Goal: Task Accomplishment & Management: Manage account settings

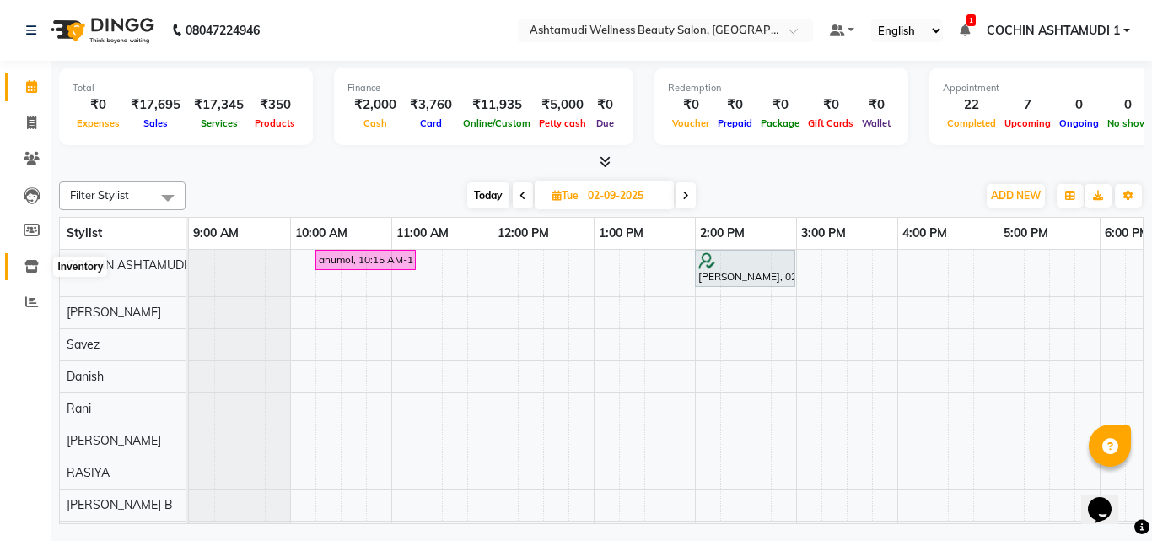
click at [27, 271] on icon at bounding box center [31, 266] width 14 height 13
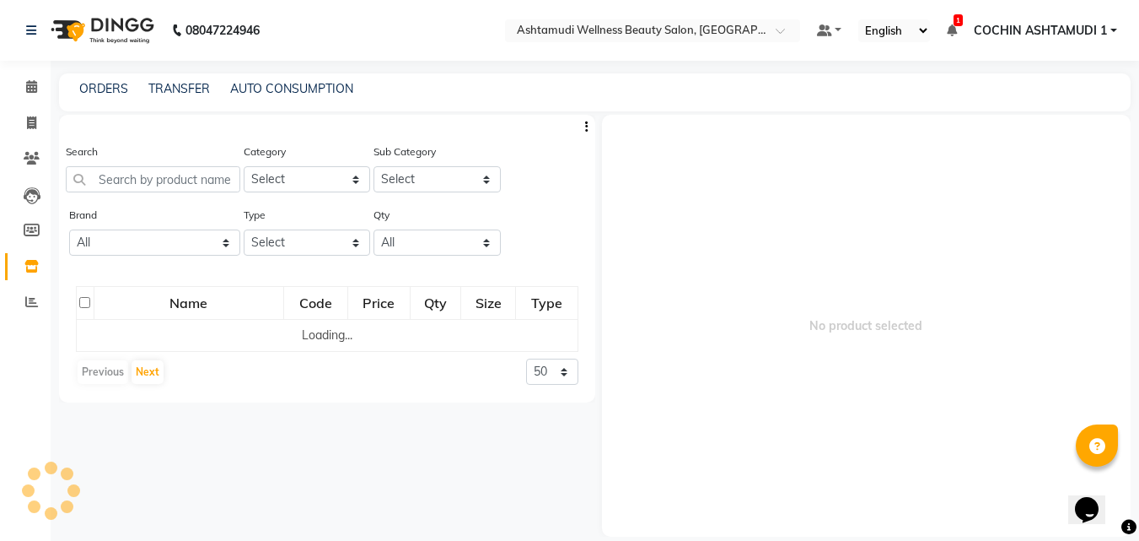
click at [136, 194] on div "Search" at bounding box center [153, 174] width 175 height 63
click at [150, 182] on input "text" at bounding box center [153, 179] width 175 height 26
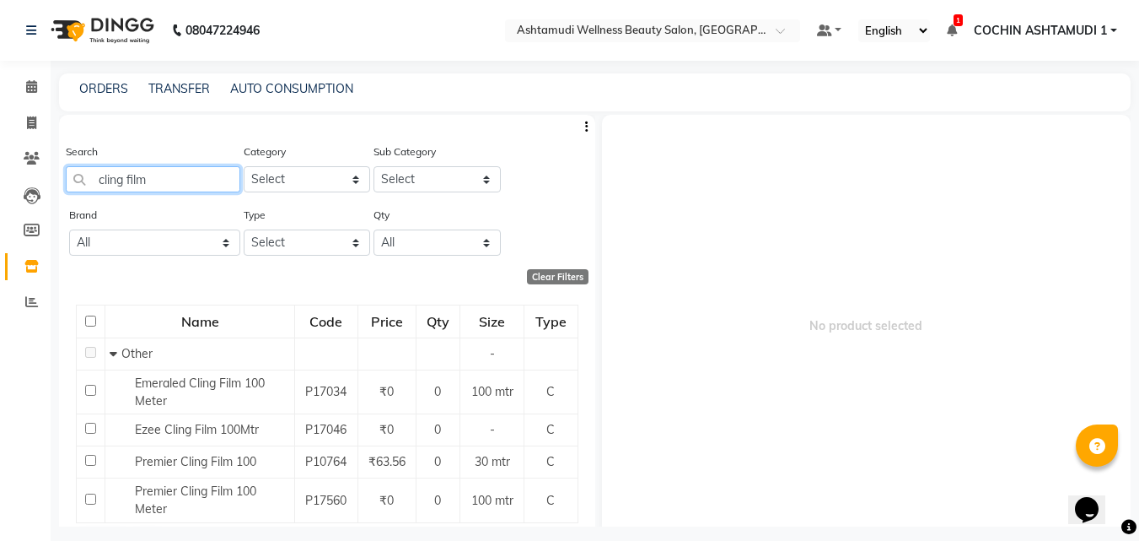
scroll to position [47, 0]
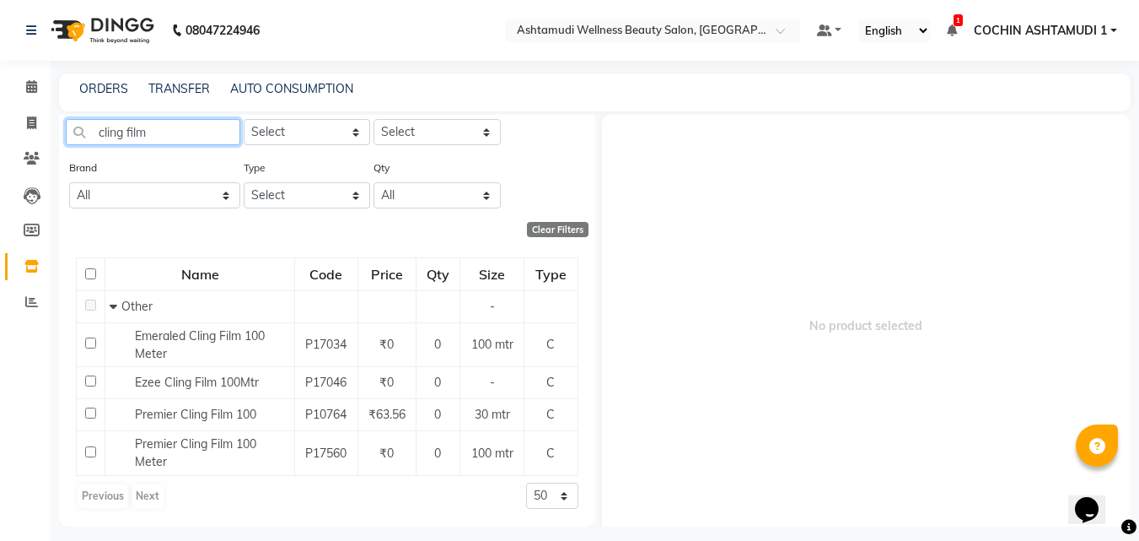
click at [137, 132] on input "cling film" at bounding box center [153, 132] width 175 height 26
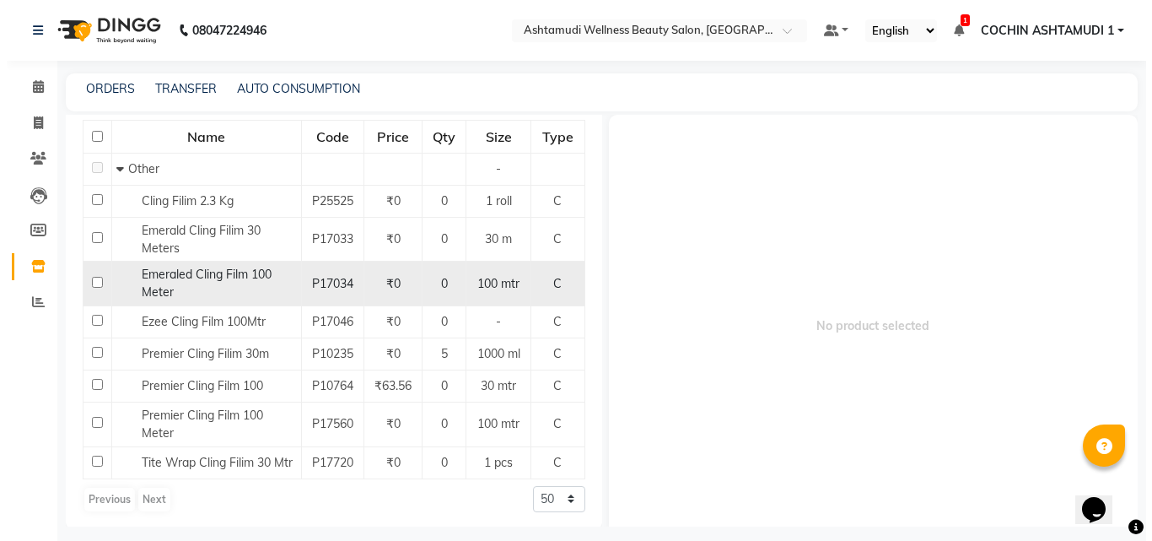
scroll to position [188, 0]
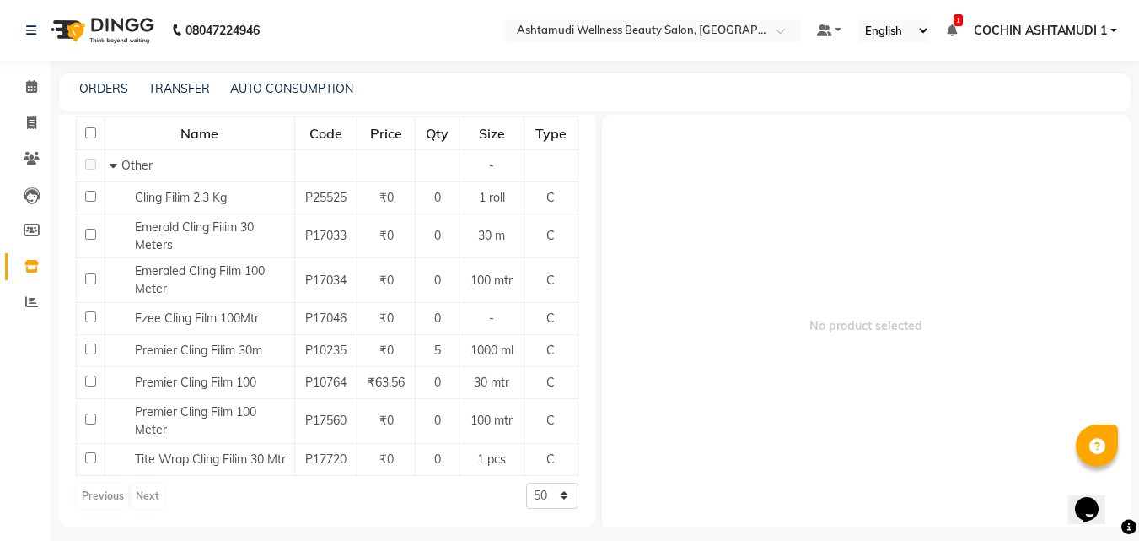
type input "cling"
click at [27, 111] on link "Invoice" at bounding box center [25, 124] width 40 height 28
select select "service"
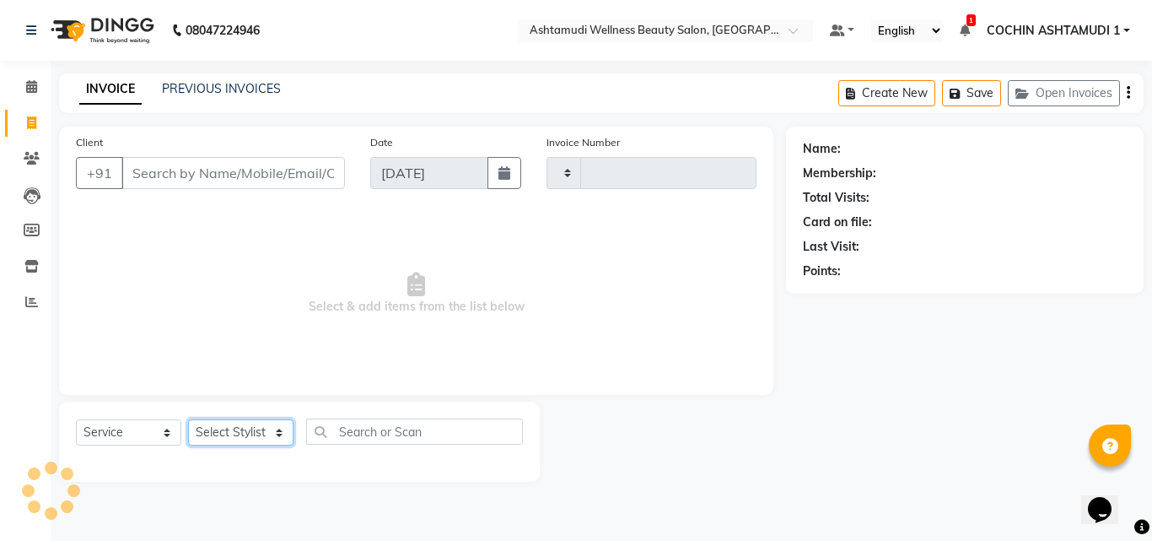
click at [257, 428] on select "Select Stylist" at bounding box center [240, 432] width 105 height 26
type input "4708"
select select "4632"
select select "34115"
click at [188, 419] on select "Select Stylist [PERSON_NAME](URAJ) [PERSON_NAME] COCHIN ASHTAMUDI Danish [PERSO…" at bounding box center [243, 432] width 110 height 26
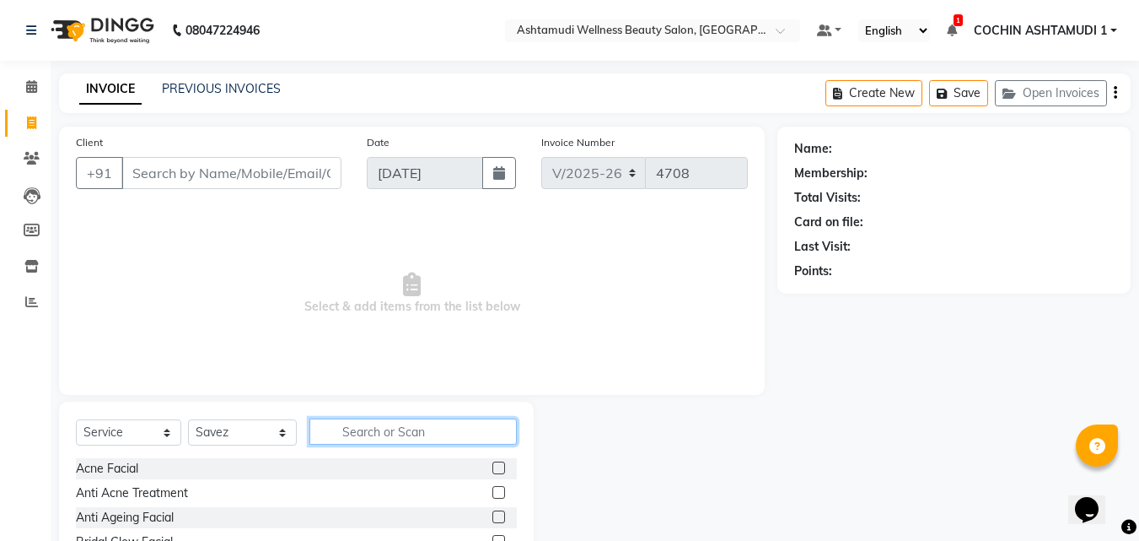
click at [348, 422] on input "text" at bounding box center [414, 431] width 208 height 26
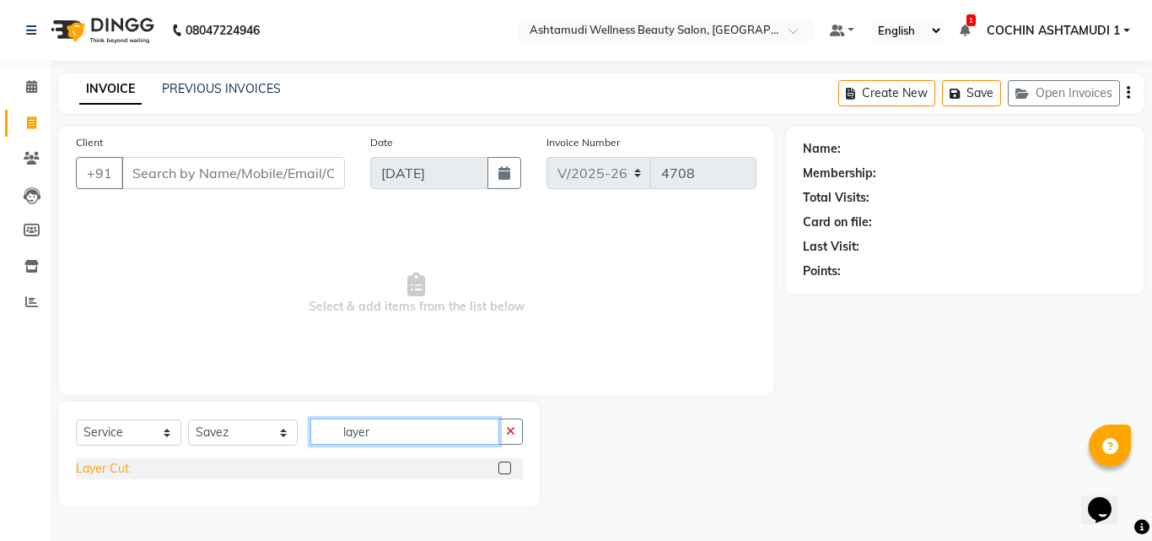
type input "layer"
click at [97, 461] on div "Layer Cut" at bounding box center [102, 469] width 53 height 18
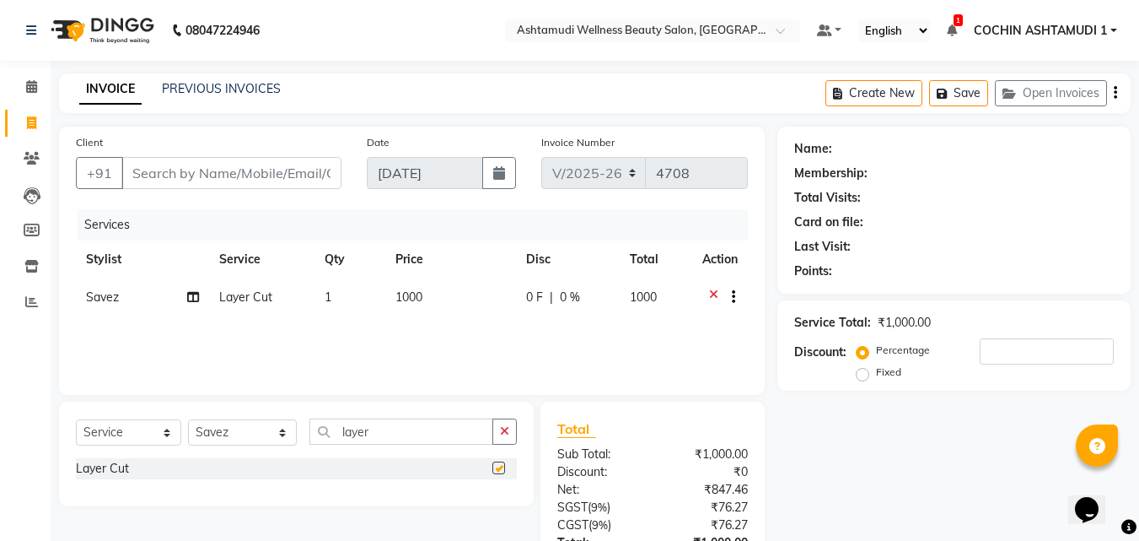
checkbox input "false"
click at [221, 175] on input "Client" at bounding box center [231, 173] width 220 height 32
type input "9"
type input "0"
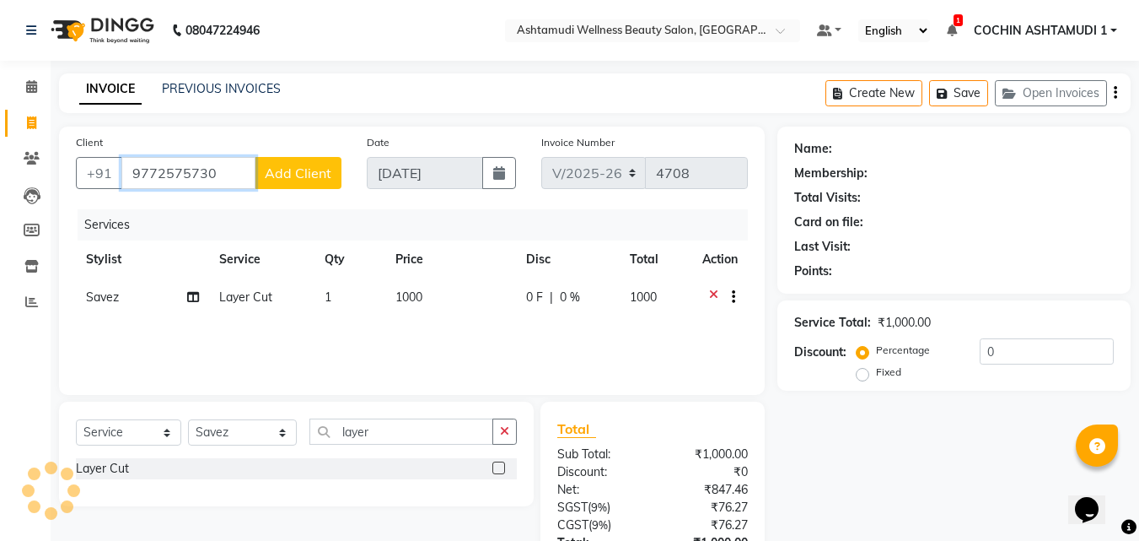
type input "9772575730"
click at [289, 164] on button "Add Client" at bounding box center [298, 173] width 87 height 32
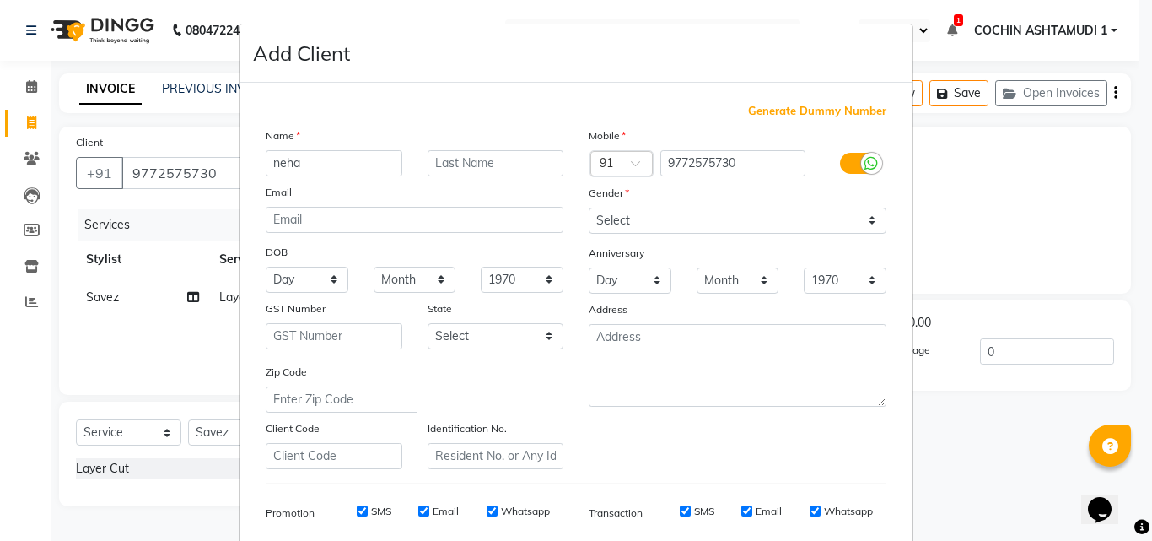
type input "neha"
click at [616, 222] on select "Select [DEMOGRAPHIC_DATA] [DEMOGRAPHIC_DATA] Other Prefer Not To Say" at bounding box center [738, 220] width 298 height 26
select select "[DEMOGRAPHIC_DATA]"
click at [589, 207] on select "Select [DEMOGRAPHIC_DATA] [DEMOGRAPHIC_DATA] Other Prefer Not To Say" at bounding box center [738, 220] width 298 height 26
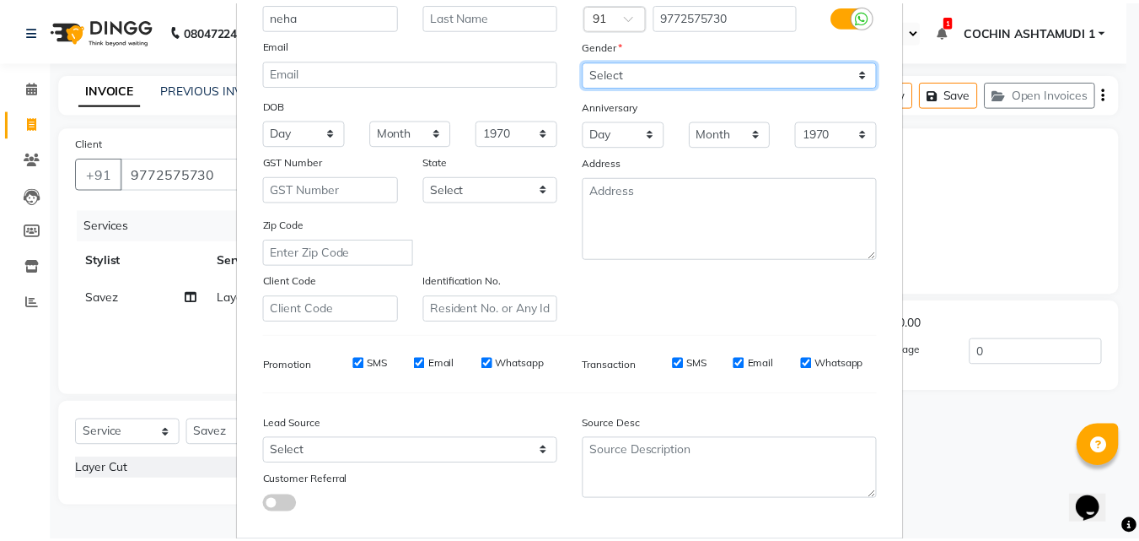
scroll to position [238, 0]
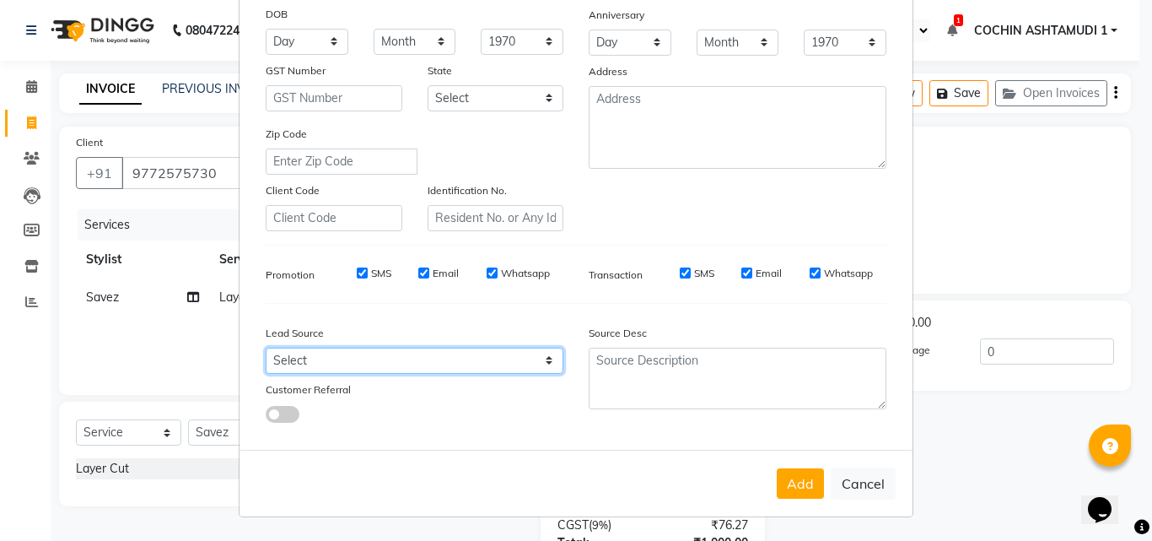
drag, startPoint x: 331, startPoint y: 368, endPoint x: 336, endPoint y: 351, distance: 17.4
click at [331, 368] on select "Select Walk-in Referral Internet Friend Word of Mouth Advertisement Facebook Ju…" at bounding box center [415, 361] width 298 height 26
select select "31346"
click at [266, 348] on select "Select Walk-in Referral Internet Friend Word of Mouth Advertisement Facebook Ju…" at bounding box center [415, 361] width 298 height 26
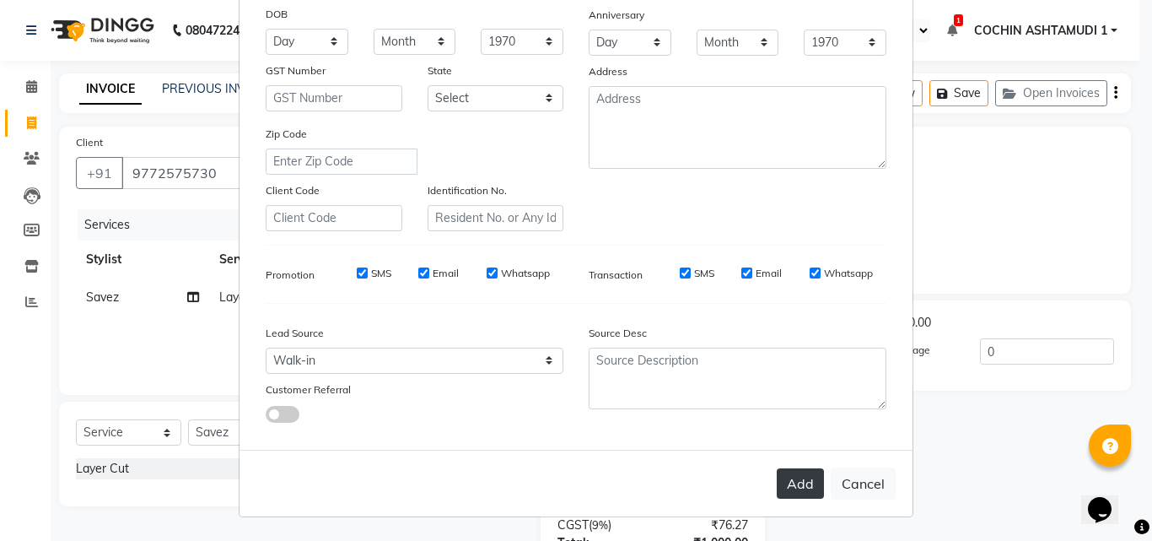
click at [784, 476] on button "Add" at bounding box center [800, 483] width 47 height 30
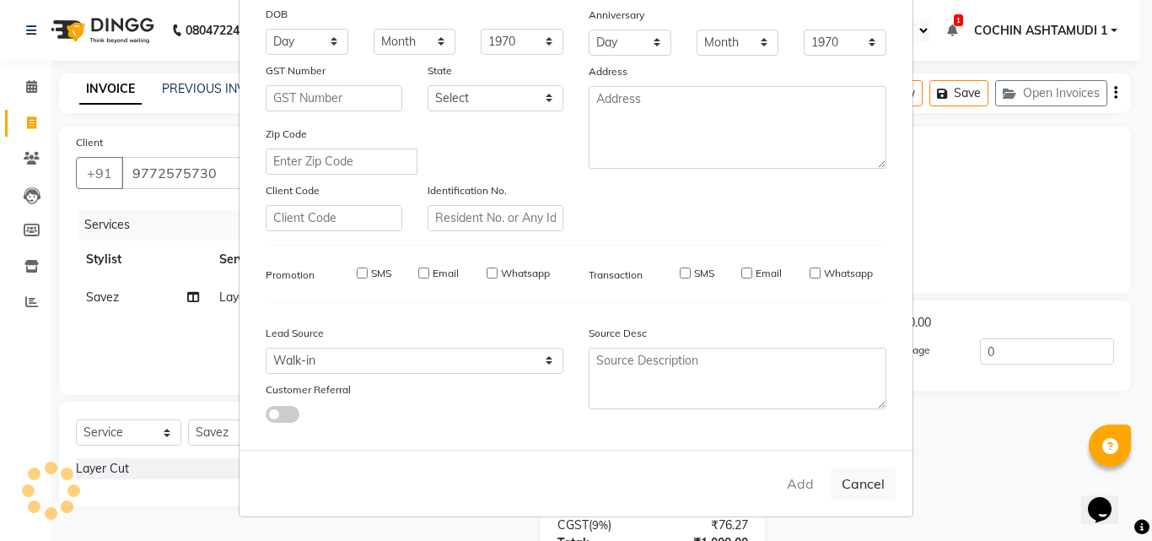
select select
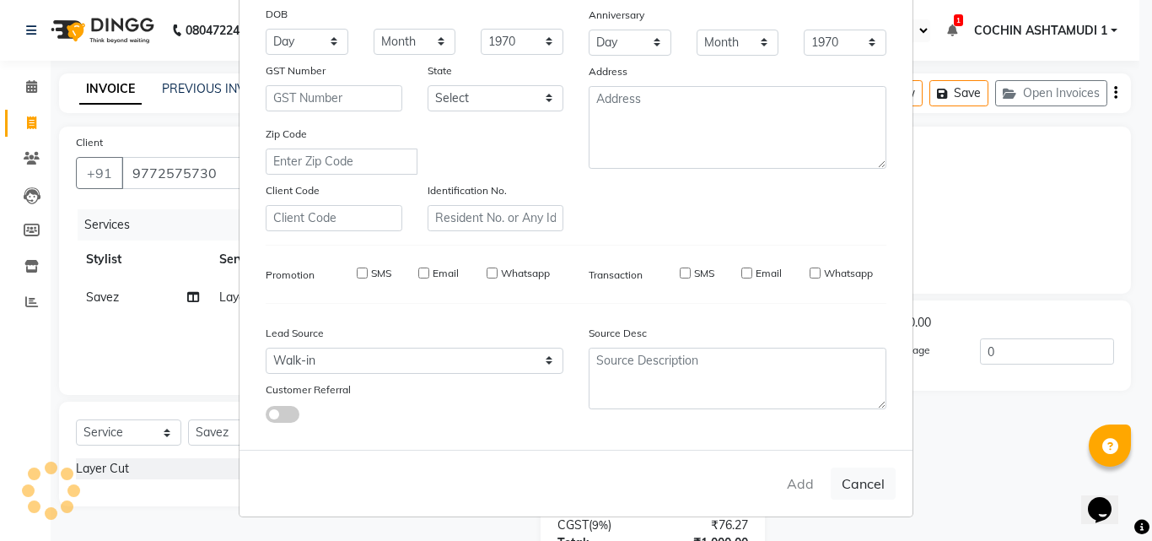
select select
checkbox input "false"
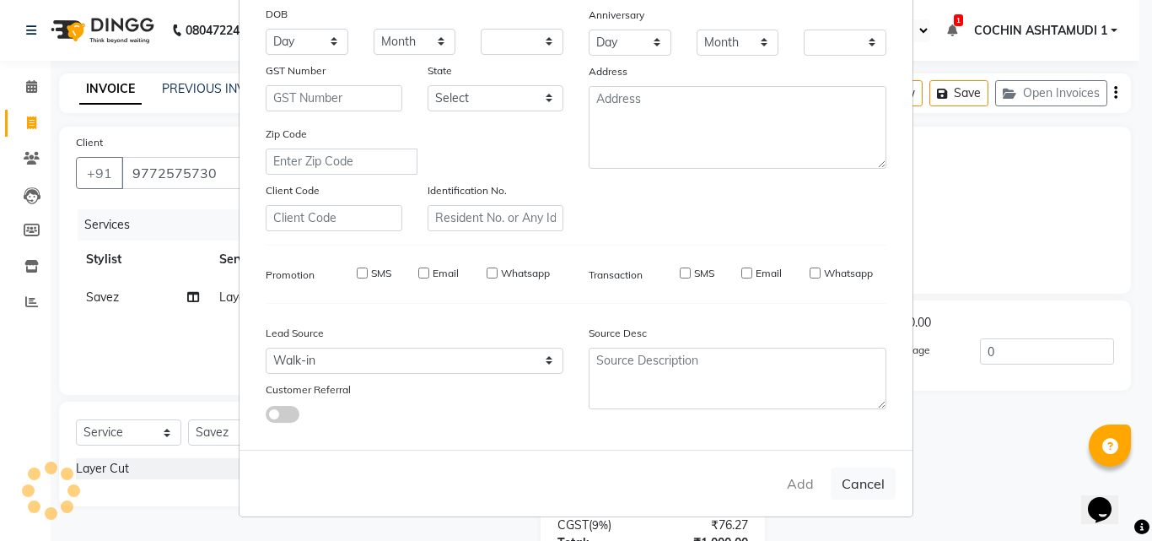
checkbox input "false"
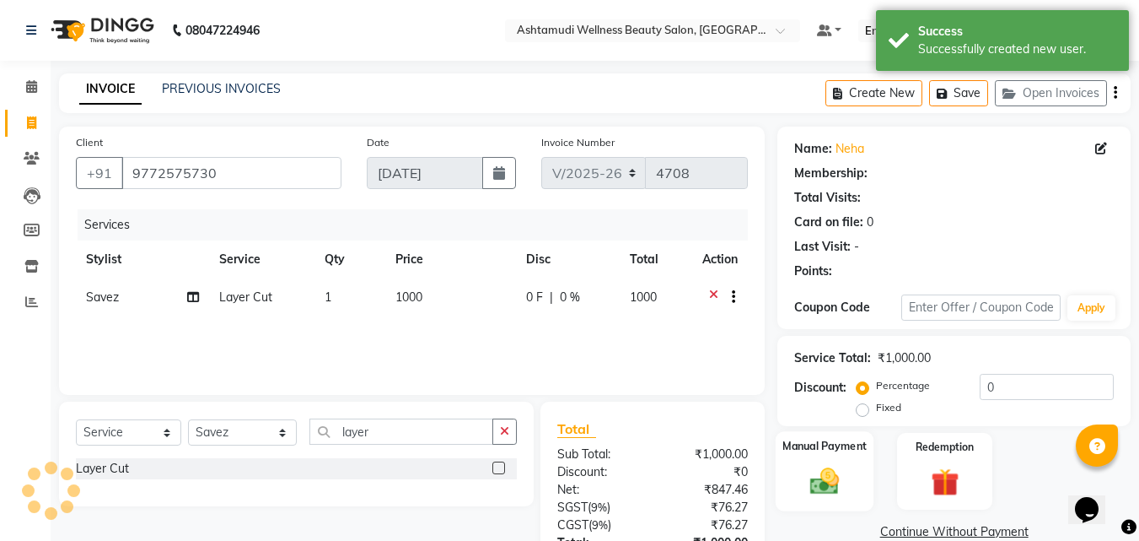
click at [802, 419] on div "Discount: Percentage Fixed 0" at bounding box center [955, 397] width 320 height 46
select select "1: Object"
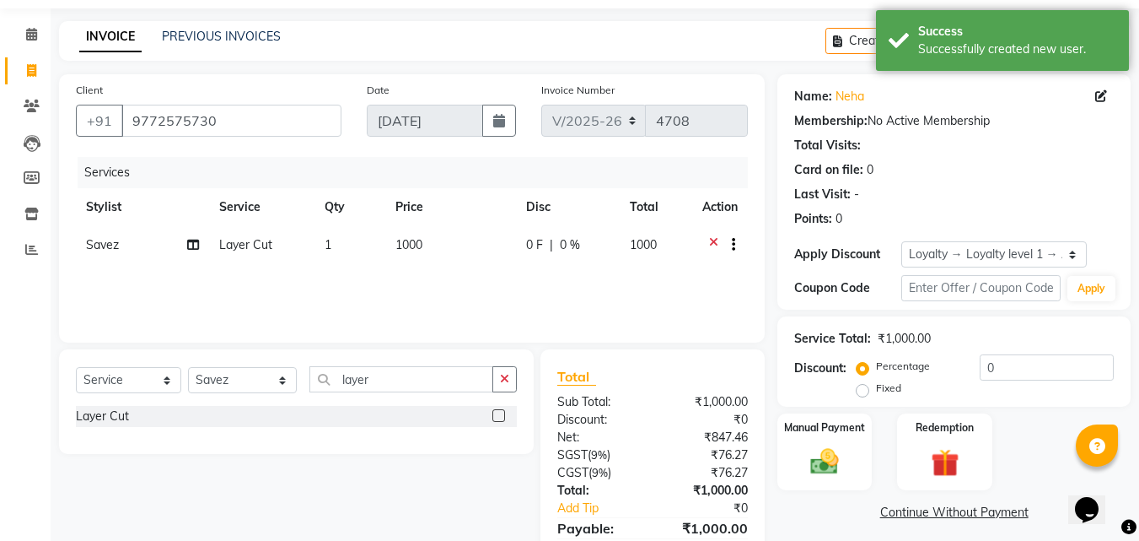
scroll to position [134, 0]
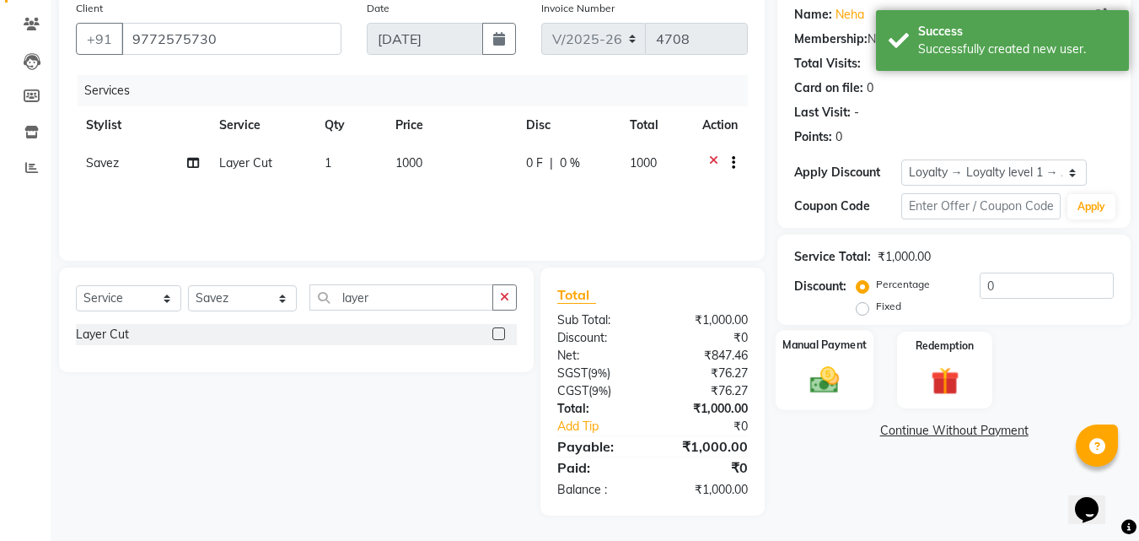
click at [784, 341] on label "Manual Payment" at bounding box center [825, 345] width 84 height 16
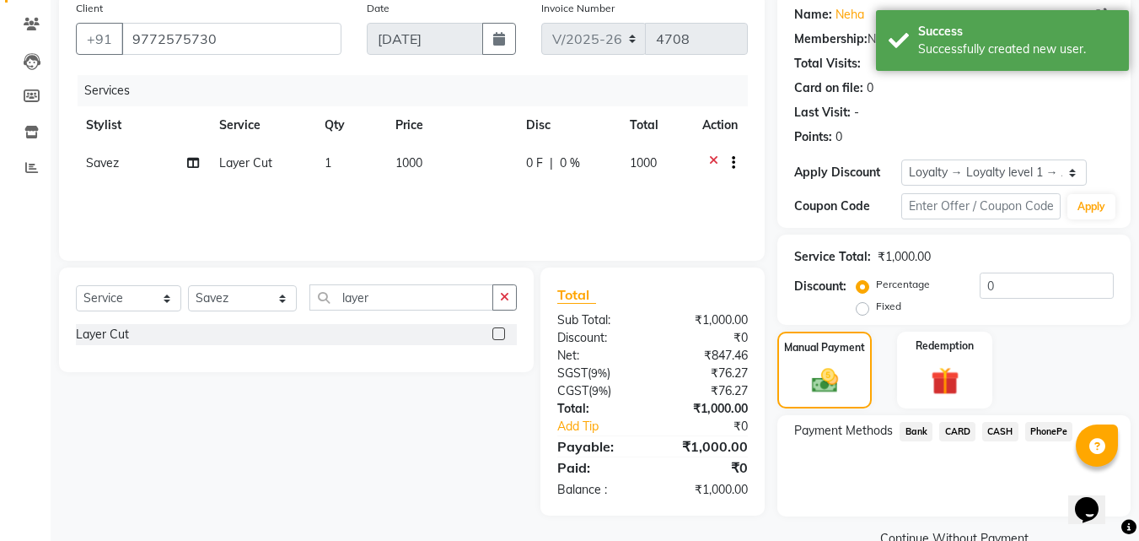
scroll to position [170, 0]
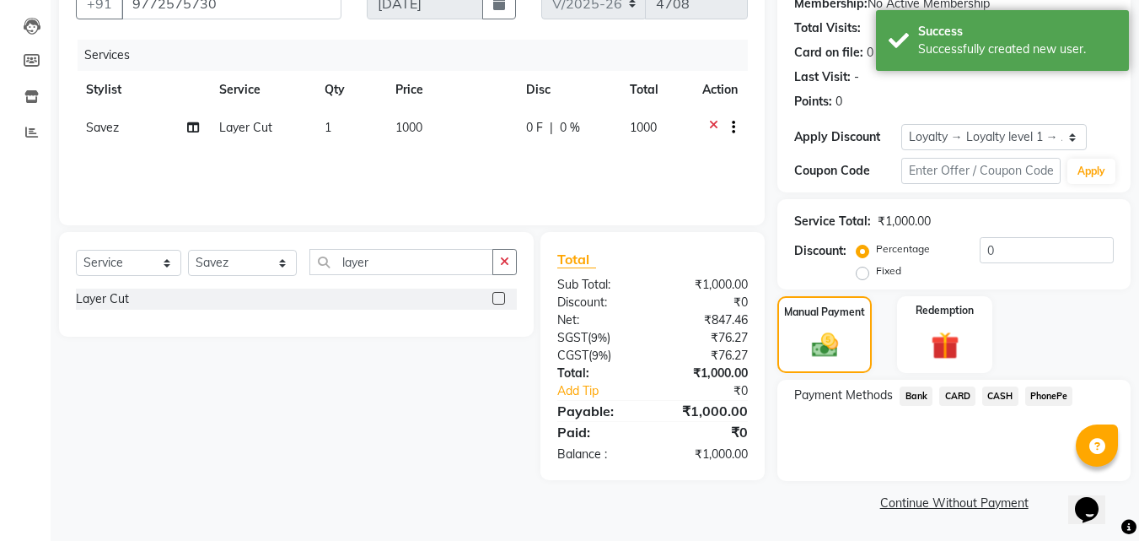
click at [1048, 382] on div "Payment Methods Bank CARD CASH PhonePe" at bounding box center [954, 430] width 353 height 101
click at [1046, 393] on span "PhonePe" at bounding box center [1050, 395] width 48 height 19
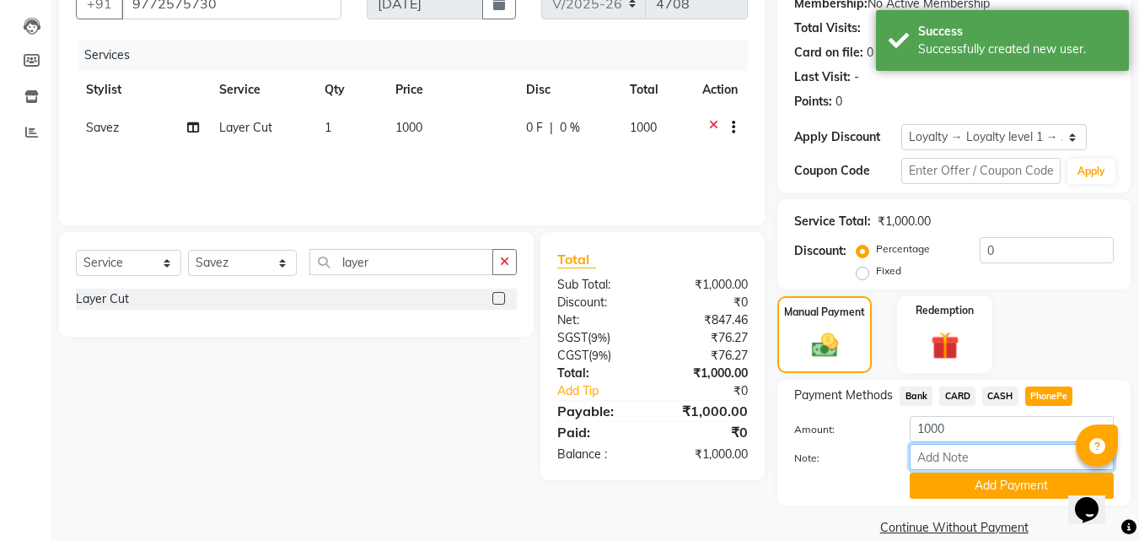
click at [957, 448] on input "Note:" at bounding box center [1012, 457] width 204 height 26
type input "RAGHI"
click at [973, 495] on button "Add Payment" at bounding box center [1012, 485] width 204 height 26
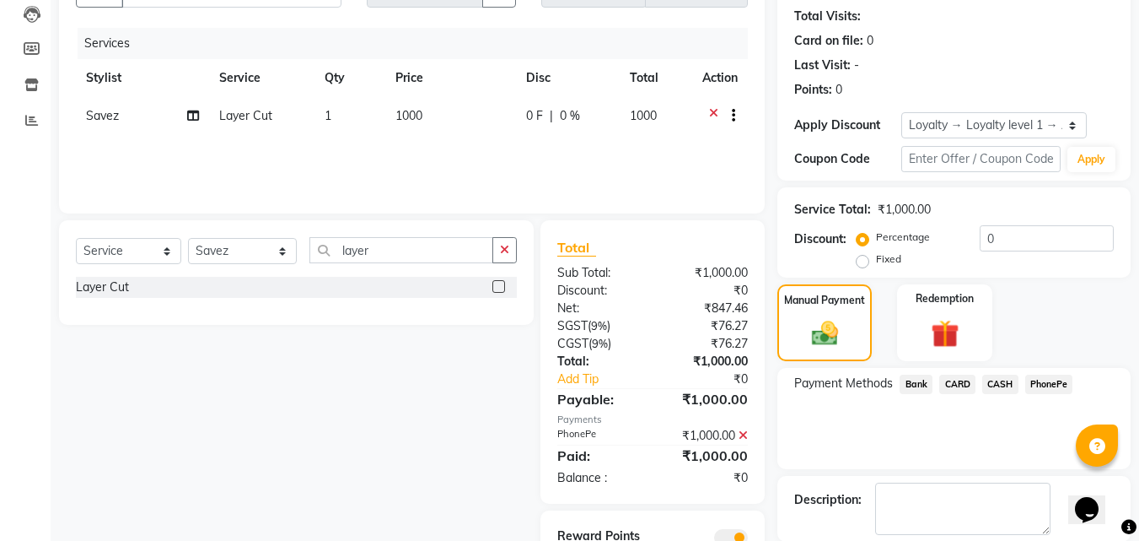
scroll to position [271, 0]
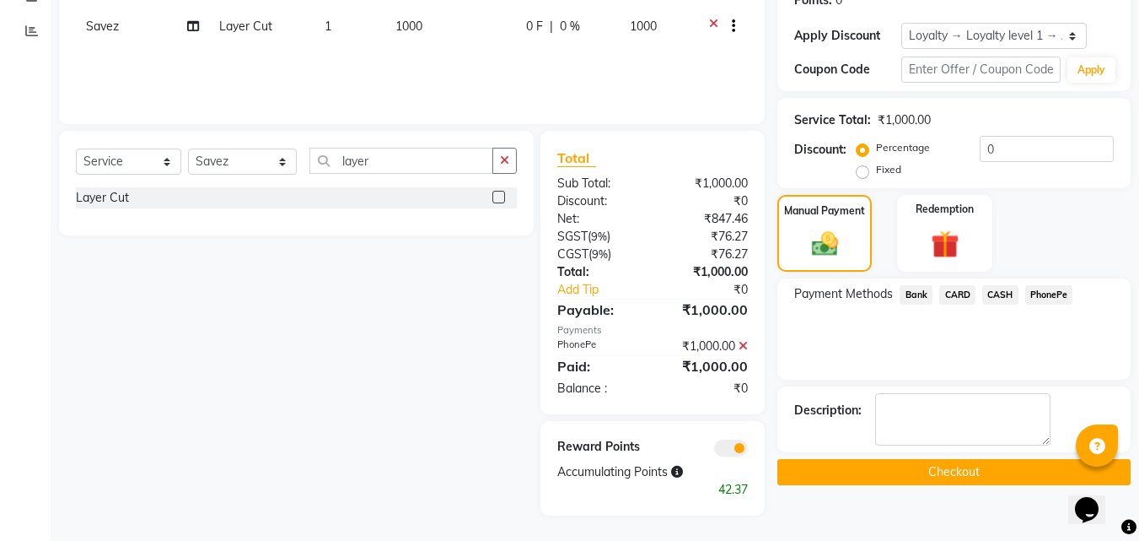
click at [881, 474] on button "Checkout" at bounding box center [954, 472] width 353 height 26
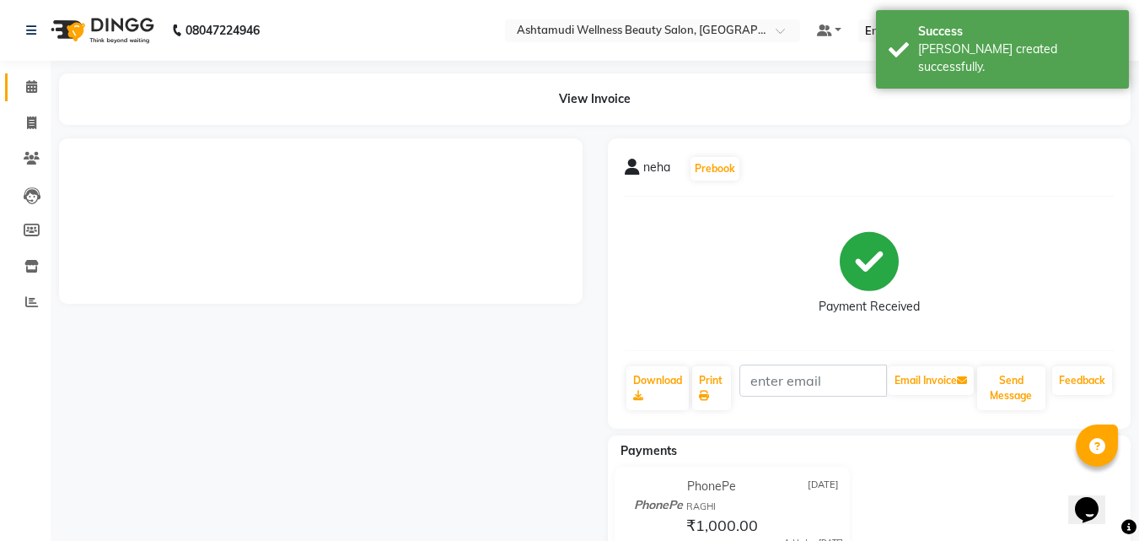
click at [35, 92] on icon at bounding box center [31, 86] width 11 height 13
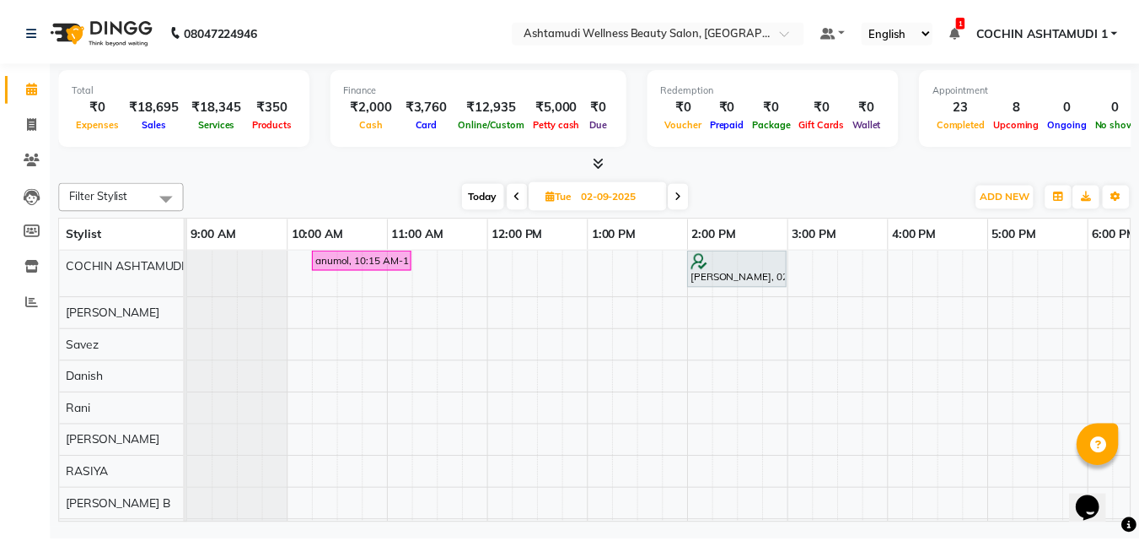
scroll to position [0, 261]
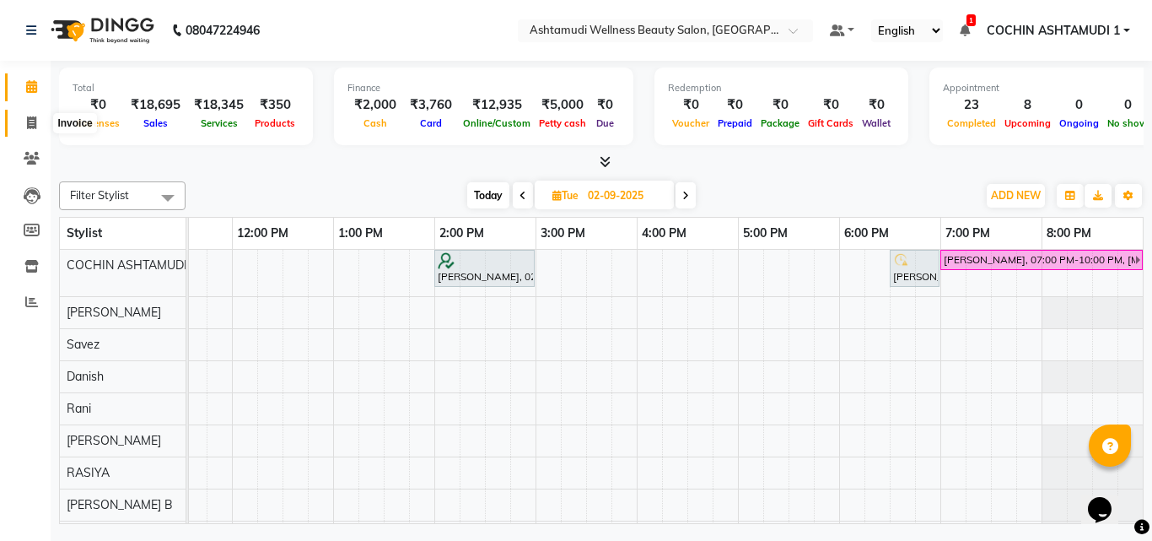
click at [30, 127] on icon at bounding box center [31, 122] width 9 height 13
select select "4632"
select select "service"
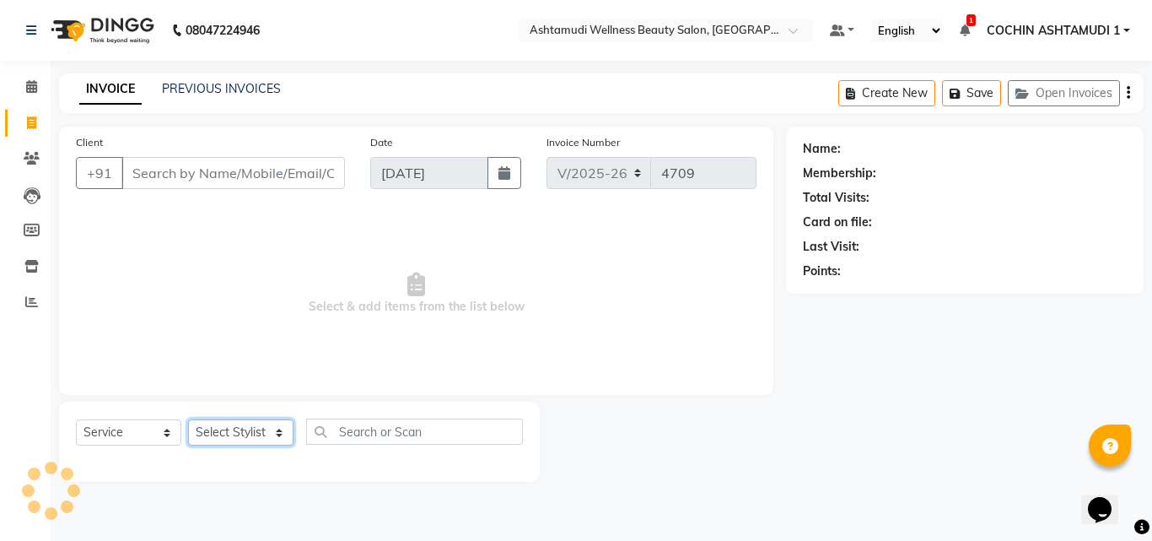
click at [237, 431] on select "Select Stylist" at bounding box center [240, 432] width 105 height 26
select select "88228"
click at [188, 419] on select "Select Stylist [PERSON_NAME](URAJ) [PERSON_NAME] COCHIN ASHTAMUDI Danish [PERSO…" at bounding box center [243, 432] width 110 height 26
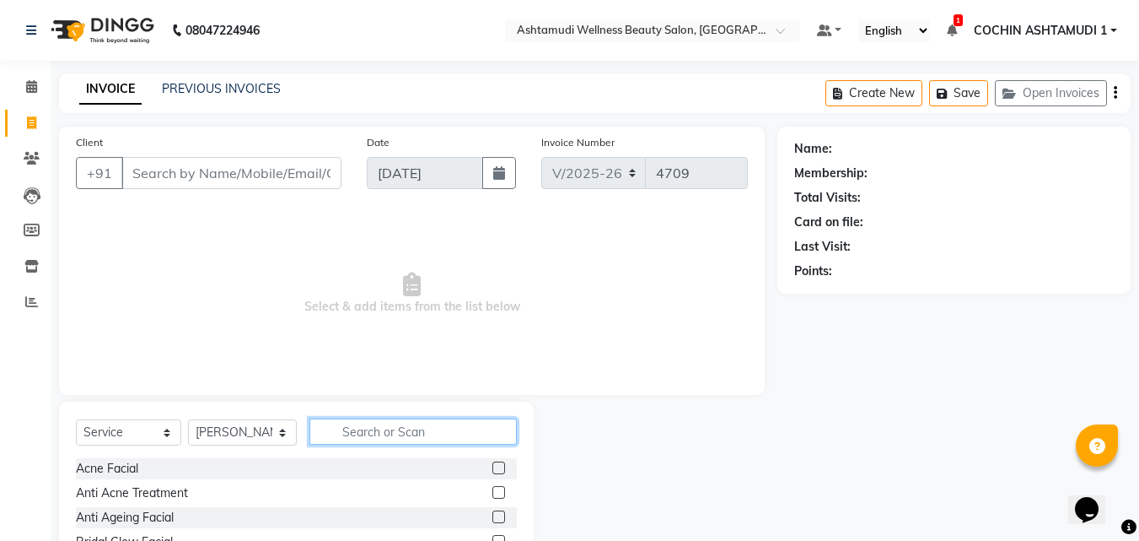
click at [383, 426] on input "text" at bounding box center [414, 431] width 208 height 26
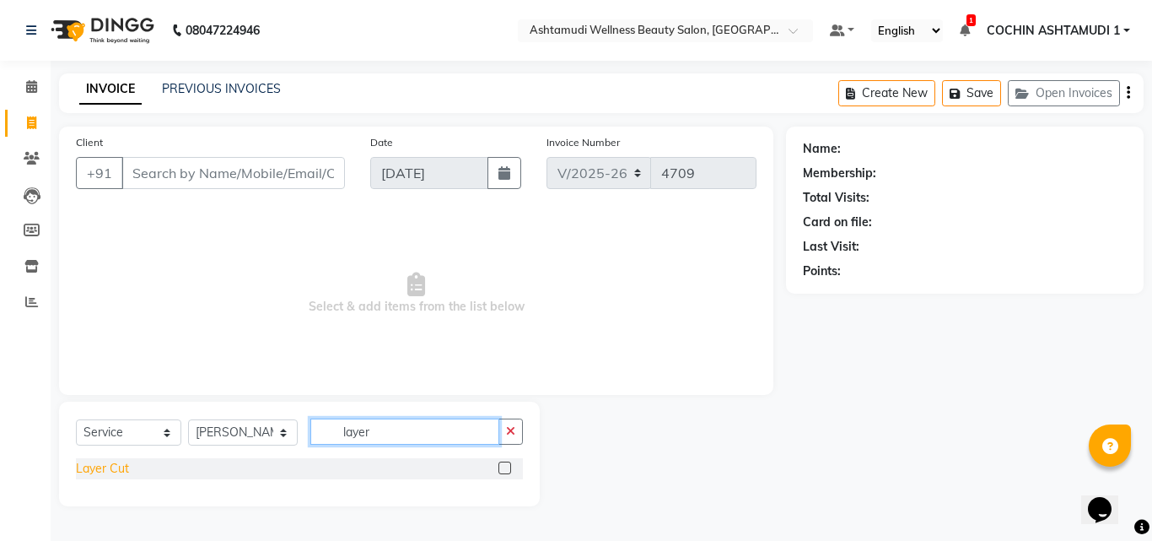
type input "layer"
click at [107, 465] on div "Layer Cut" at bounding box center [102, 469] width 53 height 18
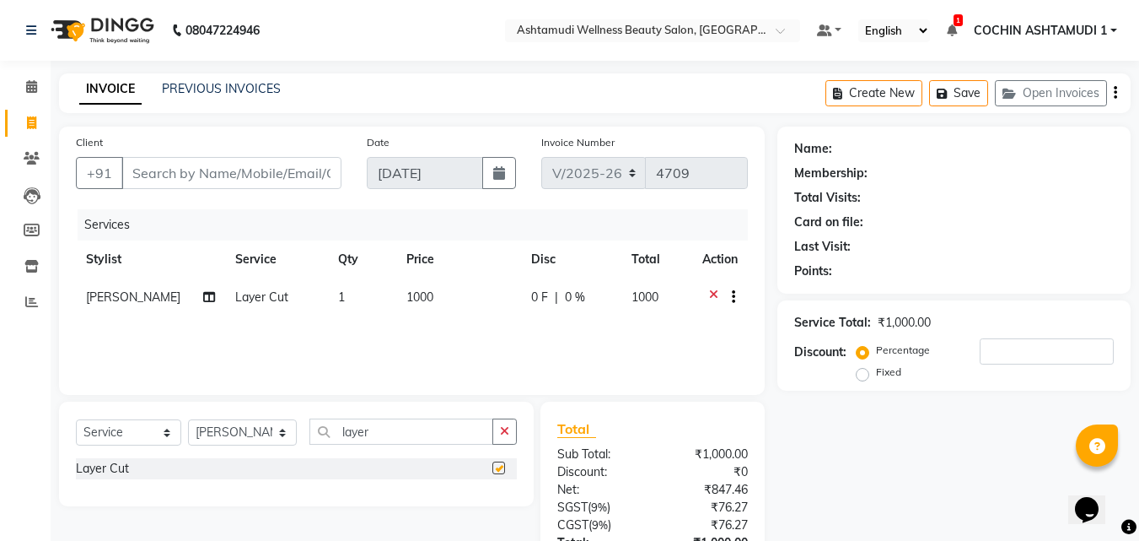
checkbox input "false"
click at [227, 180] on input "Client" at bounding box center [231, 173] width 220 height 32
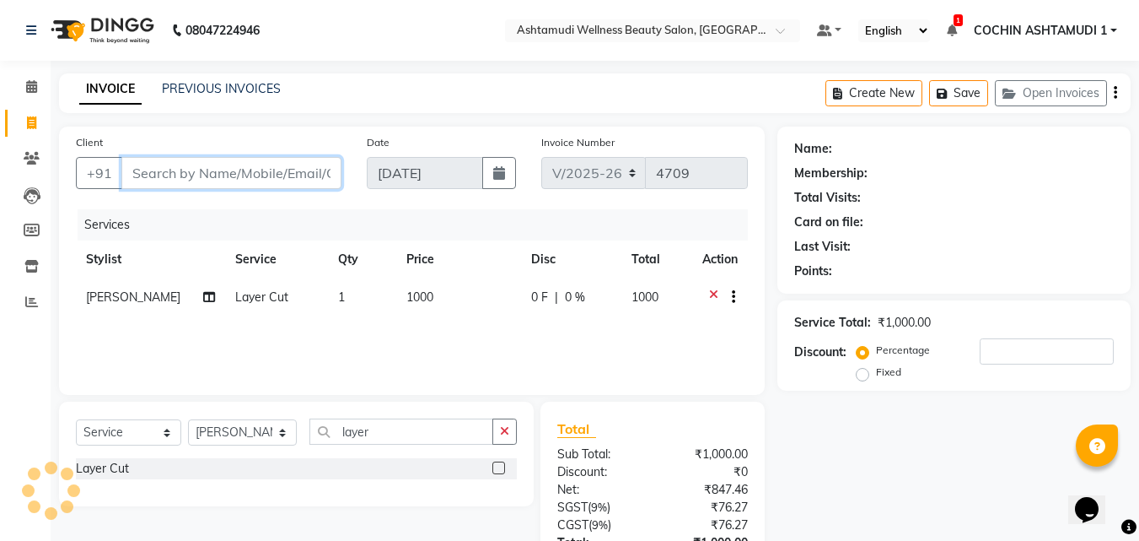
type input "1"
type input "0"
type input "12345678"
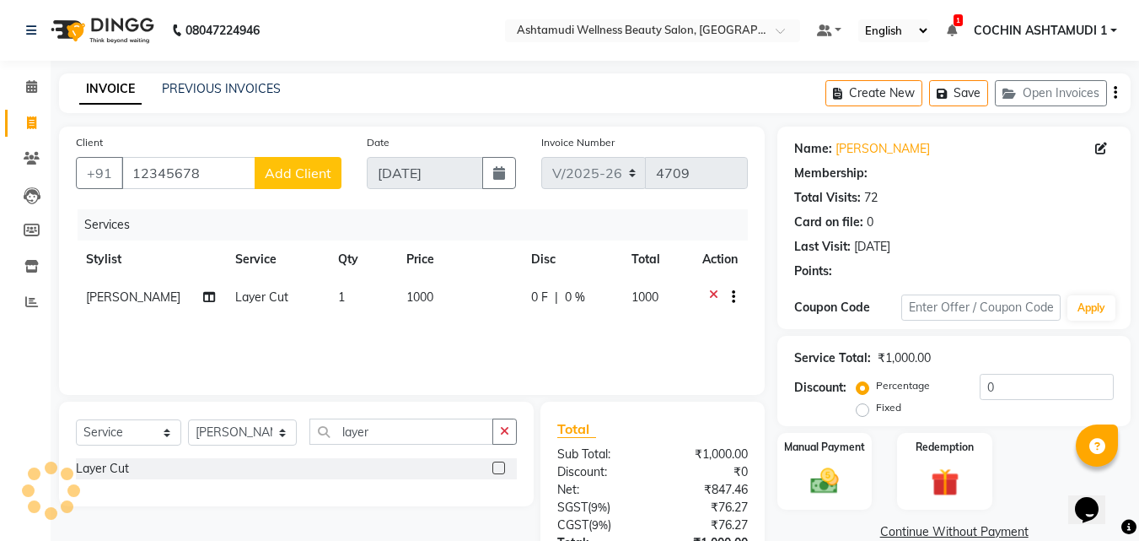
select select "1: Object"
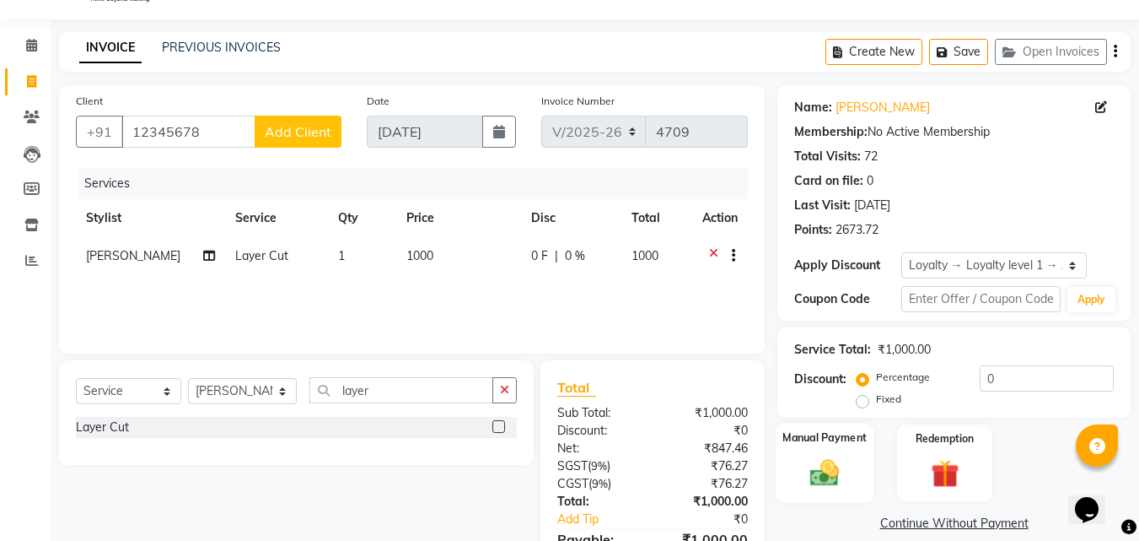
scroll to position [134, 0]
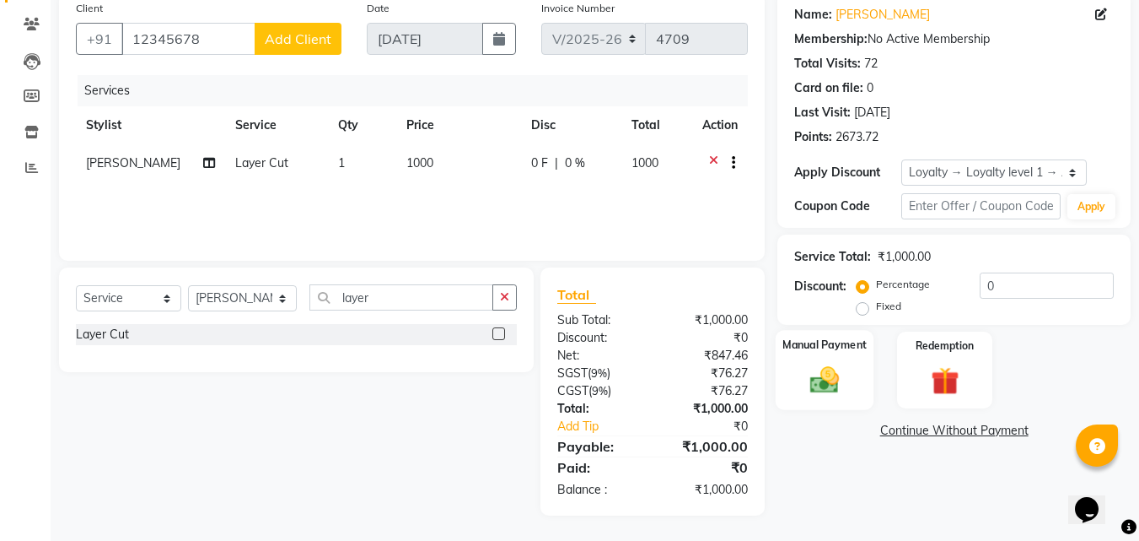
click at [854, 369] on div "Manual Payment" at bounding box center [825, 370] width 99 height 80
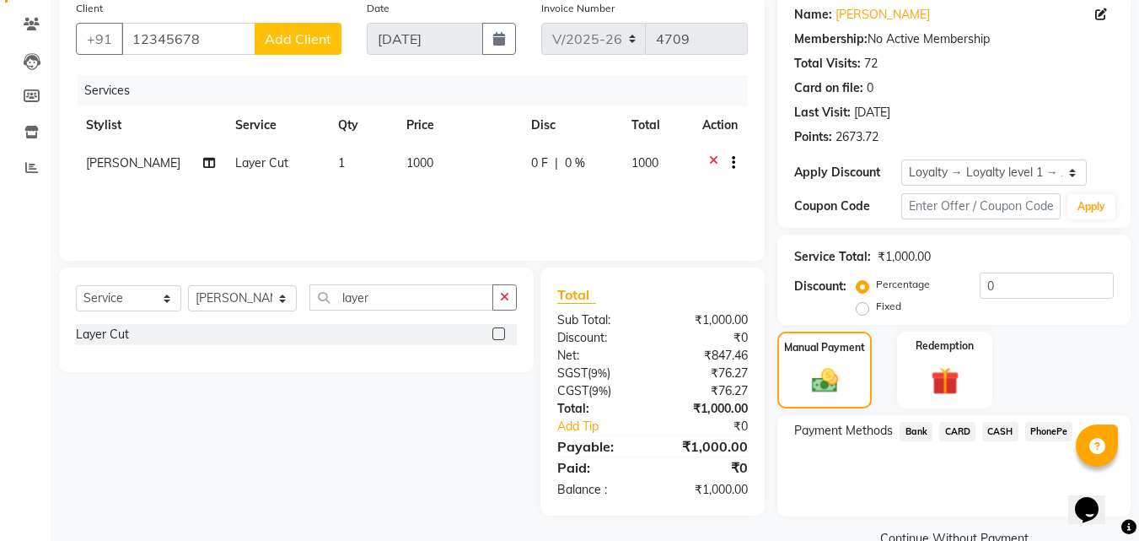
click at [1038, 427] on span "PhonePe" at bounding box center [1050, 431] width 48 height 19
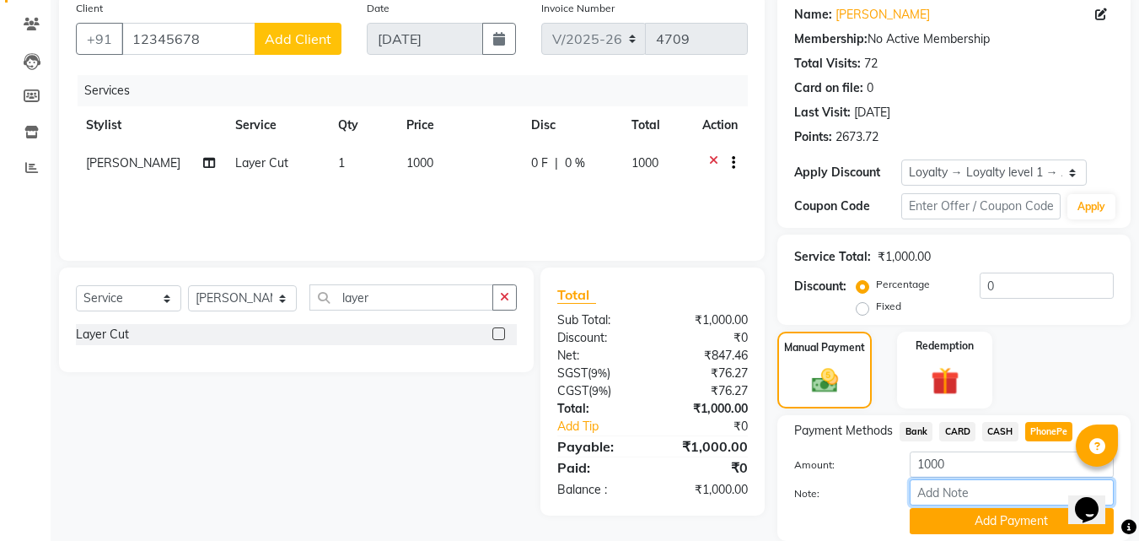
click at [962, 482] on input "Note:" at bounding box center [1012, 492] width 204 height 26
click at [159, 34] on input "12345678" at bounding box center [188, 39] width 134 height 32
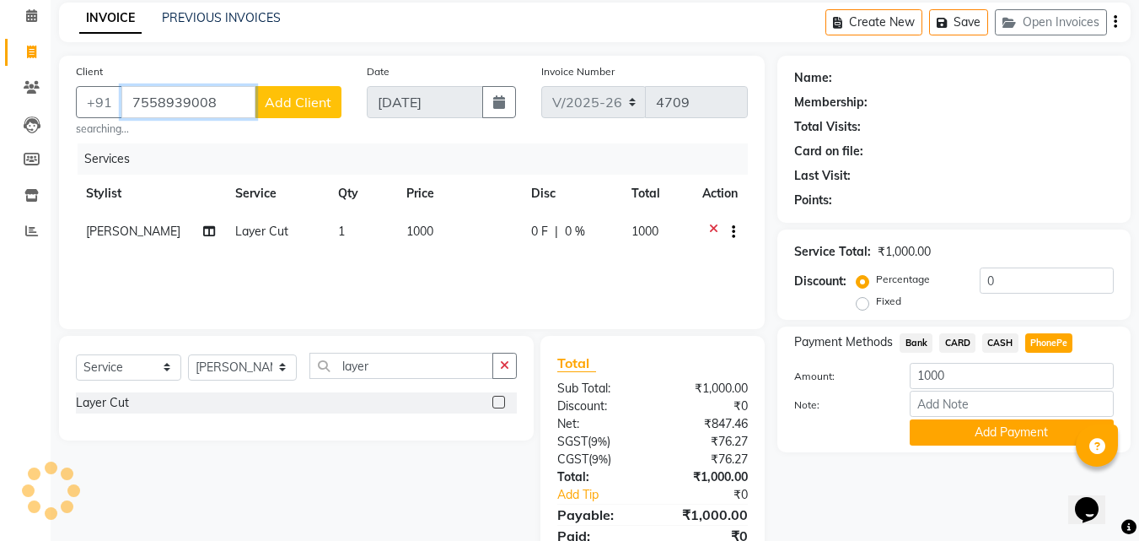
scroll to position [139, 0]
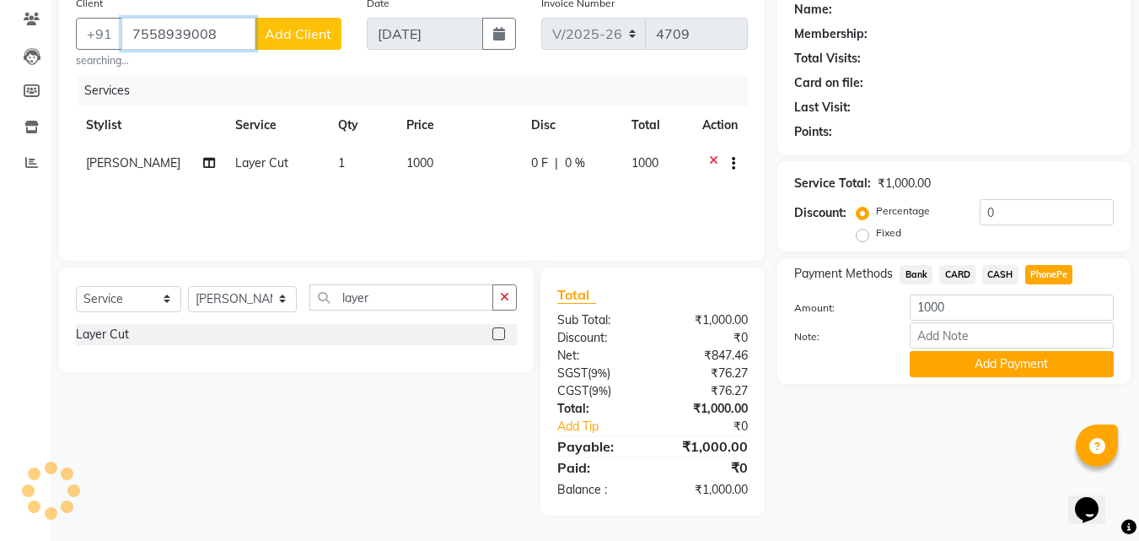
type input "7558939008"
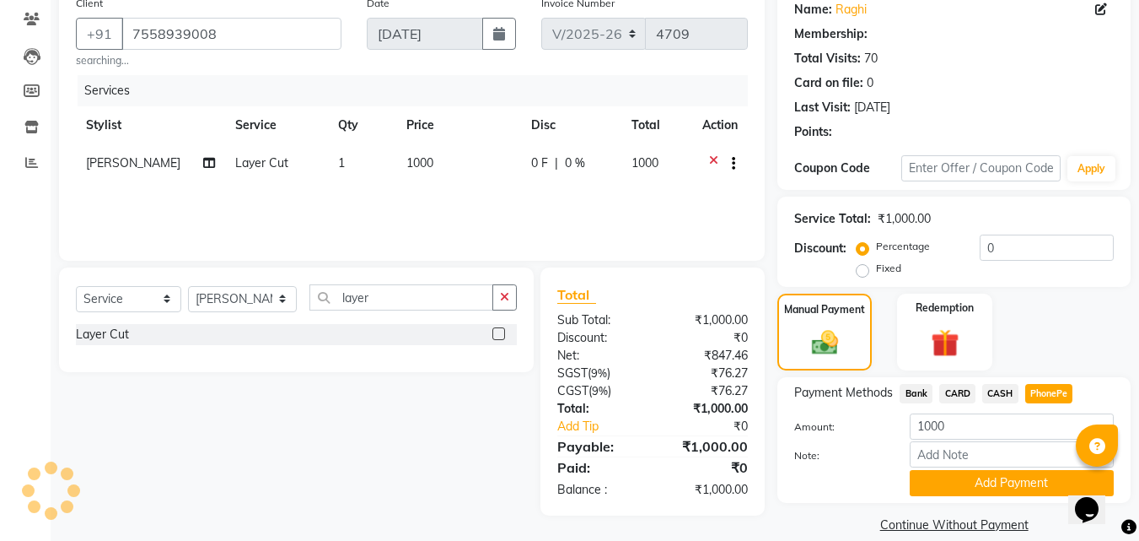
select select "1: Object"
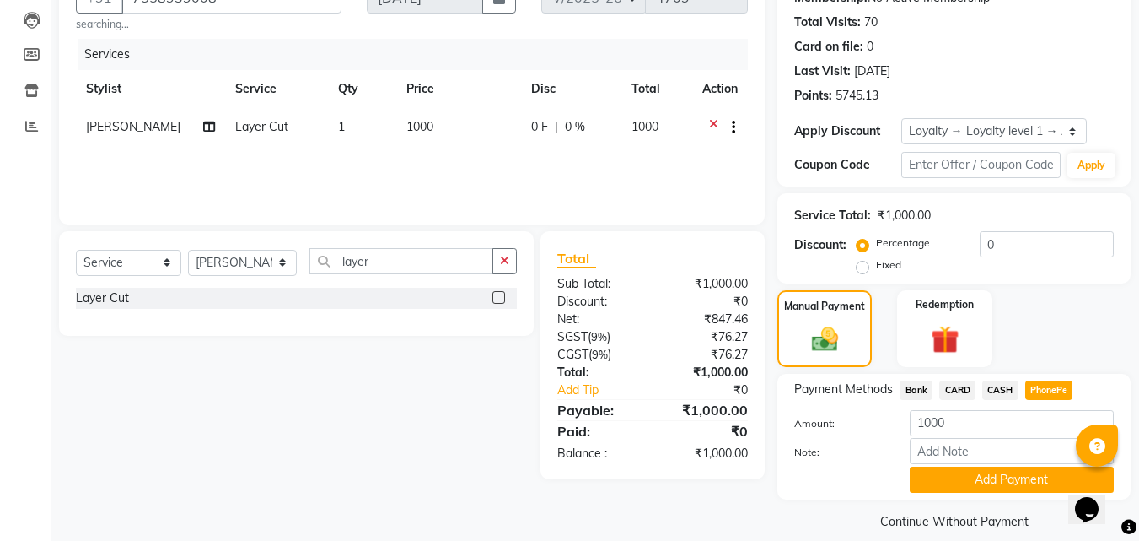
scroll to position [194, 0]
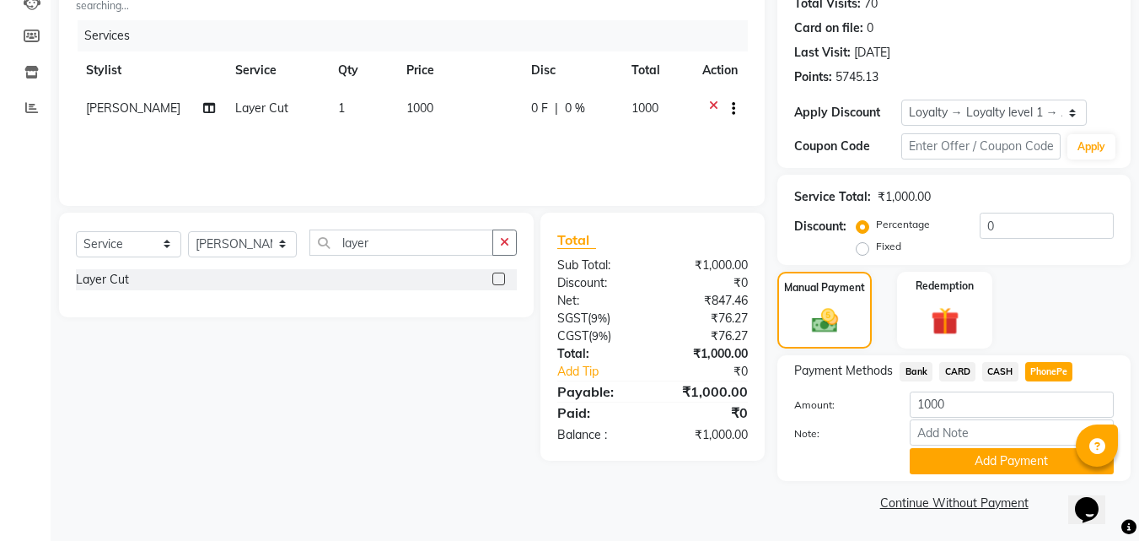
click at [1004, 367] on span "CASH" at bounding box center [1001, 371] width 36 height 19
click at [1045, 369] on span "PhonePe" at bounding box center [1050, 371] width 48 height 19
drag, startPoint x: 948, startPoint y: 437, endPoint x: 959, endPoint y: 423, distance: 18.1
click at [948, 437] on input "Note:" at bounding box center [1012, 432] width 204 height 26
type input "RAGHI"
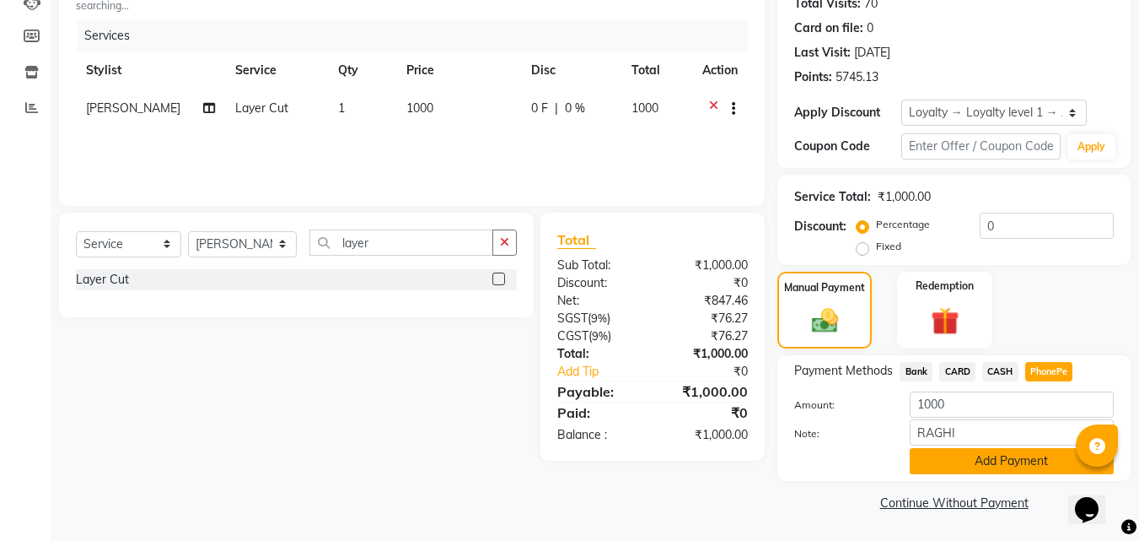
click at [966, 461] on button "Add Payment" at bounding box center [1012, 461] width 204 height 26
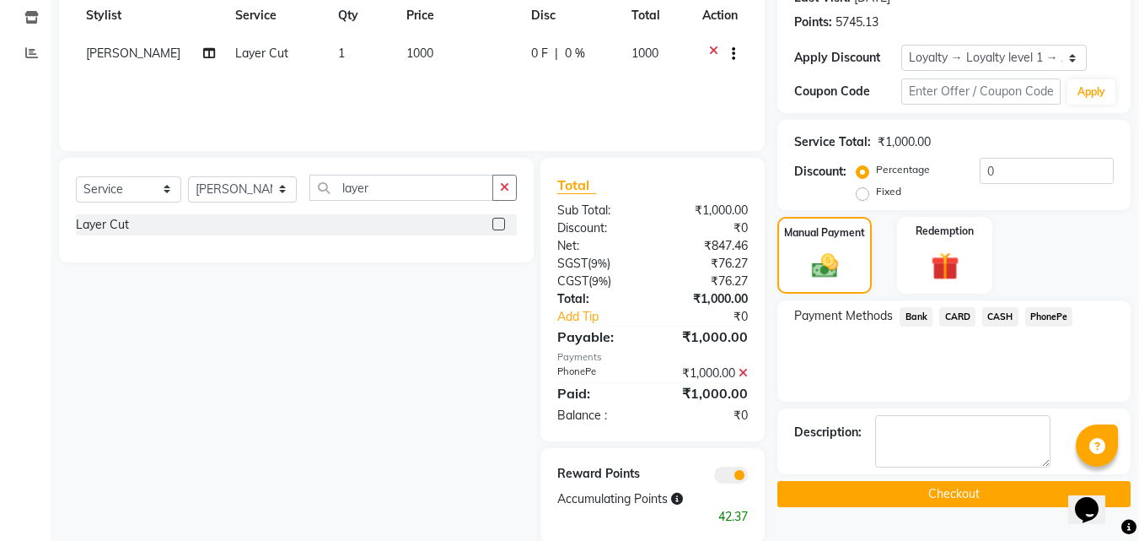
scroll to position [276, 0]
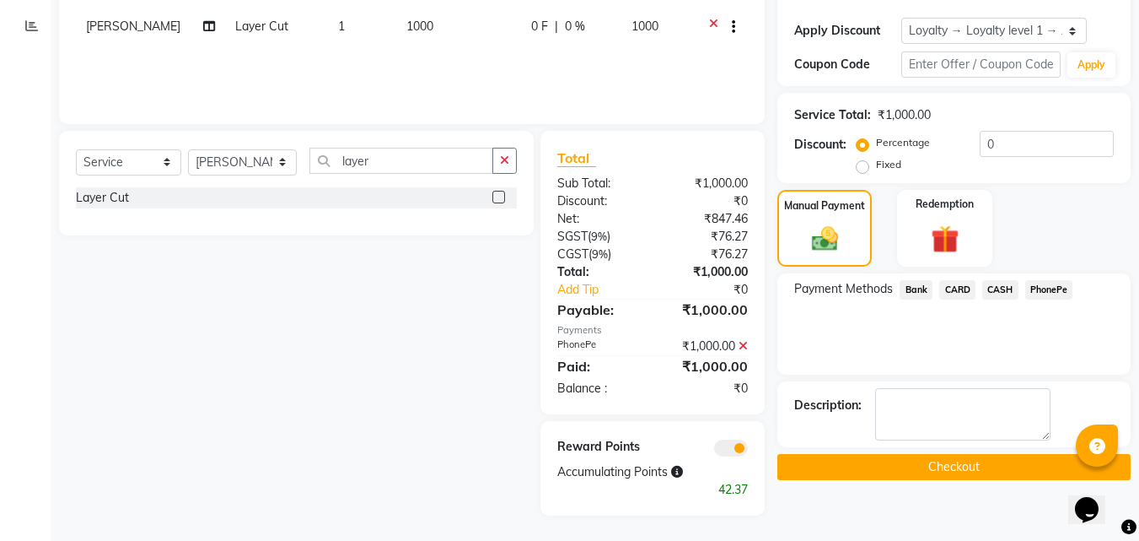
click at [892, 458] on button "Checkout" at bounding box center [954, 467] width 353 height 26
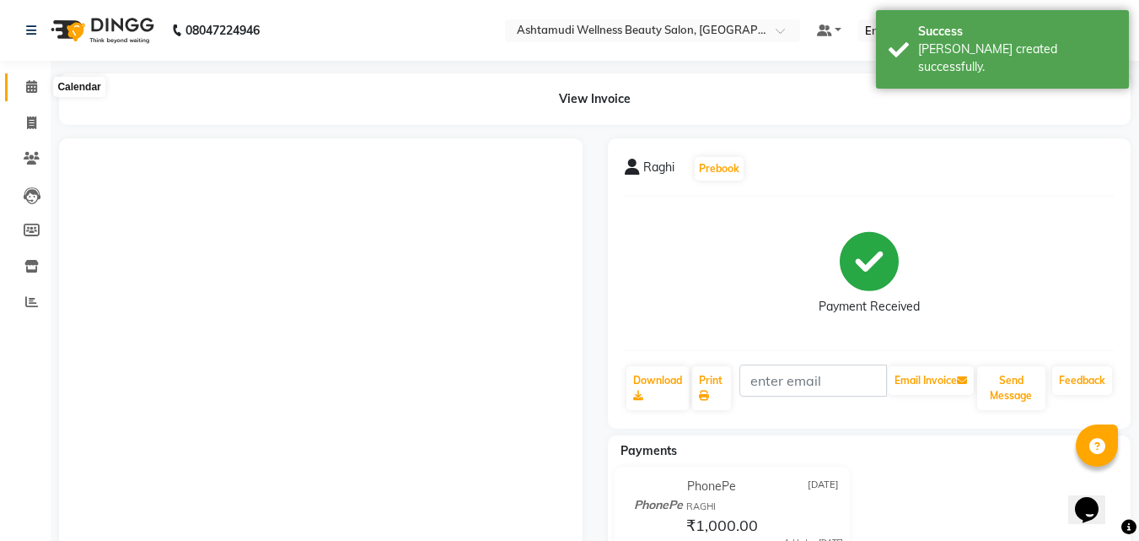
click at [26, 84] on icon at bounding box center [31, 86] width 11 height 13
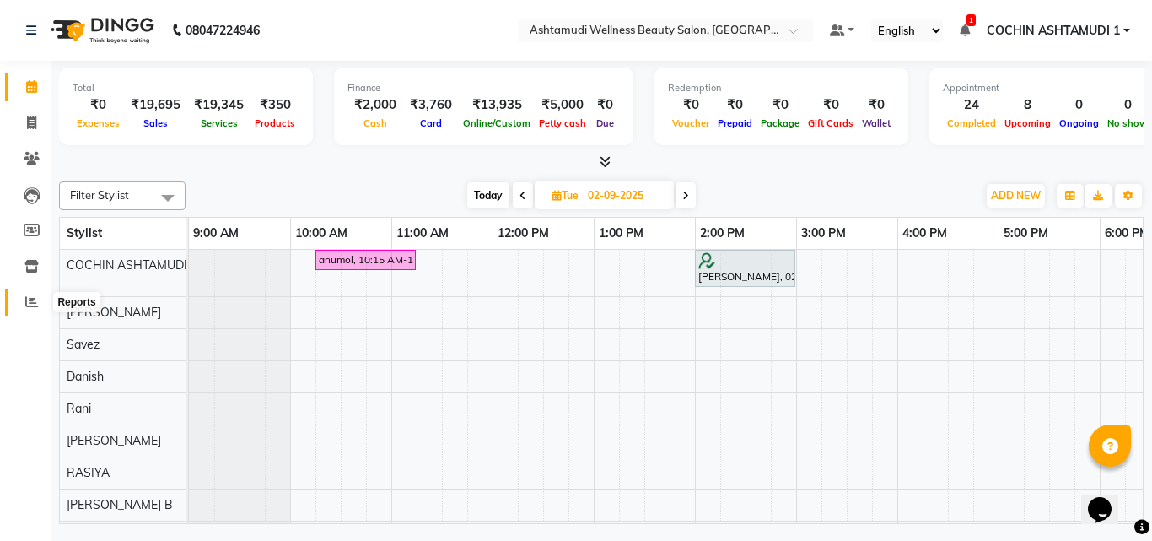
click at [41, 299] on span at bounding box center [32, 302] width 30 height 19
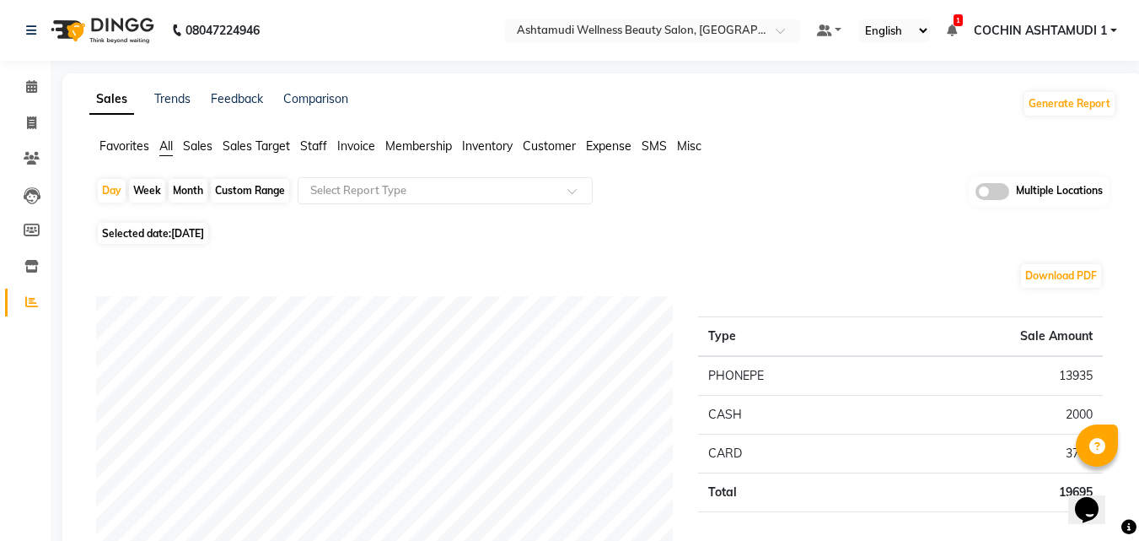
click at [304, 150] on span "Staff" at bounding box center [313, 145] width 27 height 15
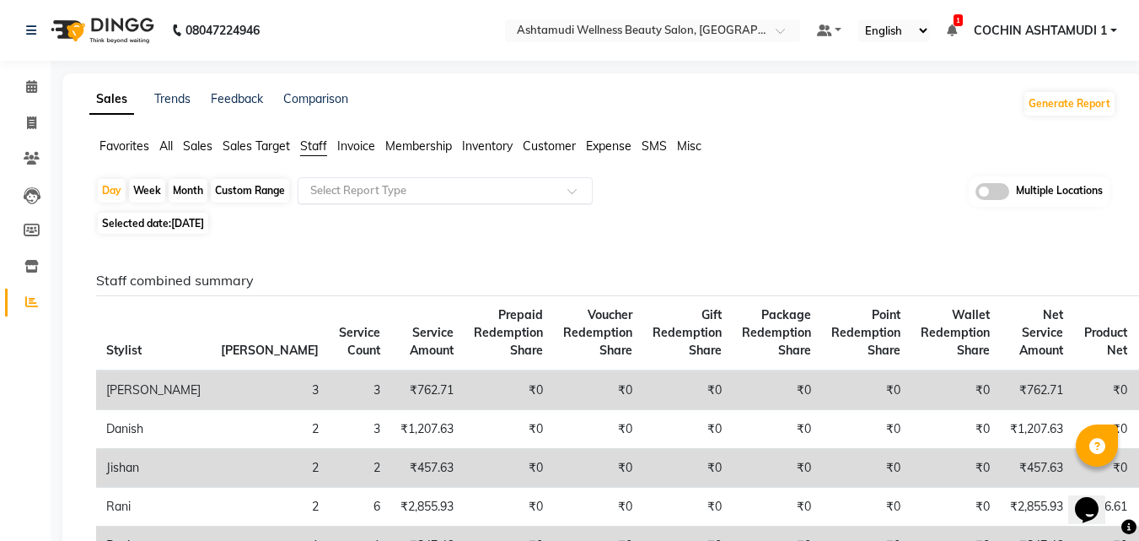
click at [336, 186] on input "text" at bounding box center [428, 190] width 243 height 17
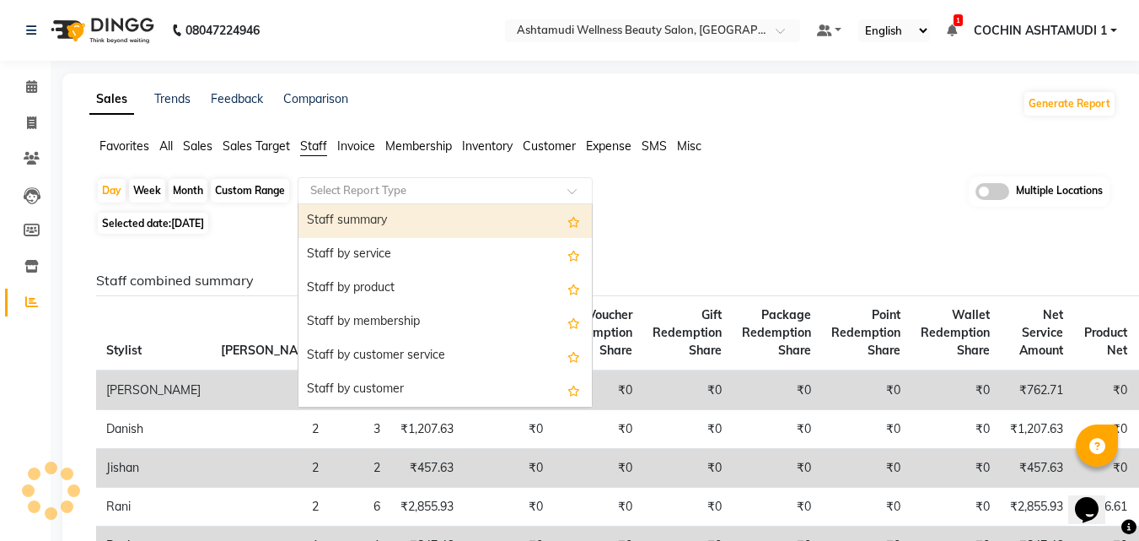
click at [376, 224] on div "Staff summary" at bounding box center [446, 221] width 294 height 34
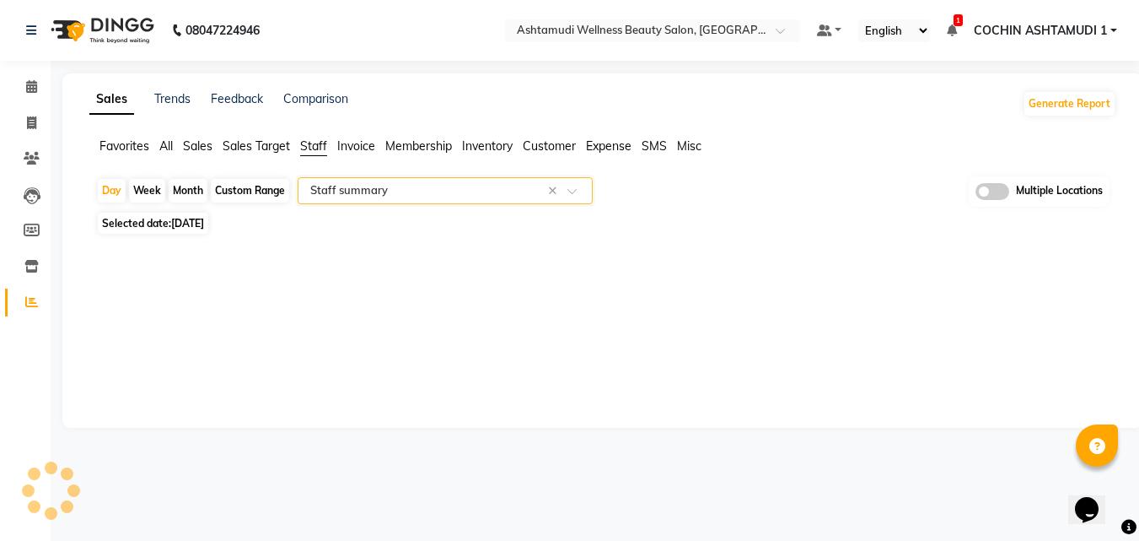
select select "full_report"
select select "csv"
click at [255, 181] on div "Custom Range" at bounding box center [250, 191] width 78 height 24
select select "9"
select select "2025"
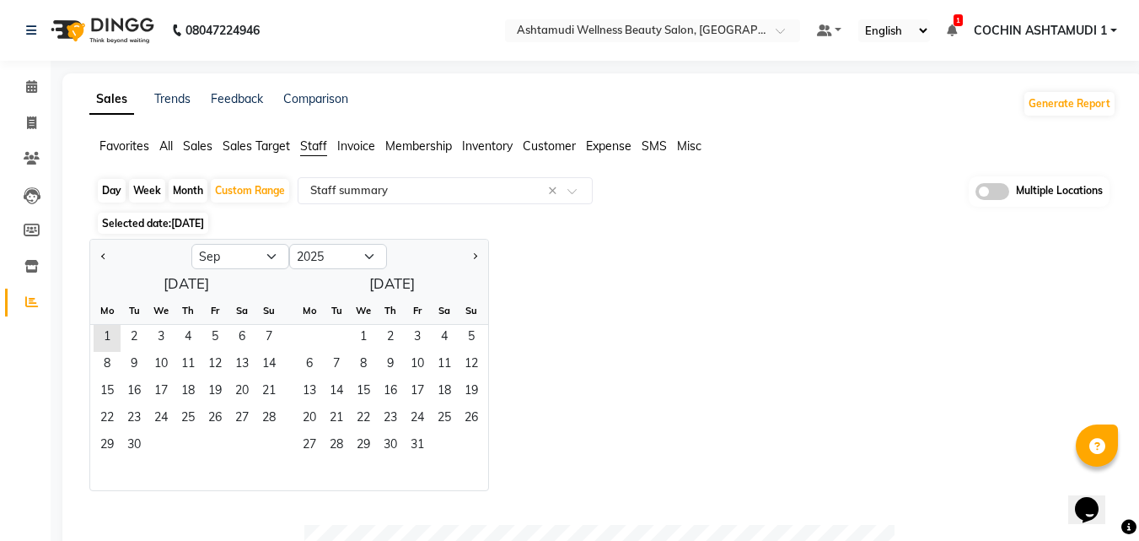
click at [208, 216] on span "Selected date: 01-09-2025" at bounding box center [153, 223] width 110 height 21
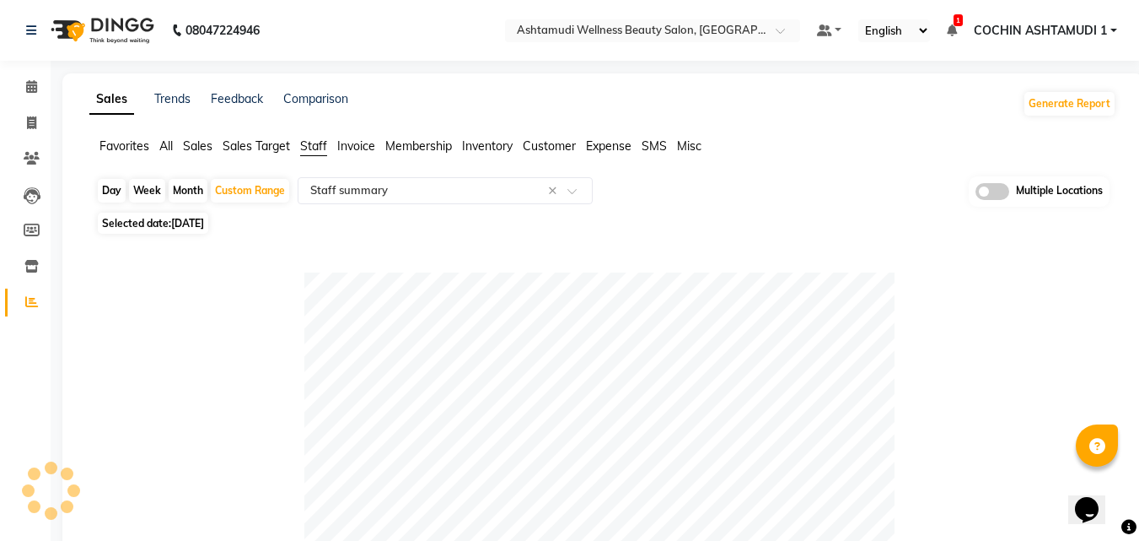
click at [117, 220] on span "Selected date: 01-09-2025" at bounding box center [153, 223] width 110 height 21
select select "9"
select select "2025"
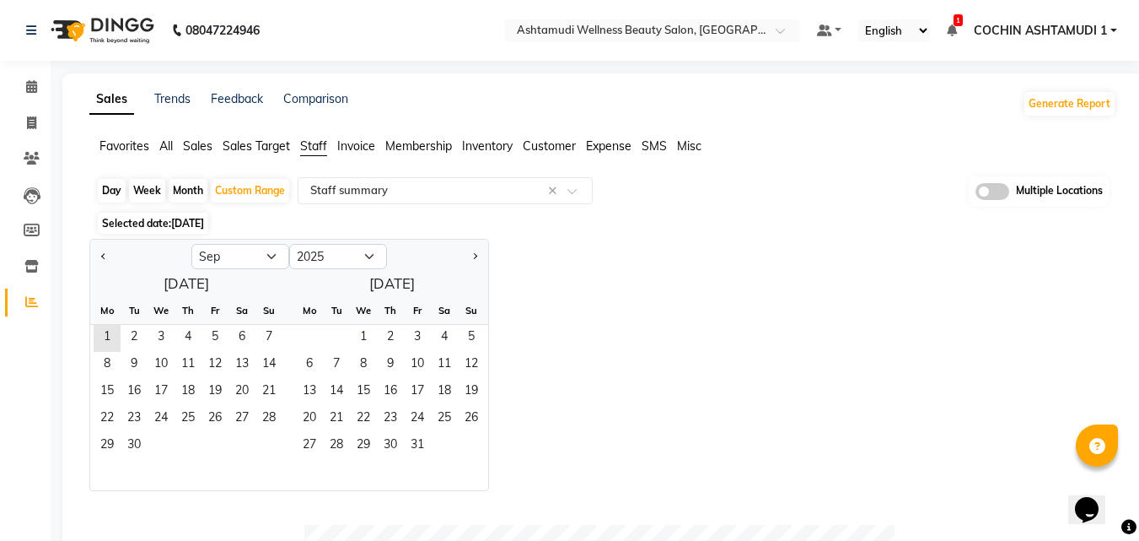
click at [116, 186] on div "Day" at bounding box center [112, 191] width 28 height 24
select select "9"
select select "2025"
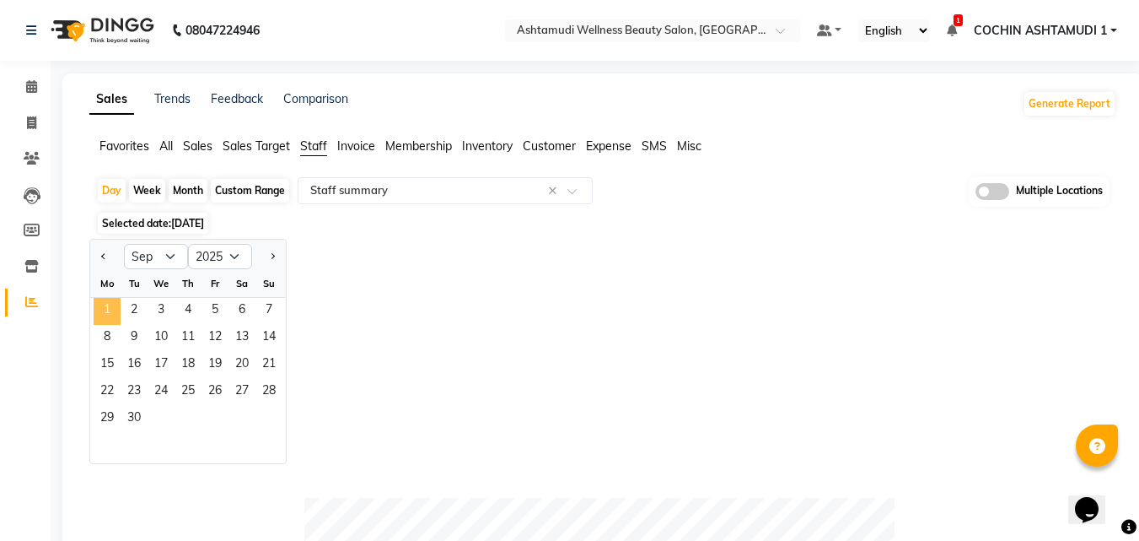
click at [102, 306] on span "1" at bounding box center [107, 311] width 27 height 27
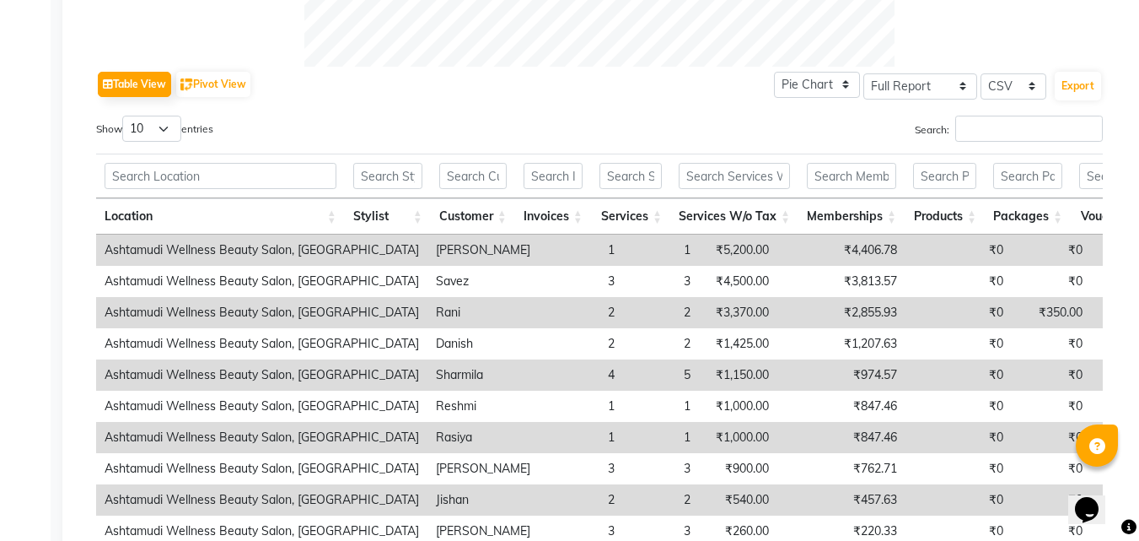
scroll to position [843, 0]
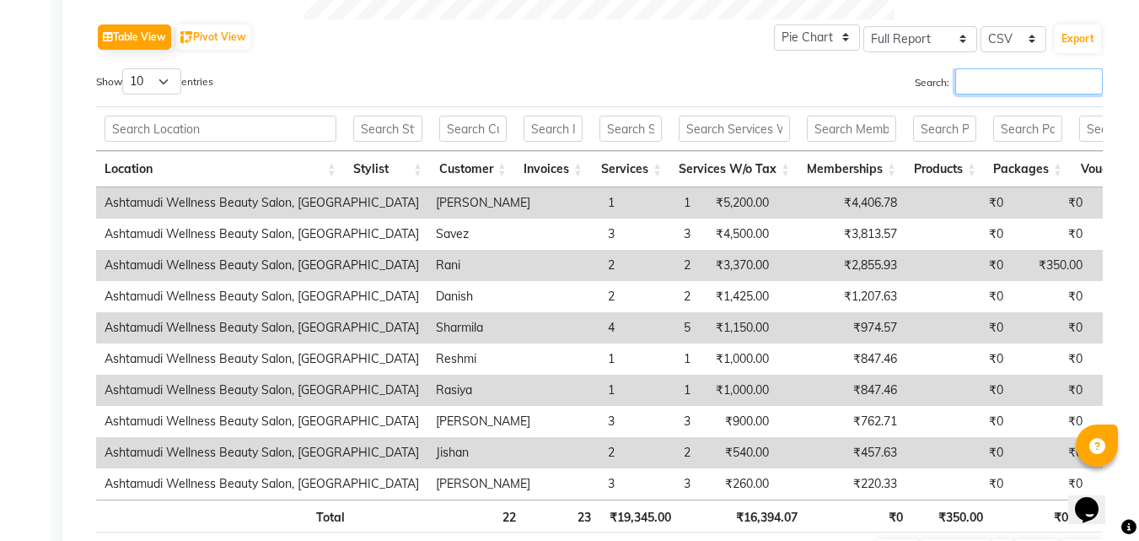
click at [1019, 80] on input "Search:" at bounding box center [1030, 81] width 148 height 26
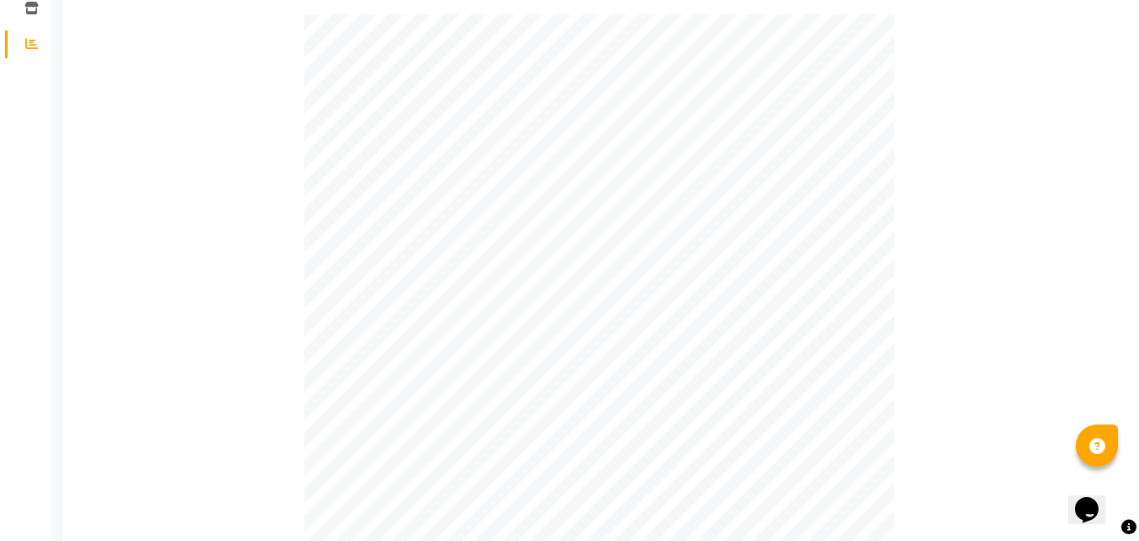
scroll to position [0, 0]
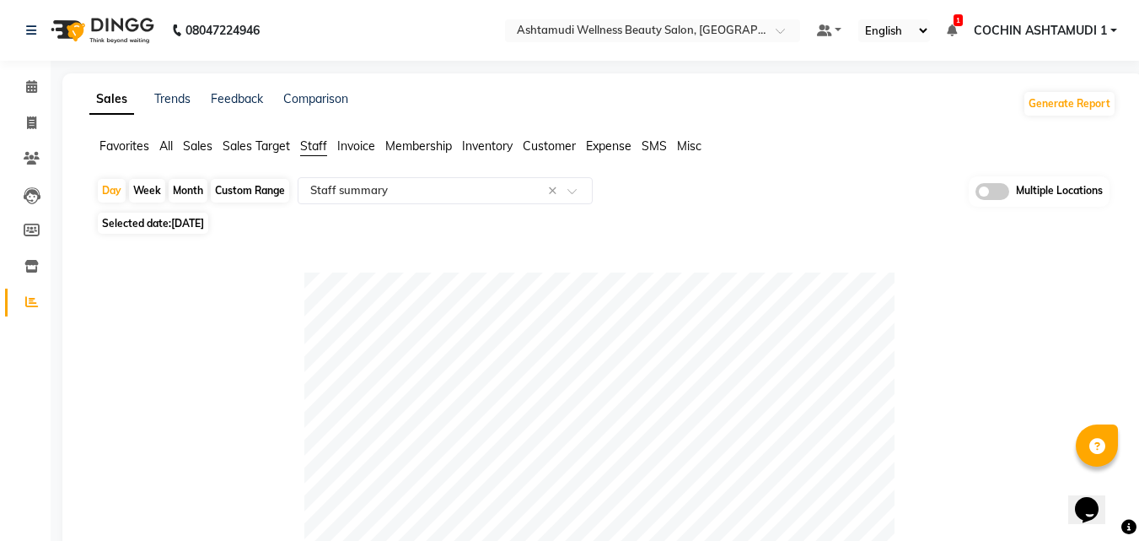
type input "shar"
click at [24, 119] on span at bounding box center [32, 123] width 30 height 19
select select "service"
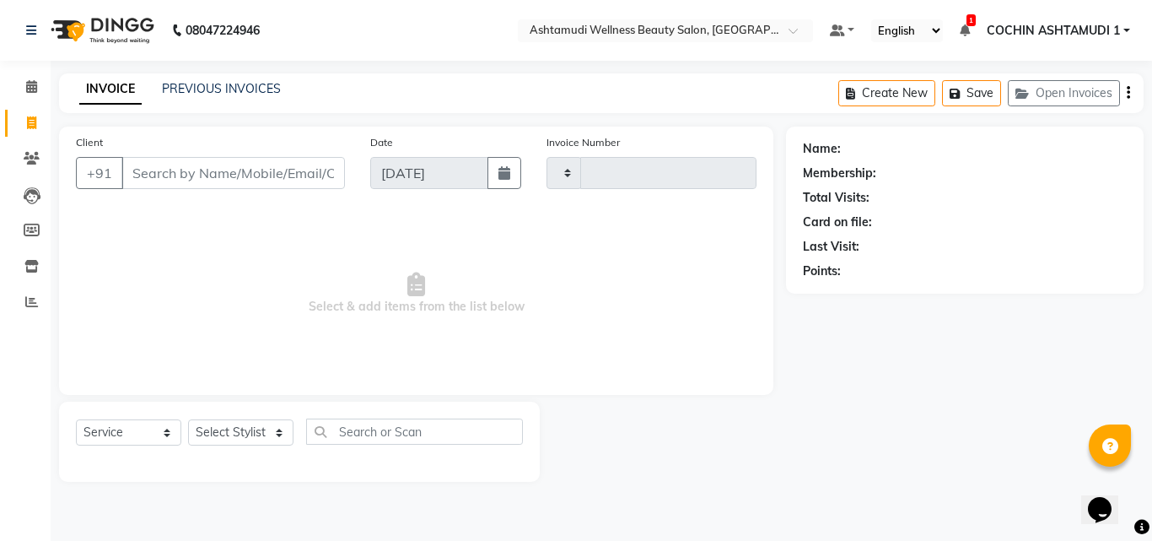
type input "4710"
select select "4632"
drag, startPoint x: 215, startPoint y: 428, endPoint x: 229, endPoint y: 421, distance: 15.8
click at [215, 428] on select "Select Stylist [PERSON_NAME](URAJ) [PERSON_NAME] COCHIN ASHTAMUDI Danish [PERSO…" at bounding box center [243, 432] width 110 height 26
select select "88228"
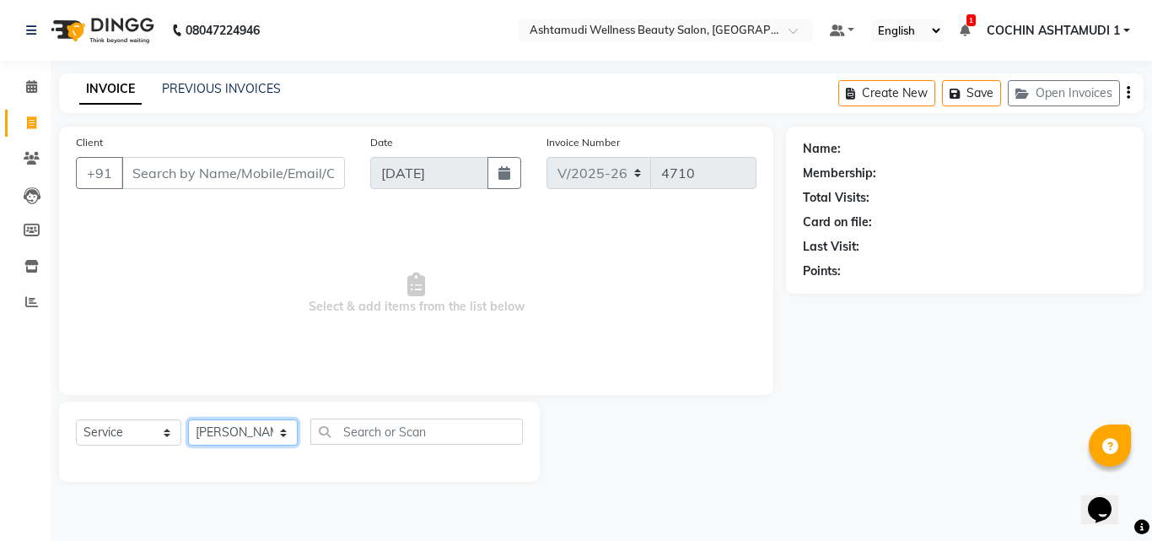
click at [188, 419] on select "Select Stylist [PERSON_NAME](URAJ) [PERSON_NAME] COCHIN ASHTAMUDI Danish [PERSO…" at bounding box center [243, 432] width 110 height 26
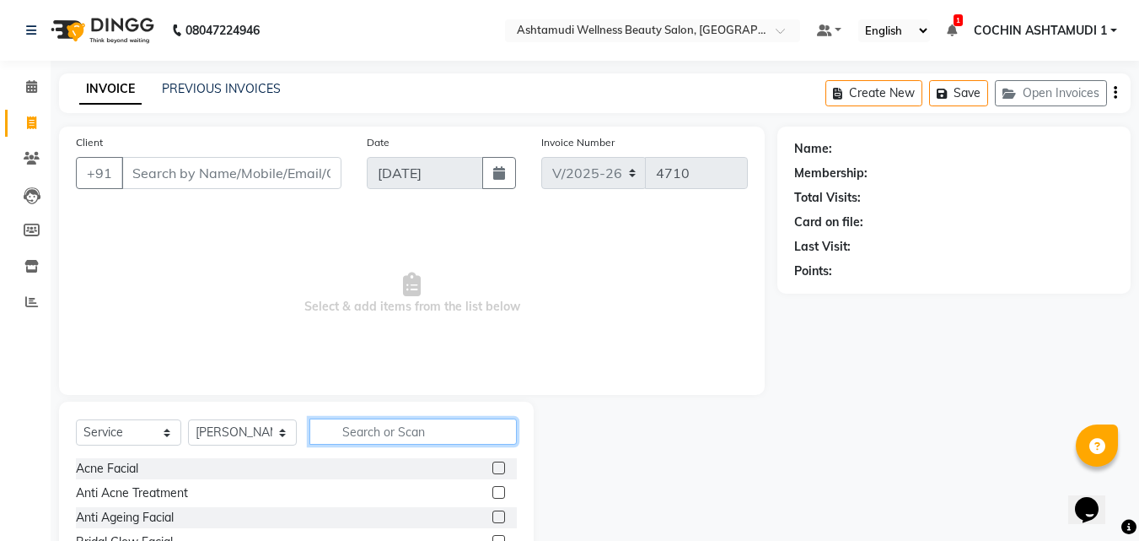
click at [396, 442] on input "text" at bounding box center [414, 431] width 208 height 26
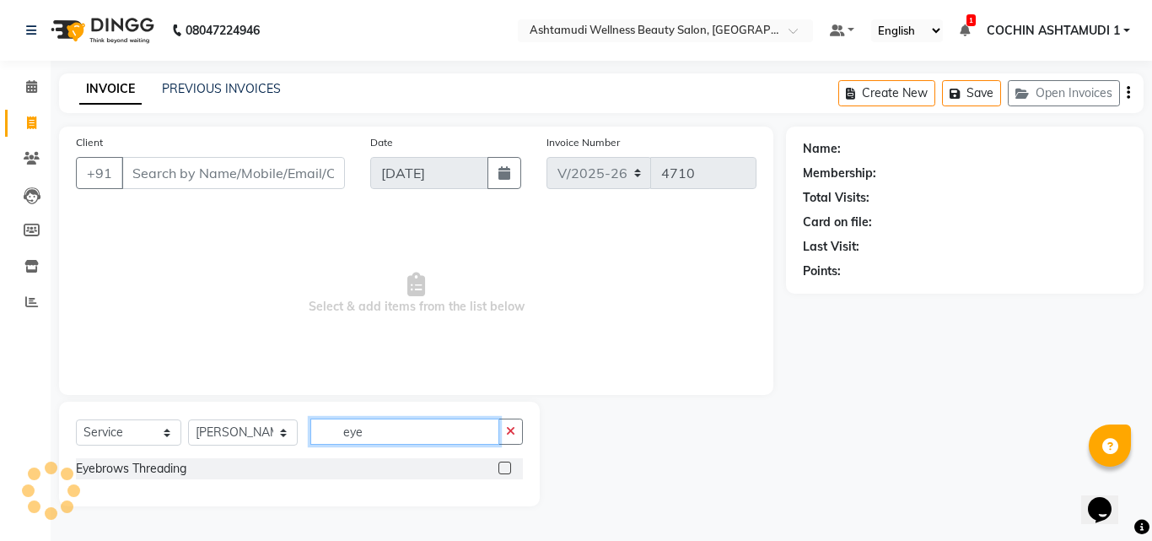
type input "eye"
click at [148, 456] on div "Select Service Product Membership Package Voucher Prepaid Gift Card Select Styl…" at bounding box center [299, 438] width 447 height 40
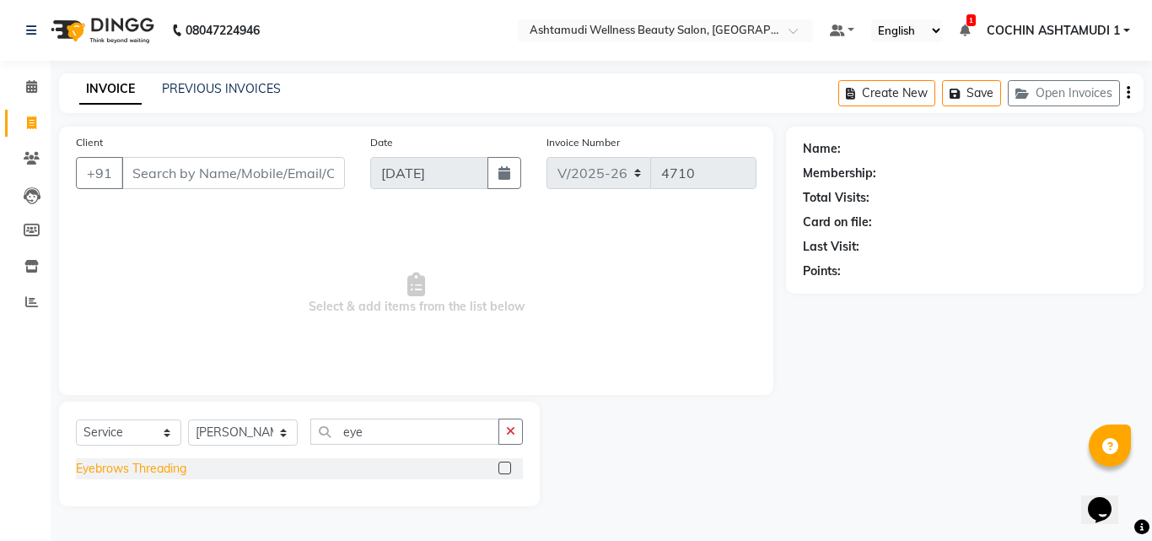
click at [143, 466] on div "Eyebrows Threading" at bounding box center [131, 469] width 110 height 18
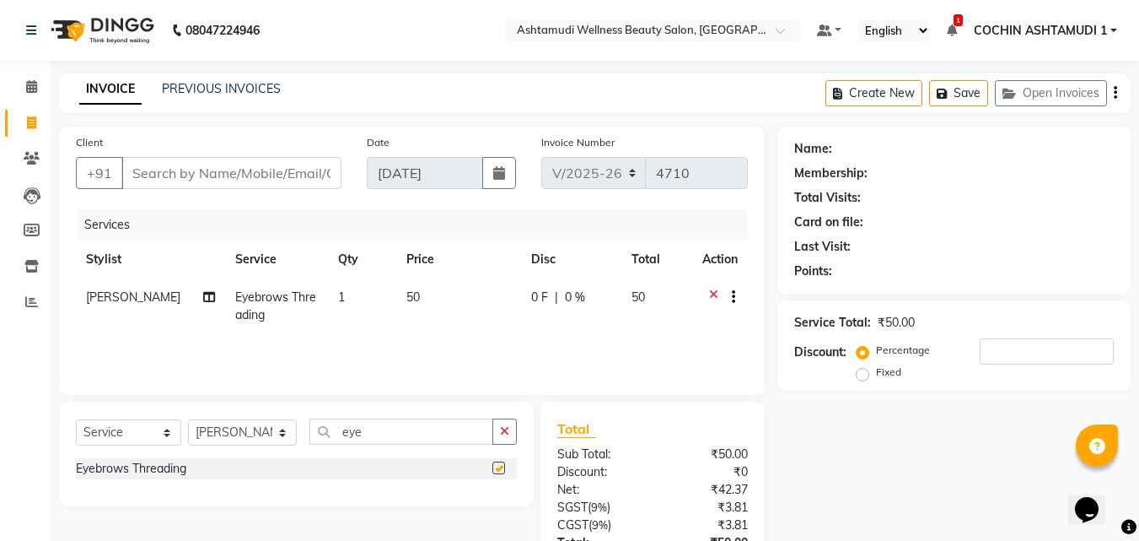
checkbox input "false"
click at [227, 173] on input "Client" at bounding box center [231, 173] width 220 height 32
type input "7"
type input "0"
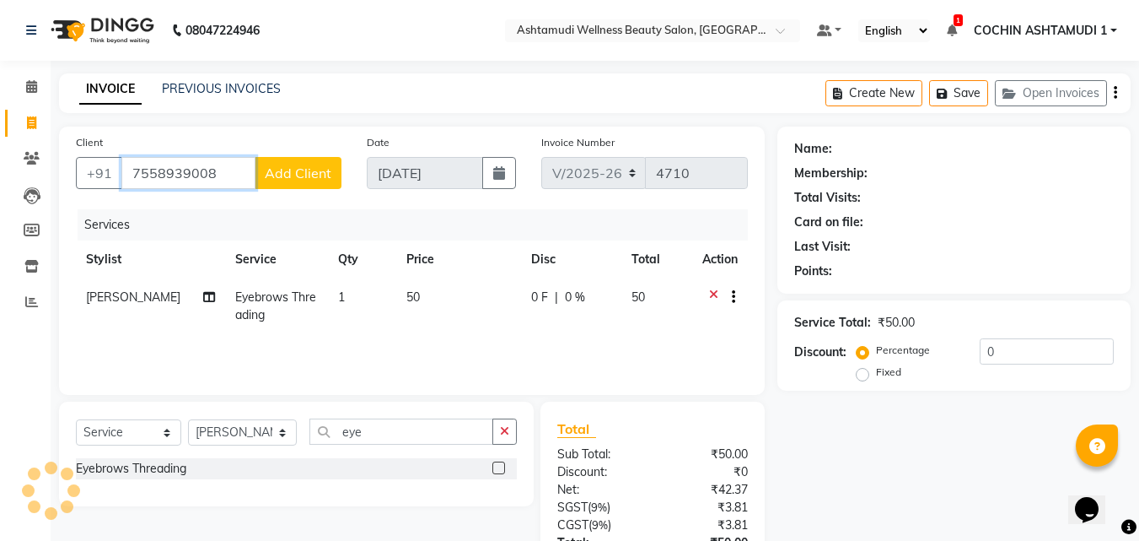
type input "7558939008"
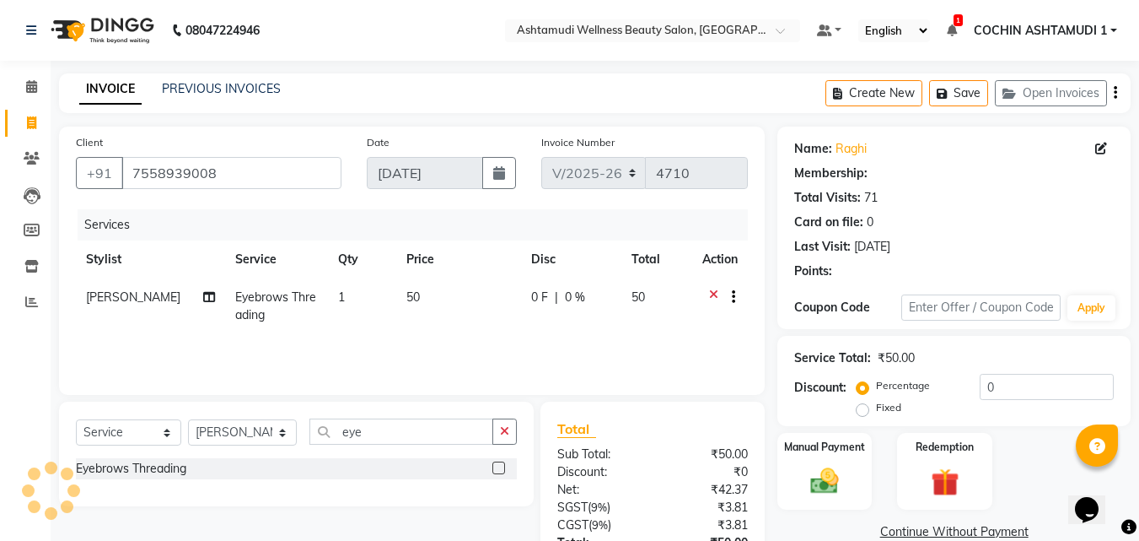
select select "1: Object"
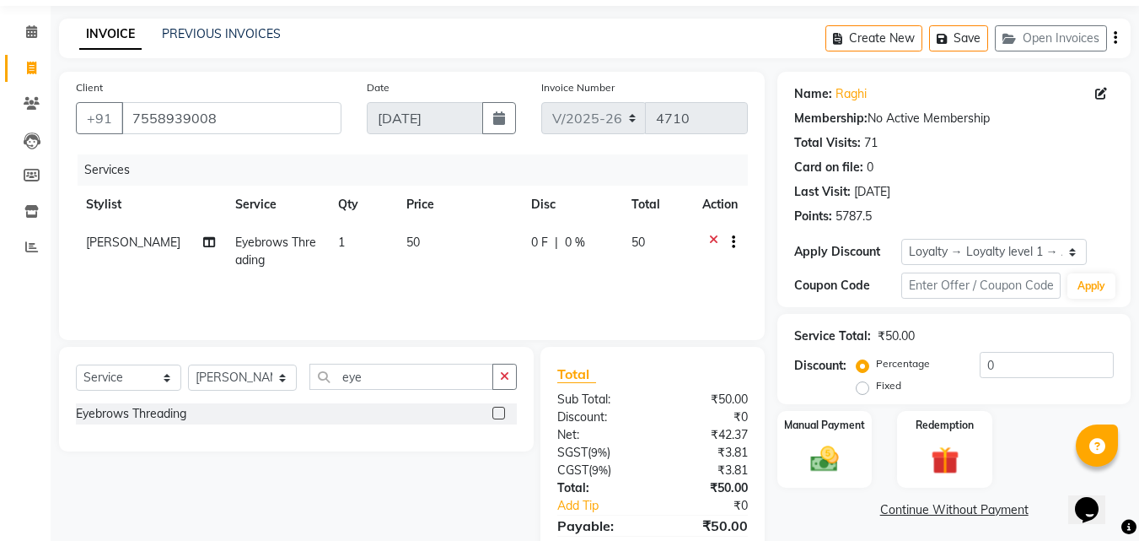
scroll to position [134, 0]
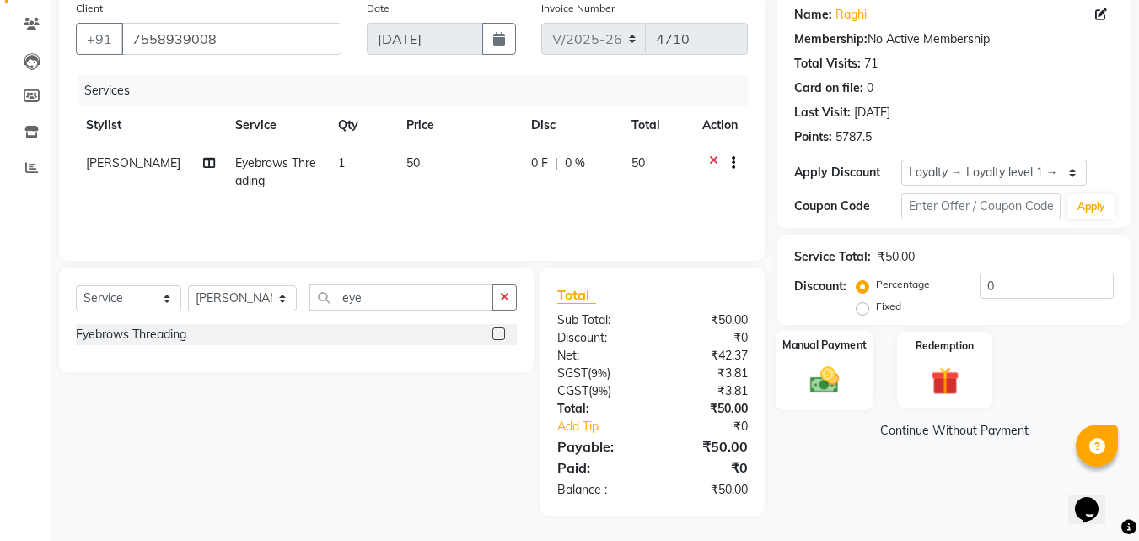
click at [842, 387] on img at bounding box center [824, 380] width 47 height 34
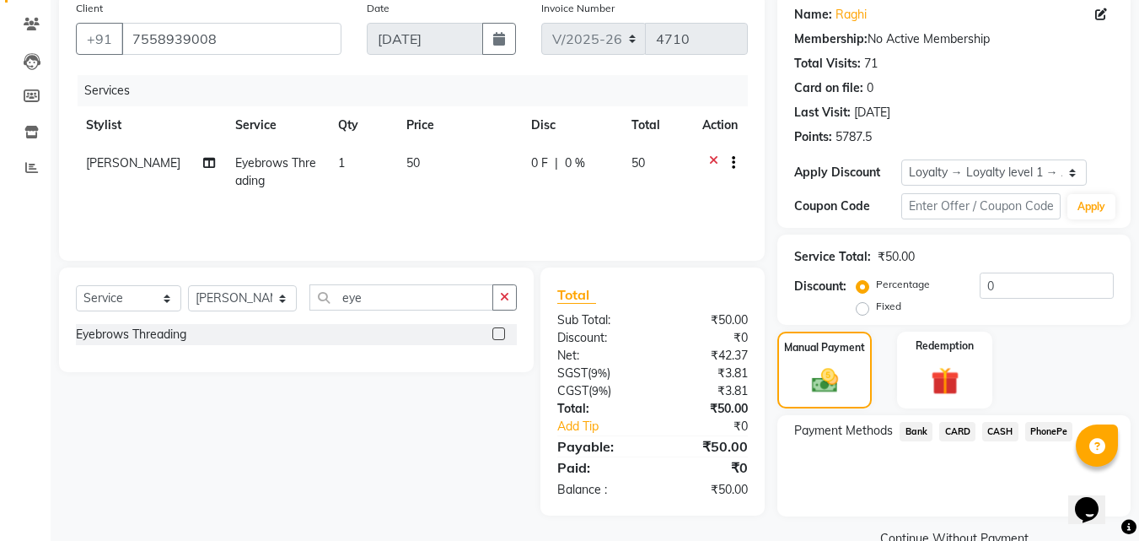
click at [1063, 432] on span "PhonePe" at bounding box center [1050, 431] width 48 height 19
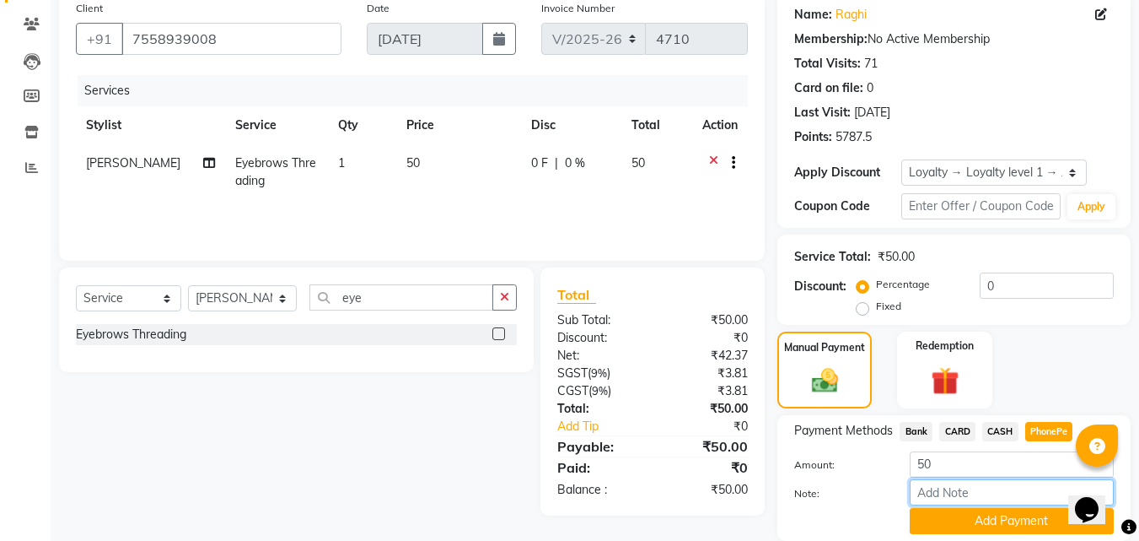
drag, startPoint x: 947, startPoint y: 498, endPoint x: 963, endPoint y: 464, distance: 37.4
click at [947, 498] on input "Note:" at bounding box center [1012, 492] width 204 height 26
type input "RAGHI"
click at [985, 516] on button "Add Payment" at bounding box center [1012, 521] width 204 height 26
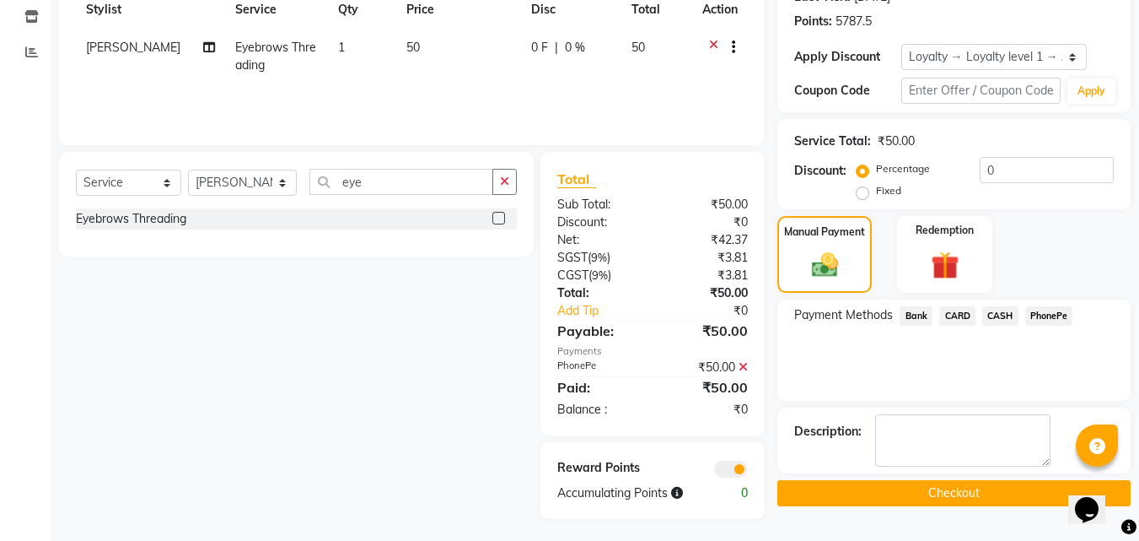
scroll to position [253, 0]
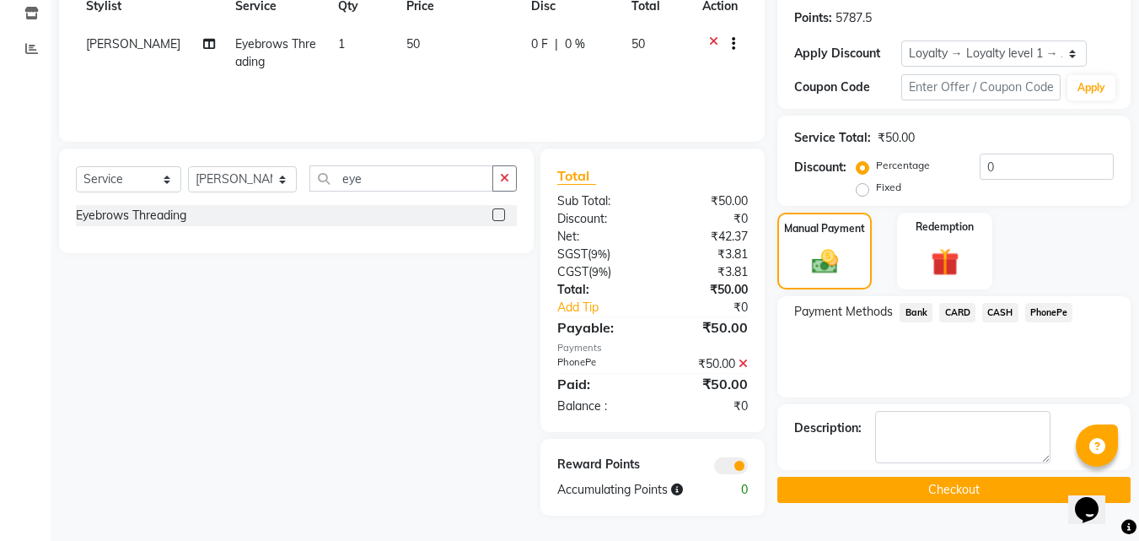
click at [972, 478] on button "Checkout" at bounding box center [954, 490] width 353 height 26
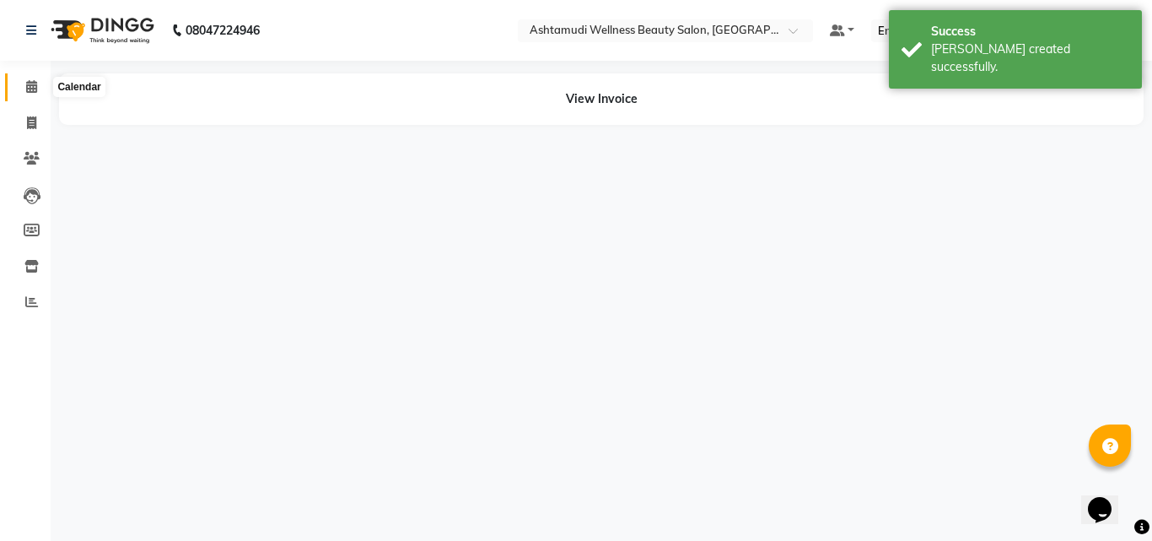
click at [31, 86] on icon at bounding box center [31, 86] width 11 height 13
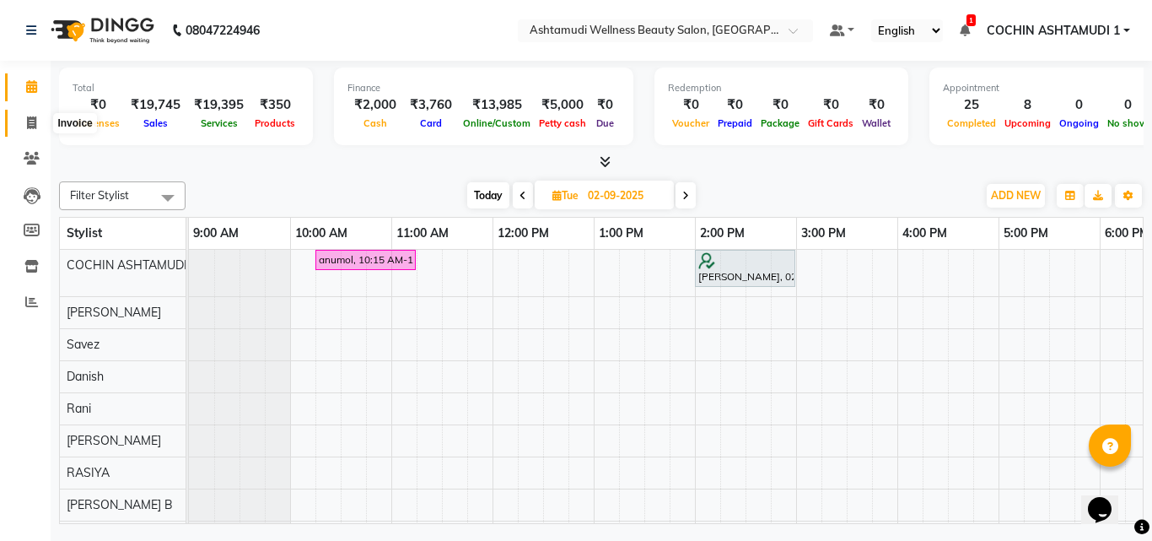
click at [34, 114] on span at bounding box center [32, 123] width 30 height 19
select select "service"
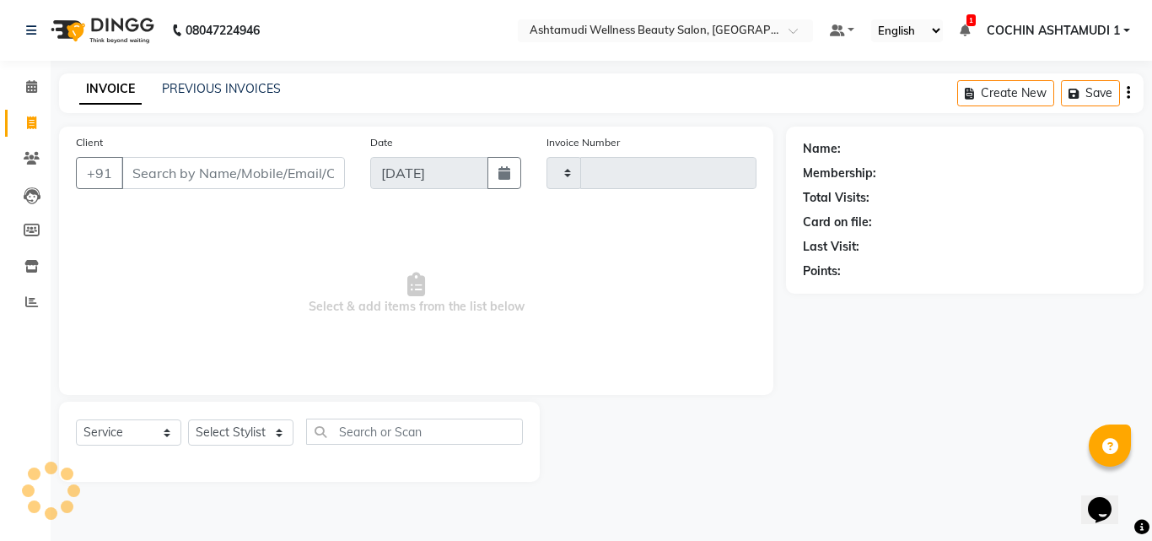
type input "4711"
select select "4632"
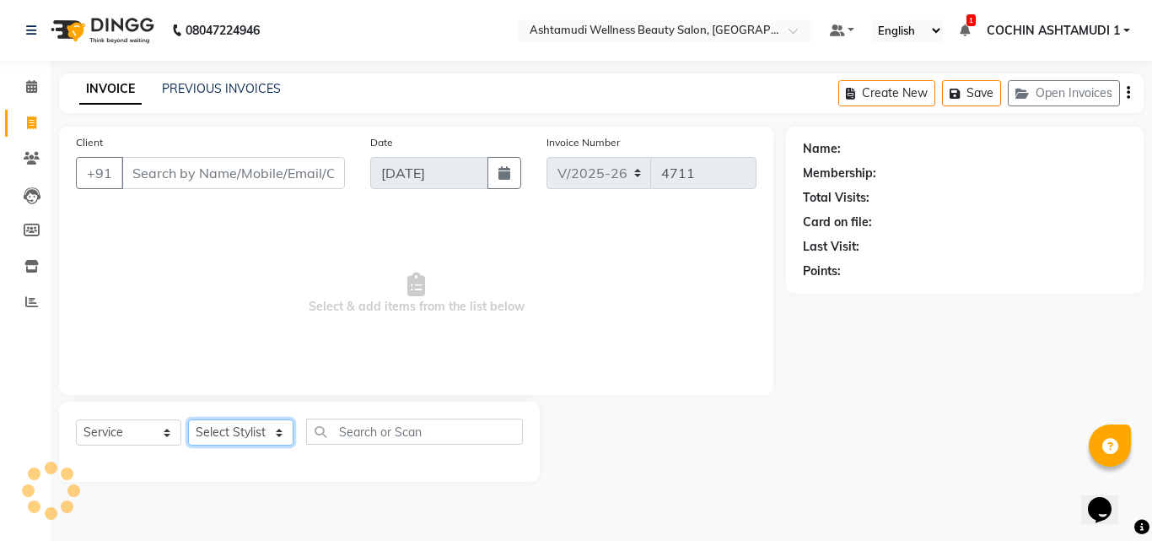
click at [250, 427] on select "Select Stylist" at bounding box center [240, 432] width 105 height 26
select select "44402"
click at [188, 419] on select "Select Stylist [PERSON_NAME](URAJ) [PERSON_NAME] COCHIN ASHTAMUDI Danish [PERSO…" at bounding box center [243, 432] width 110 height 26
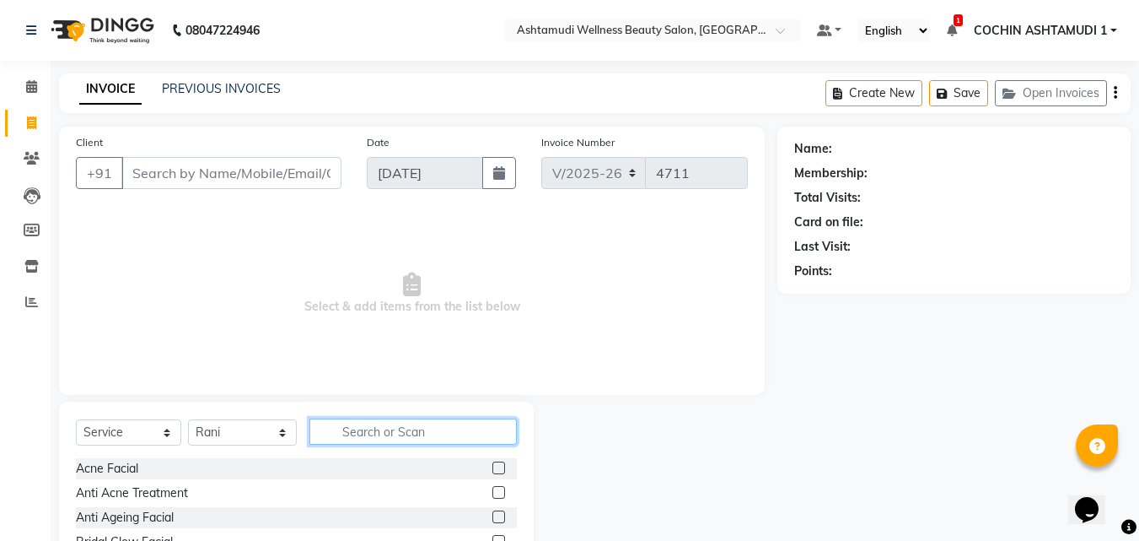
click at [353, 436] on input "text" at bounding box center [414, 431] width 208 height 26
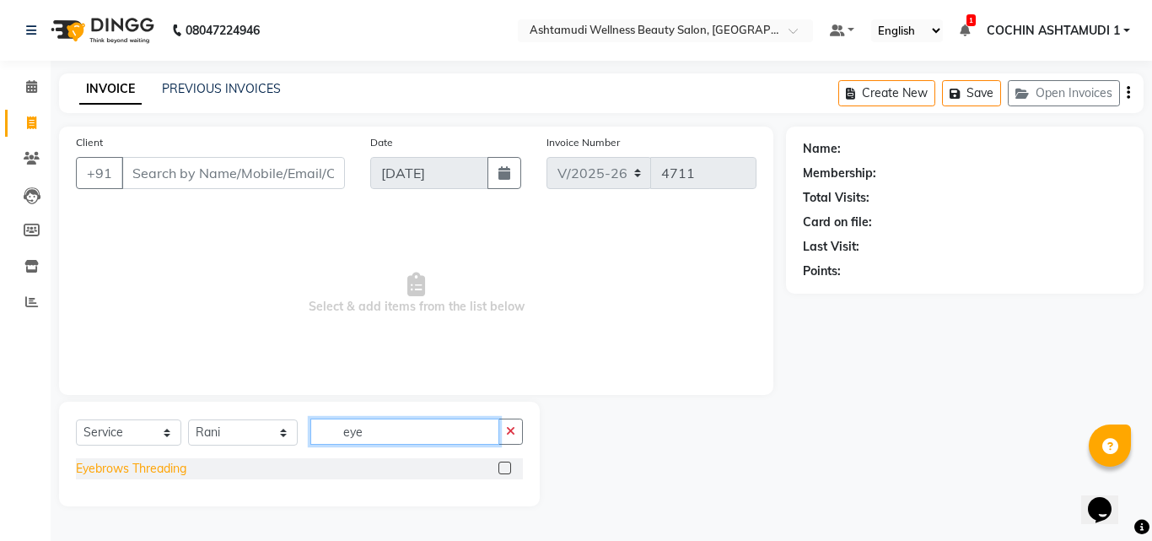
type input "eye"
click at [126, 470] on div "Eyebrows Threading" at bounding box center [131, 469] width 110 height 18
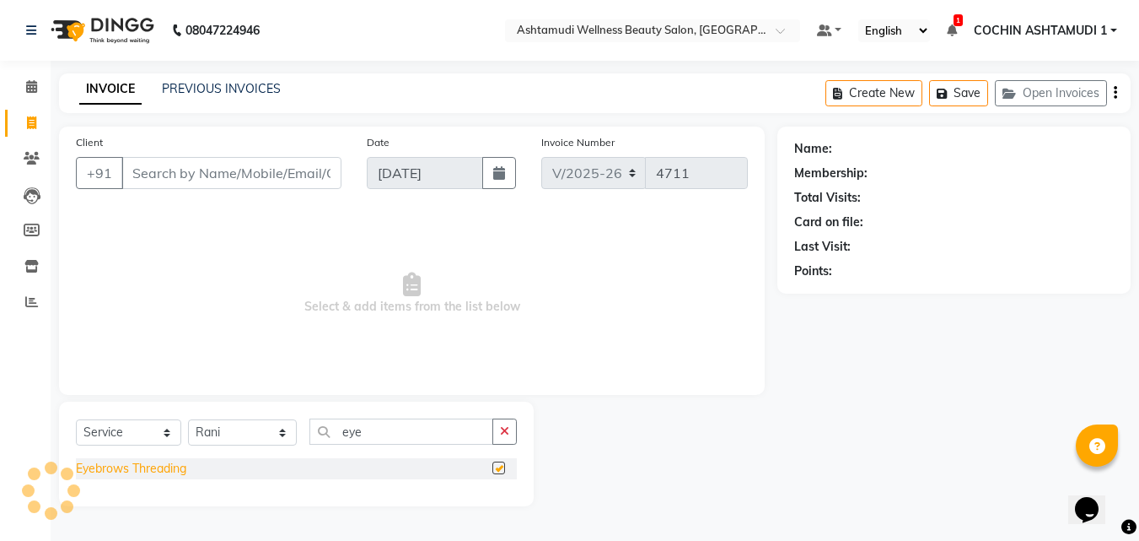
checkbox input "false"
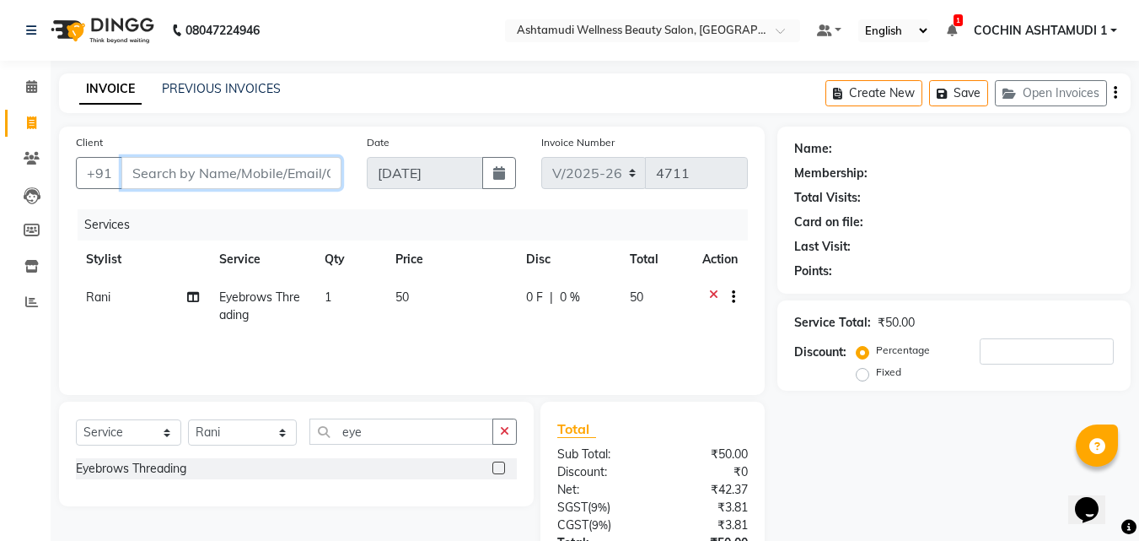
click at [215, 175] on input "Client" at bounding box center [231, 173] width 220 height 32
type input "1"
type input "0"
type input "12345678"
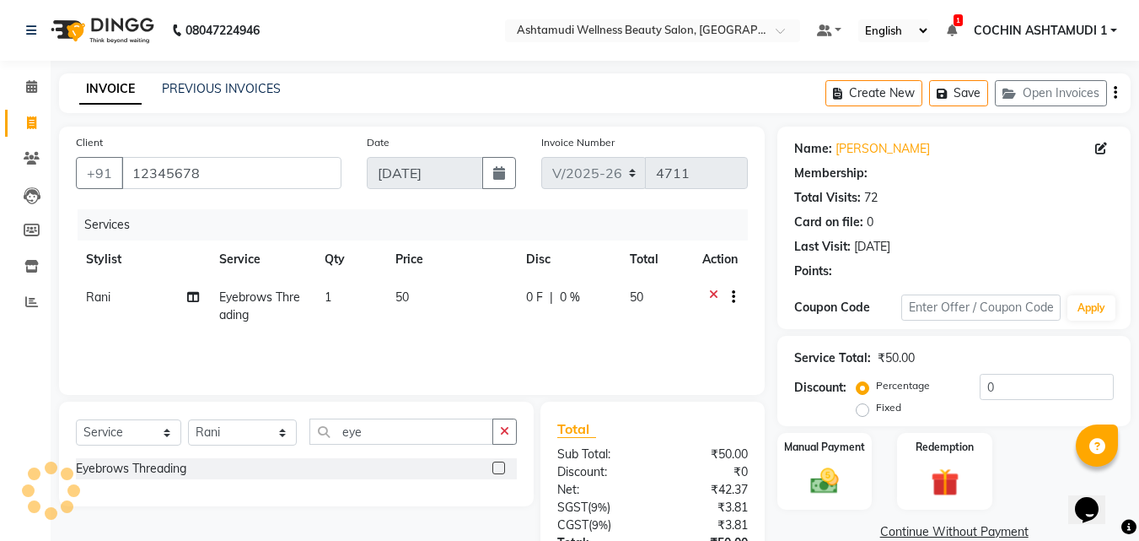
select select "1: Object"
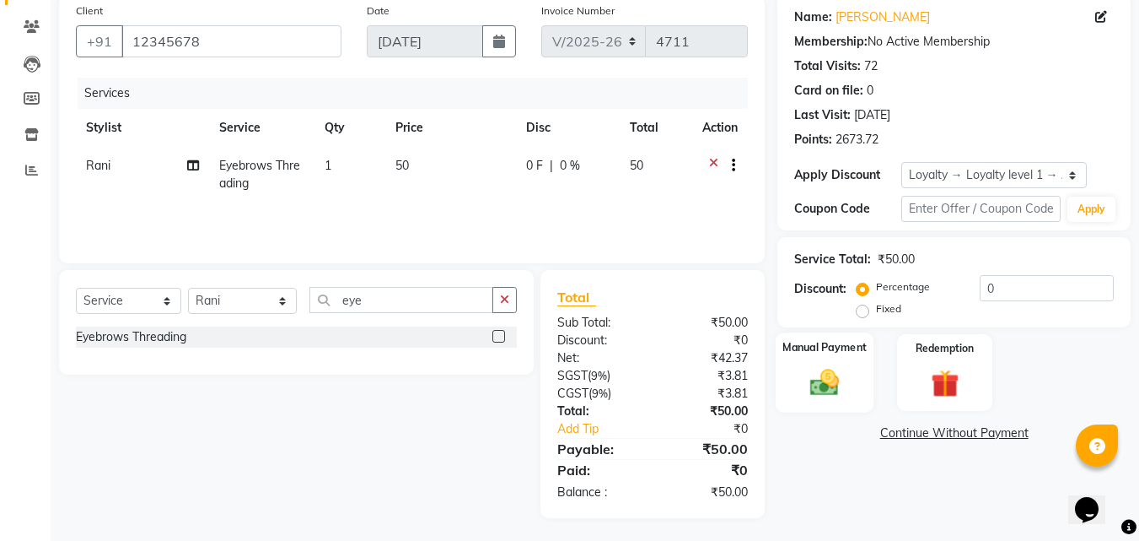
scroll to position [134, 0]
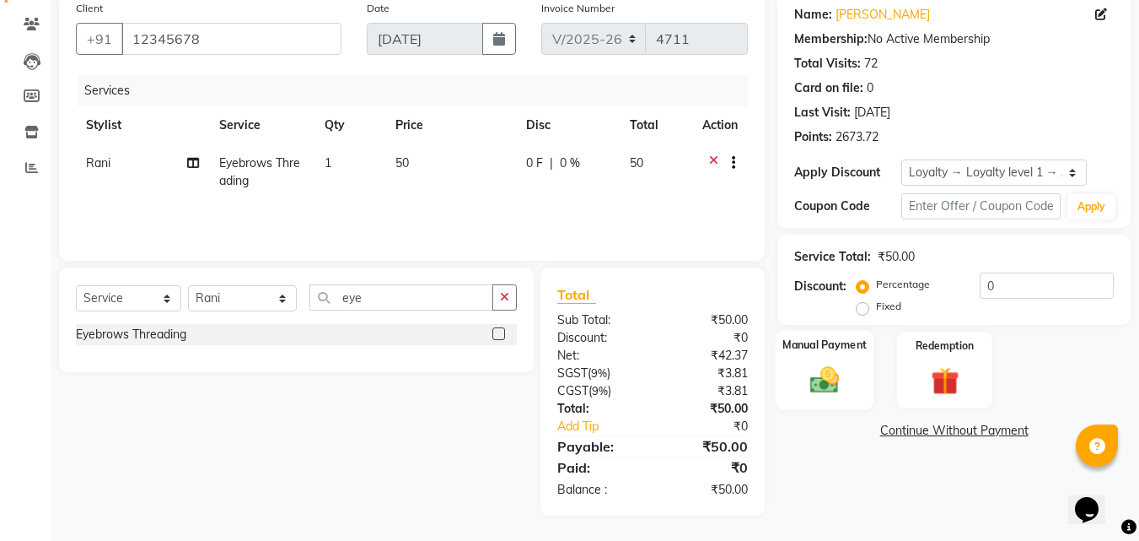
click at [813, 379] on img at bounding box center [824, 380] width 47 height 34
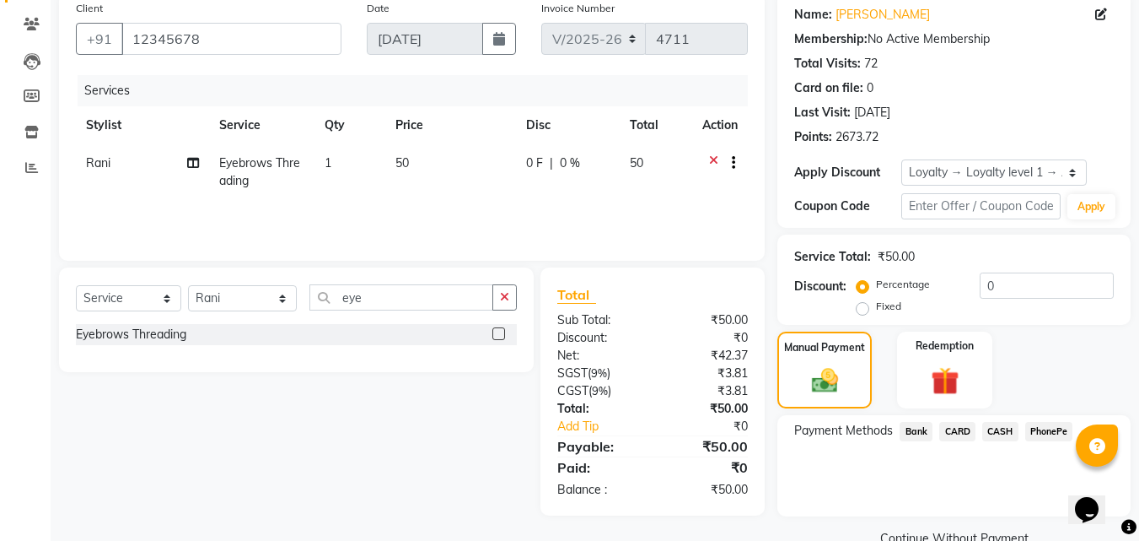
click at [1051, 427] on span "PhonePe" at bounding box center [1050, 431] width 48 height 19
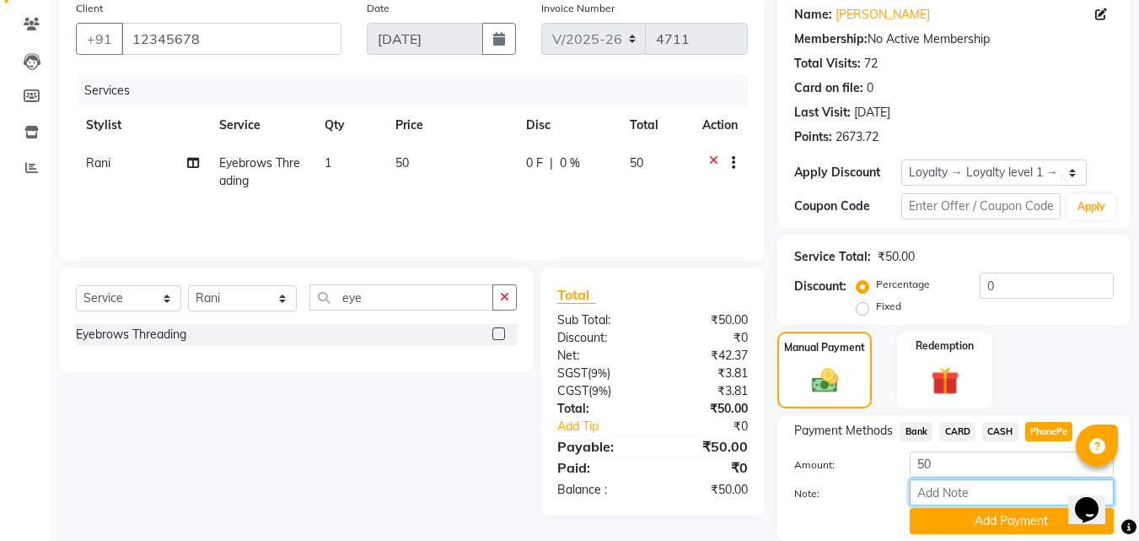
click at [977, 479] on input "Note:" at bounding box center [1012, 492] width 204 height 26
type input "RAGHI"
click at [980, 515] on button "Add Payment" at bounding box center [1012, 521] width 204 height 26
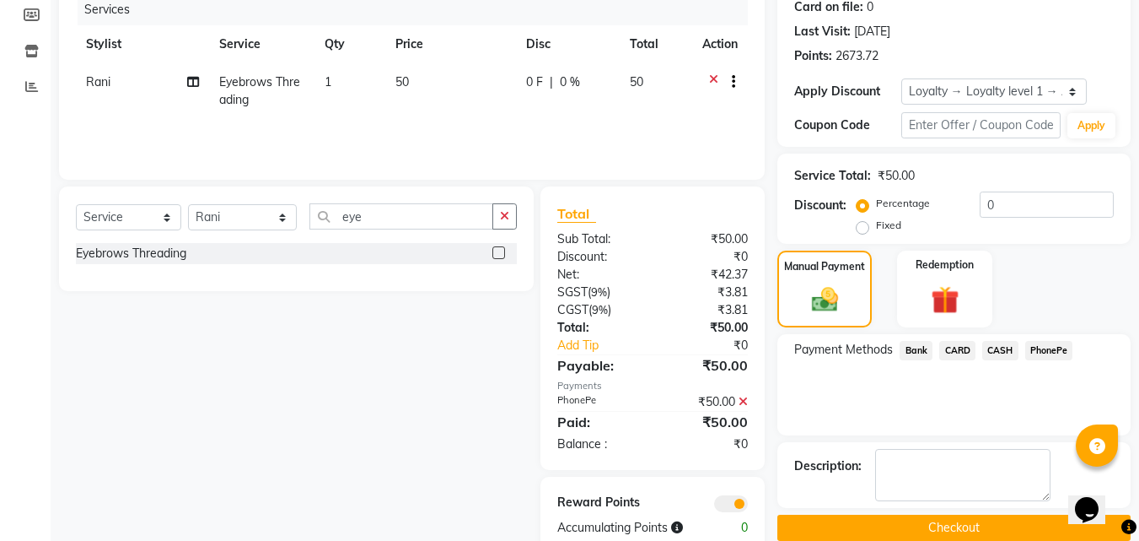
scroll to position [253, 0]
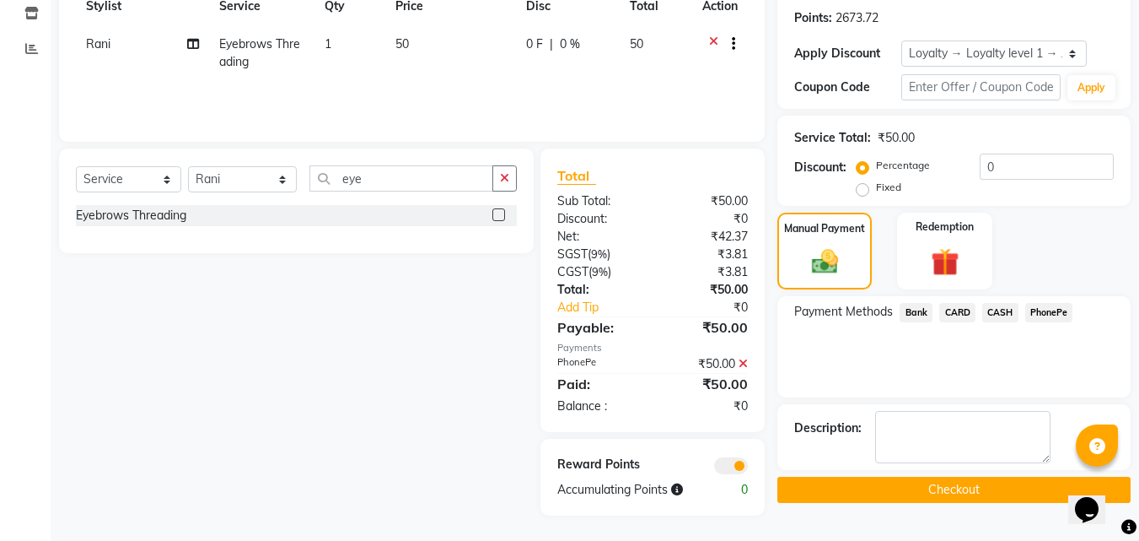
click at [841, 481] on button "Checkout" at bounding box center [954, 490] width 353 height 26
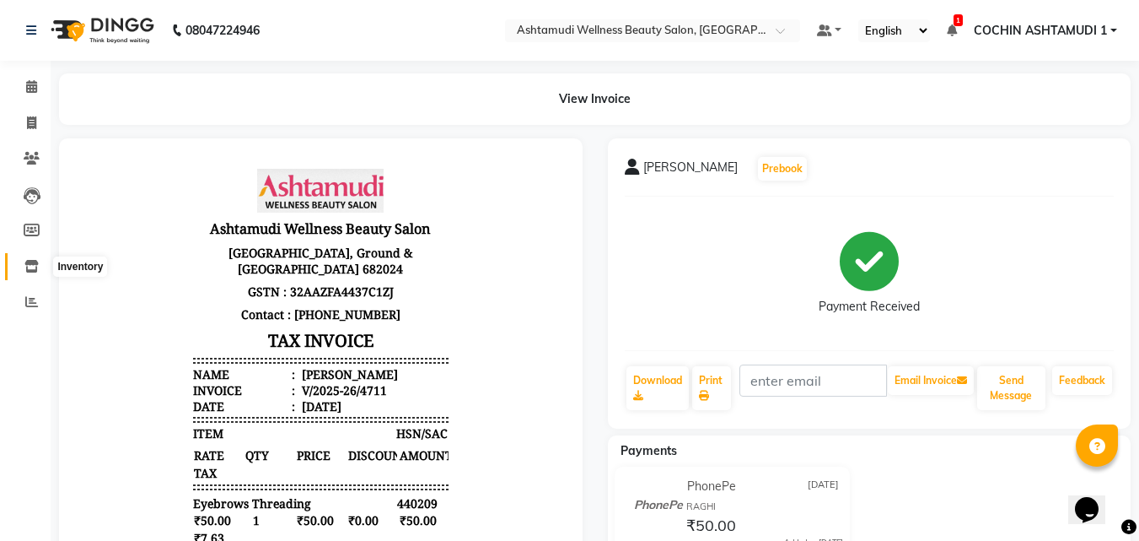
click at [28, 266] on icon at bounding box center [31, 266] width 14 height 13
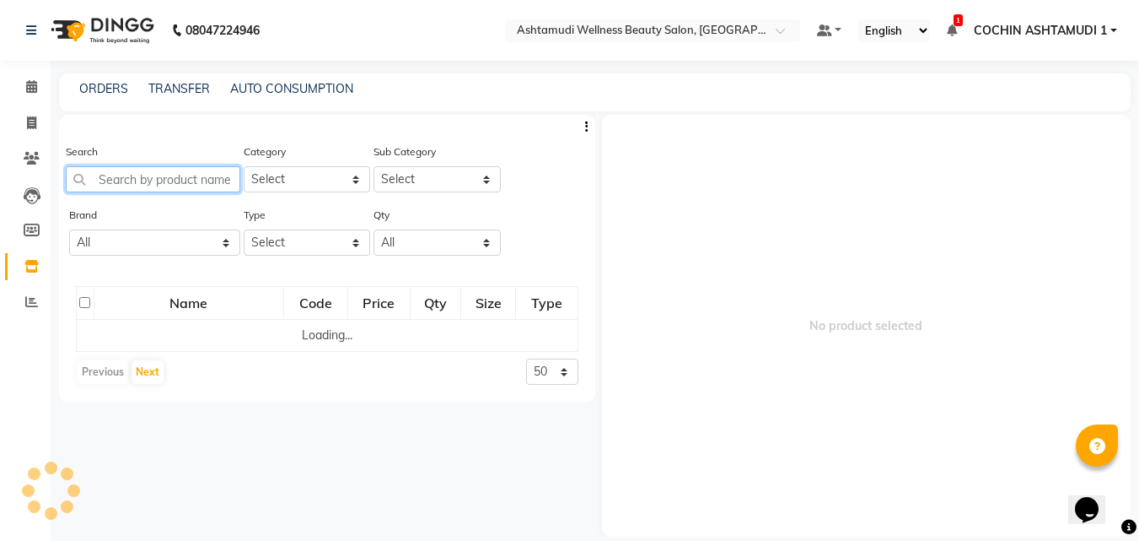
click at [120, 186] on input "text" at bounding box center [153, 179] width 175 height 26
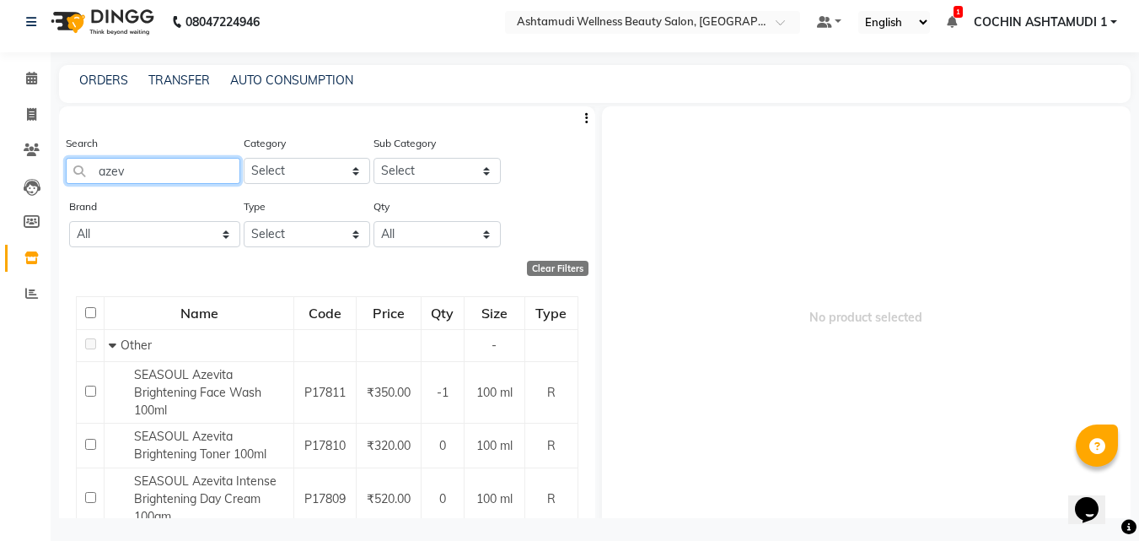
scroll to position [11, 0]
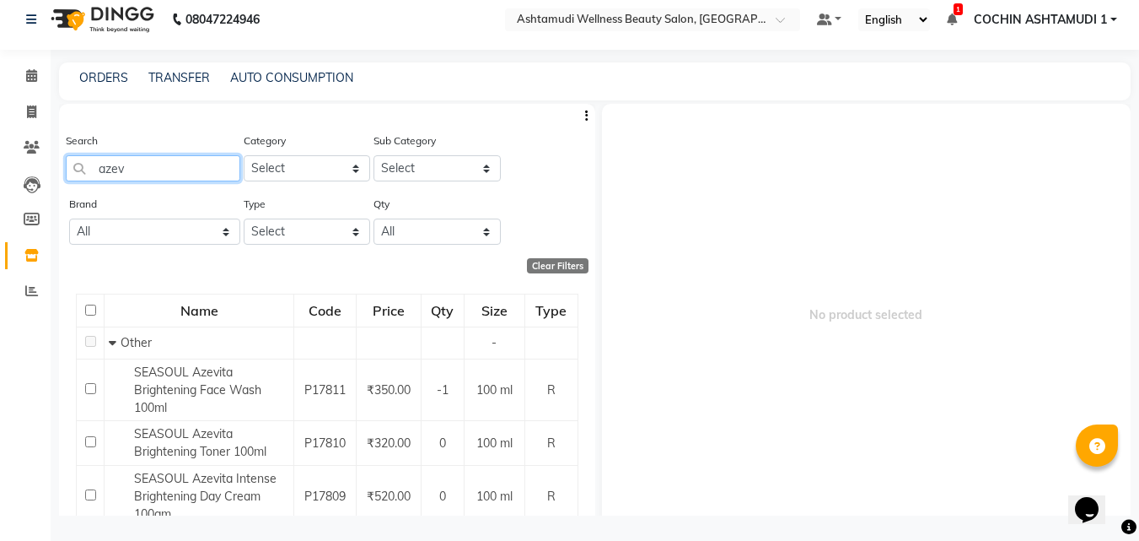
type input "azev"
click at [27, 78] on icon at bounding box center [31, 75] width 11 height 13
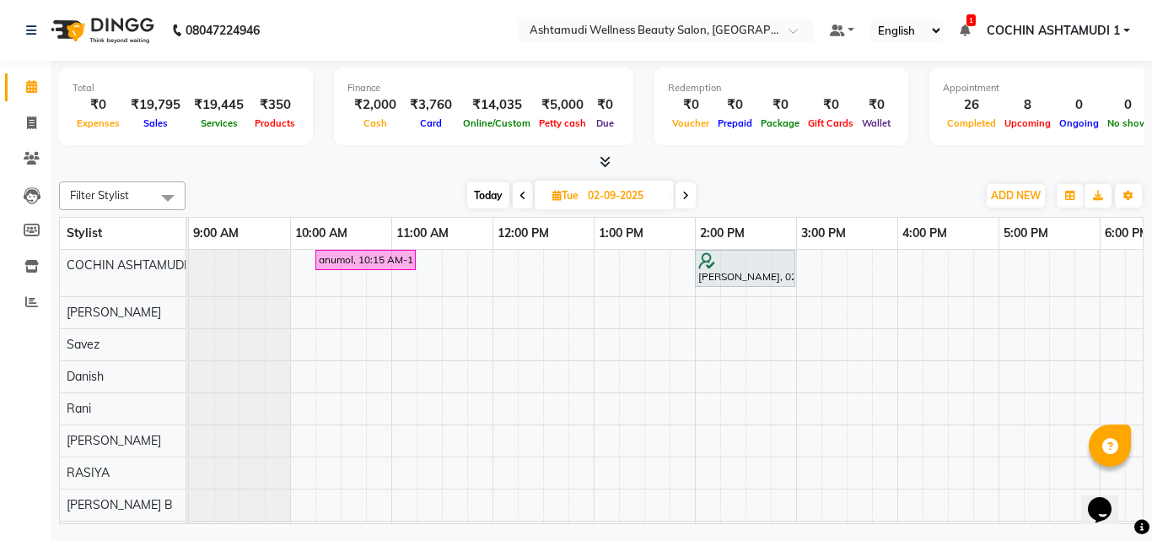
click at [791, 168] on div at bounding box center [601, 163] width 1085 height 18
click at [40, 116] on span at bounding box center [32, 123] width 30 height 19
select select "service"
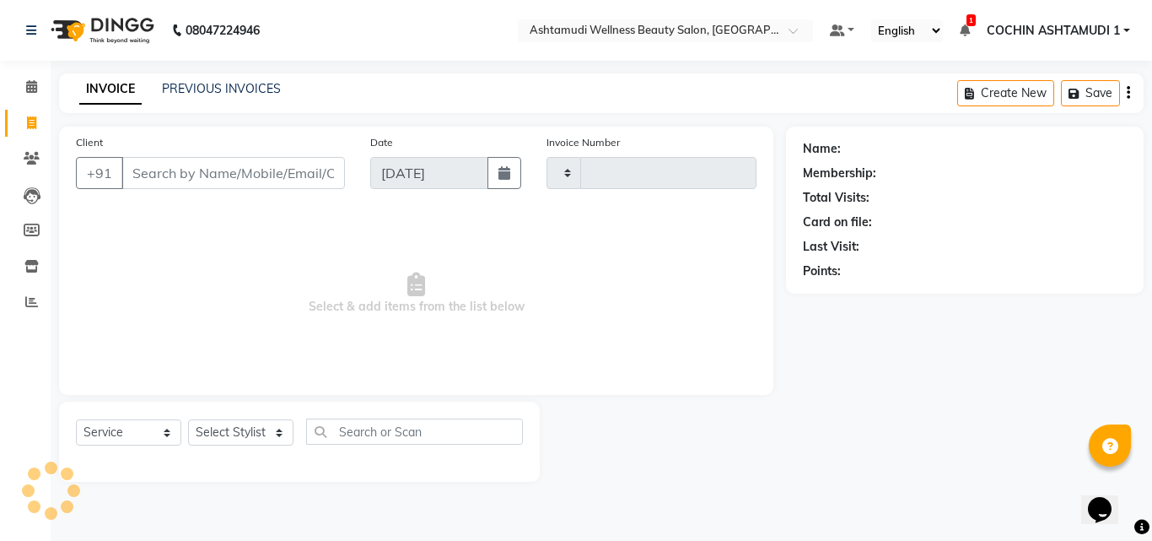
type input "4712"
select select "4632"
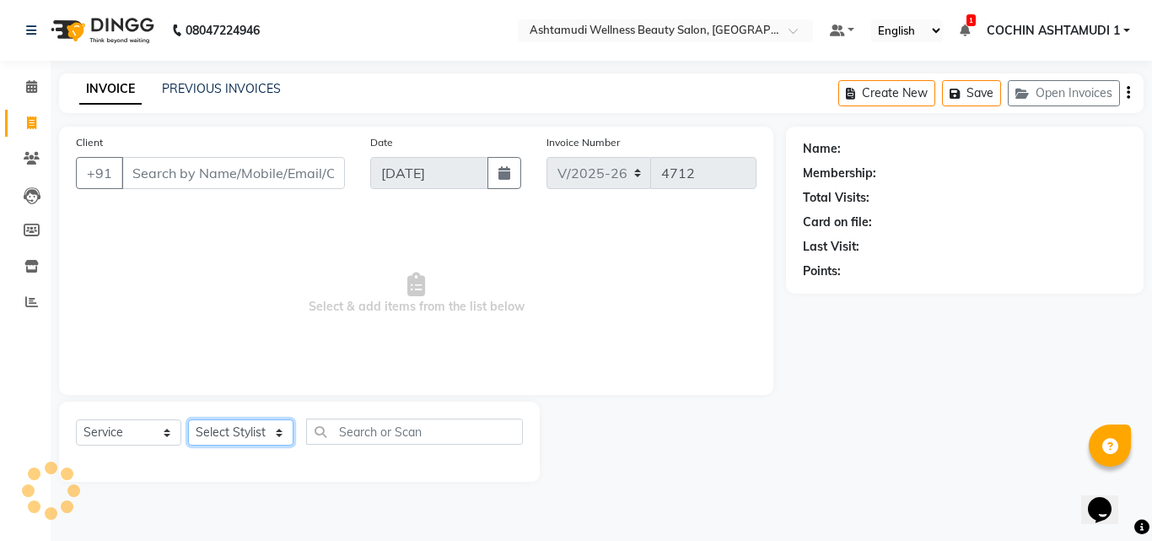
click at [229, 435] on select "Select Stylist" at bounding box center [240, 432] width 105 height 26
click at [188, 419] on select "Select Stylist [PERSON_NAME](URAJ) [PERSON_NAME] COCHIN ASHTAMUDI Danish [PERSO…" at bounding box center [243, 432] width 110 height 26
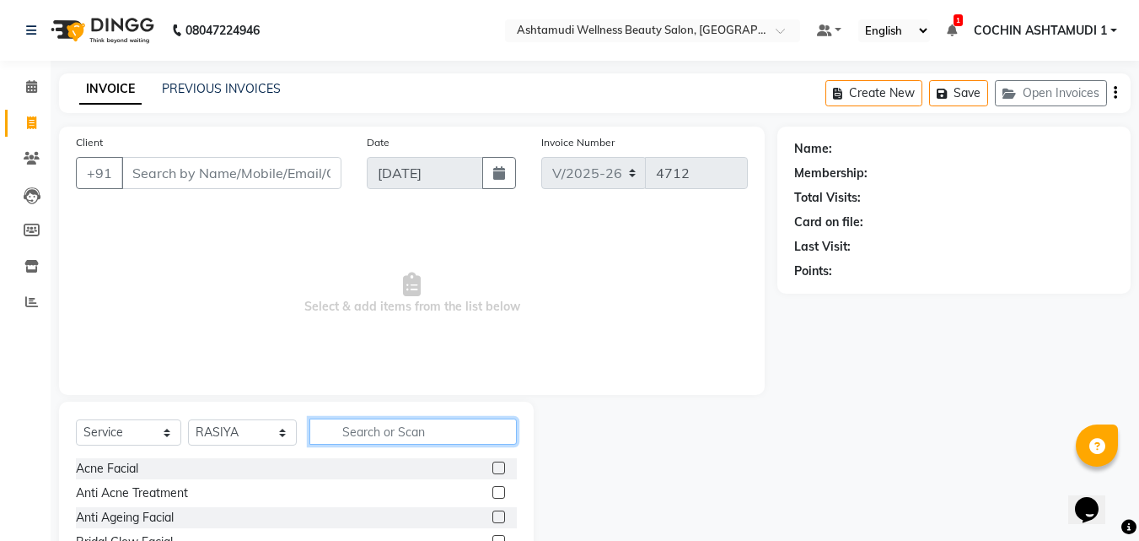
click at [374, 429] on input "text" at bounding box center [414, 431] width 208 height 26
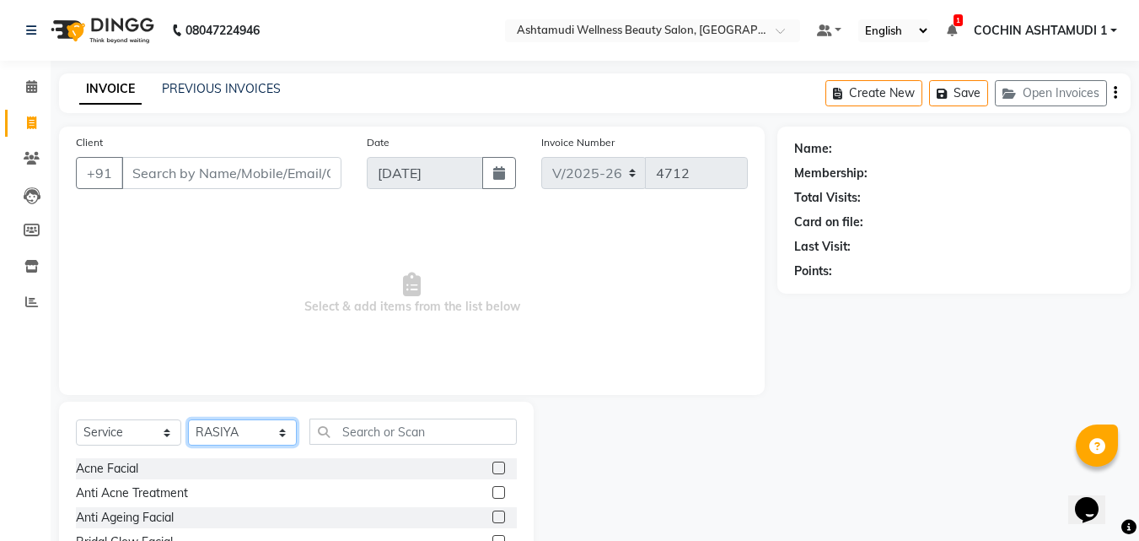
click at [239, 432] on select "Select Stylist [PERSON_NAME](URAJ) [PERSON_NAME] COCHIN ASHTAMUDI Danish [PERSO…" at bounding box center [242, 432] width 109 height 26
select select "88228"
click at [188, 419] on select "Select Stylist [PERSON_NAME](URAJ) [PERSON_NAME] COCHIN ASHTAMUDI Danish [PERSO…" at bounding box center [242, 432] width 109 height 26
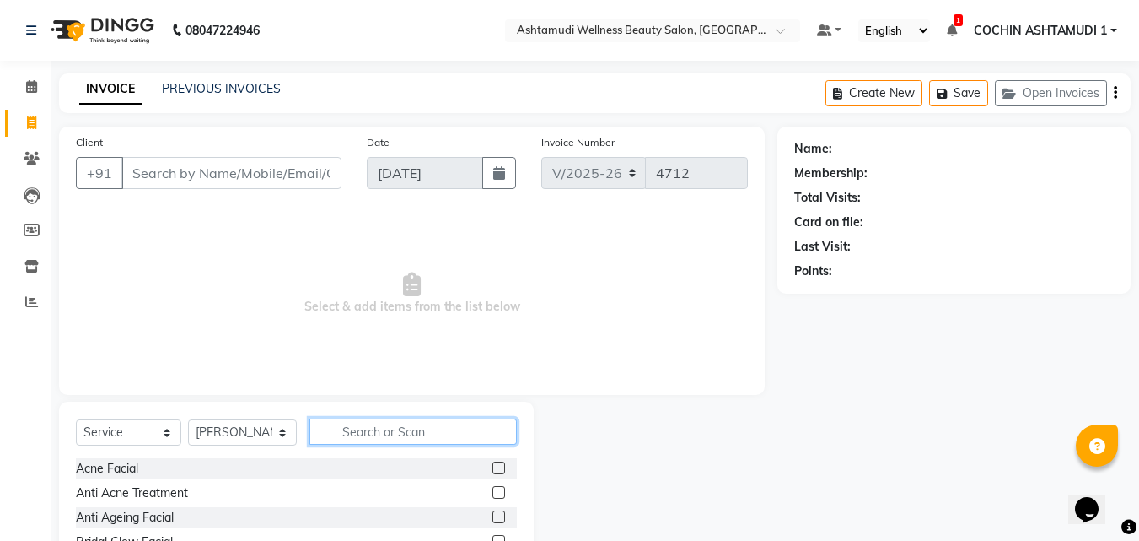
click at [410, 442] on input "text" at bounding box center [414, 431] width 208 height 26
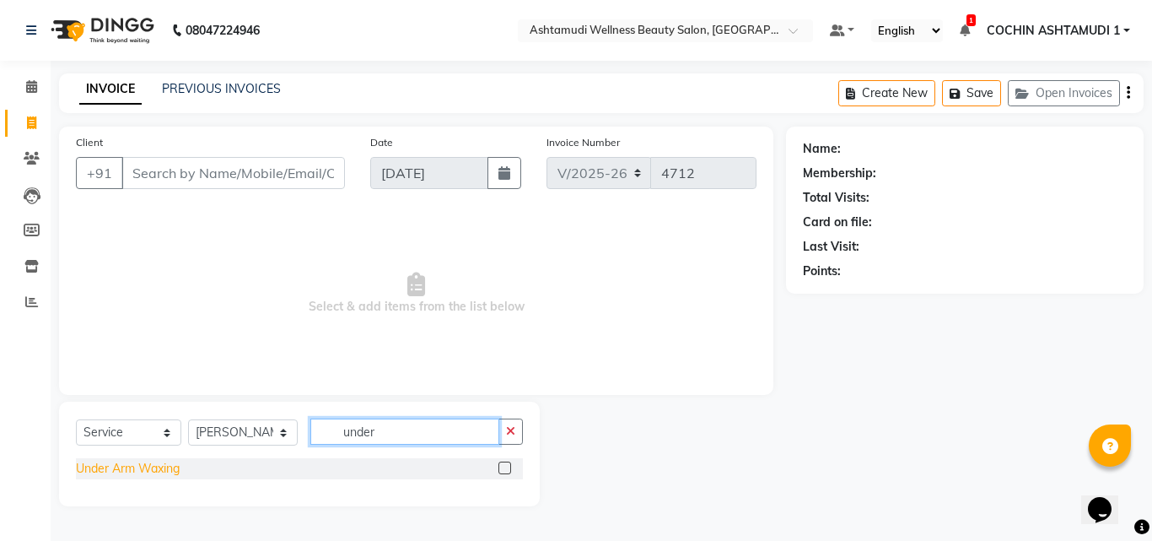
type input "under"
click at [128, 469] on div "Under Arm Waxing" at bounding box center [128, 469] width 104 height 18
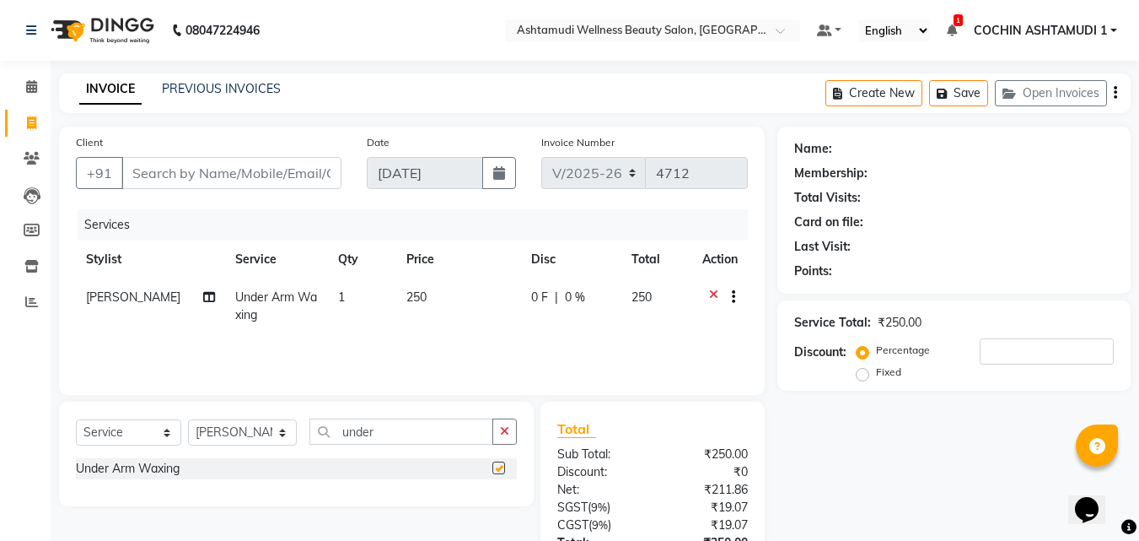
checkbox input "false"
click at [220, 176] on input "Client" at bounding box center [231, 173] width 220 height 32
type input "7"
type input "0"
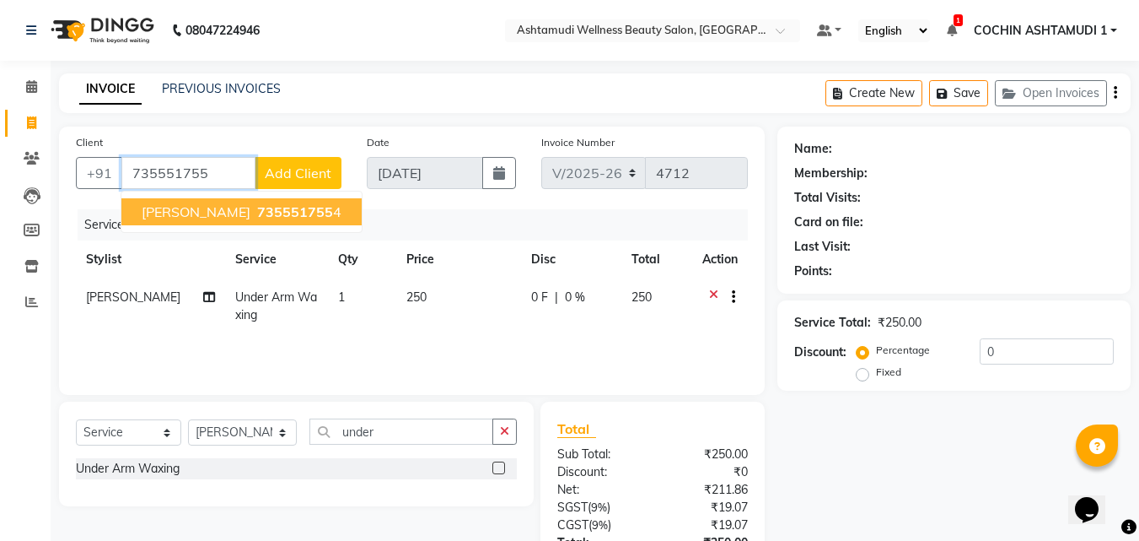
click at [257, 208] on span "735551755" at bounding box center [295, 211] width 76 height 17
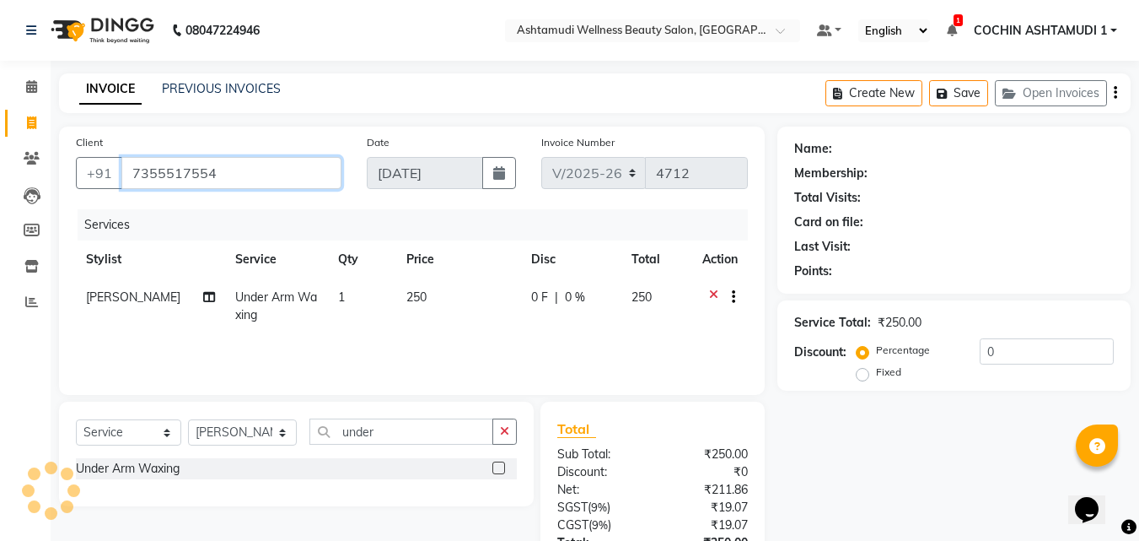
type input "7355517554"
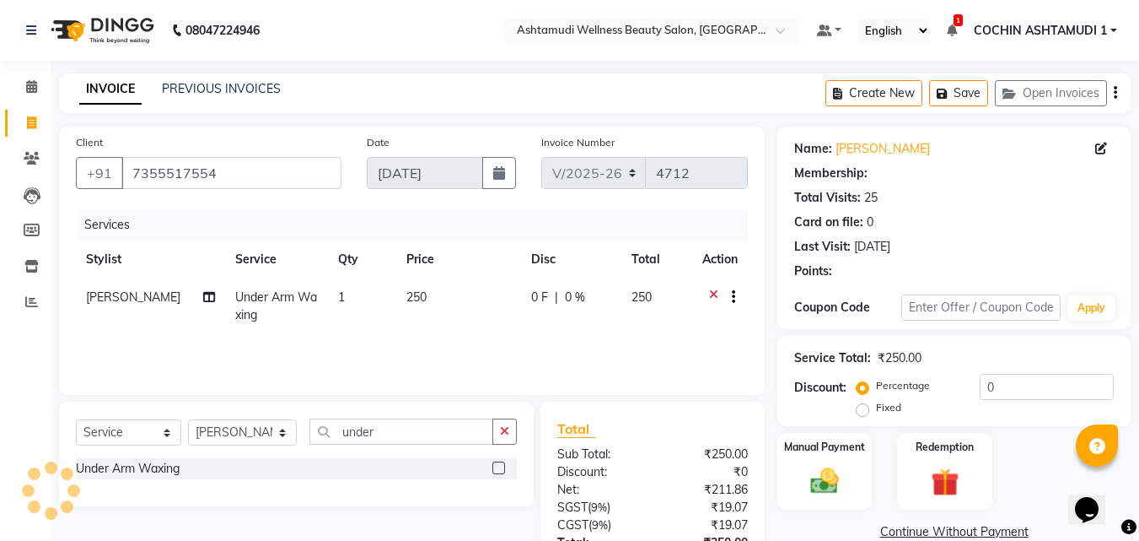
select select "1: Object"
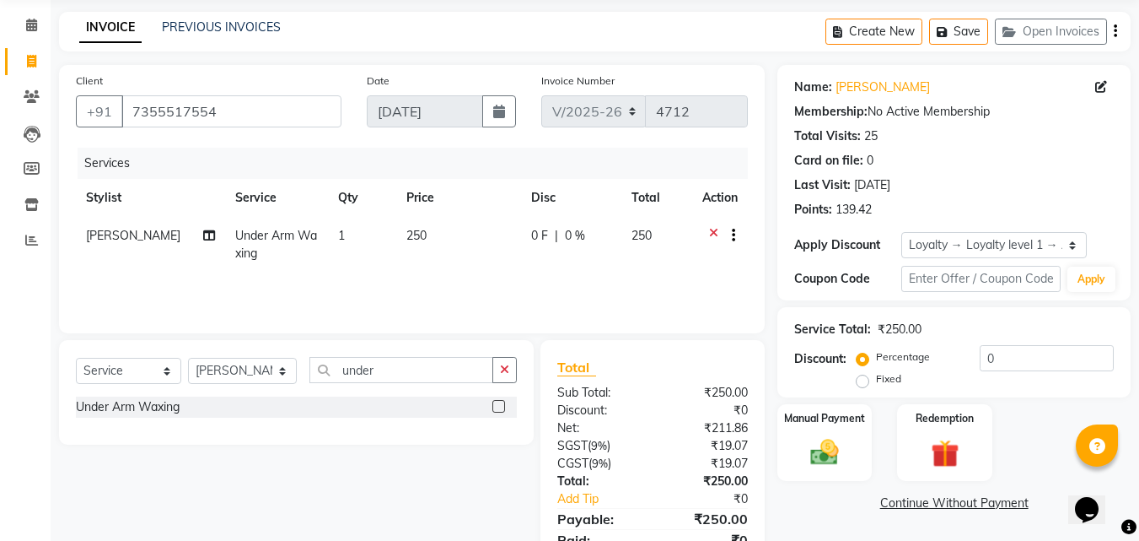
scroll to position [134, 0]
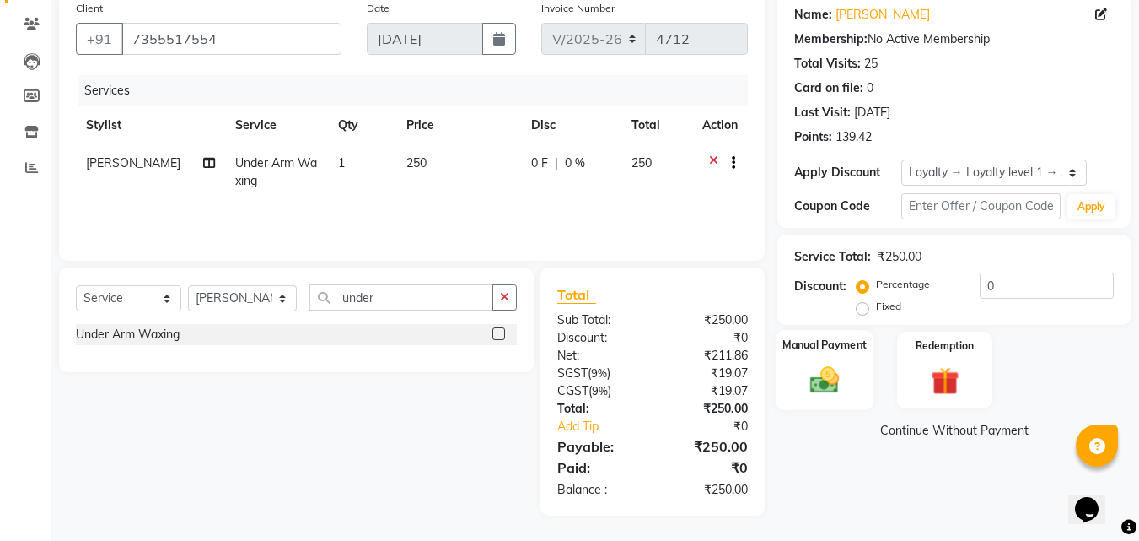
click at [841, 380] on img at bounding box center [824, 380] width 47 height 34
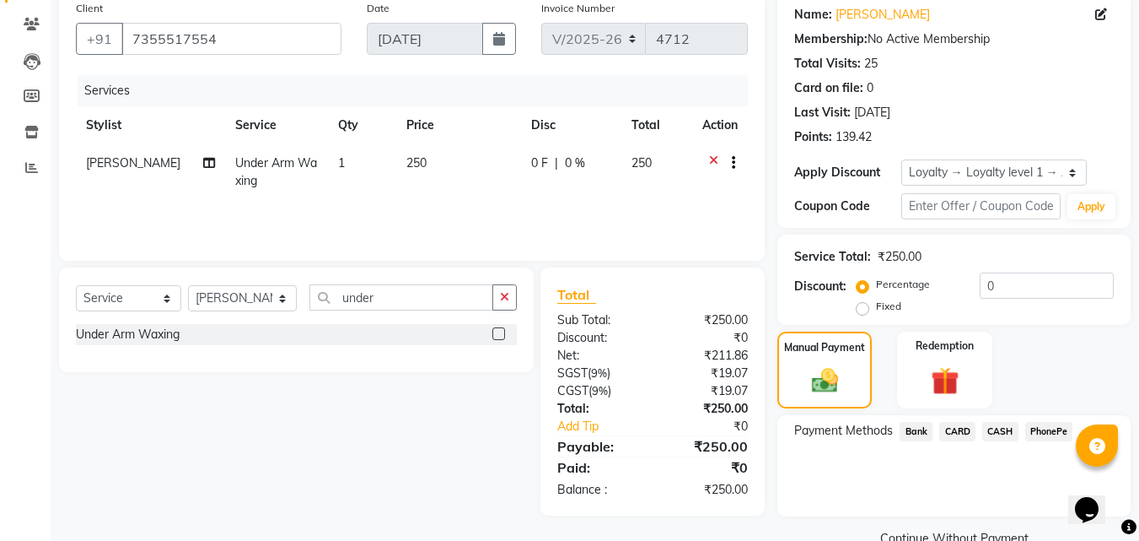
click at [1035, 428] on span "PhonePe" at bounding box center [1050, 431] width 48 height 19
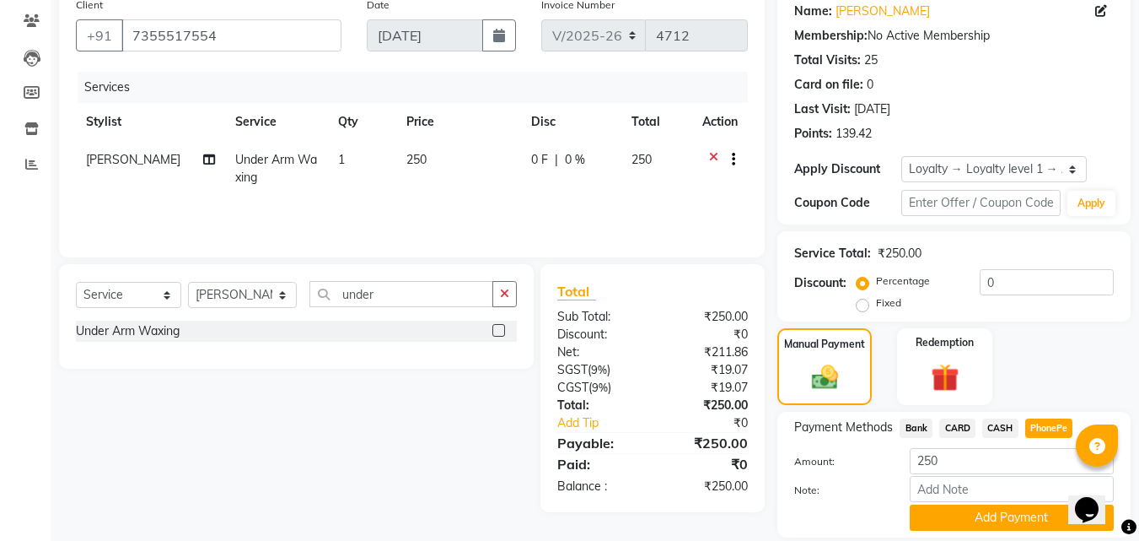
scroll to position [194, 0]
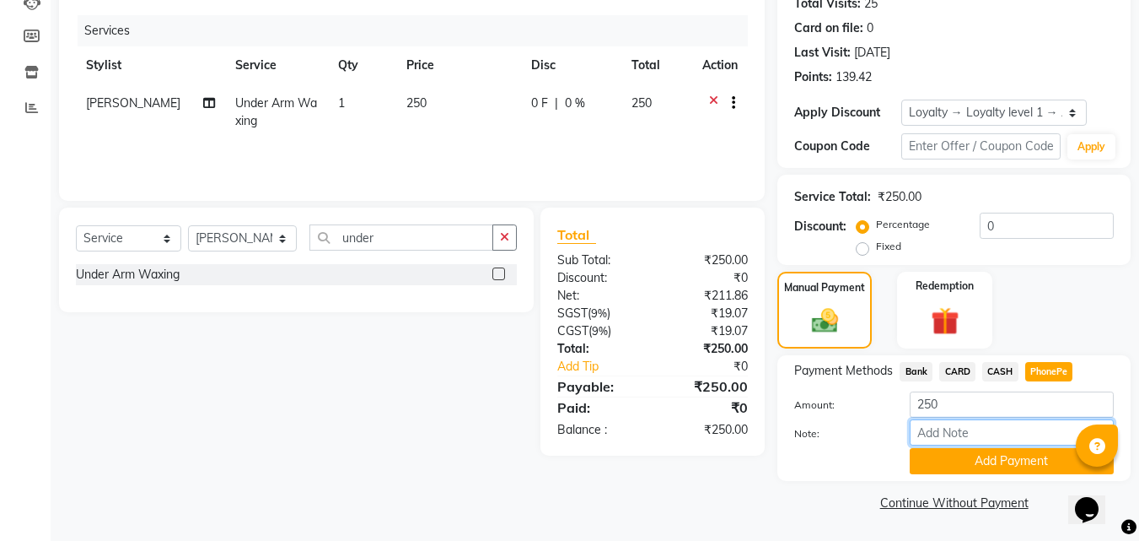
click at [931, 432] on input "Note:" at bounding box center [1012, 432] width 204 height 26
type input "RAGHI"
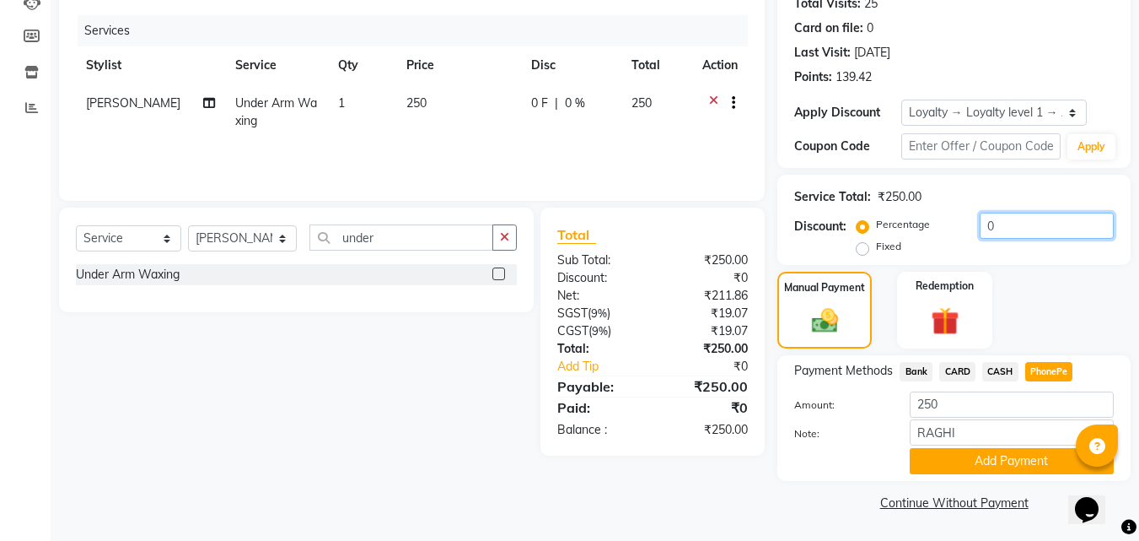
click at [1022, 222] on input "0" at bounding box center [1047, 226] width 134 height 26
type input "1"
click at [946, 460] on button "Add Payment" at bounding box center [1012, 461] width 204 height 26
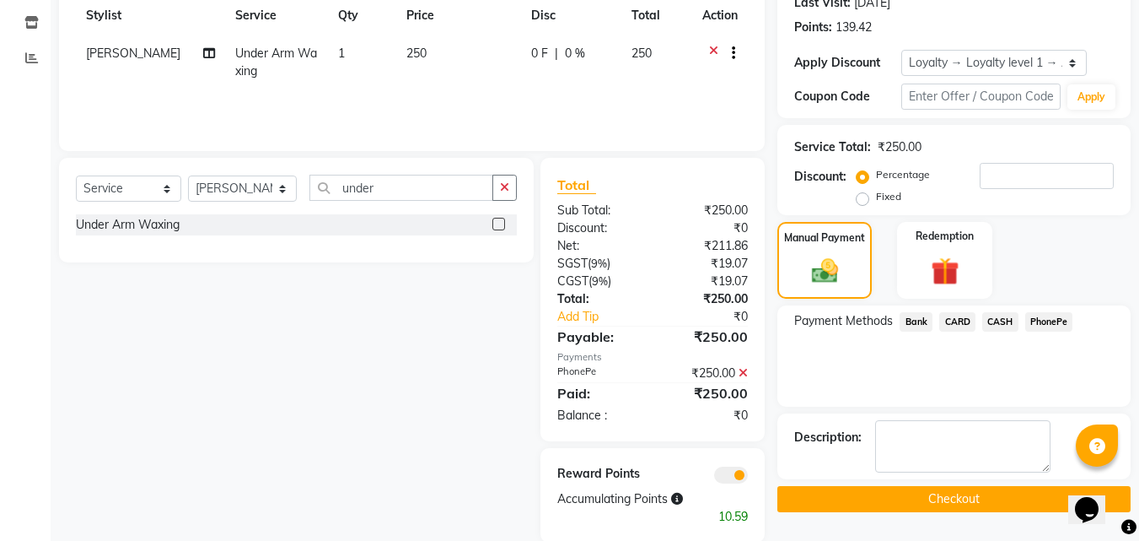
scroll to position [271, 0]
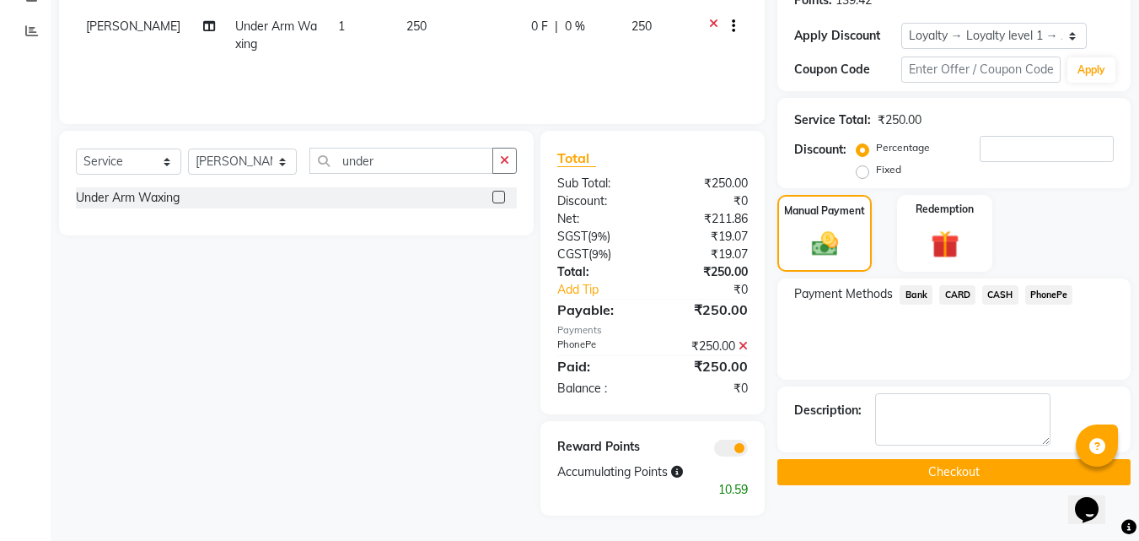
click at [919, 467] on button "Checkout" at bounding box center [954, 472] width 353 height 26
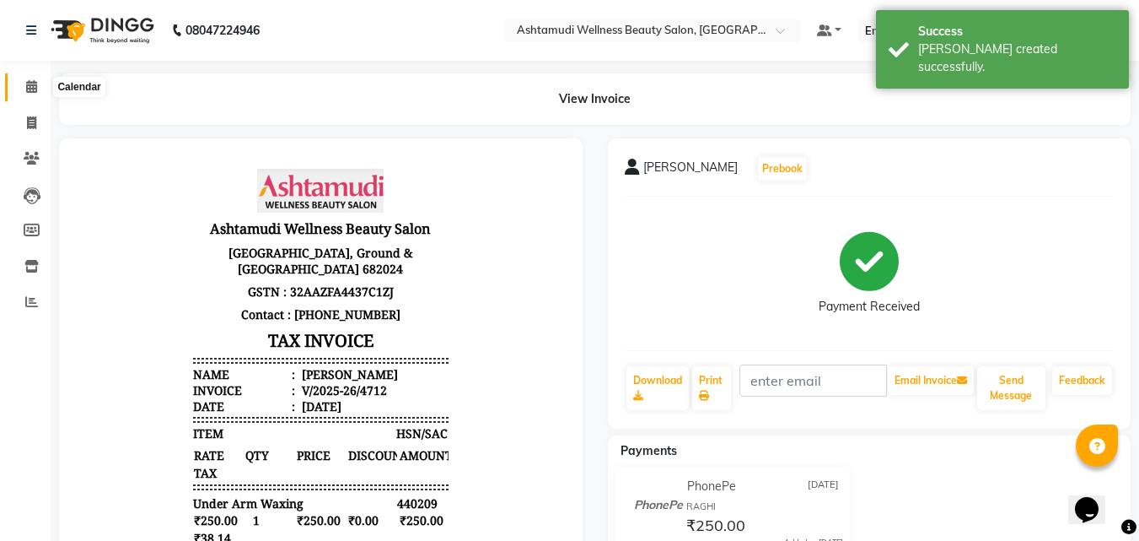
click at [24, 85] on span at bounding box center [32, 87] width 30 height 19
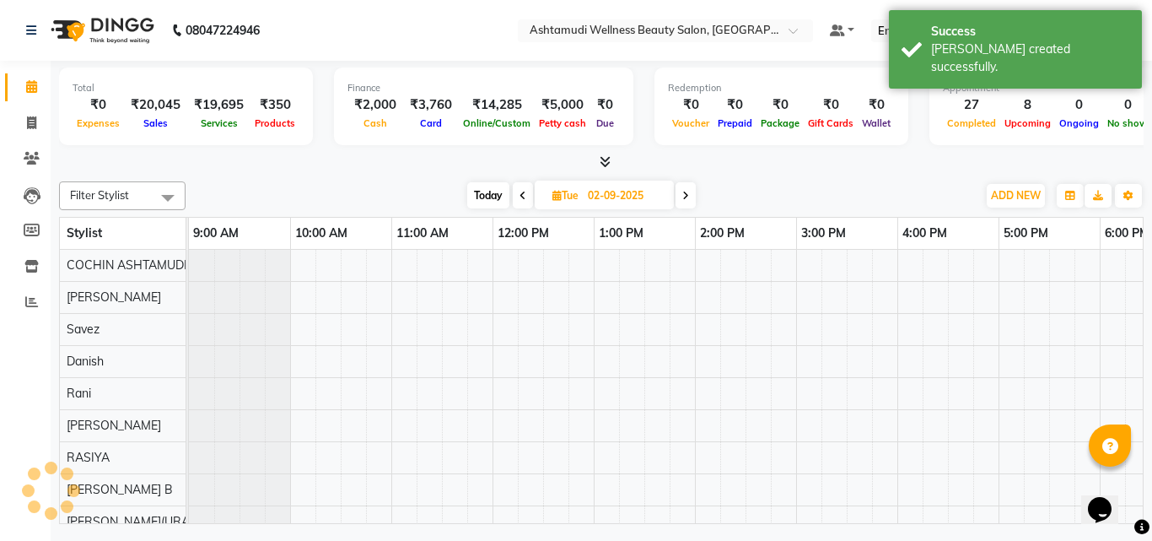
scroll to position [0, 261]
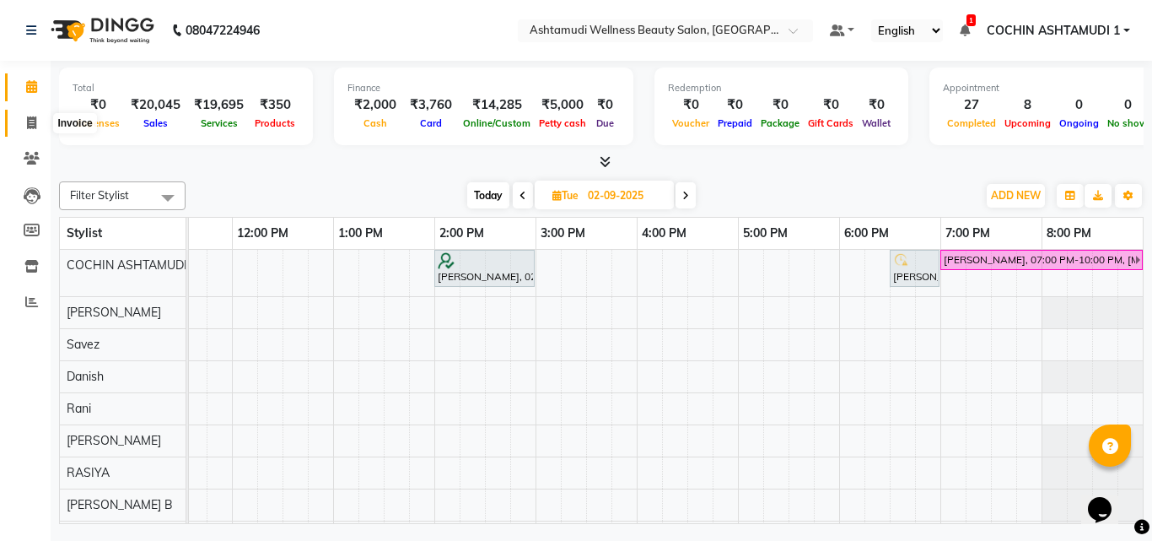
click at [30, 119] on icon at bounding box center [31, 122] width 9 height 13
select select "service"
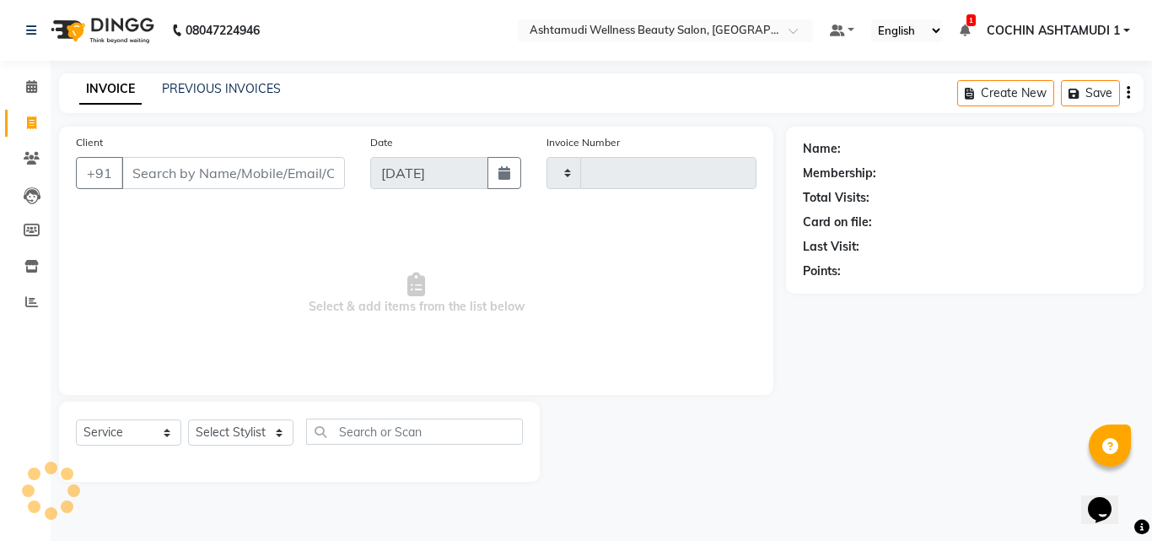
type input "4713"
select select "4632"
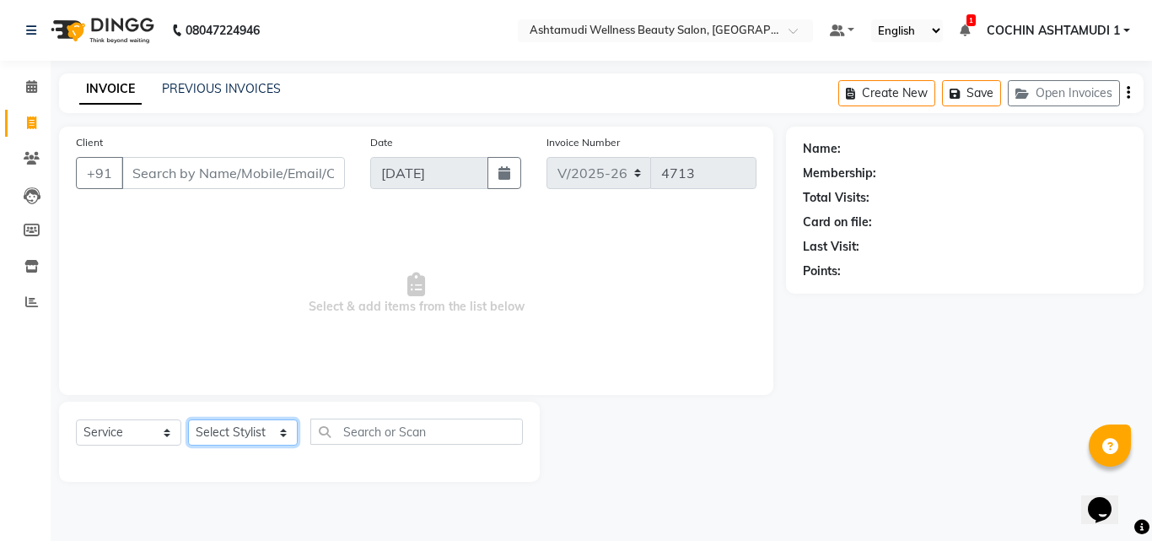
click at [224, 440] on select "Select Stylist [PERSON_NAME](URAJ) [PERSON_NAME] COCHIN ASHTAMUDI Danish [PERSO…" at bounding box center [243, 432] width 110 height 26
select select "88228"
click at [188, 419] on select "Select Stylist [PERSON_NAME](URAJ) [PERSON_NAME] COCHIN ASHTAMUDI Danish [PERSO…" at bounding box center [243, 432] width 110 height 26
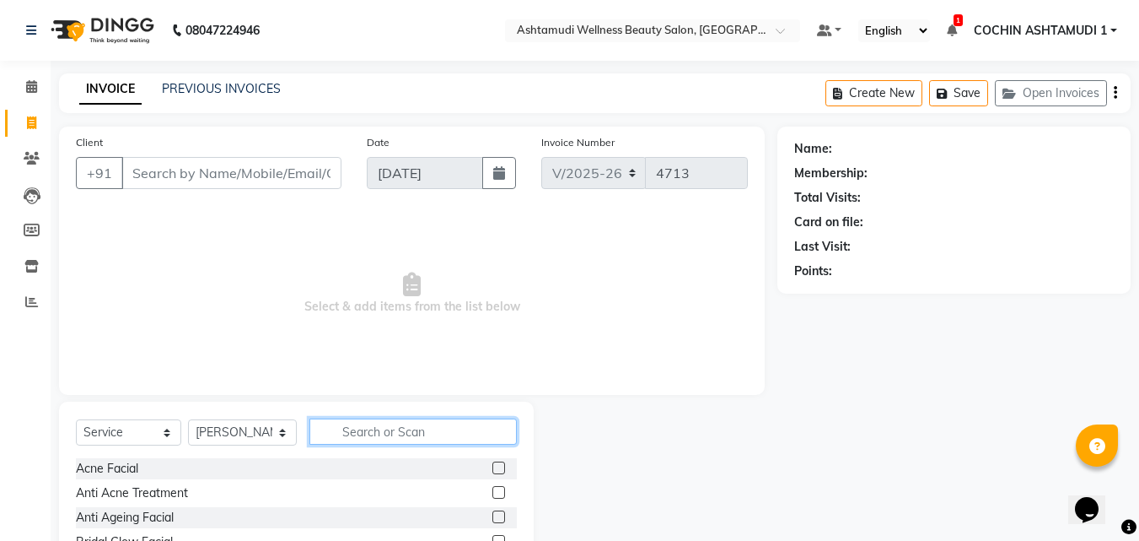
click at [375, 433] on input "text" at bounding box center [414, 431] width 208 height 26
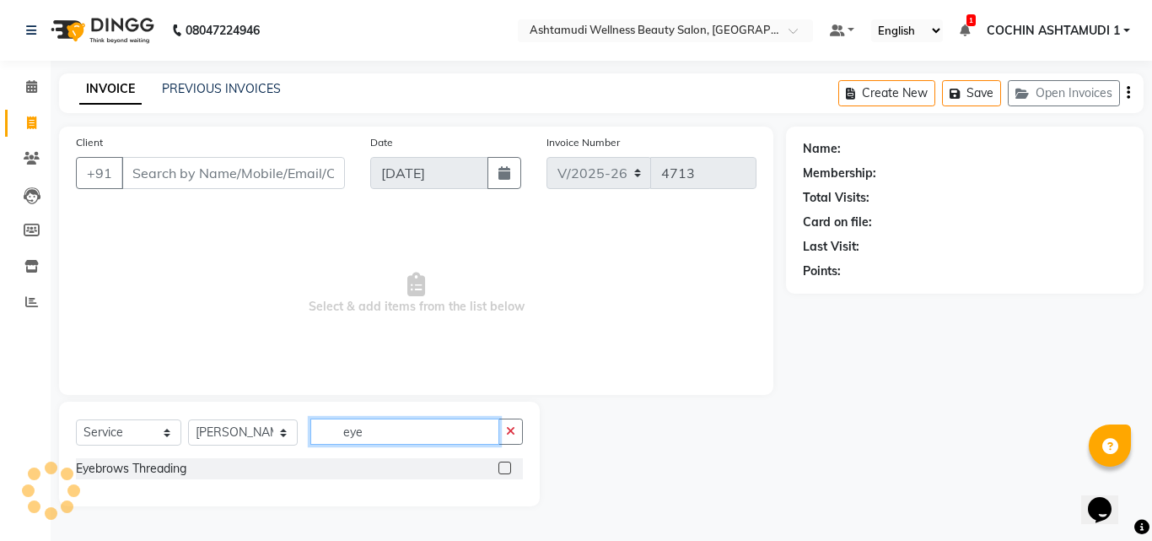
type input "eye"
click at [509, 468] on label at bounding box center [504, 467] width 13 height 13
click at [509, 468] on input "checkbox" at bounding box center [503, 468] width 11 height 11
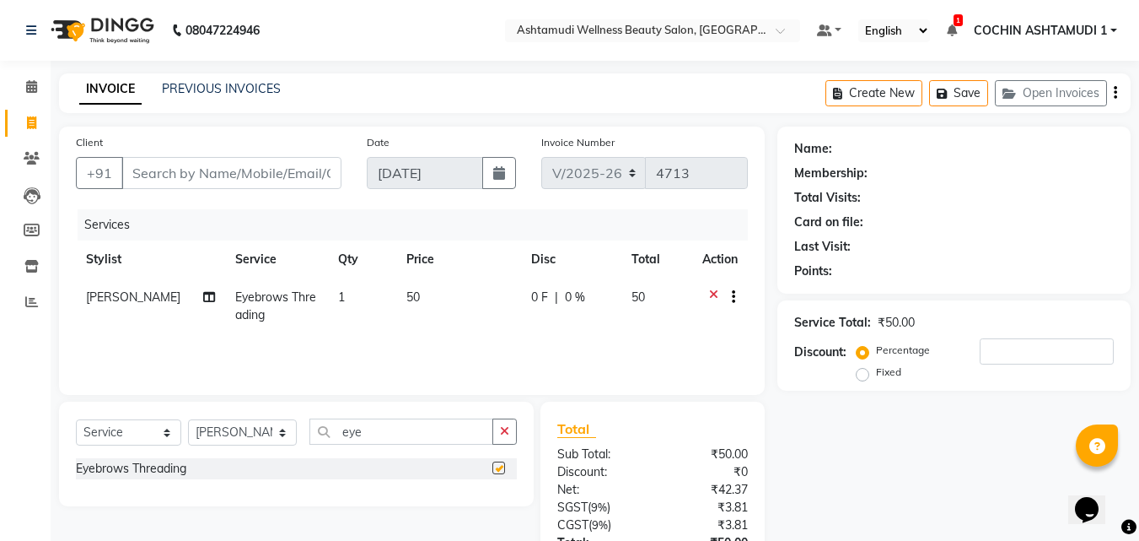
checkbox input "false"
click at [302, 180] on input "Client" at bounding box center [231, 173] width 220 height 32
type input "8"
type input "0"
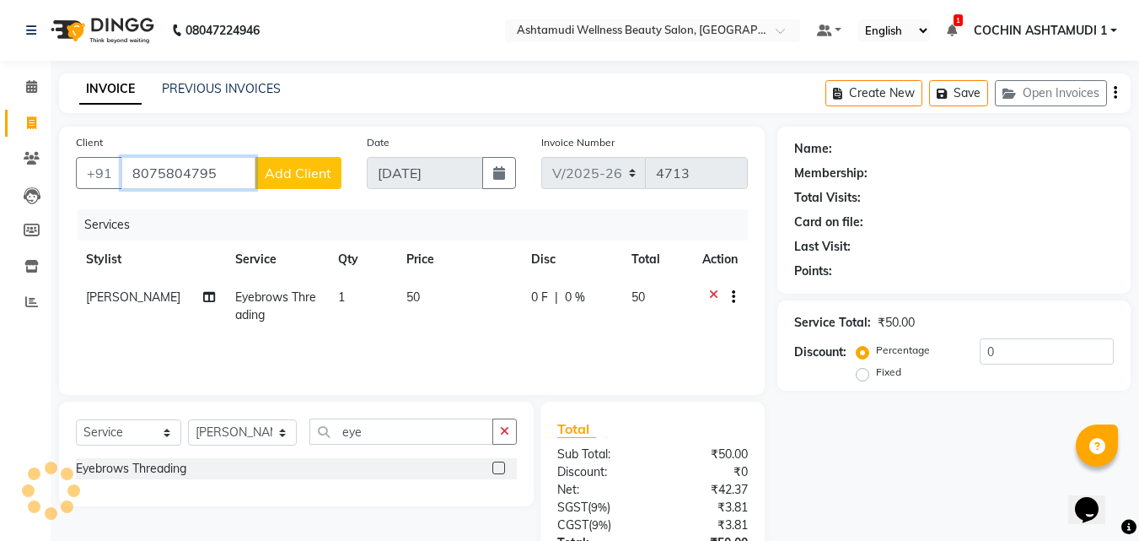
type input "8075804795"
click at [284, 207] on div "Client +91 8075804795 Add Client Date 01-09-2025 Invoice Number V/2025 V/2025-2…" at bounding box center [412, 261] width 706 height 268
click at [308, 165] on span "Add Client" at bounding box center [298, 172] width 67 height 17
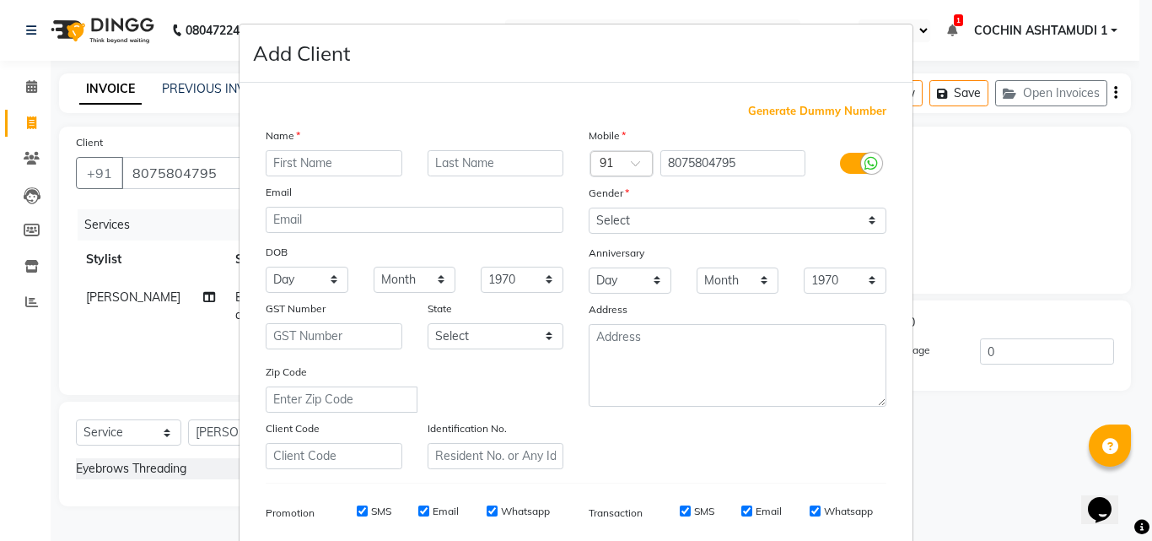
click at [203, 189] on ngb-modal-window "Add Client Generate Dummy Number Name Email DOB Day 01 02 03 04 05 06 07 08 09 …" at bounding box center [576, 270] width 1152 height 541
click at [220, 175] on ngb-modal-window "Add Client Generate Dummy Number Name Email DOB Day 01 02 03 04 05 06 07 08 09 …" at bounding box center [576, 270] width 1152 height 541
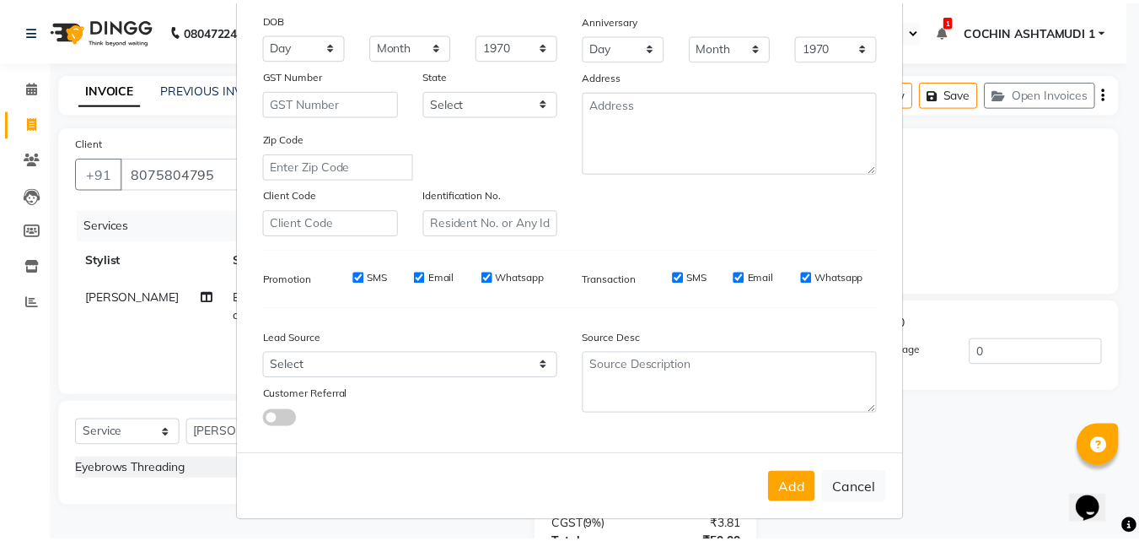
scroll to position [238, 0]
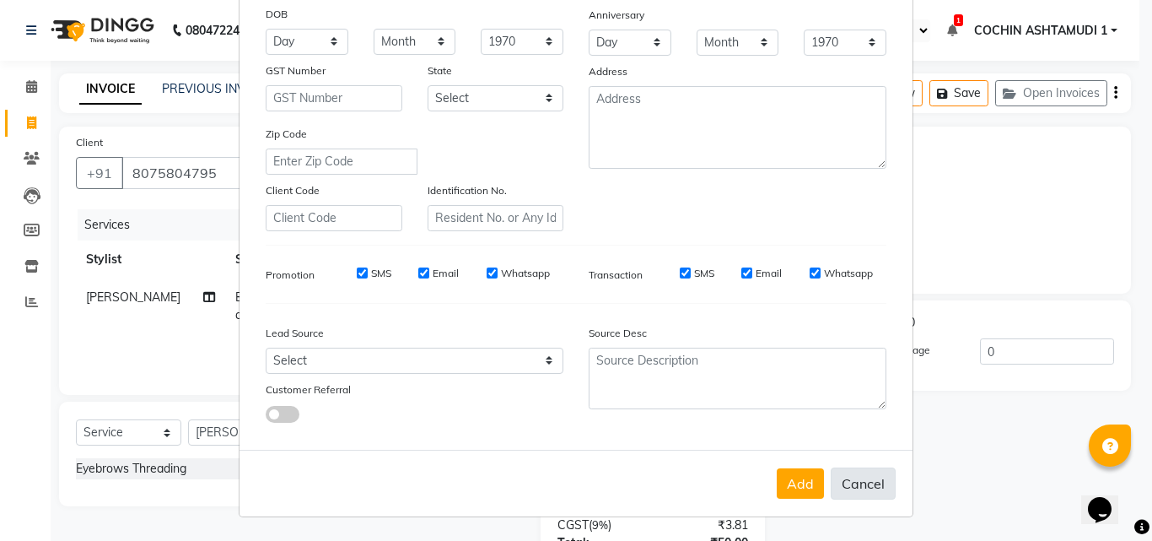
click at [855, 476] on button "Cancel" at bounding box center [863, 483] width 65 height 32
select select
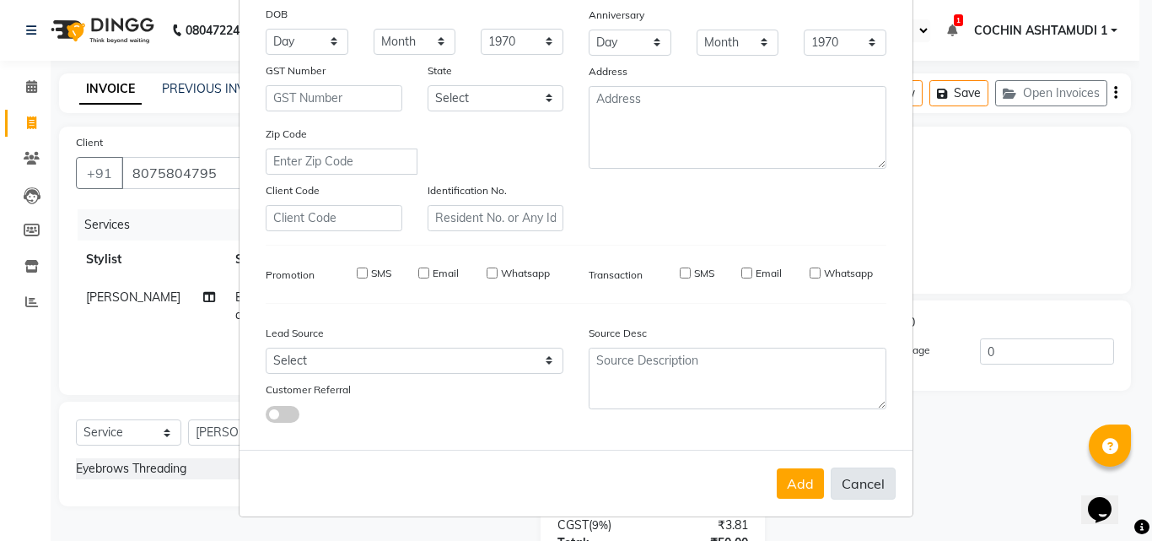
select select
checkbox input "false"
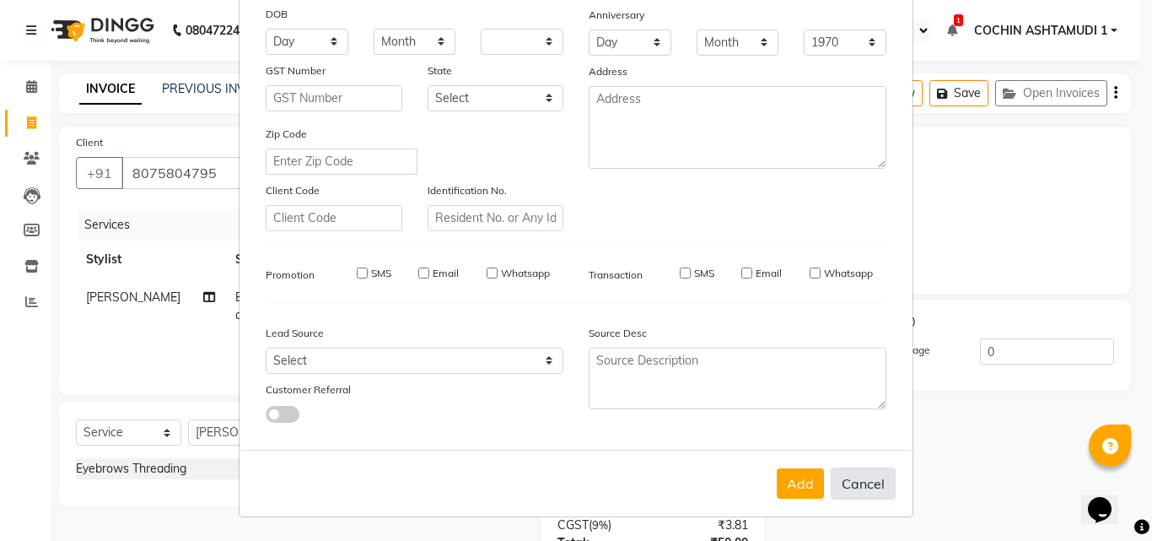
checkbox input "false"
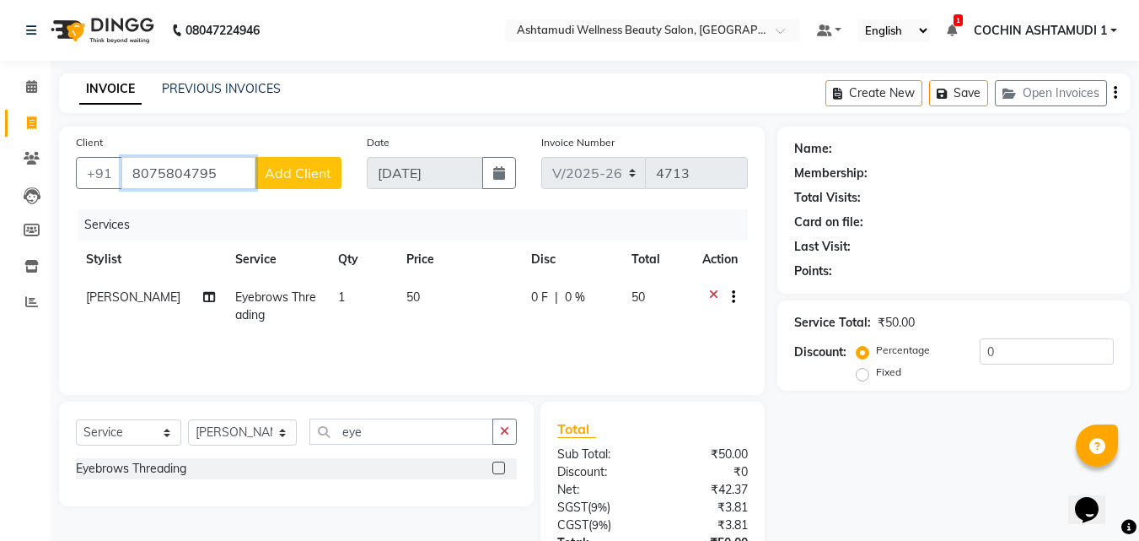
click at [224, 168] on input "8075804795" at bounding box center [188, 173] width 134 height 32
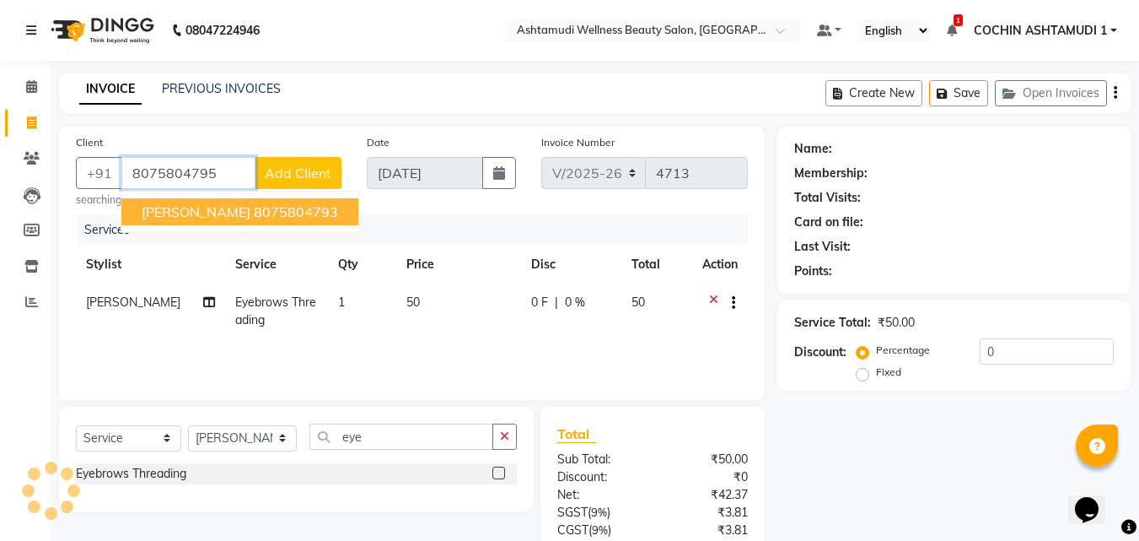
click at [254, 213] on ngb-highlight "8075804793" at bounding box center [296, 211] width 84 height 17
type input "8075804793"
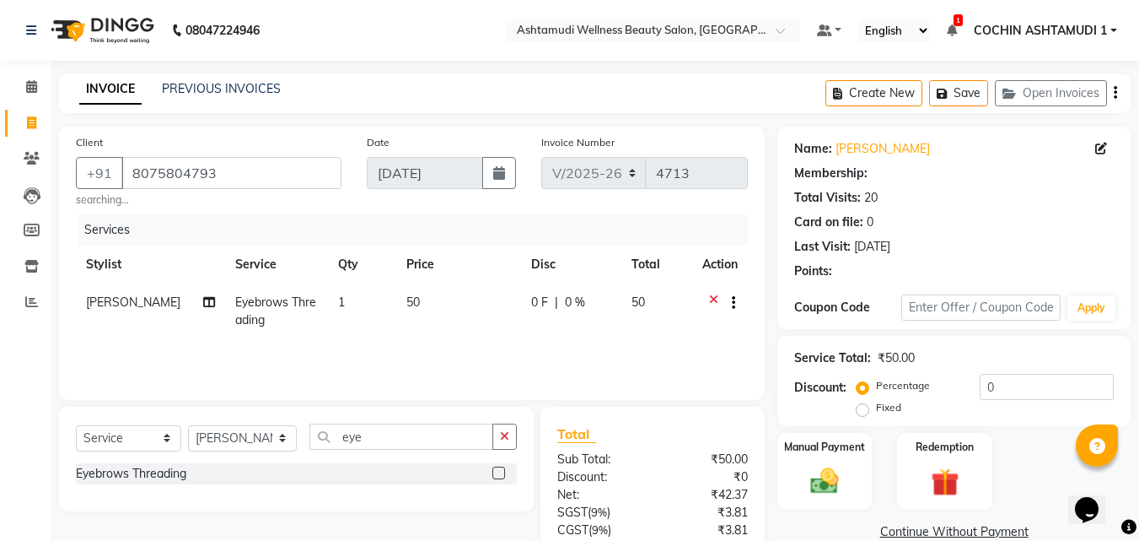
select select "2: Object"
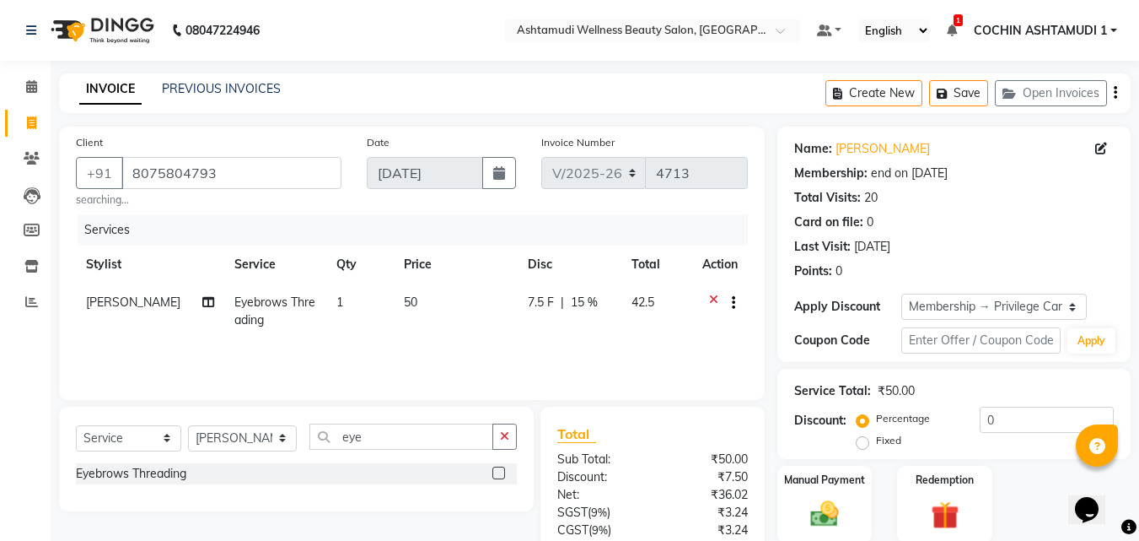
type input "15"
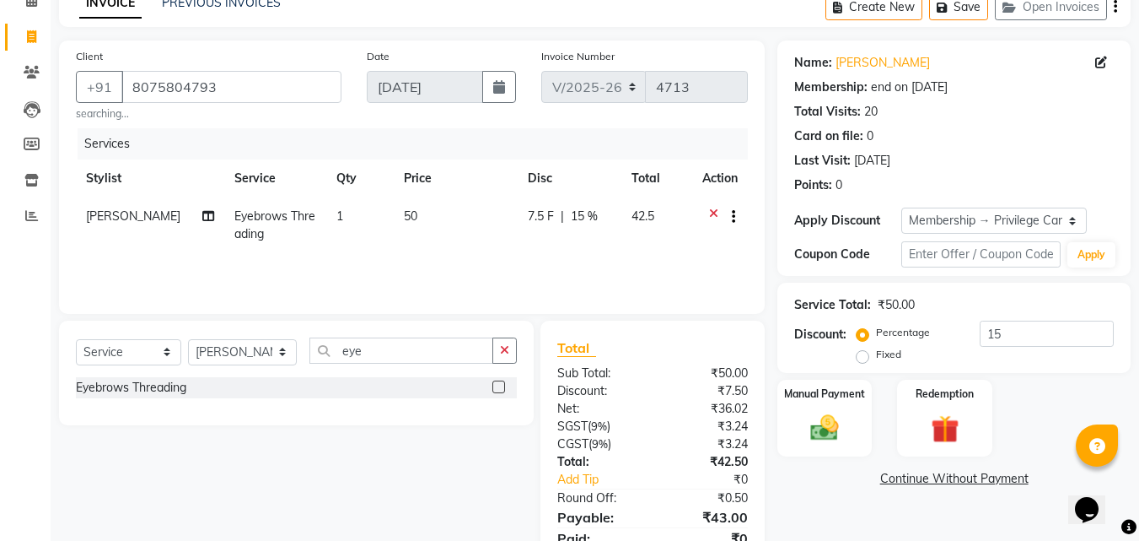
scroll to position [157, 0]
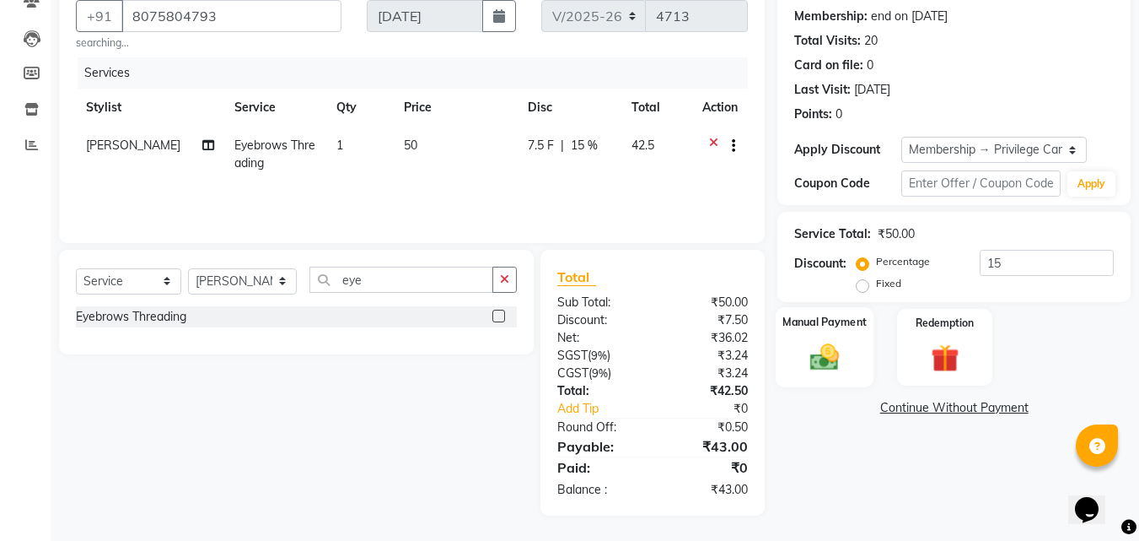
click at [832, 358] on img at bounding box center [824, 357] width 47 height 34
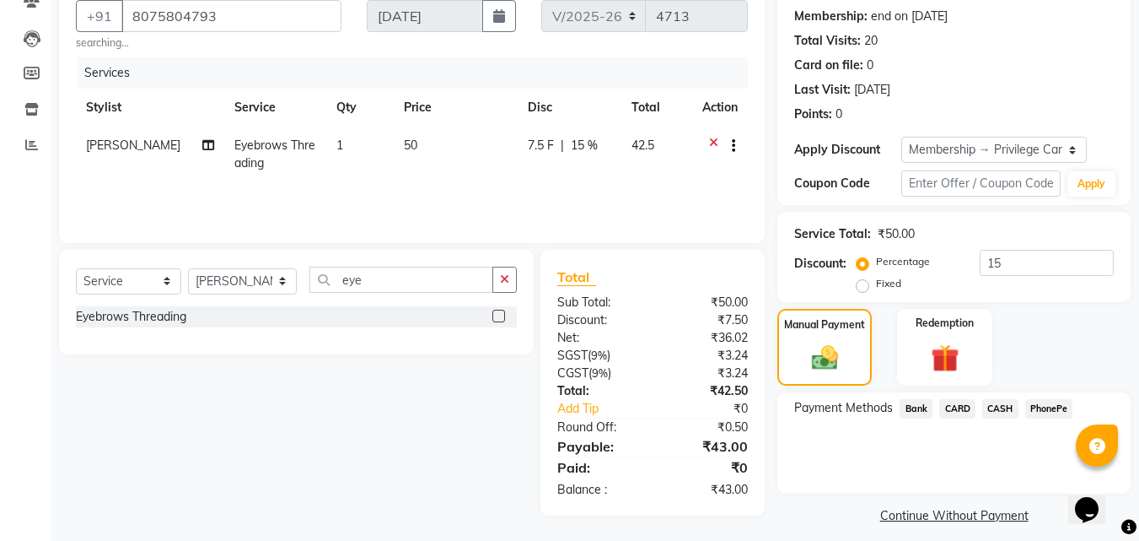
click at [1059, 412] on span "PhonePe" at bounding box center [1050, 408] width 48 height 19
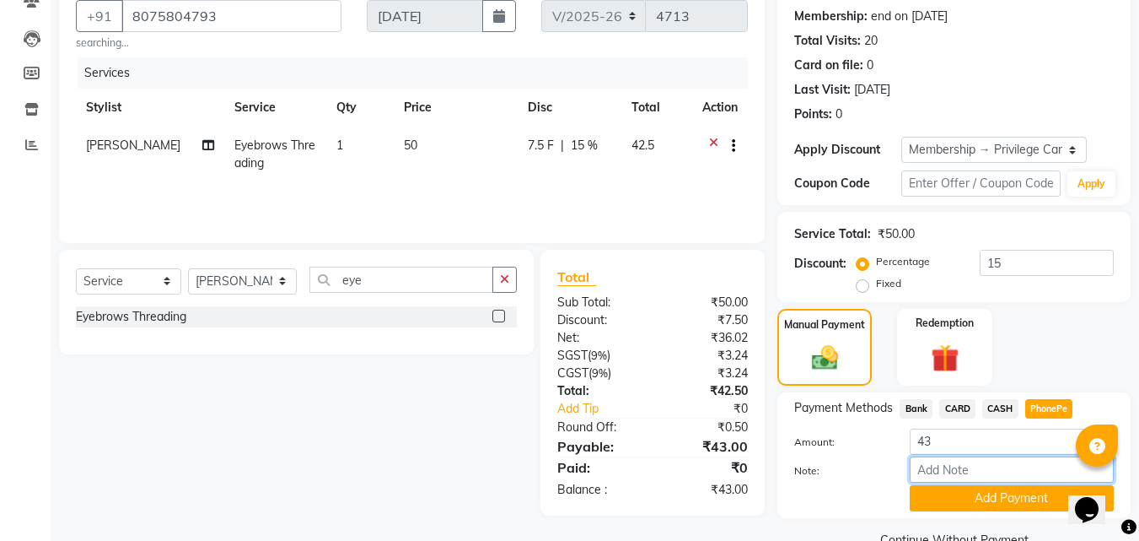
click at [964, 470] on input "Note:" at bounding box center [1012, 469] width 204 height 26
type input "fousiya"
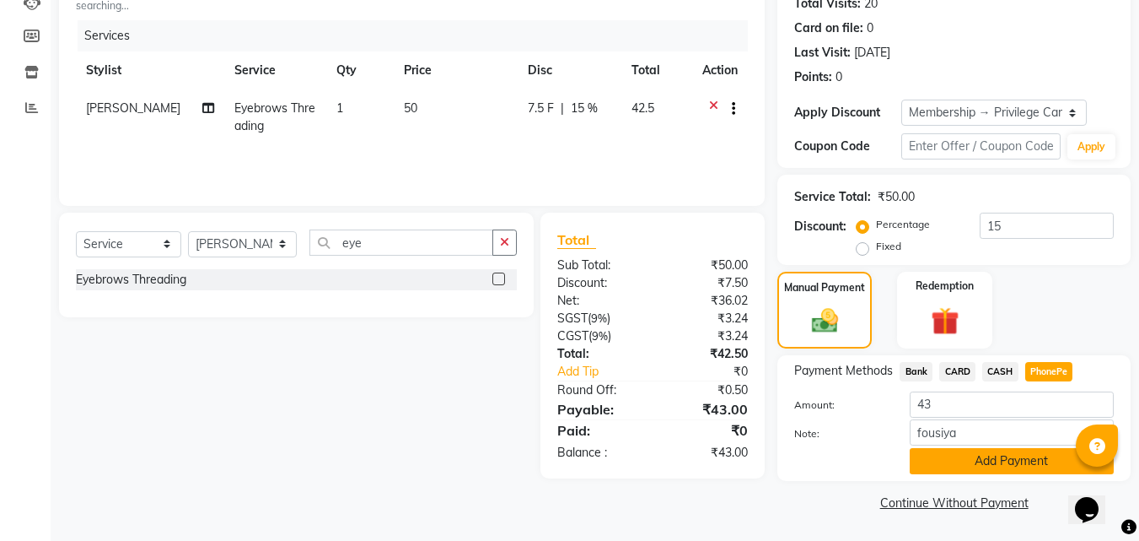
click at [989, 463] on button "Add Payment" at bounding box center [1012, 461] width 204 height 26
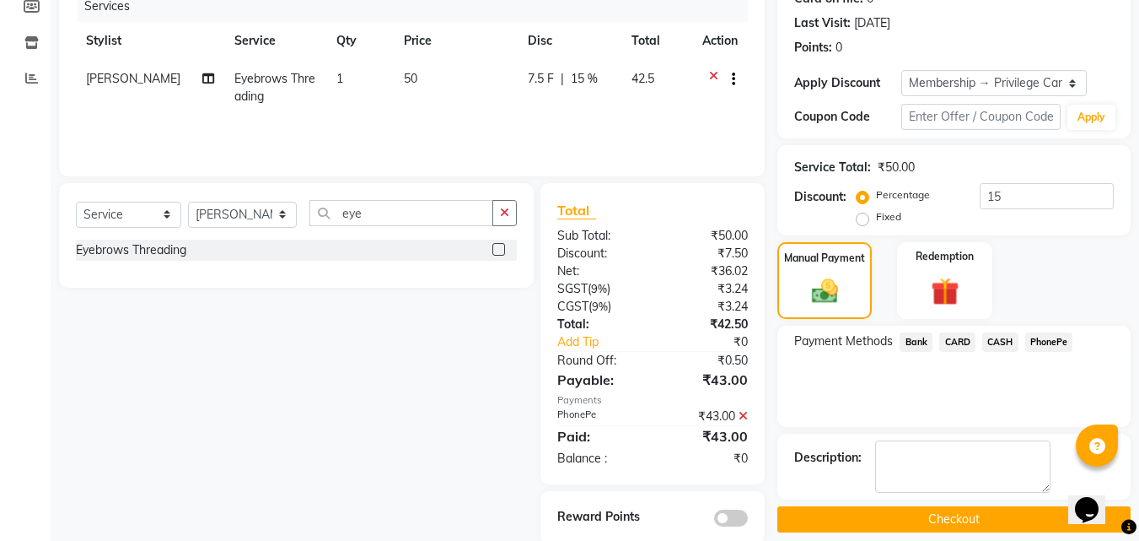
scroll to position [251, 0]
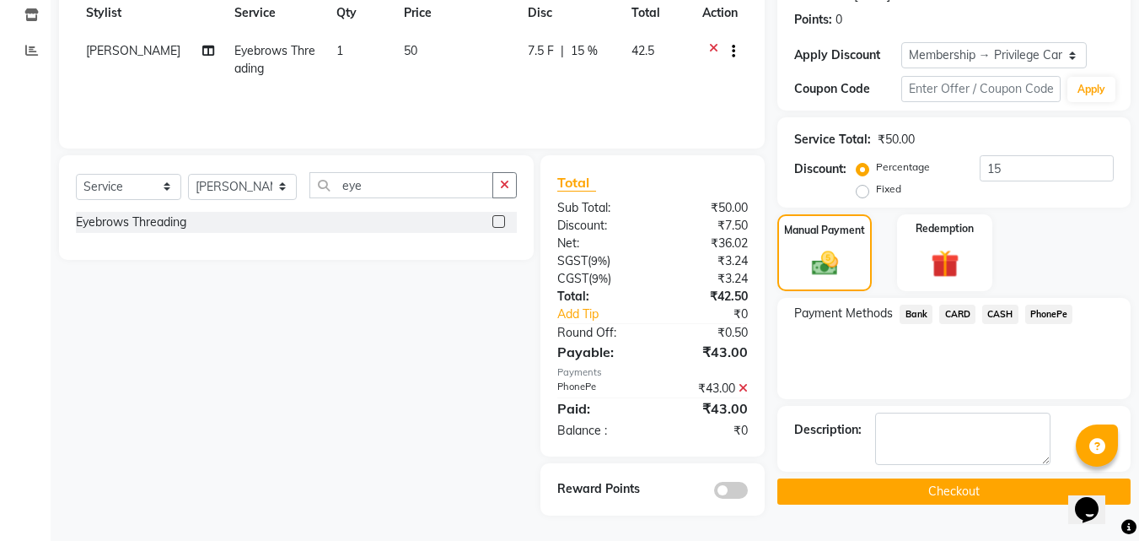
click at [983, 488] on button "Checkout" at bounding box center [954, 491] width 353 height 26
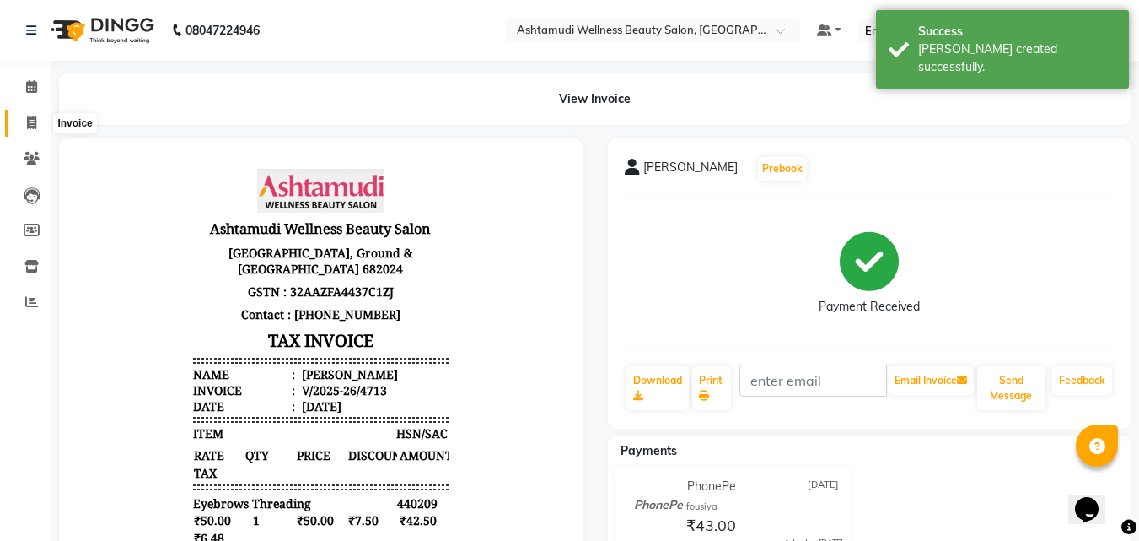
click at [37, 125] on span at bounding box center [32, 123] width 30 height 19
select select "service"
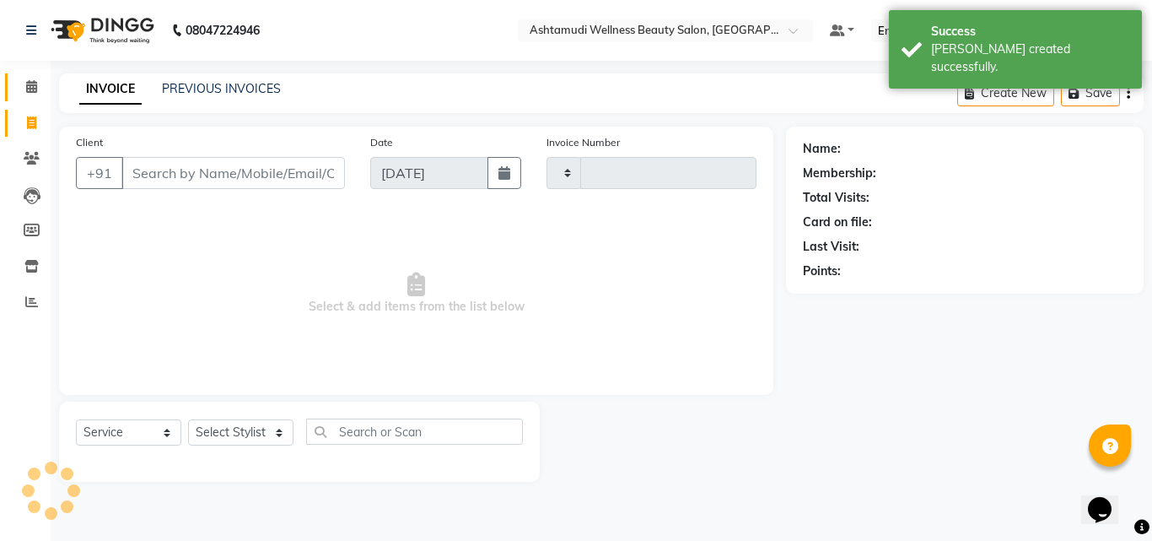
type input "4714"
select select "4632"
click at [34, 84] on icon at bounding box center [31, 86] width 11 height 13
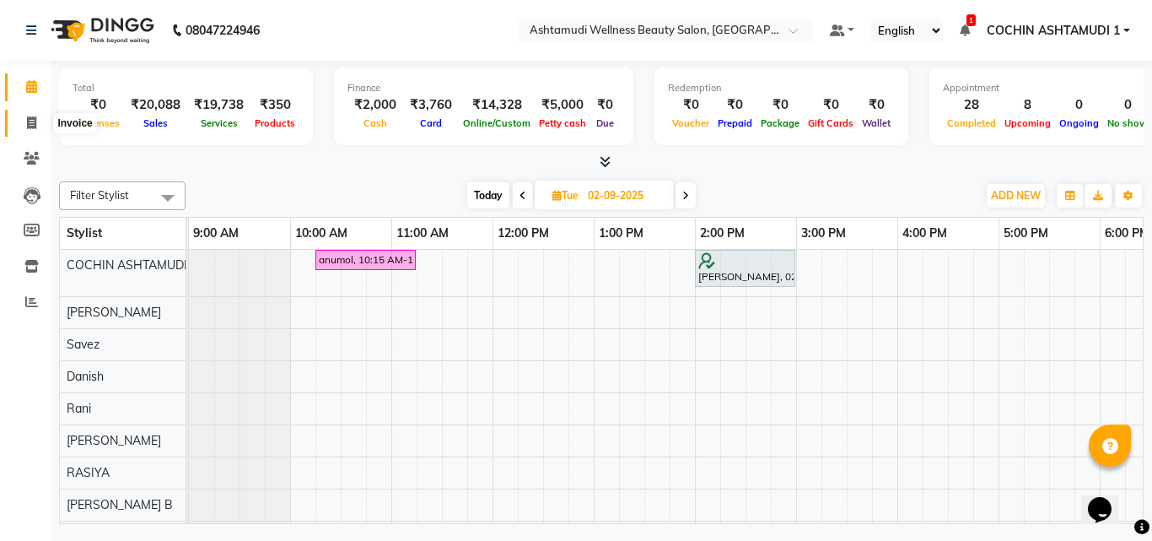
click at [23, 121] on span at bounding box center [32, 123] width 30 height 19
select select "service"
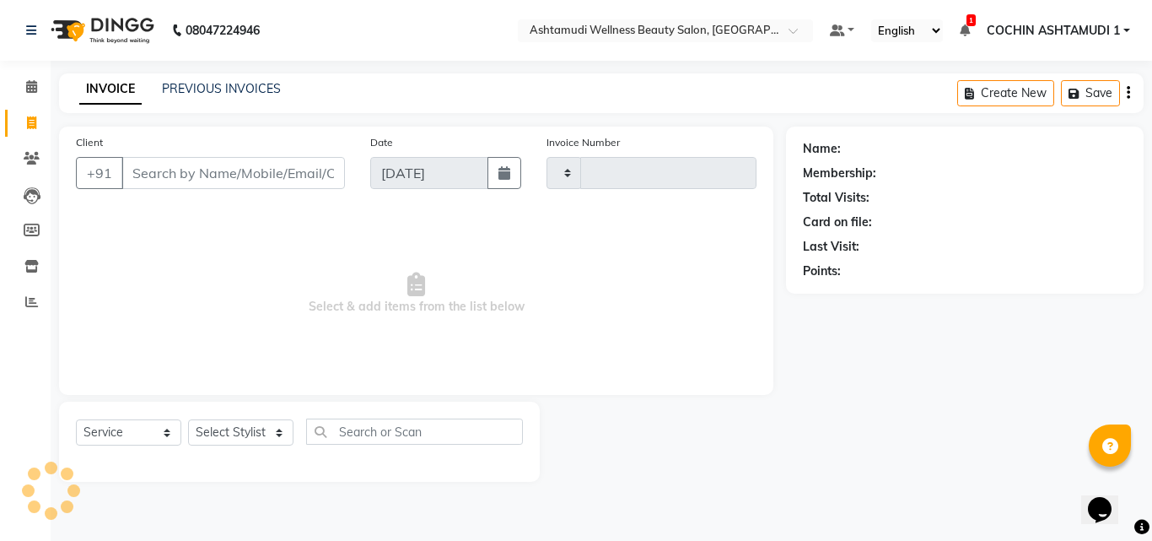
type input "4714"
select select "4632"
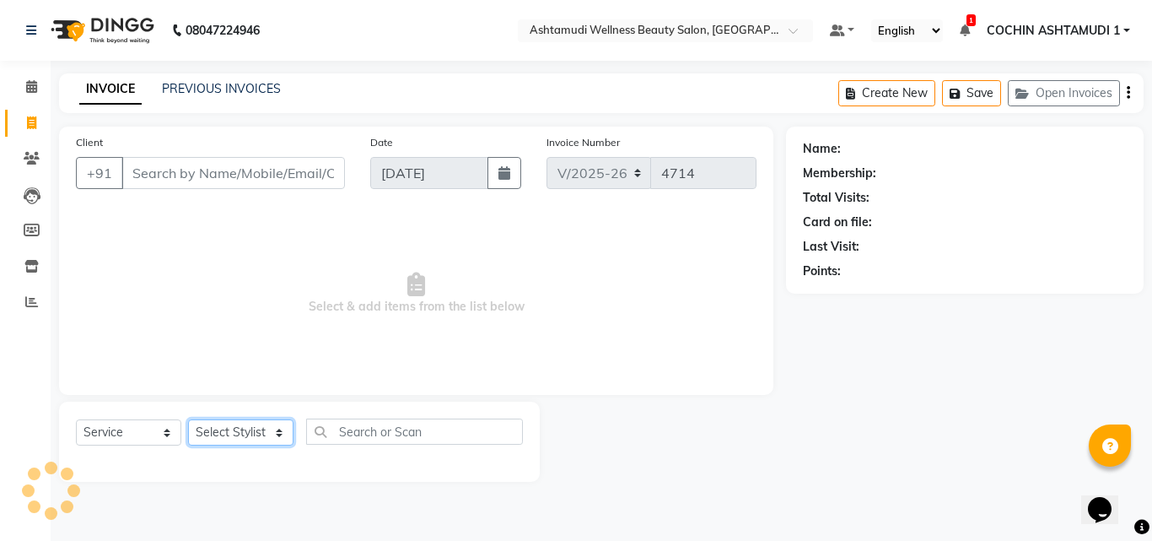
click at [253, 431] on select "Select Stylist" at bounding box center [240, 432] width 105 height 26
select select "49932"
click at [188, 419] on select "Select Stylist [PERSON_NAME](URAJ) [PERSON_NAME] COCHIN ASHTAMUDI Danish [PERSO…" at bounding box center [243, 432] width 110 height 26
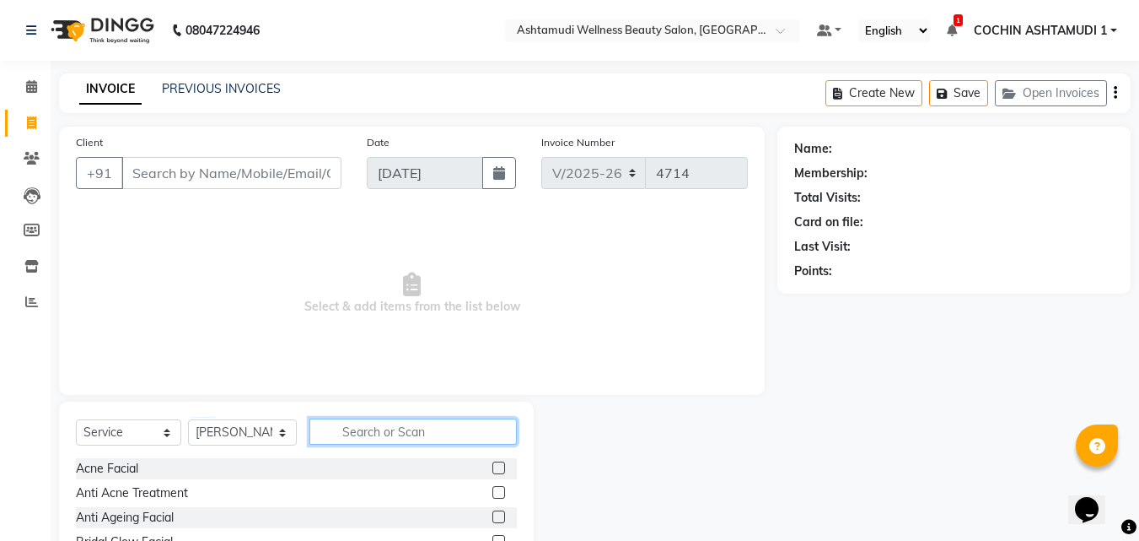
click at [348, 428] on input "text" at bounding box center [414, 431] width 208 height 26
type input "l"
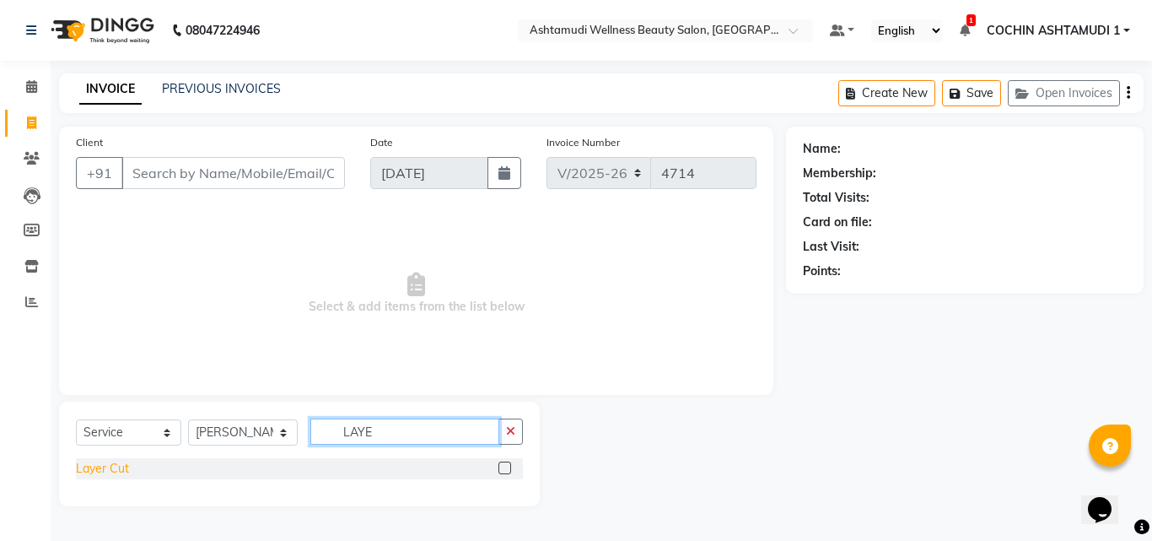
type input "LAYE"
click at [115, 464] on div "Layer Cut" at bounding box center [102, 469] width 53 height 18
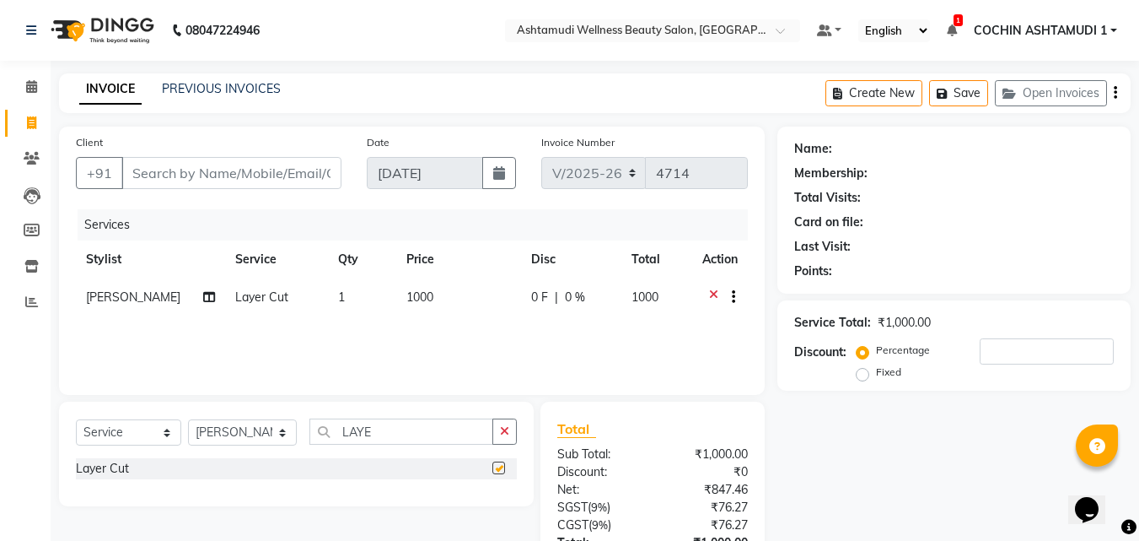
checkbox input "false"
click at [498, 427] on button "button" at bounding box center [505, 431] width 24 height 26
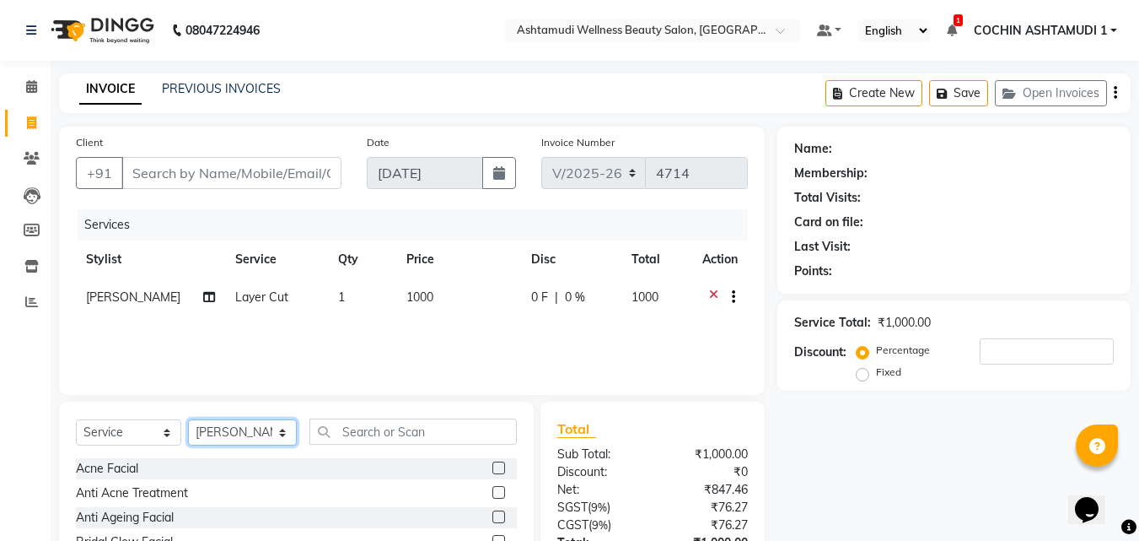
click at [253, 436] on select "Select Stylist [PERSON_NAME](URAJ) [PERSON_NAME] COCHIN ASHTAMUDI Danish [PERSO…" at bounding box center [242, 432] width 109 height 26
select select "45927"
click at [188, 419] on select "Select Stylist [PERSON_NAME](URAJ) [PERSON_NAME] COCHIN ASHTAMUDI Danish [PERSO…" at bounding box center [242, 432] width 109 height 26
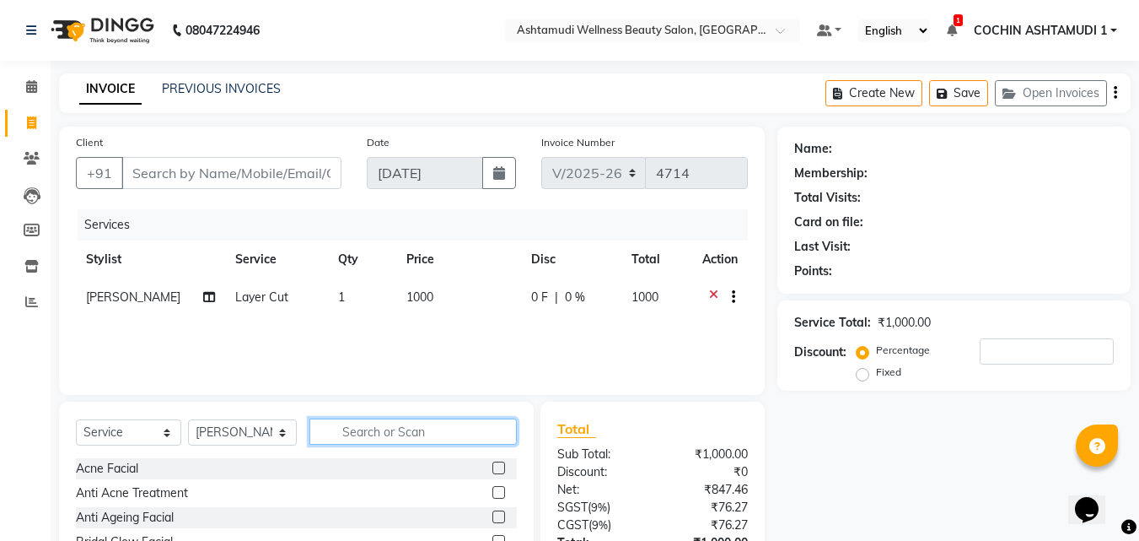
click at [399, 439] on input "text" at bounding box center [414, 431] width 208 height 26
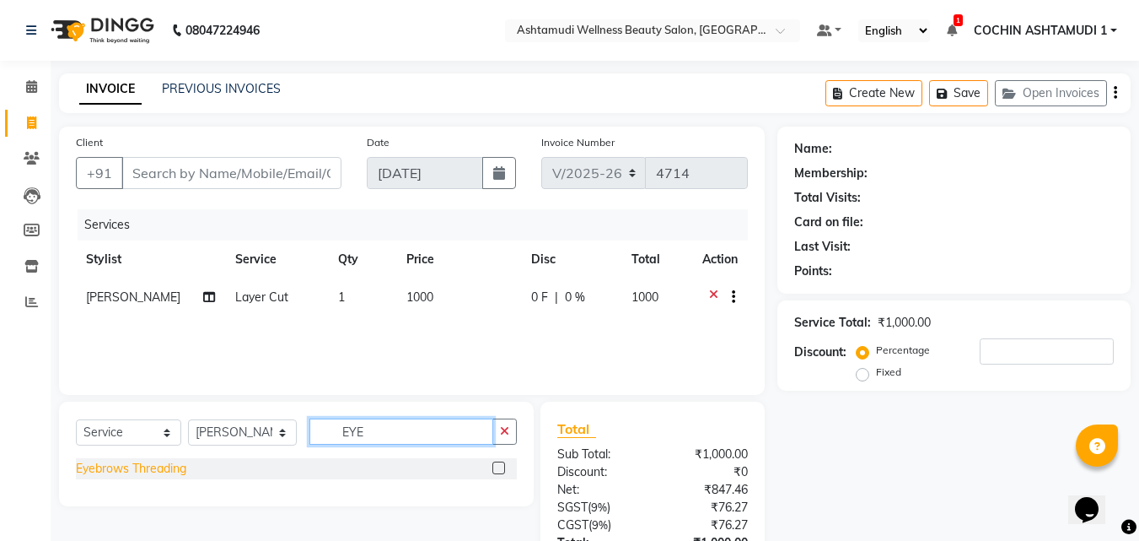
type input "EYE"
click at [159, 462] on div "Eyebrows Threading" at bounding box center [131, 469] width 110 height 18
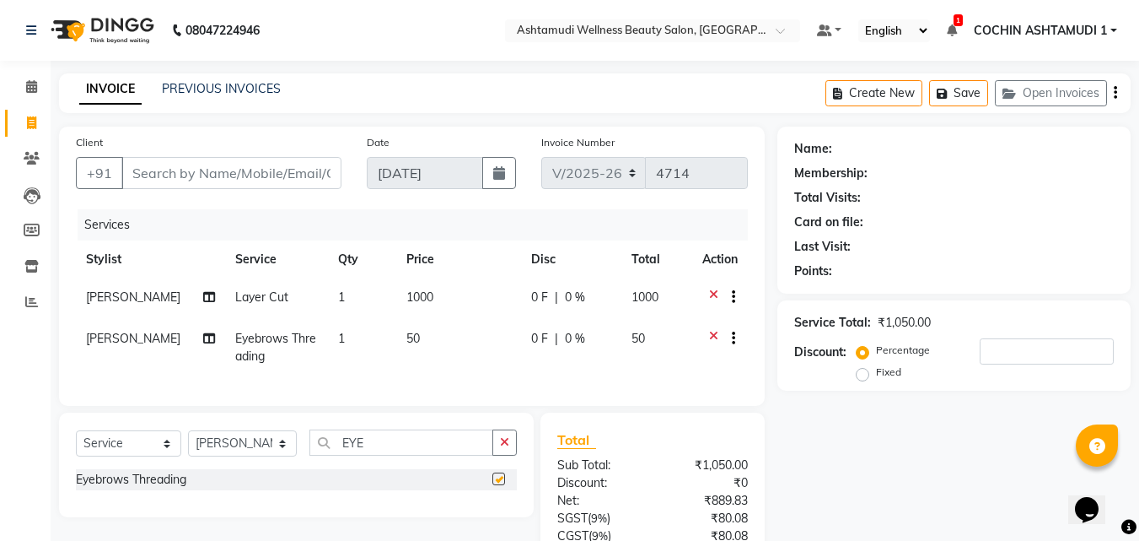
checkbox input "false"
click at [247, 164] on input "Client" at bounding box center [231, 173] width 220 height 32
type input "8"
type input "0"
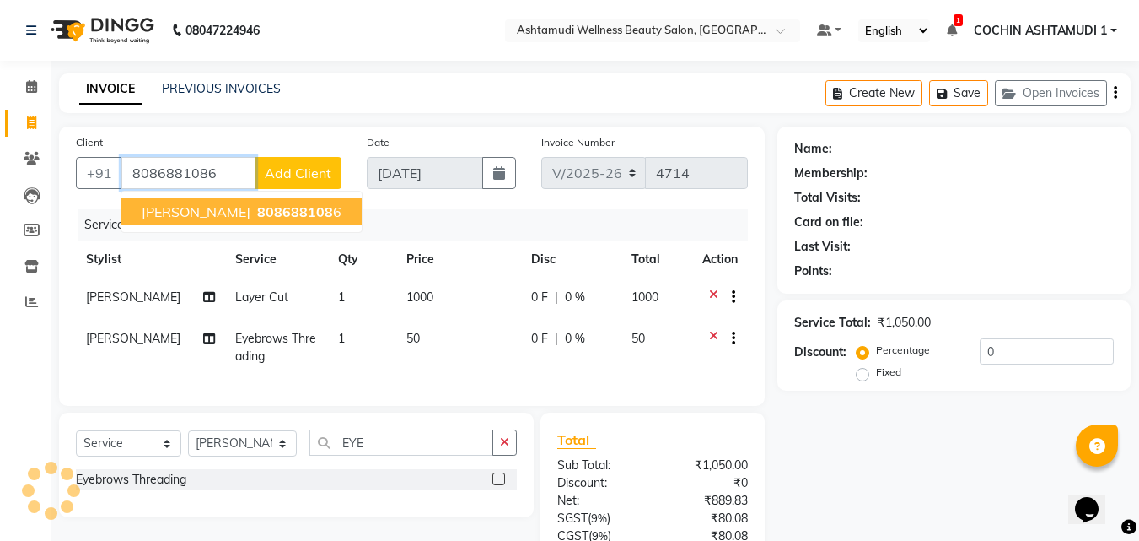
type input "8086881086"
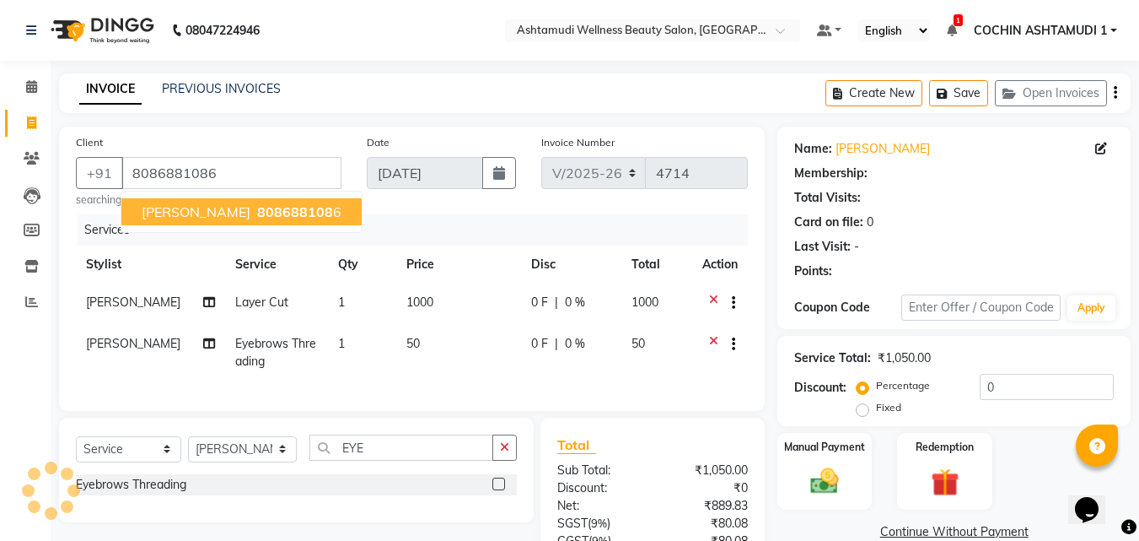
click at [257, 214] on span "808688108" at bounding box center [295, 211] width 76 height 17
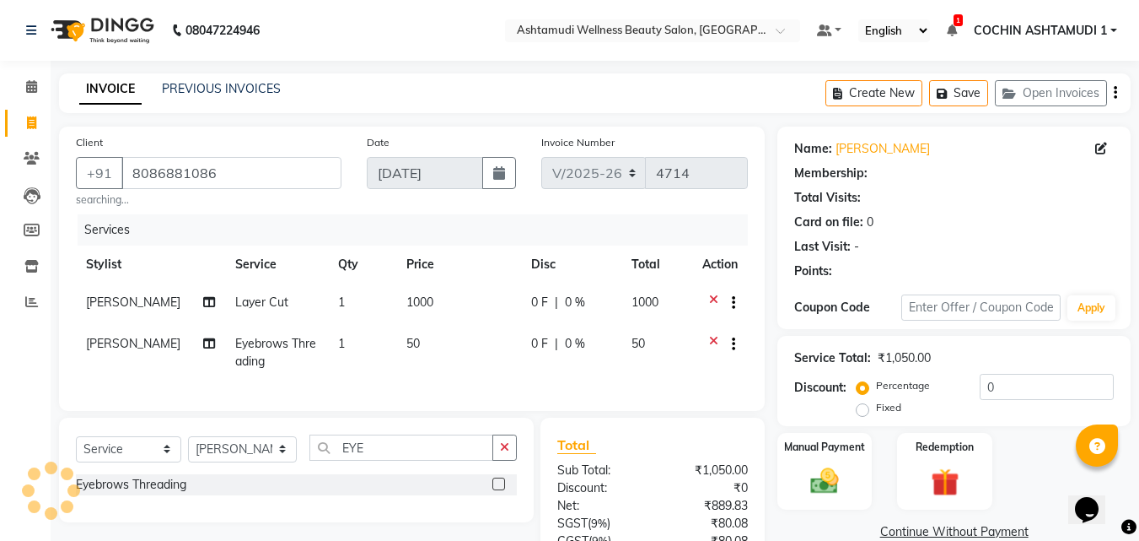
select select "1: Object"
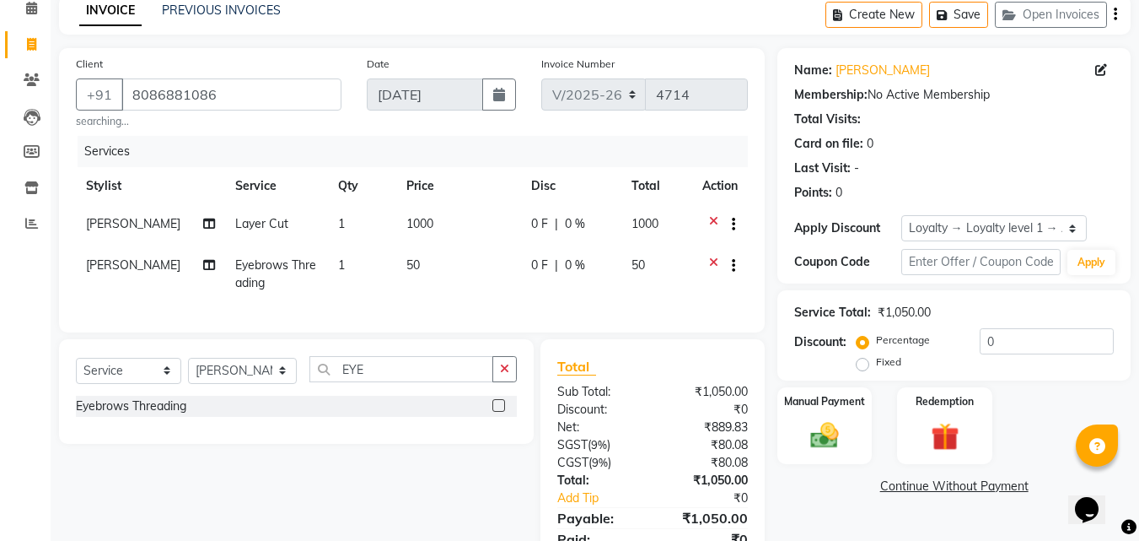
scroll to position [163, 0]
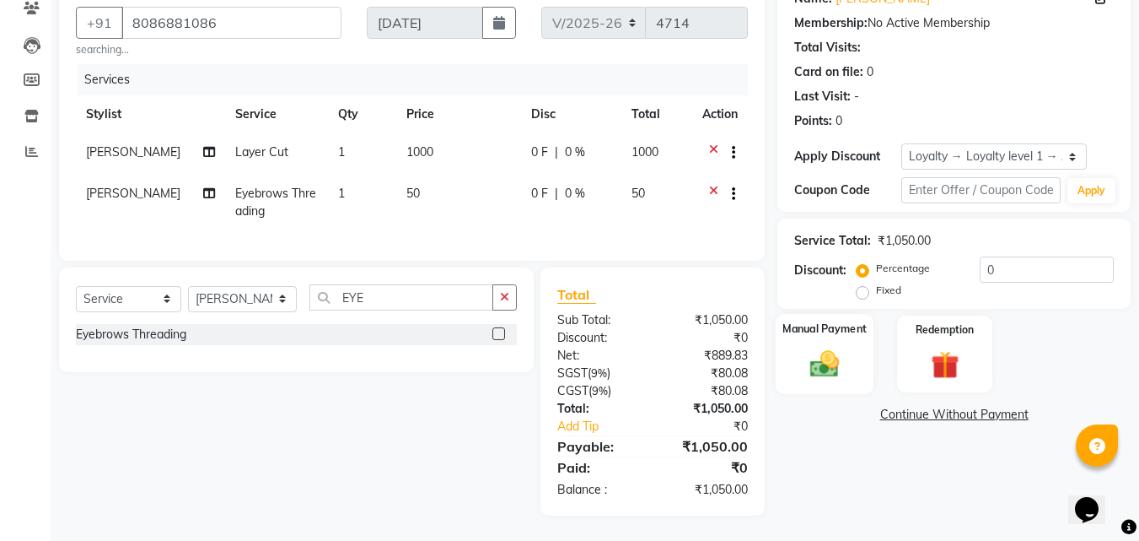
click at [834, 350] on img at bounding box center [824, 364] width 47 height 34
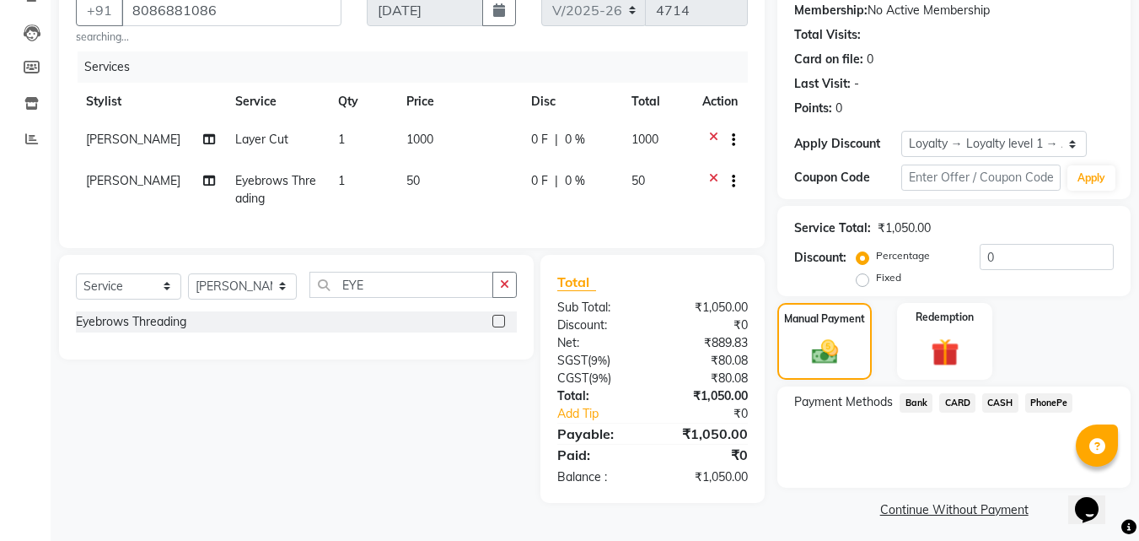
click at [1061, 401] on span "PhonePe" at bounding box center [1050, 402] width 48 height 19
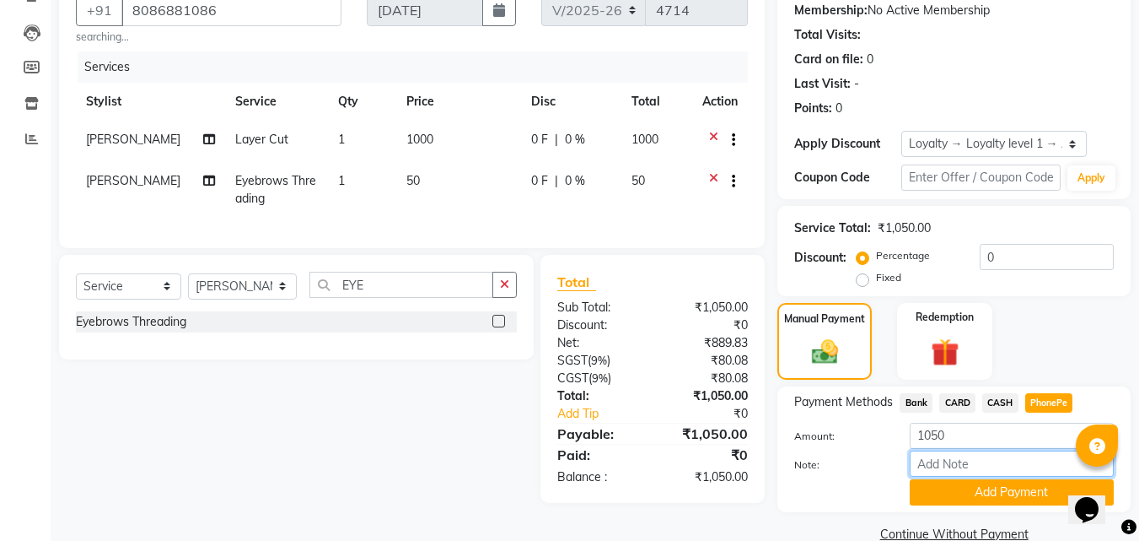
click at [961, 471] on input "Note:" at bounding box center [1012, 463] width 204 height 26
type input "RAGHI"
click at [956, 488] on button "Add Payment" at bounding box center [1012, 492] width 204 height 26
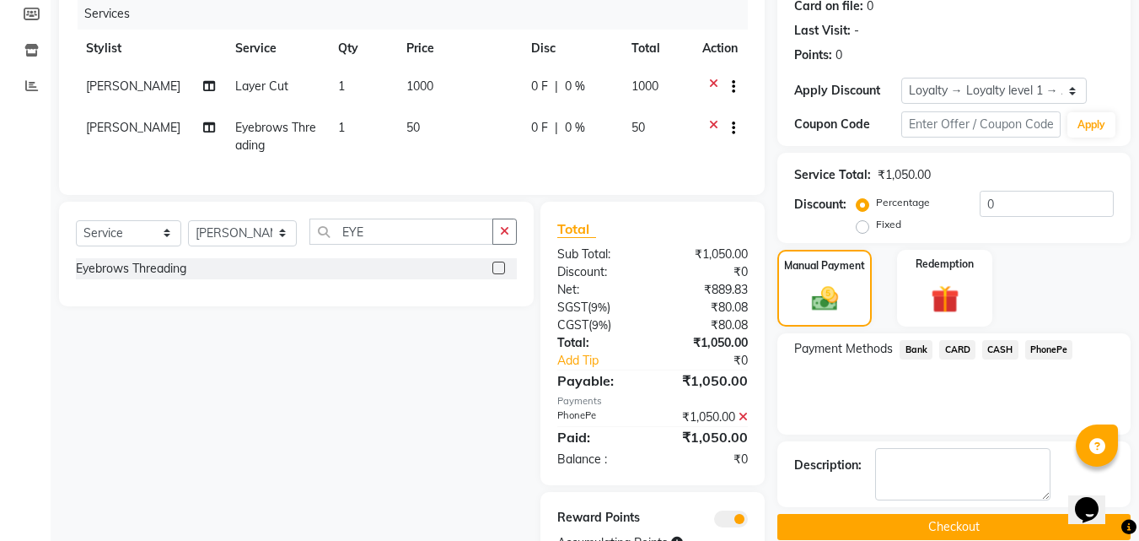
scroll to position [299, 0]
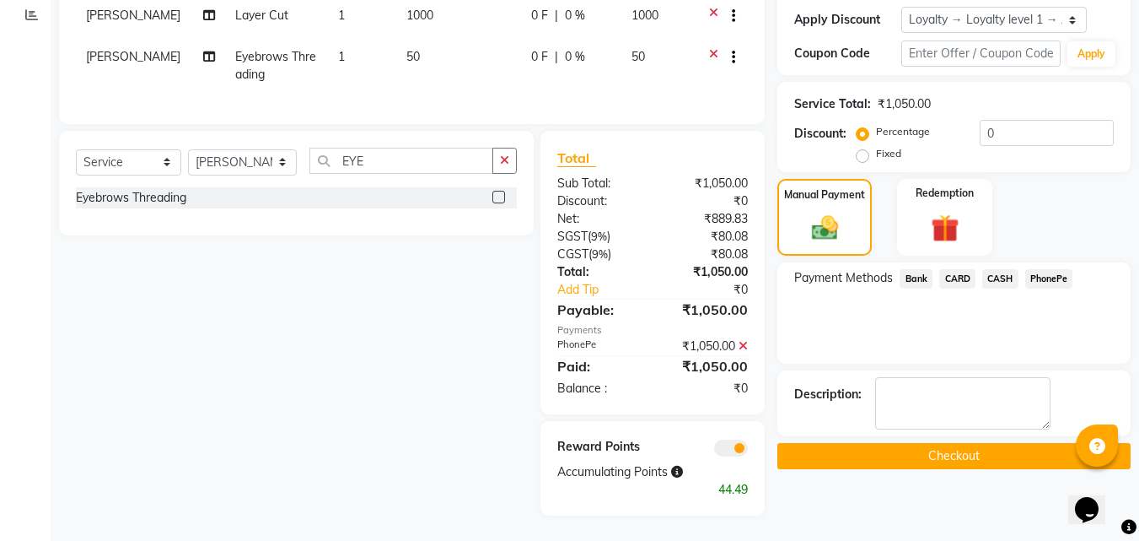
click at [938, 444] on button "Checkout" at bounding box center [954, 456] width 353 height 26
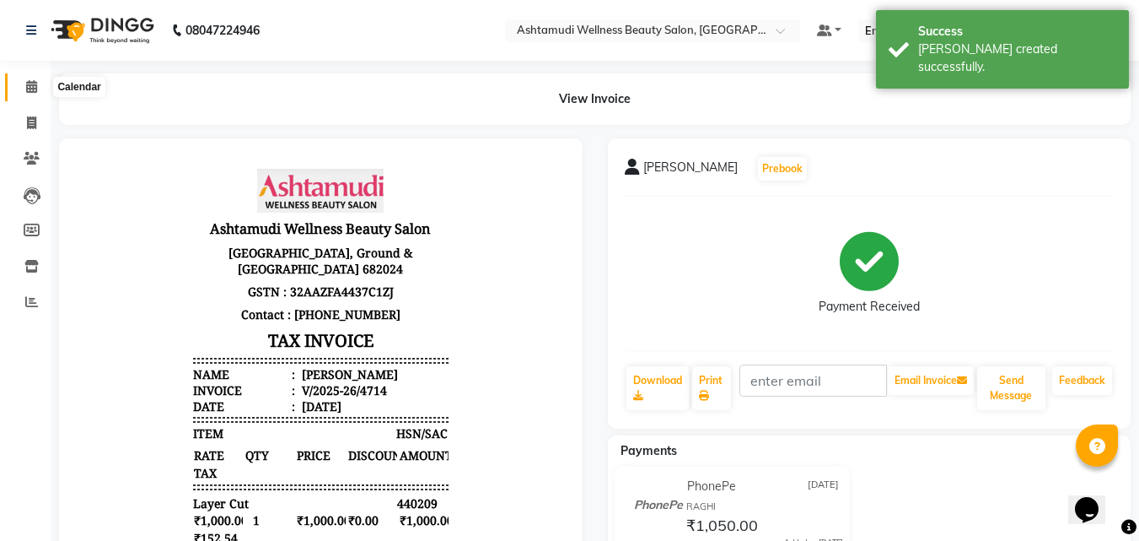
click at [33, 85] on icon at bounding box center [31, 86] width 11 height 13
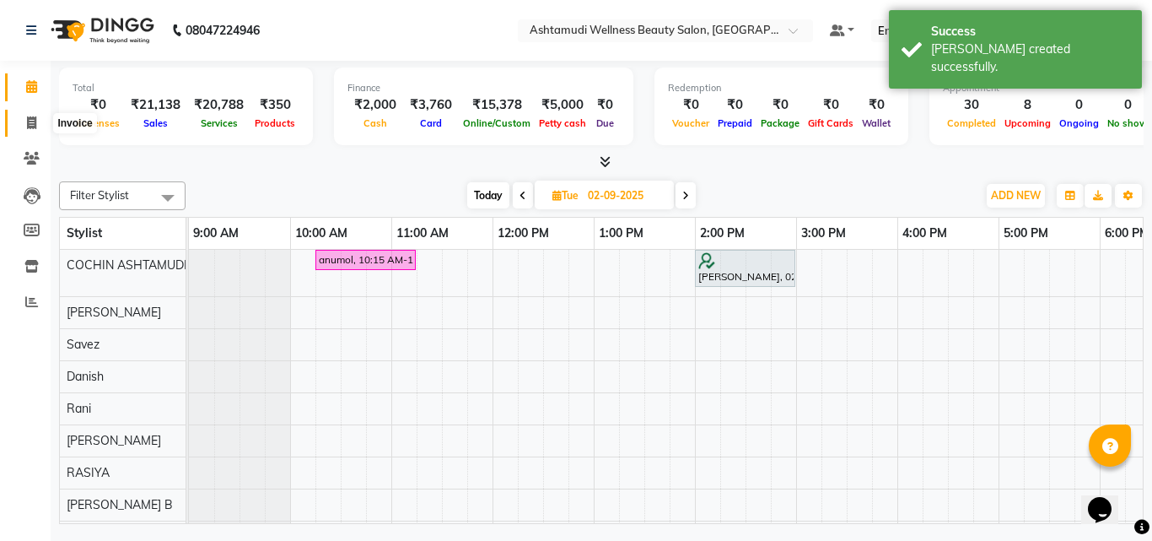
click at [29, 118] on icon at bounding box center [31, 122] width 9 height 13
select select "service"
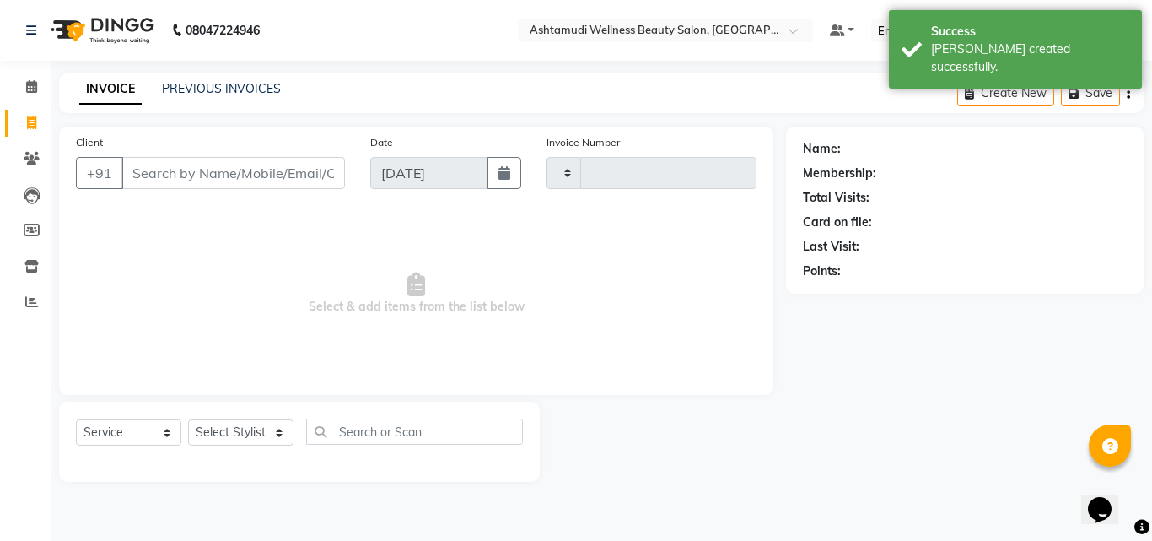
type input "4715"
select select "4632"
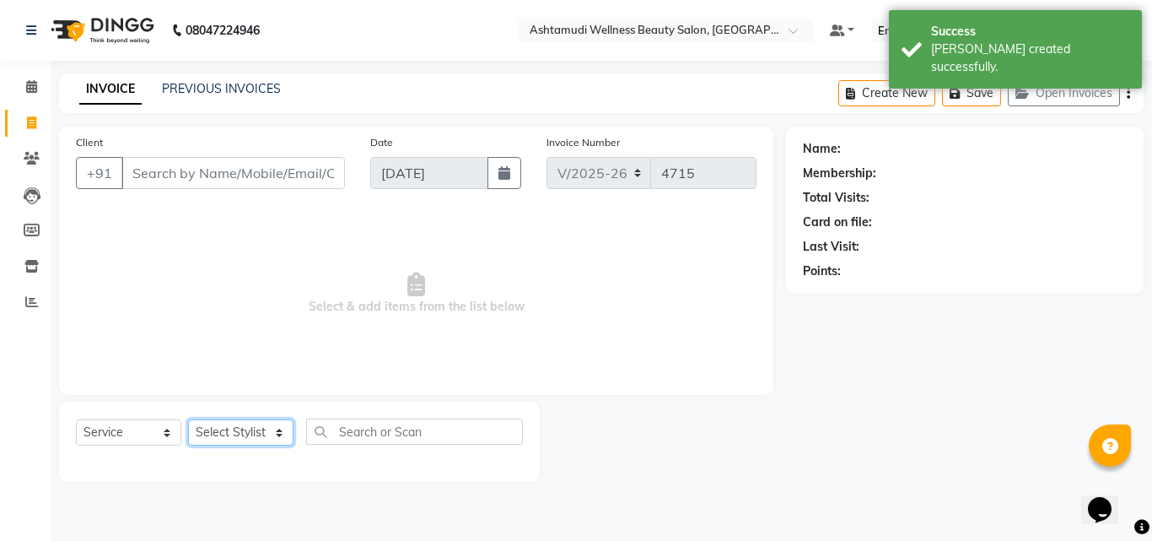
click at [246, 427] on select "Select Stylist" at bounding box center [240, 432] width 105 height 26
select select "45926"
click at [188, 419] on select "Select Stylist [PERSON_NAME](URAJ) [PERSON_NAME] COCHIN ASHTAMUDI Danish [PERSO…" at bounding box center [243, 432] width 110 height 26
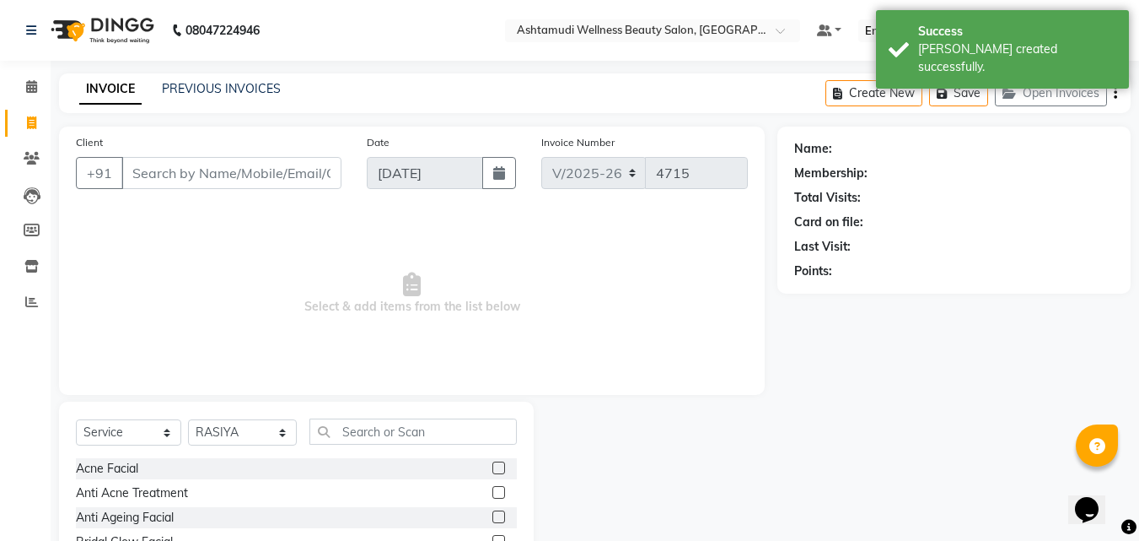
click at [412, 444] on div "Select Service Product Membership Package Voucher Prepaid Gift Card Select Styl…" at bounding box center [296, 438] width 441 height 40
click at [425, 423] on input "text" at bounding box center [414, 431] width 208 height 26
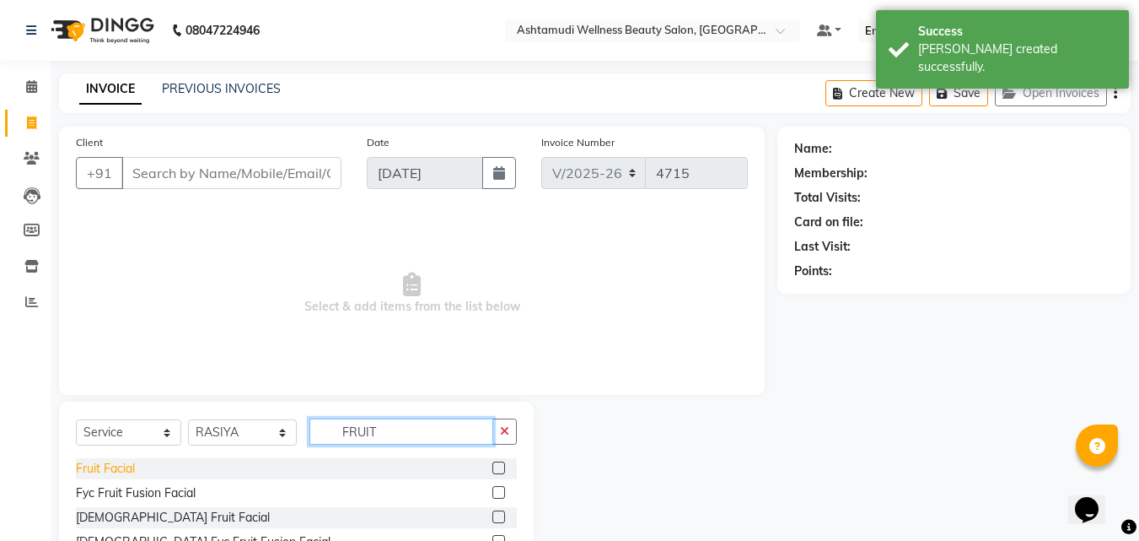
type input "FRUIT"
click at [101, 466] on div "Fruit Facial" at bounding box center [105, 469] width 59 height 18
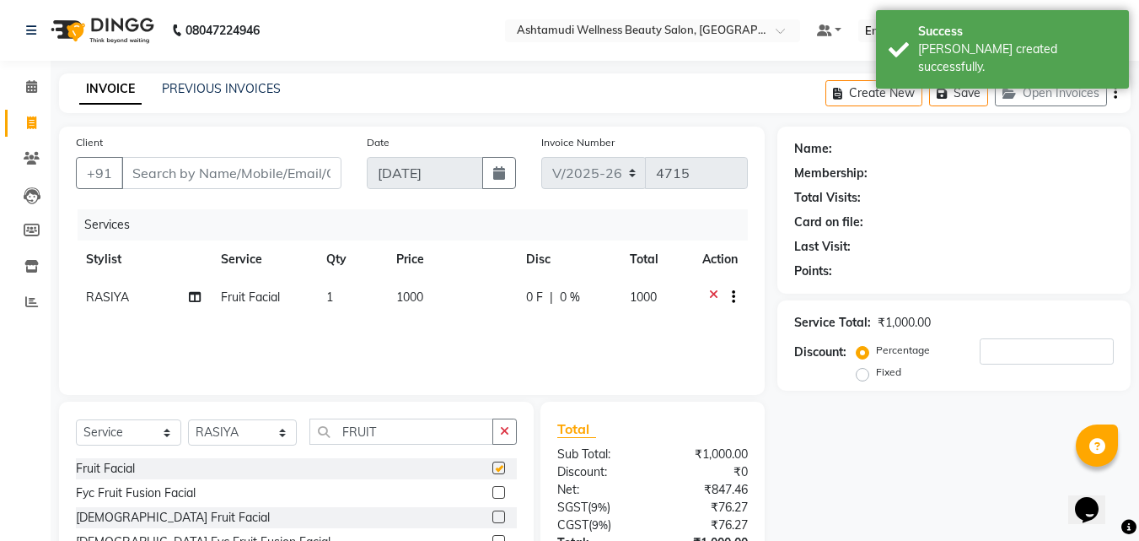
checkbox input "false"
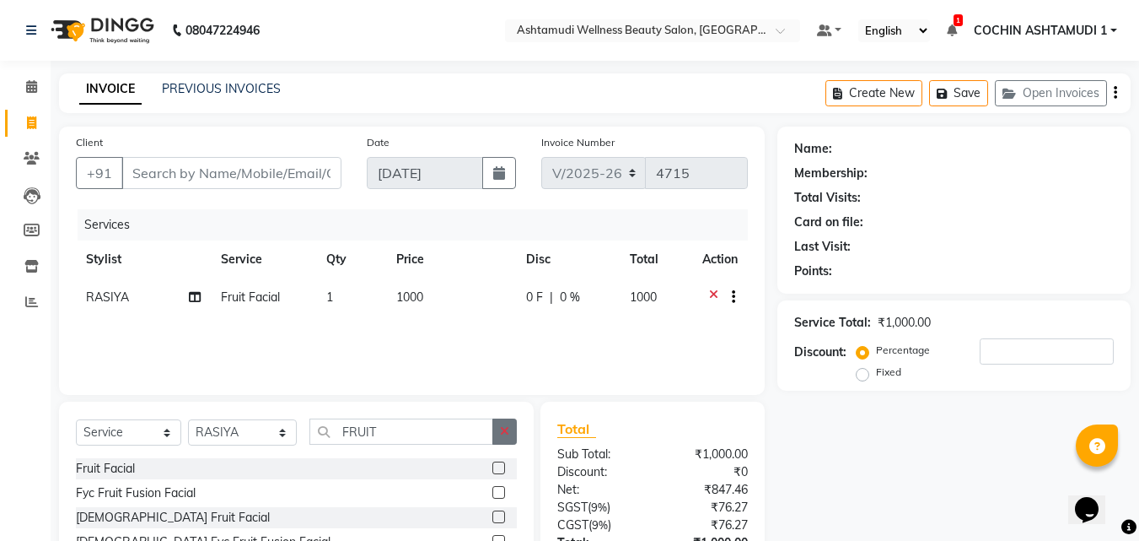
click at [509, 428] on icon "button" at bounding box center [504, 431] width 9 height 12
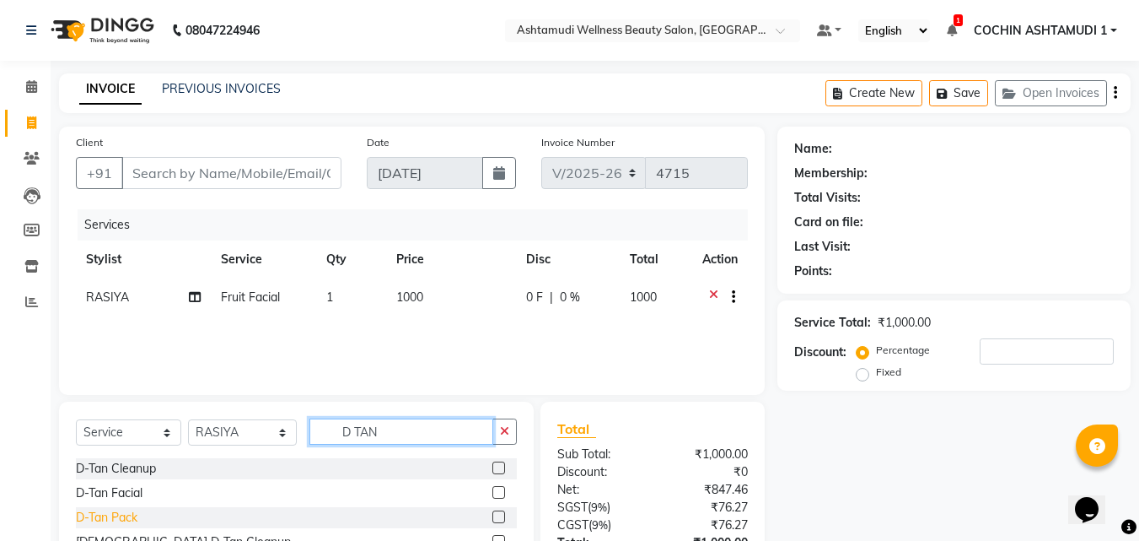
type input "D TAN"
click at [94, 515] on div "D-Tan Pack" at bounding box center [107, 518] width 62 height 18
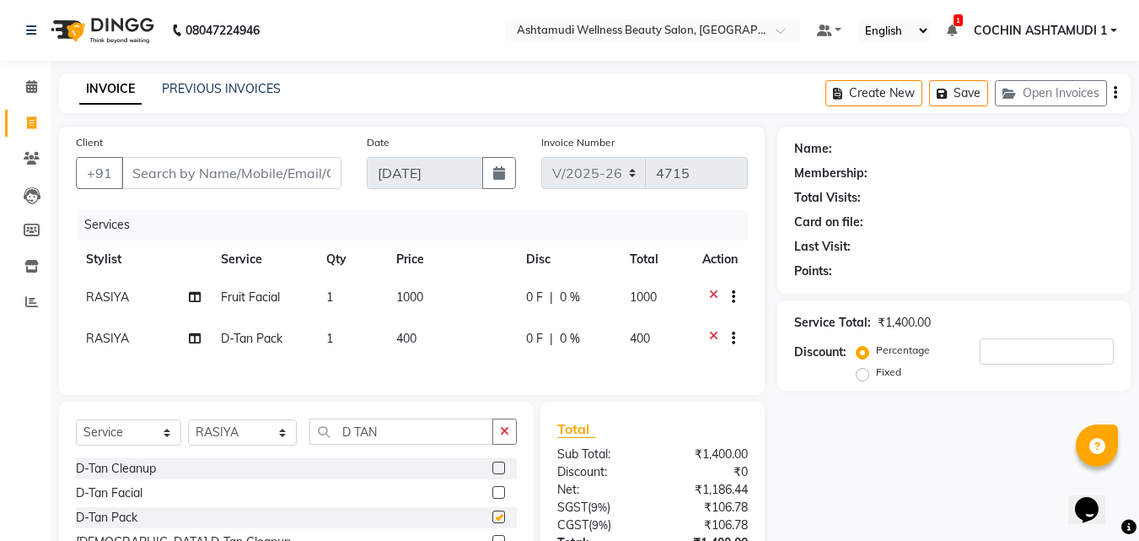
checkbox input "false"
drag, startPoint x: 231, startPoint y: 440, endPoint x: 234, endPoint y: 429, distance: 11.5
click at [231, 440] on select "Select Stylist Aiswarya B Ankith(URAJ) BINU MANGAR COCHIN ASHTAMUDI Danish Diks…" at bounding box center [242, 432] width 109 height 26
select select "88228"
click at [188, 428] on select "Select Stylist Aiswarya B Ankith(URAJ) BINU MANGAR COCHIN ASHTAMUDI Danish Diks…" at bounding box center [242, 432] width 109 height 26
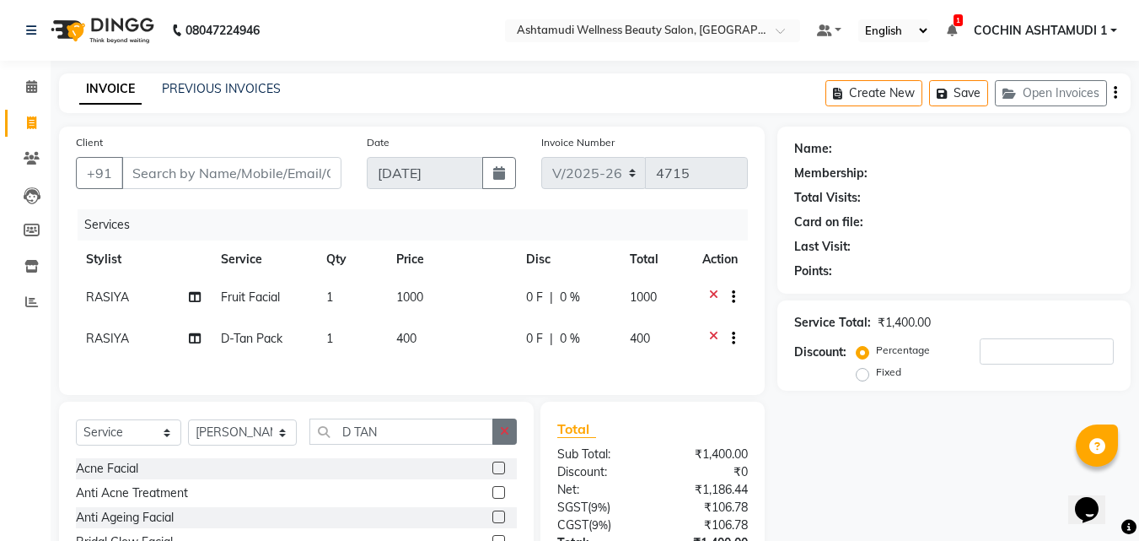
click at [505, 437] on icon "button" at bounding box center [504, 431] width 9 height 12
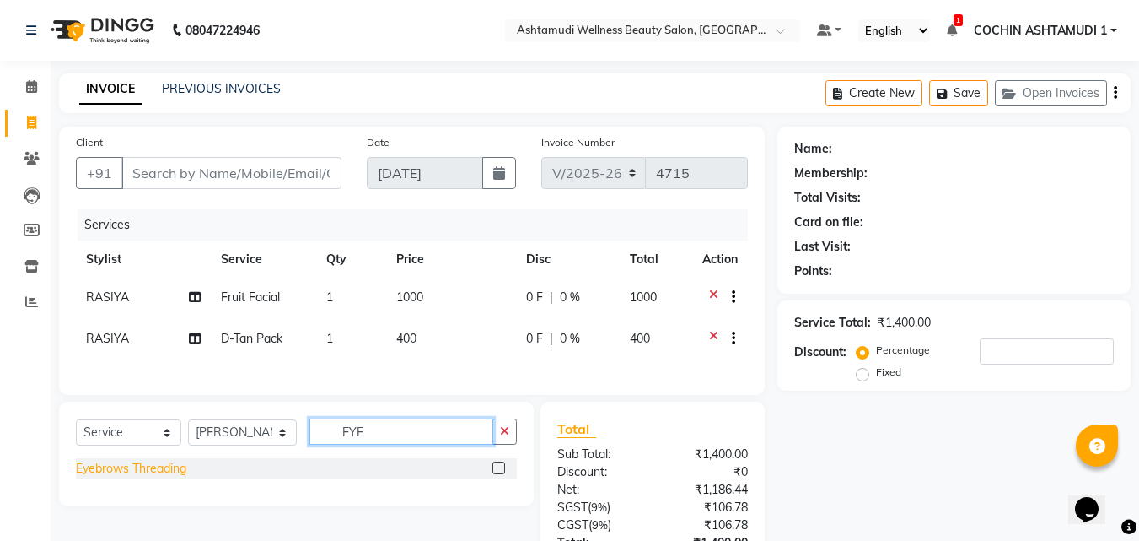
type input "EYE"
click at [164, 476] on div "Eyebrows Threading" at bounding box center [131, 469] width 110 height 18
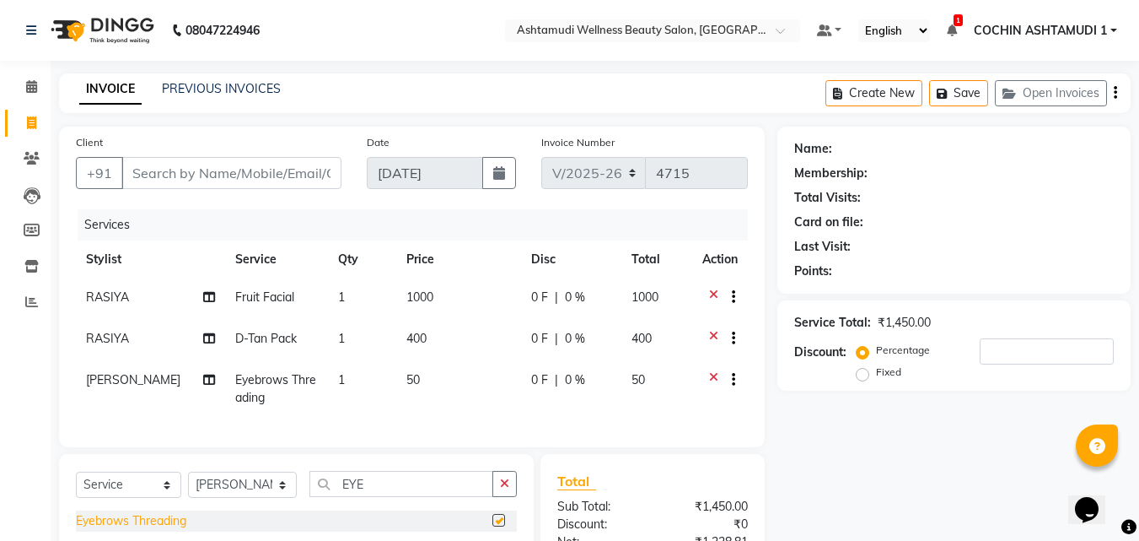
checkbox input "false"
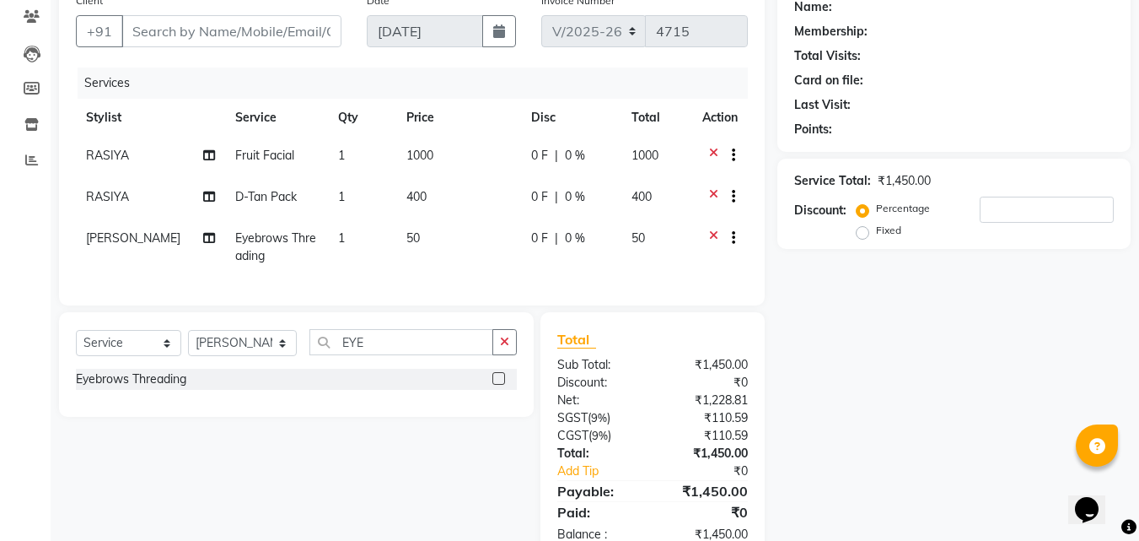
scroll to position [30, 0]
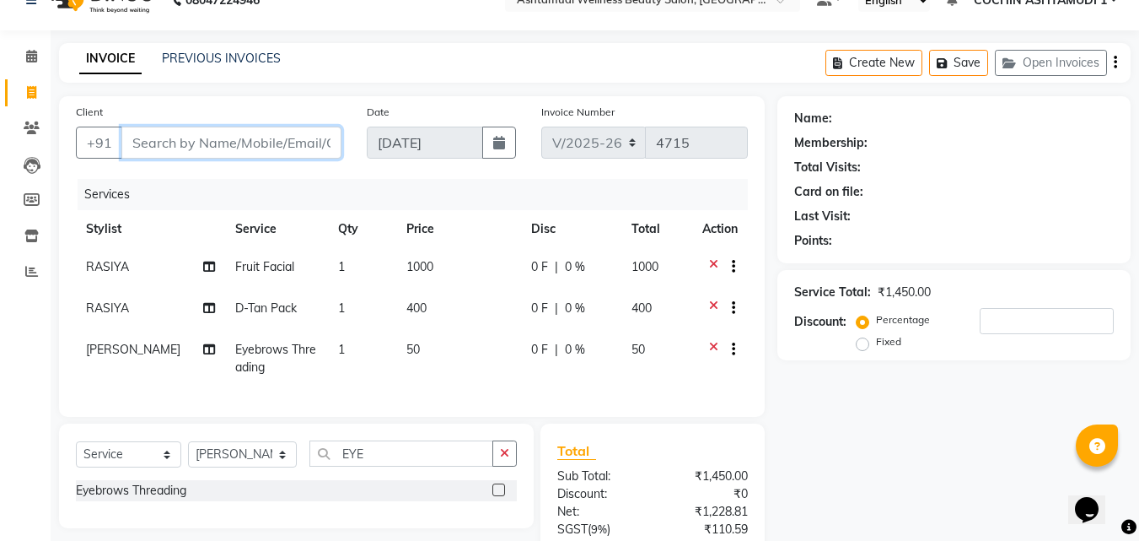
click at [182, 143] on input "Client" at bounding box center [231, 143] width 220 height 32
type input "7"
type input "0"
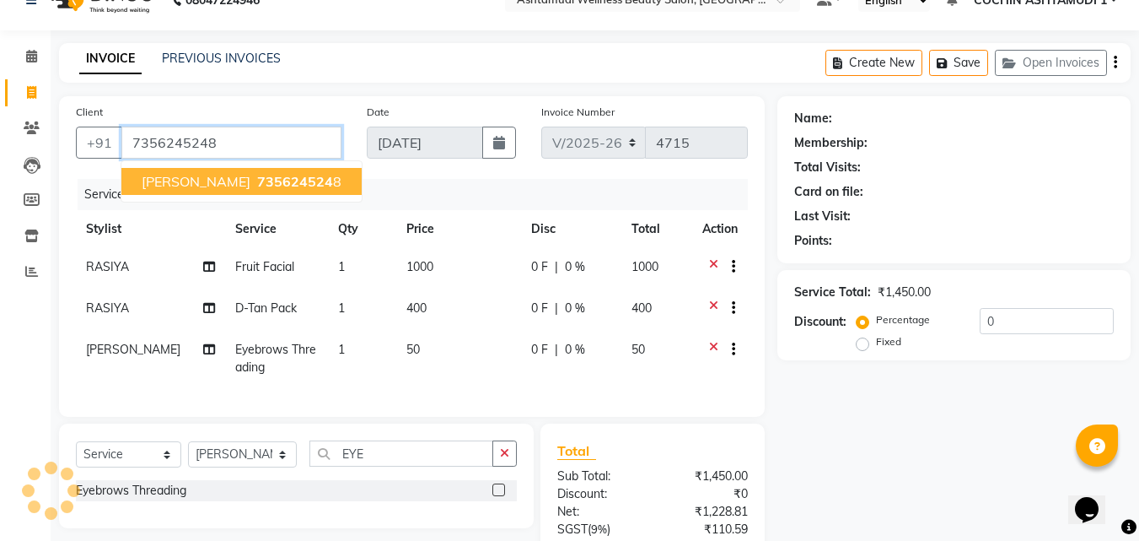
type input "7356245248"
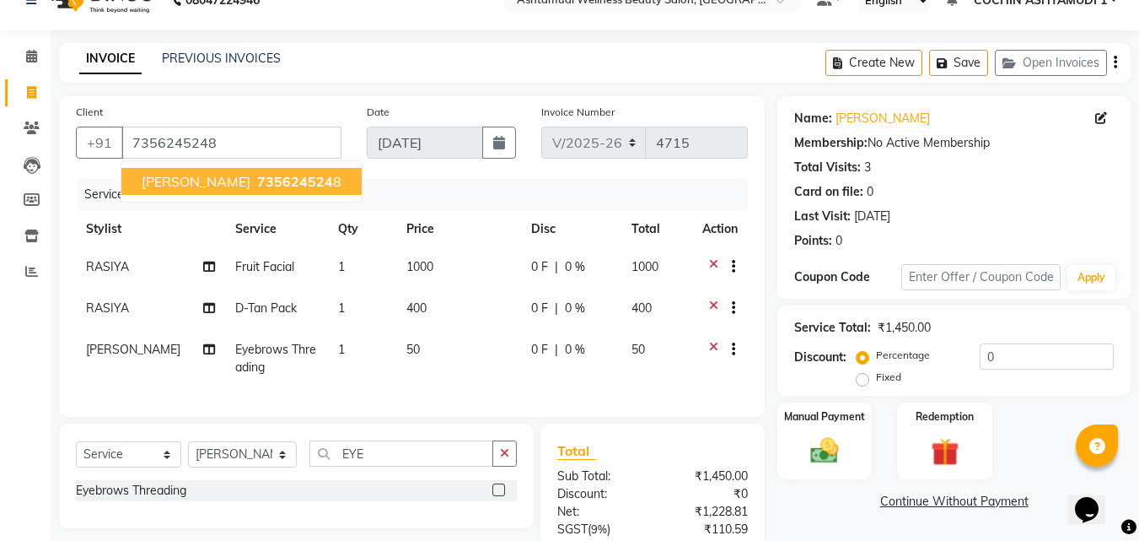
click at [257, 179] on span "735624524" at bounding box center [295, 181] width 76 height 17
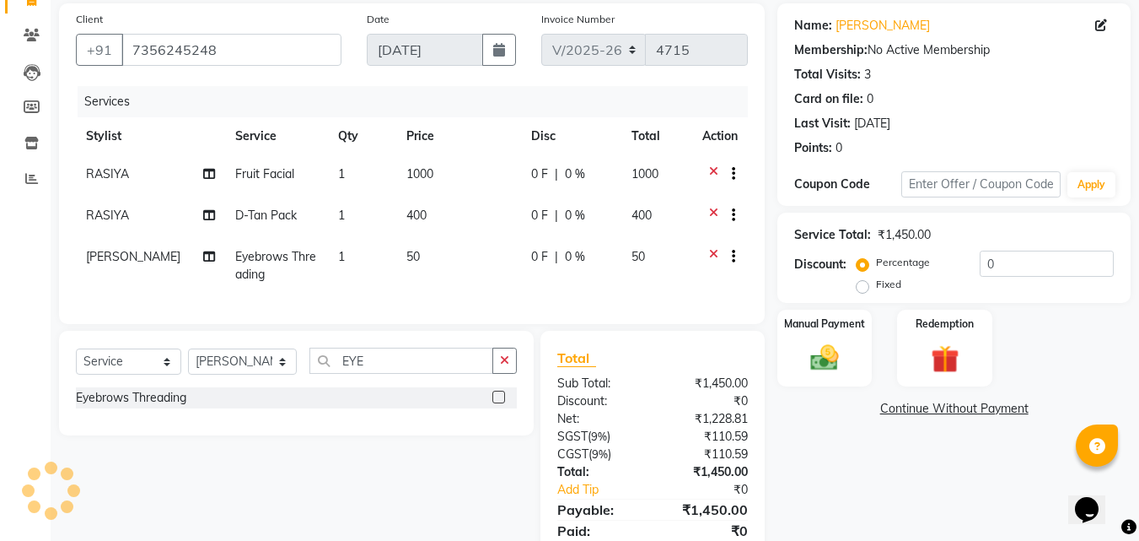
scroll to position [199, 0]
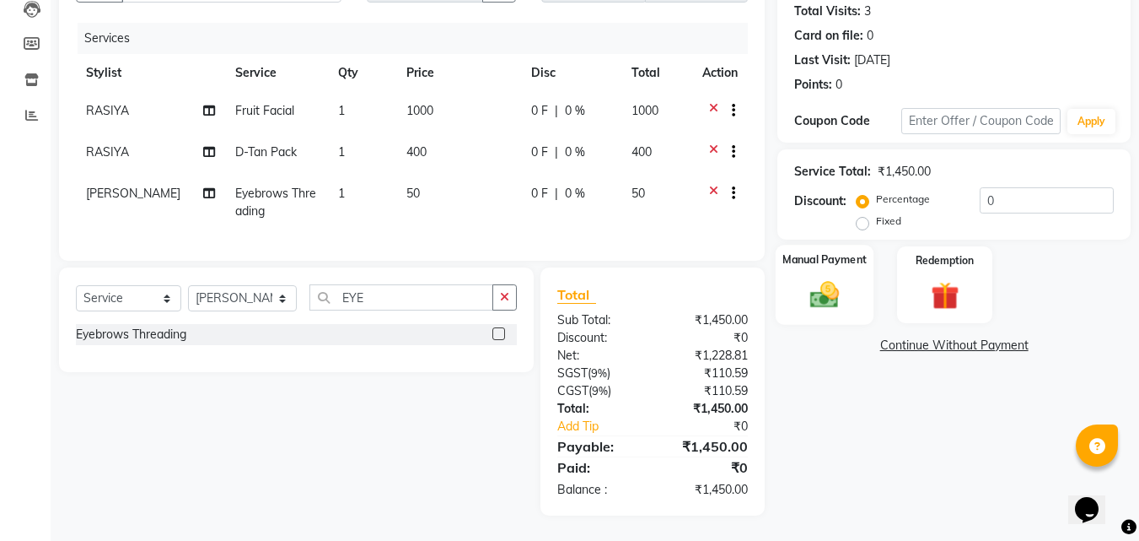
click at [824, 297] on img at bounding box center [824, 294] width 47 height 34
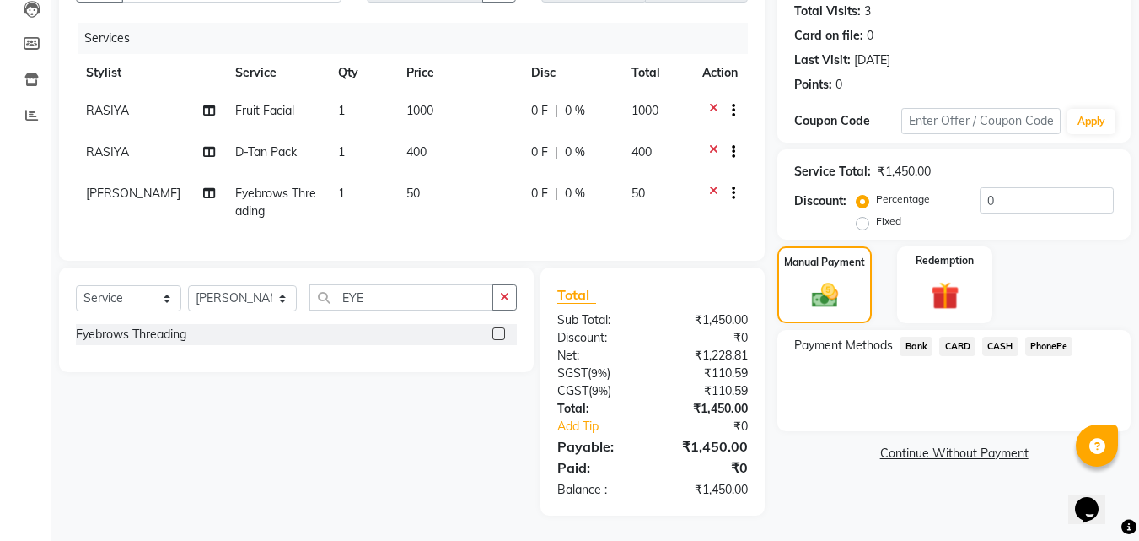
click at [959, 337] on span "CARD" at bounding box center [958, 346] width 36 height 19
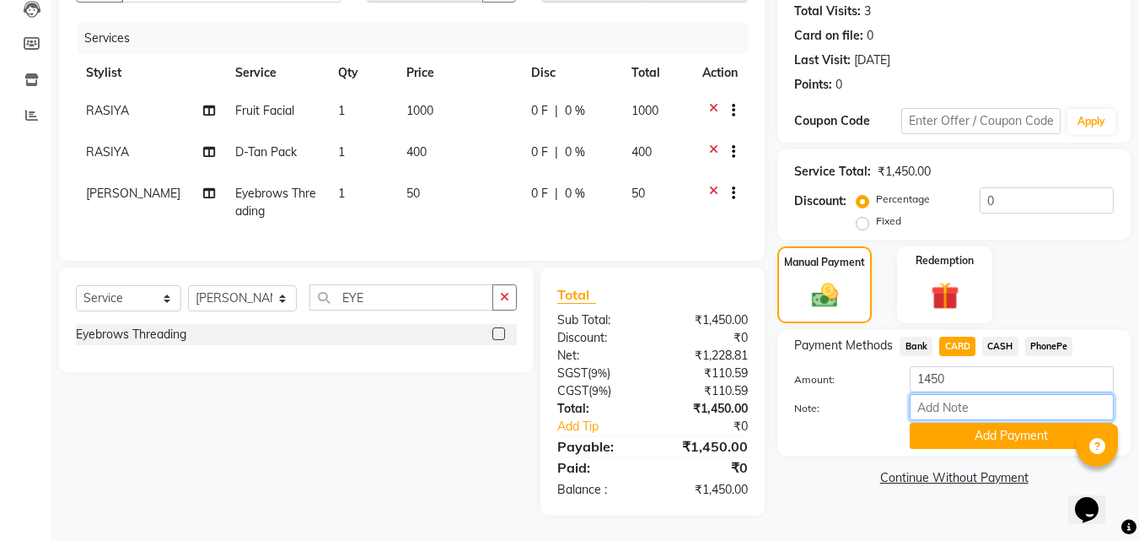
drag, startPoint x: 928, startPoint y: 391, endPoint x: 945, endPoint y: 390, distance: 16.9
click at [928, 394] on input "Note:" at bounding box center [1012, 407] width 204 height 26
type input "RAGHI"
click at [1003, 430] on button "Add Payment" at bounding box center [1012, 436] width 204 height 26
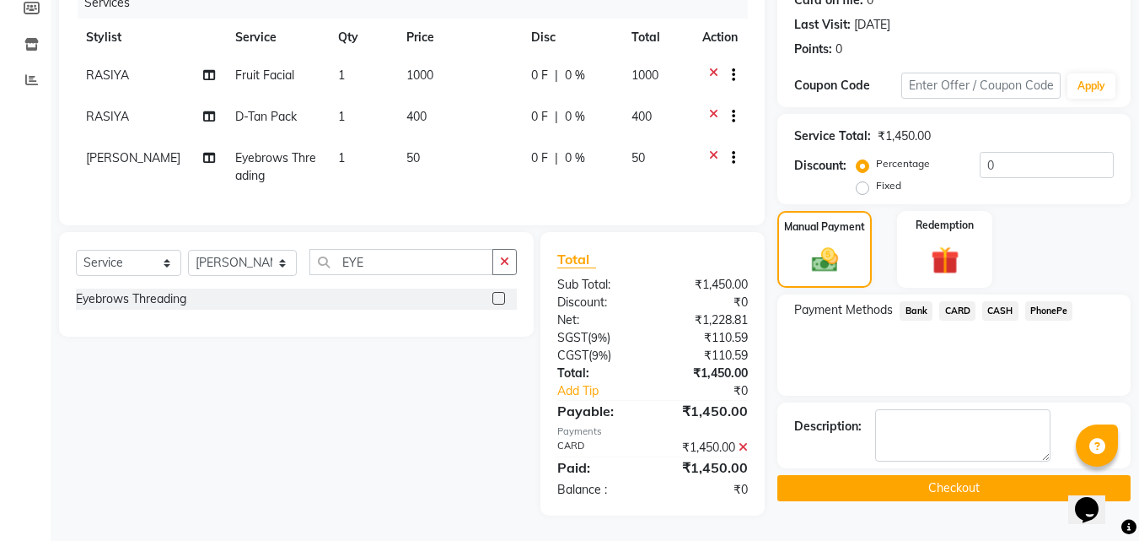
scroll to position [234, 0]
click at [833, 475] on button "Checkout" at bounding box center [954, 488] width 353 height 26
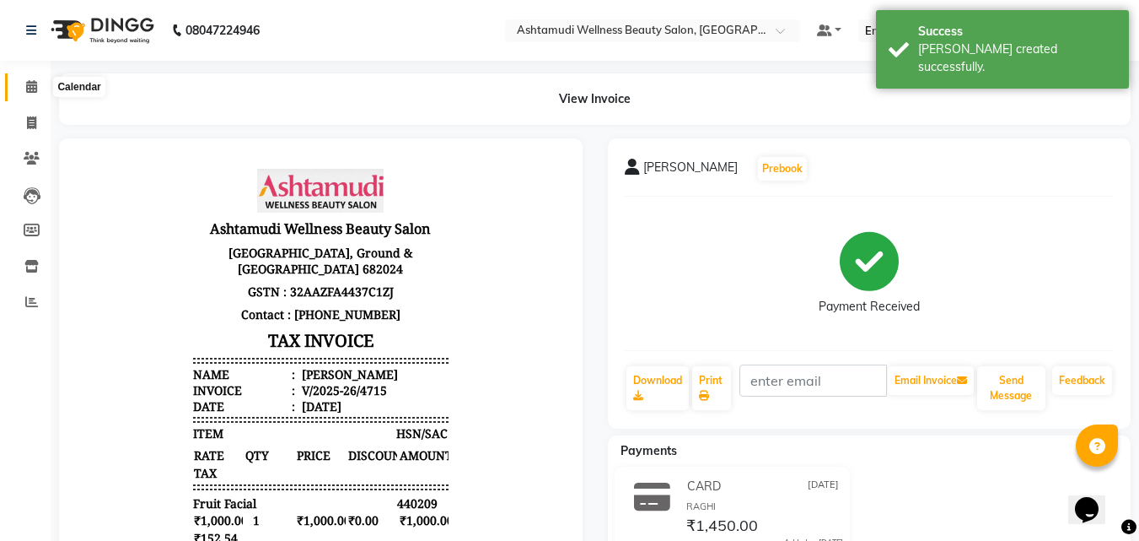
click at [30, 84] on icon at bounding box center [31, 86] width 11 height 13
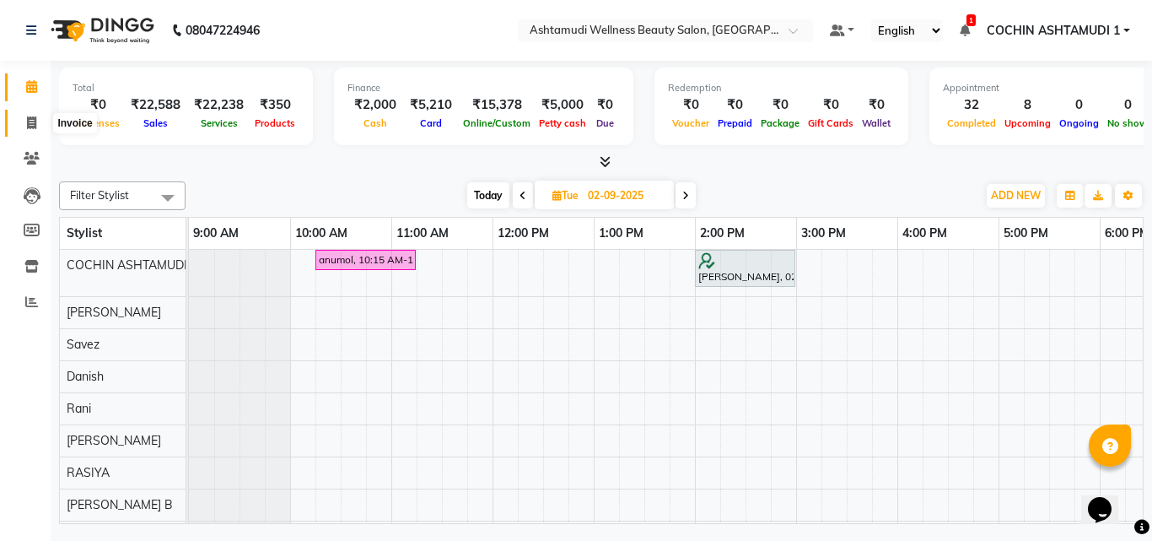
click at [31, 124] on icon at bounding box center [31, 122] width 9 height 13
select select "service"
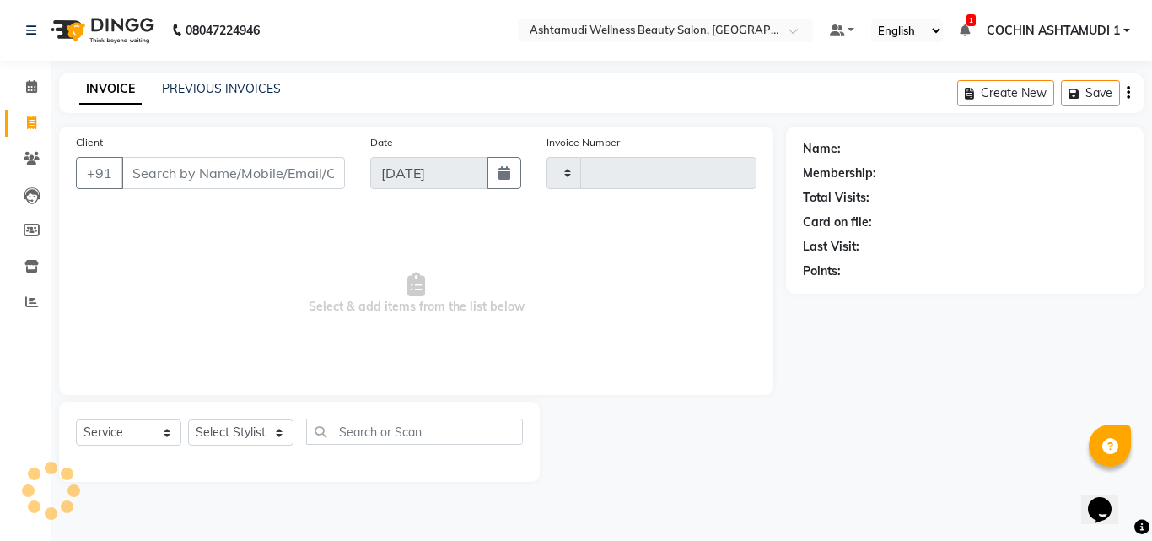
type input "4716"
select select "4632"
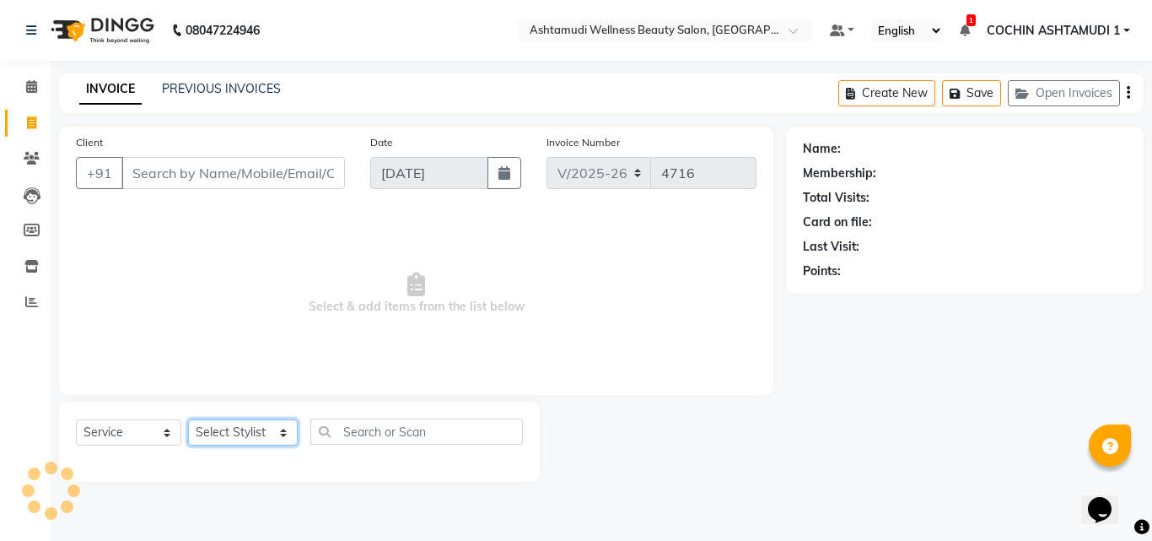
click at [232, 429] on select "Select Stylist Aiswarya B Ankith(URAJ) BINU MANGAR COCHIN ASHTAMUDI Danish Diks…" at bounding box center [243, 432] width 110 height 26
select select "27313"
click at [188, 419] on select "Select Stylist Aiswarya B Ankith(URAJ) BINU MANGAR COCHIN ASHTAMUDI Danish Diks…" at bounding box center [243, 432] width 110 height 26
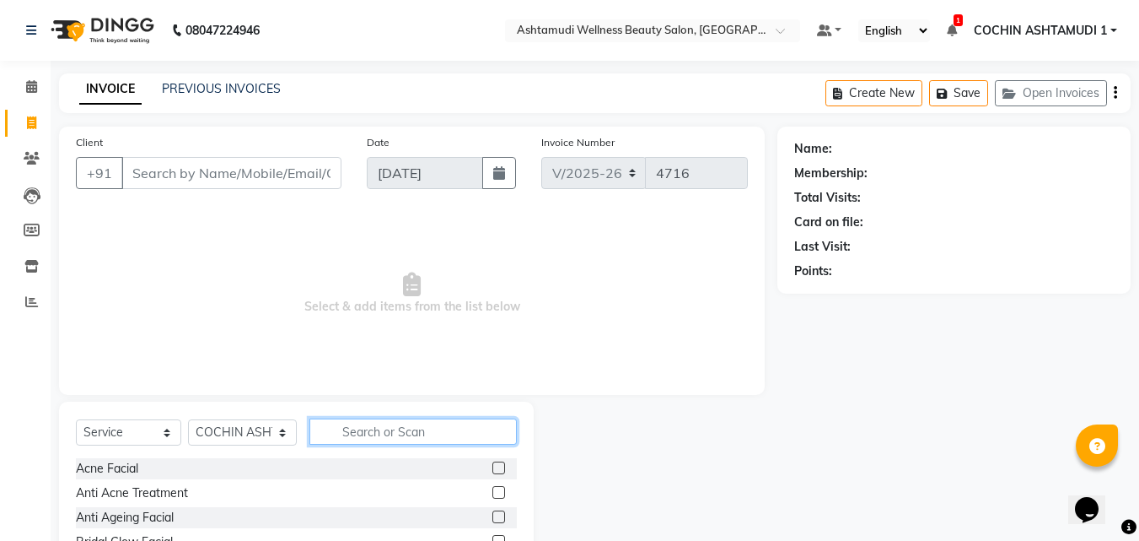
click at [353, 423] on input "text" at bounding box center [414, 431] width 208 height 26
type input "MAKE"
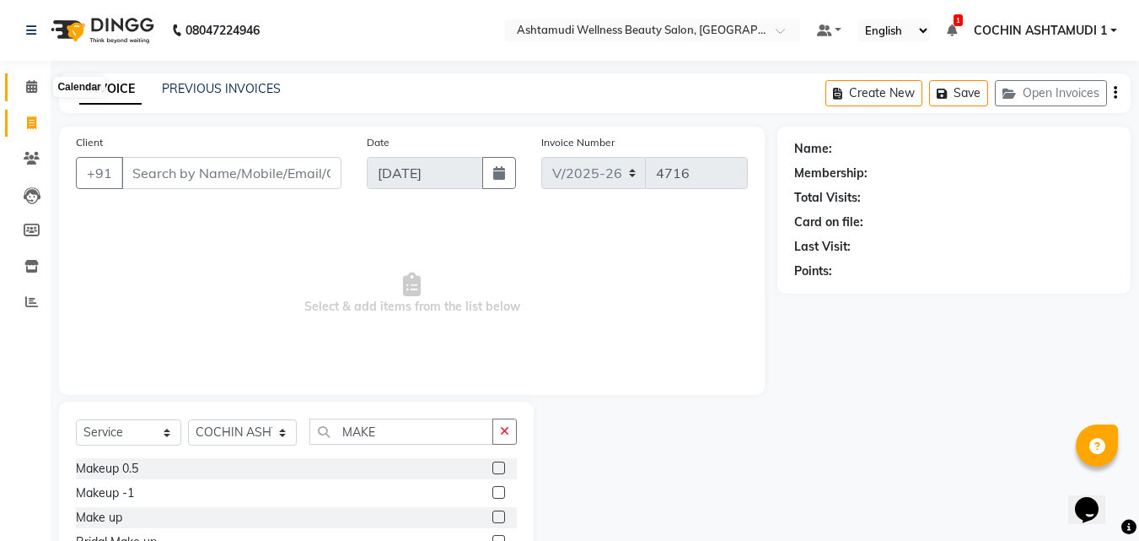
click at [26, 89] on icon at bounding box center [31, 86] width 11 height 13
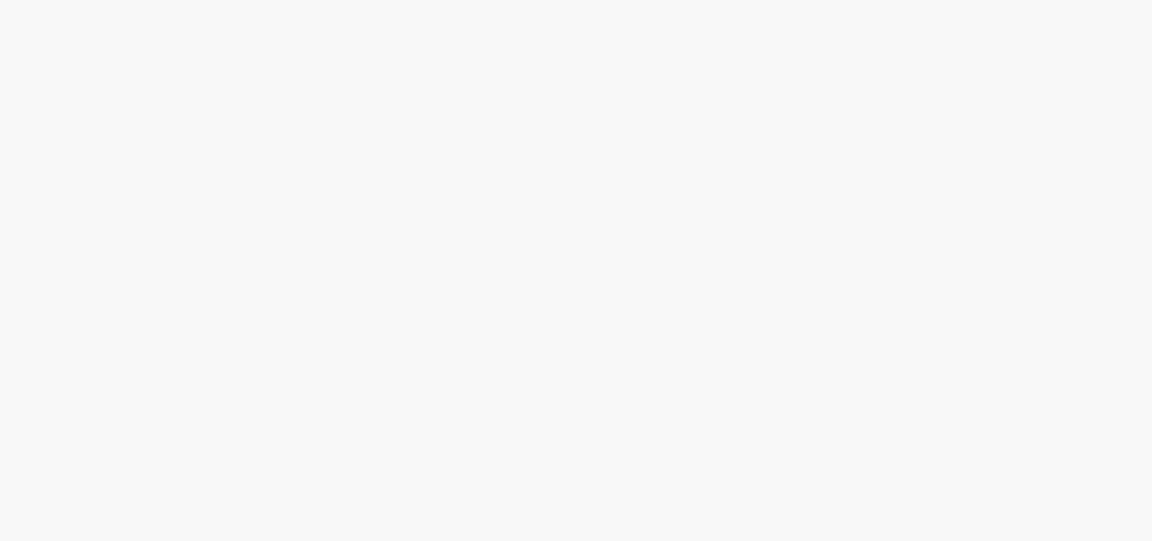
select select "4632"
select select "service"
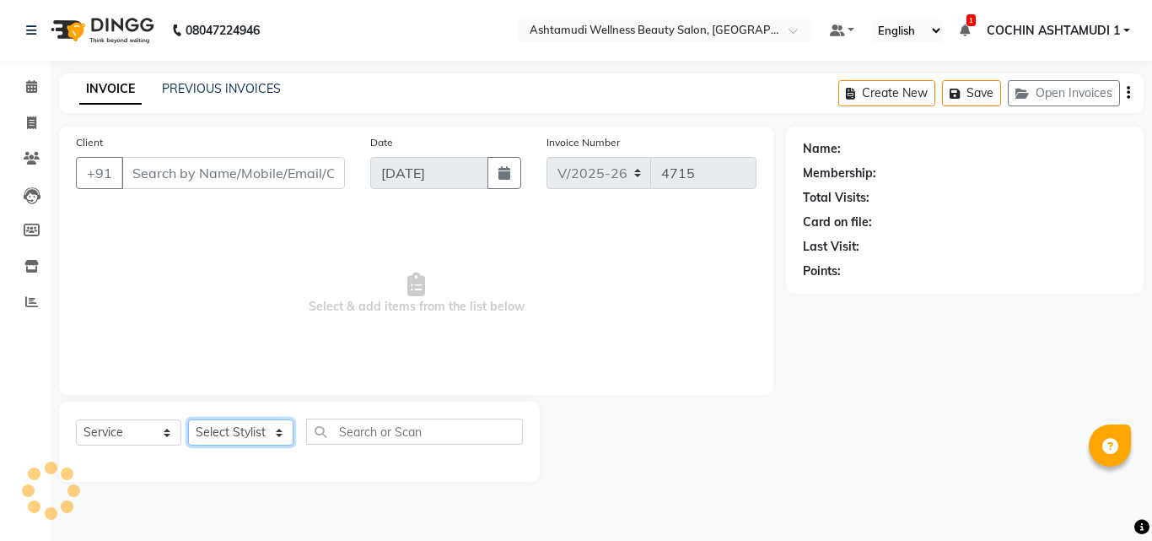
click at [245, 434] on div "Client +91 Date 01-09-2025 Invoice Number V/2025 V/2025-26 4715 Select & add it…" at bounding box center [416, 304] width 740 height 355
type input "8078736831"
type input "12-07-2025"
select select
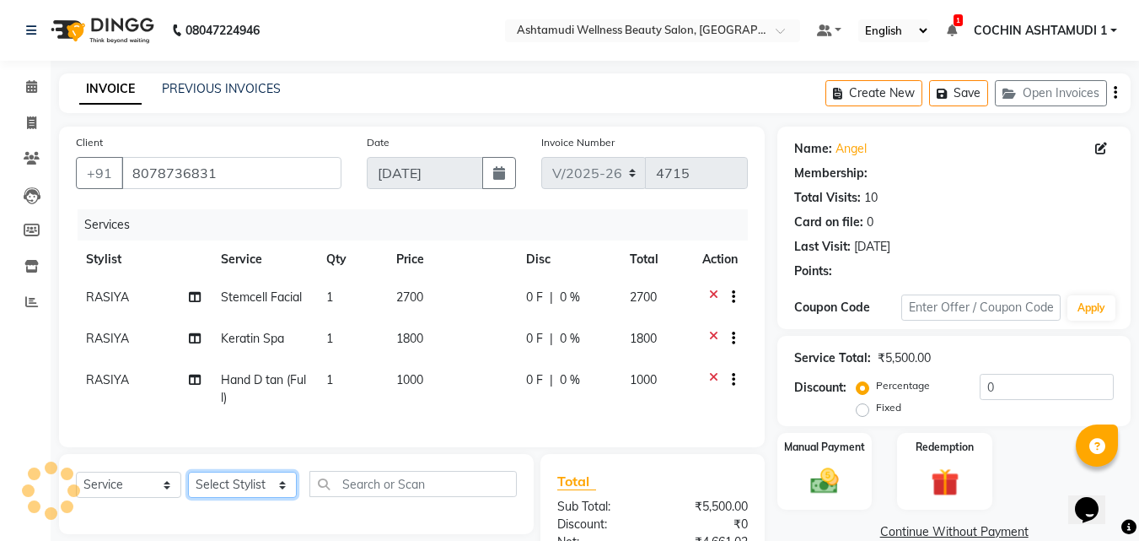
type input "15"
select select "2: Object"
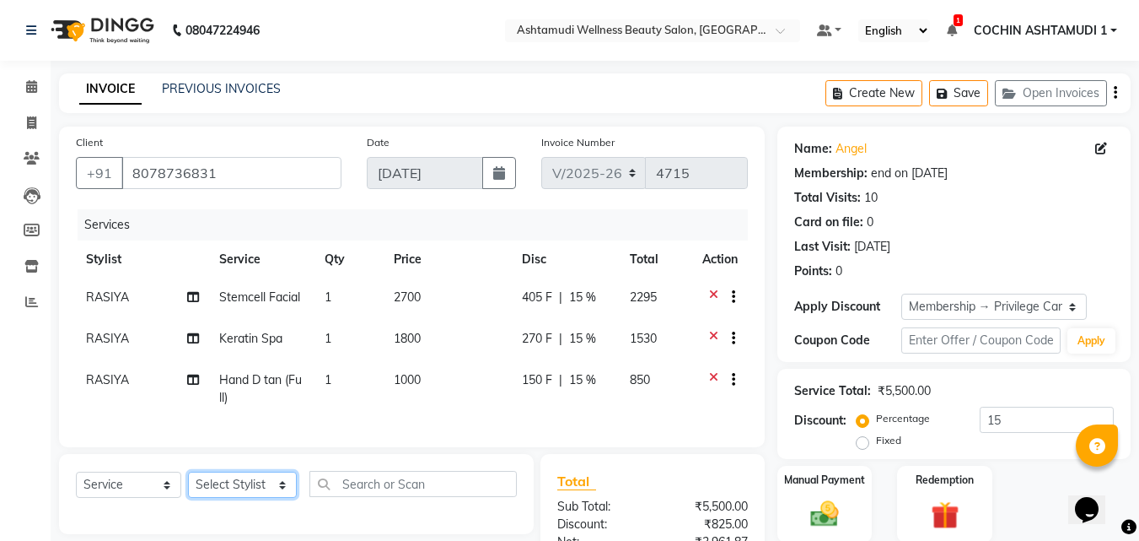
select select "45927"
click at [188, 484] on select "Select Stylist [PERSON_NAME](URAJ) [PERSON_NAME] COCHIN ASHTAMUDI Danish [PERSO…" at bounding box center [242, 484] width 109 height 26
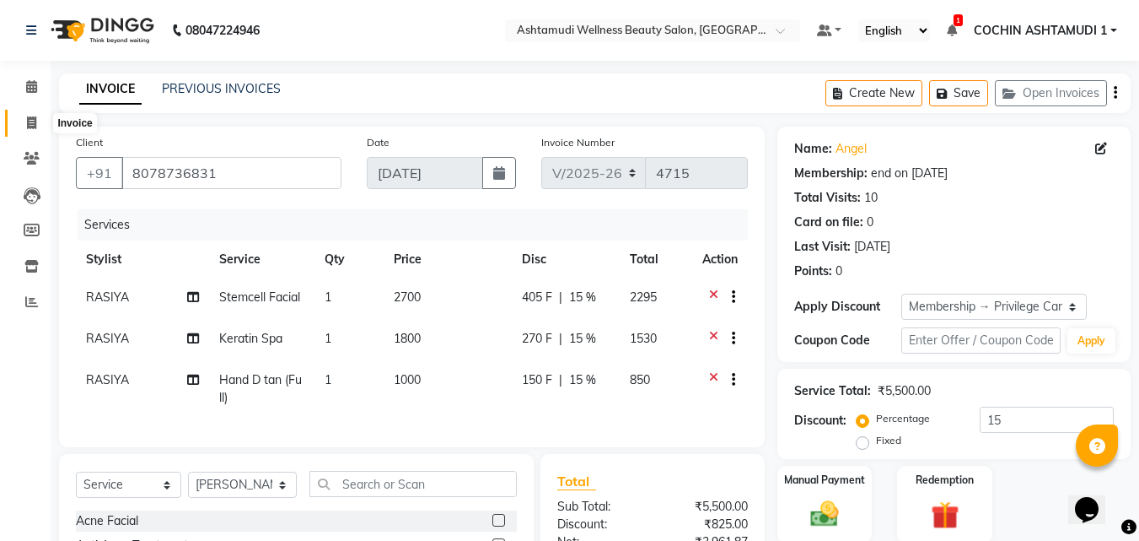
click at [32, 129] on span at bounding box center [32, 123] width 30 height 19
select select "service"
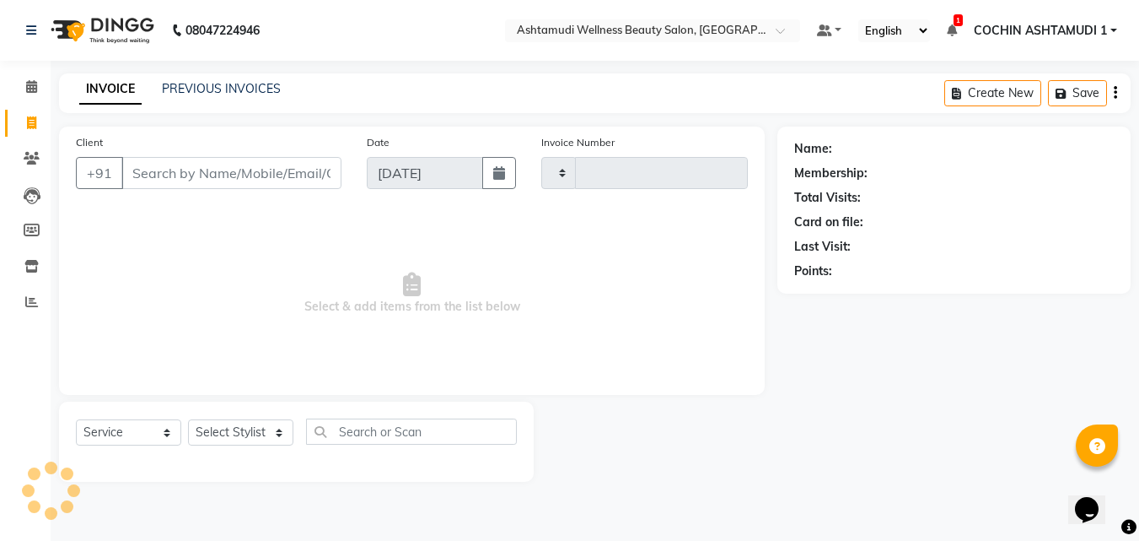
type input "4715"
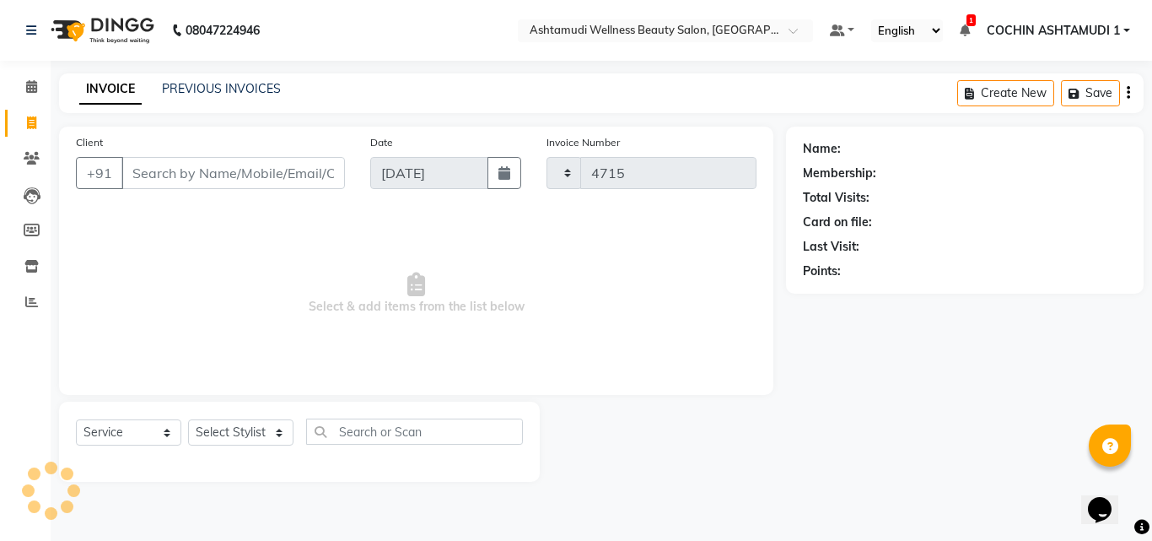
select select "4632"
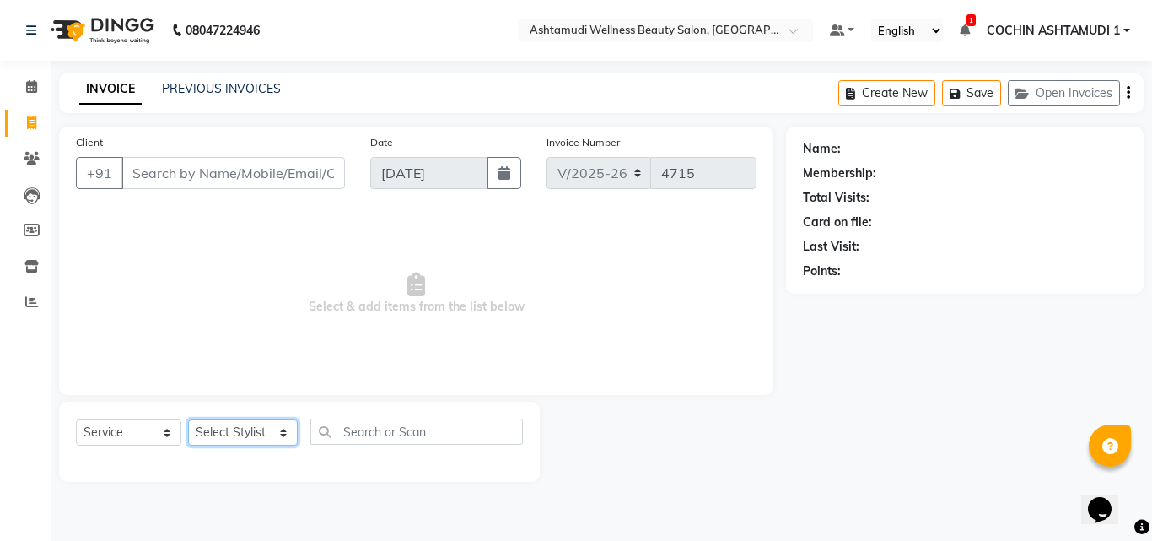
click at [221, 423] on select "Select Stylist [PERSON_NAME](URAJ) [PERSON_NAME] COCHIN ASHTAMUDI Danish [PERSO…" at bounding box center [243, 432] width 110 height 26
select select "45927"
click at [188, 419] on select "Select Stylist [PERSON_NAME](URAJ) [PERSON_NAME] COCHIN ASHTAMUDI Danish [PERSO…" at bounding box center [243, 432] width 110 height 26
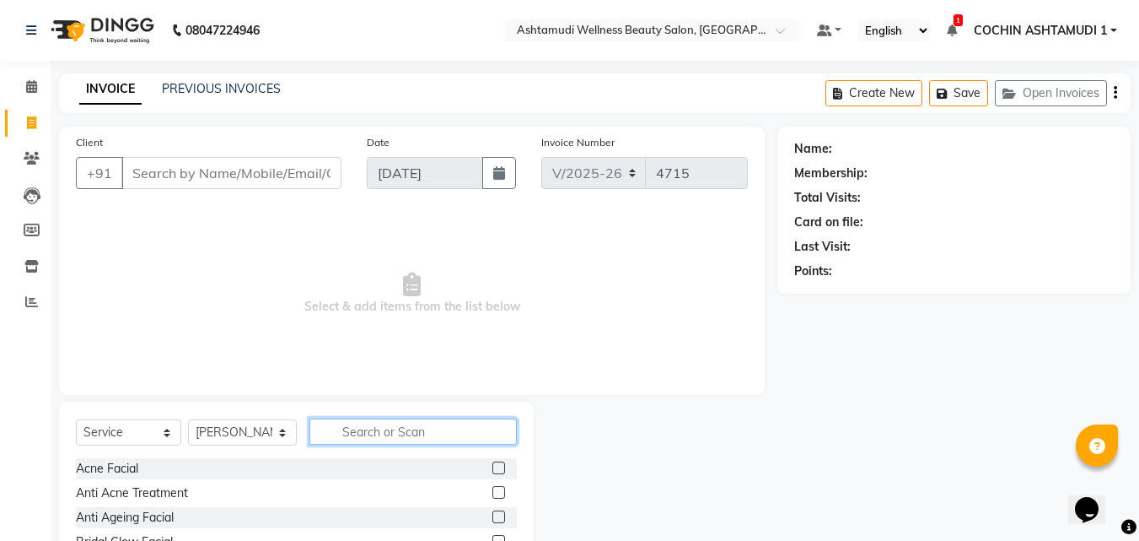
click at [410, 428] on input "text" at bounding box center [414, 431] width 208 height 26
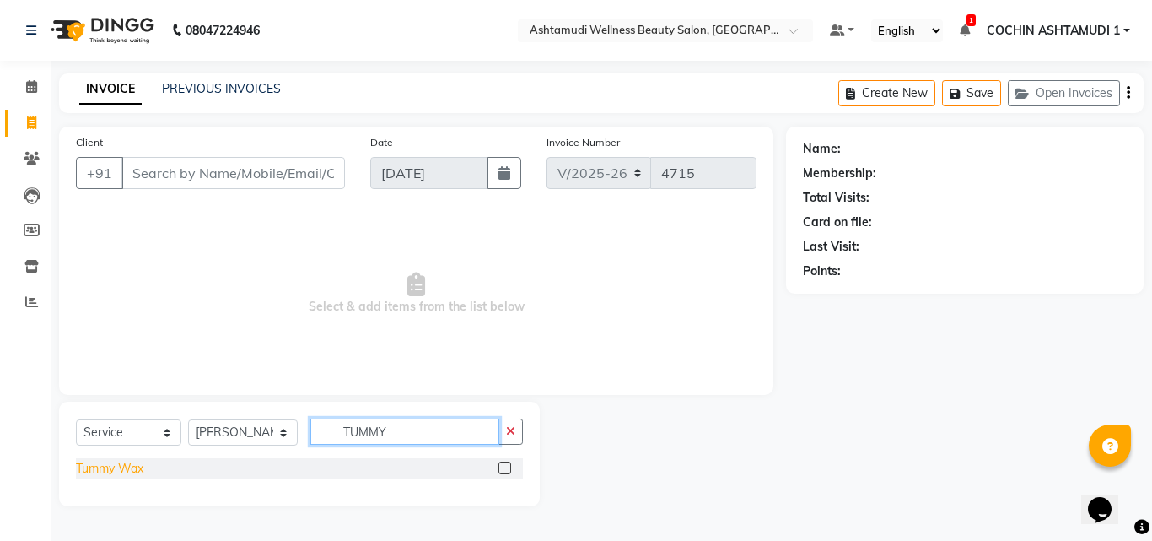
type input "TUMMY"
click at [131, 469] on div "Tummy Wax" at bounding box center [109, 469] width 67 height 18
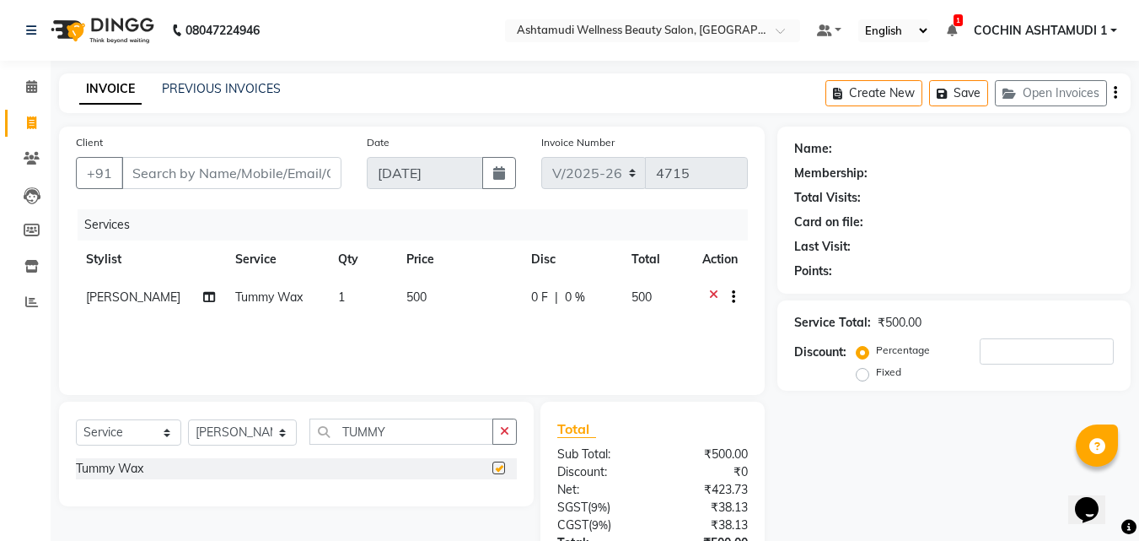
checkbox input "false"
click at [504, 428] on icon "button" at bounding box center [504, 431] width 9 height 12
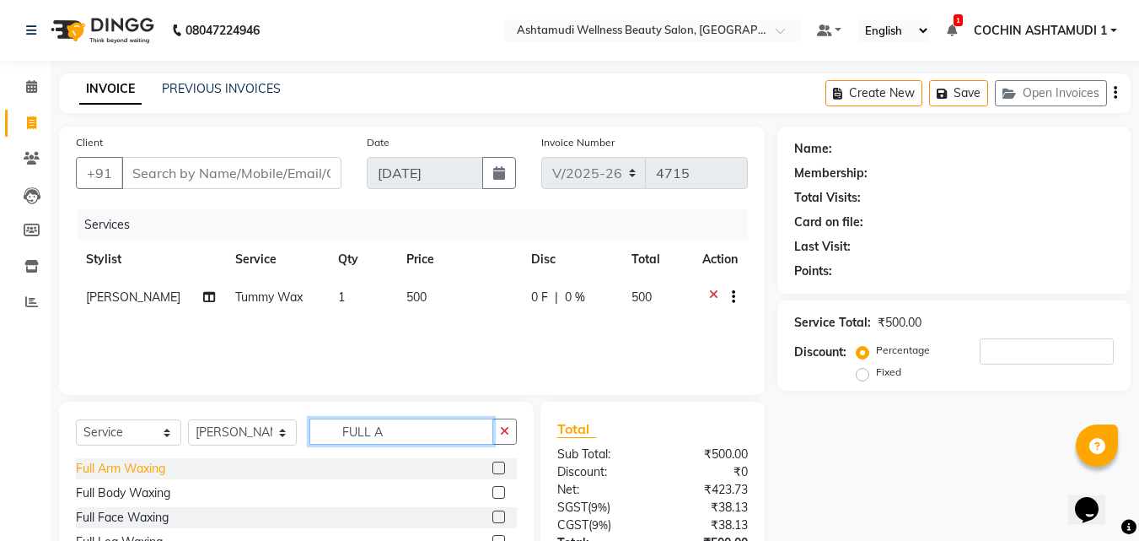
type input "FULL A"
click at [153, 460] on div "Full Arm Waxing" at bounding box center [120, 469] width 89 height 18
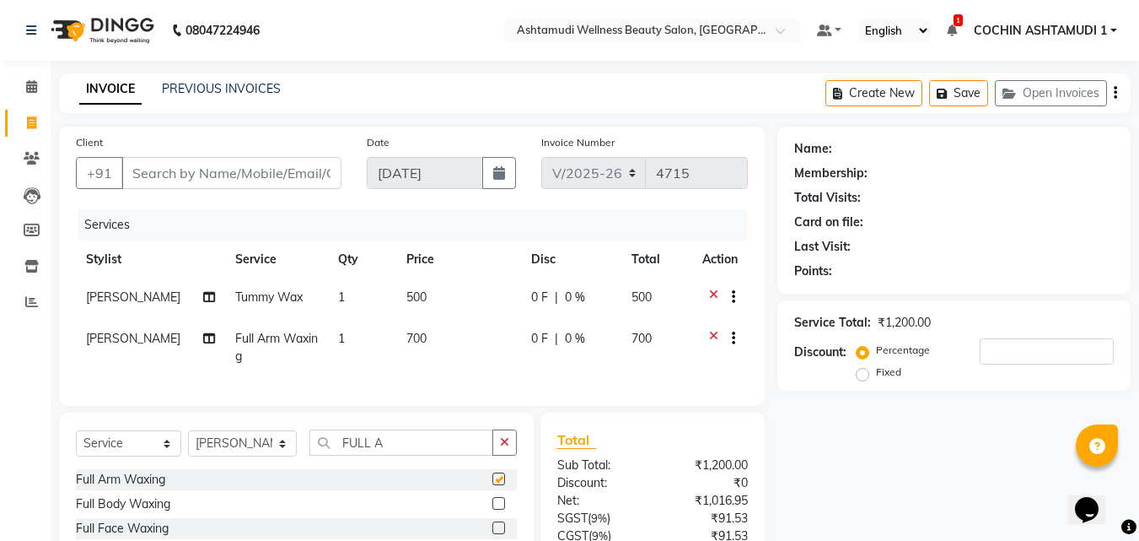
checkbox input "false"
click at [383, 455] on input "FULL A" at bounding box center [402, 442] width 185 height 26
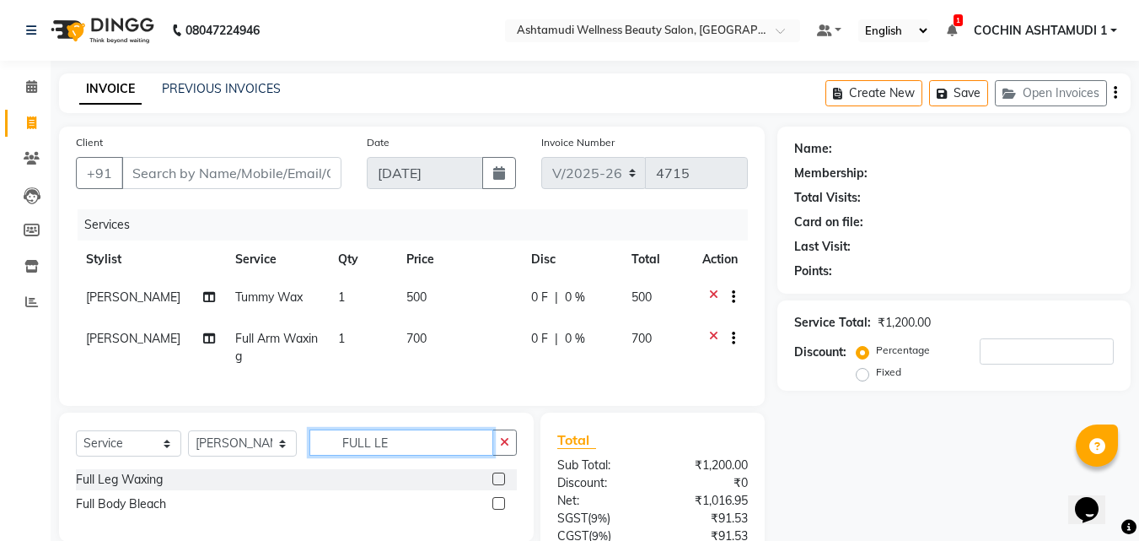
type input "FULL LE"
click at [143, 469] on div "Select Service Product Membership Package Voucher Prepaid Gift Card Select Styl…" at bounding box center [296, 449] width 441 height 40
click at [140, 487] on div "Full Leg Waxing" at bounding box center [119, 480] width 87 height 18
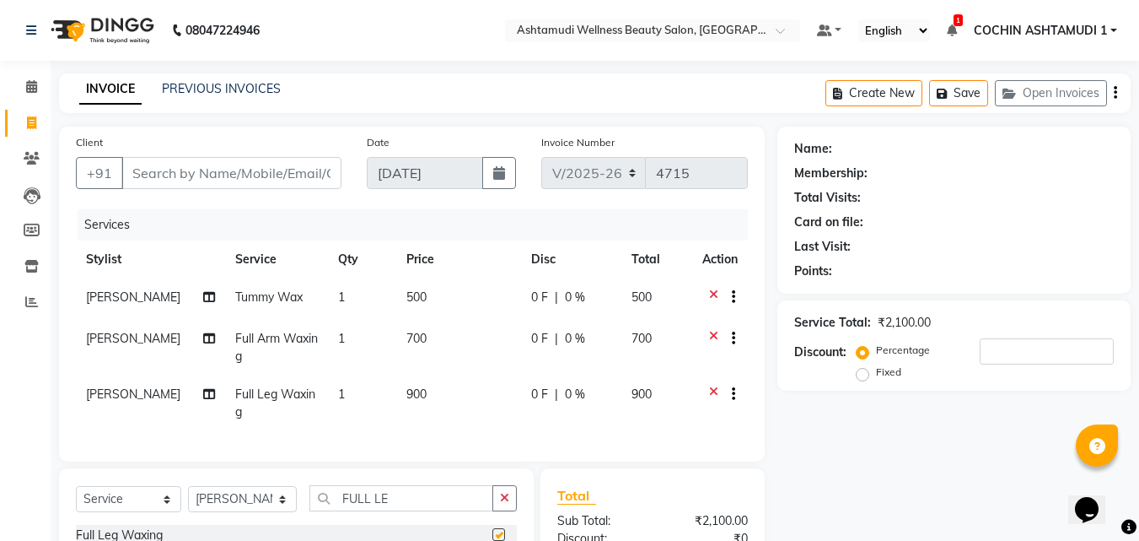
checkbox input "false"
click at [502, 504] on icon "button" at bounding box center [504, 498] width 9 height 12
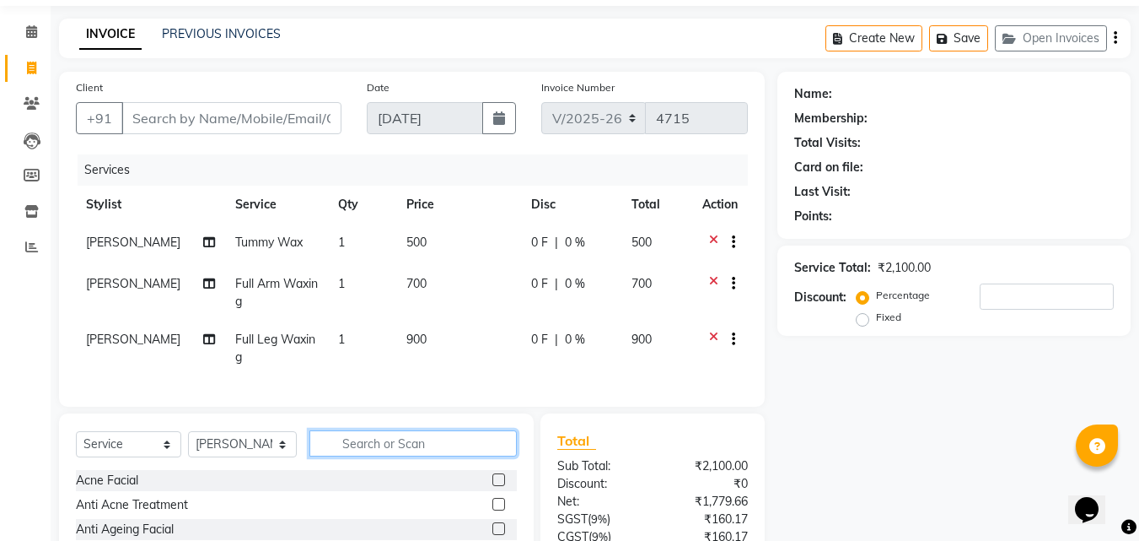
scroll to position [84, 0]
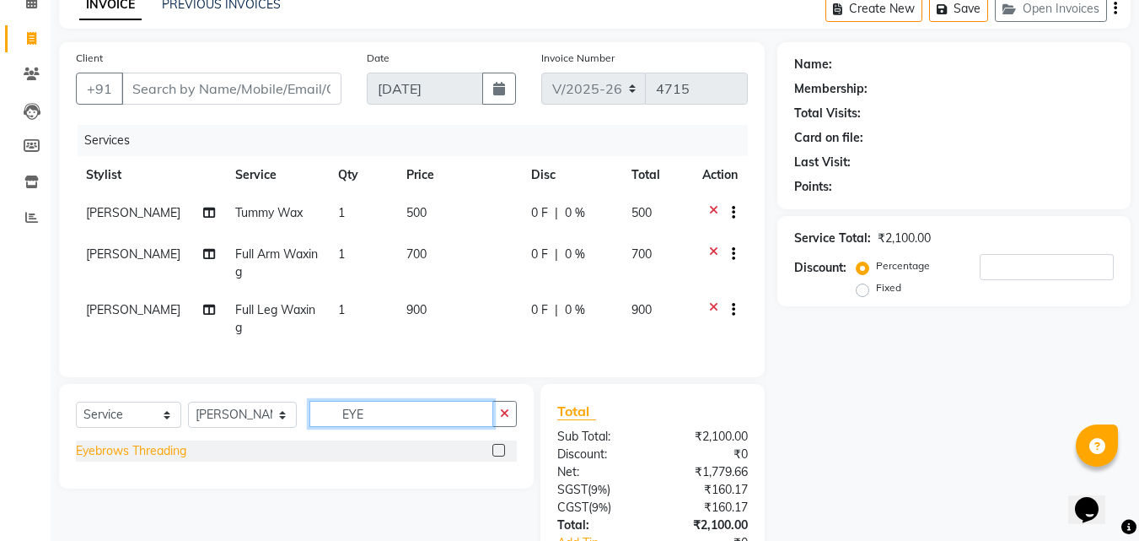
type input "EYE"
click at [163, 460] on div "Eyebrows Threading" at bounding box center [131, 451] width 110 height 18
checkbox input "false"
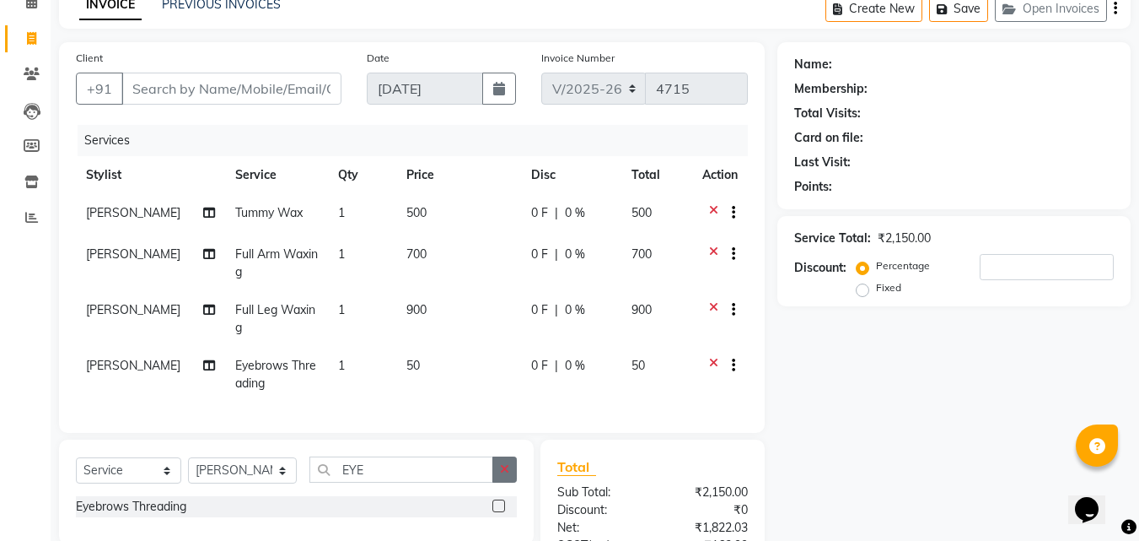
click at [512, 482] on button "button" at bounding box center [505, 469] width 24 height 26
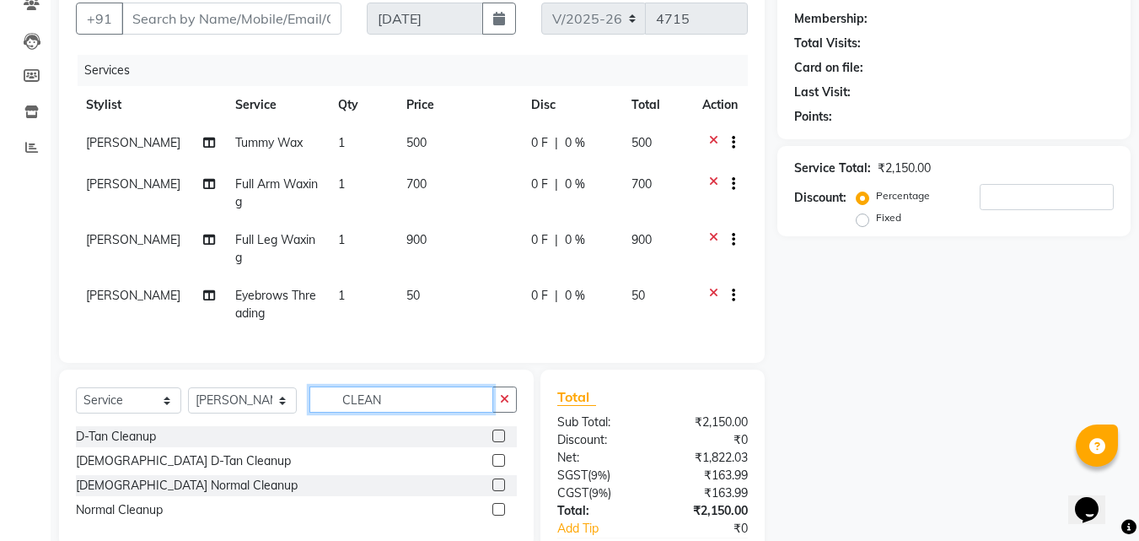
scroll to position [269, 0]
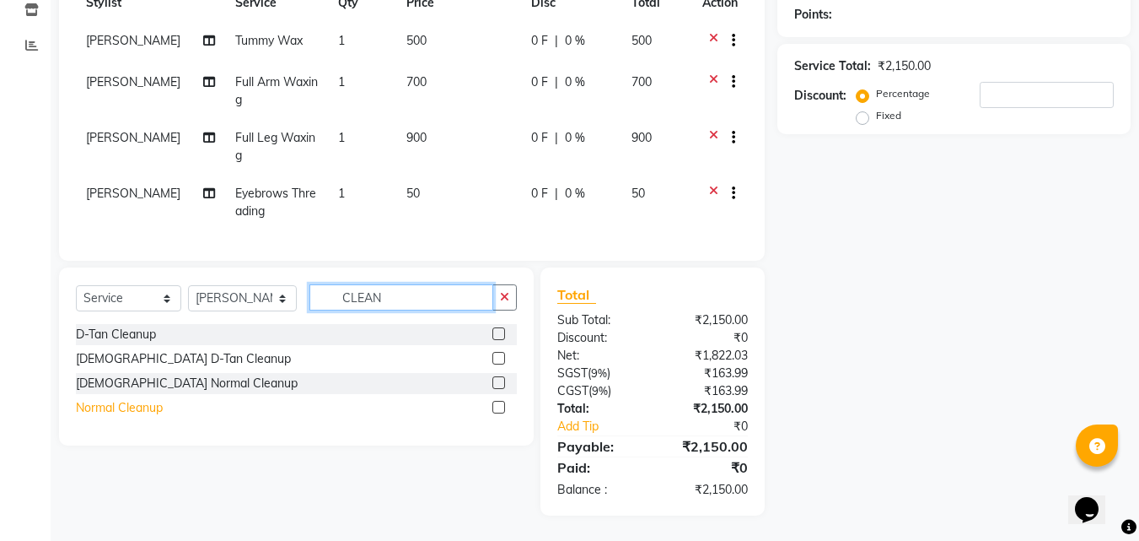
type input "CLEAN"
click at [130, 406] on div "Normal Cleanup" at bounding box center [119, 408] width 87 height 18
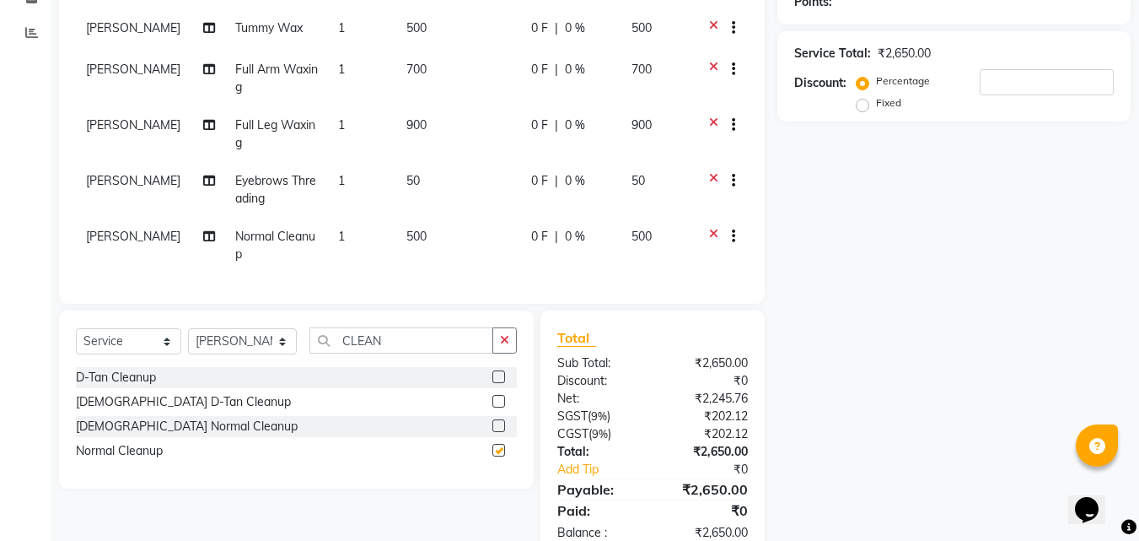
checkbox input "false"
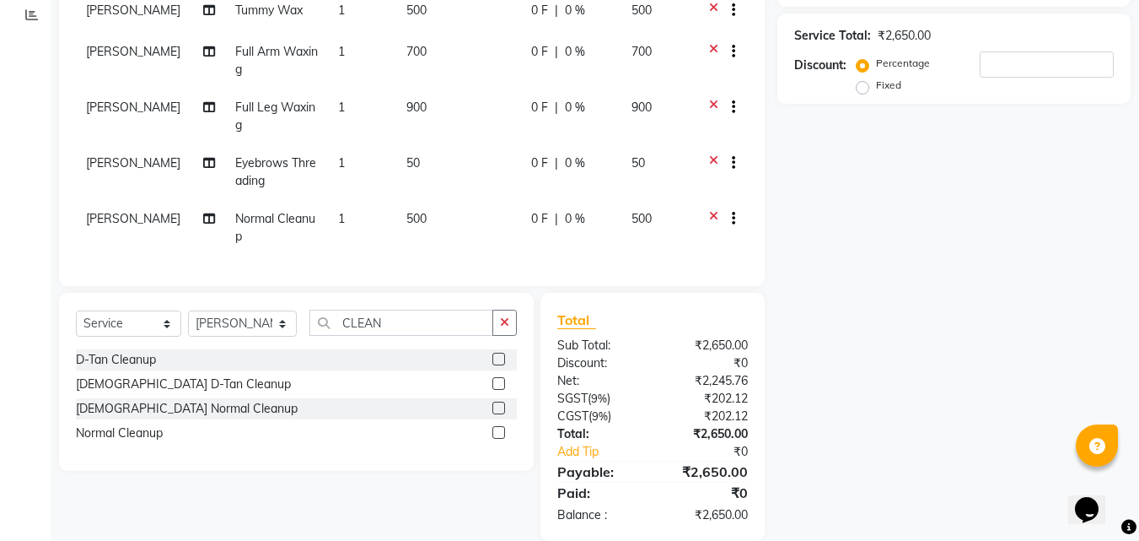
scroll to position [325, 0]
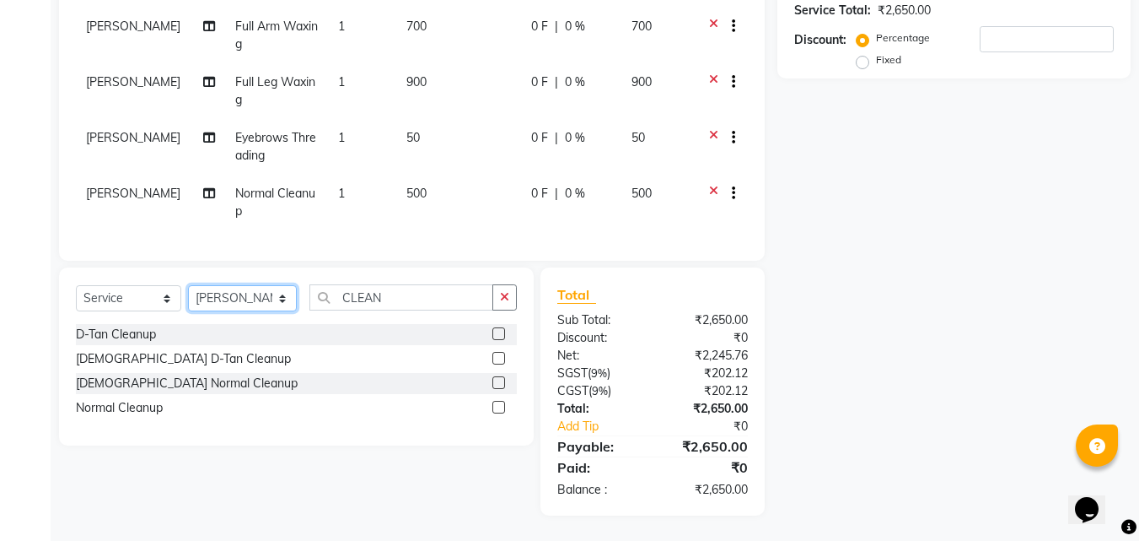
click at [259, 293] on select "Select Stylist [PERSON_NAME](URAJ) [PERSON_NAME] COCHIN ASHTAMUDI Danish [PERSO…" at bounding box center [242, 298] width 109 height 26
select select "61969"
click at [188, 285] on select "Select Stylist [PERSON_NAME](URAJ) [PERSON_NAME] COCHIN ASHTAMUDI Danish [PERSO…" at bounding box center [242, 298] width 109 height 26
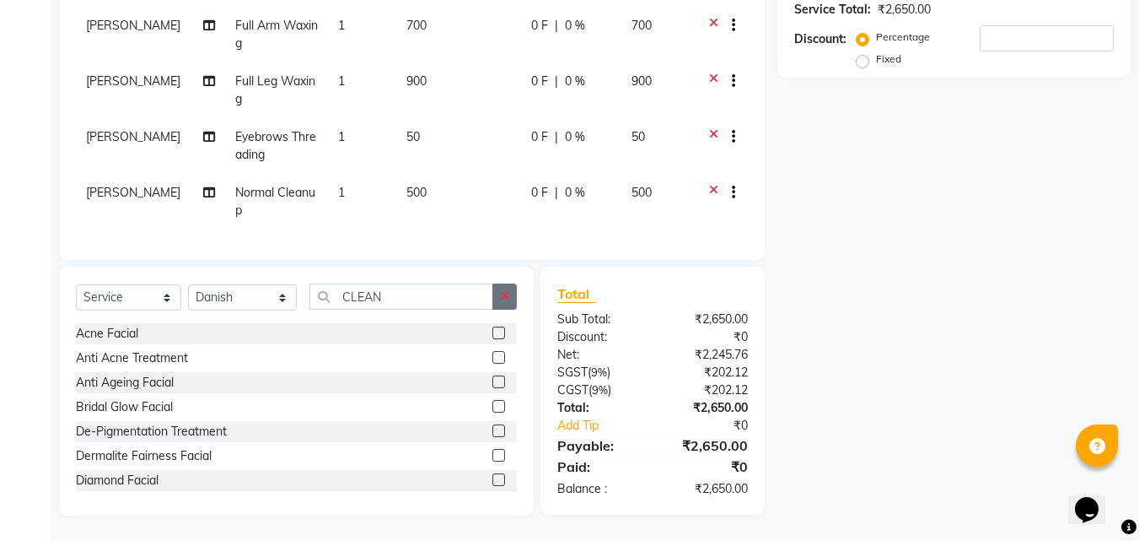
click at [506, 297] on icon "button" at bounding box center [504, 296] width 9 height 12
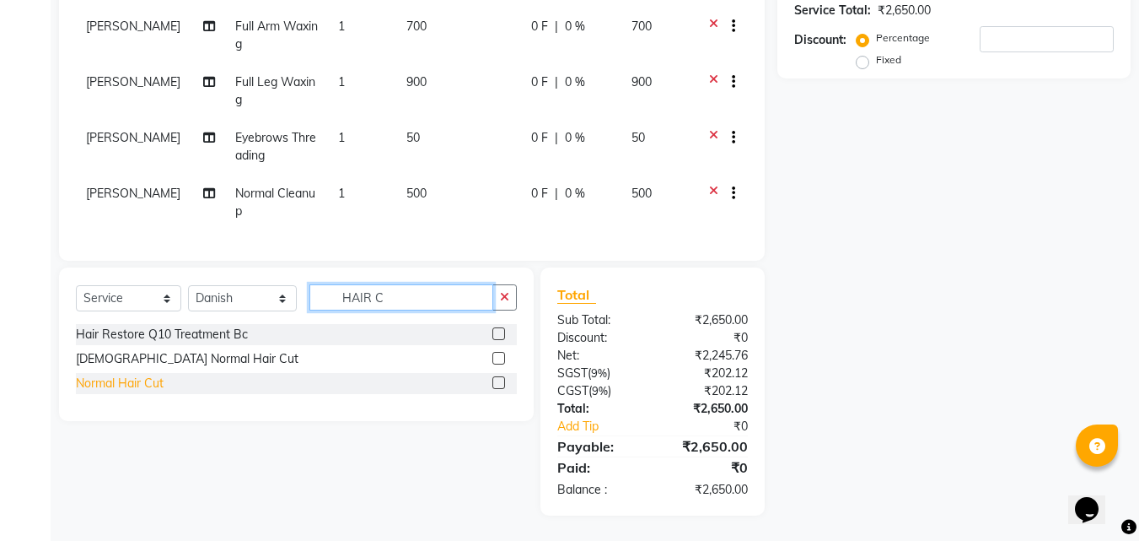
type input "HAIR C"
click at [116, 377] on div "Normal Hair Cut" at bounding box center [120, 383] width 88 height 18
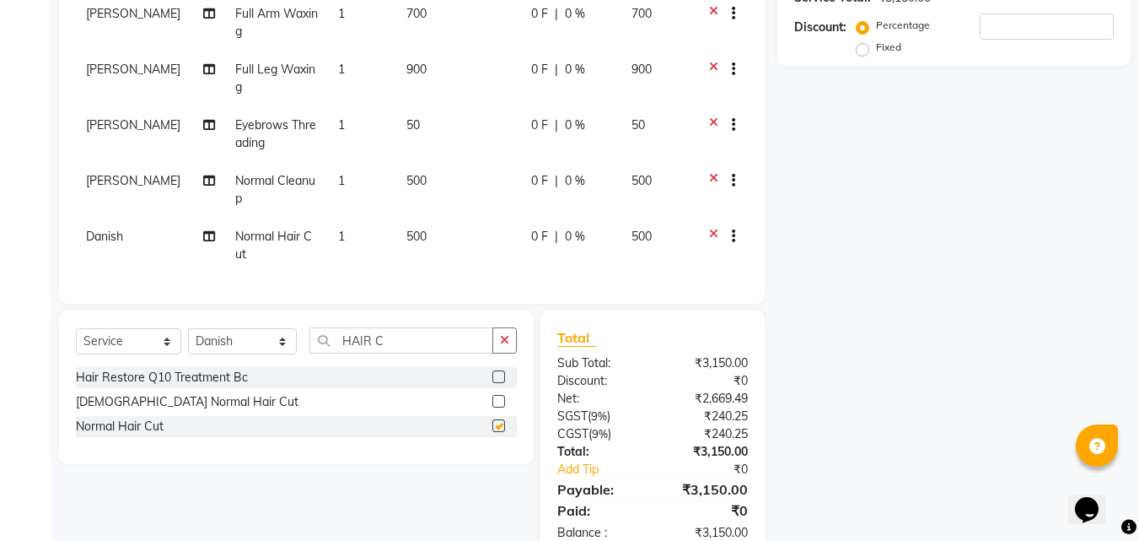
checkbox input "false"
click at [186, 402] on div "Hair Restore Q10 Treatment Bc Gents Normal Hair Cut Normal Hair Cut" at bounding box center [296, 403] width 441 height 73
click at [180, 411] on div "[DEMOGRAPHIC_DATA] Normal Hair Cut" at bounding box center [187, 402] width 223 height 18
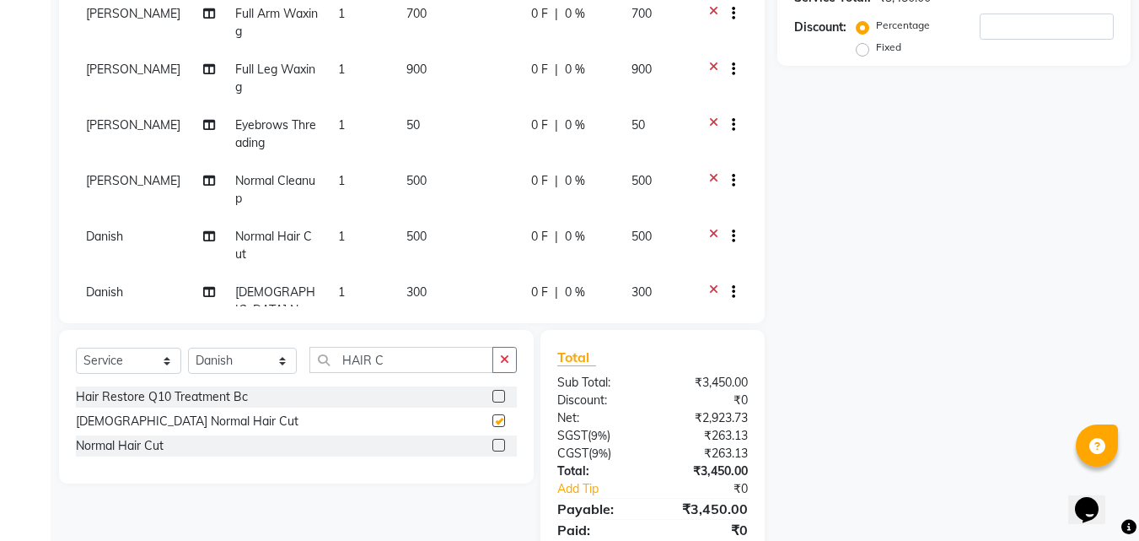
checkbox input "false"
click at [709, 232] on icon at bounding box center [713, 238] width 9 height 21
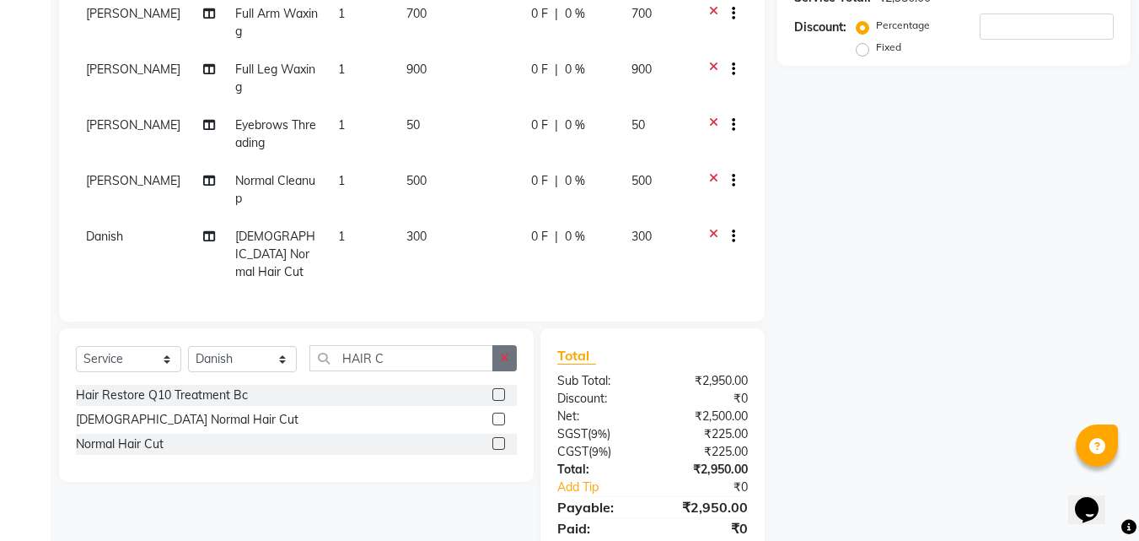
click at [506, 352] on icon "button" at bounding box center [504, 358] width 9 height 12
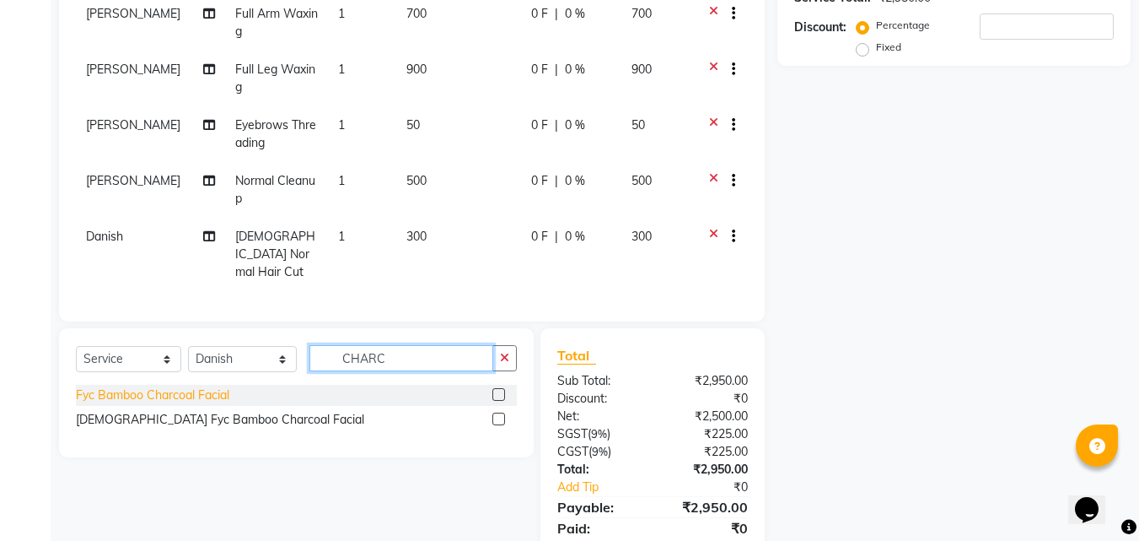
type input "CHARC"
click at [121, 386] on div "Fyc Bamboo Charcoal Facial" at bounding box center [153, 395] width 154 height 18
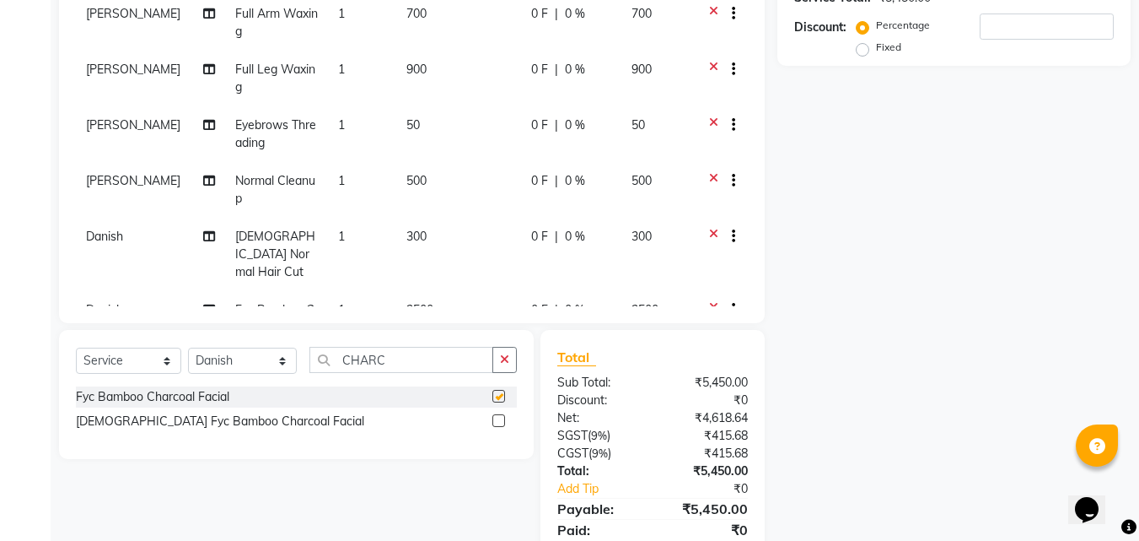
checkbox input "false"
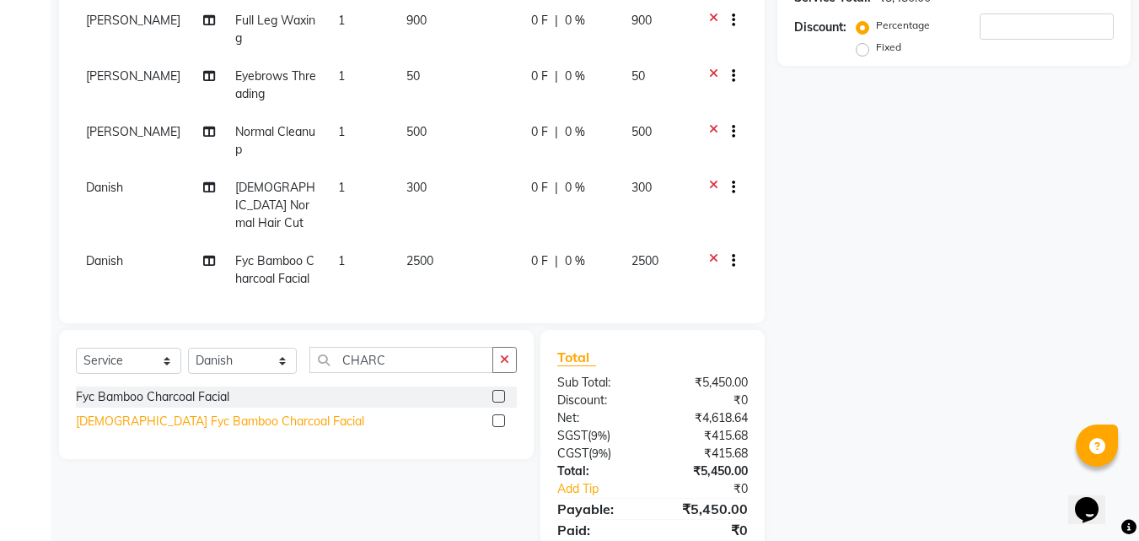
click at [202, 416] on div "[DEMOGRAPHIC_DATA] Fyc Bamboo Charcoal Facial" at bounding box center [220, 421] width 288 height 18
checkbox input "false"
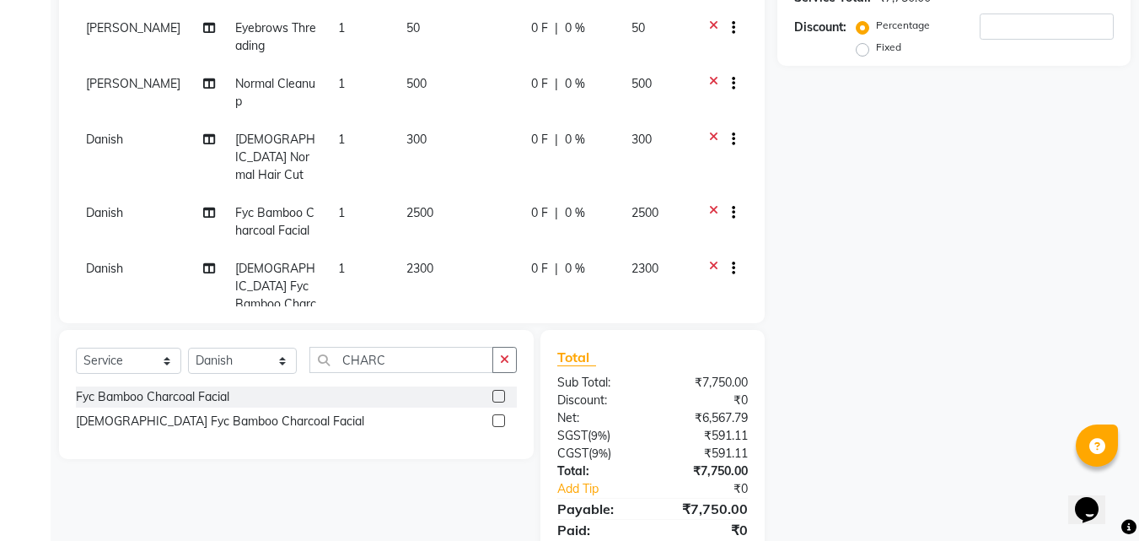
scroll to position [122, 0]
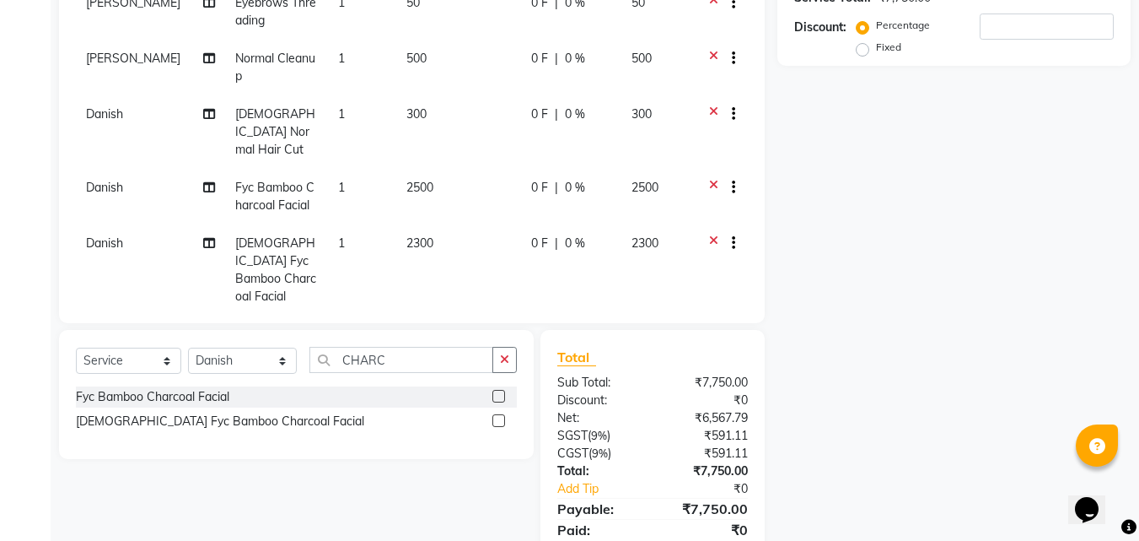
click at [709, 234] on icon at bounding box center [713, 244] width 9 height 21
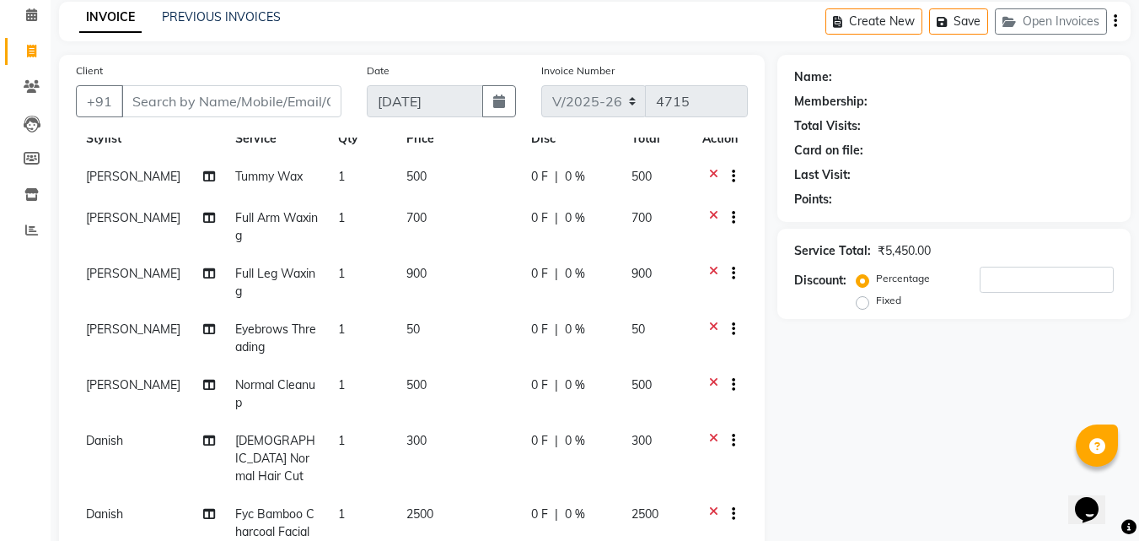
scroll to position [0, 0]
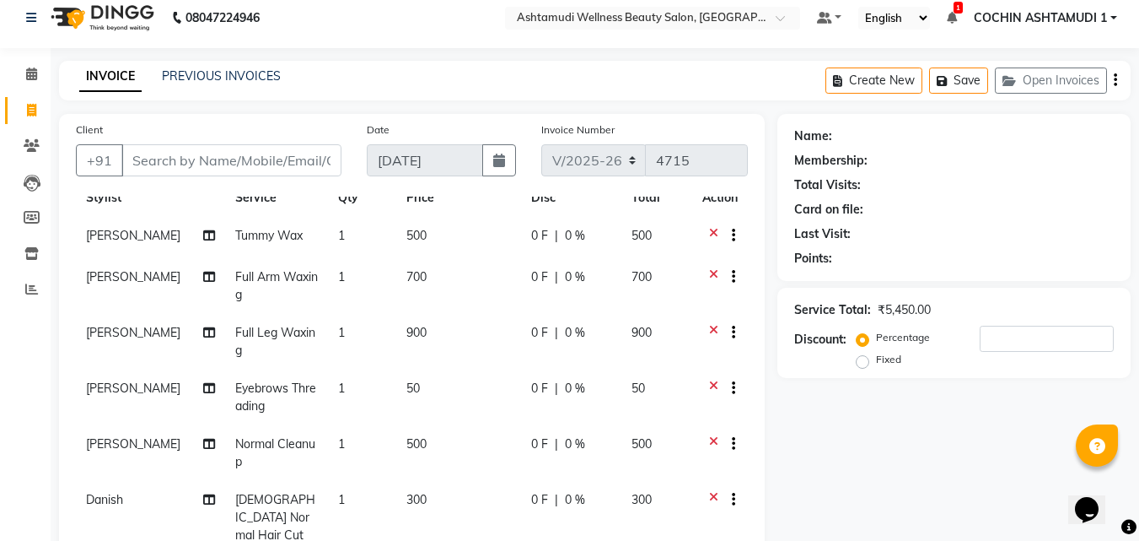
click at [194, 101] on main "INVOICE PREVIOUS INVOICES Create New Save Open Invoices Client +91 Date 01-09-2…" at bounding box center [595, 488] width 1089 height 854
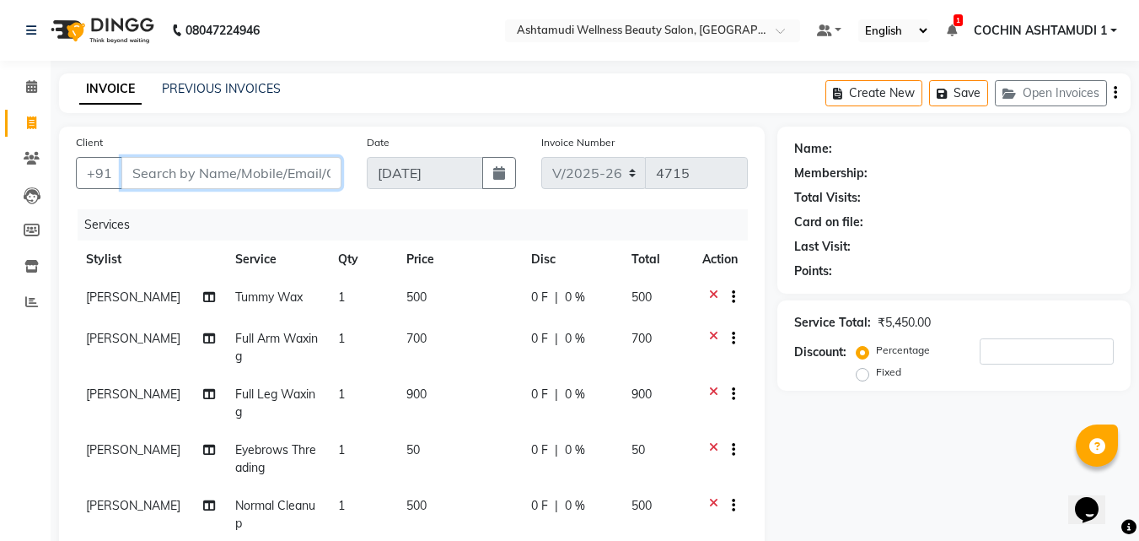
click at [230, 180] on input "Client" at bounding box center [231, 173] width 220 height 32
type input "9"
type input "0"
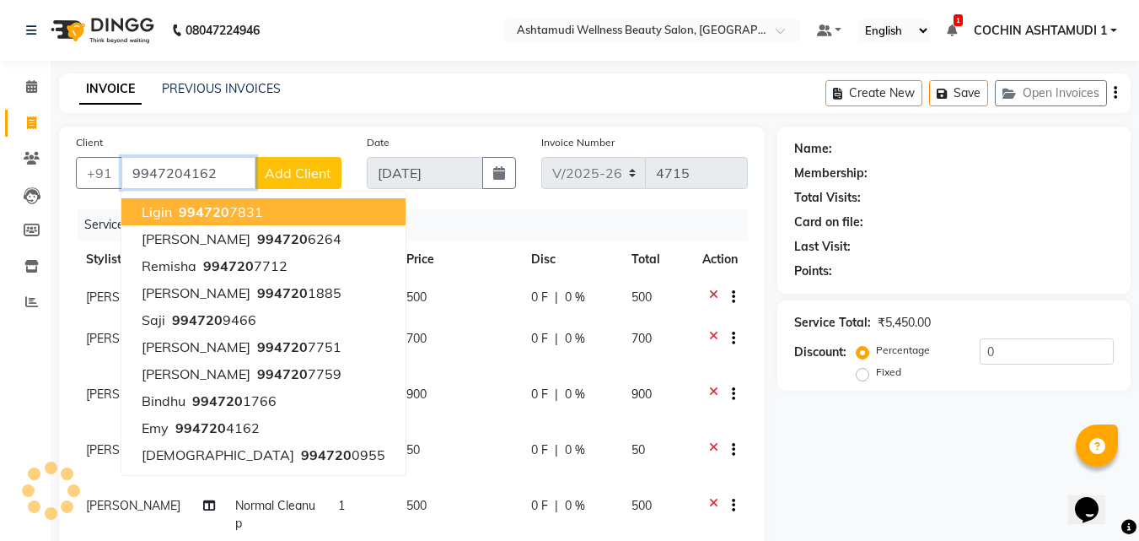
type input "9947204162"
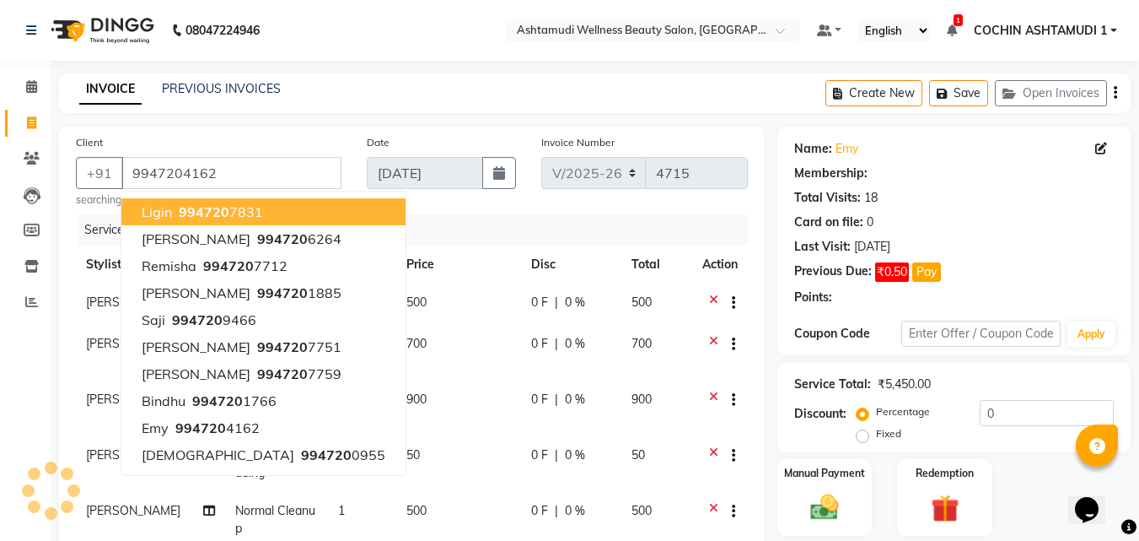
select select "2: Object"
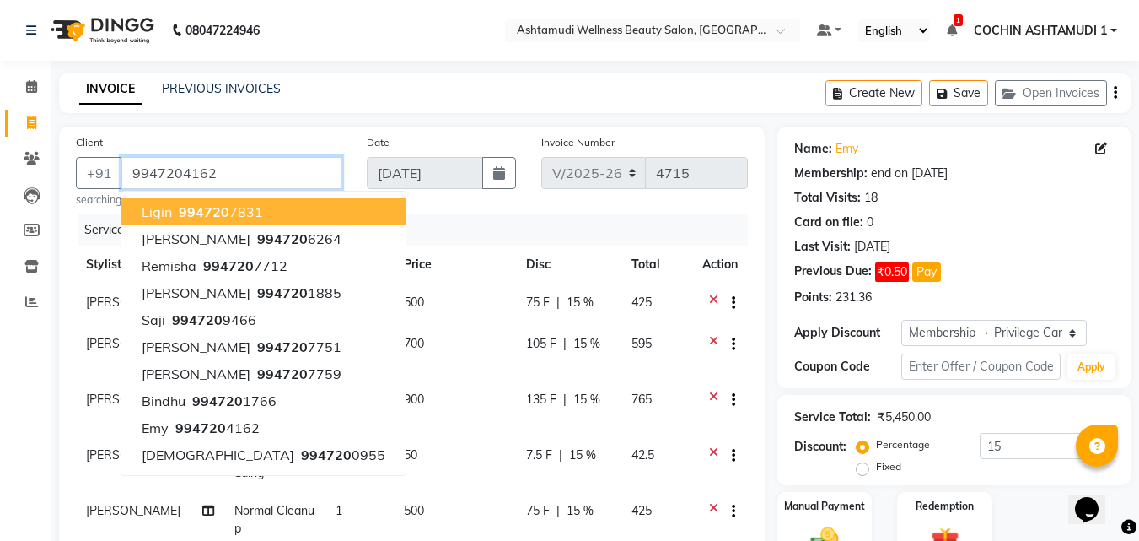
click at [242, 167] on input "9947204162" at bounding box center [231, 173] width 220 height 32
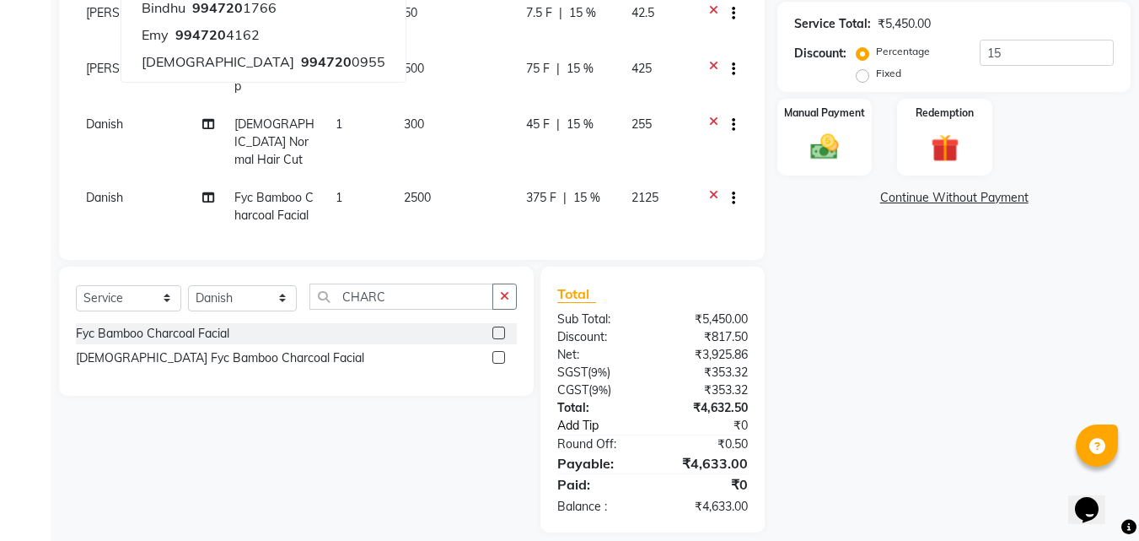
scroll to position [410, 0]
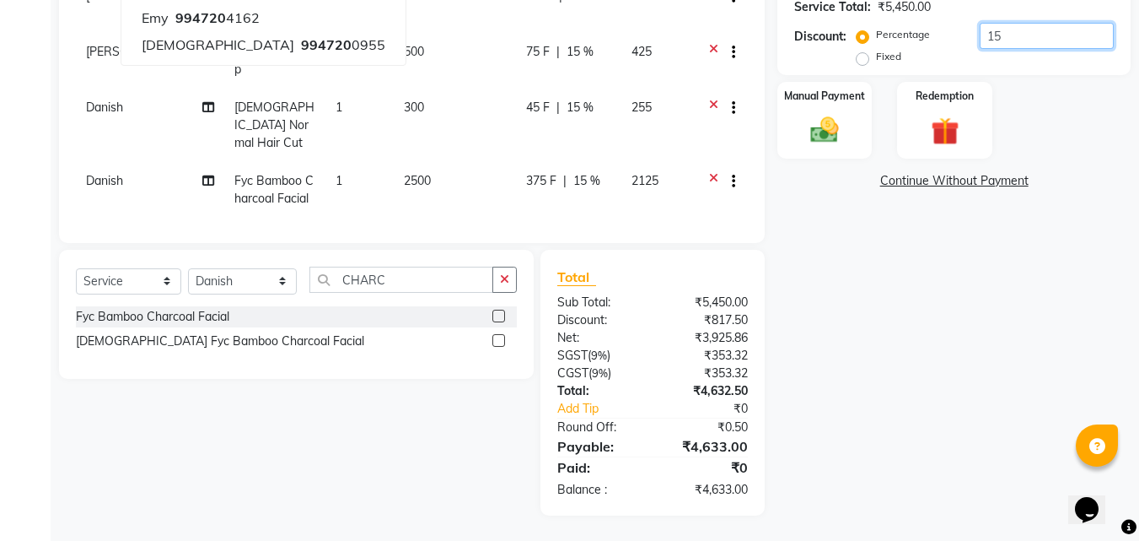
click at [1019, 39] on input "15" at bounding box center [1047, 36] width 134 height 26
type input "1"
type input "15"
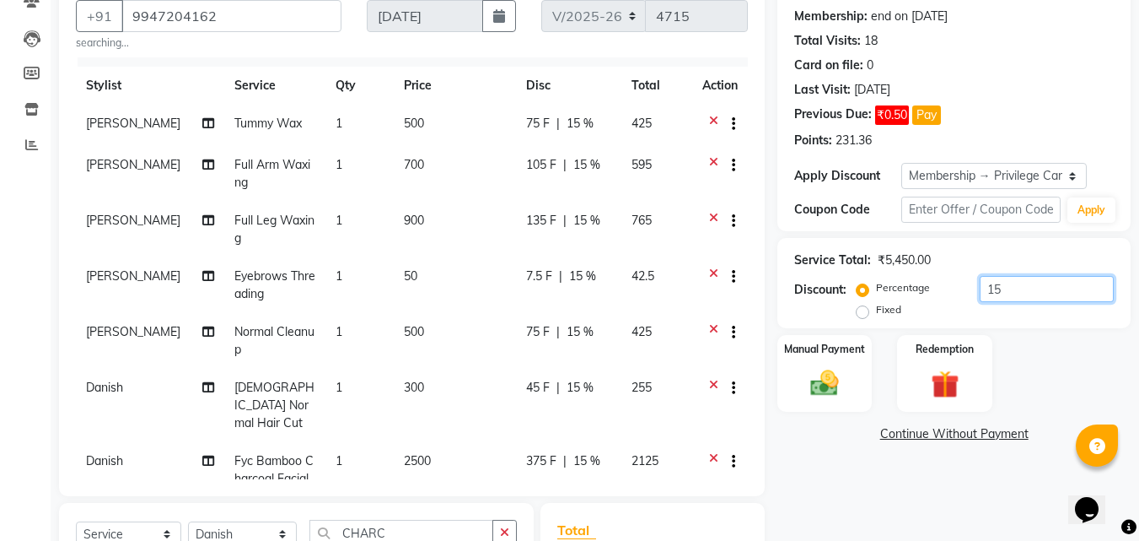
scroll to position [0, 0]
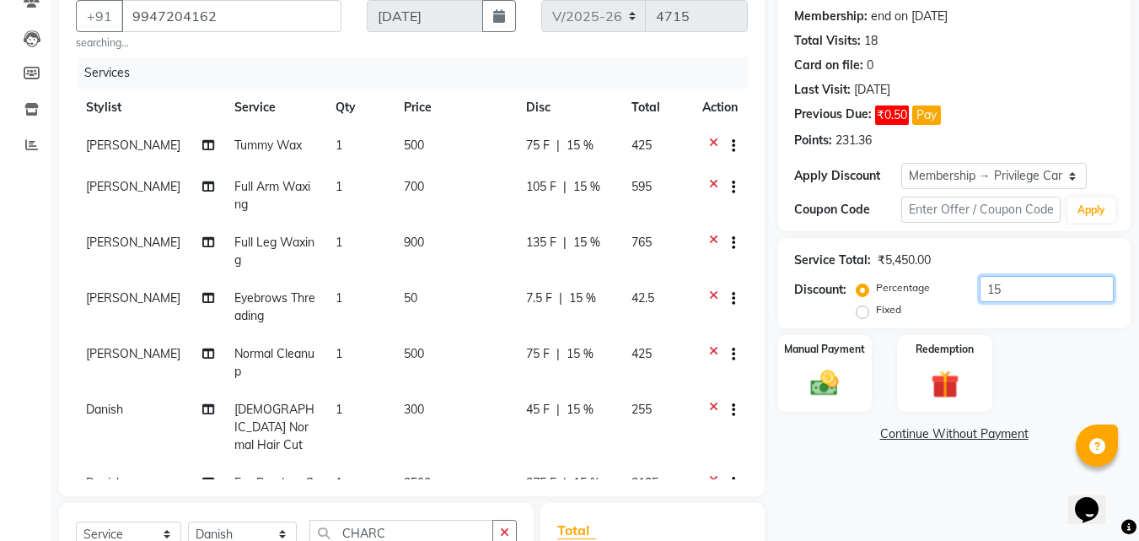
click at [1023, 283] on input "15" at bounding box center [1047, 289] width 134 height 26
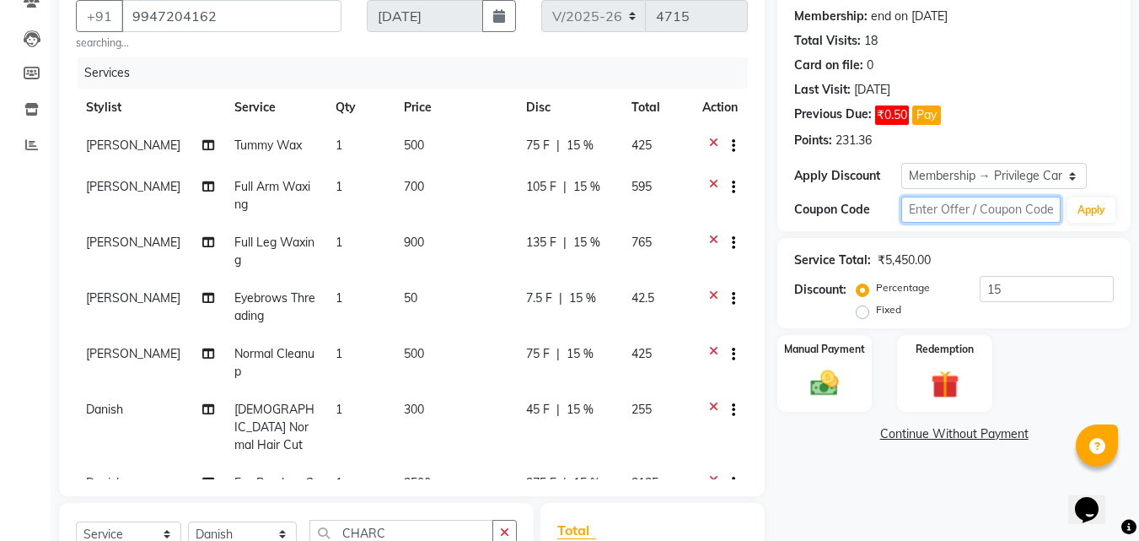
click at [940, 208] on input "text" at bounding box center [981, 210] width 159 height 26
type input "3"
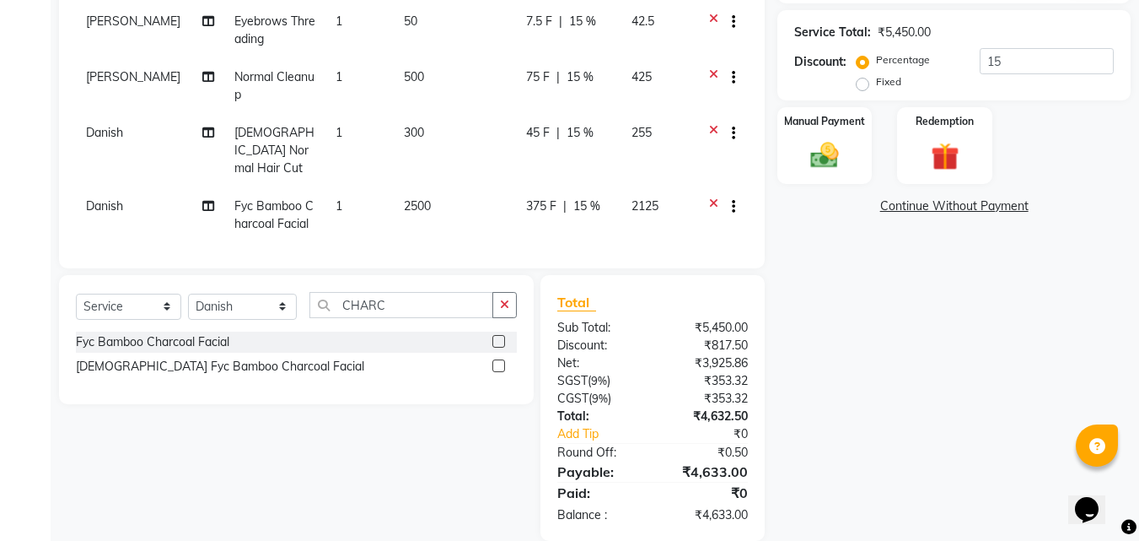
scroll to position [410, 0]
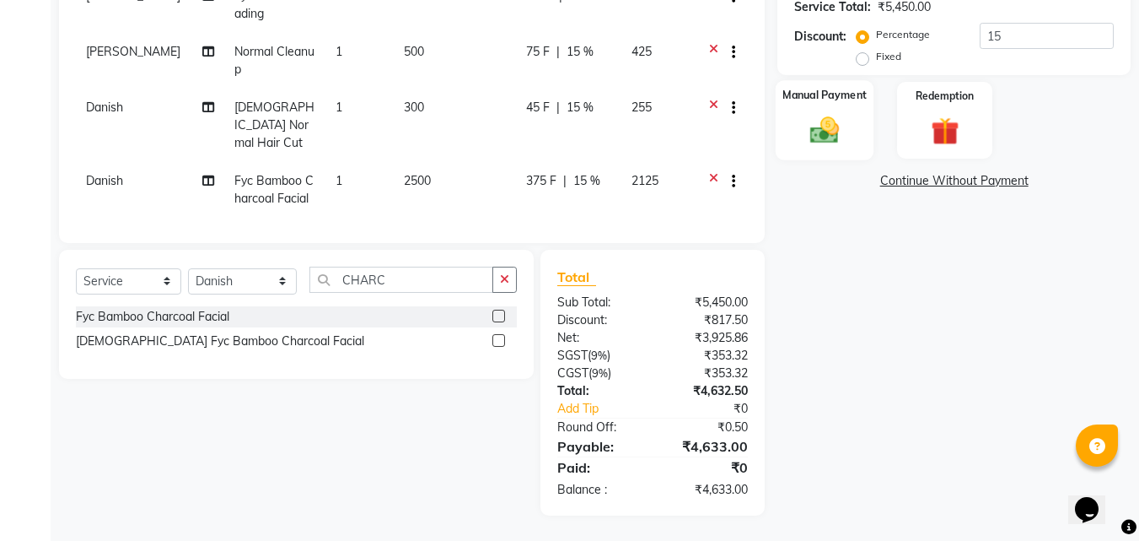
click at [843, 110] on div "Manual Payment" at bounding box center [825, 120] width 99 height 80
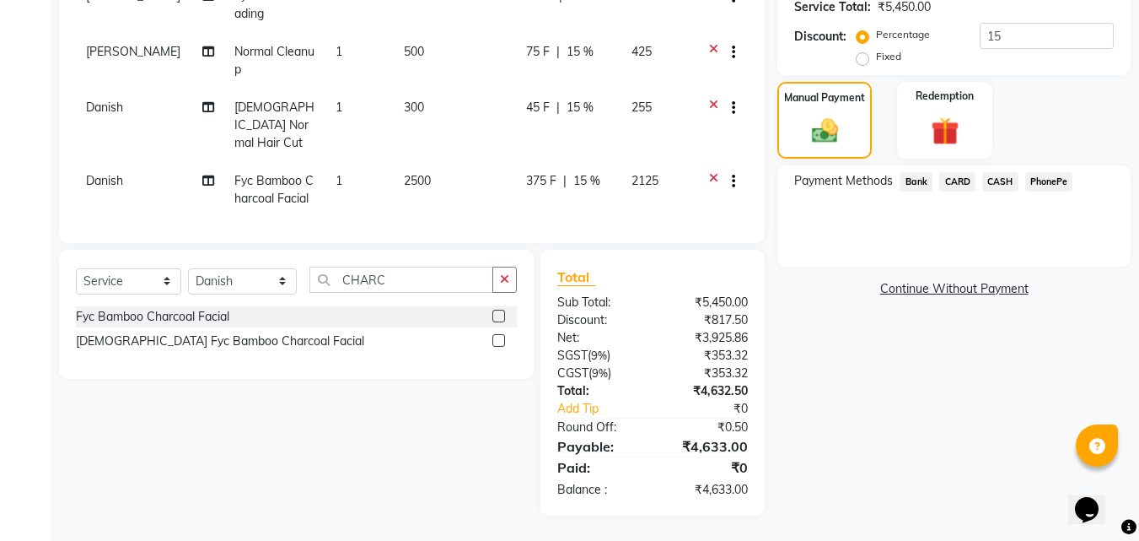
click at [1053, 168] on div "Payment Methods Bank CARD CASH PhonePe" at bounding box center [954, 215] width 353 height 101
click at [1047, 176] on span "PhonePe" at bounding box center [1050, 181] width 48 height 19
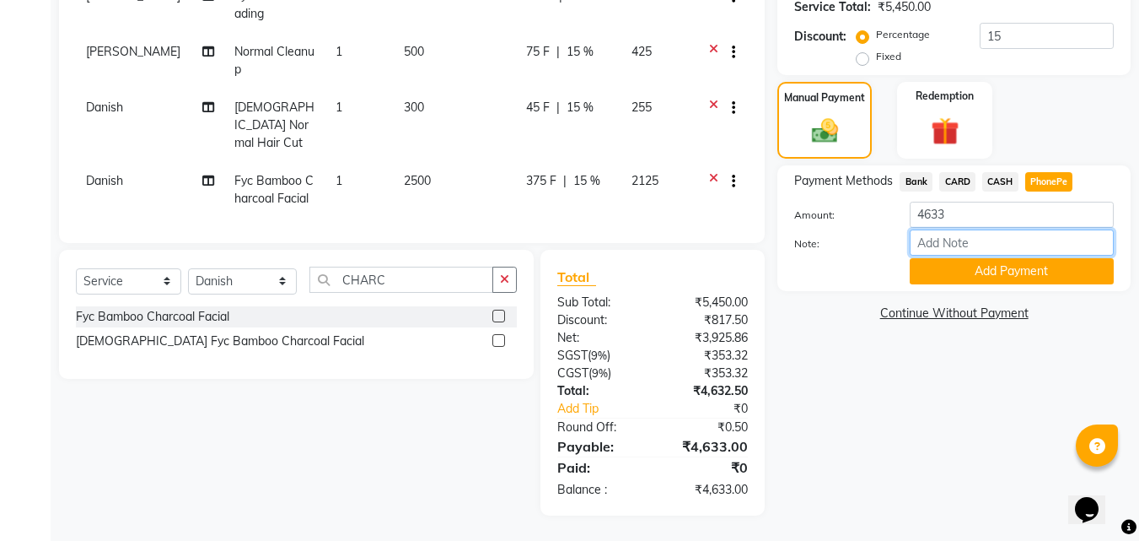
drag, startPoint x: 959, startPoint y: 241, endPoint x: 967, endPoint y: 247, distance: 9.6
click at [959, 241] on input "Note:" at bounding box center [1012, 242] width 204 height 26
type input "RAGHI"
click at [995, 267] on button "Add Payment" at bounding box center [1012, 271] width 204 height 26
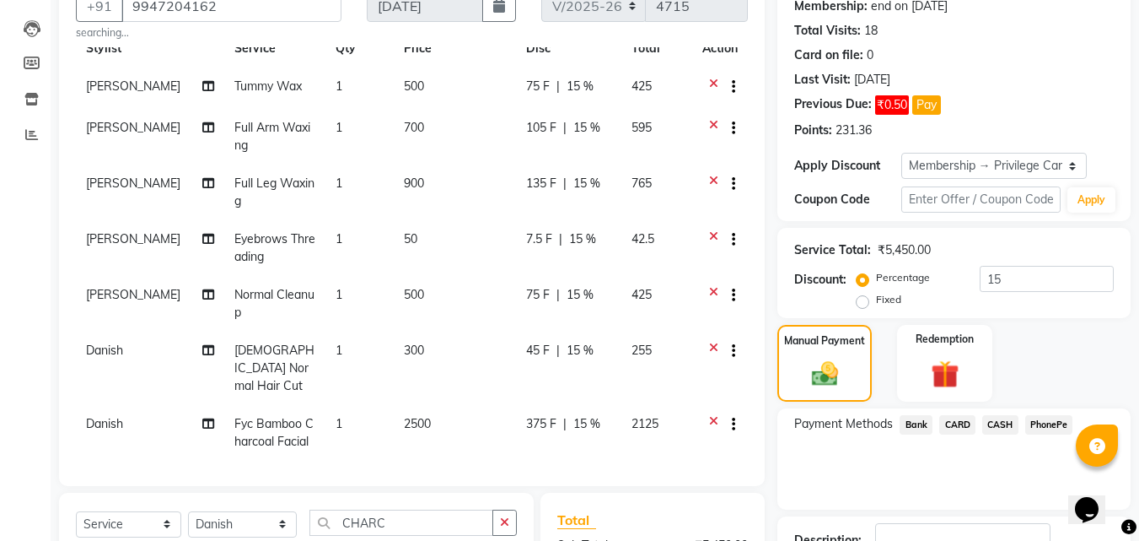
scroll to position [0, 0]
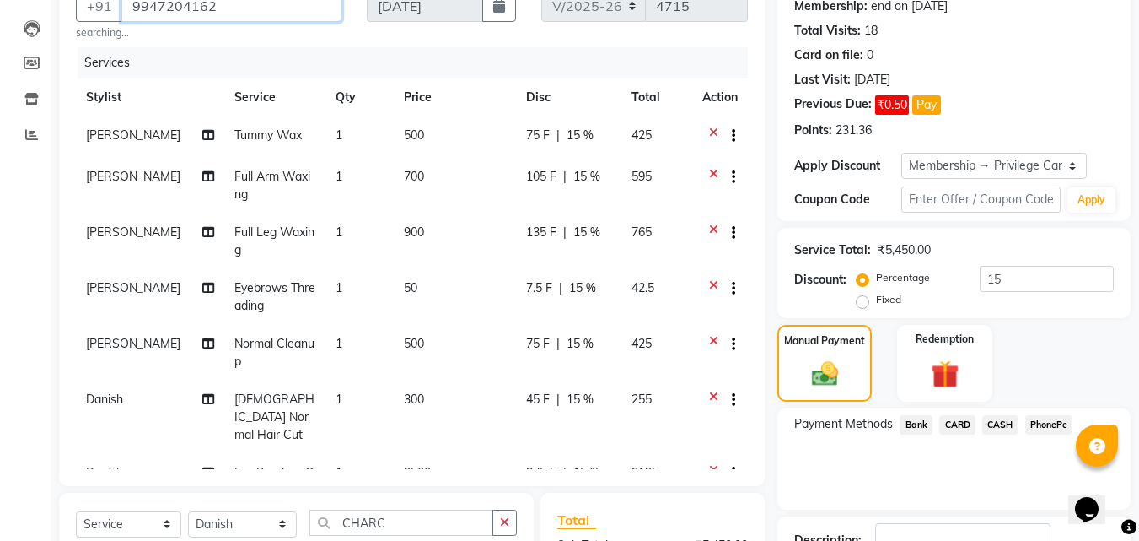
click at [176, 13] on input "9947204162" at bounding box center [231, 6] width 220 height 32
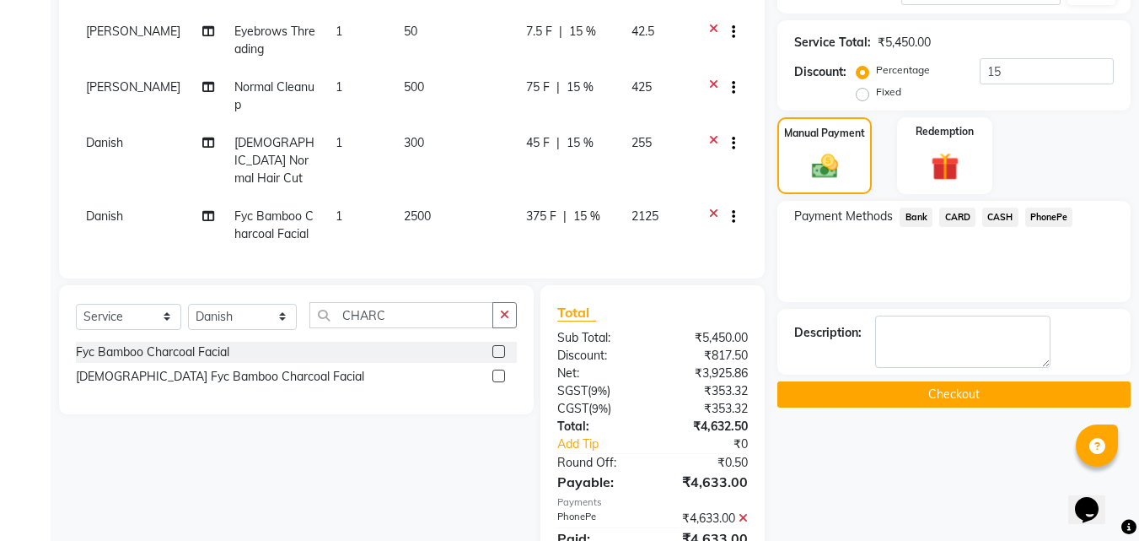
scroll to position [504, 0]
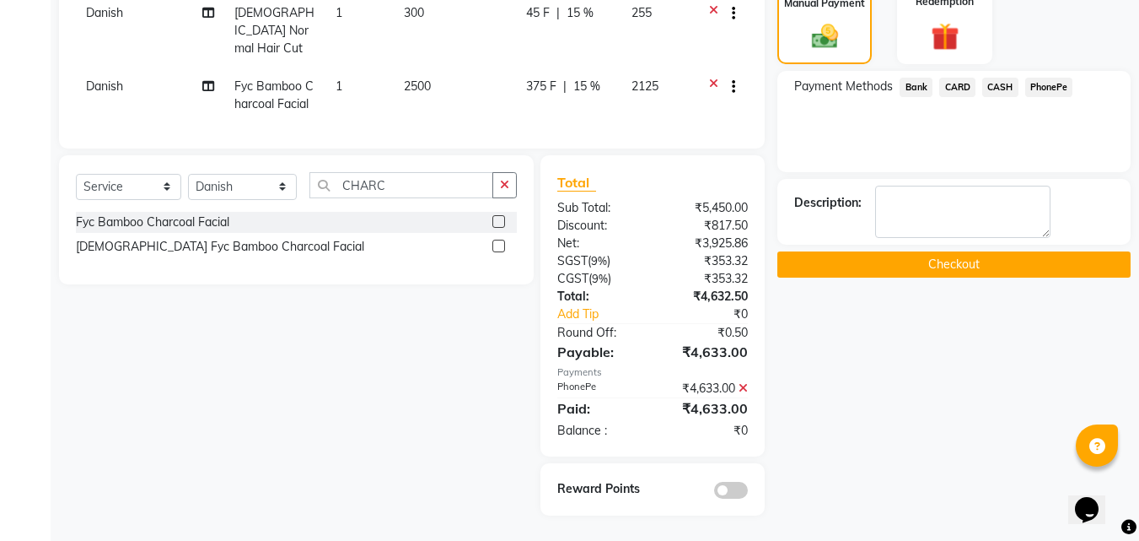
click at [884, 261] on button "Checkout" at bounding box center [954, 264] width 353 height 26
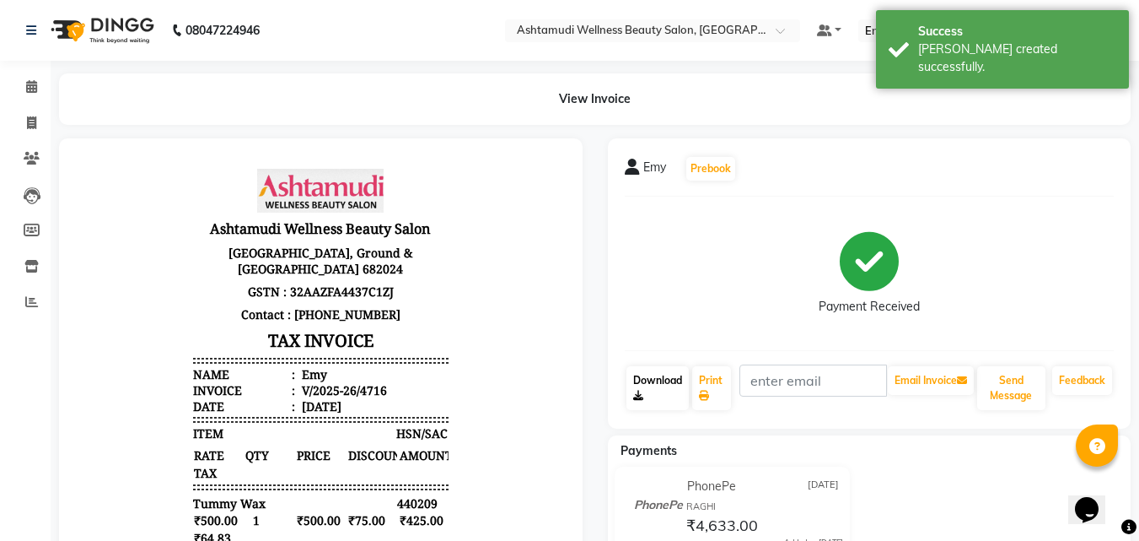
click at [679, 368] on link "Download" at bounding box center [658, 388] width 62 height 44
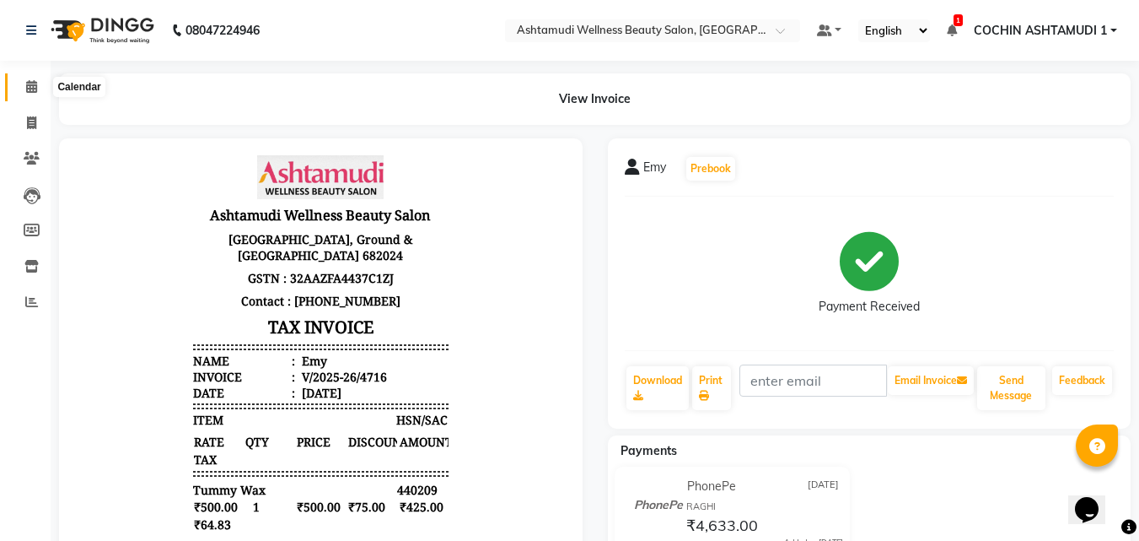
click at [38, 83] on span at bounding box center [32, 87] width 30 height 19
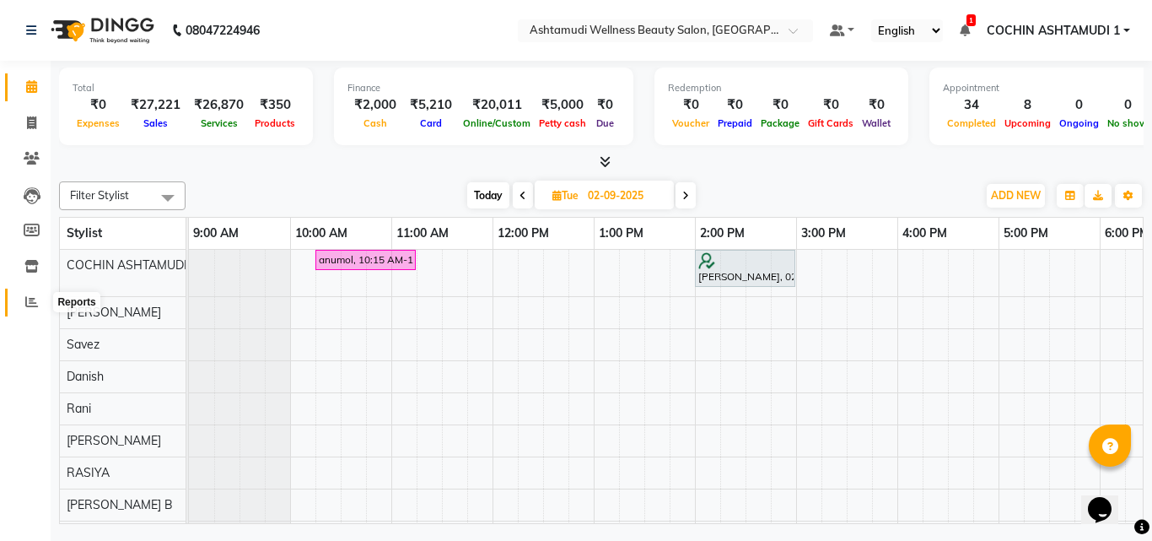
click at [25, 294] on span at bounding box center [32, 302] width 30 height 19
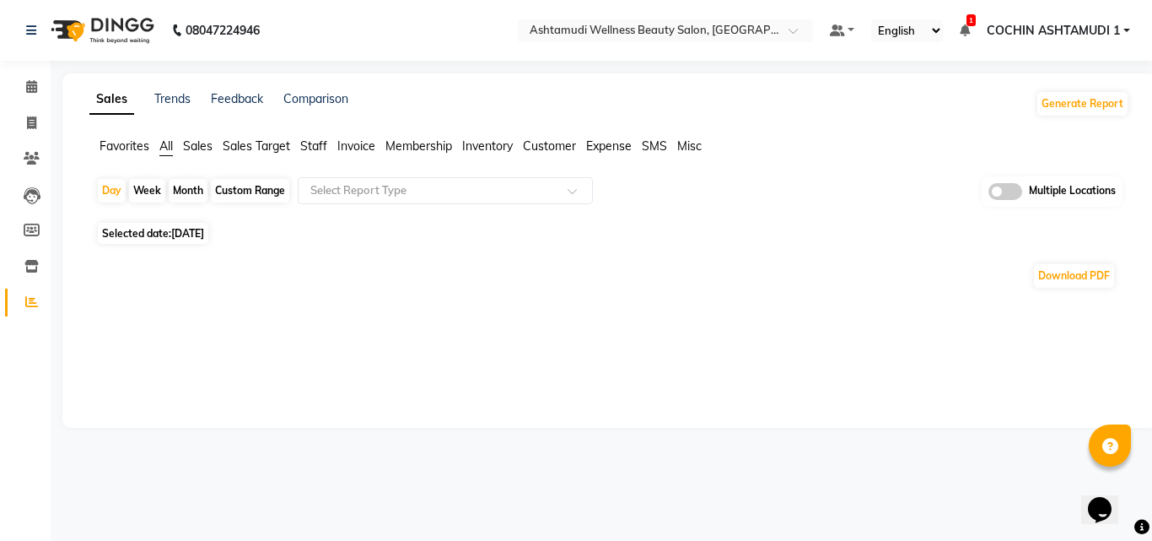
click at [326, 143] on span "Staff" at bounding box center [313, 145] width 27 height 15
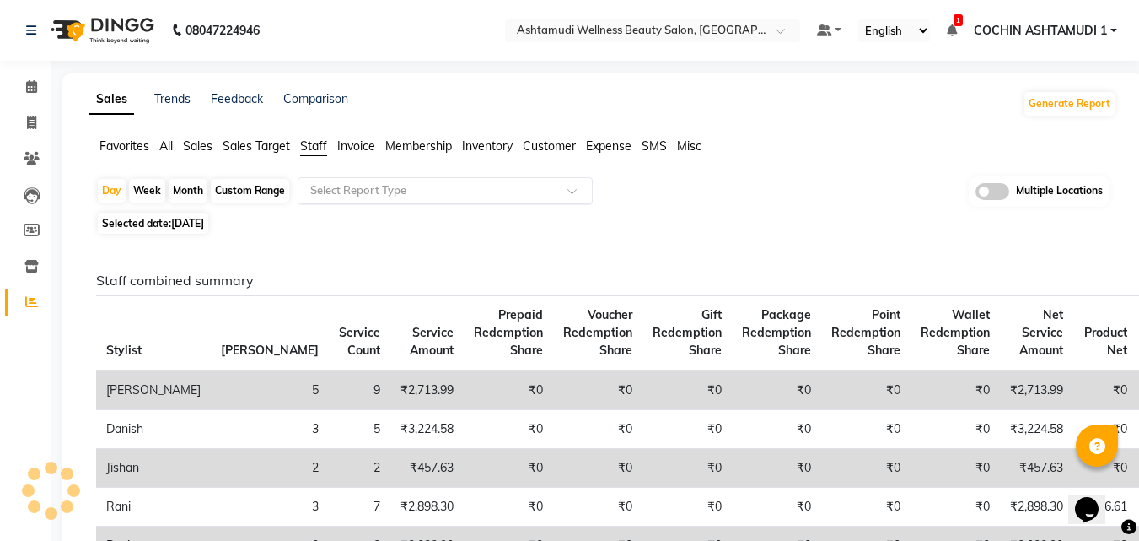
click at [363, 189] on input "text" at bounding box center [428, 190] width 243 height 17
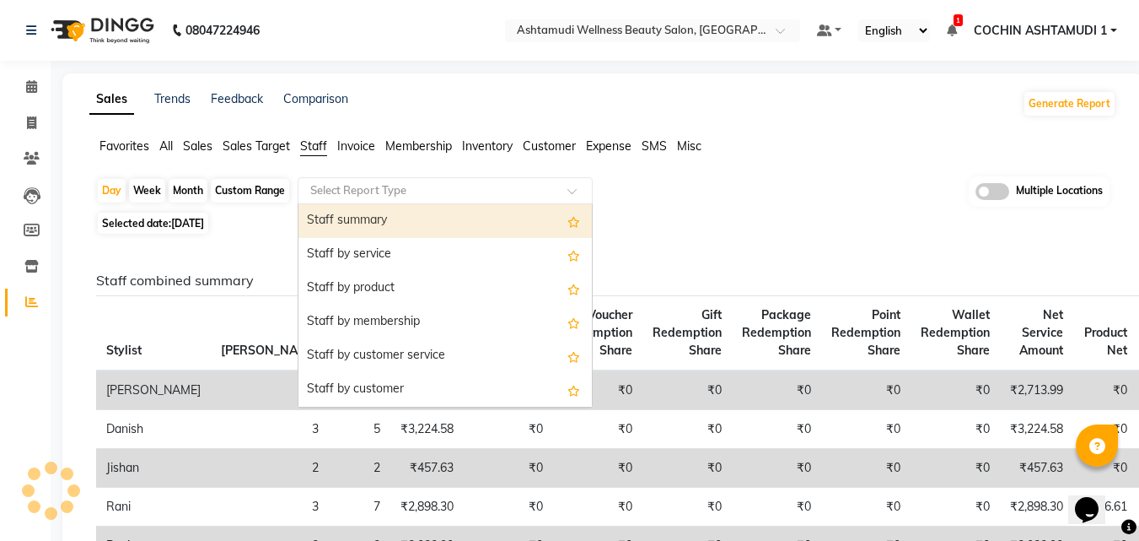
click at [361, 217] on div "Staff summary" at bounding box center [446, 221] width 294 height 34
select select "full_report"
select select "csv"
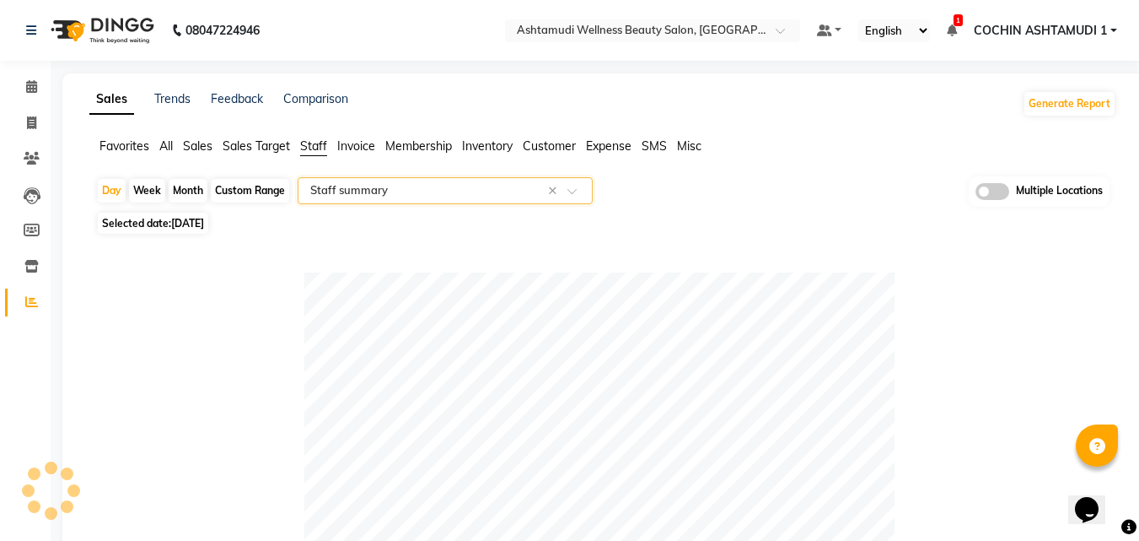
click at [263, 191] on div "Custom Range" at bounding box center [250, 191] width 78 height 24
select select "9"
select select "2025"
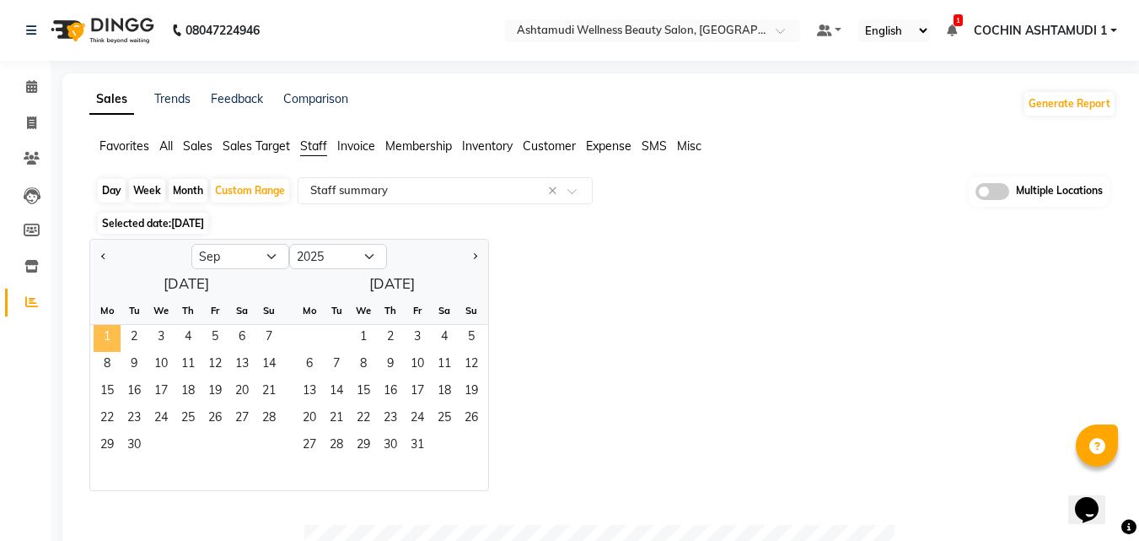
click at [110, 340] on span "1" at bounding box center [107, 338] width 27 height 27
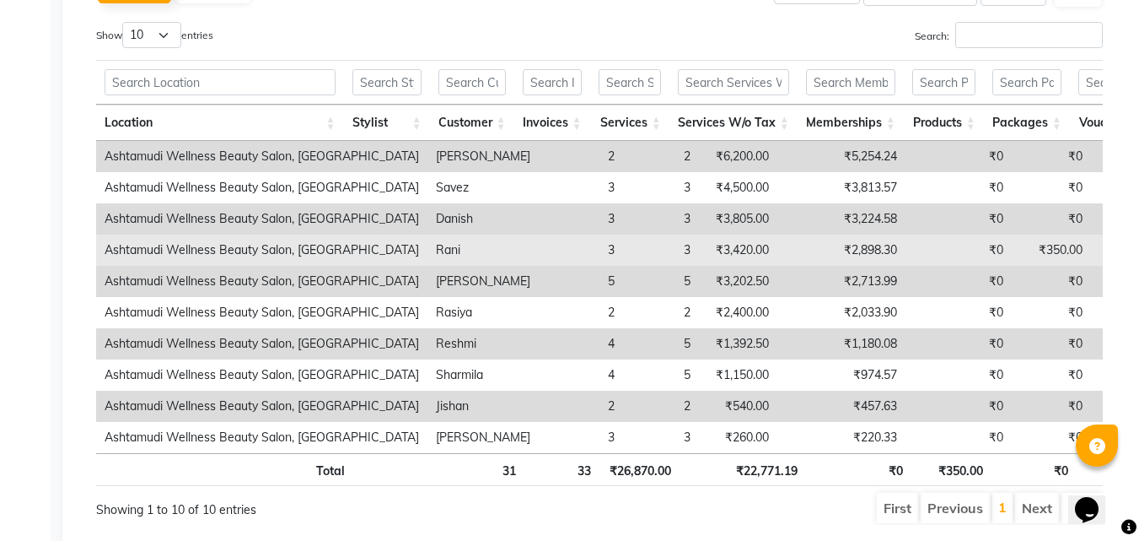
scroll to position [1181, 0]
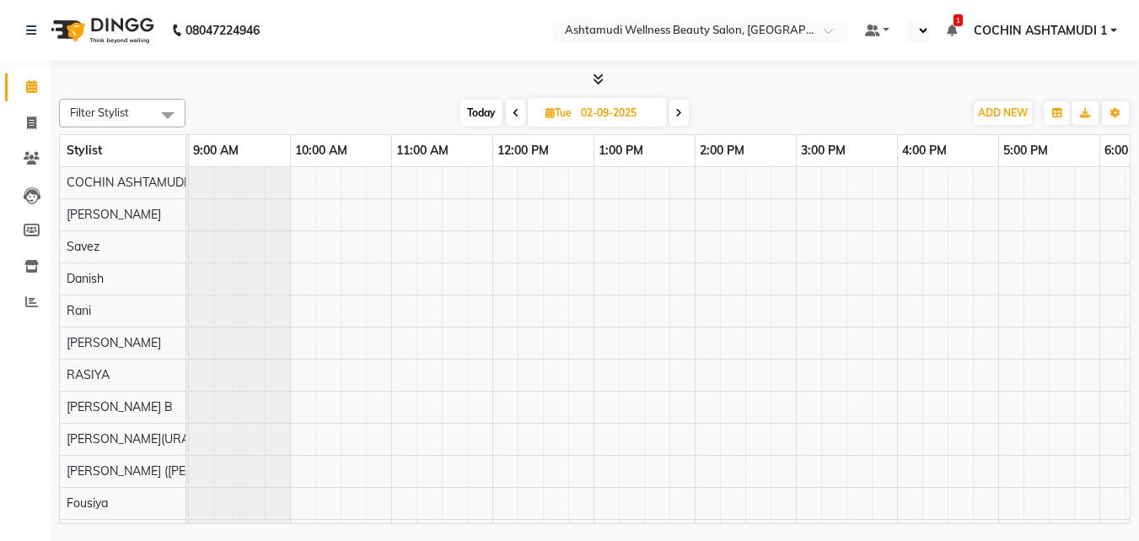
select select "en"
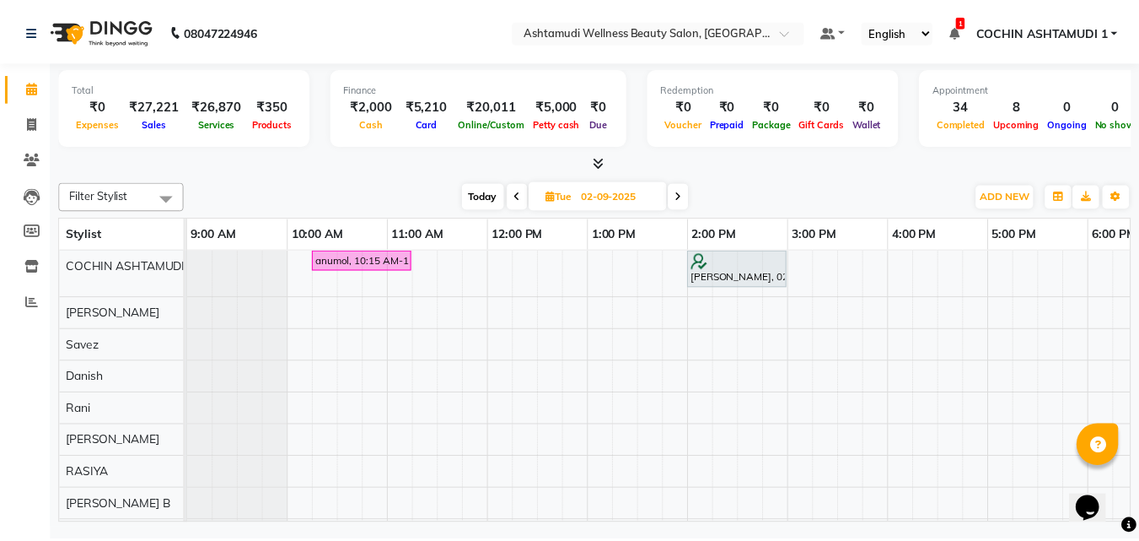
scroll to position [15, 0]
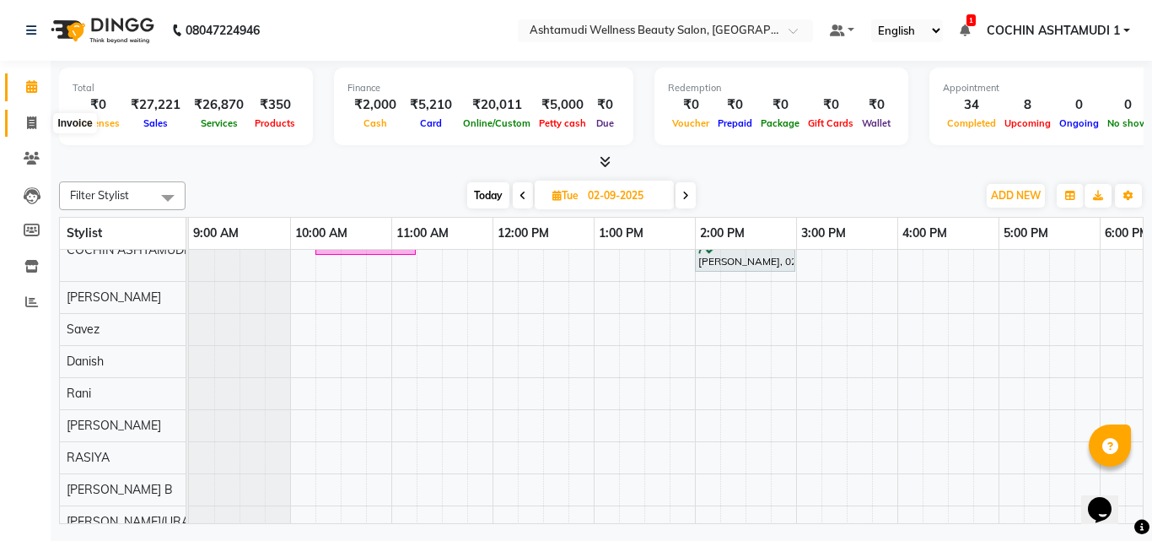
click at [42, 118] on span at bounding box center [32, 123] width 30 height 19
select select "service"
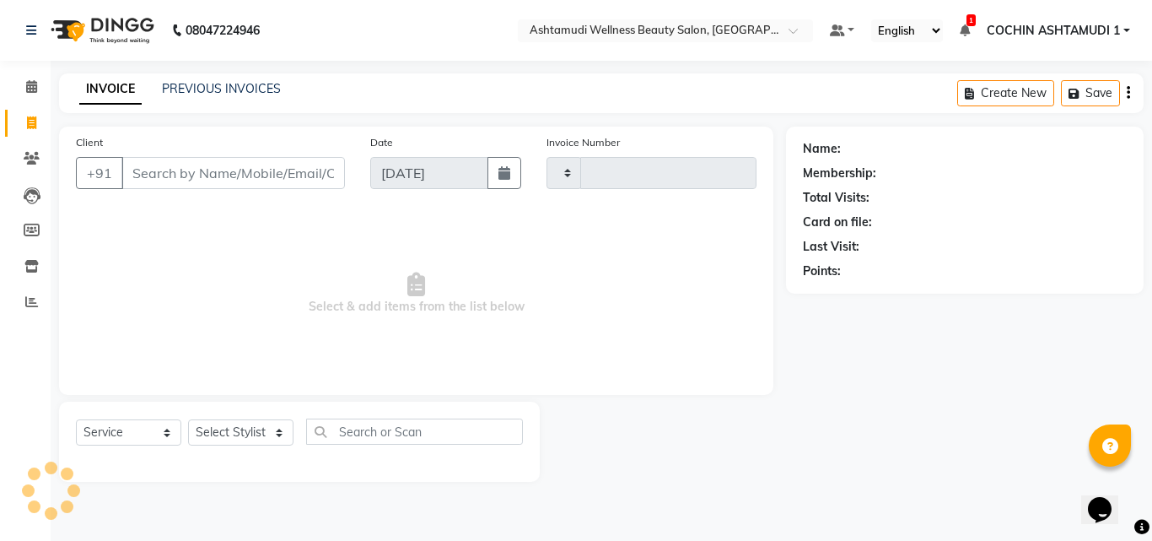
type input "4717"
select select "4632"
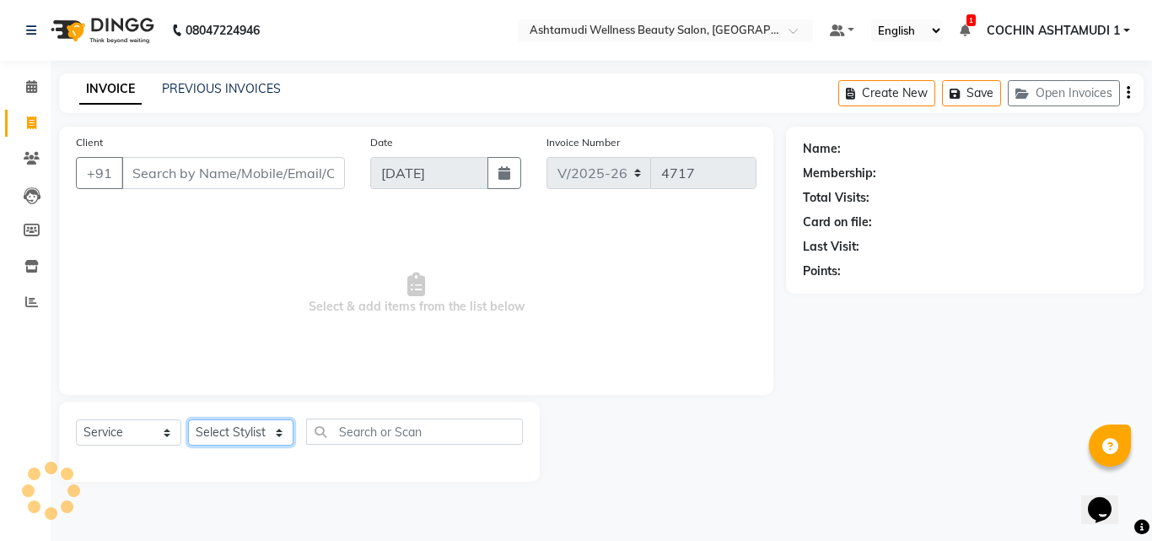
click at [256, 430] on select "Select Stylist" at bounding box center [240, 432] width 105 height 26
select select "44402"
click at [188, 419] on select "Select Stylist [PERSON_NAME](URAJ) [PERSON_NAME] COCHIN ASHTAMUDI Danish [PERSO…" at bounding box center [243, 432] width 110 height 26
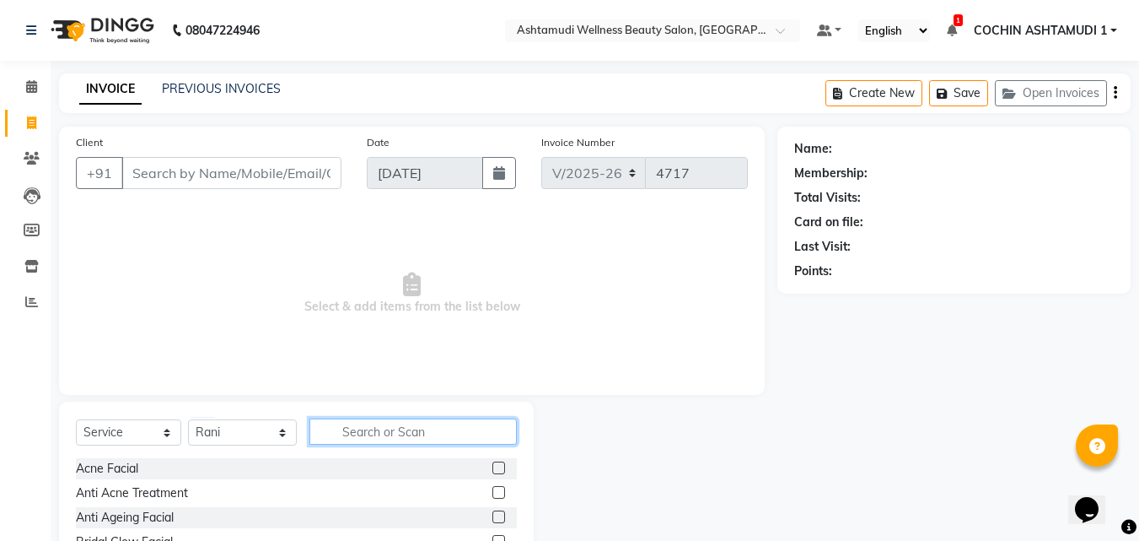
click at [365, 431] on input "text" at bounding box center [414, 431] width 208 height 26
type input "FRUIT"
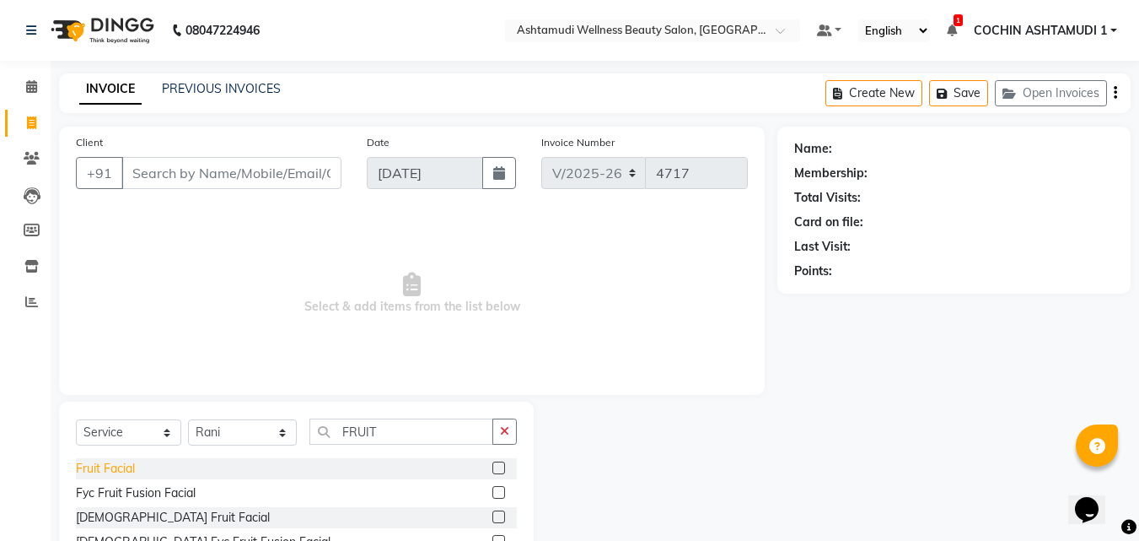
click at [123, 470] on div "Fruit Facial" at bounding box center [105, 469] width 59 height 18
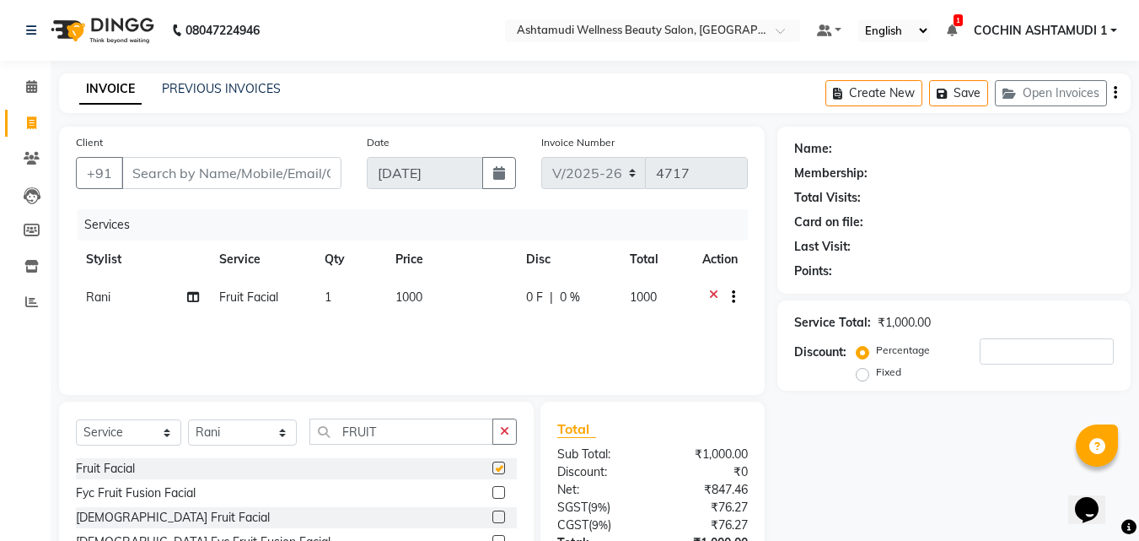
checkbox input "false"
click at [504, 429] on icon "button" at bounding box center [504, 431] width 9 height 12
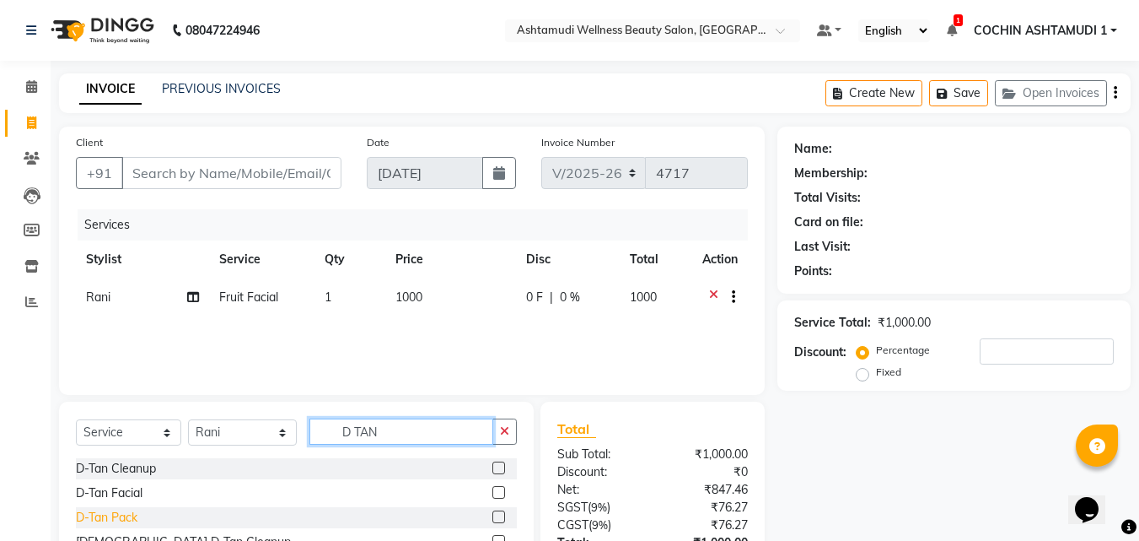
type input "D TAN"
click at [112, 511] on div "D-Tan Pack" at bounding box center [107, 518] width 62 height 18
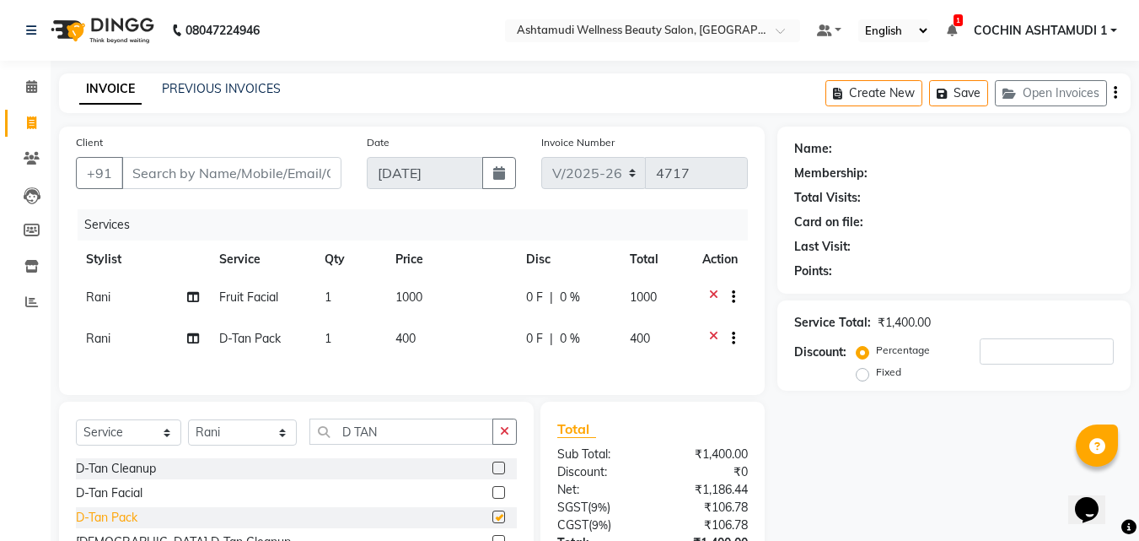
checkbox input "false"
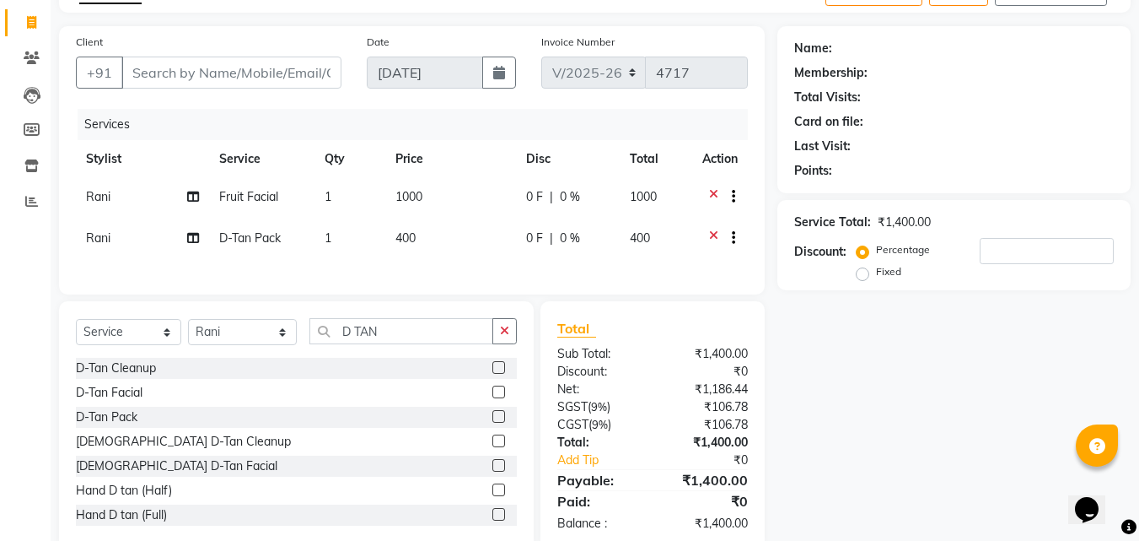
scroll to position [60, 0]
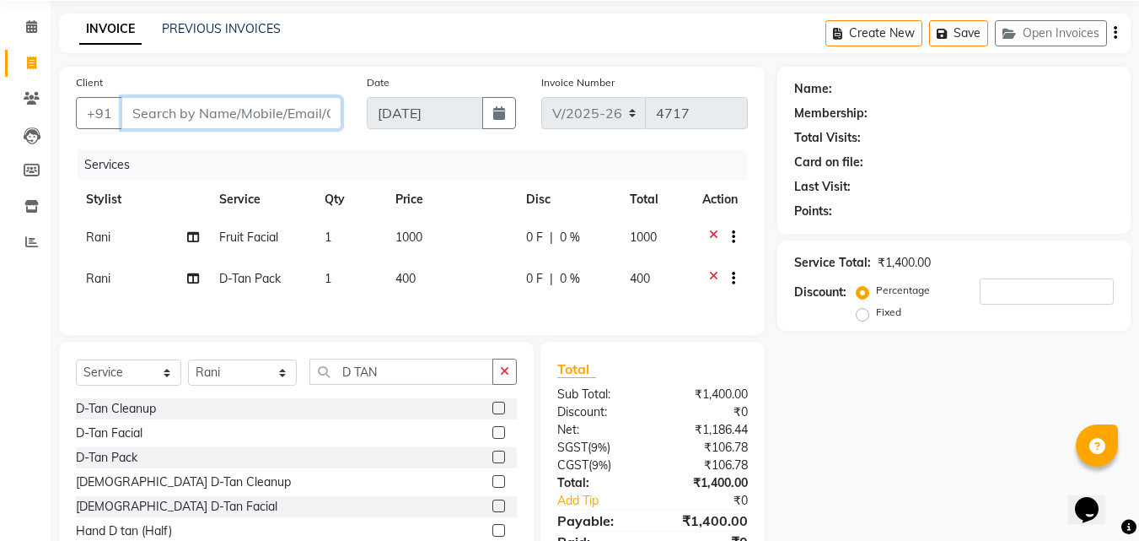
click at [224, 119] on input "Client" at bounding box center [231, 113] width 220 height 32
type input "9"
type input "0"
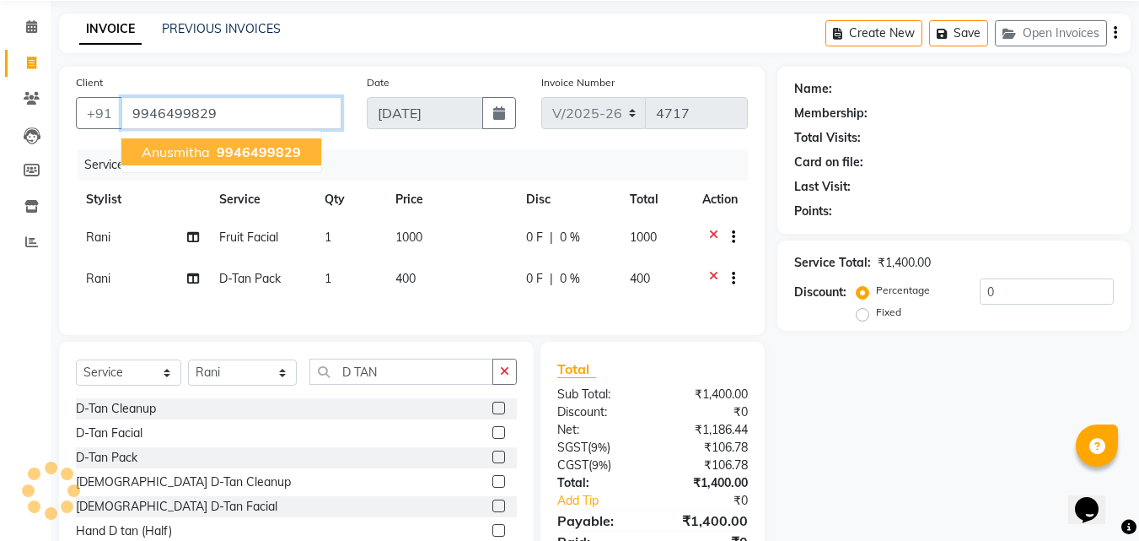
type input "9946499829"
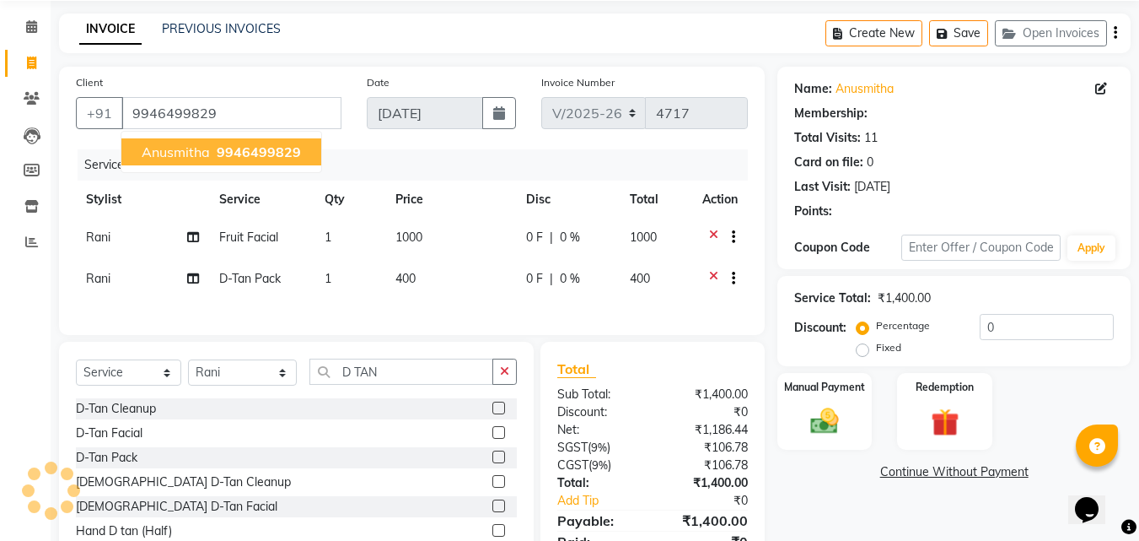
select select "1: Object"
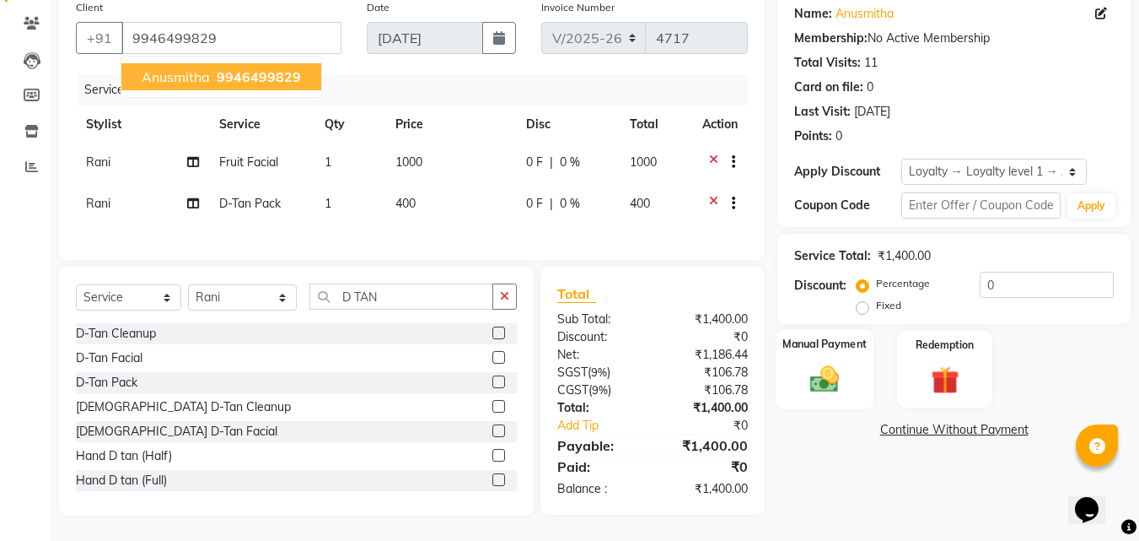
click at [801, 362] on img at bounding box center [824, 379] width 47 height 34
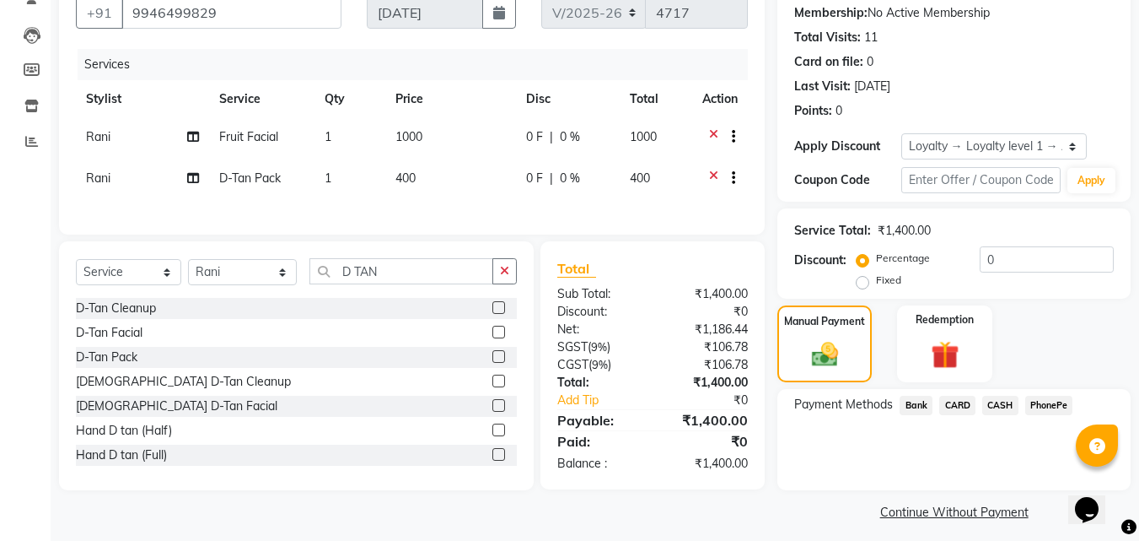
scroll to position [170, 0]
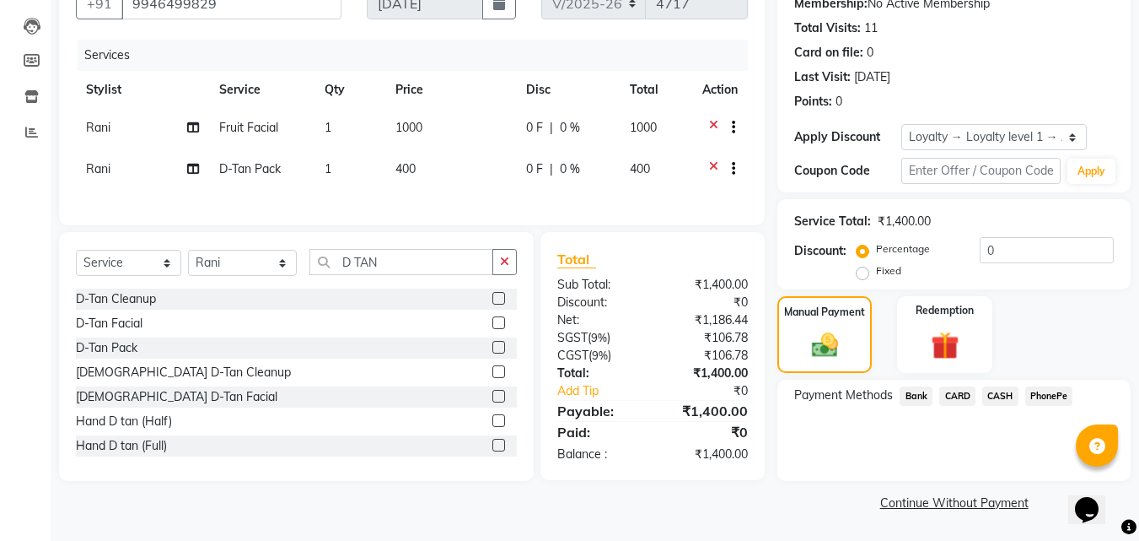
click at [1058, 390] on span "PhonePe" at bounding box center [1050, 395] width 48 height 19
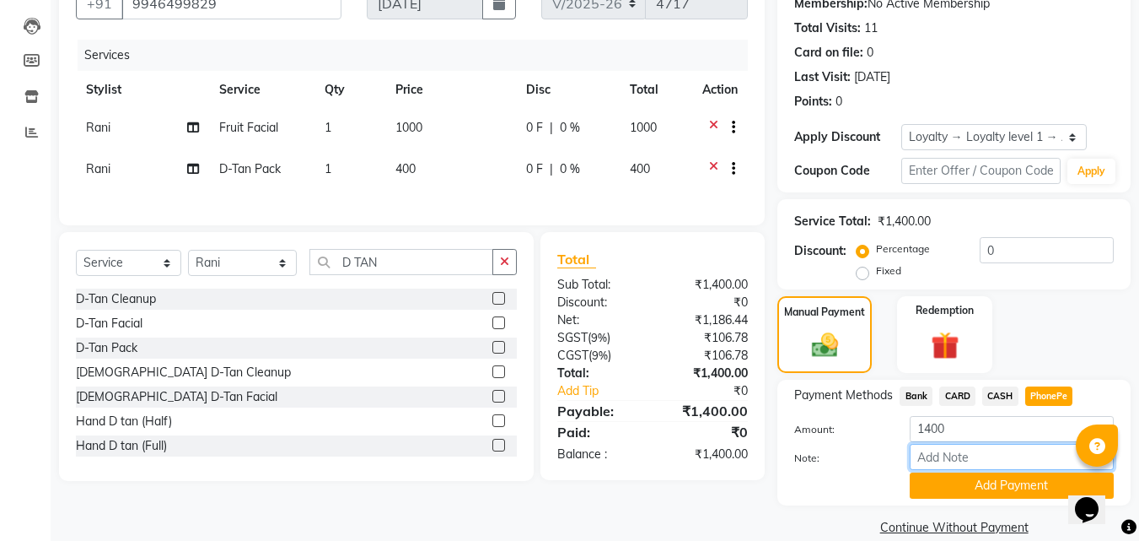
click at [953, 454] on input "Note:" at bounding box center [1012, 457] width 204 height 26
type input "RAGHI"
click at [956, 480] on button "Add Payment" at bounding box center [1012, 485] width 204 height 26
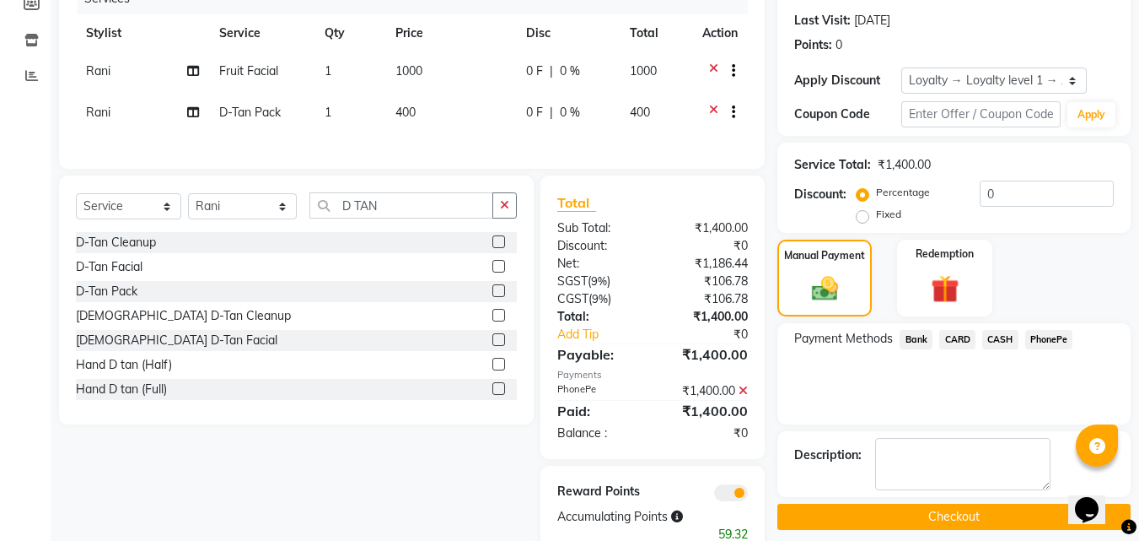
scroll to position [280, 0]
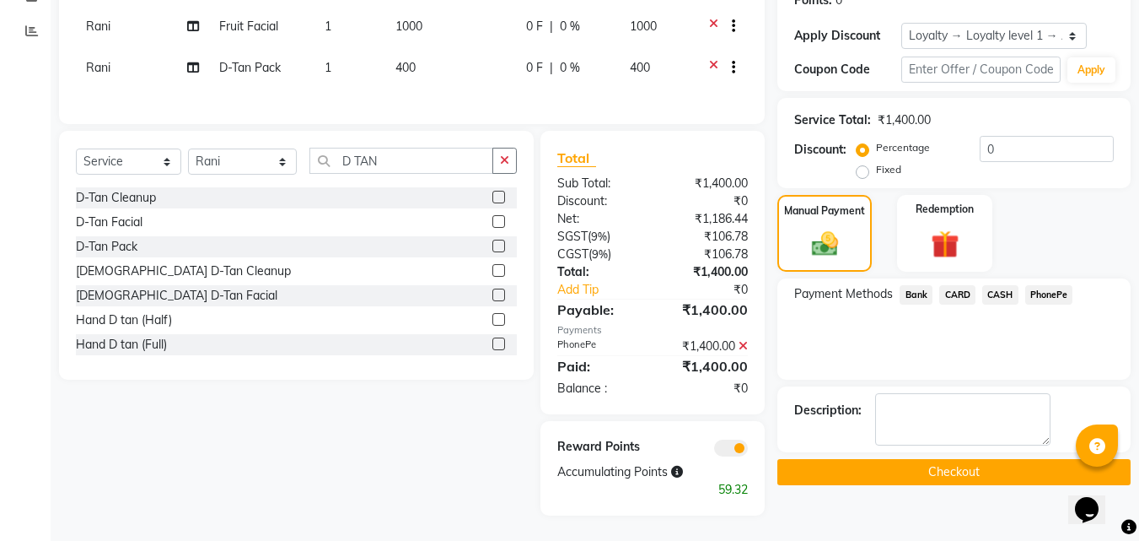
click at [875, 459] on button "Checkout" at bounding box center [954, 472] width 353 height 26
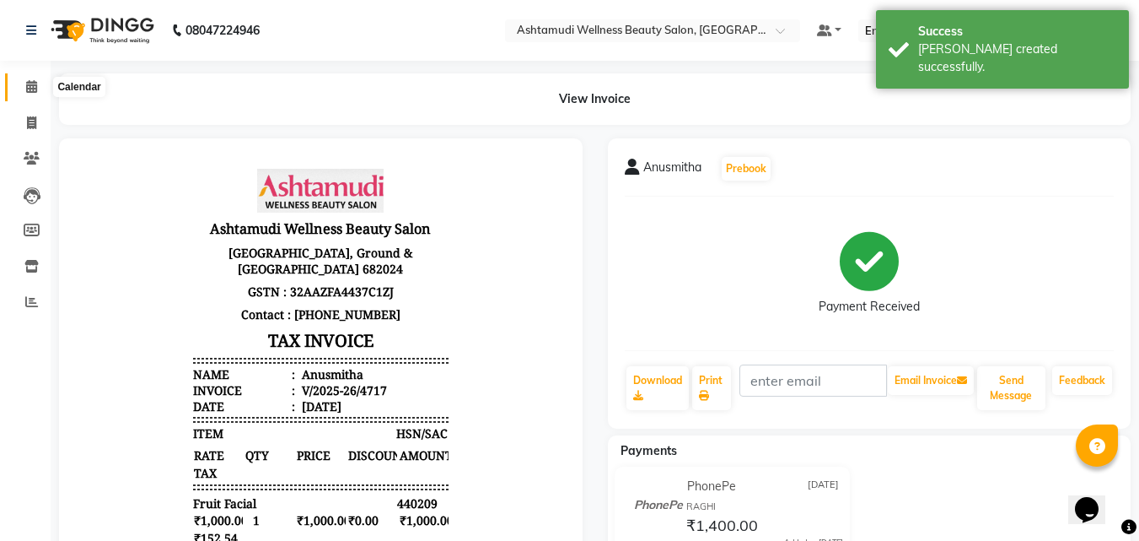
click at [35, 85] on icon at bounding box center [31, 86] width 11 height 13
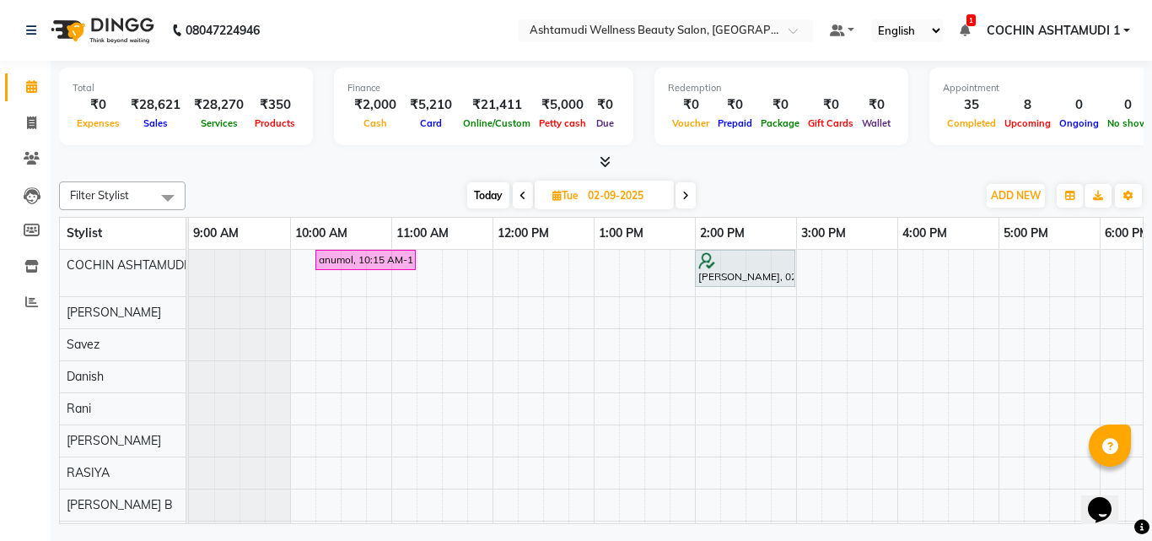
click at [478, 198] on span "Today" at bounding box center [488, 195] width 42 height 26
type input "[DATE]"
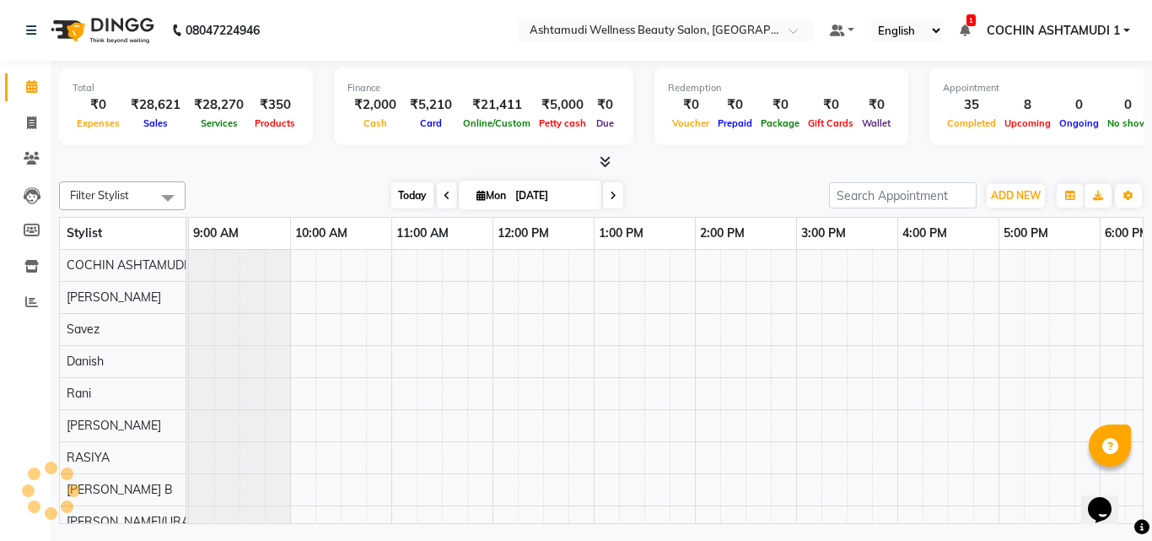
scroll to position [0, 261]
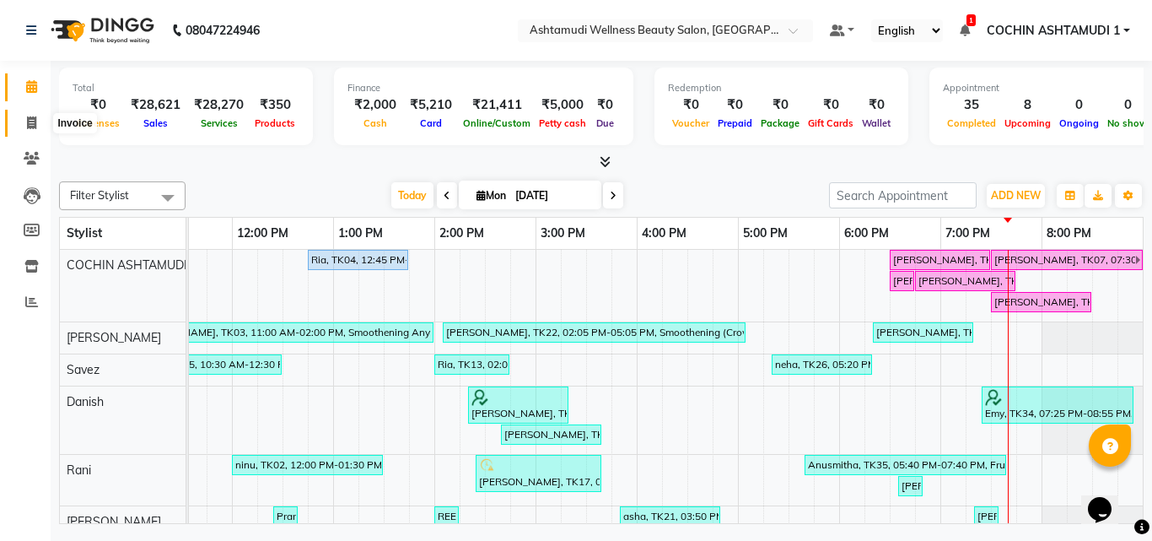
click at [36, 126] on icon at bounding box center [31, 122] width 9 height 13
select select "service"
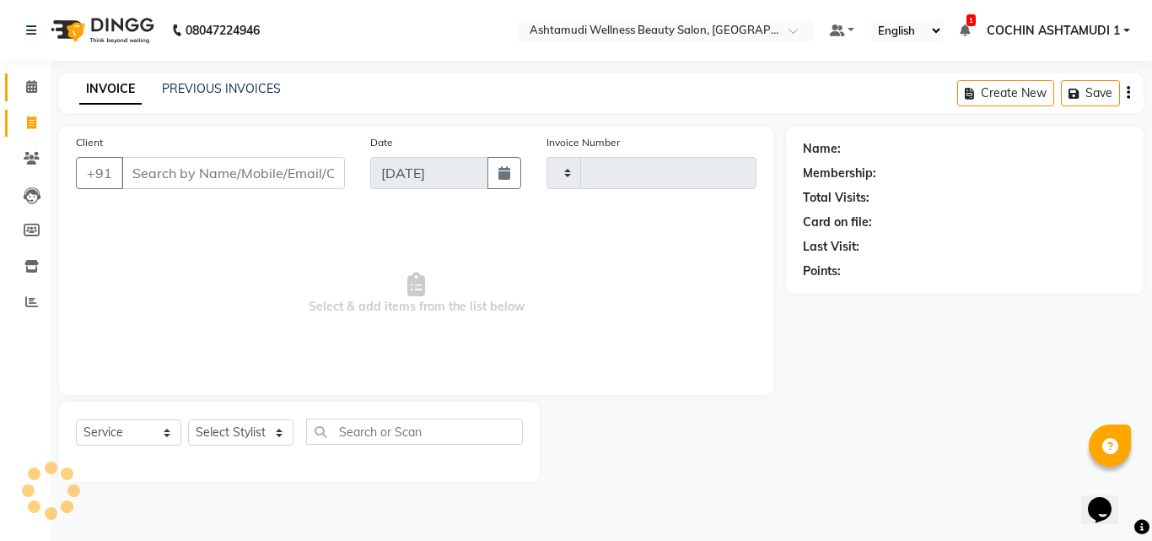
type input "4718"
select select "4632"
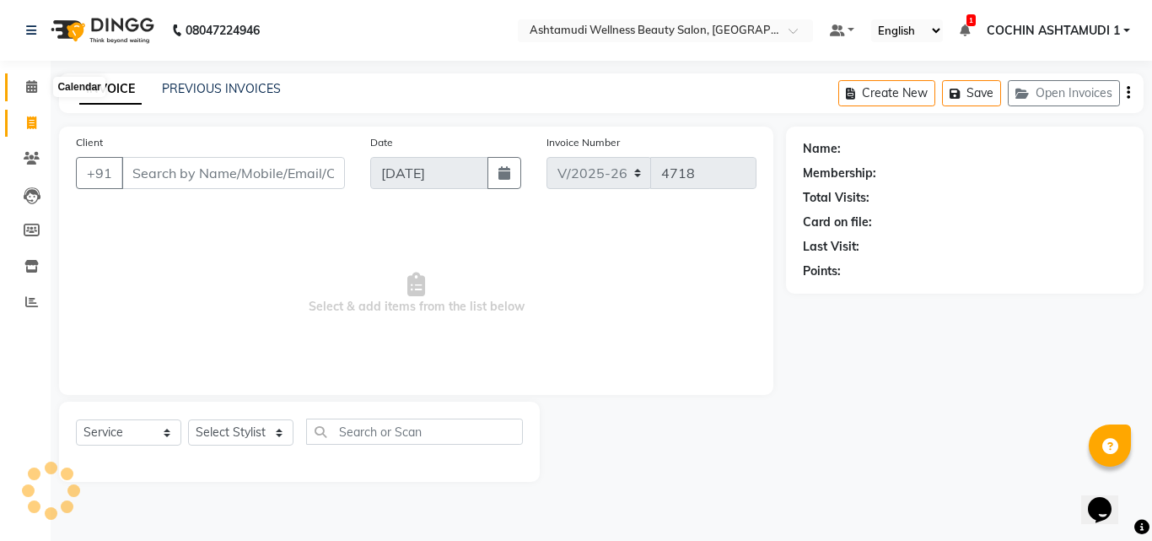
click at [36, 90] on icon at bounding box center [31, 86] width 11 height 13
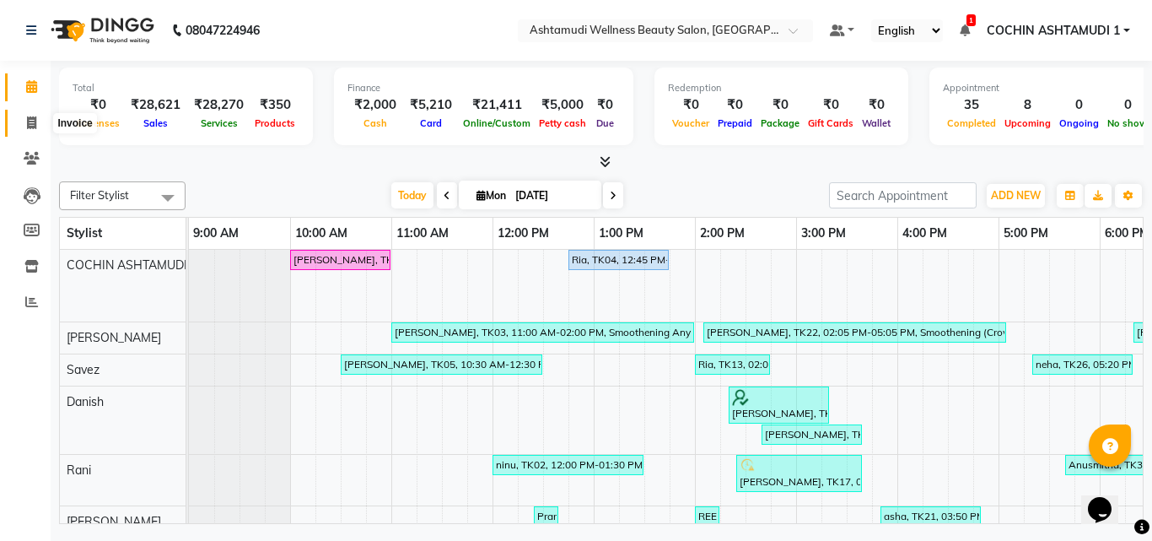
click at [29, 121] on icon at bounding box center [31, 122] width 9 height 13
select select "service"
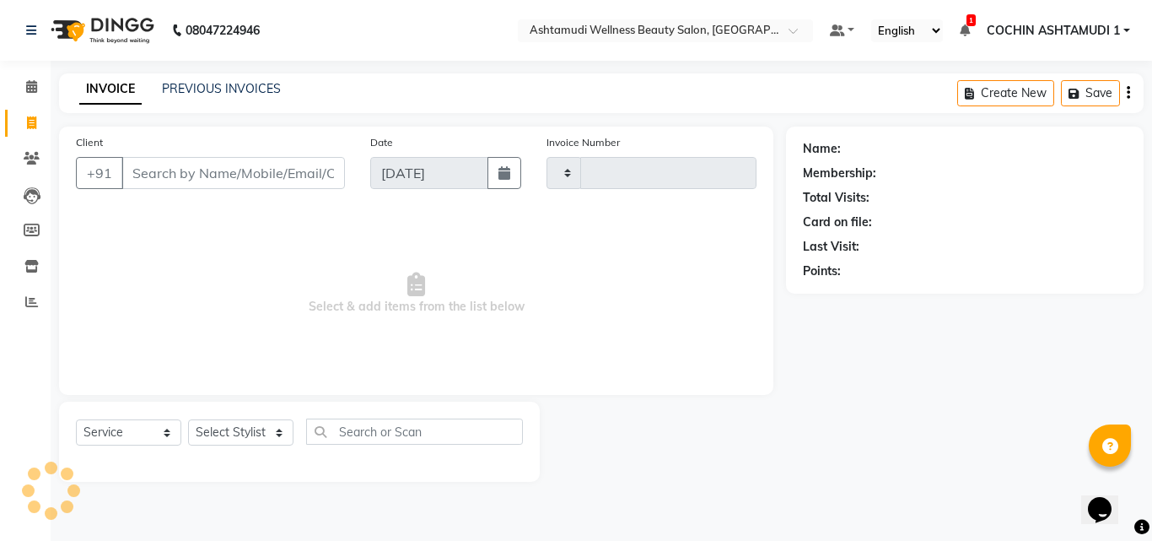
type input "4718"
select select "4632"
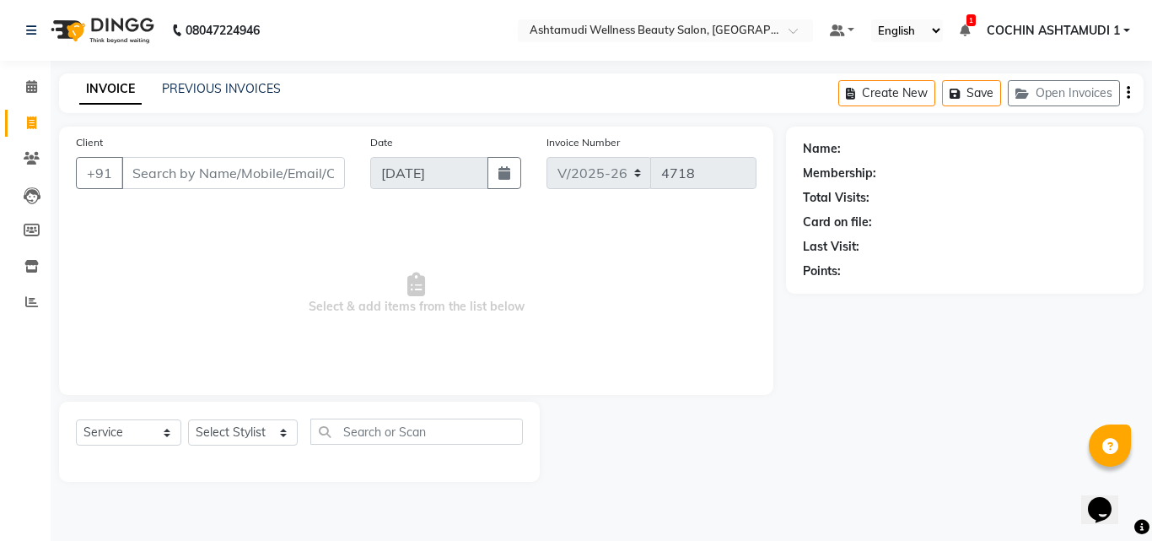
click at [159, 176] on input "Client" at bounding box center [233, 173] width 224 height 32
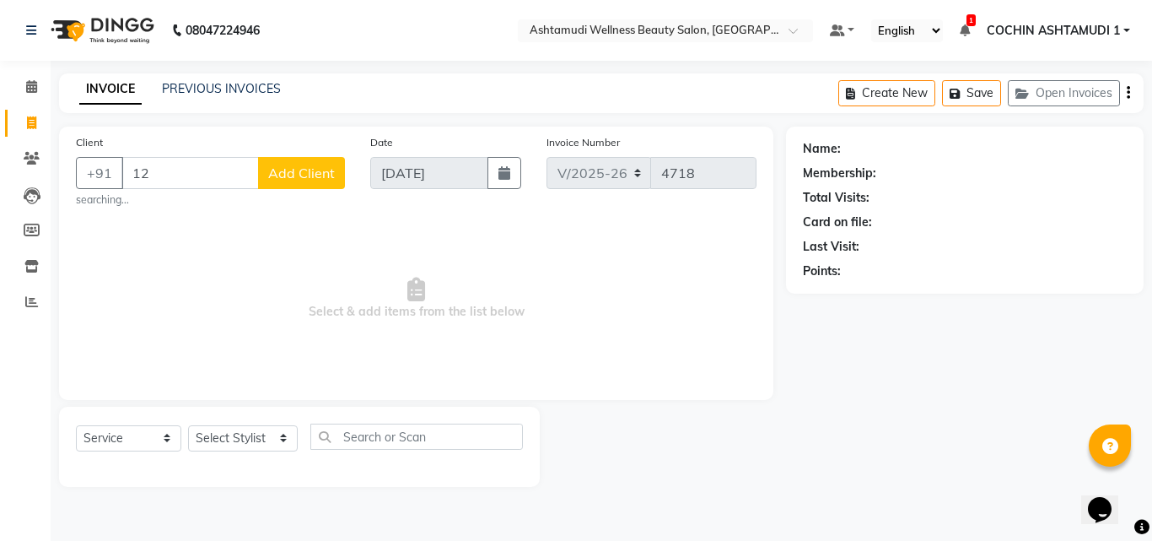
type input "1"
type input "8848451995"
click at [289, 182] on button "Add Client" at bounding box center [301, 173] width 87 height 32
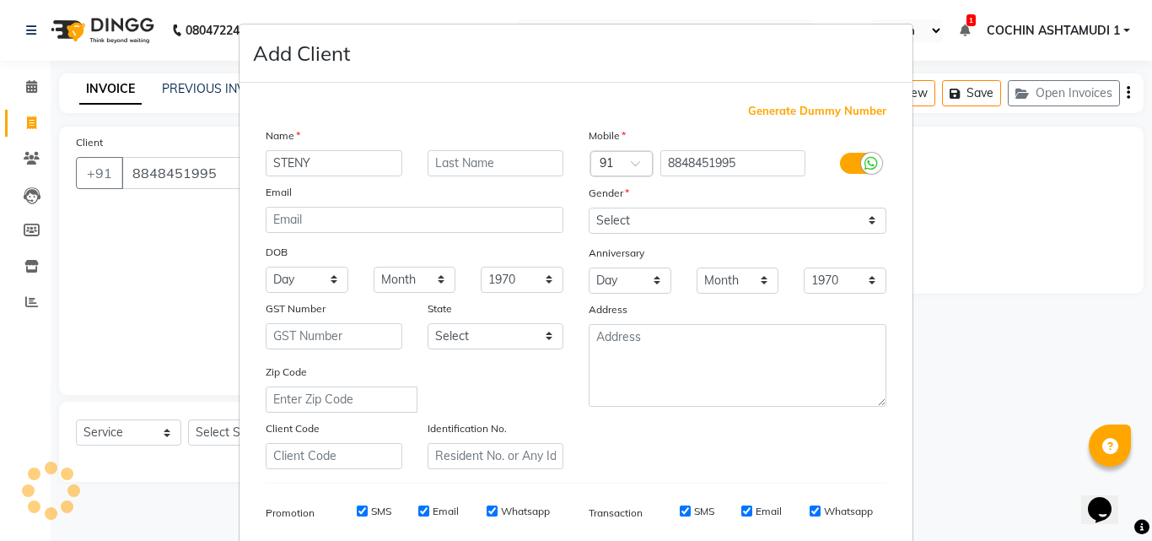
type input "STENY"
drag, startPoint x: 712, startPoint y: 224, endPoint x: 711, endPoint y: 232, distance: 8.5
click at [712, 224] on select "Select [DEMOGRAPHIC_DATA] [DEMOGRAPHIC_DATA] Other Prefer Not To Say" at bounding box center [738, 220] width 298 height 26
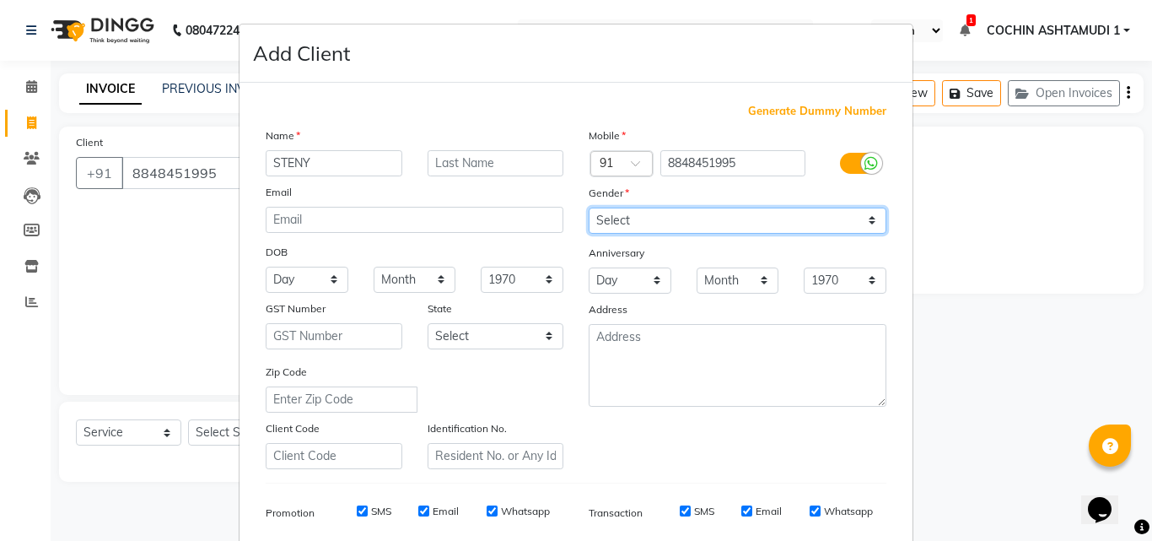
select select "[DEMOGRAPHIC_DATA]"
click at [589, 207] on select "Select [DEMOGRAPHIC_DATA] [DEMOGRAPHIC_DATA] Other Prefer Not To Say" at bounding box center [738, 220] width 298 height 26
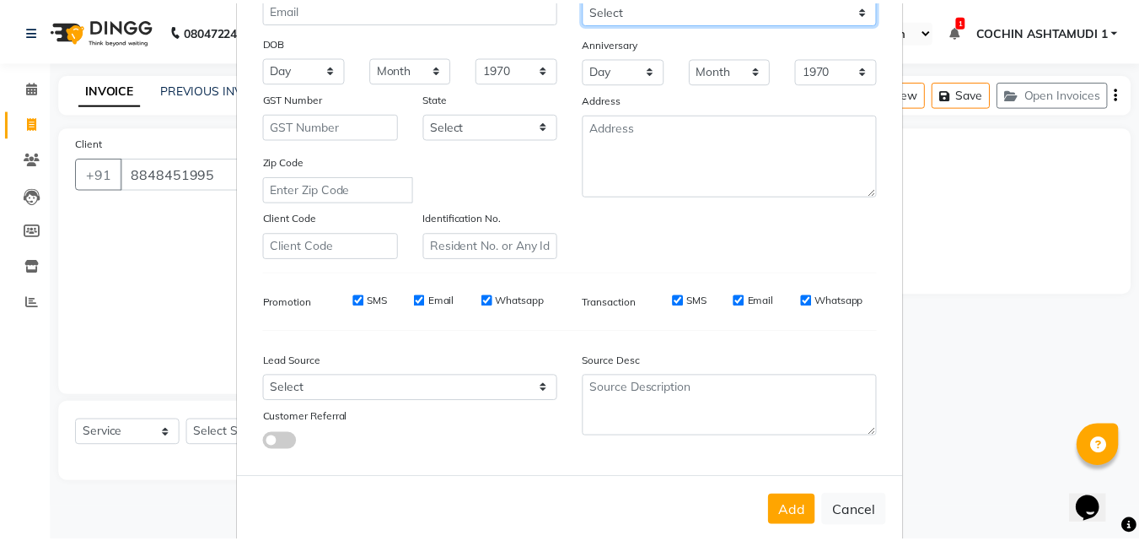
scroll to position [238, 0]
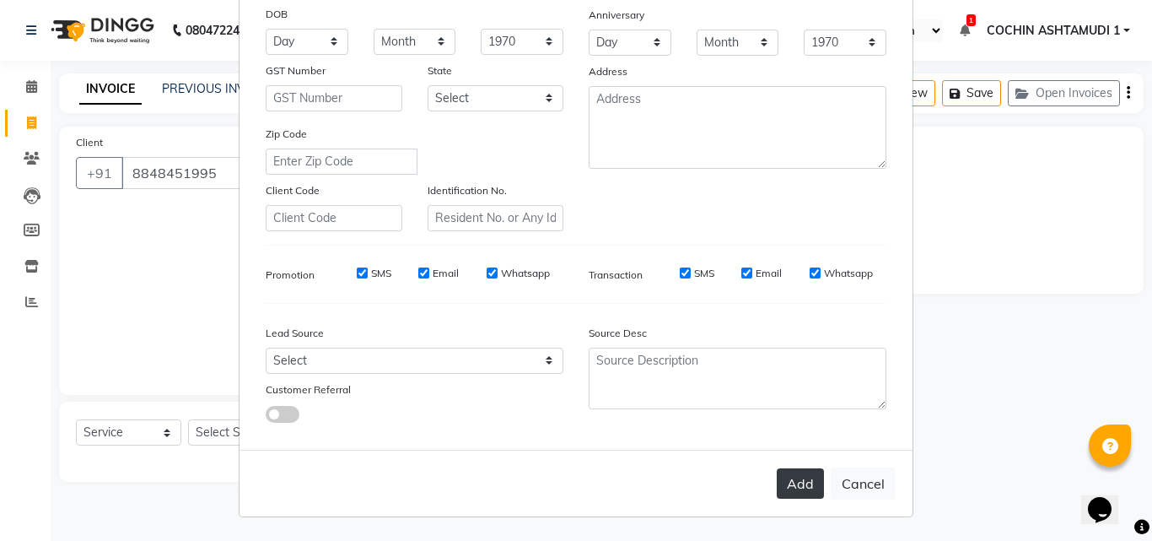
click at [800, 489] on button "Add" at bounding box center [800, 483] width 47 height 30
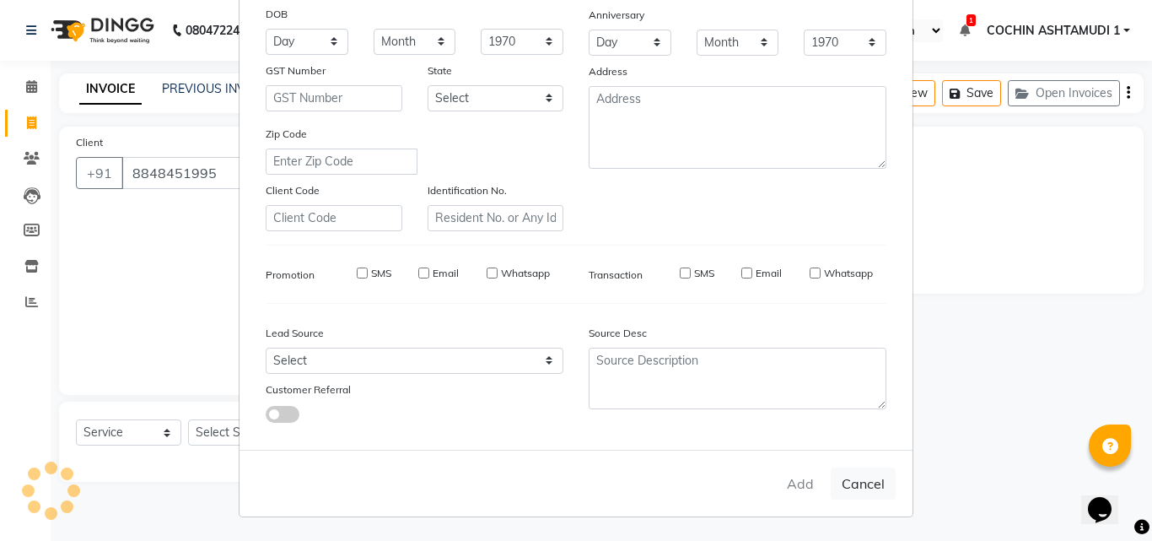
select select
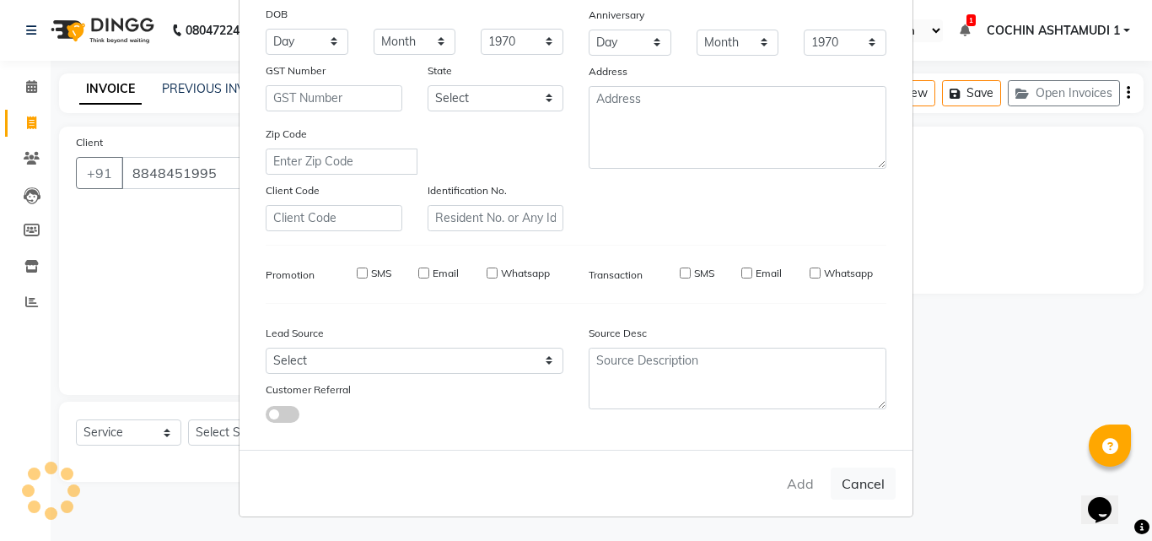
select select
checkbox input "false"
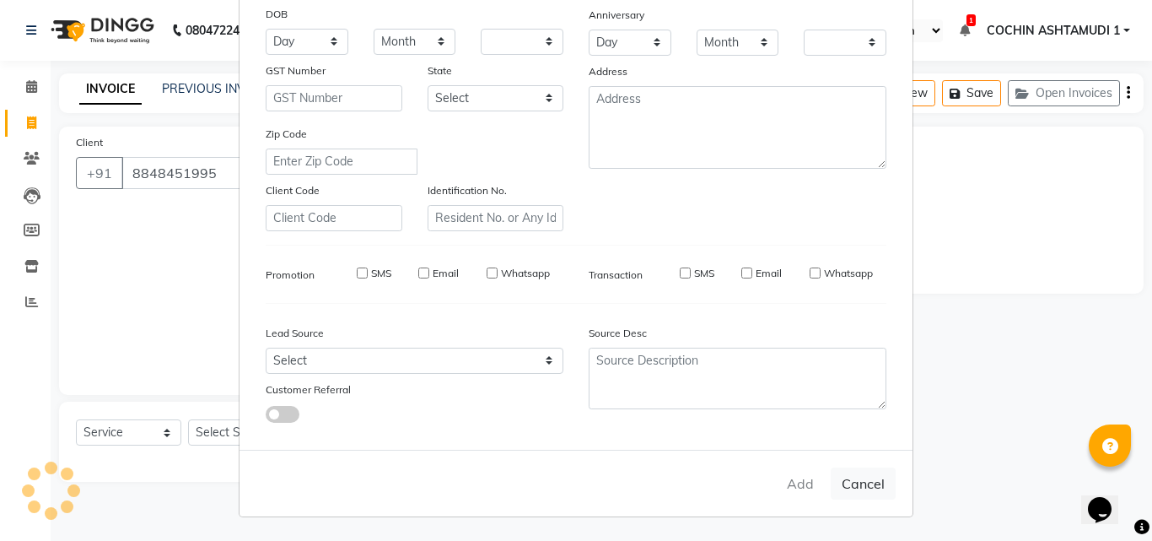
checkbox input "false"
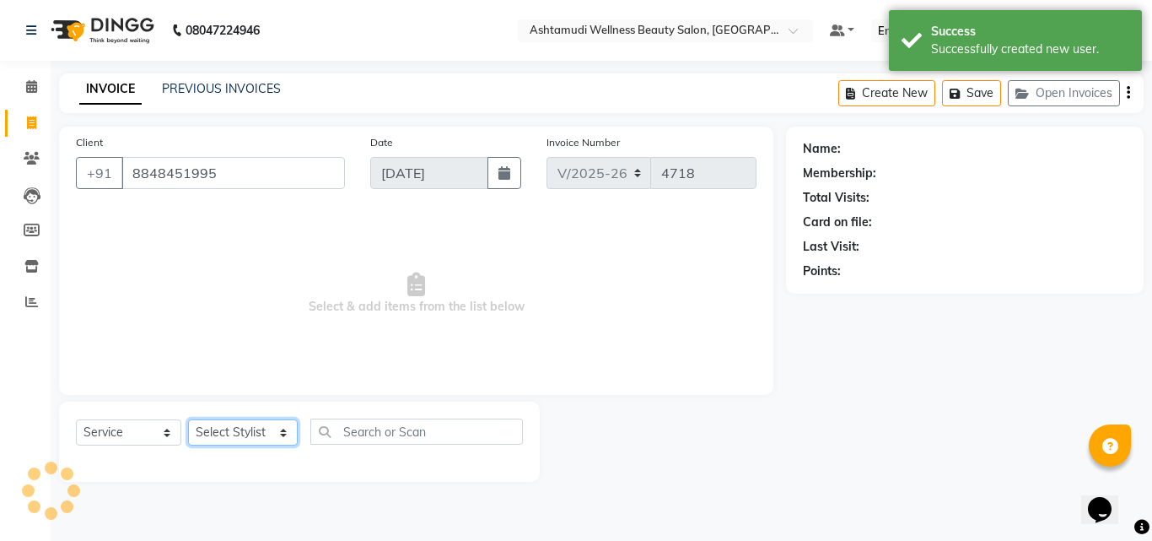
click at [218, 445] on select "Select Stylist [PERSON_NAME](URAJ) [PERSON_NAME] COCHIN ASHTAMUDI Danish [PERSO…" at bounding box center [243, 432] width 110 height 26
select select "1: Object"
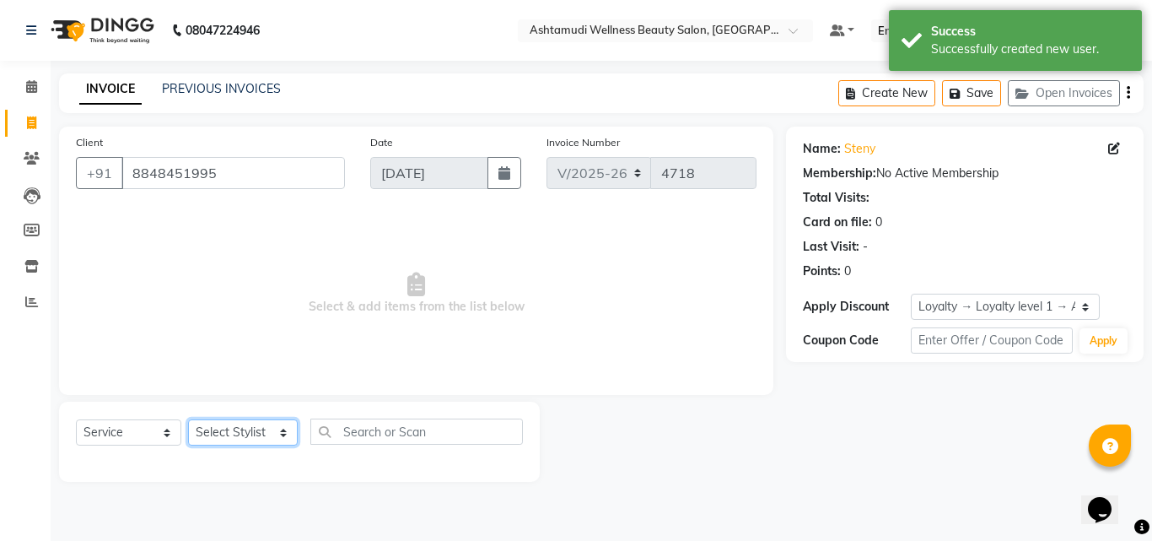
select select "88228"
click at [188, 419] on select "Select Stylist [PERSON_NAME](URAJ) [PERSON_NAME] COCHIN ASHTAMUDI Danish [PERSO…" at bounding box center [243, 432] width 110 height 26
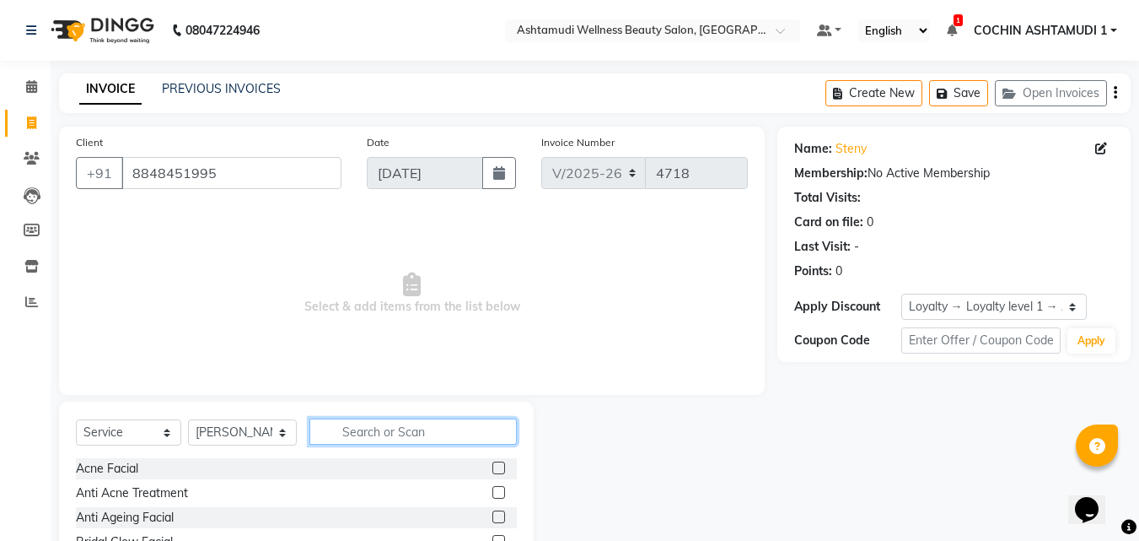
click at [362, 423] on input "text" at bounding box center [414, 431] width 208 height 26
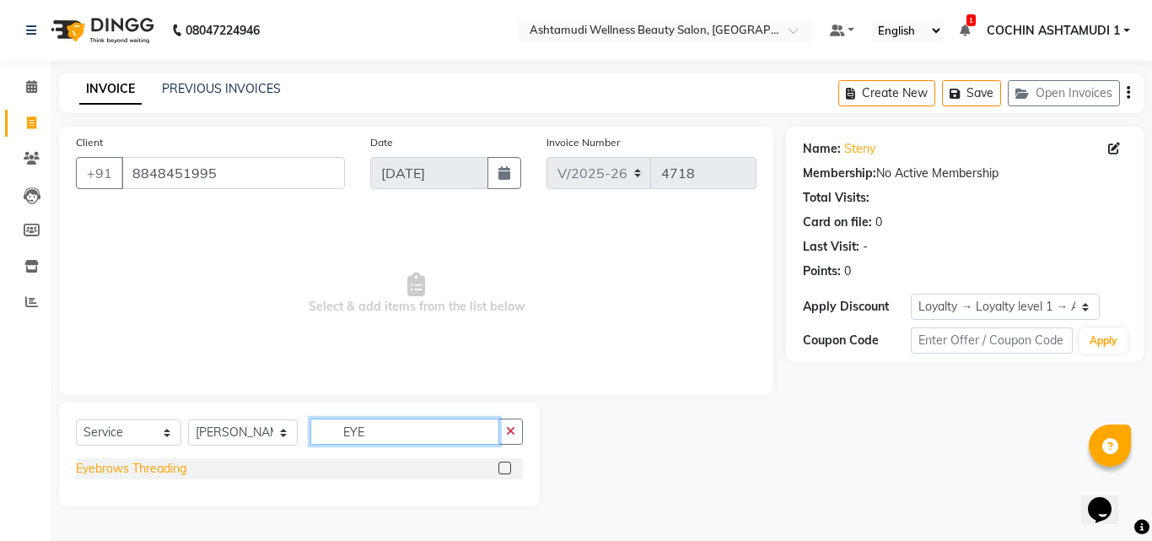
type input "EYE"
click at [175, 466] on div "Eyebrows Threading" at bounding box center [131, 469] width 110 height 18
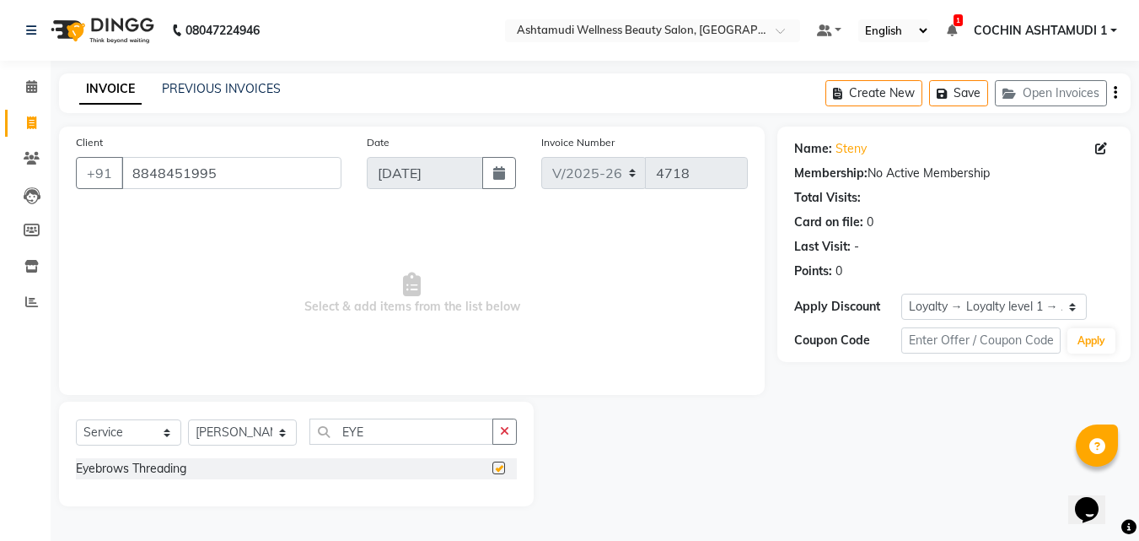
checkbox input "false"
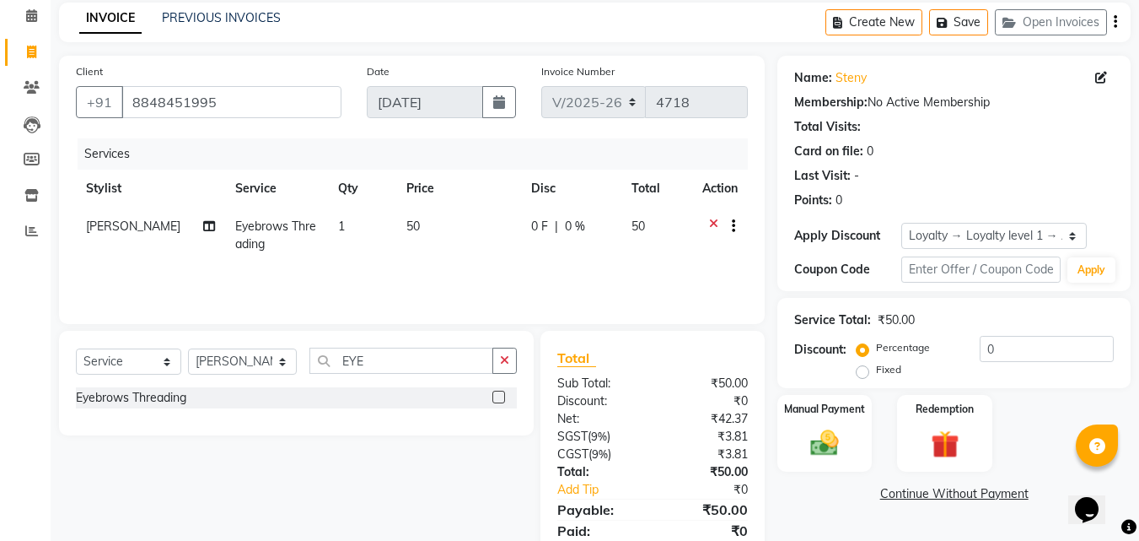
scroll to position [134, 0]
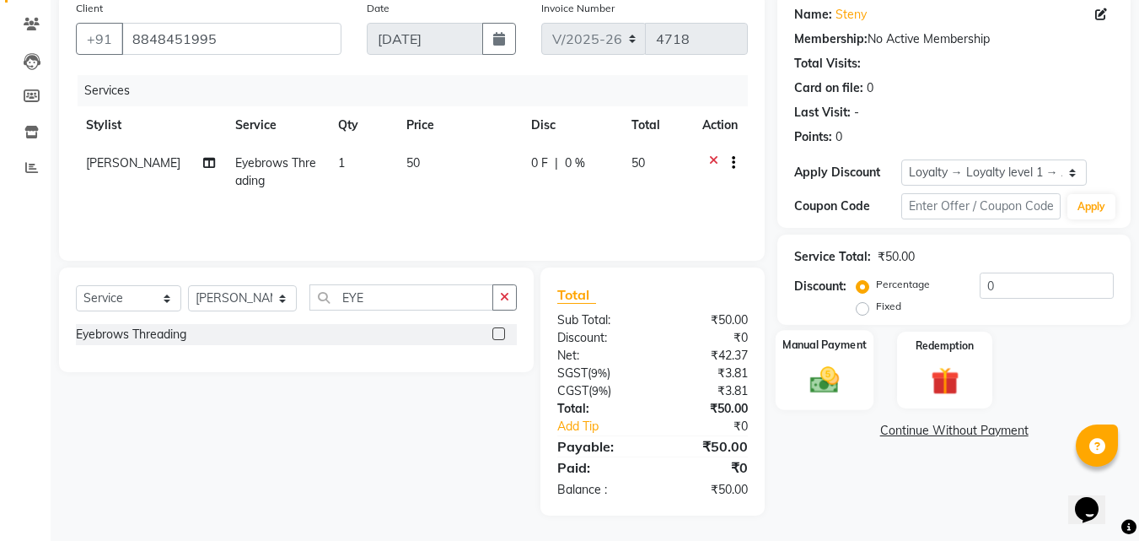
click at [843, 381] on img at bounding box center [824, 380] width 47 height 34
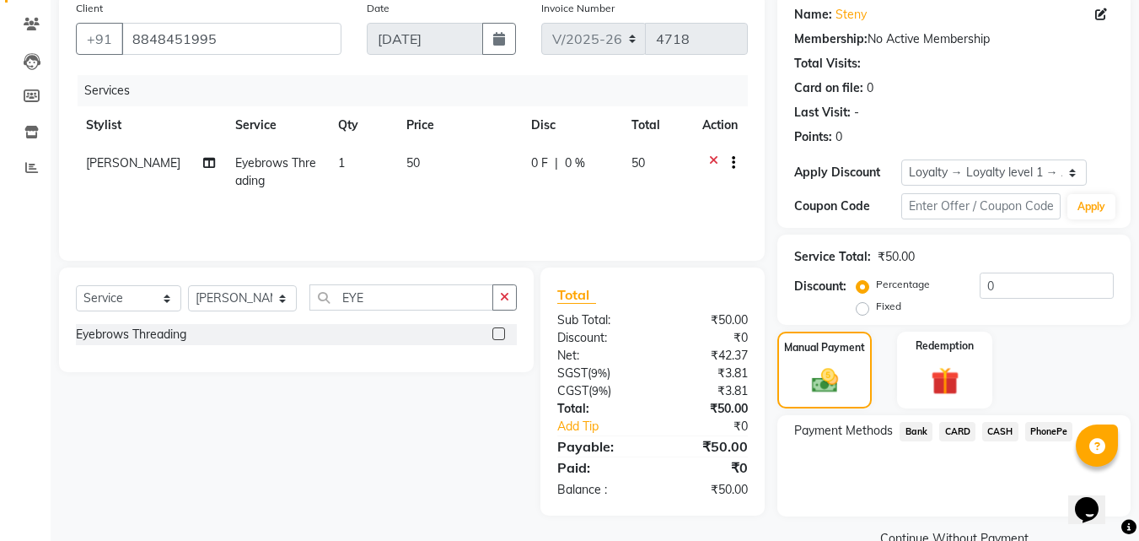
click at [1044, 436] on span "PhonePe" at bounding box center [1050, 431] width 48 height 19
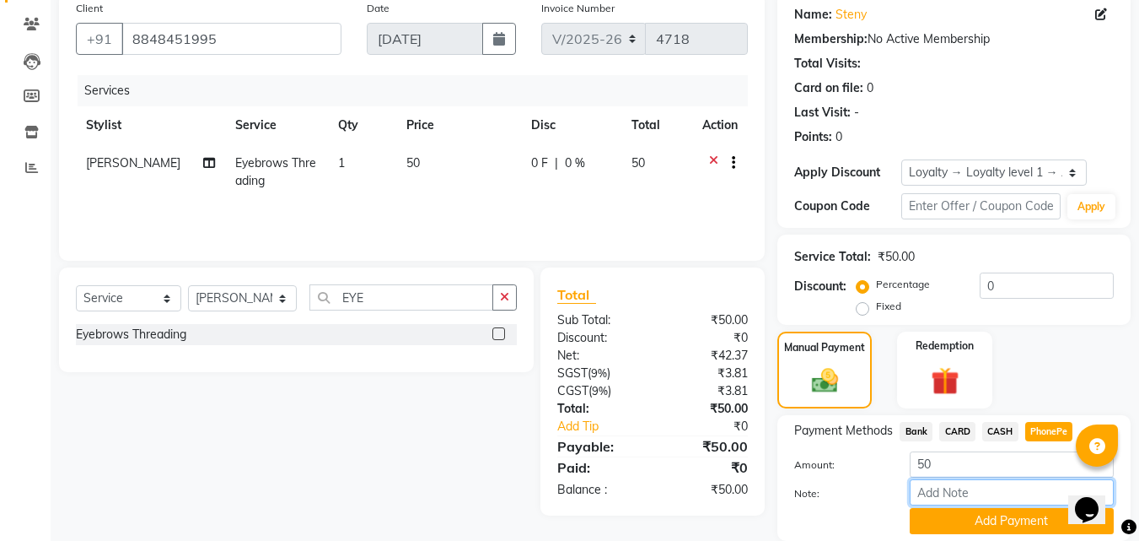
click at [978, 498] on input "Note:" at bounding box center [1012, 492] width 204 height 26
type input "[PERSON_NAME]"
click at [1008, 511] on button "Add Payment" at bounding box center [1012, 521] width 204 height 26
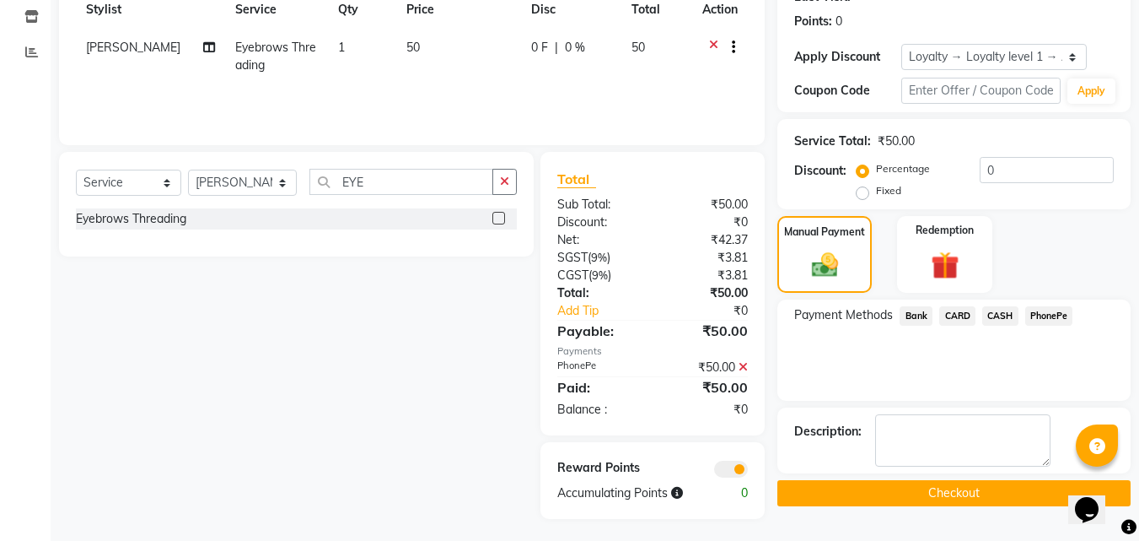
scroll to position [253, 0]
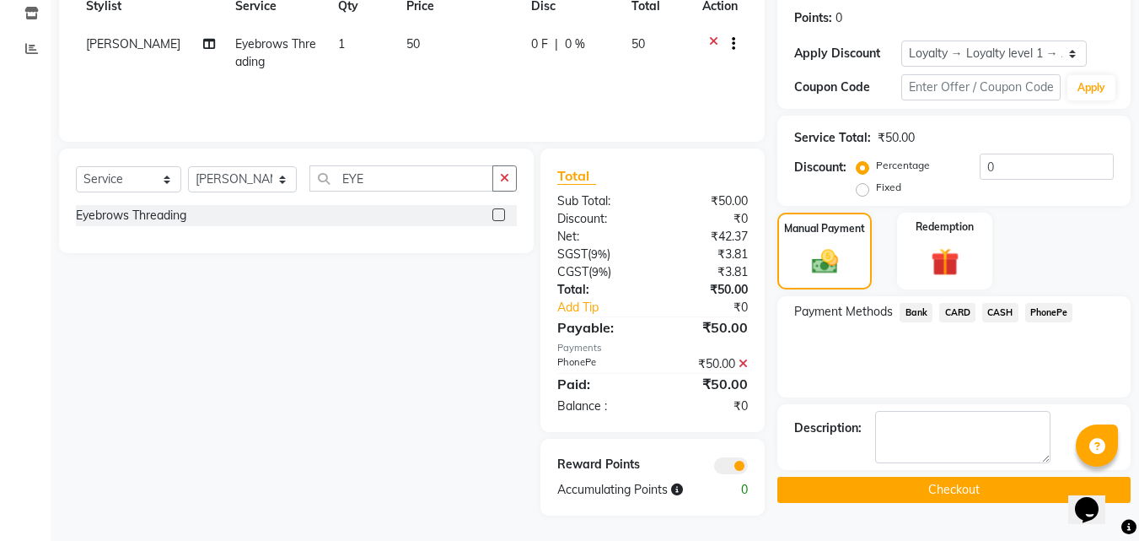
click at [1005, 499] on button "Checkout" at bounding box center [954, 490] width 353 height 26
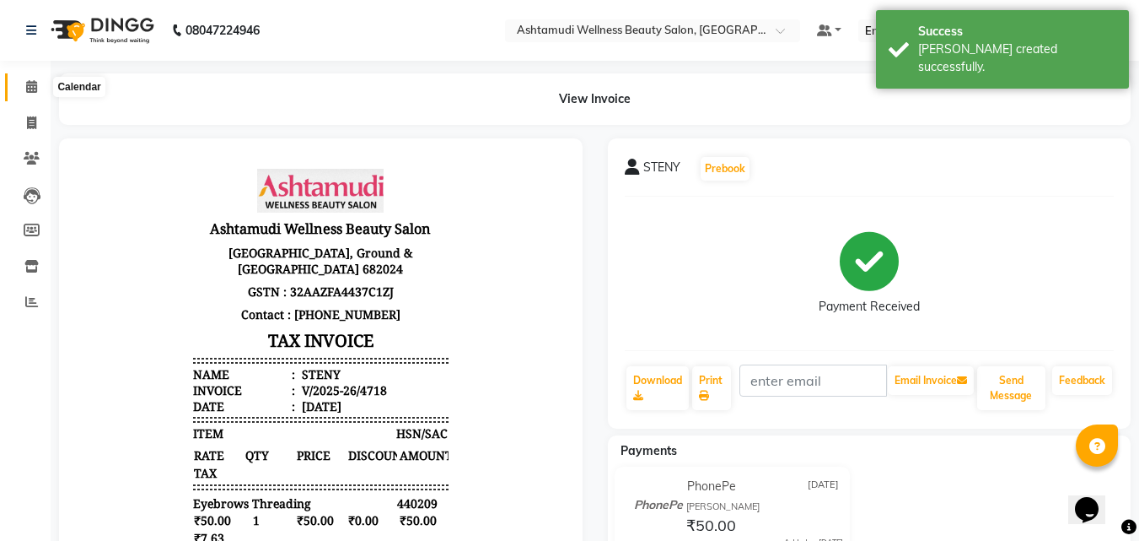
click at [30, 84] on icon at bounding box center [31, 86] width 11 height 13
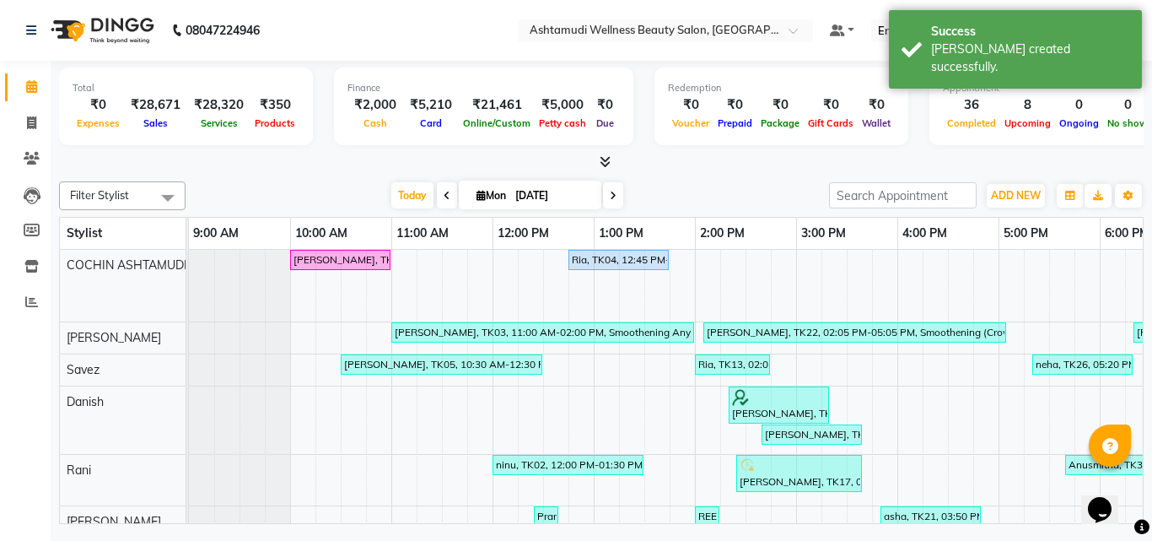
click at [601, 154] on span at bounding box center [602, 163] width 18 height 18
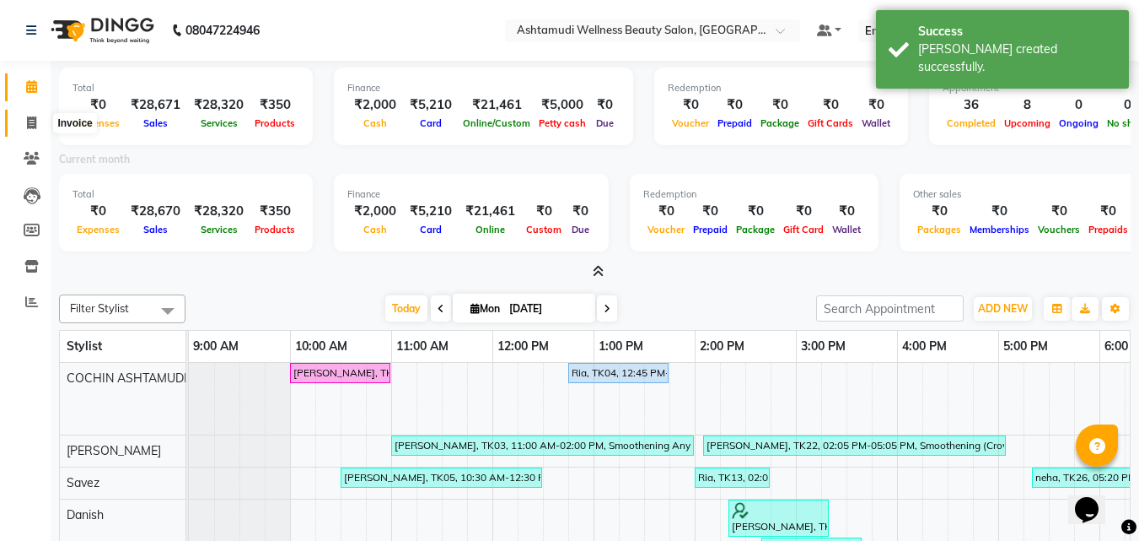
click at [25, 120] on span at bounding box center [32, 123] width 30 height 19
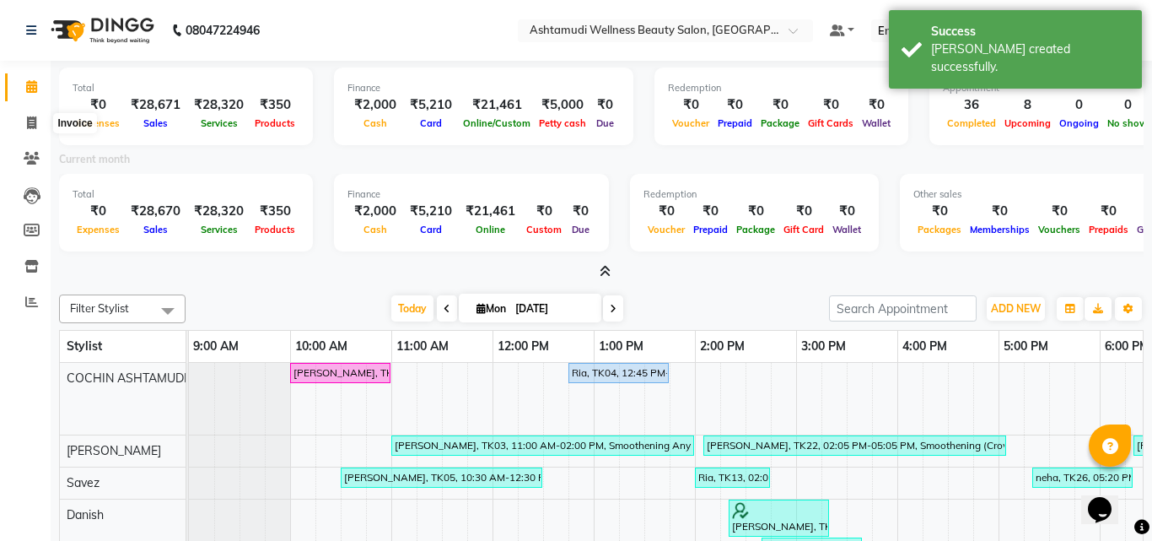
select select "service"
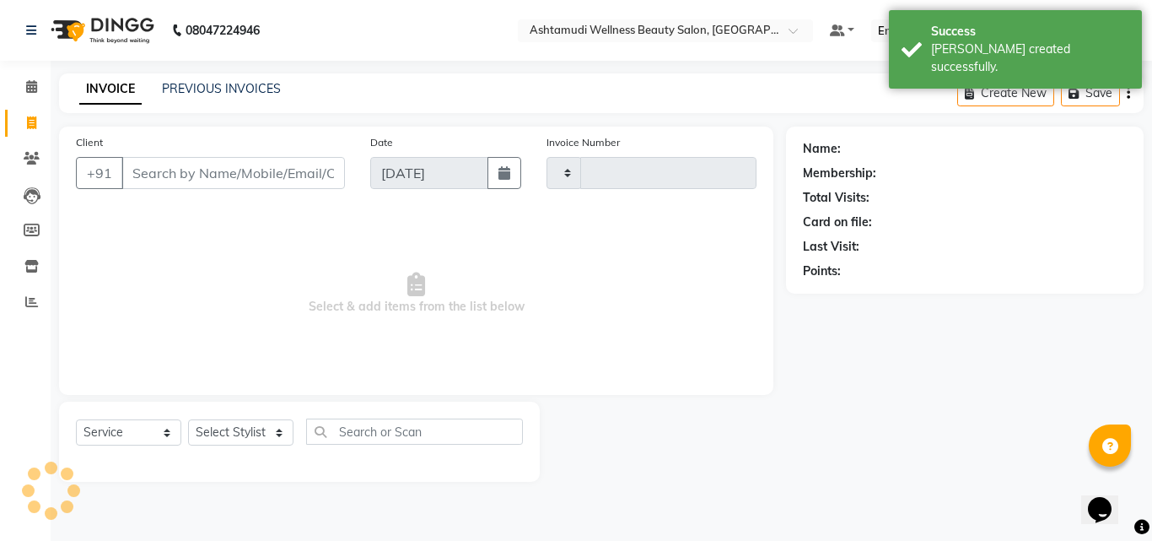
type input "4719"
select select "4632"
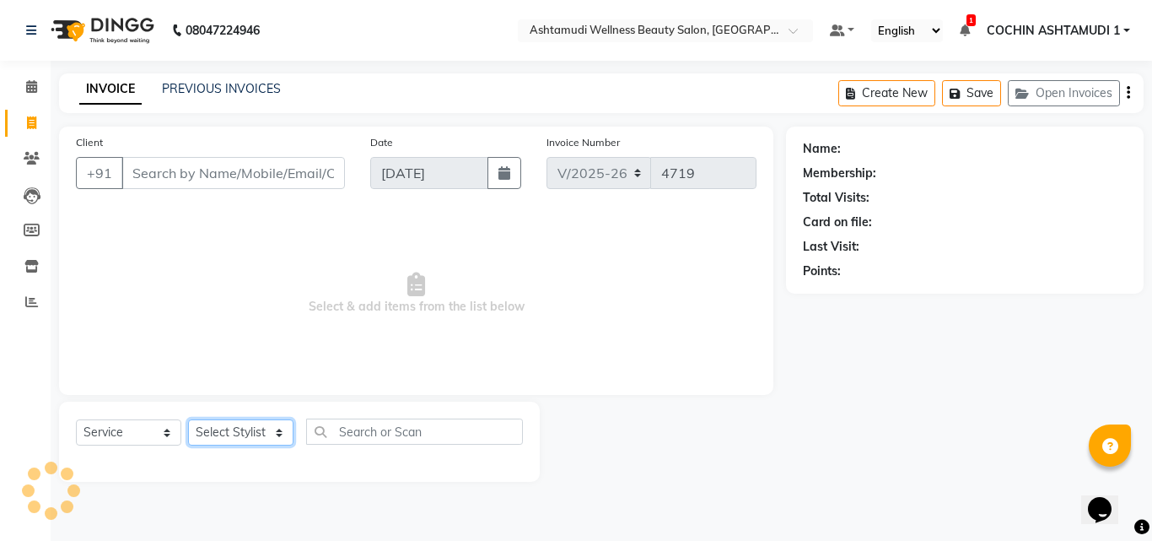
click at [208, 434] on select "Select Stylist" at bounding box center [240, 432] width 105 height 26
select select "27313"
click at [188, 419] on select "Select Stylist [PERSON_NAME](URAJ) [PERSON_NAME] COCHIN ASHTAMUDI Danish [PERSO…" at bounding box center [243, 432] width 110 height 26
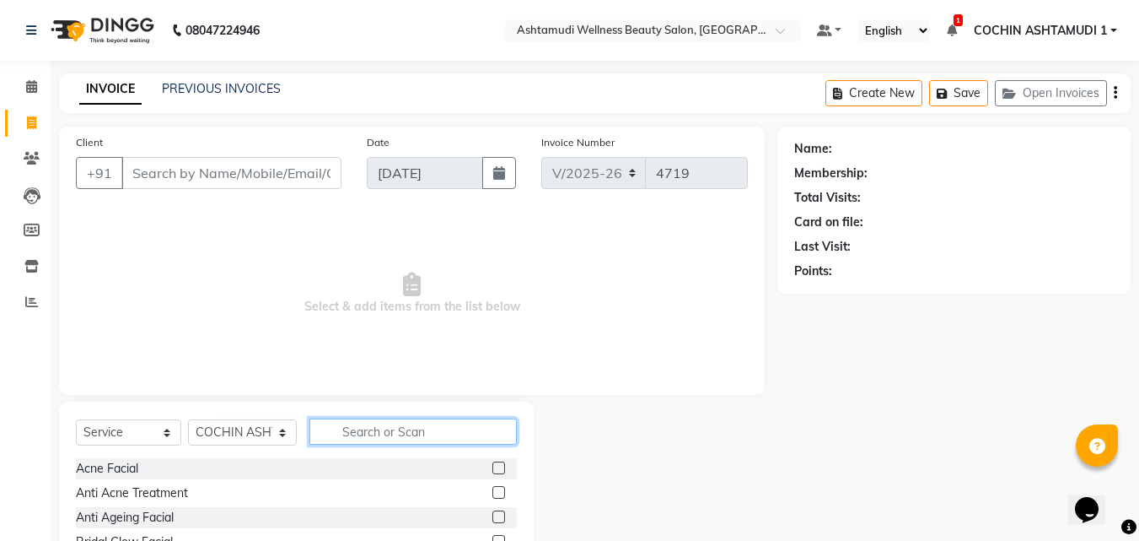
click at [352, 438] on input "text" at bounding box center [414, 431] width 208 height 26
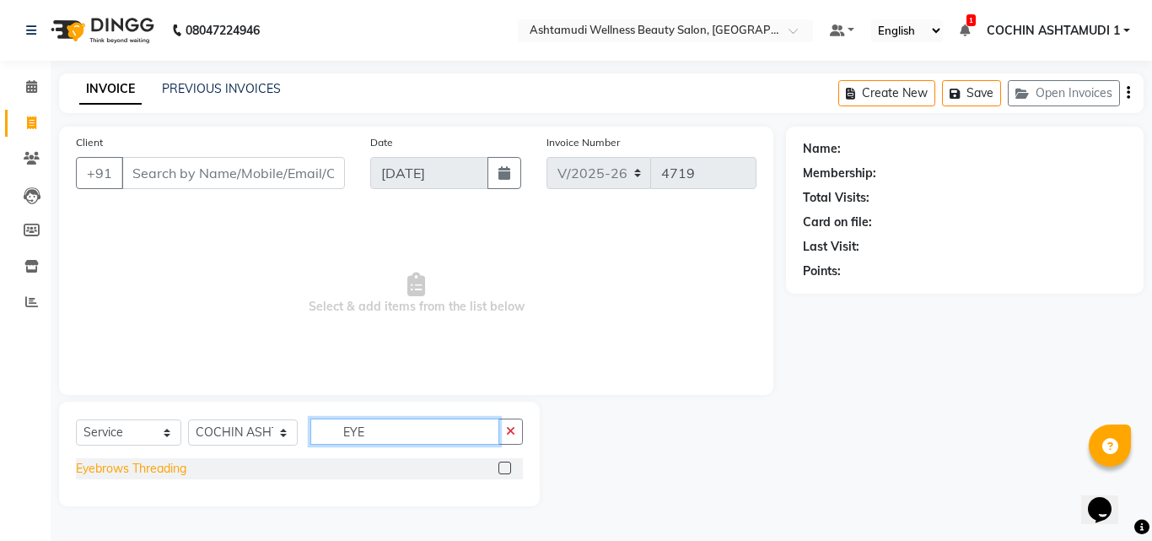
type input "EYE"
click at [155, 461] on div "Eyebrows Threading" at bounding box center [131, 469] width 110 height 18
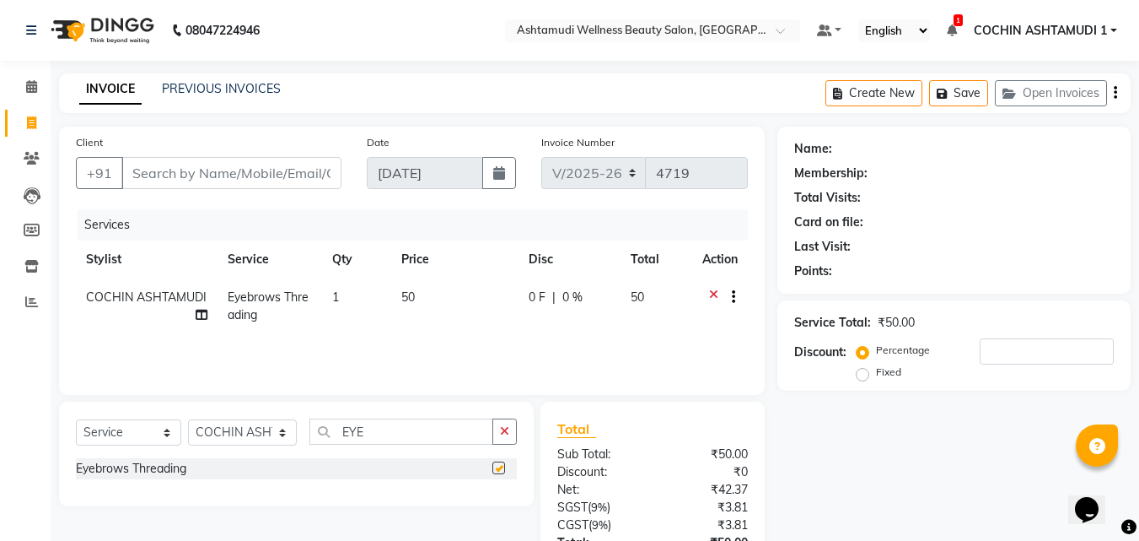
checkbox input "false"
click at [371, 438] on input "EYE" at bounding box center [402, 431] width 185 height 26
type input "CHIN"
click at [143, 465] on div "Chin Threading" at bounding box center [117, 469] width 82 height 18
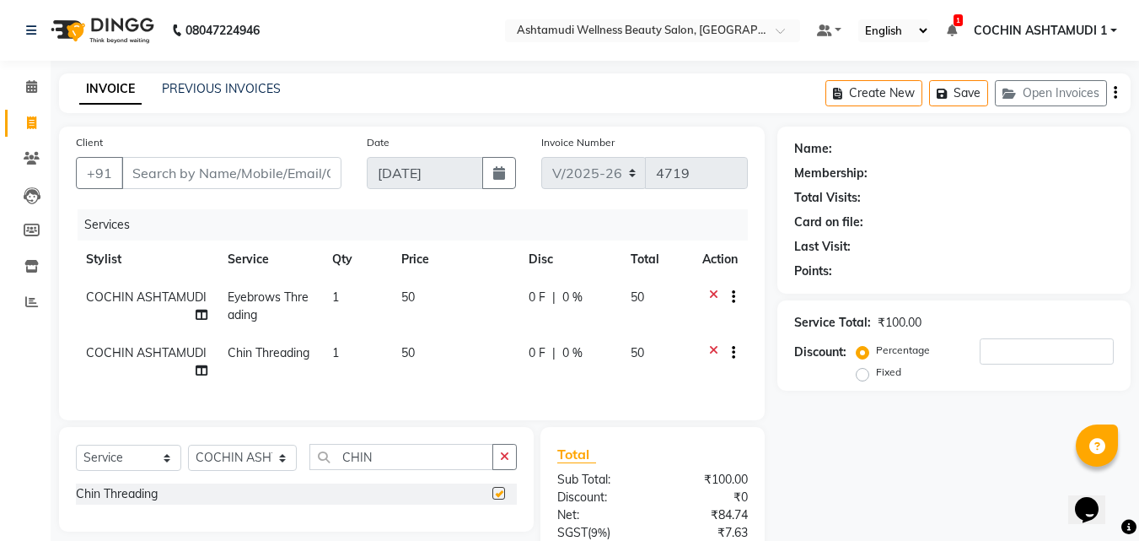
checkbox input "false"
click at [203, 175] on input "Client" at bounding box center [231, 173] width 220 height 32
type input "1"
type input "0"
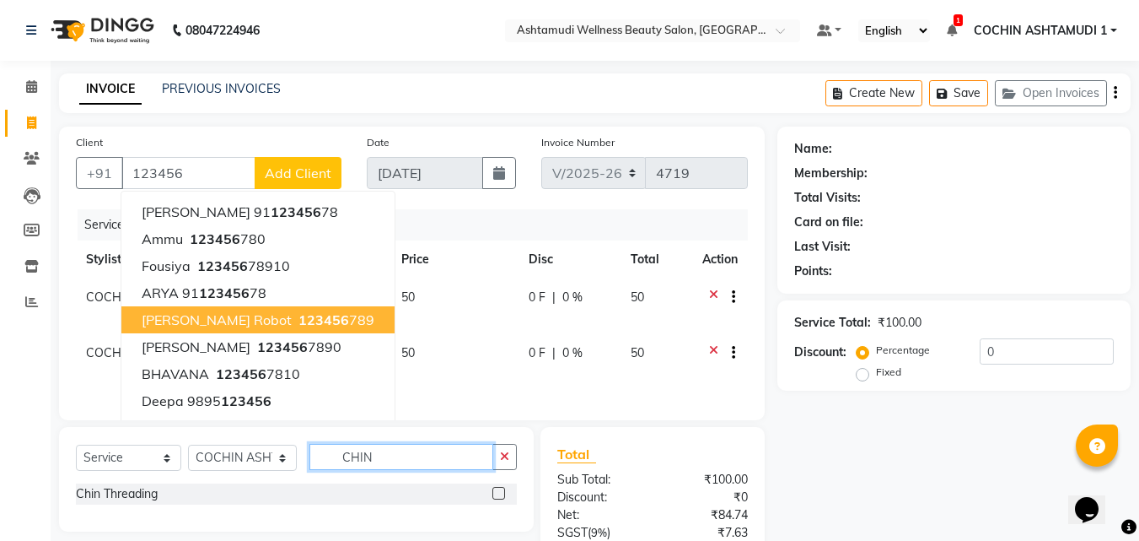
click at [442, 470] on input "CHIN" at bounding box center [402, 457] width 185 height 26
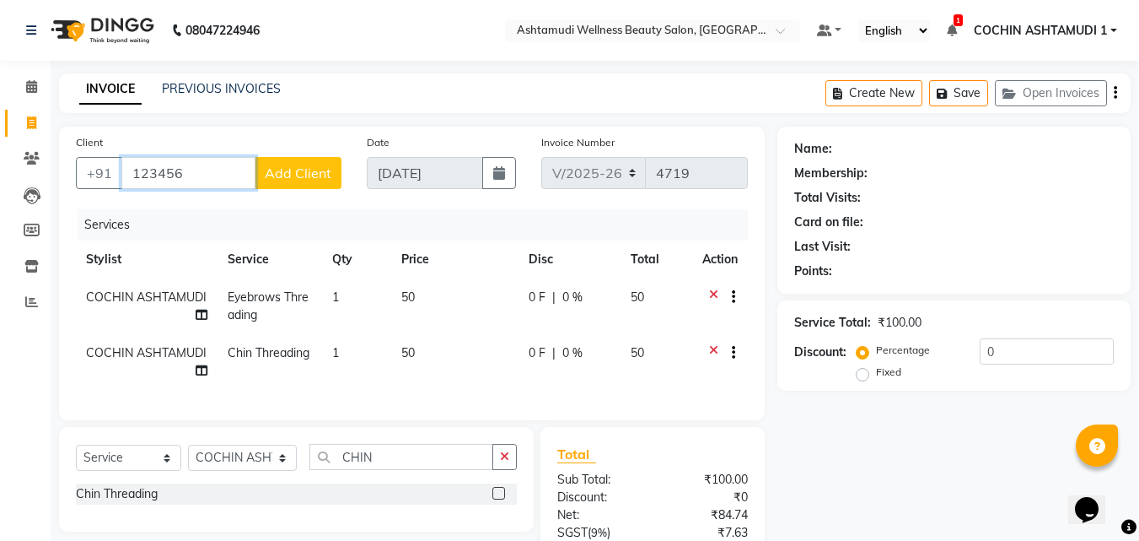
click at [212, 172] on input "123456" at bounding box center [188, 173] width 134 height 32
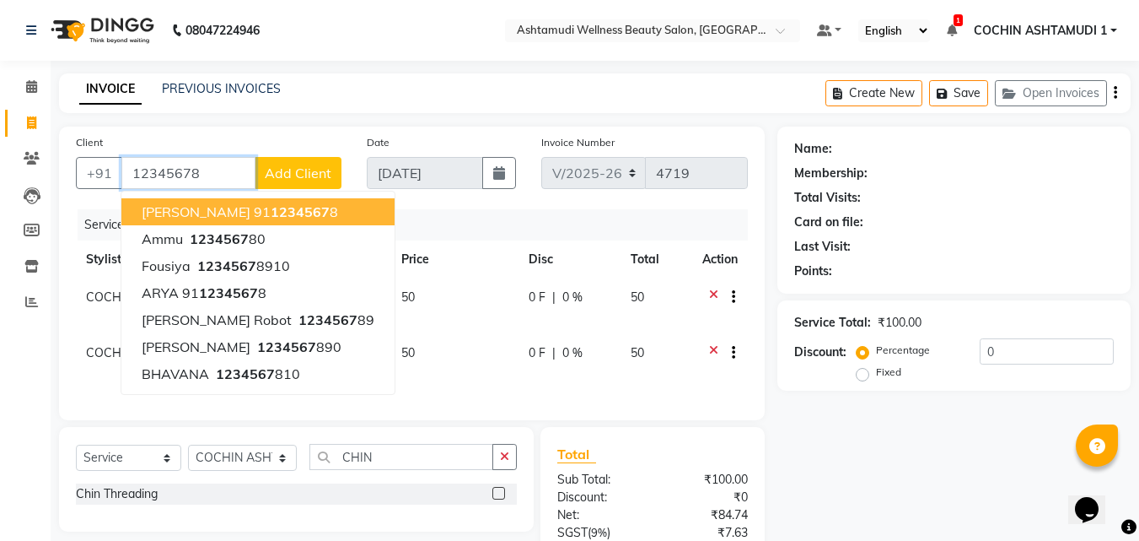
type input "12345678"
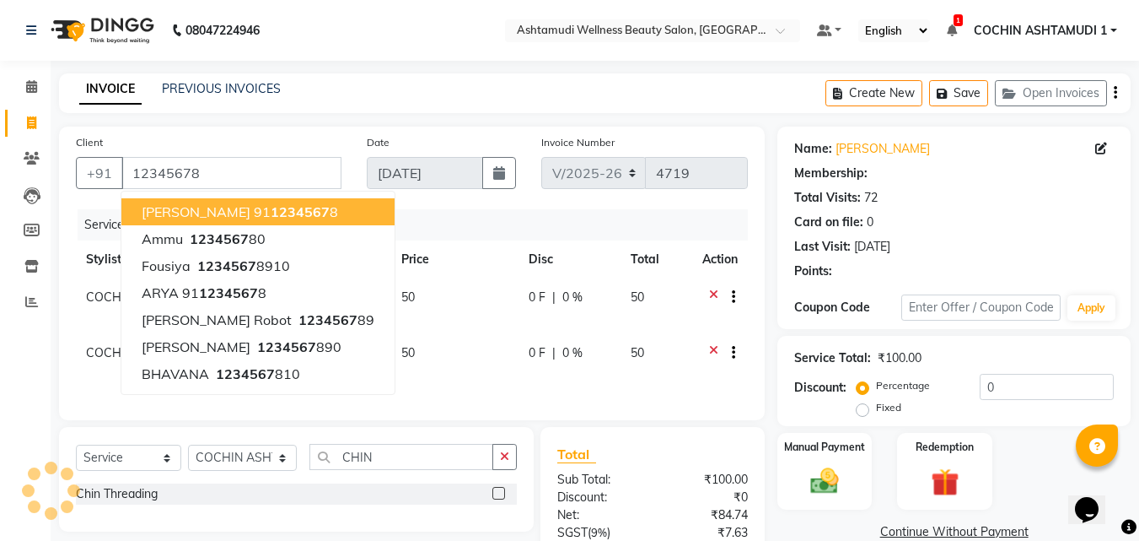
select select "1: Object"
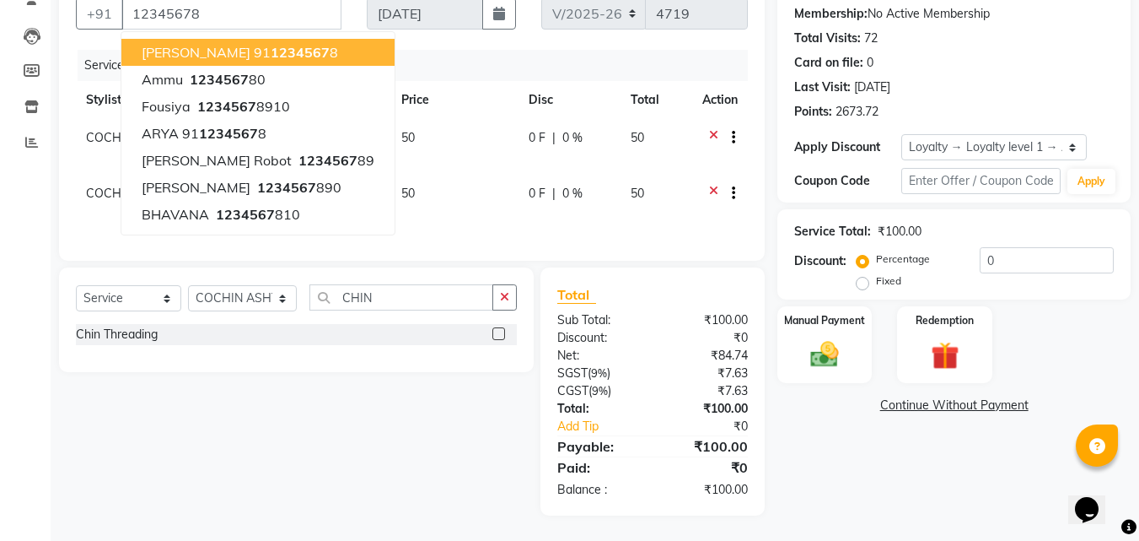
scroll to position [172, 0]
click at [825, 337] on img at bounding box center [824, 354] width 47 height 34
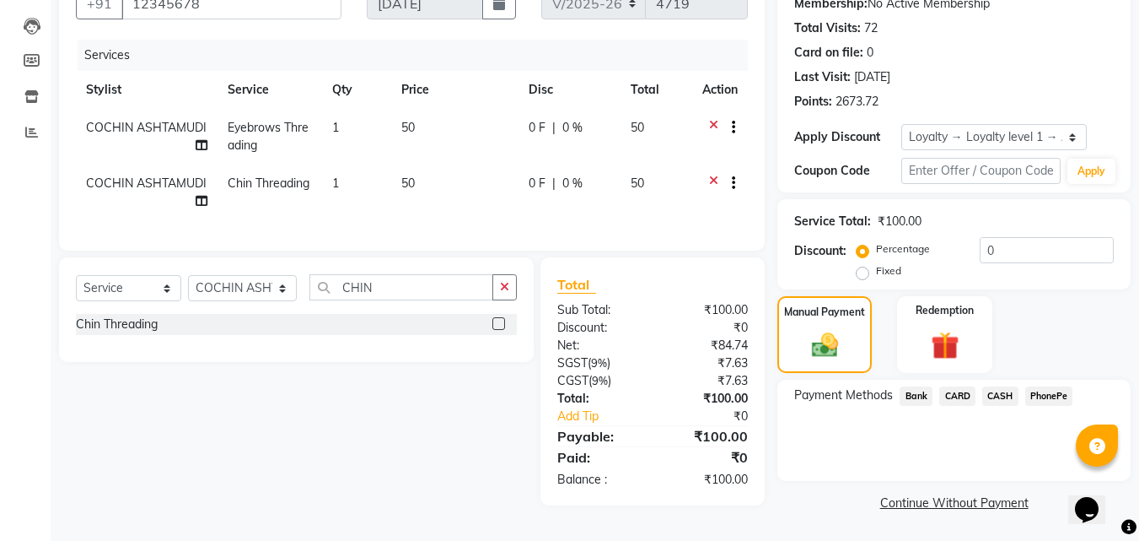
click at [1038, 396] on span "PhonePe" at bounding box center [1050, 395] width 48 height 19
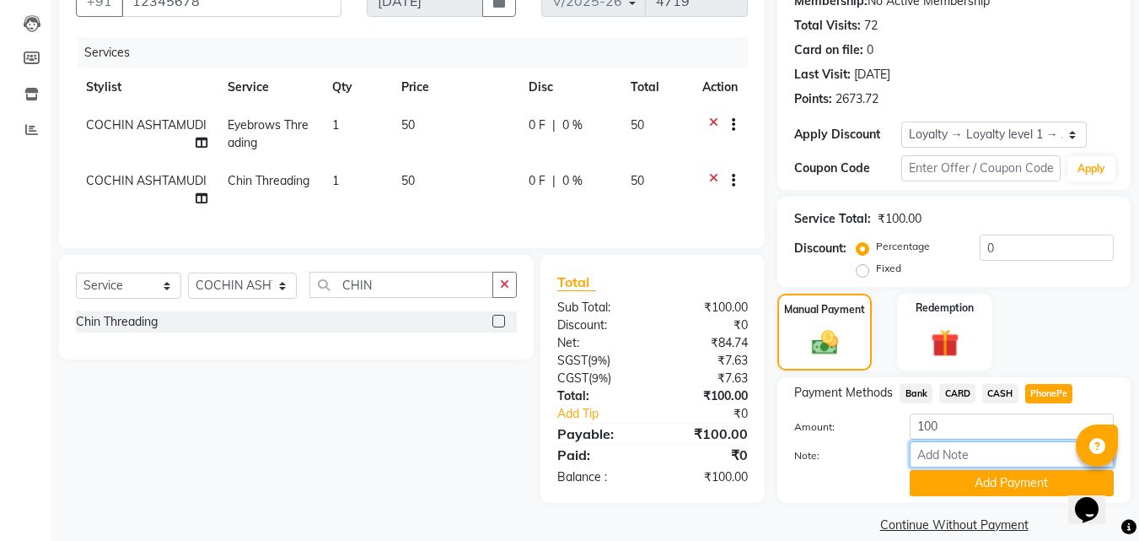
click at [958, 451] on input "Note:" at bounding box center [1012, 454] width 204 height 26
type input "[PERSON_NAME]"
click at [1006, 487] on button "Add Payment" at bounding box center [1012, 483] width 204 height 26
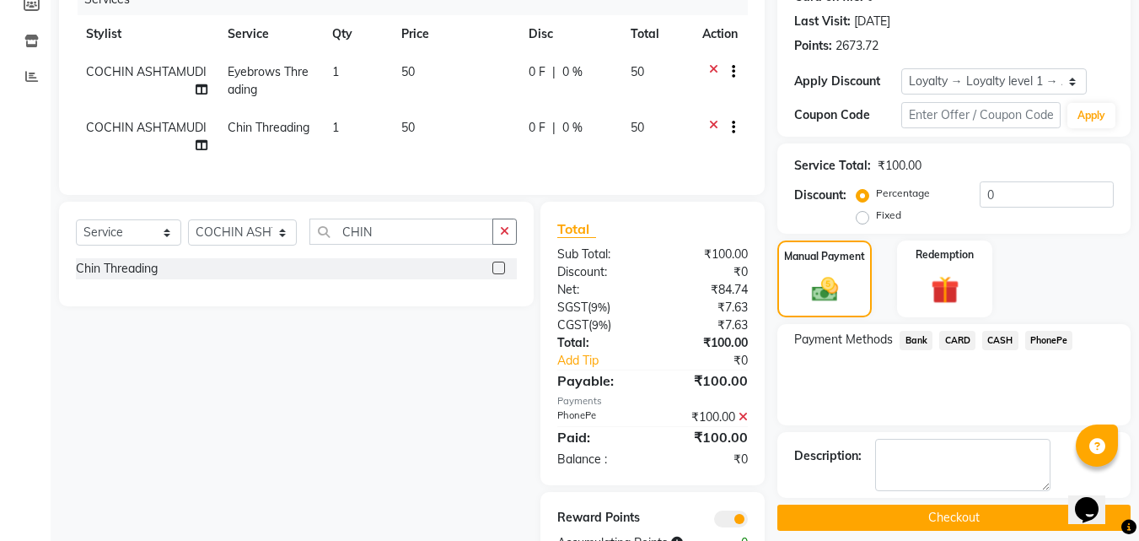
scroll to position [291, 0]
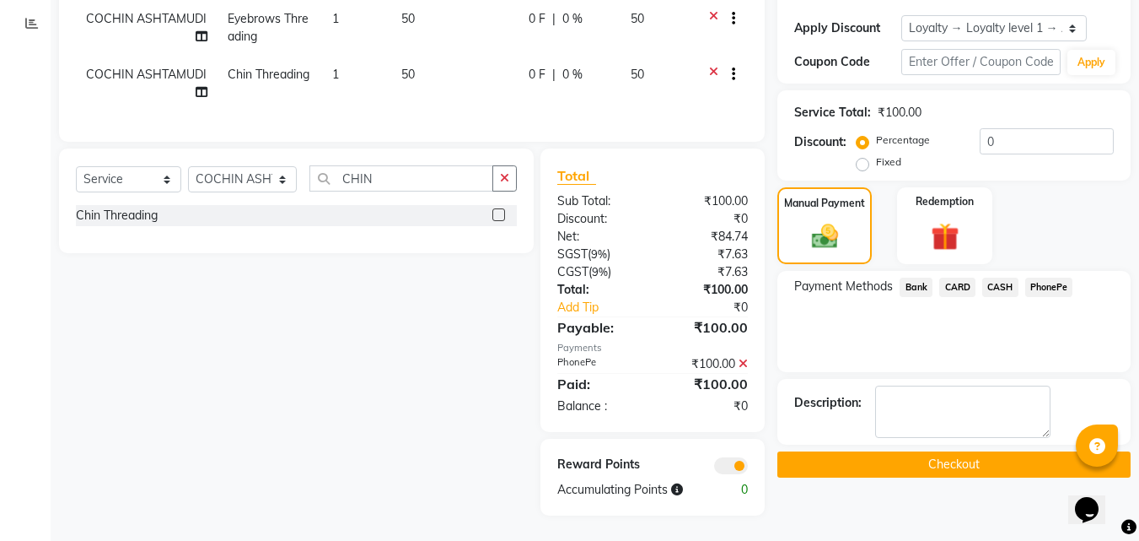
click at [954, 453] on button "Checkout" at bounding box center [954, 464] width 353 height 26
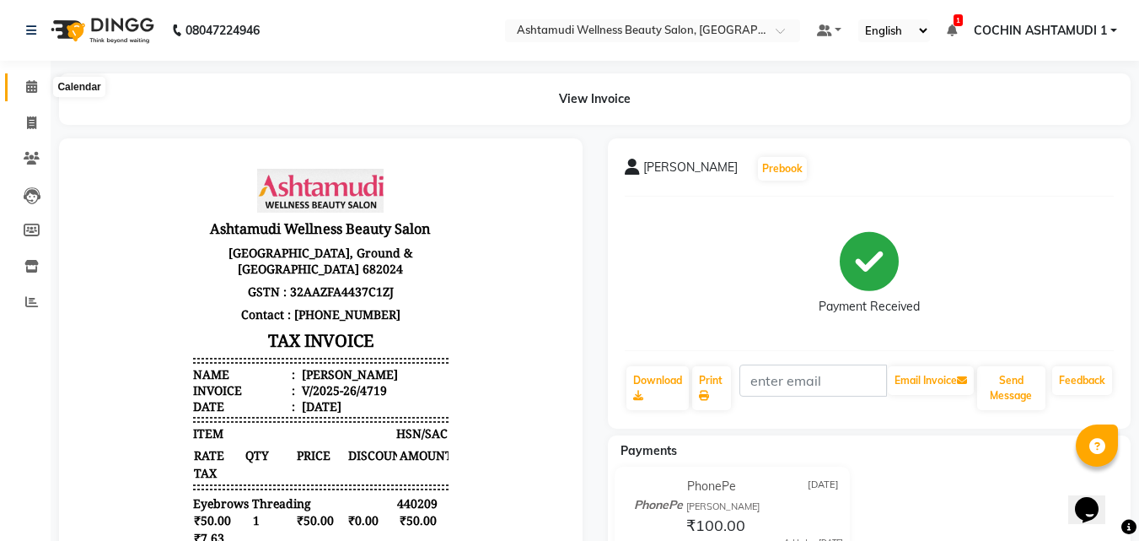
click at [30, 83] on icon at bounding box center [31, 86] width 11 height 13
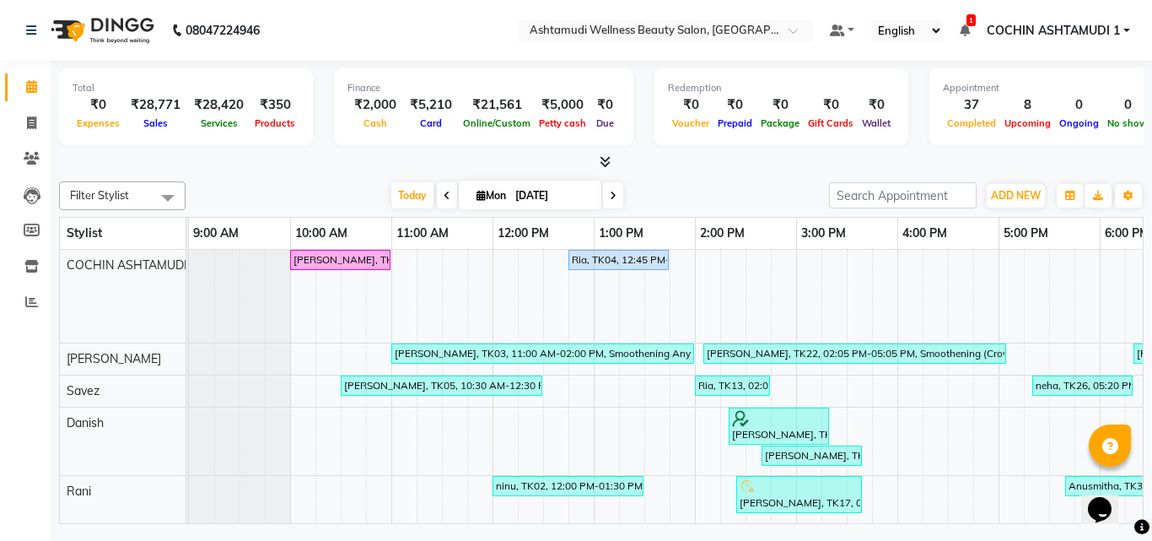
click at [608, 158] on icon at bounding box center [605, 161] width 11 height 13
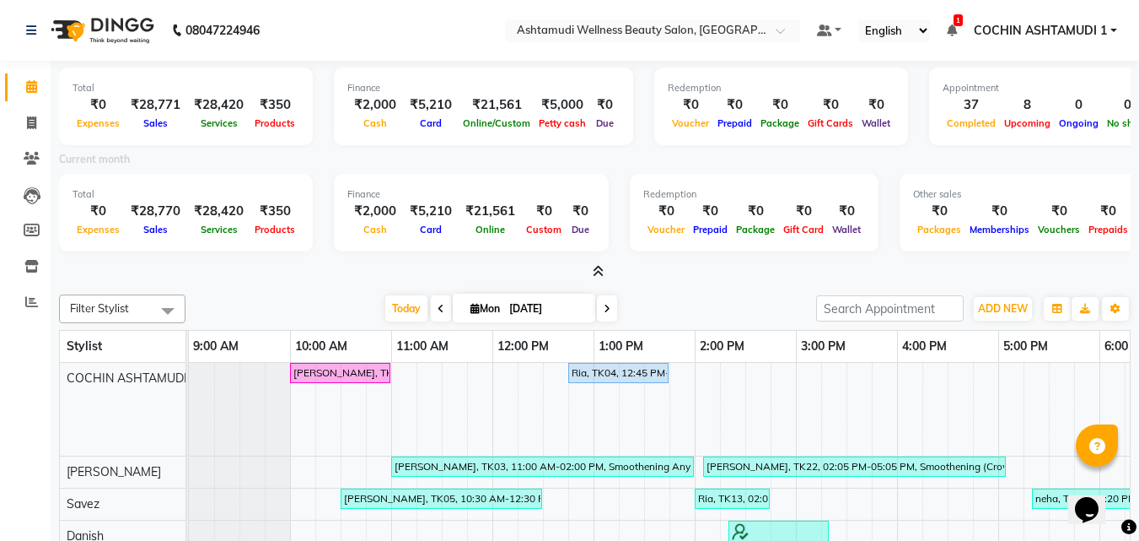
click at [600, 267] on icon at bounding box center [598, 271] width 11 height 13
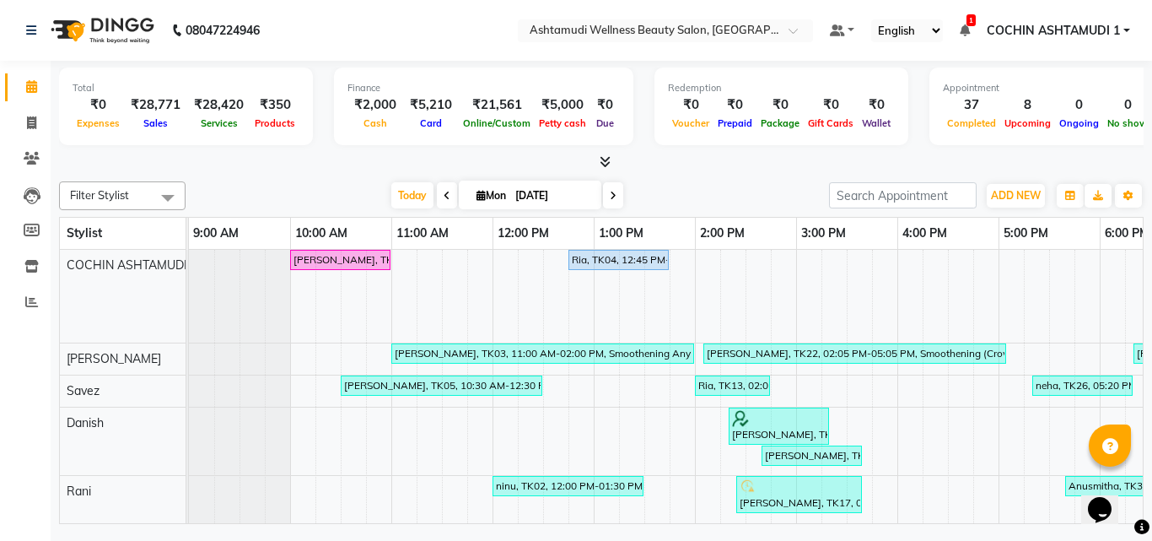
click at [609, 161] on icon at bounding box center [605, 161] width 11 height 13
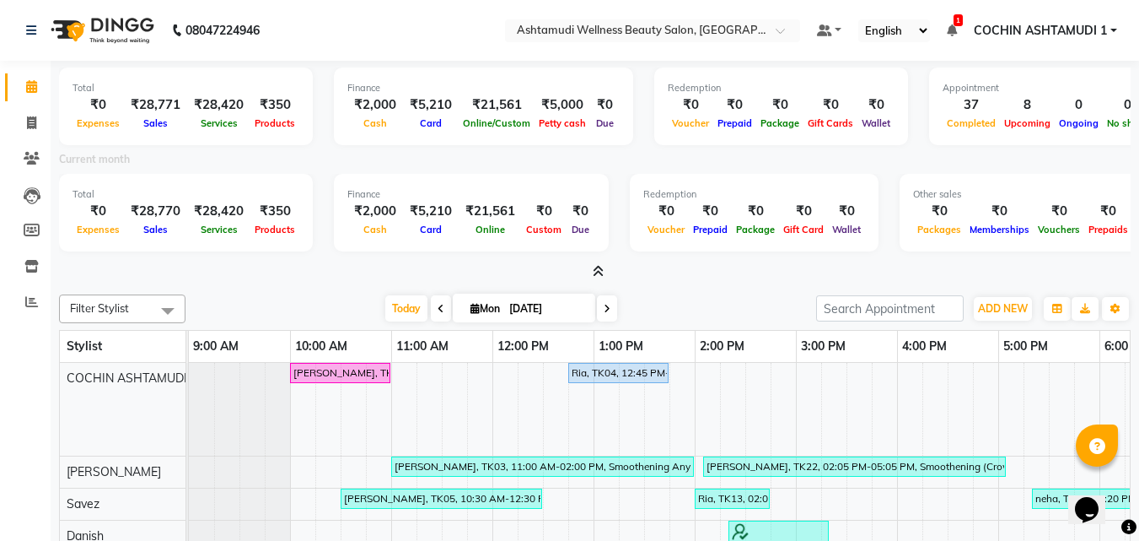
click at [596, 276] on icon at bounding box center [598, 271] width 11 height 13
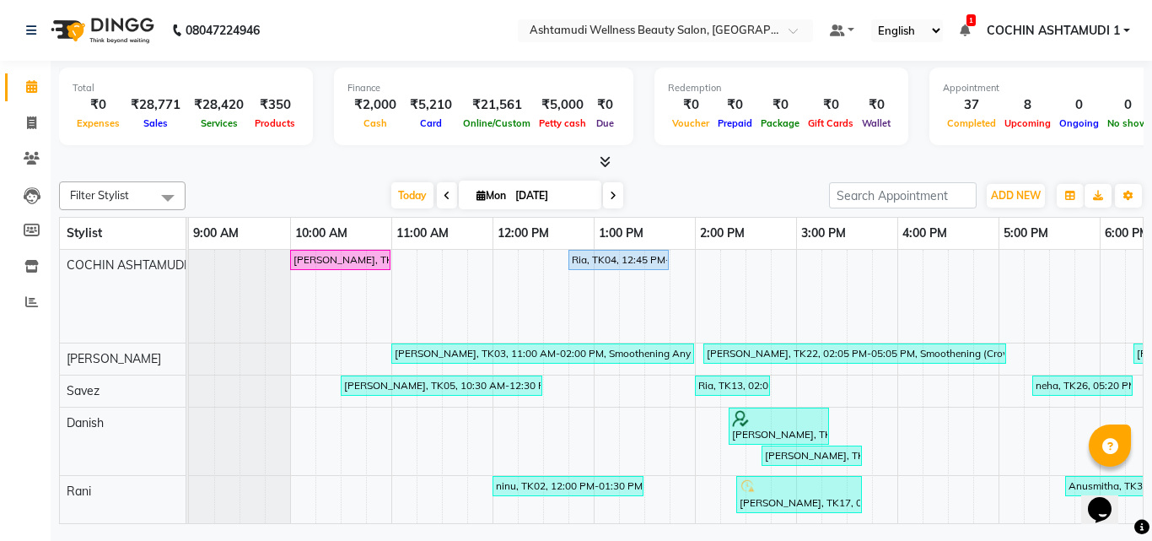
click at [608, 160] on icon at bounding box center [605, 161] width 11 height 13
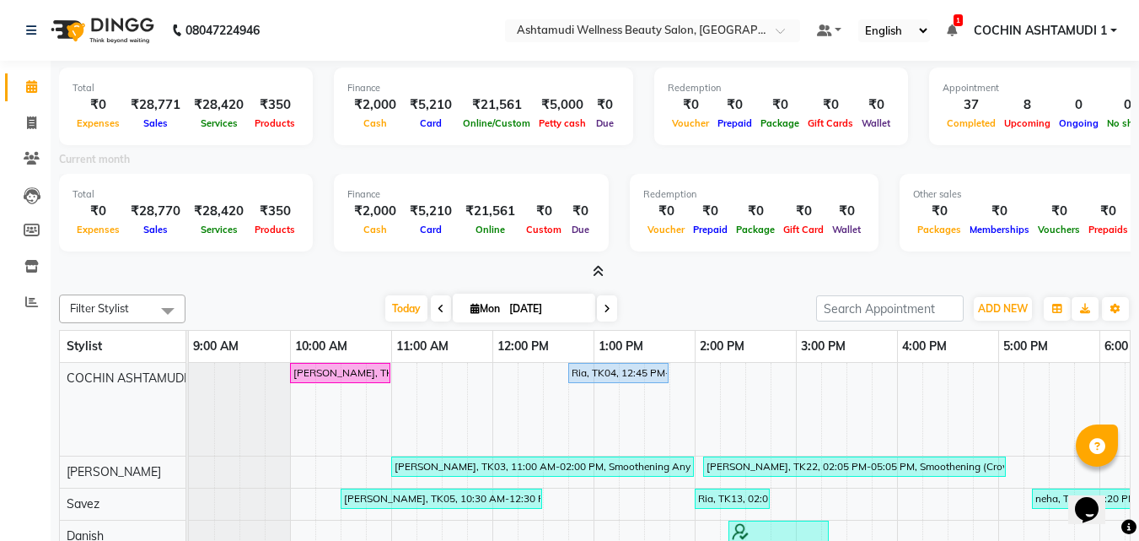
click at [597, 270] on icon at bounding box center [598, 271] width 11 height 13
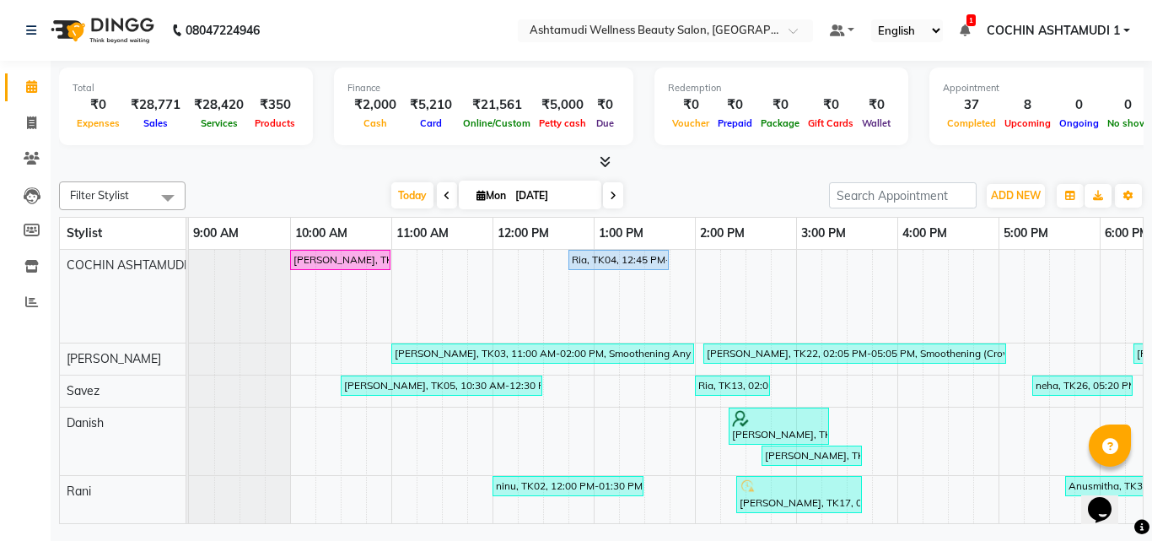
click at [605, 159] on icon at bounding box center [605, 161] width 11 height 13
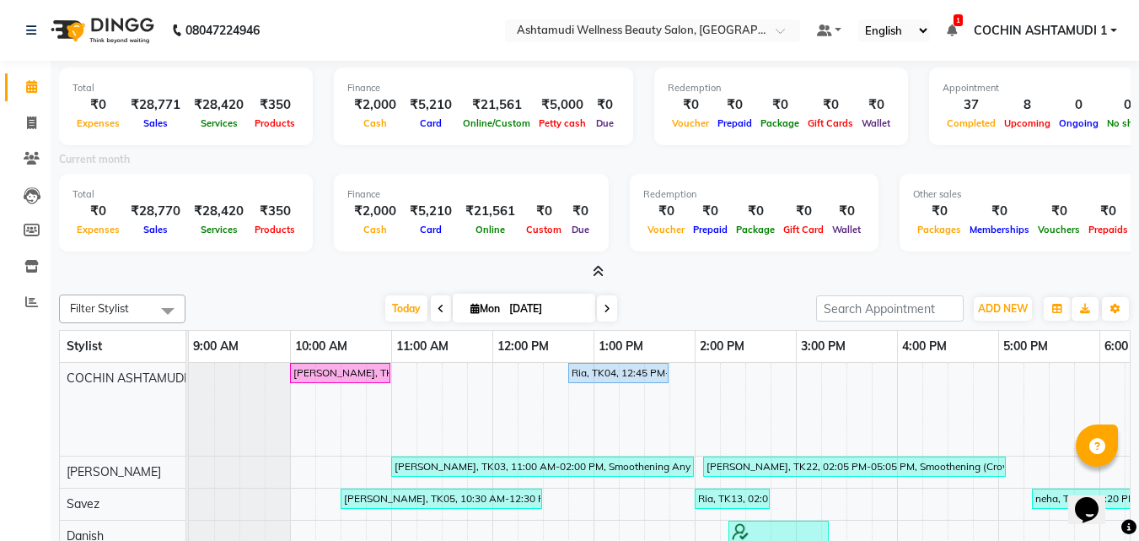
click at [596, 267] on icon at bounding box center [598, 271] width 11 height 13
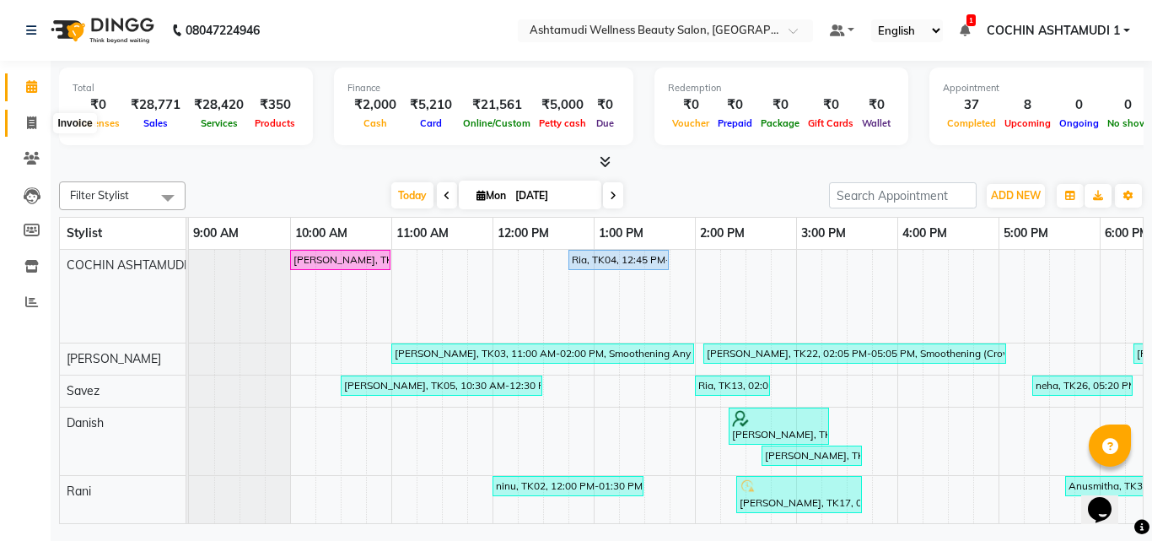
click at [27, 122] on icon at bounding box center [31, 122] width 9 height 13
select select "service"
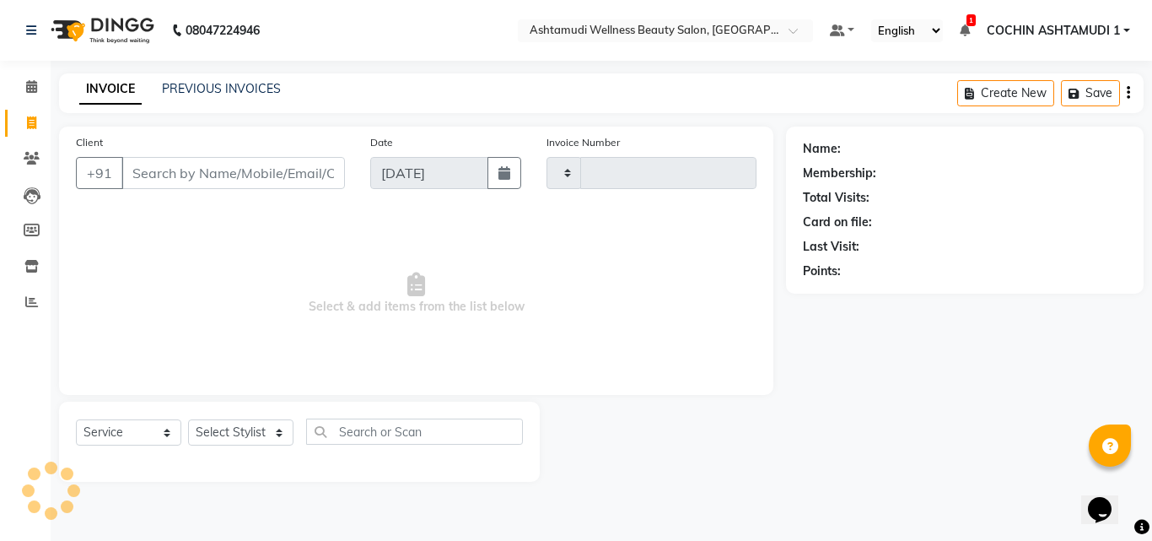
type input "4720"
select select "4632"
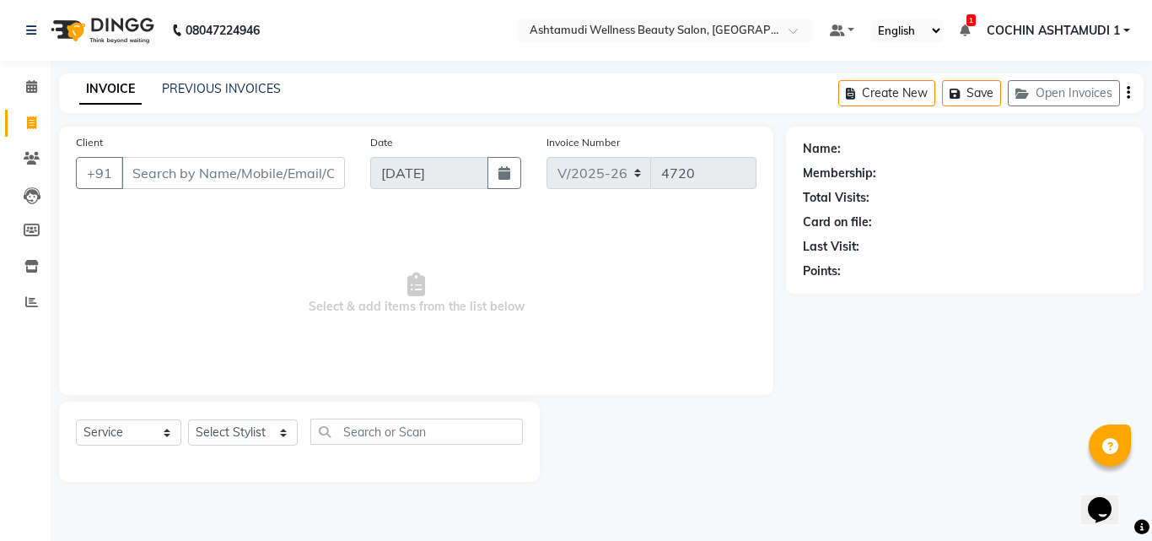
click at [170, 179] on input "Client" at bounding box center [233, 173] width 224 height 32
type input "7306915369"
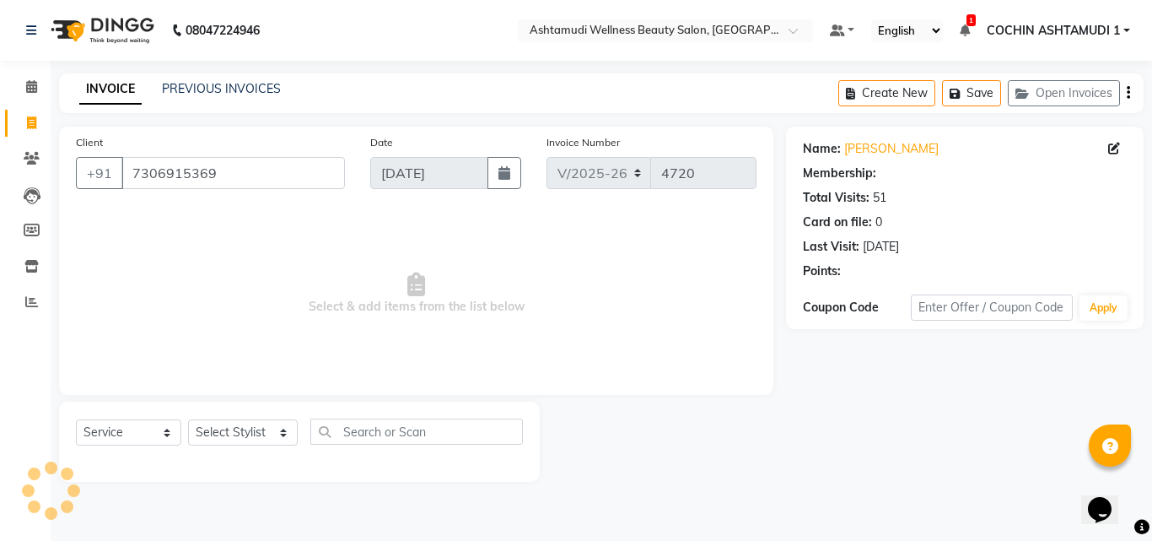
select select "1: Object"
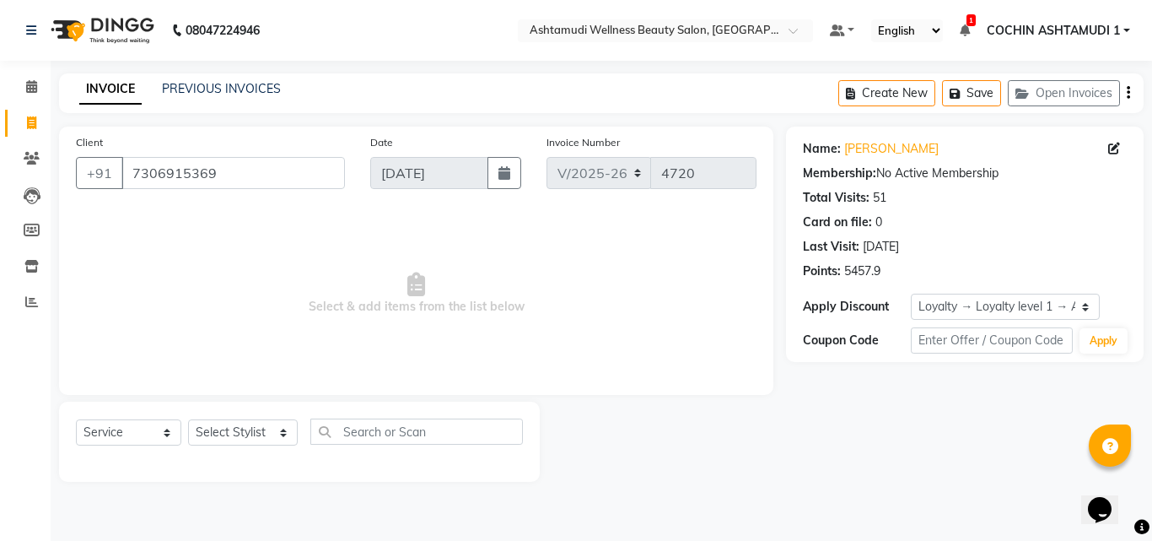
drag, startPoint x: 233, startPoint y: 417, endPoint x: 216, endPoint y: 456, distance: 43.1
click at [233, 418] on div "Select Service Product Membership Package Voucher Prepaid Gift Card Select Styl…" at bounding box center [299, 441] width 481 height 80
click at [236, 435] on select "Select Stylist [PERSON_NAME](URAJ) [PERSON_NAME] COCHIN ASHTAMUDI Danish [PERSO…" at bounding box center [243, 432] width 110 height 26
click at [465, 260] on span "Select & add items from the list below" at bounding box center [416, 293] width 681 height 169
click at [32, 87] on icon at bounding box center [31, 86] width 11 height 13
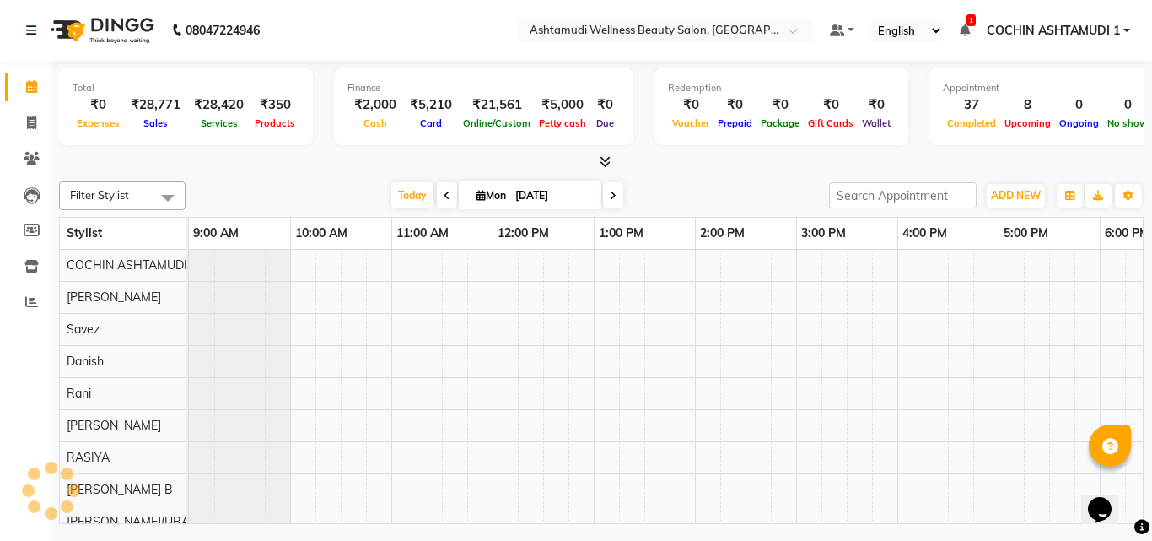
scroll to position [0, 261]
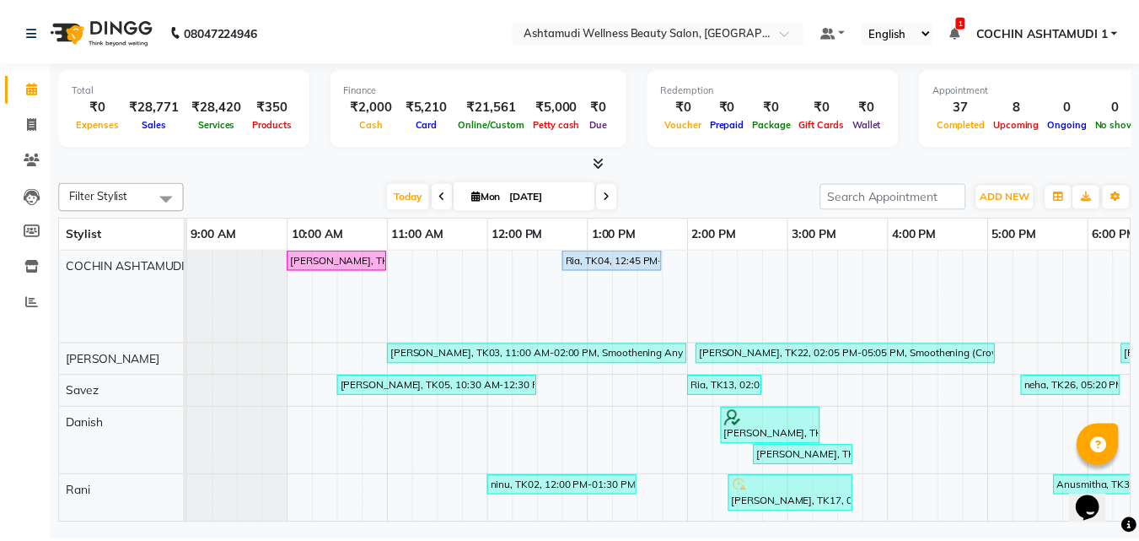
scroll to position [0, 261]
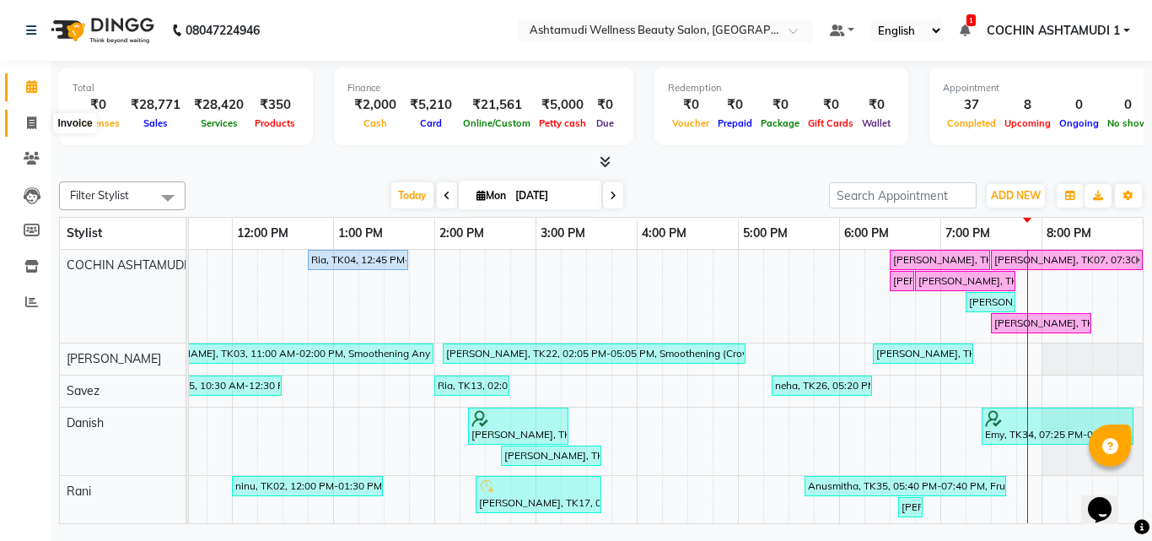
click at [30, 122] on icon at bounding box center [31, 122] width 9 height 13
select select "service"
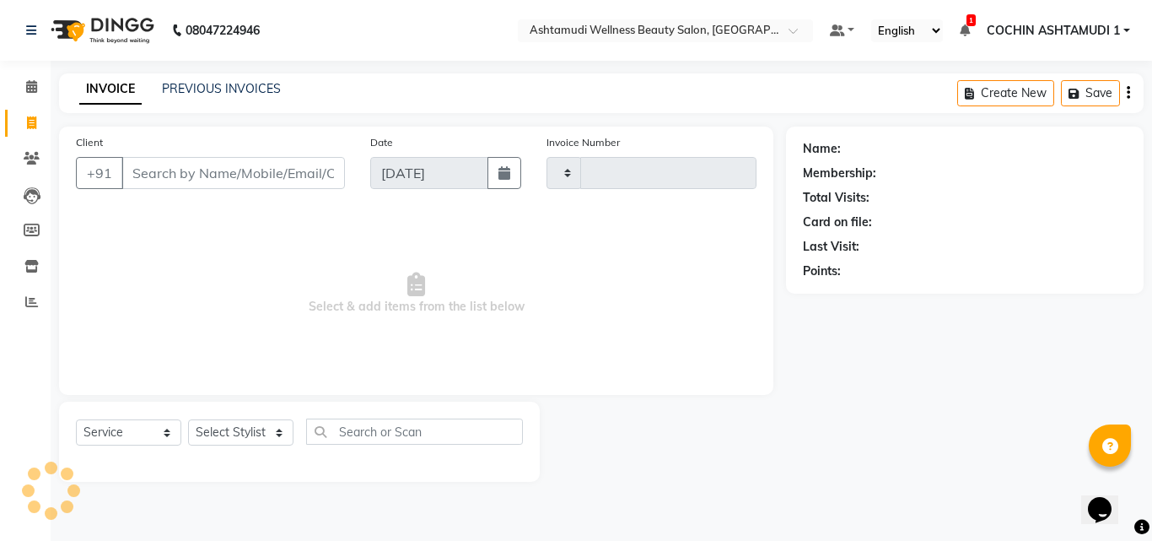
type input "4720"
select select "4632"
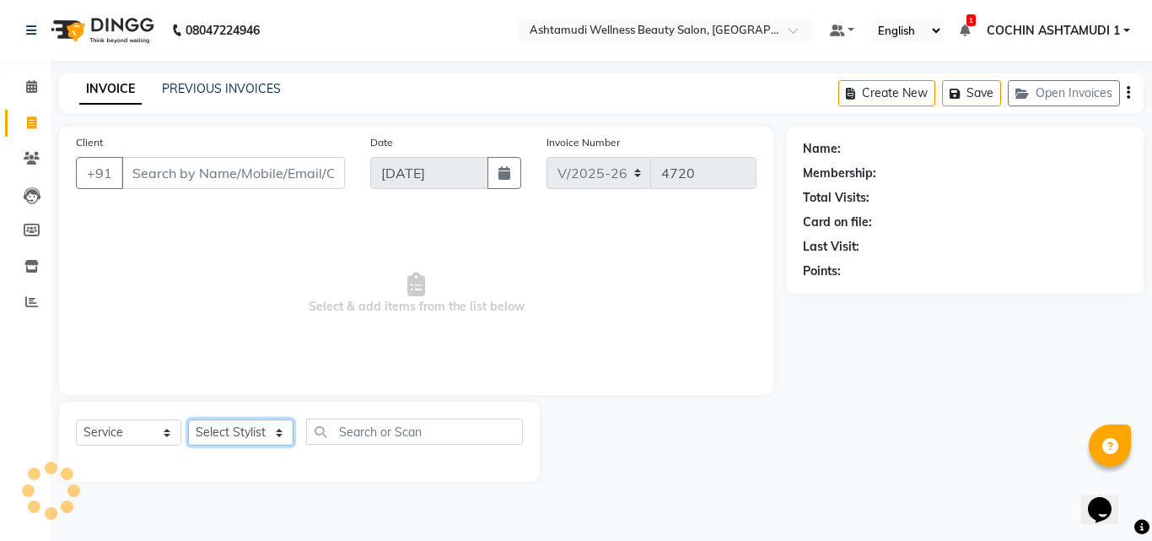
click at [244, 436] on select "Select Stylist" at bounding box center [240, 432] width 105 height 26
select select "34115"
click at [188, 419] on select "Select Stylist [PERSON_NAME](URAJ) [PERSON_NAME] COCHIN ASHTAMUDI Danish [PERSO…" at bounding box center [243, 432] width 110 height 26
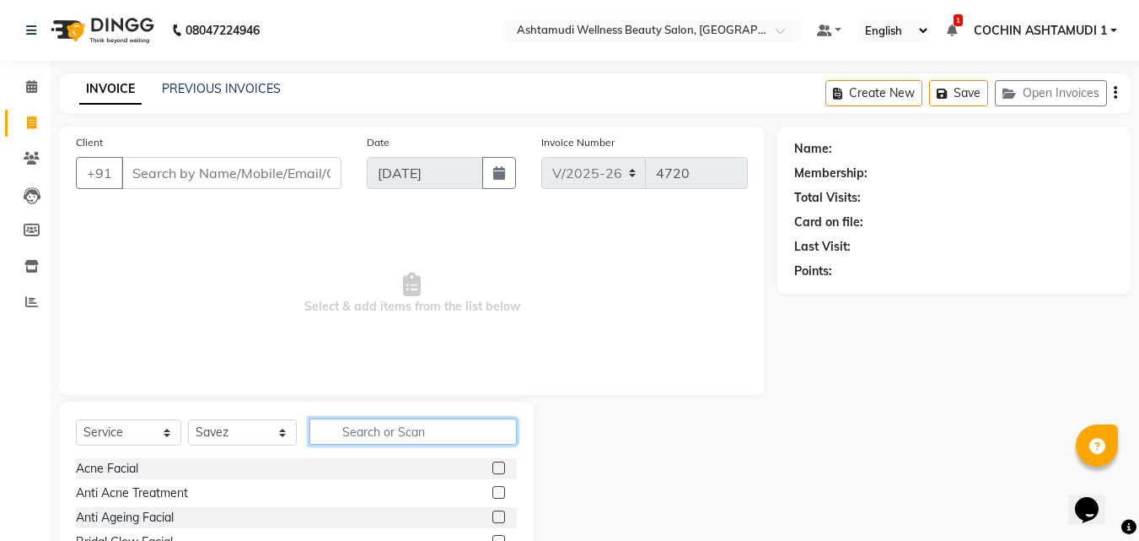
click at [342, 431] on input "text" at bounding box center [414, 431] width 208 height 26
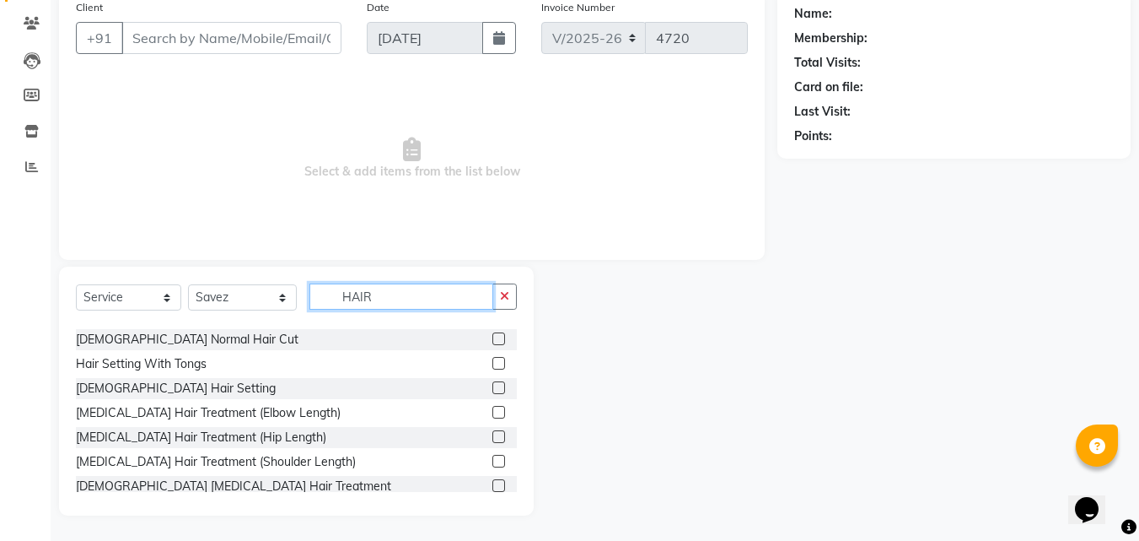
scroll to position [84, 0]
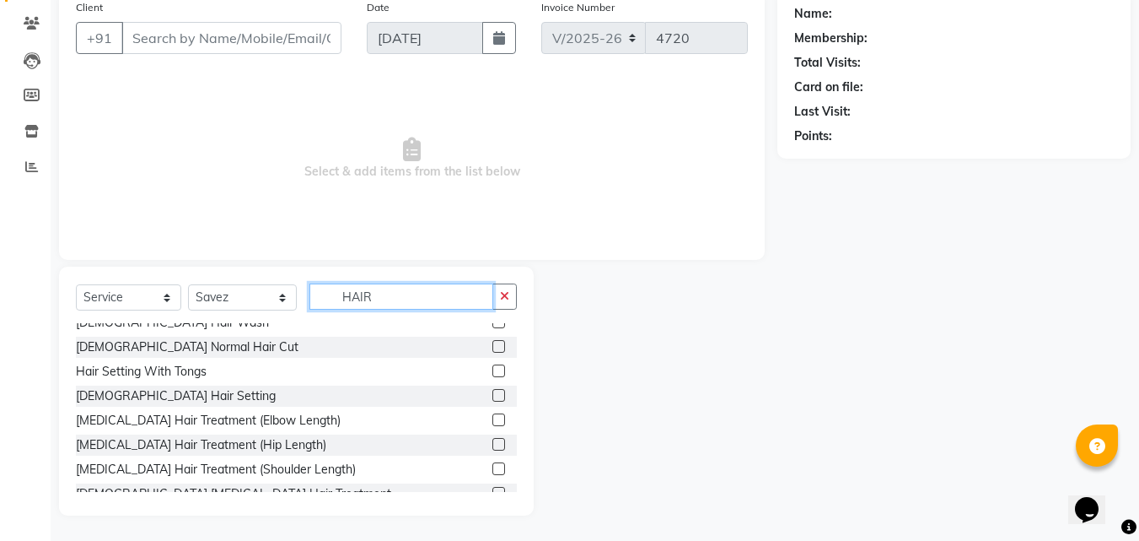
type input "HAIR"
click at [493, 348] on label at bounding box center [499, 346] width 13 height 13
click at [493, 348] on input "checkbox" at bounding box center [498, 347] width 11 height 11
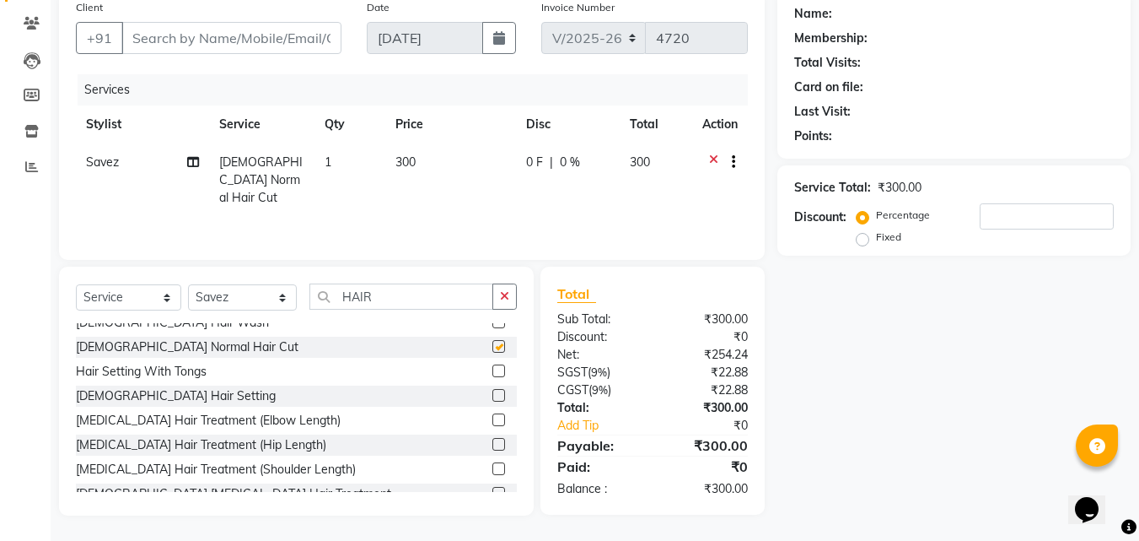
checkbox input "false"
click at [383, 304] on input "HAIR" at bounding box center [402, 296] width 185 height 26
type input "H"
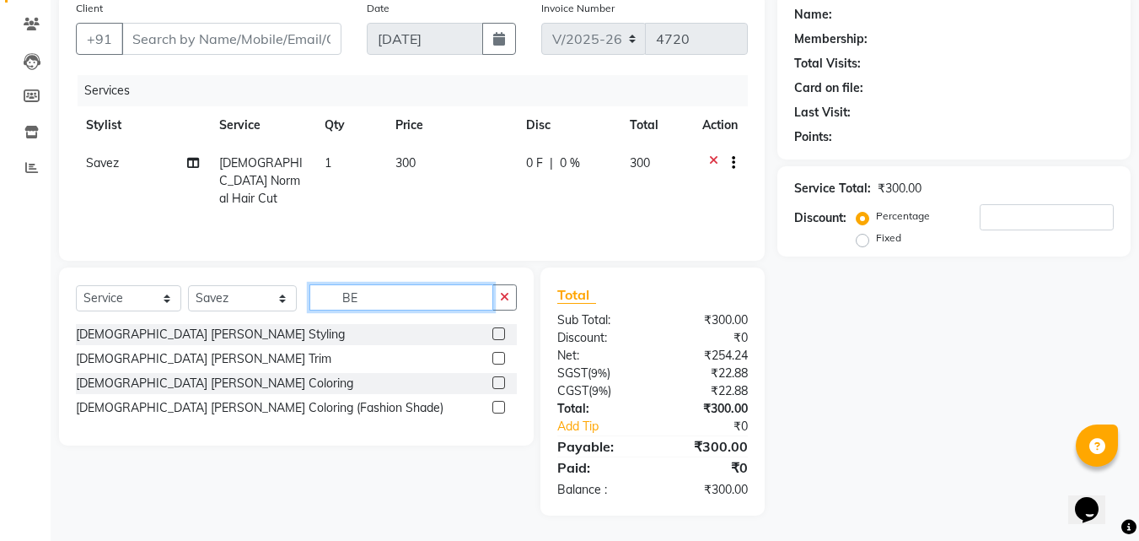
scroll to position [134, 0]
type input "BEAR"
click at [502, 336] on label at bounding box center [499, 333] width 13 height 13
click at [502, 336] on input "checkbox" at bounding box center [498, 334] width 11 height 11
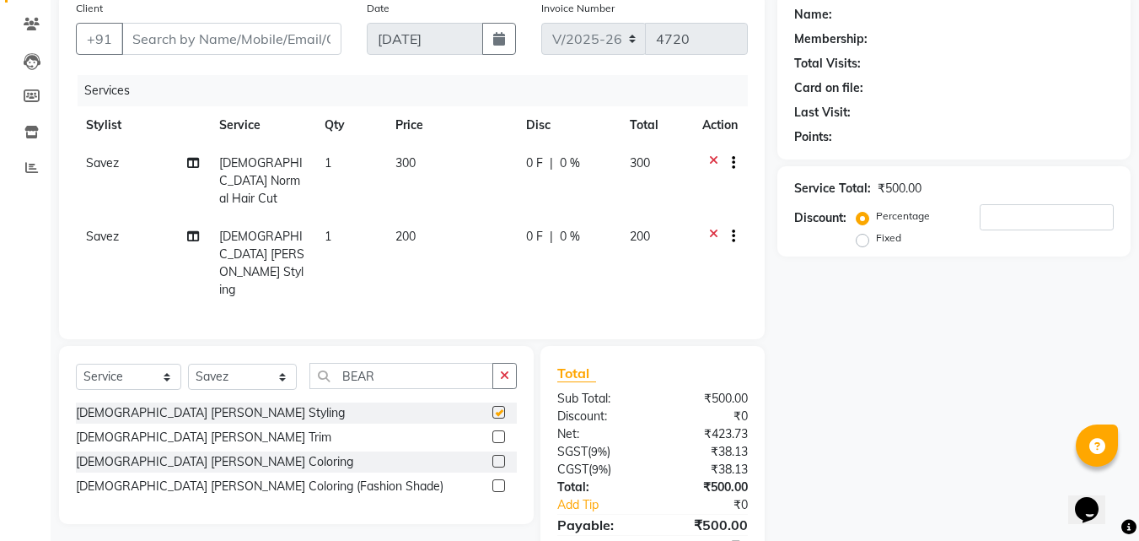
scroll to position [80, 0]
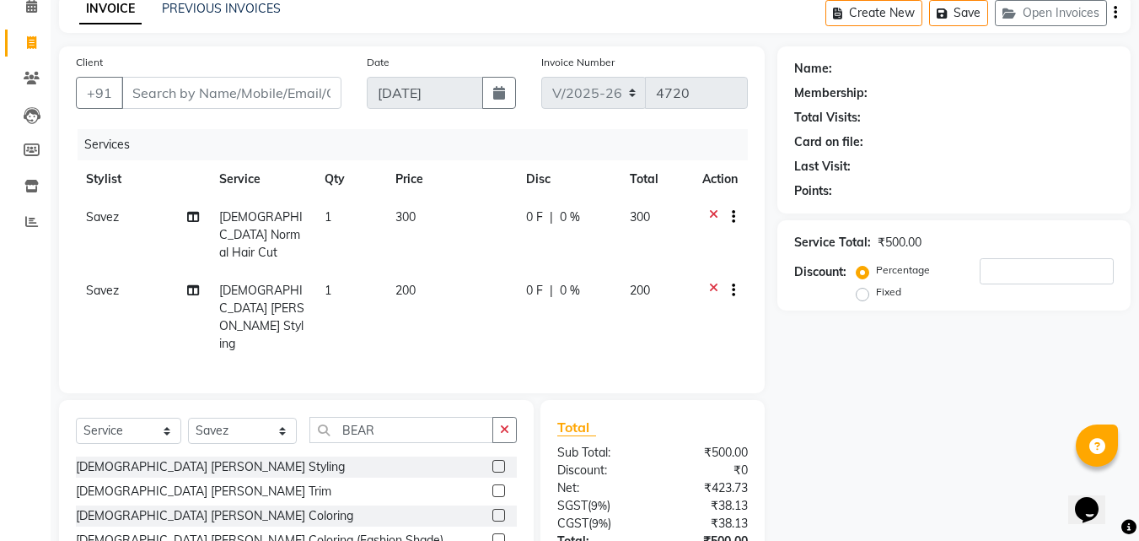
checkbox input "false"
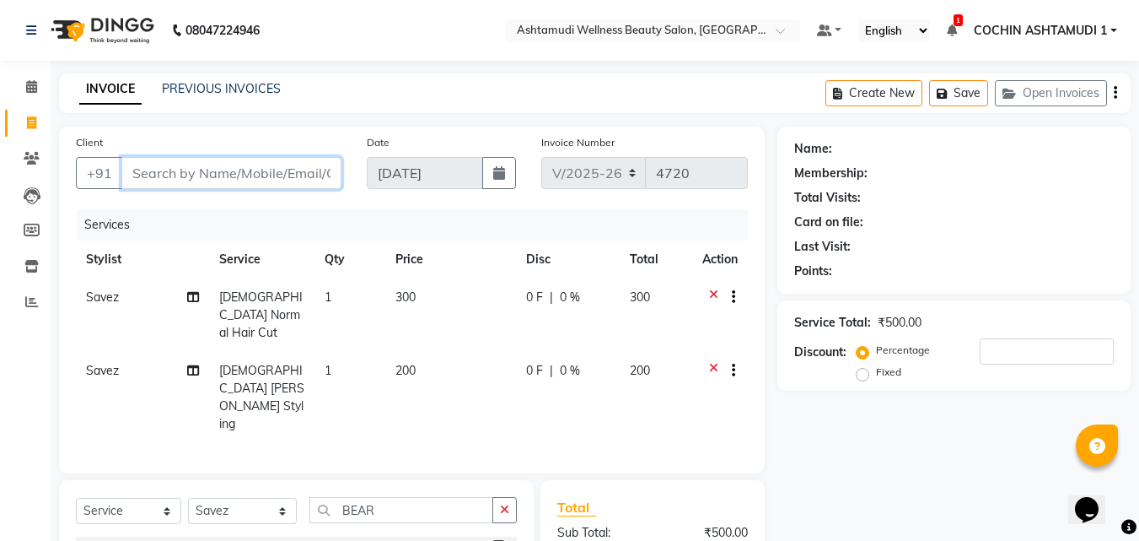
click at [309, 176] on input "Client" at bounding box center [231, 173] width 220 height 32
type input "9"
type input "0"
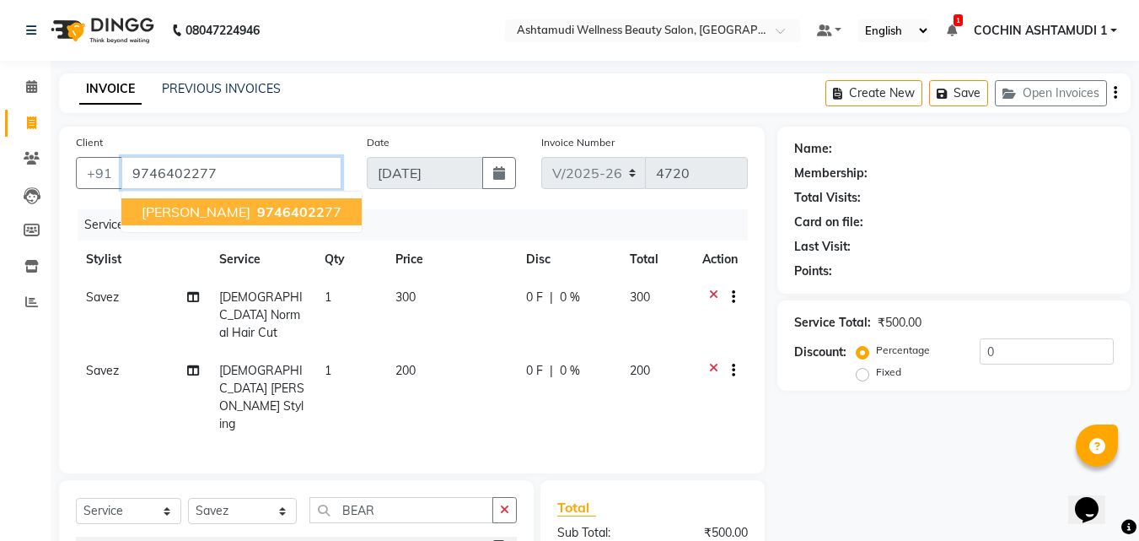
type input "9746402277"
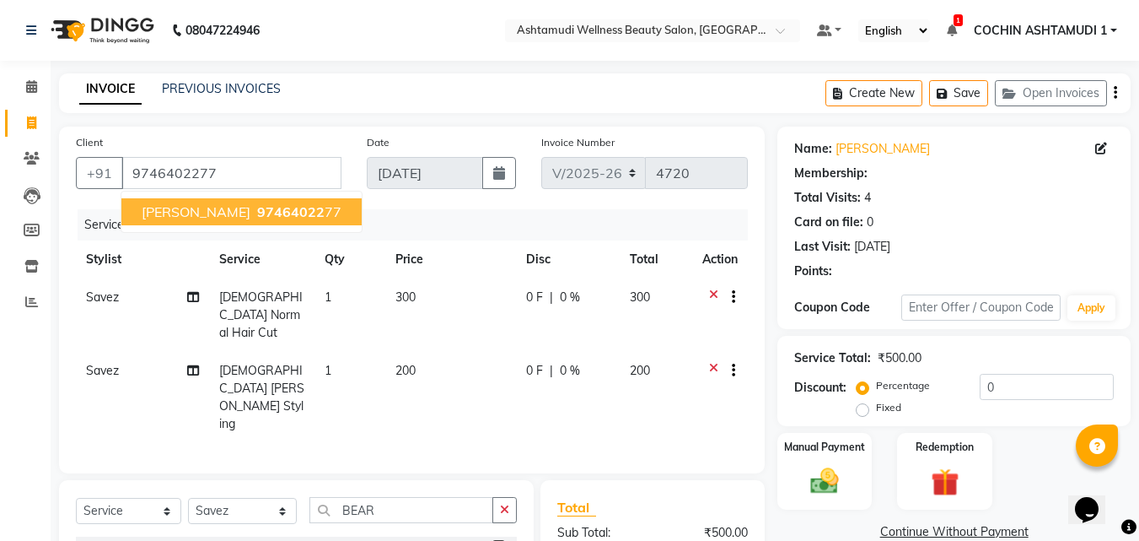
select select "1: Object"
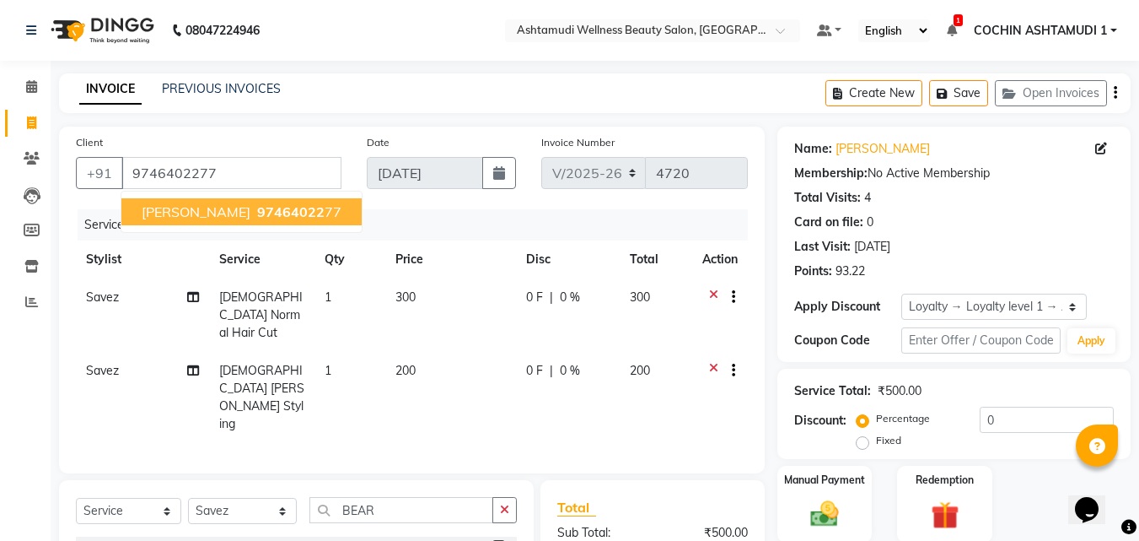
click at [271, 214] on span "97464022" at bounding box center [290, 211] width 67 height 17
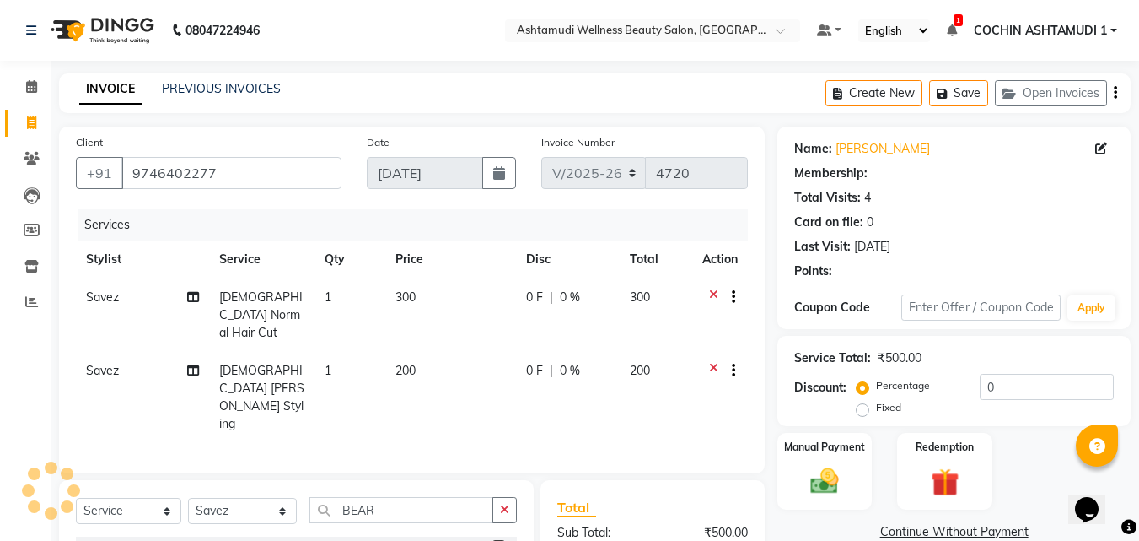
select select "1: Object"
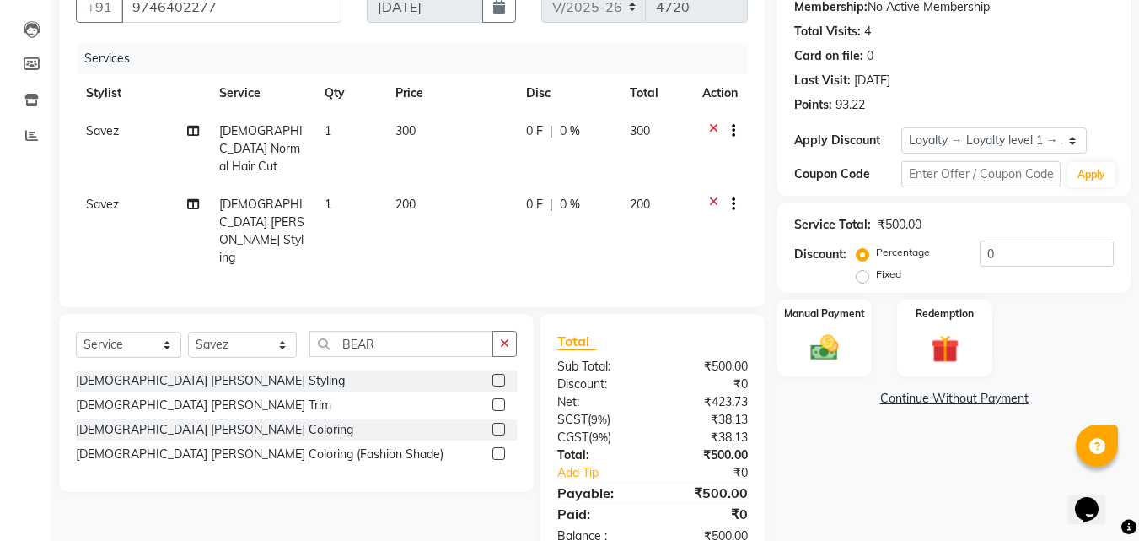
scroll to position [172, 0]
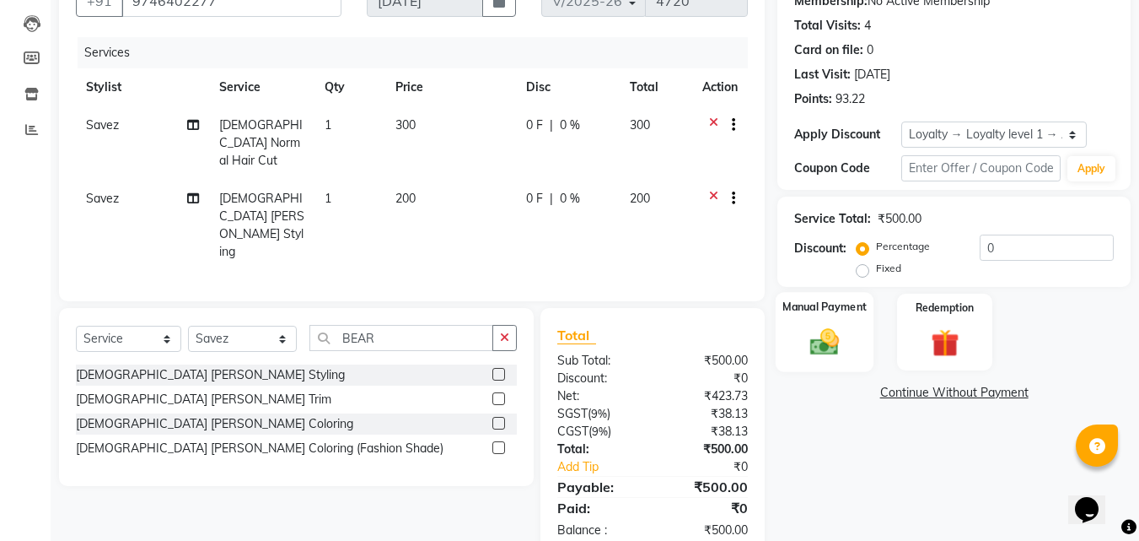
click at [828, 331] on img at bounding box center [824, 342] width 47 height 34
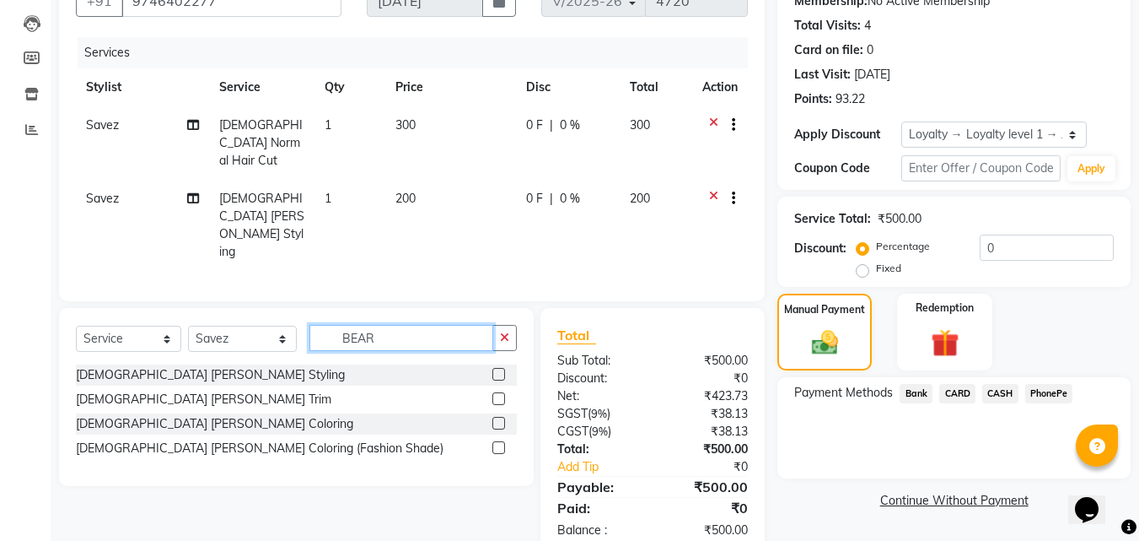
click at [391, 325] on input "BEAR" at bounding box center [402, 338] width 185 height 26
click at [1032, 396] on span "PhonePe" at bounding box center [1050, 393] width 48 height 19
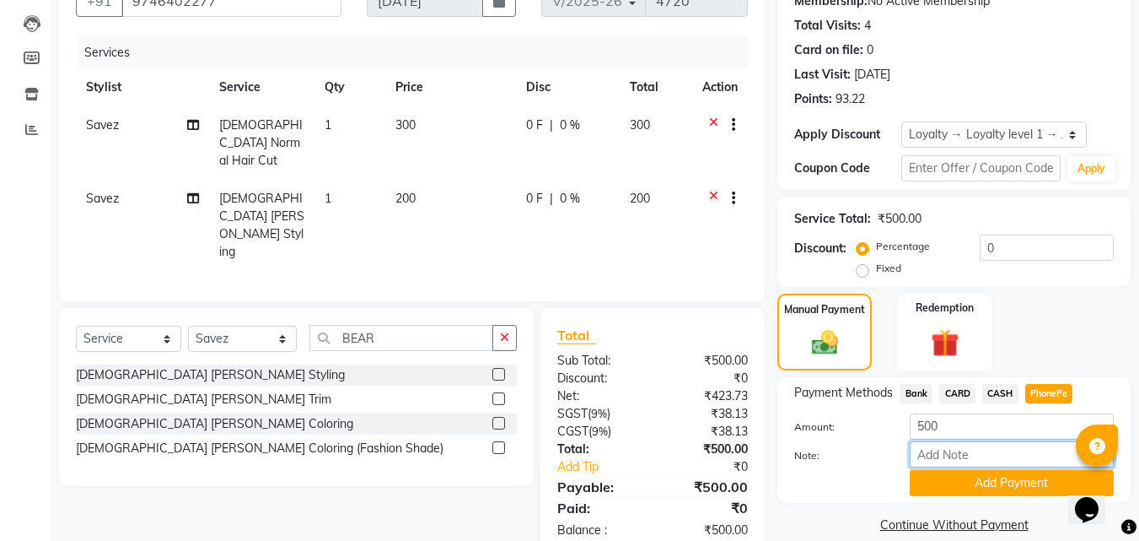
click at [967, 450] on input "Note:" at bounding box center [1012, 454] width 204 height 26
type input "fousiya"
click at [989, 486] on button "Add Payment" at bounding box center [1012, 483] width 204 height 26
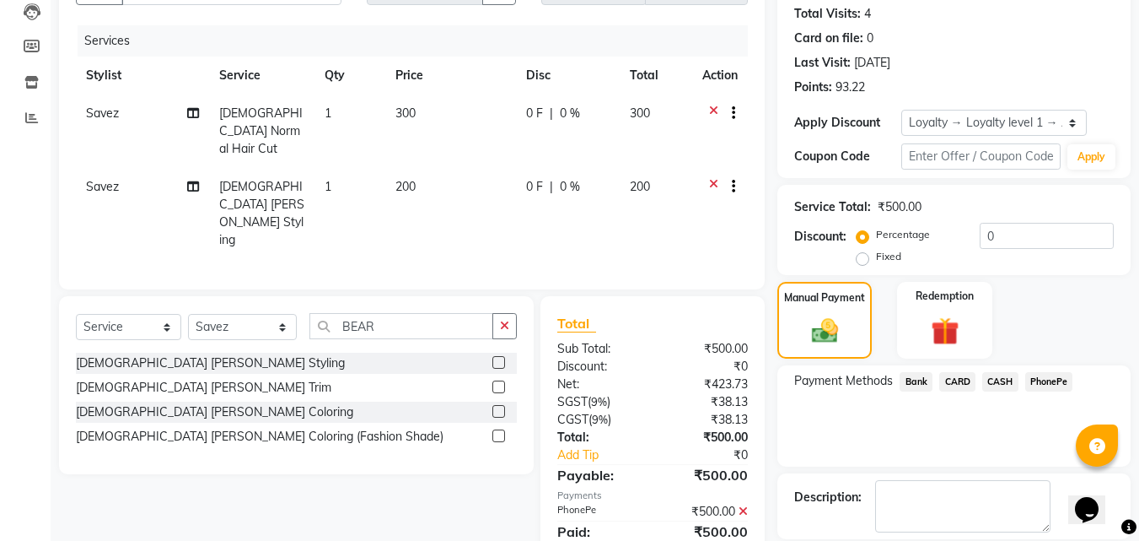
scroll to position [309, 0]
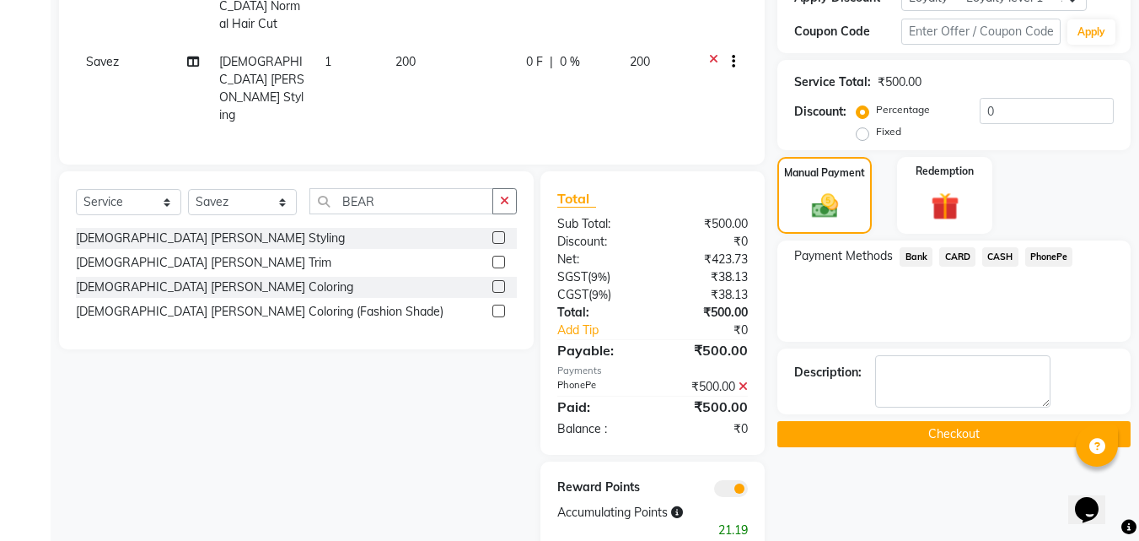
click at [911, 442] on button "Checkout" at bounding box center [954, 434] width 353 height 26
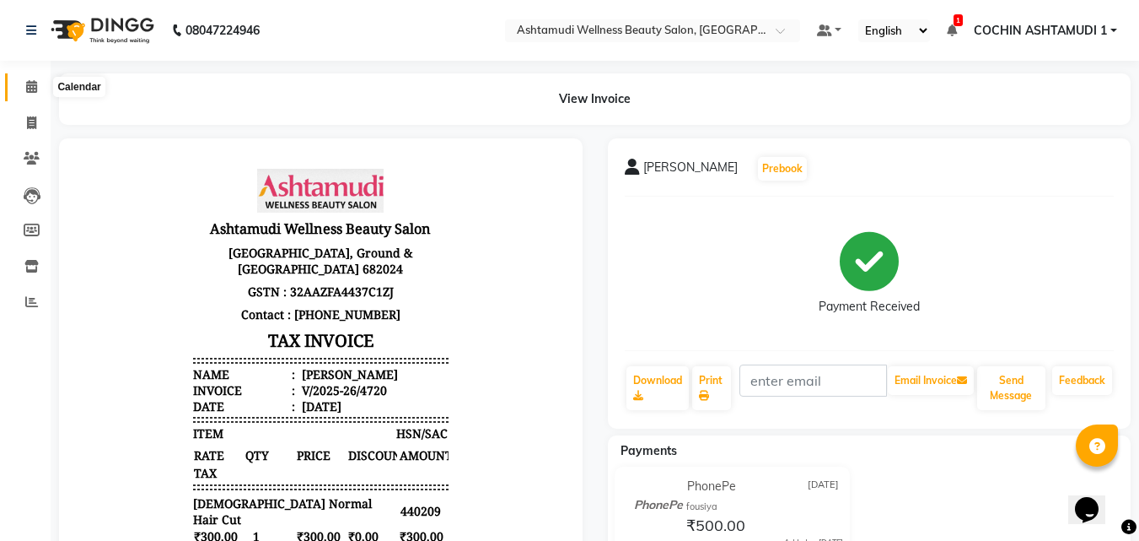
click at [28, 79] on span at bounding box center [32, 87] width 30 height 19
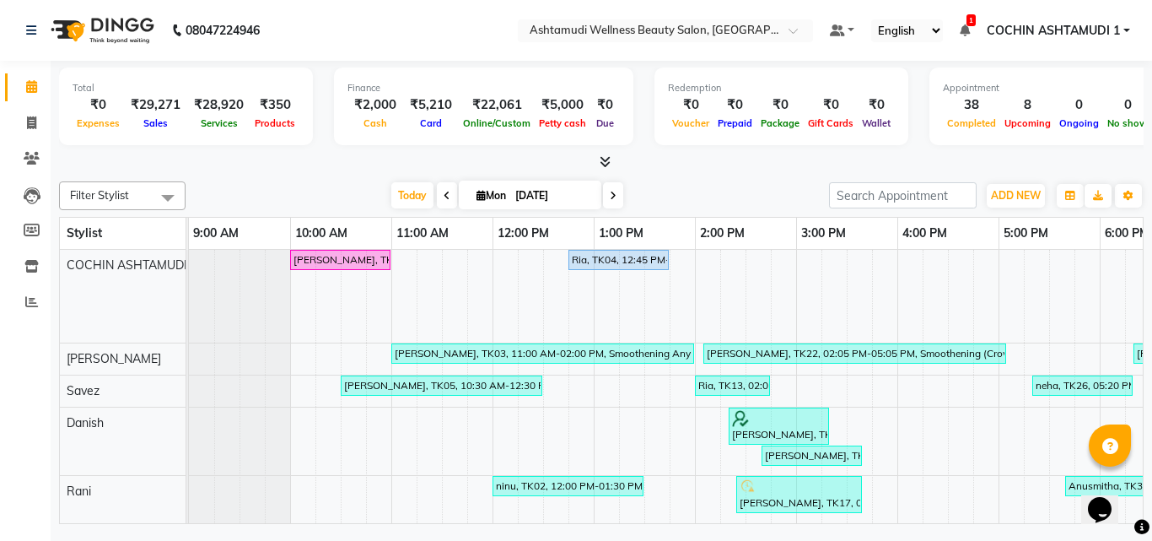
click at [606, 166] on icon at bounding box center [605, 161] width 11 height 13
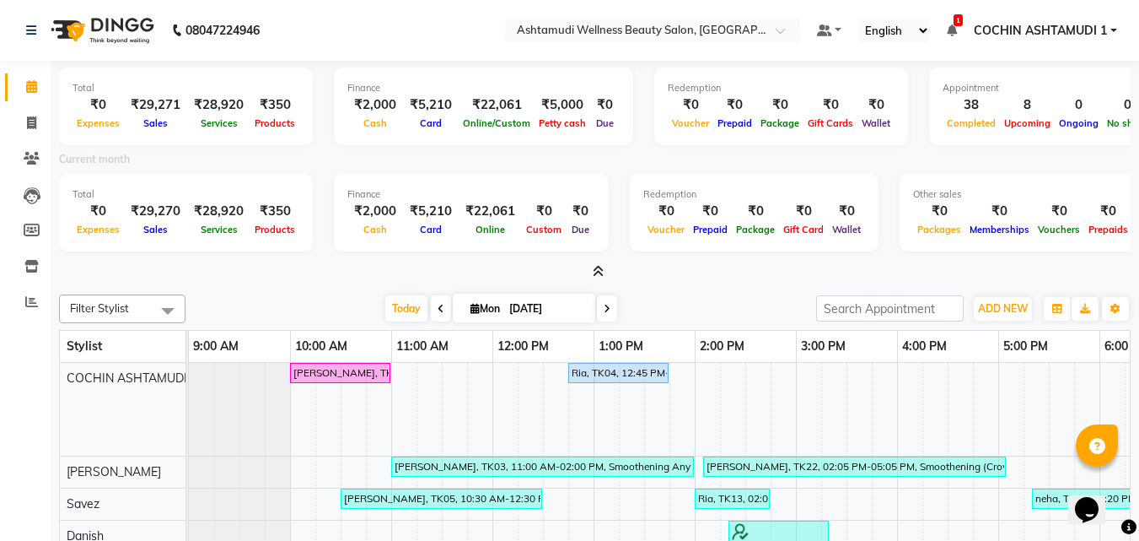
click at [600, 272] on icon at bounding box center [598, 271] width 11 height 13
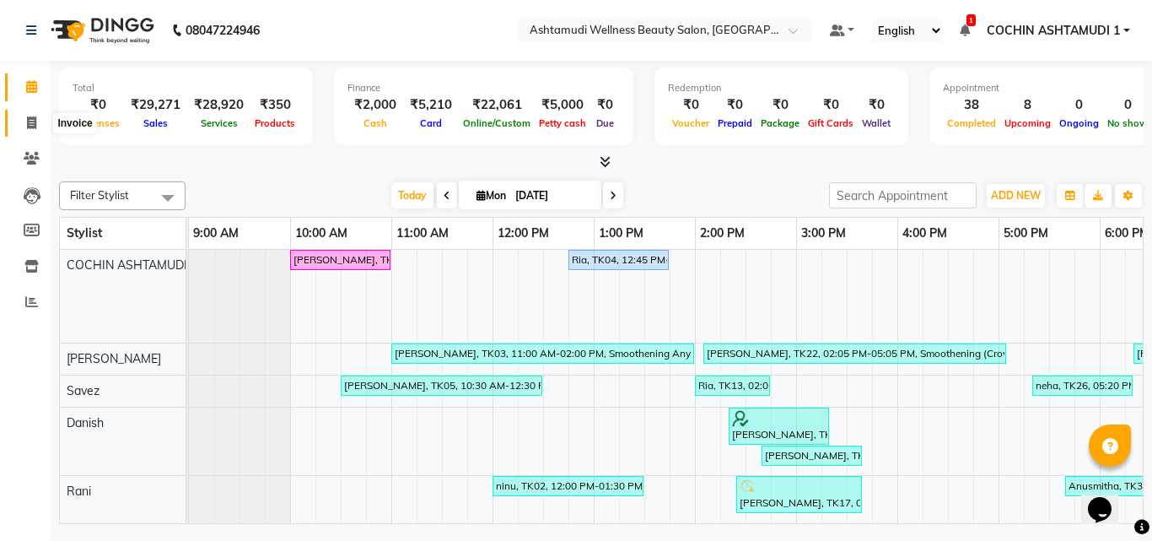
click at [29, 120] on icon at bounding box center [31, 122] width 9 height 13
select select "service"
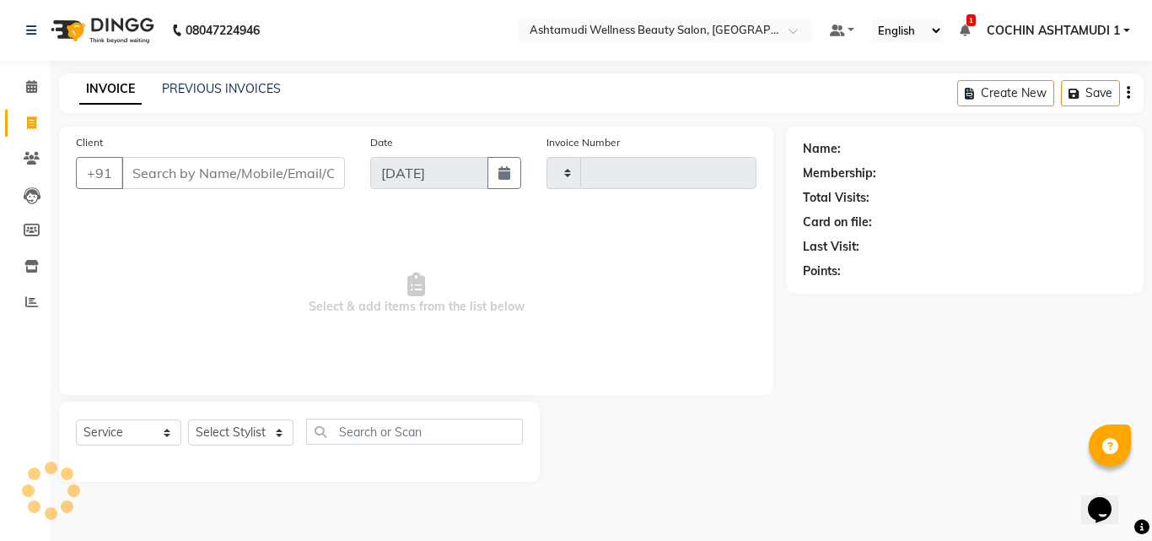
type input "4721"
select select "4632"
click at [207, 162] on input "Client" at bounding box center [233, 173] width 224 height 32
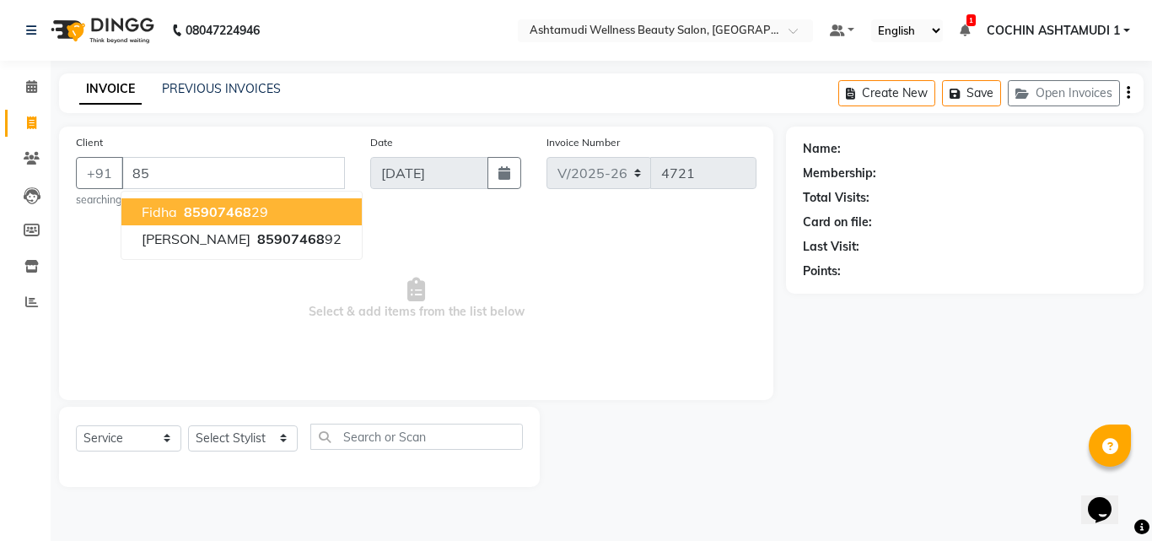
type input "8"
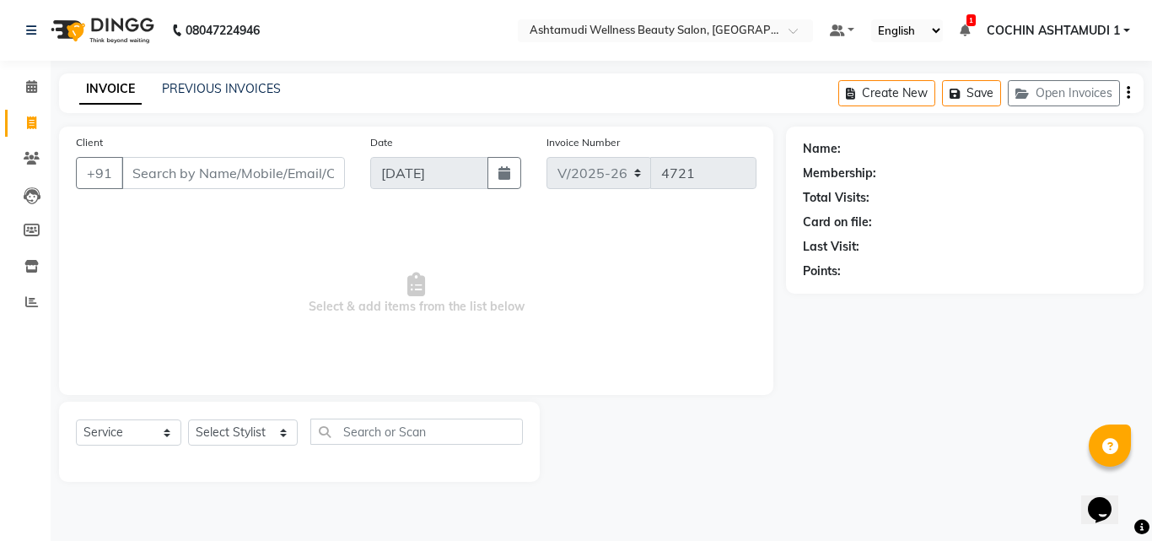
click at [206, 186] on input "Client" at bounding box center [233, 173] width 224 height 32
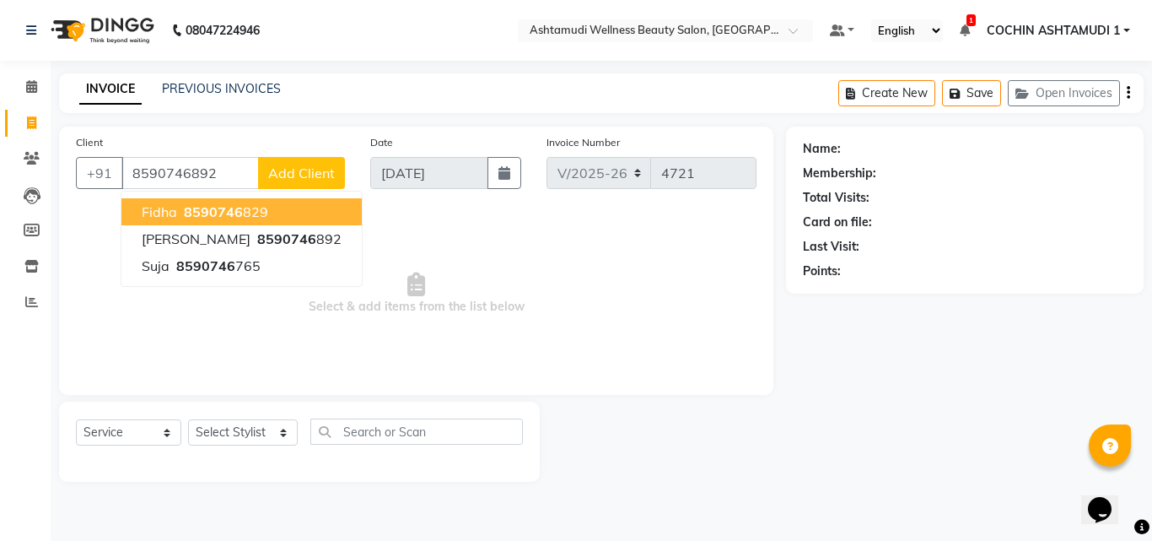
type input "8590746892"
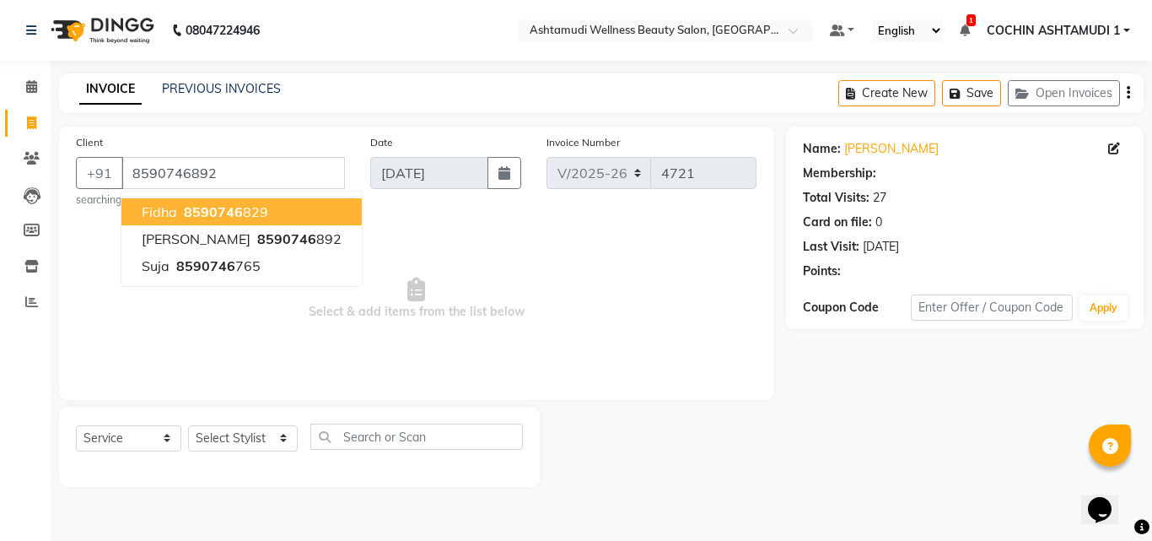
select select "1: Object"
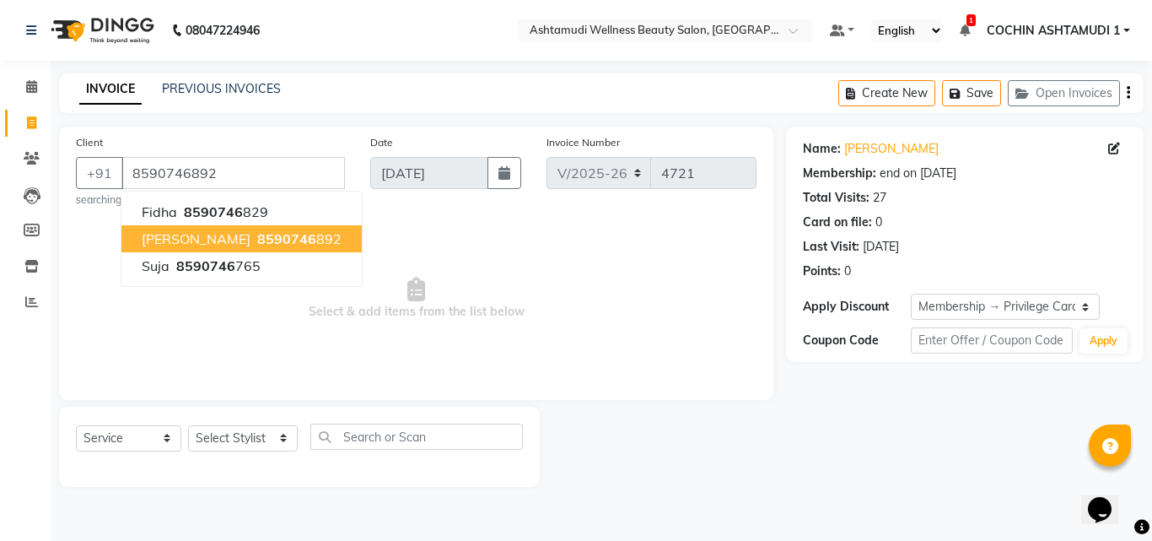
click at [238, 251] on button "Aneesha 8590746 892" at bounding box center [241, 238] width 240 height 27
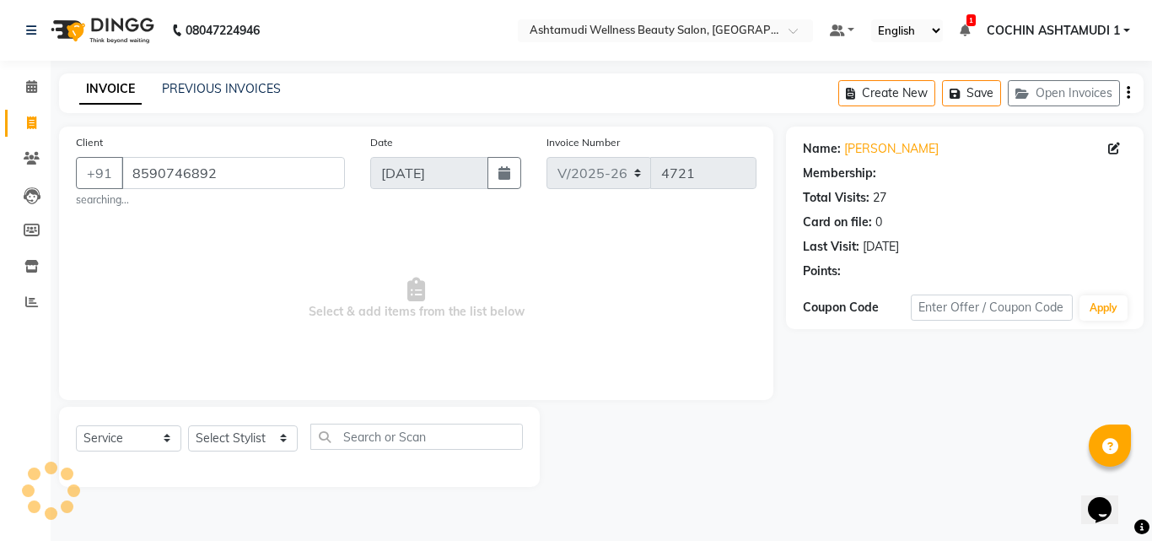
select select "1: Object"
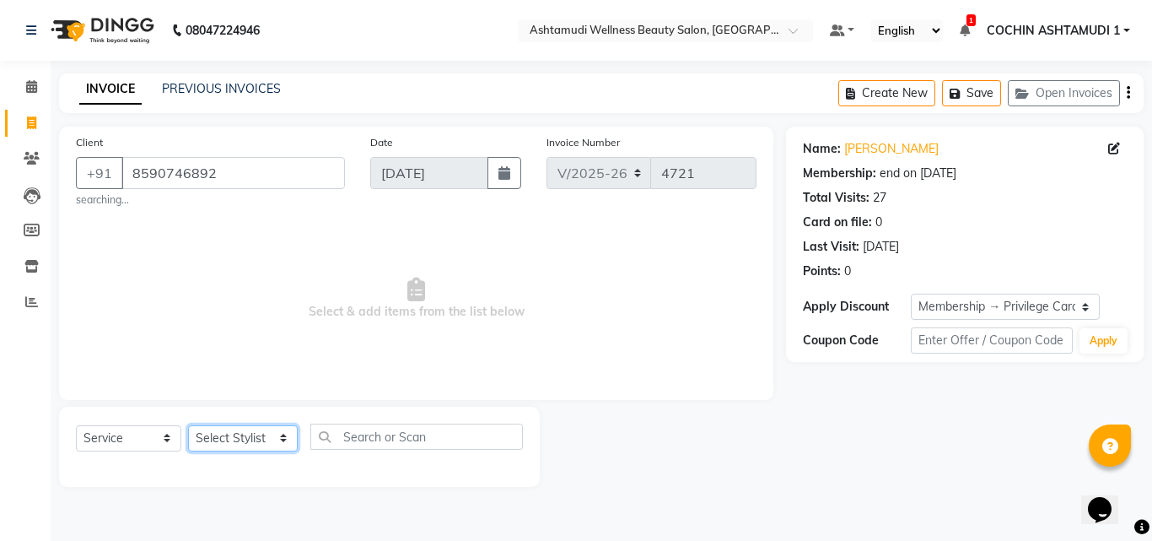
click at [256, 443] on select "Select Stylist Aiswarya B Ankith(URAJ) BINU MANGAR COCHIN ASHTAMUDI Danish Diks…" at bounding box center [243, 438] width 110 height 26
select select "88228"
click at [188, 425] on select "Select Stylist Aiswarya B Ankith(URAJ) BINU MANGAR COCHIN ASHTAMUDI Danish Diks…" at bounding box center [243, 438] width 110 height 26
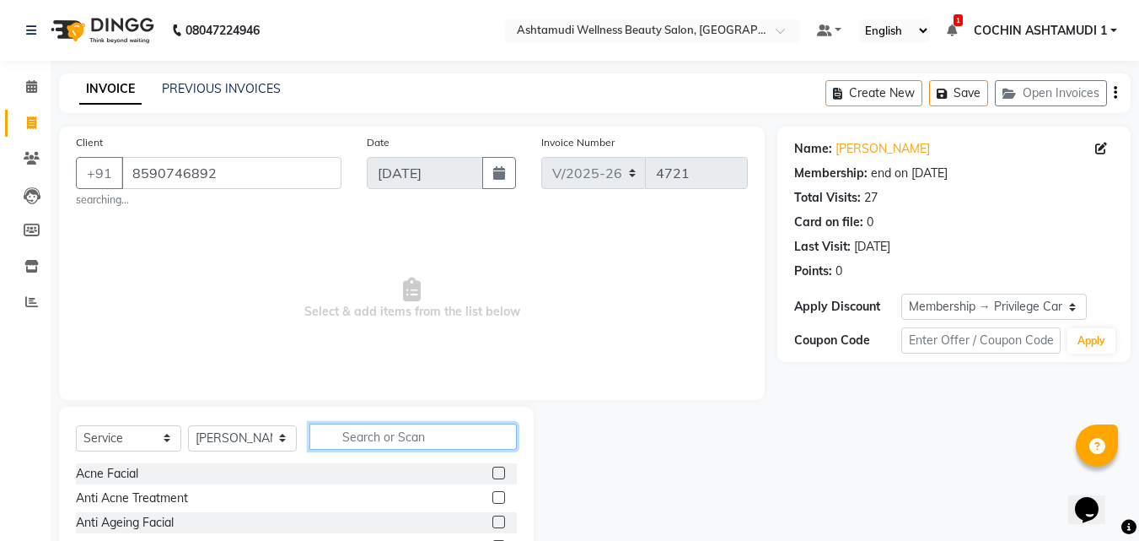
click at [401, 444] on input "text" at bounding box center [414, 436] width 208 height 26
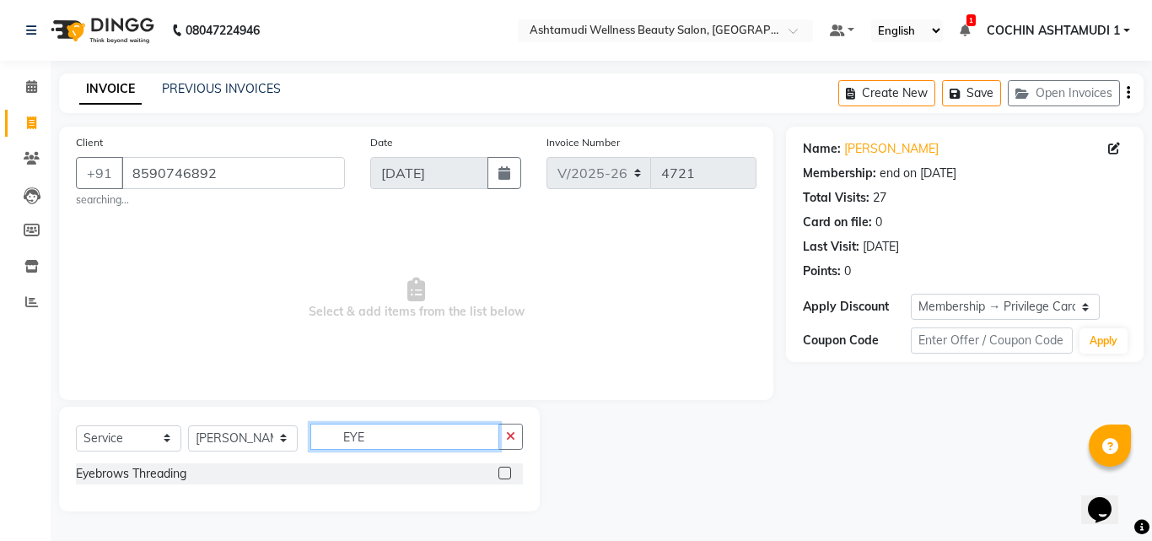
type input "EYE"
click at [510, 479] on div at bounding box center [510, 473] width 24 height 21
click at [501, 470] on label at bounding box center [504, 472] width 13 height 13
click at [501, 470] on input "checkbox" at bounding box center [503, 473] width 11 height 11
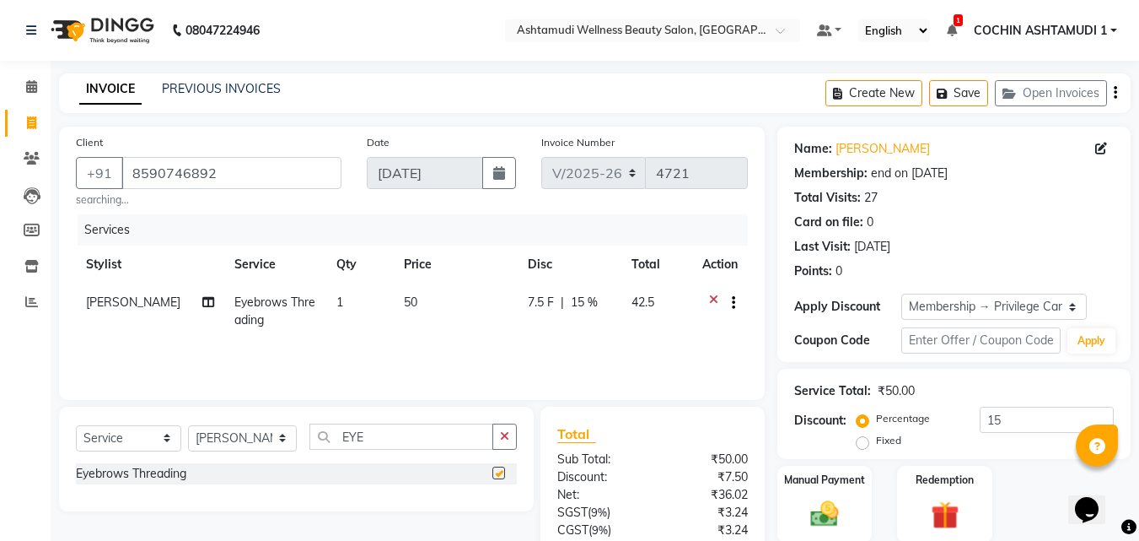
checkbox input "false"
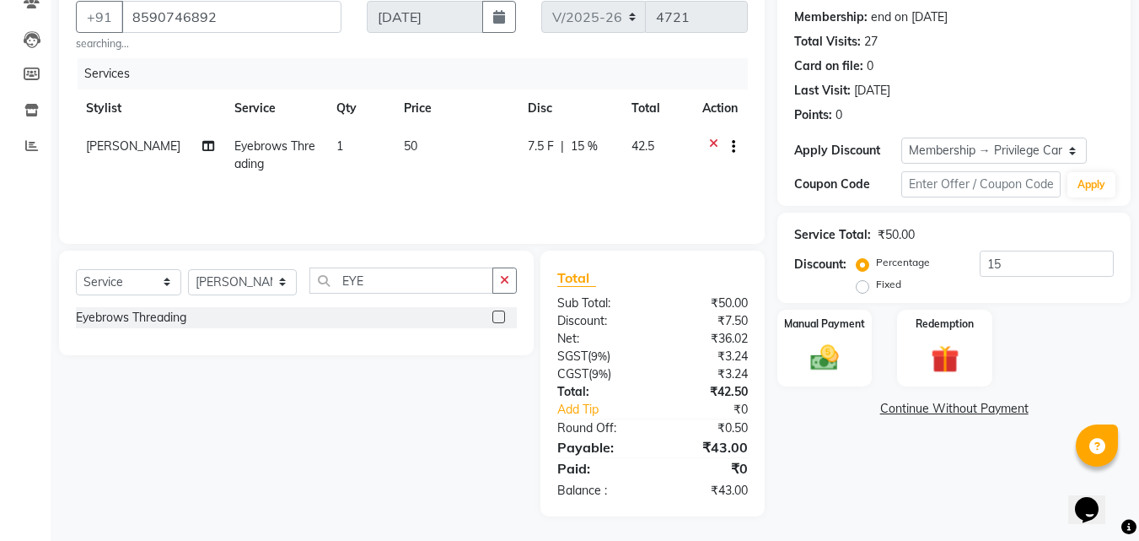
scroll to position [157, 0]
click at [855, 473] on div "Name: Aneesha Membership: end on 20-10-2025 Total Visits: 27 Card on file: 0 La…" at bounding box center [961, 243] width 366 height 546
click at [818, 354] on img at bounding box center [824, 357] width 47 height 34
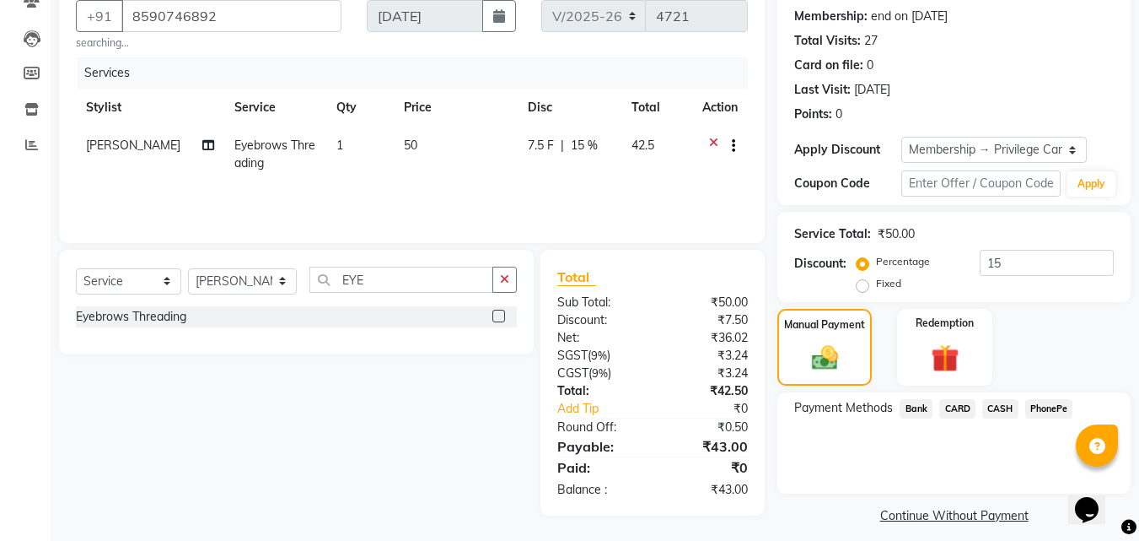
click at [1045, 411] on span "PhonePe" at bounding box center [1050, 408] width 48 height 19
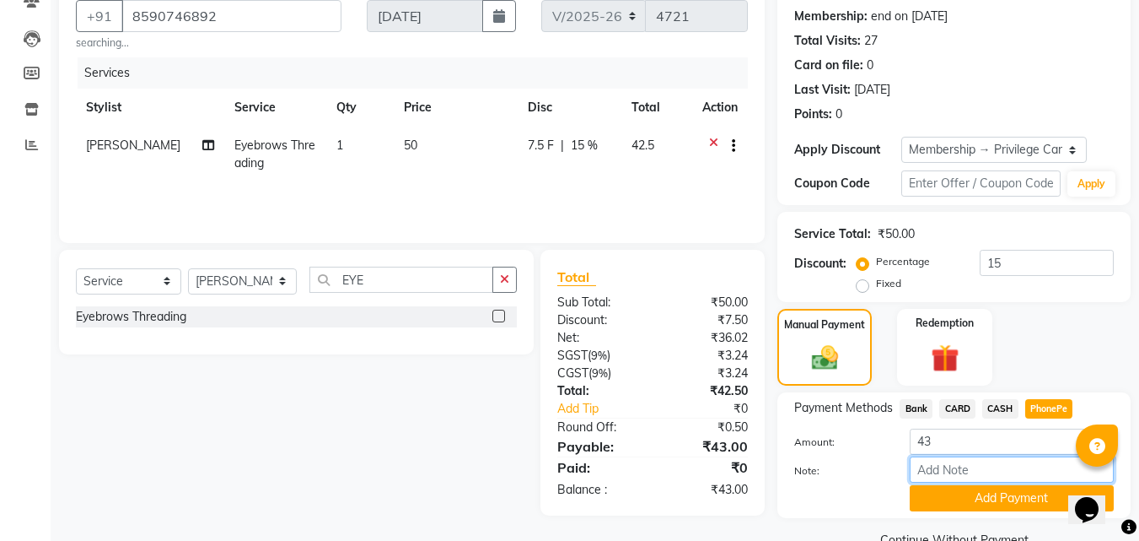
click at [983, 471] on input "Note:" at bounding box center [1012, 469] width 204 height 26
type input "fousiya"
click at [987, 496] on button "Add Payment" at bounding box center [1012, 498] width 204 height 26
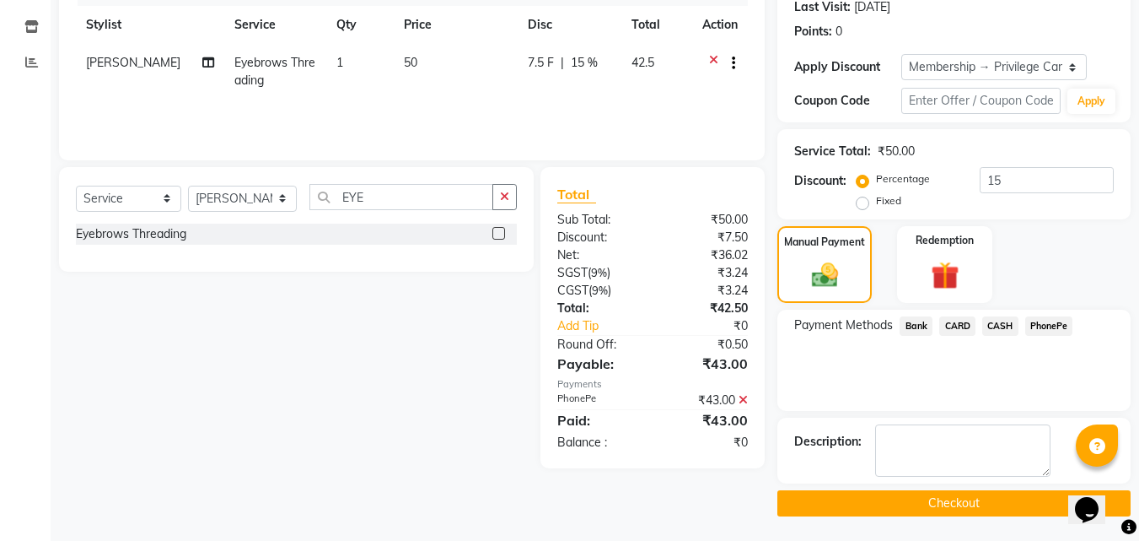
scroll to position [240, 0]
click at [936, 495] on button "Checkout" at bounding box center [954, 502] width 353 height 26
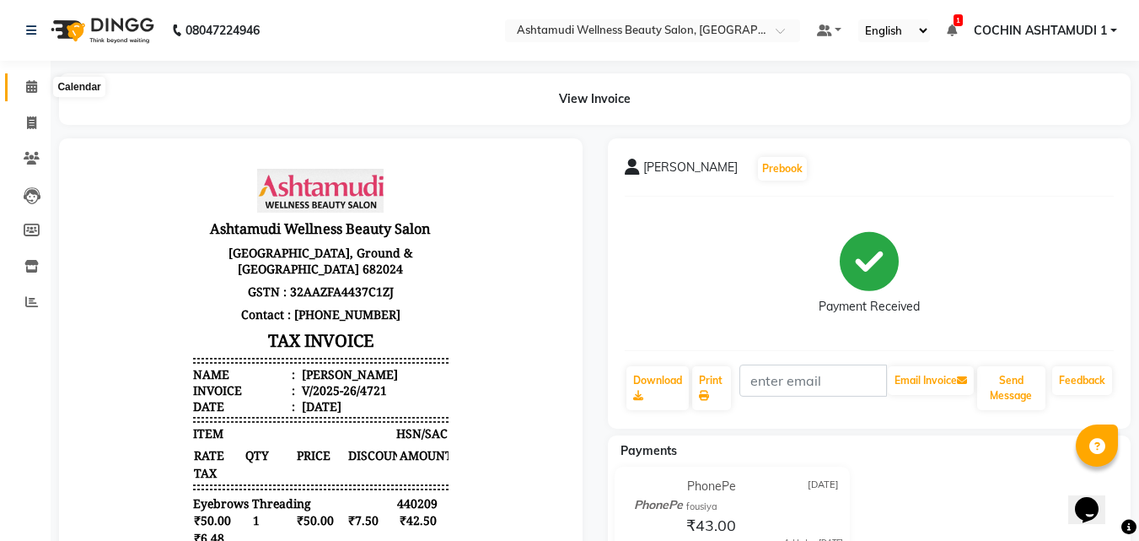
click at [20, 84] on span at bounding box center [32, 87] width 30 height 19
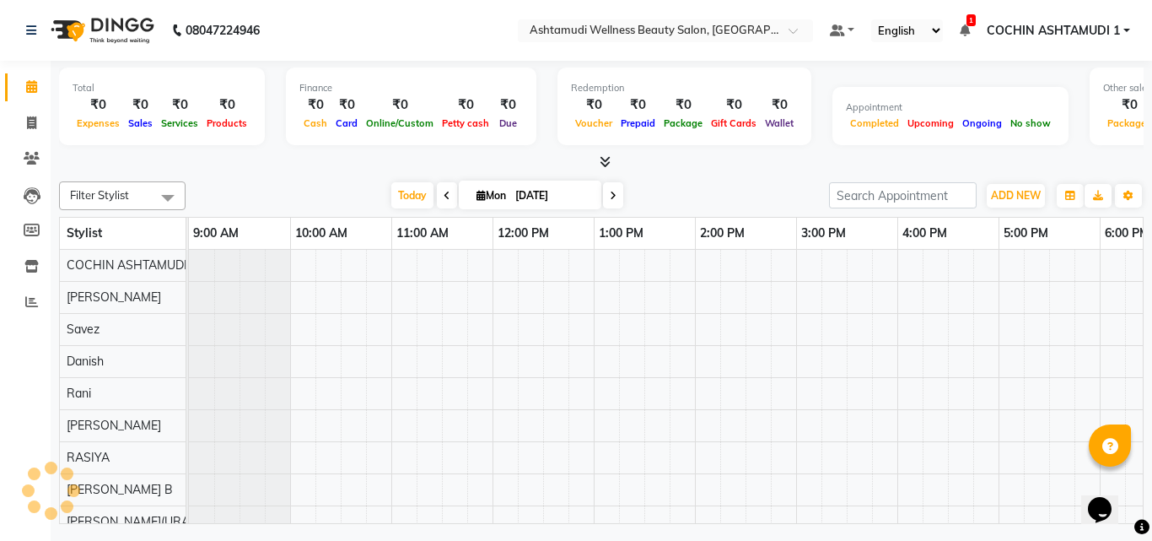
scroll to position [0, 261]
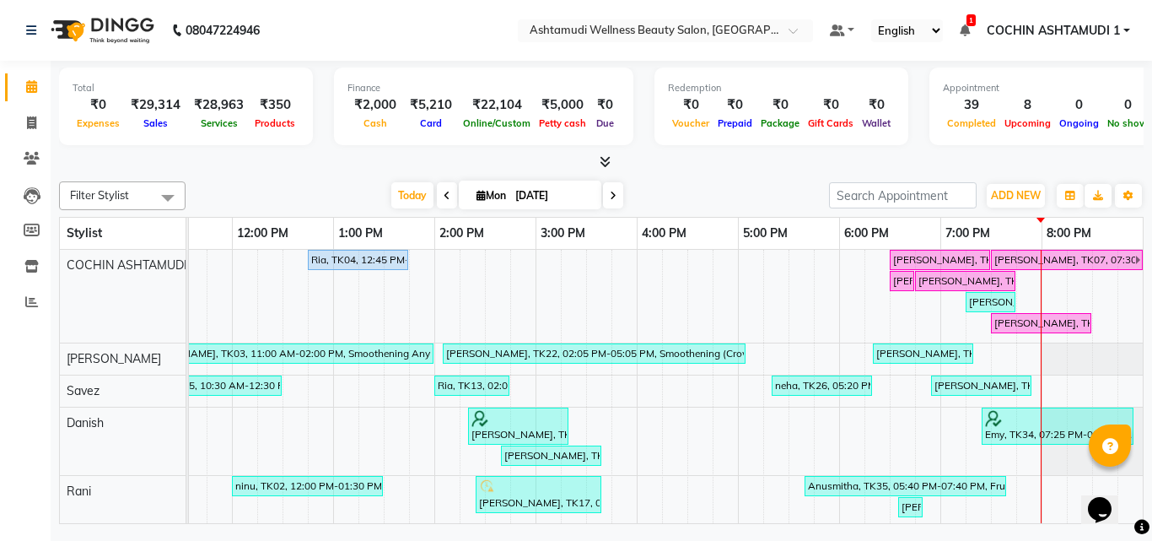
click at [611, 194] on icon at bounding box center [613, 196] width 7 height 10
type input "02-09-2025"
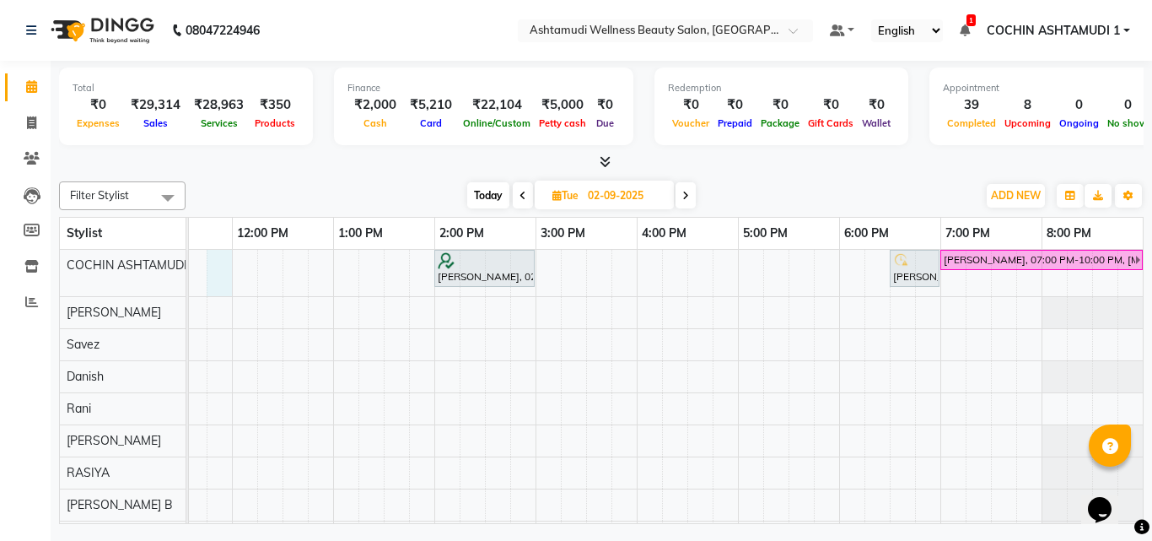
click at [223, 259] on div "anumol, 10:15 AM-11:15 AM, Aroma Pedicure Sagarika, 02:00 PM-03:00 PM, Aroma Ma…" at bounding box center [535, 513] width 1215 height 527
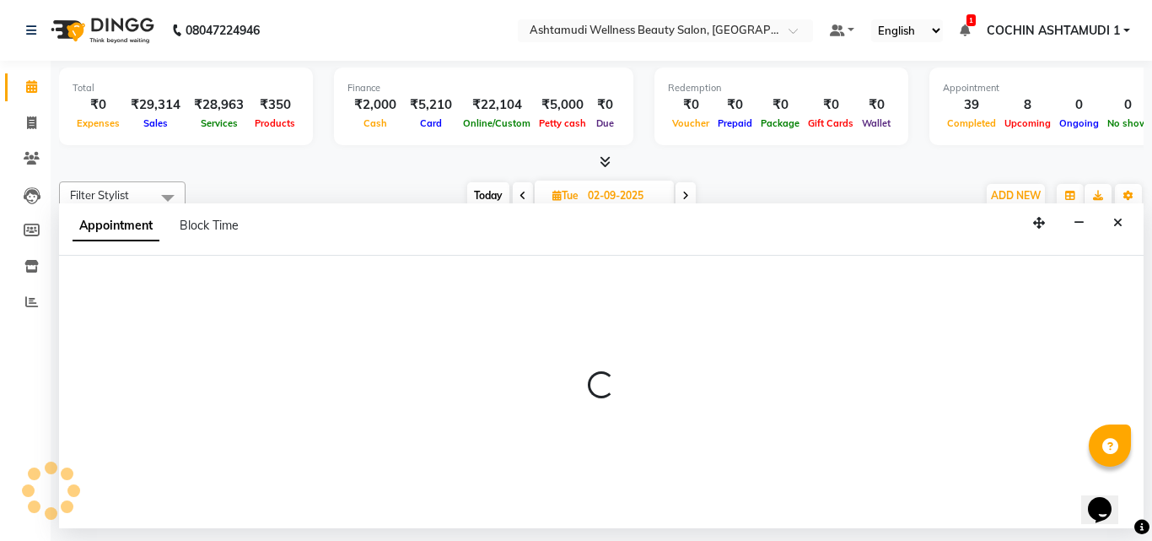
select select "27313"
select select "tentative"
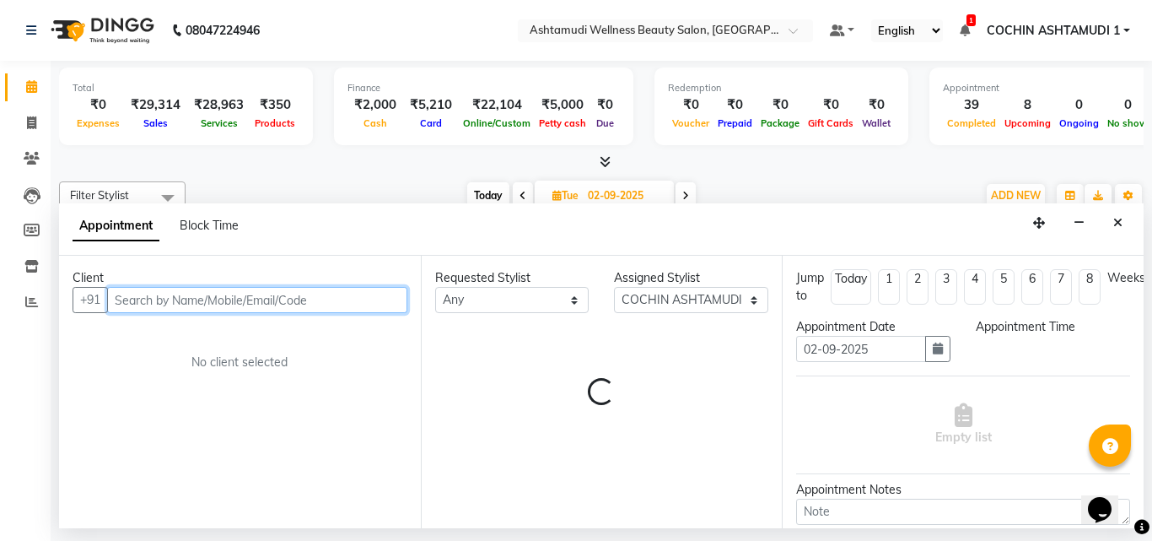
select select "705"
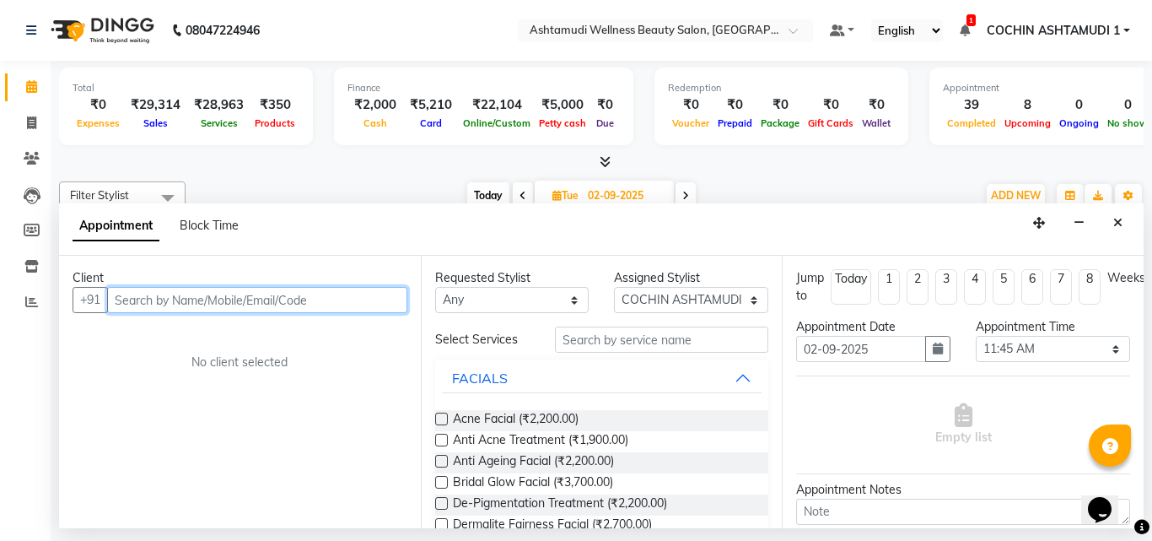
click at [176, 303] on input "text" at bounding box center [257, 300] width 300 height 26
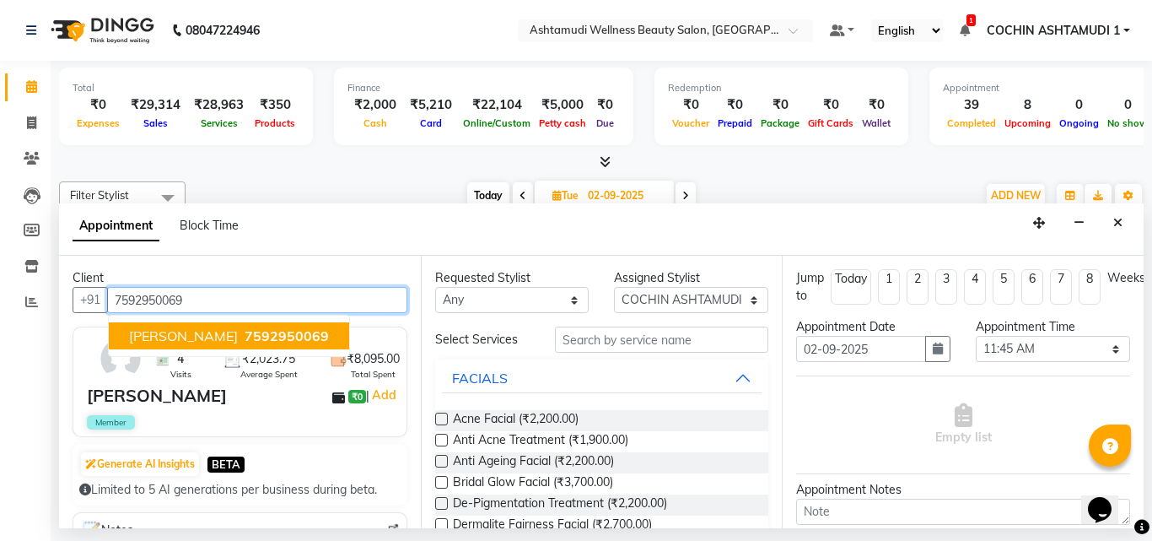
click at [176, 326] on button "sharanya 7592950069" at bounding box center [229, 335] width 240 height 27
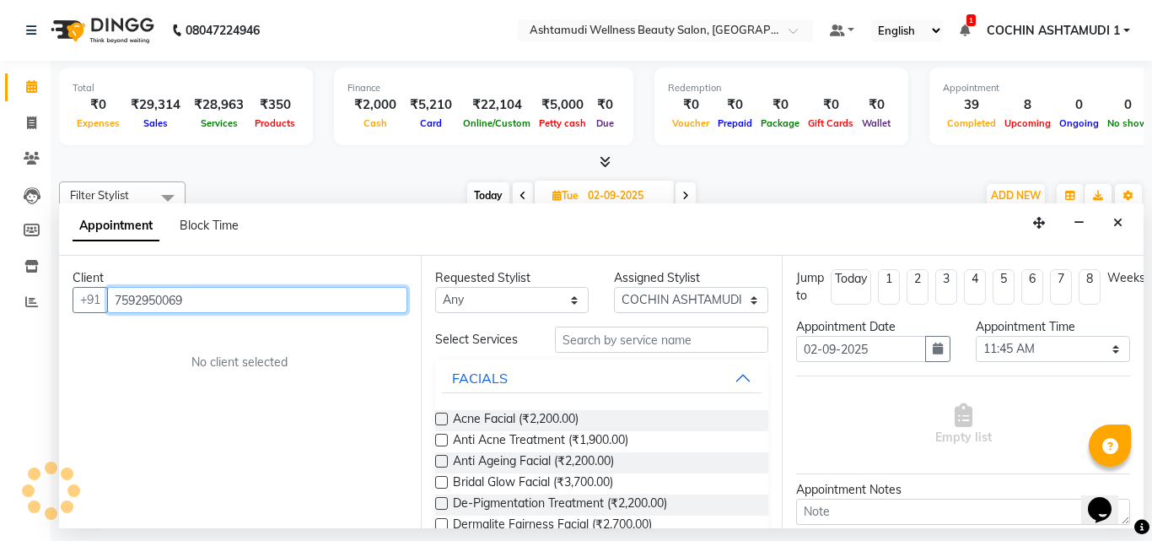
type input "7592950069"
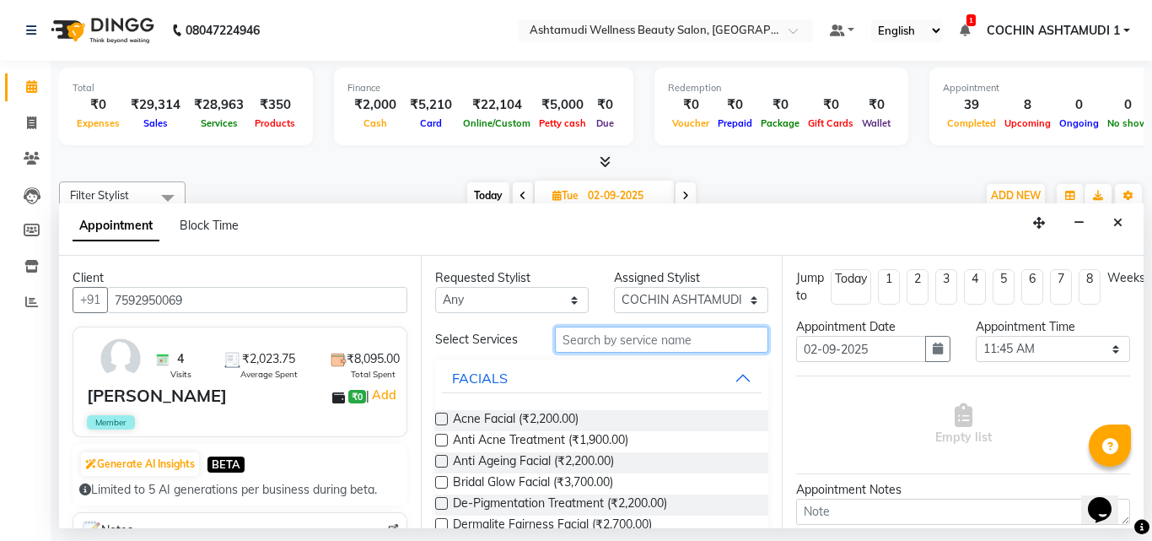
click at [633, 348] on input "text" at bounding box center [662, 339] width 214 height 26
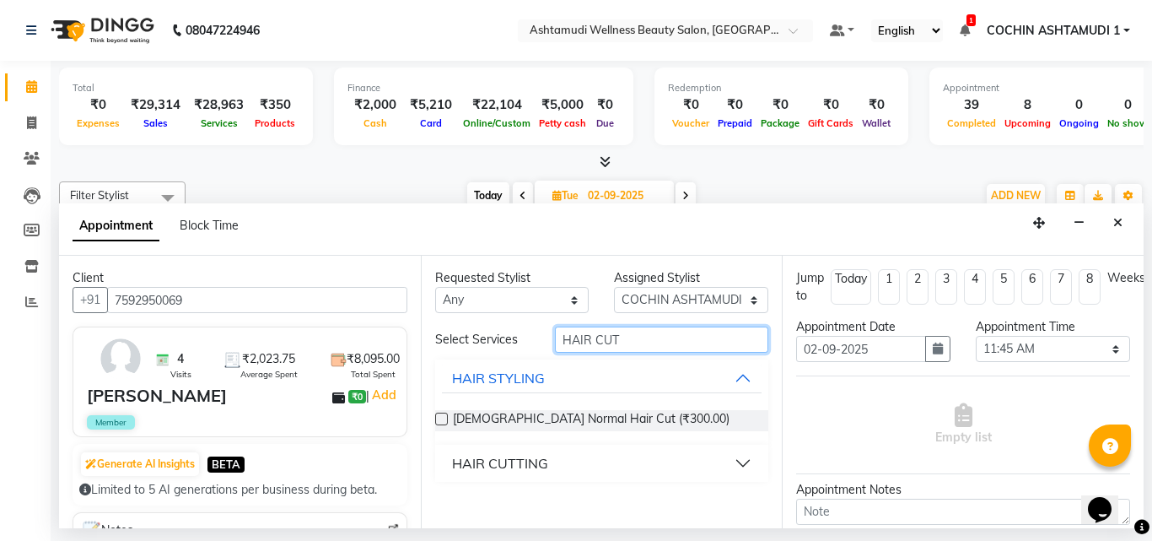
type input "HAIR CUT"
click at [444, 421] on label at bounding box center [441, 418] width 13 height 13
click at [444, 421] on input "checkbox" at bounding box center [440, 420] width 11 height 11
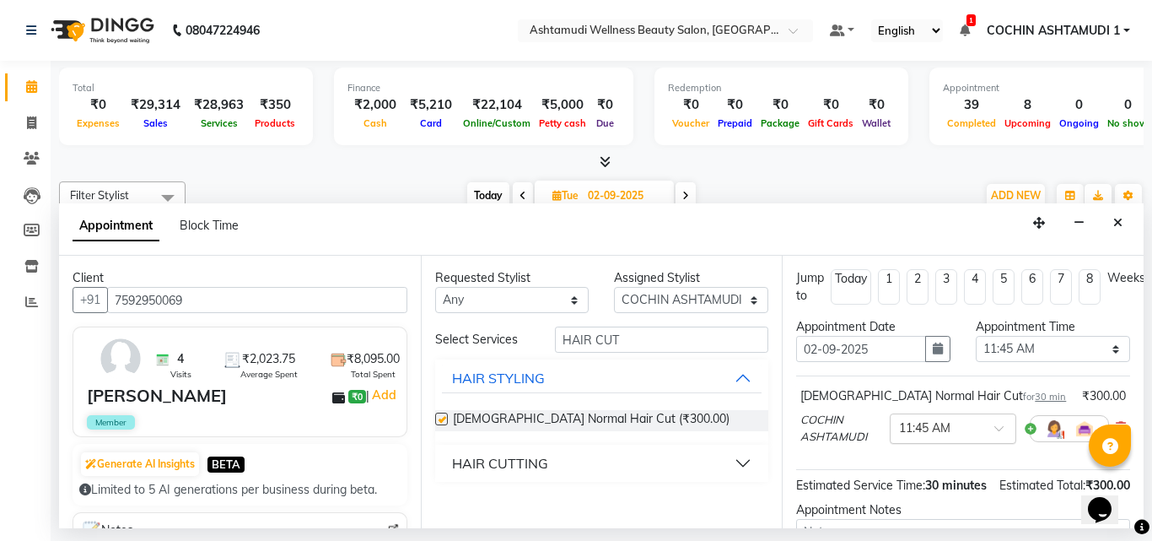
checkbox input "false"
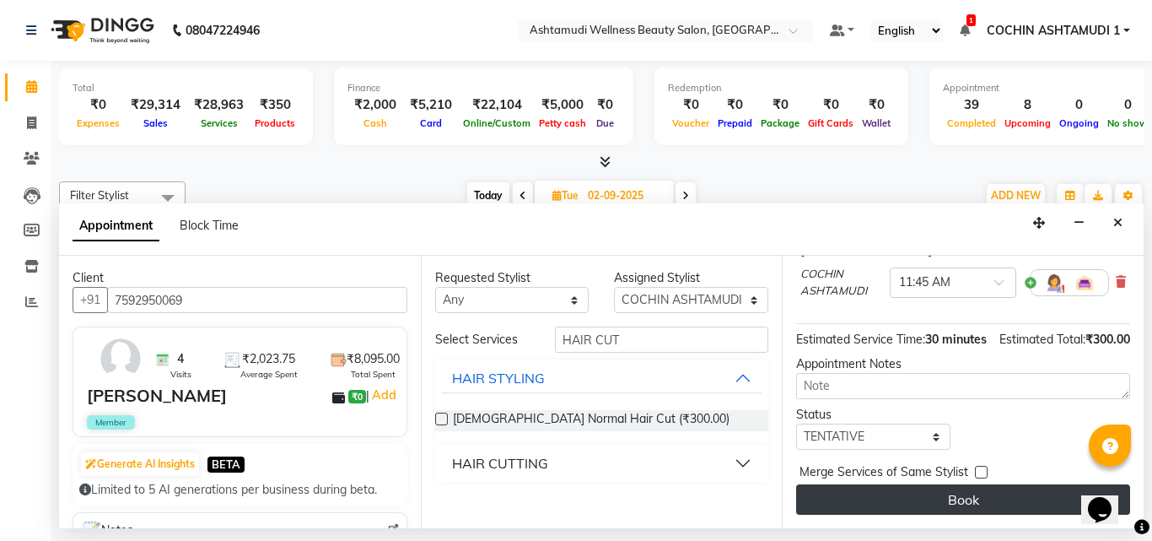
click at [889, 484] on button "Book" at bounding box center [963, 499] width 334 height 30
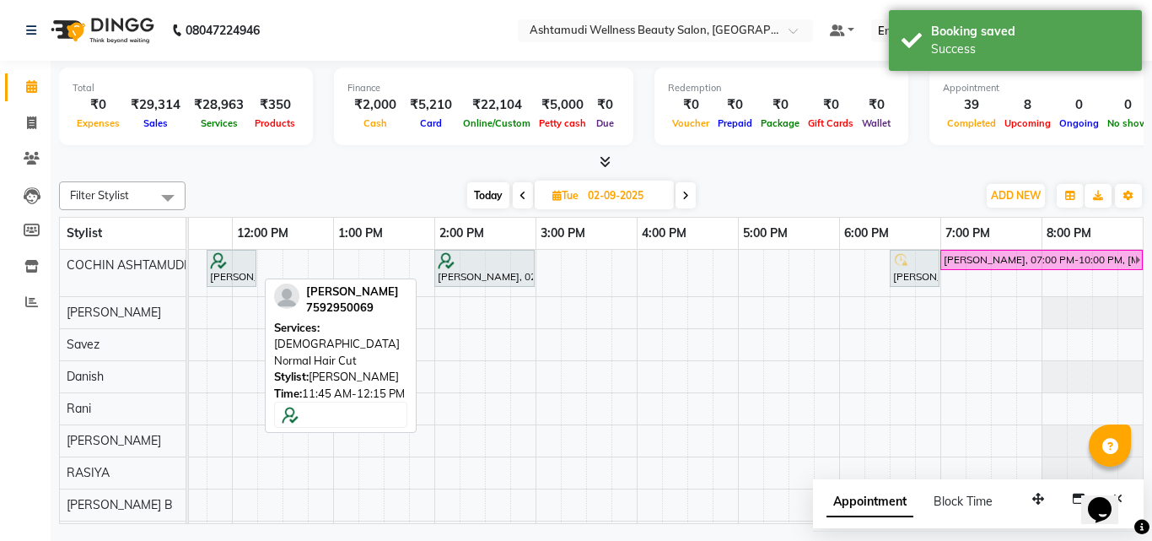
click at [237, 277] on div "sharanya, 11:45 AM-12:15 PM, Gents Normal Hair Cut" at bounding box center [231, 268] width 46 height 32
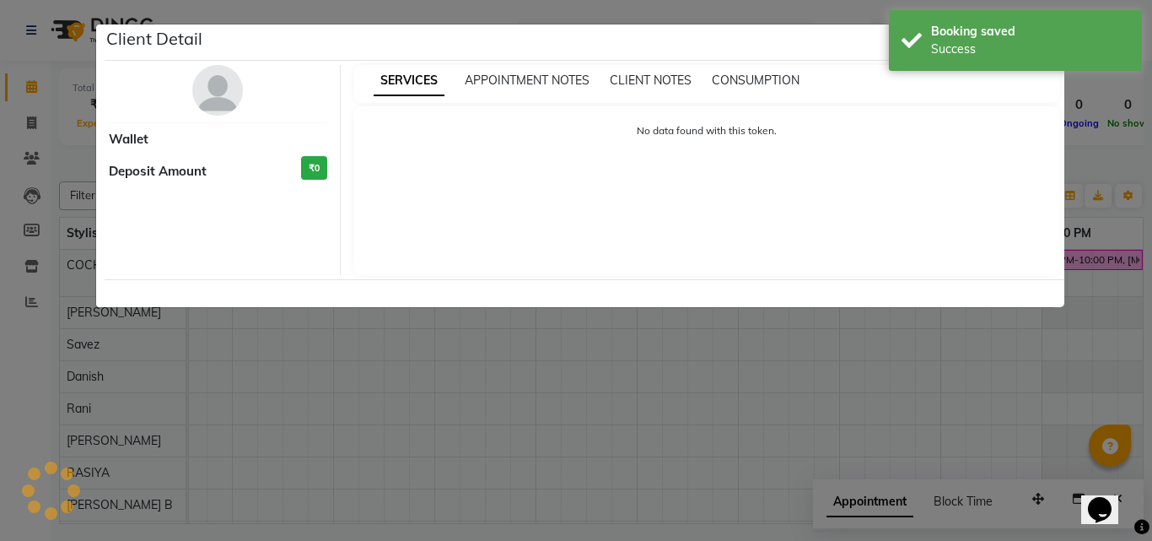
select select "7"
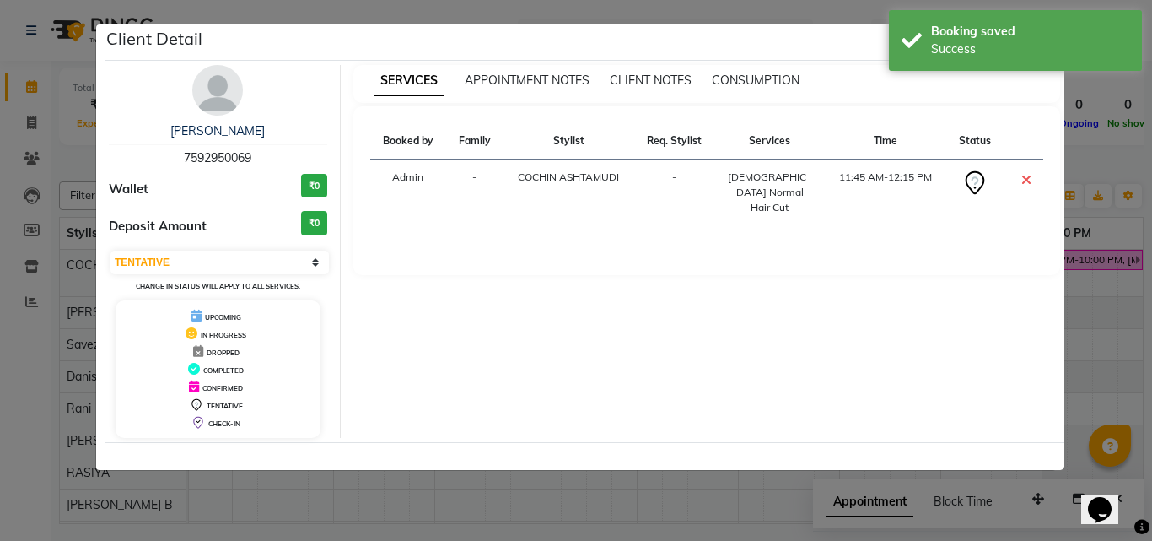
click at [850, 18] on ngb-modal-window "Client Detail sharanya 7592950069 Wallet ₹0 Deposit Amount ₹0 Select CONFIRMED …" at bounding box center [576, 270] width 1152 height 541
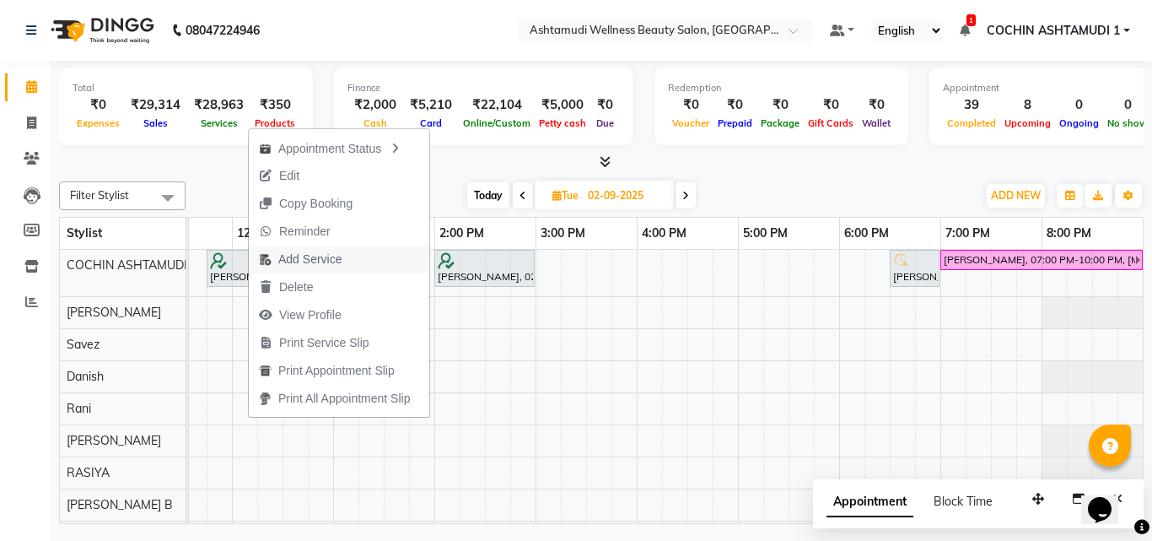
click at [320, 262] on span "Add Service" at bounding box center [309, 260] width 63 height 18
select select "27313"
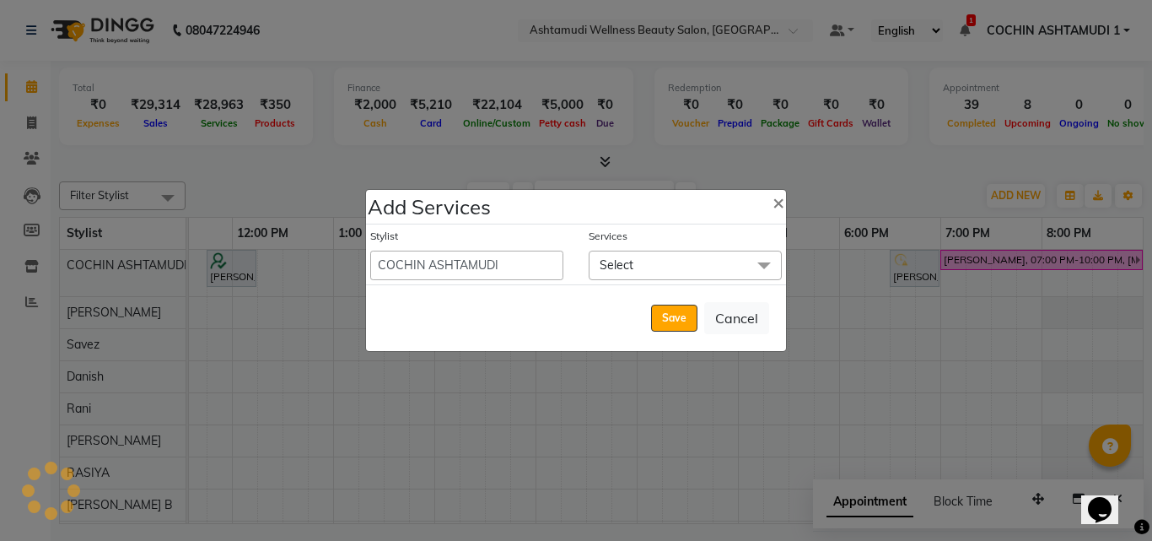
click at [631, 268] on span "Select" at bounding box center [617, 264] width 34 height 15
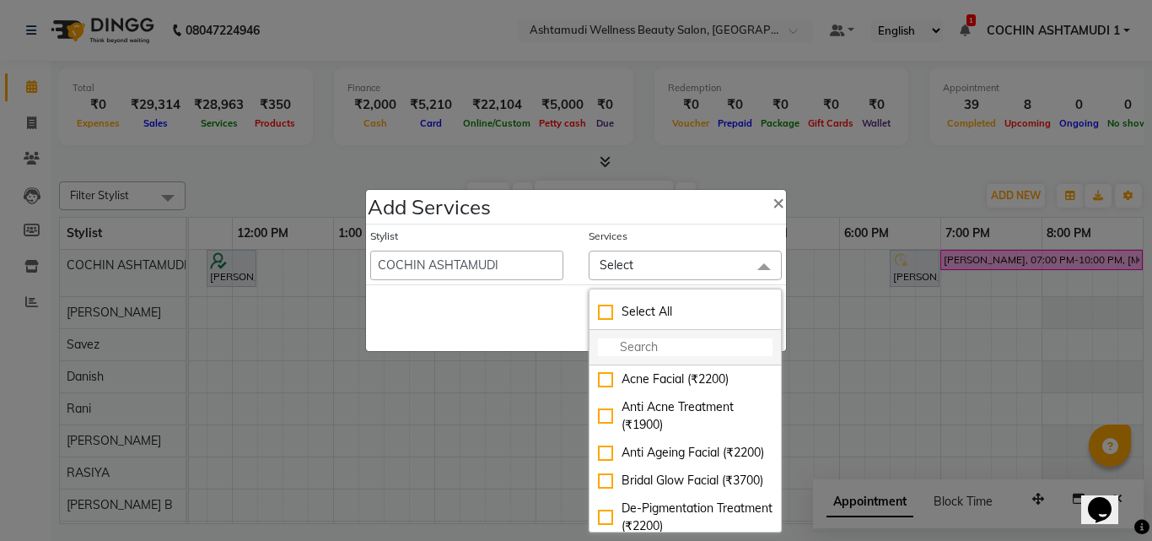
click at [630, 344] on input "multiselect-search" at bounding box center [685, 347] width 175 height 18
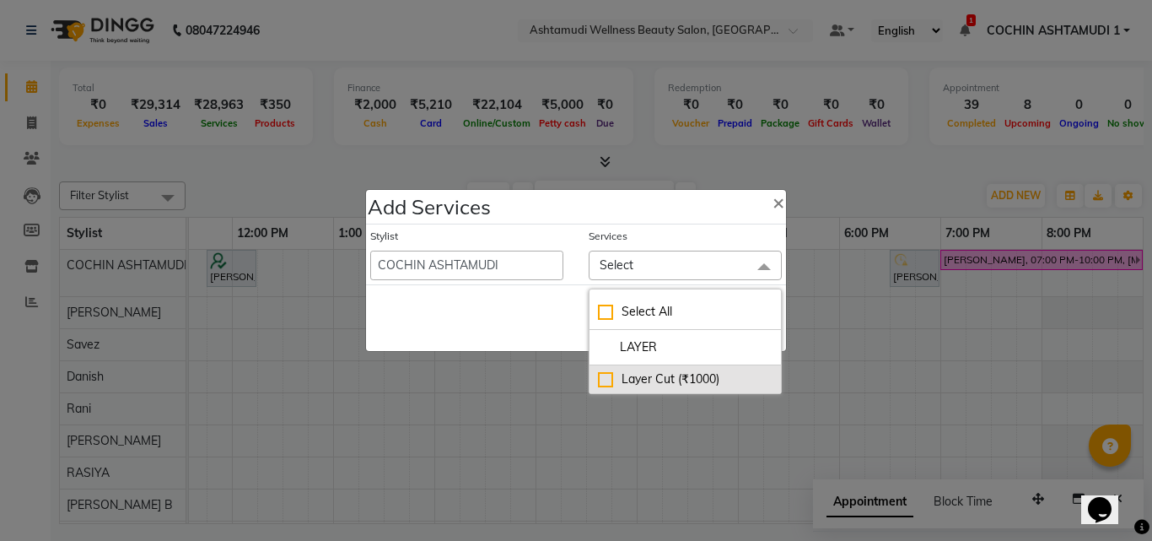
type input "LAYER"
click at [605, 376] on div "Layer Cut (₹1000)" at bounding box center [685, 379] width 175 height 18
checkbox input "true"
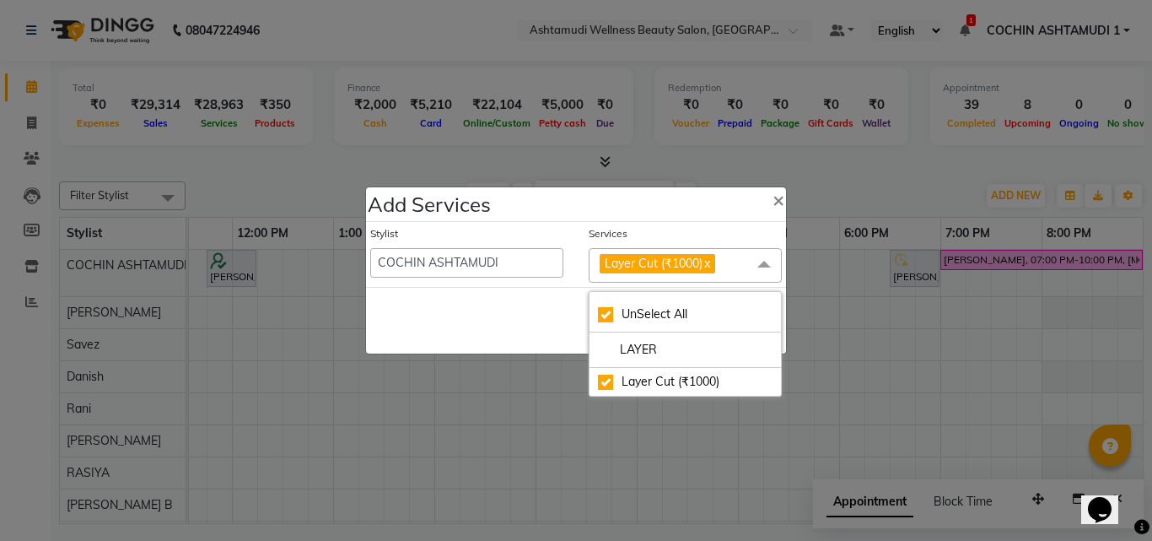
click at [481, 314] on div "Save Cancel" at bounding box center [576, 320] width 420 height 67
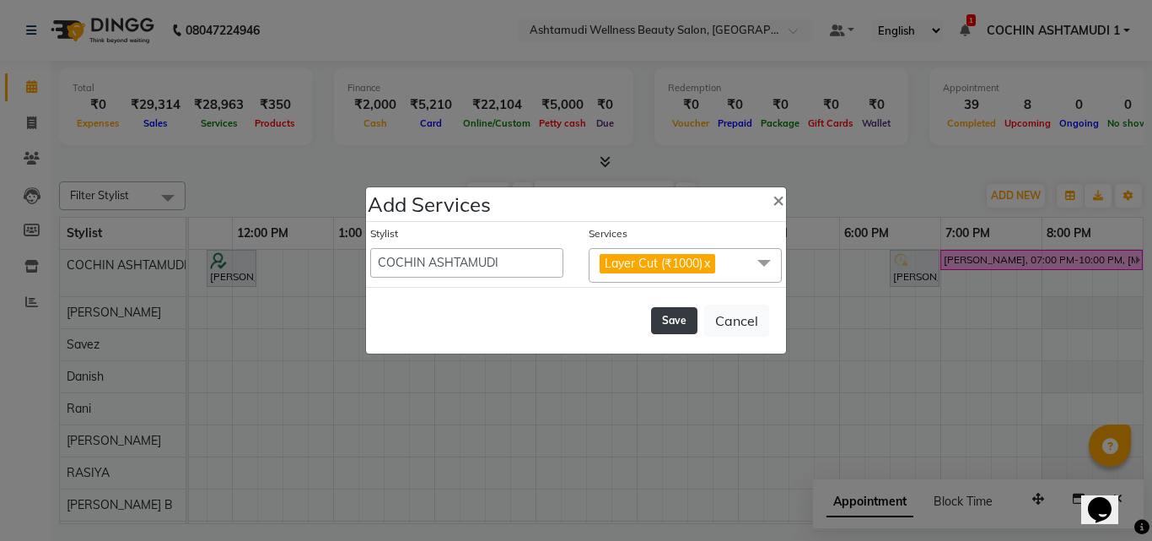
click at [661, 323] on button "Save" at bounding box center [674, 320] width 46 height 27
select select "77499"
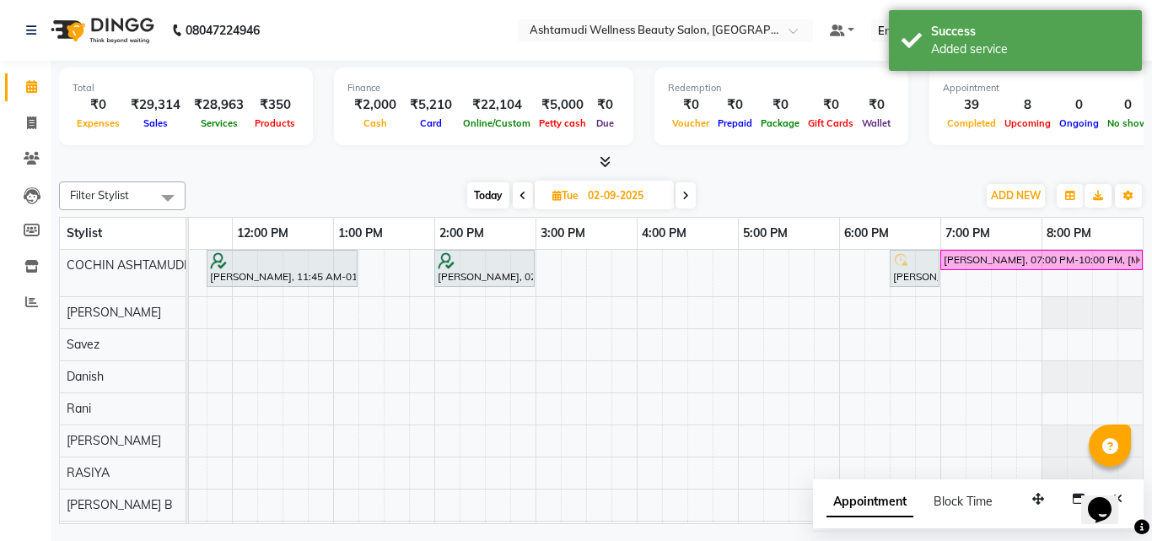
click at [525, 192] on span at bounding box center [523, 195] width 20 height 26
type input "[DATE]"
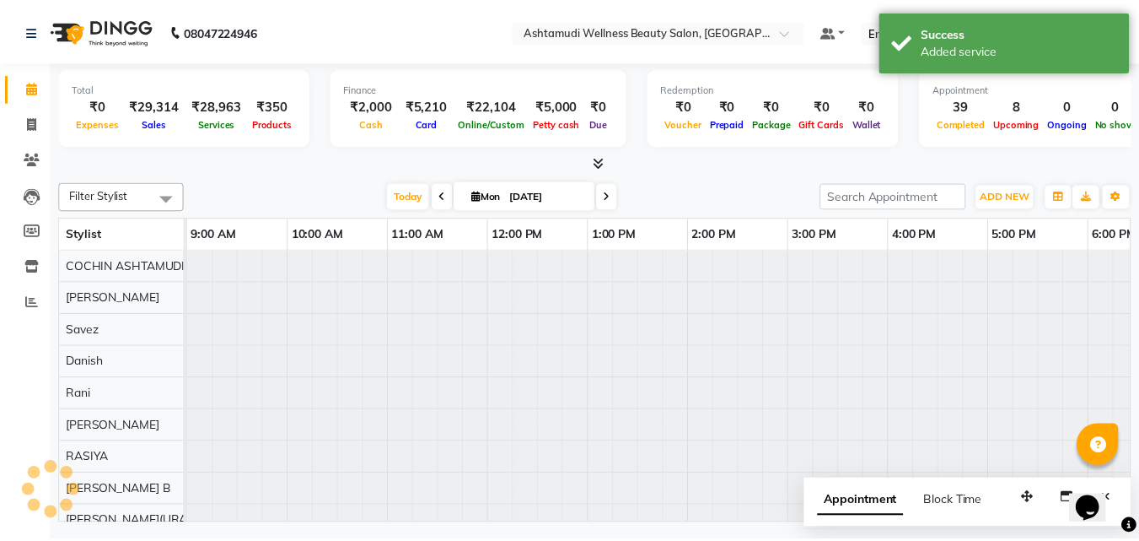
scroll to position [0, 261]
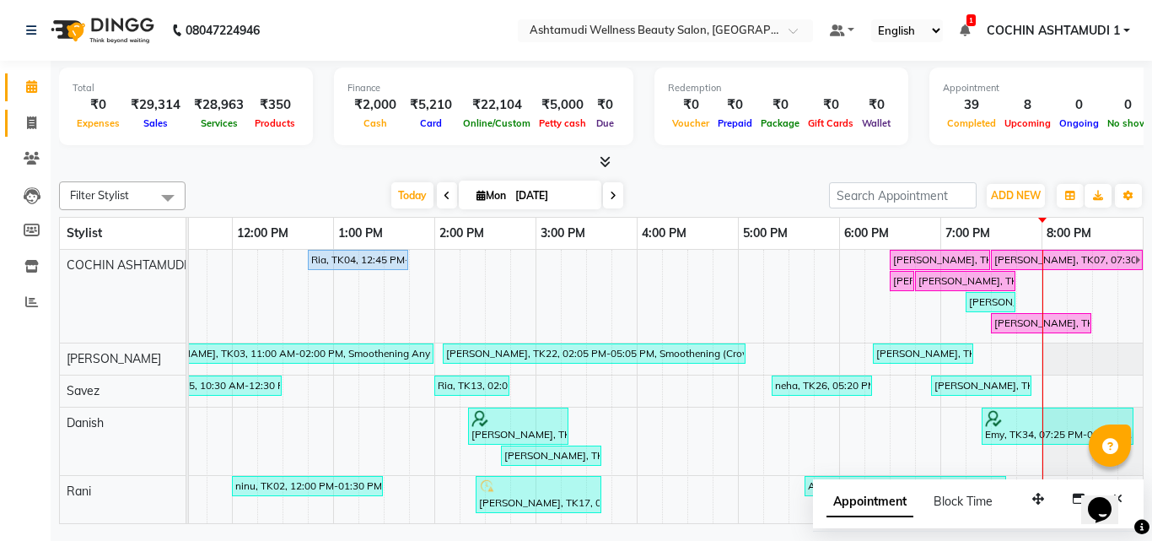
click at [27, 125] on icon at bounding box center [31, 122] width 9 height 13
select select "4632"
select select "service"
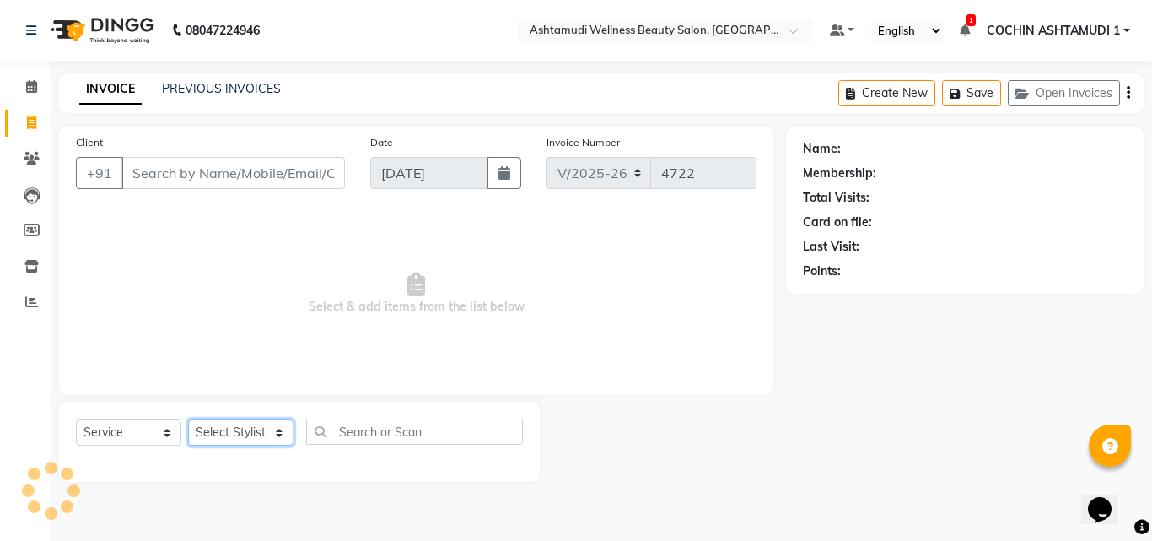
click at [251, 437] on select "Select Stylist" at bounding box center [240, 432] width 105 height 26
select select "61969"
click at [188, 419] on select "Select Stylist Aiswarya B Ankith(URAJ) BINU MANGAR COCHIN ASHTAMUDI Danish Diks…" at bounding box center [243, 432] width 110 height 26
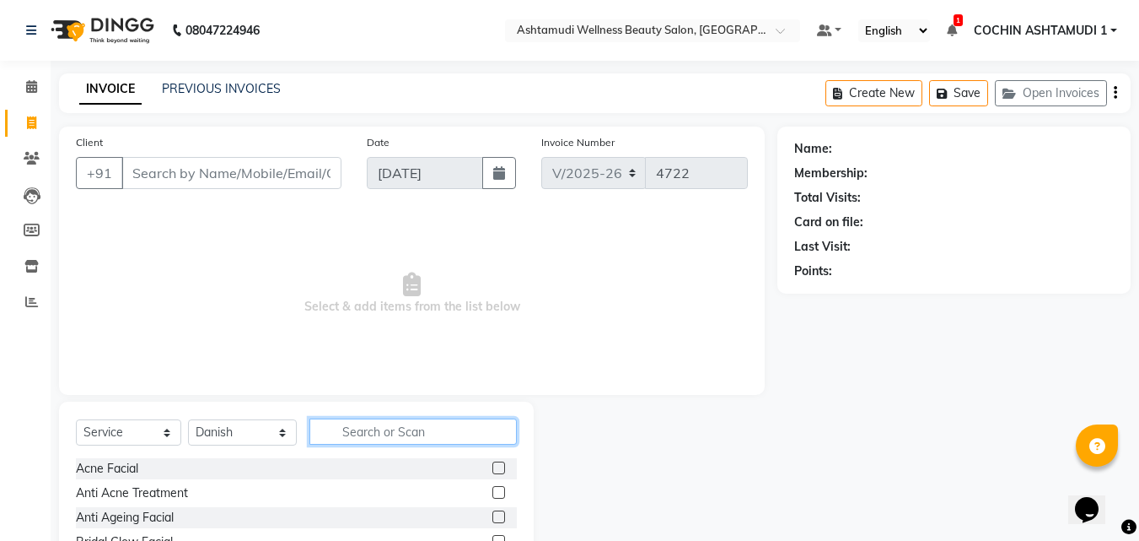
click at [378, 430] on input "text" at bounding box center [414, 431] width 208 height 26
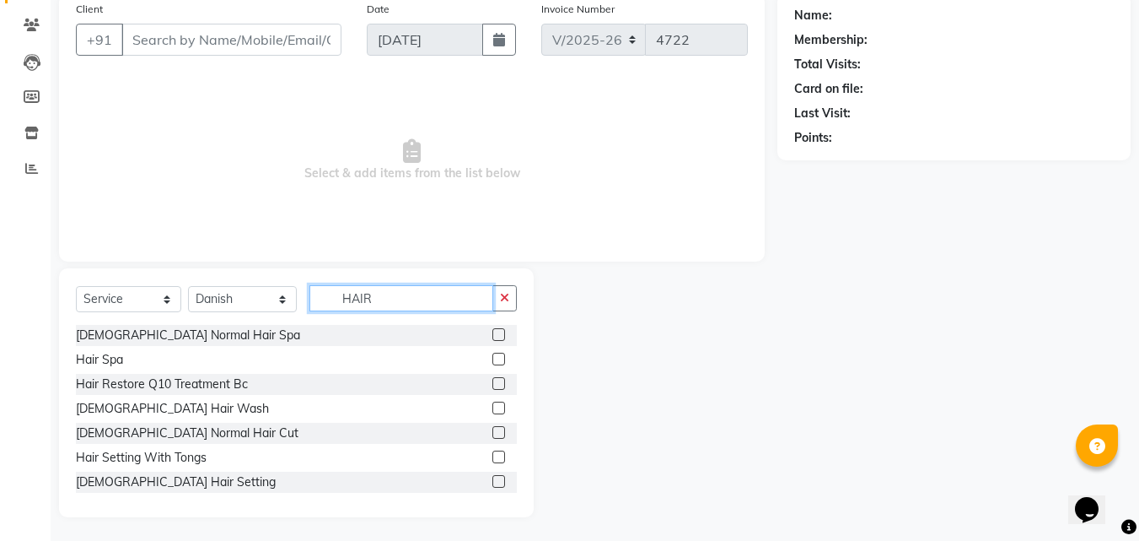
scroll to position [135, 0]
type input "HAIR"
click at [493, 433] on label at bounding box center [499, 430] width 13 height 13
click at [493, 433] on input "checkbox" at bounding box center [498, 431] width 11 height 11
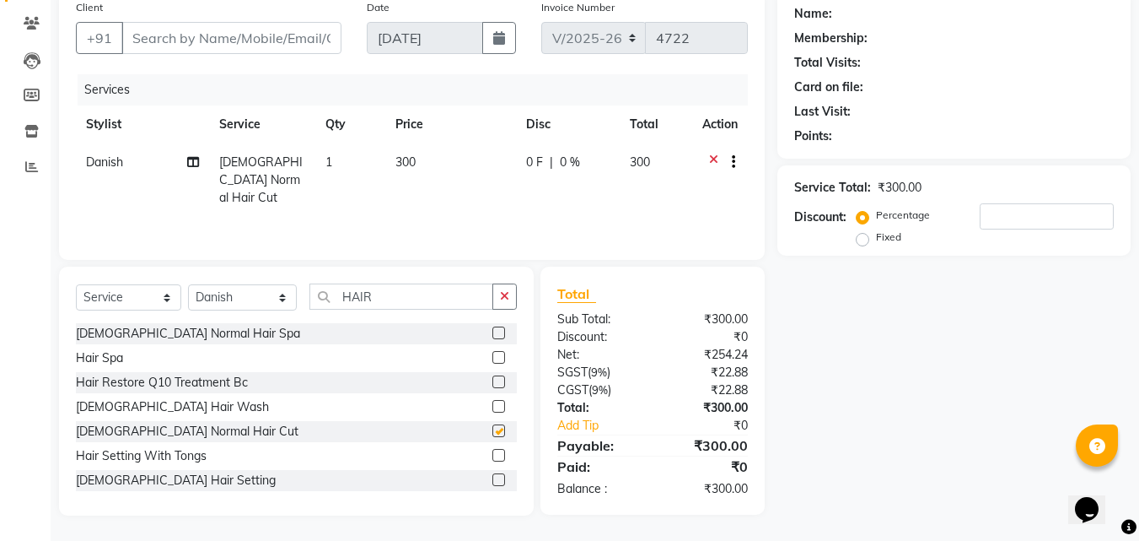
checkbox input "false"
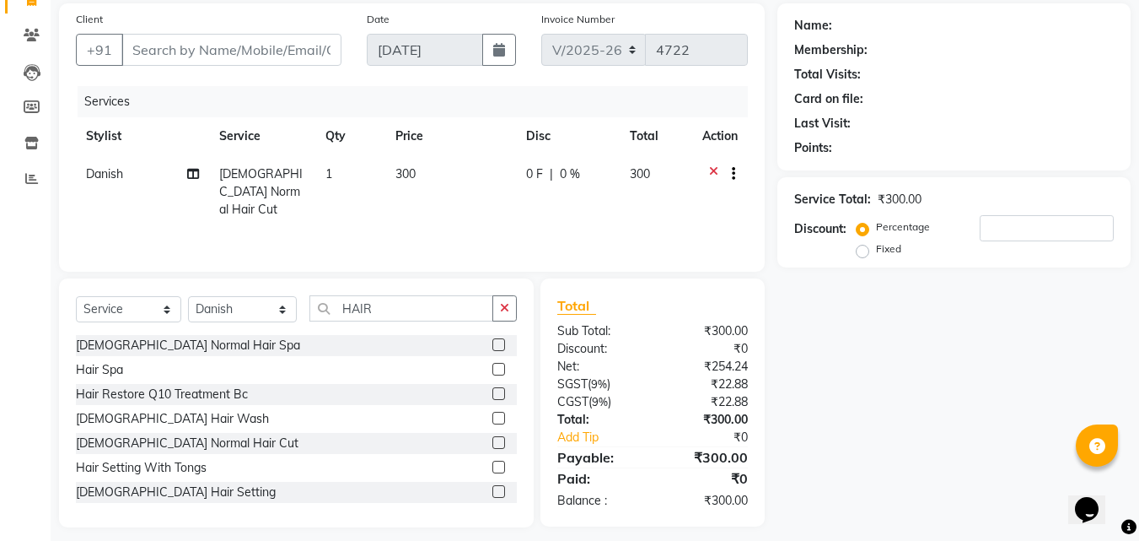
scroll to position [0, 0]
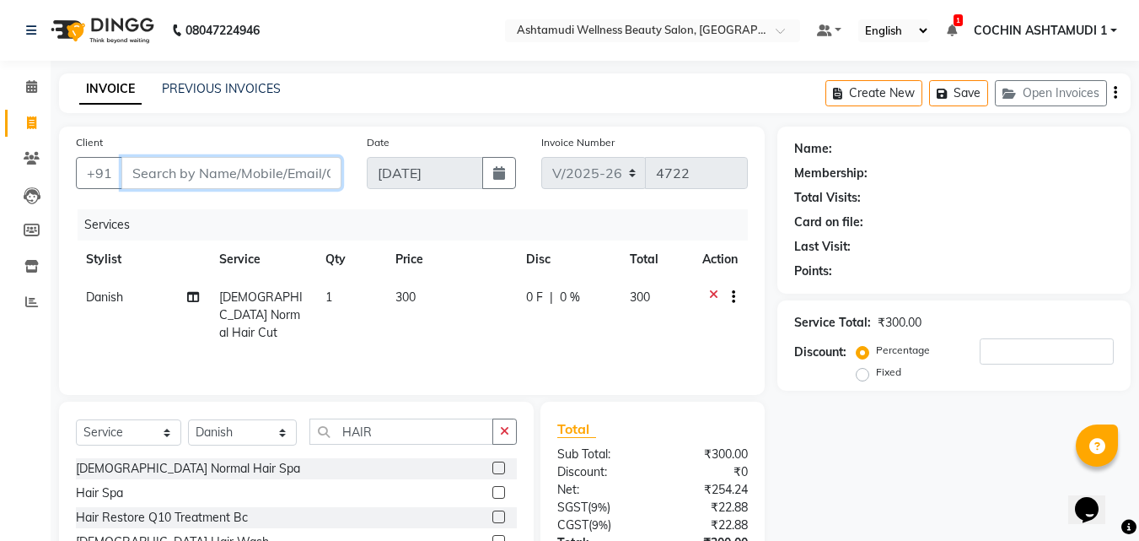
click at [308, 163] on input "Client" at bounding box center [231, 173] width 220 height 32
type input "9"
type input "0"
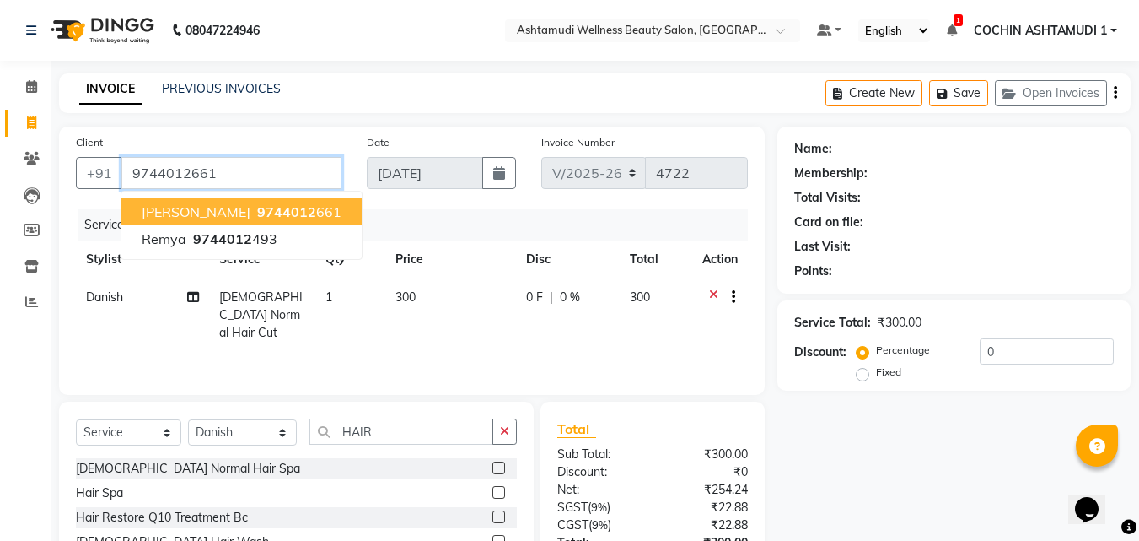
type input "9744012661"
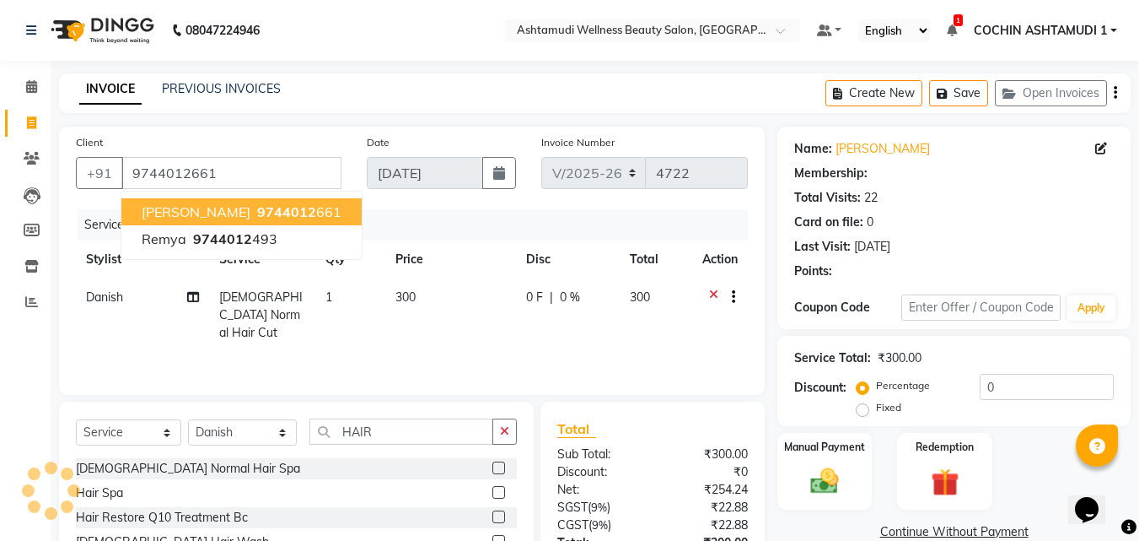
select select "1: Object"
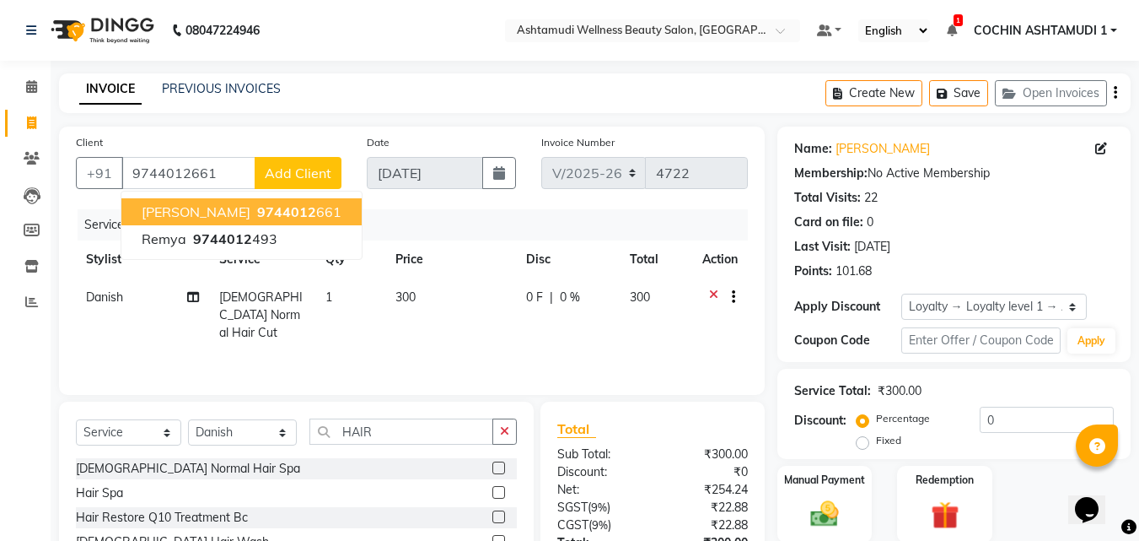
click at [286, 212] on button "Suthish 9744012 661" at bounding box center [241, 211] width 240 height 27
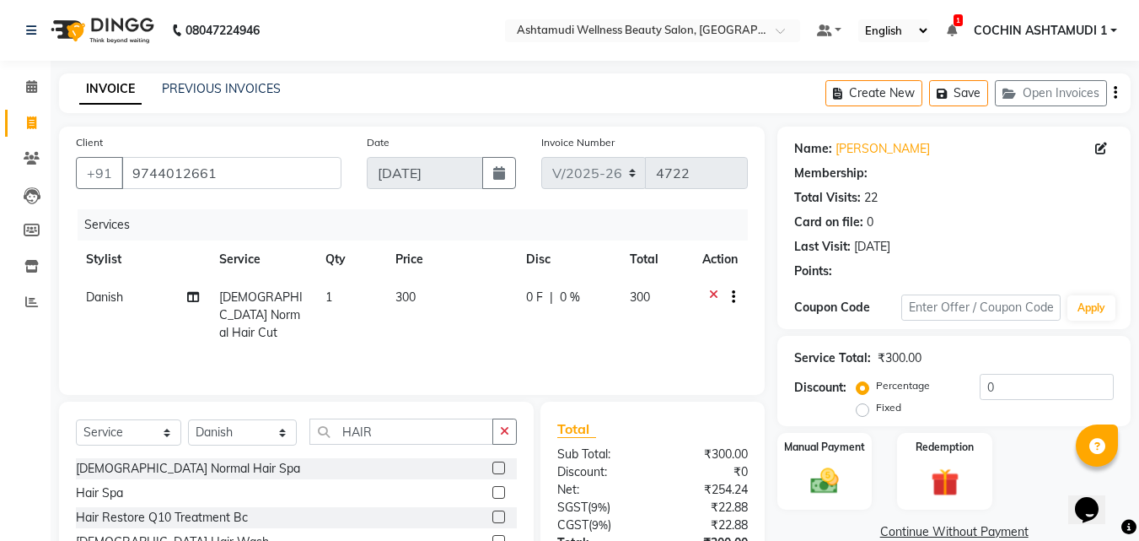
select select "1: Object"
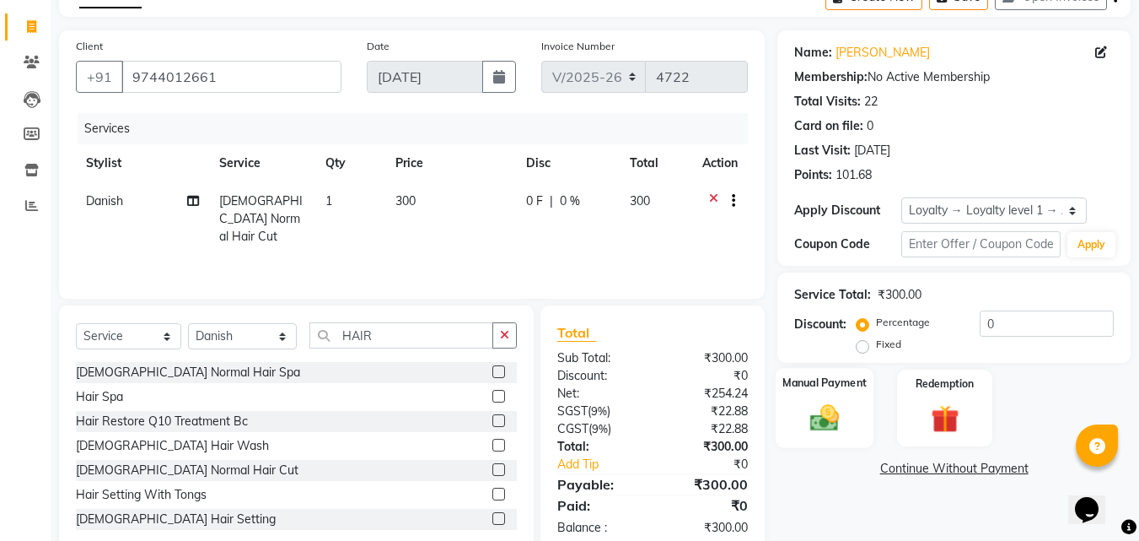
scroll to position [135, 0]
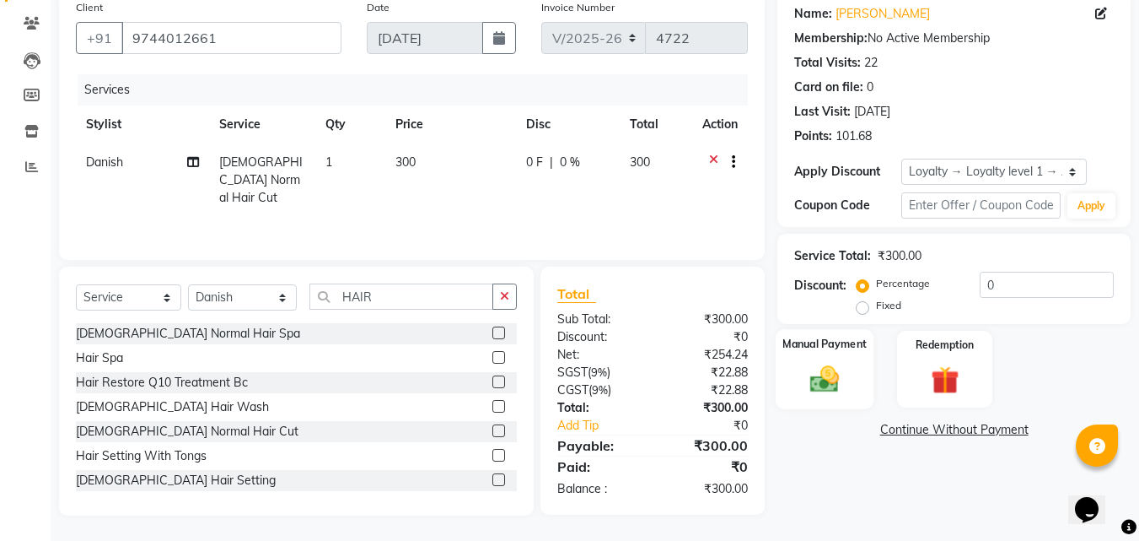
click at [831, 381] on img at bounding box center [824, 379] width 47 height 34
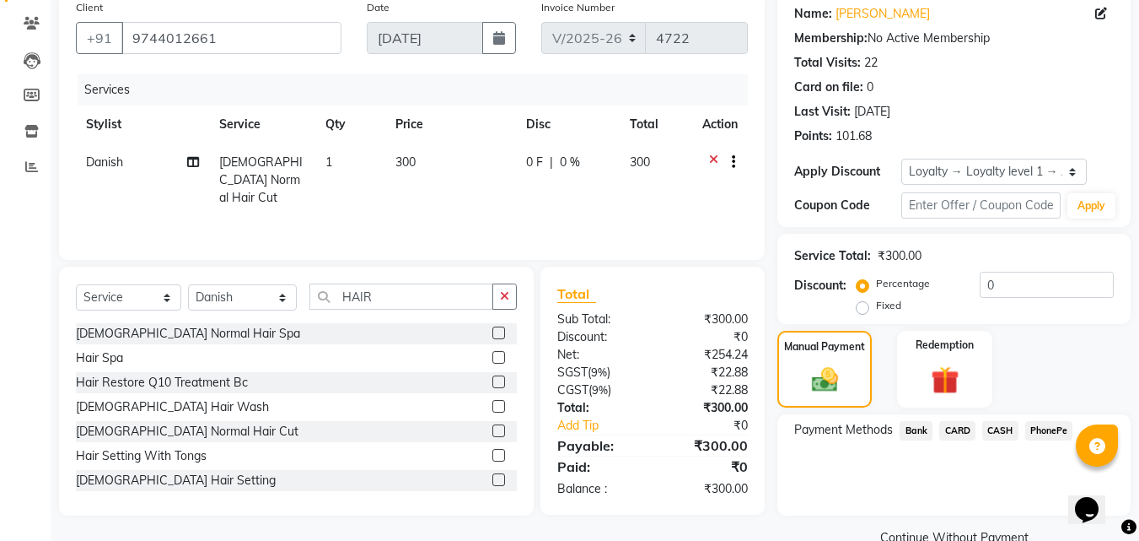
click at [1033, 431] on span "PhonePe" at bounding box center [1050, 430] width 48 height 19
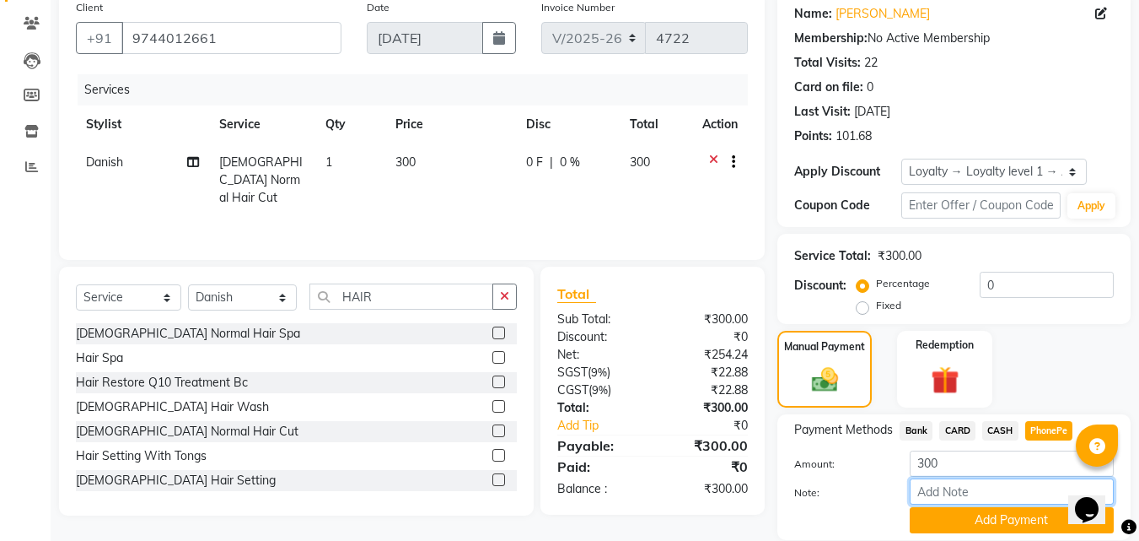
click at [970, 495] on input "Note:" at bounding box center [1012, 491] width 204 height 26
type input "fousiya"
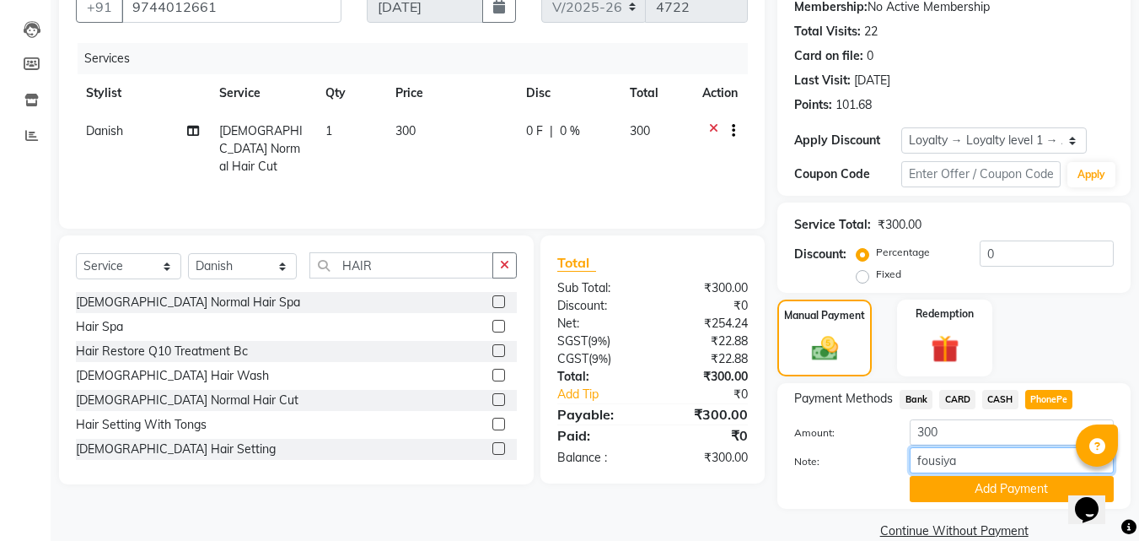
scroll to position [194, 0]
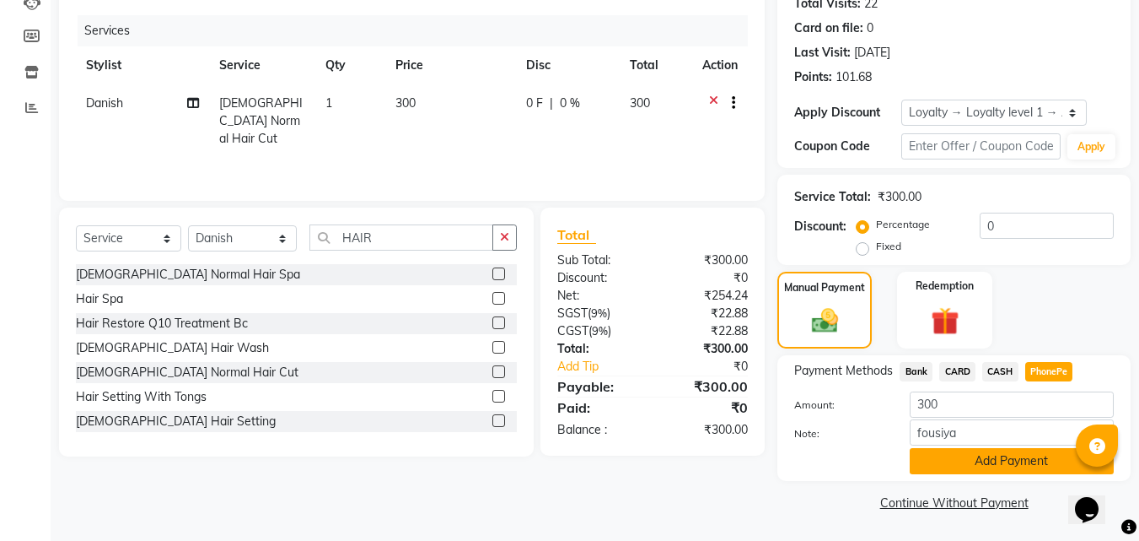
click at [975, 468] on button "Add Payment" at bounding box center [1012, 461] width 204 height 26
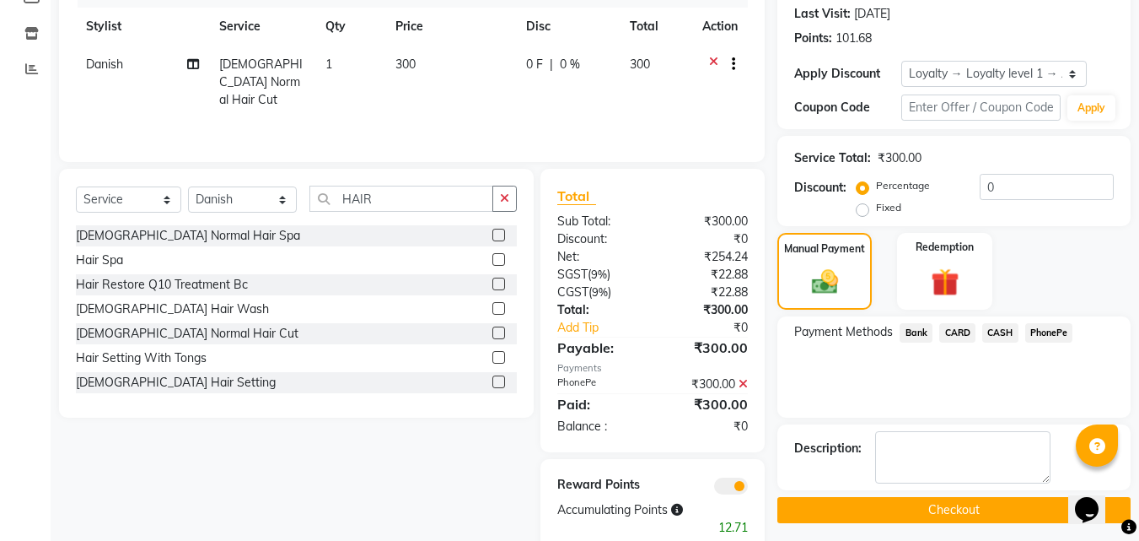
scroll to position [271, 0]
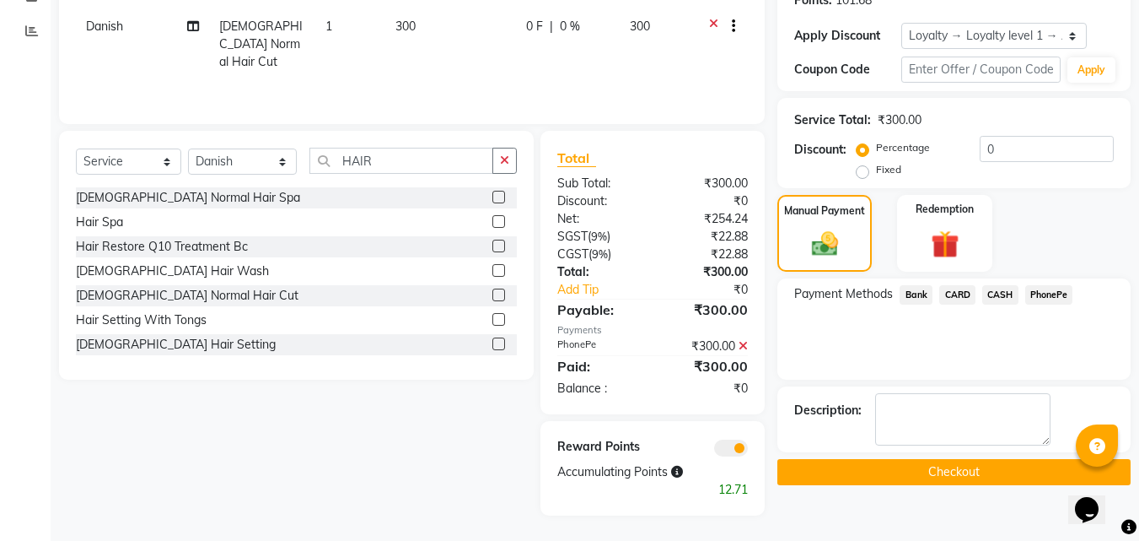
click at [967, 478] on button "Checkout" at bounding box center [954, 472] width 353 height 26
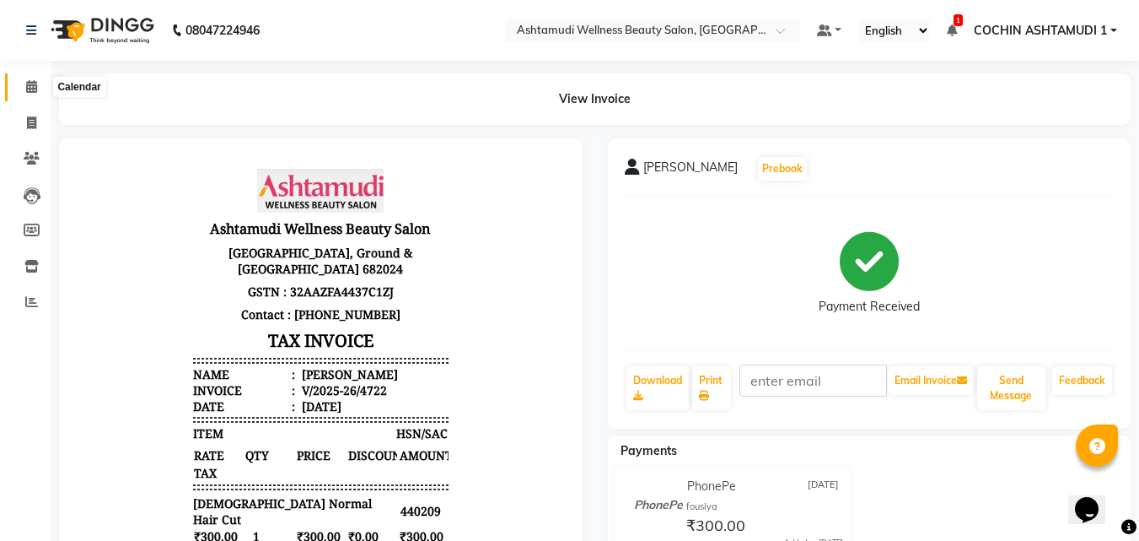
click at [26, 80] on icon at bounding box center [31, 86] width 11 height 13
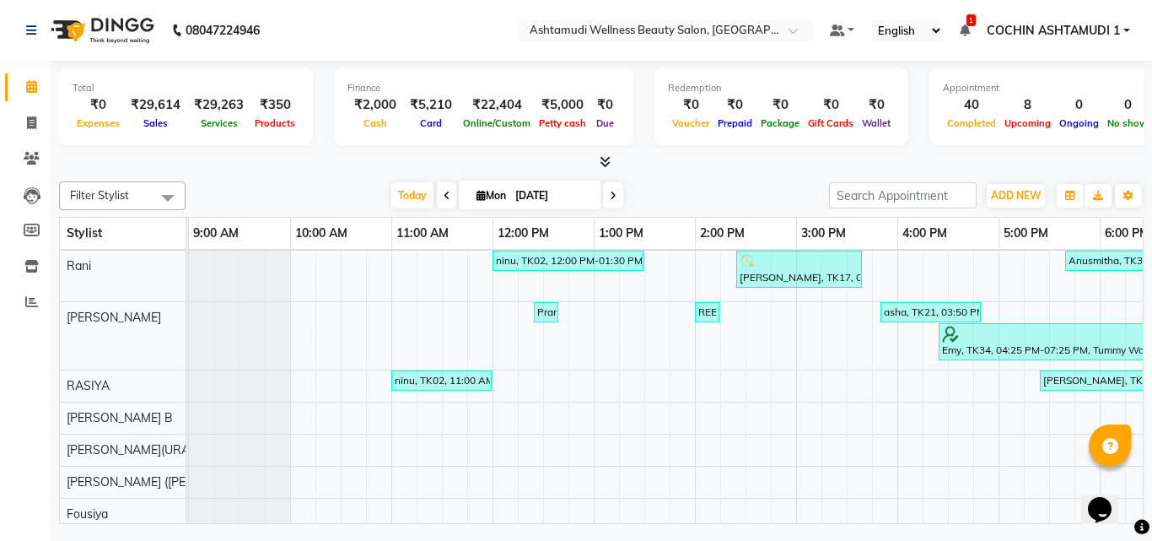
scroll to position [70, 0]
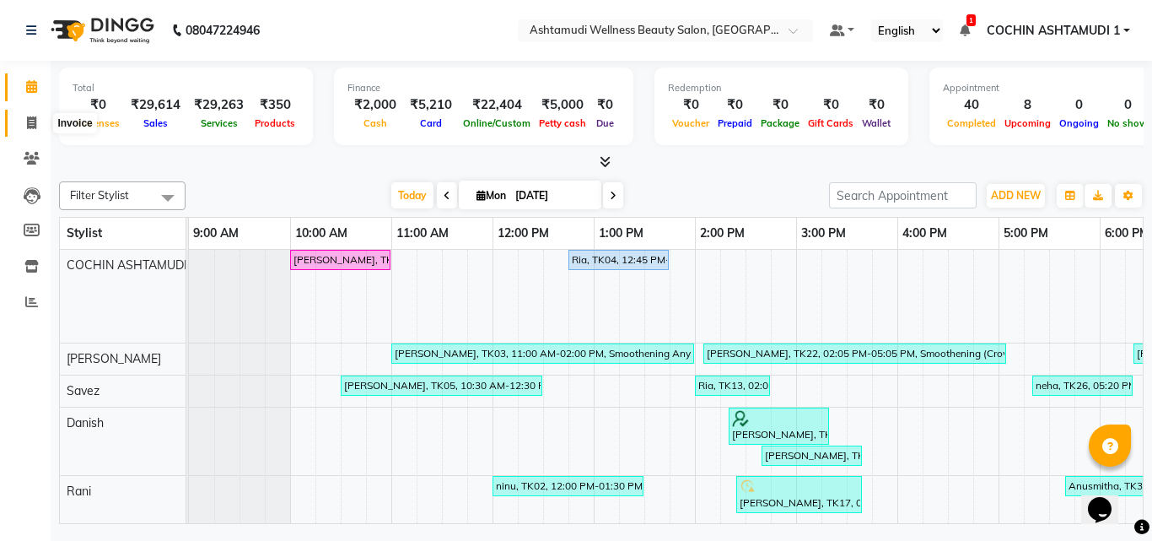
click at [31, 127] on icon at bounding box center [31, 122] width 9 height 13
select select "4632"
select select "service"
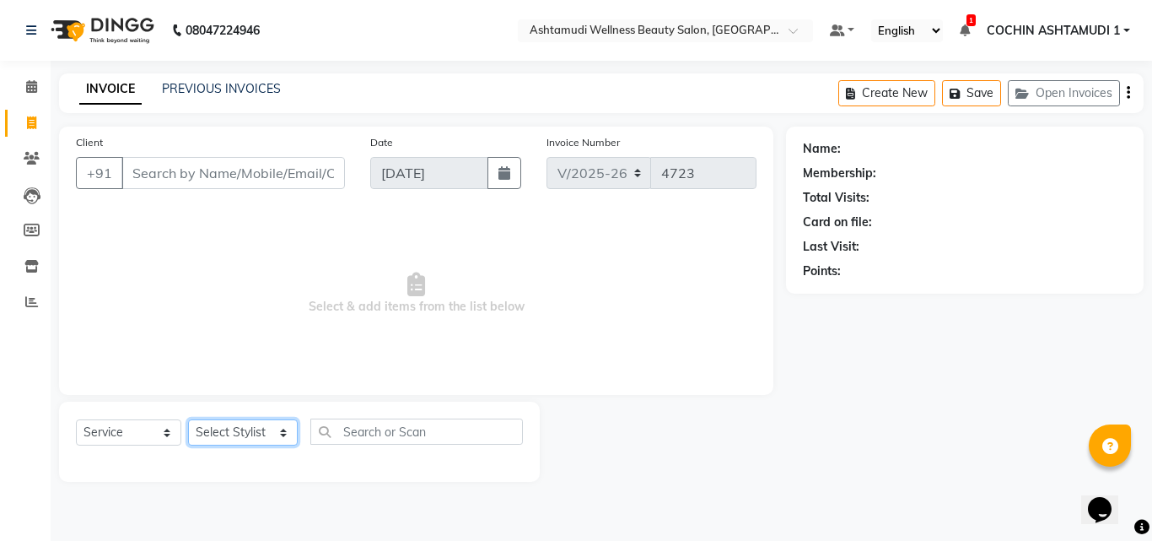
click at [250, 430] on select "Select Stylist Aiswarya B Ankith(URAJ) BINU MANGAR COCHIN ASHTAMUDI Danish Diks…" at bounding box center [243, 432] width 110 height 26
select select "80731"
click at [188, 419] on select "Select Stylist Aiswarya B Ankith(URAJ) BINU MANGAR COCHIN ASHTAMUDI Danish Diks…" at bounding box center [243, 432] width 110 height 26
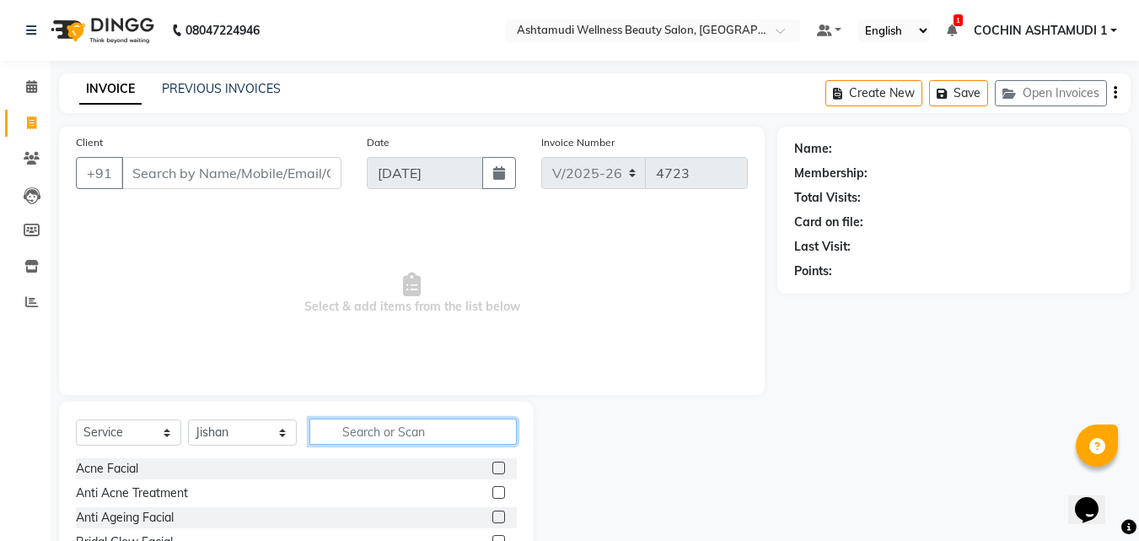
click at [358, 442] on input "text" at bounding box center [414, 431] width 208 height 26
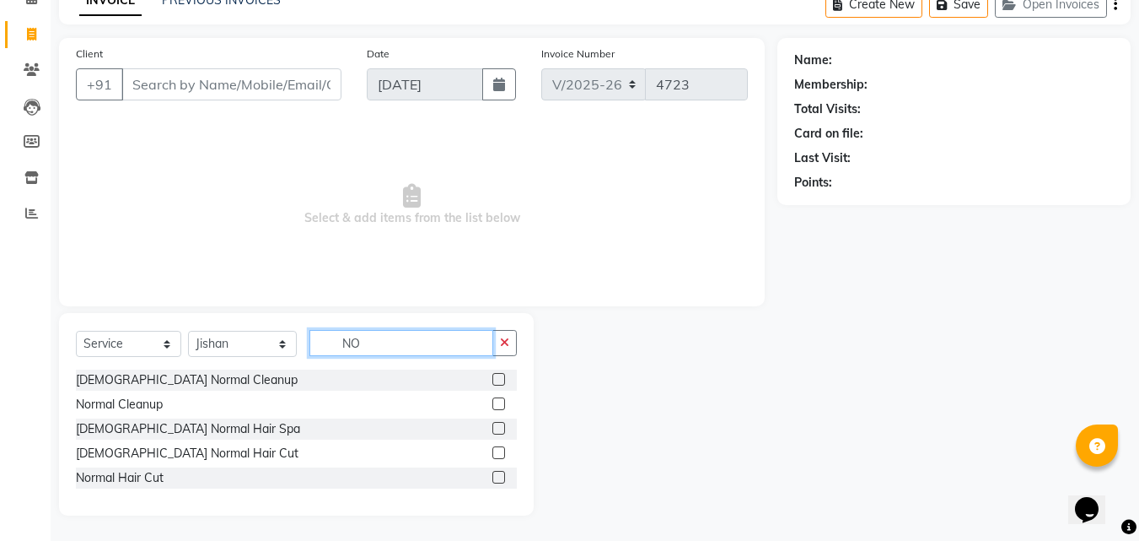
type input "N"
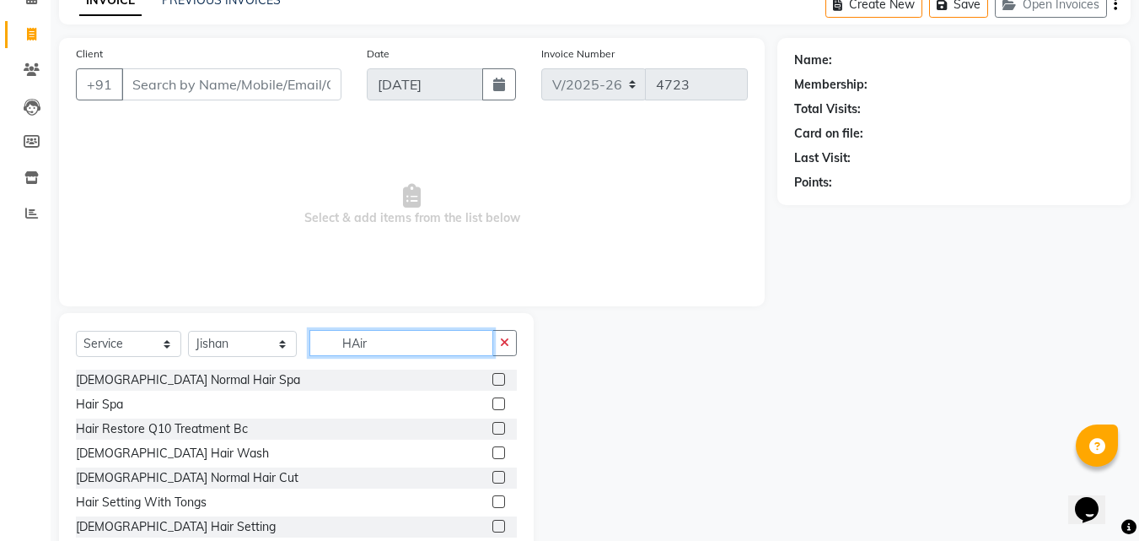
type input "HAir"
click at [493, 407] on label at bounding box center [499, 403] width 13 height 13
click at [493, 407] on input "checkbox" at bounding box center [498, 404] width 11 height 11
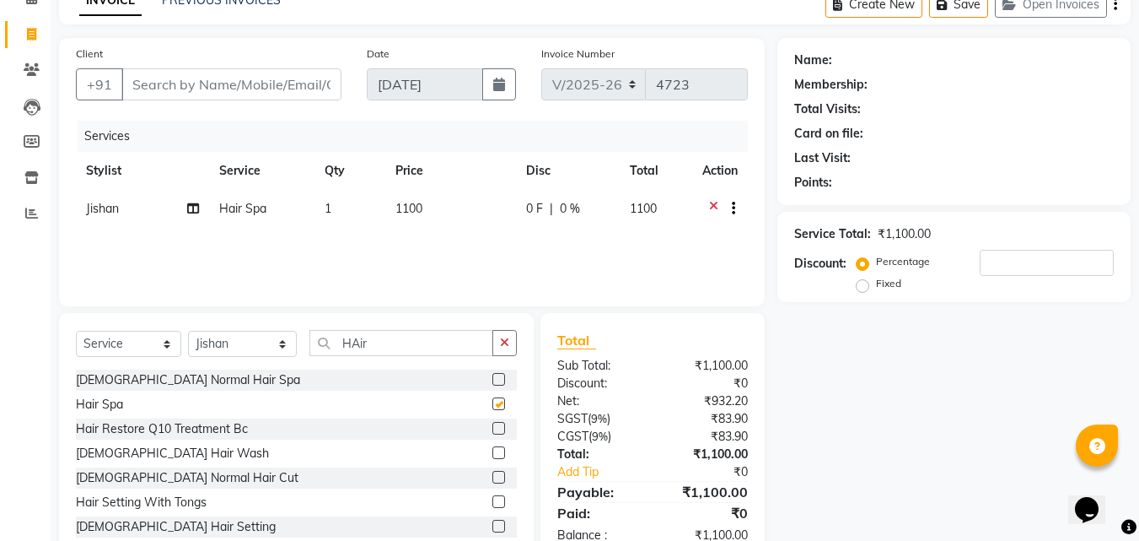
checkbox input "false"
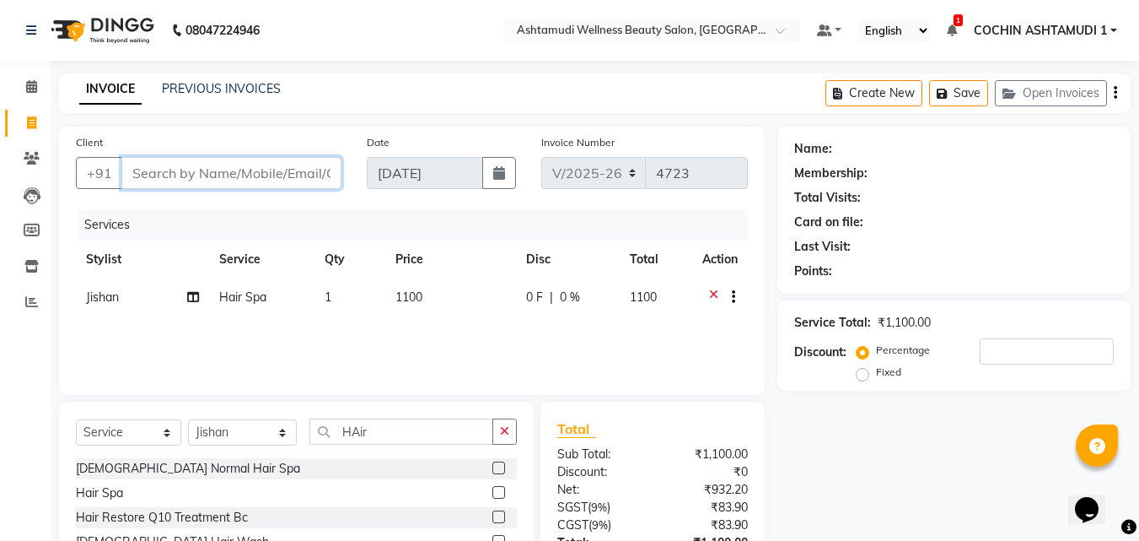
click at [202, 162] on input "Client" at bounding box center [231, 173] width 220 height 32
type input "8"
type input "0"
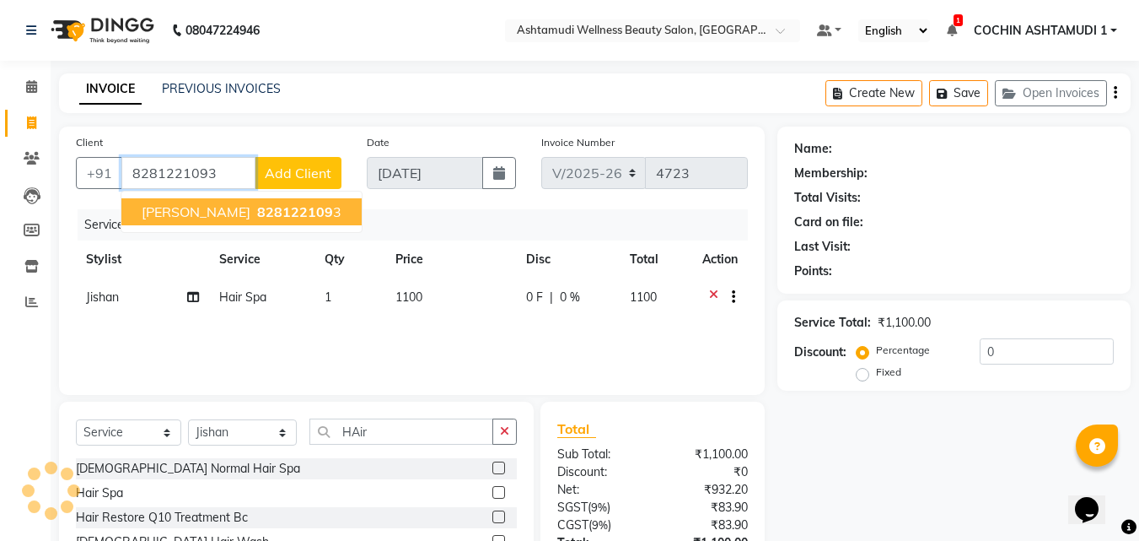
type input "8281221093"
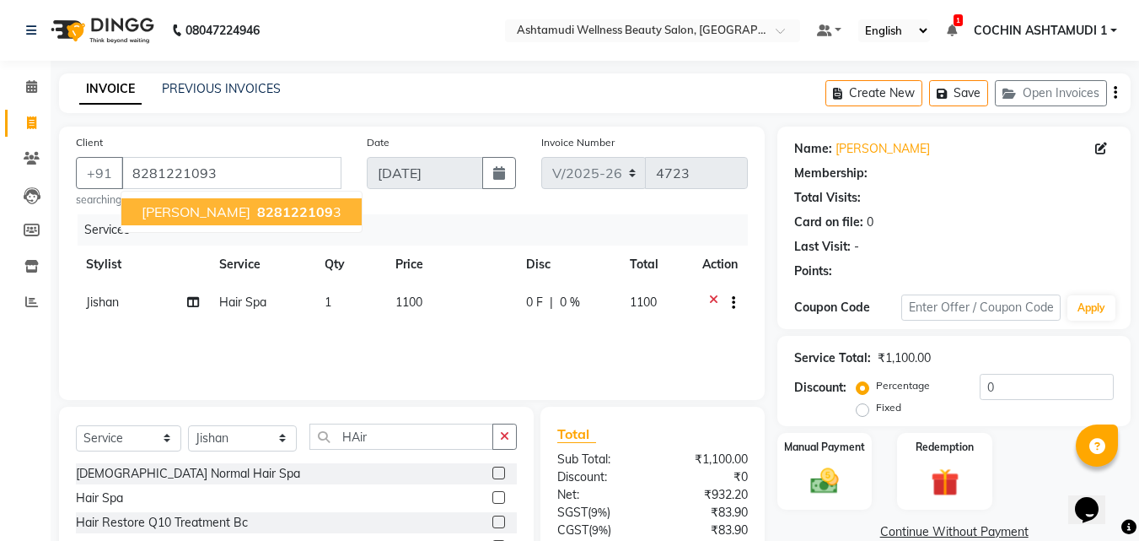
select select "1: Object"
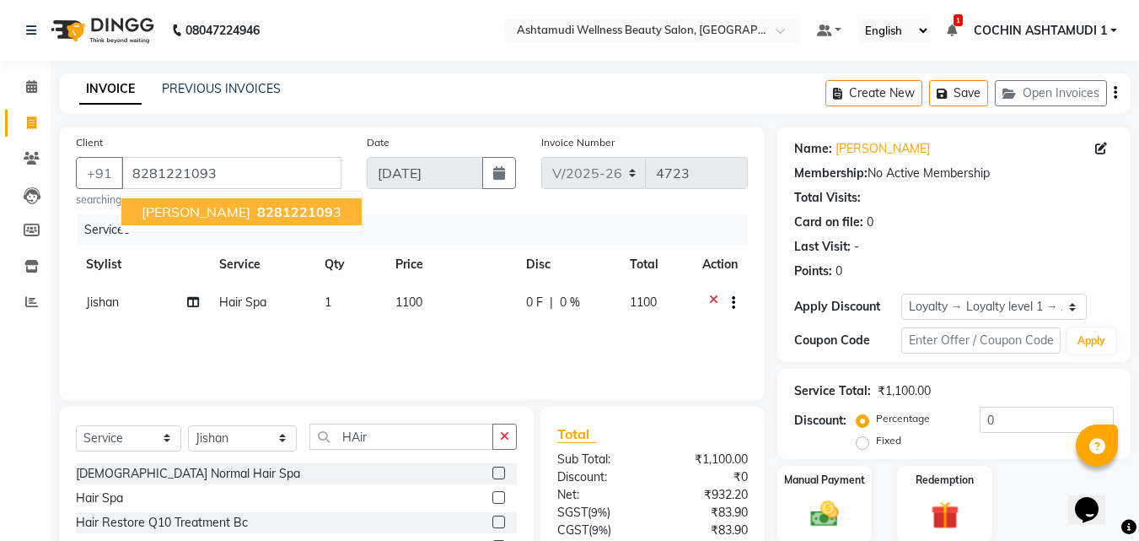
click at [181, 218] on button "RUTH 828122109 3" at bounding box center [241, 211] width 240 height 27
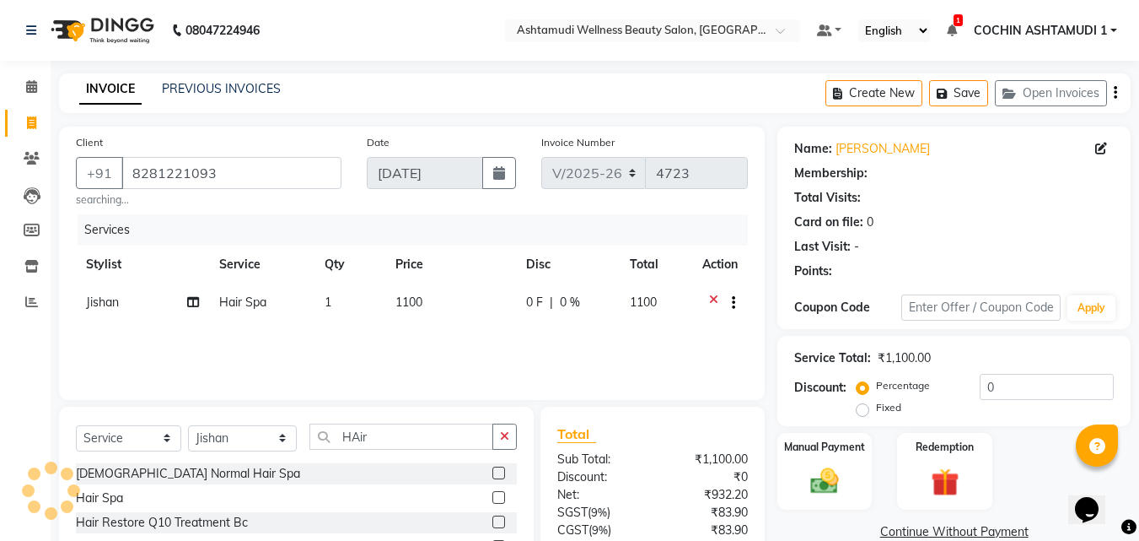
select select "1: Object"
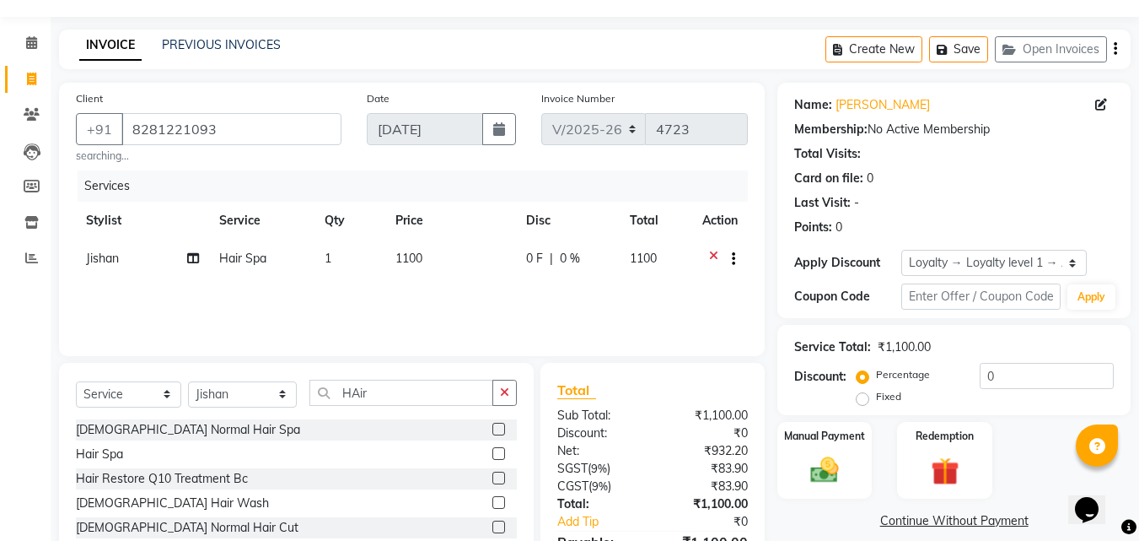
scroll to position [140, 0]
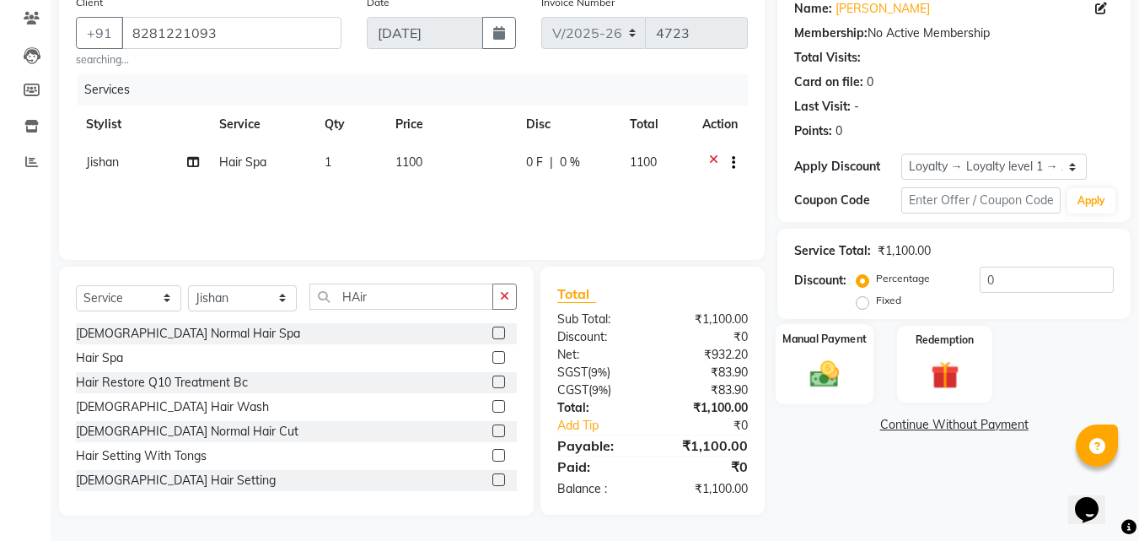
click at [826, 346] on label "Manual Payment" at bounding box center [825, 339] width 84 height 16
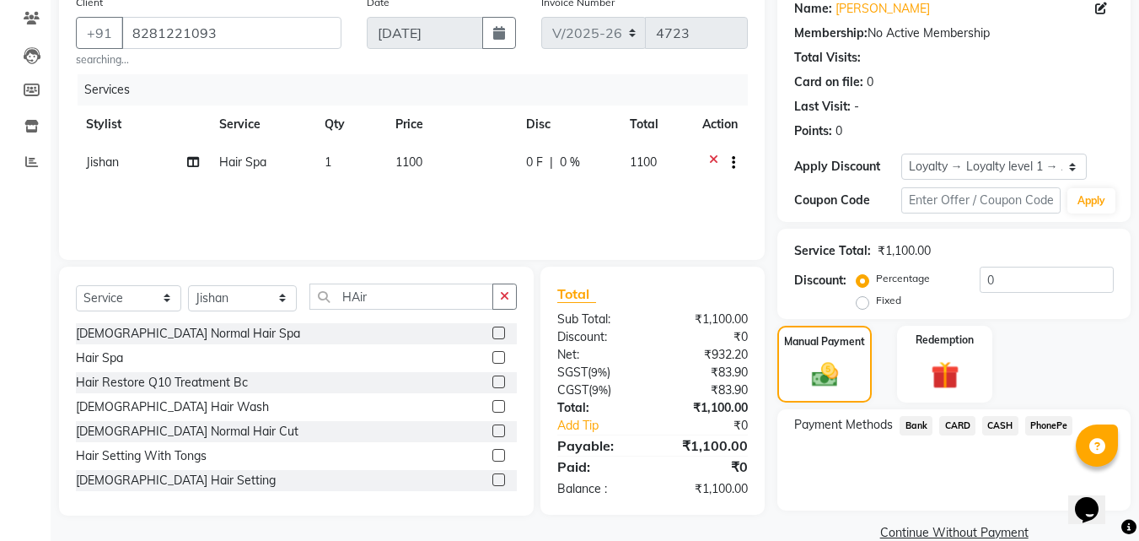
click at [1057, 413] on div "Payment Methods Bank CARD CASH PhonePe" at bounding box center [954, 459] width 353 height 101
click at [1048, 422] on span "PhonePe" at bounding box center [1050, 425] width 48 height 19
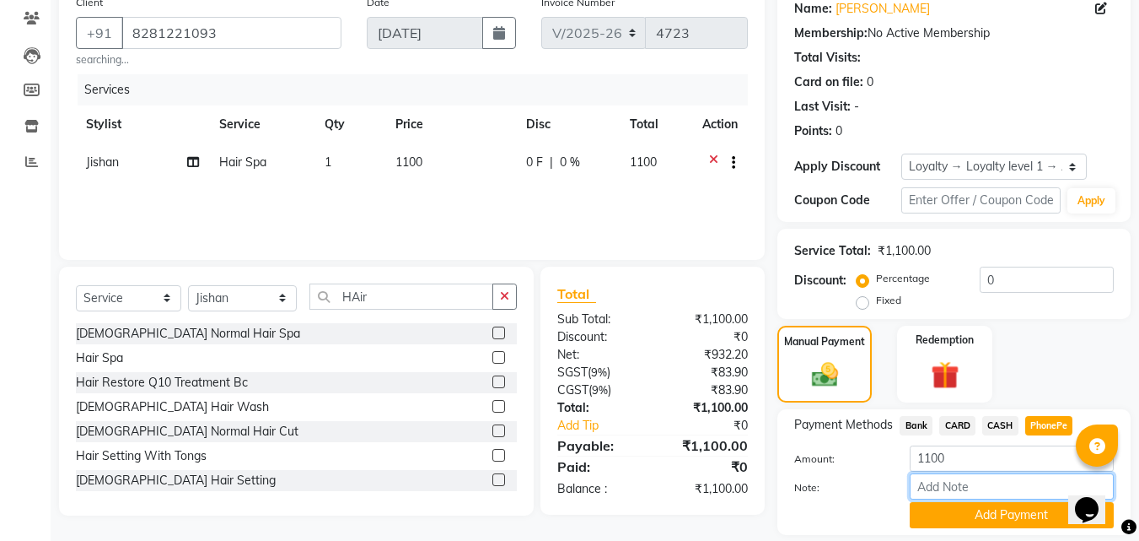
click at [950, 488] on input "Note:" at bounding box center [1012, 486] width 204 height 26
type input "fousiya"
click at [935, 514] on button "Add Payment" at bounding box center [1012, 515] width 204 height 26
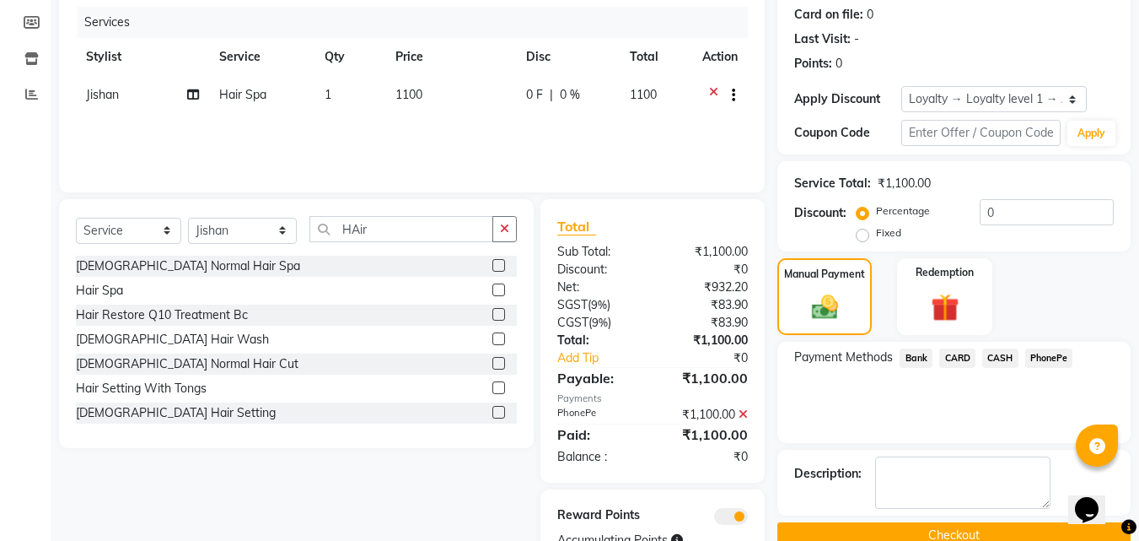
scroll to position [276, 0]
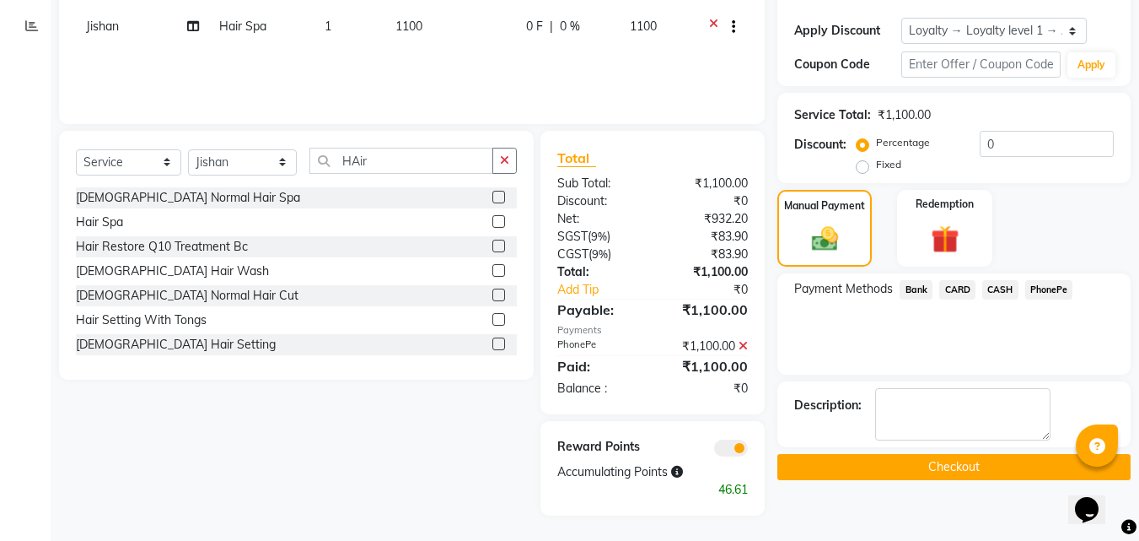
click at [858, 463] on button "Checkout" at bounding box center [954, 467] width 353 height 26
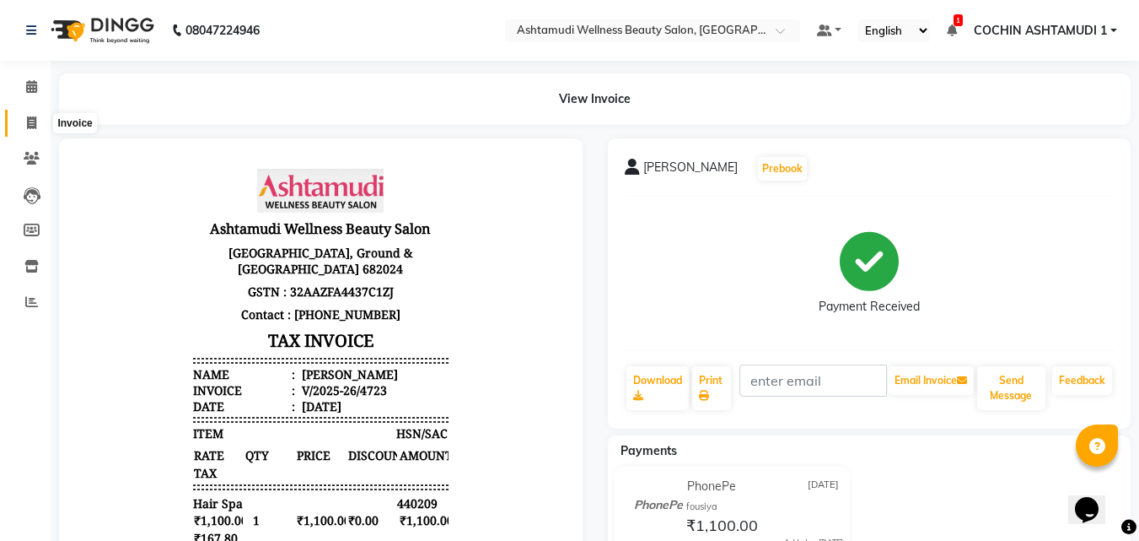
click at [35, 119] on icon at bounding box center [31, 122] width 9 height 13
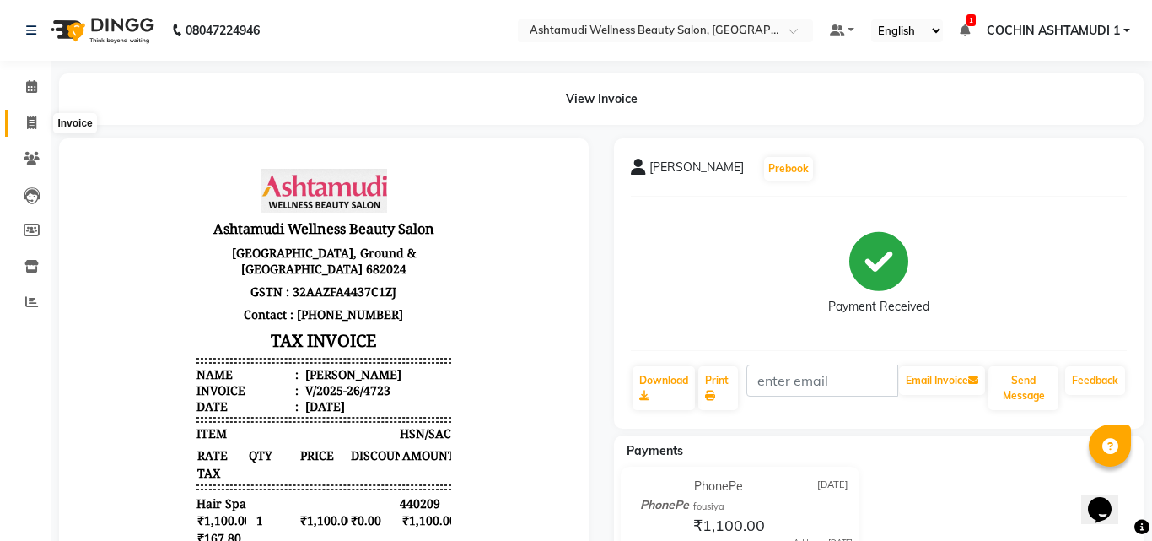
select select "4632"
select select "service"
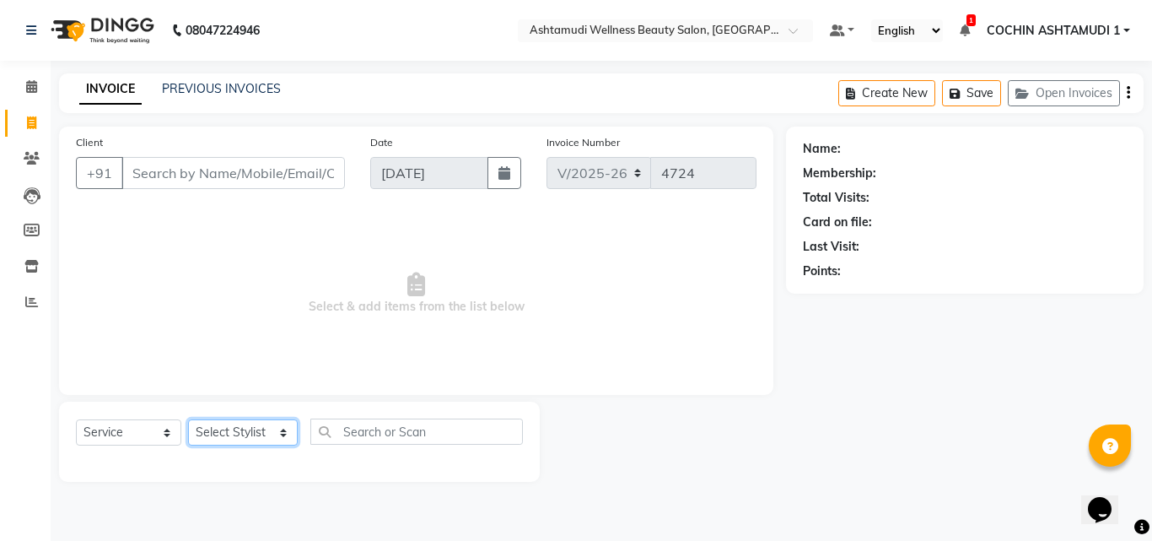
click at [268, 434] on select "Select Stylist Aiswarya B Ankith(URAJ) BINU MANGAR COCHIN ASHTAMUDI Danish Diks…" at bounding box center [243, 432] width 110 height 26
select select "45927"
click at [188, 419] on select "Select Stylist Aiswarya B Ankith(URAJ) BINU MANGAR COCHIN ASHTAMUDI Danish Diks…" at bounding box center [243, 432] width 110 height 26
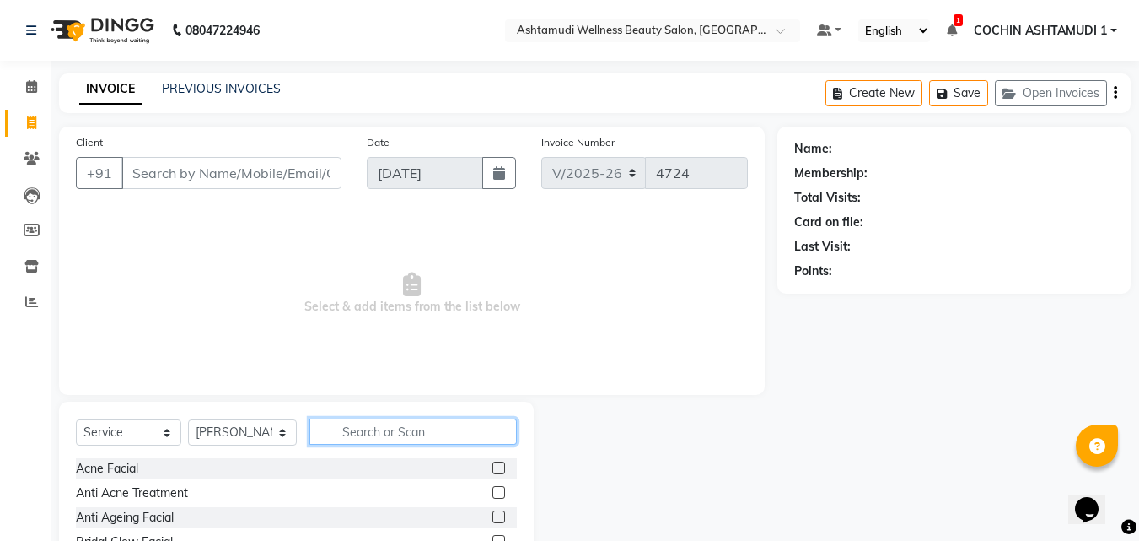
click at [408, 437] on input "text" at bounding box center [414, 431] width 208 height 26
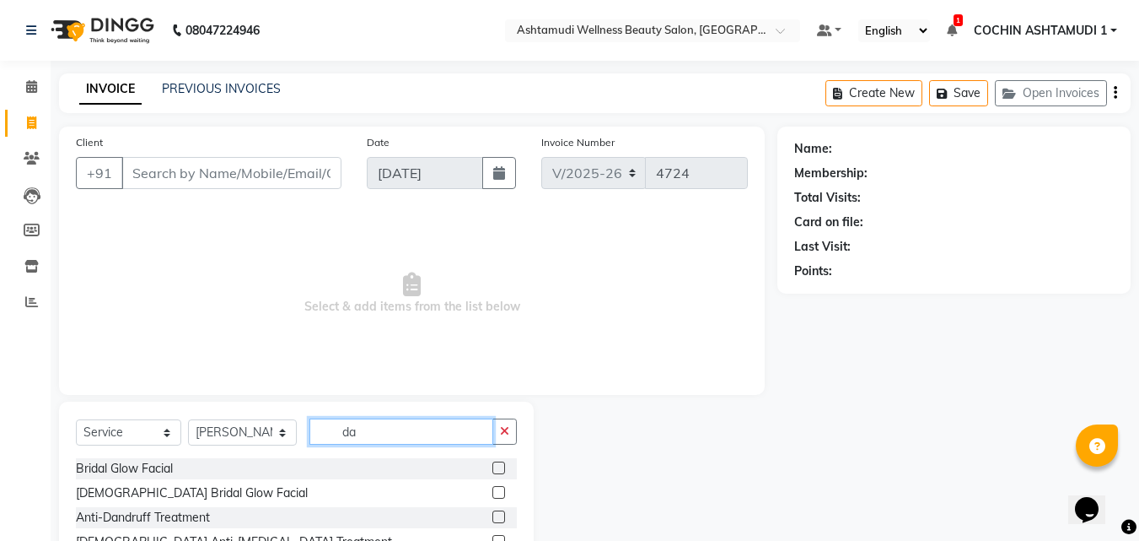
type input "d"
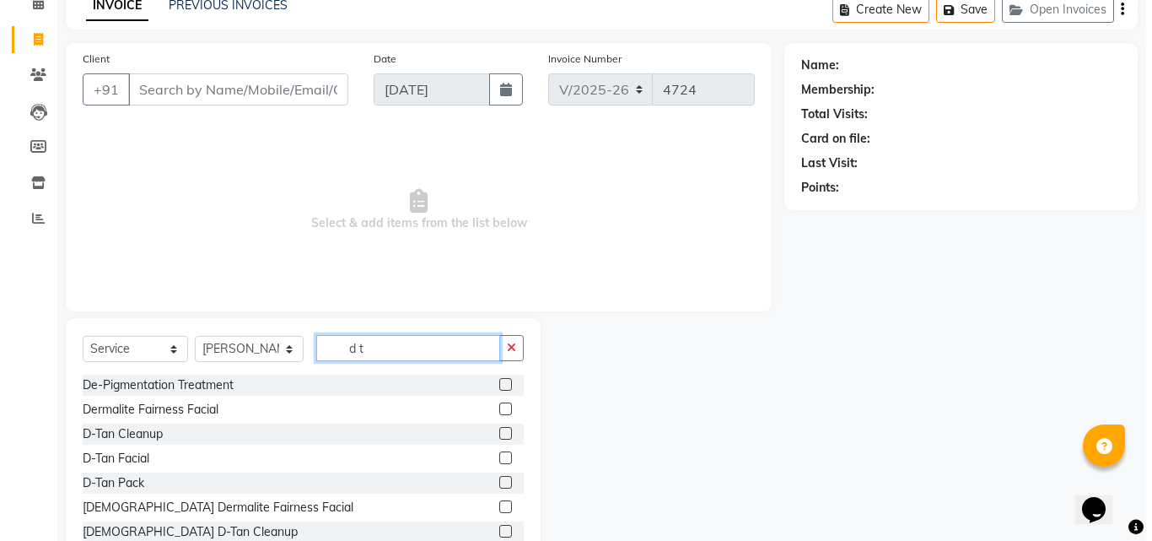
scroll to position [84, 0]
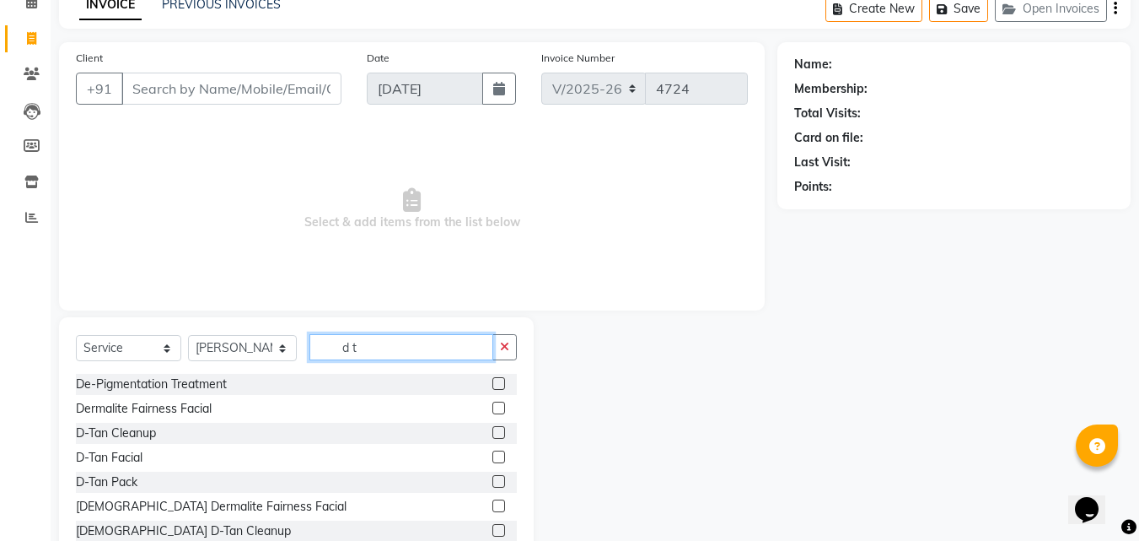
type input "d t"
click at [493, 436] on label at bounding box center [499, 432] width 13 height 13
click at [493, 436] on input "checkbox" at bounding box center [498, 433] width 11 height 11
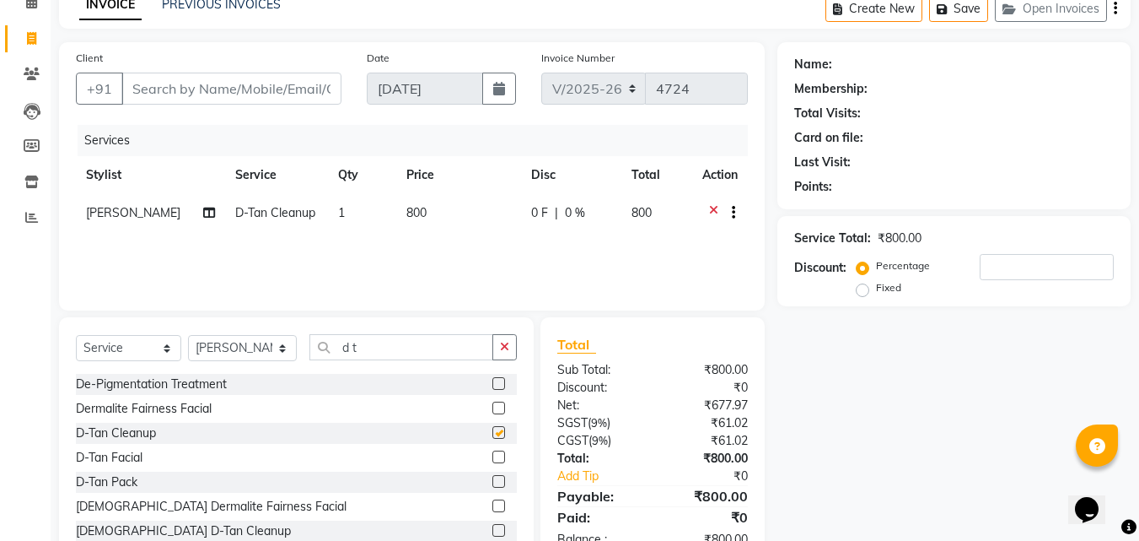
checkbox input "false"
click at [281, 102] on input "Client" at bounding box center [231, 89] width 220 height 32
type input "8"
type input "0"
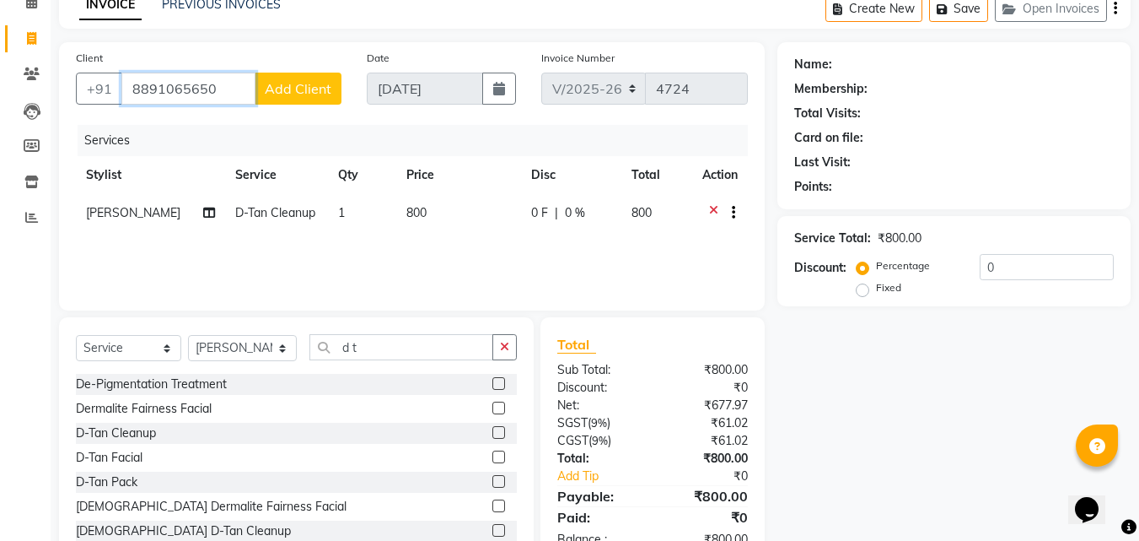
type input "8891065650"
click at [282, 99] on button "Add Client" at bounding box center [298, 89] width 87 height 32
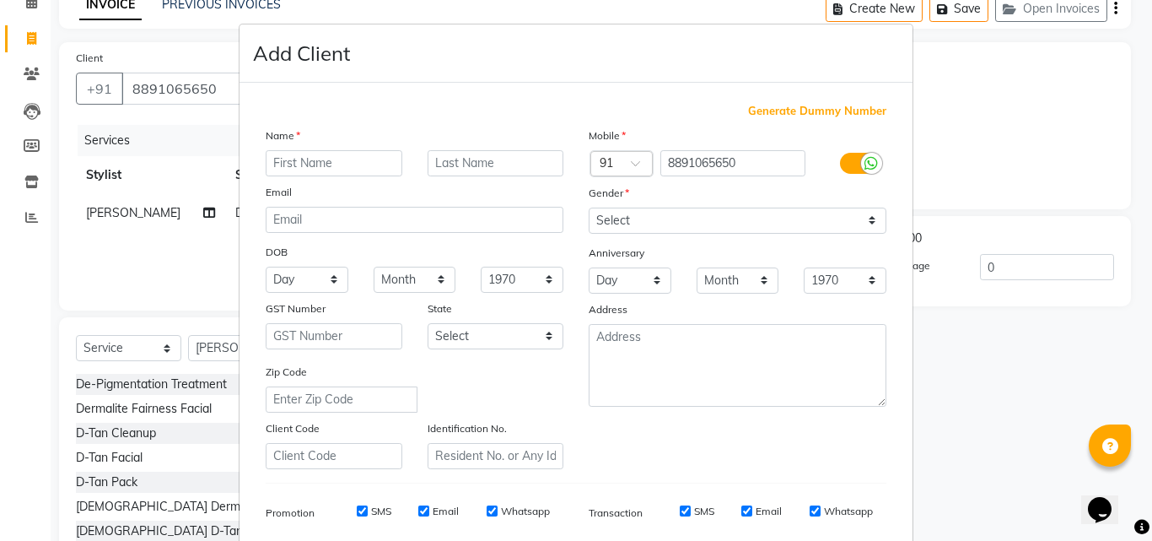
click at [284, 159] on input "text" at bounding box center [334, 163] width 137 height 26
type input "anagha"
click at [717, 217] on select "Select Male Female Other Prefer Not To Say" at bounding box center [738, 220] width 298 height 26
select select "female"
click at [589, 207] on select "Select Male Female Other Prefer Not To Say" at bounding box center [738, 220] width 298 height 26
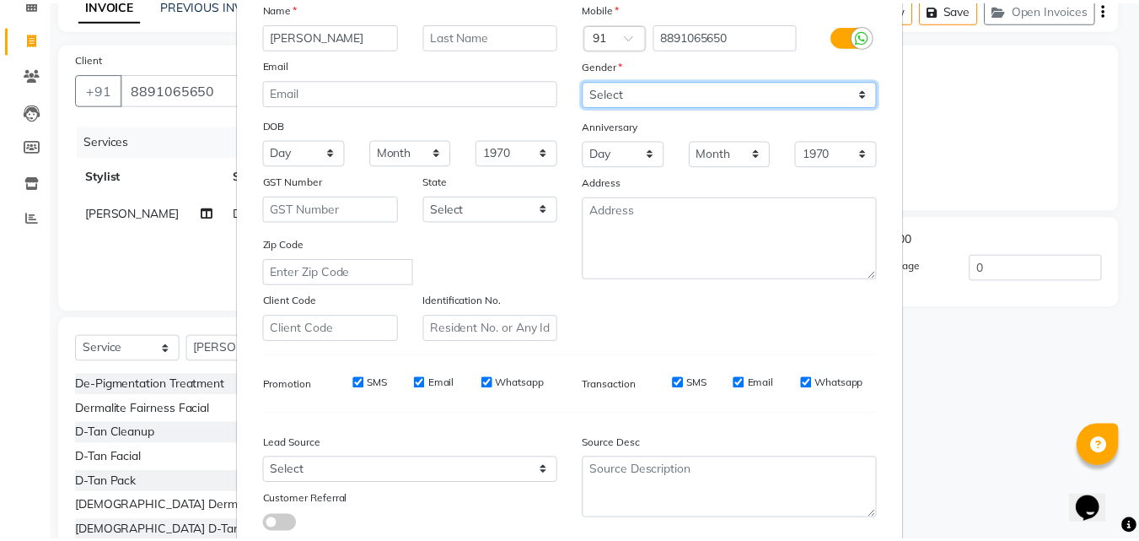
scroll to position [238, 0]
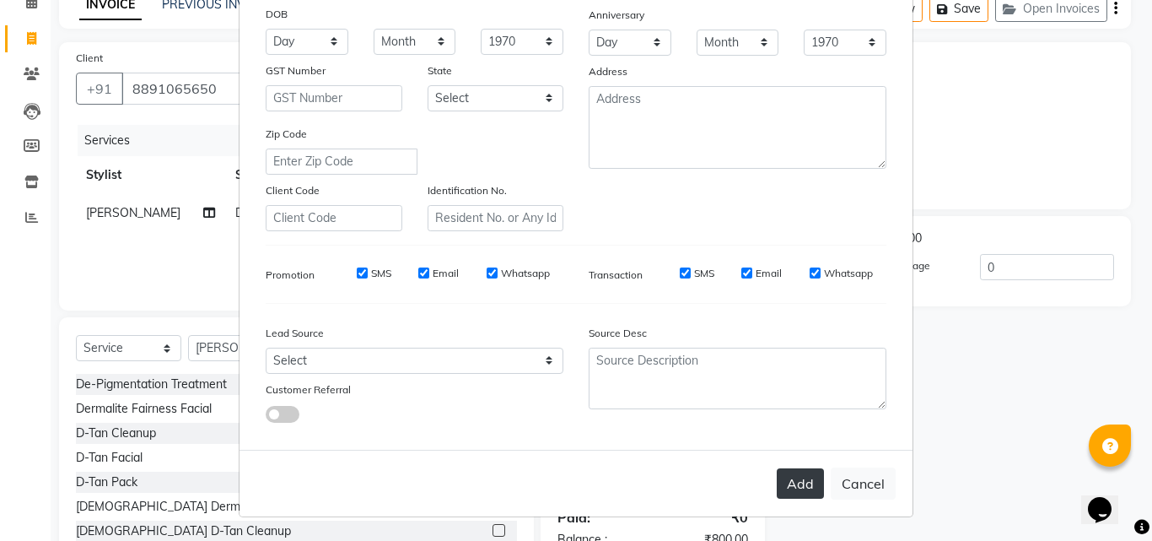
click at [777, 485] on button "Add" at bounding box center [800, 483] width 47 height 30
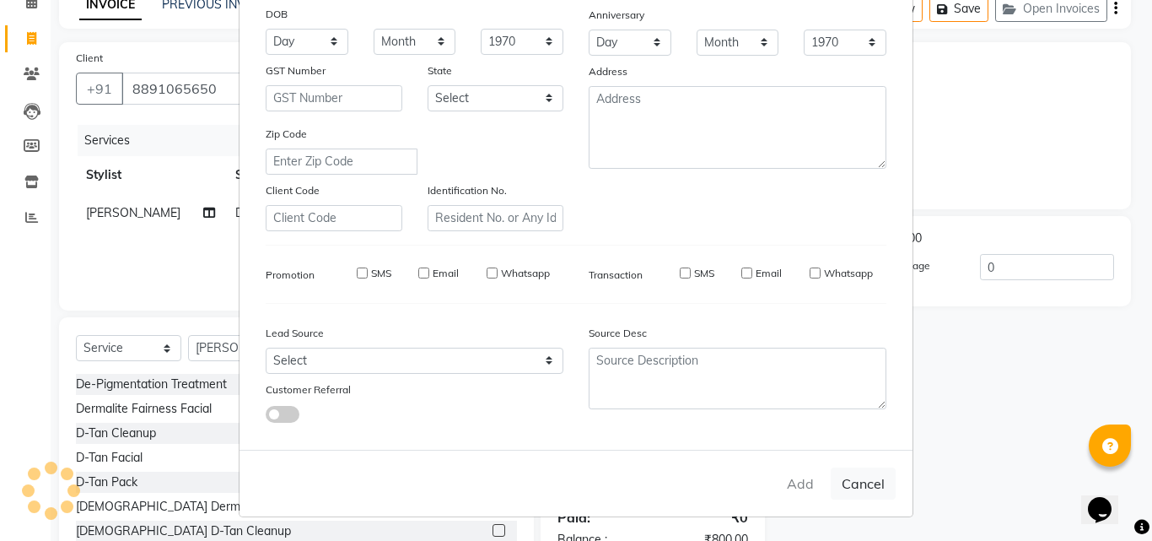
select select
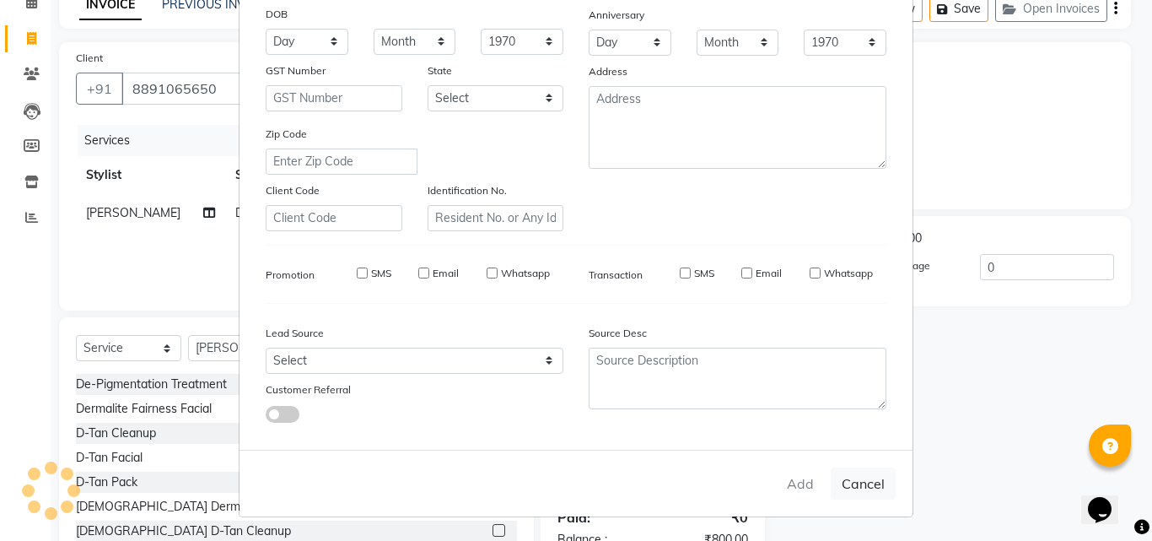
select select
checkbox input "false"
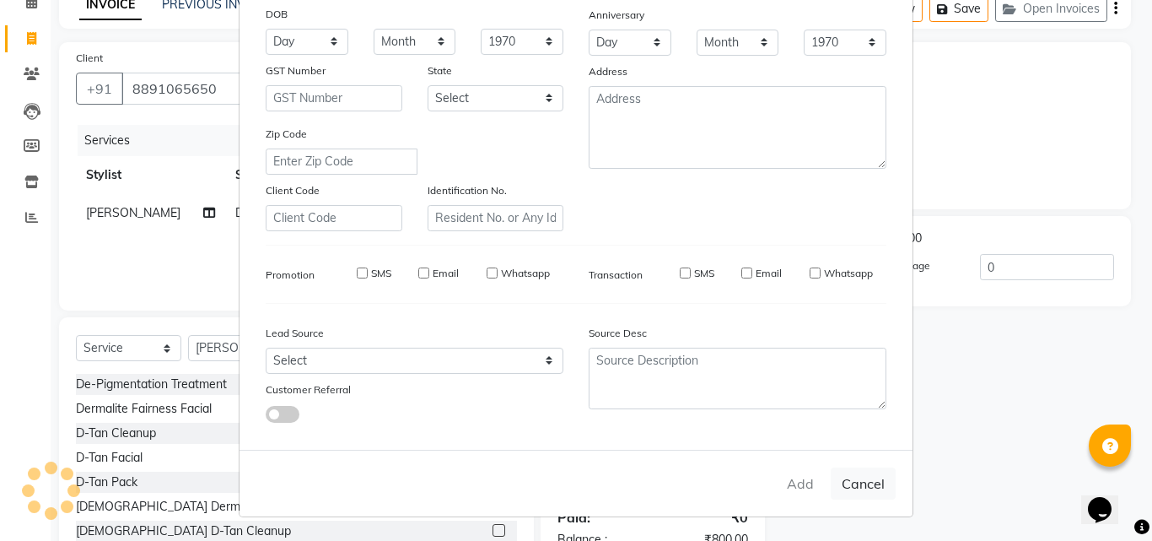
checkbox input "false"
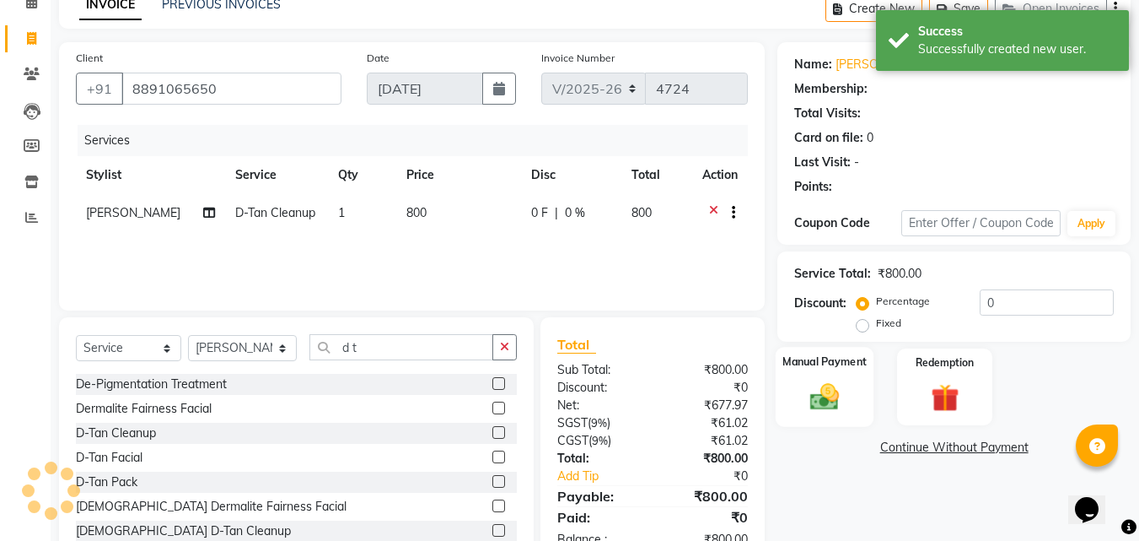
select select "1: Object"
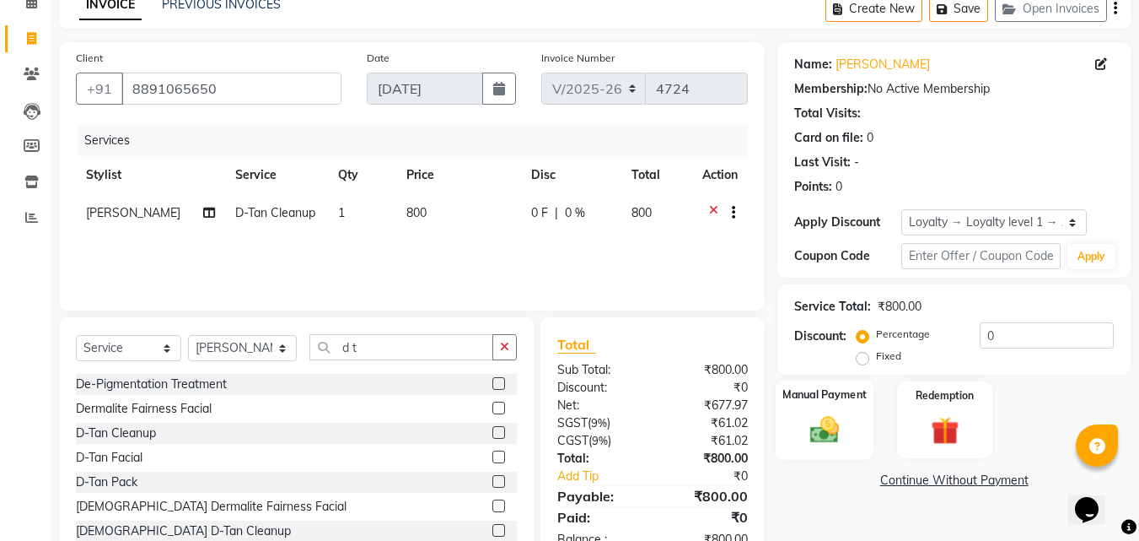
click at [854, 441] on div "Manual Payment" at bounding box center [825, 420] width 99 height 80
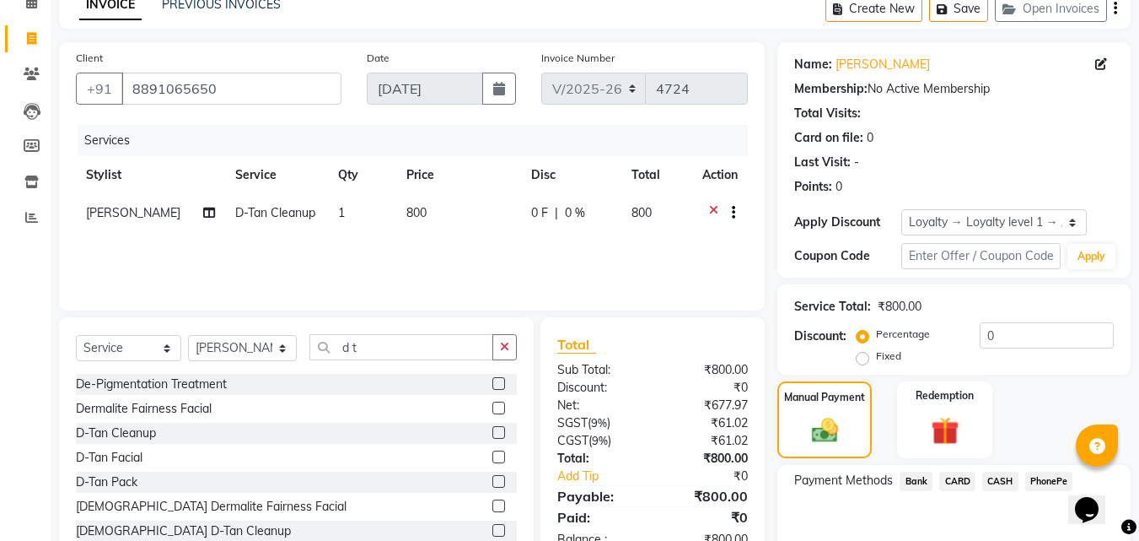
click at [1041, 475] on span "PhonePe" at bounding box center [1050, 480] width 48 height 19
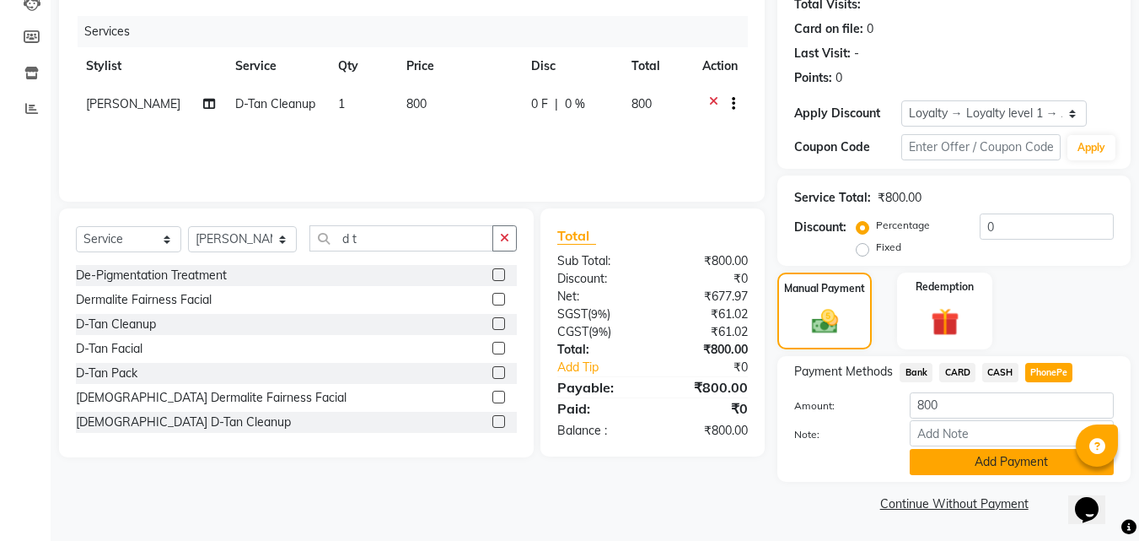
scroll to position [194, 0]
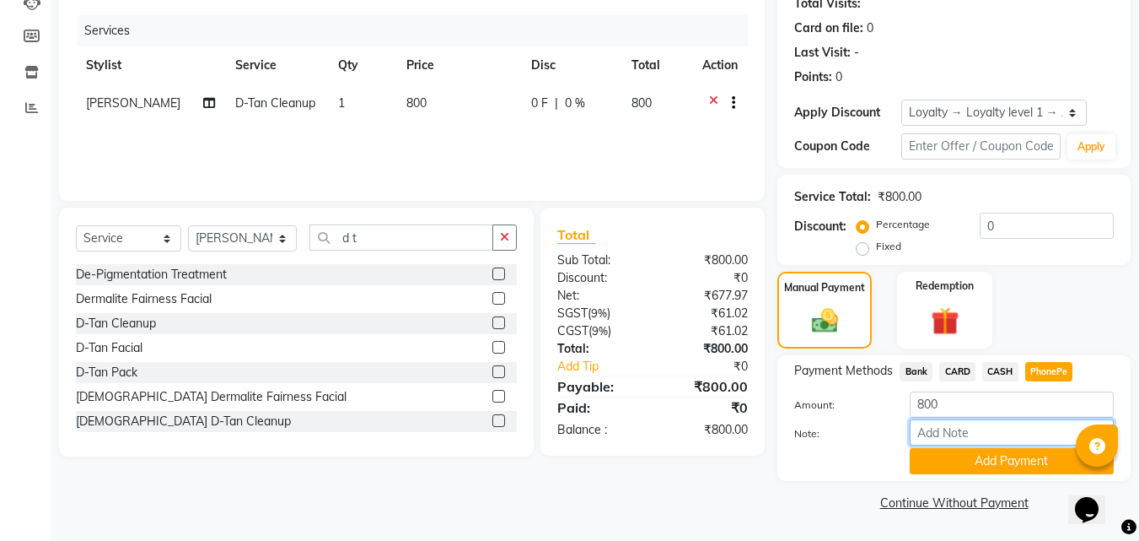
click at [962, 430] on input "Note:" at bounding box center [1012, 432] width 204 height 26
type input "fousiya"
click at [1006, 464] on button "Add Payment" at bounding box center [1012, 461] width 204 height 26
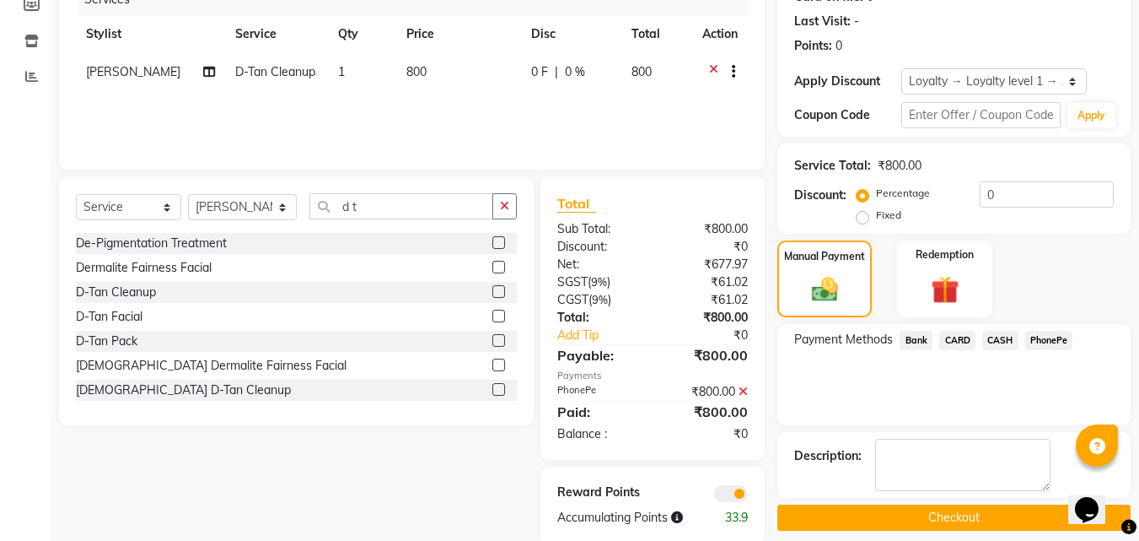
scroll to position [253, 0]
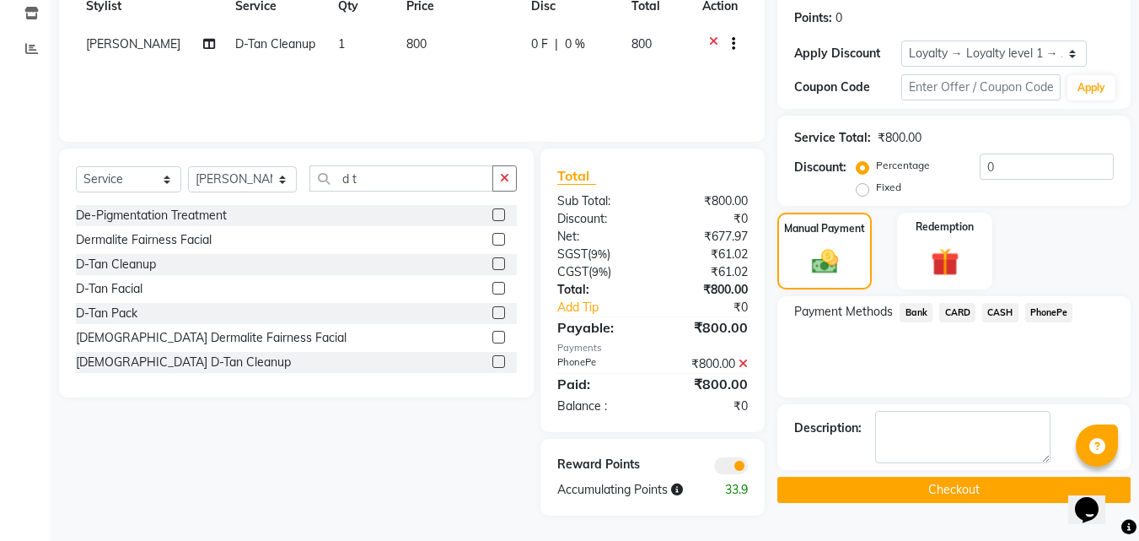
click at [961, 485] on button "Checkout" at bounding box center [954, 490] width 353 height 26
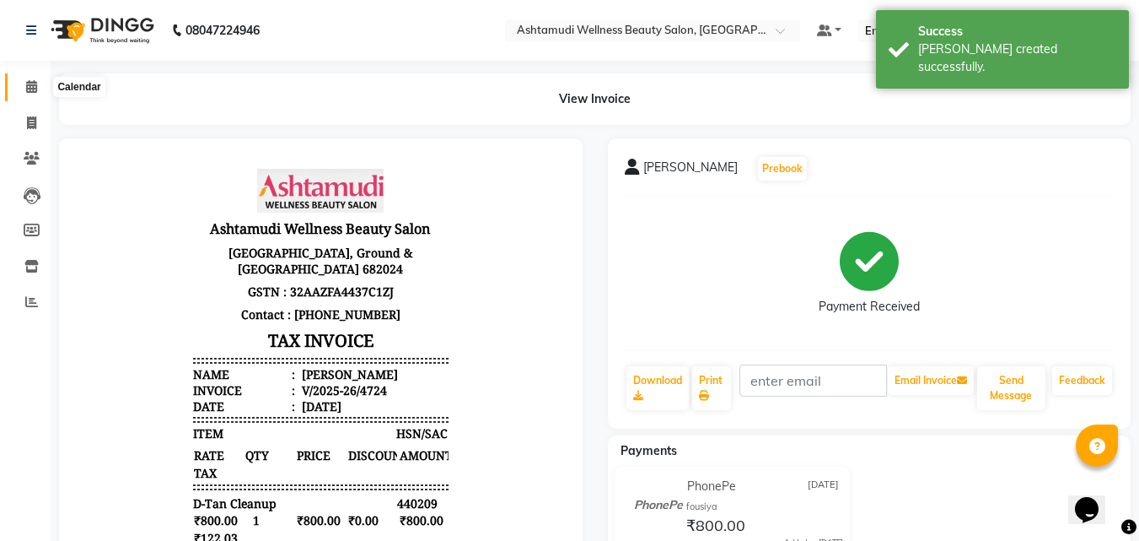
click at [32, 87] on icon at bounding box center [31, 86] width 11 height 13
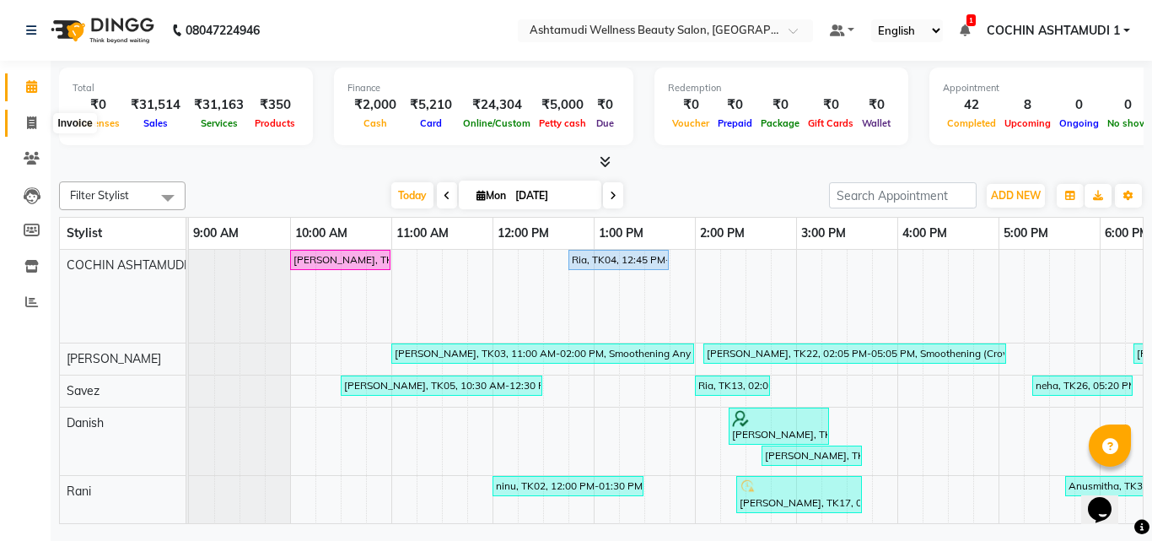
click at [24, 123] on span at bounding box center [32, 123] width 30 height 19
select select "service"
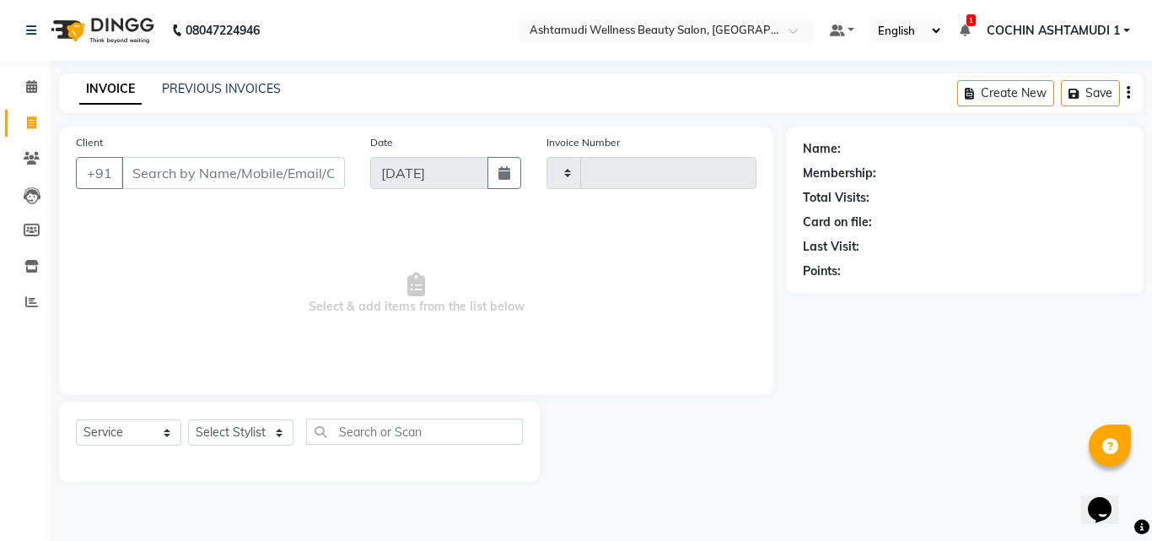
type input "4725"
select select "4632"
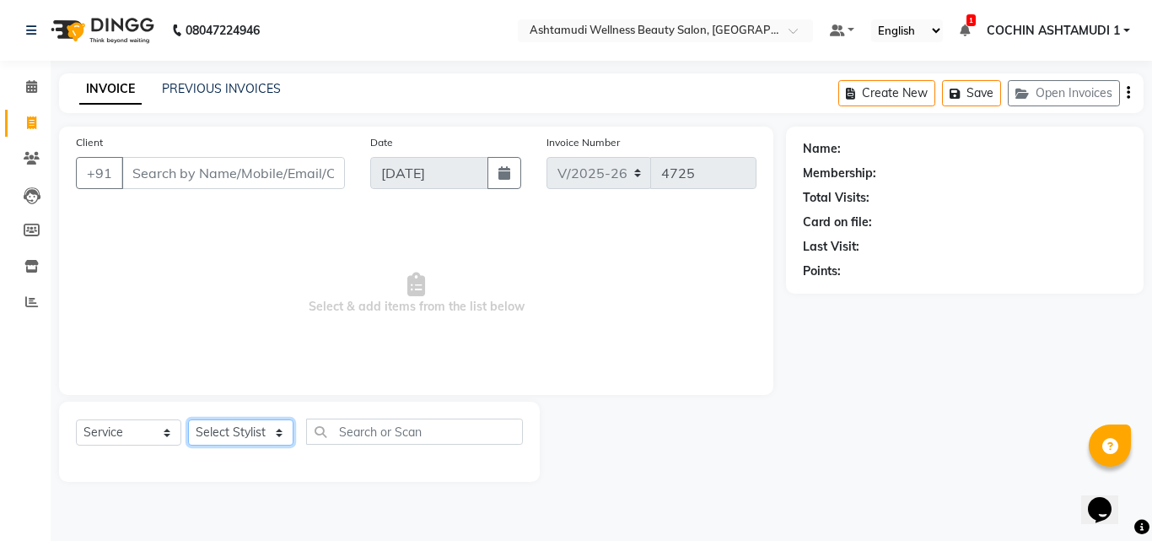
click at [235, 438] on select "Select Stylist" at bounding box center [240, 432] width 105 height 26
select select "88294"
click at [188, 419] on select "Select Stylist Aiswarya B Ankith(URAJ) BINU MANGAR COCHIN ASHTAMUDI Danish Diks…" at bounding box center [243, 432] width 110 height 26
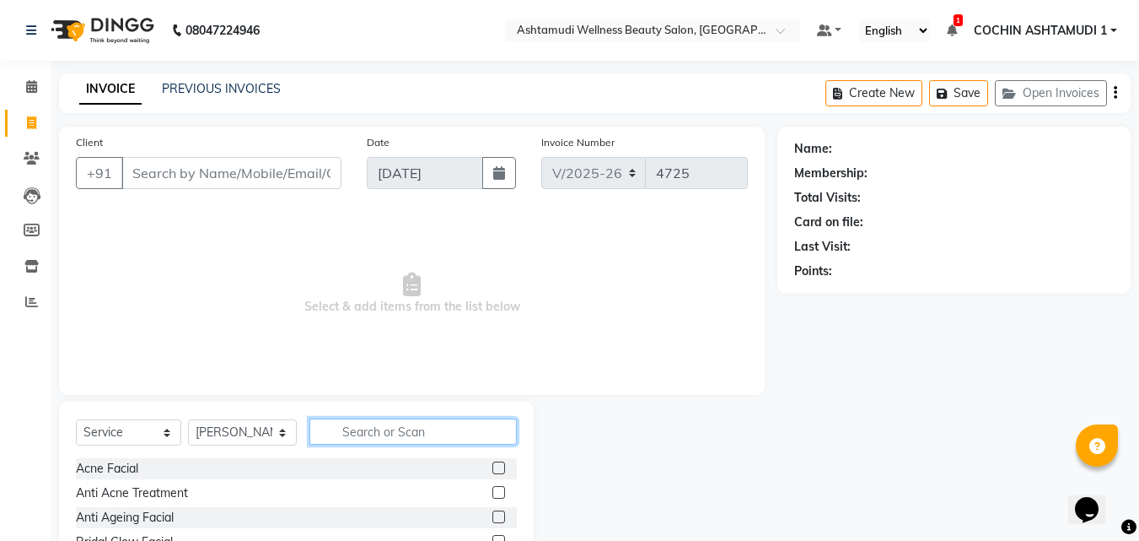
click at [378, 434] on input "text" at bounding box center [414, 431] width 208 height 26
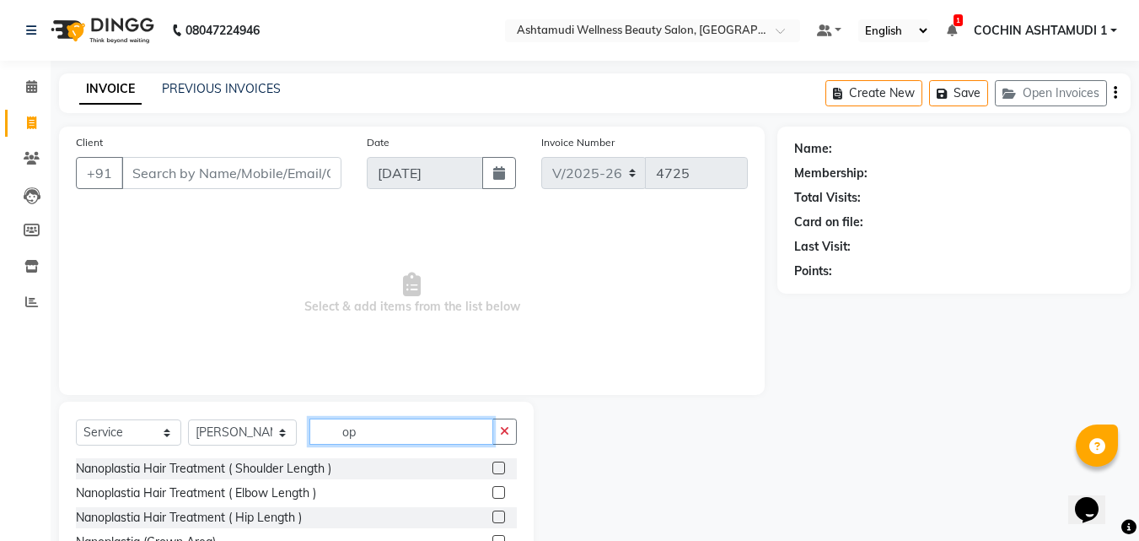
type input "o"
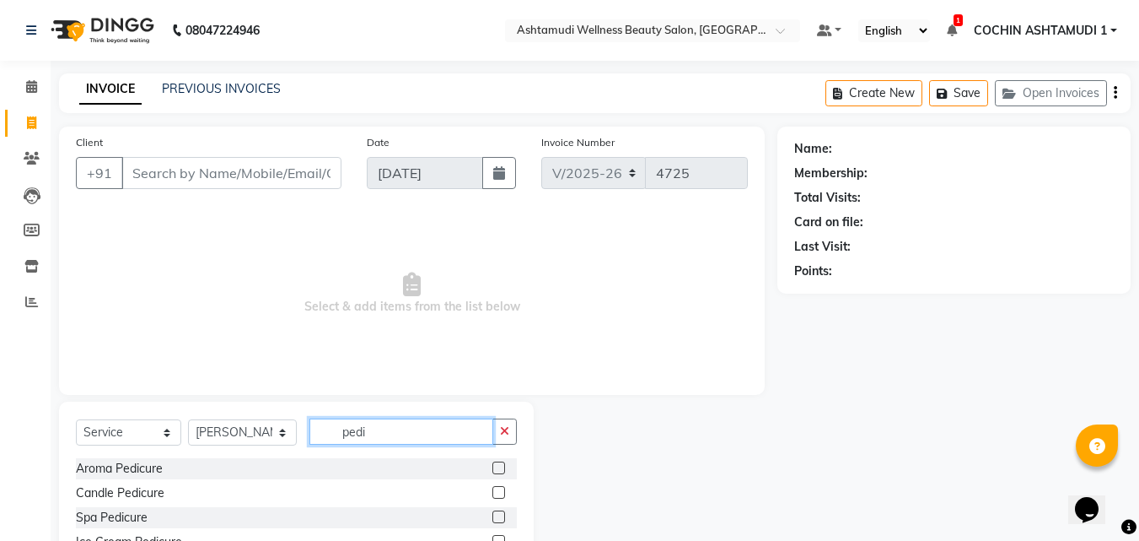
type input "pedi"
click at [493, 470] on label at bounding box center [499, 467] width 13 height 13
click at [493, 470] on input "checkbox" at bounding box center [498, 468] width 11 height 11
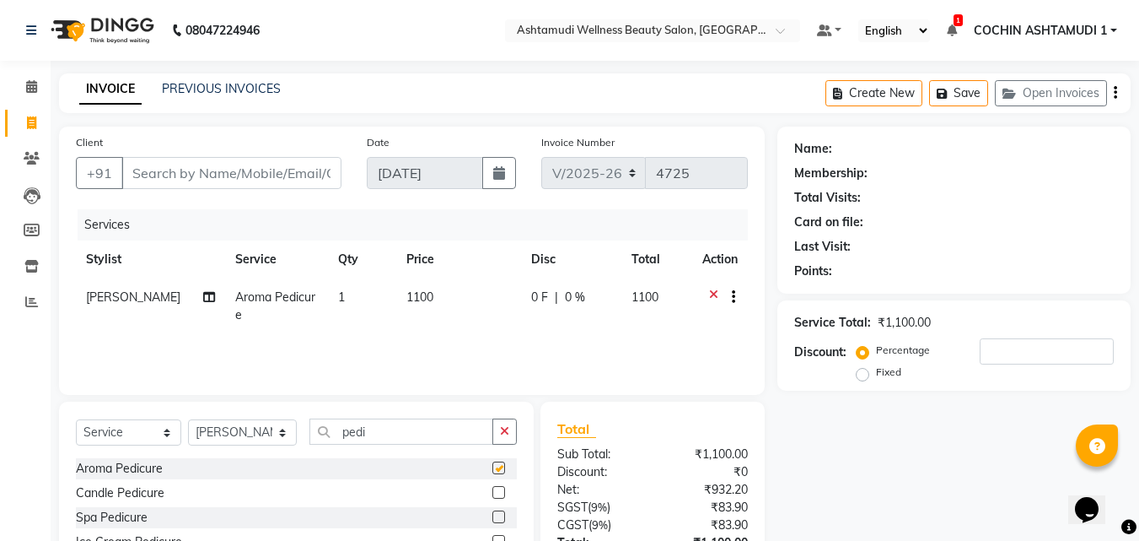
checkbox input "false"
click at [396, 440] on input "pedi" at bounding box center [402, 431] width 185 height 26
type input "p"
type input "mani"
click at [502, 466] on label at bounding box center [499, 467] width 13 height 13
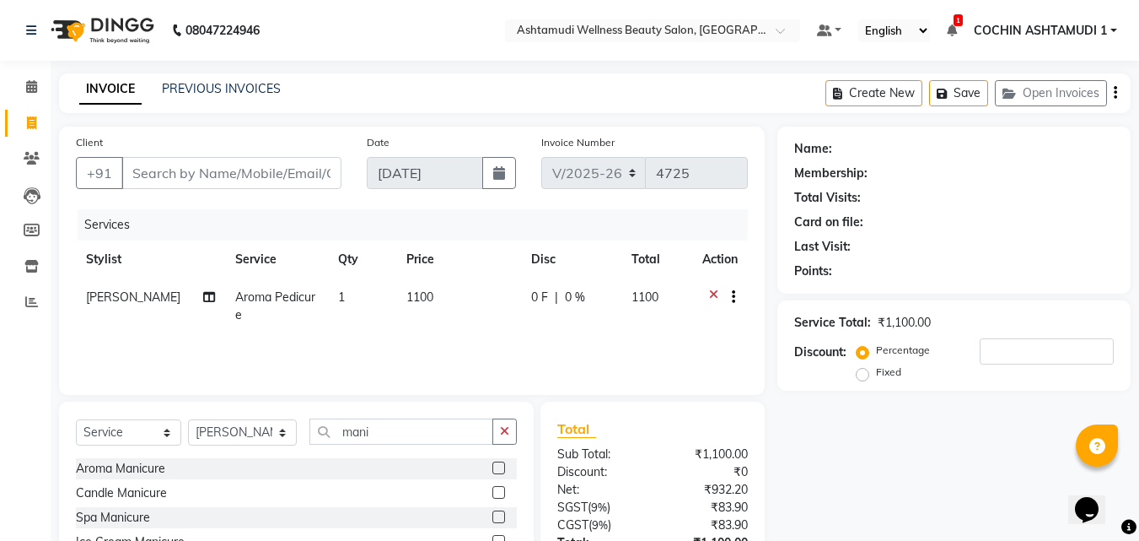
click at [502, 466] on input "checkbox" at bounding box center [498, 468] width 11 height 11
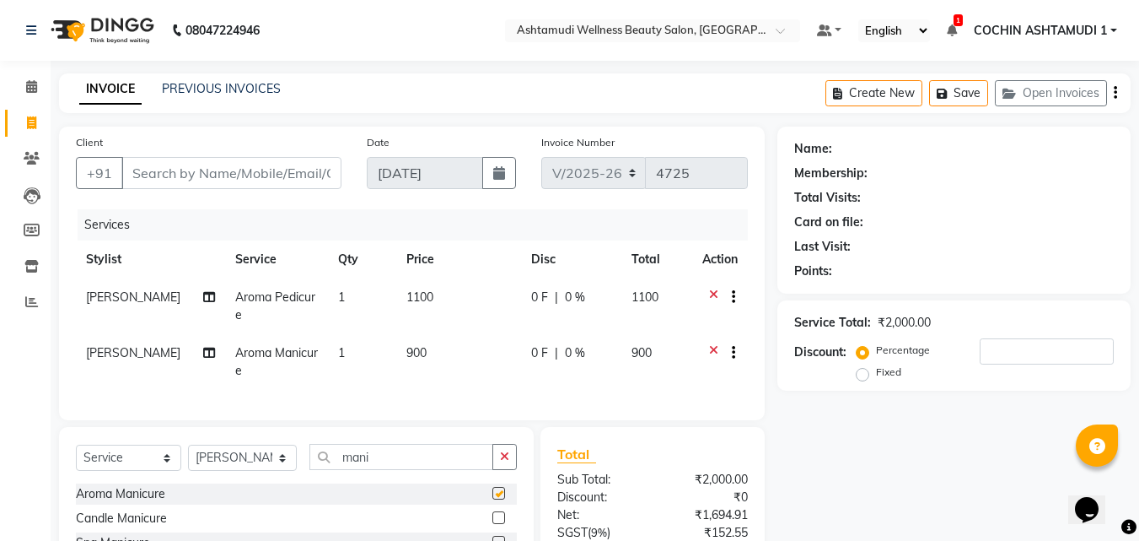
checkbox input "false"
click at [267, 182] on input "Client" at bounding box center [231, 173] width 220 height 32
click at [272, 294] on span "Aroma Pedicure" at bounding box center [275, 305] width 80 height 33
select select "88294"
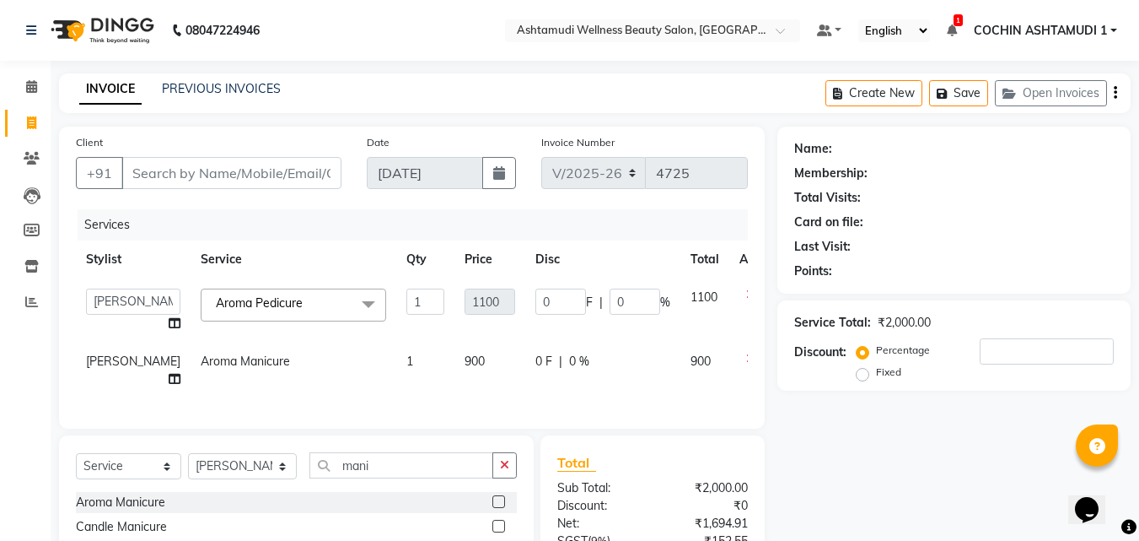
click at [352, 301] on span at bounding box center [369, 304] width 34 height 32
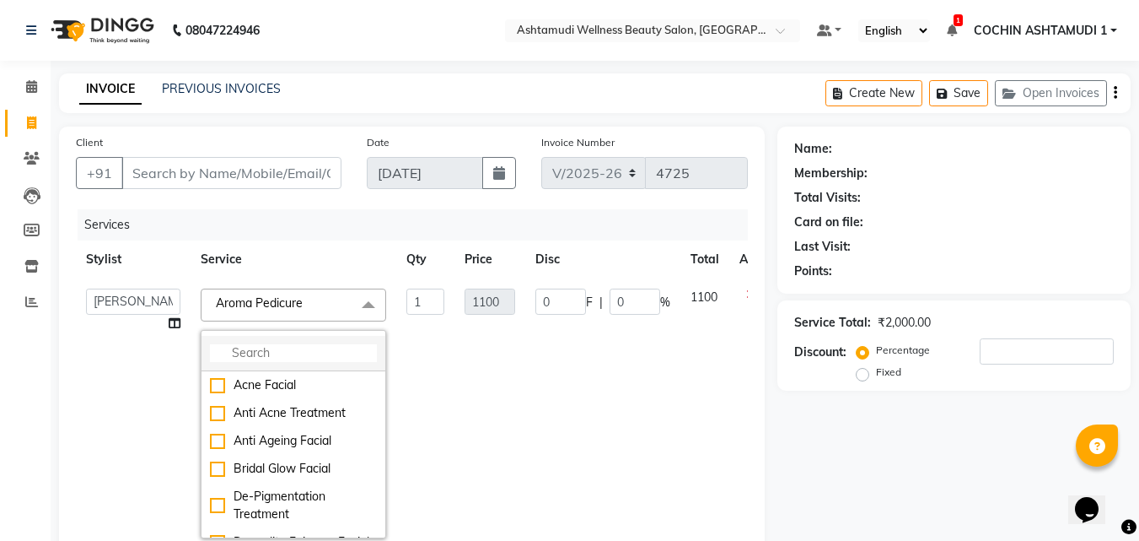
click at [276, 351] on input "multiselect-search" at bounding box center [293, 353] width 167 height 18
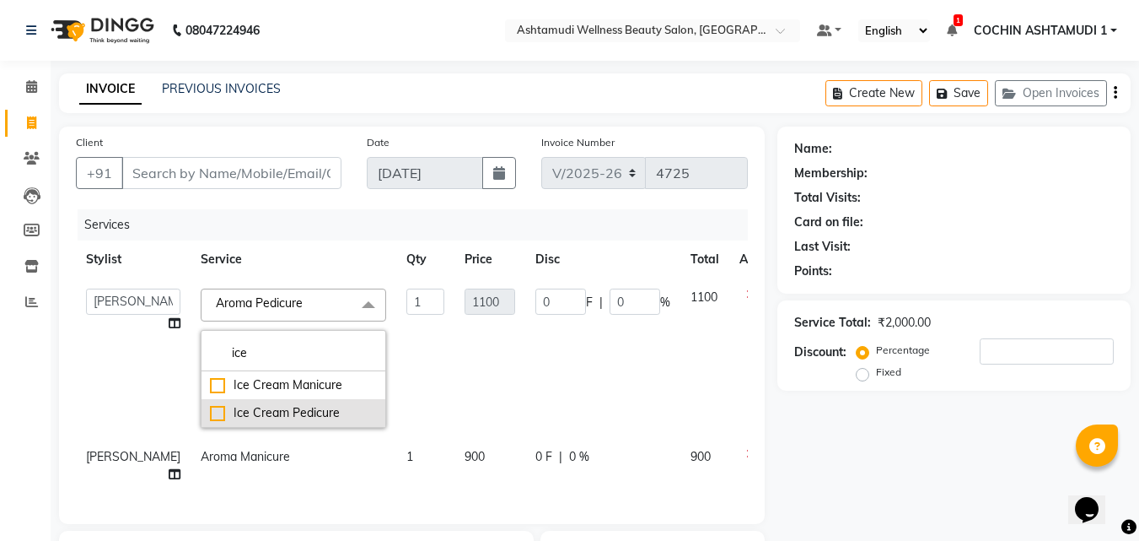
type input "ice"
click at [262, 406] on div "Ice Cream Pedicure" at bounding box center [293, 413] width 167 height 18
checkbox input "true"
type input "1600"
click at [116, 379] on td "Aiswarya B Ankith(URAJ) BINU MANGAR COCHIN ASHTAMUDI Danish Diksha Thapa (Anami…" at bounding box center [133, 357] width 115 height 159
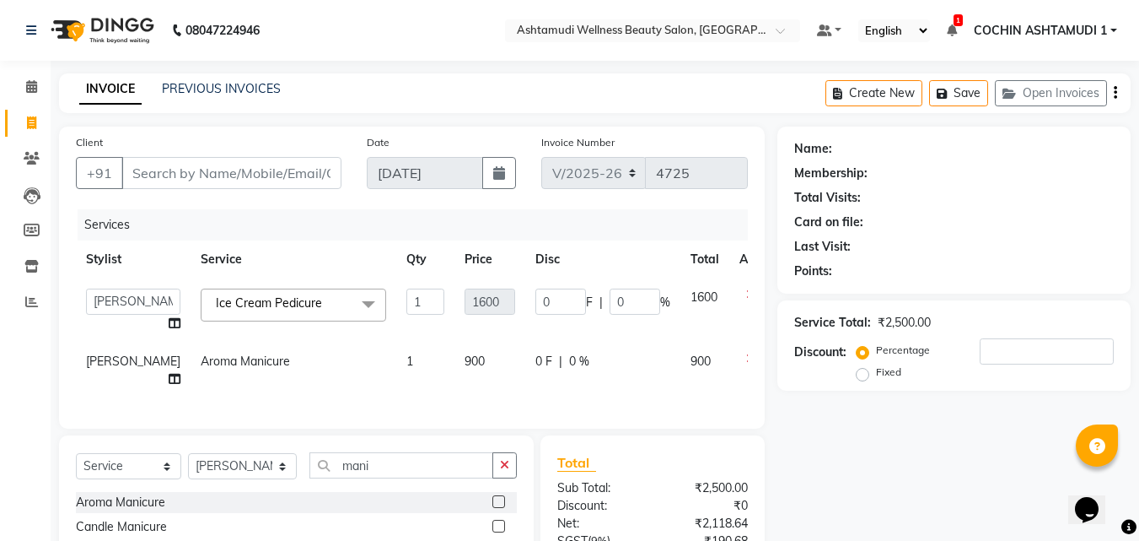
click at [227, 362] on span "Aroma Manicure" at bounding box center [245, 360] width 89 height 15
select select "88294"
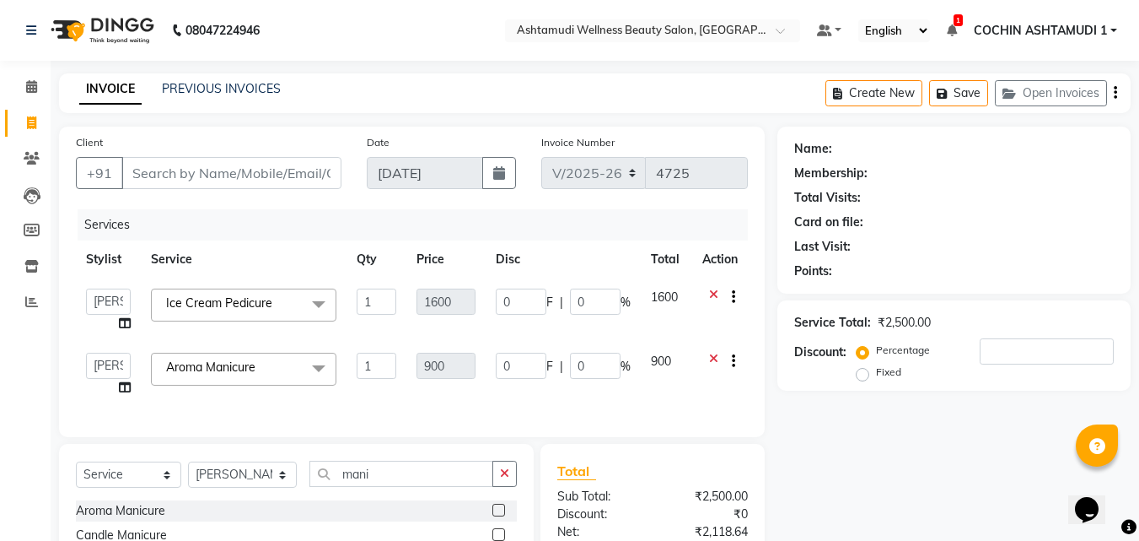
click at [327, 369] on span at bounding box center [319, 369] width 34 height 32
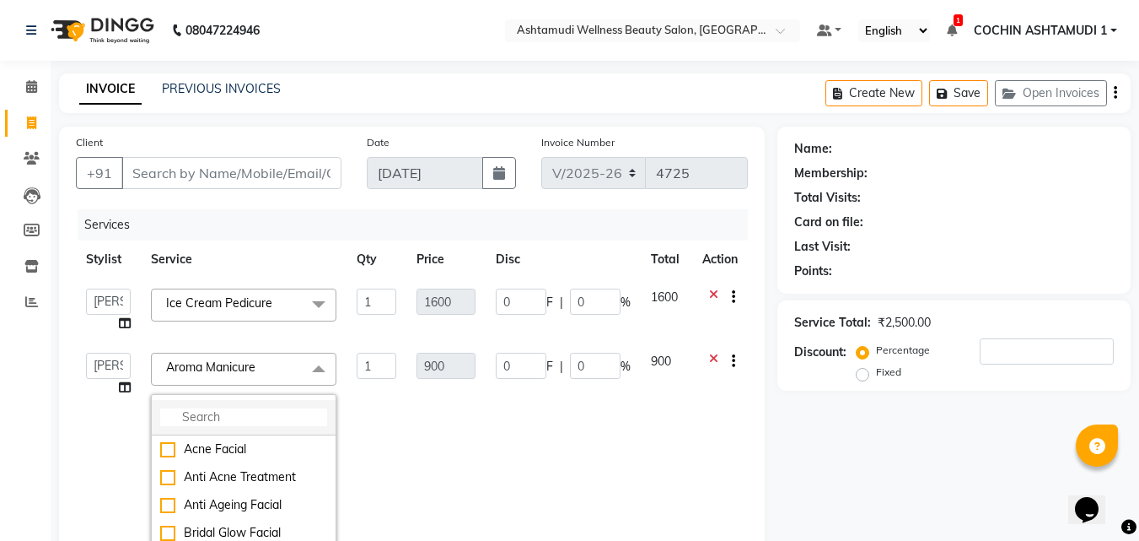
click at [283, 412] on input "multiselect-search" at bounding box center [243, 417] width 167 height 18
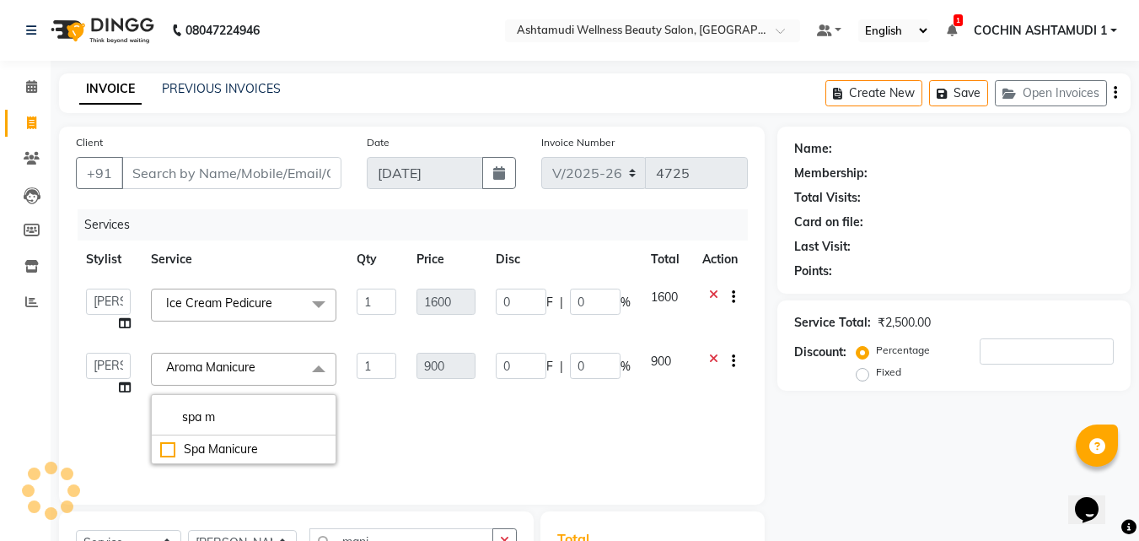
type input "spa m"
click at [261, 459] on li "Spa Manicure" at bounding box center [244, 449] width 184 height 28
checkbox input "true"
type input "1000"
click at [116, 437] on td "Aiswarya B Ankith(URAJ) BINU MANGAR COCHIN ASHTAMUDI Danish Diksha Thapa (Anami…" at bounding box center [108, 408] width 65 height 132
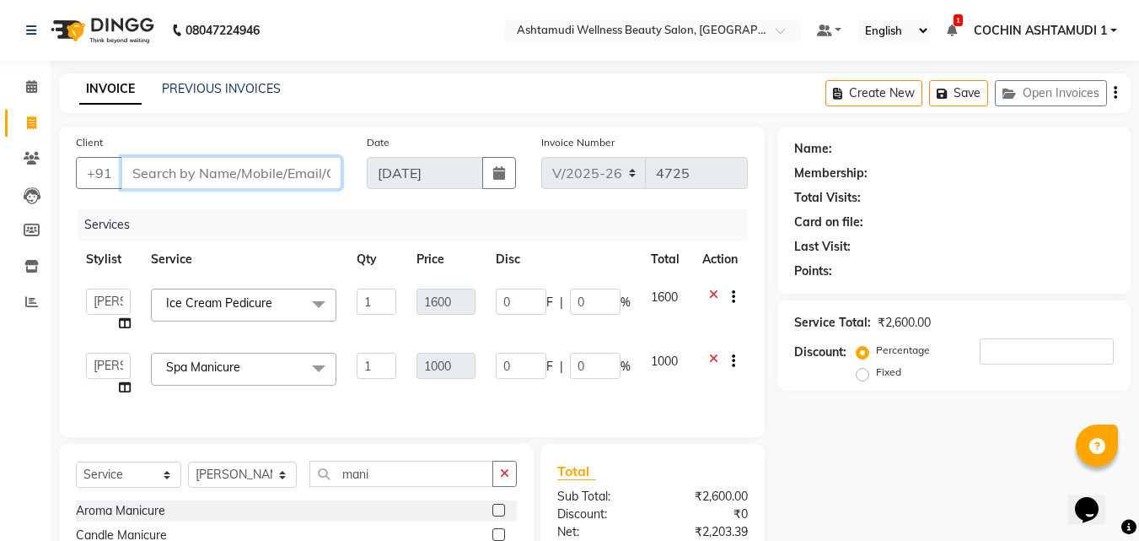
click at [206, 168] on input "Client" at bounding box center [231, 173] width 220 height 32
type input "9"
type input "0"
type input "9845520205"
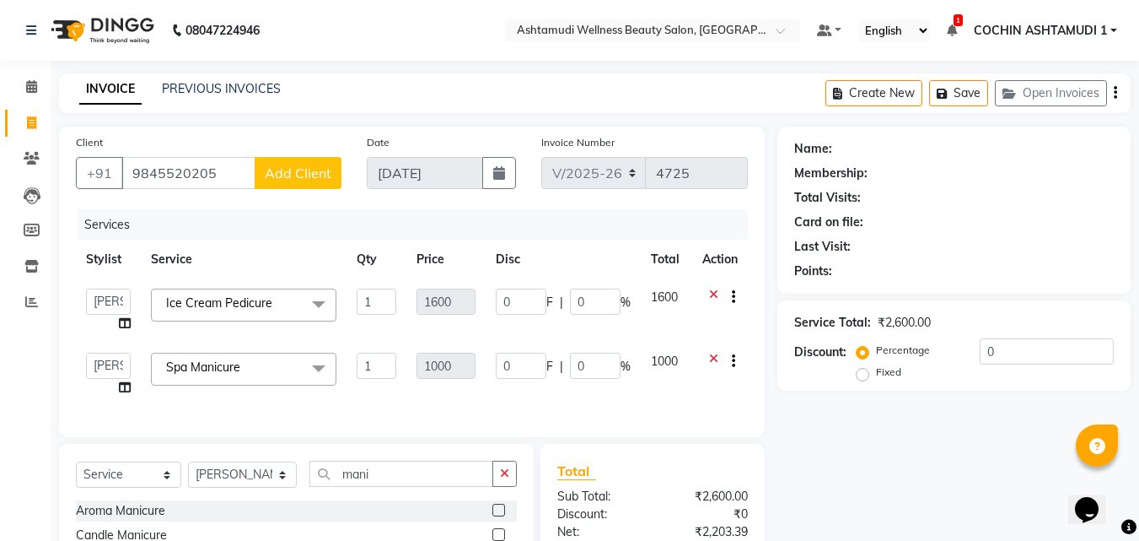
click at [314, 164] on span "Add Client" at bounding box center [298, 172] width 67 height 17
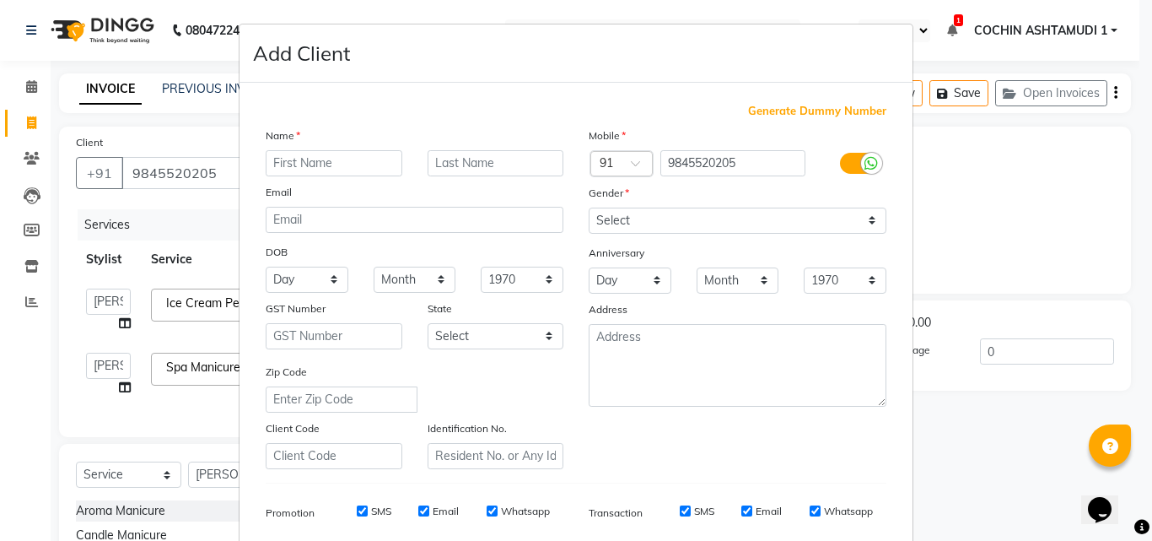
click at [303, 161] on input "text" at bounding box center [334, 163] width 137 height 26
type input "sumi"
click at [634, 216] on select "Select Male Female Other Prefer Not To Say" at bounding box center [738, 220] width 298 height 26
select select "female"
click at [589, 207] on select "Select Male Female Other Prefer Not To Say" at bounding box center [738, 220] width 298 height 26
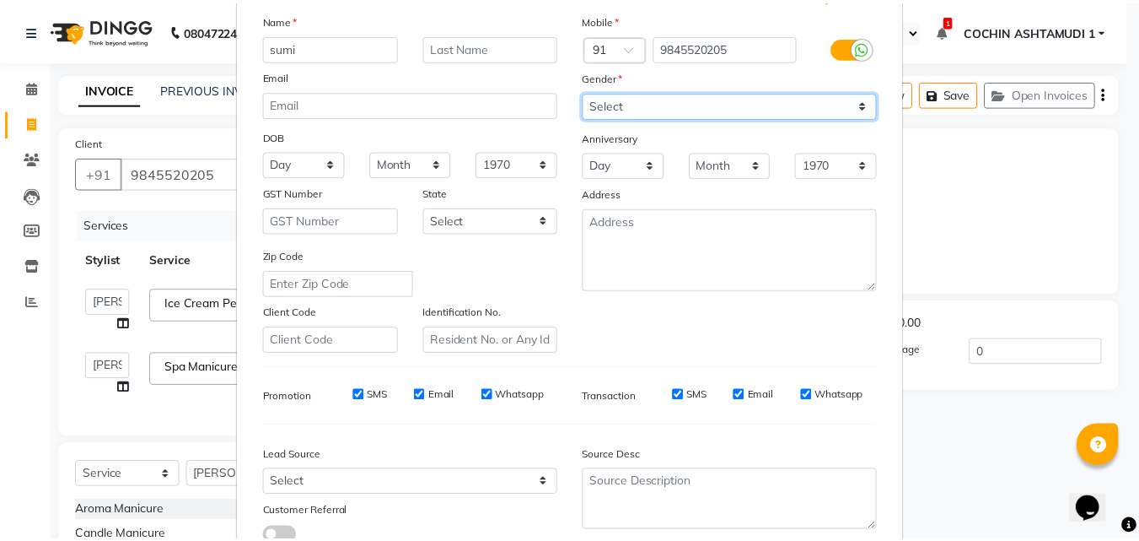
scroll to position [238, 0]
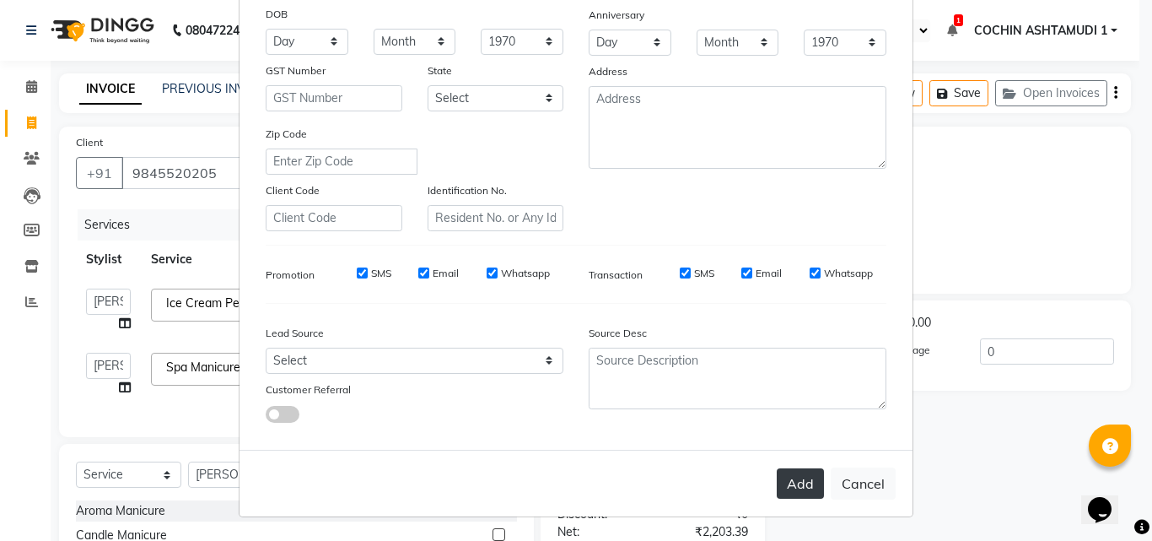
click at [791, 477] on button "Add" at bounding box center [800, 483] width 47 height 30
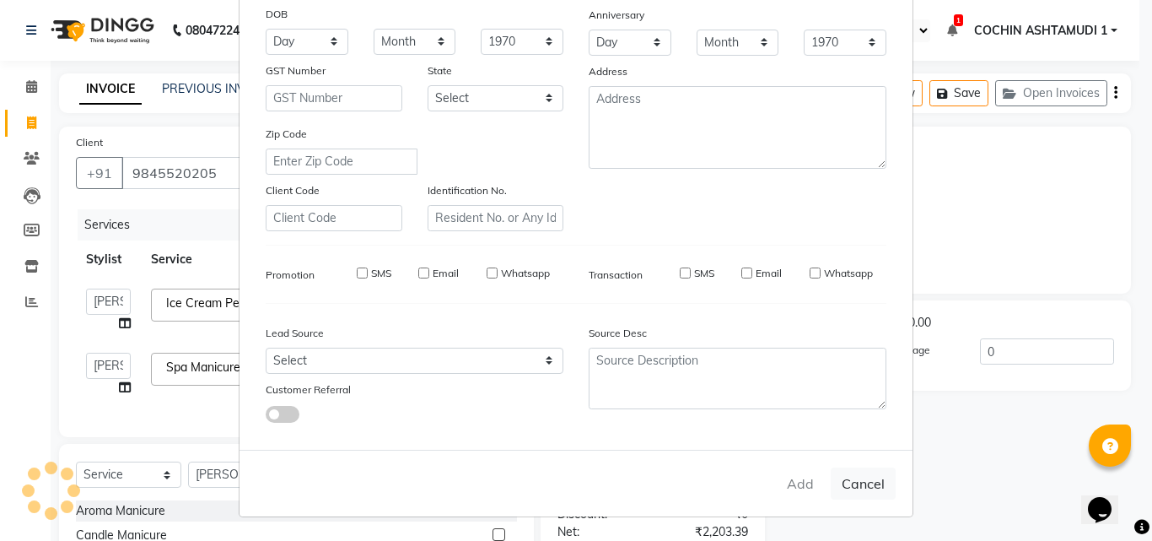
select select
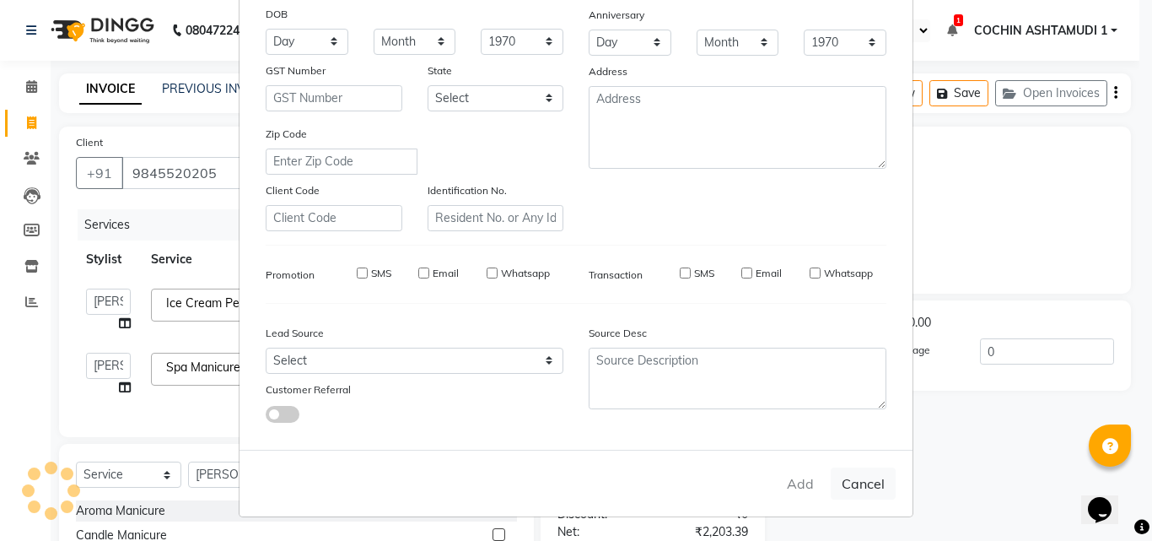
select select
checkbox input "false"
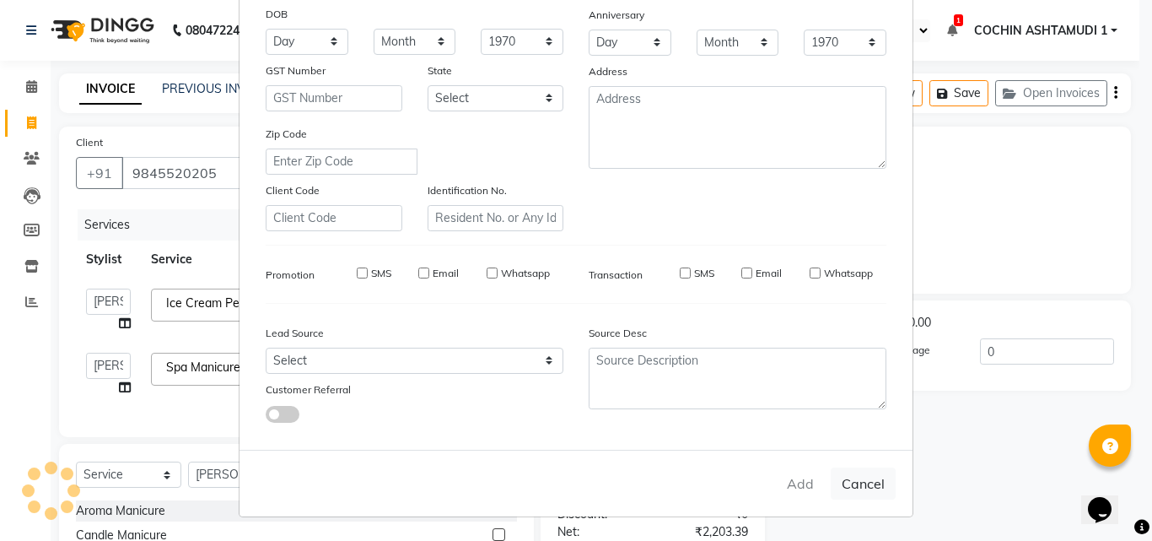
checkbox input "false"
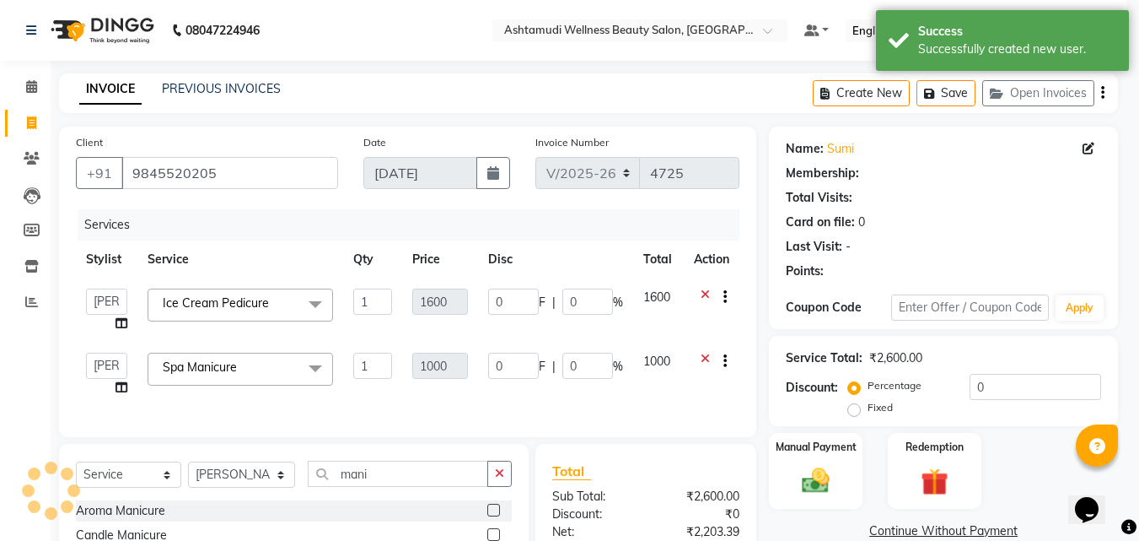
select select "1: Object"
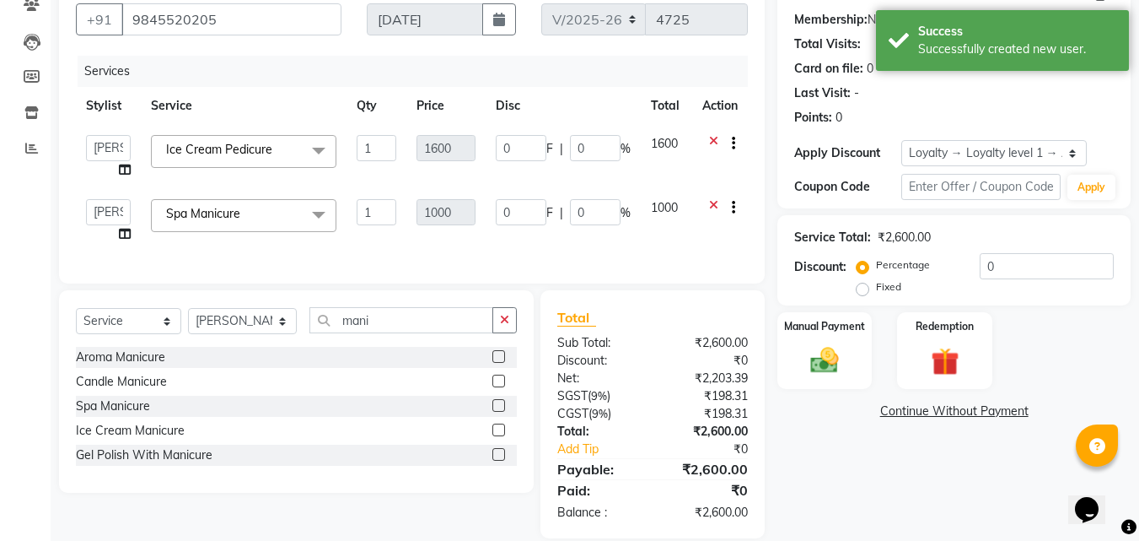
scroll to position [189, 0]
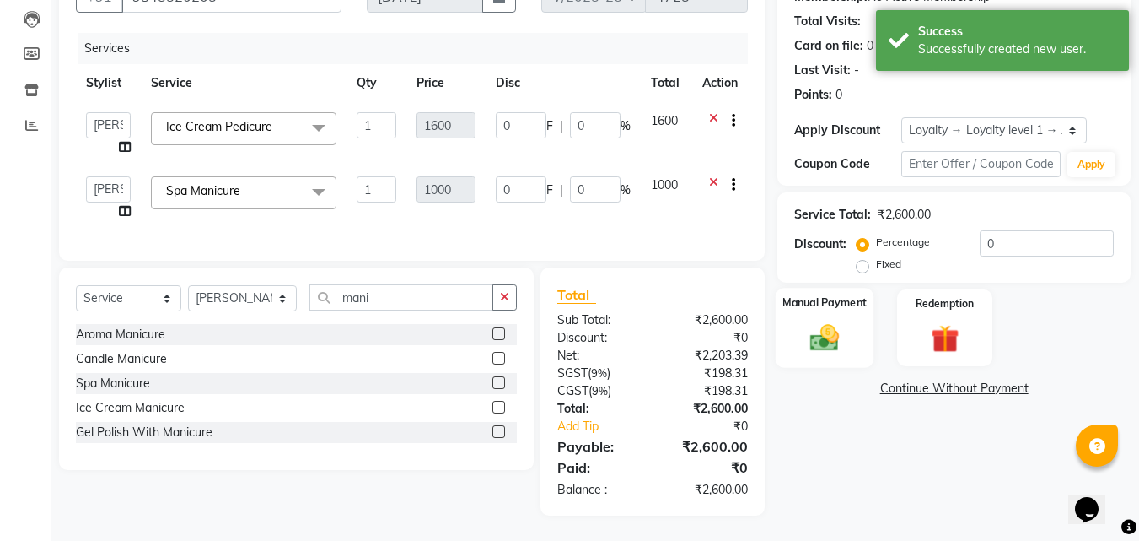
click at [834, 321] on img at bounding box center [824, 338] width 47 height 34
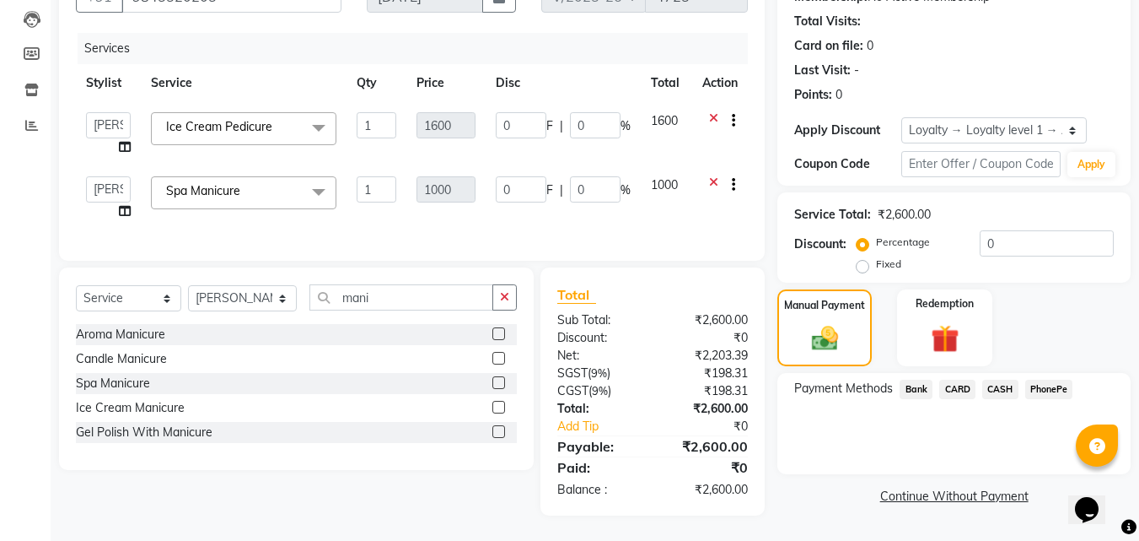
click at [951, 380] on span "CARD" at bounding box center [958, 389] width 36 height 19
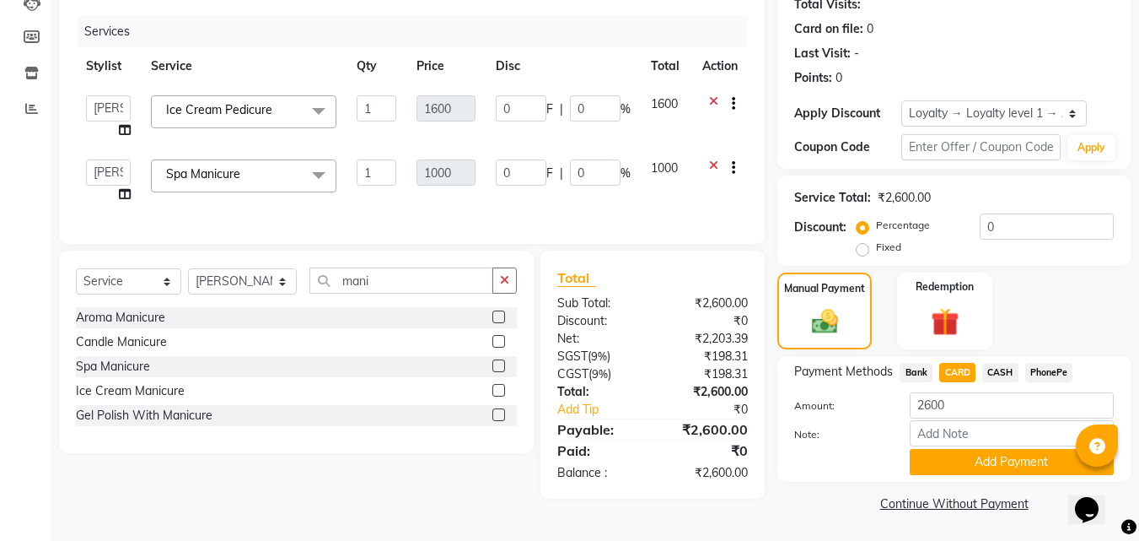
scroll to position [194, 0]
drag, startPoint x: 952, startPoint y: 431, endPoint x: 963, endPoint y: 423, distance: 13.8
click at [952, 431] on input "Note:" at bounding box center [1012, 432] width 204 height 26
type input "RAGHI"
click at [951, 456] on button "Add Payment" at bounding box center [1012, 461] width 204 height 26
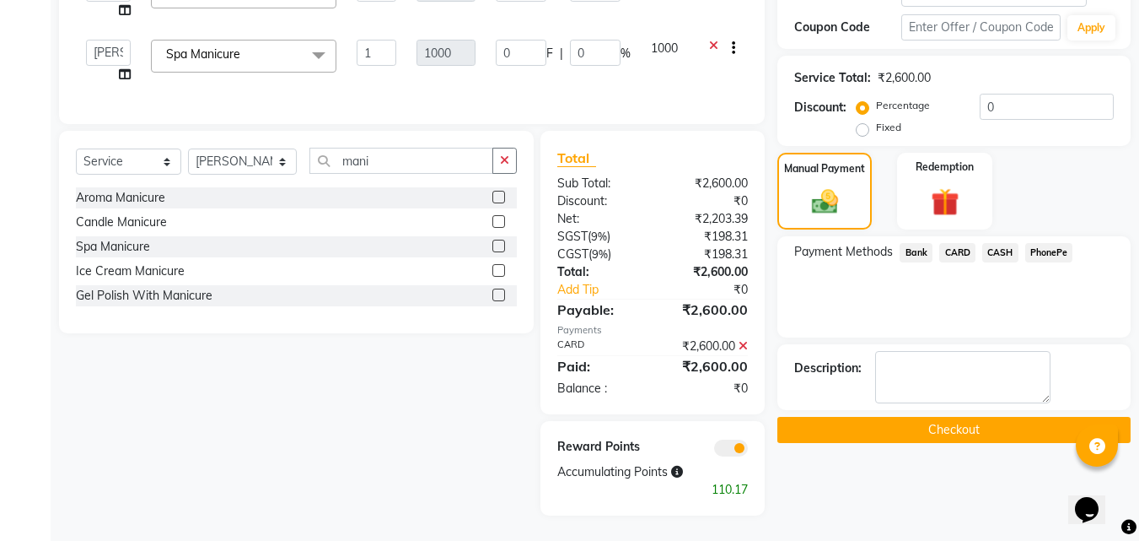
scroll to position [326, 0]
click at [929, 417] on button "Checkout" at bounding box center [954, 430] width 353 height 26
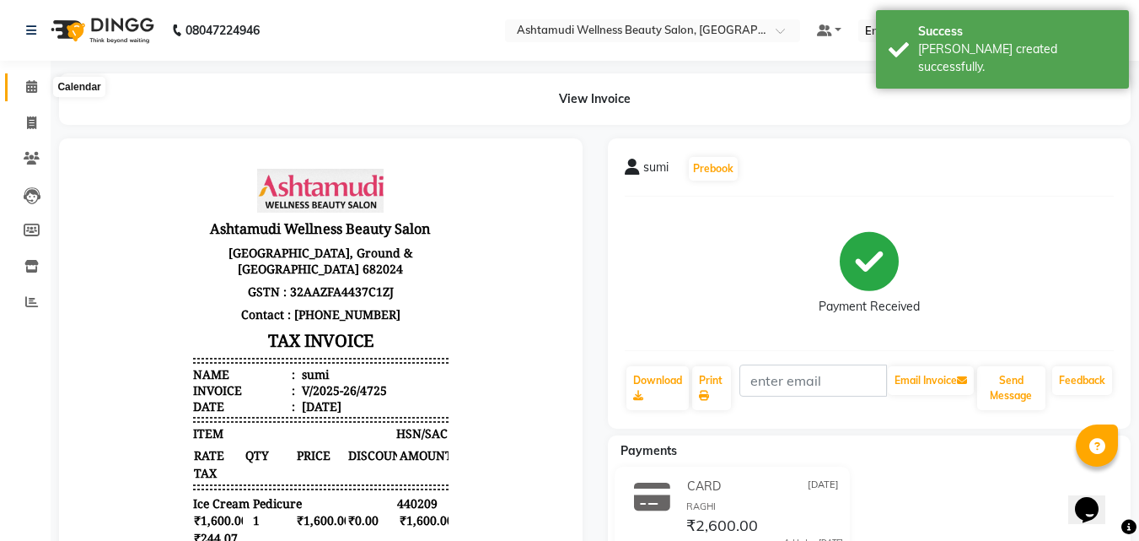
click at [29, 78] on span at bounding box center [32, 87] width 30 height 19
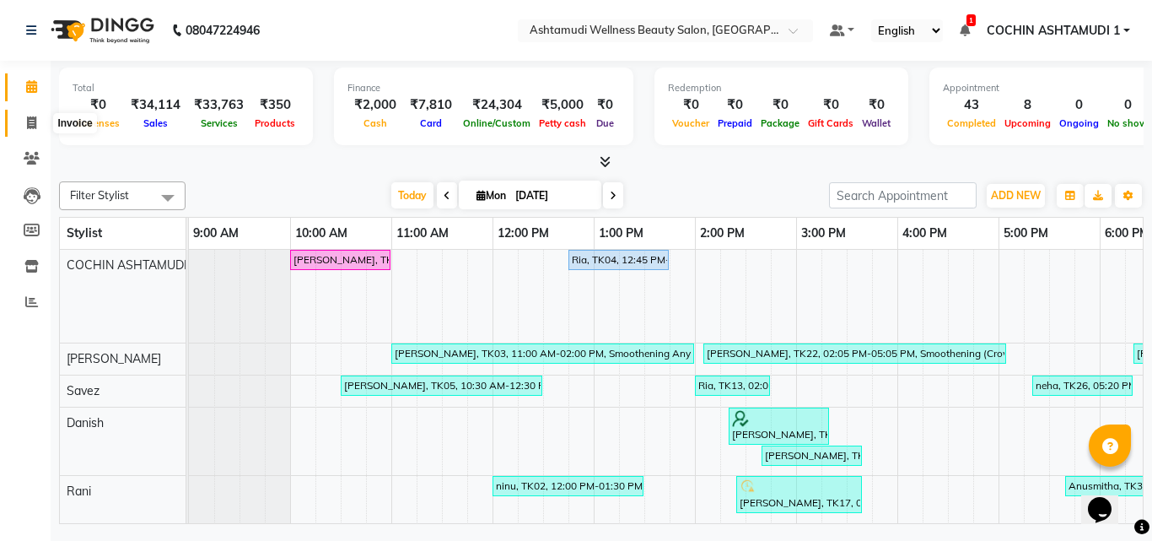
click at [36, 116] on icon at bounding box center [31, 122] width 9 height 13
select select "service"
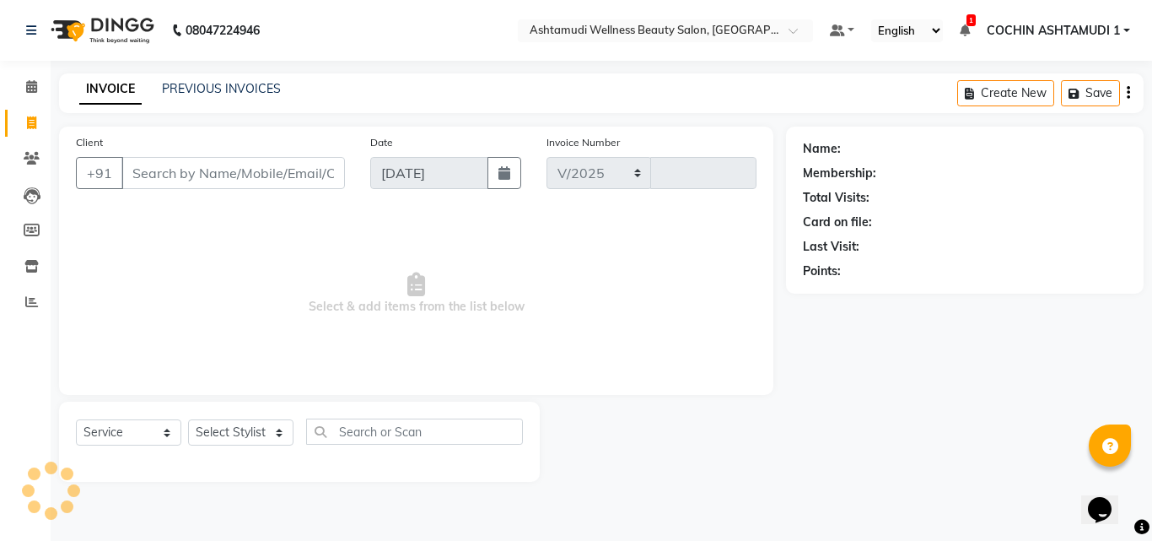
select select "4632"
type input "4728"
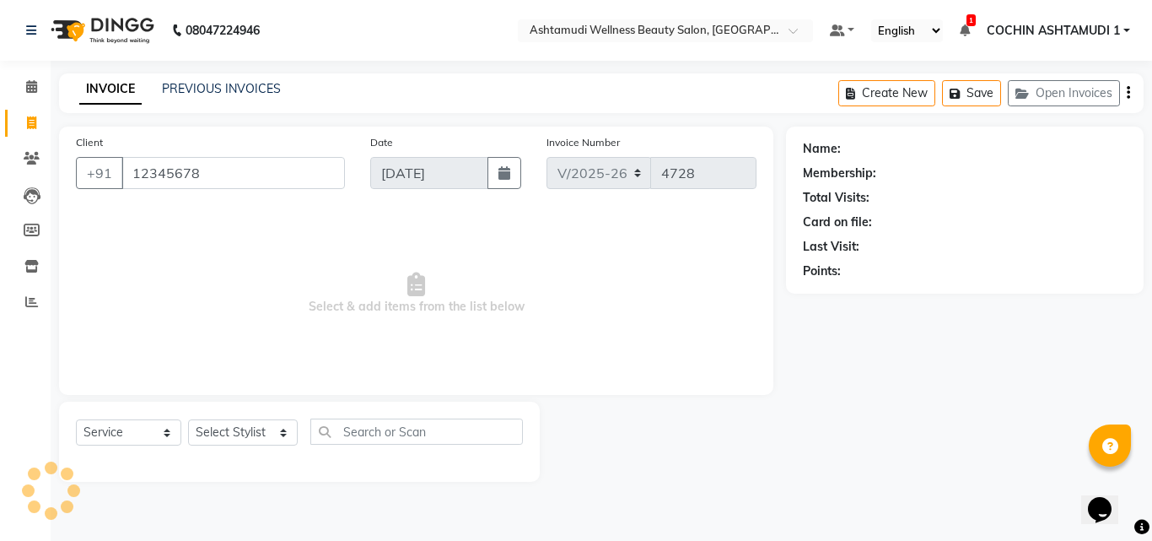
type input "12345678"
select select "1: Object"
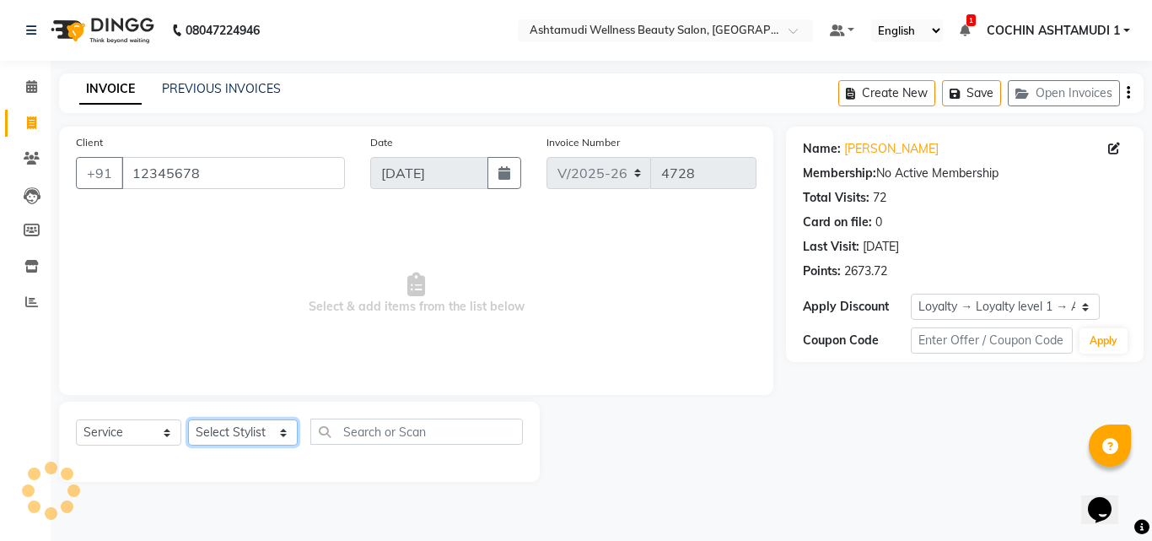
click at [240, 428] on select "Select Stylist Aiswarya B Ankith(URAJ) BINU MANGAR COCHIN ASHTAMUDI Danish Diks…" at bounding box center [243, 432] width 110 height 26
select select "45927"
click at [188, 419] on select "Select Stylist Aiswarya B Ankith(URAJ) BINU MANGAR COCHIN ASHTAMUDI Danish Diks…" at bounding box center [243, 432] width 110 height 26
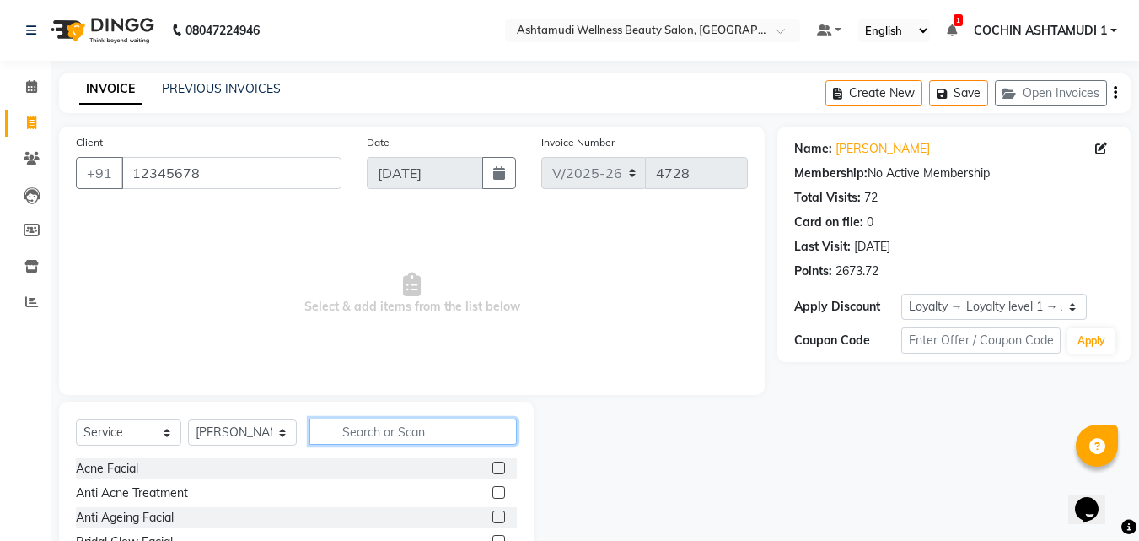
click at [359, 430] on input "text" at bounding box center [414, 431] width 208 height 26
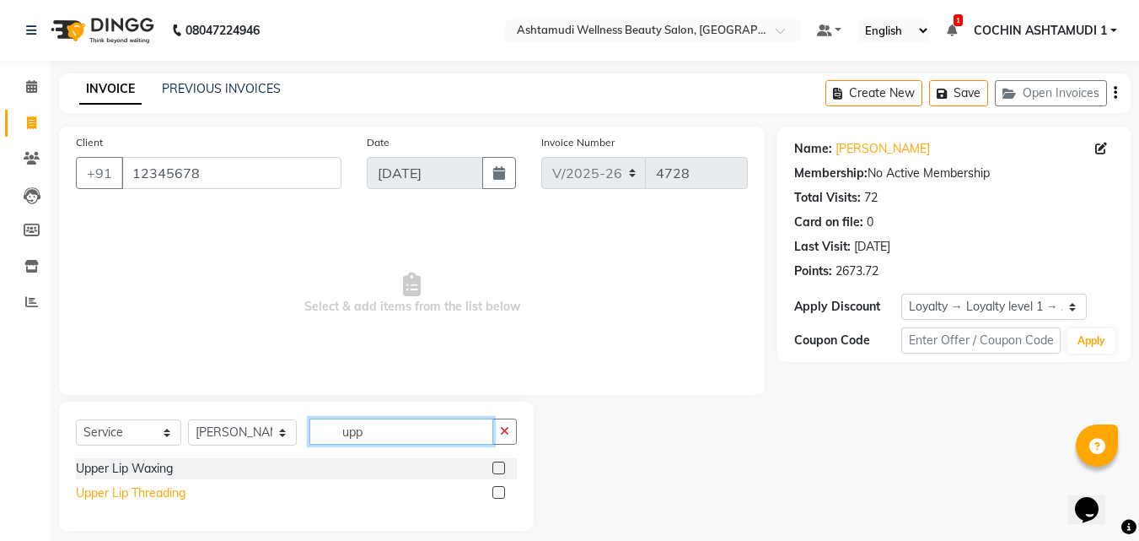
type input "upp"
click at [150, 496] on div "Upper Lip Threading" at bounding box center [131, 493] width 110 height 18
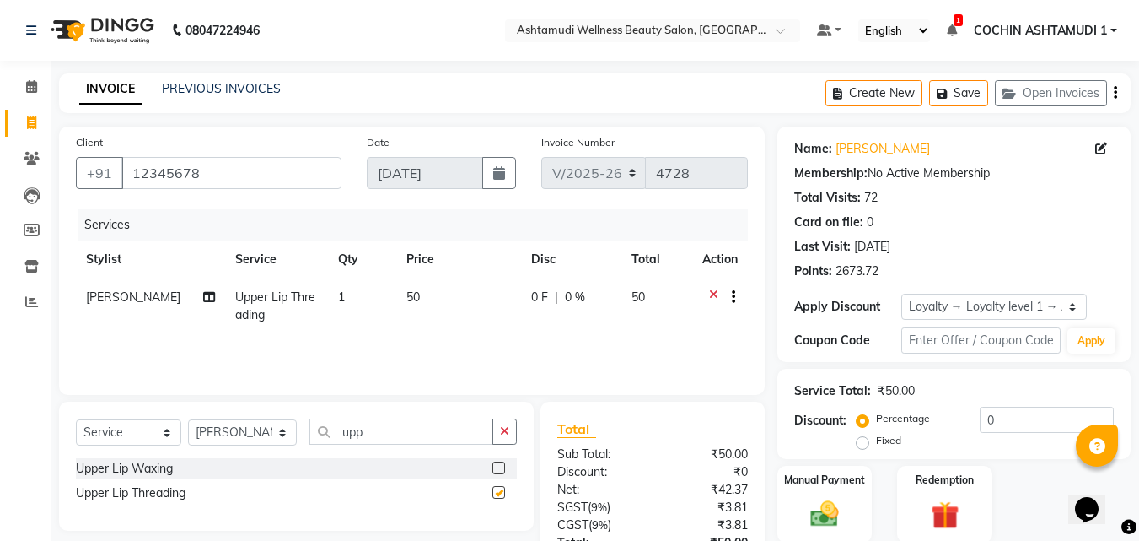
checkbox input "false"
click at [386, 427] on input "upp" at bounding box center [402, 431] width 185 height 26
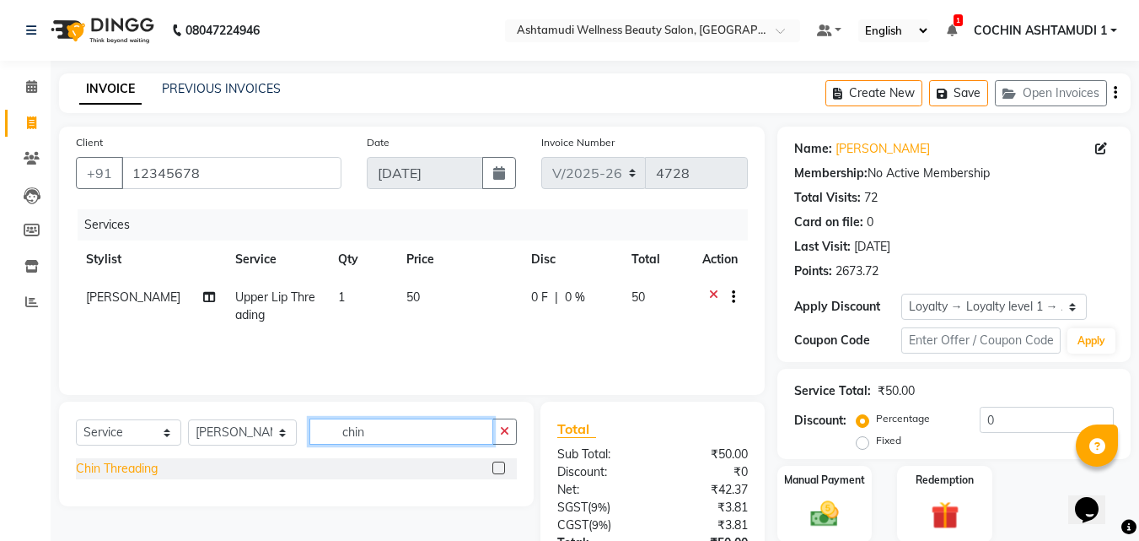
type input "chin"
click at [137, 468] on div "Chin Threading" at bounding box center [117, 469] width 82 height 18
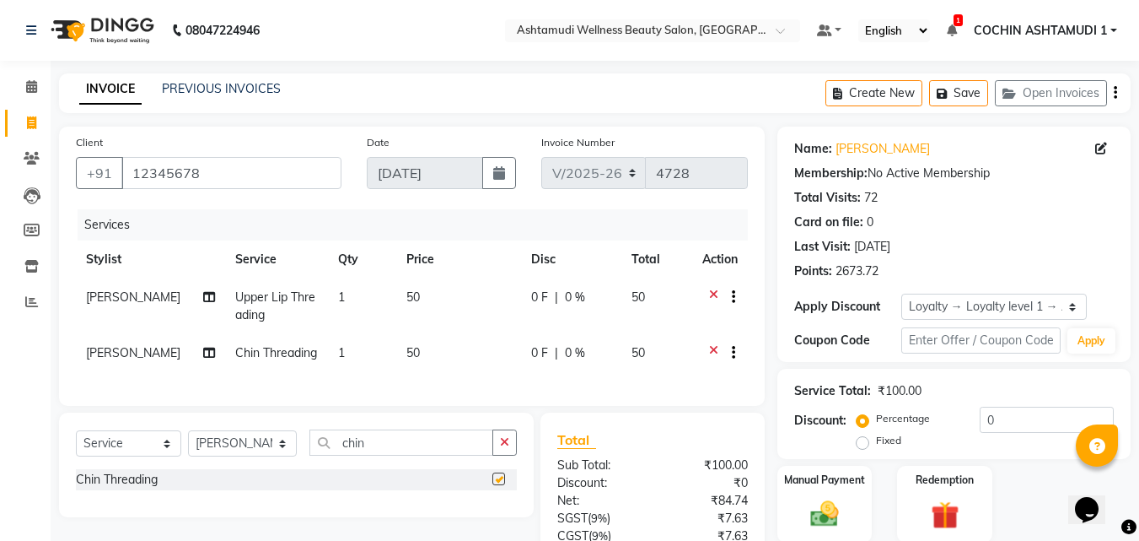
checkbox input "false"
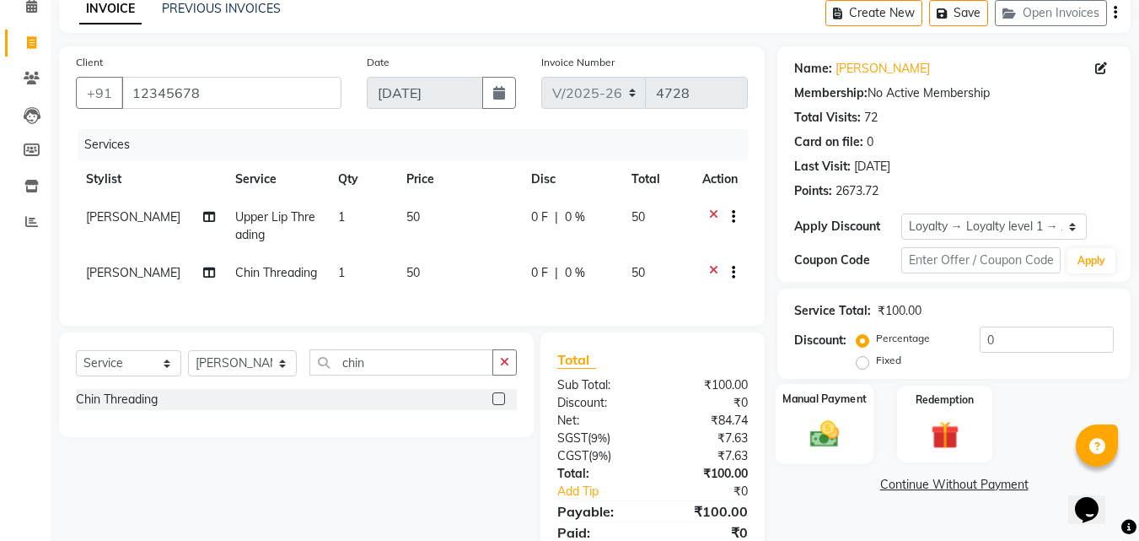
scroll to position [158, 0]
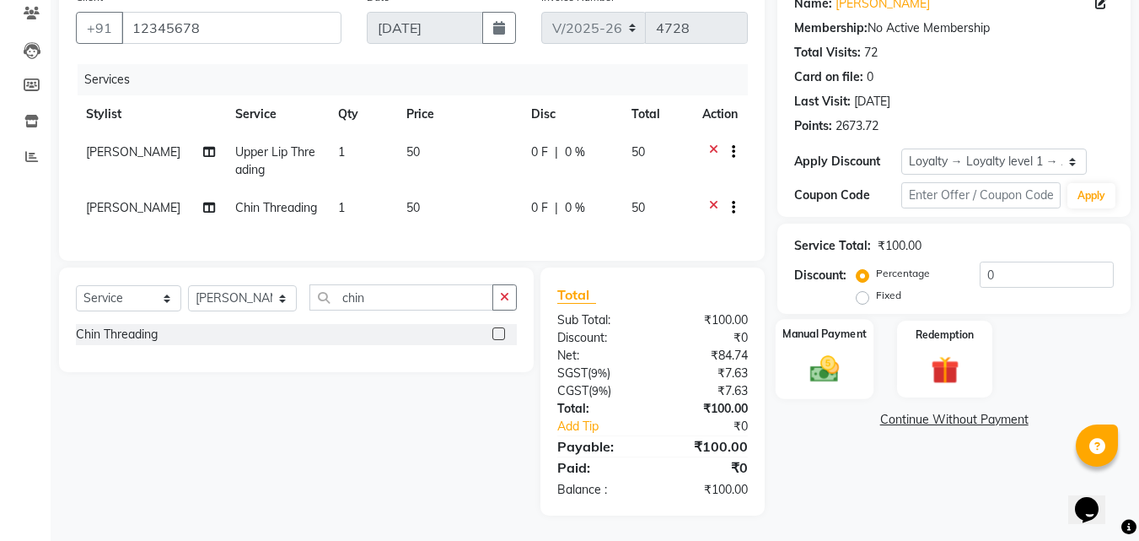
click at [832, 358] on img at bounding box center [824, 369] width 47 height 34
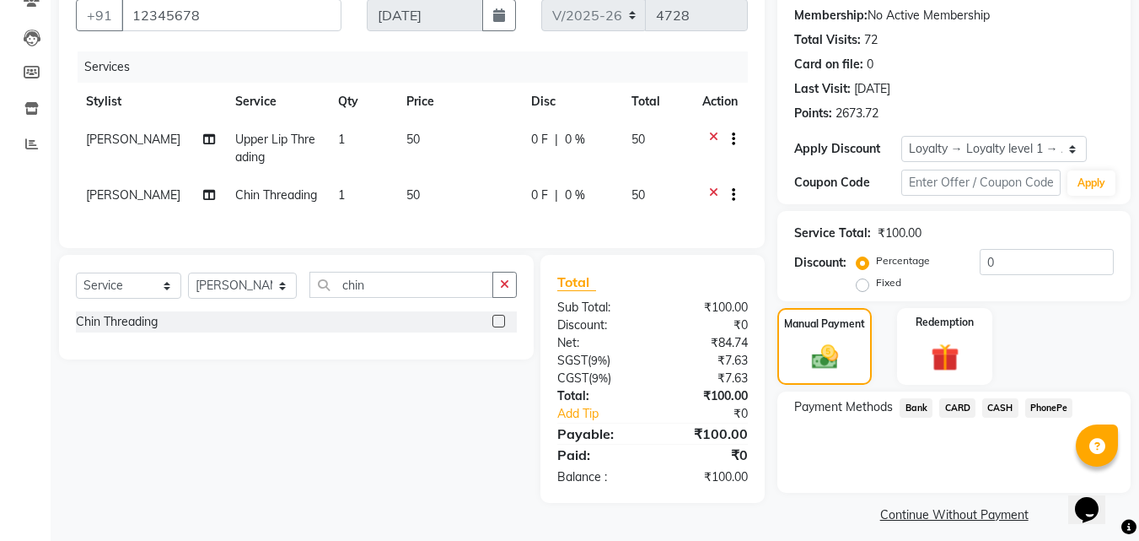
click at [1044, 398] on span "PhonePe" at bounding box center [1050, 407] width 48 height 19
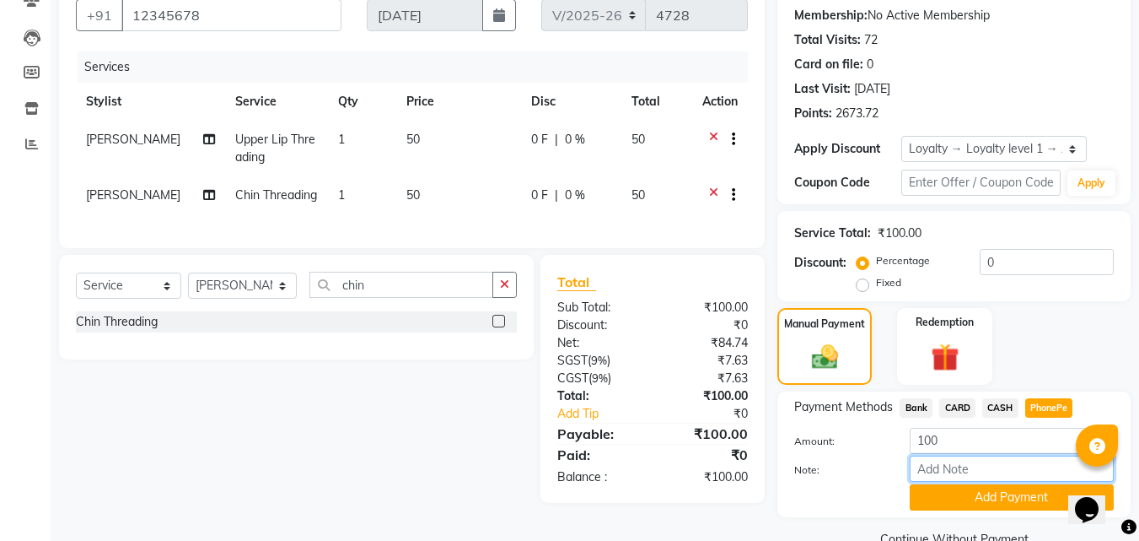
click at [961, 474] on input "Note:" at bounding box center [1012, 468] width 204 height 26
type input "Aiswarya"
click at [985, 498] on button "Add Payment" at bounding box center [1012, 497] width 204 height 26
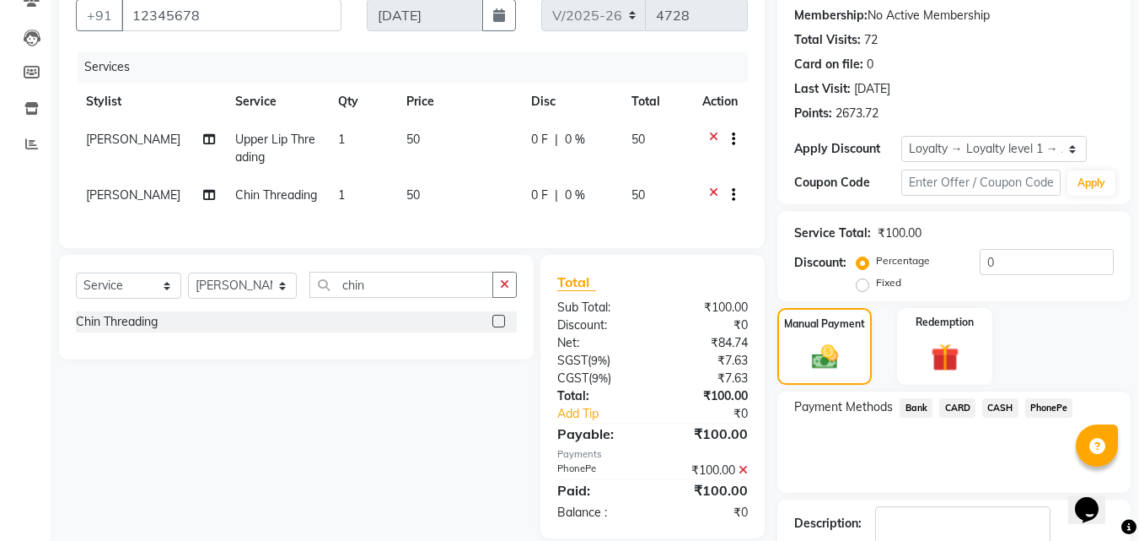
scroll to position [277, 0]
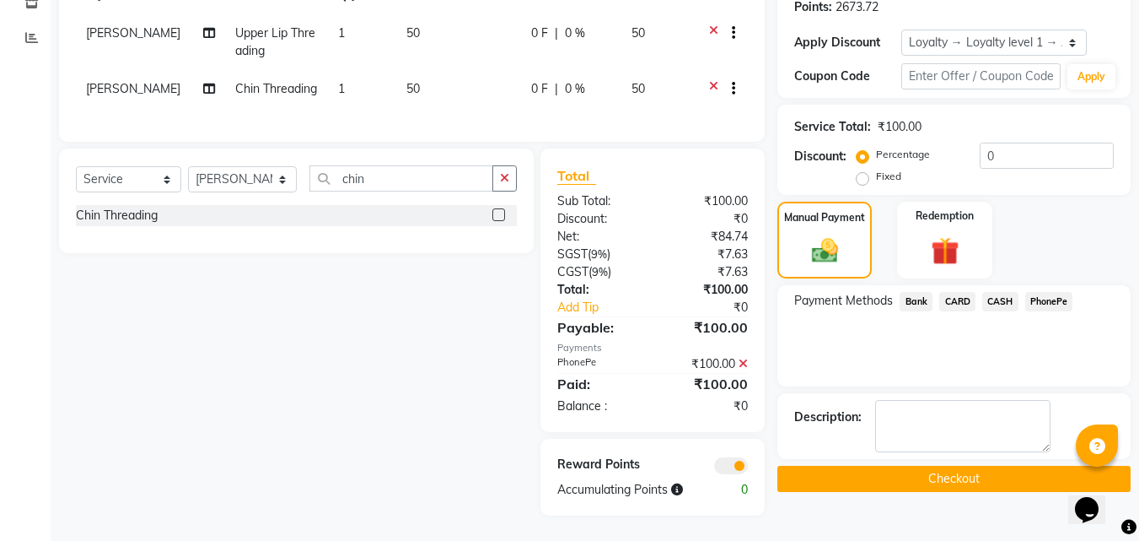
click at [921, 471] on button "Checkout" at bounding box center [954, 479] width 353 height 26
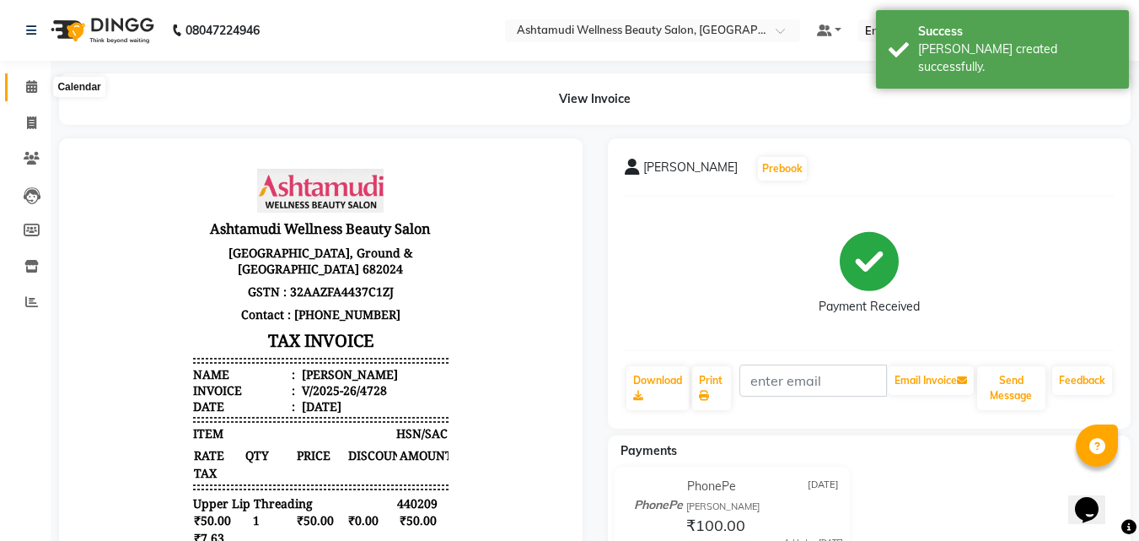
click at [29, 87] on icon at bounding box center [31, 86] width 11 height 13
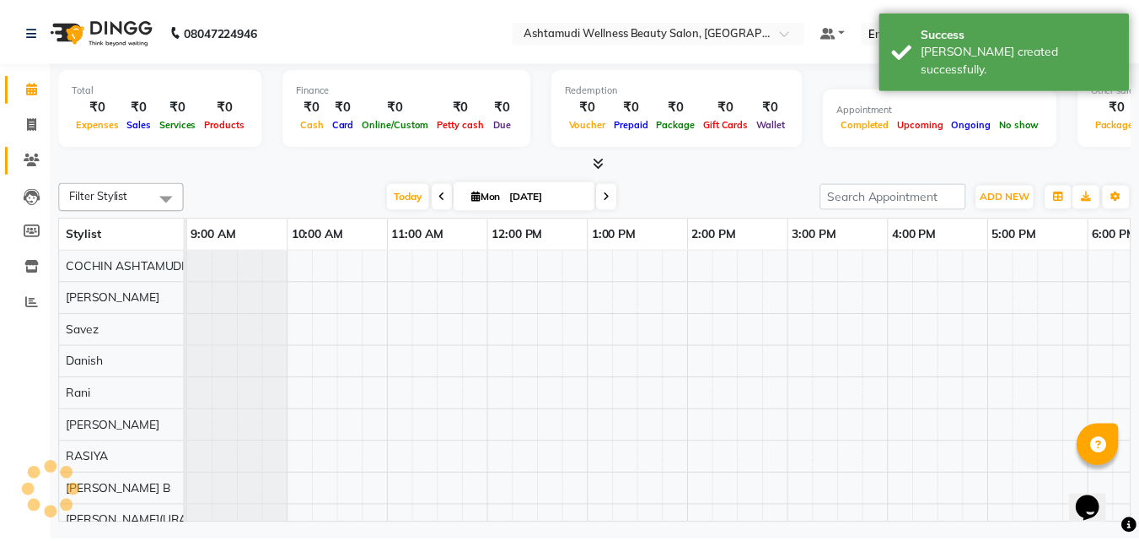
scroll to position [0, 261]
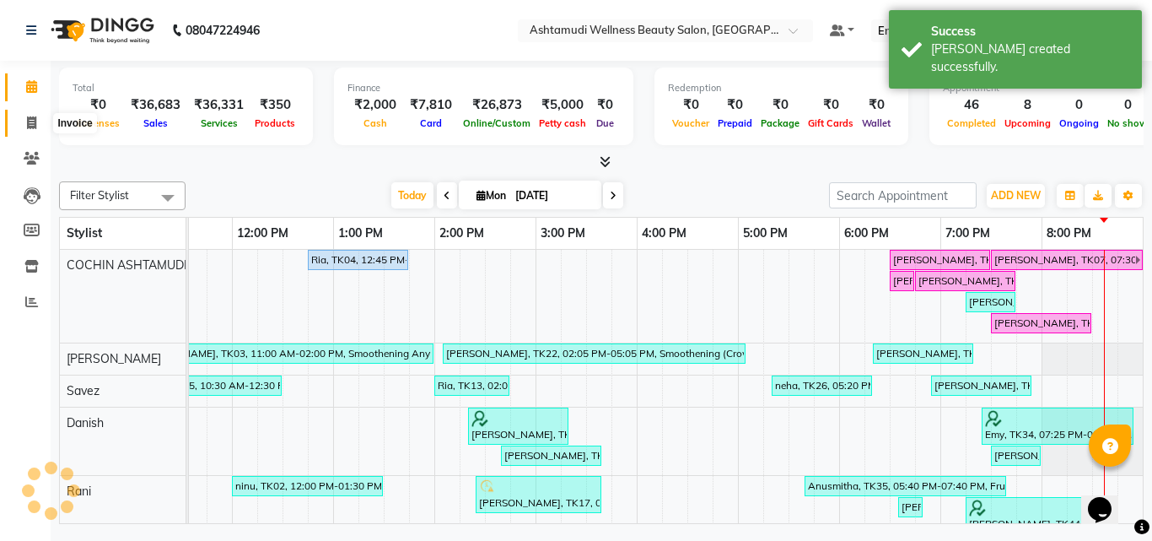
click at [34, 120] on icon at bounding box center [31, 122] width 9 height 13
select select "4632"
select select "service"
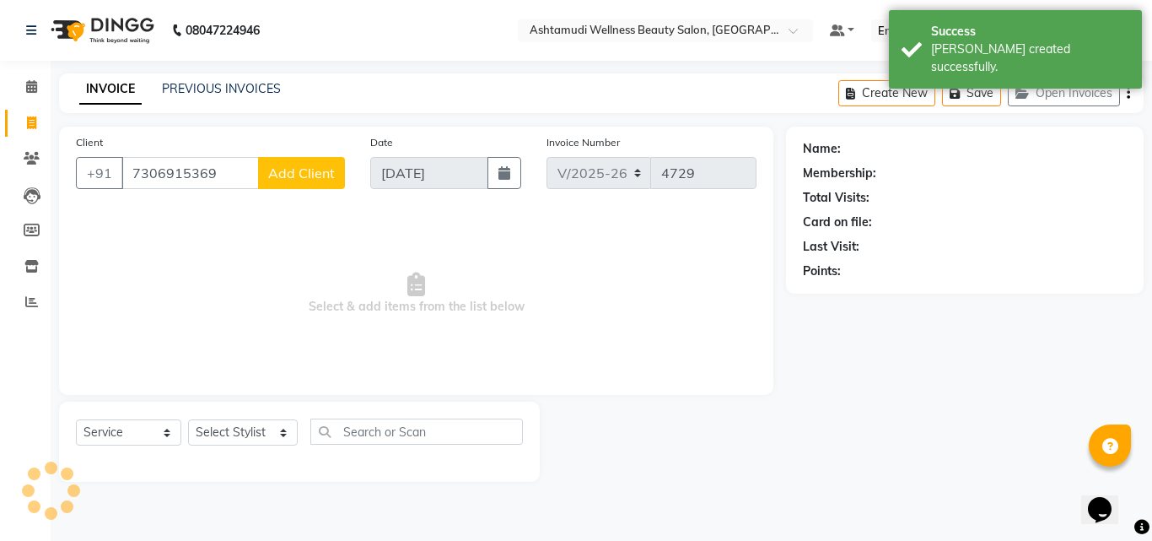
type input "7306915369"
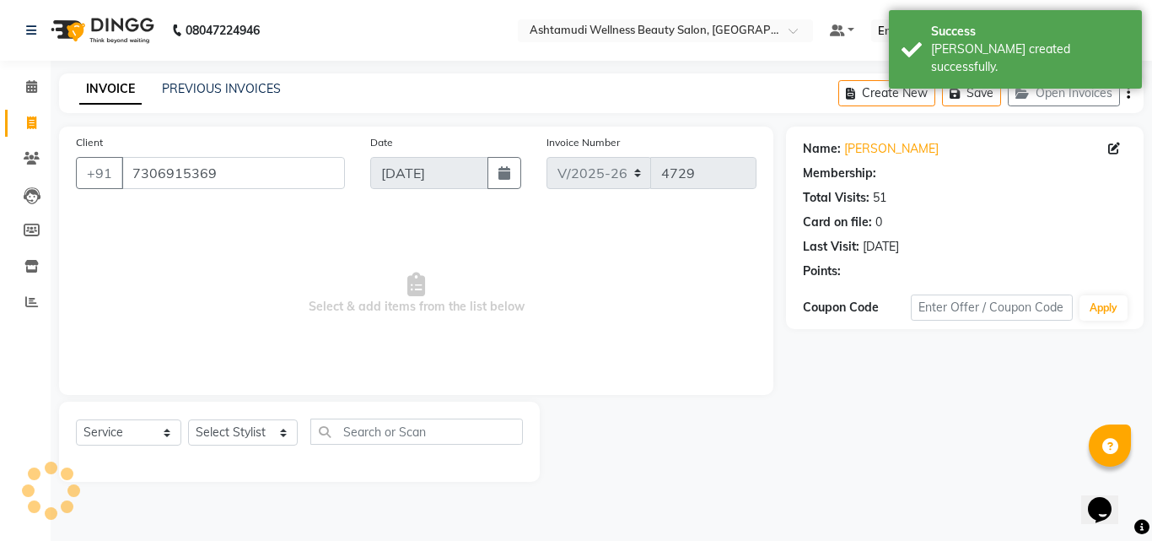
select select "1: Object"
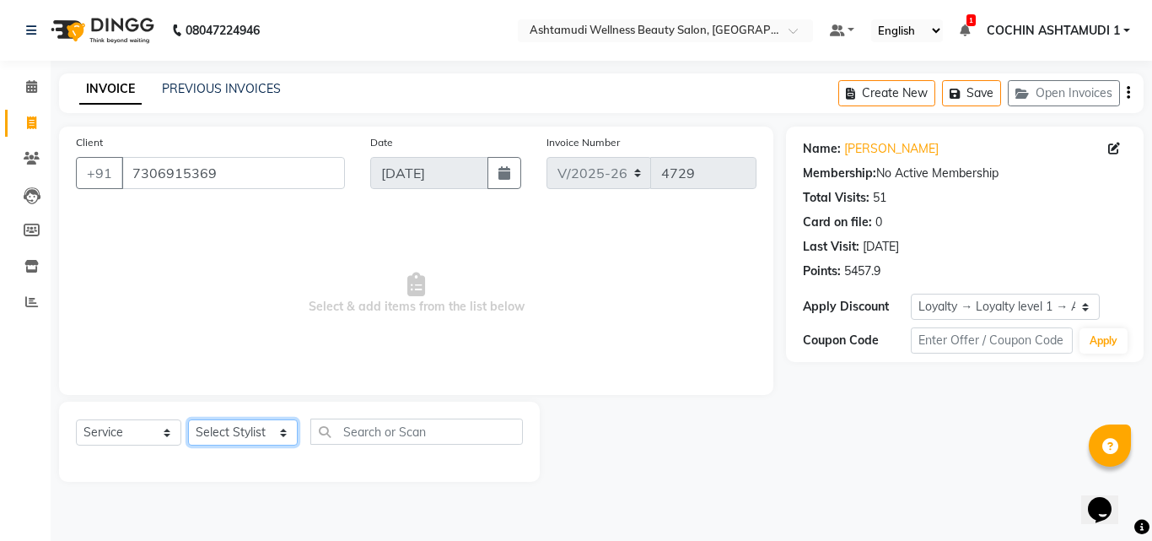
click at [251, 433] on select "Select Stylist Aiswarya B Ankith(URAJ) BINU MANGAR COCHIN ASHTAMUDI Danish Diks…" at bounding box center [243, 432] width 110 height 26
select select "88228"
click at [188, 419] on select "Select Stylist Aiswarya B Ankith(URAJ) BINU MANGAR COCHIN ASHTAMUDI Danish Diks…" at bounding box center [243, 432] width 110 height 26
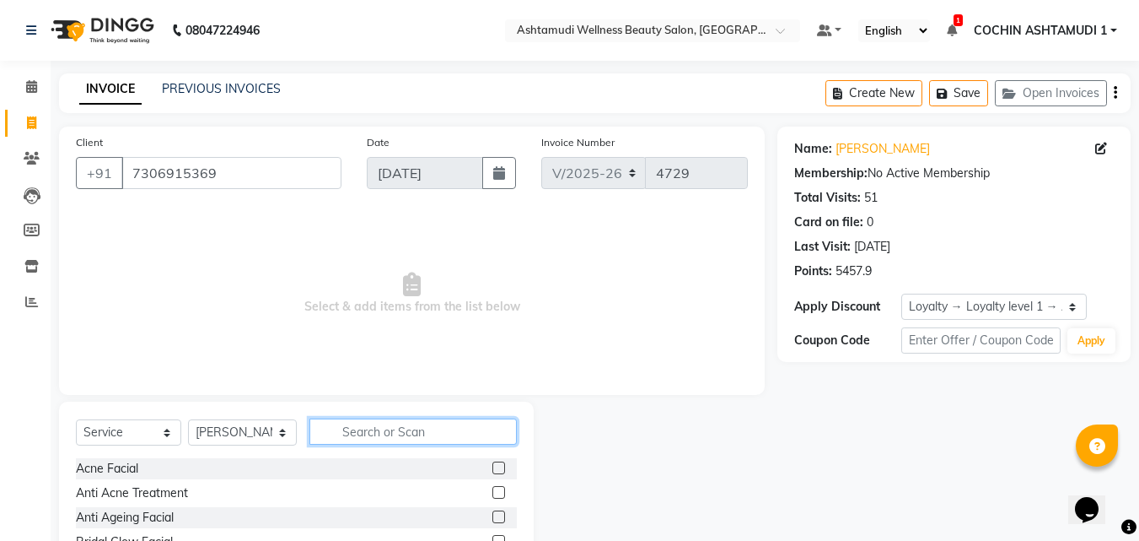
click at [369, 431] on input "text" at bounding box center [414, 431] width 208 height 26
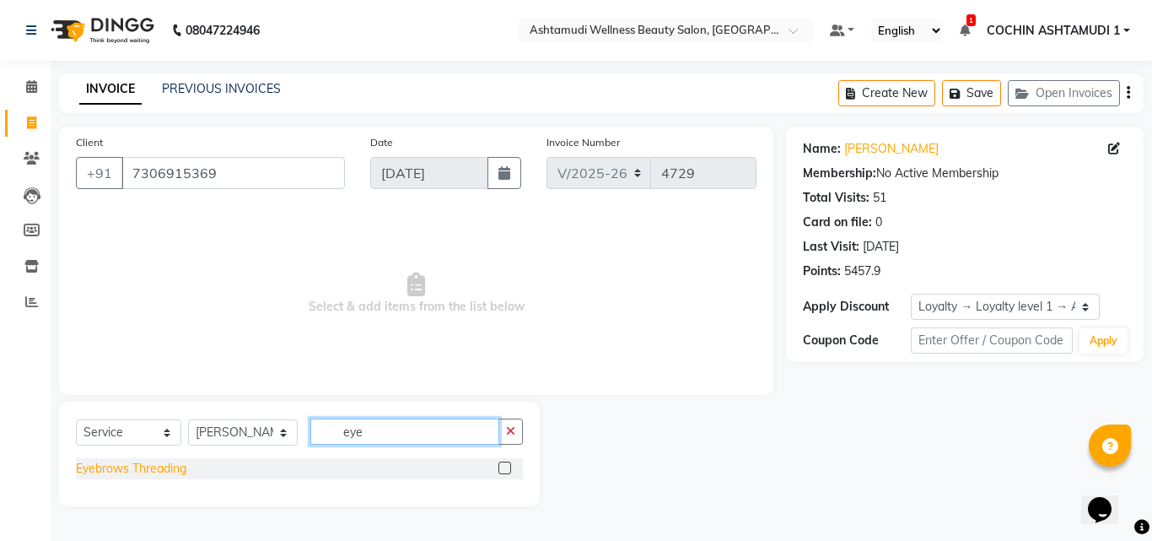
type input "eye"
click at [148, 474] on div "Eyebrows Threading" at bounding box center [131, 469] width 110 height 18
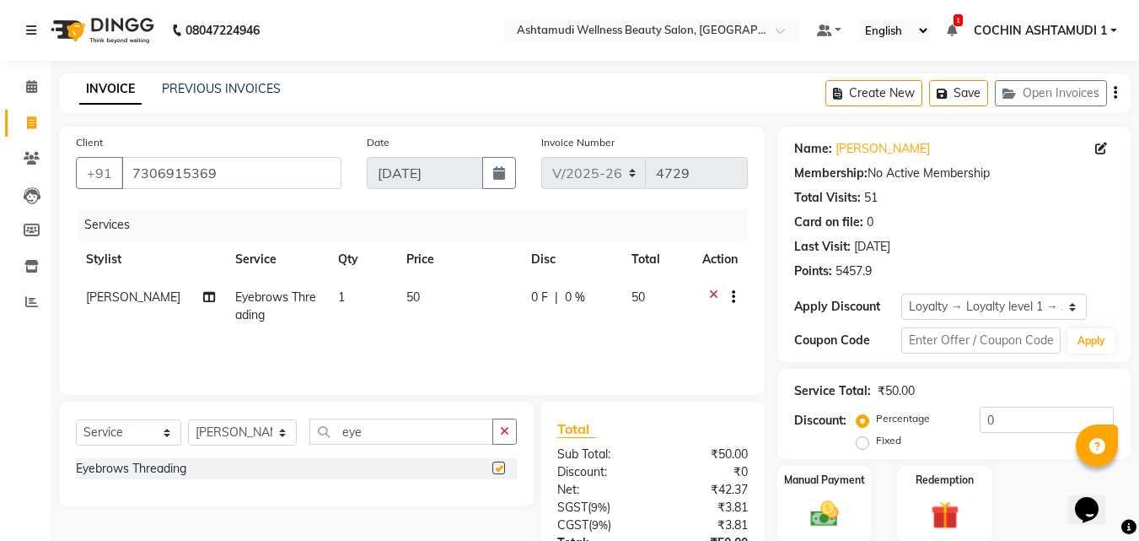
checkbox input "false"
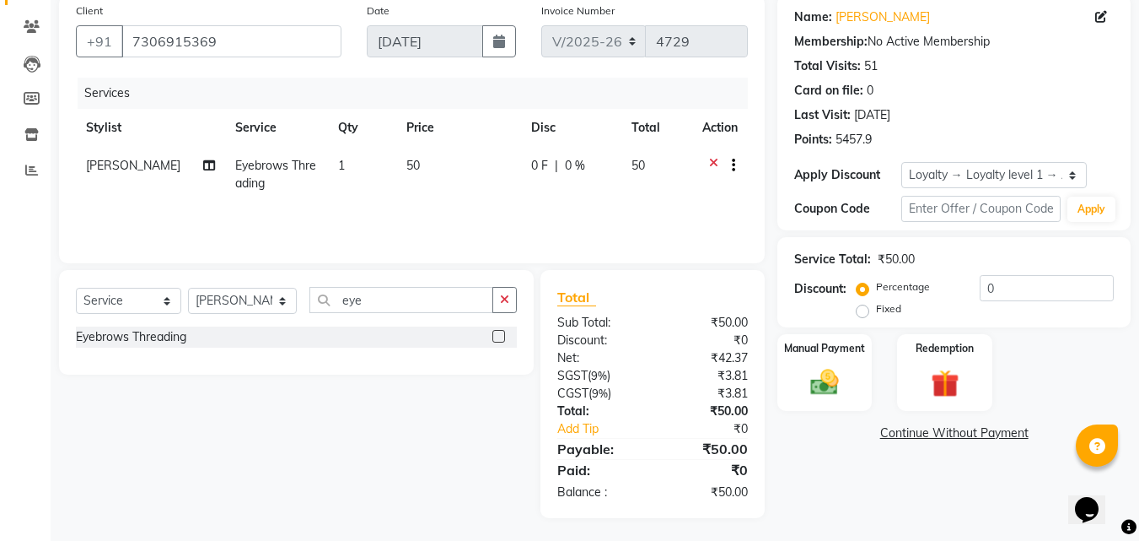
scroll to position [134, 0]
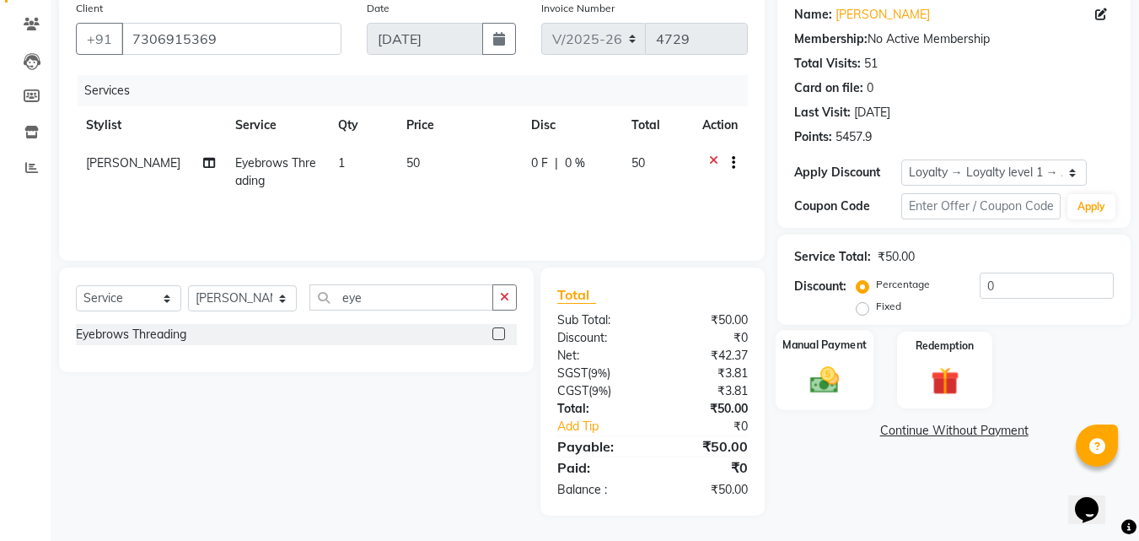
click at [814, 389] on img at bounding box center [824, 380] width 47 height 34
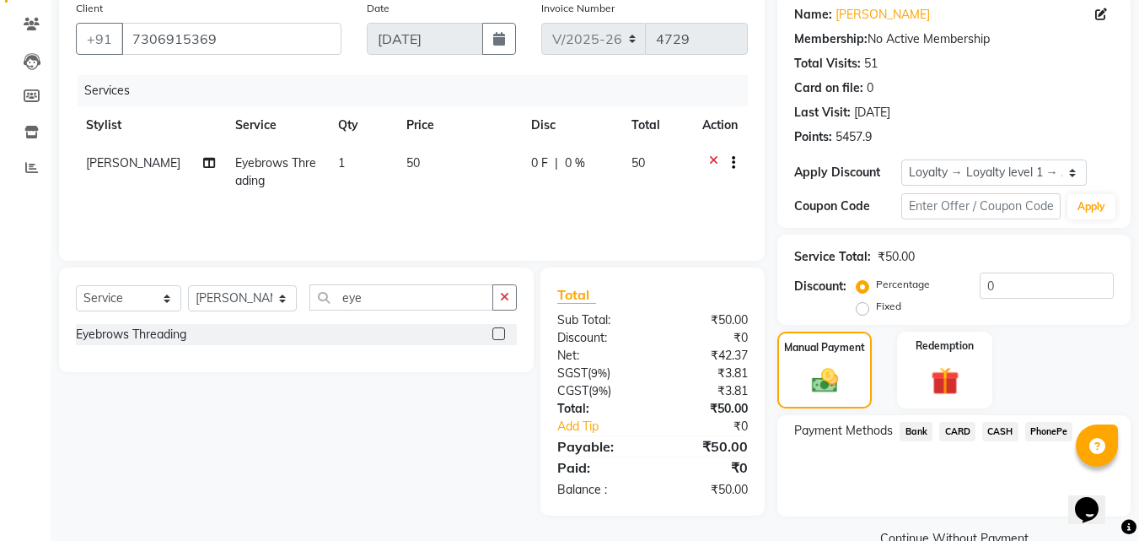
click at [1042, 427] on span "PhonePe" at bounding box center [1050, 431] width 48 height 19
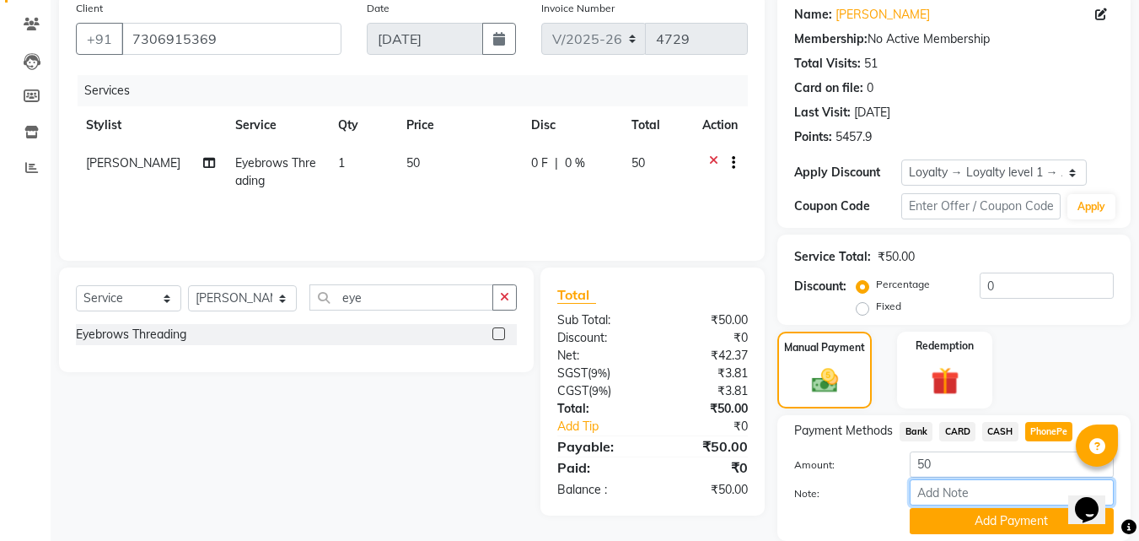
click at [962, 484] on input "Note:" at bounding box center [1012, 492] width 204 height 26
type input "Aiswarya"
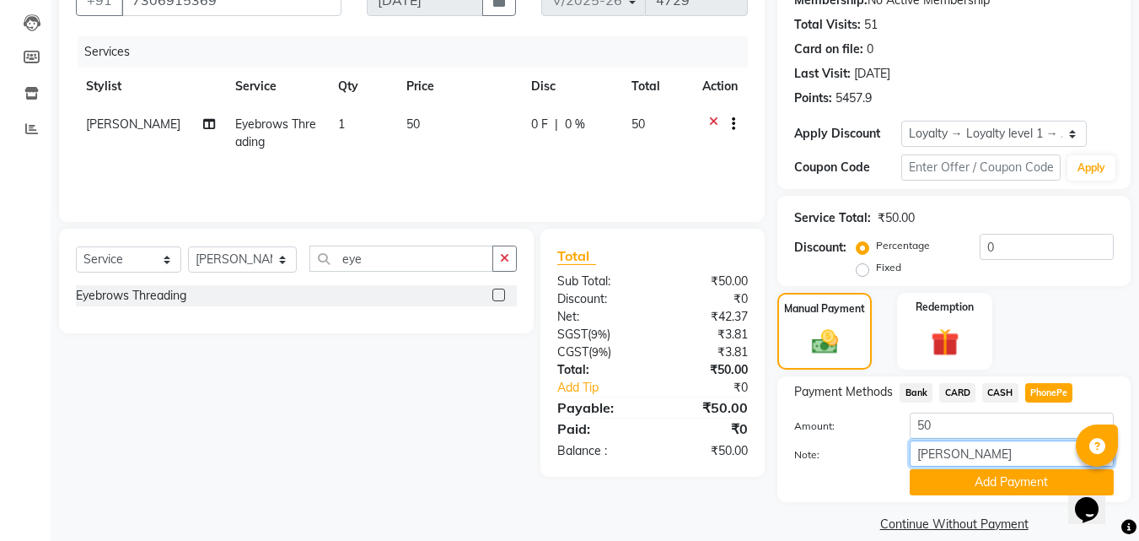
scroll to position [194, 0]
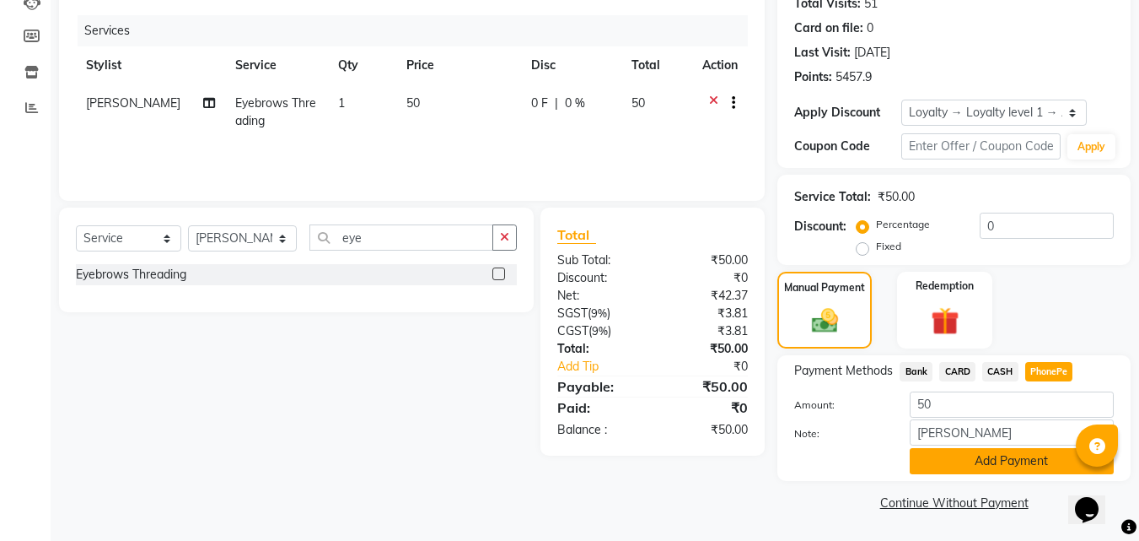
click at [994, 455] on button "Add Payment" at bounding box center [1012, 461] width 204 height 26
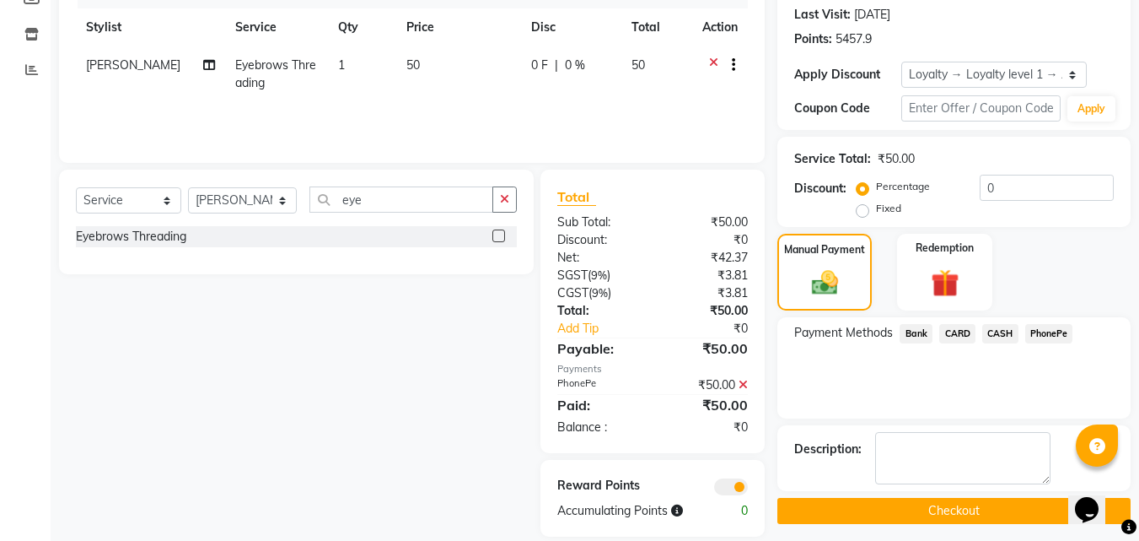
scroll to position [253, 0]
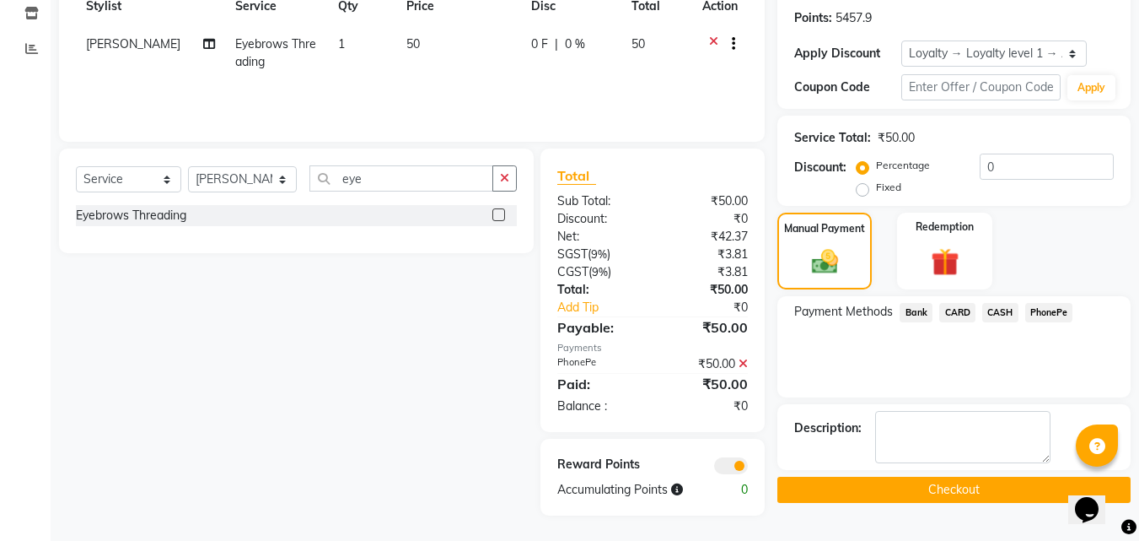
click at [913, 471] on div "Name: Aiswarya B. Membership: No Active Membership Total Visits: 51 Card on fil…" at bounding box center [961, 194] width 366 height 642
click at [898, 495] on button "Checkout" at bounding box center [954, 490] width 353 height 26
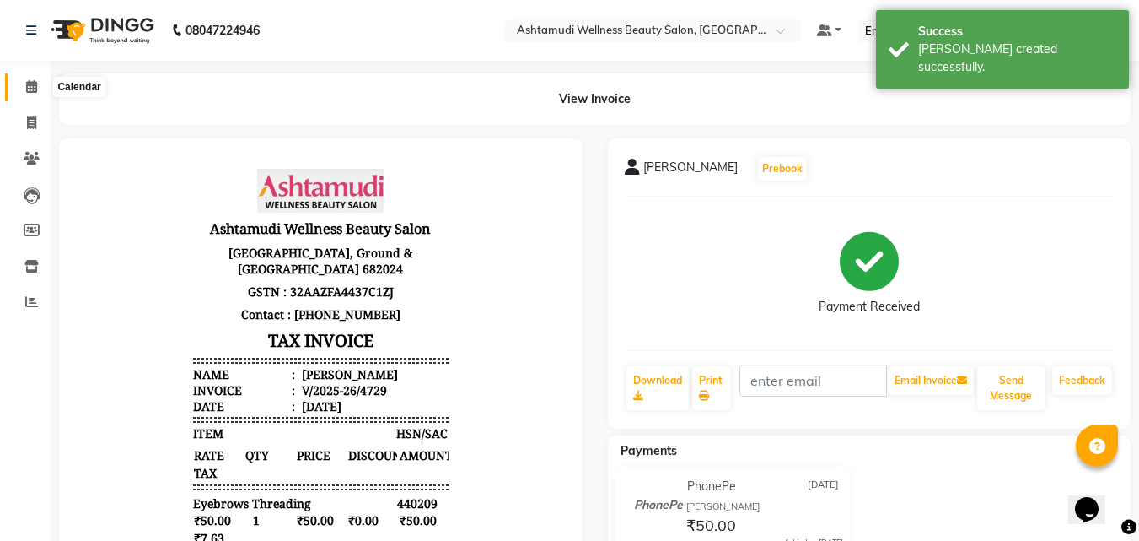
click at [27, 84] on icon at bounding box center [31, 86] width 11 height 13
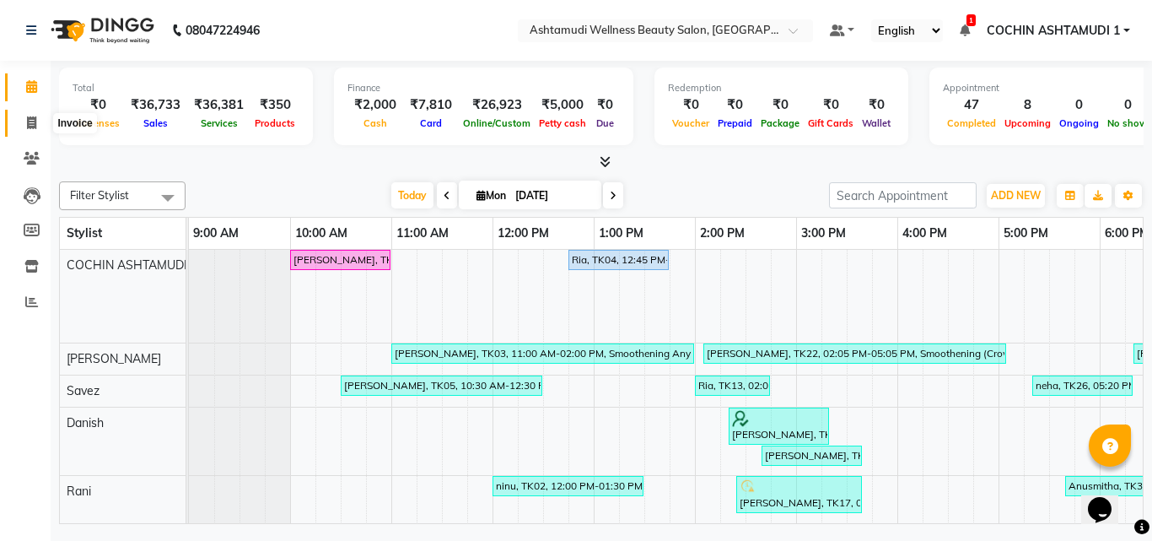
click at [38, 122] on span at bounding box center [32, 123] width 30 height 19
select select "service"
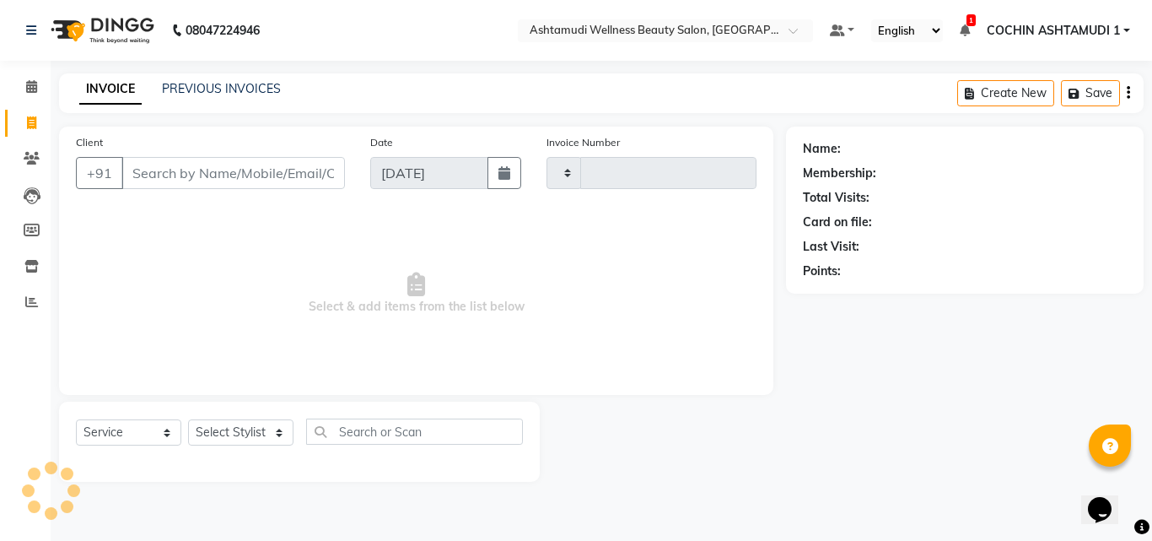
type input "4730"
select select "4632"
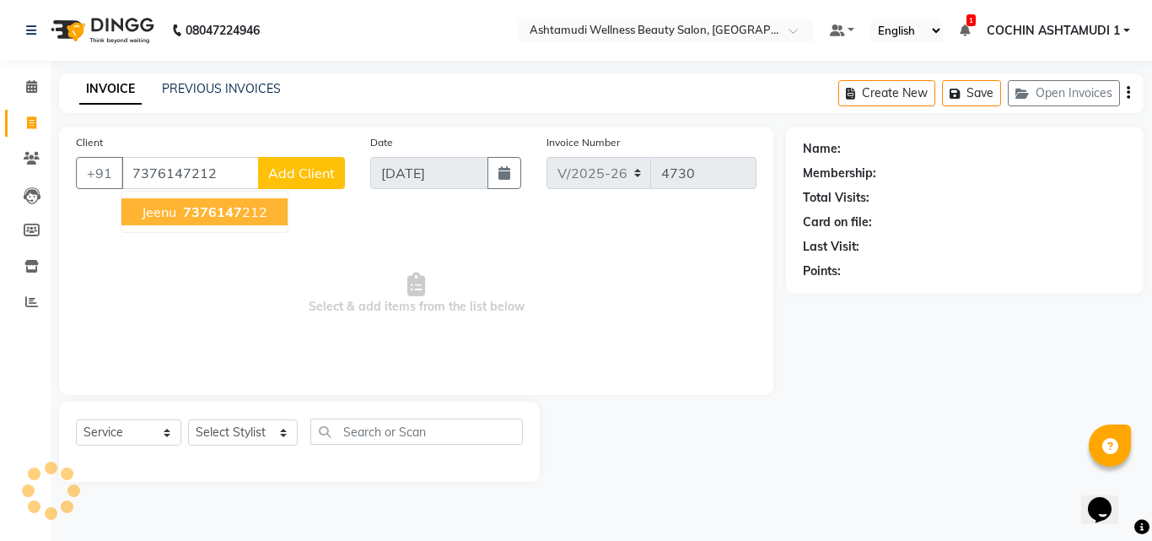
type input "7376147212"
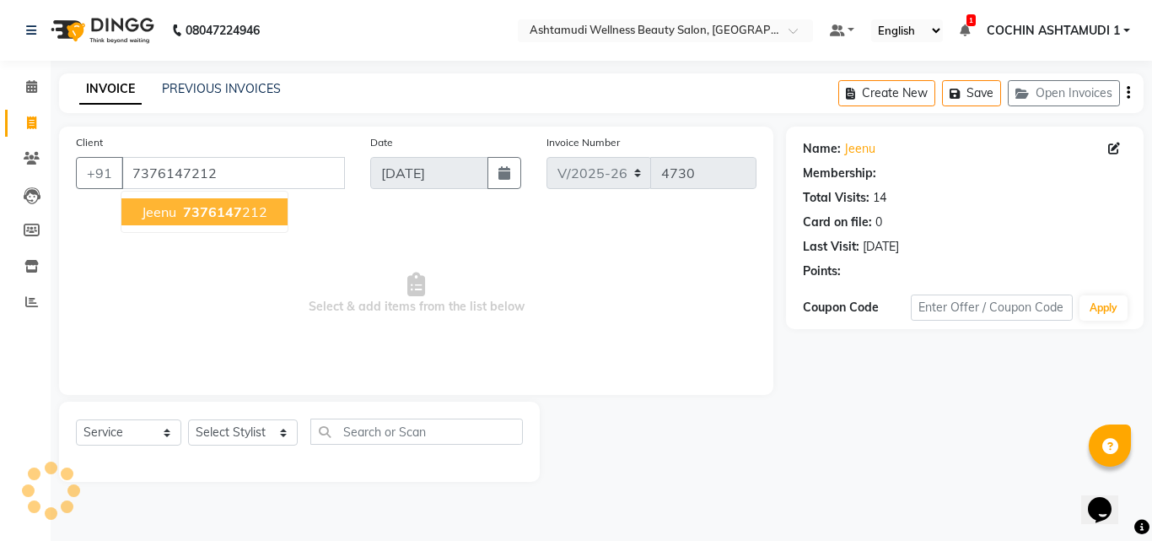
select select "1: Object"
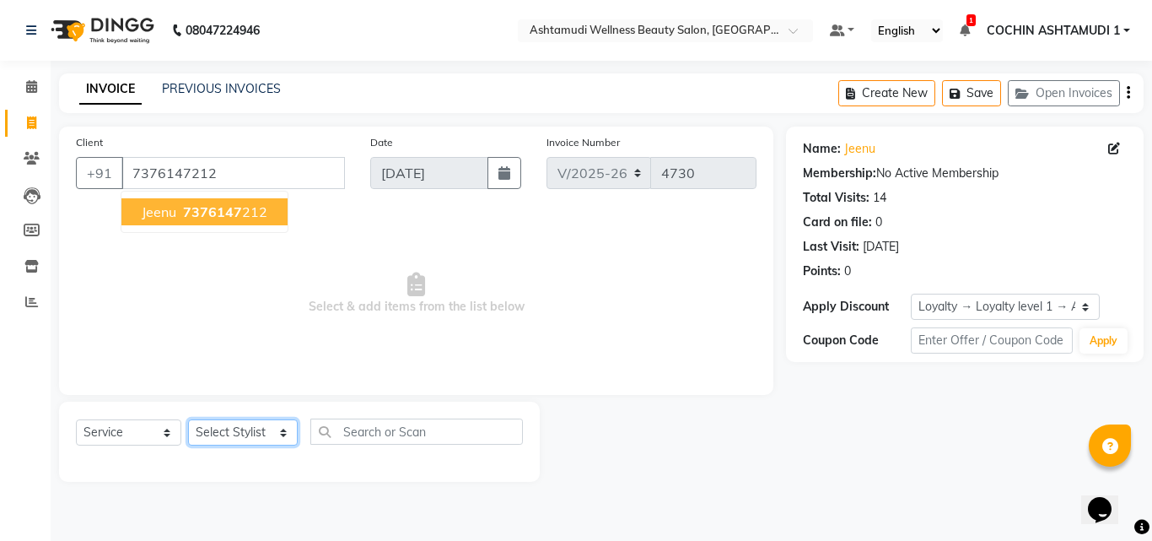
click at [242, 431] on select "Select Stylist Aiswarya B Ankith(URAJ) BINU MANGAR COCHIN ASHTAMUDI Danish Diks…" at bounding box center [243, 432] width 110 height 26
select select "88283"
click at [188, 419] on select "Select Stylist Aiswarya B Ankith(URAJ) BINU MANGAR COCHIN ASHTAMUDI Danish Diks…" at bounding box center [243, 432] width 110 height 26
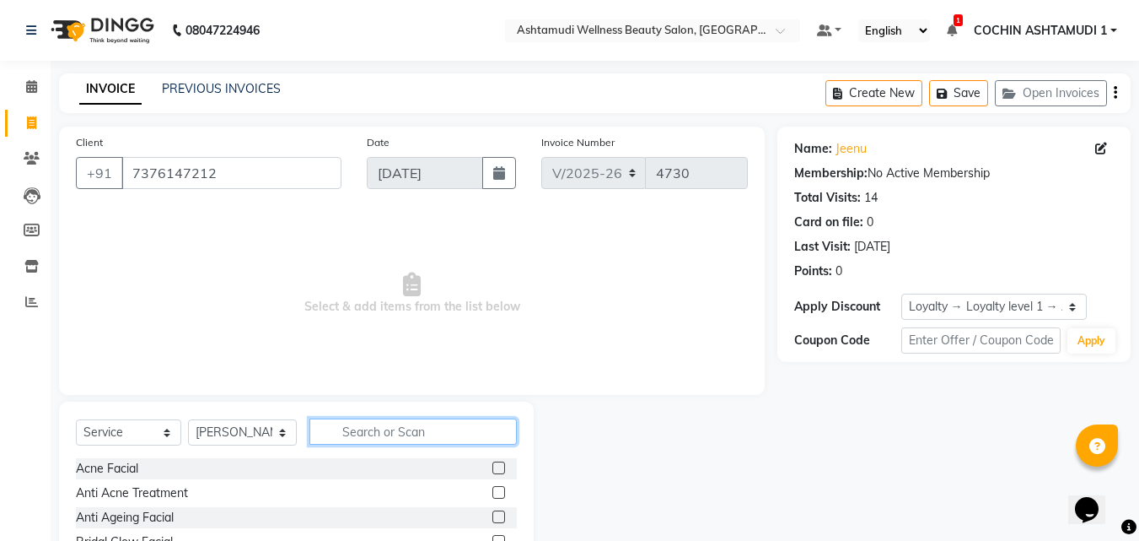
click at [406, 433] on input "text" at bounding box center [414, 431] width 208 height 26
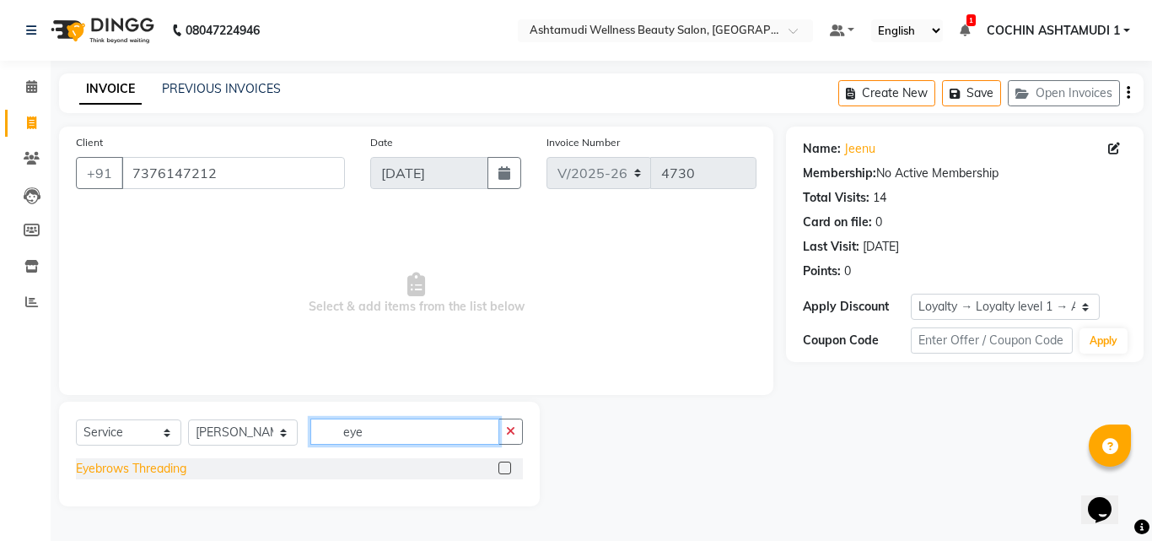
type input "eye"
click at [148, 468] on div "Eyebrows Threading" at bounding box center [131, 469] width 110 height 18
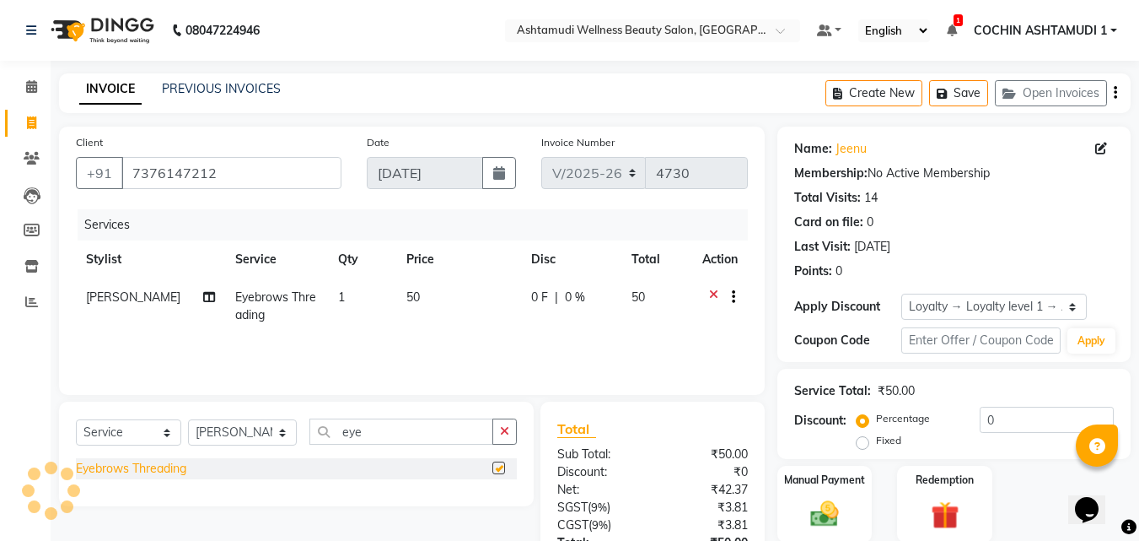
checkbox input "false"
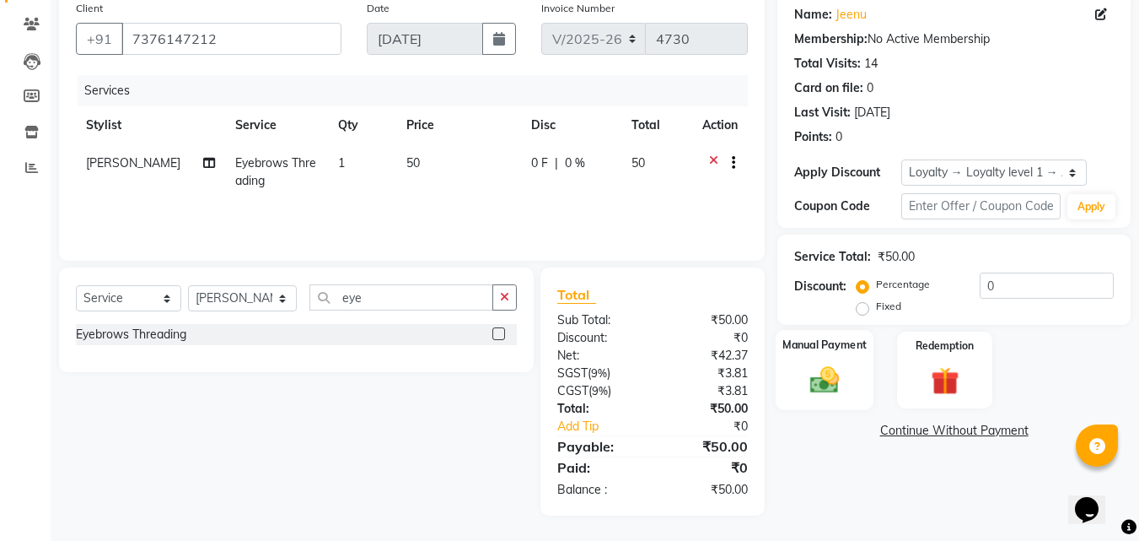
click at [815, 405] on div "Manual Payment" at bounding box center [825, 370] width 99 height 80
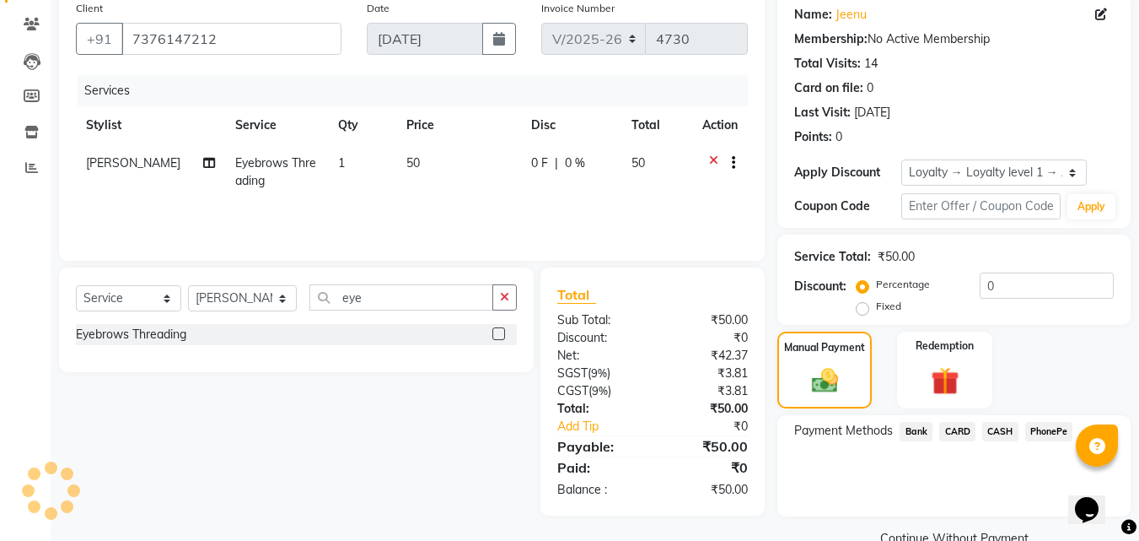
click at [1043, 428] on span "PhonePe" at bounding box center [1050, 431] width 48 height 19
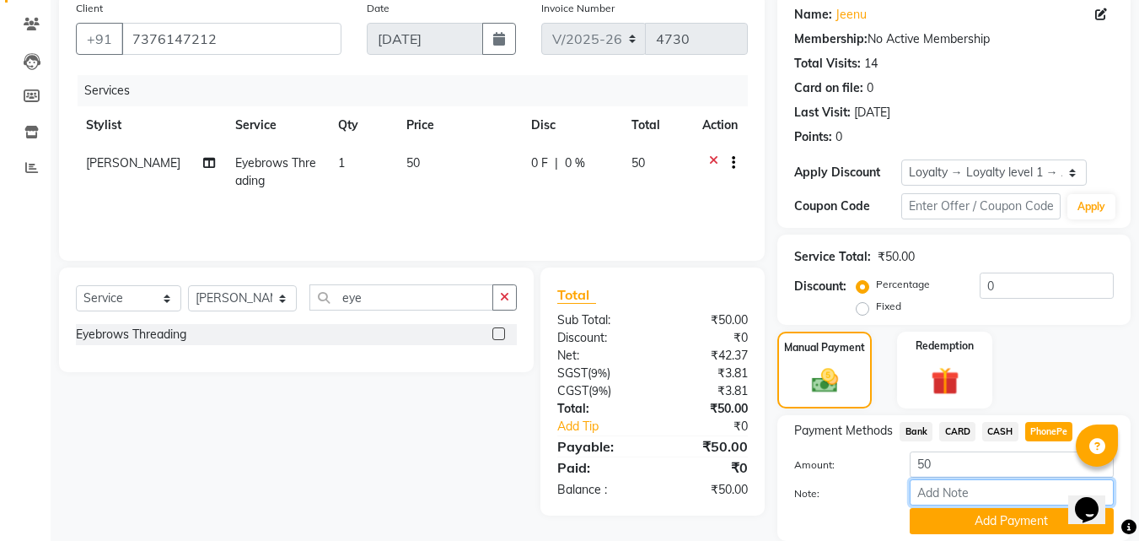
click at [949, 484] on input "Note:" at bounding box center [1012, 492] width 204 height 26
type input "Aiswarya"
click at [988, 525] on button "Add Payment" at bounding box center [1012, 521] width 204 height 26
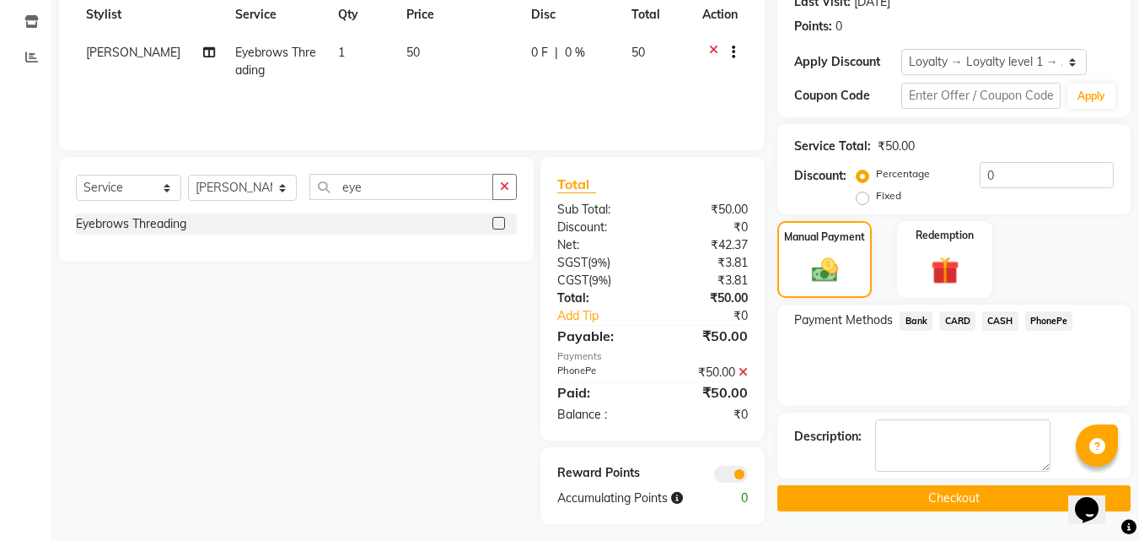
scroll to position [253, 0]
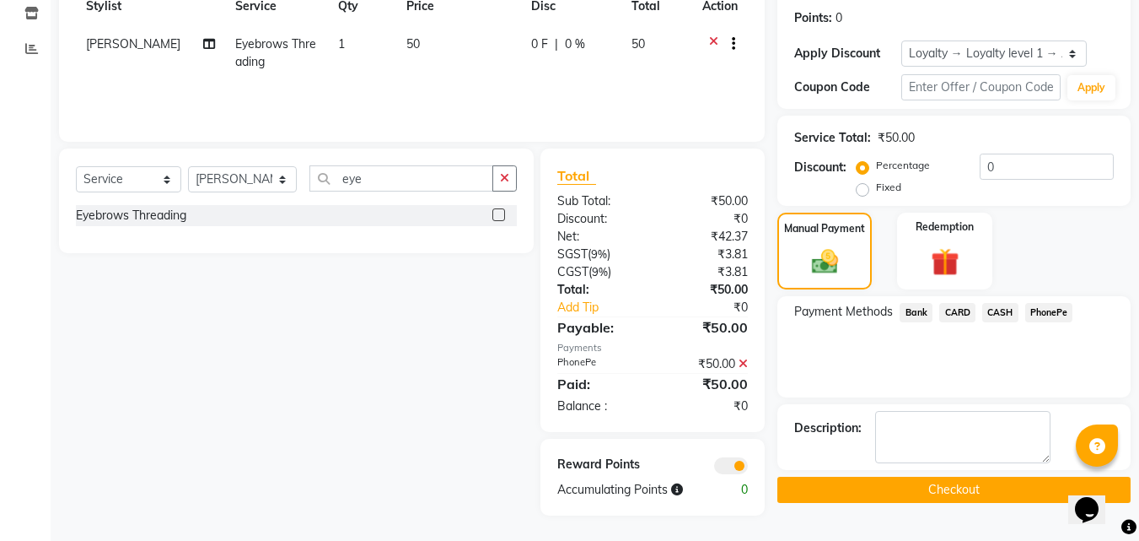
click at [918, 495] on button "Checkout" at bounding box center [954, 490] width 353 height 26
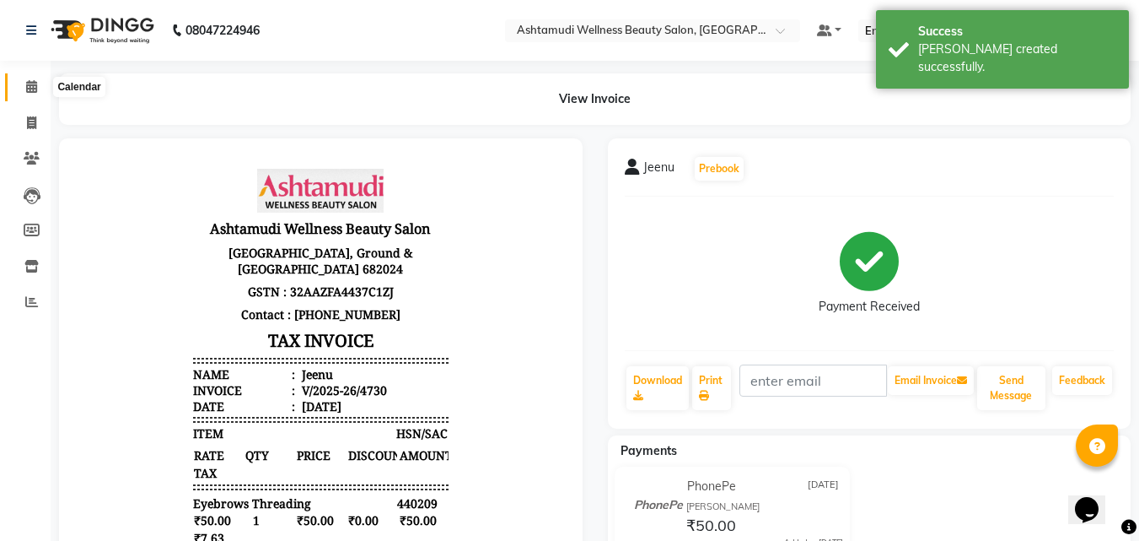
click at [33, 87] on icon at bounding box center [31, 86] width 11 height 13
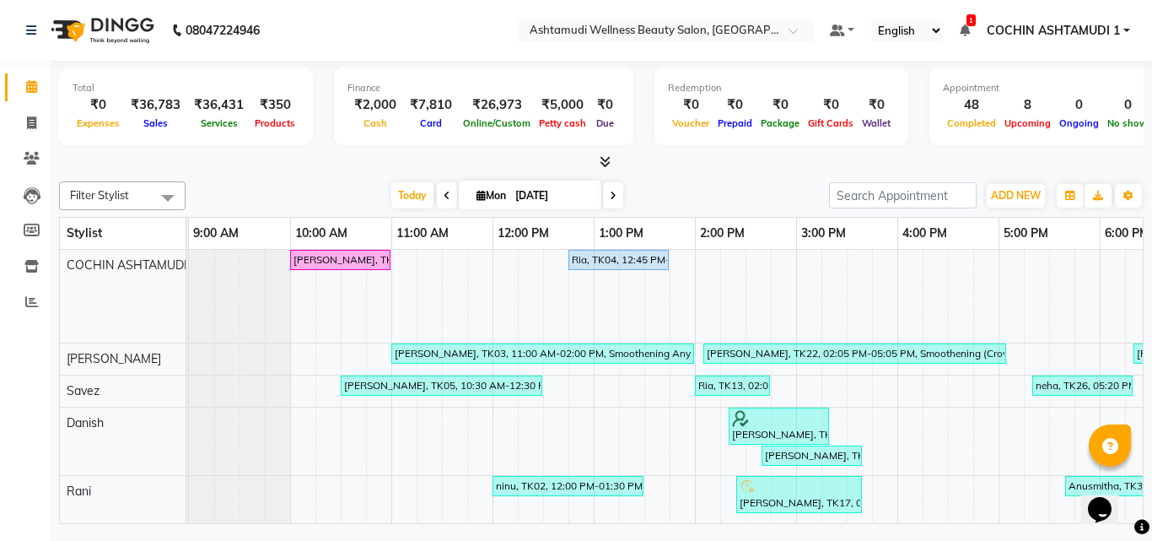
click at [606, 158] on icon at bounding box center [605, 161] width 11 height 13
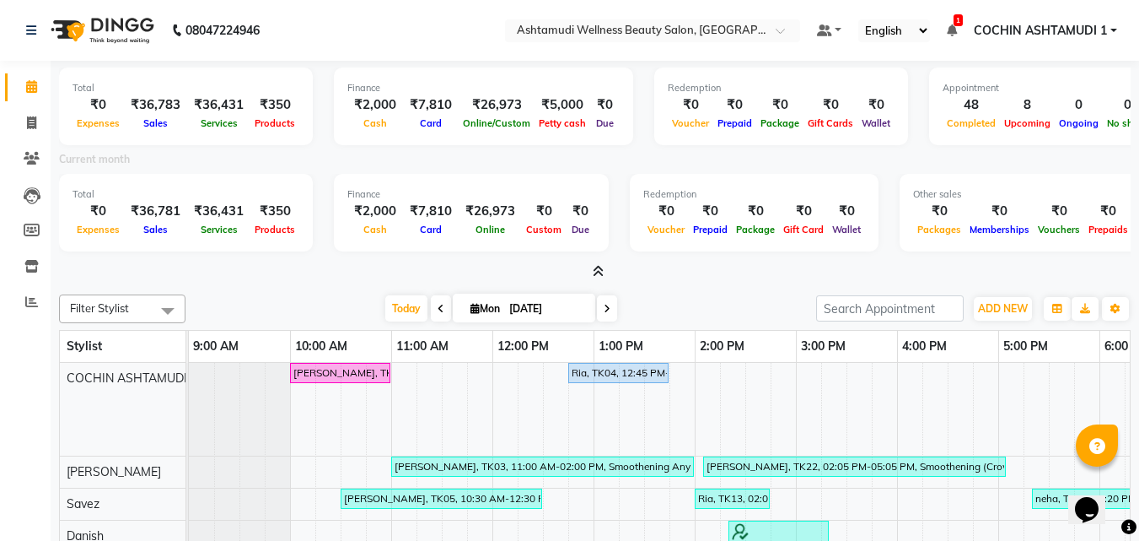
click at [603, 274] on icon at bounding box center [598, 271] width 11 height 13
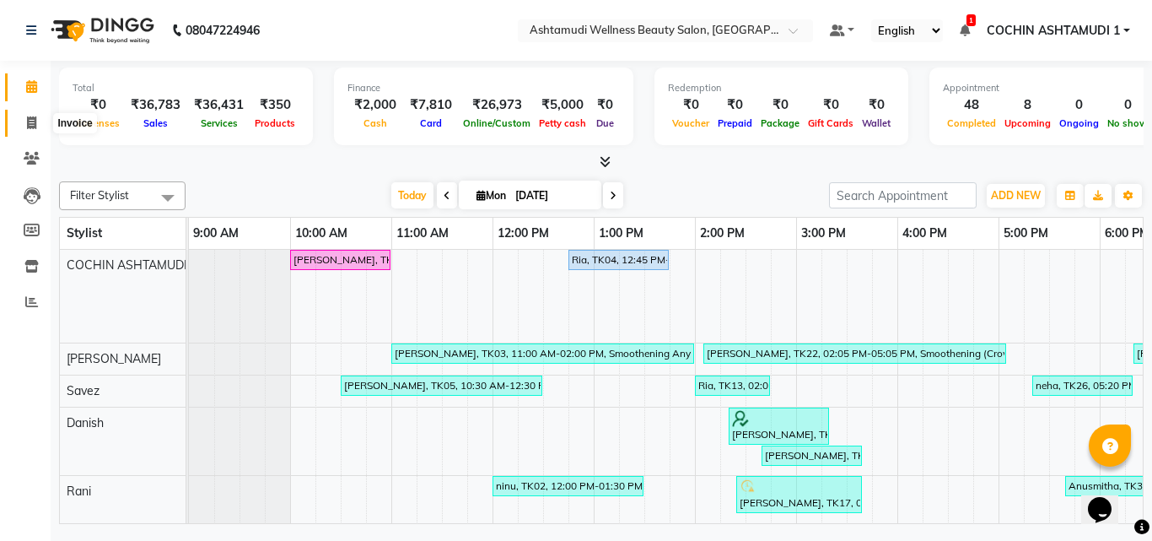
click at [32, 124] on icon at bounding box center [31, 122] width 9 height 13
select select "service"
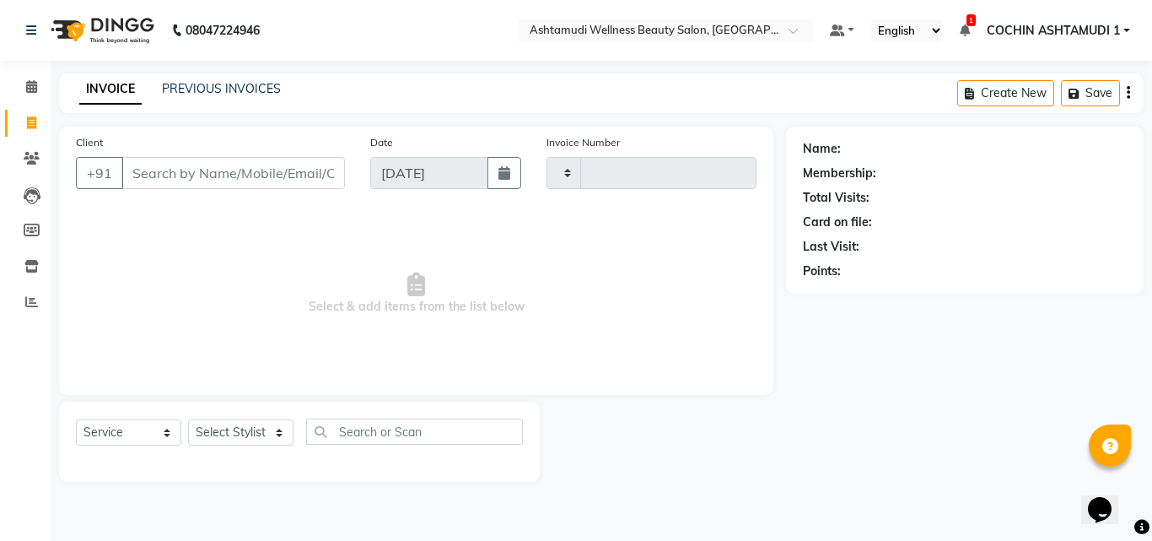
type input "4731"
select select "4632"
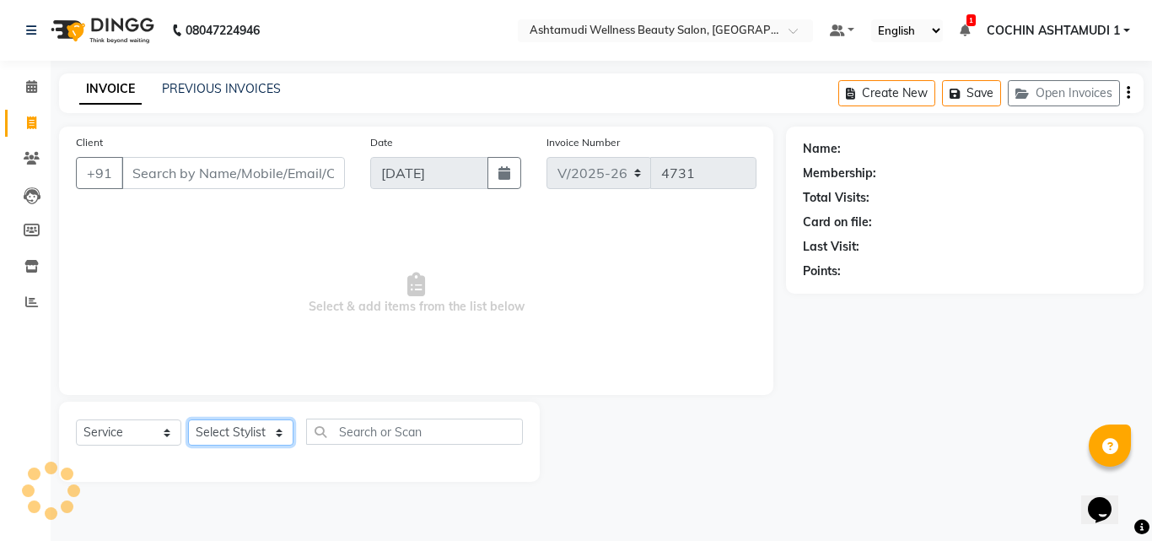
drag, startPoint x: 229, startPoint y: 434, endPoint x: 246, endPoint y: 400, distance: 38.1
click at [229, 434] on select "Select Stylist" at bounding box center [240, 432] width 105 height 26
select select "45927"
click at [188, 419] on select "Select Stylist Aiswarya B Ankith(URAJ) BINU MANGAR COCHIN ASHTAMUDI Danish Diks…" at bounding box center [243, 432] width 110 height 26
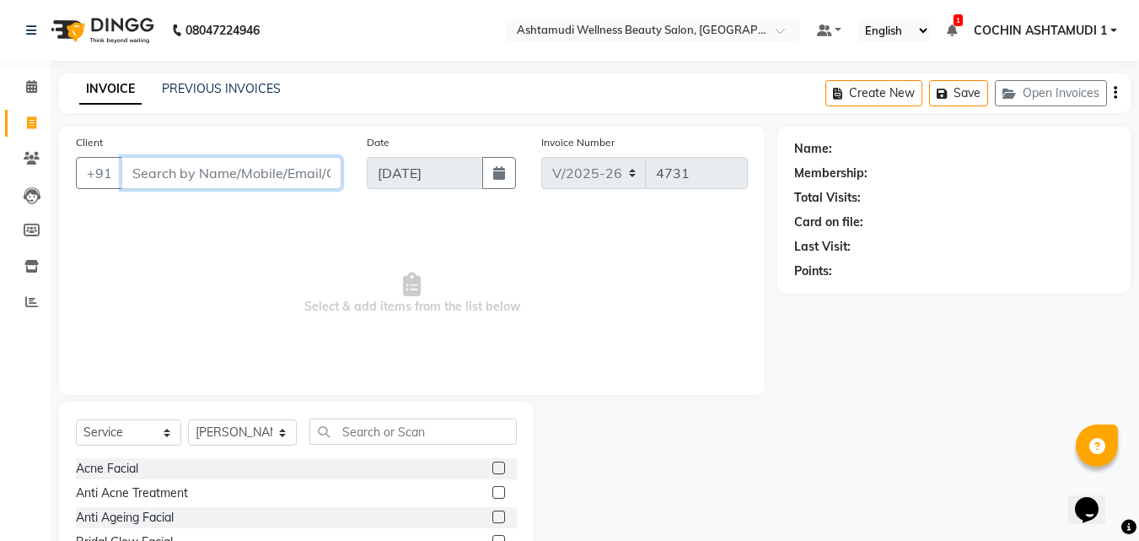
click at [258, 180] on input "Client" at bounding box center [231, 173] width 220 height 32
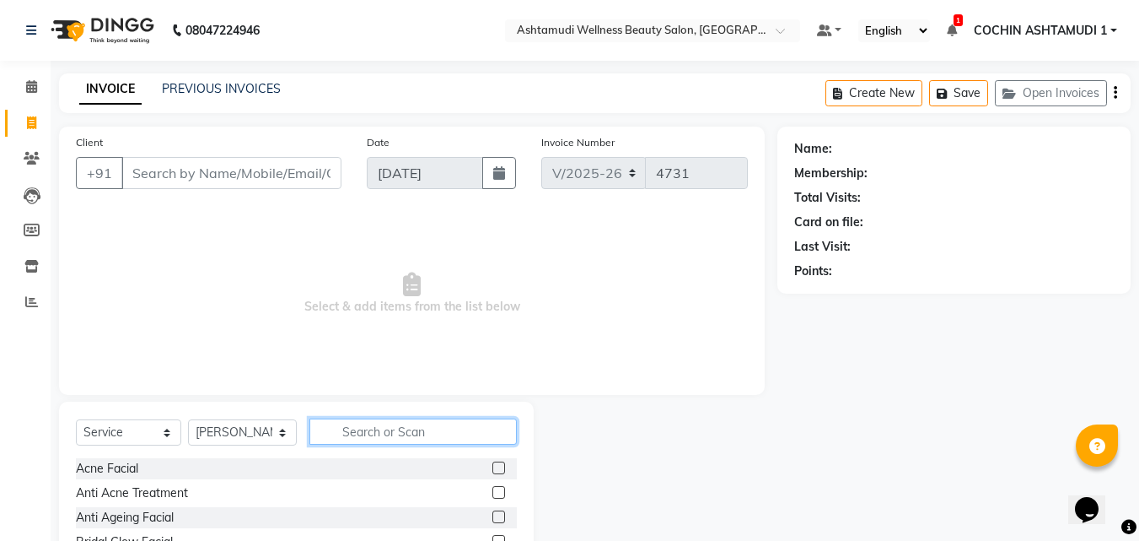
click at [390, 437] on input "text" at bounding box center [414, 431] width 208 height 26
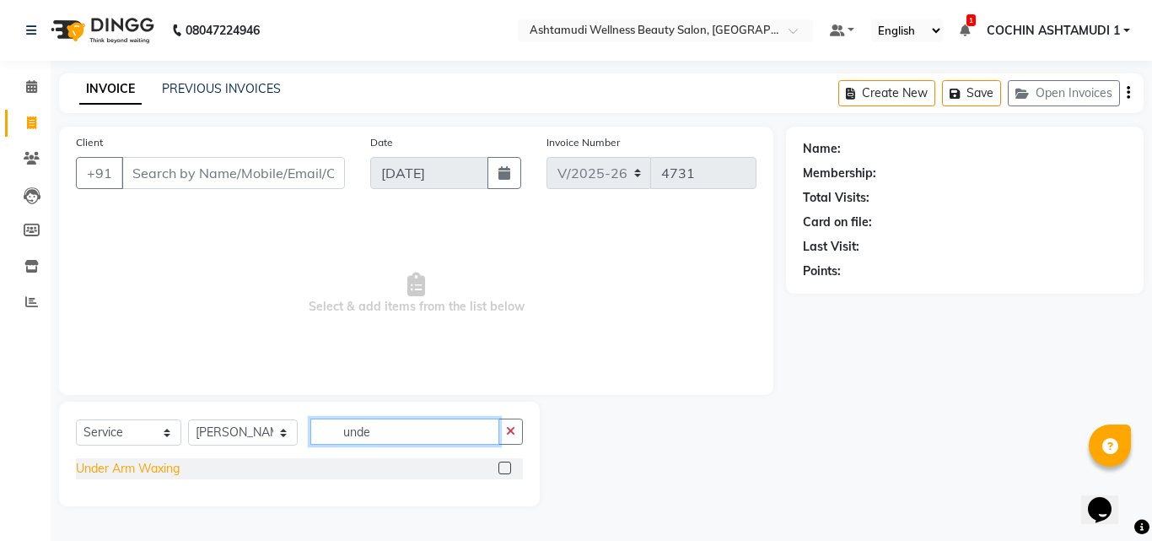
type input "unde"
click at [142, 466] on div "Under Arm Waxing" at bounding box center [128, 469] width 104 height 18
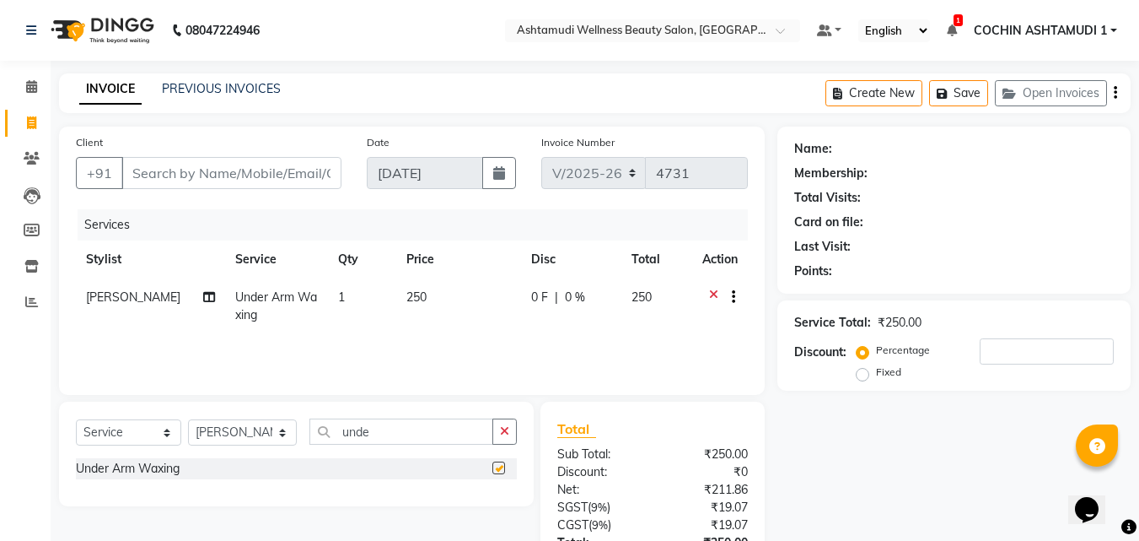
checkbox input "false"
click at [501, 432] on icon "button" at bounding box center [504, 431] width 9 height 12
type input "eye"
click at [184, 467] on div "Eyebrows Threading" at bounding box center [131, 469] width 110 height 18
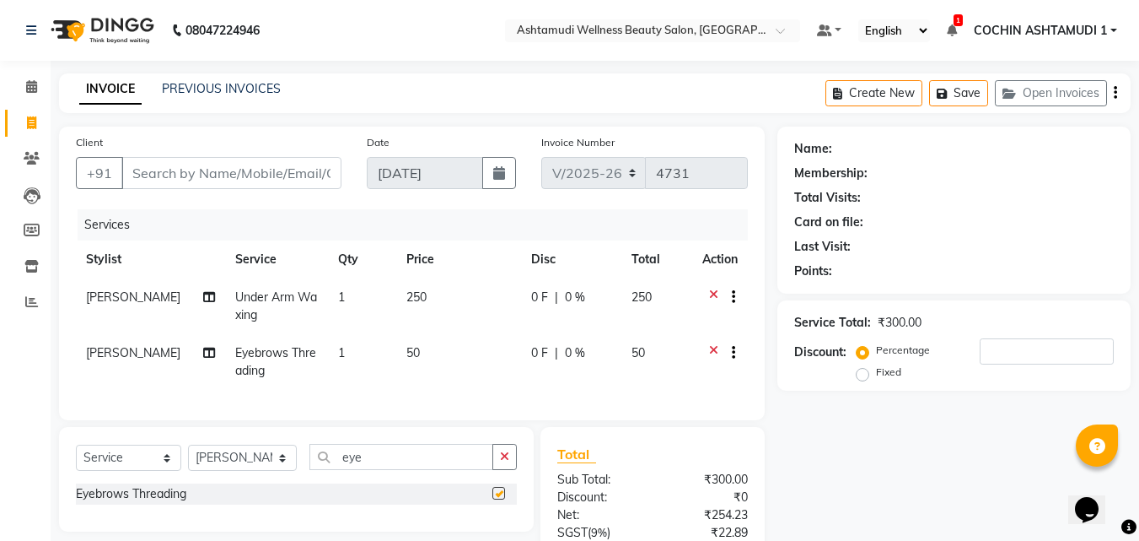
checkbox input "false"
click at [507, 462] on icon "button" at bounding box center [504, 456] width 9 height 12
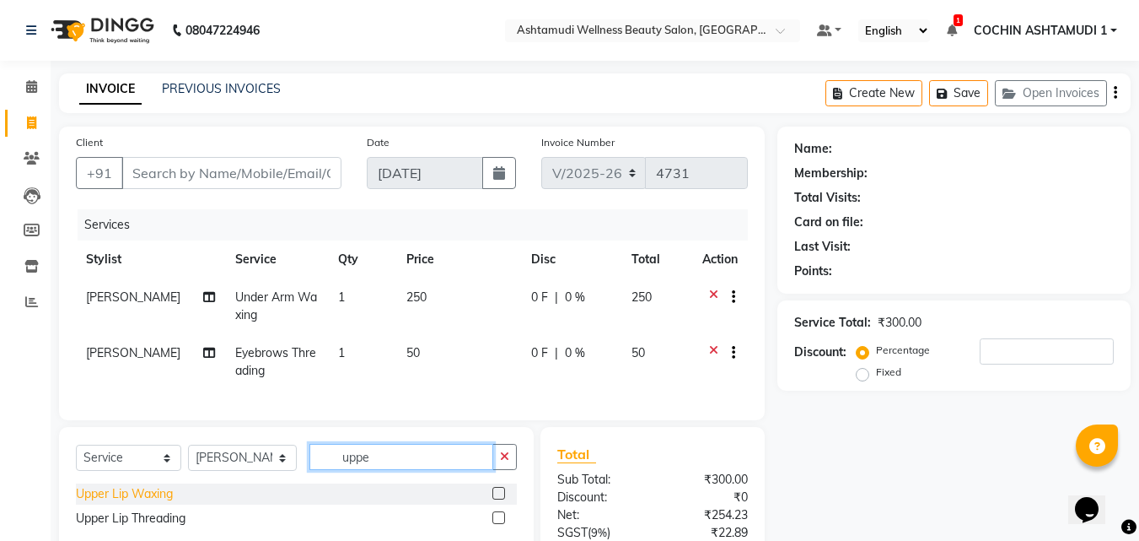
type input "uppe"
click at [141, 500] on div "Upper Lip Waxing" at bounding box center [124, 494] width 97 height 18
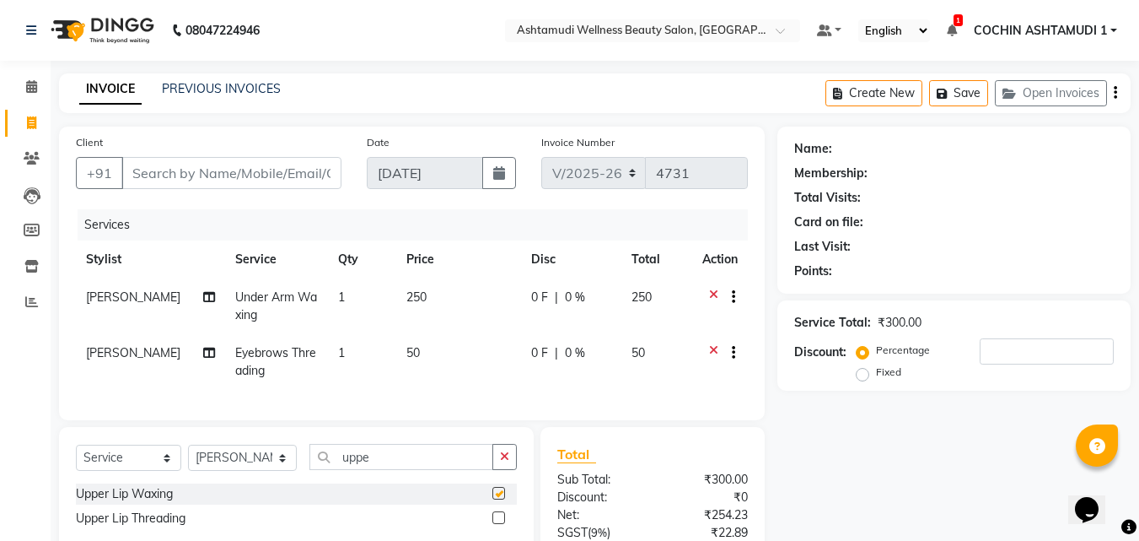
checkbox input "false"
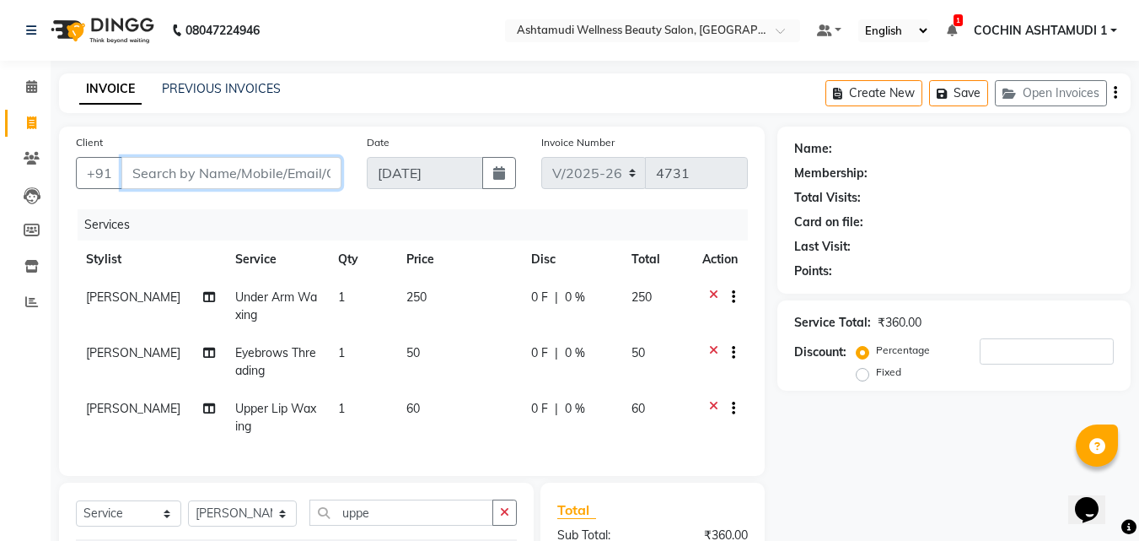
click at [225, 160] on input "Client" at bounding box center [231, 173] width 220 height 32
type input "7"
type input "0"
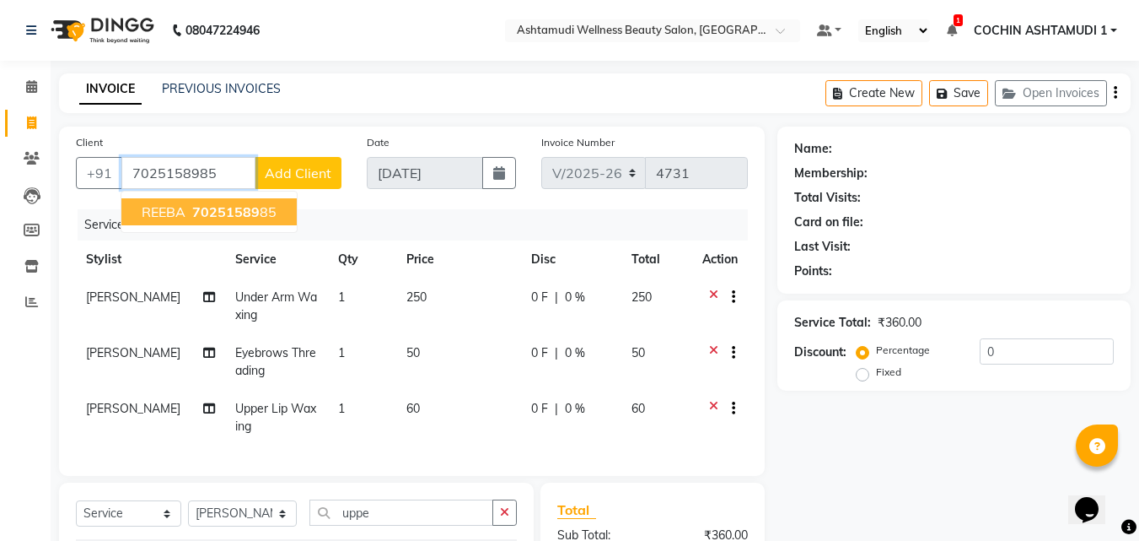
type input "7025158985"
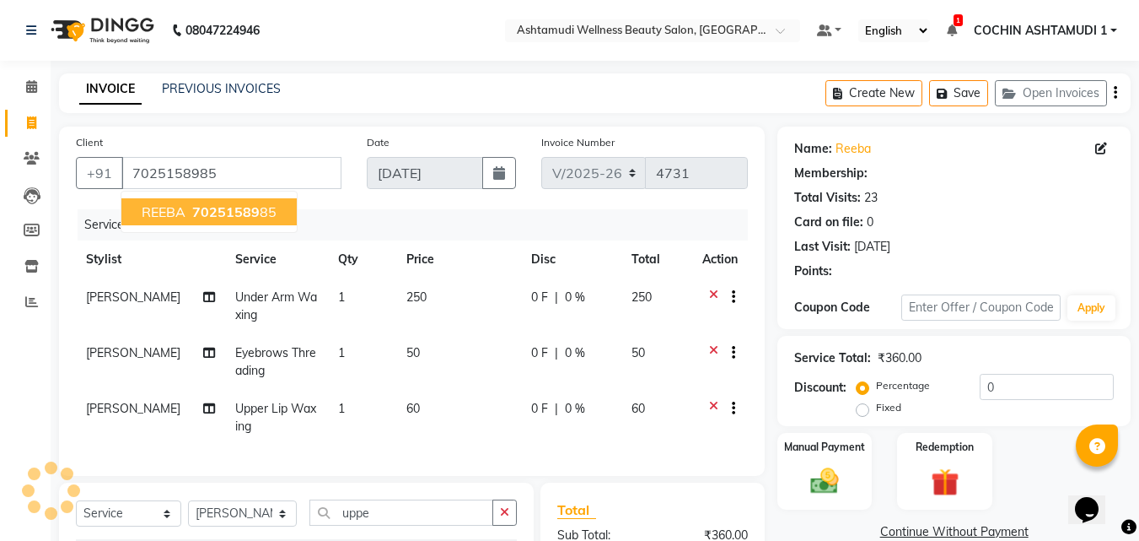
select select "1: Object"
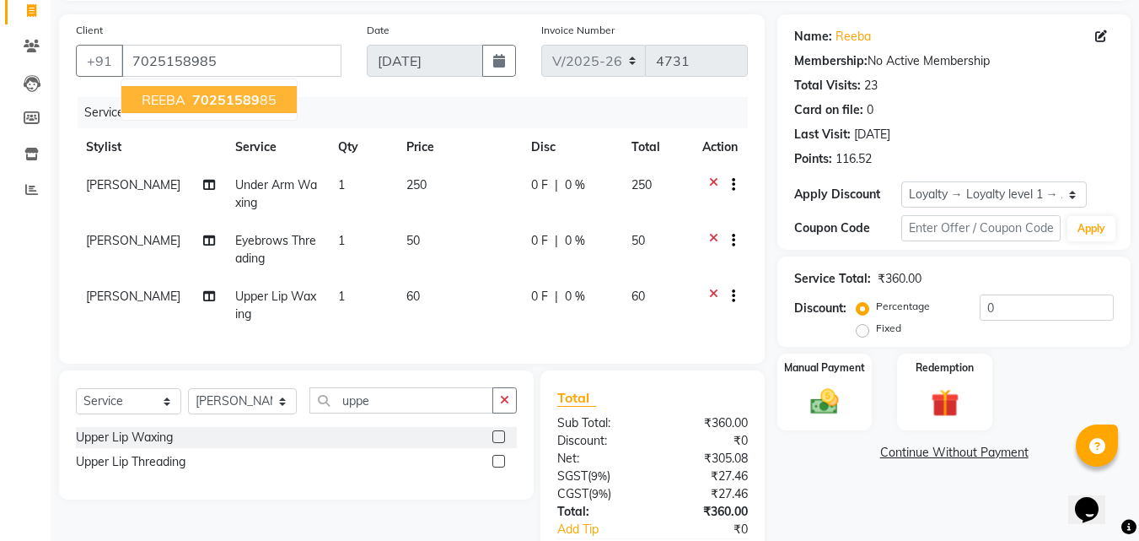
scroll to position [228, 0]
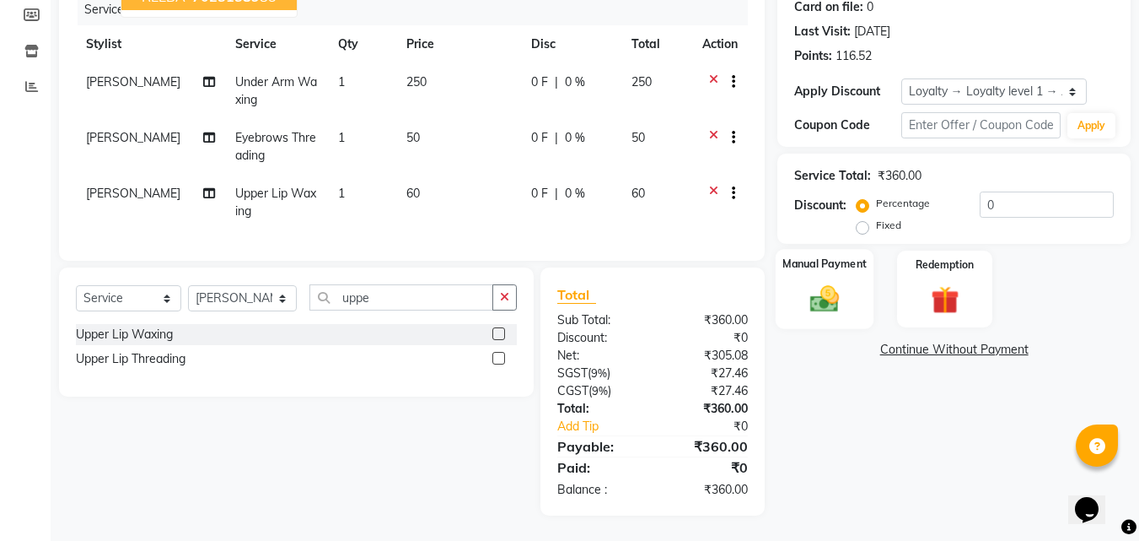
click at [824, 299] on img at bounding box center [824, 299] width 47 height 34
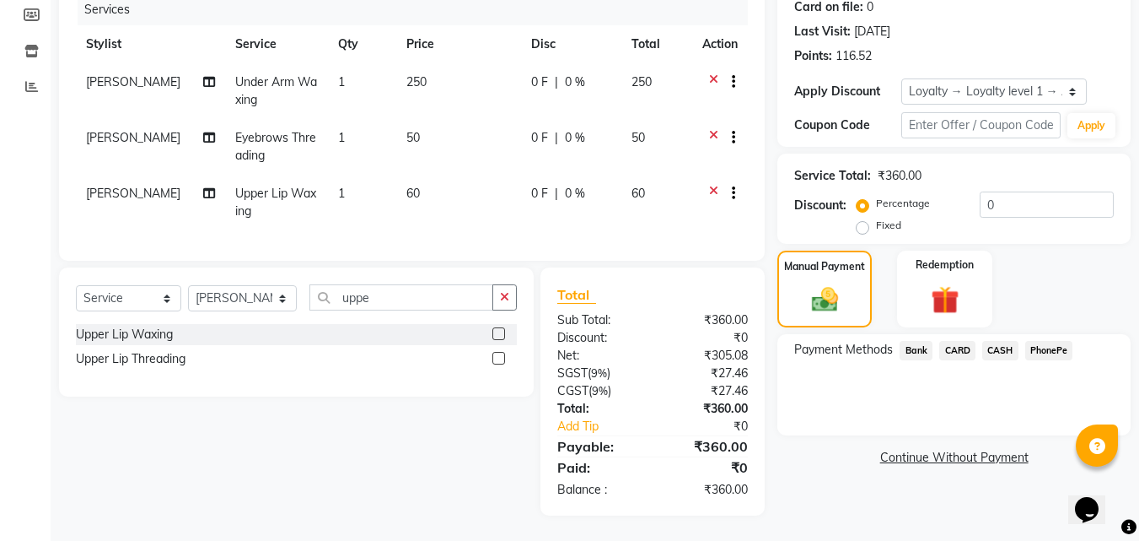
click at [1034, 341] on span "PhonePe" at bounding box center [1050, 350] width 48 height 19
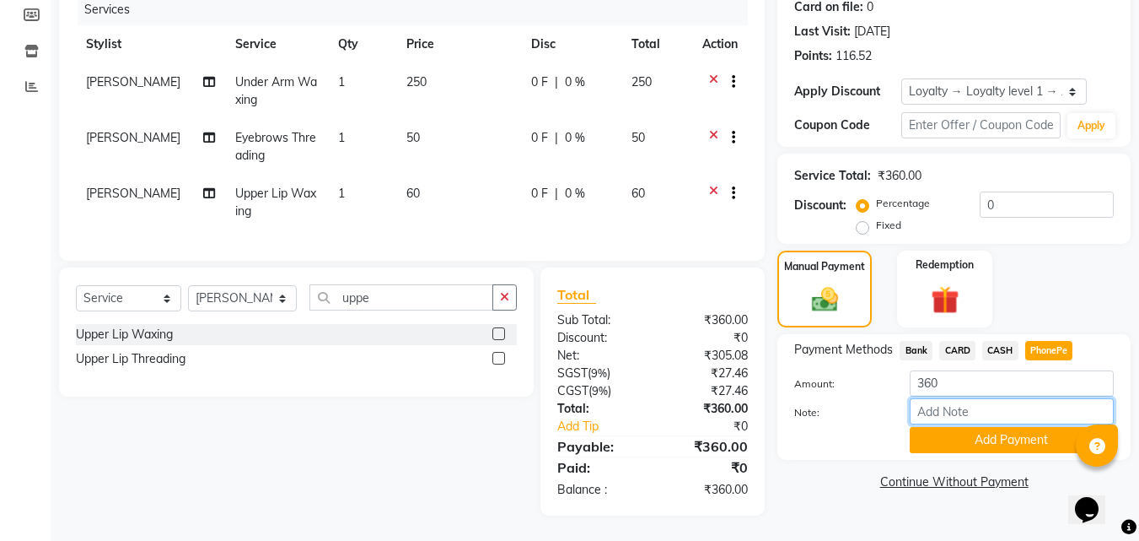
drag, startPoint x: 969, startPoint y: 395, endPoint x: 984, endPoint y: 388, distance: 16.6
click at [969, 398] on input "Note:" at bounding box center [1012, 411] width 204 height 26
type input "Aiswarya"
drag, startPoint x: 992, startPoint y: 397, endPoint x: 905, endPoint y: 398, distance: 86.9
click at [905, 398] on div "Aiswarya" at bounding box center [1011, 411] width 229 height 26
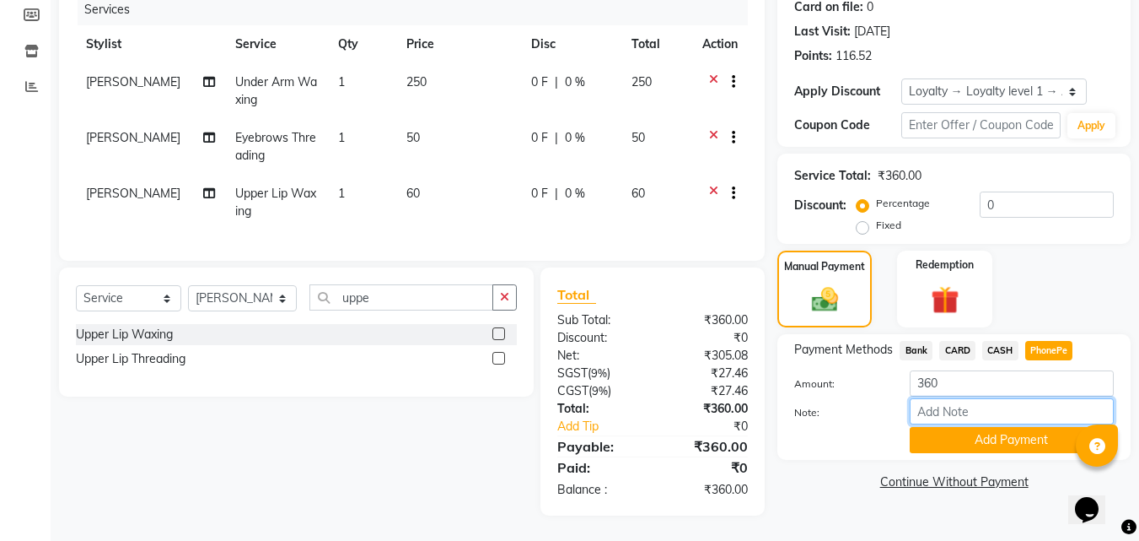
click at [937, 398] on input "Note:" at bounding box center [1012, 411] width 204 height 26
type input "RAGHI"
click at [995, 427] on button "Add Payment" at bounding box center [1012, 440] width 204 height 26
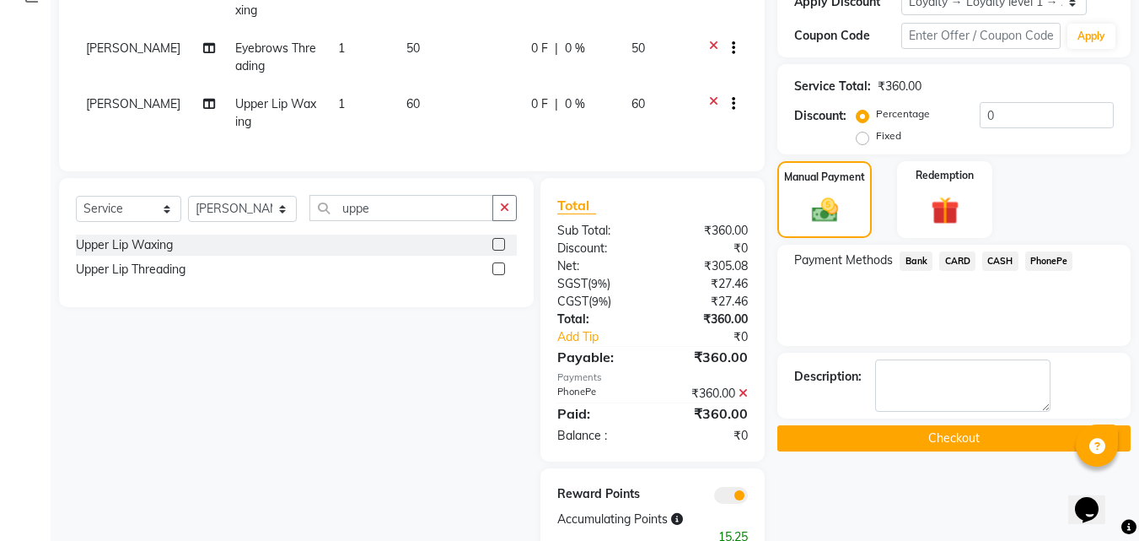
scroll to position [364, 0]
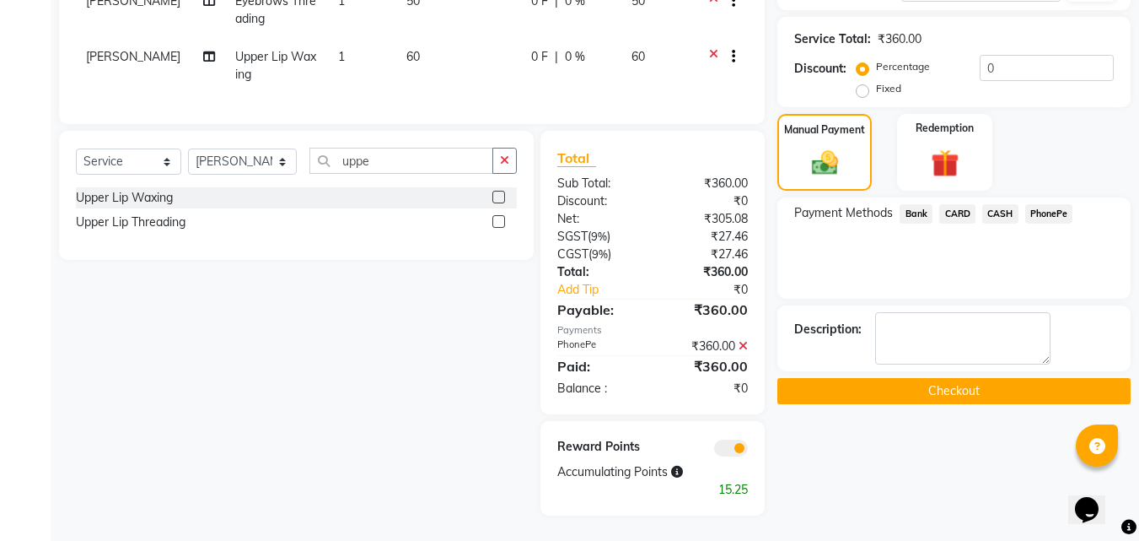
click at [850, 378] on button "Checkout" at bounding box center [954, 391] width 353 height 26
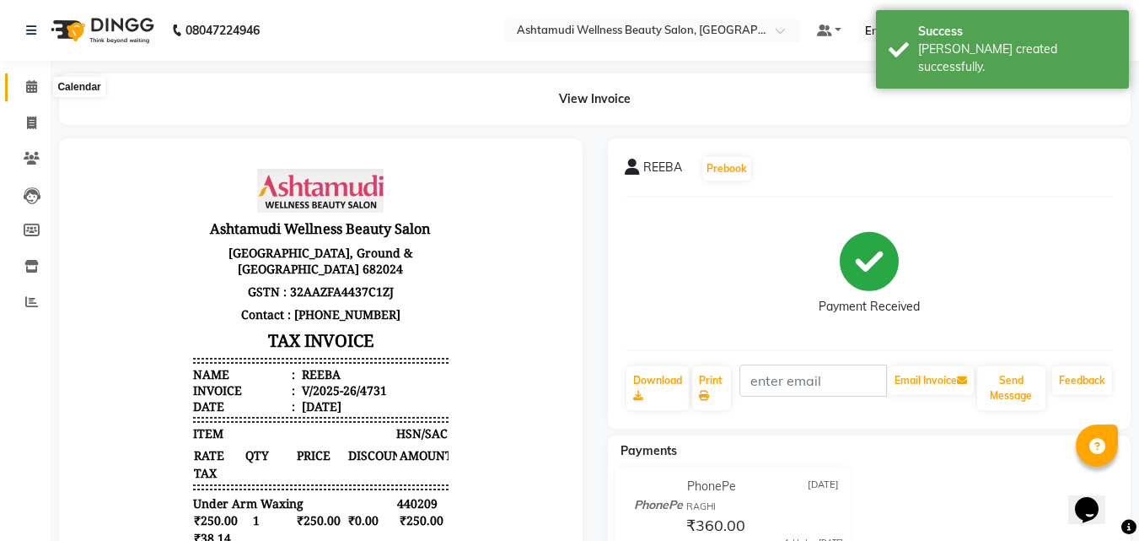
click at [31, 80] on icon at bounding box center [31, 86] width 11 height 13
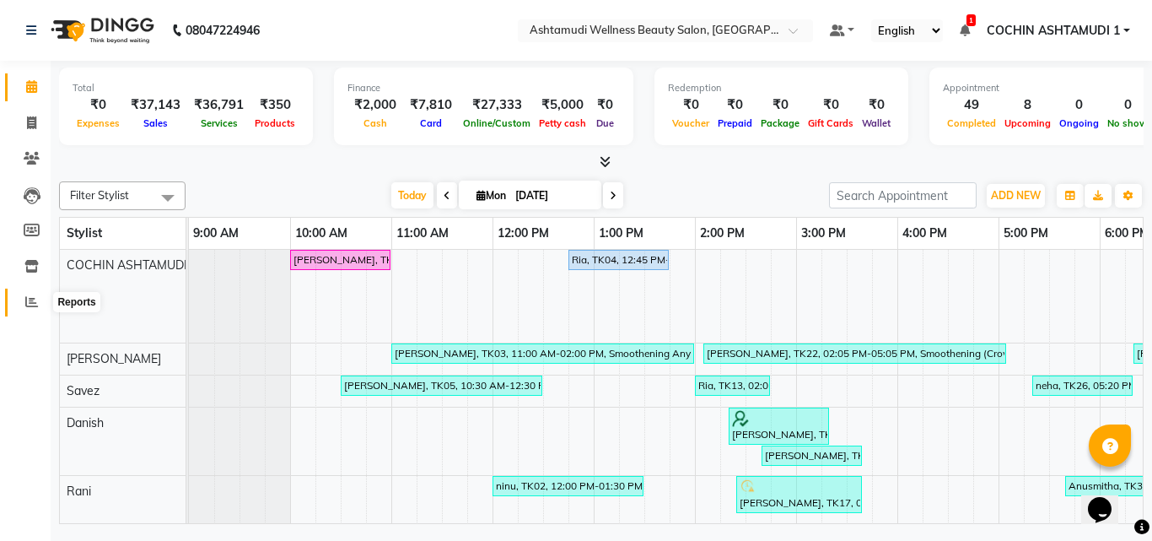
click at [35, 297] on icon at bounding box center [31, 301] width 13 height 13
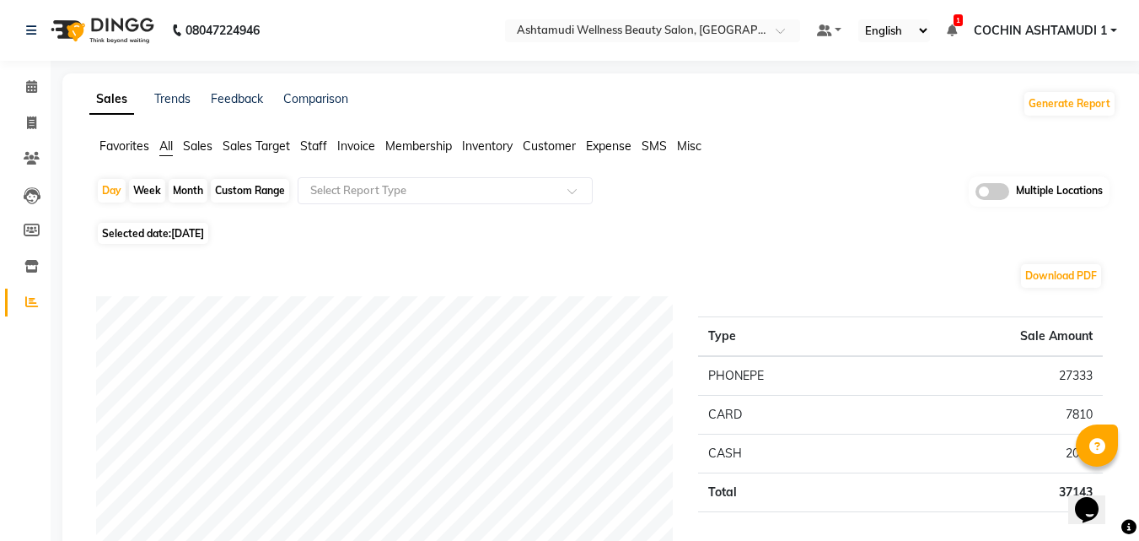
click at [317, 145] on span "Staff" at bounding box center [313, 145] width 27 height 15
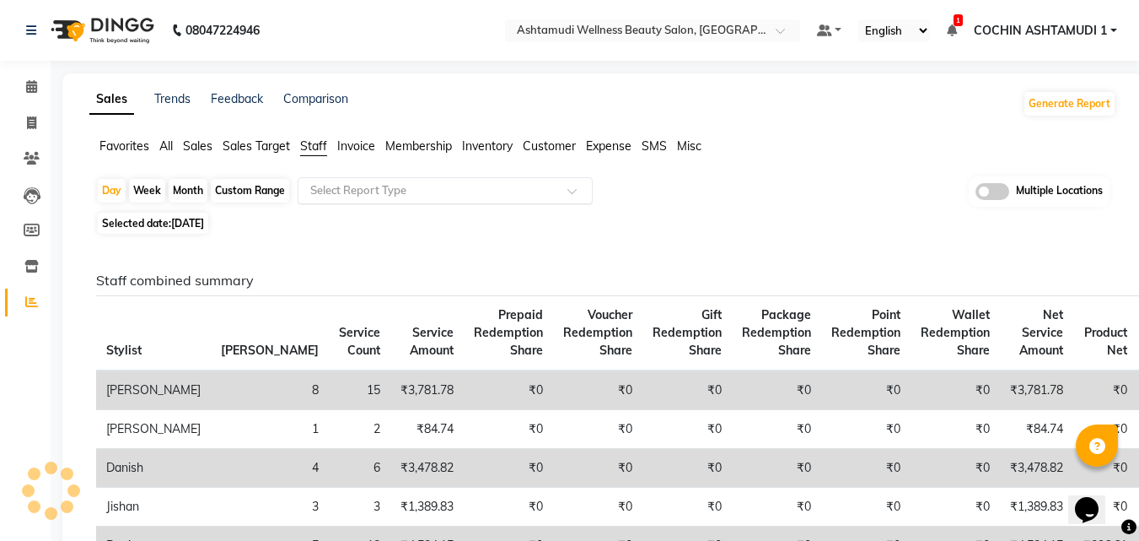
click at [371, 199] on div "Select Report Type" at bounding box center [445, 190] width 295 height 27
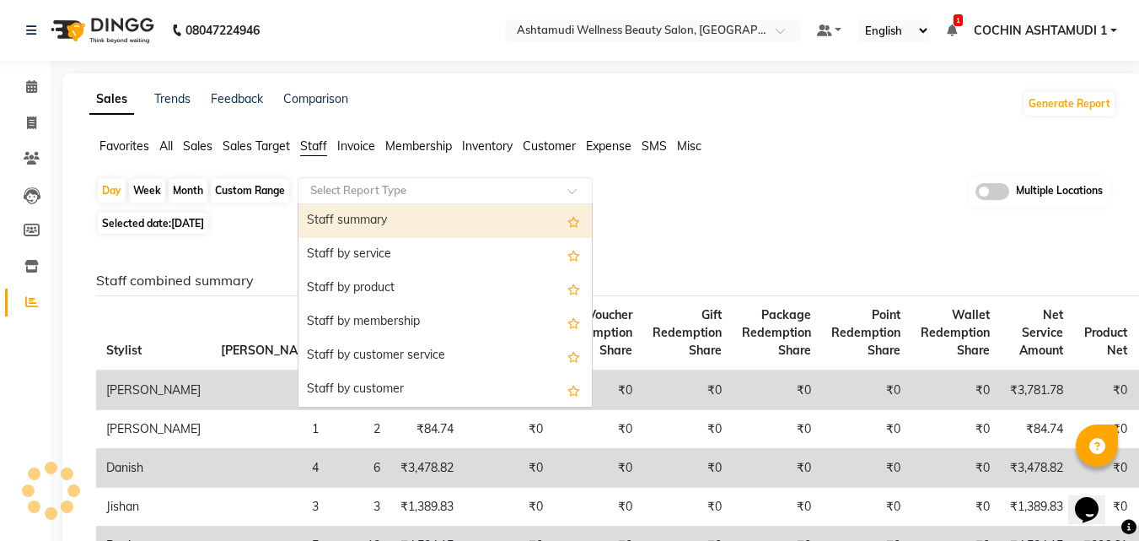
click at [358, 229] on div "Staff summary" at bounding box center [446, 221] width 294 height 34
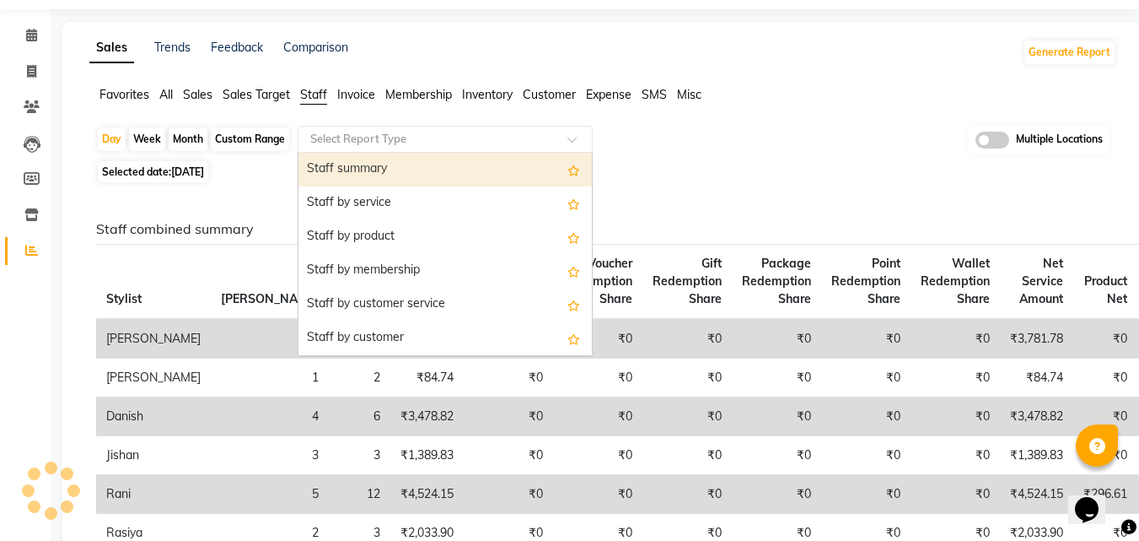
select select "full_report"
select select "csv"
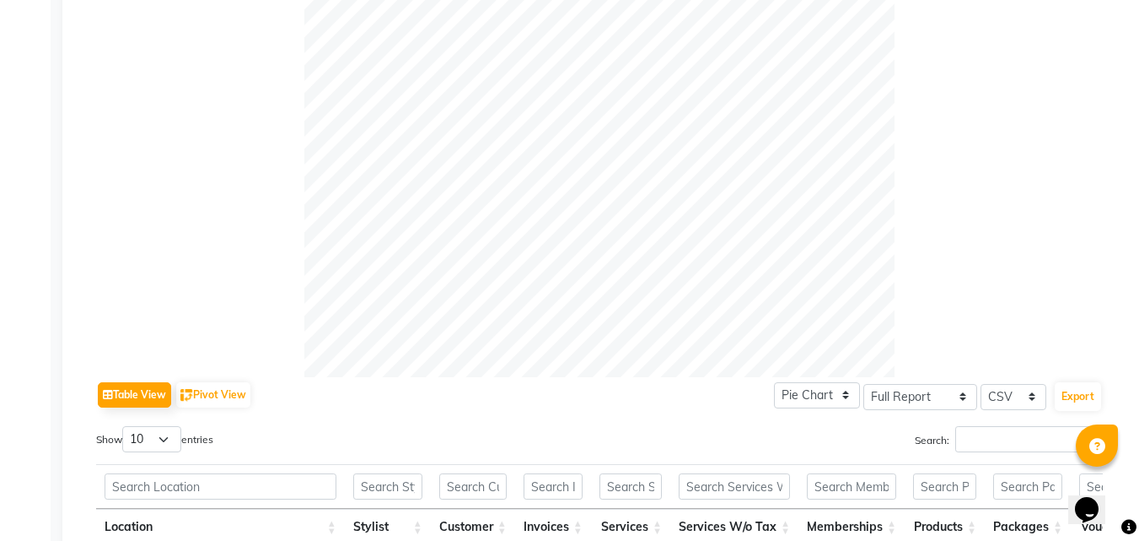
scroll to position [506, 0]
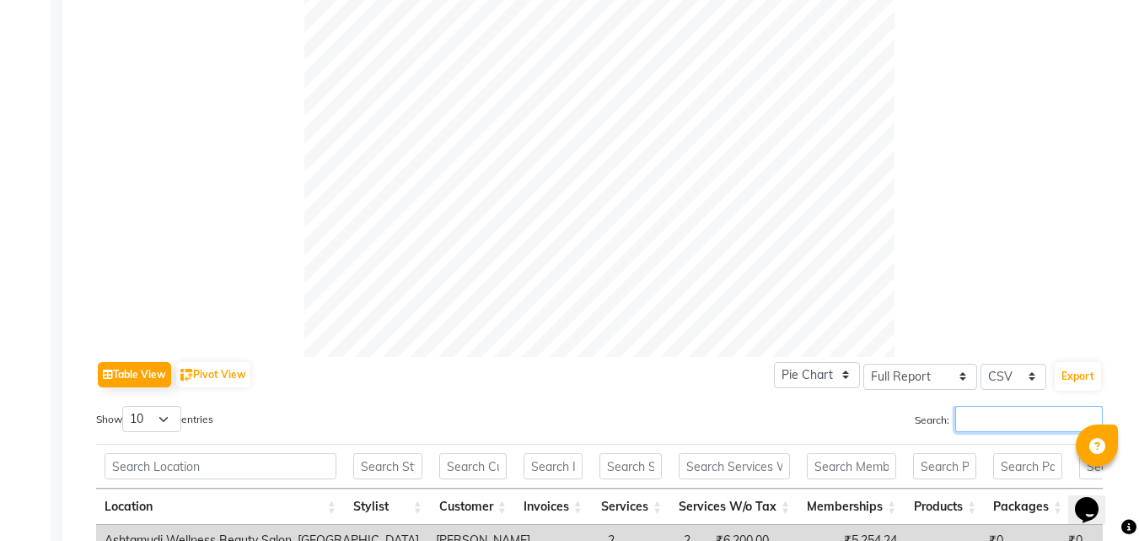
click at [988, 424] on input "Search:" at bounding box center [1030, 419] width 148 height 26
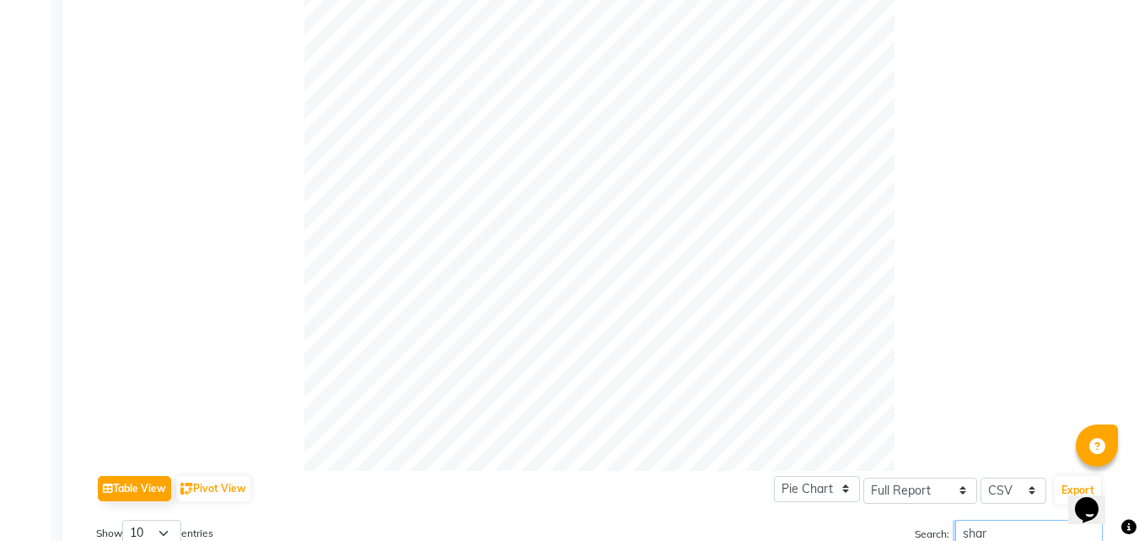
scroll to position [84, 0]
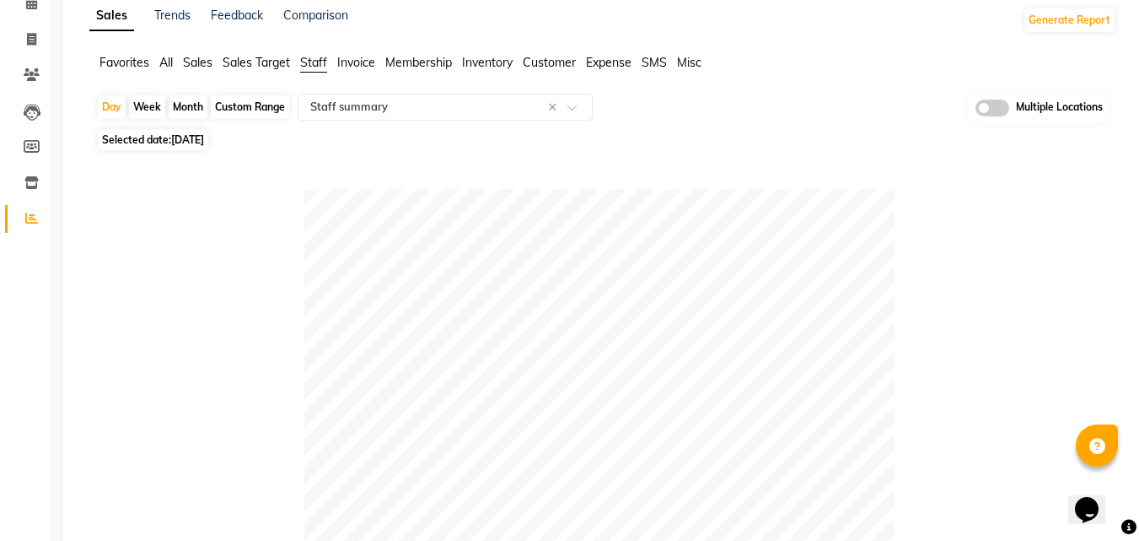
type input "shar"
click at [392, 123] on div "Day Week Month Custom Range Select Report Type × Staff summary × Multiple Locat…" at bounding box center [603, 108] width 1014 height 31
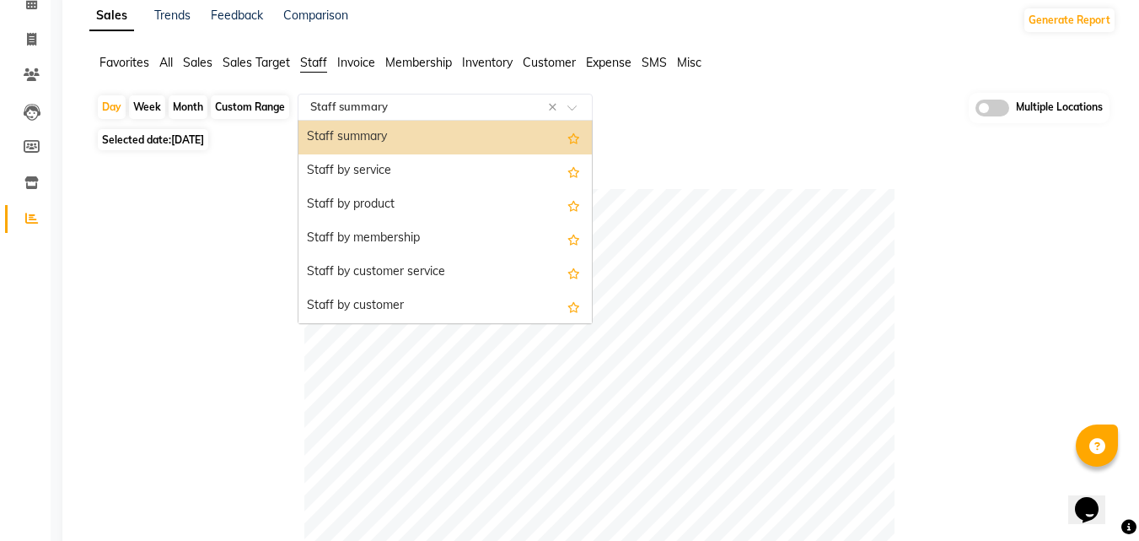
click at [404, 106] on input "text" at bounding box center [428, 107] width 243 height 17
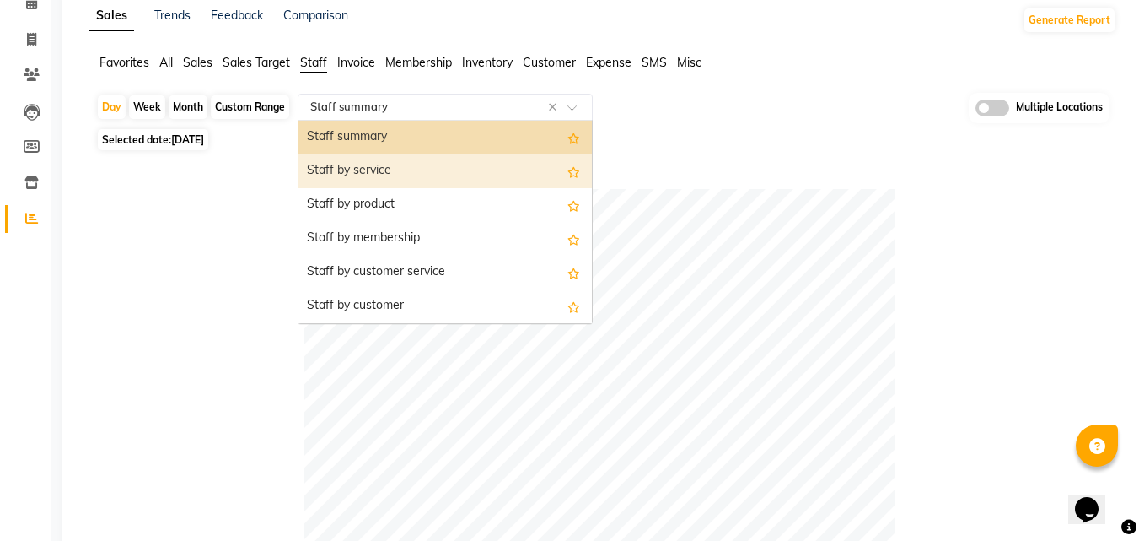
click at [377, 174] on div "Staff by service" at bounding box center [446, 171] width 294 height 34
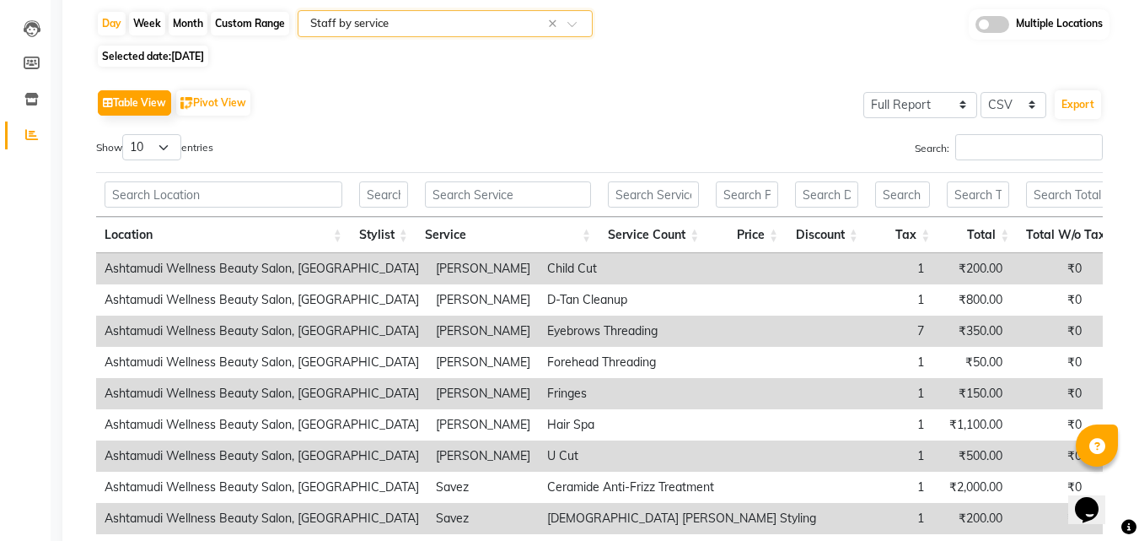
scroll to position [169, 0]
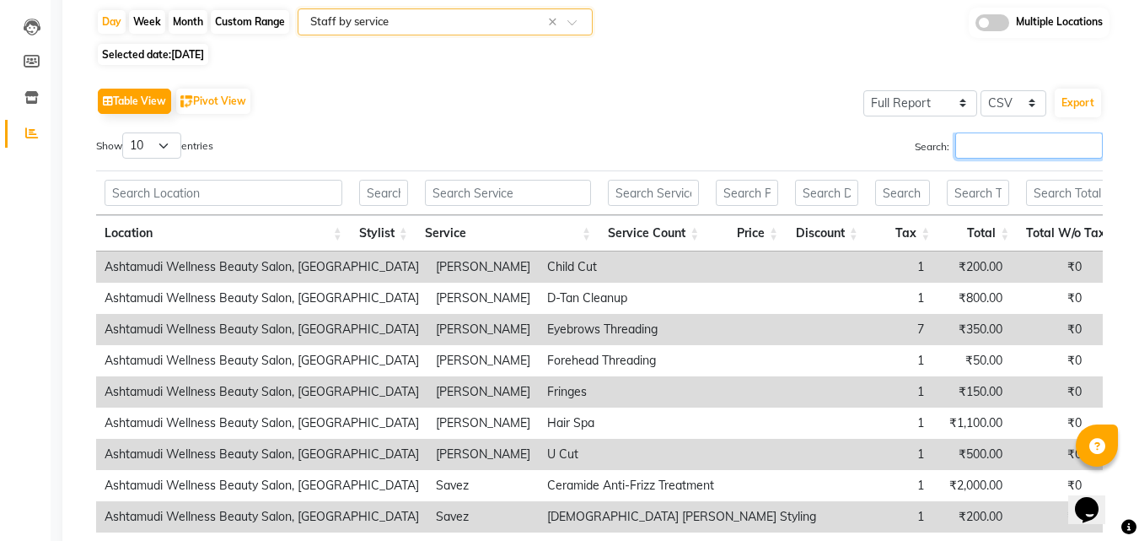
click at [968, 140] on input "Search:" at bounding box center [1030, 145] width 148 height 26
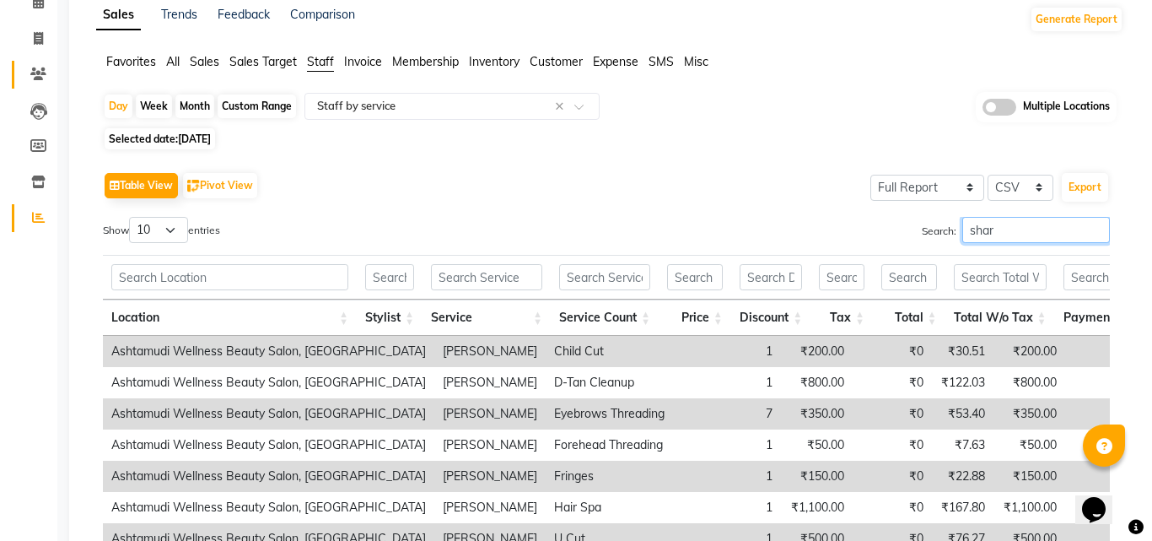
scroll to position [0, 0]
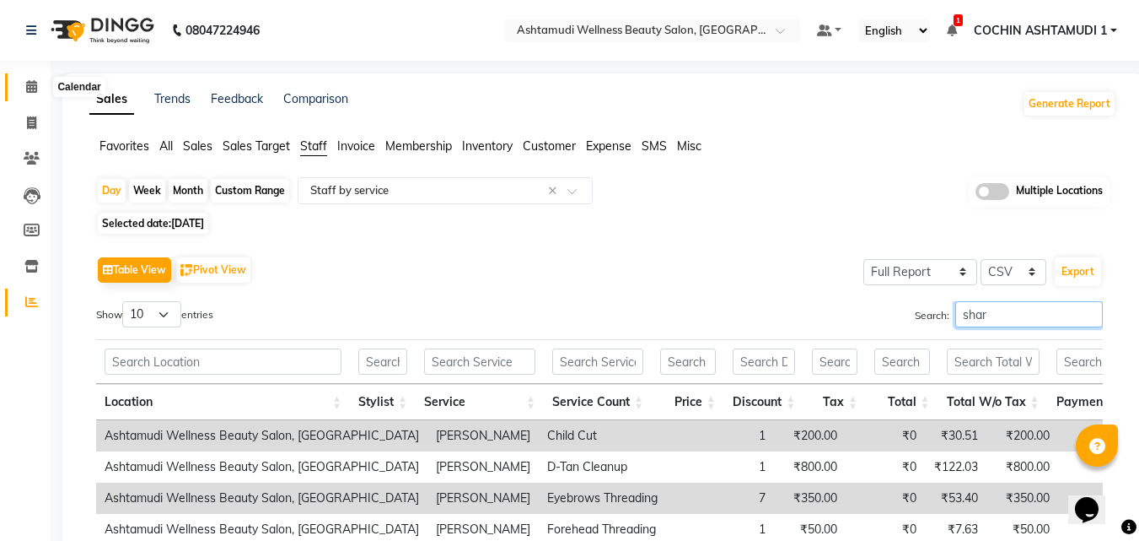
type input "shar"
click at [31, 82] on icon at bounding box center [31, 86] width 11 height 13
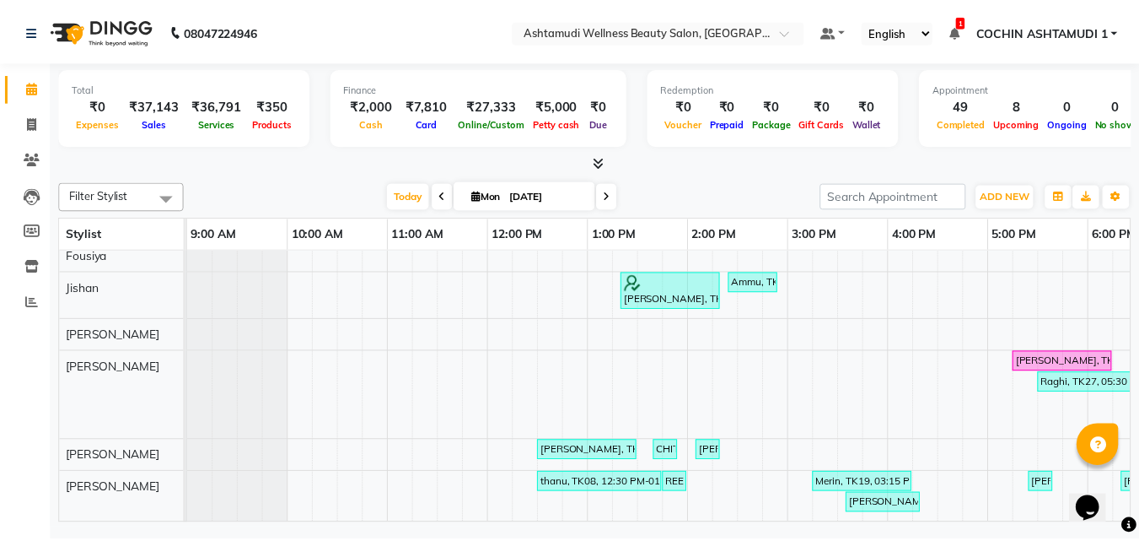
scroll to position [535, 0]
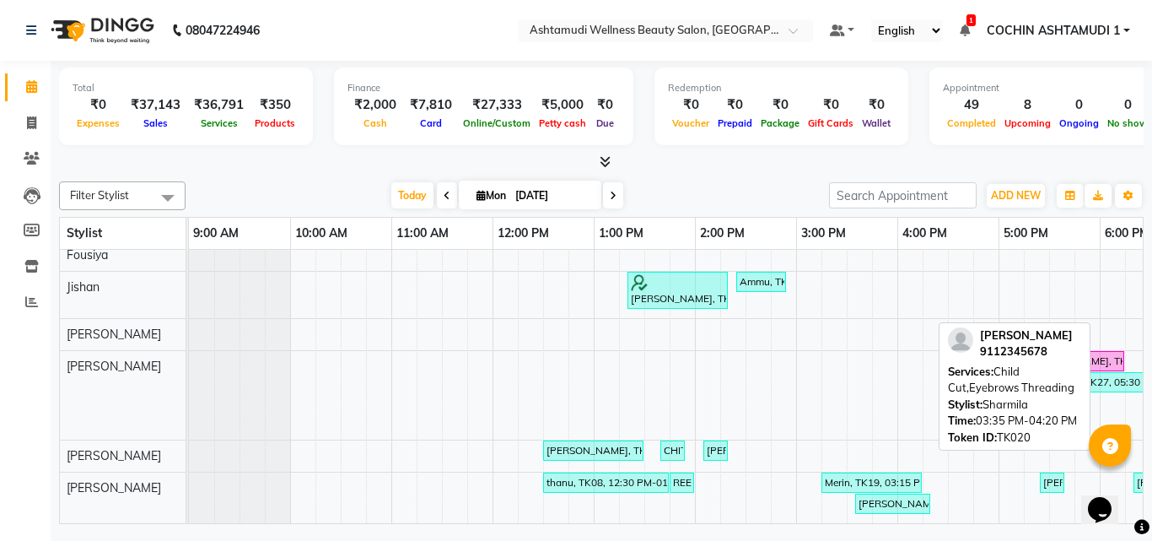
click at [886, 496] on div "[PERSON_NAME], TK20, 03:35 PM-04:20 PM, Child Cut,Eyebrows Threading" at bounding box center [893, 503] width 72 height 15
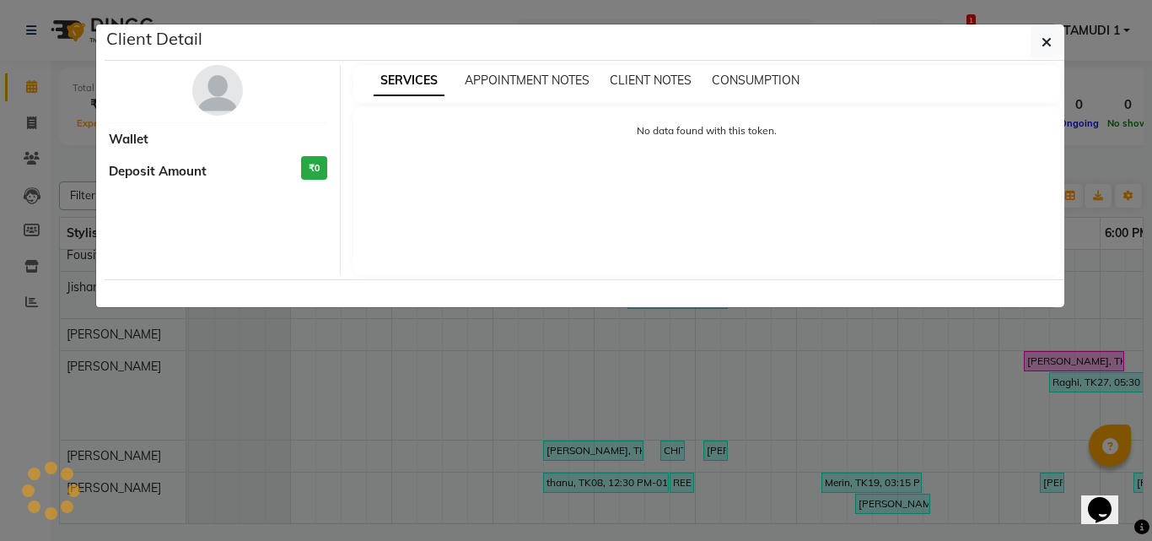
select select "3"
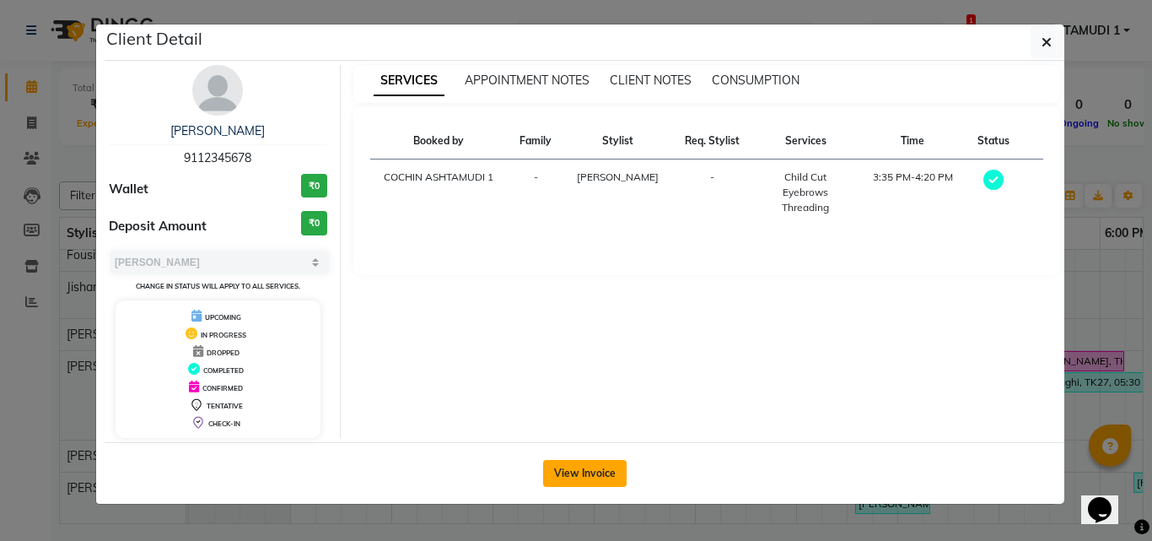
click at [599, 471] on button "View Invoice" at bounding box center [585, 473] width 84 height 27
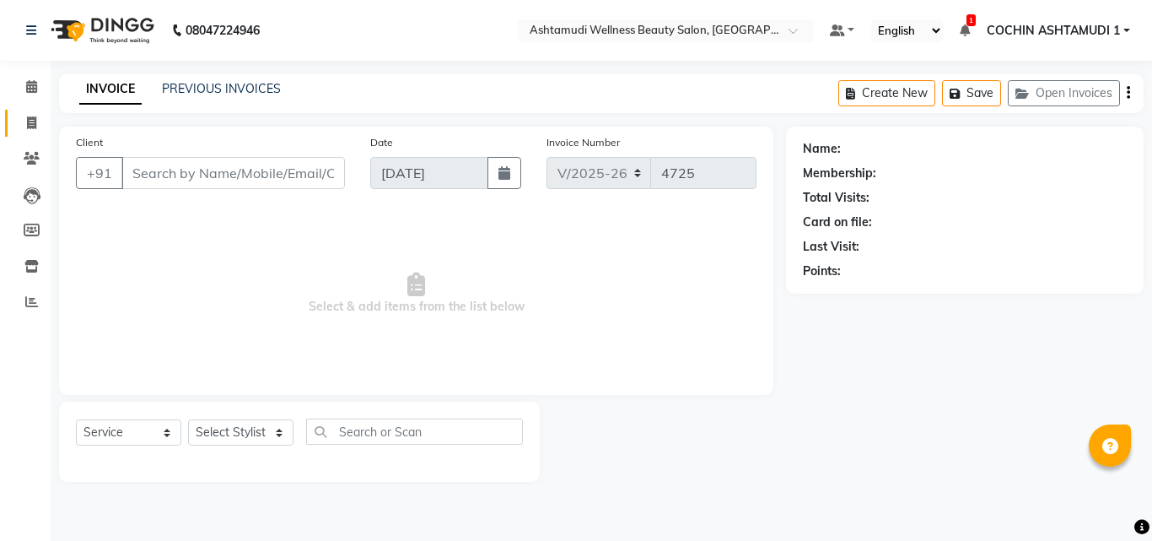
click at [30, 125] on icon at bounding box center [31, 122] width 9 height 13
select select "service"
type input "4725"
select select "4632"
click at [30, 119] on icon at bounding box center [31, 122] width 9 height 13
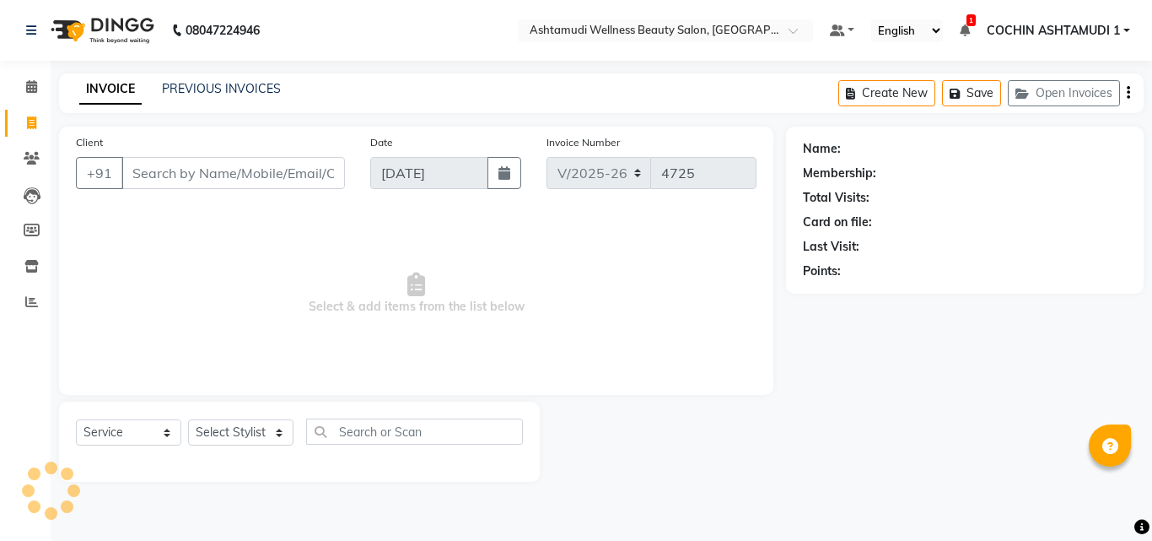
select select "service"
type input "4725"
select select "4632"
drag, startPoint x: 211, startPoint y: 426, endPoint x: 223, endPoint y: 420, distance: 13.2
click at [211, 426] on select "Select Stylist [PERSON_NAME](URAJ) [PERSON_NAME] COCHIN ASHTAMUDI Danish [PERSO…" at bounding box center [243, 432] width 110 height 26
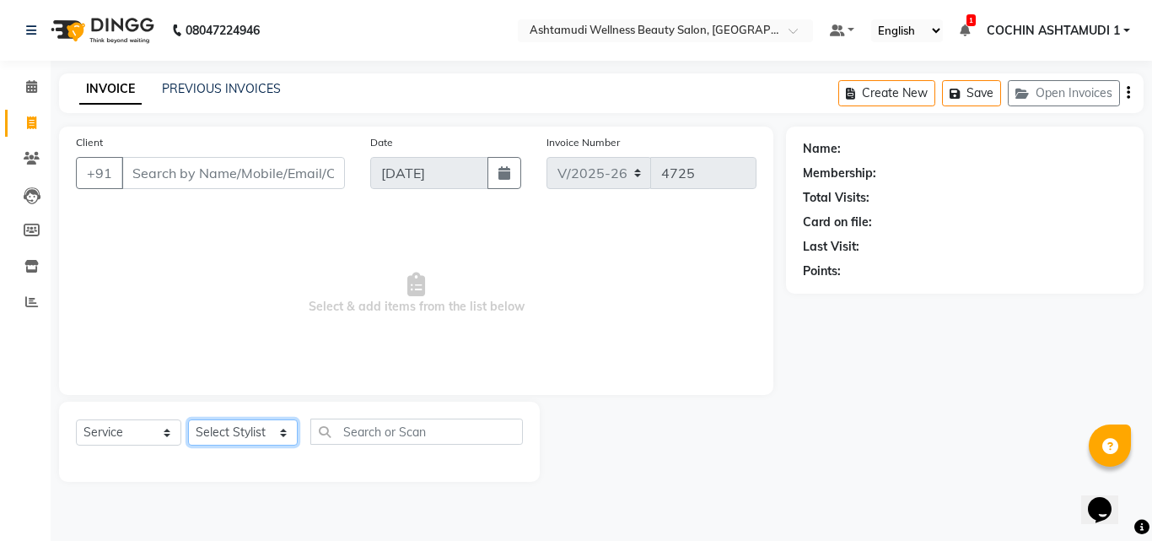
select select "44402"
click at [188, 419] on select "Select Stylist [PERSON_NAME](URAJ) [PERSON_NAME] COCHIN ASHTAMUDI Danish [PERSO…" at bounding box center [243, 432] width 110 height 26
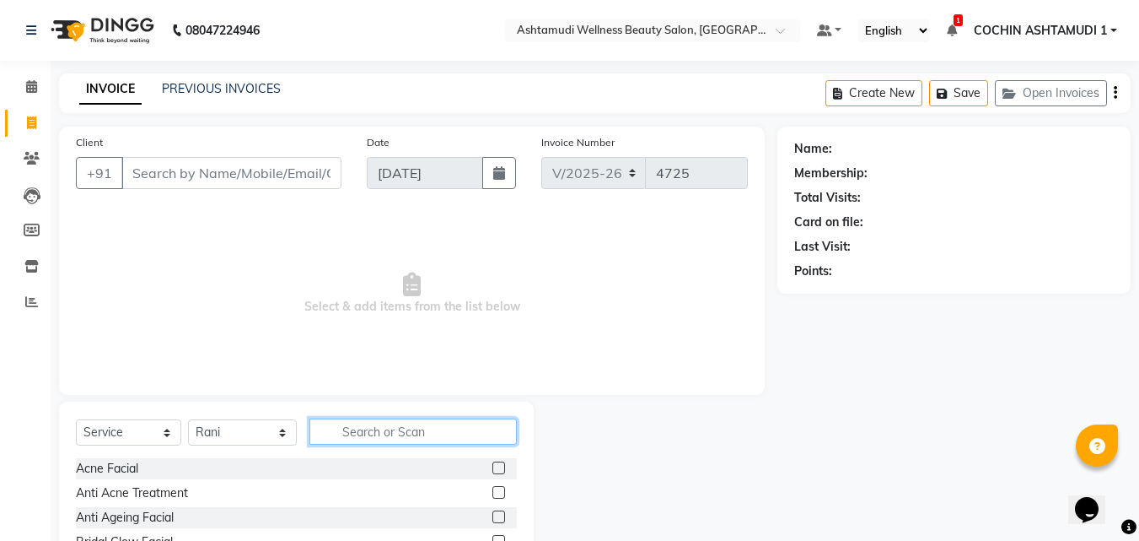
click at [381, 436] on input "text" at bounding box center [414, 431] width 208 height 26
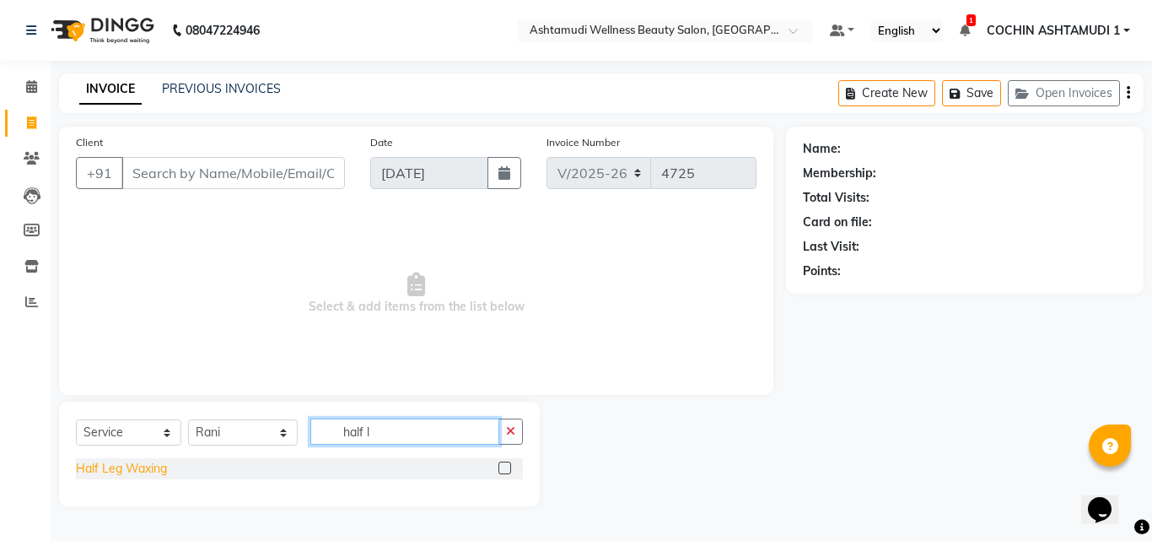
type input "half l"
click at [156, 467] on div "Half Leg Waxing" at bounding box center [121, 469] width 91 height 18
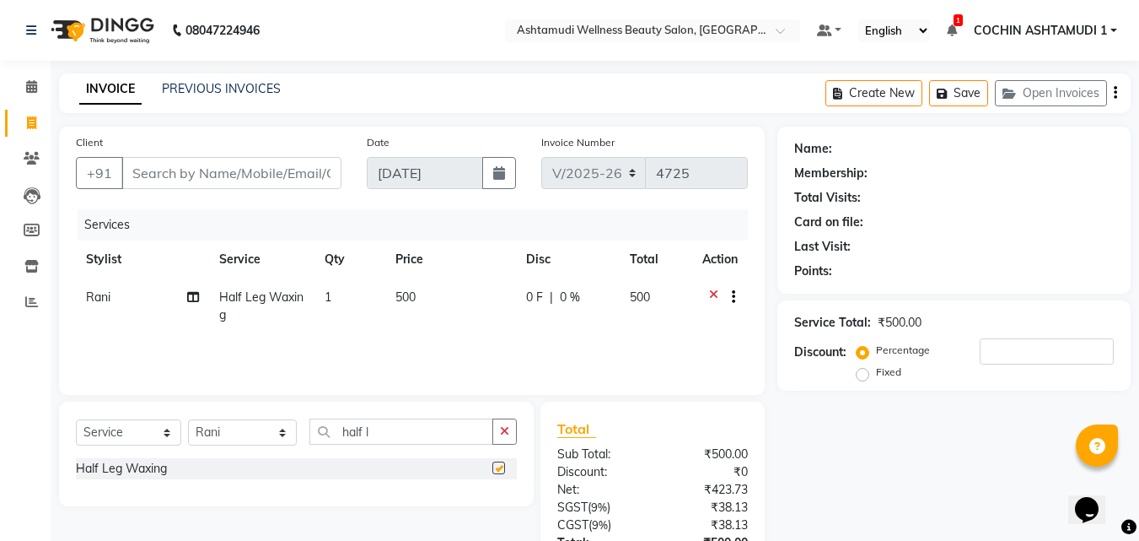
checkbox input "false"
click at [506, 431] on icon "button" at bounding box center [504, 431] width 9 height 12
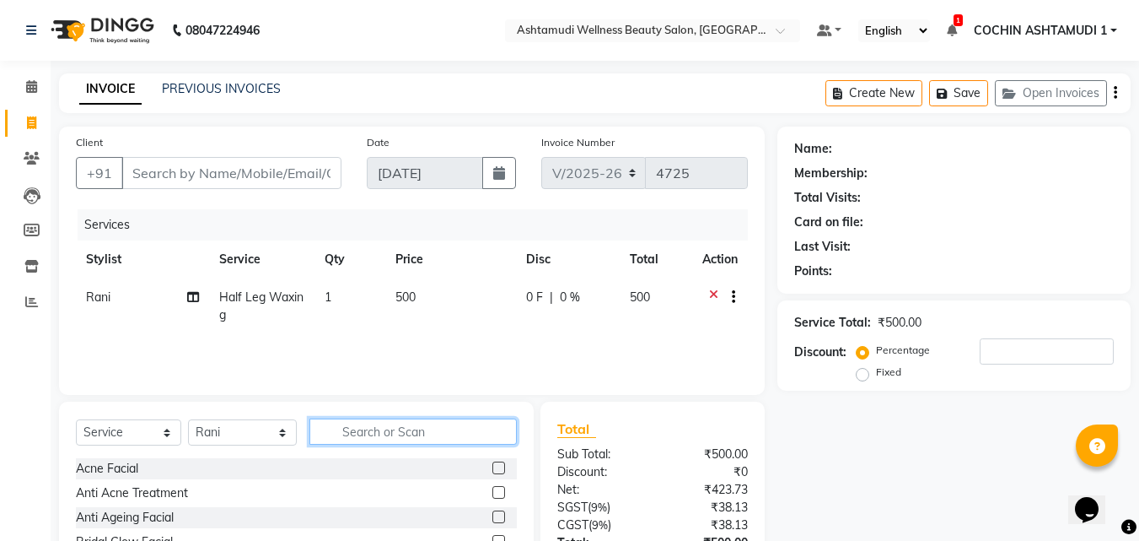
click at [440, 431] on input "text" at bounding box center [414, 431] width 208 height 26
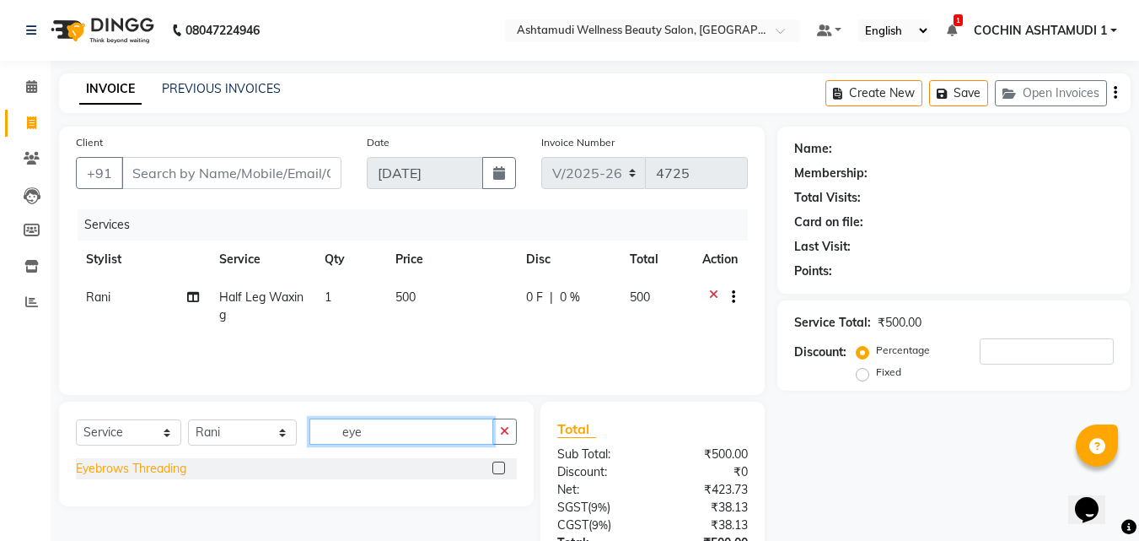
type input "eye"
click at [122, 472] on div "Eyebrows Threading" at bounding box center [131, 469] width 110 height 18
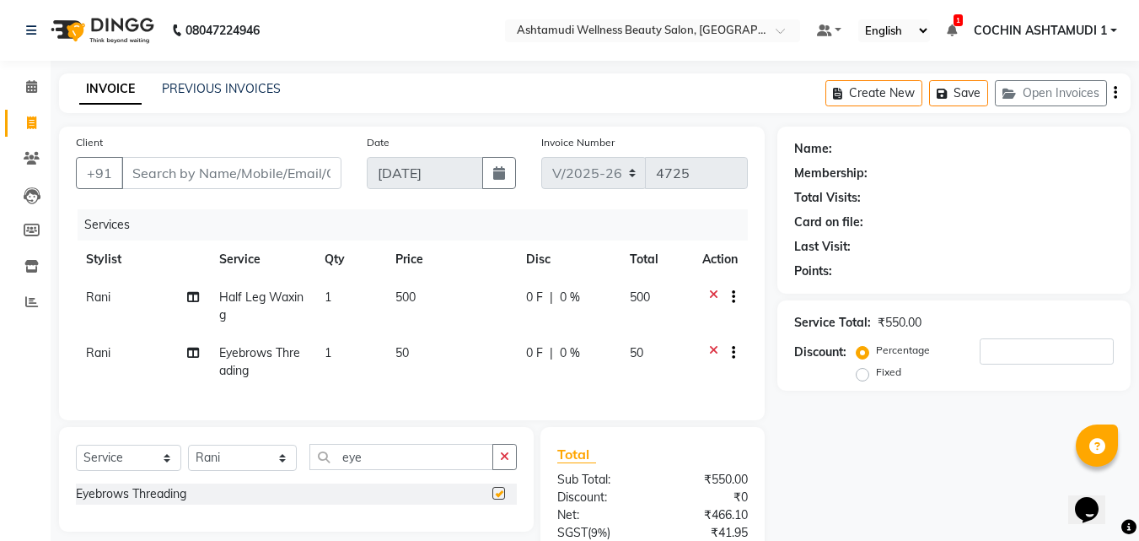
checkbox input "false"
click at [502, 461] on button "button" at bounding box center [505, 457] width 24 height 26
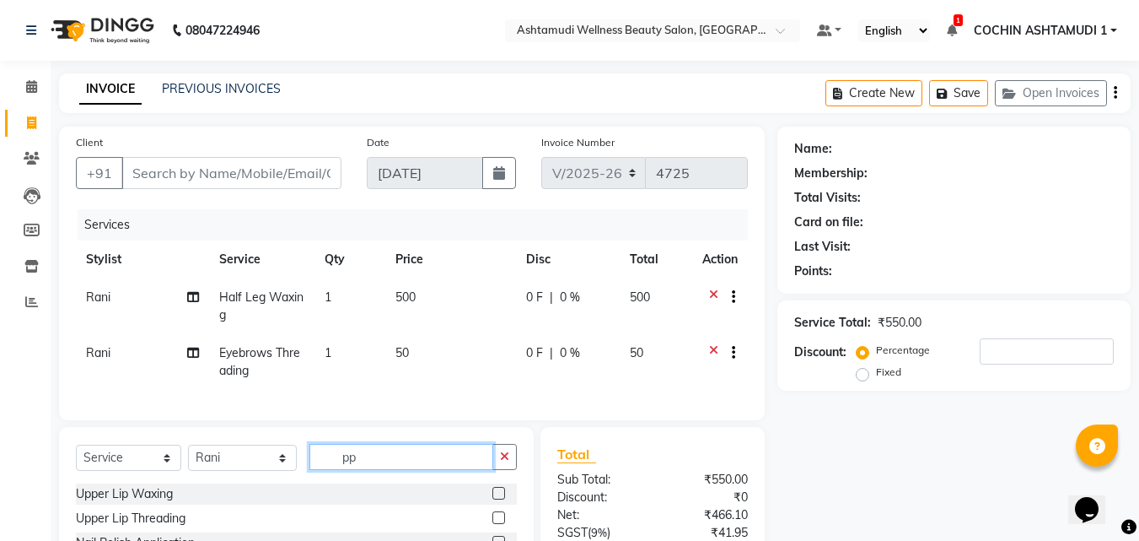
type input "p"
type input "upp"
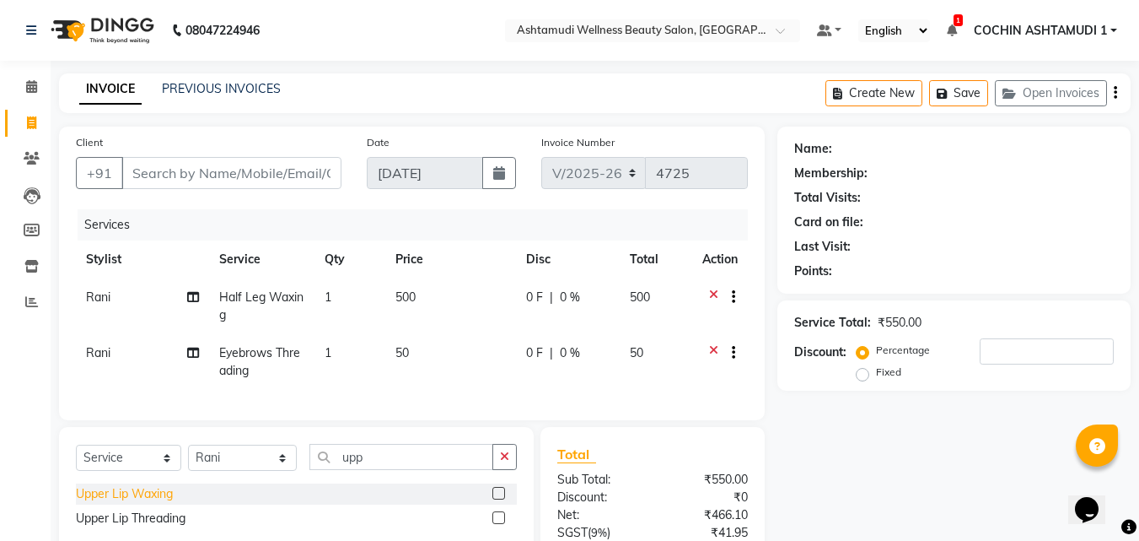
click at [157, 501] on div "Upper Lip Waxing" at bounding box center [124, 494] width 97 height 18
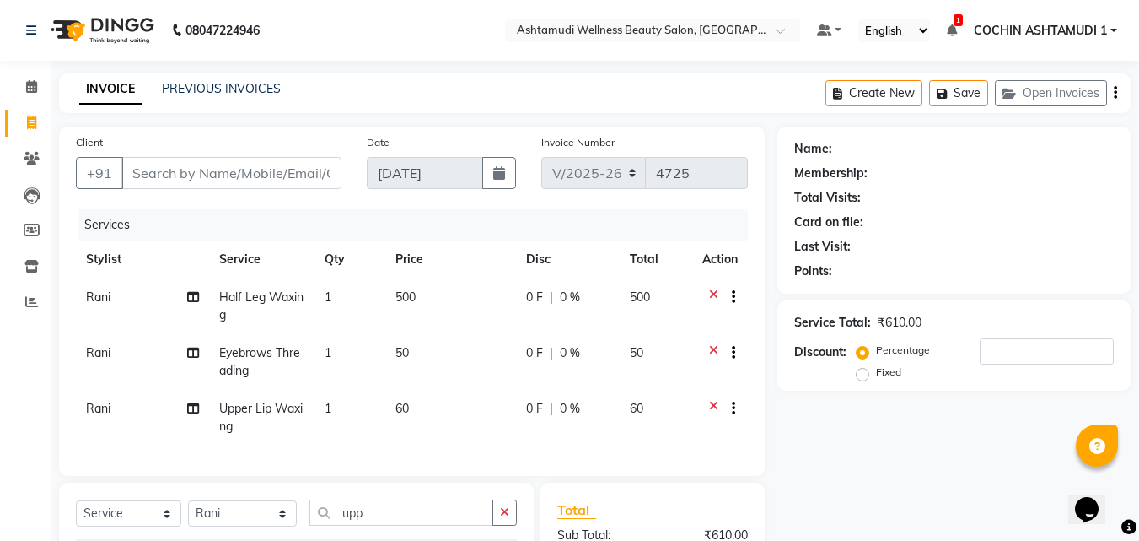
checkbox input "false"
click at [271, 163] on input "Client" at bounding box center [231, 173] width 220 height 32
type input "9"
type input "0"
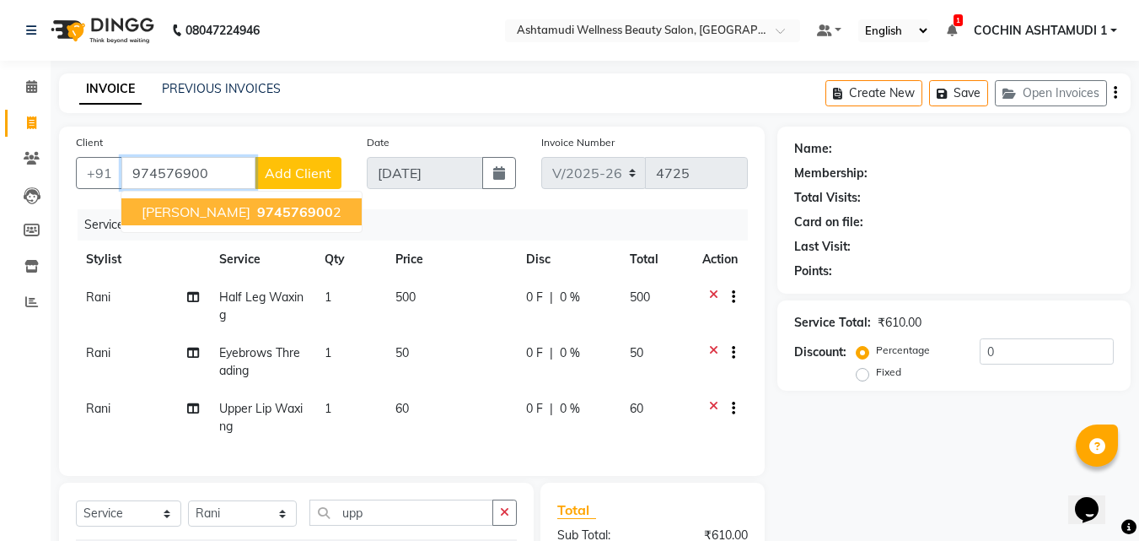
click at [265, 205] on span "974576900" at bounding box center [295, 211] width 76 height 17
type input "9745769002"
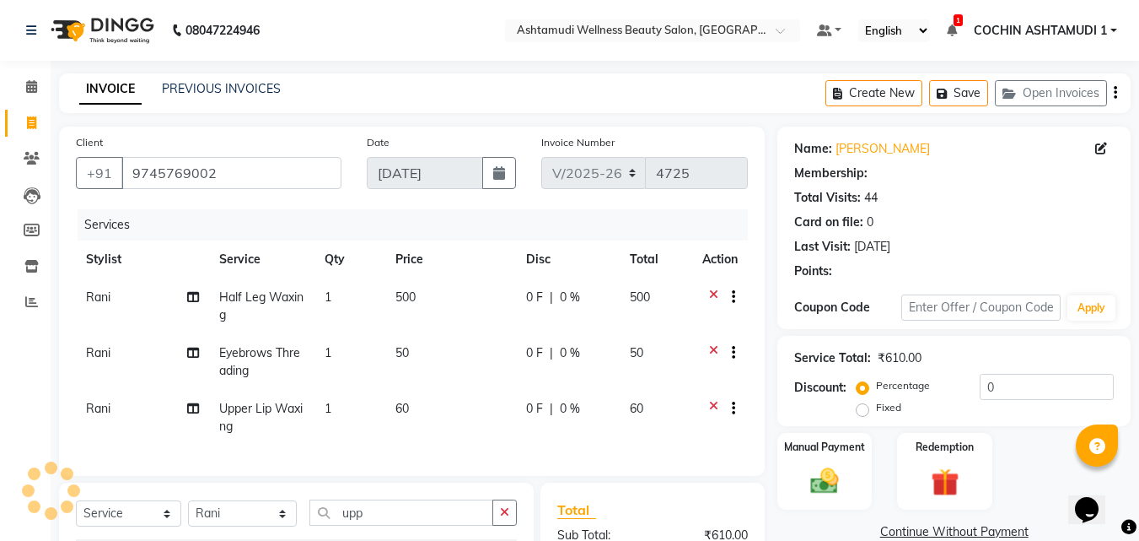
select select "2: Object"
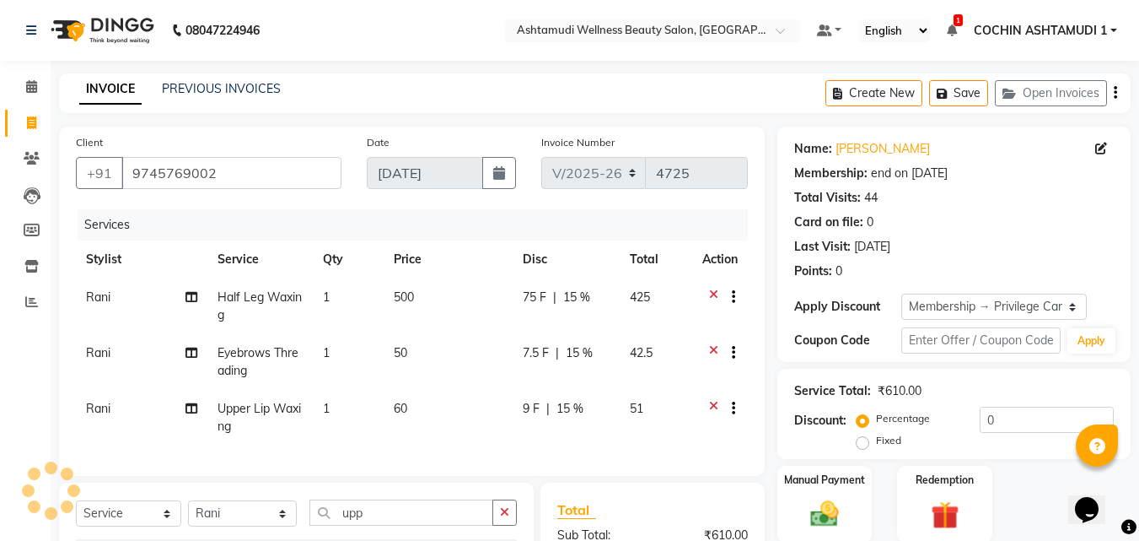
type input "15"
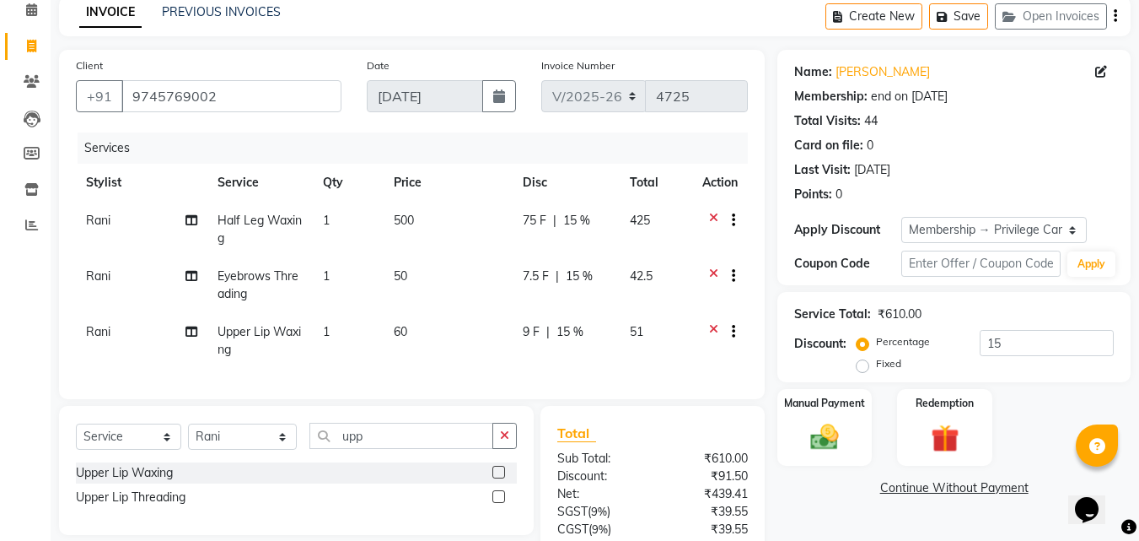
scroll to position [245, 0]
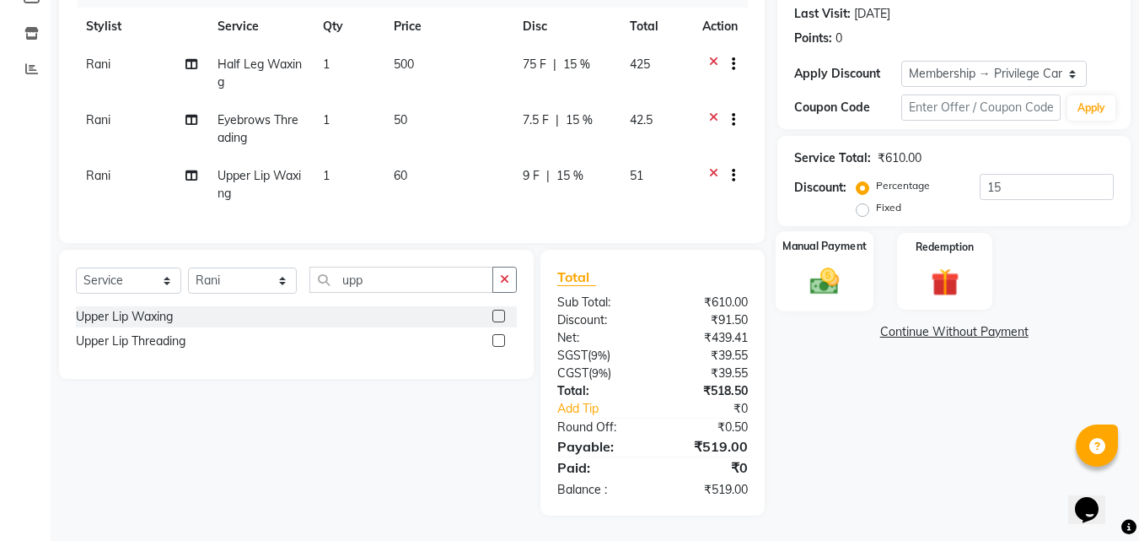
click at [829, 243] on div "Manual Payment" at bounding box center [825, 271] width 99 height 80
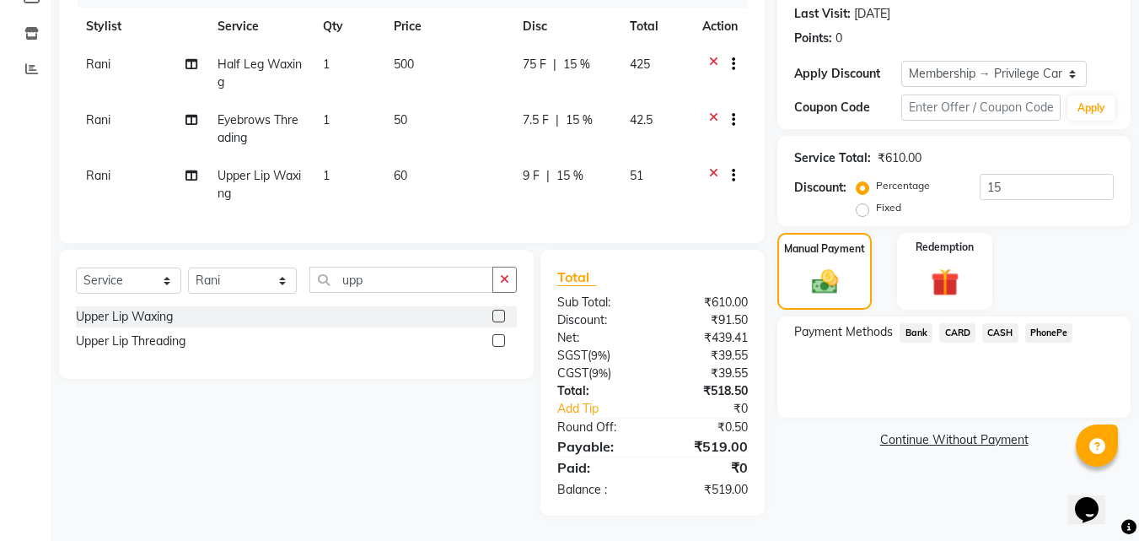
click at [1053, 323] on span "PhonePe" at bounding box center [1050, 332] width 48 height 19
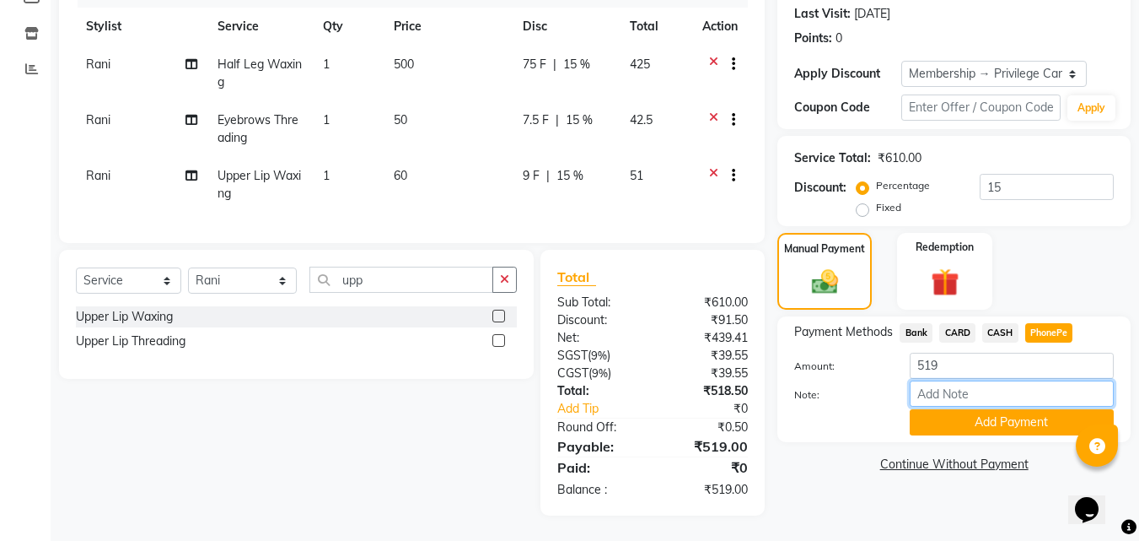
click at [953, 380] on input "Note:" at bounding box center [1012, 393] width 204 height 26
type input "RAGHI"
click at [975, 409] on button "Add Payment" at bounding box center [1012, 422] width 204 height 26
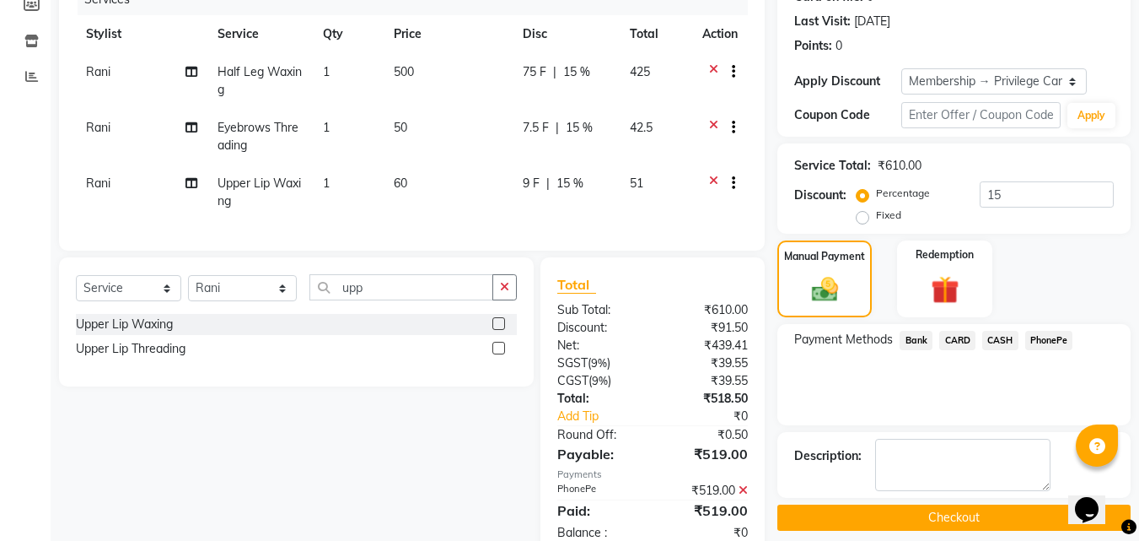
scroll to position [340, 0]
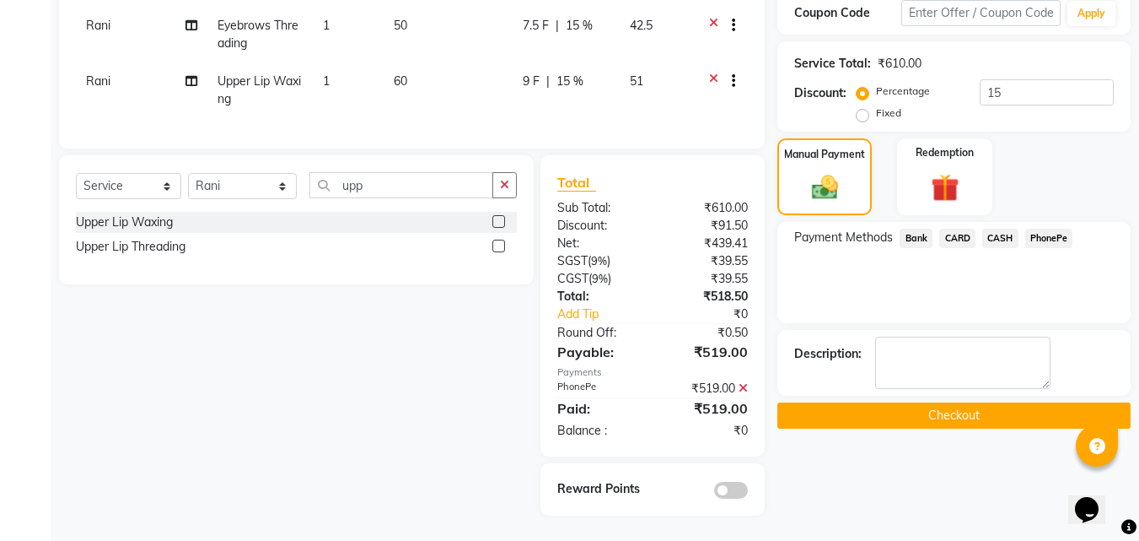
click at [875, 402] on button "Checkout" at bounding box center [954, 415] width 353 height 26
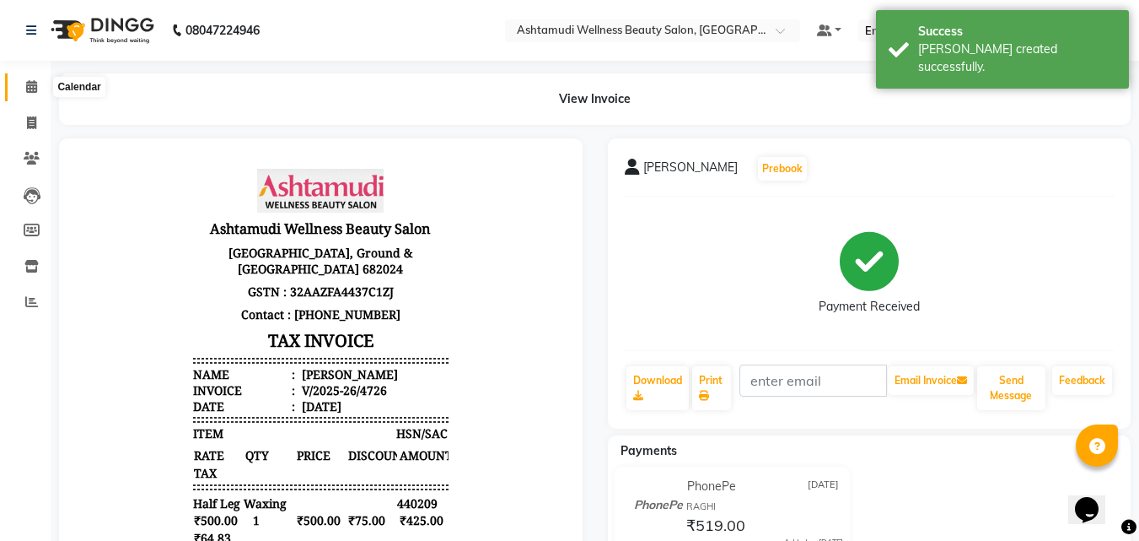
click at [38, 87] on span at bounding box center [32, 87] width 30 height 19
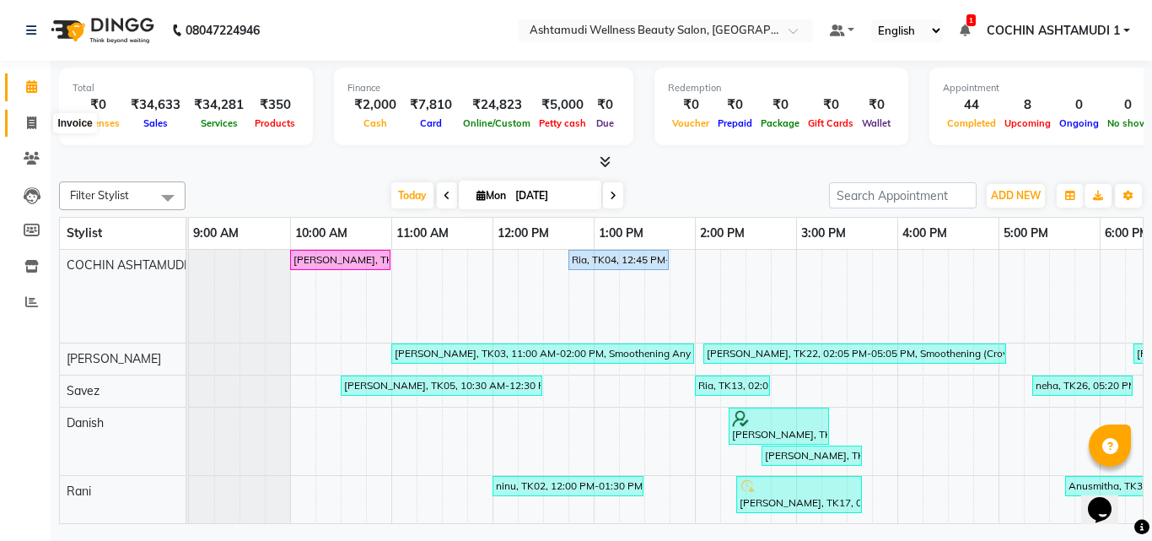
click at [30, 121] on icon at bounding box center [31, 122] width 9 height 13
select select "service"
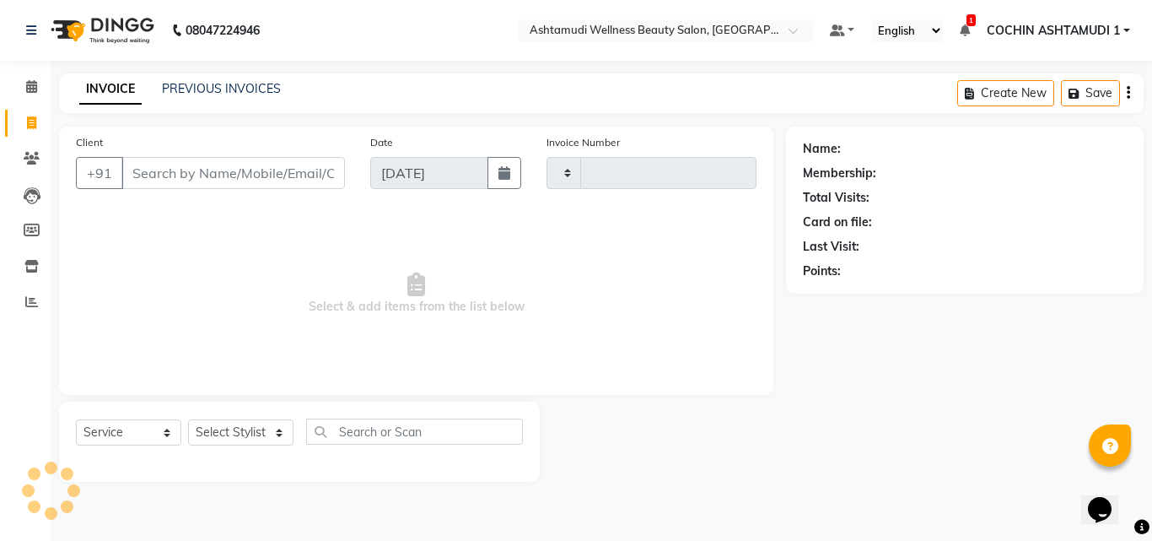
type input "4727"
select select "4632"
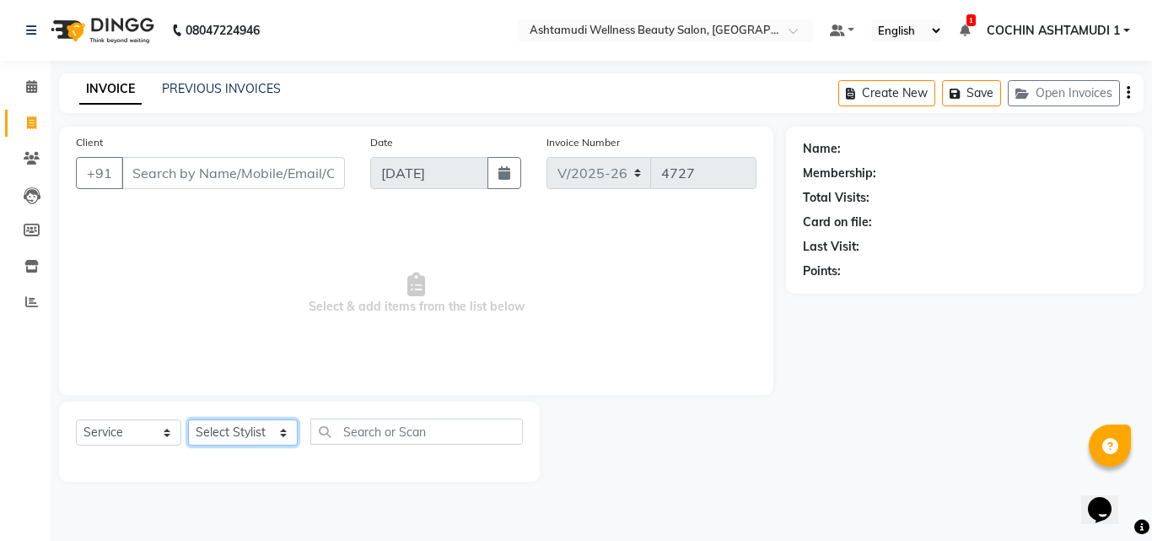
click at [247, 439] on select "Select Stylist [PERSON_NAME](URAJ) [PERSON_NAME] COCHIN ASHTAMUDI Danish [PERSO…" at bounding box center [243, 432] width 110 height 26
select select "88283"
click at [188, 419] on select "Select Stylist [PERSON_NAME](URAJ) [PERSON_NAME] COCHIN ASHTAMUDI Danish [PERSO…" at bounding box center [243, 432] width 110 height 26
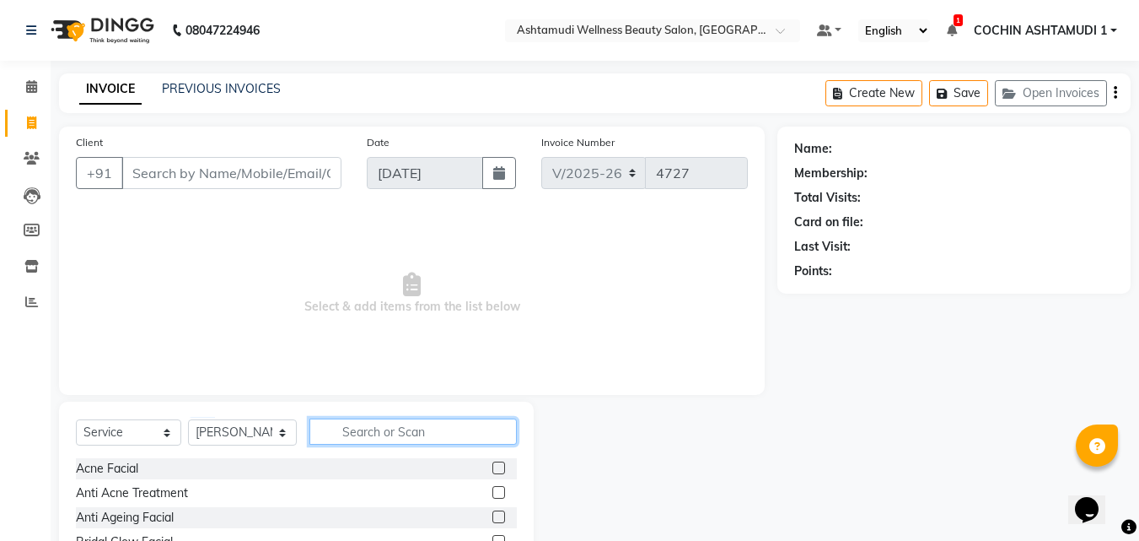
click at [345, 423] on input "text" at bounding box center [414, 431] width 208 height 26
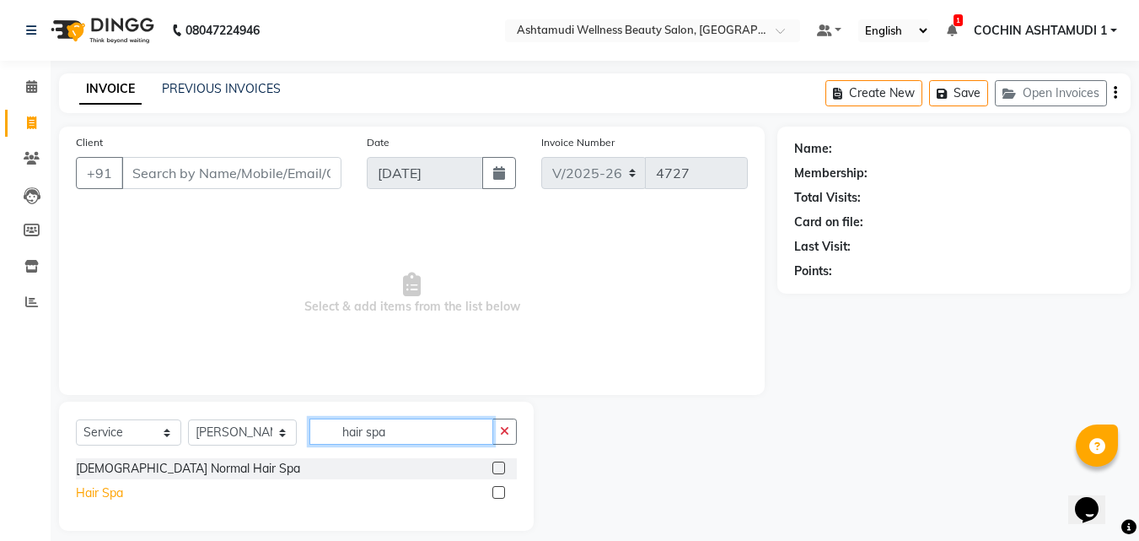
type input "hair spa"
click at [86, 498] on div "Hair Spa" at bounding box center [99, 493] width 47 height 18
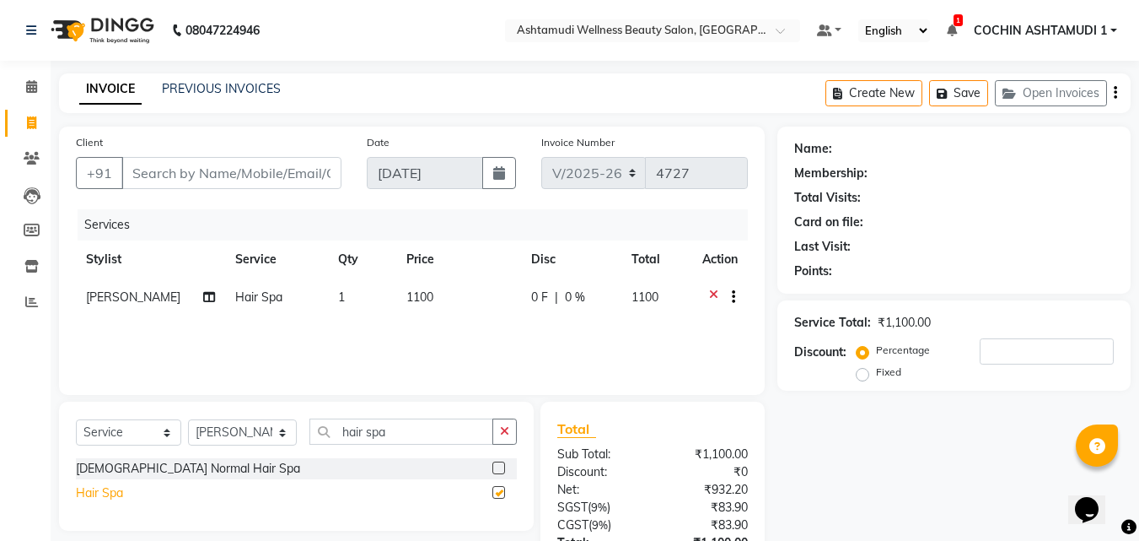
checkbox input "false"
drag, startPoint x: 412, startPoint y: 439, endPoint x: 332, endPoint y: 456, distance: 81.9
click at [332, 456] on div "Select Service Product Membership Package Voucher Prepaid Gift Card Select Styl…" at bounding box center [296, 438] width 441 height 40
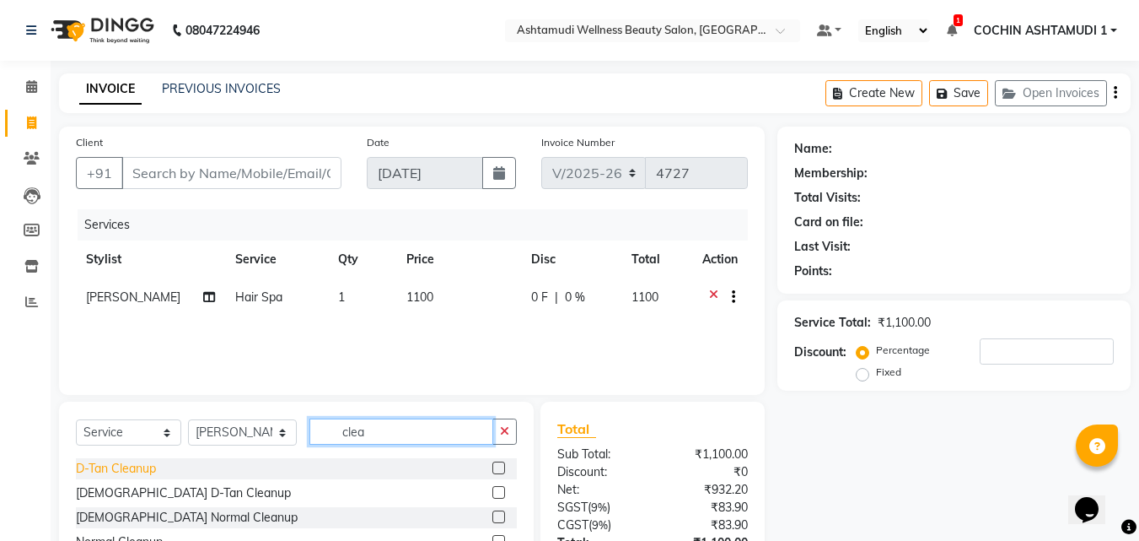
type input "clea"
click at [116, 467] on div "D-Tan Cleanup" at bounding box center [116, 469] width 80 height 18
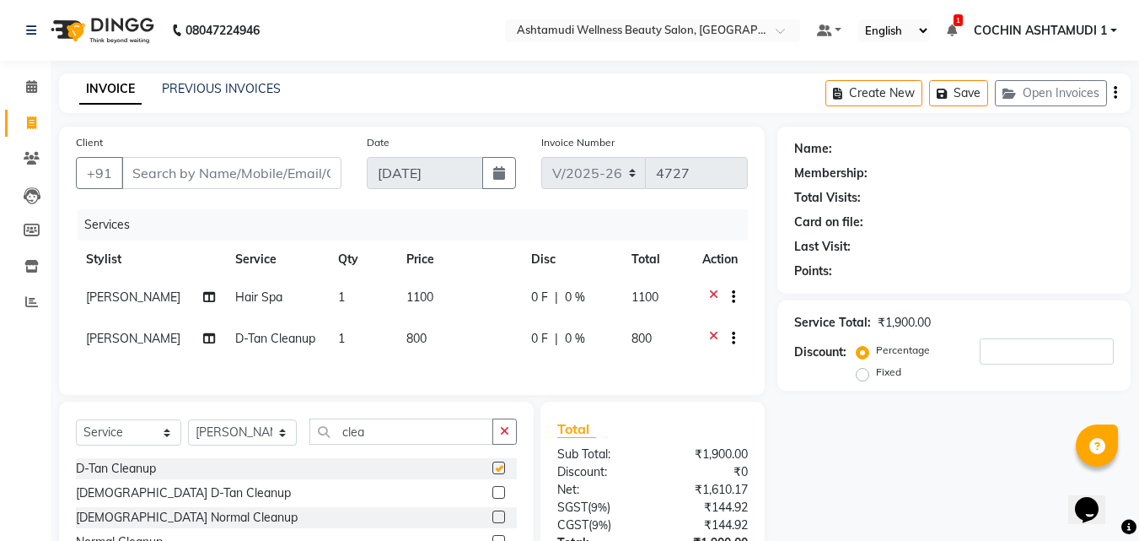
checkbox input "false"
click at [420, 444] on input "clea" at bounding box center [402, 431] width 185 height 26
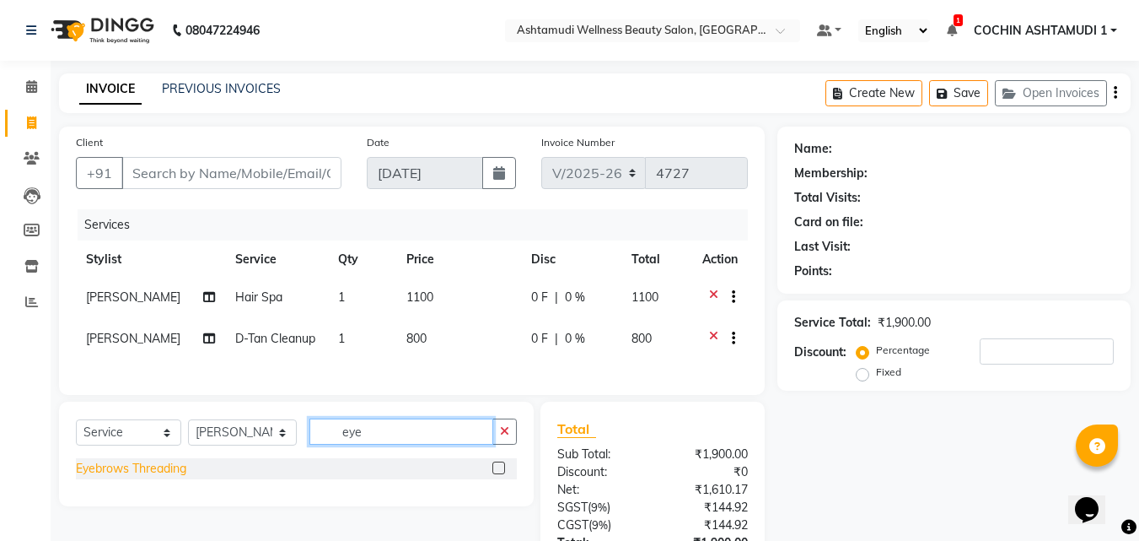
type input "eye"
click at [153, 477] on div "Eyebrows Threading" at bounding box center [131, 469] width 110 height 18
checkbox input "false"
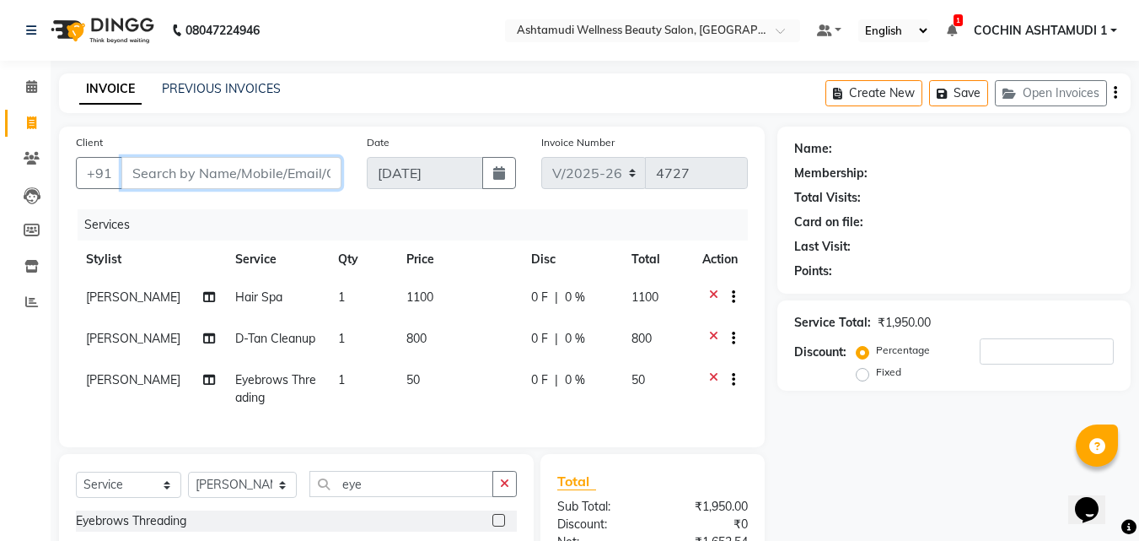
click at [198, 167] on input "Client" at bounding box center [231, 173] width 220 height 32
type input "8"
type input "0"
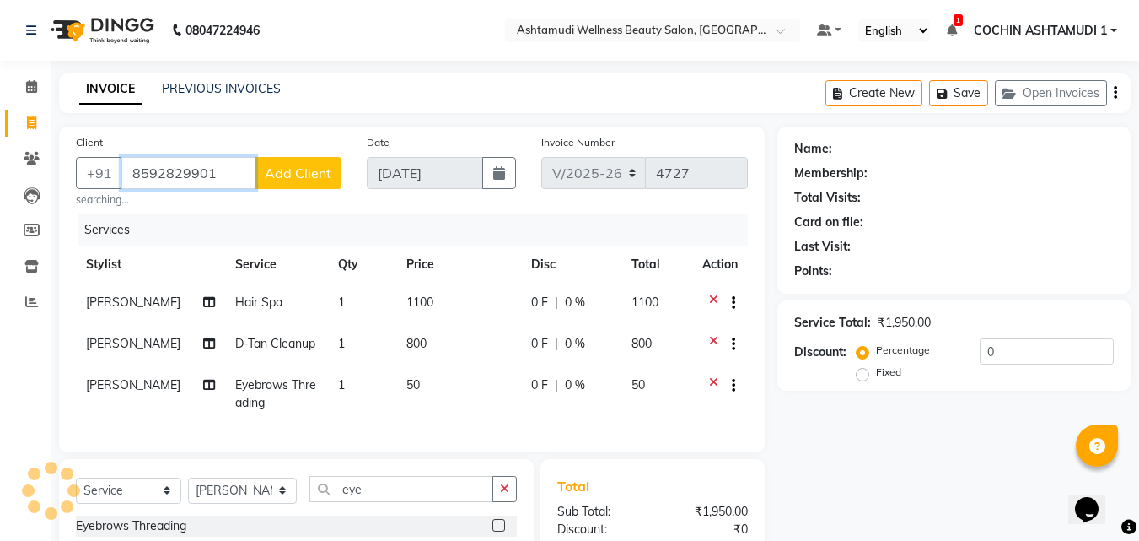
type input "8592829901"
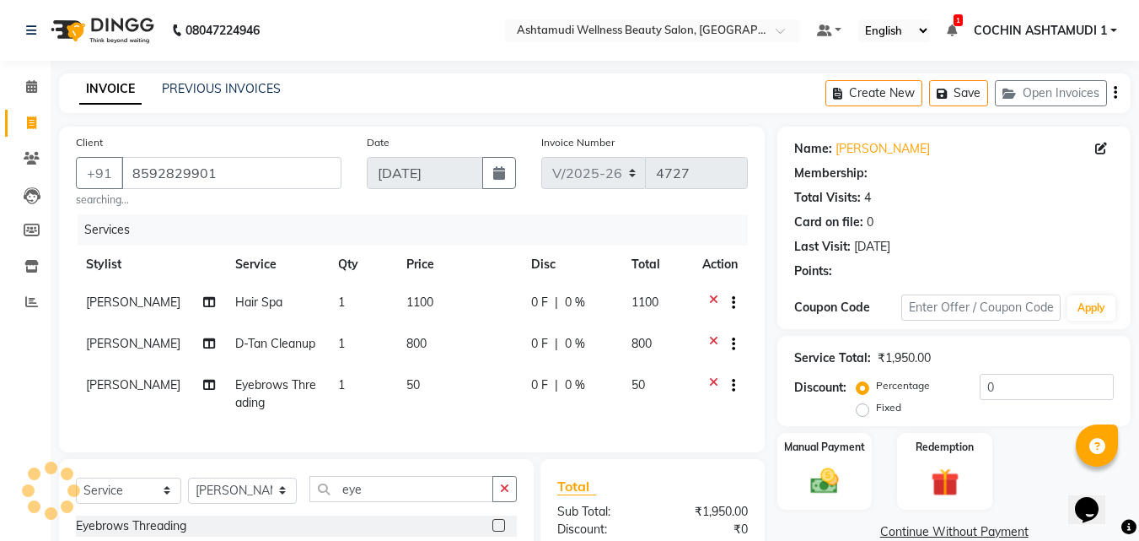
select select "1: Object"
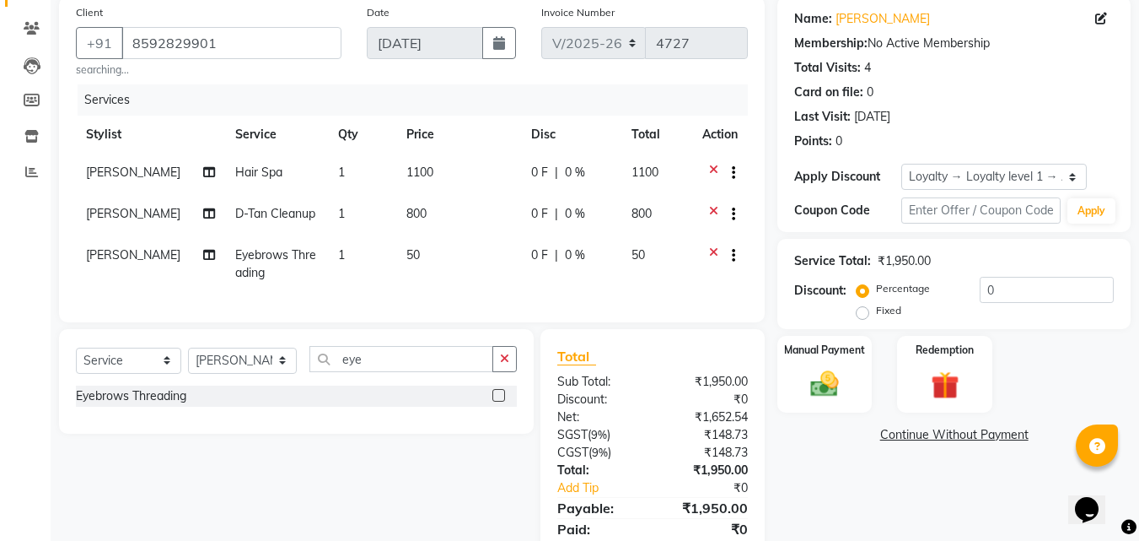
scroll to position [204, 0]
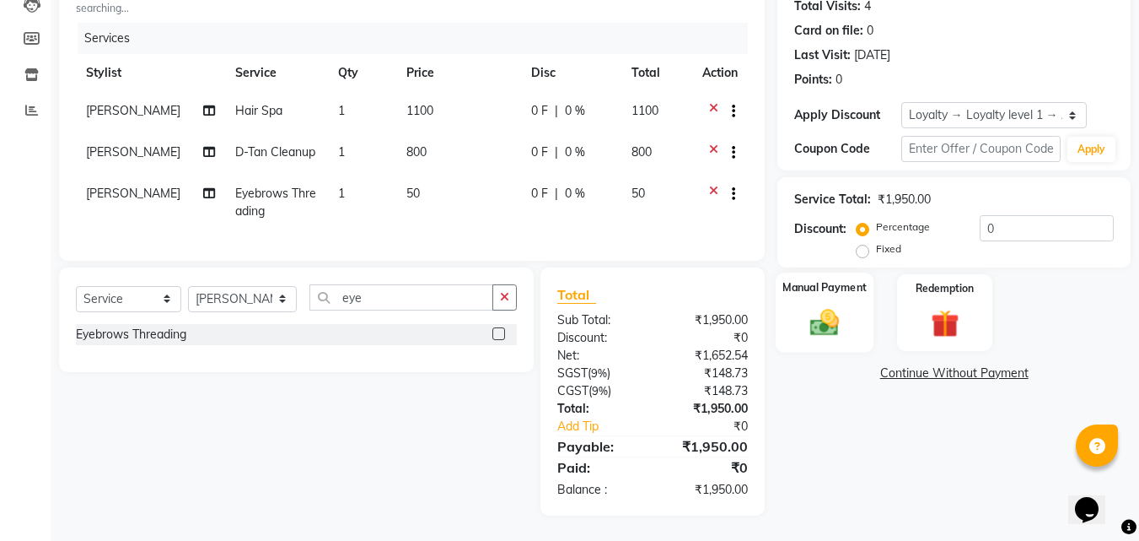
click at [832, 305] on img at bounding box center [824, 322] width 47 height 34
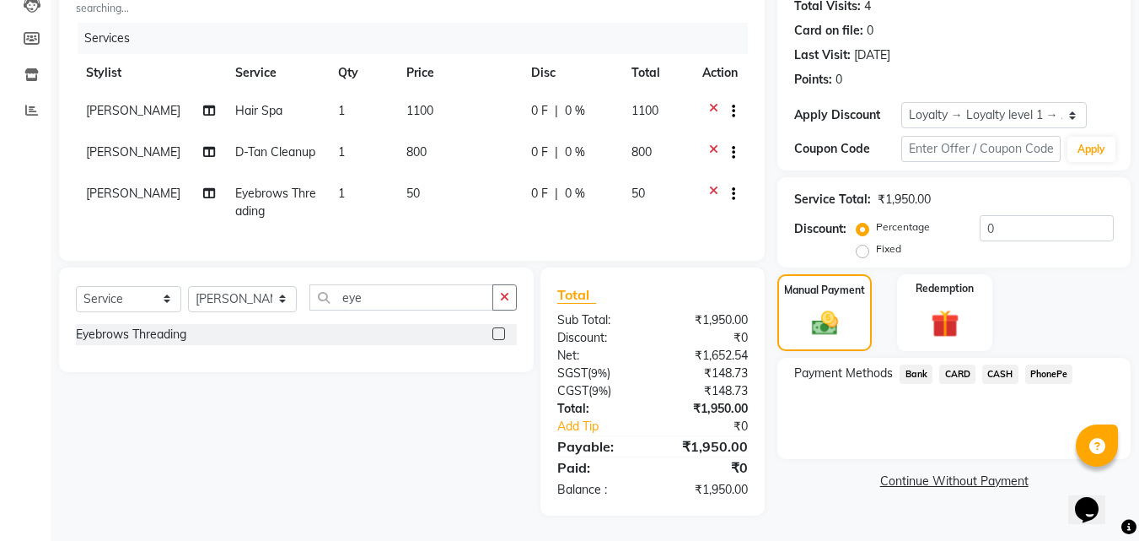
click at [1061, 364] on span "PhonePe" at bounding box center [1050, 373] width 48 height 19
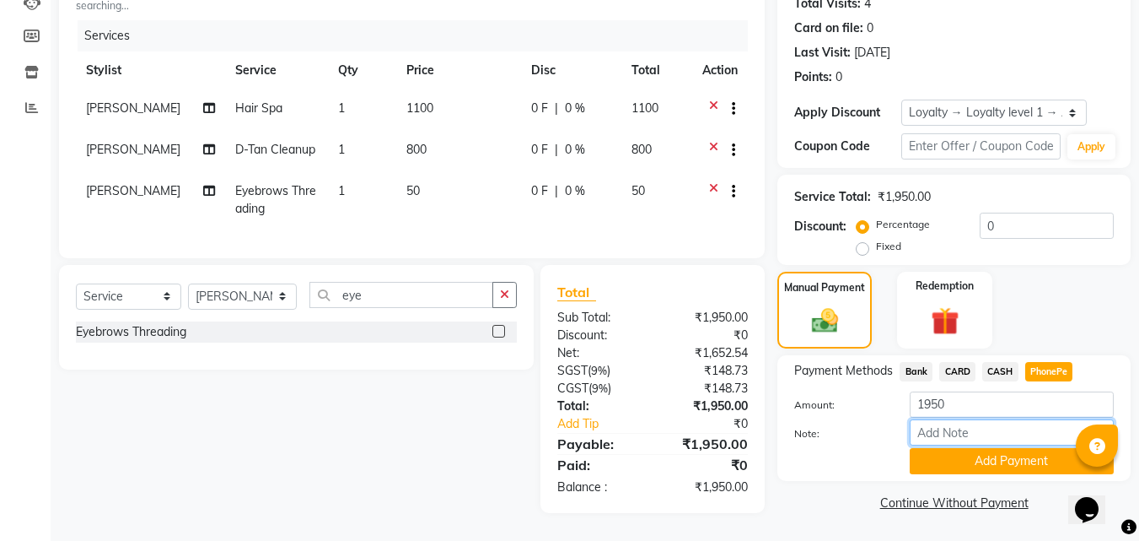
click at [992, 419] on input "Note:" at bounding box center [1012, 432] width 204 height 26
type input "[PERSON_NAME]"
click at [967, 451] on button "Add Payment" at bounding box center [1012, 461] width 204 height 26
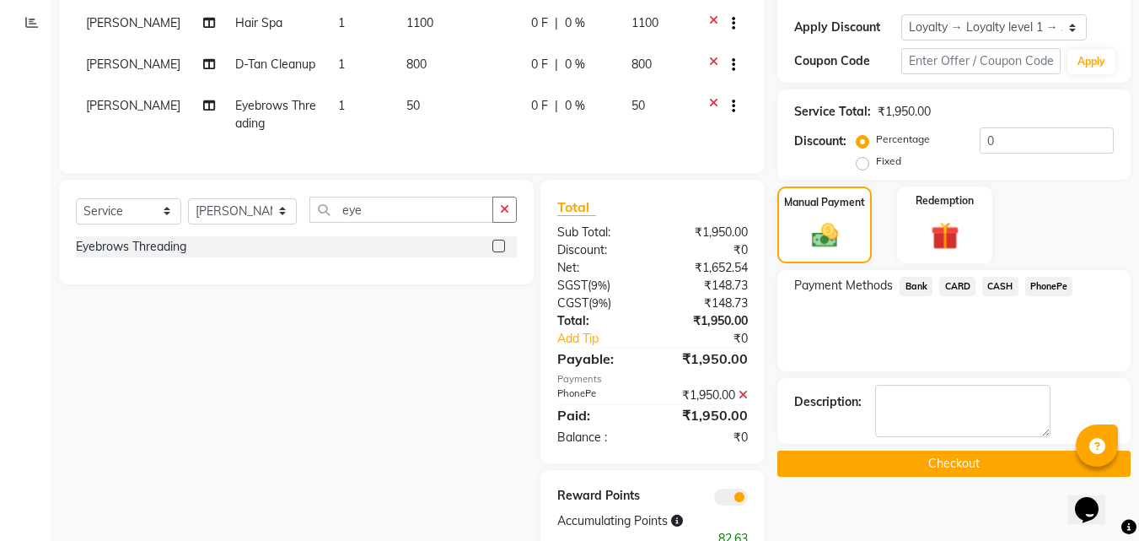
scroll to position [341, 0]
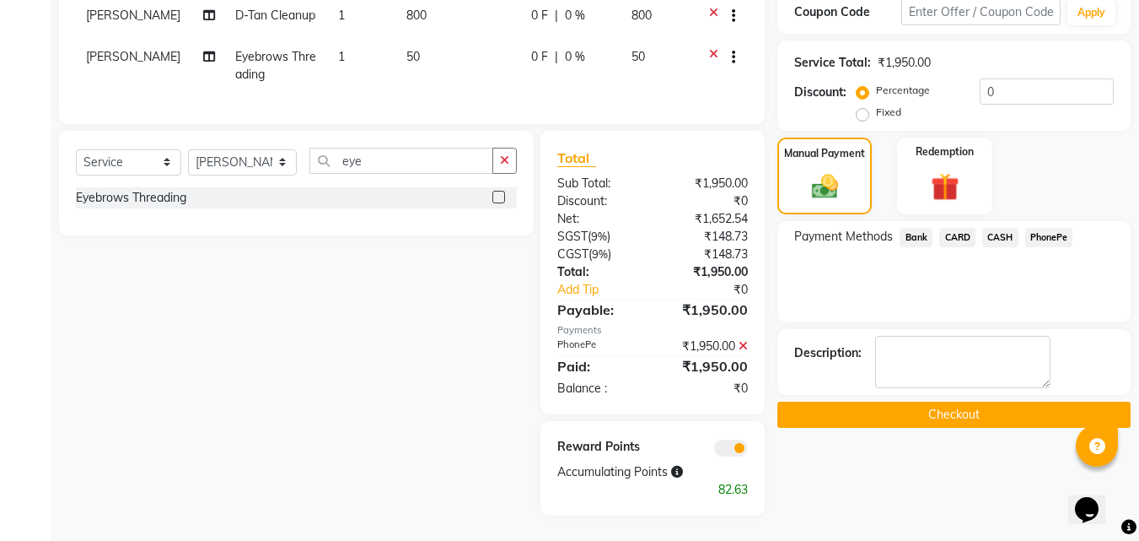
click at [973, 401] on button "Checkout" at bounding box center [954, 414] width 353 height 26
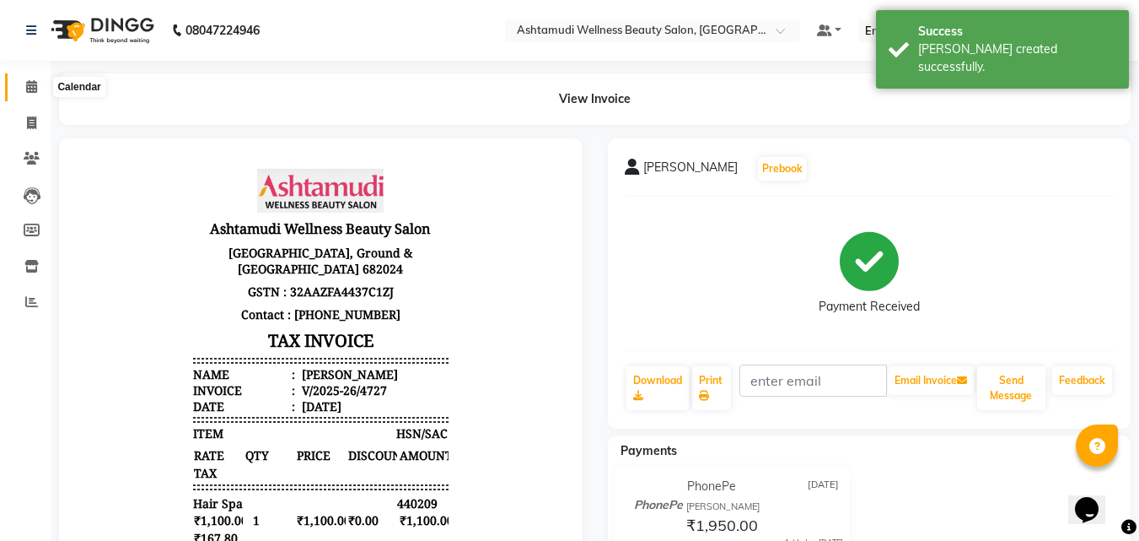
click at [33, 89] on icon at bounding box center [31, 86] width 11 height 13
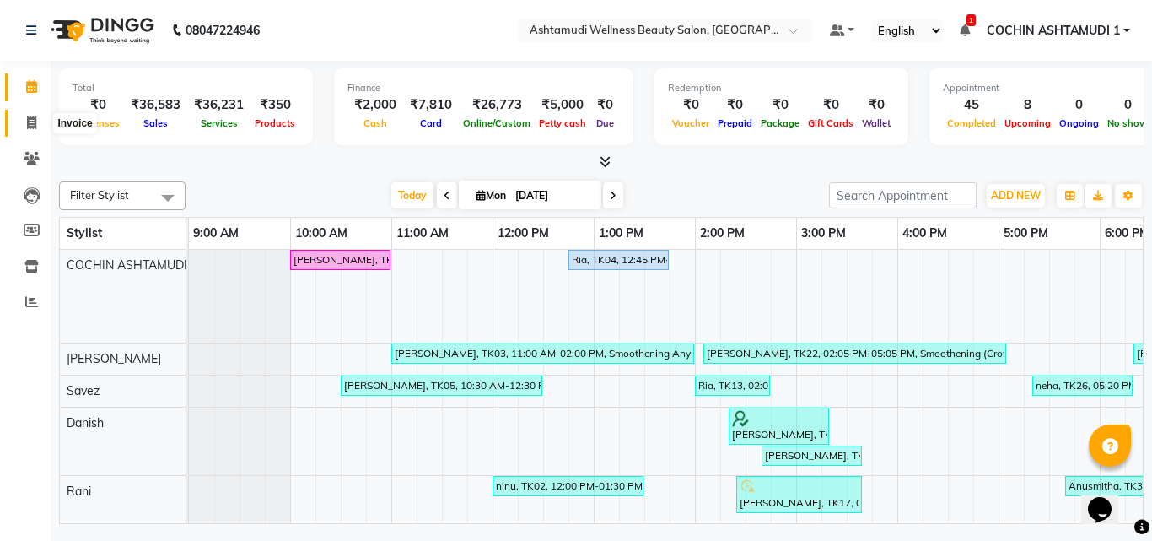
click at [32, 122] on icon at bounding box center [31, 122] width 9 height 13
select select "service"
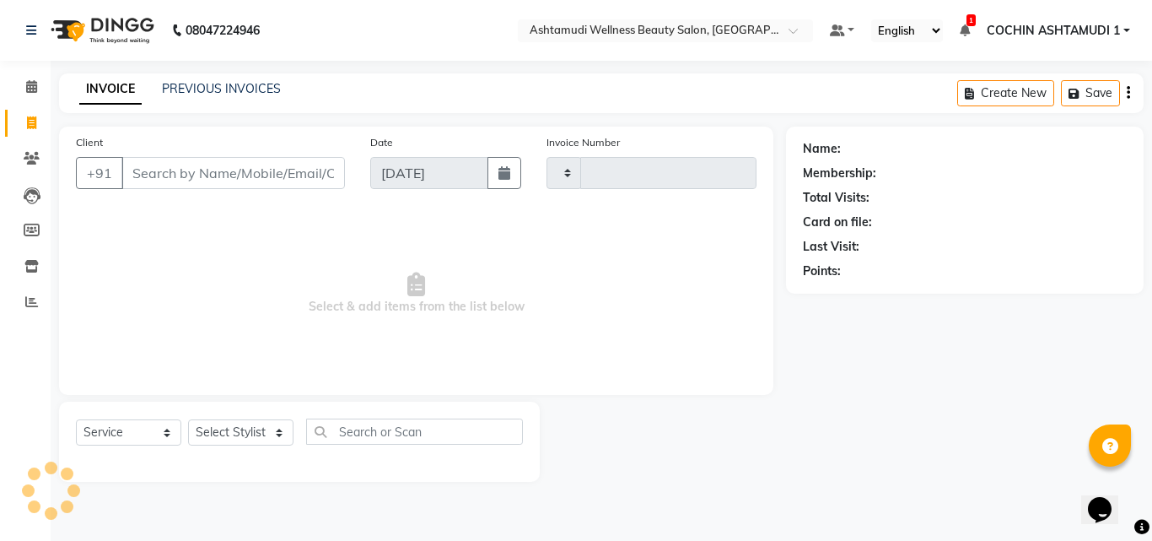
type input "4732"
select select "4632"
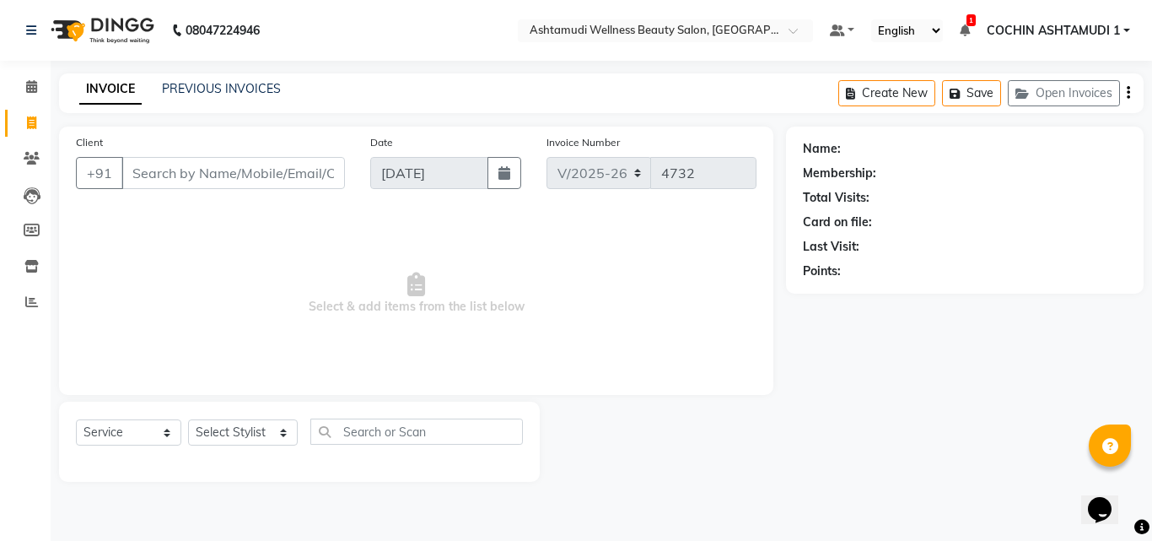
click at [142, 172] on input "Client" at bounding box center [233, 173] width 224 height 32
click at [239, 428] on select "Select Stylist [PERSON_NAME](URAJ) [PERSON_NAME] COCHIN ASHTAMUDI Danish [PERSO…" at bounding box center [243, 432] width 110 height 26
select select "27313"
click at [188, 419] on select "Select Stylist [PERSON_NAME](URAJ) [PERSON_NAME] COCHIN ASHTAMUDI Danish [PERSO…" at bounding box center [243, 432] width 110 height 26
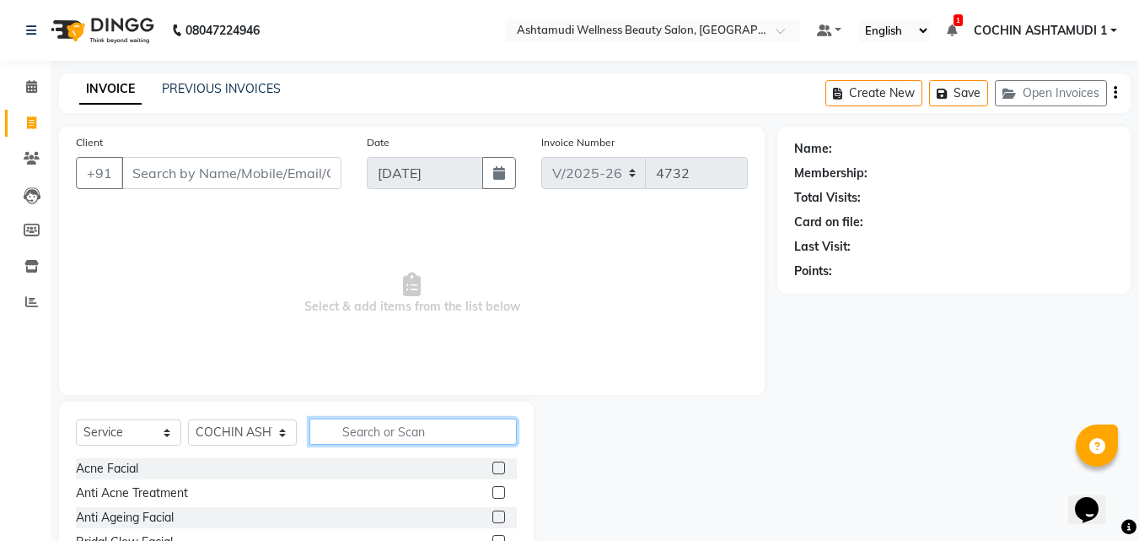
click at [347, 428] on input "text" at bounding box center [414, 431] width 208 height 26
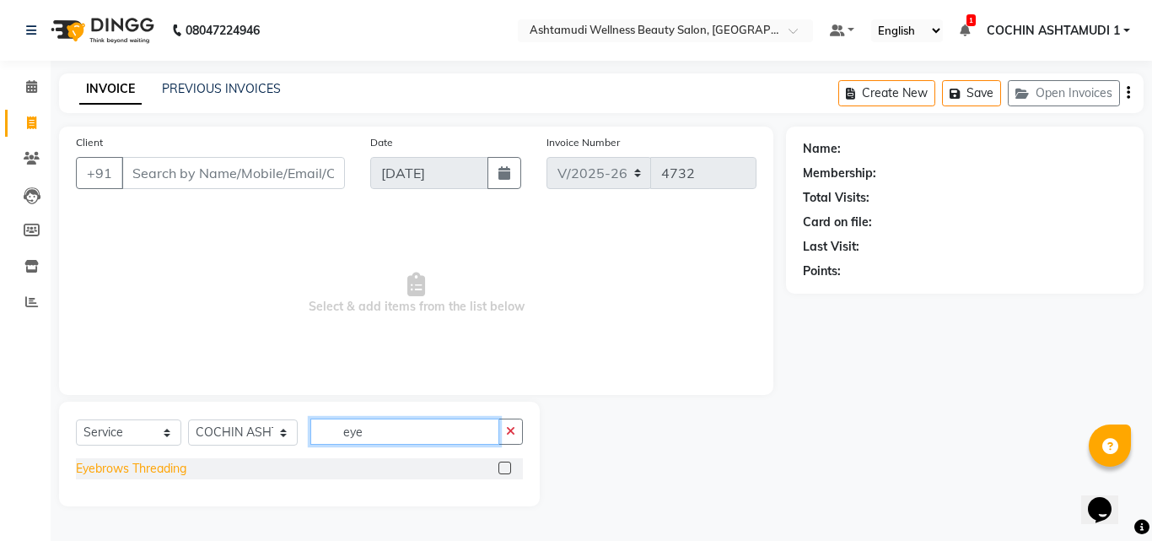
type input "eye"
click at [155, 463] on div "Eyebrows Threading" at bounding box center [131, 469] width 110 height 18
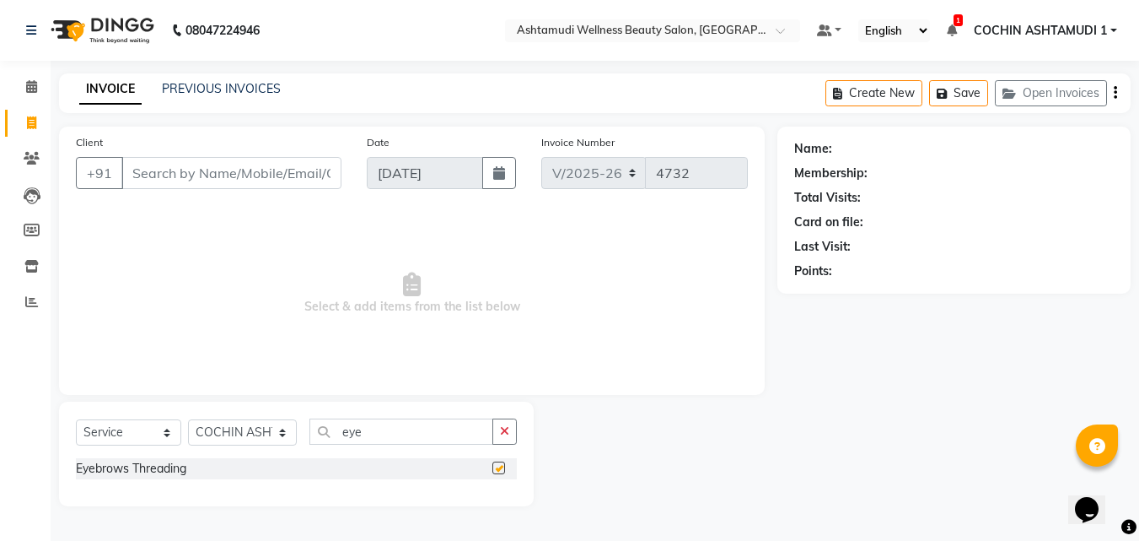
checkbox input "false"
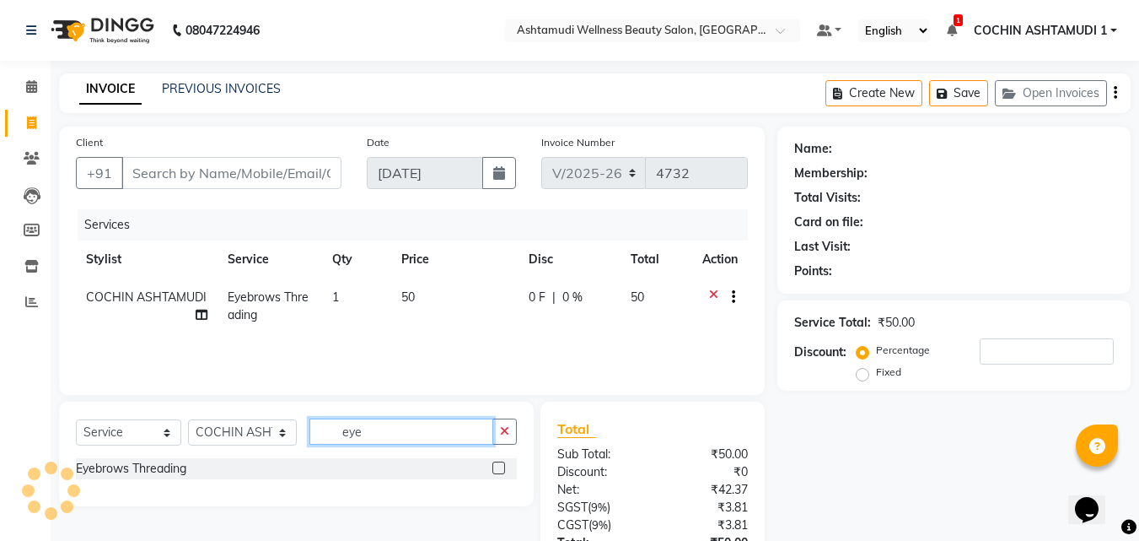
click at [376, 425] on input "eye" at bounding box center [402, 431] width 185 height 26
type input "for"
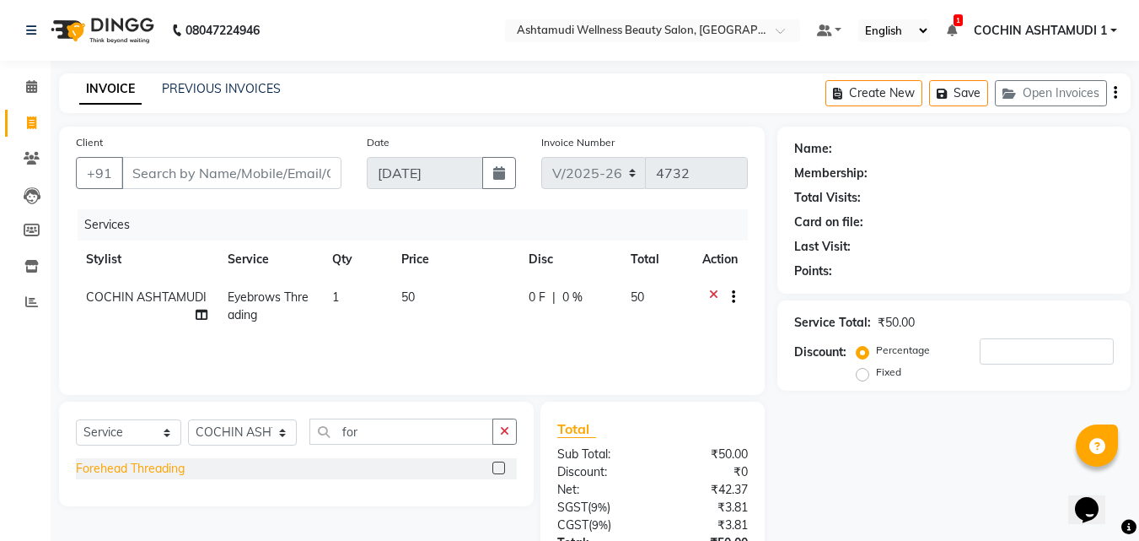
click at [154, 475] on div "Forehead Threading" at bounding box center [130, 469] width 109 height 18
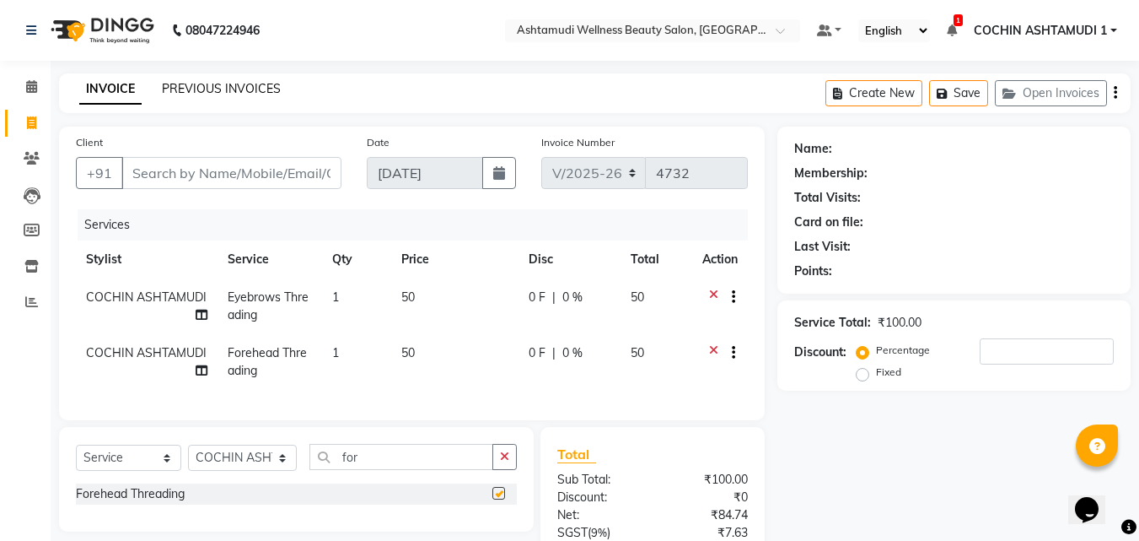
checkbox input "false"
click at [165, 167] on input "Client" at bounding box center [231, 173] width 220 height 32
type input "7"
type input "0"
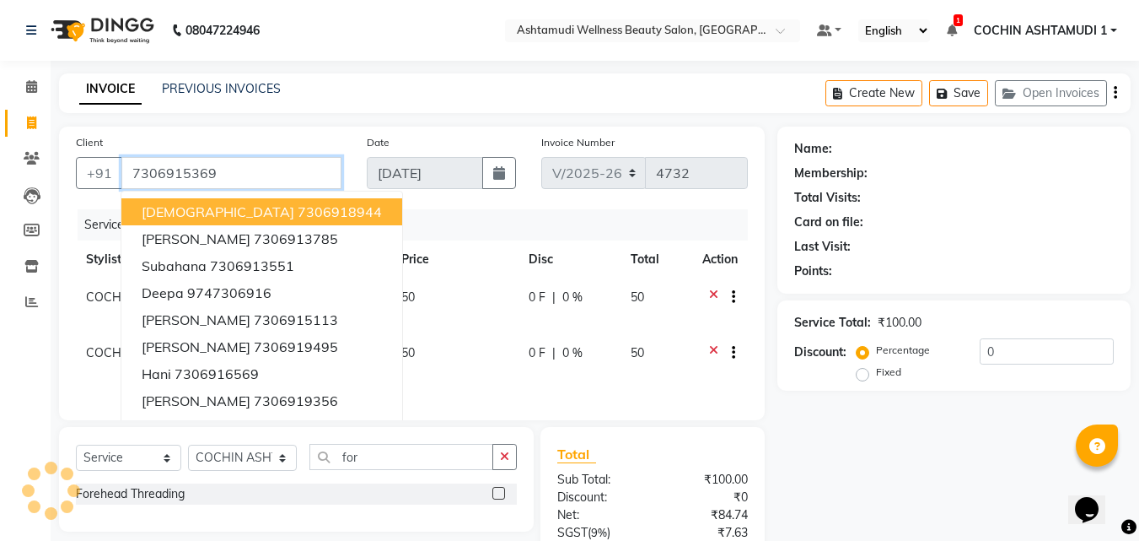
type input "7306915369"
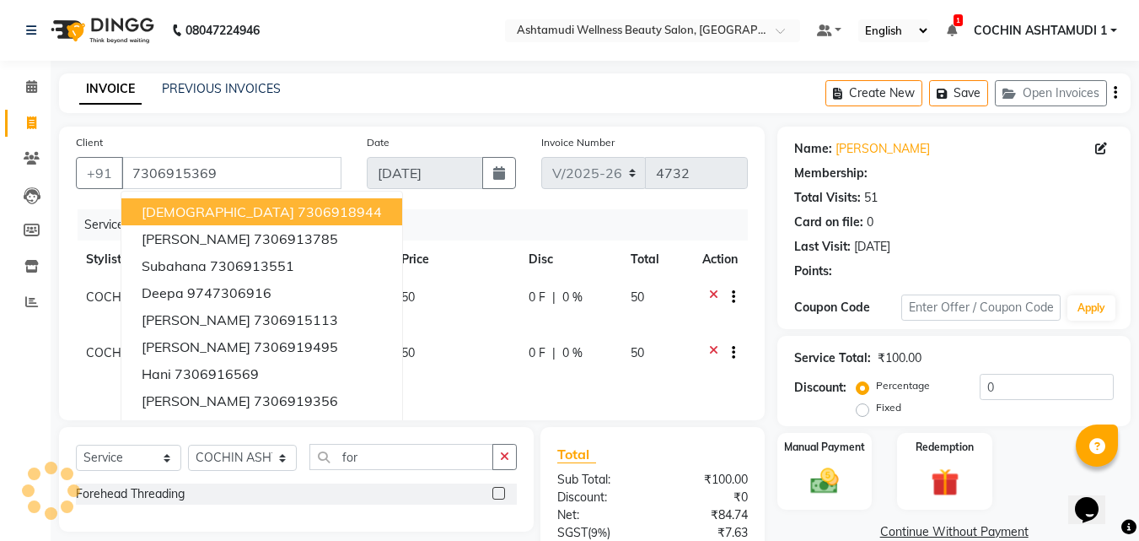
select select "1: Object"
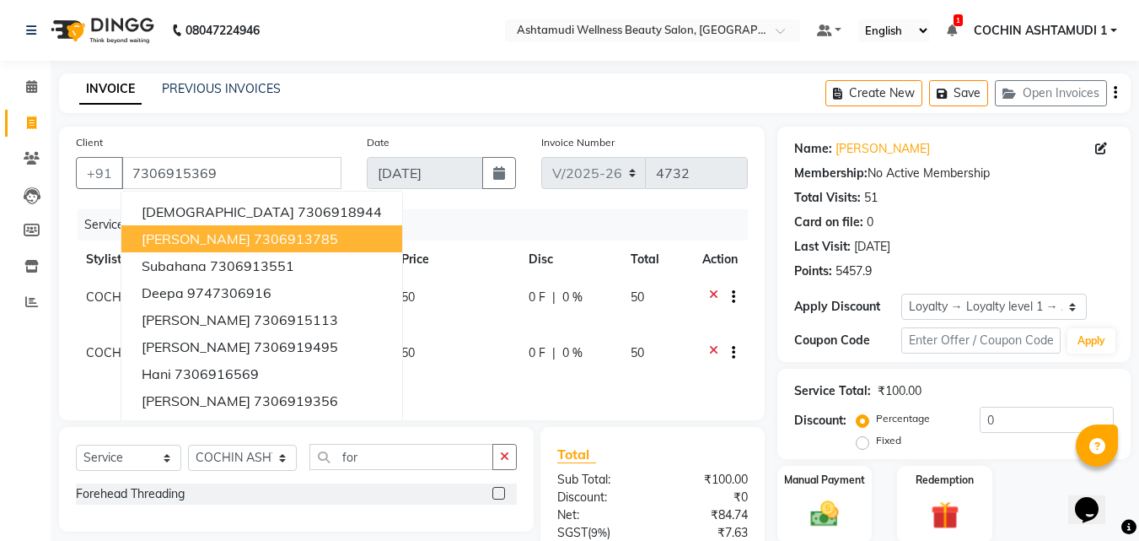
scroll to position [172, 0]
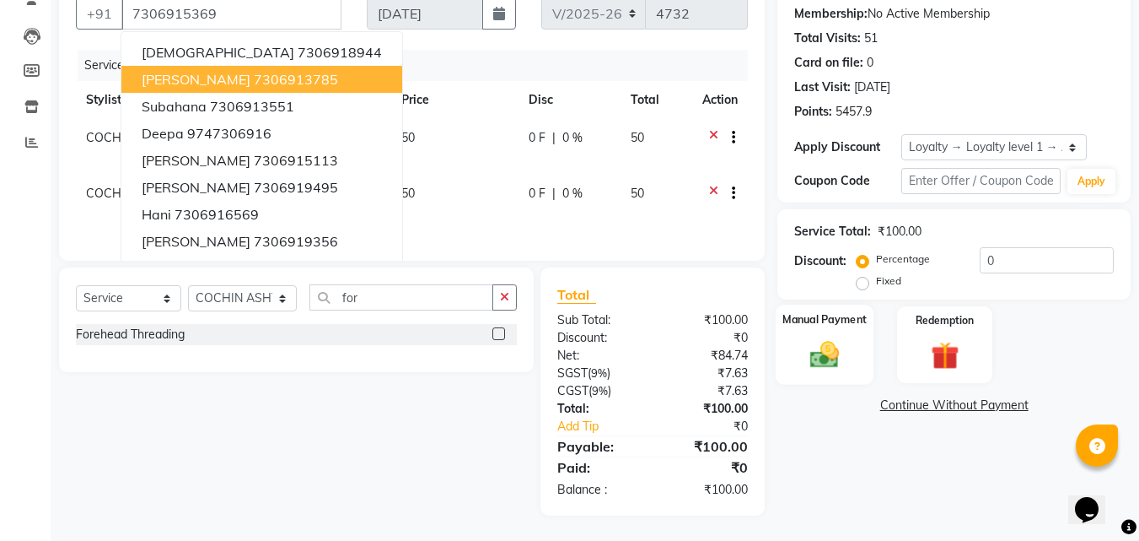
click at [821, 348] on img at bounding box center [824, 354] width 47 height 34
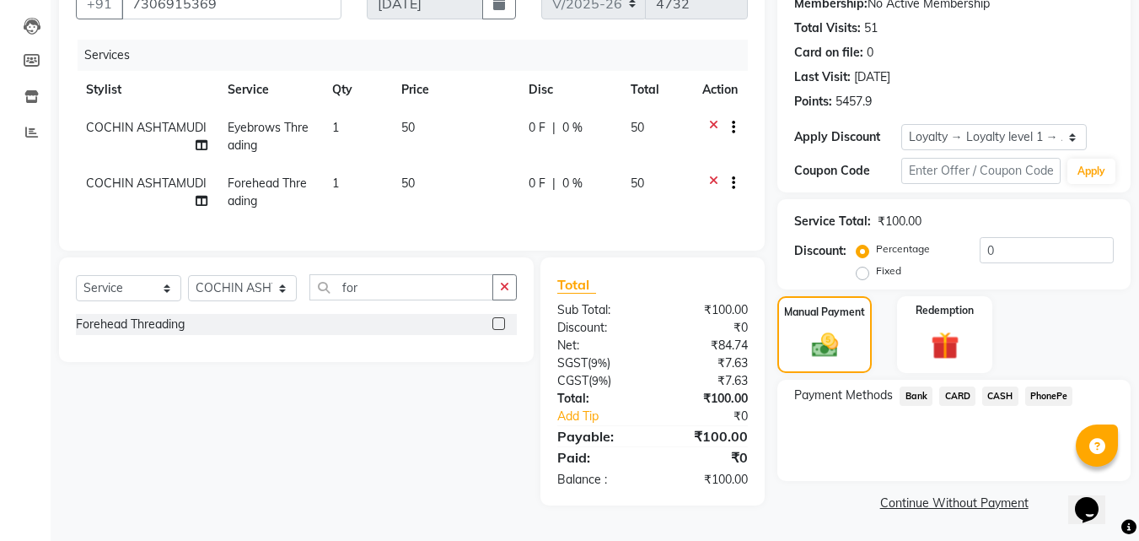
click at [1040, 387] on span "PhonePe" at bounding box center [1050, 395] width 48 height 19
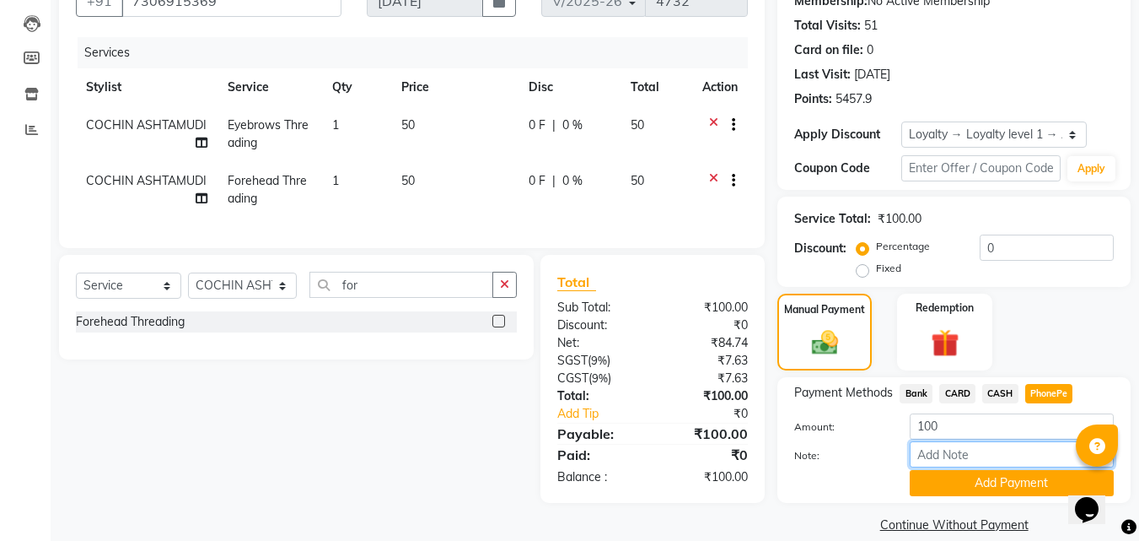
click at [990, 450] on input "Note:" at bounding box center [1012, 454] width 204 height 26
type input "Aiswarya"
click at [1002, 492] on button "Add Payment" at bounding box center [1012, 483] width 204 height 26
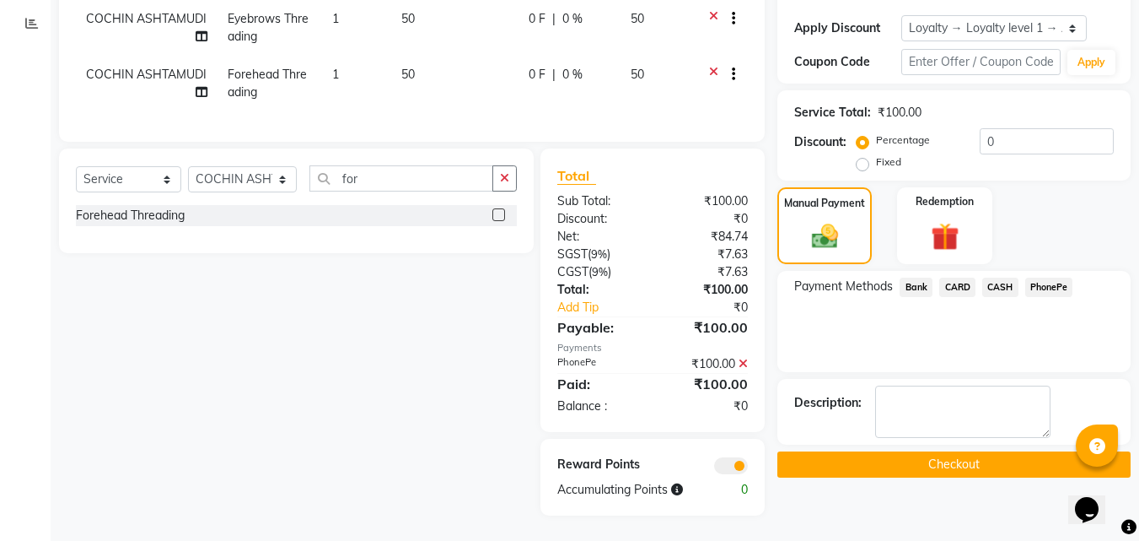
scroll to position [291, 0]
click at [992, 459] on button "Checkout" at bounding box center [954, 464] width 353 height 26
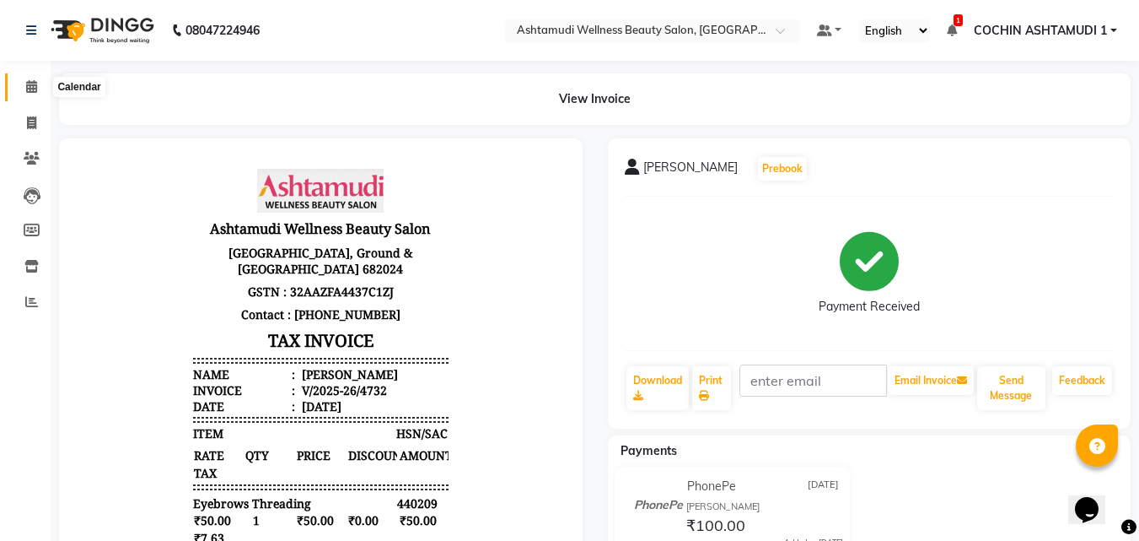
click at [31, 91] on icon at bounding box center [31, 86] width 11 height 13
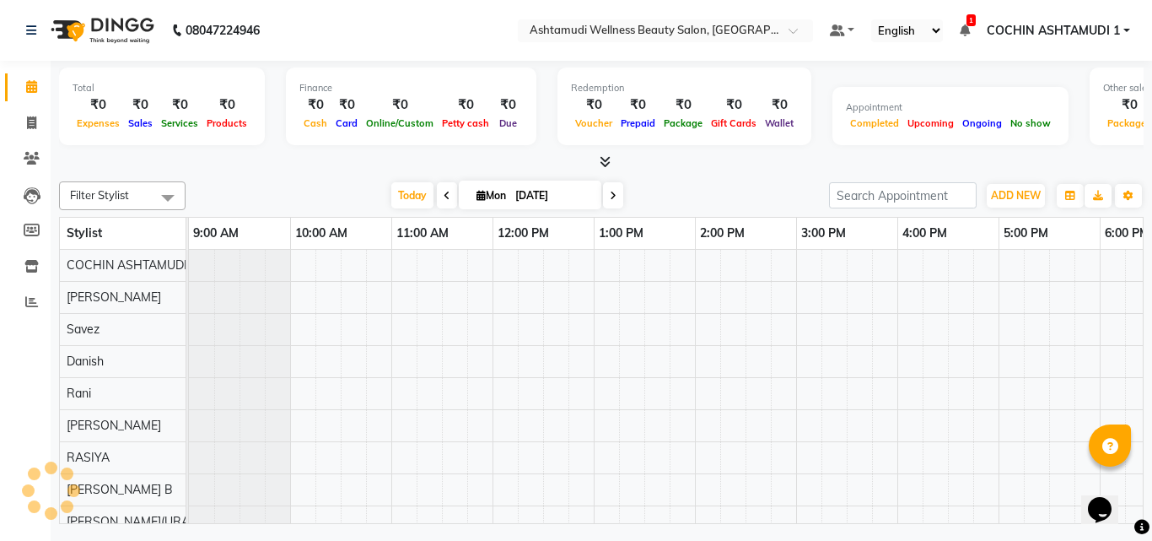
scroll to position [0, 264]
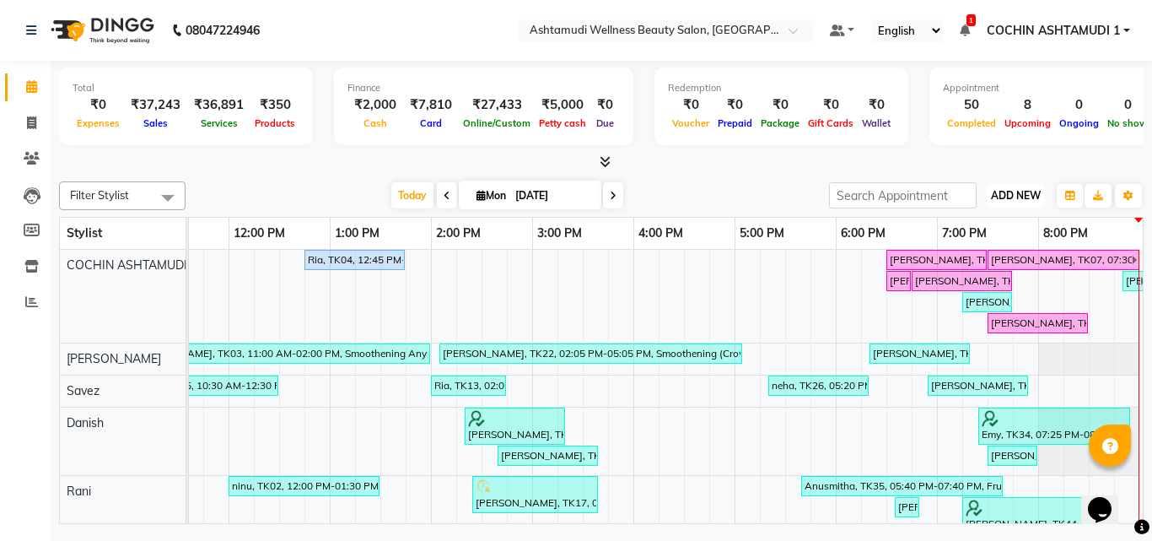
click at [997, 201] on span "ADD NEW" at bounding box center [1016, 195] width 50 height 13
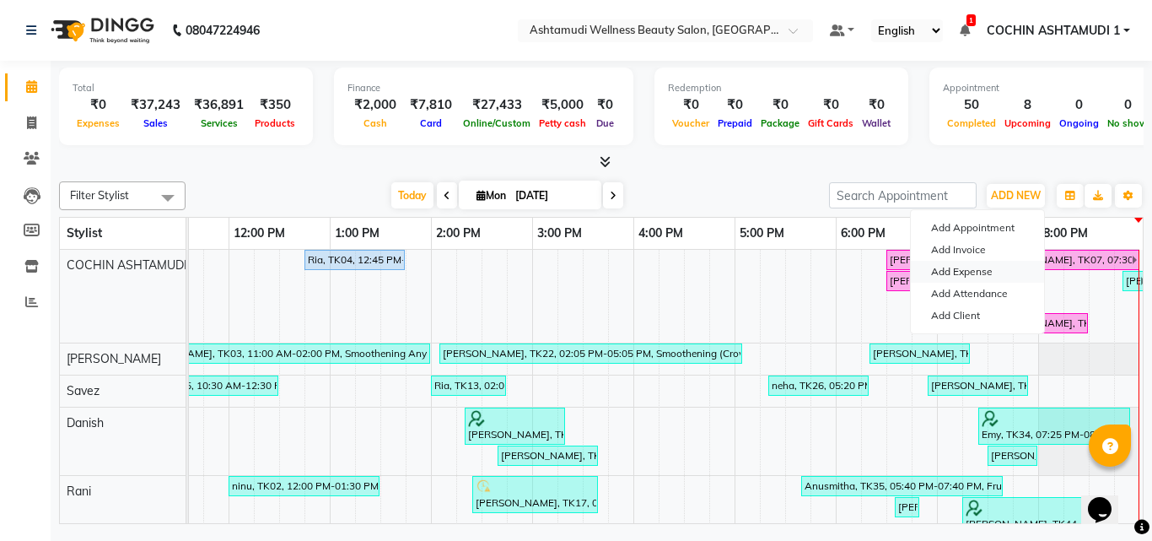
click at [958, 272] on link "Add Expense" at bounding box center [977, 272] width 133 height 22
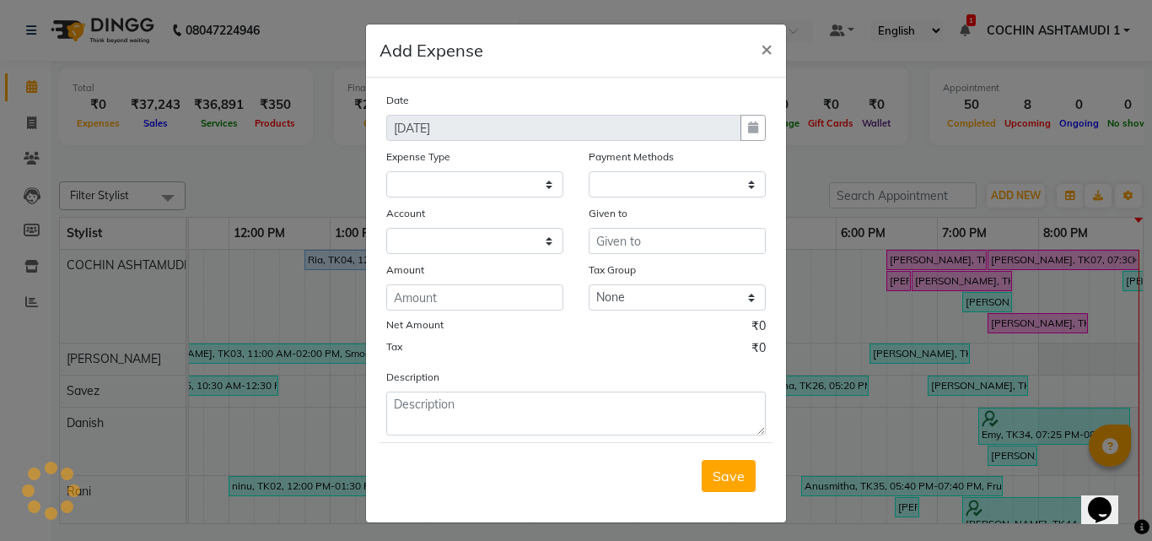
select select
select select "1"
select select "3463"
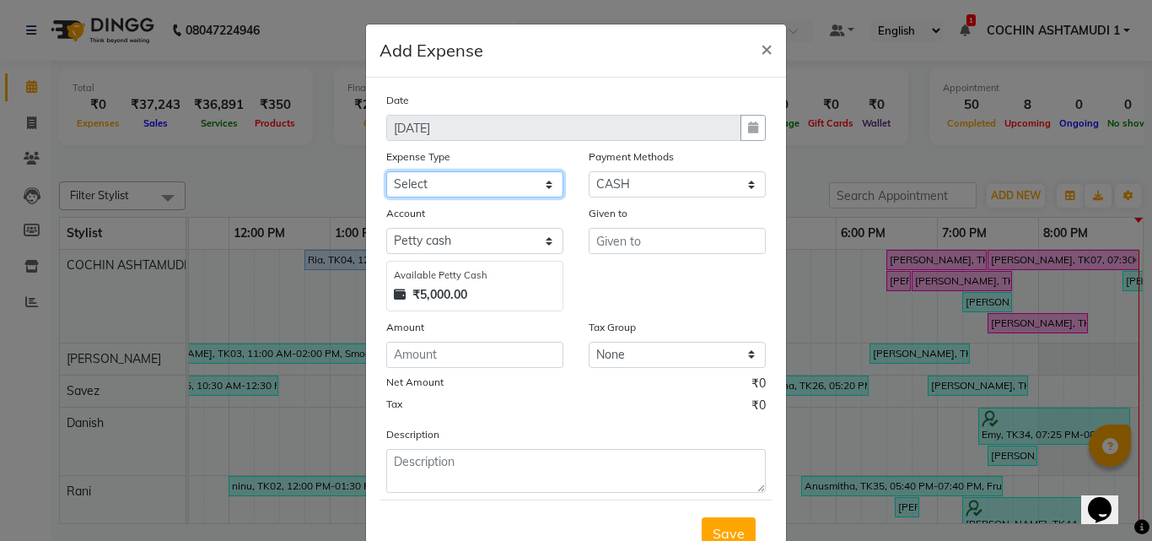
click at [429, 186] on select "Select ACCOMODATION EXPENSES ADVERTISEMENT SALES PROMOTIONAL EXPENSES Bonus BRI…" at bounding box center [474, 184] width 177 height 26
select select "6175"
click at [386, 171] on select "Select ACCOMODATION EXPENSES ADVERTISEMENT SALES PROMOTIONAL EXPENSES Bonus BRI…" at bounding box center [474, 184] width 177 height 26
click at [606, 256] on div "Given to" at bounding box center [677, 257] width 202 height 107
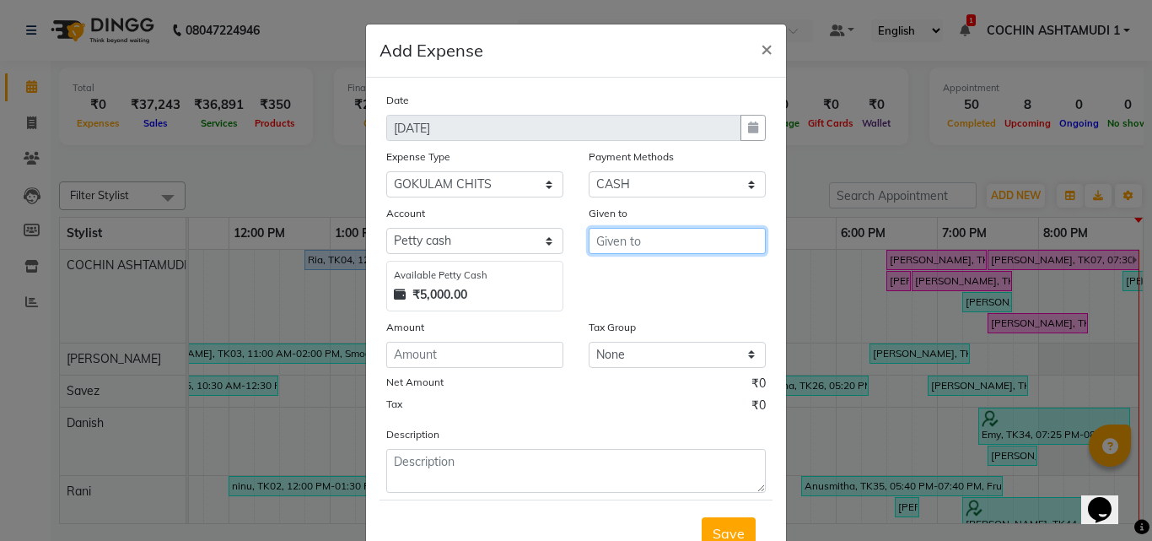
click at [606, 249] on input "text" at bounding box center [677, 241] width 177 height 26
type input "gokulam"
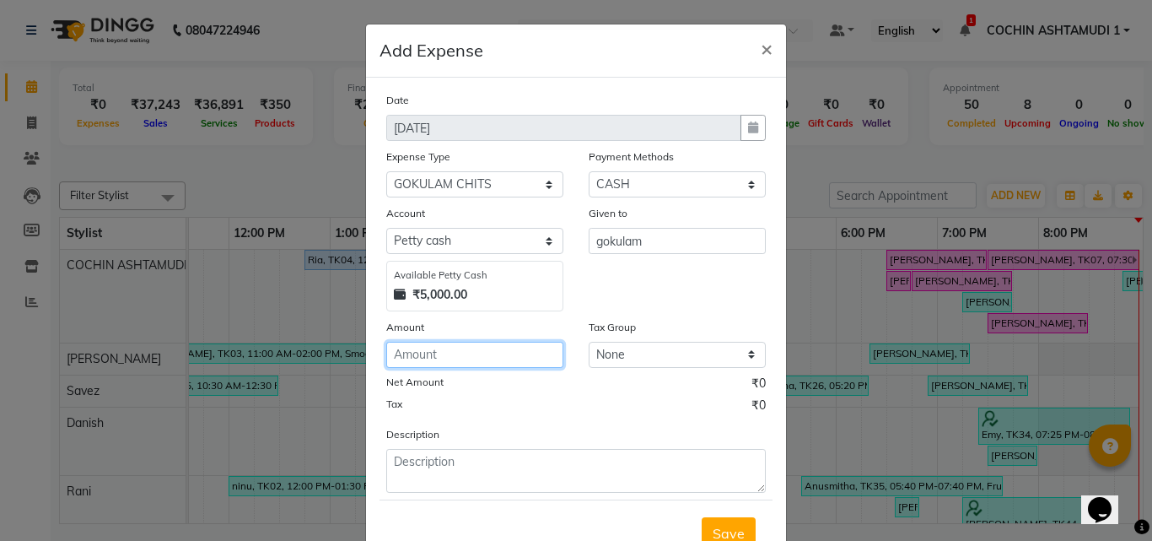
click at [424, 353] on input "number" at bounding box center [474, 355] width 177 height 26
type input "1000"
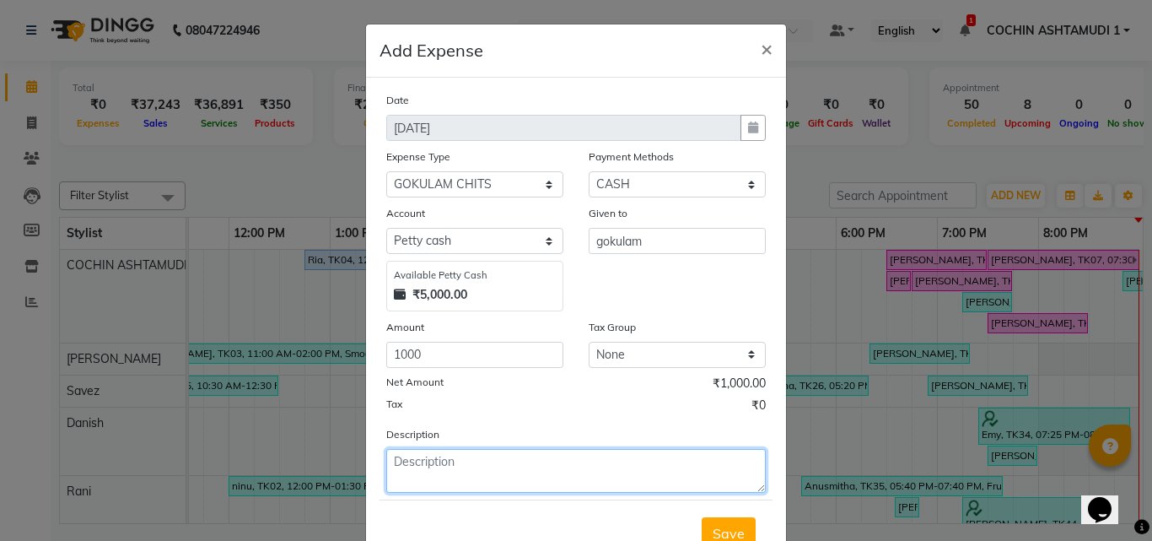
click at [428, 467] on textarea at bounding box center [576, 471] width 380 height 44
type textarea "gokulam"
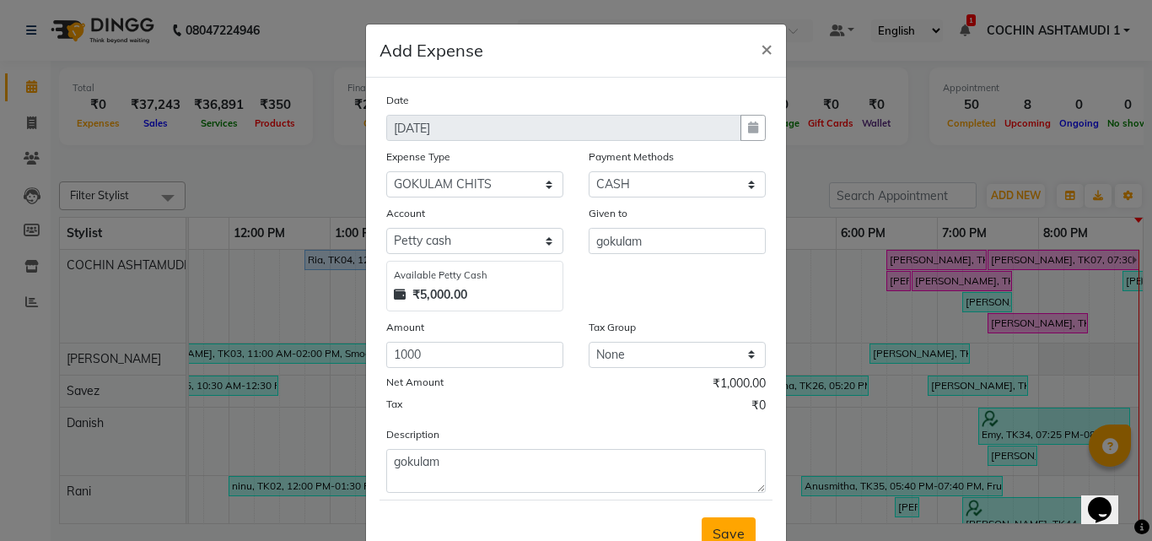
click at [731, 532] on span "Save" at bounding box center [729, 533] width 32 height 17
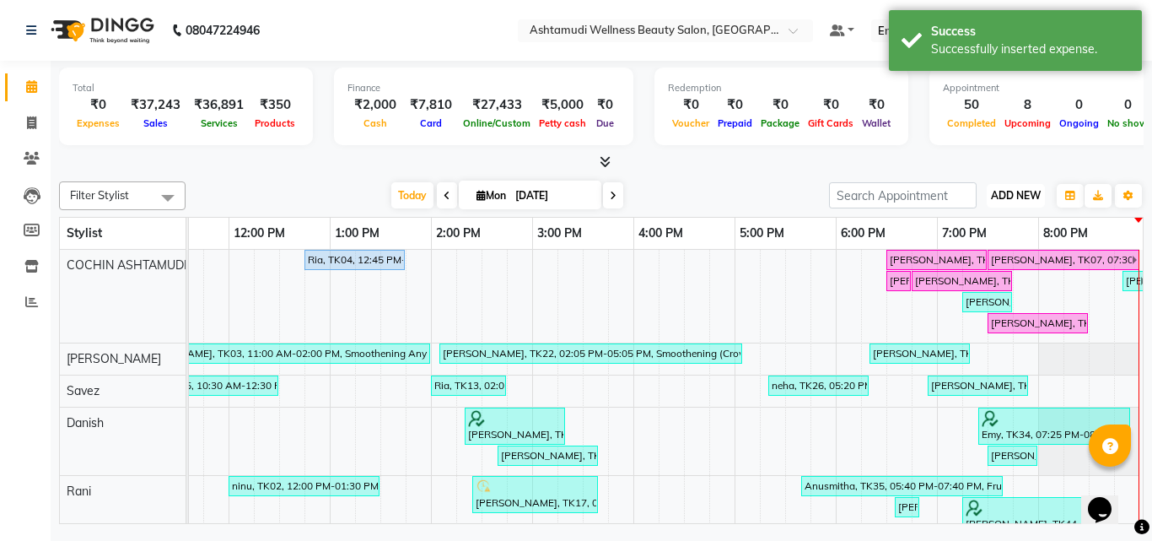
click at [1005, 194] on span "ADD NEW" at bounding box center [1016, 195] width 50 height 13
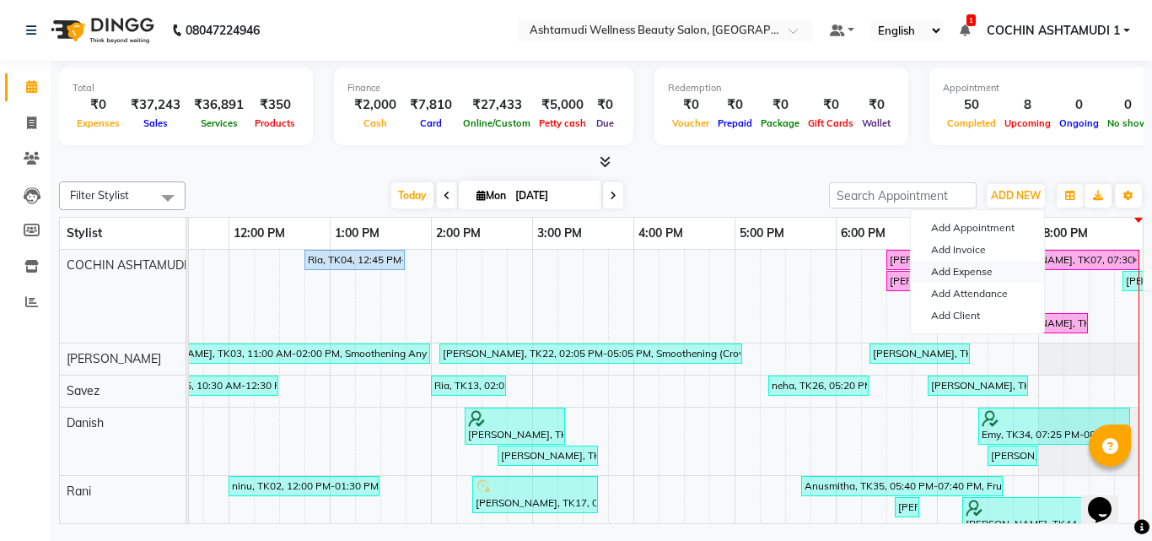
click at [949, 268] on link "Add Expense" at bounding box center [977, 272] width 133 height 22
select select "3464"
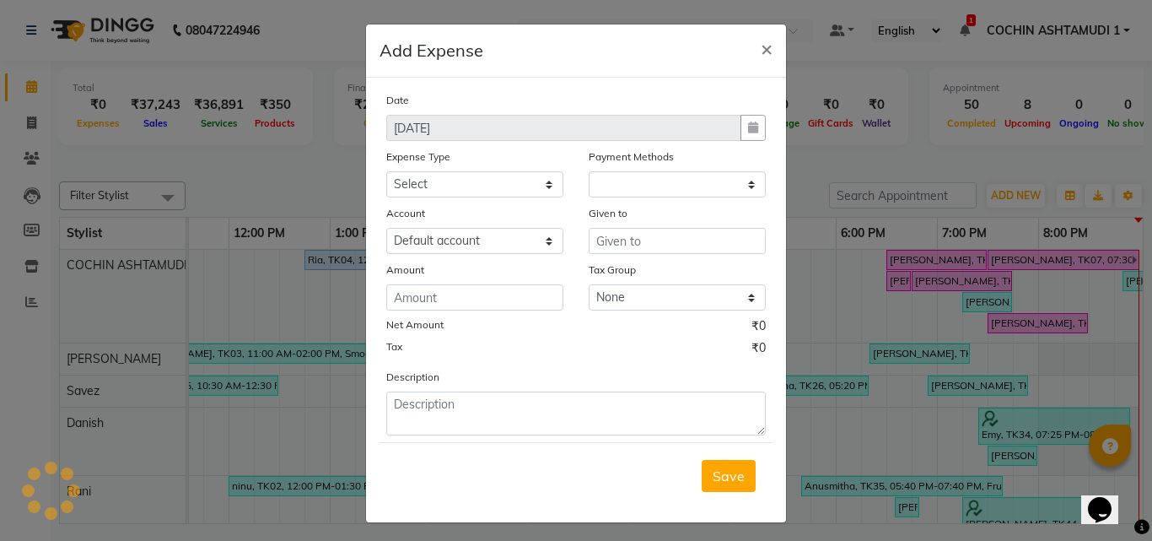
select select "1"
select select "3463"
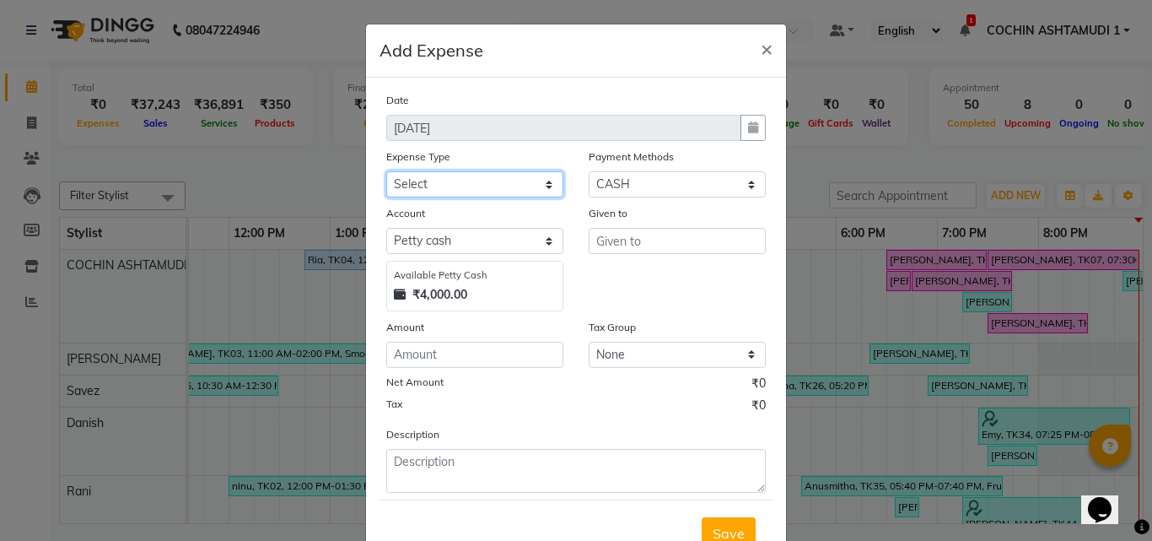
click at [456, 189] on select "Select ACCOMODATION EXPENSES ADVERTISEMENT SALES PROMOTIONAL EXPENSES Bonus BRI…" at bounding box center [474, 184] width 177 height 26
select select "6226"
click at [386, 171] on select "Select ACCOMODATION EXPENSES ADVERTISEMENT SALES PROMOTIONAL EXPENSES Bonus BRI…" at bounding box center [474, 184] width 177 height 26
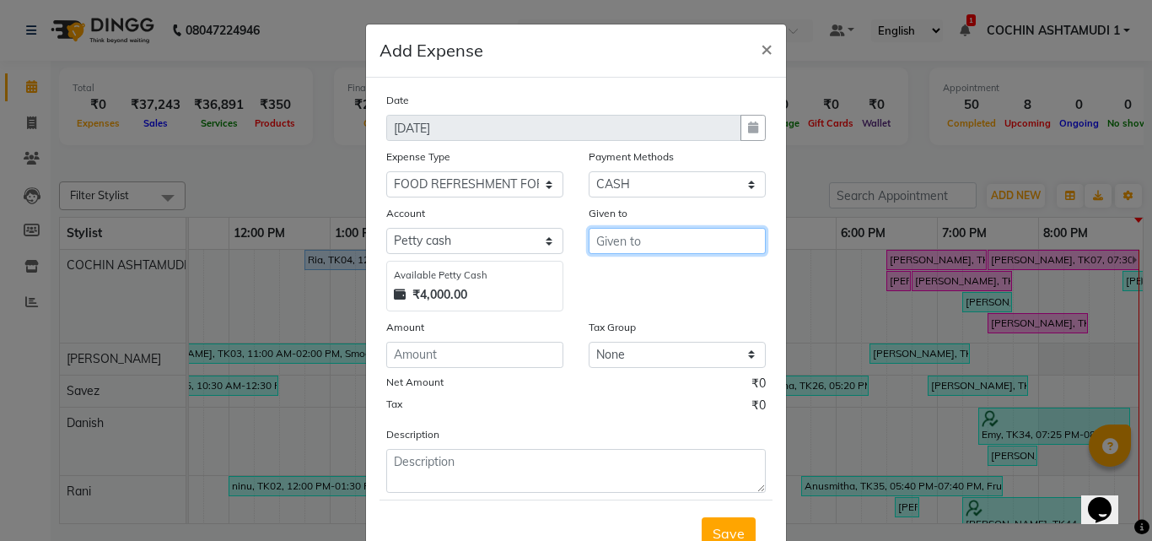
click at [614, 245] on input "text" at bounding box center [677, 241] width 177 height 26
type input "viji"
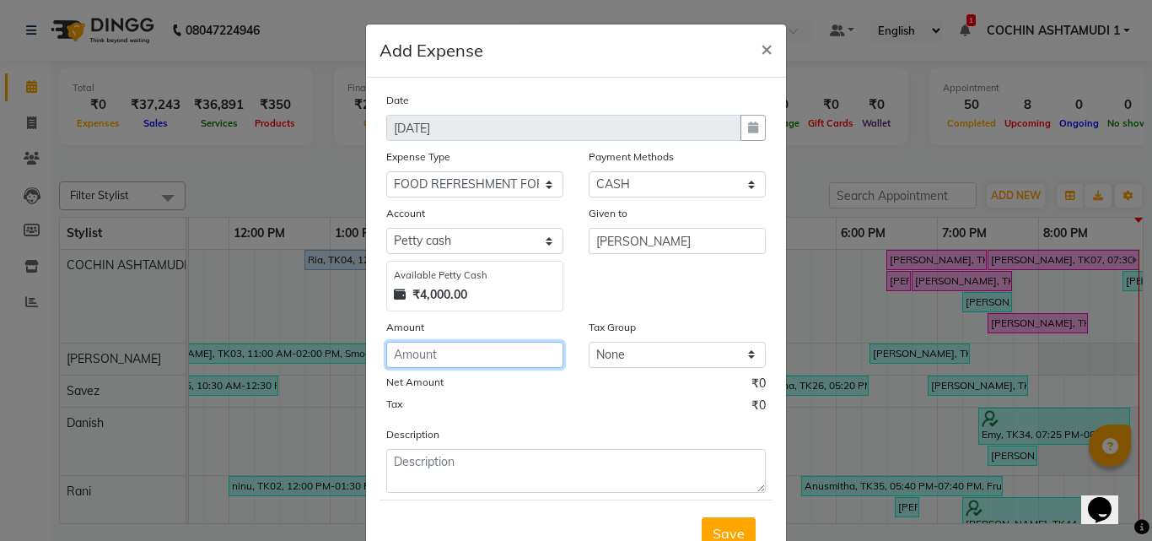
click at [452, 351] on input "number" at bounding box center [474, 355] width 177 height 26
type input "168"
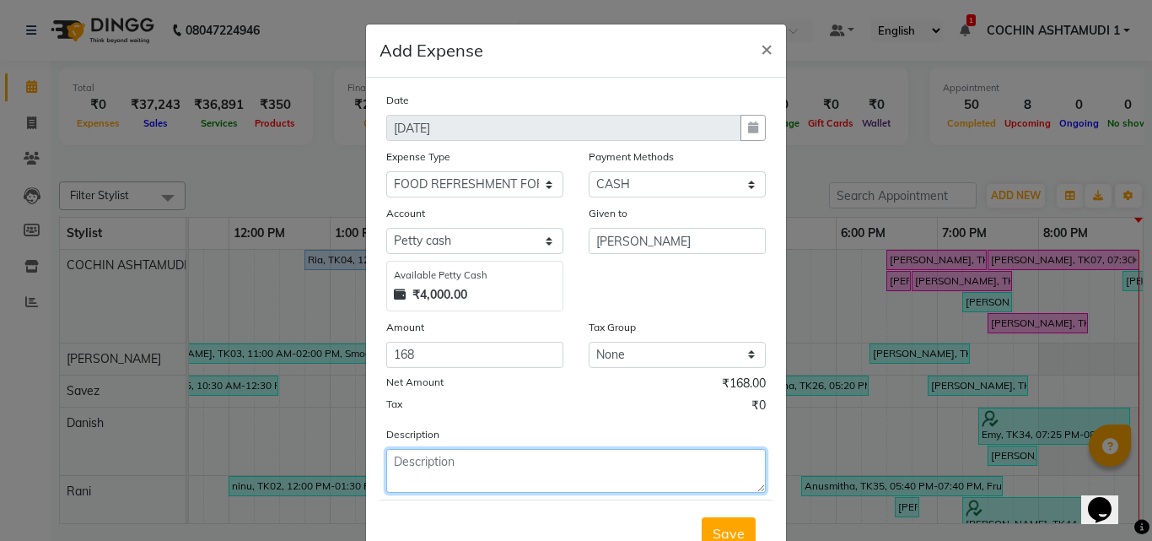
click at [404, 469] on textarea at bounding box center [576, 471] width 380 height 44
type textarea "milk"
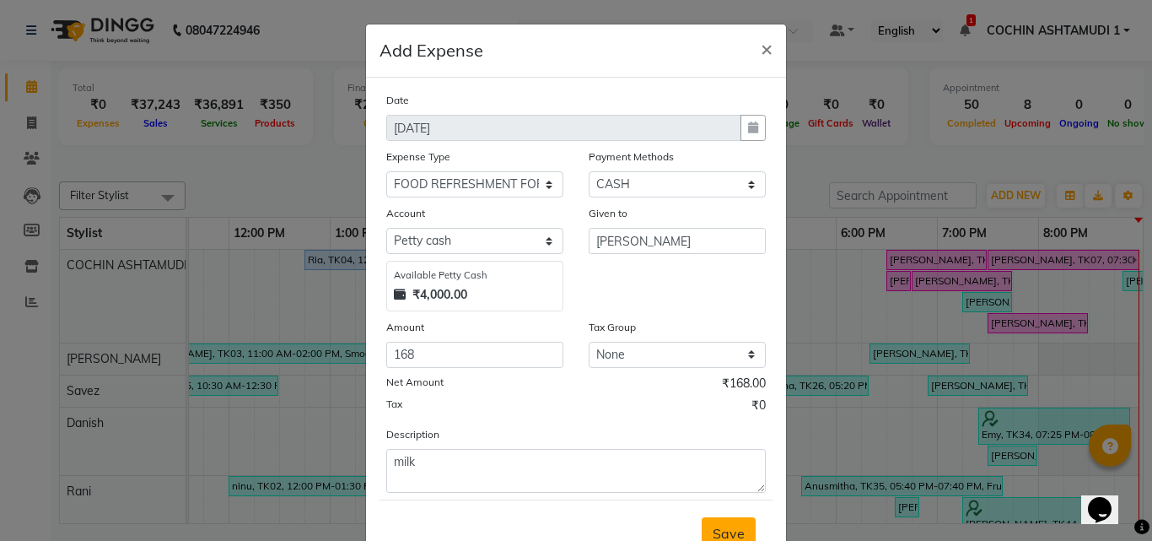
click at [702, 527] on button "Save" at bounding box center [729, 533] width 54 height 32
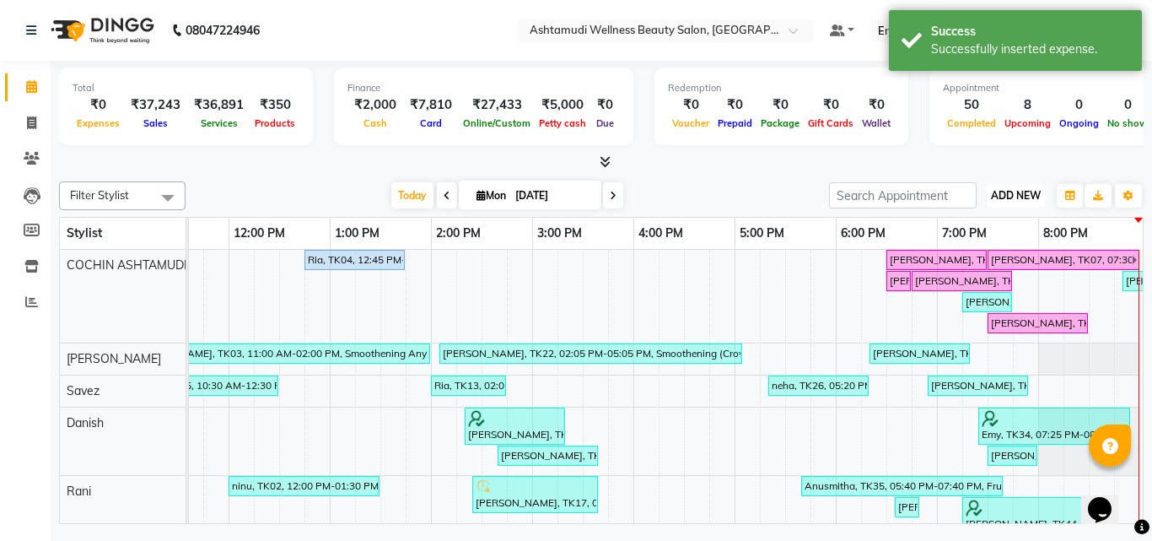
click at [991, 197] on span "ADD NEW" at bounding box center [1016, 195] width 50 height 13
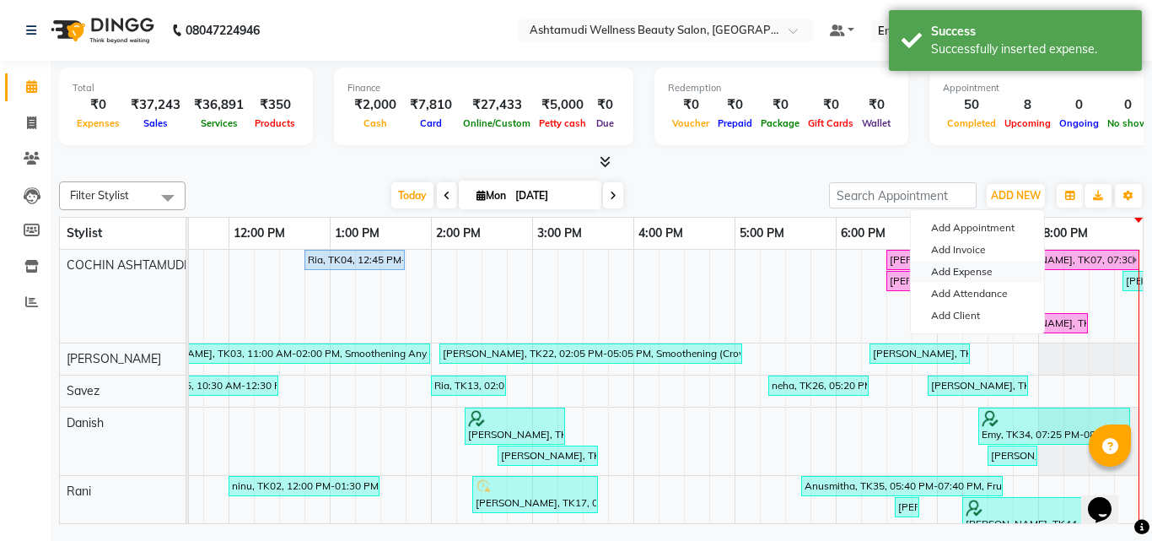
click at [947, 270] on link "Add Expense" at bounding box center [977, 272] width 133 height 22
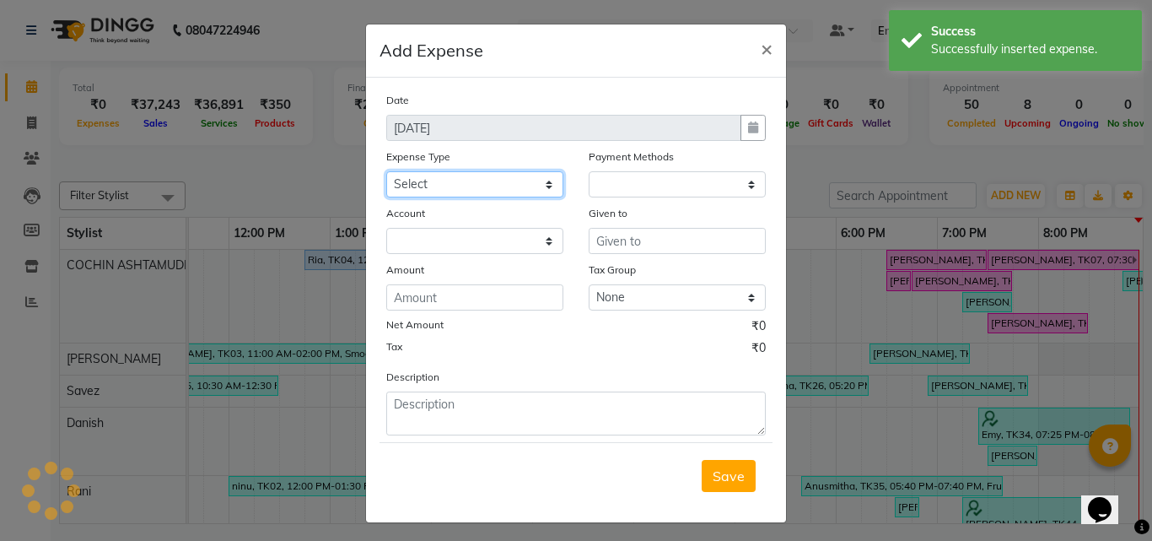
select select "1"
select select "3463"
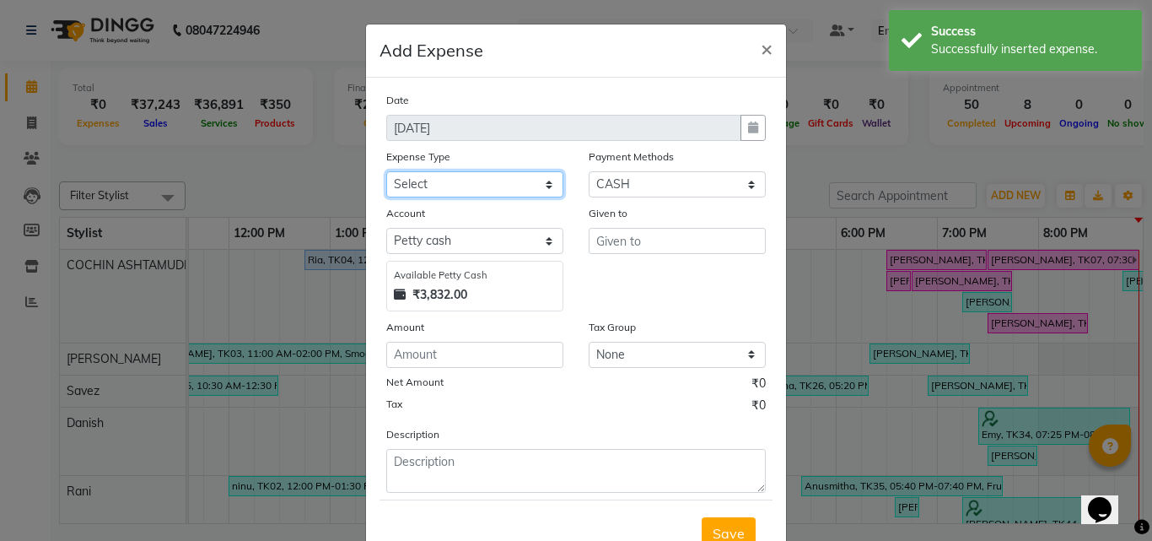
click at [414, 180] on select "Select ACCOMODATION EXPENSES ADVERTISEMENT SALES PROMOTIONAL EXPENSES Bonus BRI…" at bounding box center [474, 184] width 177 height 26
select select "6236"
click at [386, 171] on select "Select ACCOMODATION EXPENSES ADVERTISEMENT SALES PROMOTIONAL EXPENSES Bonus BRI…" at bounding box center [474, 184] width 177 height 26
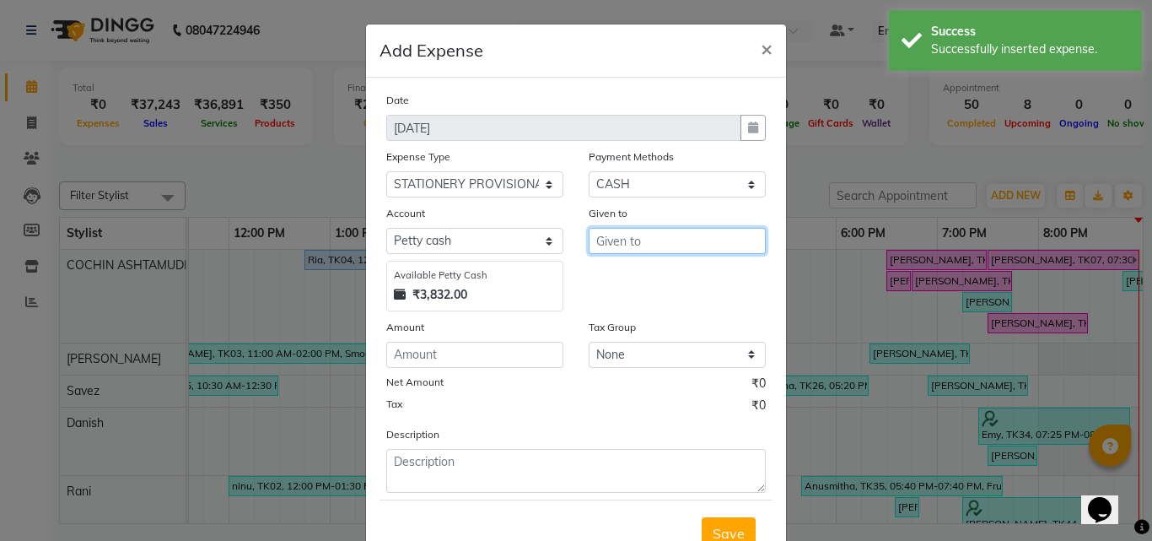
click at [607, 234] on input "text" at bounding box center [677, 241] width 177 height 26
type input "viji"
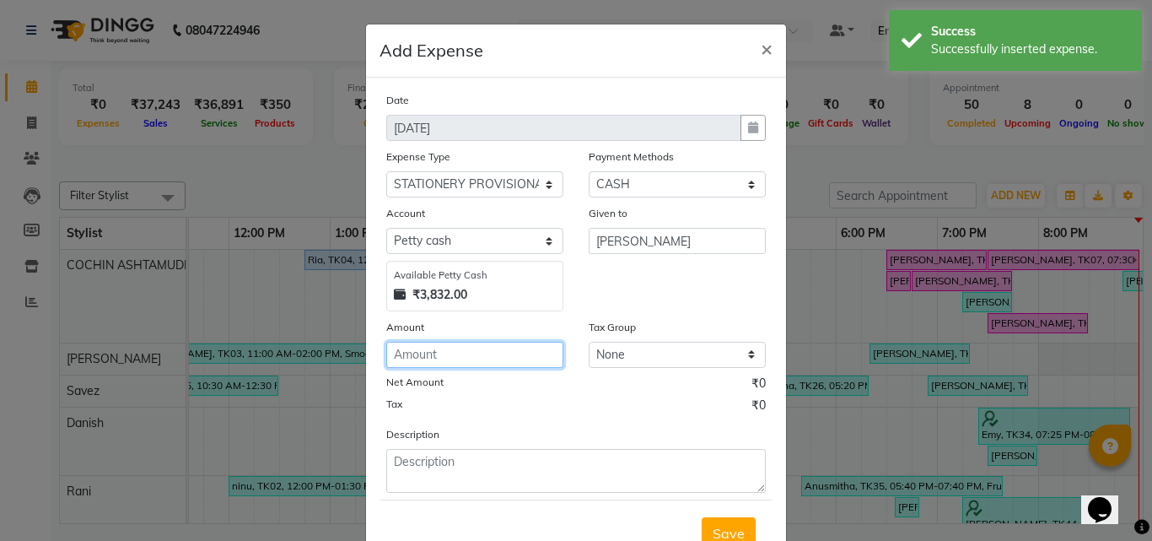
click at [445, 361] on input "number" at bounding box center [474, 355] width 177 height 26
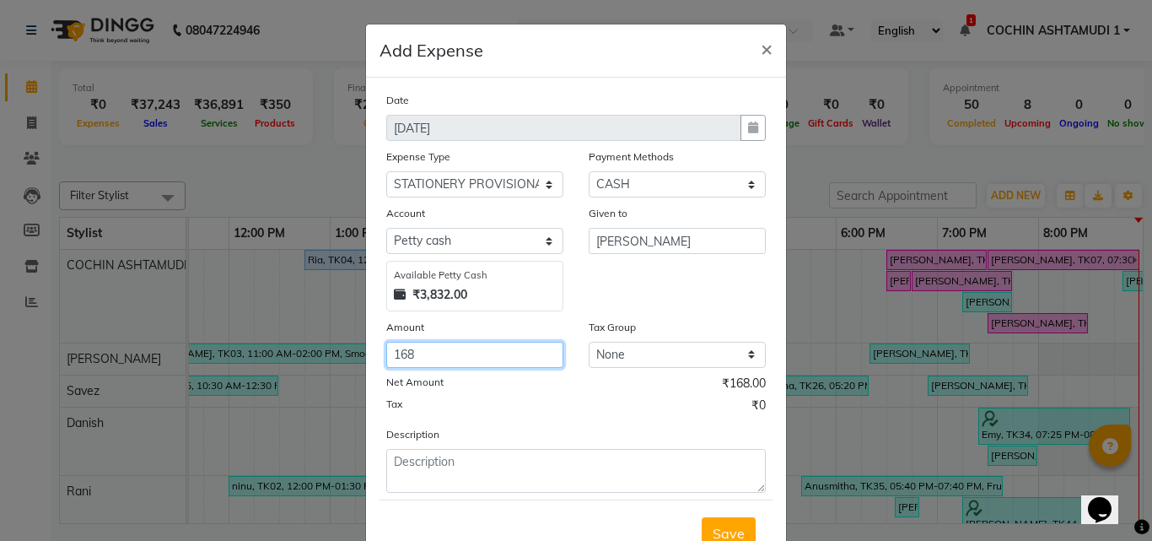
type input "168"
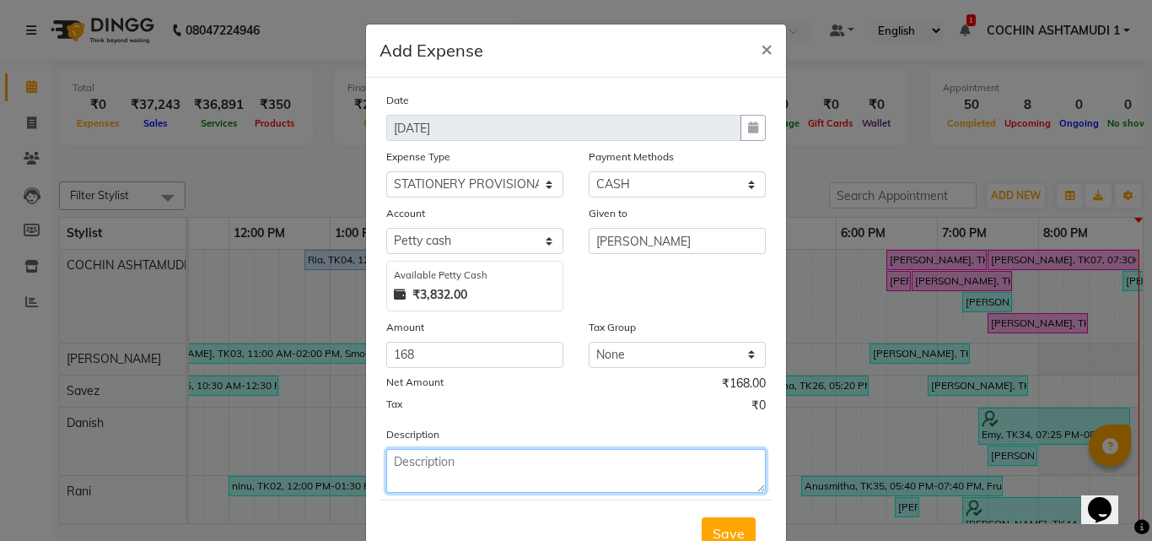
click at [424, 460] on textarea at bounding box center [576, 471] width 380 height 44
type textarea "m"
type textarea "stationary"
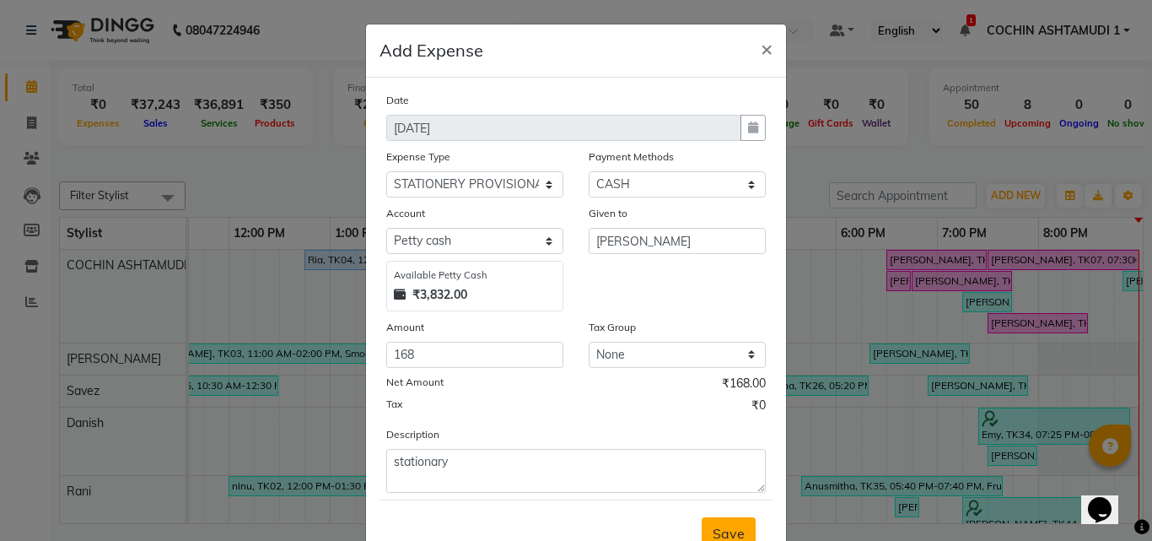
click at [739, 532] on button "Save" at bounding box center [729, 533] width 54 height 32
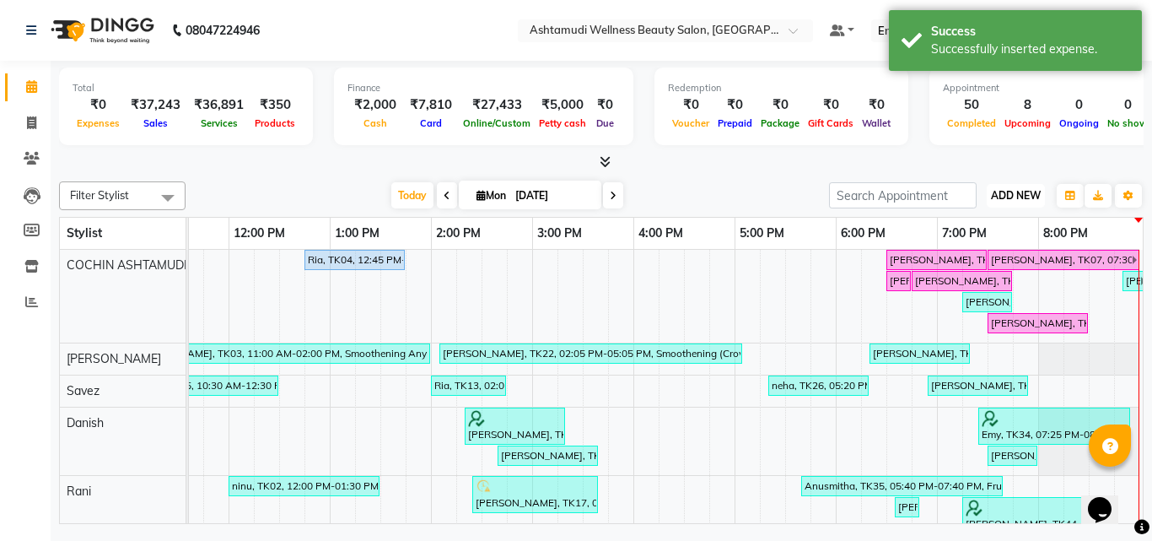
click at [1003, 202] on button "ADD NEW Toggle Dropdown" at bounding box center [1016, 196] width 58 height 24
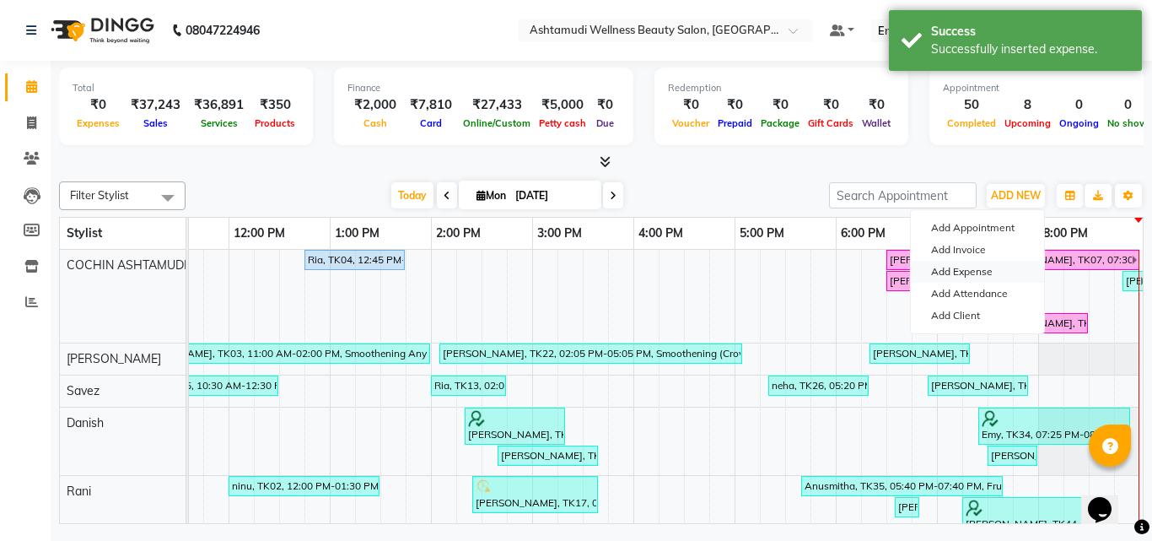
click at [971, 269] on link "Add Expense" at bounding box center [977, 272] width 133 height 22
select select "1"
select select "3463"
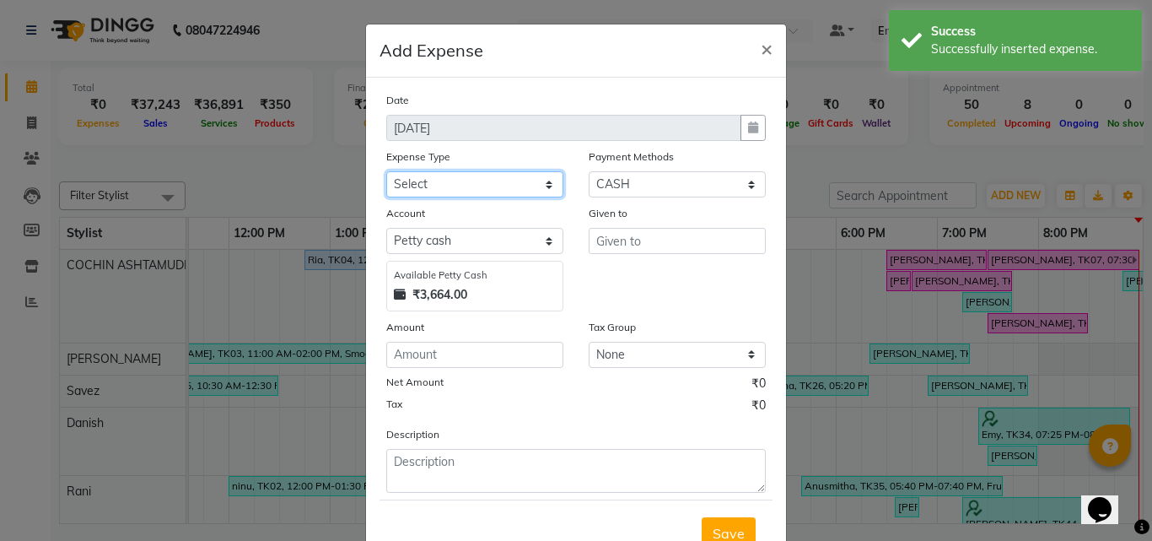
click at [460, 183] on select "Select ACCOMODATION EXPENSES ADVERTISEMENT SALES PROMOTIONAL EXPENSES Bonus BRI…" at bounding box center [474, 184] width 177 height 26
select select "6180"
click at [386, 171] on select "Select ACCOMODATION EXPENSES ADVERTISEMENT SALES PROMOTIONAL EXPENSES Bonus BRI…" at bounding box center [474, 184] width 177 height 26
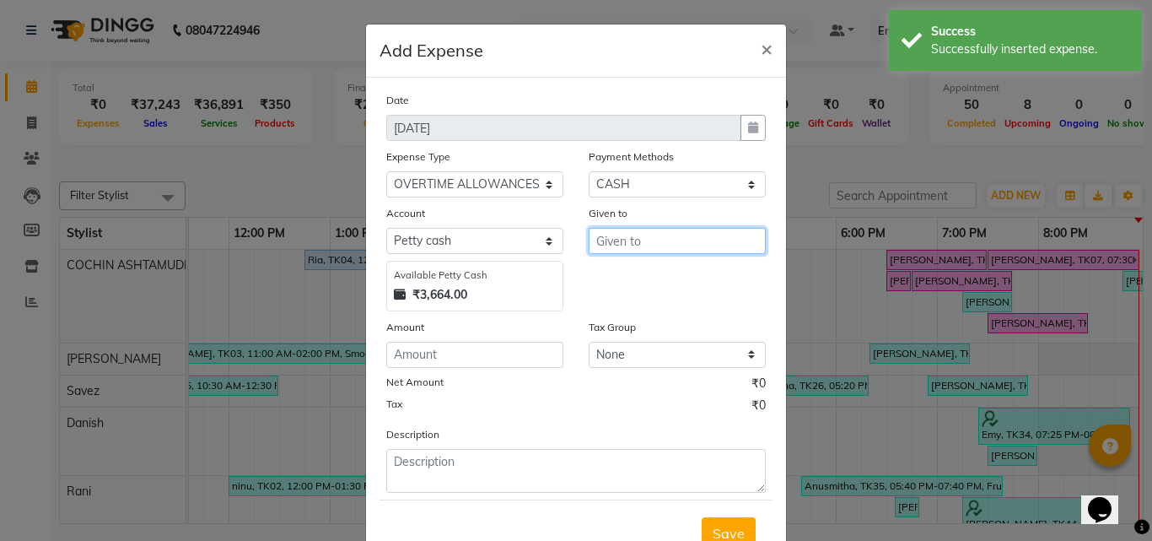
click at [590, 241] on input "text" at bounding box center [677, 241] width 177 height 26
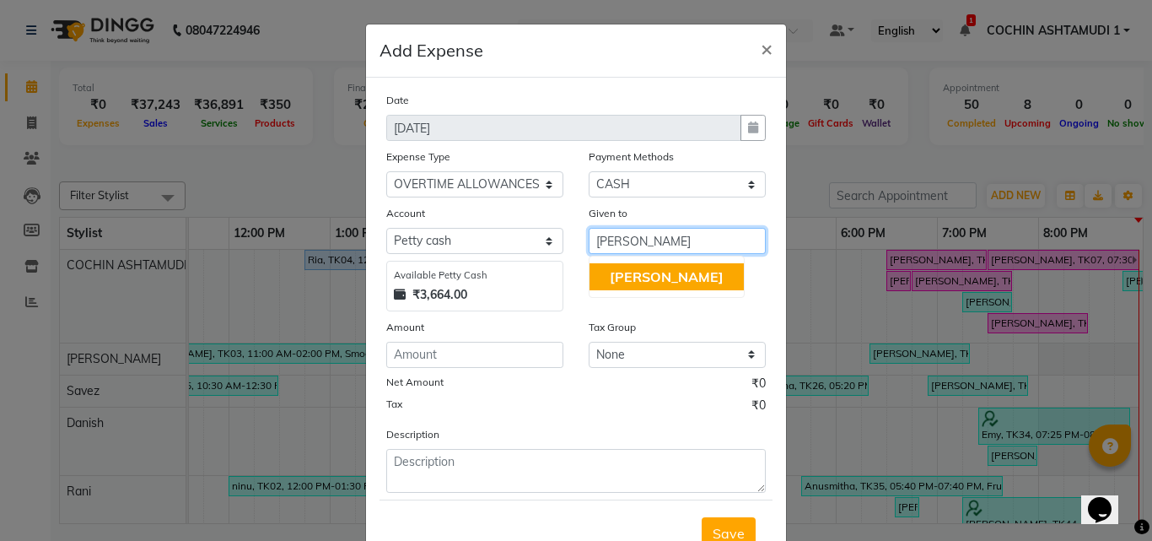
click at [619, 274] on span "[PERSON_NAME]" at bounding box center [667, 276] width 114 height 17
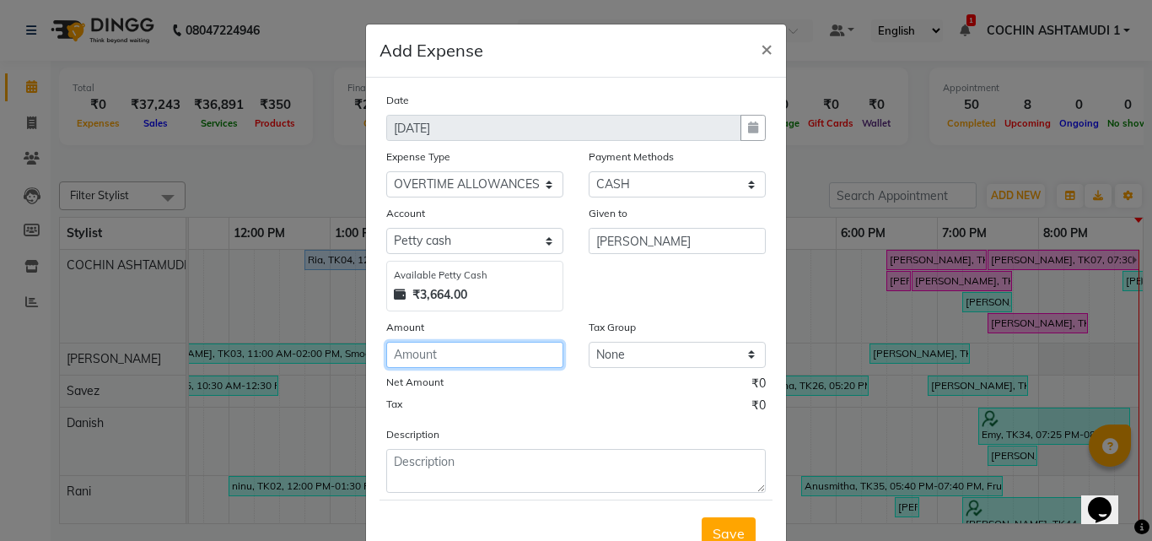
click at [435, 351] on input "number" at bounding box center [474, 355] width 177 height 26
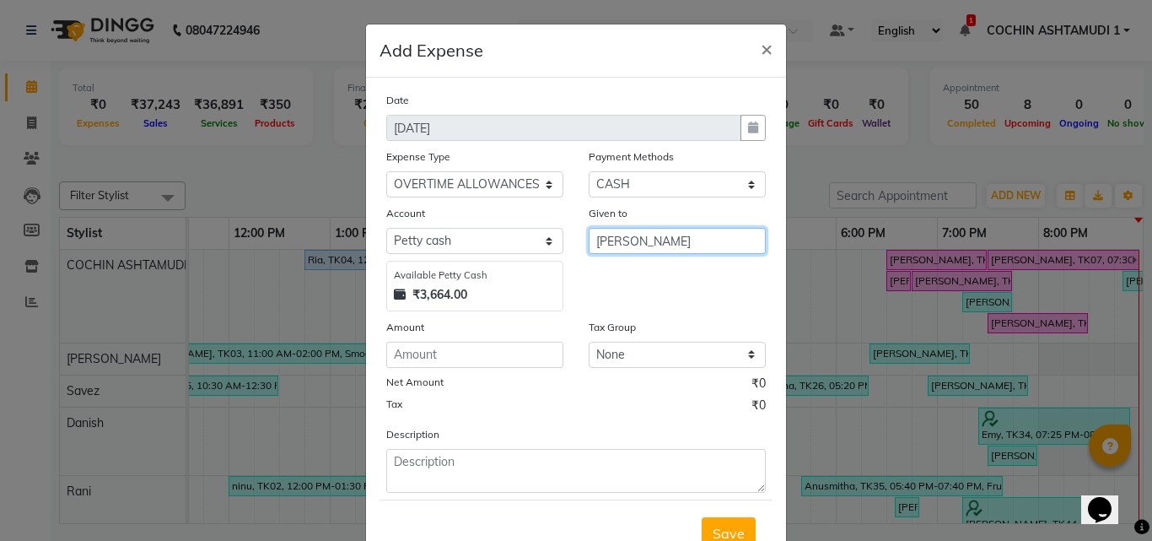
drag, startPoint x: 665, startPoint y: 253, endPoint x: 543, endPoint y: 258, distance: 121.6
click at [543, 258] on div "Account Select Petty cash Default account Available Petty Cash ₹3,664.00 Given …" at bounding box center [576, 257] width 405 height 107
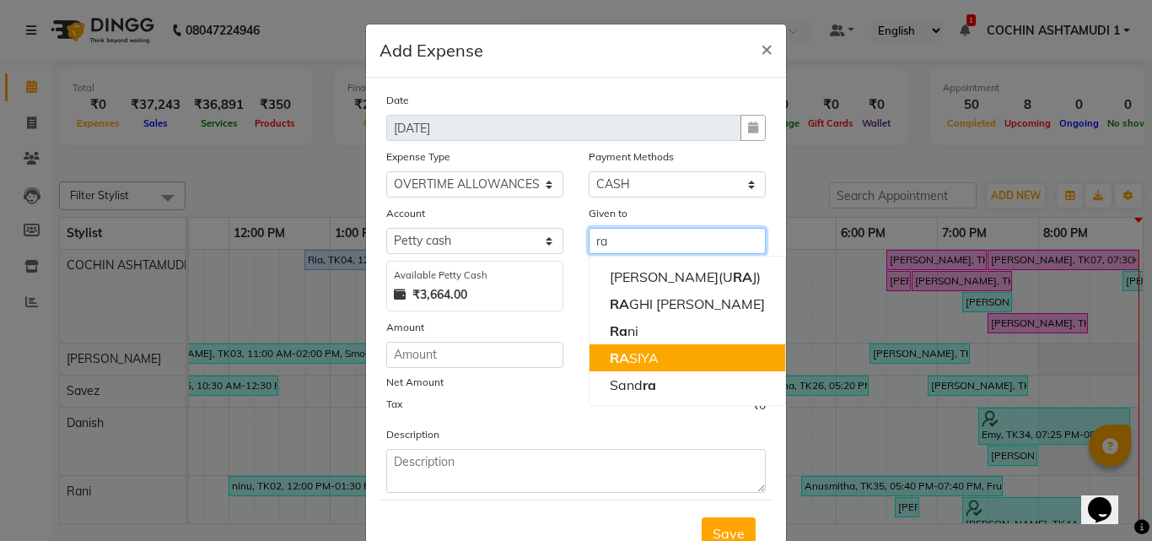
click at [621, 365] on span "RA" at bounding box center [619, 357] width 19 height 17
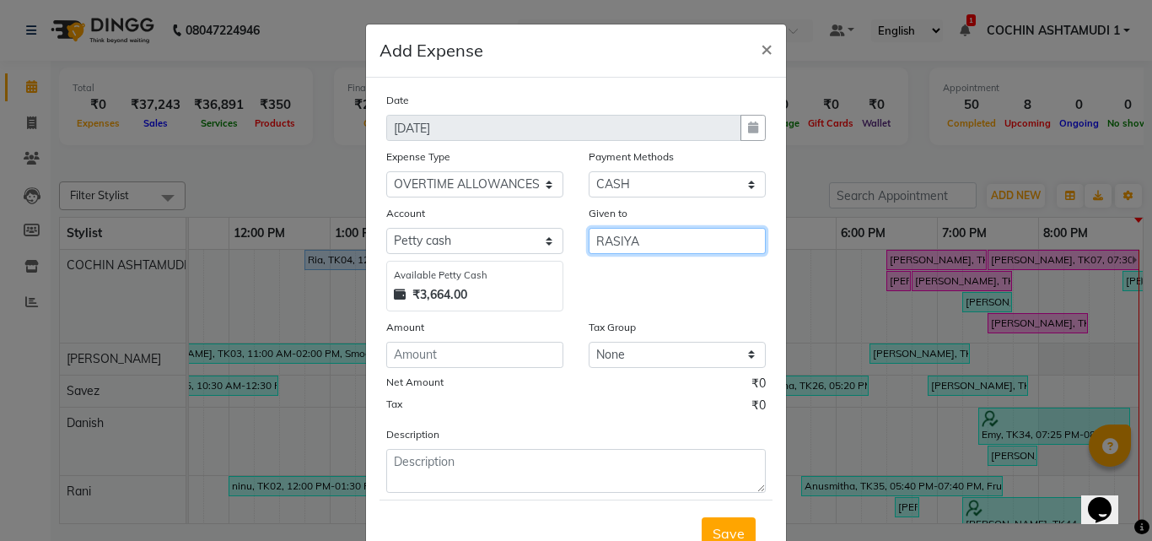
type input "RASIYA"
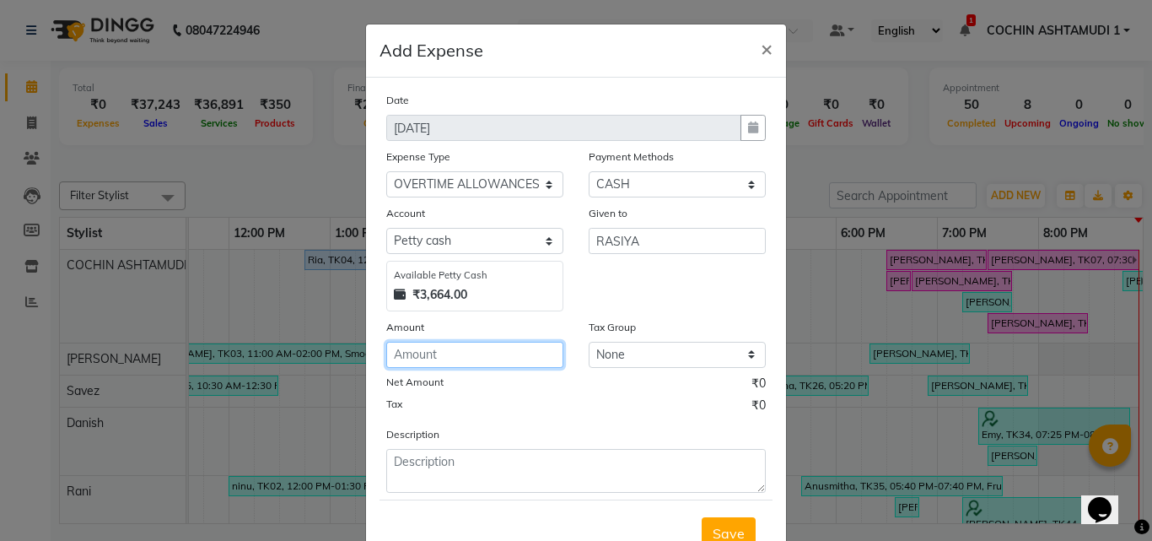
click at [494, 358] on input "number" at bounding box center [474, 355] width 177 height 26
type input "150"
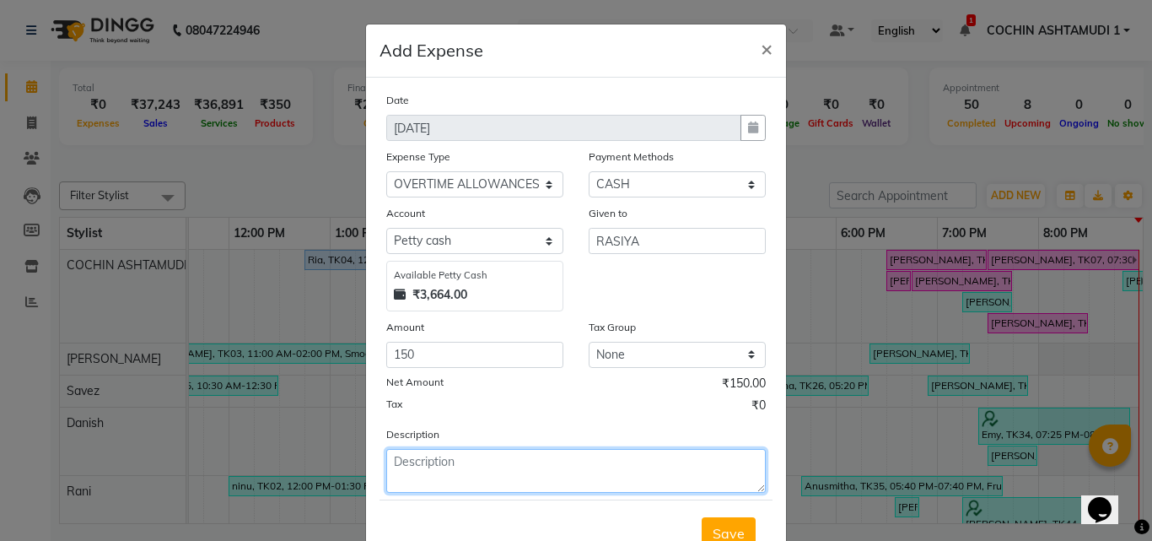
click at [423, 475] on textarea at bounding box center [576, 471] width 380 height 44
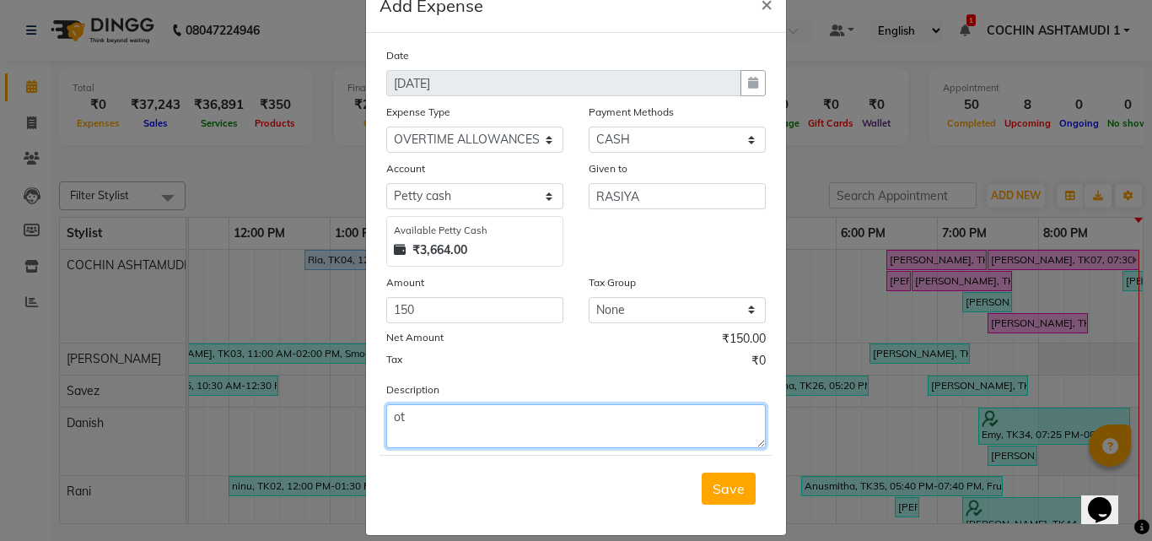
scroll to position [63, 0]
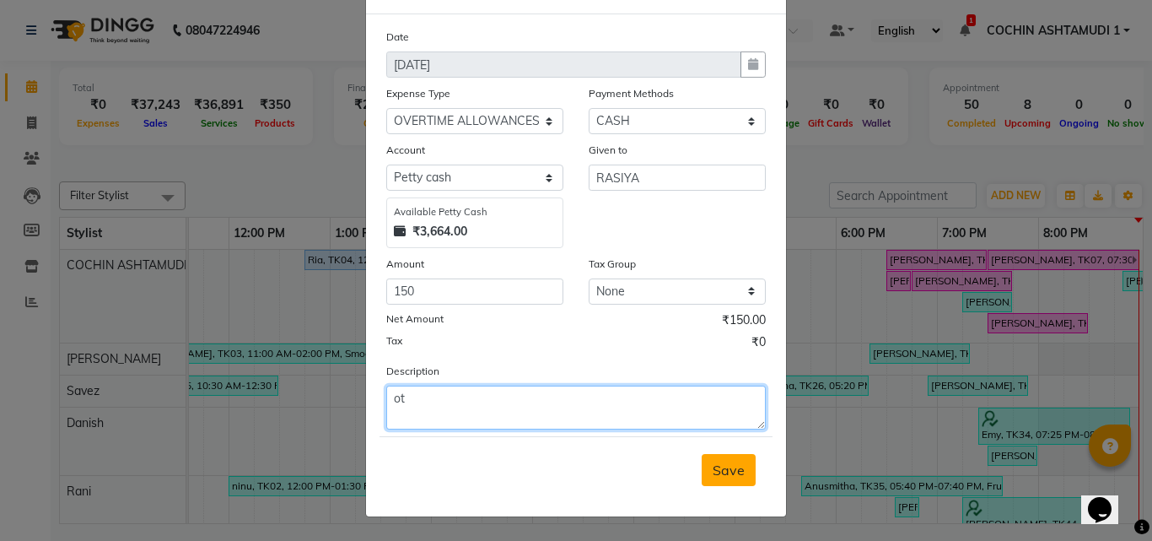
type textarea "ot"
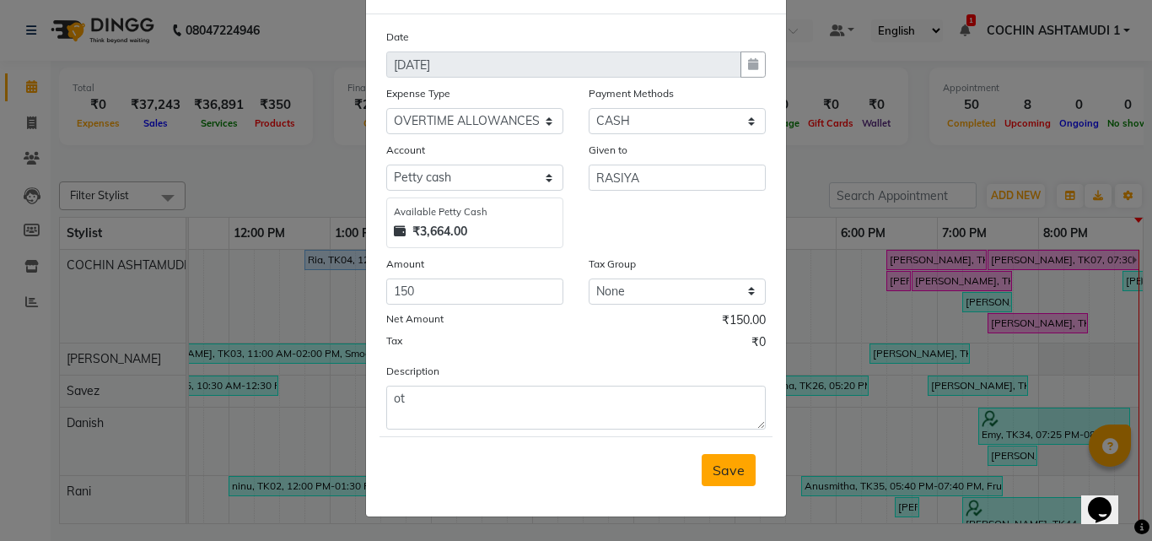
click at [730, 465] on span "Save" at bounding box center [729, 469] width 32 height 17
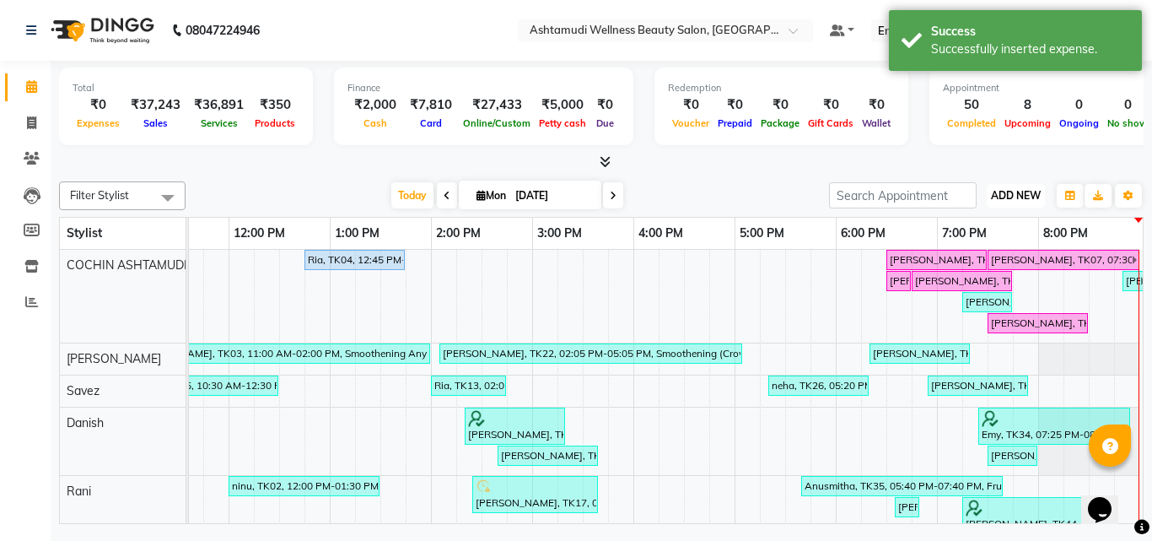
click at [1020, 195] on span "ADD NEW" at bounding box center [1016, 195] width 50 height 13
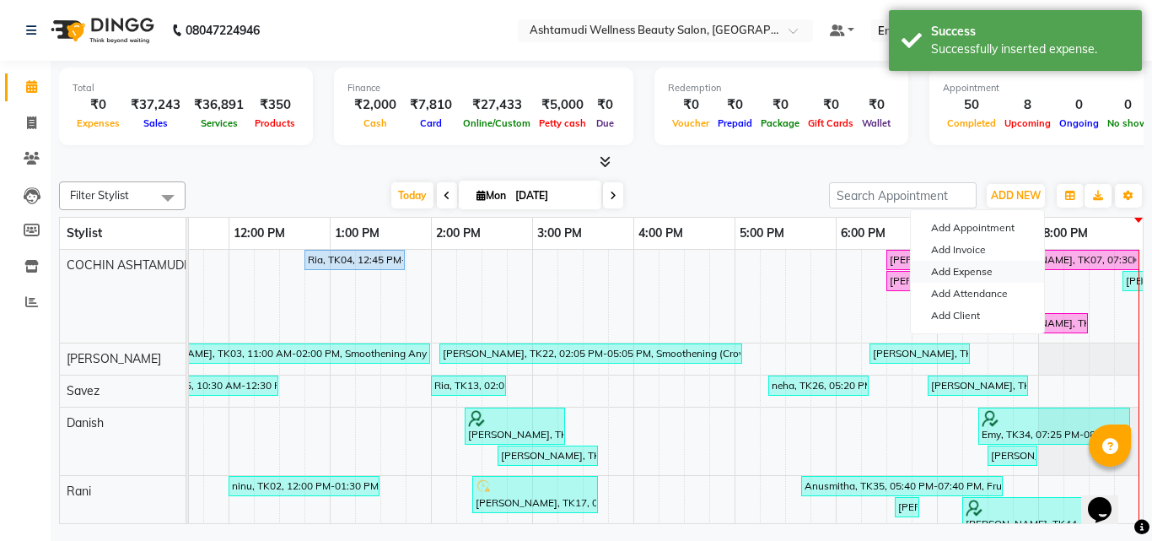
click at [974, 267] on link "Add Expense" at bounding box center [977, 272] width 133 height 22
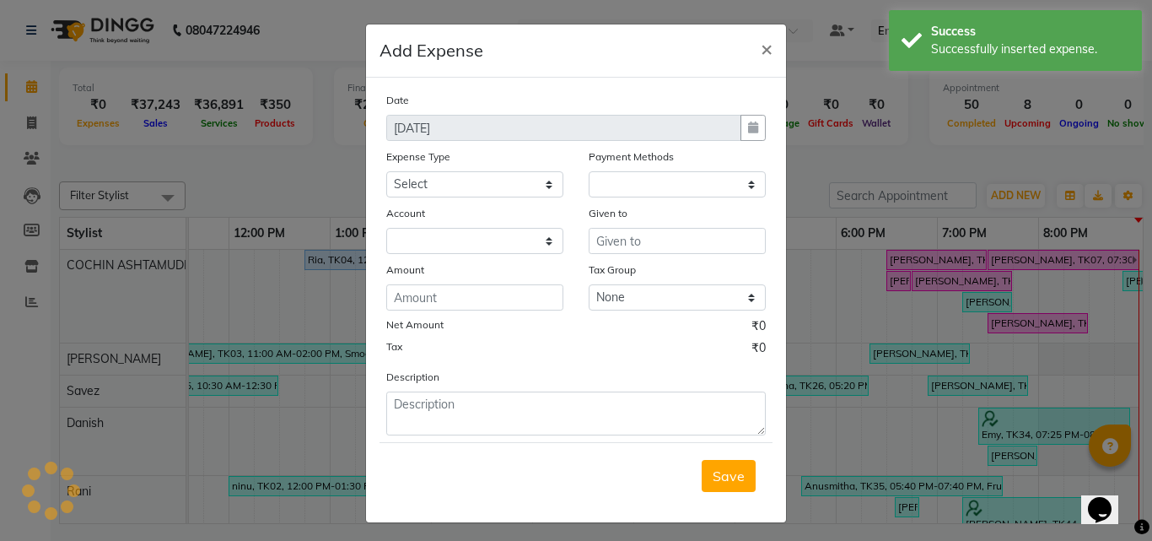
select select "1"
select select "3463"
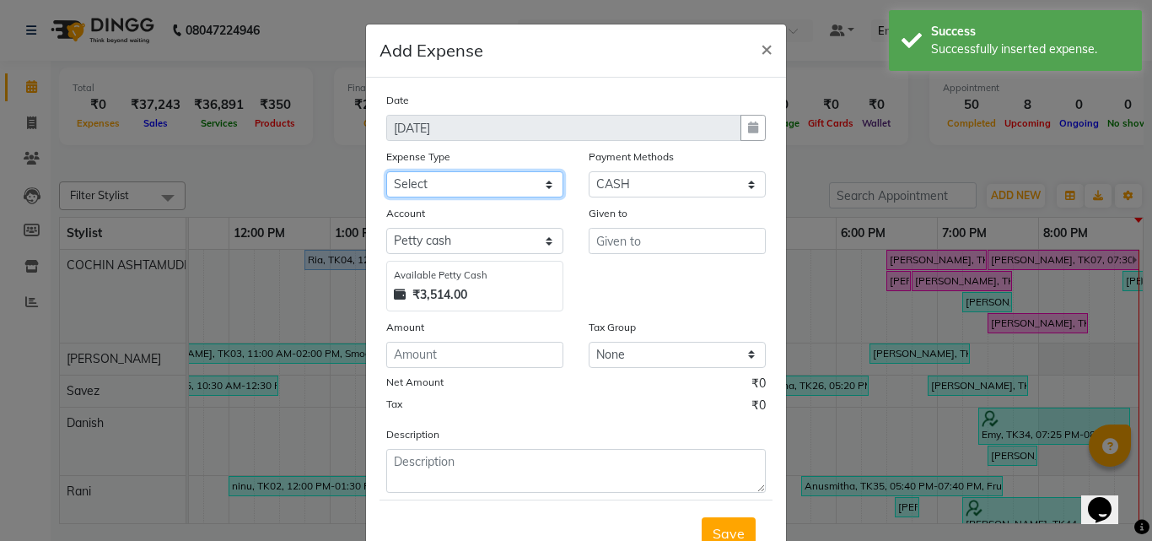
click at [475, 188] on select "Select ACCOMODATION EXPENSES ADVERTISEMENT SALES PROMOTIONAL EXPENSES Bonus BRI…" at bounding box center [474, 184] width 177 height 26
select select "6180"
click at [386, 171] on select "Select ACCOMODATION EXPENSES ADVERTISEMENT SALES PROMOTIONAL EXPENSES Bonus BRI…" at bounding box center [474, 184] width 177 height 26
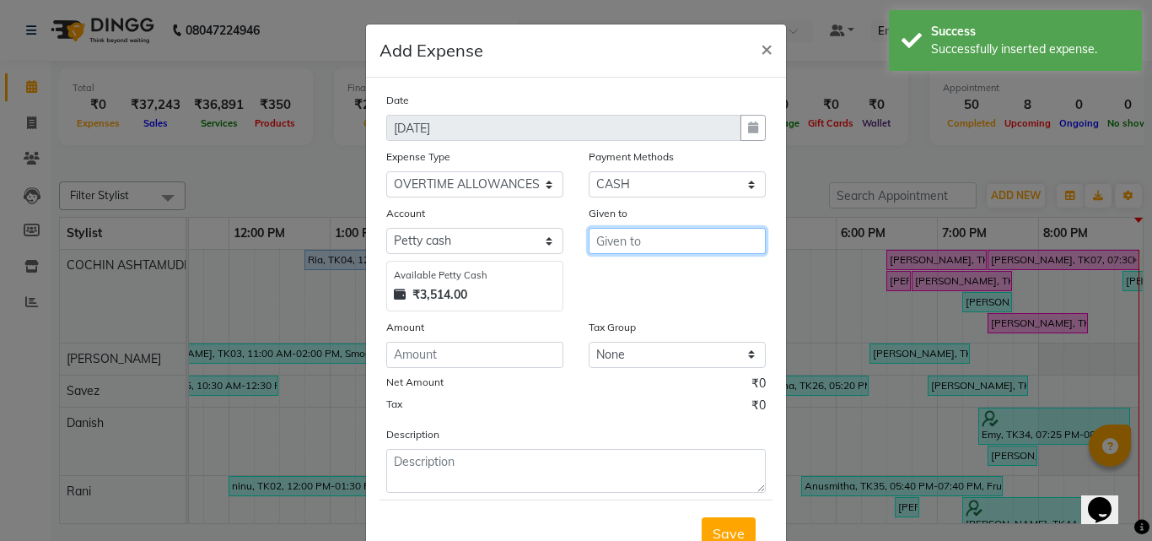
click at [601, 249] on input "text" at bounding box center [677, 241] width 177 height 26
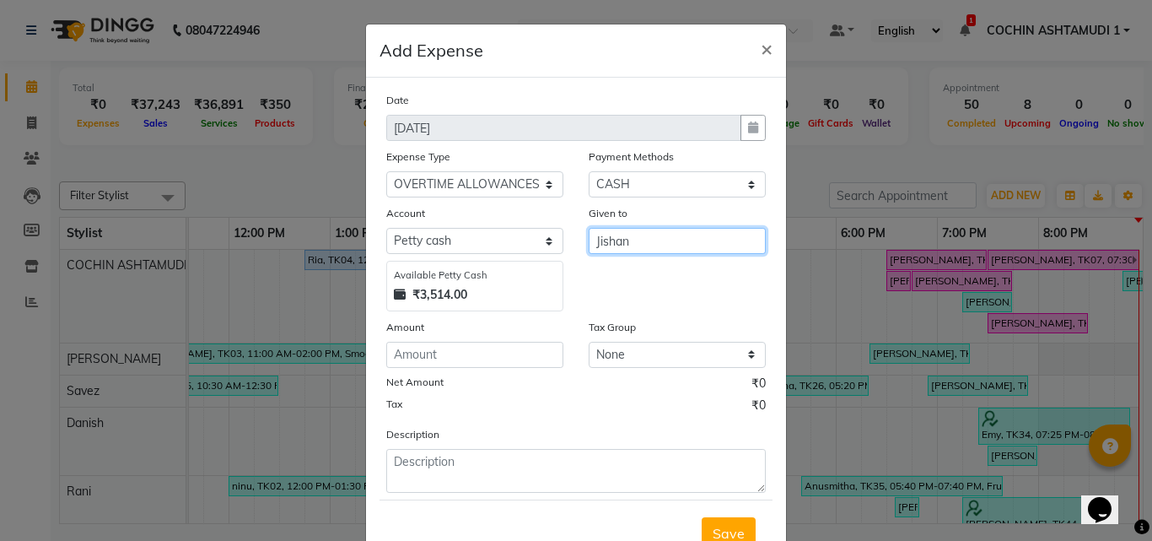
type input "Jishan"
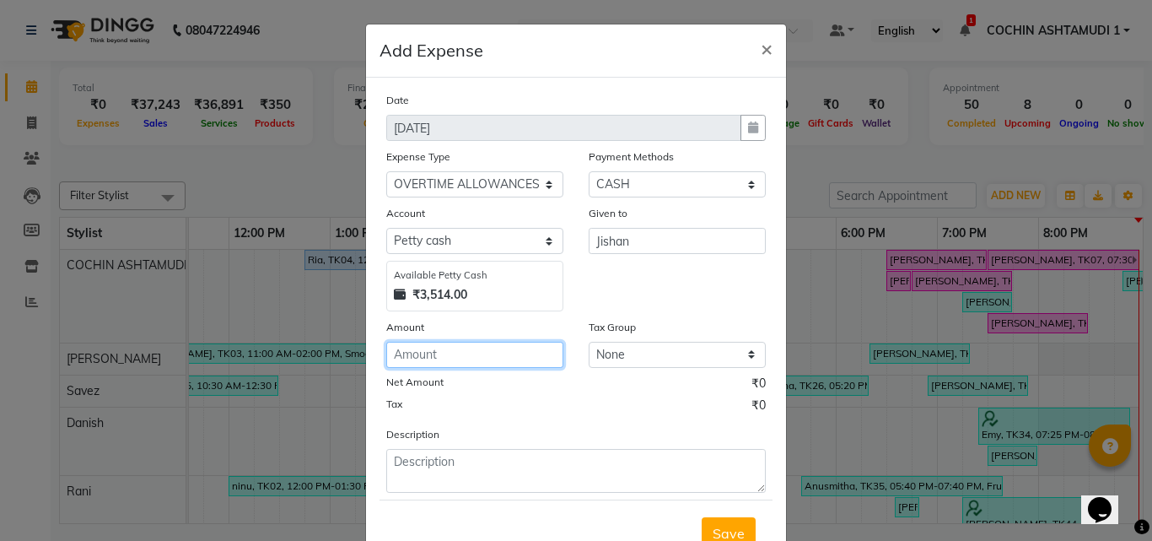
click at [426, 348] on input "number" at bounding box center [474, 355] width 177 height 26
type input "150"
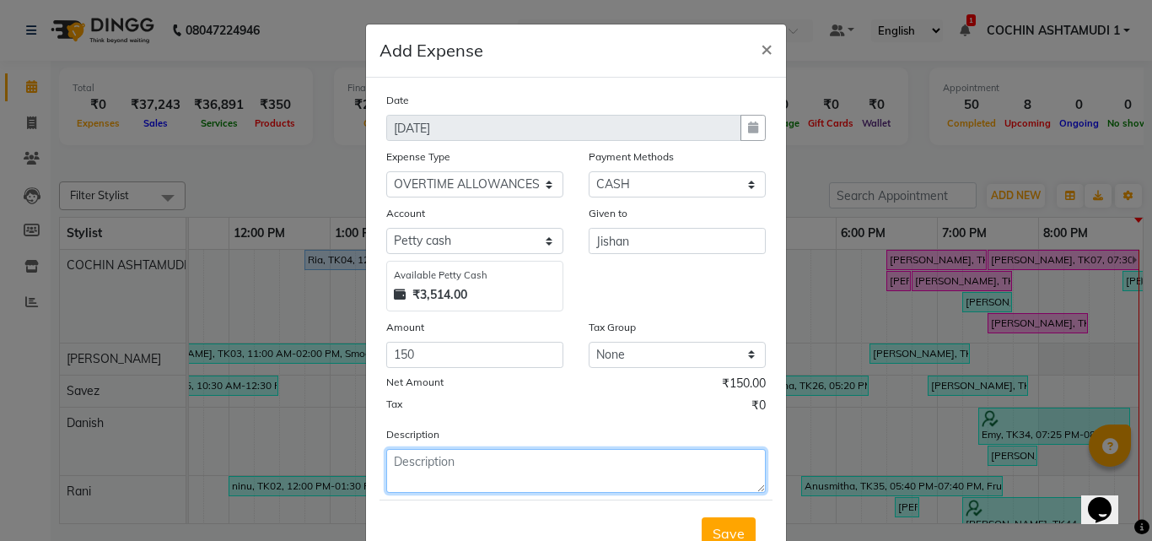
click at [403, 467] on textarea at bounding box center [576, 471] width 380 height 44
type textarea "ot"
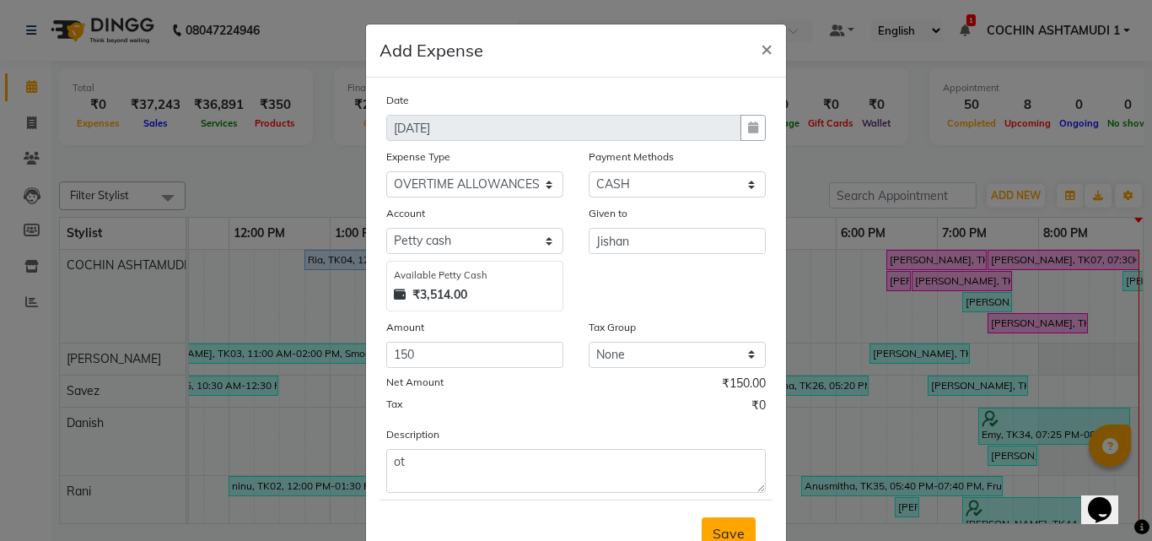
click at [726, 531] on span "Save" at bounding box center [729, 533] width 32 height 17
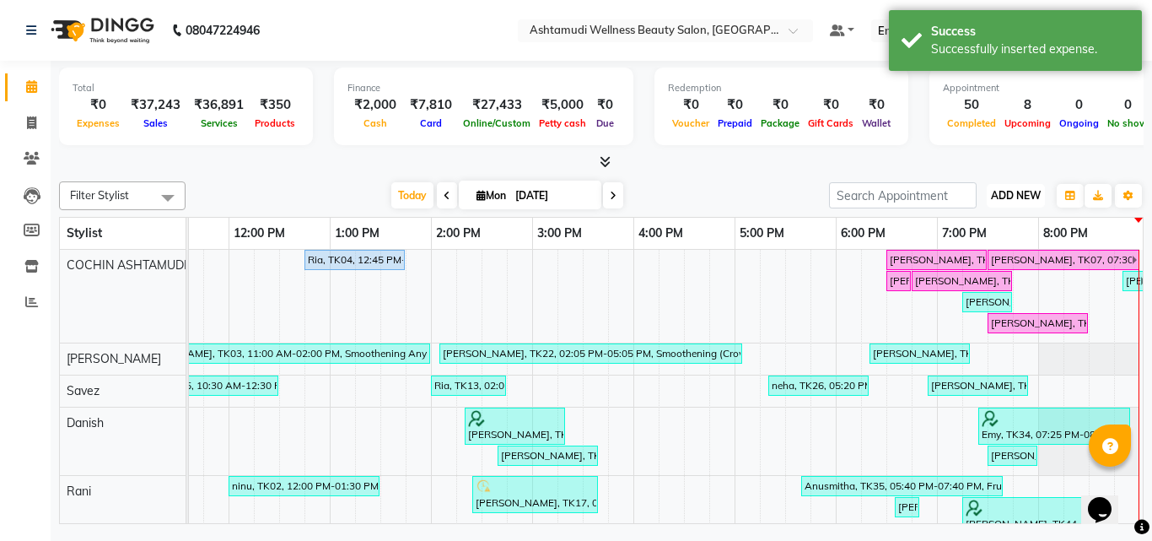
click at [1013, 196] on span "ADD NEW" at bounding box center [1016, 195] width 50 height 13
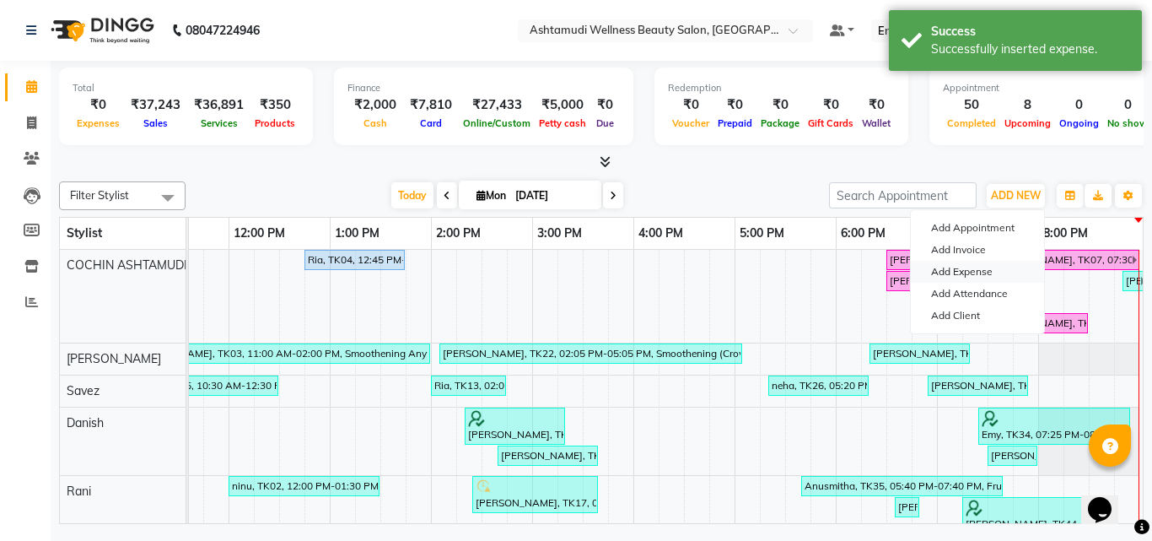
click at [967, 267] on link "Add Expense" at bounding box center [977, 272] width 133 height 22
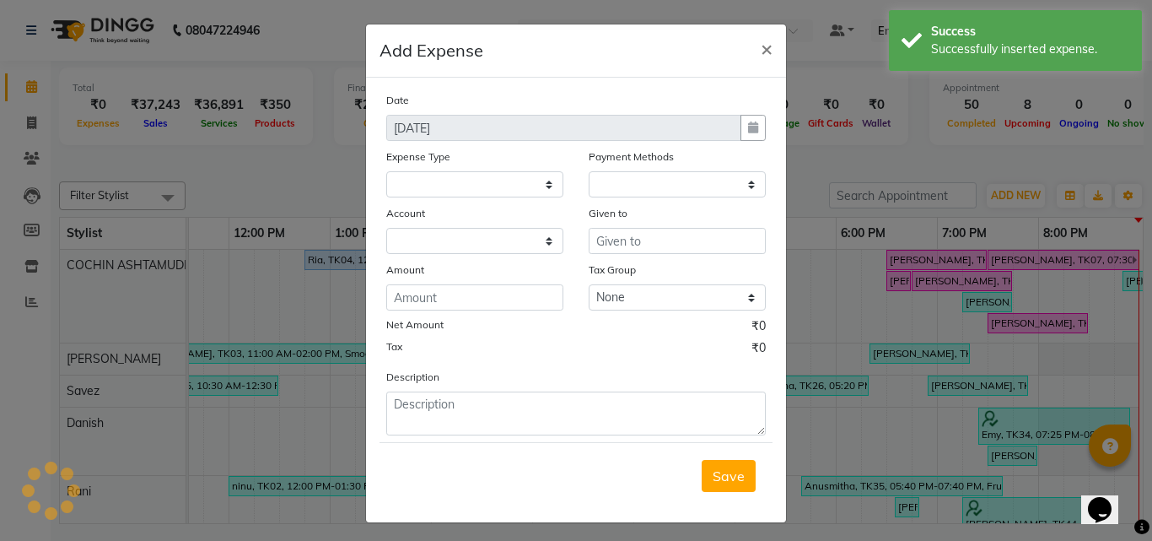
select select
select select "1"
select select "3463"
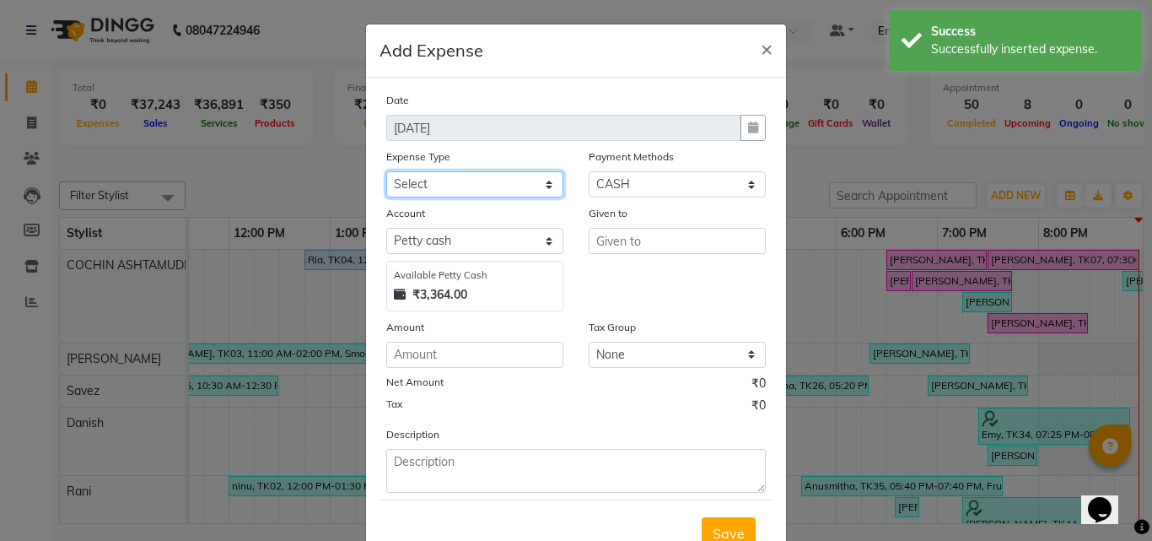
click at [416, 194] on select "Select ACCOMODATION EXPENSES ADVERTISEMENT SALES PROMOTIONAL EXPENSES Bonus BRI…" at bounding box center [474, 184] width 177 height 26
select select "6180"
click at [386, 171] on select "Select ACCOMODATION EXPENSES ADVERTISEMENT SALES PROMOTIONAL EXPENSES Bonus BRI…" at bounding box center [474, 184] width 177 height 26
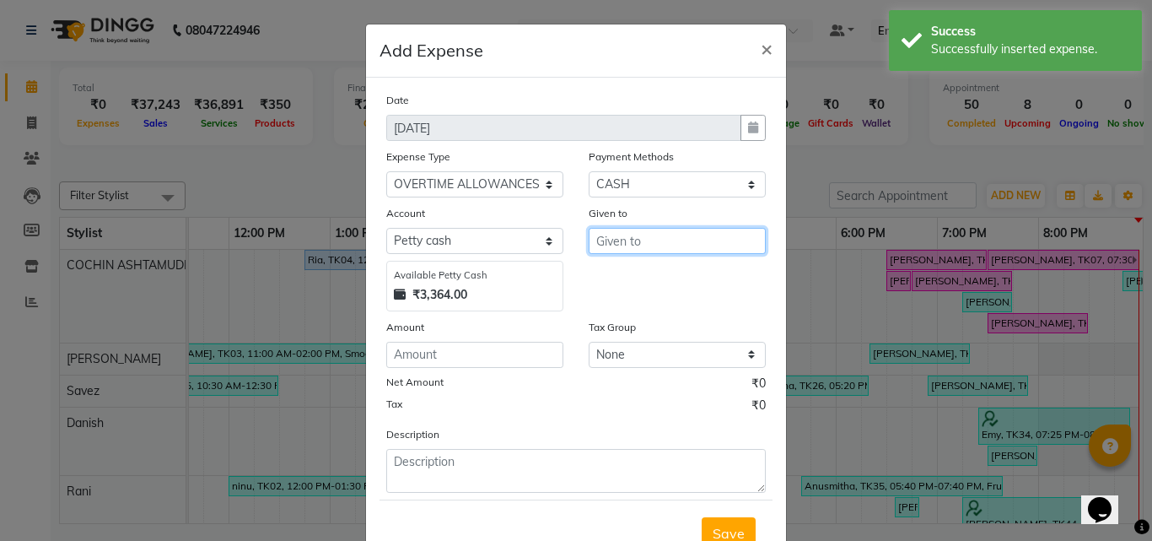
click at [638, 245] on input "text" at bounding box center [677, 241] width 177 height 26
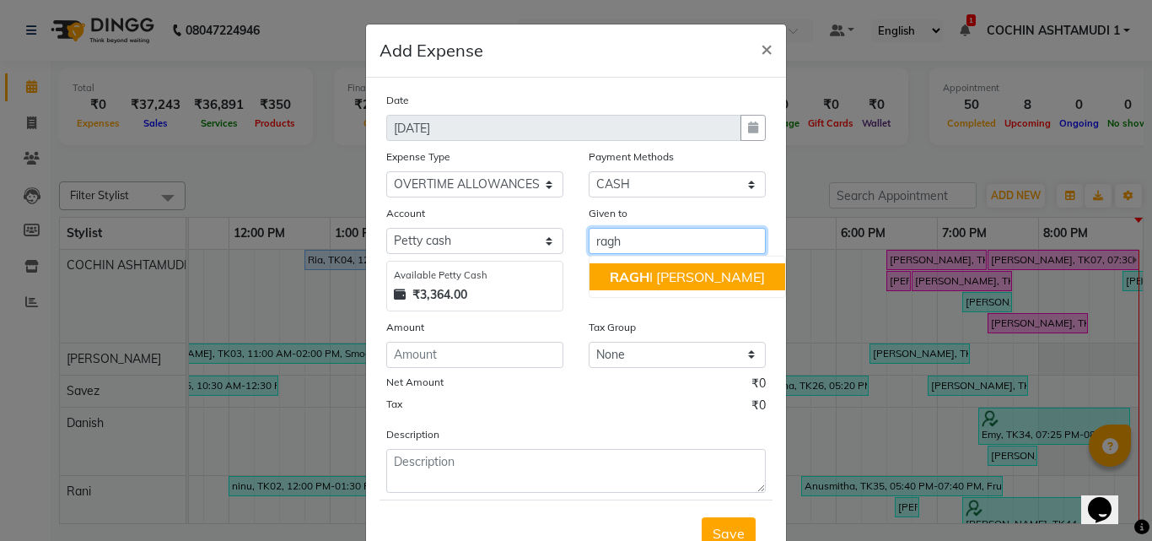
click at [641, 279] on span "RAGH" at bounding box center [630, 276] width 40 height 17
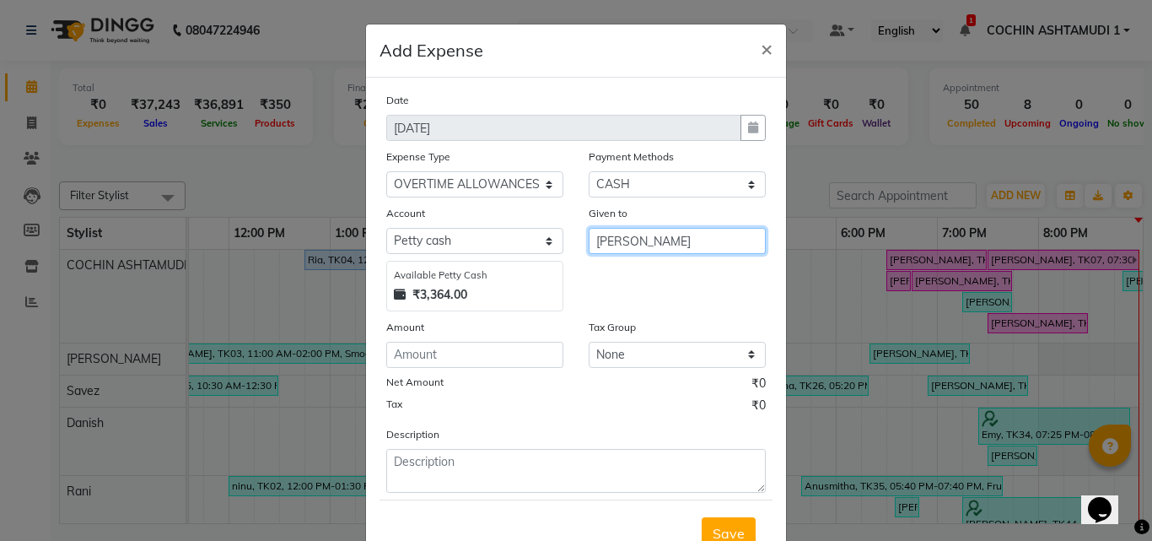
type input "[PERSON_NAME]"
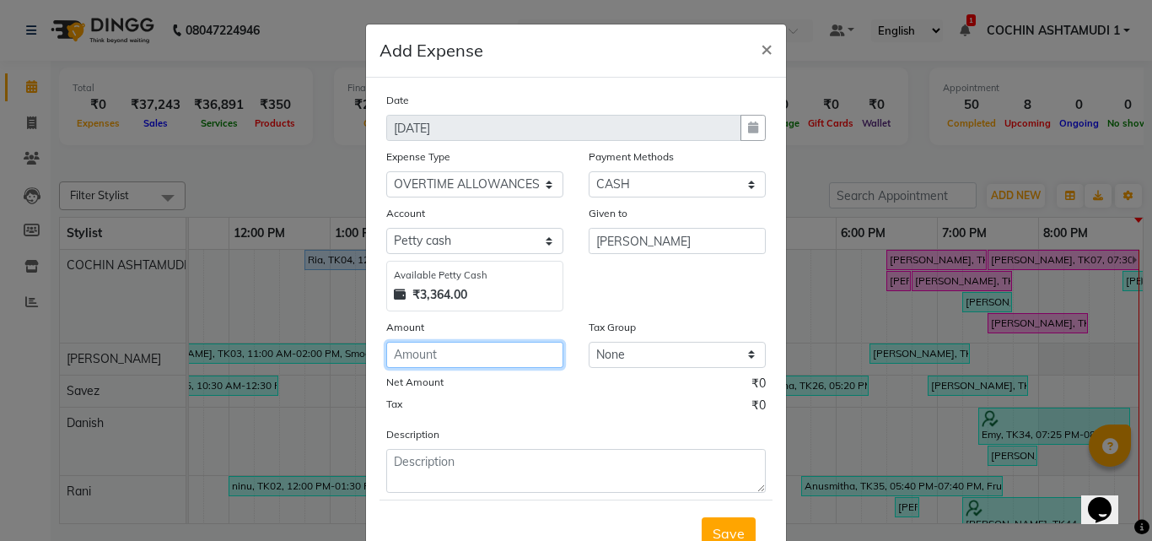
click at [415, 346] on input "number" at bounding box center [474, 355] width 177 height 26
type input "300"
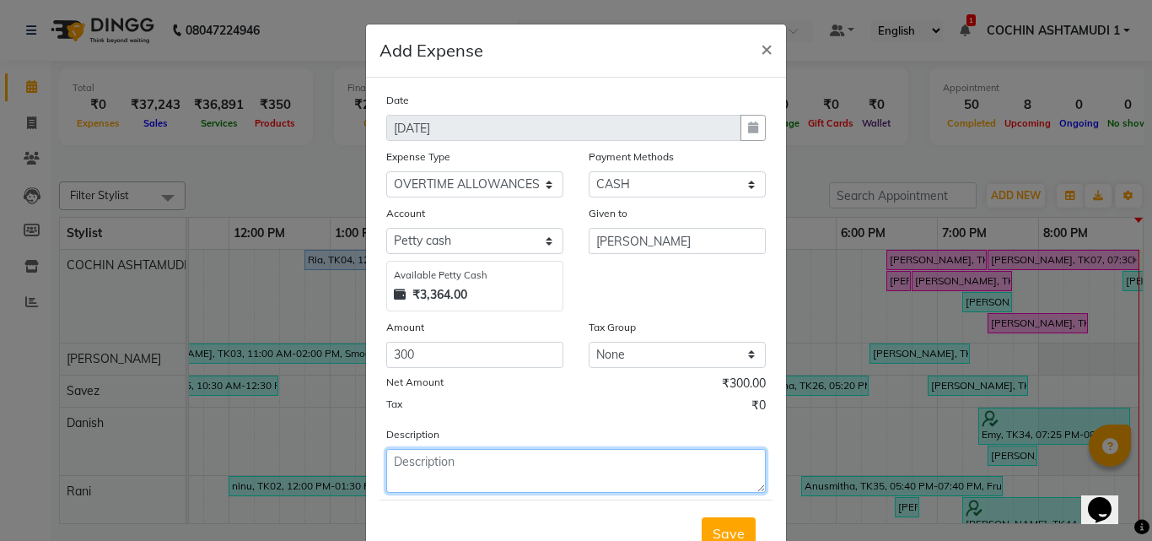
click at [395, 470] on textarea at bounding box center [576, 471] width 380 height 44
type textarea "ot-31/1"
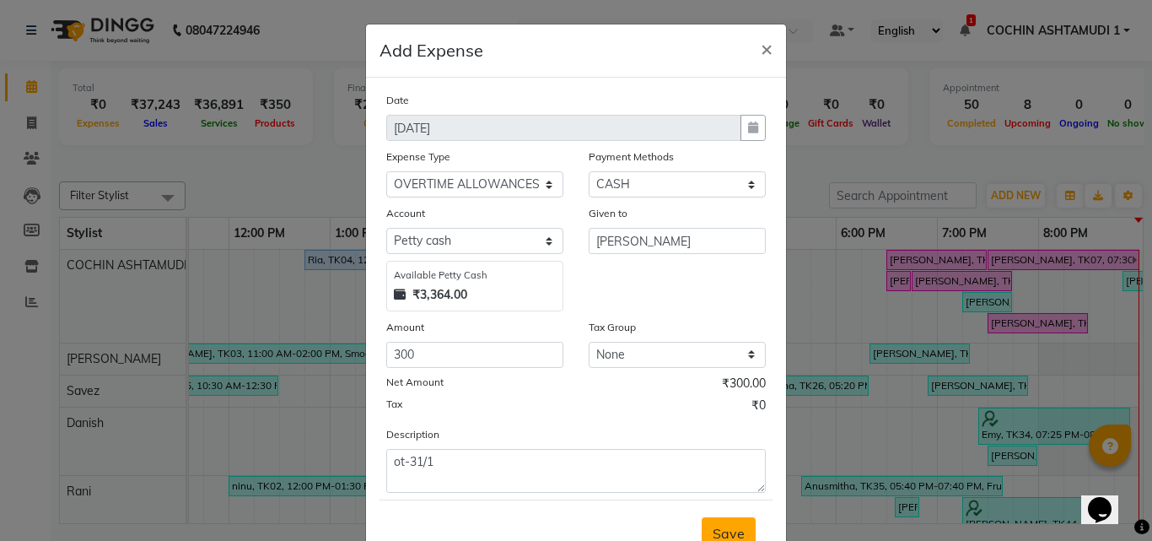
click at [734, 531] on span "Save" at bounding box center [729, 533] width 32 height 17
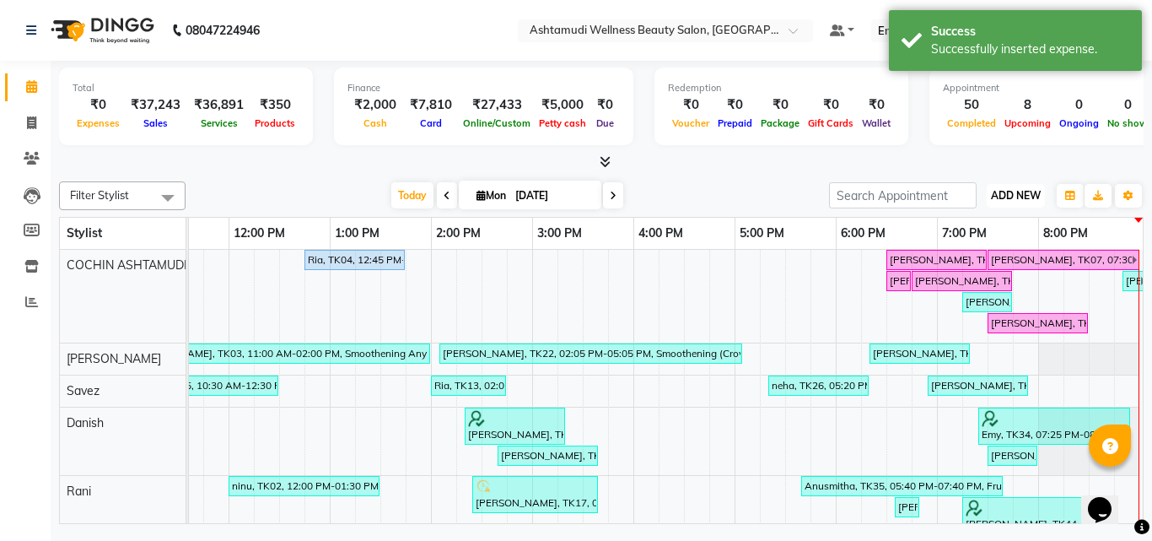
click at [1008, 193] on span "ADD NEW" at bounding box center [1016, 195] width 50 height 13
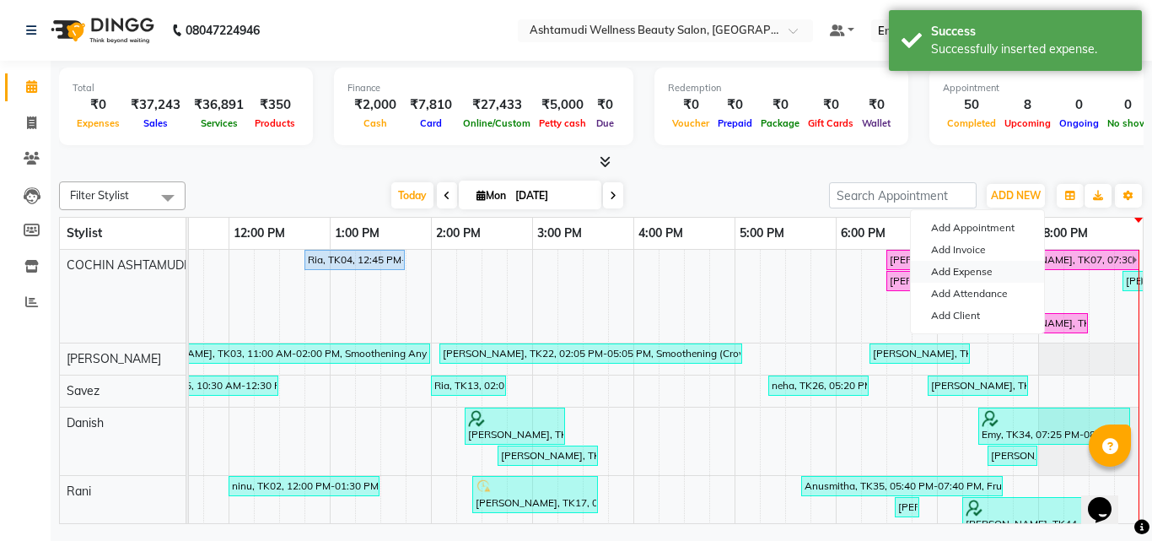
click at [969, 271] on link "Add Expense" at bounding box center [977, 272] width 133 height 22
select select "1"
select select "3463"
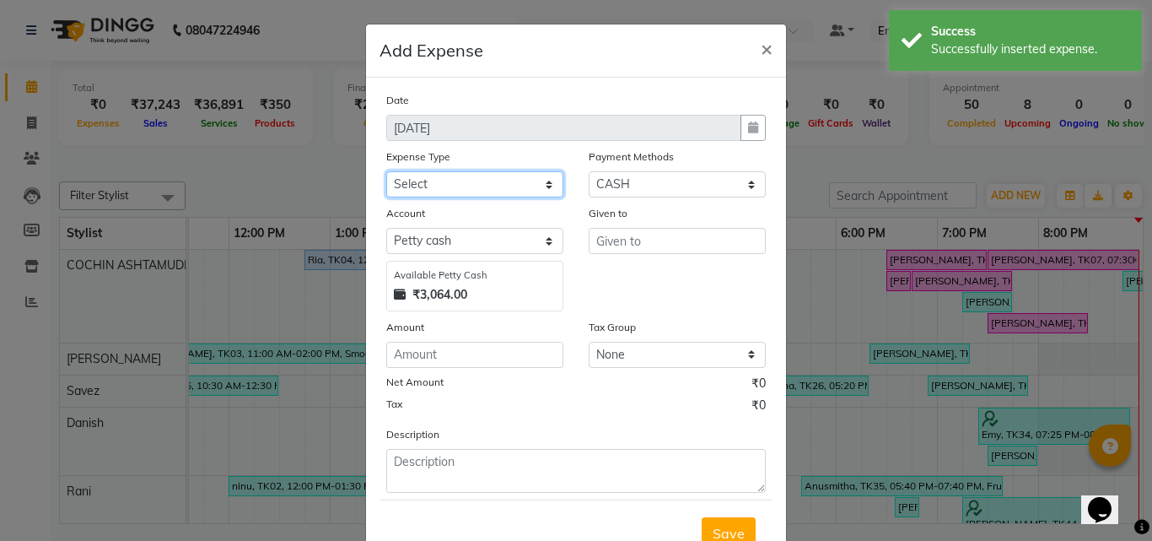
click at [411, 181] on select "Select ACCOMODATION EXPENSES ADVERTISEMENT SALES PROMOTIONAL EXPENSES Bonus BRI…" at bounding box center [474, 184] width 177 height 26
select select "6180"
click at [386, 171] on select "Select ACCOMODATION EXPENSES ADVERTISEMENT SALES PROMOTIONAL EXPENSES Bonus BRI…" at bounding box center [474, 184] width 177 height 26
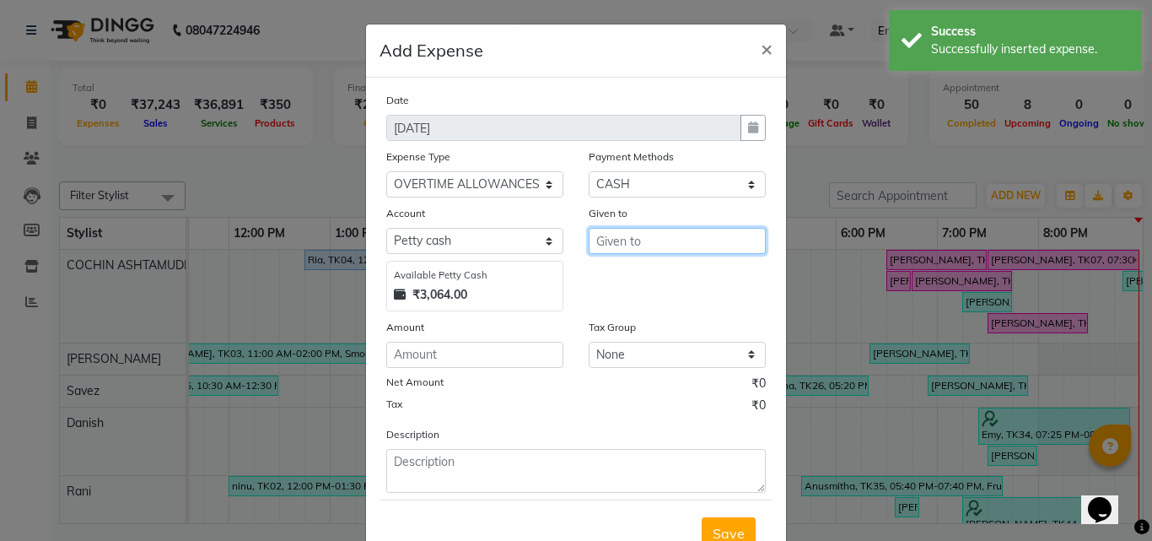
click at [621, 238] on input "text" at bounding box center [677, 241] width 177 height 26
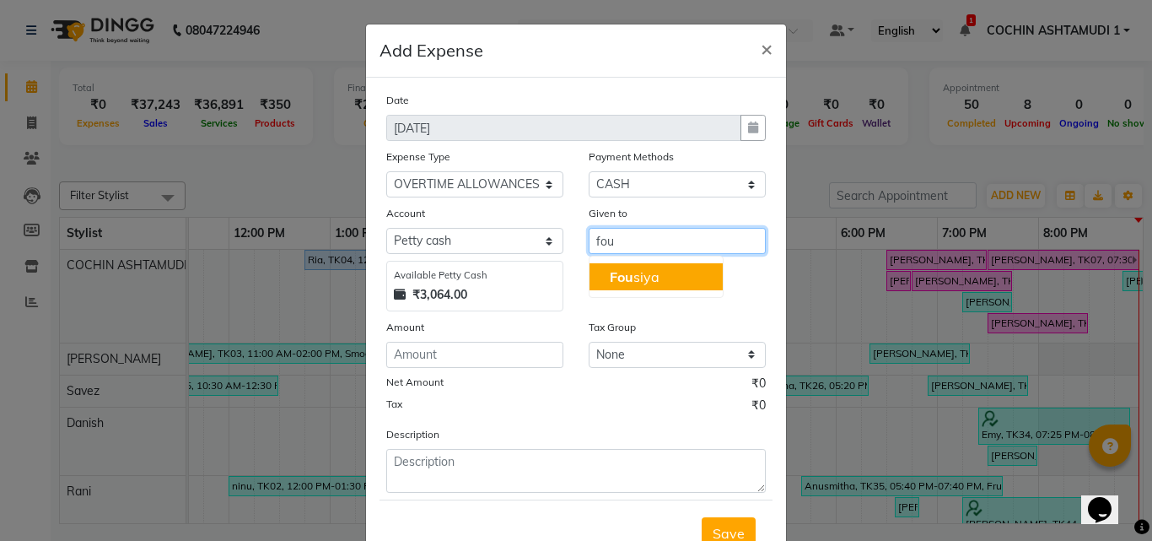
click at [642, 289] on button "Fou siya" at bounding box center [656, 276] width 133 height 27
type input "Fousiya"
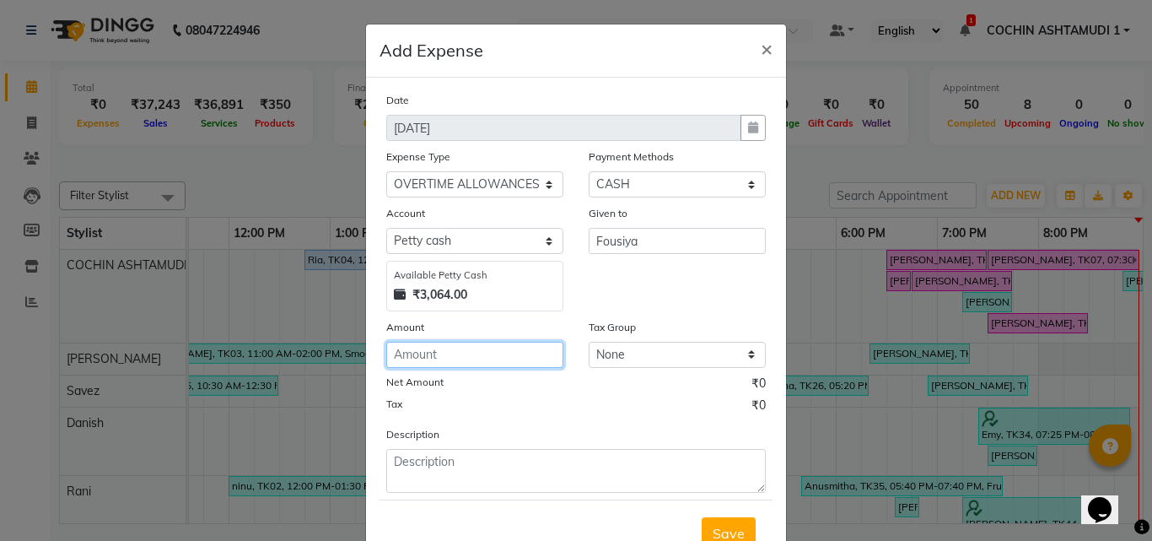
click at [453, 364] on input "number" at bounding box center [474, 355] width 177 height 26
type input "150"
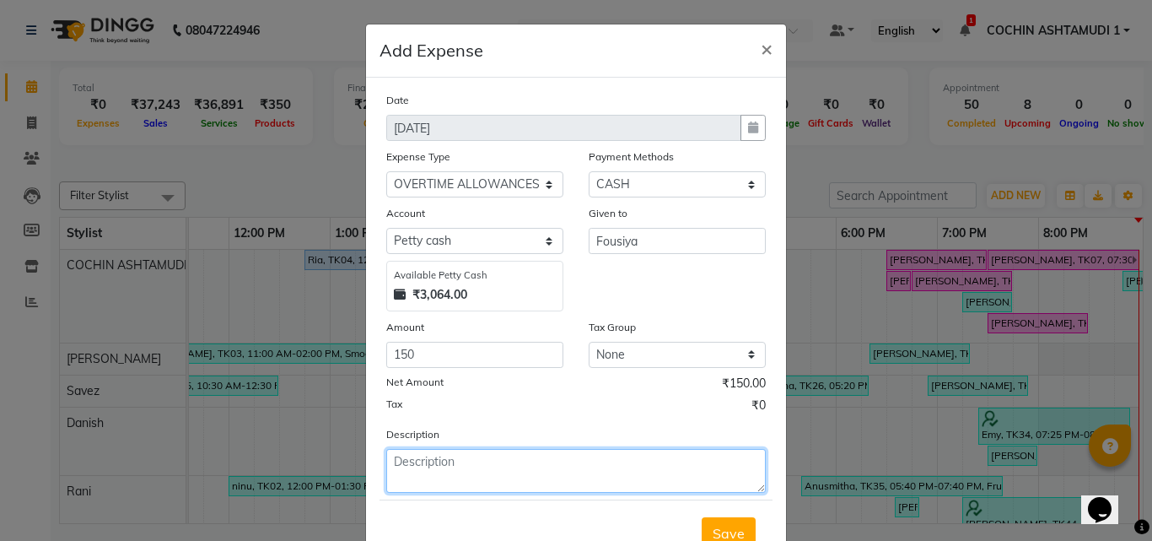
click at [417, 466] on textarea at bounding box center [576, 471] width 380 height 44
type textarea "i"
type textarea "ot"
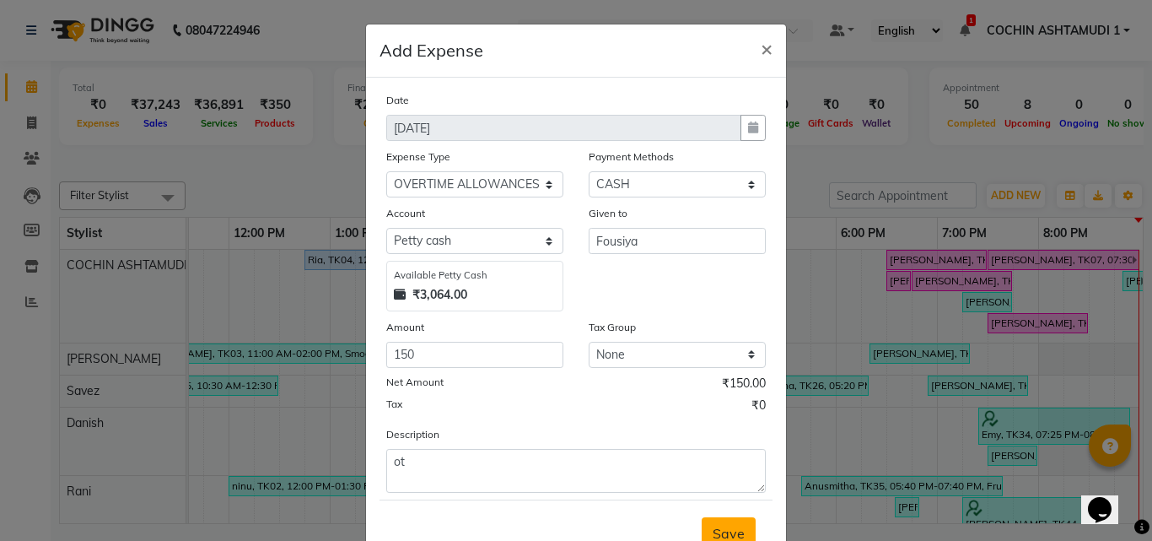
click at [733, 525] on span "Save" at bounding box center [729, 533] width 32 height 17
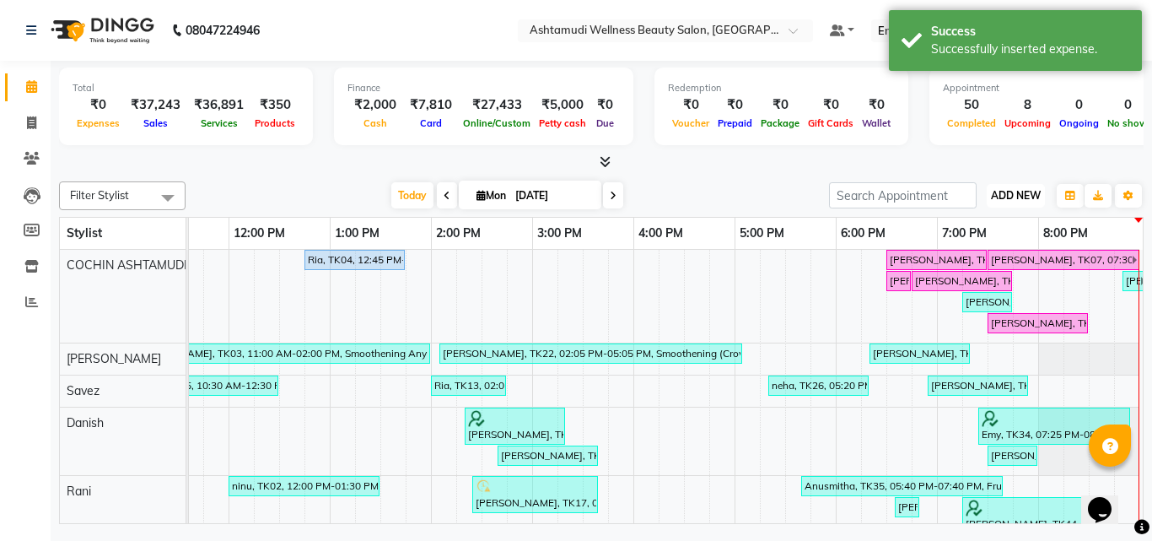
click at [1026, 199] on span "ADD NEW" at bounding box center [1016, 195] width 50 height 13
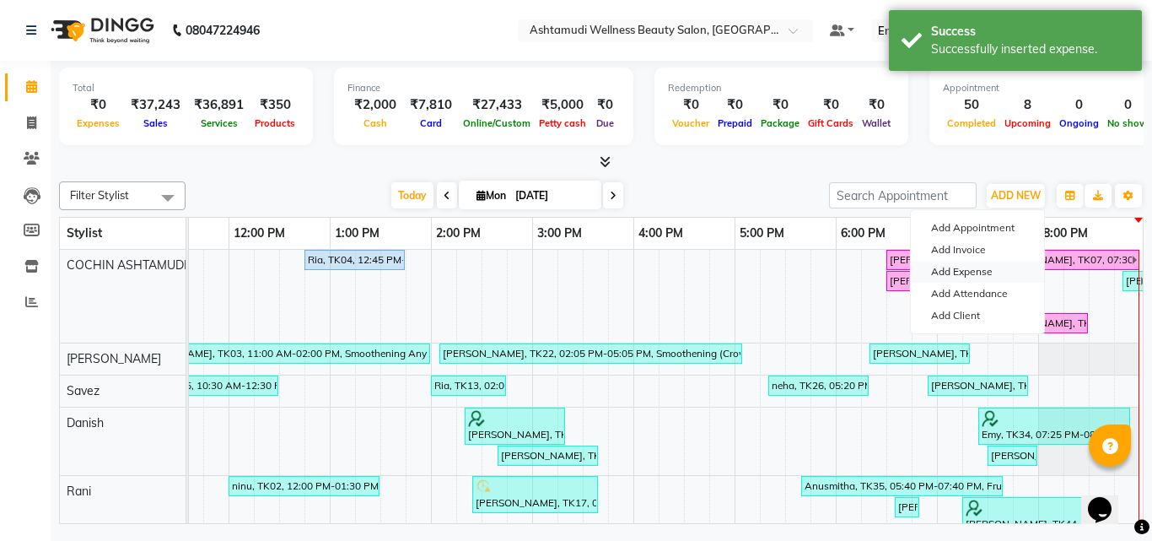
click at [972, 272] on link "Add Expense" at bounding box center [977, 272] width 133 height 22
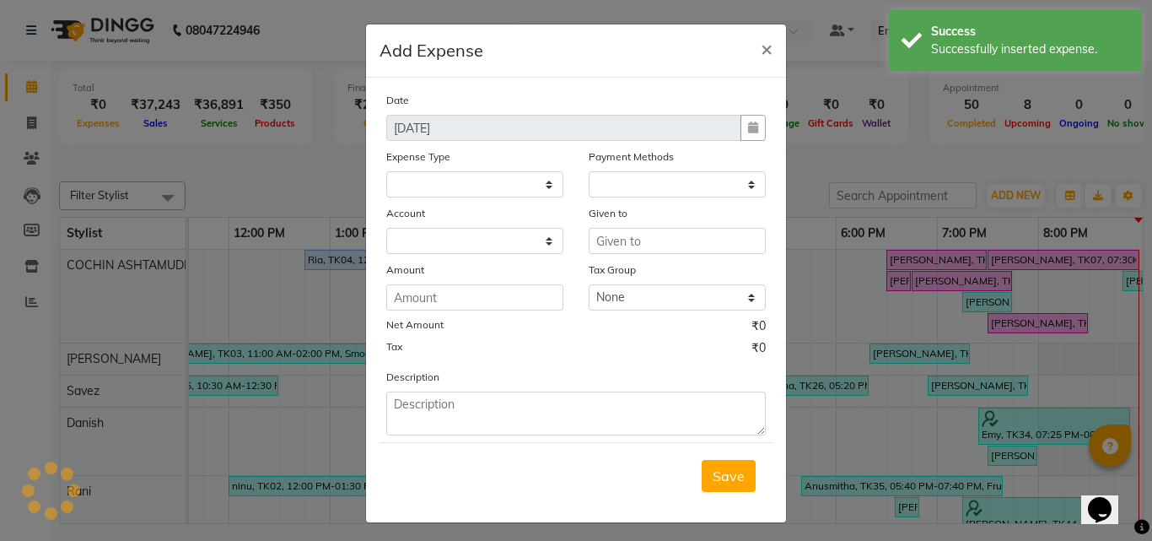
select select "1"
select select "3463"
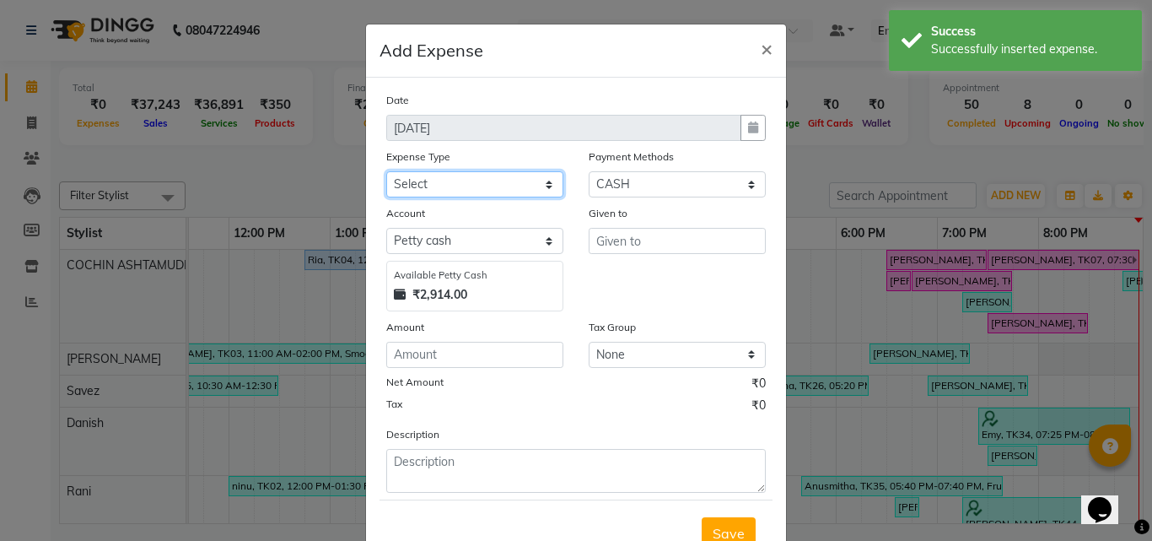
click at [508, 183] on select "Select ACCOMODATION EXPENSES ADVERTISEMENT SALES PROMOTIONAL EXPENSES Bonus BRI…" at bounding box center [474, 184] width 177 height 26
select select "6180"
click at [386, 171] on select "Select ACCOMODATION EXPENSES ADVERTISEMENT SALES PROMOTIONAL EXPENSES Bonus BRI…" at bounding box center [474, 184] width 177 height 26
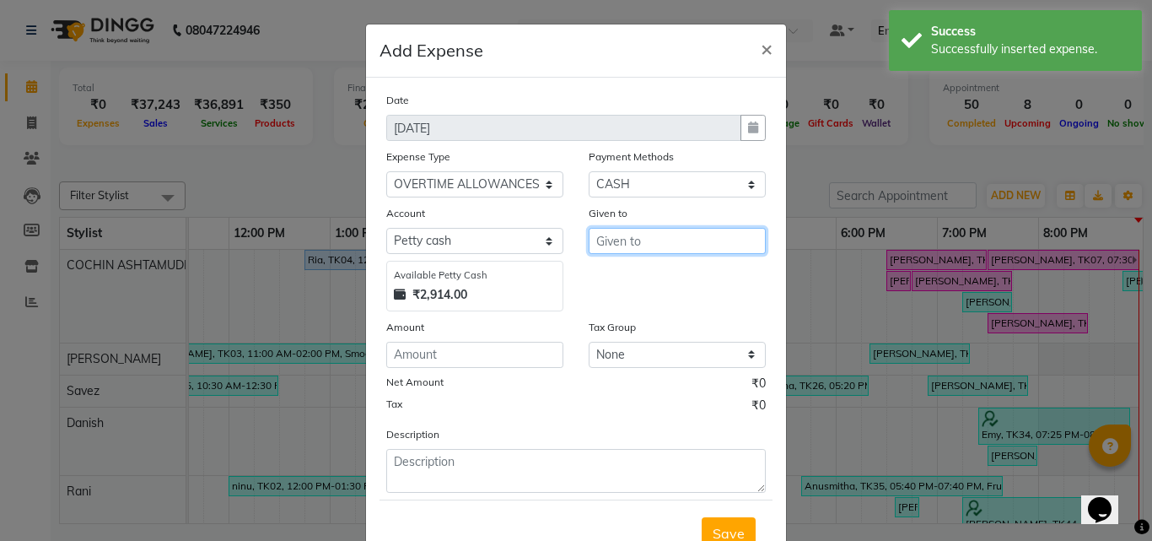
click at [590, 250] on input "text" at bounding box center [677, 241] width 177 height 26
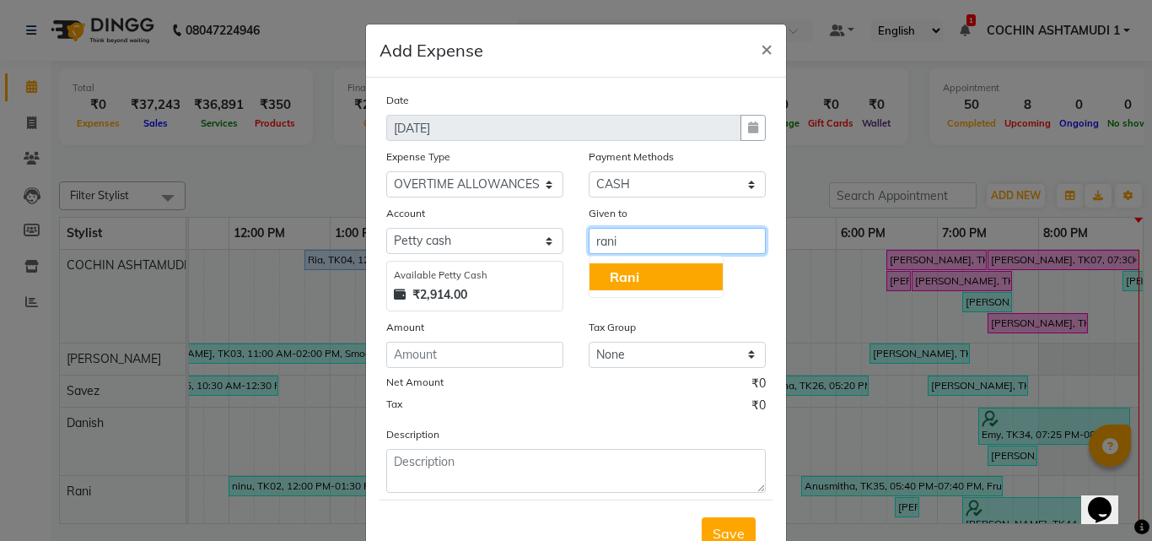
click at [623, 287] on button "Rani" at bounding box center [656, 276] width 133 height 27
type input "Rani"
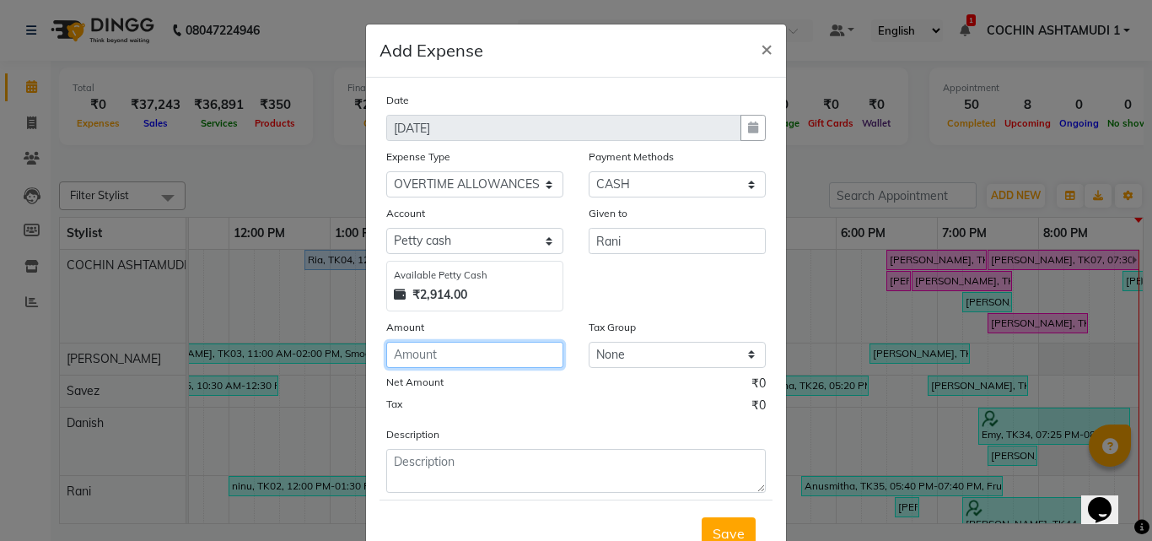
click at [444, 357] on input "number" at bounding box center [474, 355] width 177 height 26
type input "150"
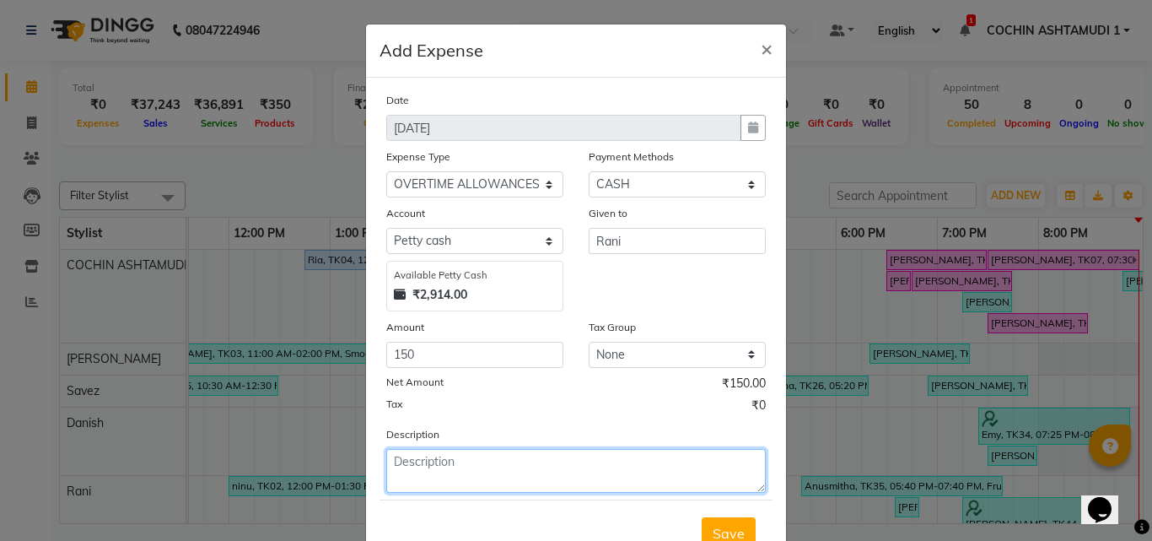
click at [433, 471] on textarea at bounding box center [576, 471] width 380 height 44
type textarea "ot"
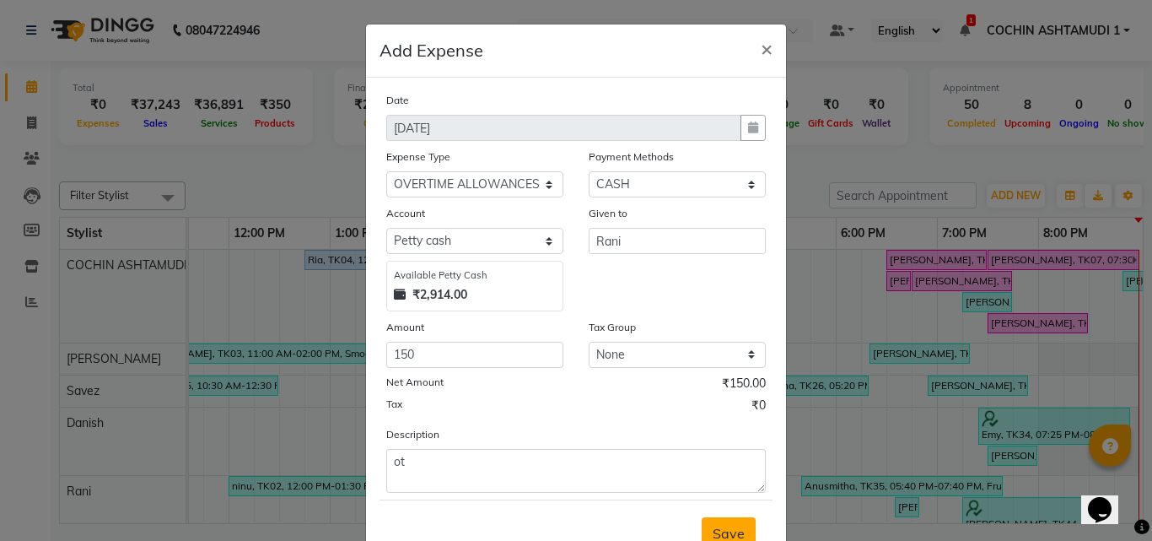
click at [723, 525] on span "Save" at bounding box center [729, 533] width 32 height 17
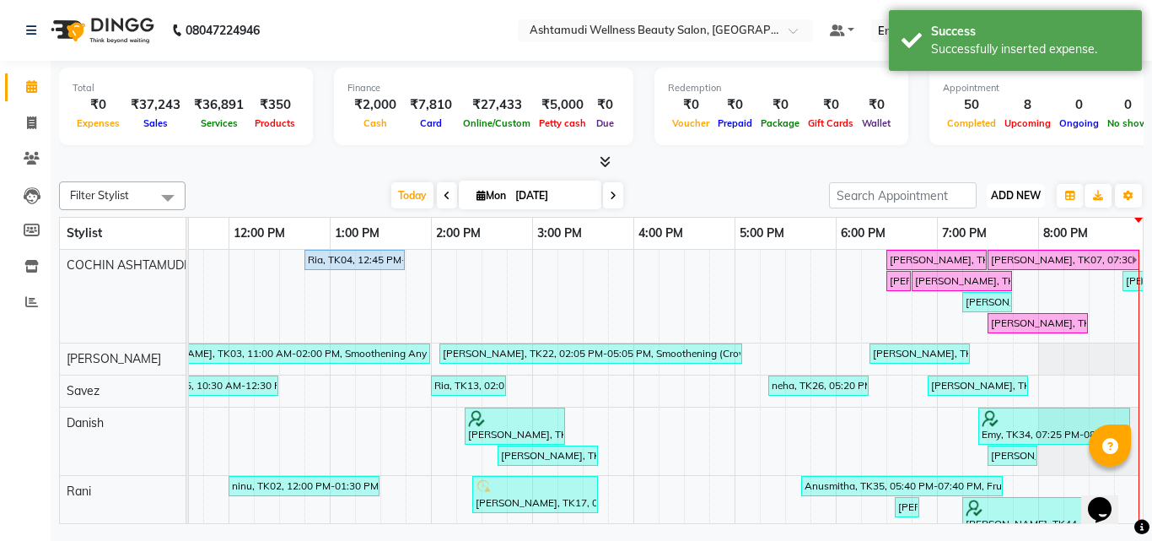
click at [1010, 199] on span "ADD NEW" at bounding box center [1016, 195] width 50 height 13
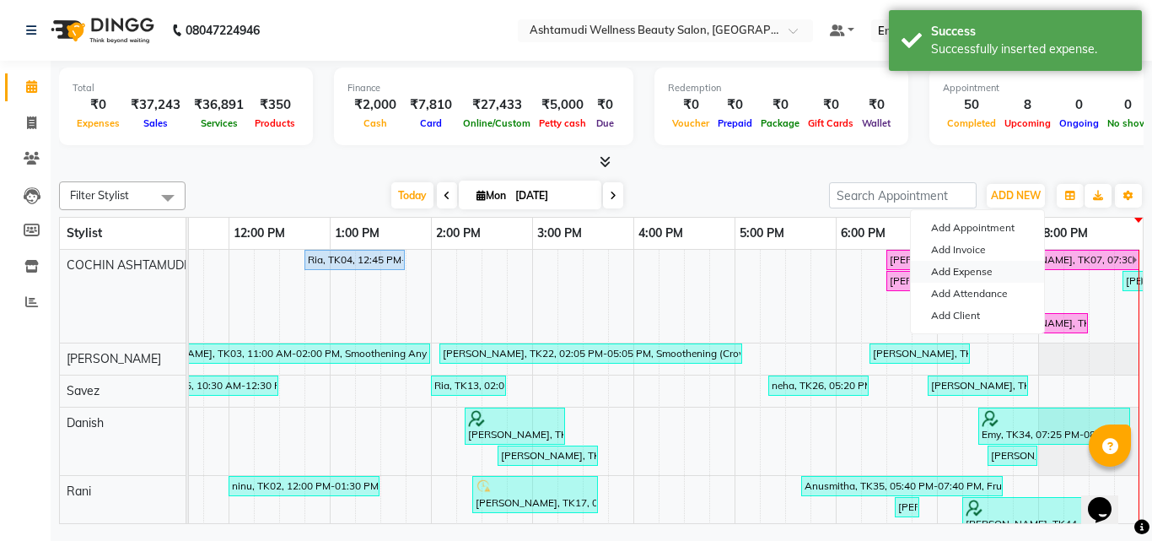
click at [942, 269] on link "Add Expense" at bounding box center [977, 272] width 133 height 22
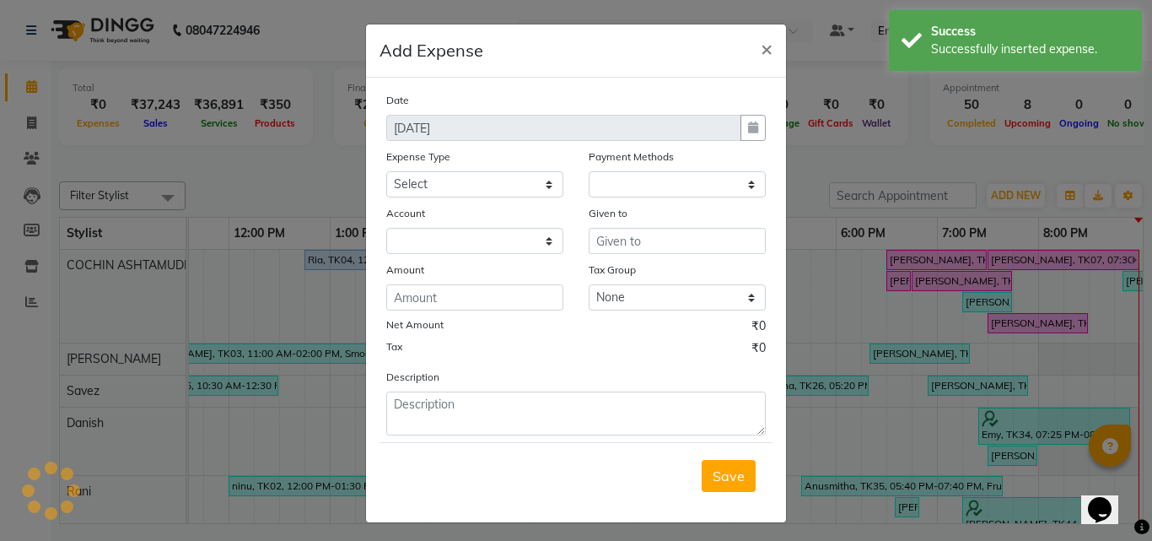
select select "1"
select select "3463"
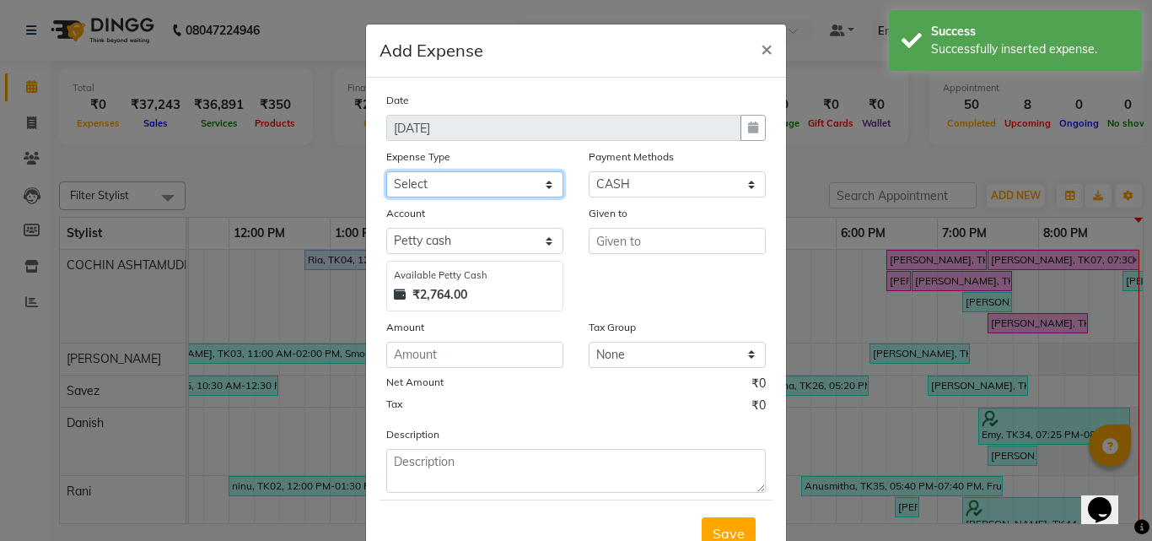
click at [429, 175] on select "Select ACCOMODATION EXPENSES ADVERTISEMENT SALES PROMOTIONAL EXPENSES Bonus BRI…" at bounding box center [474, 184] width 177 height 26
select select "6180"
click at [386, 171] on select "Select ACCOMODATION EXPENSES ADVERTISEMENT SALES PROMOTIONAL EXPENSES Bonus BRI…" at bounding box center [474, 184] width 177 height 26
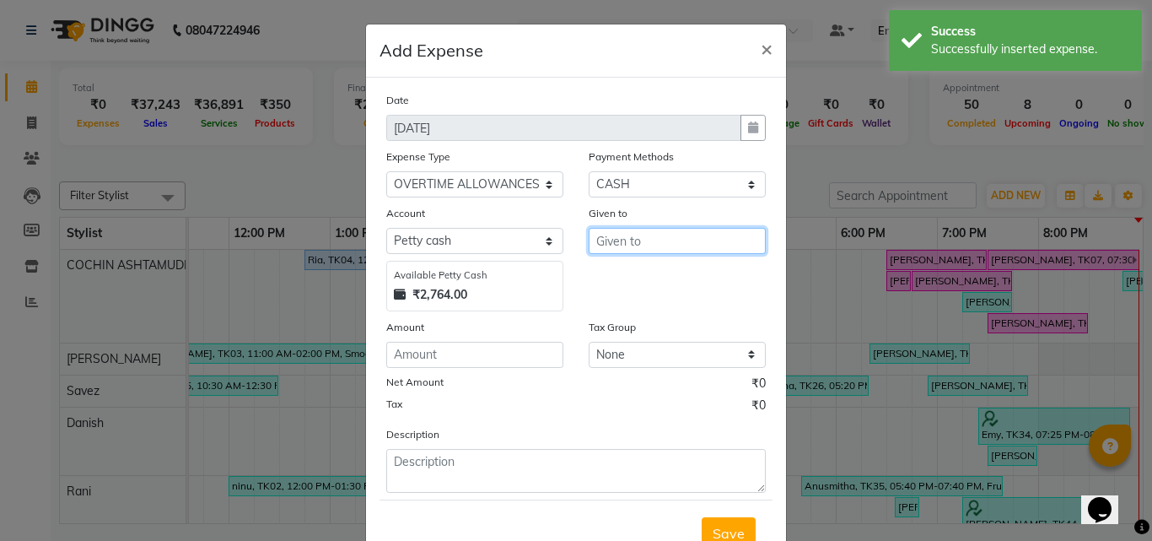
click at [601, 241] on input "text" at bounding box center [677, 241] width 177 height 26
click at [610, 277] on span "Sav" at bounding box center [622, 276] width 24 height 17
type input "Savez"
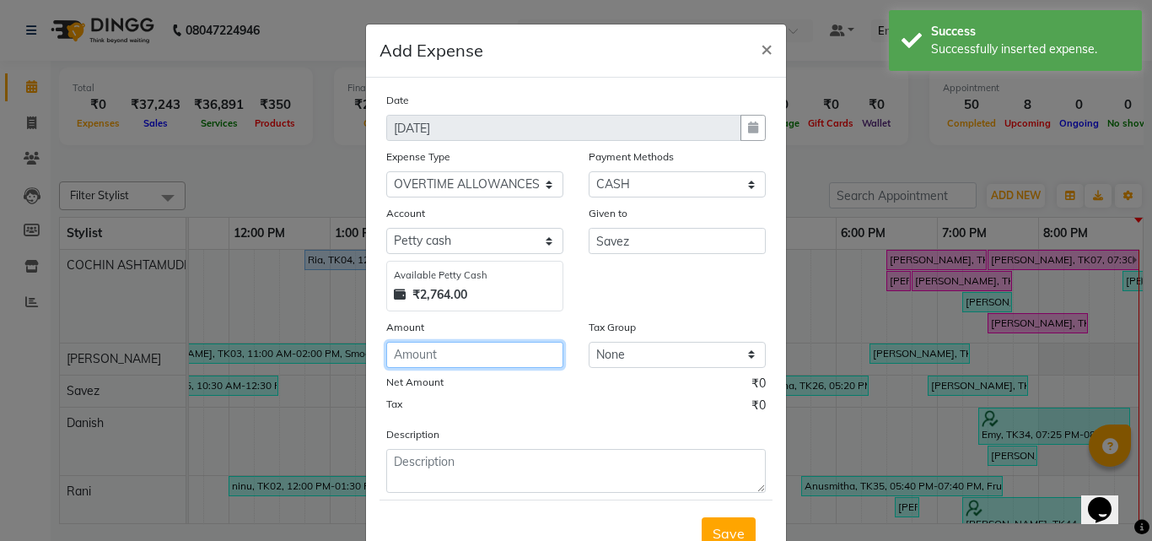
click at [450, 364] on input "number" at bounding box center [474, 355] width 177 height 26
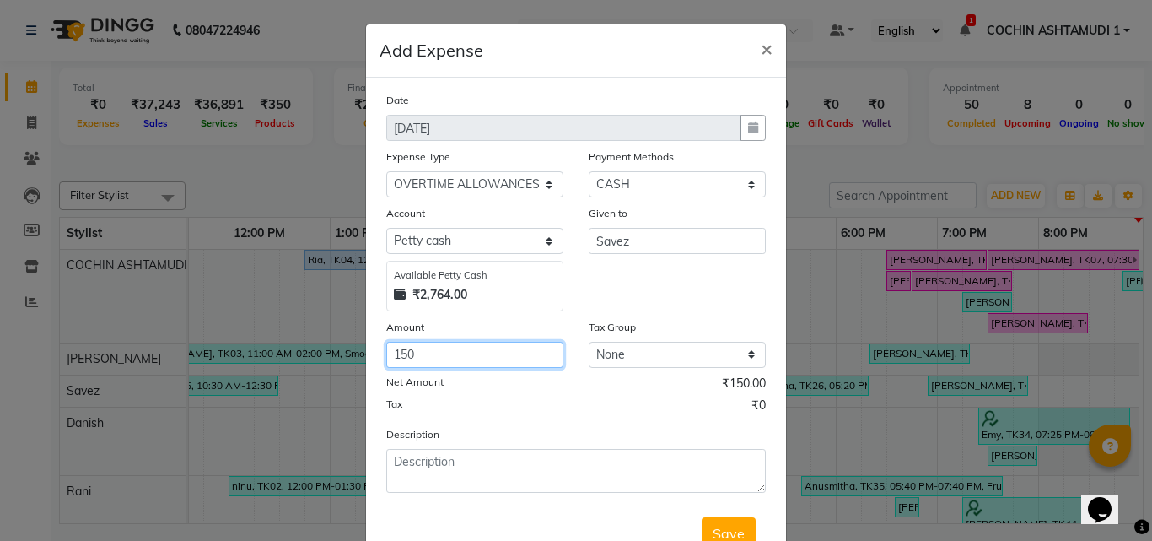
type input "150"
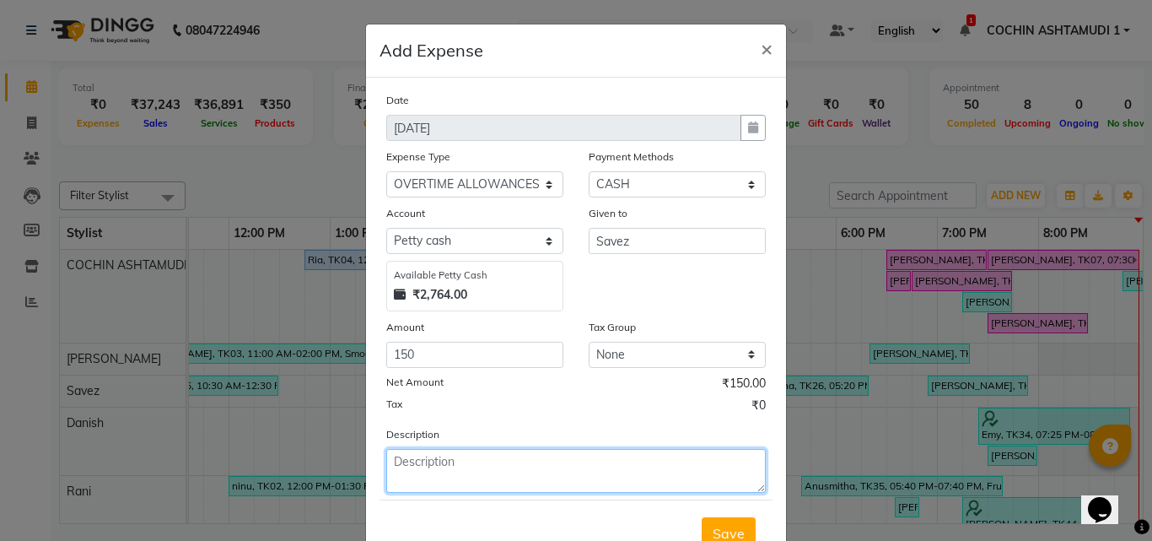
click at [448, 464] on textarea at bounding box center [576, 471] width 380 height 44
type textarea "ot"
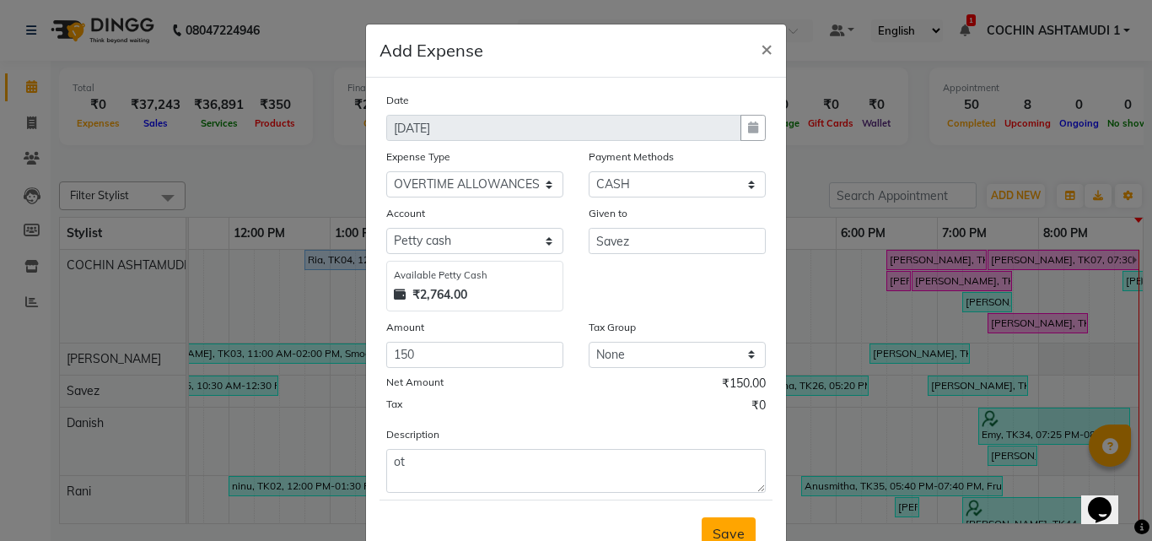
click at [734, 532] on span "Save" at bounding box center [729, 533] width 32 height 17
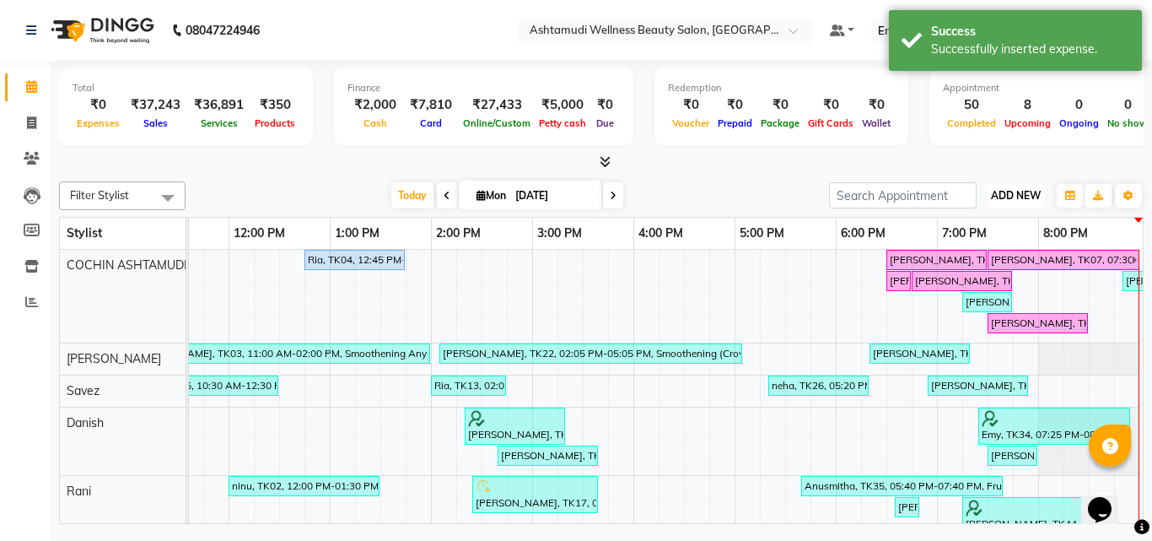
click at [1028, 196] on span "ADD NEW" at bounding box center [1016, 195] width 50 height 13
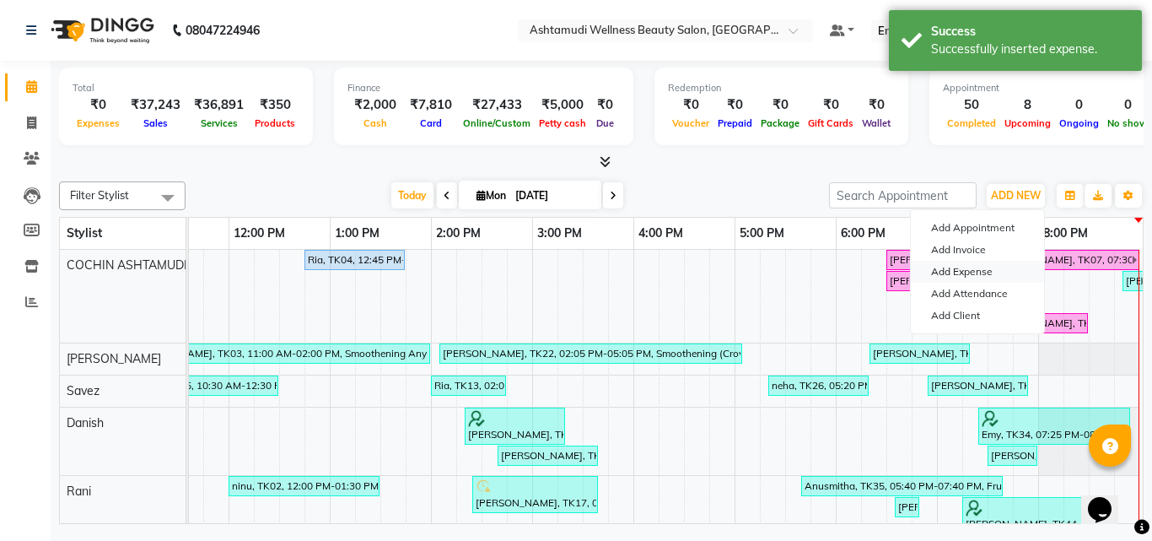
click at [948, 277] on link "Add Expense" at bounding box center [977, 272] width 133 height 22
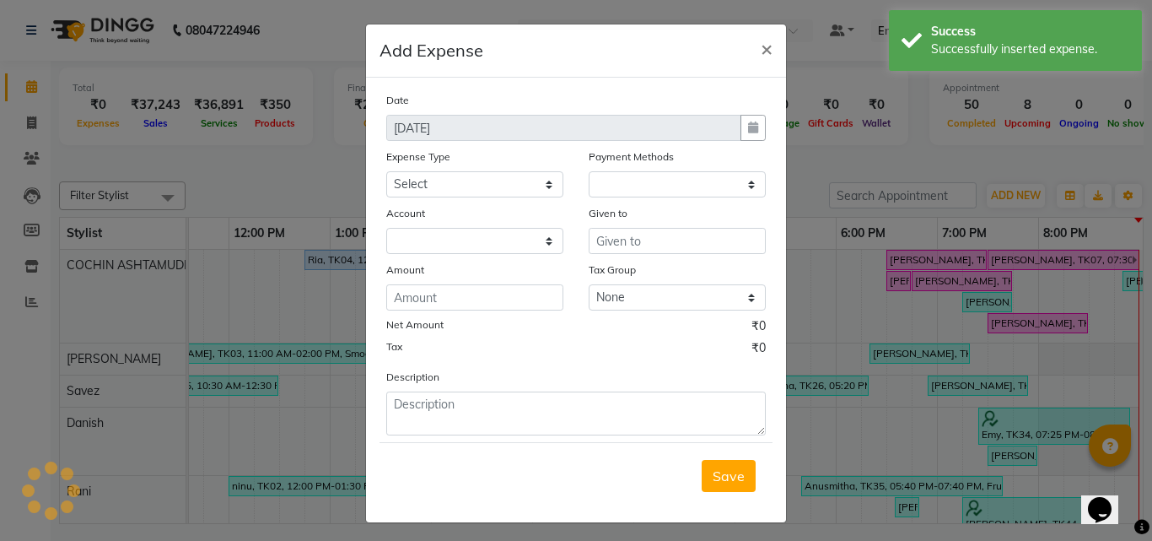
select select "1"
select select "3463"
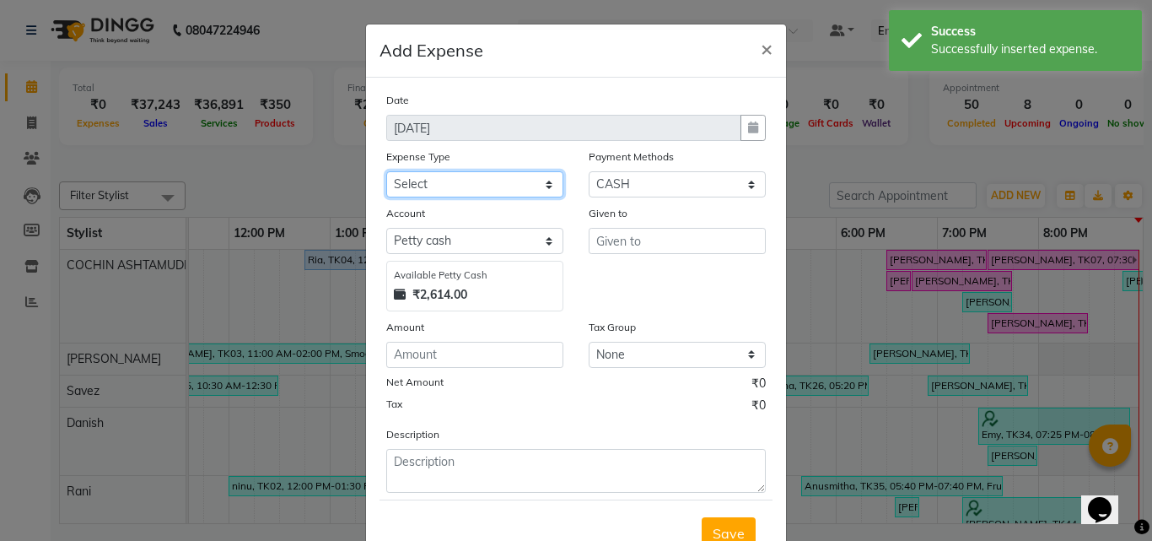
click at [461, 187] on select "Select ACCOMODATION EXPENSES ADVERTISEMENT SALES PROMOTIONAL EXPENSES Bonus BRI…" at bounding box center [474, 184] width 177 height 26
select select "6180"
click at [386, 171] on select "Select ACCOMODATION EXPENSES ADVERTISEMENT SALES PROMOTIONAL EXPENSES Bonus BRI…" at bounding box center [474, 184] width 177 height 26
click at [603, 254] on div "Given to" at bounding box center [677, 257] width 202 height 107
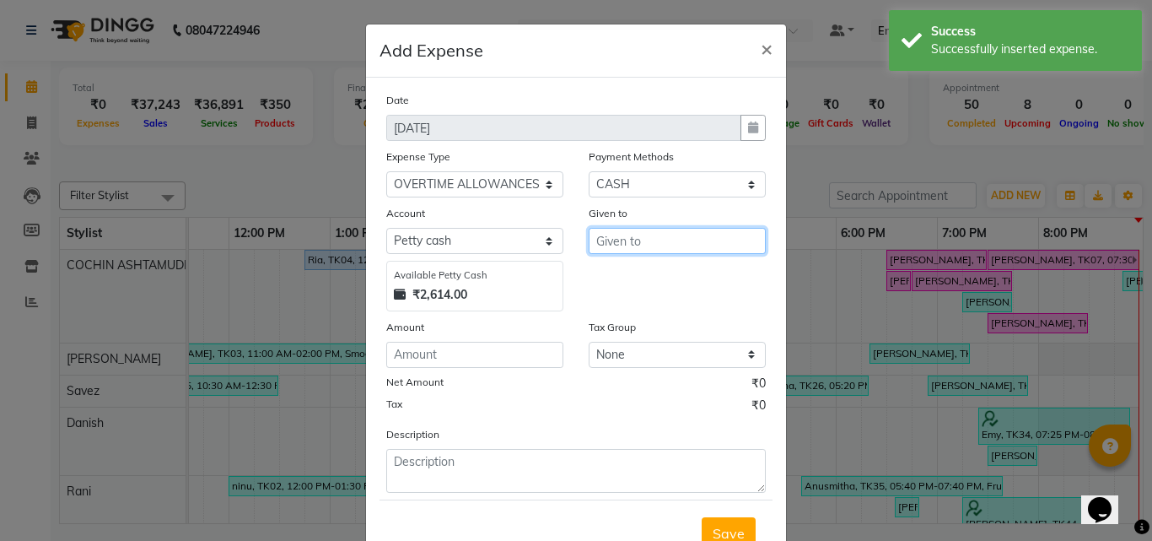
click at [603, 240] on input "text" at bounding box center [677, 241] width 177 height 26
click at [610, 269] on span "RES" at bounding box center [623, 276] width 26 height 17
type input "[PERSON_NAME]"
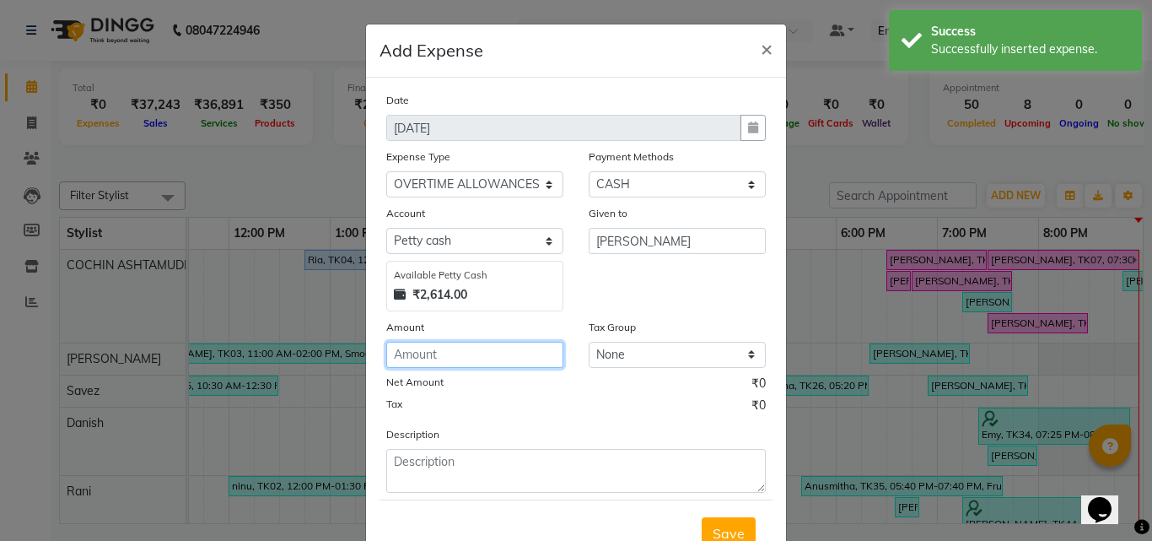
click at [450, 358] on input "number" at bounding box center [474, 355] width 177 height 26
type input "150"
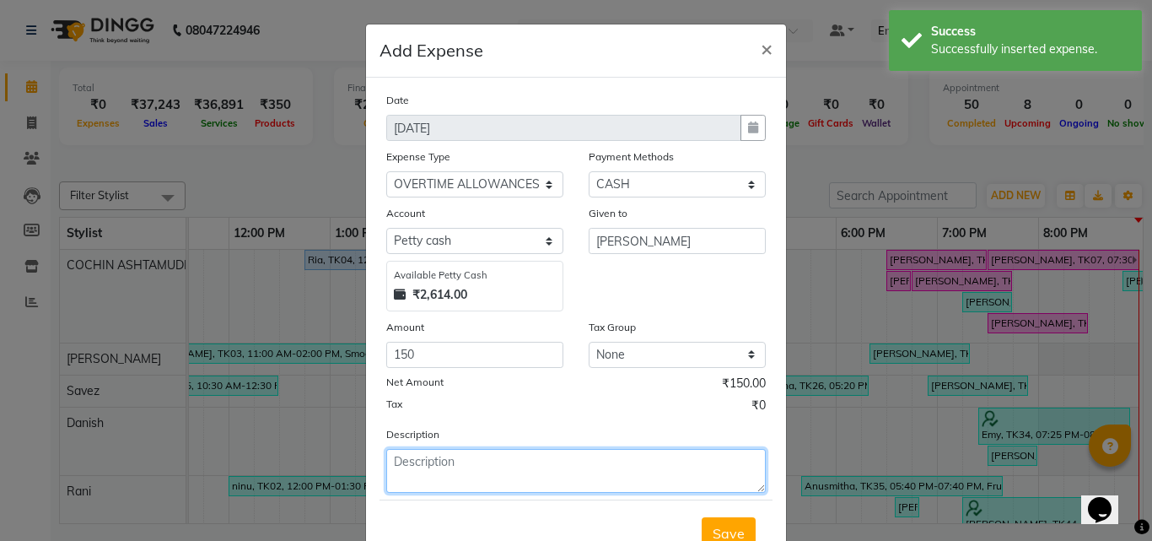
click at [416, 461] on textarea at bounding box center [576, 471] width 380 height 44
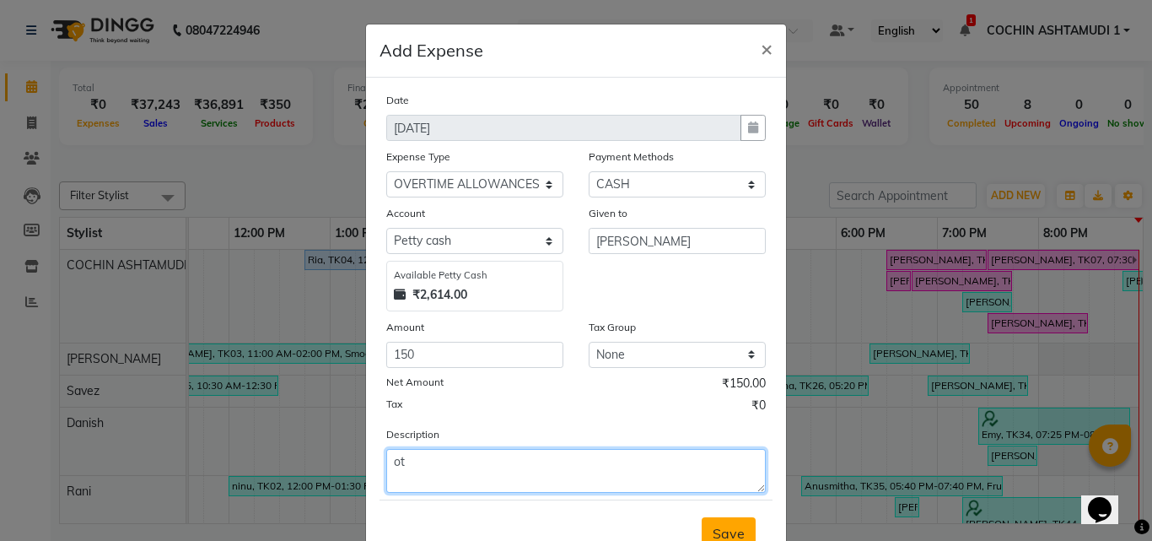
type textarea "ot"
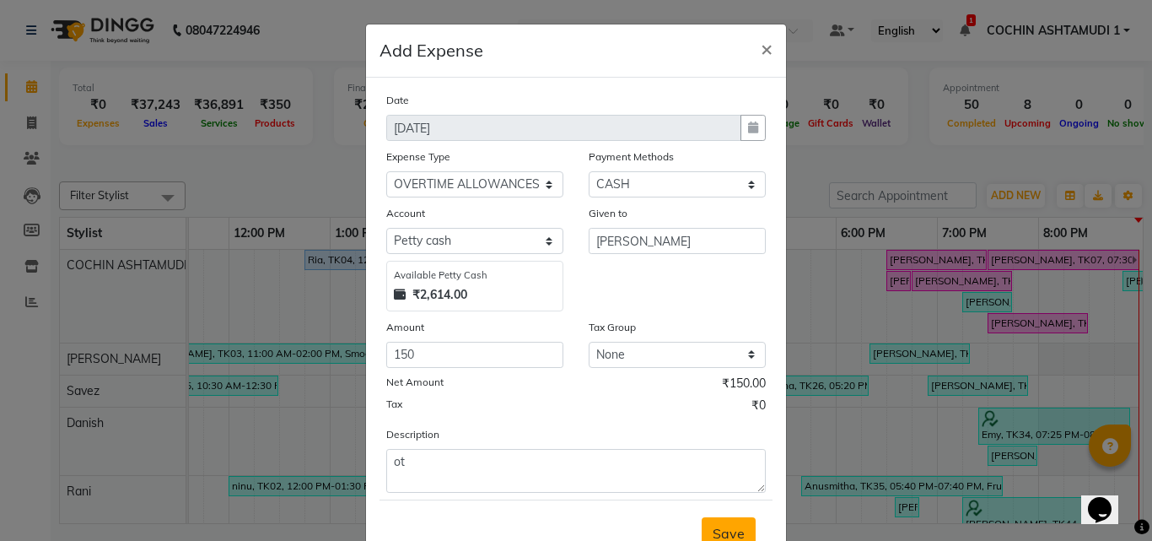
click at [714, 527] on span "Save" at bounding box center [729, 533] width 32 height 17
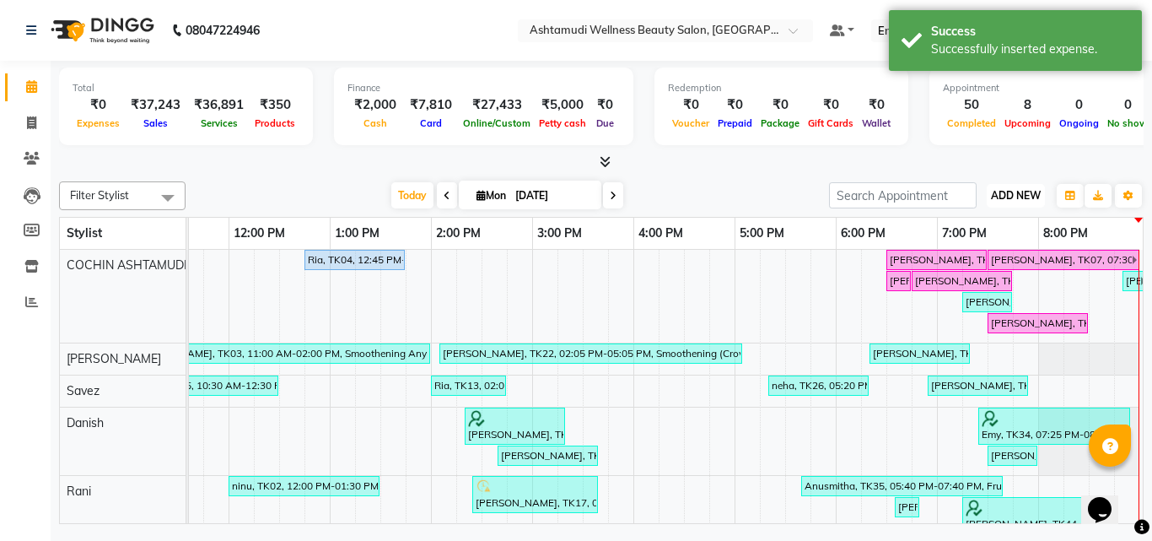
click at [1026, 193] on span "ADD NEW" at bounding box center [1016, 195] width 50 height 13
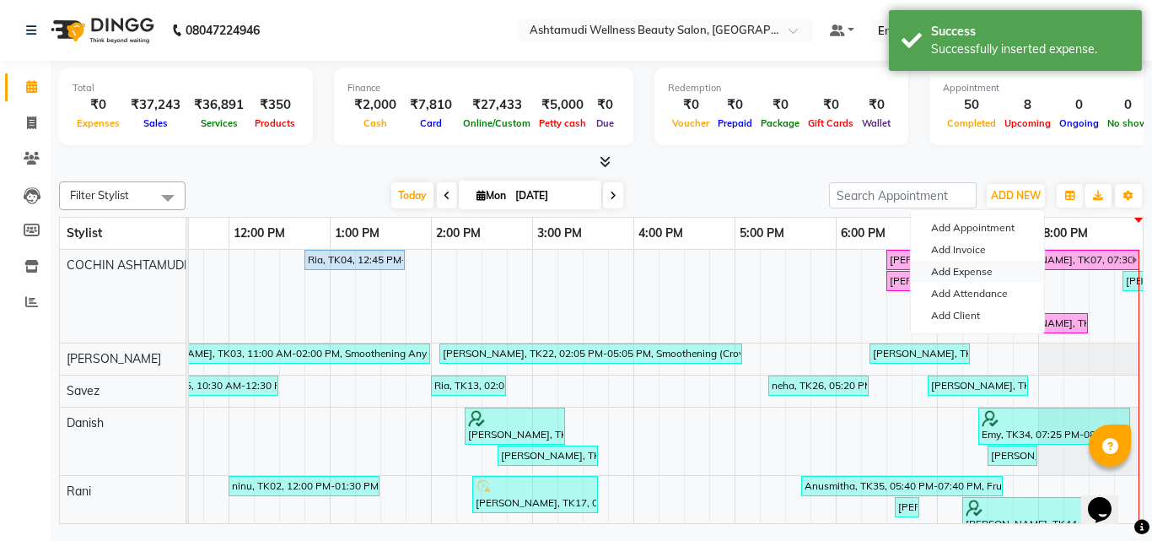
click at [967, 273] on link "Add Expense" at bounding box center [977, 272] width 133 height 22
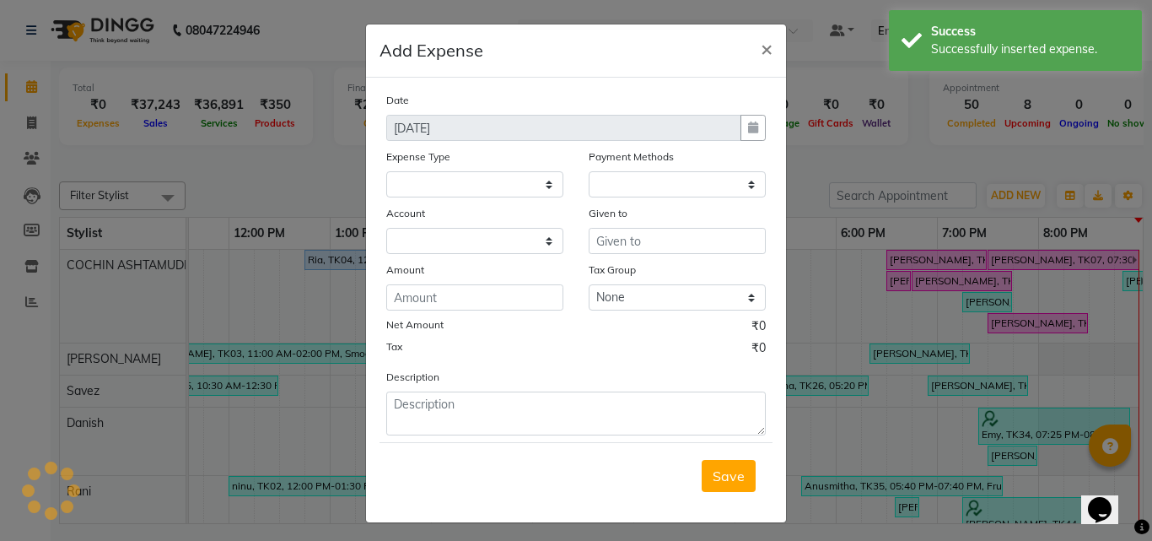
select select "1"
select select "3463"
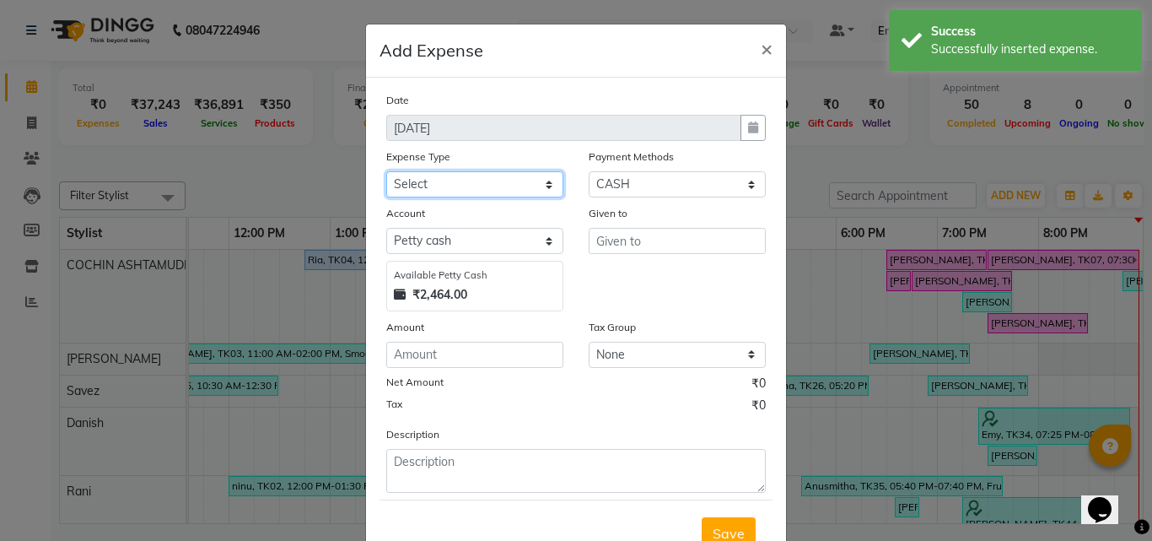
click at [401, 181] on select "Select ACCOMODATION EXPENSES ADVERTISEMENT SALES PROMOTIONAL EXPENSES Bonus BRI…" at bounding box center [474, 184] width 177 height 26
select select "15000"
click at [386, 171] on select "Select ACCOMODATION EXPENSES ADVERTISEMENT SALES PROMOTIONAL EXPENSES Bonus BRI…" at bounding box center [474, 184] width 177 height 26
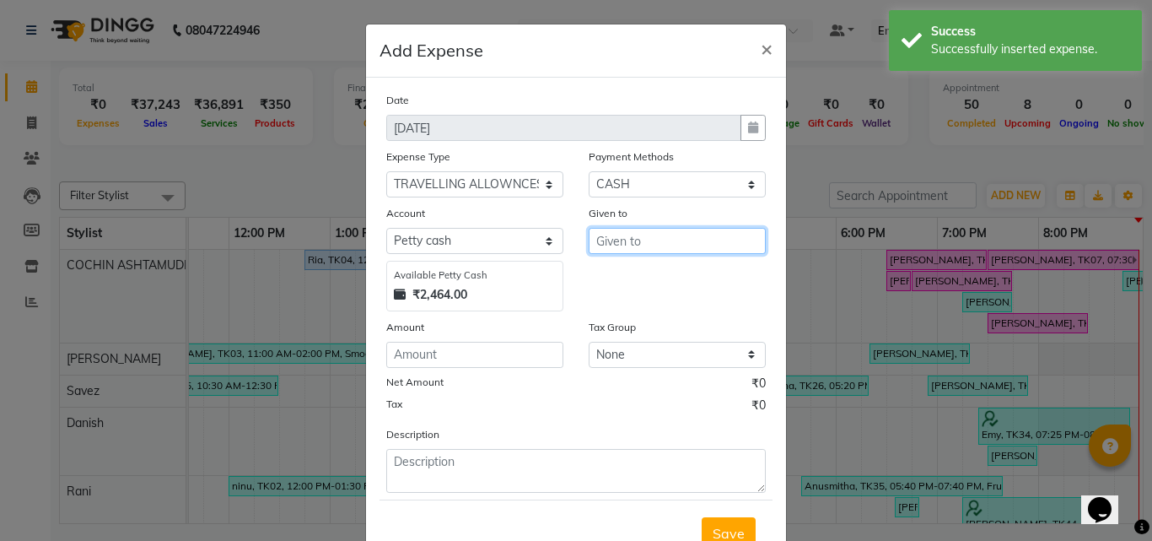
click at [618, 242] on input "text" at bounding box center [677, 241] width 177 height 26
click at [646, 284] on ngb-highlight "Fou siya" at bounding box center [635, 276] width 50 height 17
type input "Fousiya"
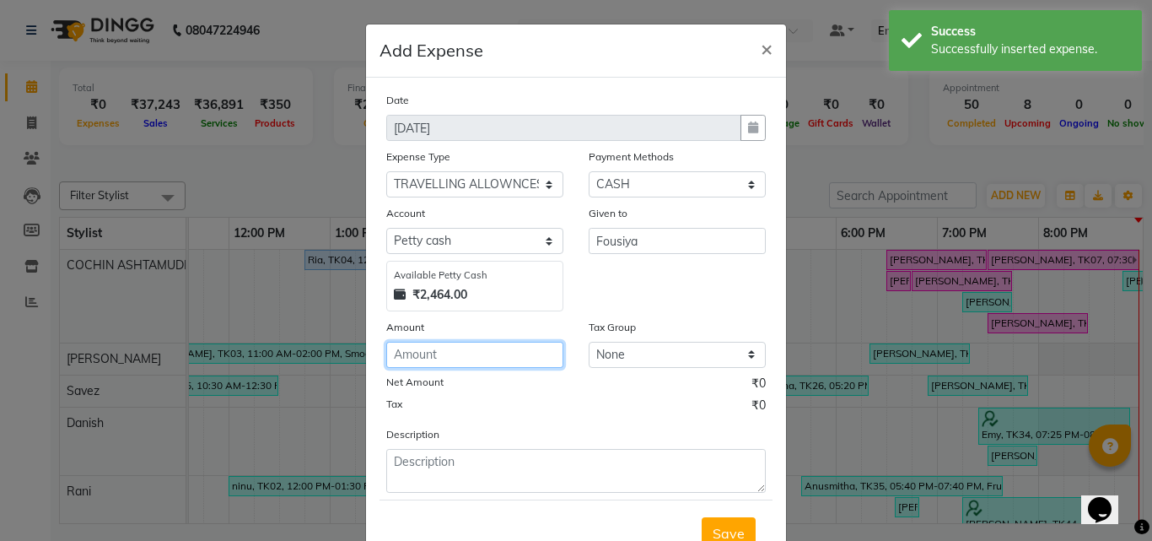
click at [401, 351] on input "number" at bounding box center [474, 355] width 177 height 26
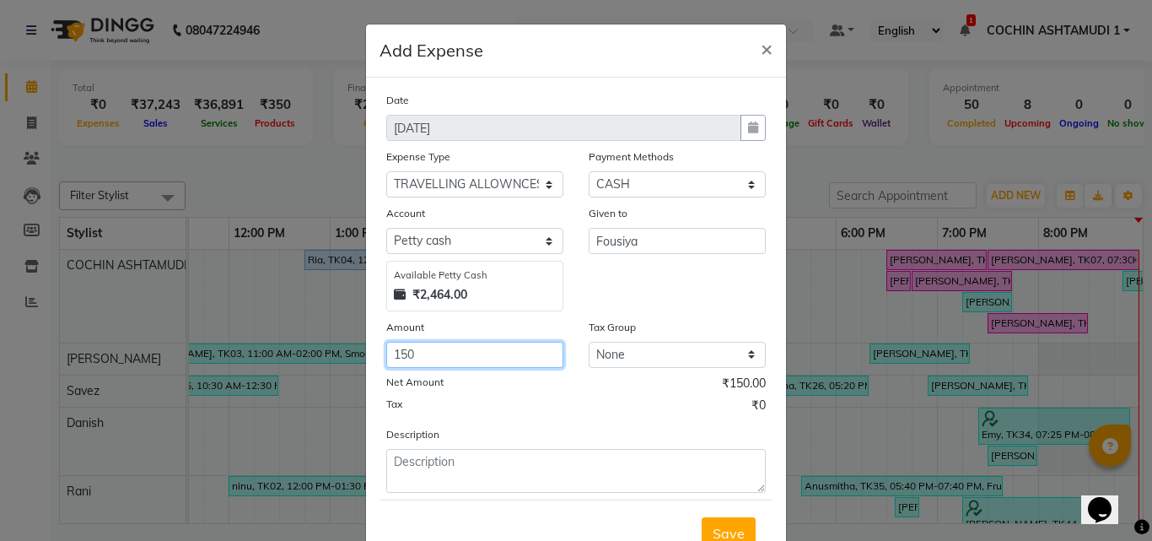
type input "150"
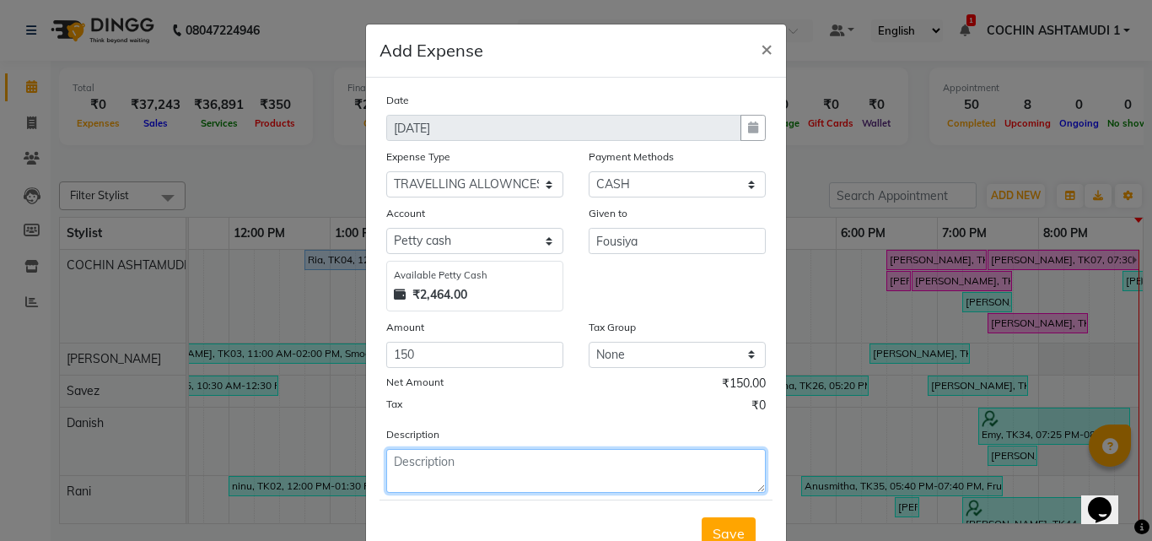
click at [419, 461] on textarea at bounding box center [576, 471] width 380 height 44
type textarea "ta"
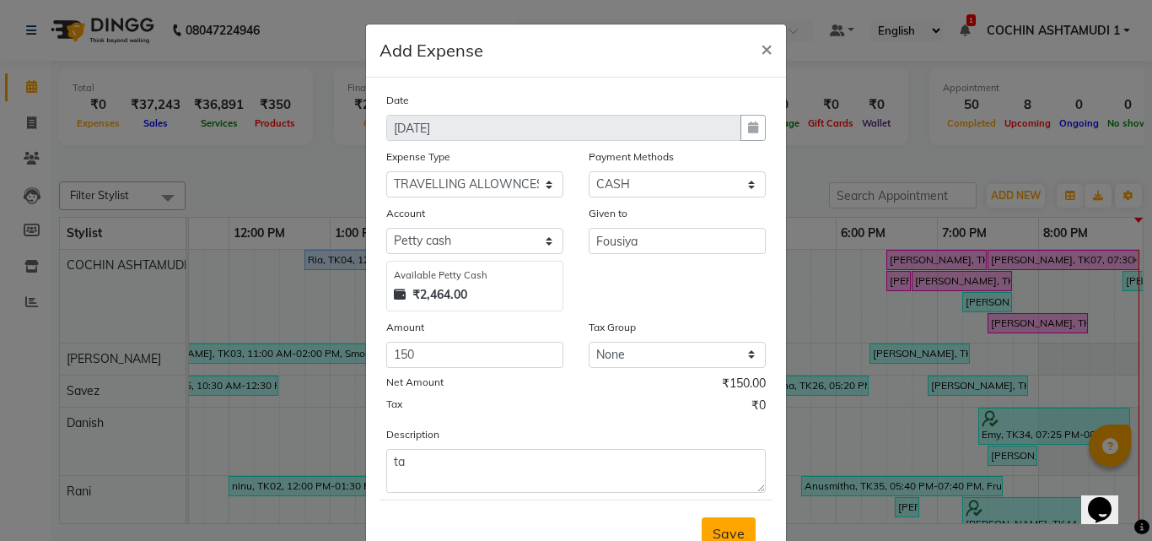
click at [737, 535] on span "Save" at bounding box center [729, 533] width 32 height 17
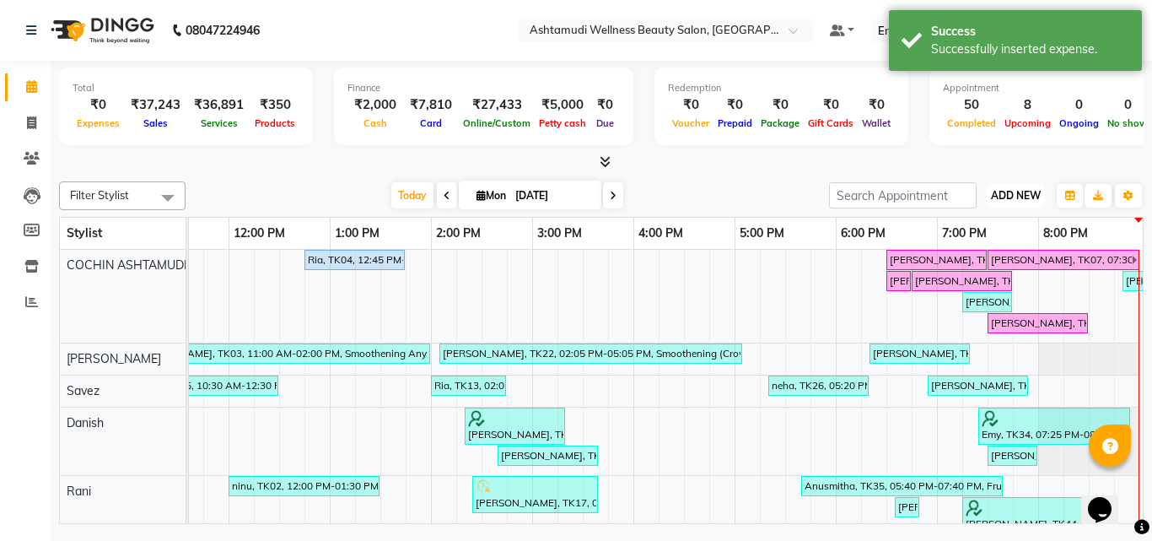
click at [1016, 192] on span "ADD NEW" at bounding box center [1016, 195] width 50 height 13
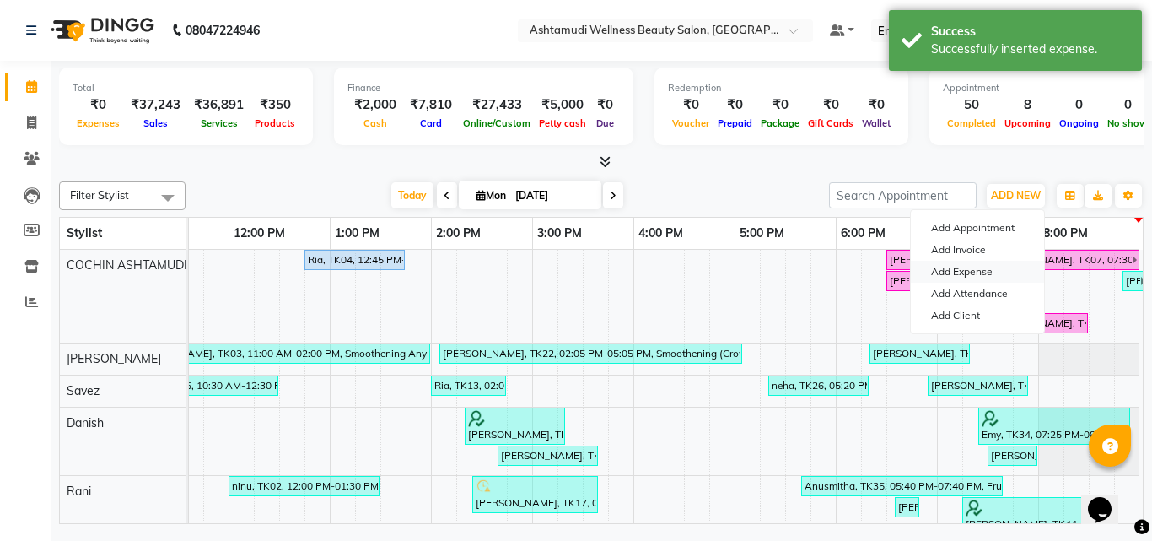
click at [966, 271] on link "Add Expense" at bounding box center [977, 272] width 133 height 22
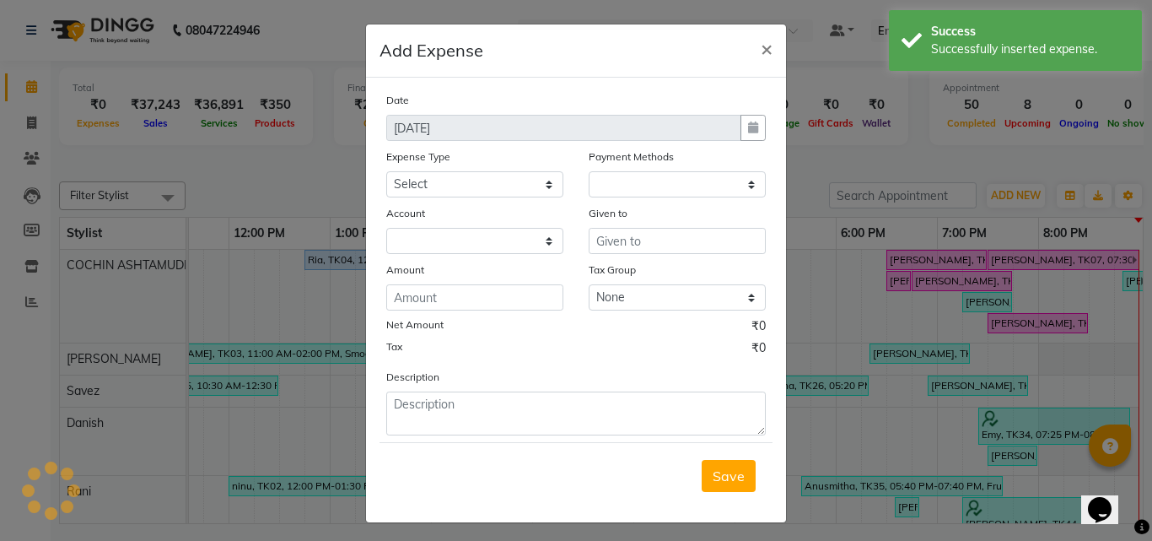
select select "1"
select select "3463"
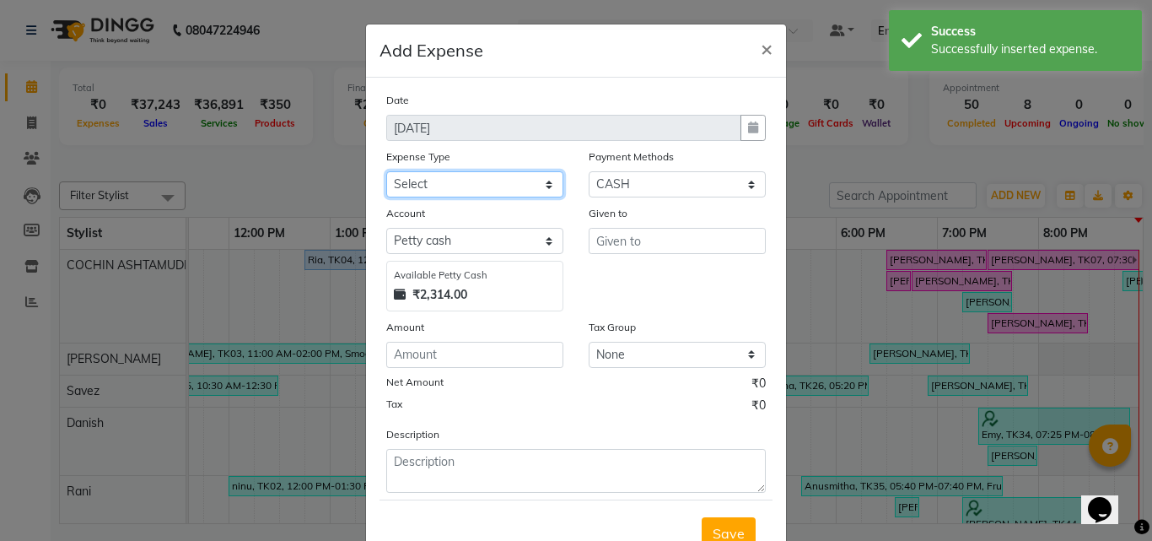
click at [413, 180] on select "Select ACCOMODATION EXPENSES ADVERTISEMENT SALES PROMOTIONAL EXPENSES Bonus BRI…" at bounding box center [474, 184] width 177 height 26
select select "15000"
click at [386, 171] on select "Select ACCOMODATION EXPENSES ADVERTISEMENT SALES PROMOTIONAL EXPENSES Bonus BRI…" at bounding box center [474, 184] width 177 height 26
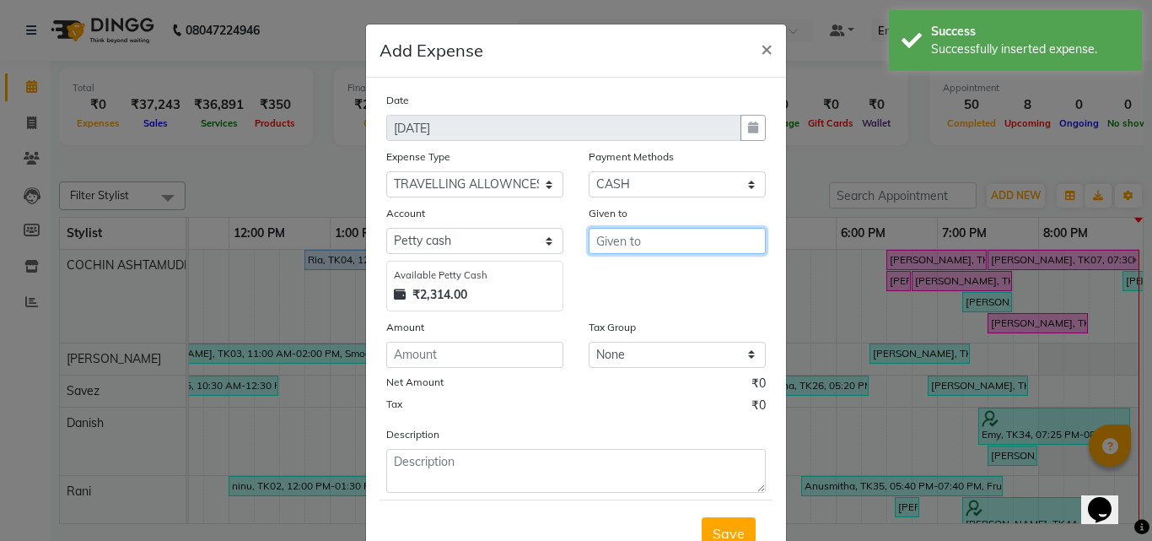
click at [632, 251] on input "text" at bounding box center [677, 241] width 177 height 26
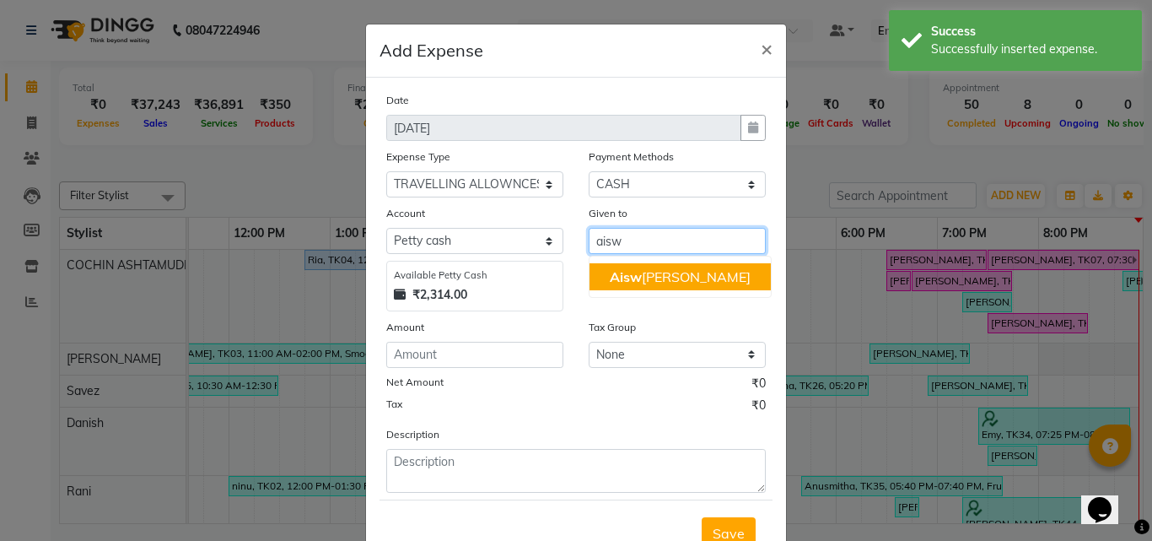
click at [656, 273] on ngb-highlight "Aisw arya B" at bounding box center [680, 276] width 141 height 17
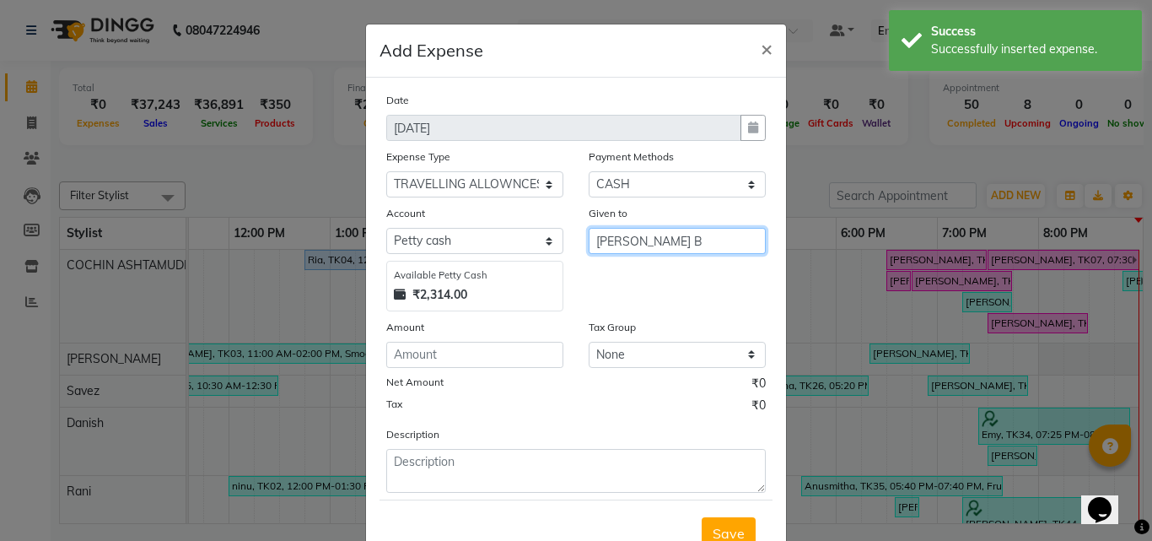
type input "[PERSON_NAME] B"
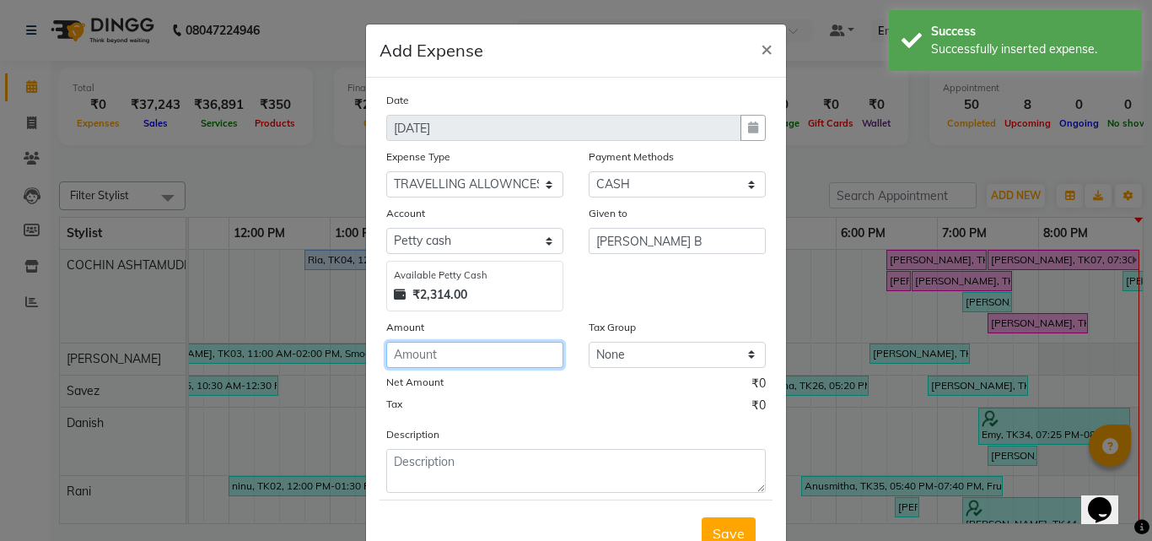
click at [434, 358] on input "number" at bounding box center [474, 355] width 177 height 26
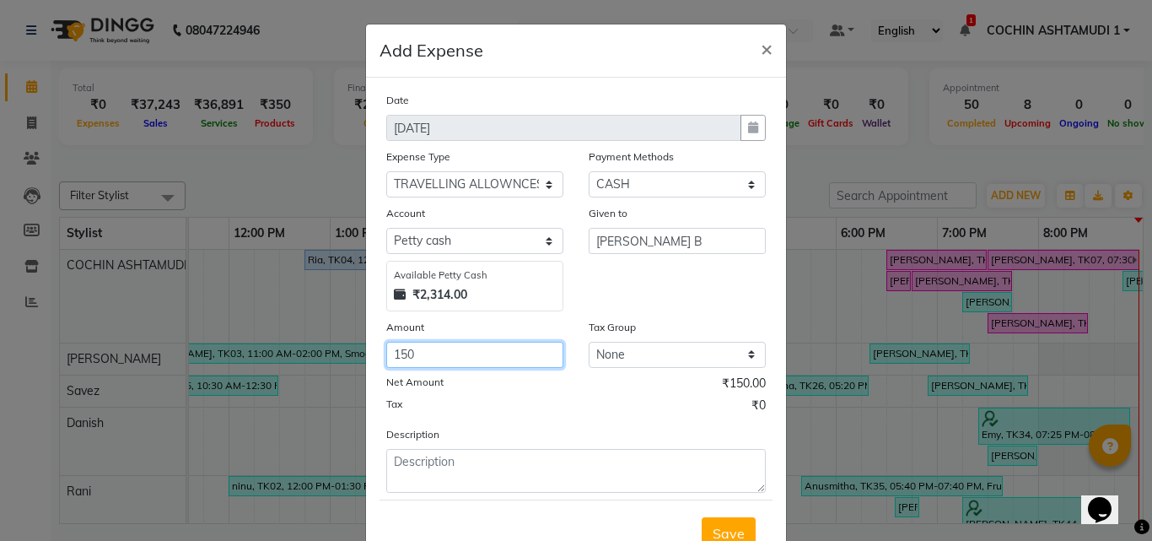
click at [439, 349] on input "150" at bounding box center [474, 355] width 177 height 26
type input "1"
type input "40"
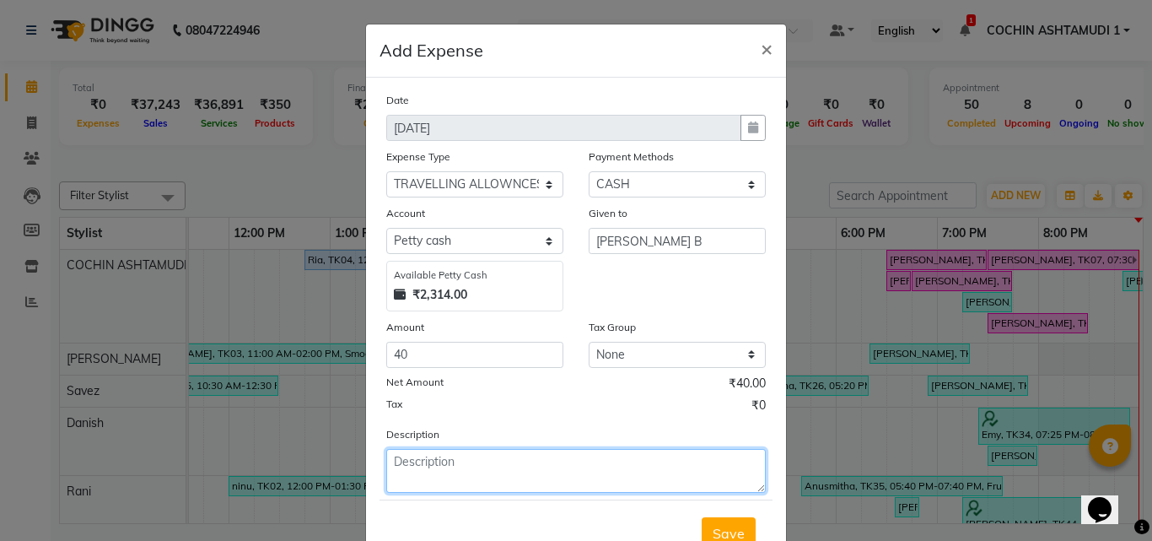
click at [396, 473] on textarea at bounding box center [576, 471] width 380 height 44
type textarea "ta"
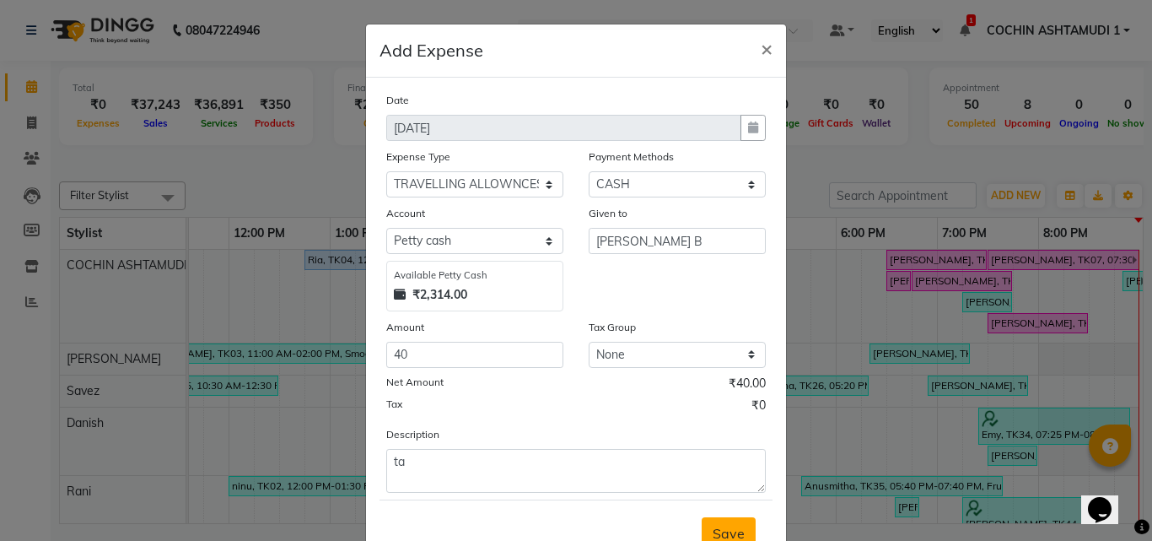
click at [737, 536] on span "Save" at bounding box center [729, 533] width 32 height 17
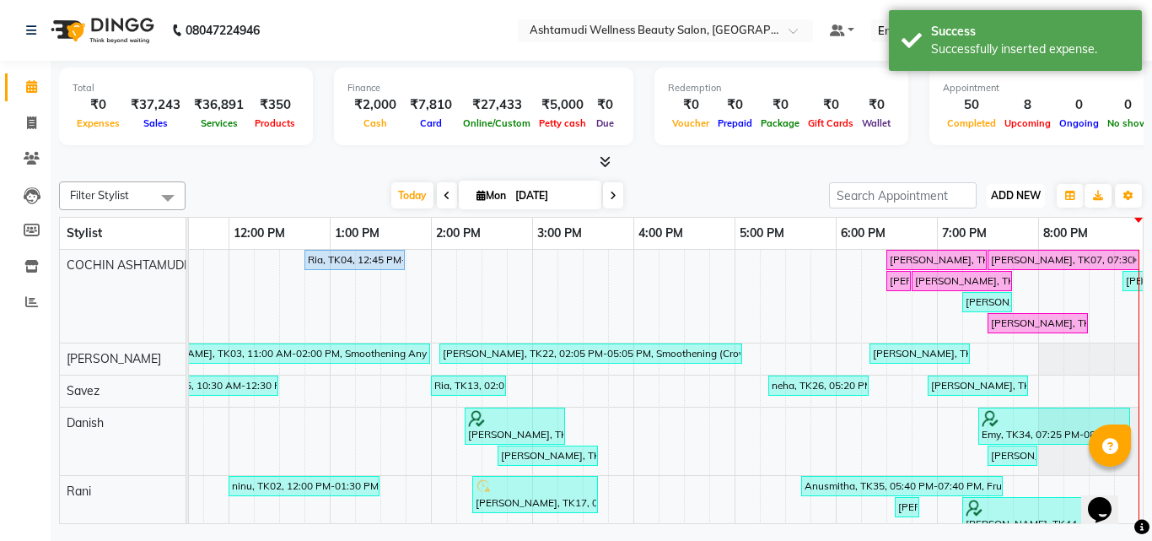
click at [1002, 197] on span "ADD NEW" at bounding box center [1016, 195] width 50 height 13
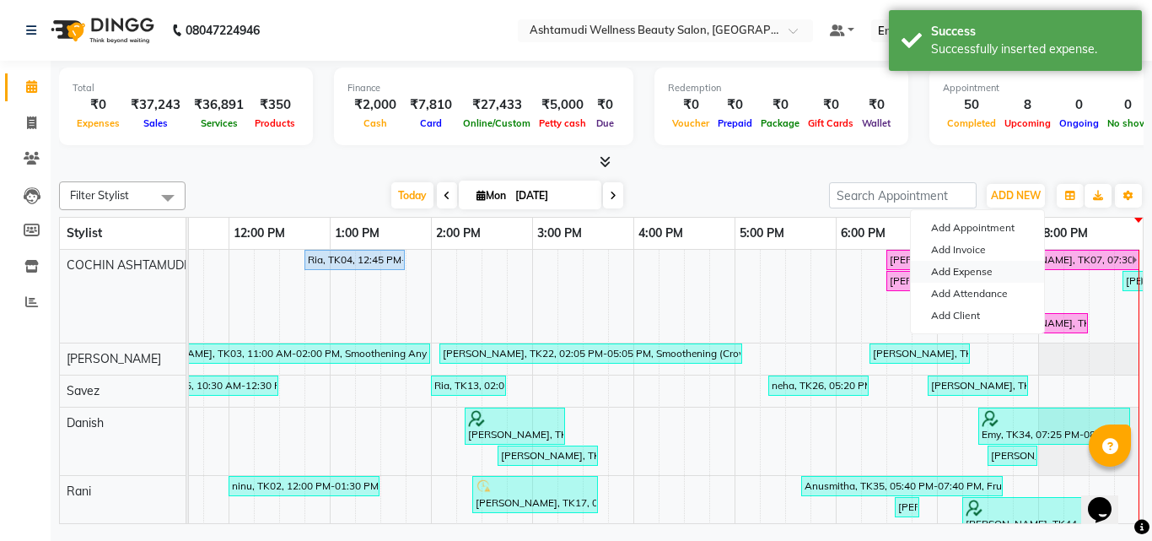
click at [963, 268] on link "Add Expense" at bounding box center [977, 272] width 133 height 22
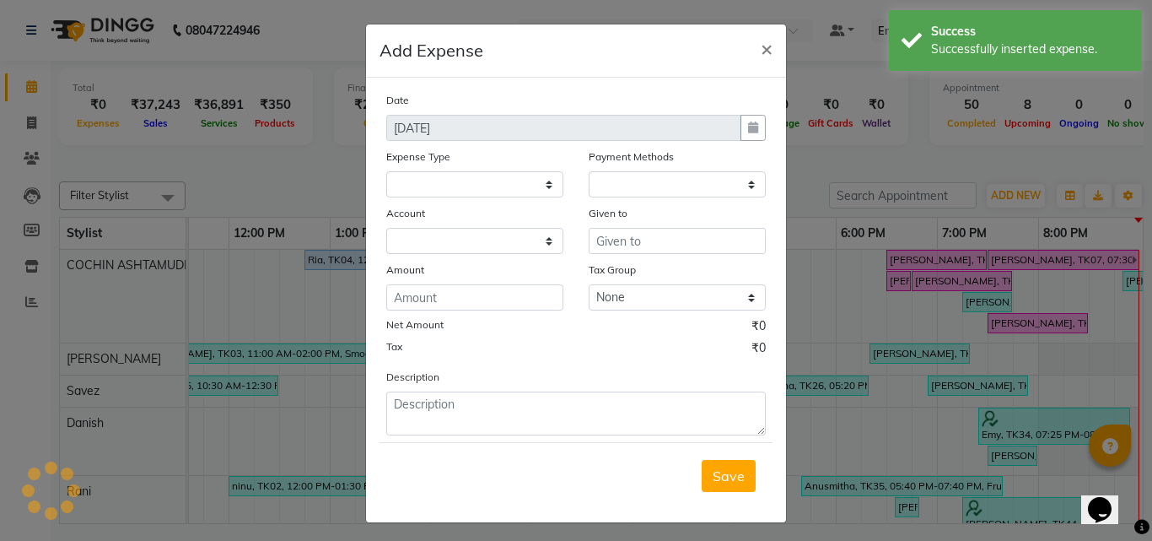
select select "1"
select select "3463"
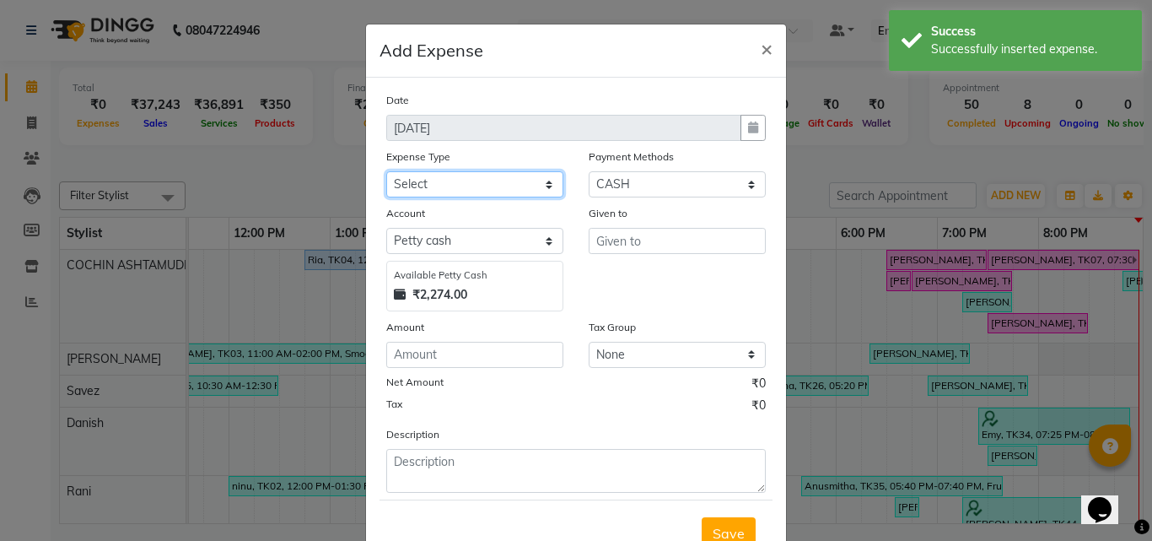
click at [471, 187] on select "Select ACCOMODATION EXPENSES ADVERTISEMENT SALES PROMOTIONAL EXPENSES Bonus BRI…" at bounding box center [474, 184] width 177 height 26
select select "6187"
click at [386, 171] on select "Select ACCOMODATION EXPENSES ADVERTISEMENT SALES PROMOTIONAL EXPENSES Bonus BRI…" at bounding box center [474, 184] width 177 height 26
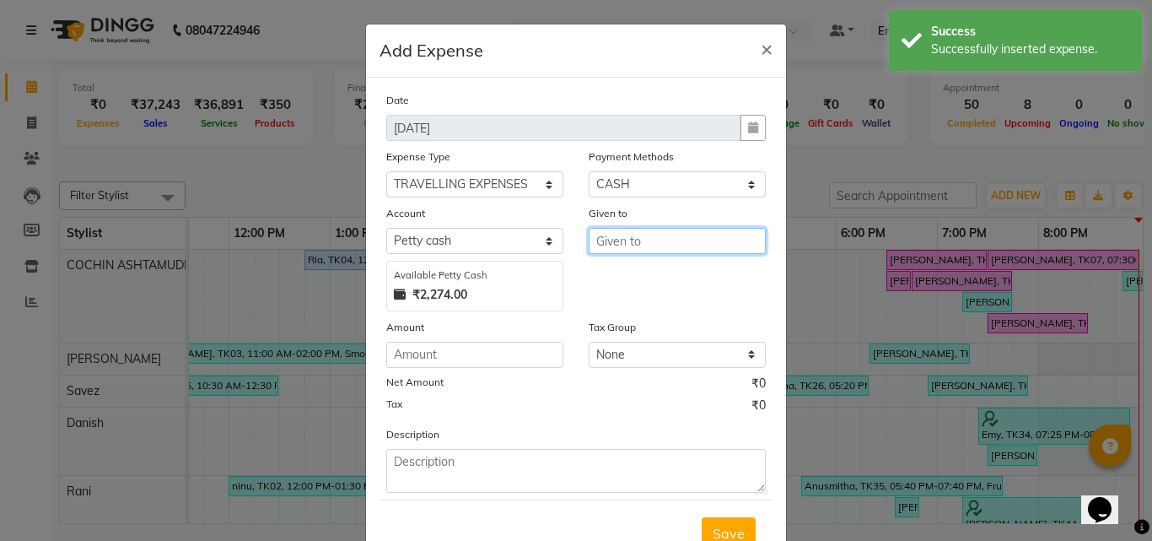
click at [606, 245] on input "text" at bounding box center [677, 241] width 177 height 26
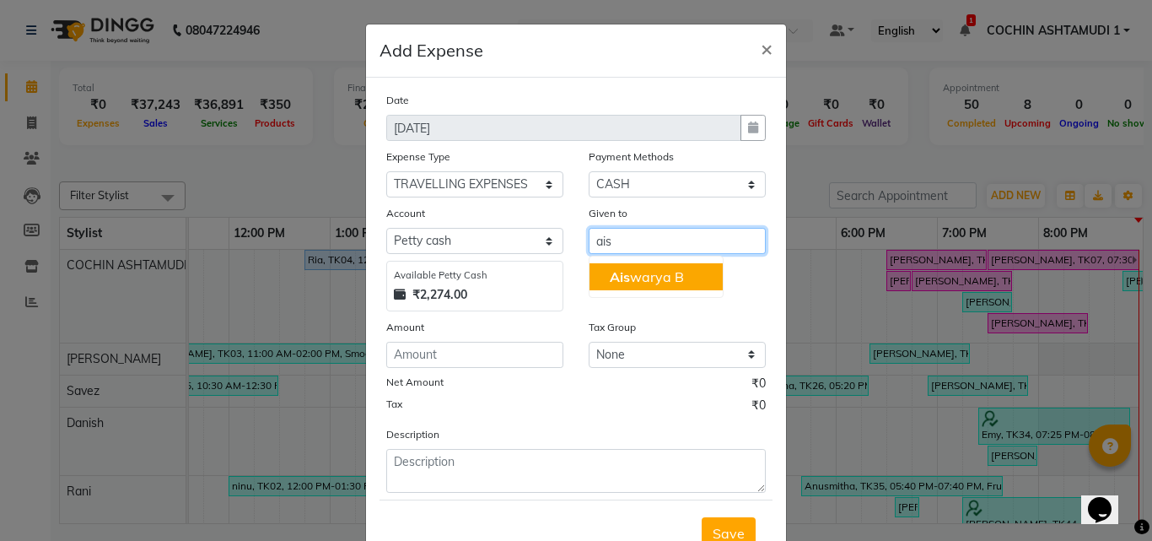
click at [605, 267] on button "Ais warya B" at bounding box center [656, 276] width 133 height 27
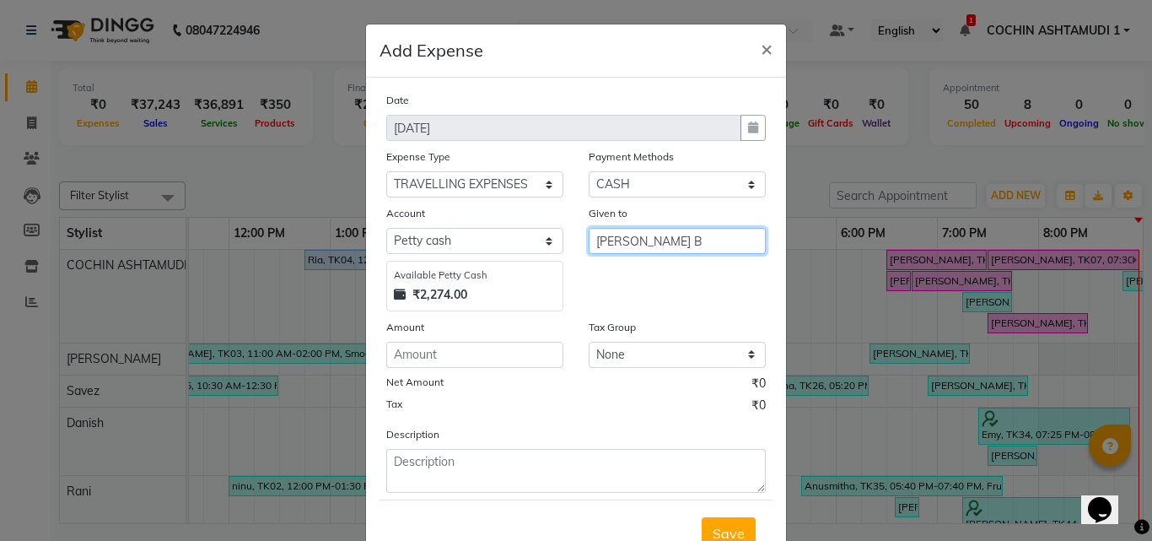
type input "[PERSON_NAME] B"
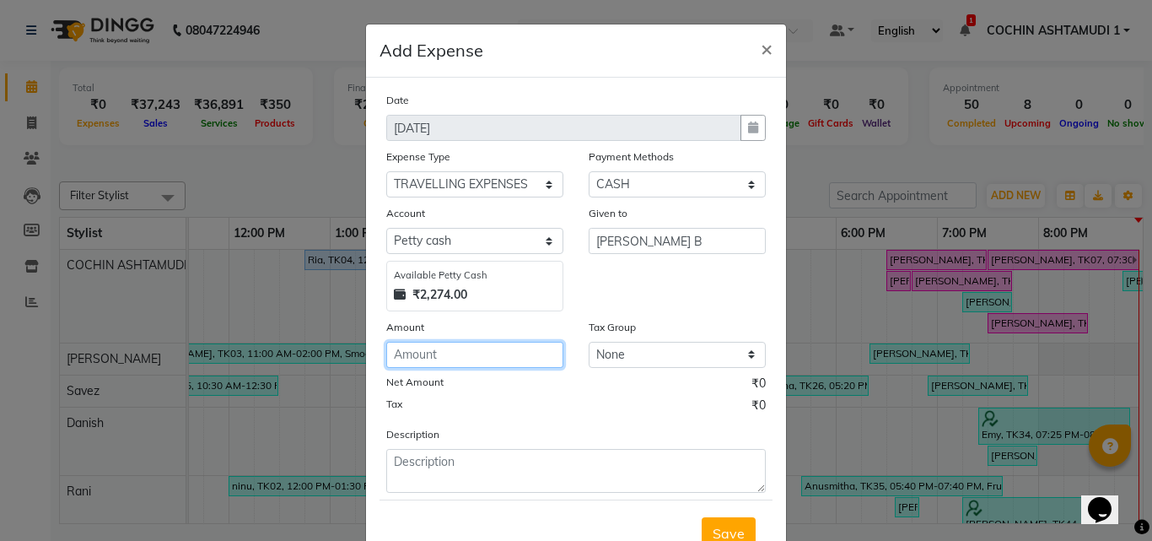
click at [421, 359] on input "number" at bounding box center [474, 355] width 177 height 26
type input "220"
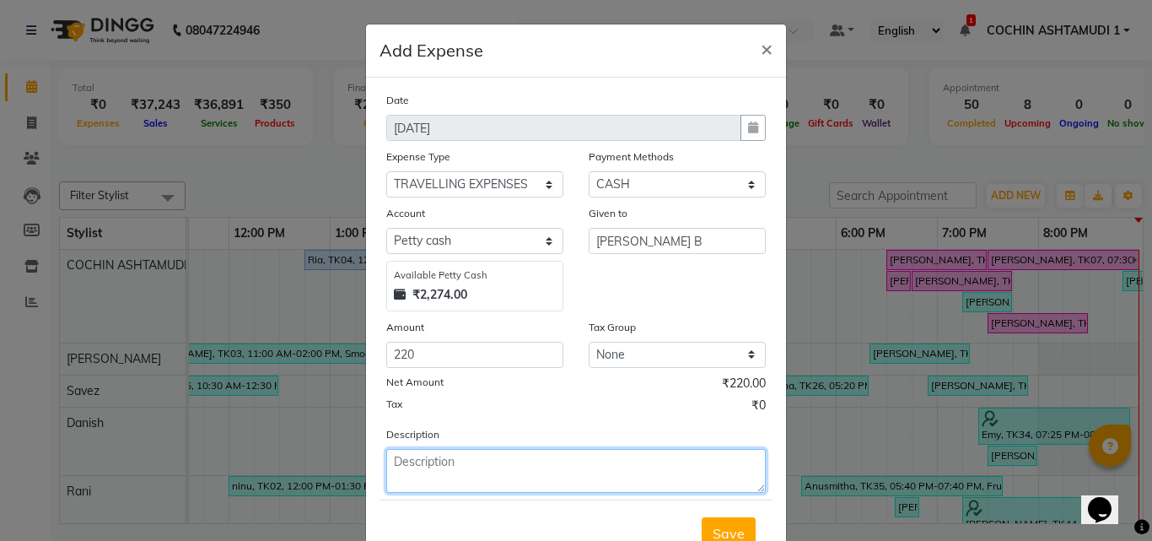
click at [406, 466] on textarea at bounding box center [576, 471] width 380 height 44
type textarea "ta for payment bank deposit"
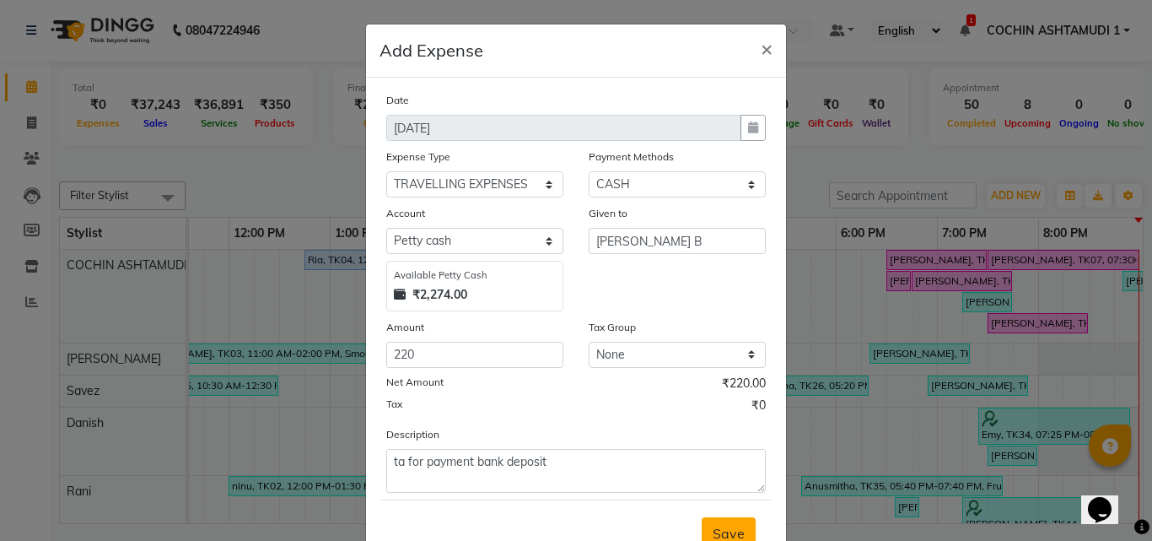
click at [705, 526] on button "Save" at bounding box center [729, 533] width 54 height 32
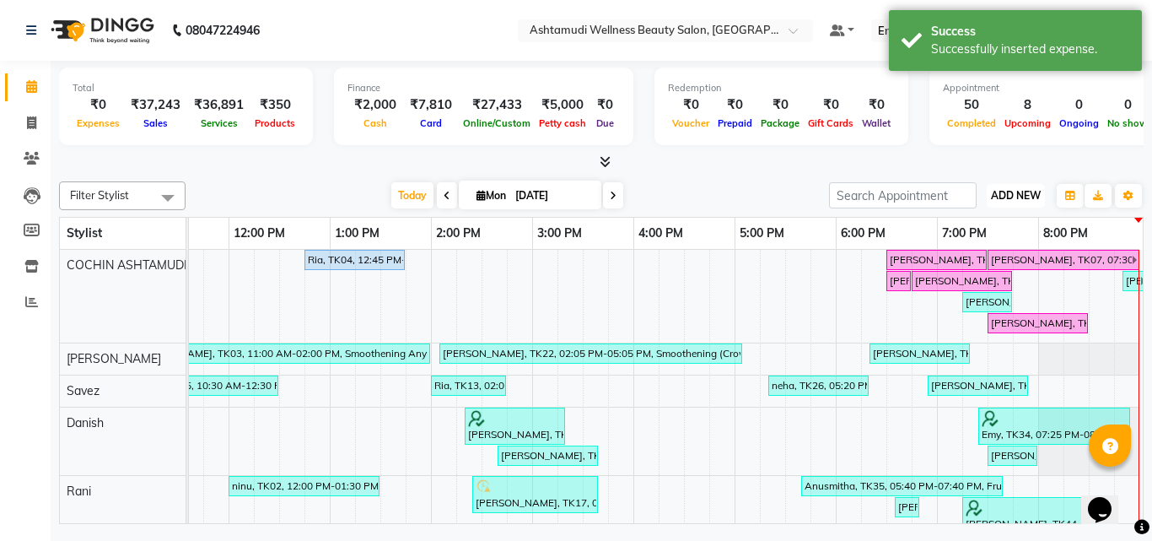
click at [1012, 192] on span "ADD NEW" at bounding box center [1016, 195] width 50 height 13
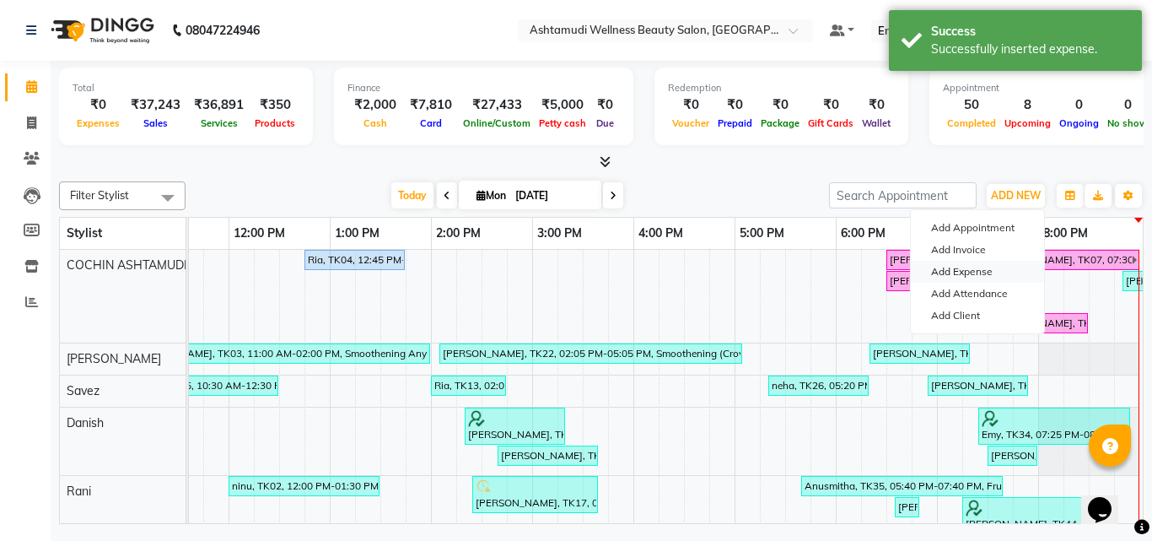
click at [971, 273] on link "Add Expense" at bounding box center [977, 272] width 133 height 22
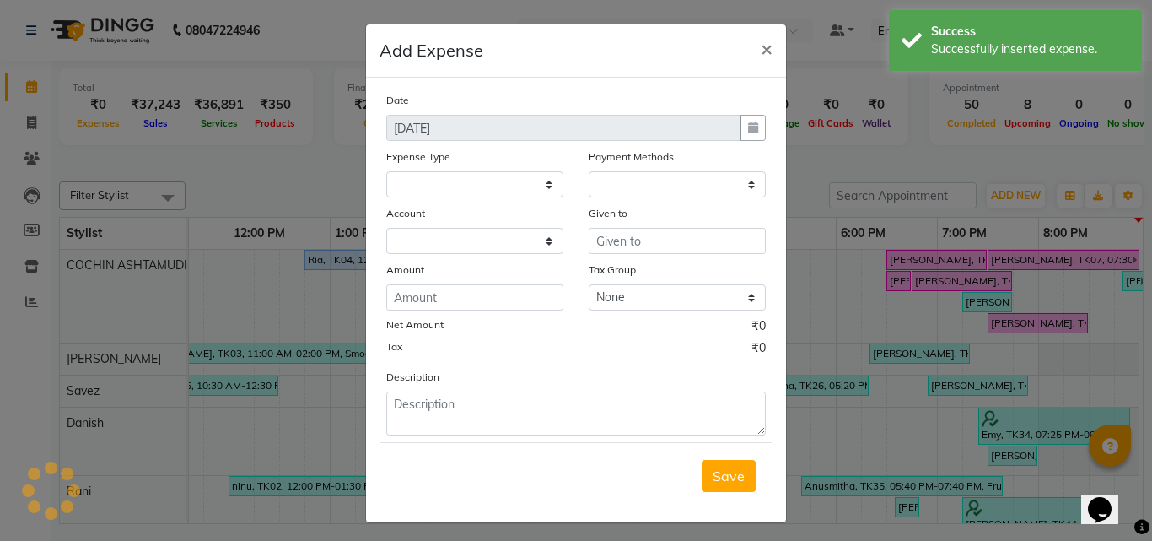
select select
select select "1"
select select "3463"
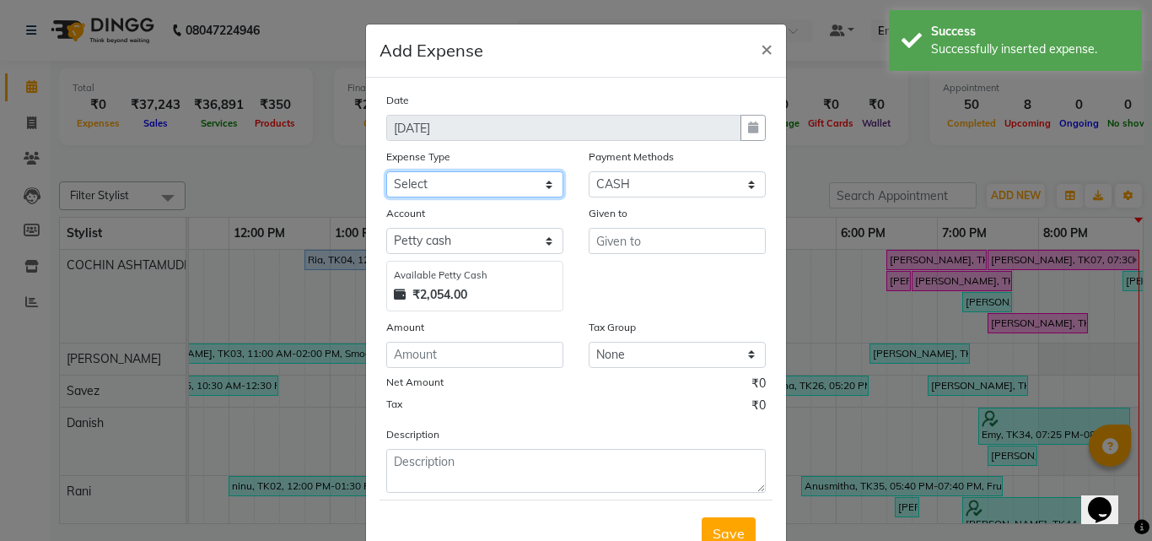
click at [490, 191] on select "Select ACCOMODATION EXPENSES ADVERTISEMENT SALES PROMOTIONAL EXPENSES Bonus BRI…" at bounding box center [474, 184] width 177 height 26
select select "6170"
click at [386, 171] on select "Select ACCOMODATION EXPENSES ADVERTISEMENT SALES PROMOTIONAL EXPENSES Bonus BRI…" at bounding box center [474, 184] width 177 height 26
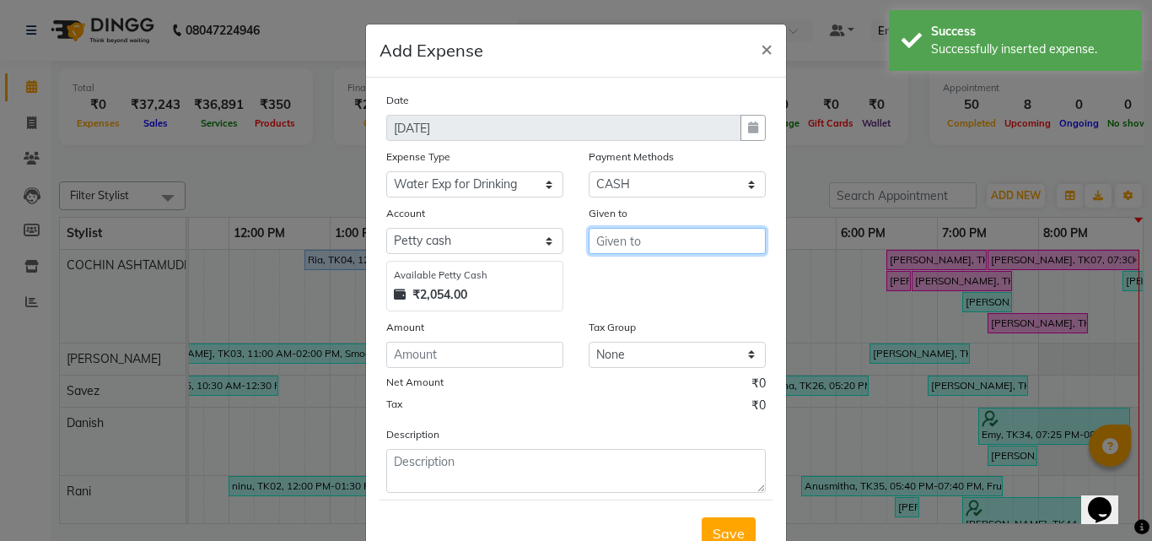
click at [682, 243] on input "text" at bounding box center [677, 241] width 177 height 26
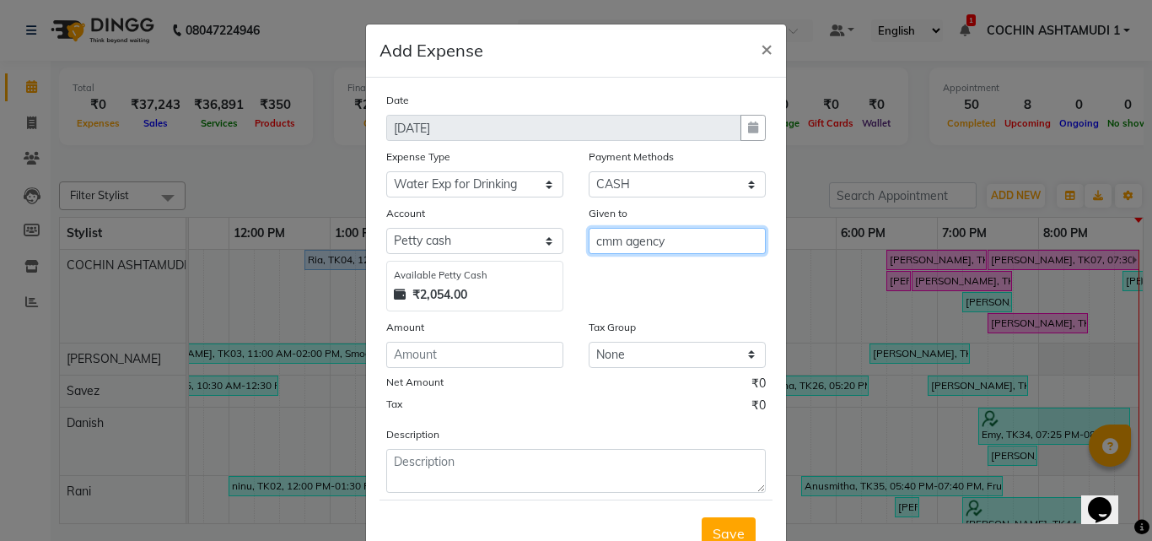
type input "cmm agency"
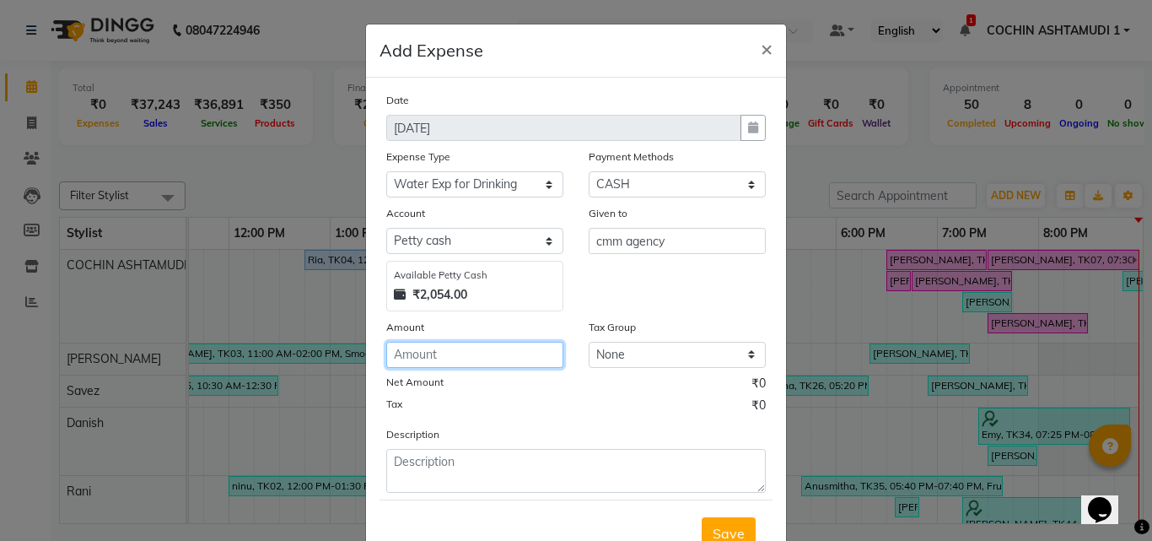
click at [488, 354] on input "number" at bounding box center [474, 355] width 177 height 26
type input "180"
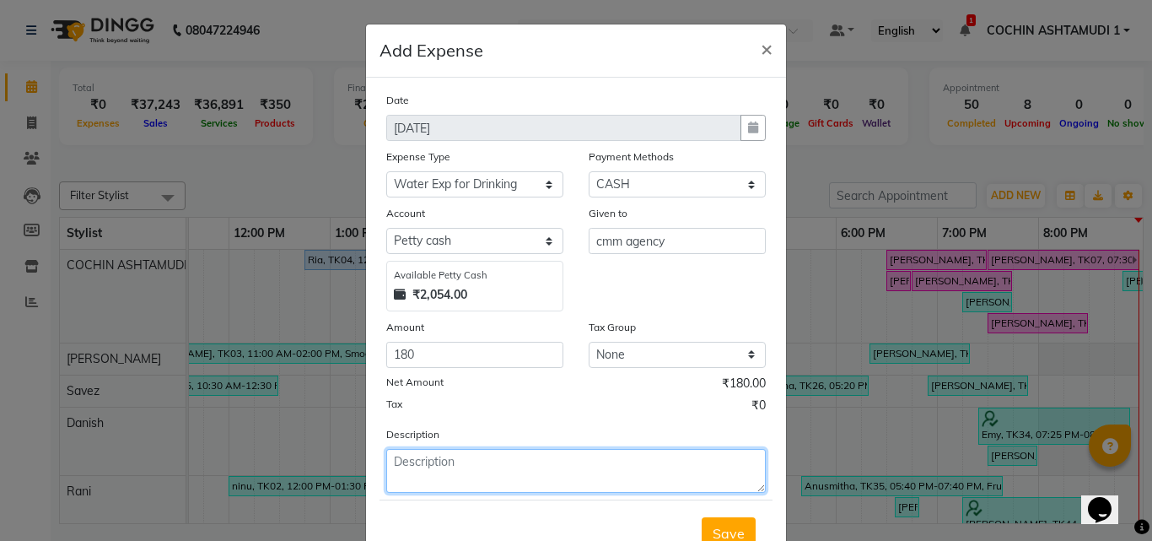
click at [408, 453] on textarea at bounding box center [576, 471] width 380 height 44
type textarea "water"
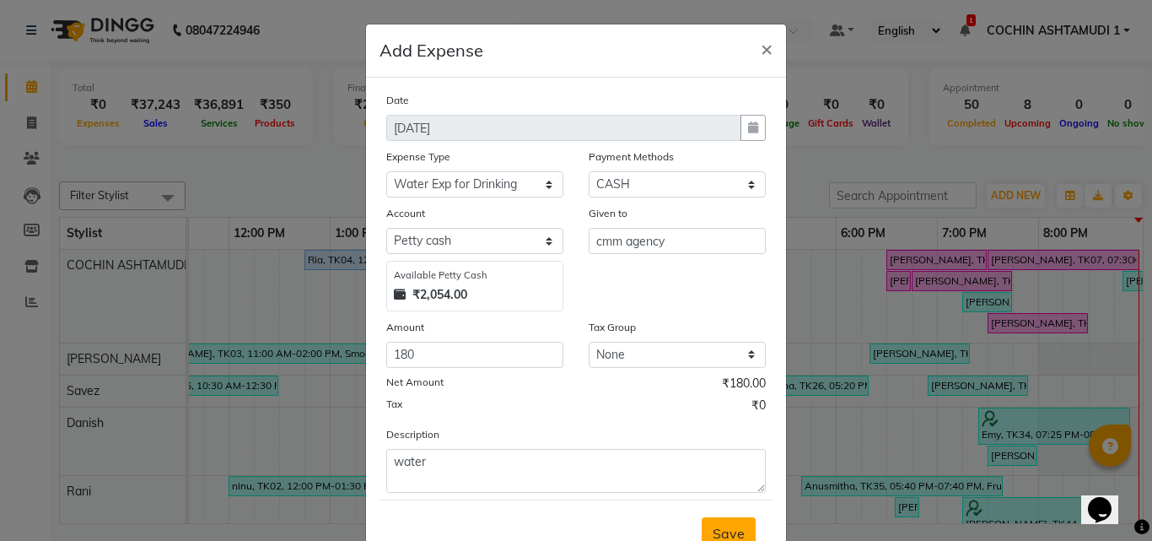
click at [733, 531] on span "Save" at bounding box center [729, 533] width 32 height 17
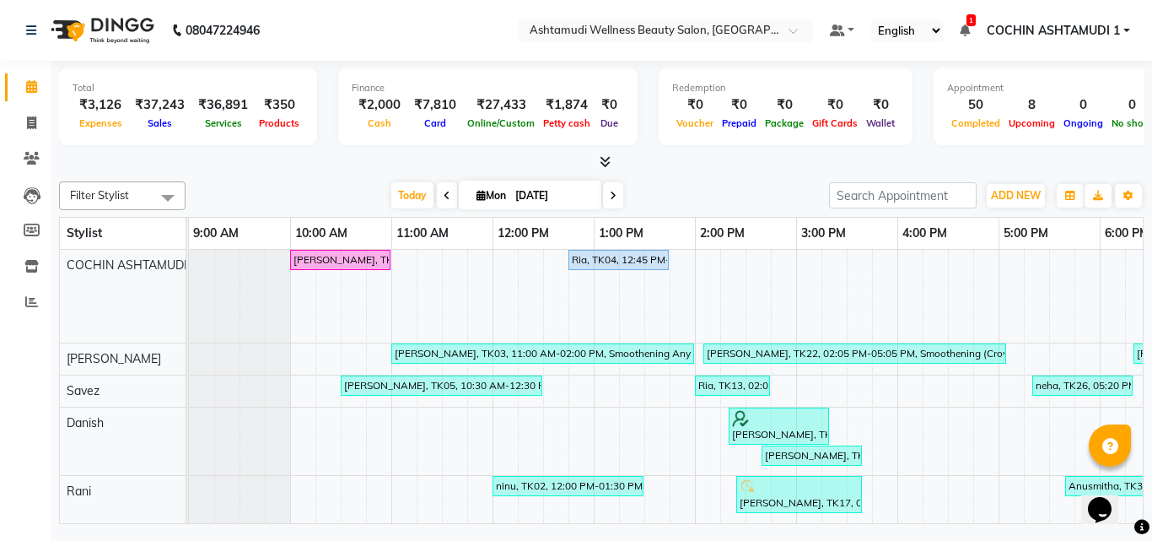
click at [598, 159] on span at bounding box center [602, 163] width 18 height 18
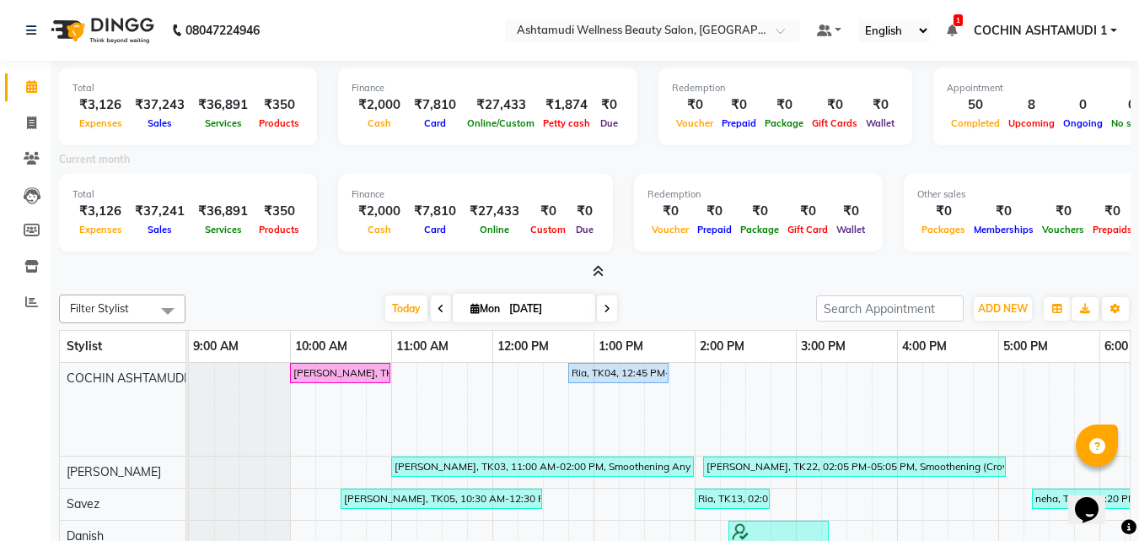
click at [596, 265] on icon at bounding box center [598, 271] width 11 height 13
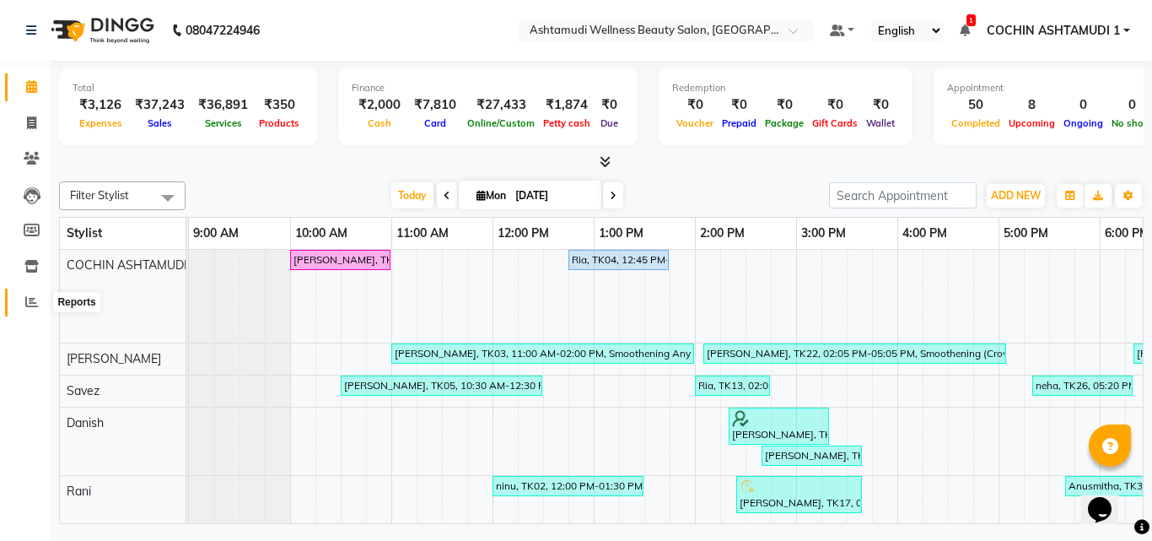
click at [27, 295] on icon at bounding box center [31, 301] width 13 height 13
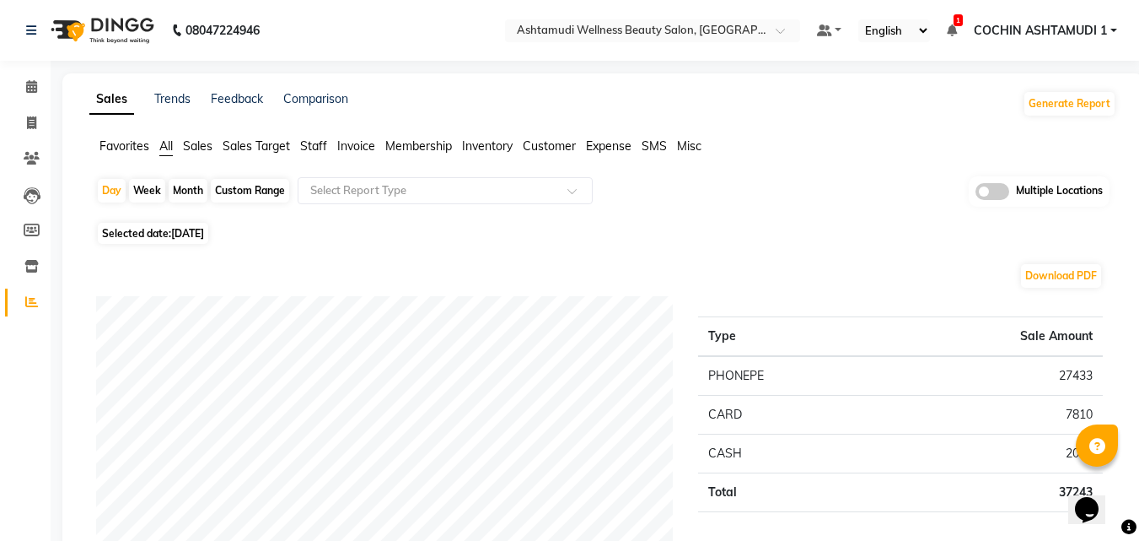
click at [315, 151] on span "Staff" at bounding box center [313, 145] width 27 height 15
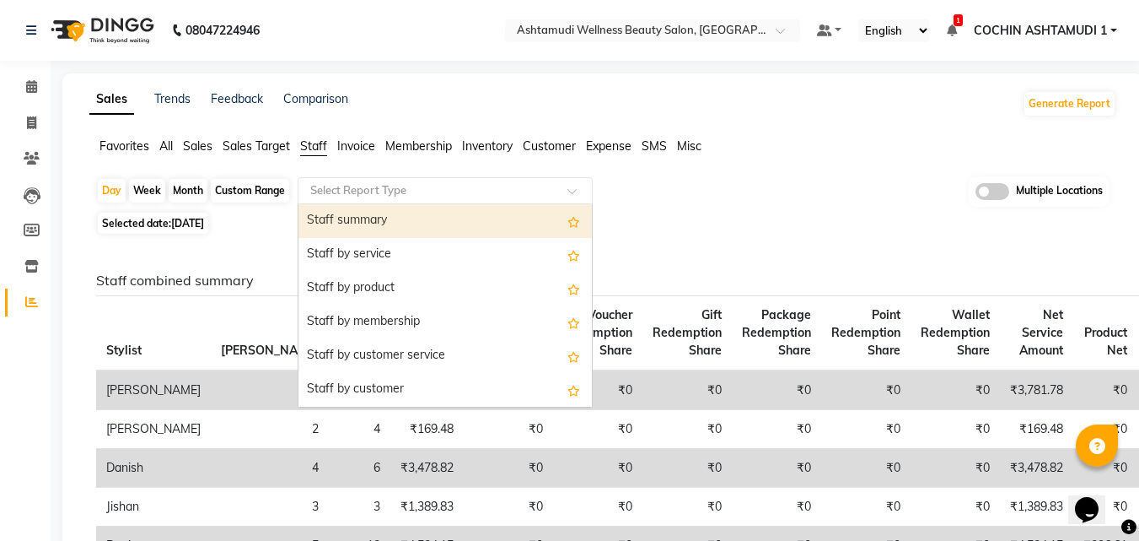
click at [391, 193] on input "text" at bounding box center [428, 190] width 243 height 17
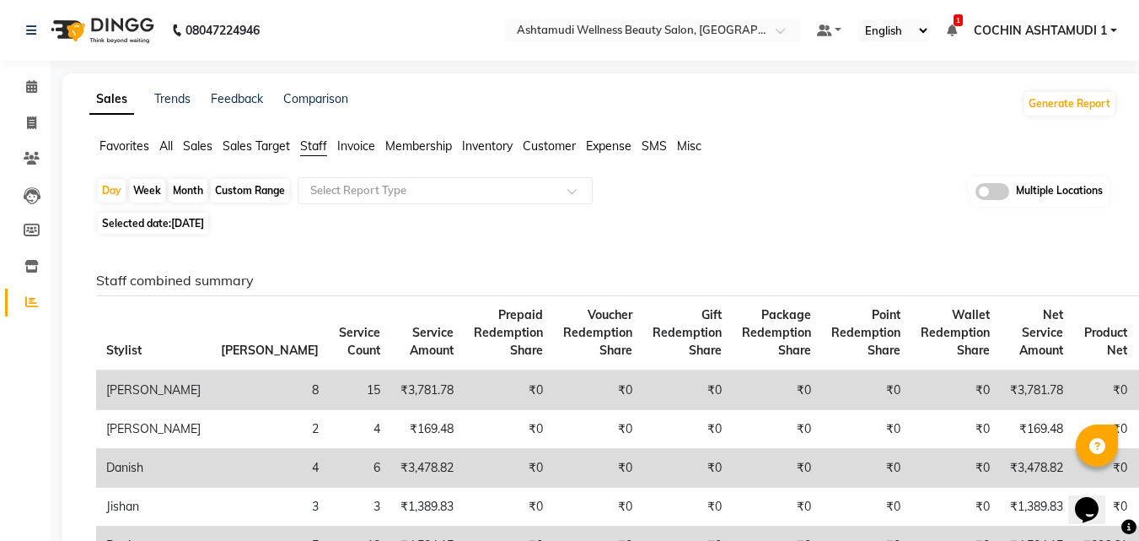
click at [370, 145] on span "Invoice" at bounding box center [356, 145] width 38 height 15
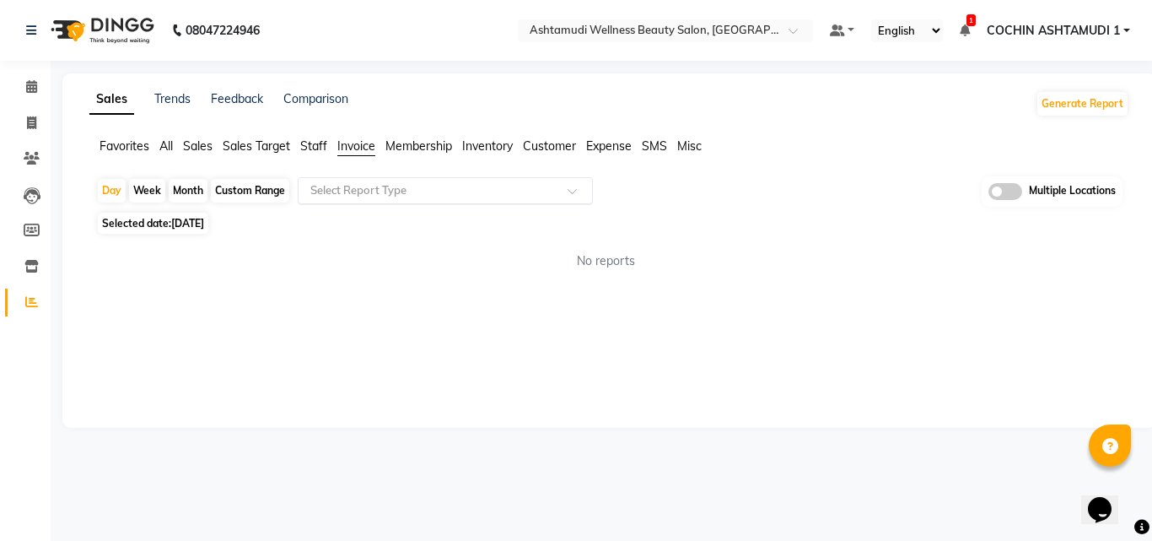
click at [379, 188] on input "text" at bounding box center [428, 190] width 243 height 17
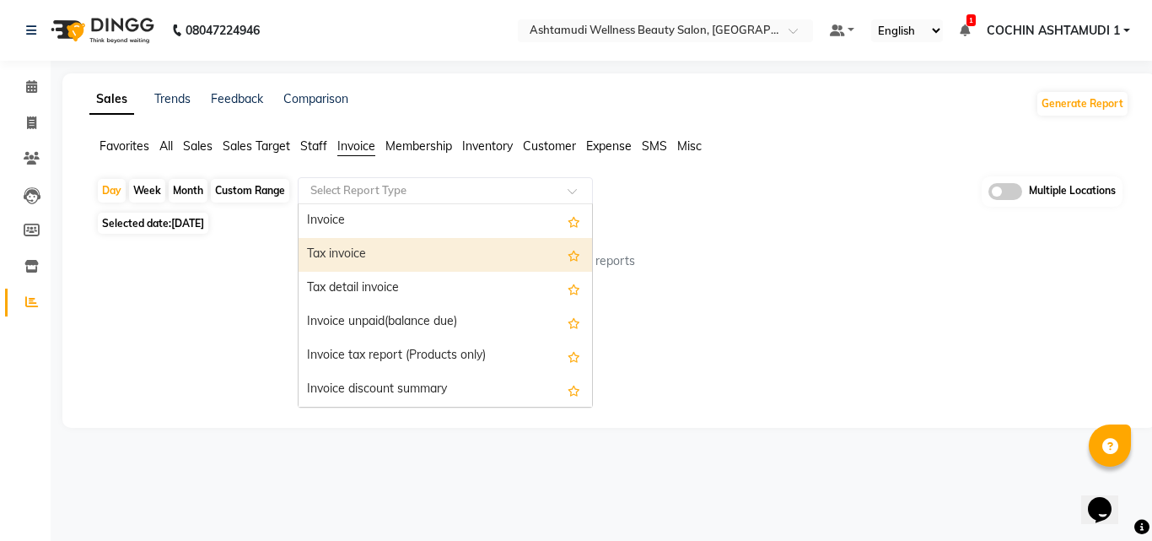
click at [367, 266] on div "Tax invoice" at bounding box center [446, 255] width 294 height 34
select select "full_report"
select select "csv"
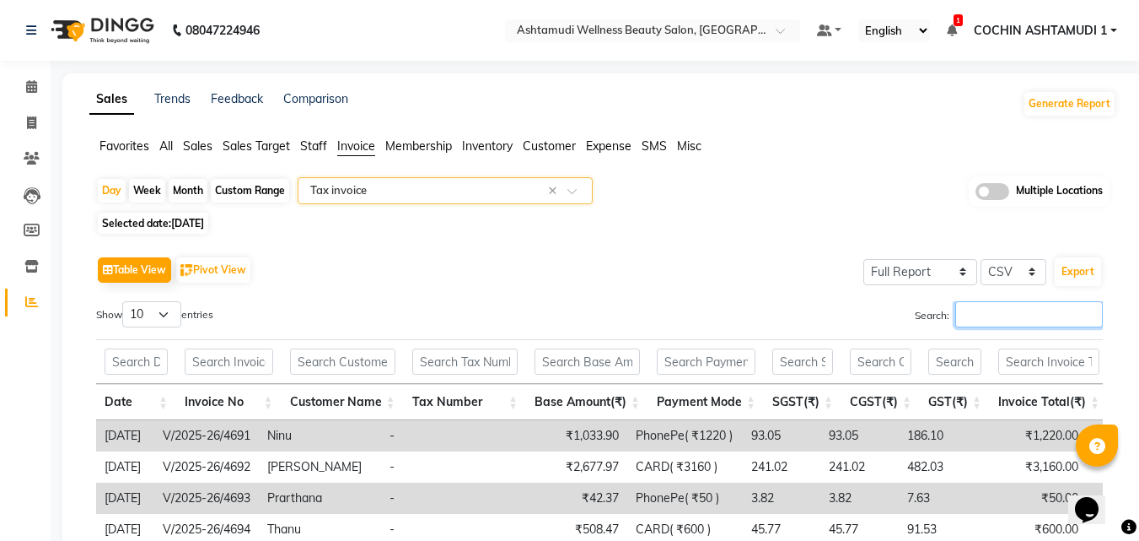
click at [997, 321] on input "Search:" at bounding box center [1030, 314] width 148 height 26
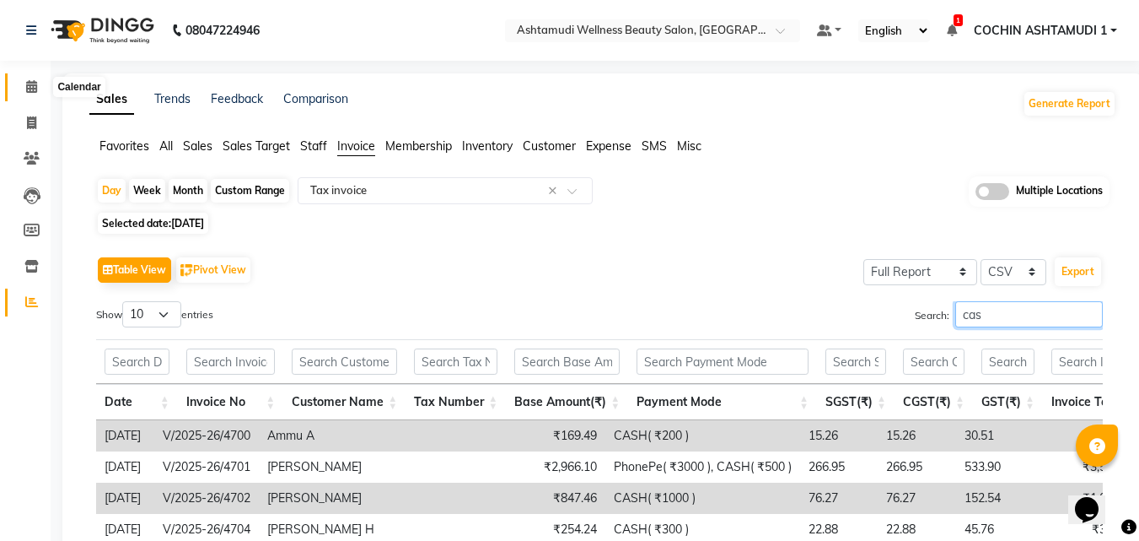
type input "cas"
click at [20, 90] on span at bounding box center [32, 87] width 30 height 19
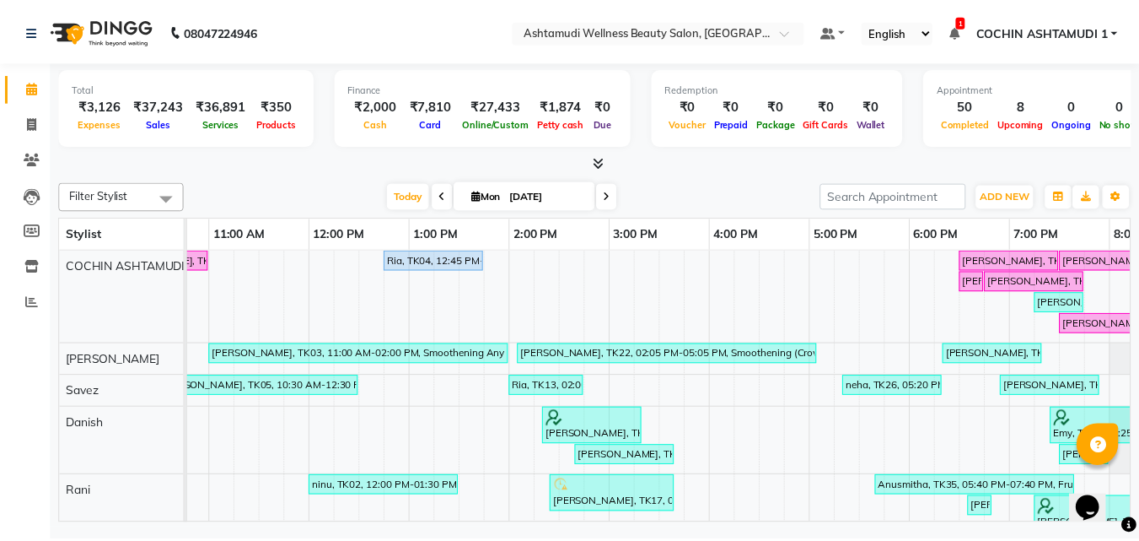
scroll to position [0, 184]
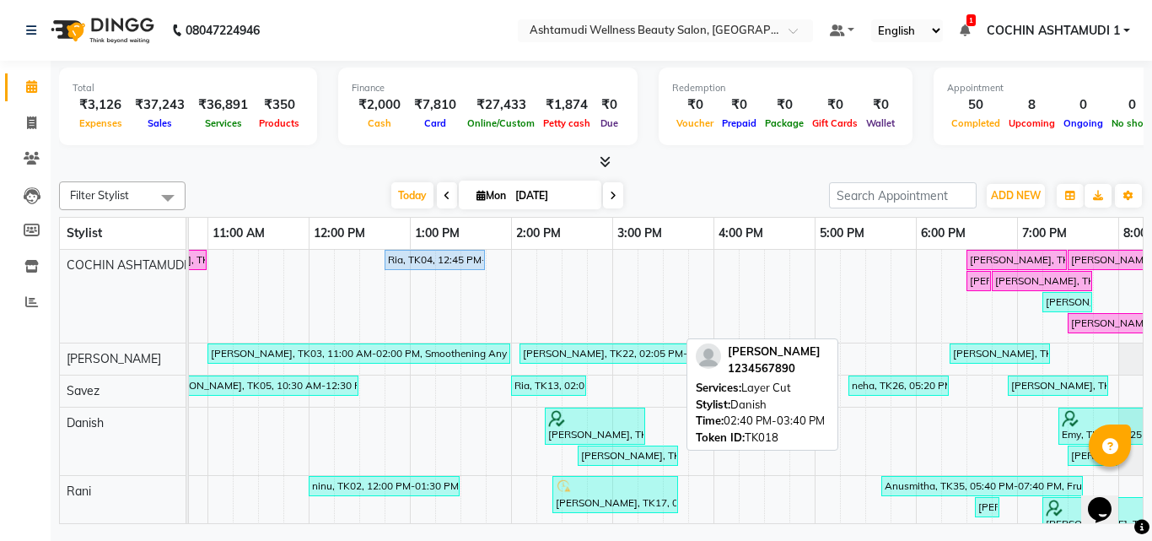
click at [615, 453] on div "[PERSON_NAME], TK18, 02:40 PM-03:40 PM, Layer Cut" at bounding box center [627, 455] width 97 height 15
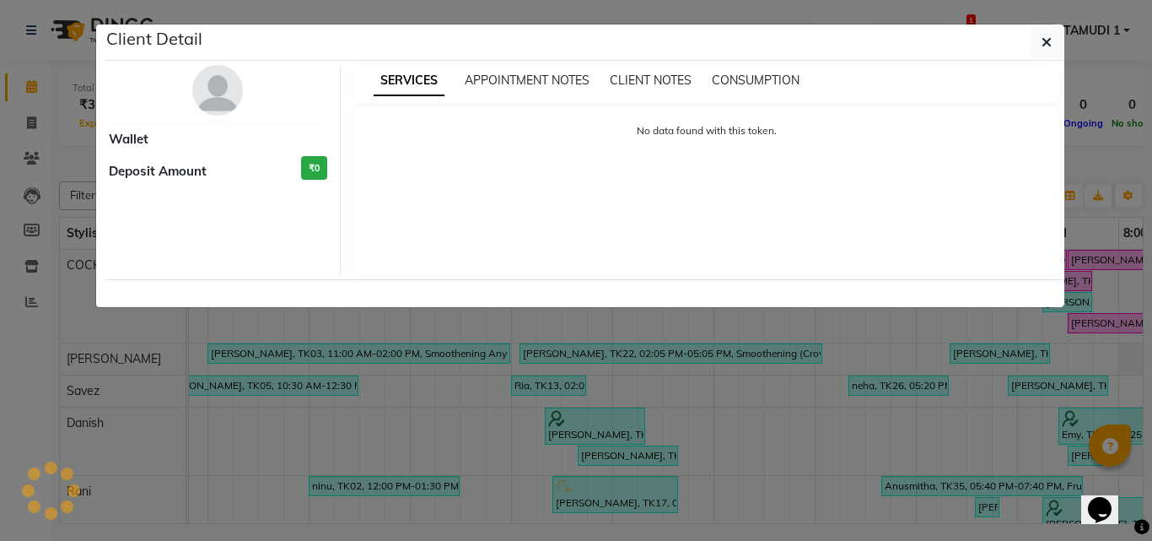
select select "3"
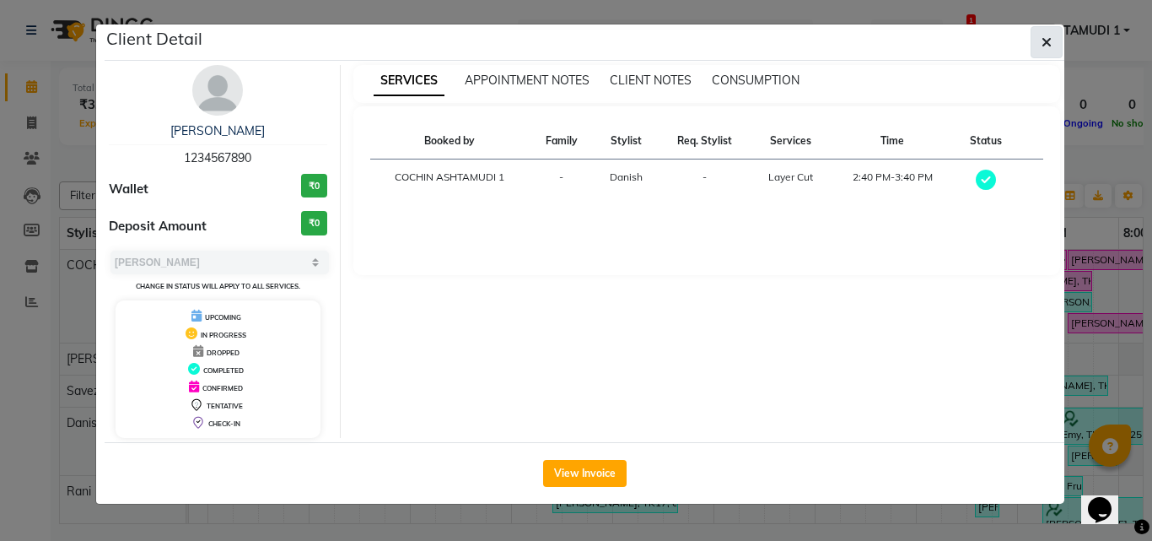
click at [1045, 44] on icon "button" at bounding box center [1047, 41] width 10 height 13
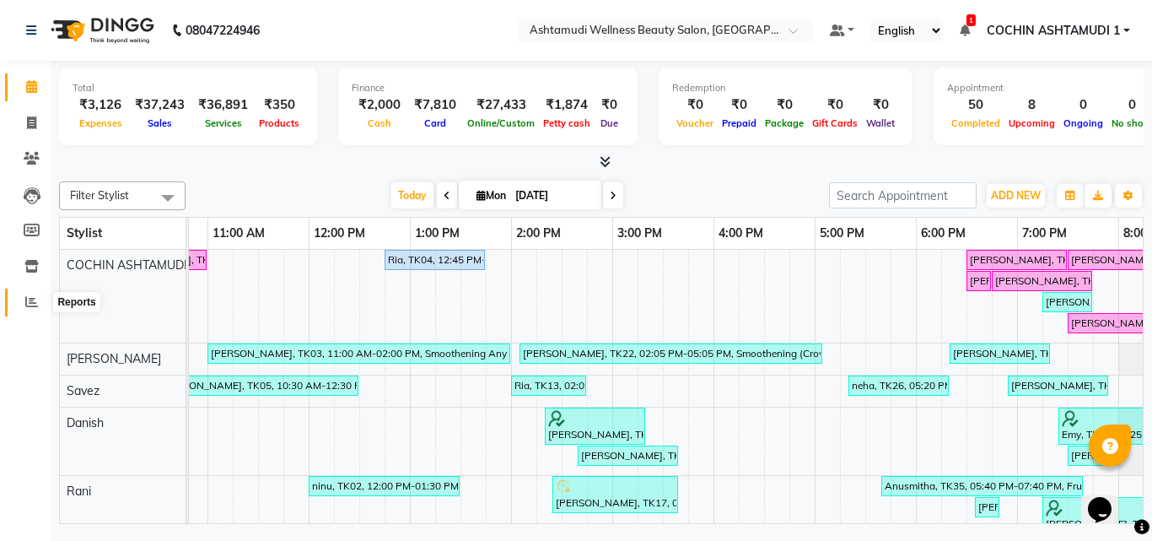
click at [24, 304] on span at bounding box center [32, 302] width 30 height 19
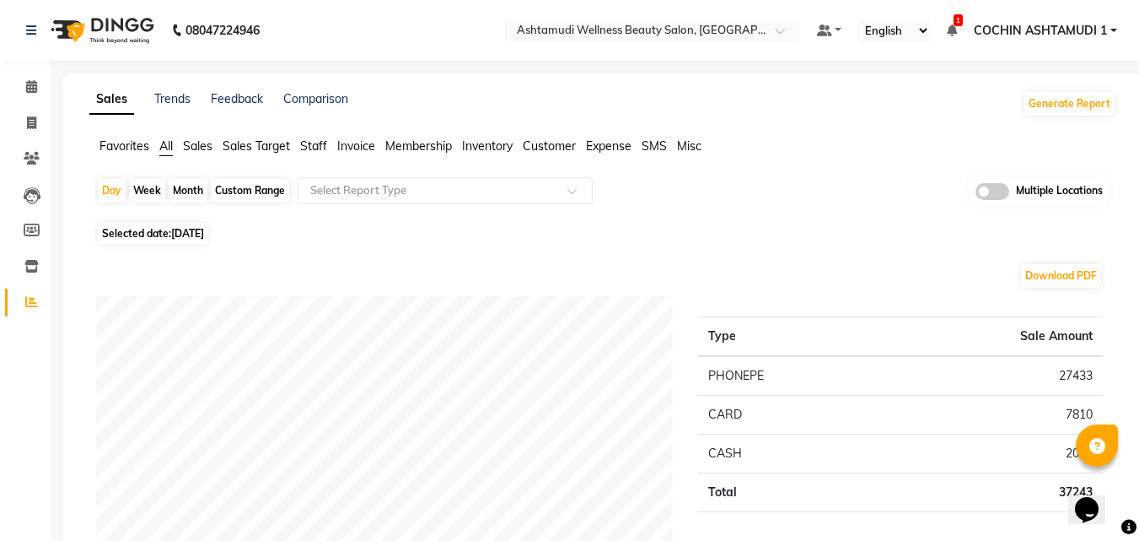
click at [607, 149] on span "Expense" at bounding box center [609, 145] width 46 height 15
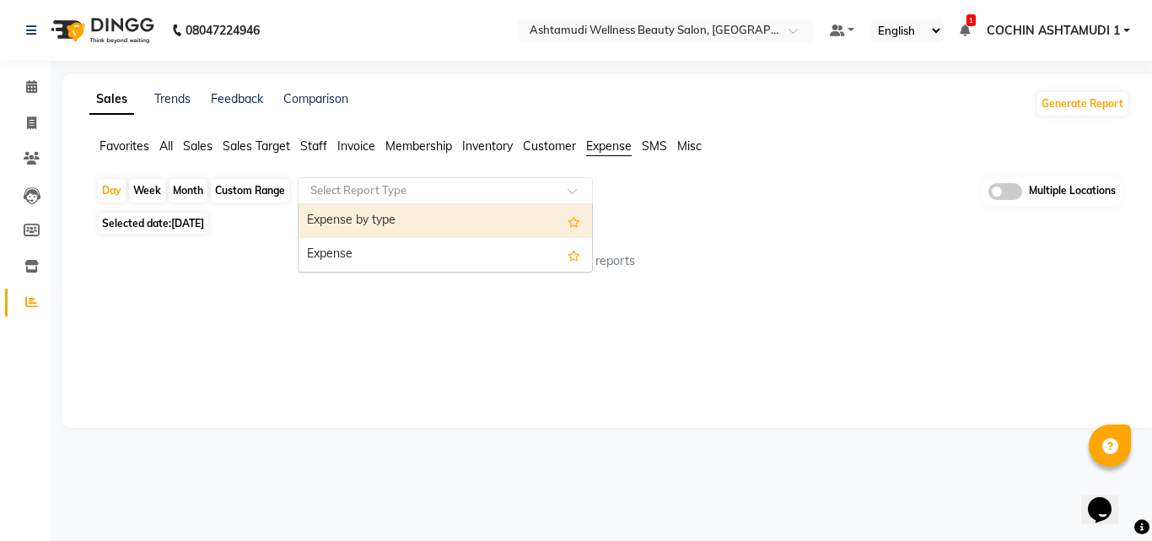
click at [516, 184] on input "text" at bounding box center [428, 190] width 243 height 17
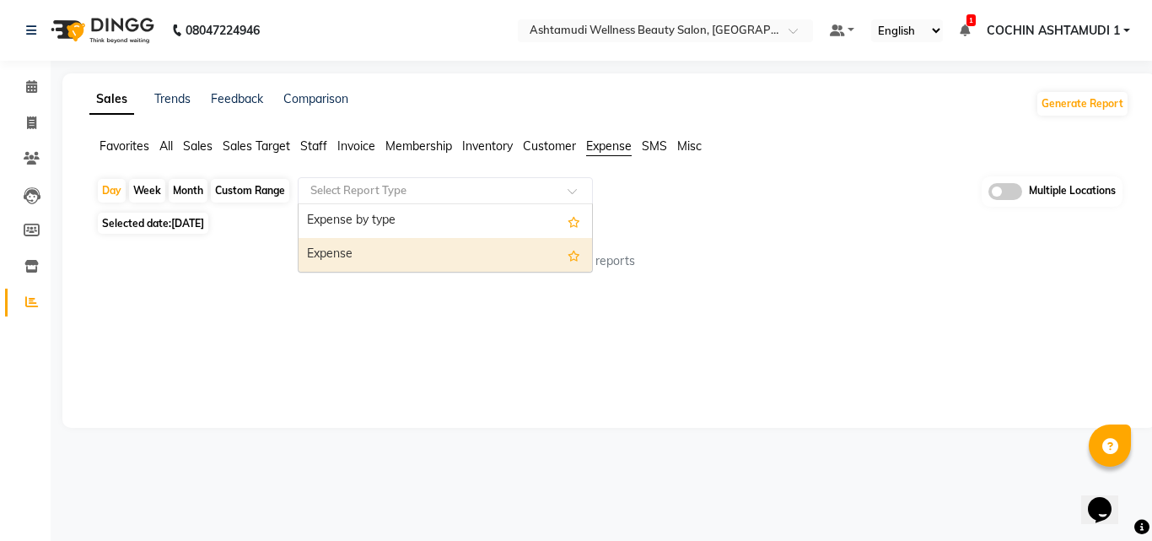
click at [410, 257] on div "Expense" at bounding box center [446, 255] width 294 height 34
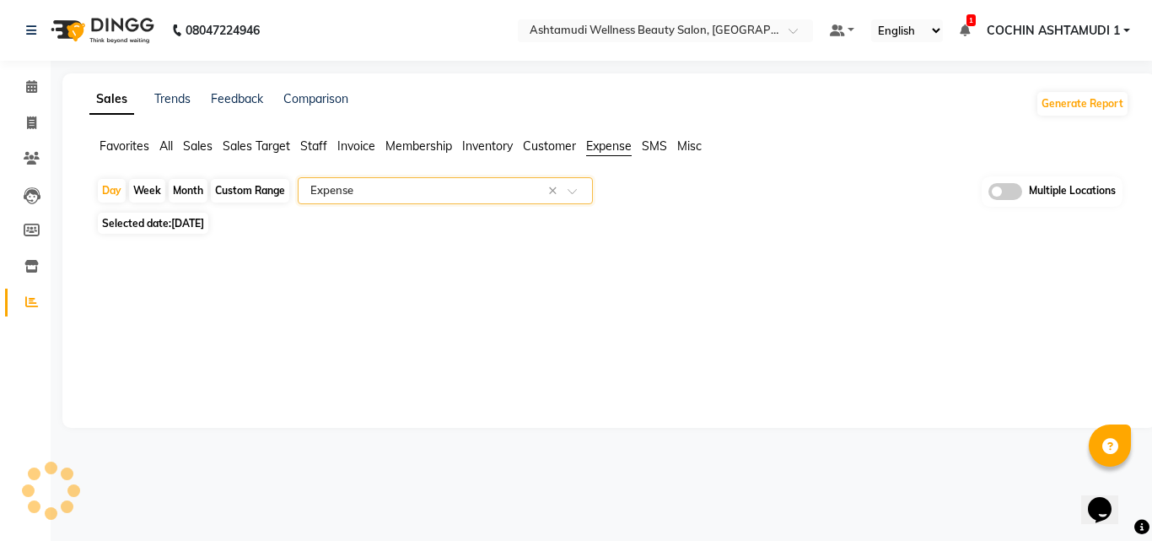
select select "full_report"
select select "csv"
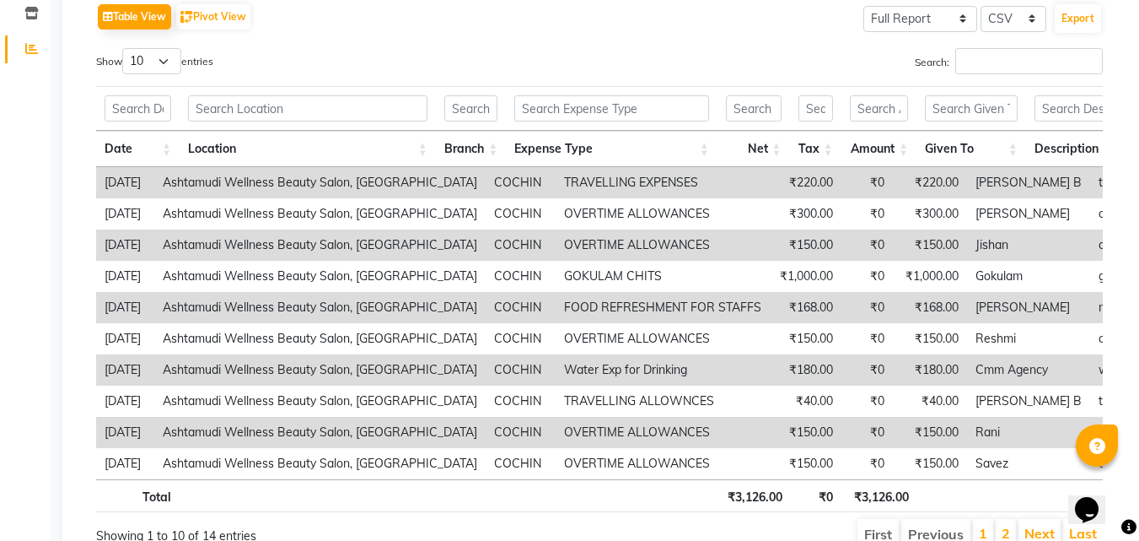
scroll to position [337, 0]
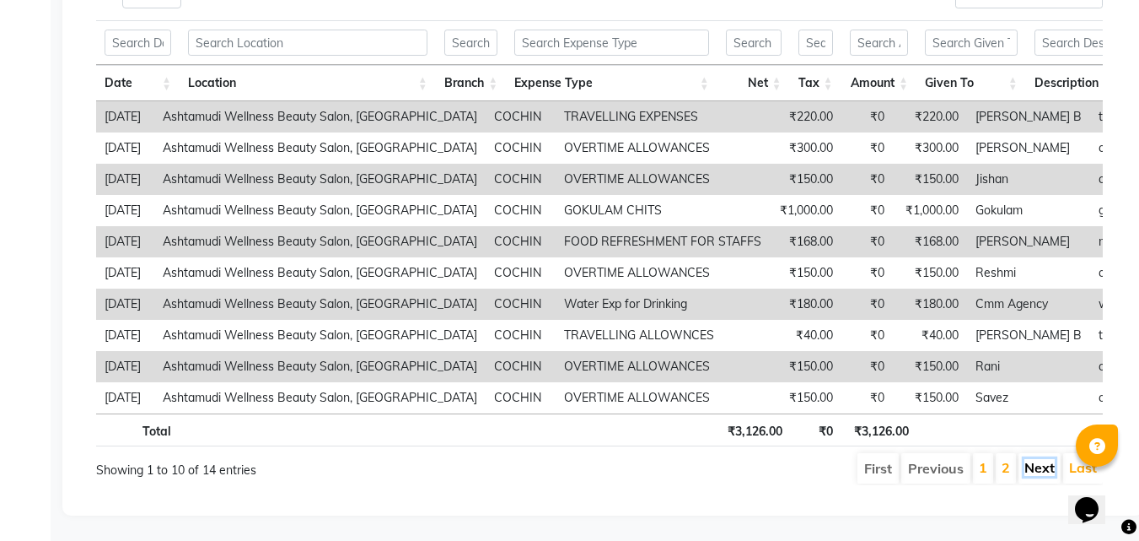
click at [1046, 465] on link "Next" at bounding box center [1040, 467] width 30 height 17
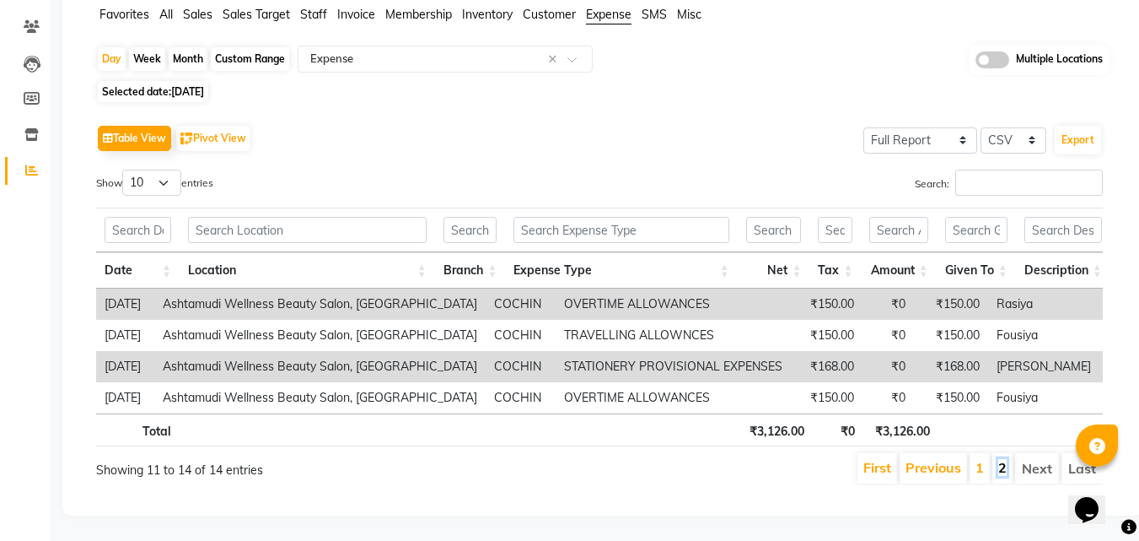
click at [1005, 459] on link "2" at bounding box center [1003, 467] width 8 height 17
click at [984, 460] on link "1" at bounding box center [980, 467] width 8 height 17
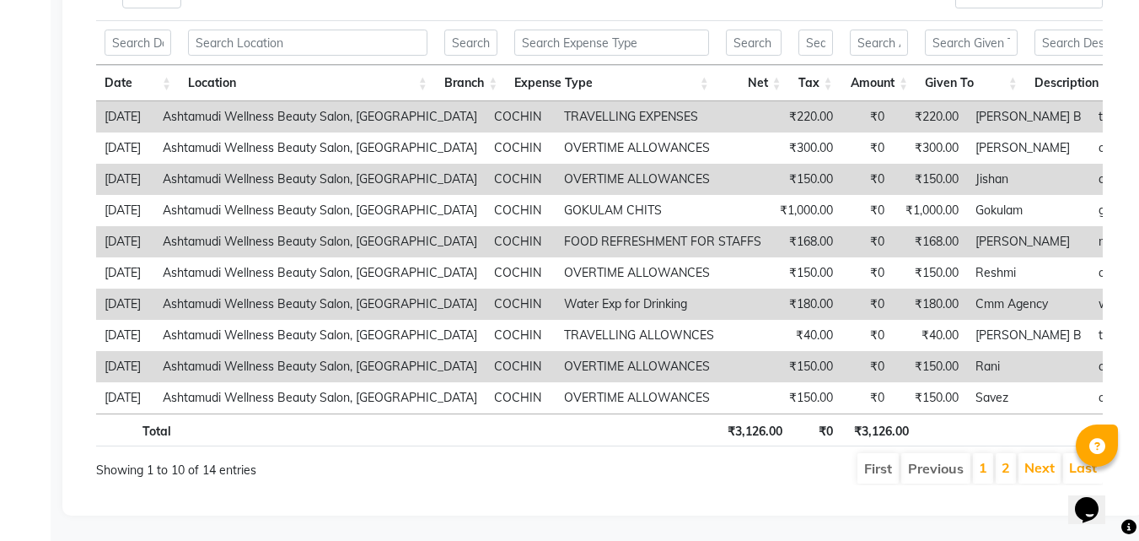
scroll to position [344, 0]
click at [1040, 461] on link "Next" at bounding box center [1040, 467] width 30 height 17
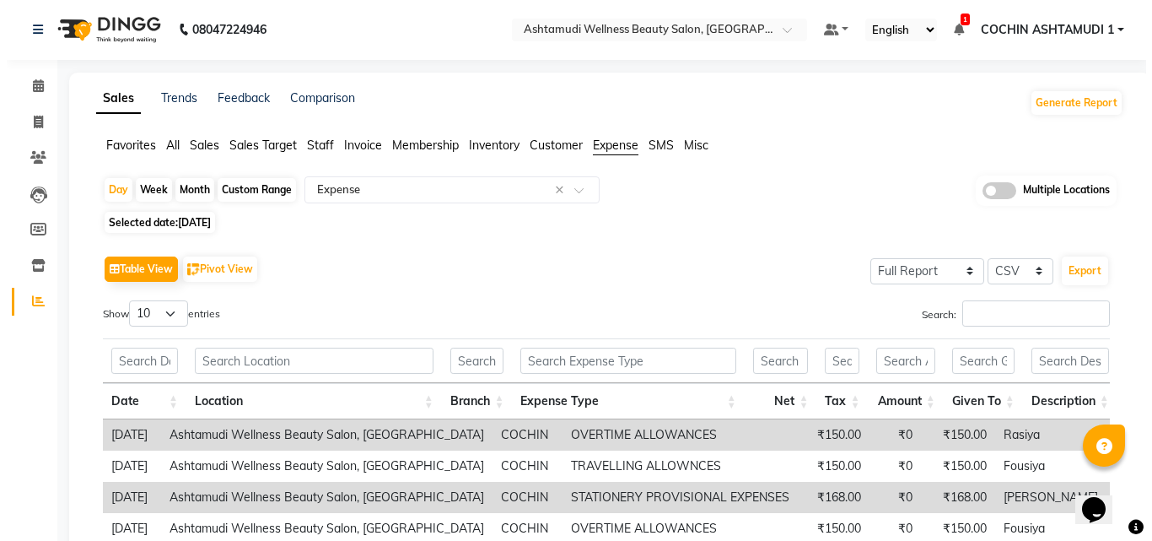
scroll to position [0, 0]
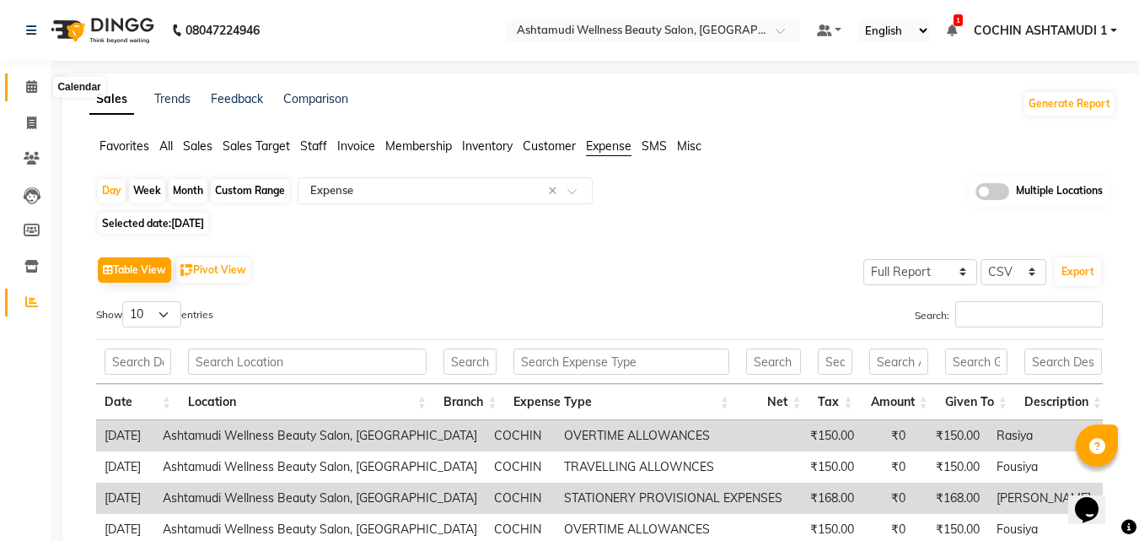
click at [22, 84] on span at bounding box center [32, 87] width 30 height 19
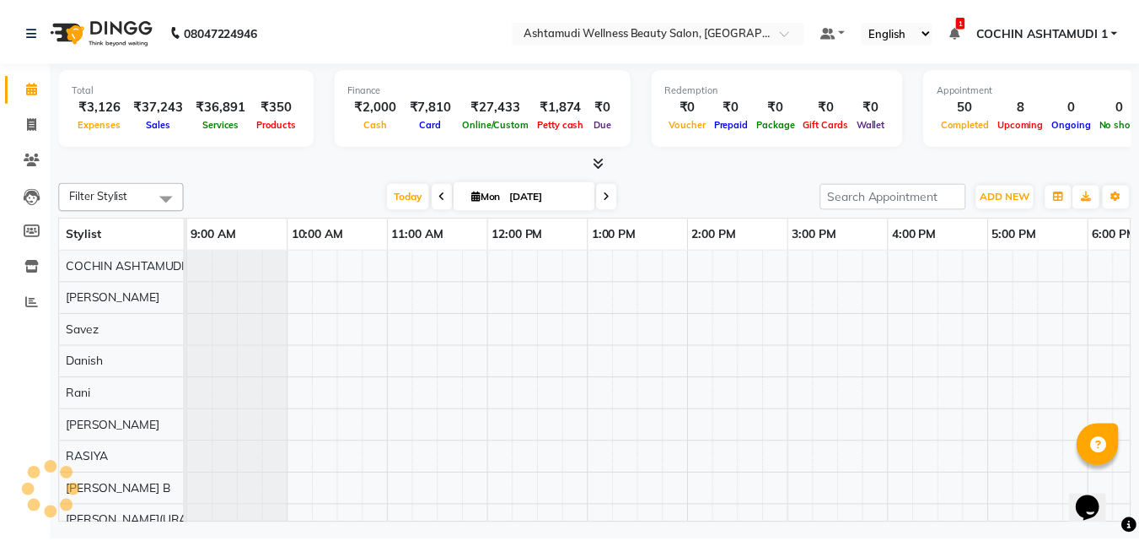
scroll to position [0, 264]
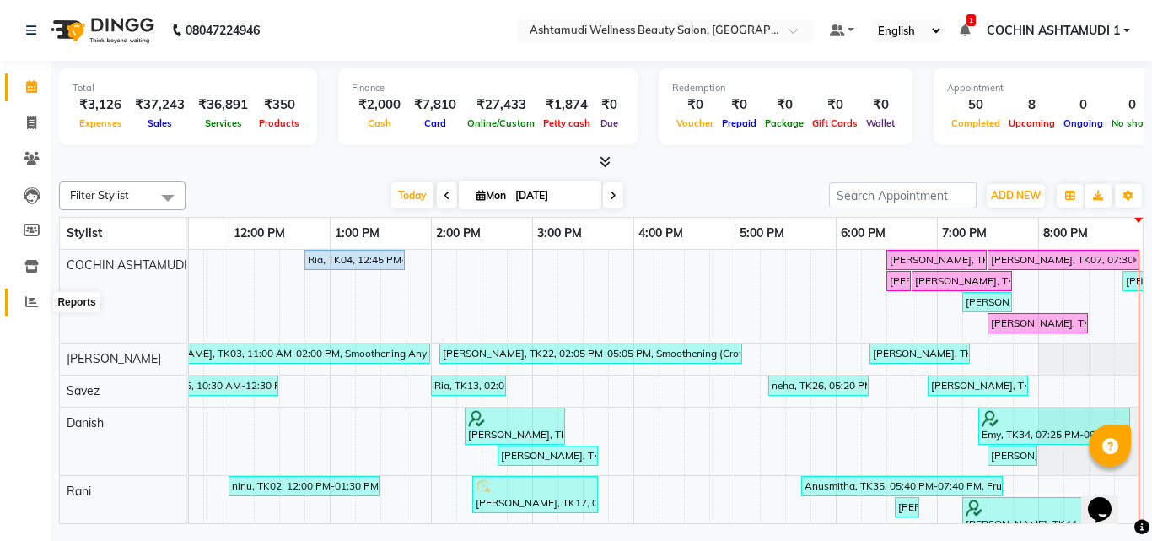
click at [24, 299] on span at bounding box center [32, 302] width 30 height 19
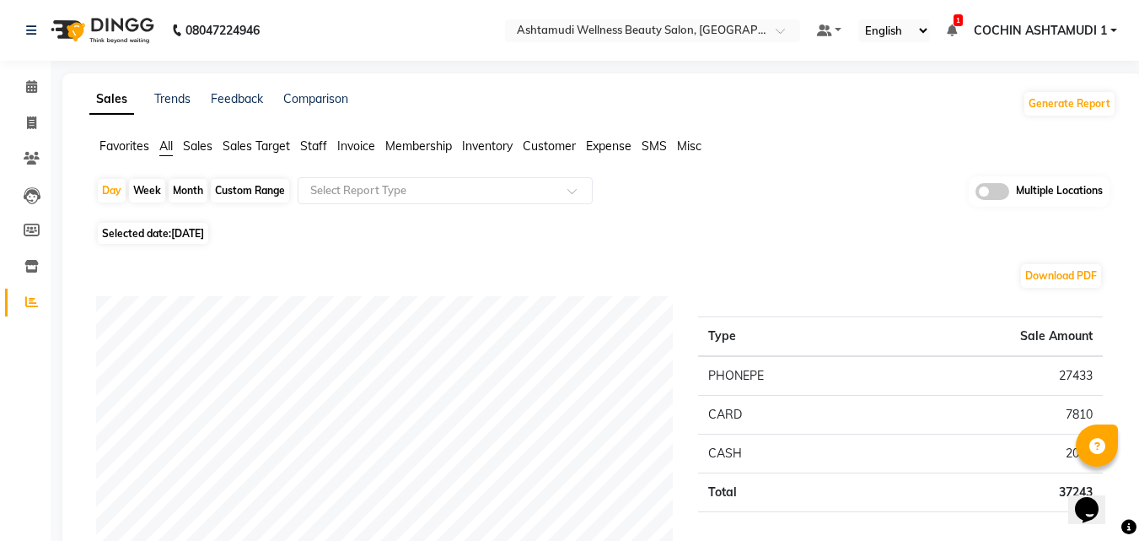
click at [604, 157] on div "Favorites All Sales Sales Target Staff Invoice Membership Inventory Customer Ex…" at bounding box center [603, 153] width 1053 height 32
click at [604, 153] on span "Expense" at bounding box center [609, 145] width 46 height 15
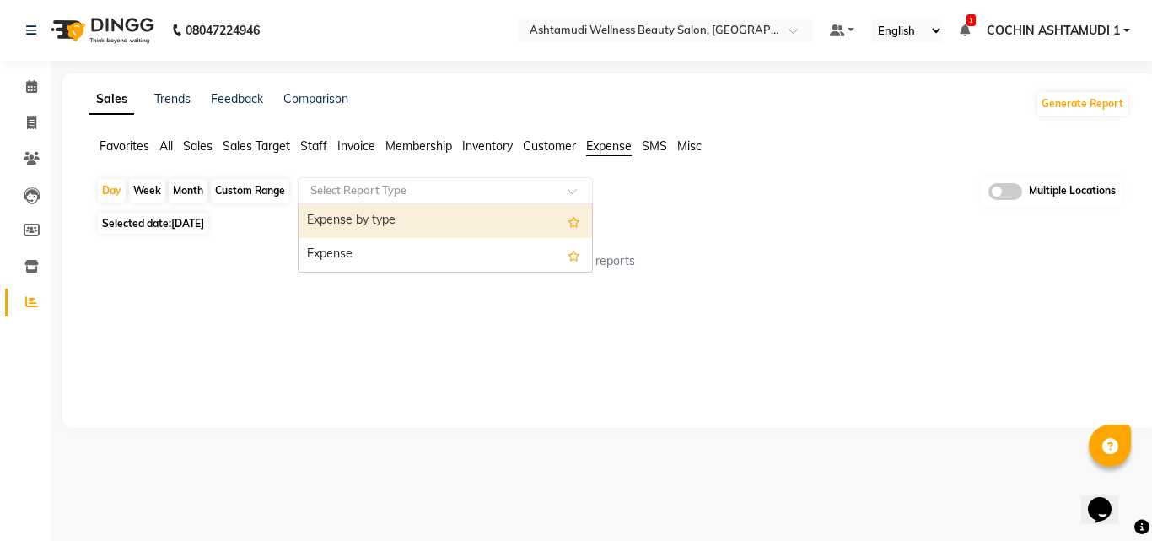
click at [458, 196] on input "text" at bounding box center [428, 190] width 243 height 17
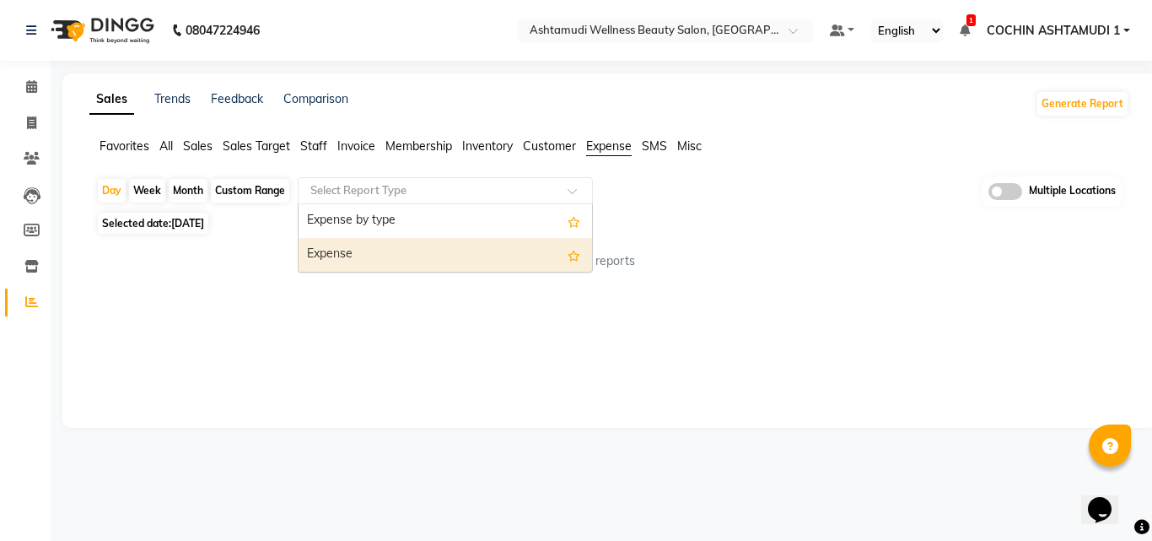
click at [423, 262] on div "Expense" at bounding box center [446, 255] width 294 height 34
select select "full_report"
select select "csv"
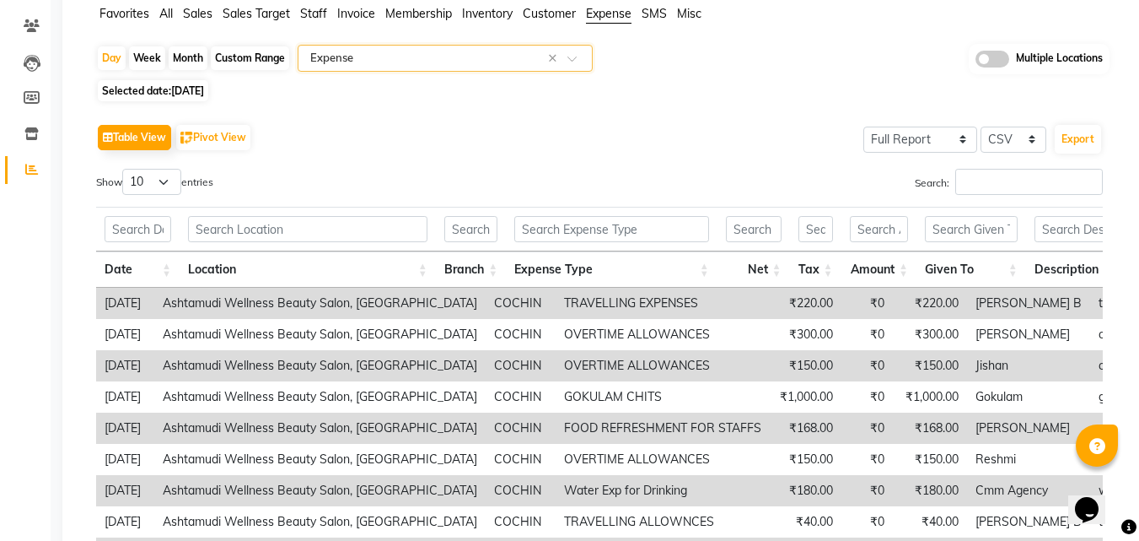
scroll to position [84, 0]
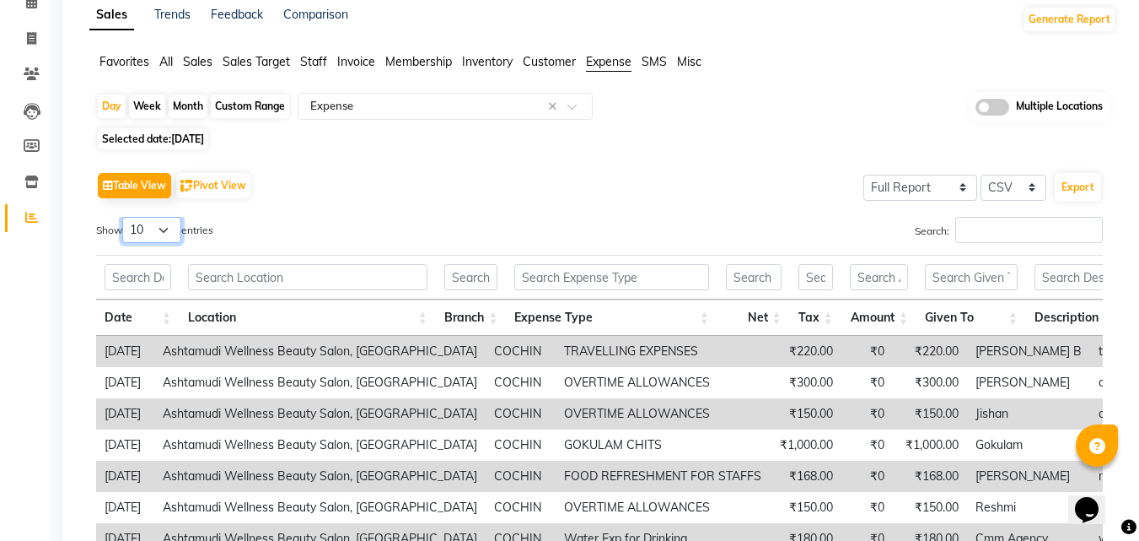
click at [142, 233] on select "10 25 50 100" at bounding box center [151, 230] width 59 height 26
select select "50"
click at [125, 217] on select "10 25 50 100" at bounding box center [151, 230] width 59 height 26
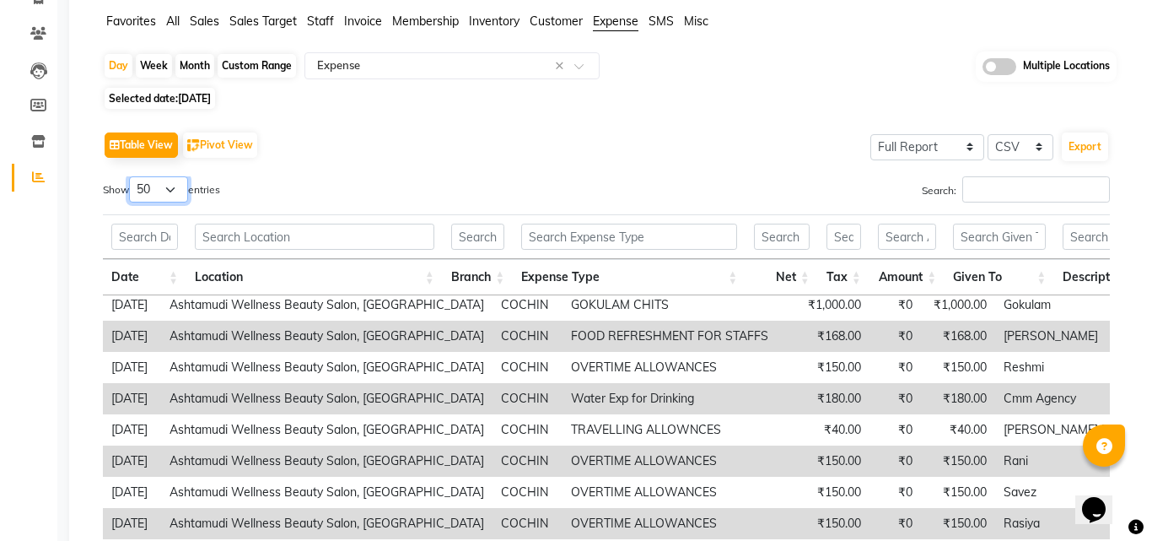
scroll to position [0, 0]
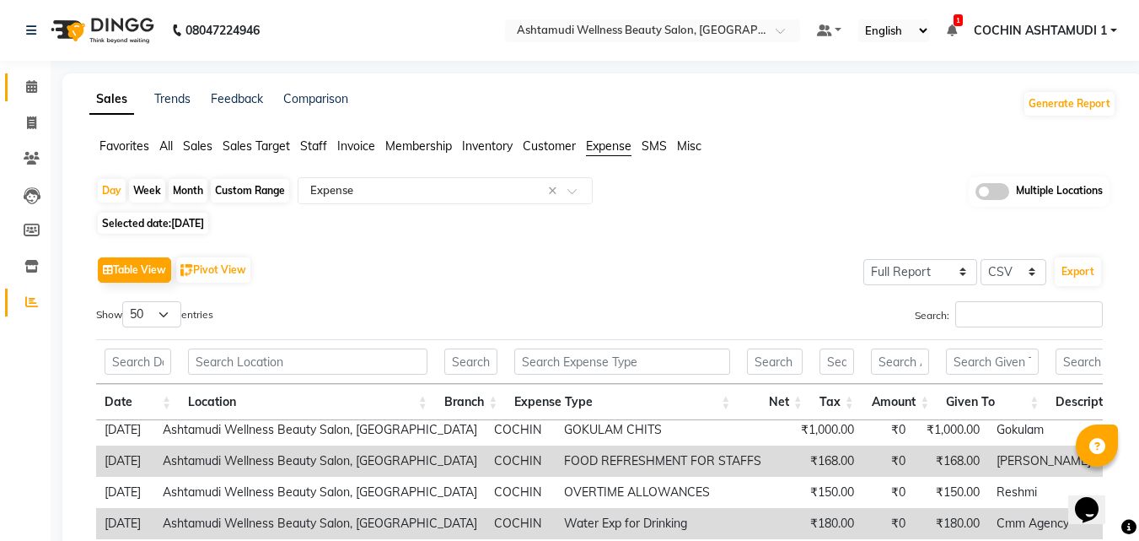
click at [30, 84] on icon at bounding box center [31, 86] width 11 height 13
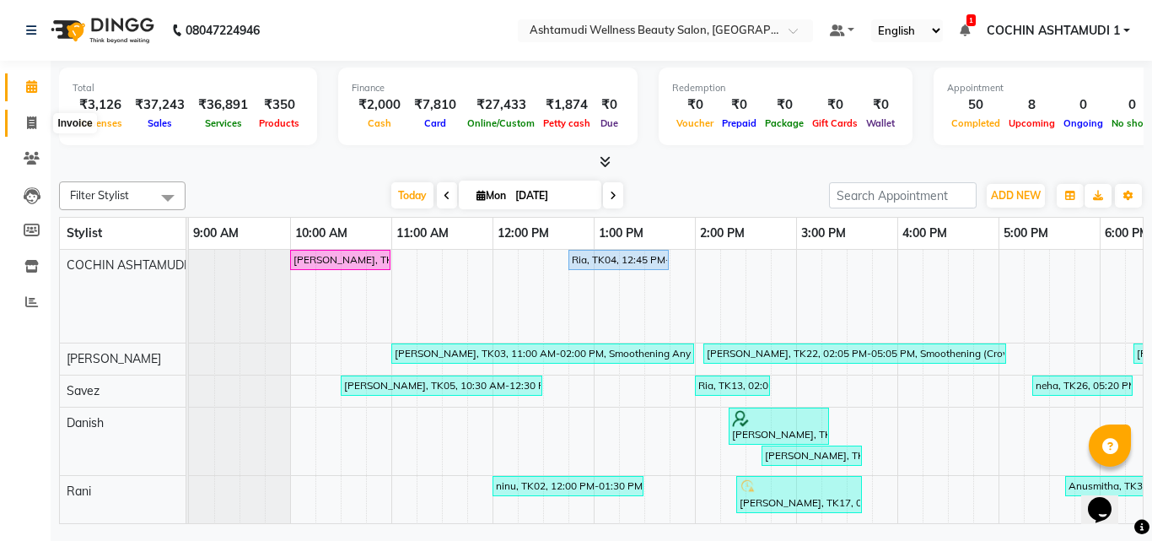
click at [25, 122] on span at bounding box center [32, 123] width 30 height 19
select select "4632"
select select "service"
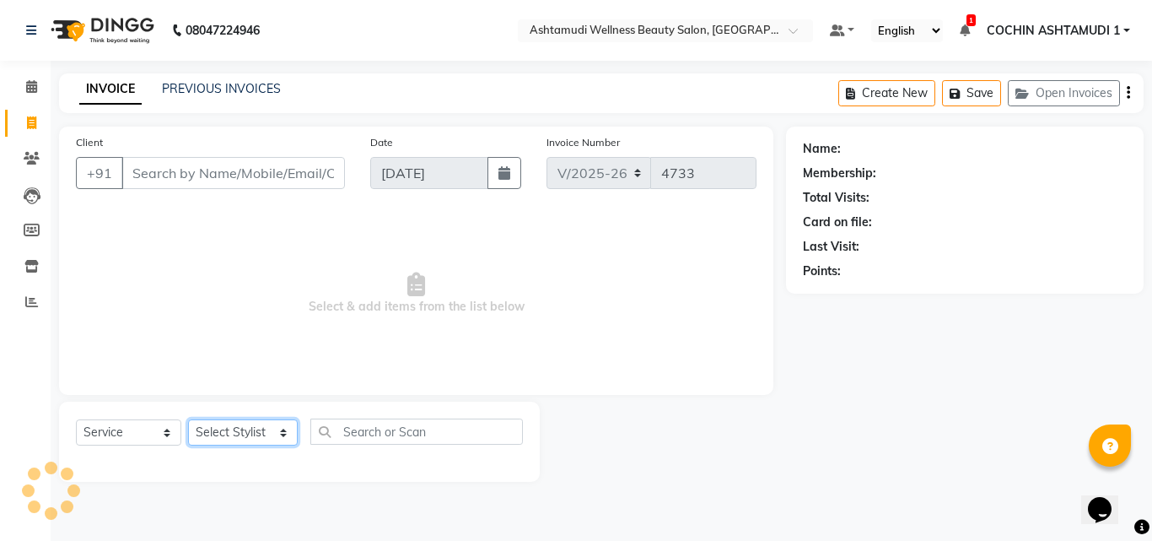
click at [218, 438] on select "Select Stylist Aiswarya B Ankith(URAJ) BINU MANGAR COCHIN ASHTAMUDI Danish Diks…" at bounding box center [243, 432] width 110 height 26
select select "80731"
click at [188, 419] on select "Select Stylist Aiswarya B Ankith(URAJ) BINU MANGAR COCHIN ASHTAMUDI Danish Diks…" at bounding box center [243, 432] width 110 height 26
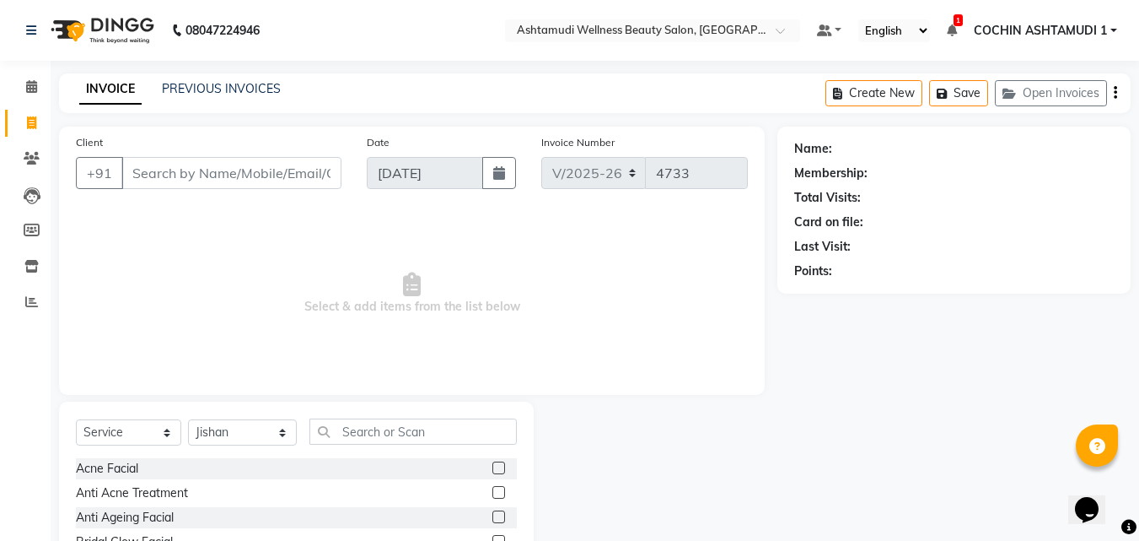
click at [397, 413] on div "Select Service Product Membership Package Voucher Prepaid Gift Card Select Styl…" at bounding box center [296, 525] width 475 height 249
click at [397, 428] on input "text" at bounding box center [414, 431] width 208 height 26
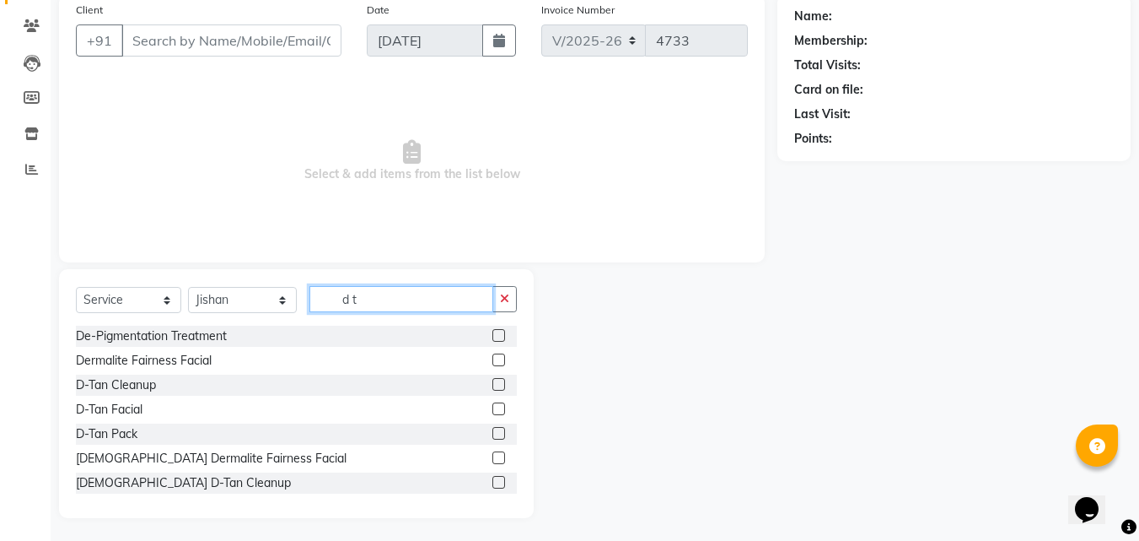
scroll to position [135, 0]
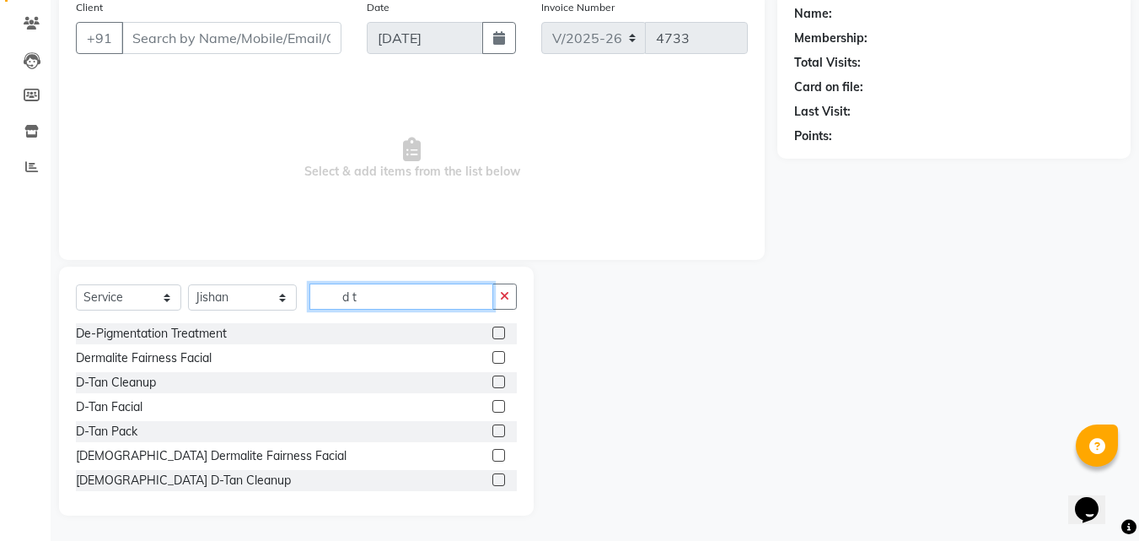
type input "d t"
click at [493, 432] on label at bounding box center [499, 430] width 13 height 13
click at [493, 432] on input "checkbox" at bounding box center [498, 431] width 11 height 11
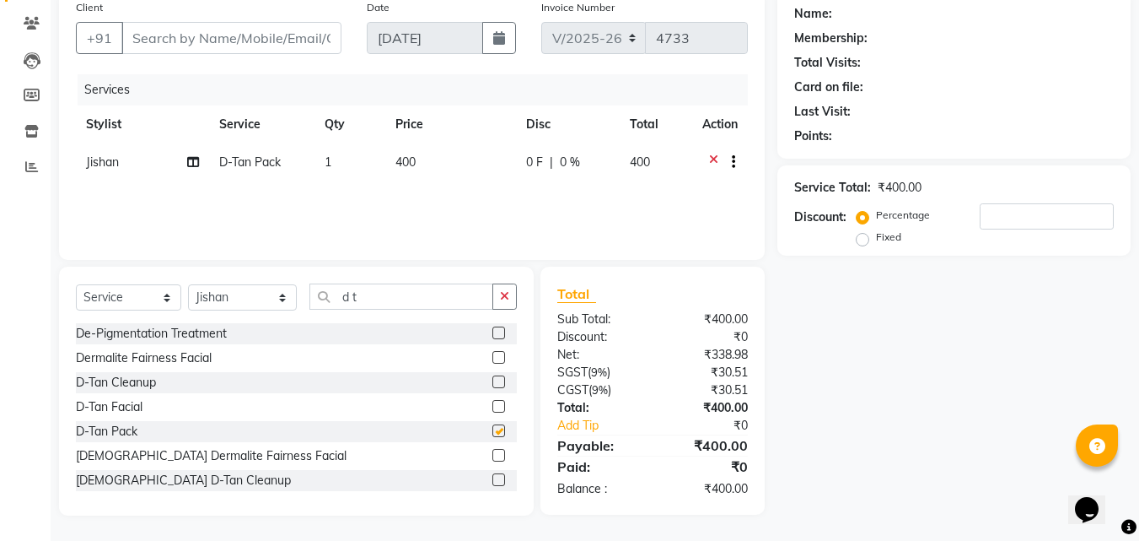
checkbox input "false"
click at [384, 307] on input "d t" at bounding box center [402, 296] width 185 height 26
type input "d"
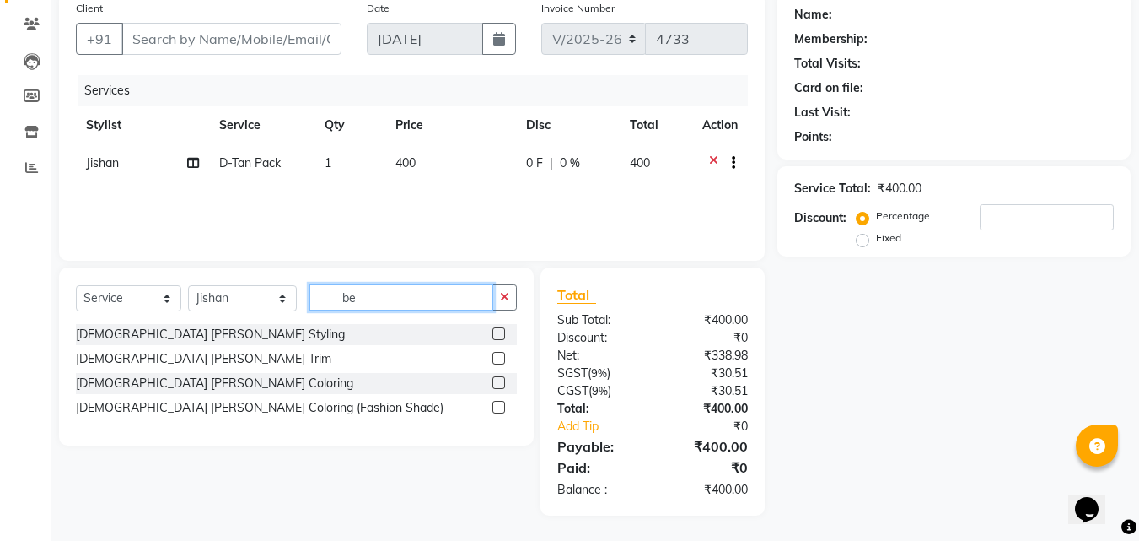
scroll to position [134, 0]
type input "beard"
click at [494, 336] on label at bounding box center [499, 333] width 13 height 13
click at [494, 336] on input "checkbox" at bounding box center [498, 334] width 11 height 11
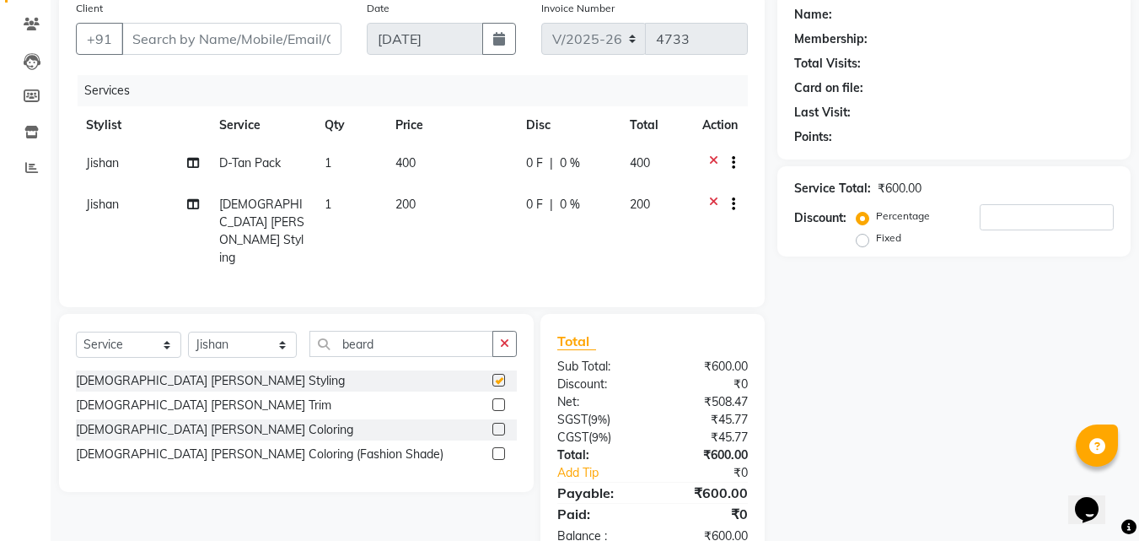
checkbox input "false"
click at [402, 331] on input "beard" at bounding box center [402, 344] width 185 height 26
type input "b"
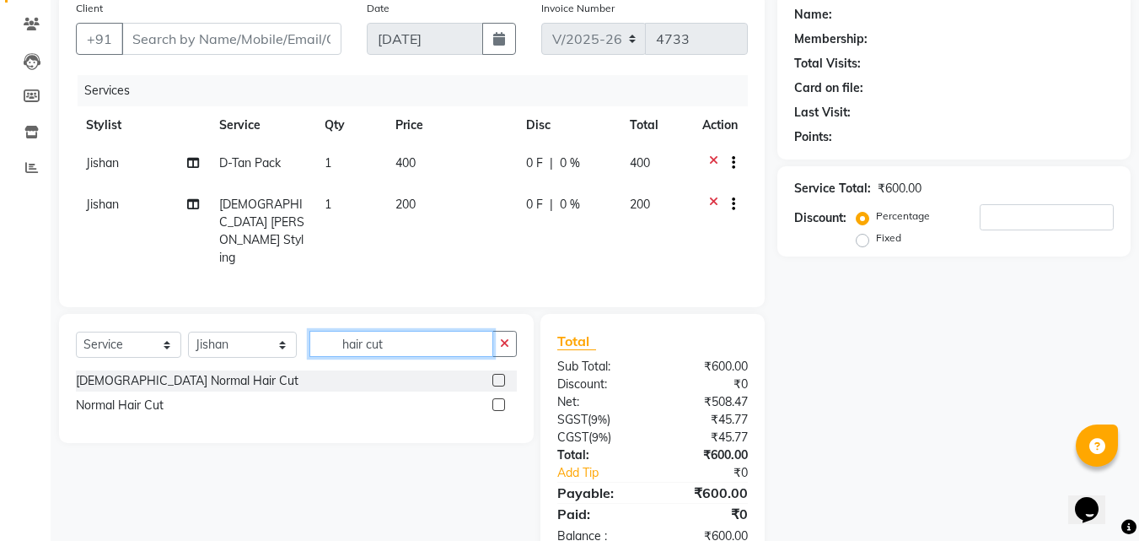
type input "hair cut"
click at [498, 374] on label at bounding box center [499, 380] width 13 height 13
click at [498, 375] on input "checkbox" at bounding box center [498, 380] width 11 height 11
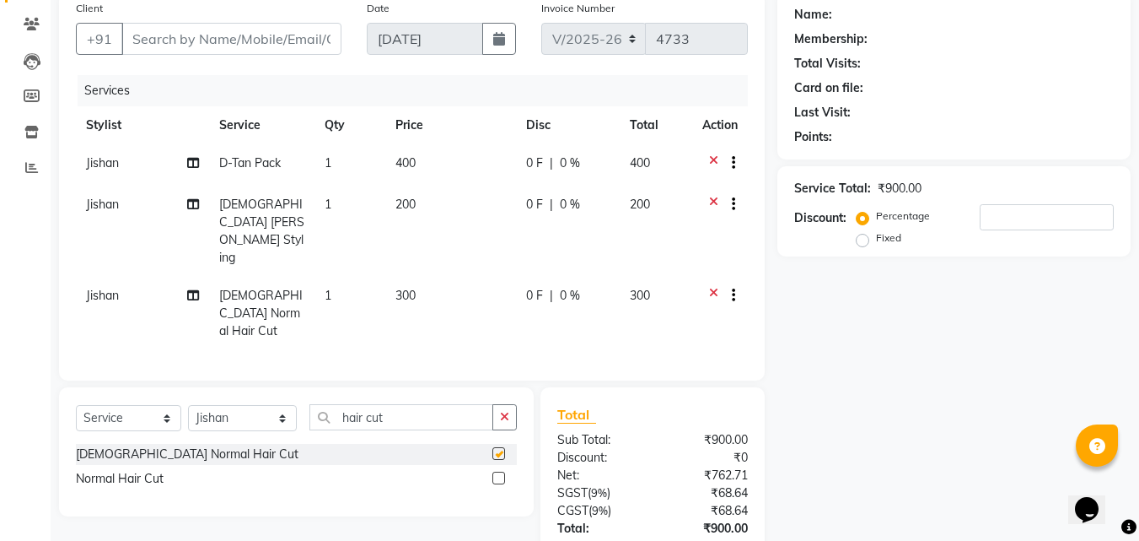
checkbox input "false"
click at [427, 404] on input "hair cut" at bounding box center [402, 417] width 185 height 26
type input "h"
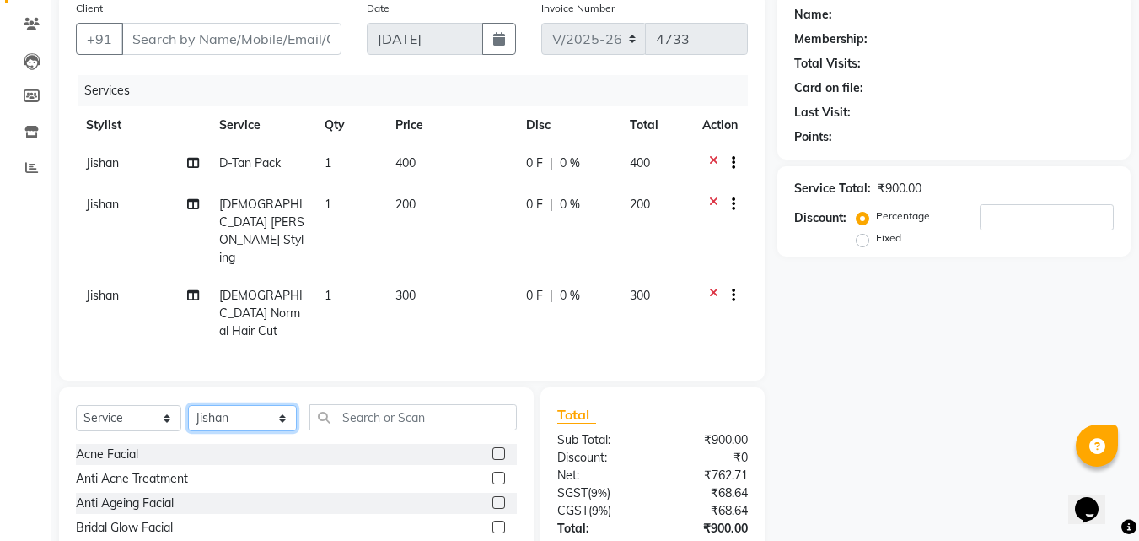
click at [236, 405] on select "Select Stylist Aiswarya B Ankith(URAJ) BINU MANGAR COCHIN ASHTAMUDI Danish Diks…" at bounding box center [242, 418] width 109 height 26
select select "88294"
click at [188, 405] on select "Select Stylist Aiswarya B Ankith(URAJ) BINU MANGAR COCHIN ASHTAMUDI Danish Diks…" at bounding box center [242, 418] width 109 height 26
click at [455, 404] on input "text" at bounding box center [414, 417] width 208 height 26
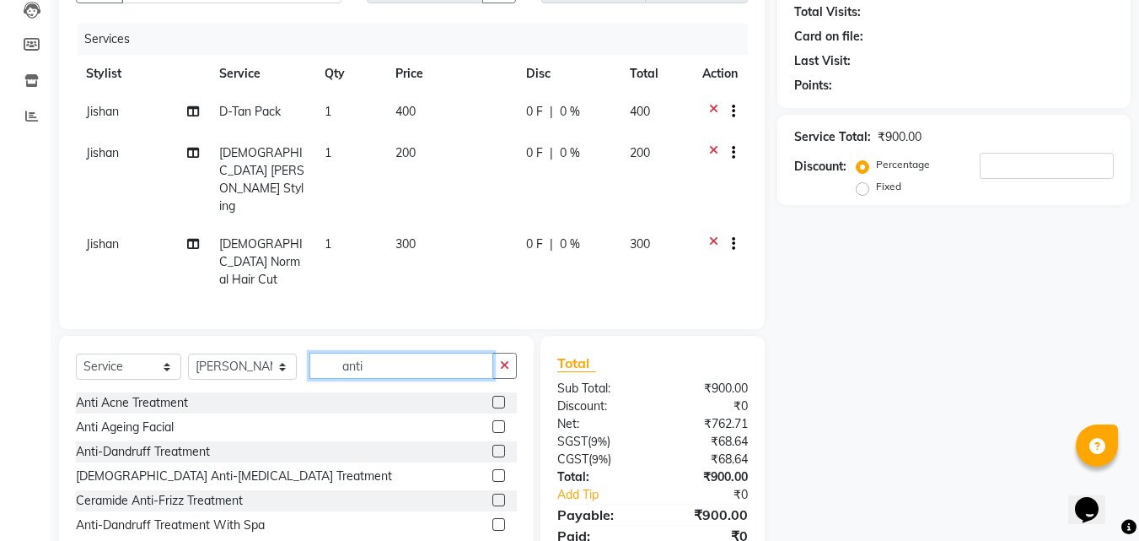
scroll to position [213, 0]
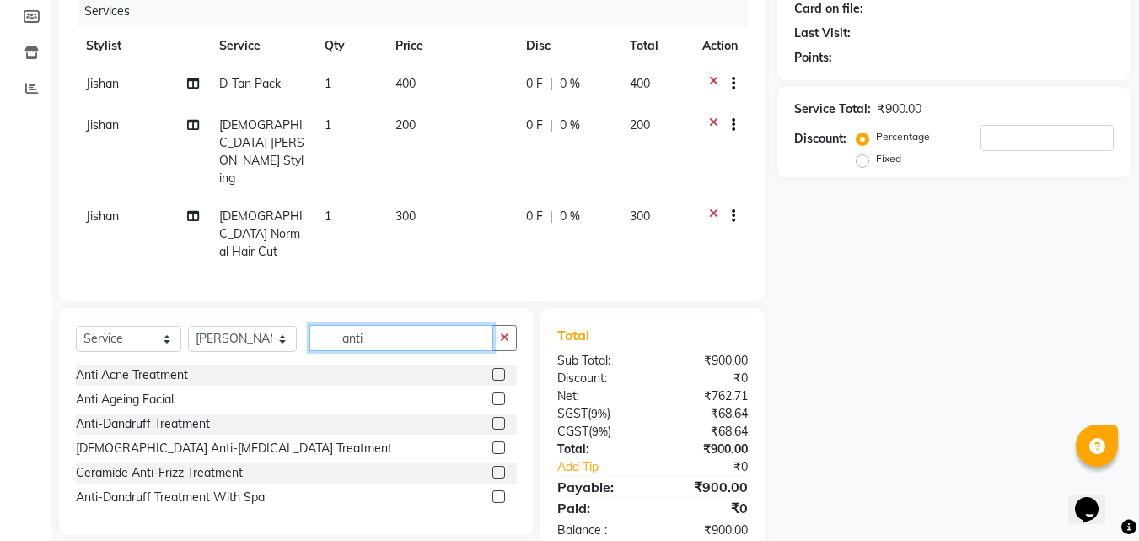
type input "anti"
click at [503, 490] on label at bounding box center [499, 496] width 13 height 13
click at [503, 492] on input "checkbox" at bounding box center [498, 497] width 11 height 11
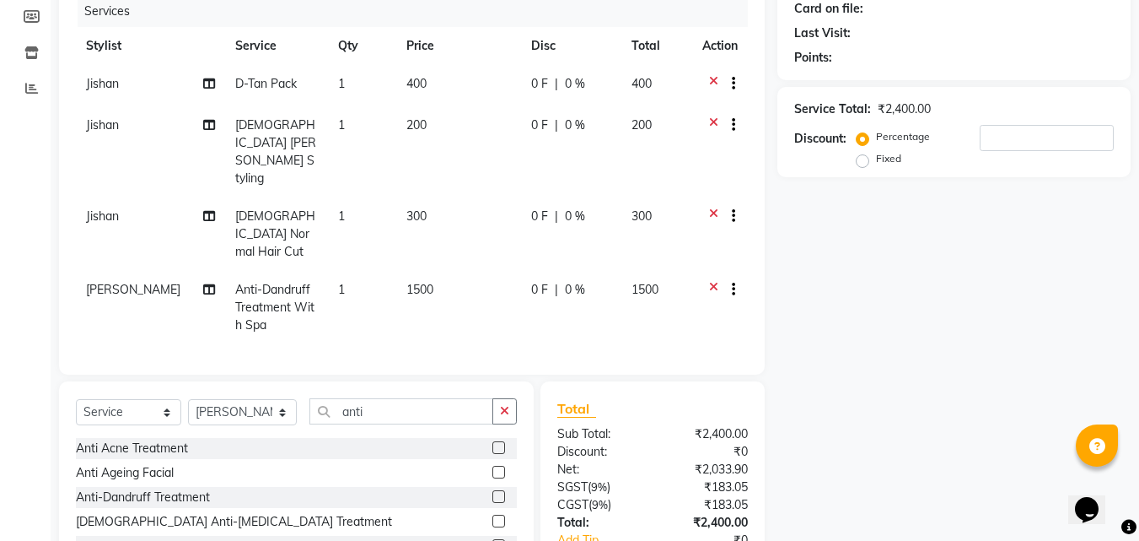
checkbox input "false"
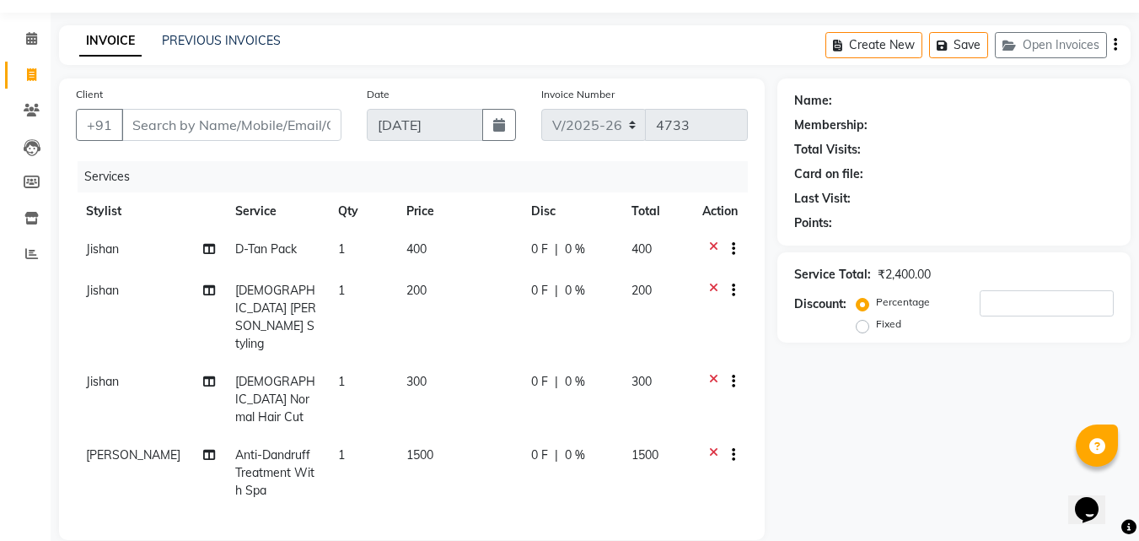
scroll to position [0, 0]
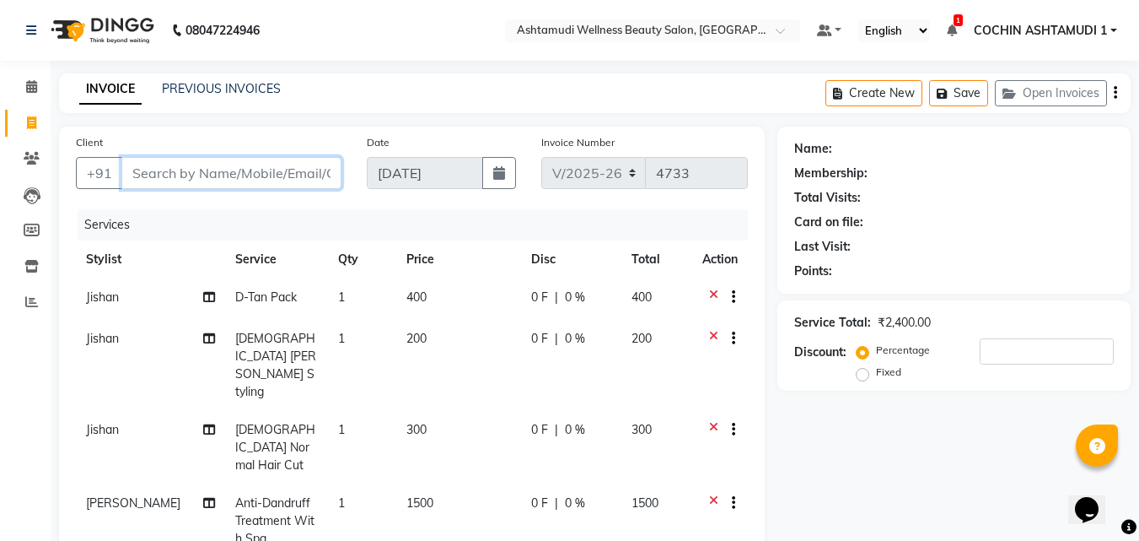
click at [256, 175] on input "Client" at bounding box center [231, 173] width 220 height 32
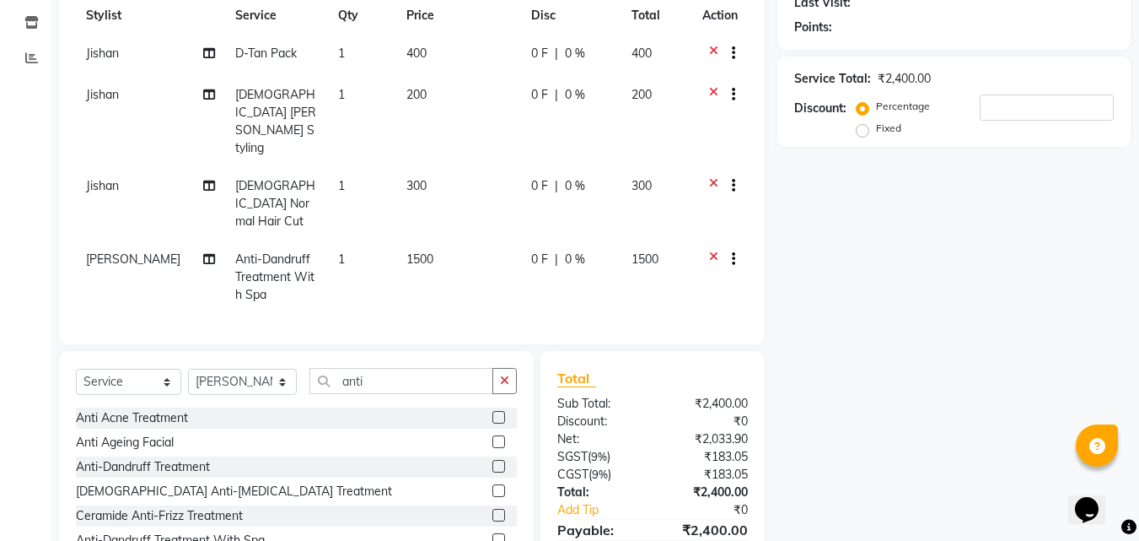
scroll to position [287, 0]
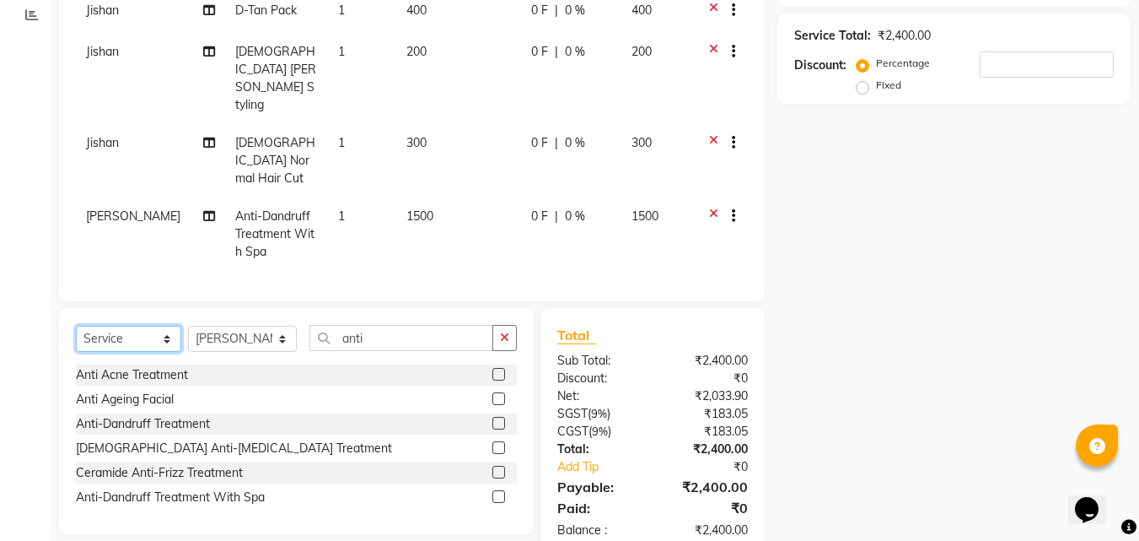
click at [107, 326] on select "Select Service Product Membership Package Voucher Prepaid Gift Card" at bounding box center [128, 339] width 105 height 26
select select "product"
click at [76, 326] on select "Select Service Product Membership Package Voucher Prepaid Gift Card" at bounding box center [128, 339] width 105 height 26
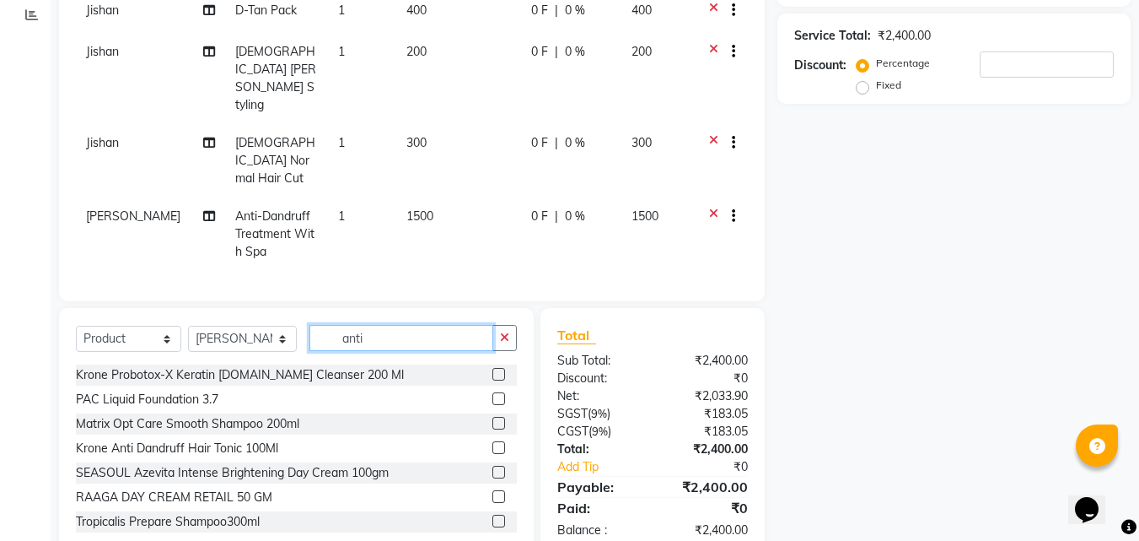
click at [398, 325] on input "anti" at bounding box center [402, 338] width 185 height 26
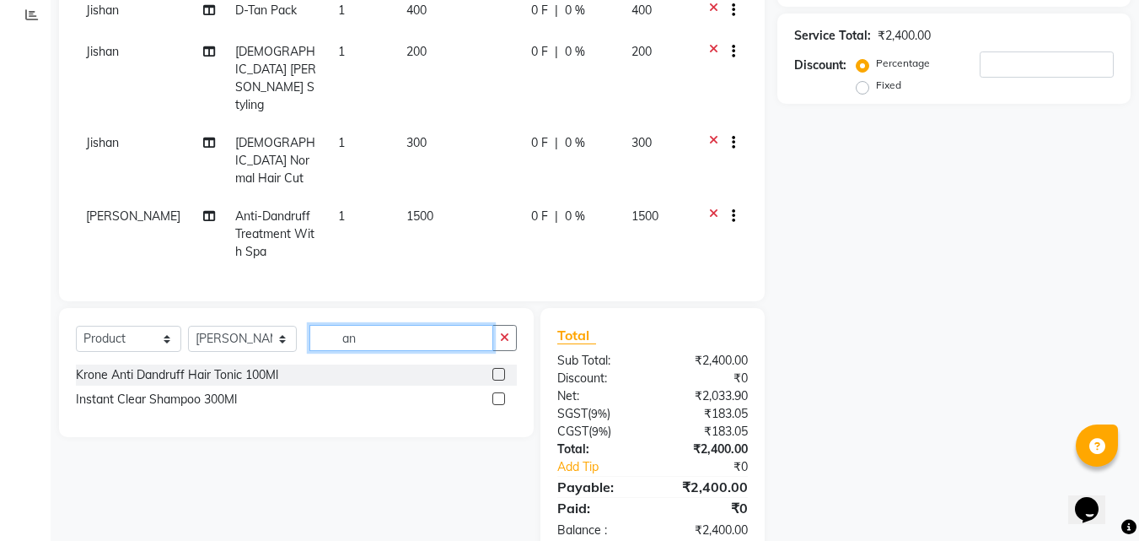
type input "a"
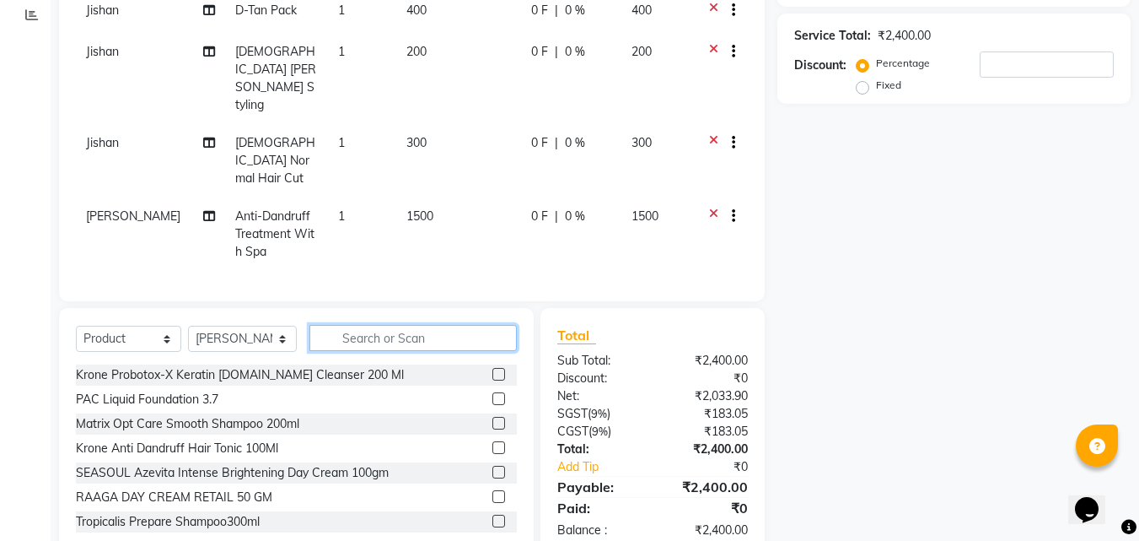
scroll to position [288, 0]
type input "8902979004947"
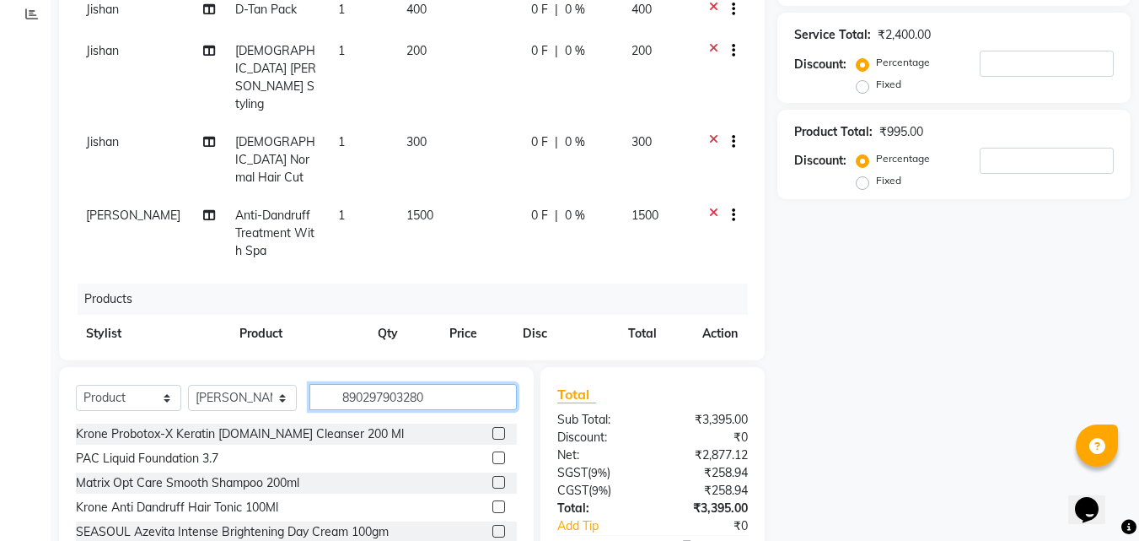
type input "8902979032803"
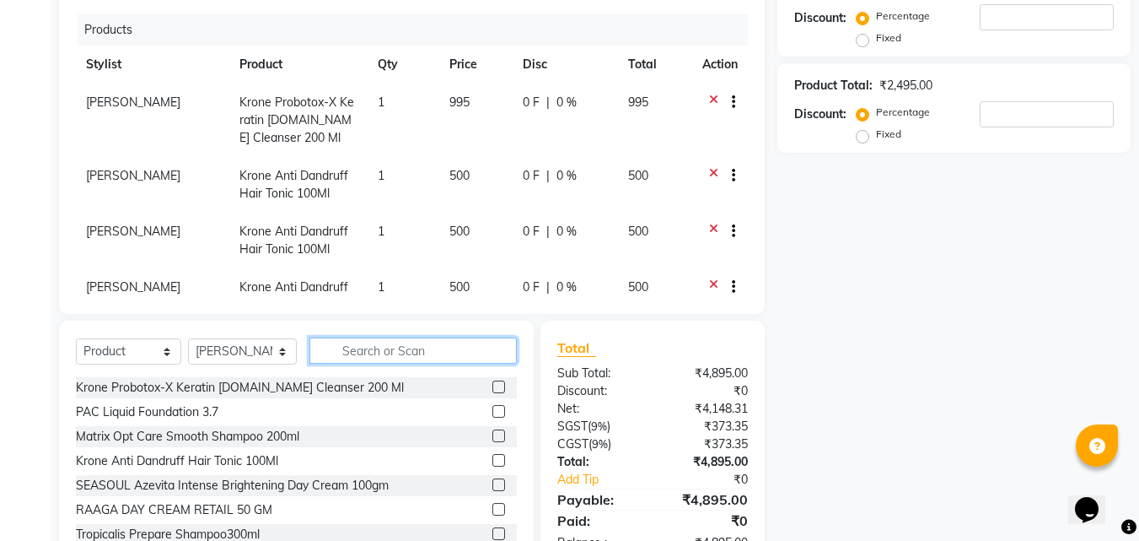
scroll to position [372, 0]
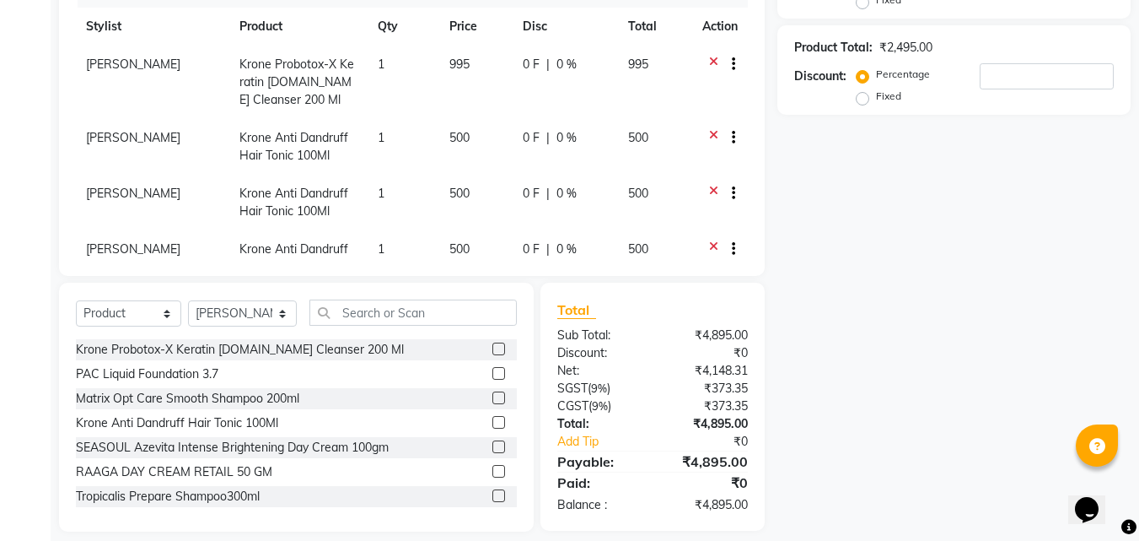
click at [709, 240] on icon at bounding box center [713, 250] width 9 height 21
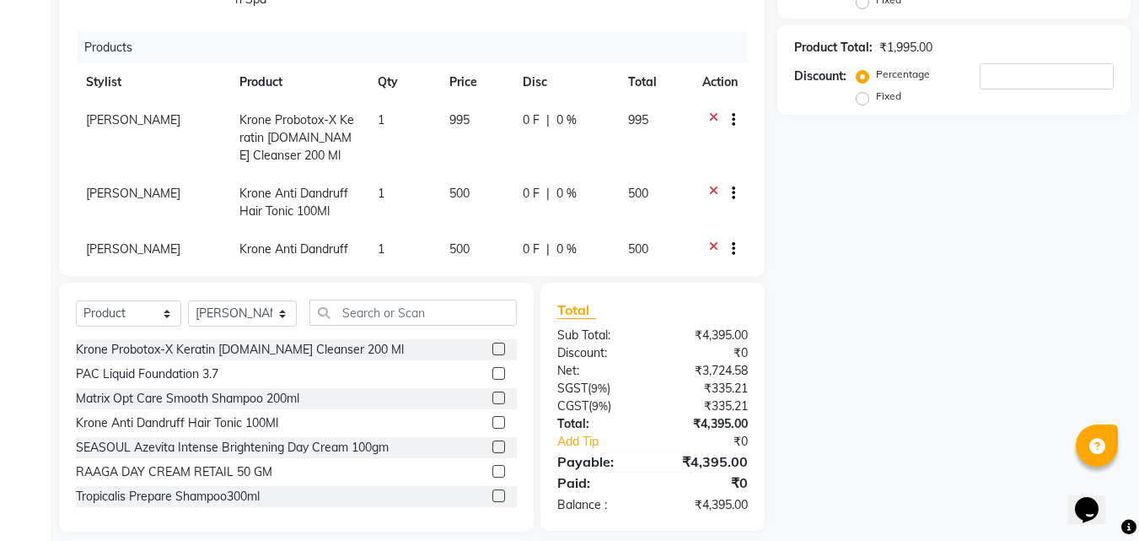
click at [709, 185] on icon at bounding box center [713, 195] width 9 height 21
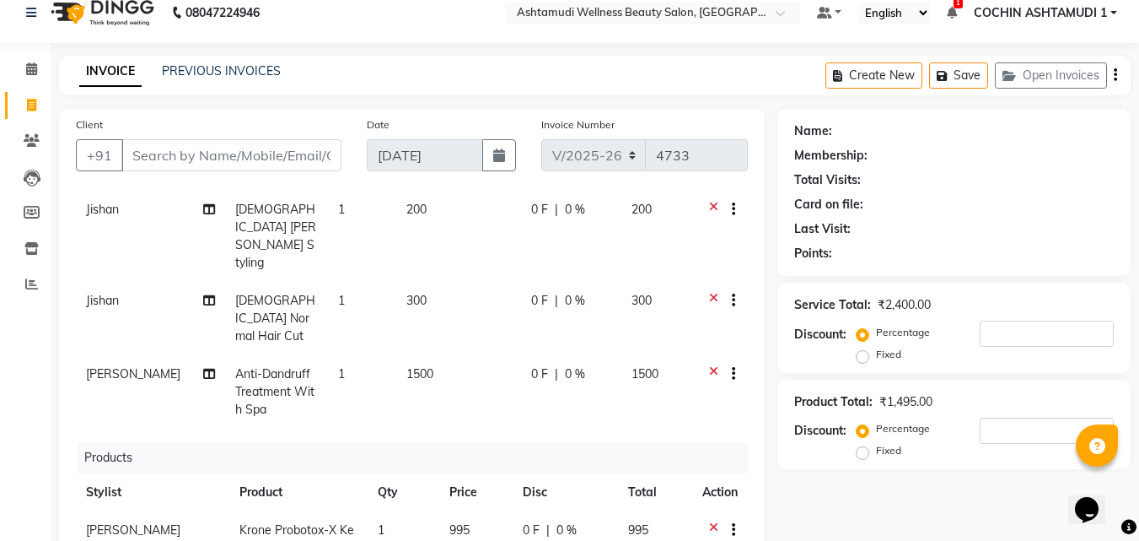
scroll to position [0, 0]
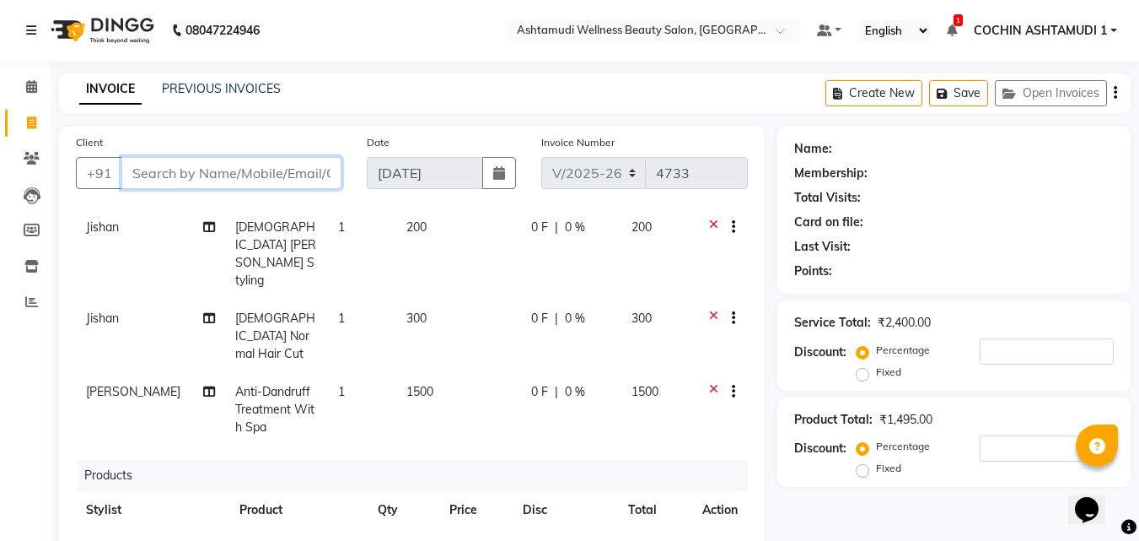
click at [300, 179] on input "Client" at bounding box center [231, 173] width 220 height 32
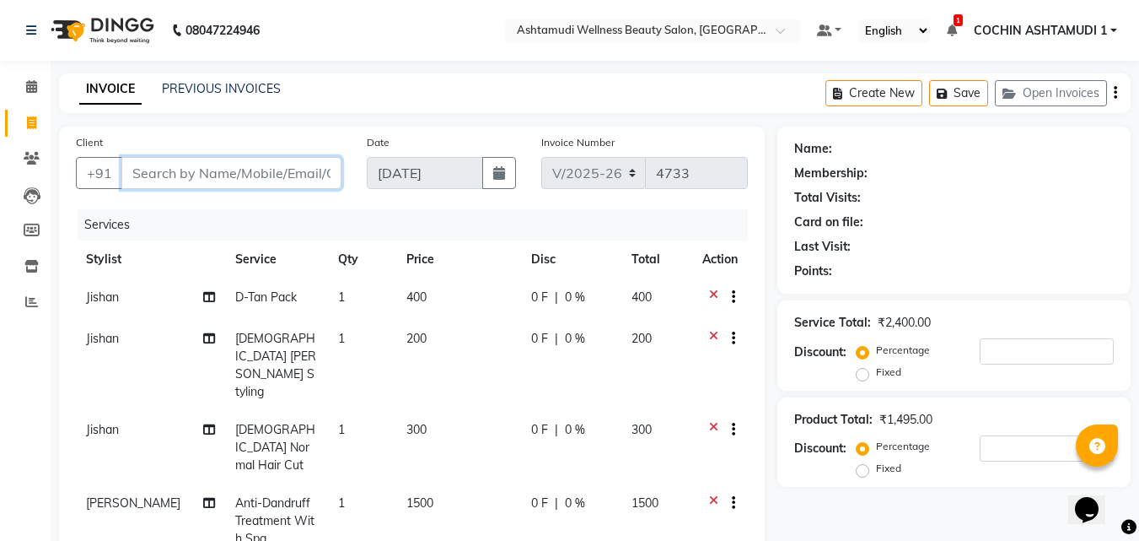
click at [214, 169] on input "Client" at bounding box center [231, 173] width 220 height 32
type input "8"
type input "0"
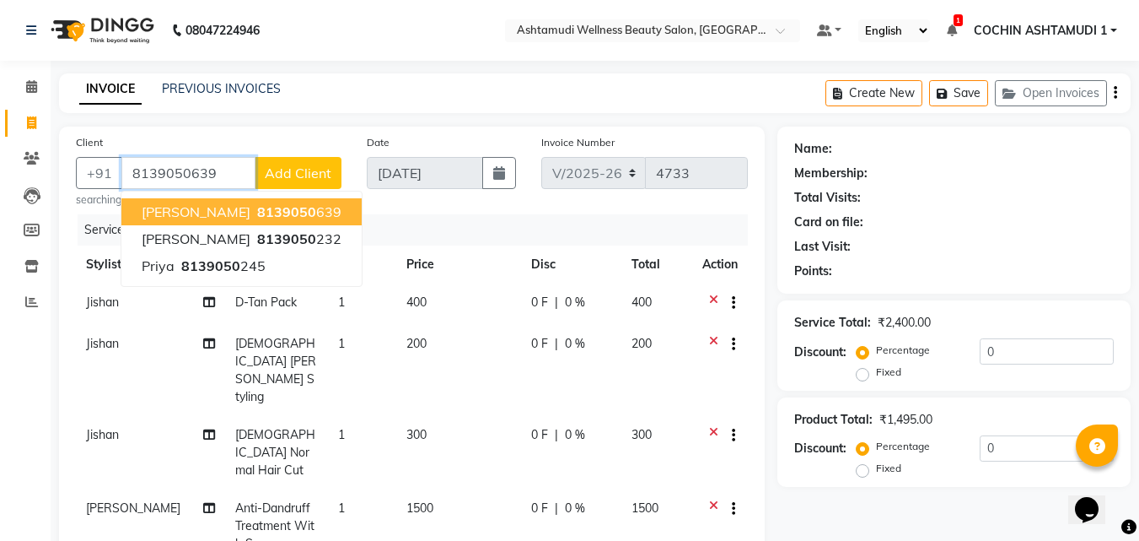
type input "8139050639"
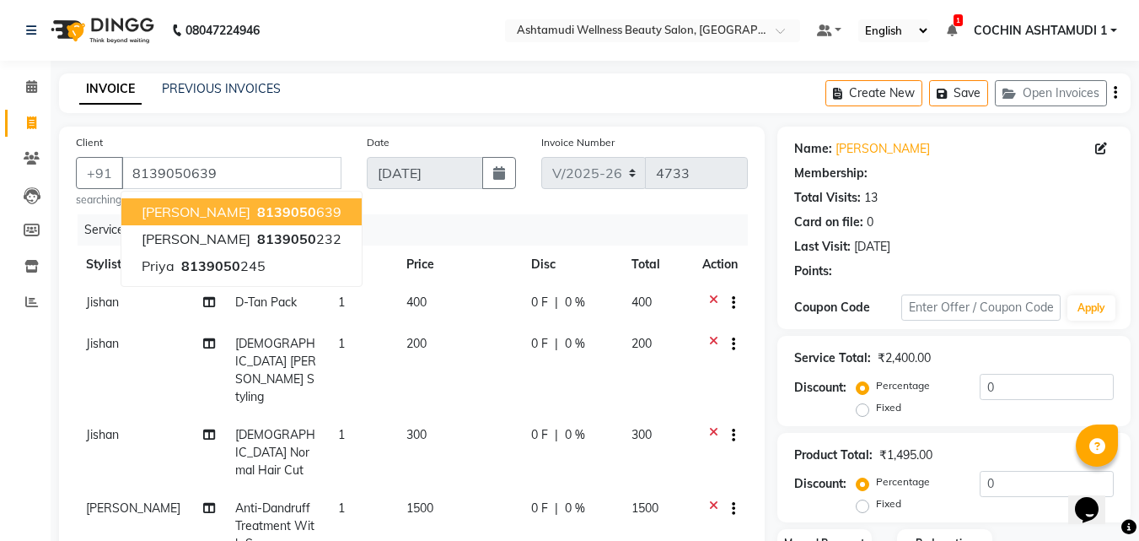
select select "2: Object"
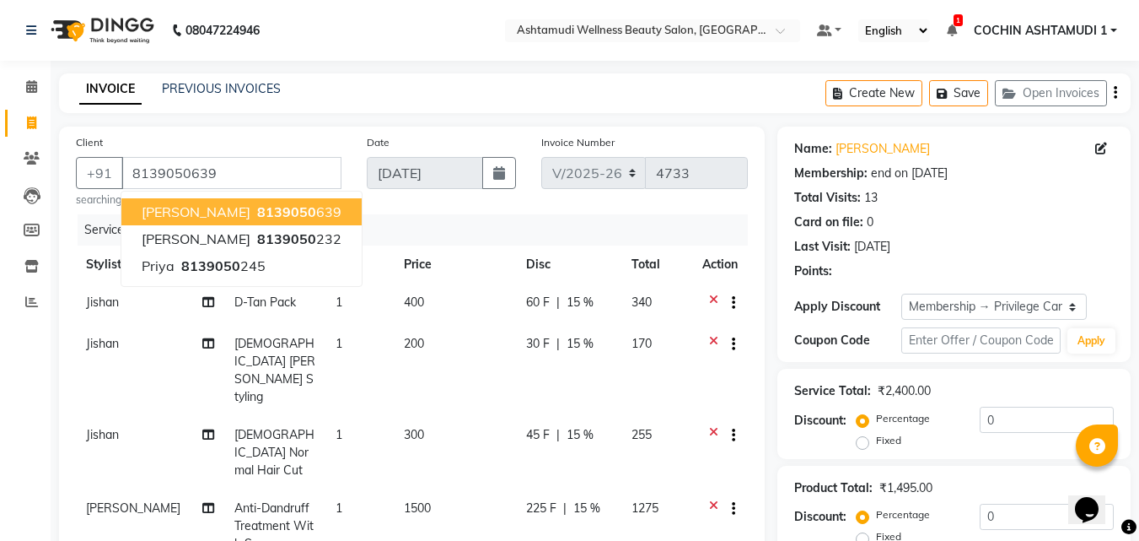
type input "15"
type input "8"
click at [216, 207] on span "[PERSON_NAME]" at bounding box center [196, 211] width 109 height 17
type input "0"
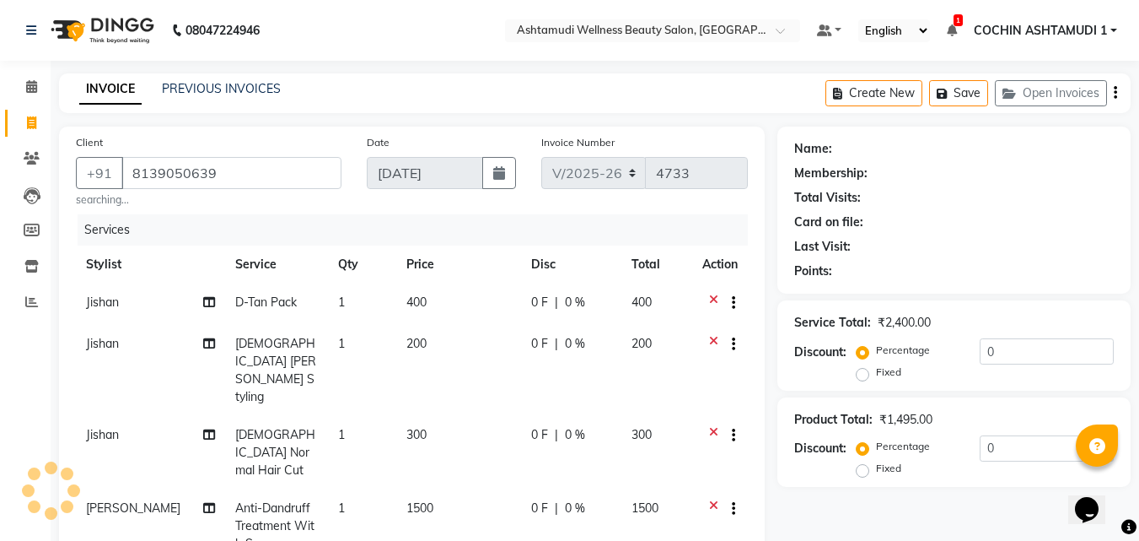
select select "2: Object"
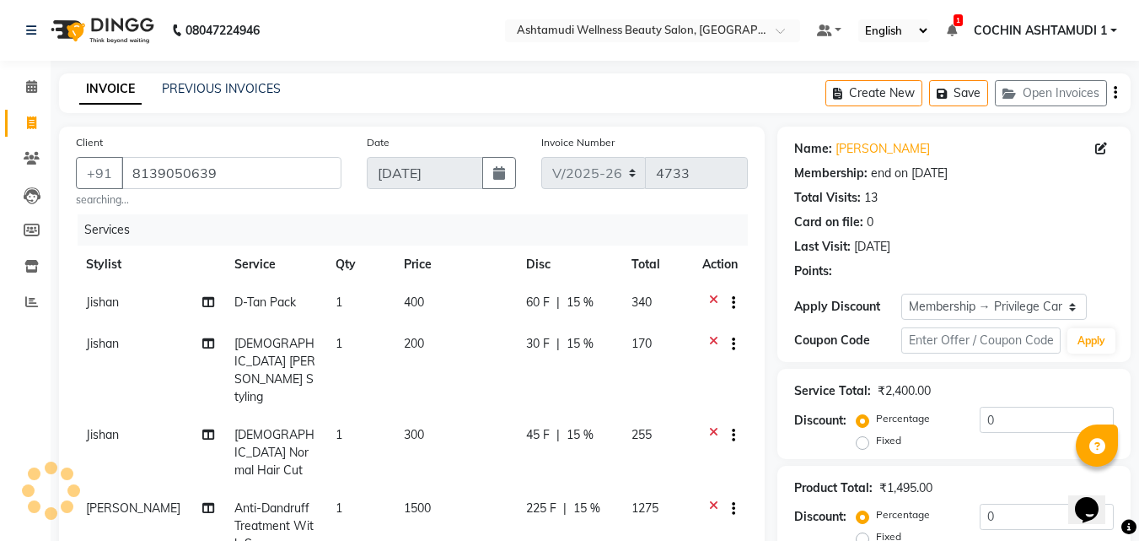
type input "15"
type input "8"
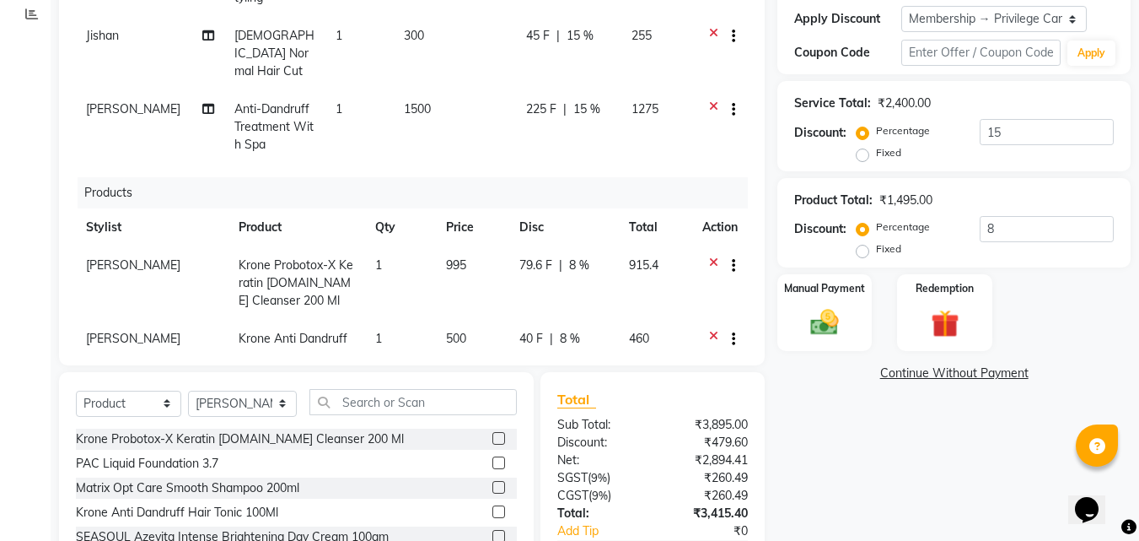
scroll to position [410, 0]
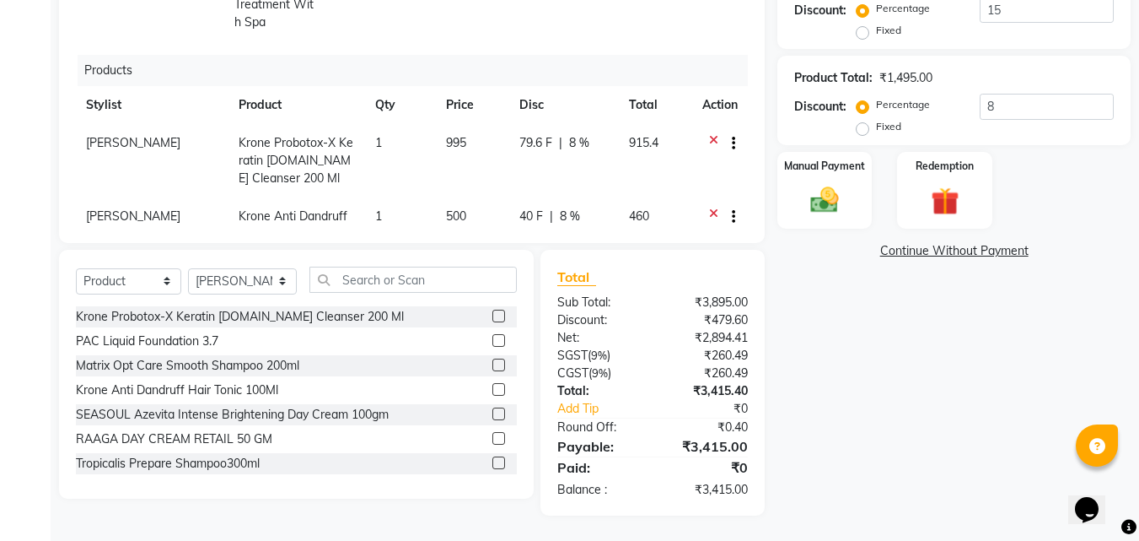
click at [876, 195] on div "Manual Payment Redemption" at bounding box center [954, 190] width 379 height 77
click at [821, 204] on img at bounding box center [824, 201] width 47 height 34
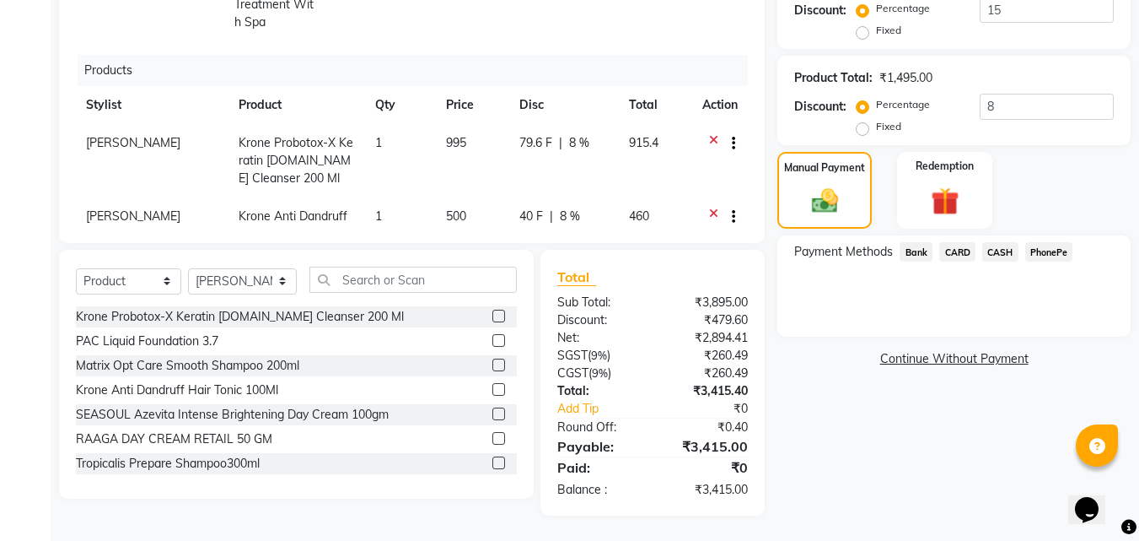
click at [967, 255] on span "CARD" at bounding box center [958, 251] width 36 height 19
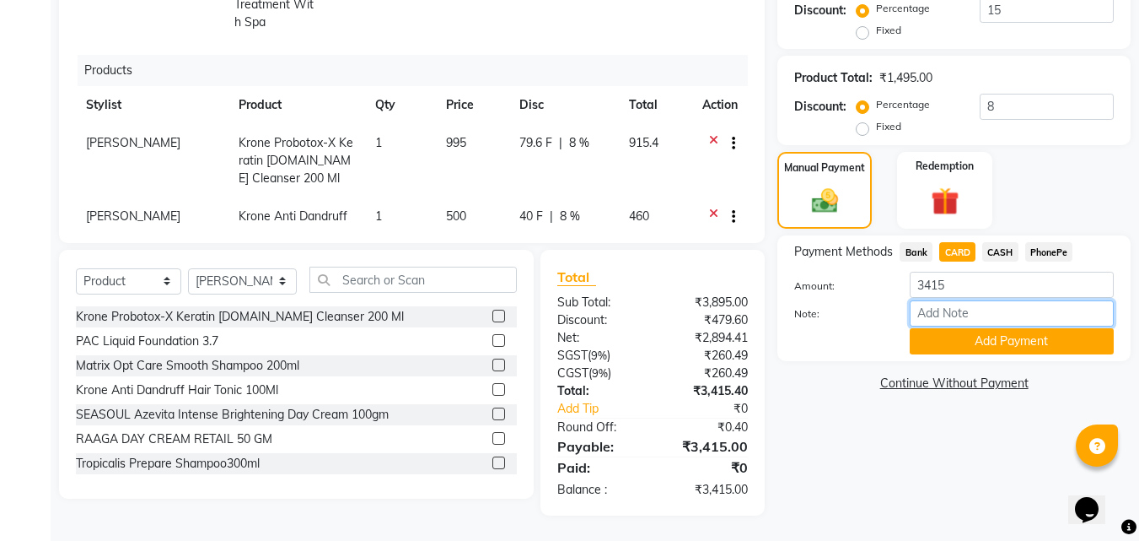
click at [971, 318] on input "Note:" at bounding box center [1012, 313] width 204 height 26
type input "fousiya"
click at [984, 339] on button "Add Payment" at bounding box center [1012, 341] width 204 height 26
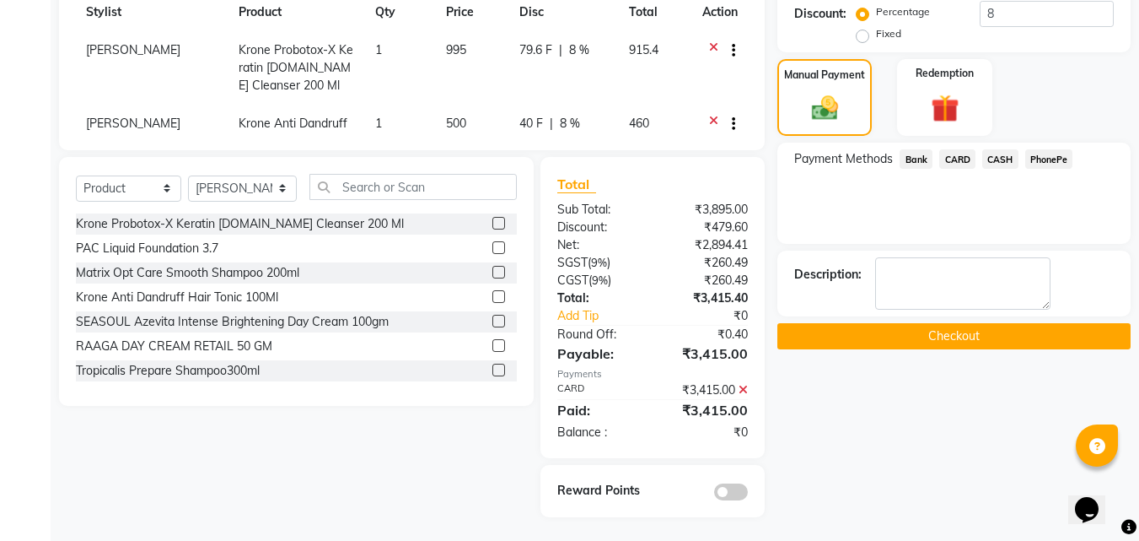
scroll to position [504, 0]
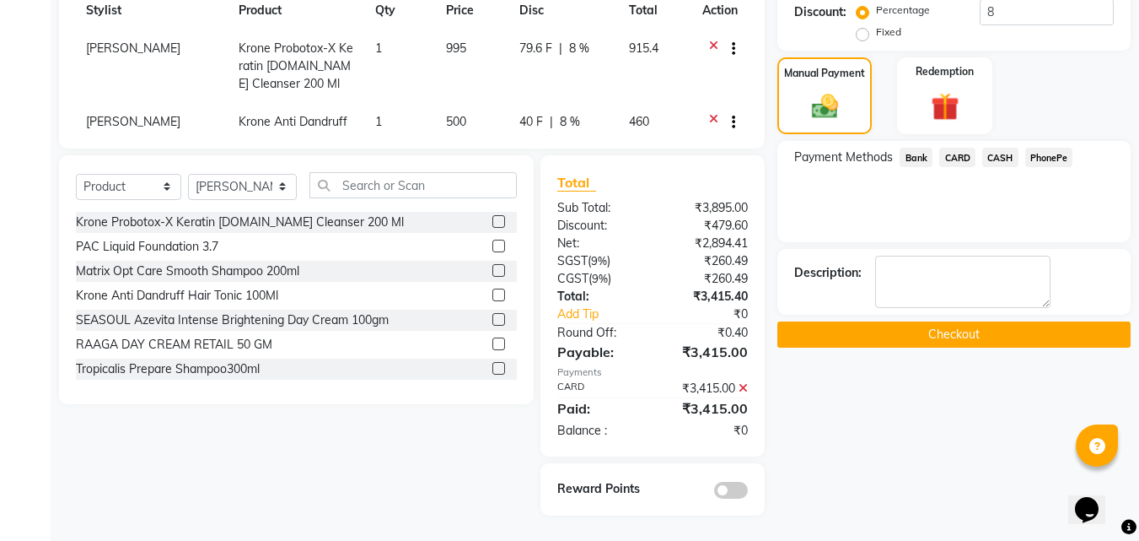
click at [939, 332] on button "Checkout" at bounding box center [954, 334] width 353 height 26
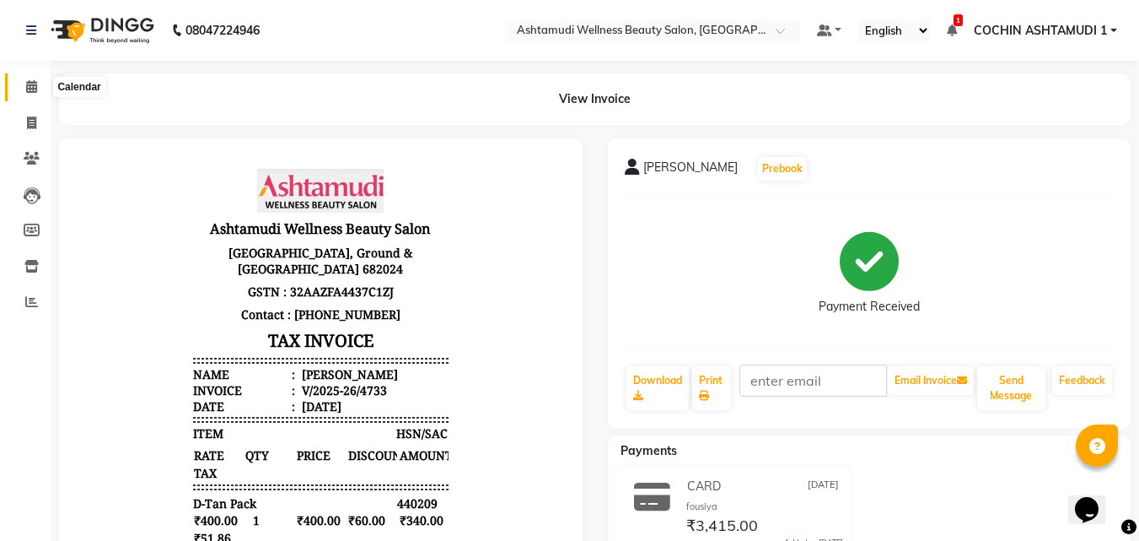
click at [38, 91] on span at bounding box center [32, 87] width 30 height 19
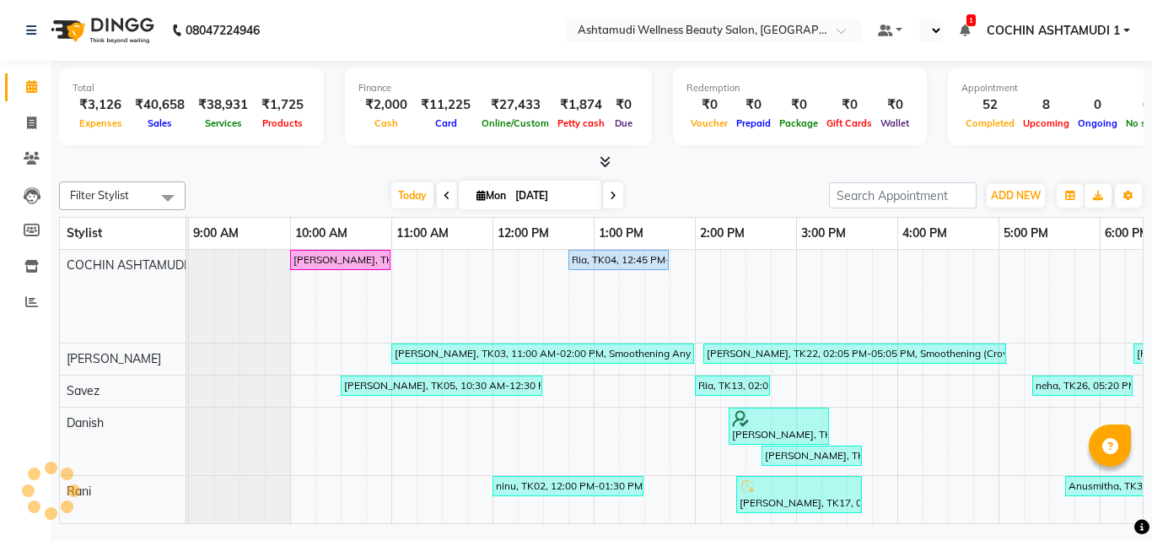
select select "en"
click at [30, 119] on icon at bounding box center [31, 122] width 9 height 13
select select "service"
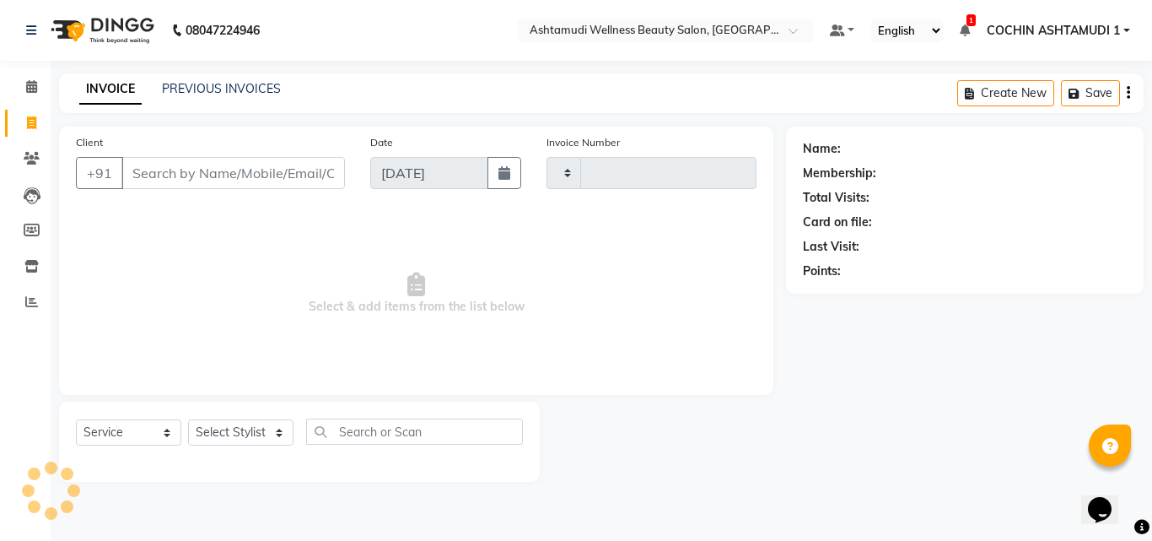
type input "4734"
select select "4632"
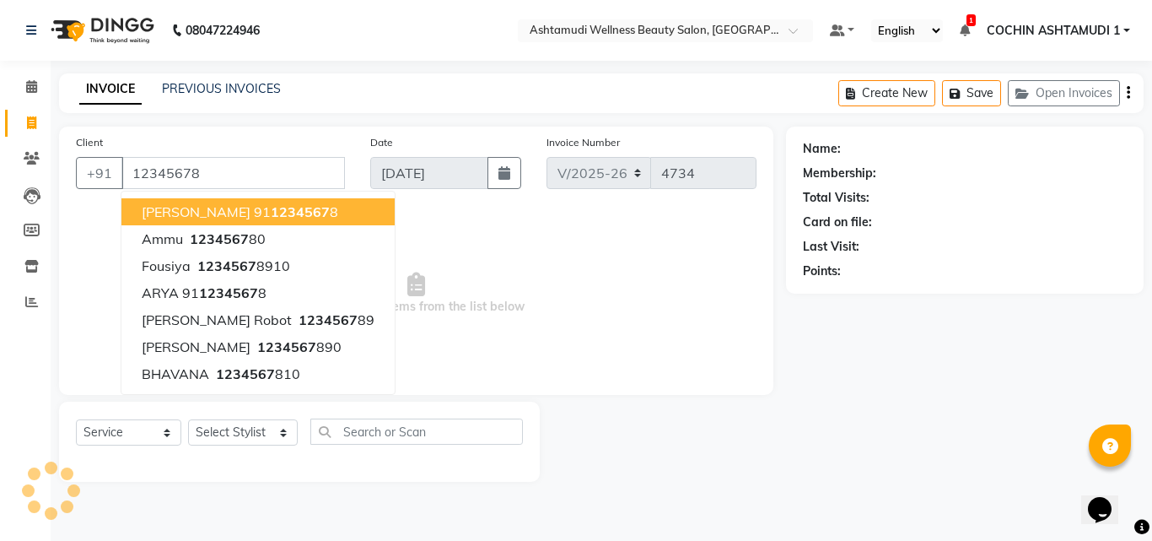
type input "12345678"
select select "1: Object"
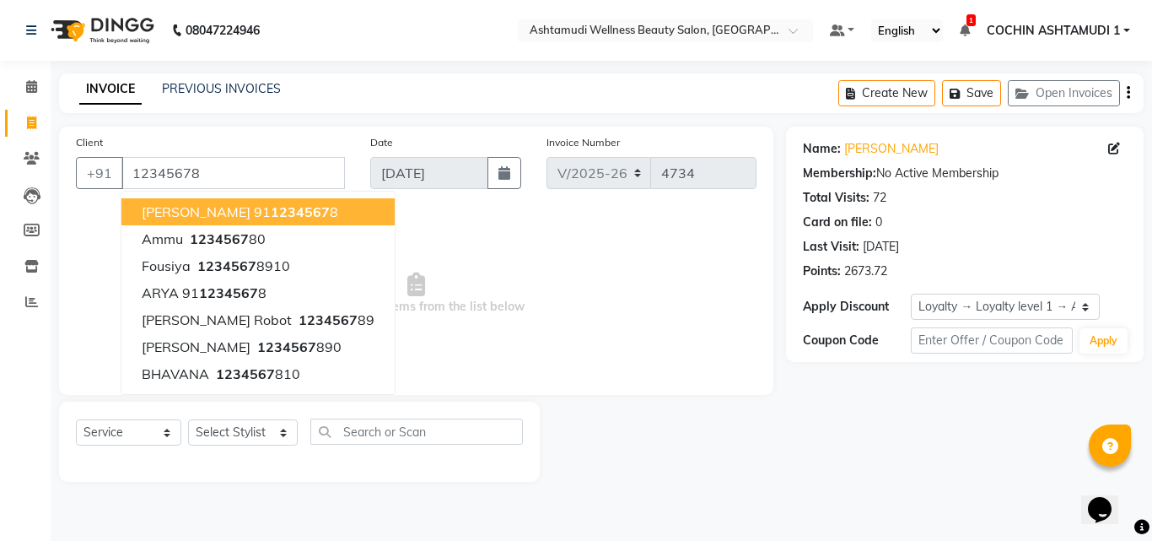
click at [229, 208] on span "[PERSON_NAME]" at bounding box center [196, 211] width 109 height 17
type input "9112345678"
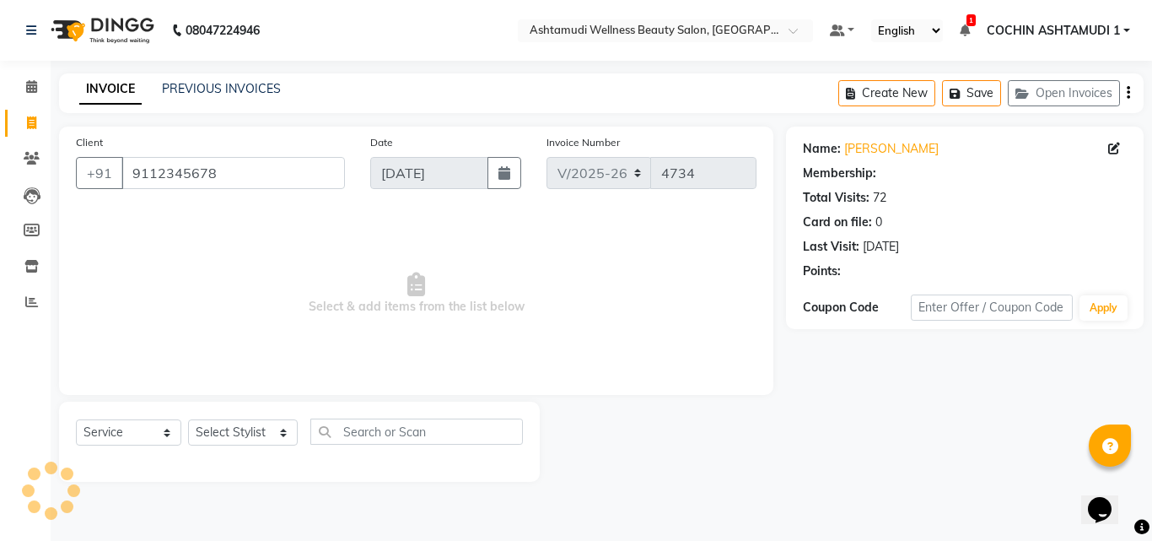
select select "1: Object"
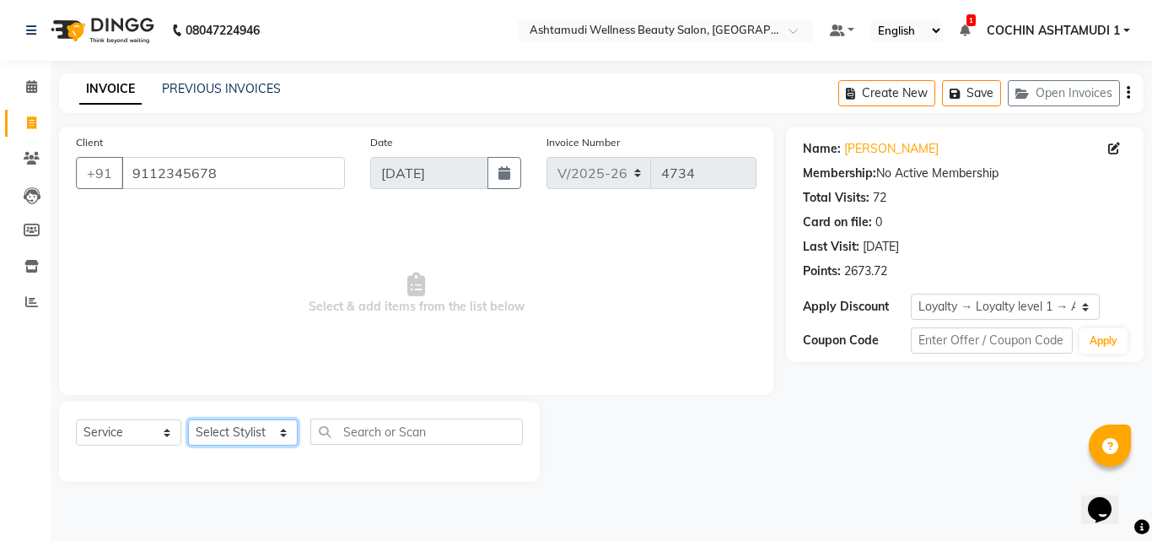
click at [234, 429] on select "Select Stylist [PERSON_NAME](URAJ) [PERSON_NAME] COCHIN ASHTAMUDI Danish [PERSO…" at bounding box center [243, 432] width 110 height 26
select select "88228"
click at [188, 419] on select "Select Stylist [PERSON_NAME](URAJ) [PERSON_NAME] COCHIN ASHTAMUDI Danish [PERSO…" at bounding box center [243, 432] width 110 height 26
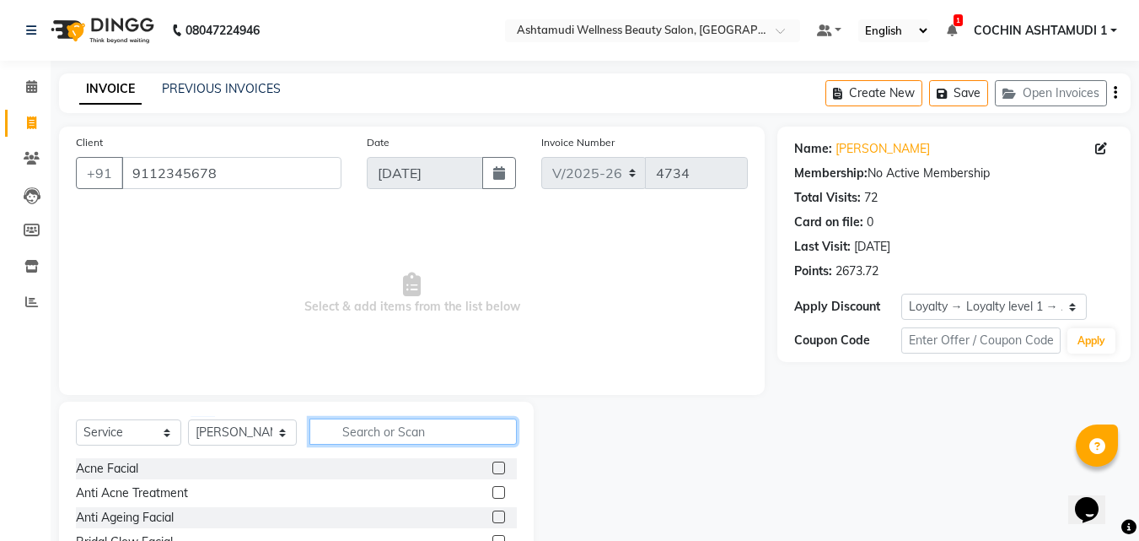
click at [375, 441] on input "text" at bounding box center [414, 431] width 208 height 26
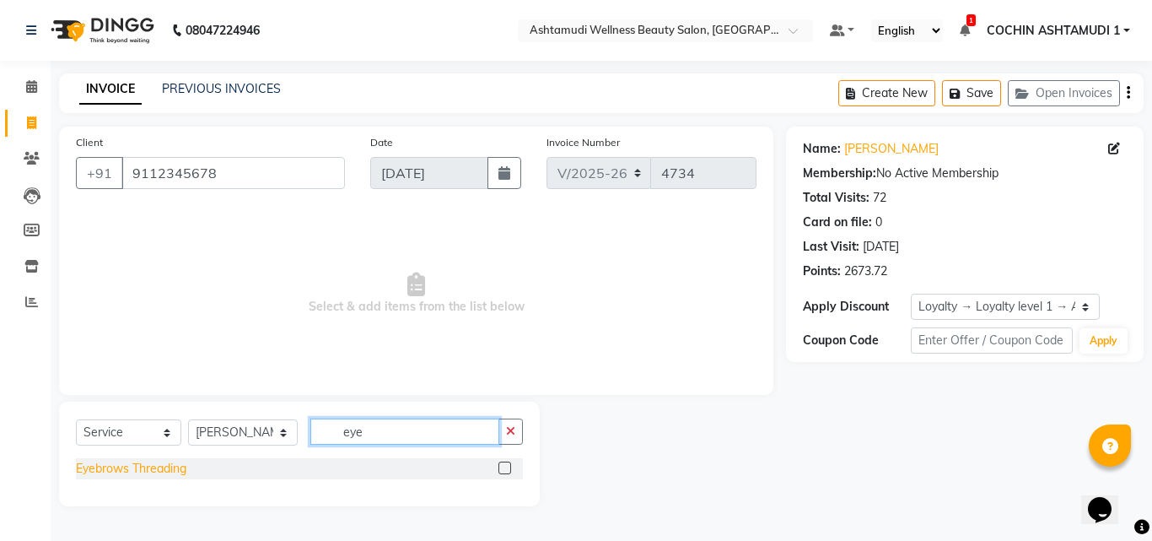
type input "eye"
click at [138, 466] on div "Eyebrows Threading" at bounding box center [131, 469] width 110 height 18
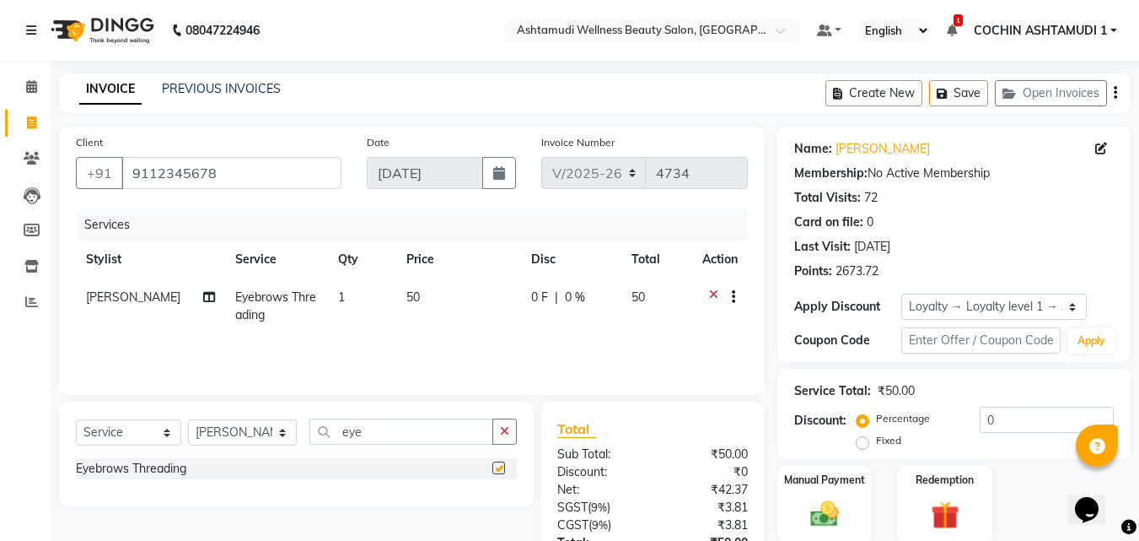
checkbox input "false"
click at [379, 441] on input "eye" at bounding box center [402, 431] width 185 height 26
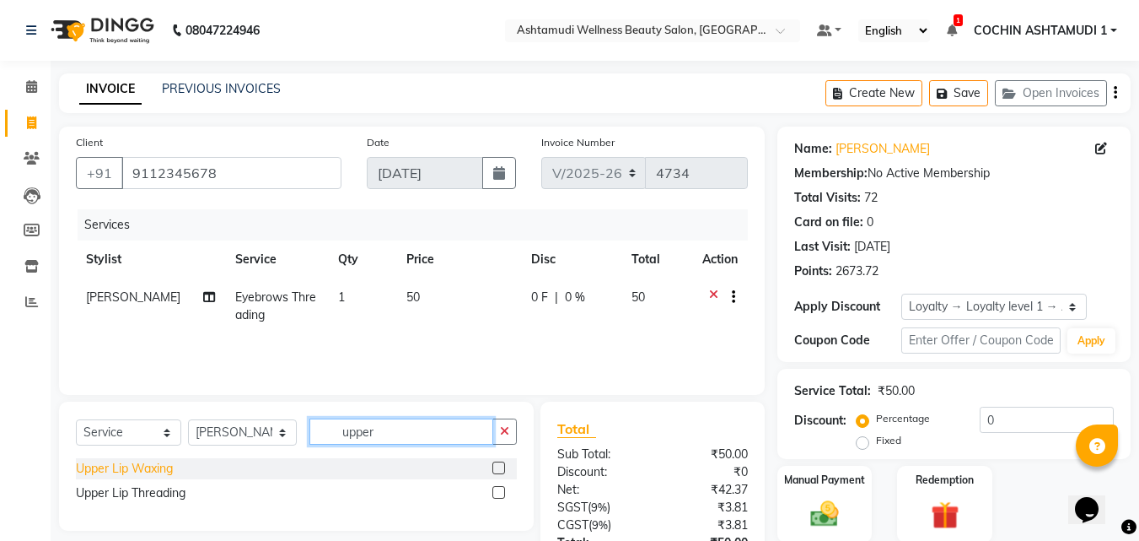
type input "upper"
click at [148, 473] on div "Upper Lip Waxing" at bounding box center [124, 469] width 97 height 18
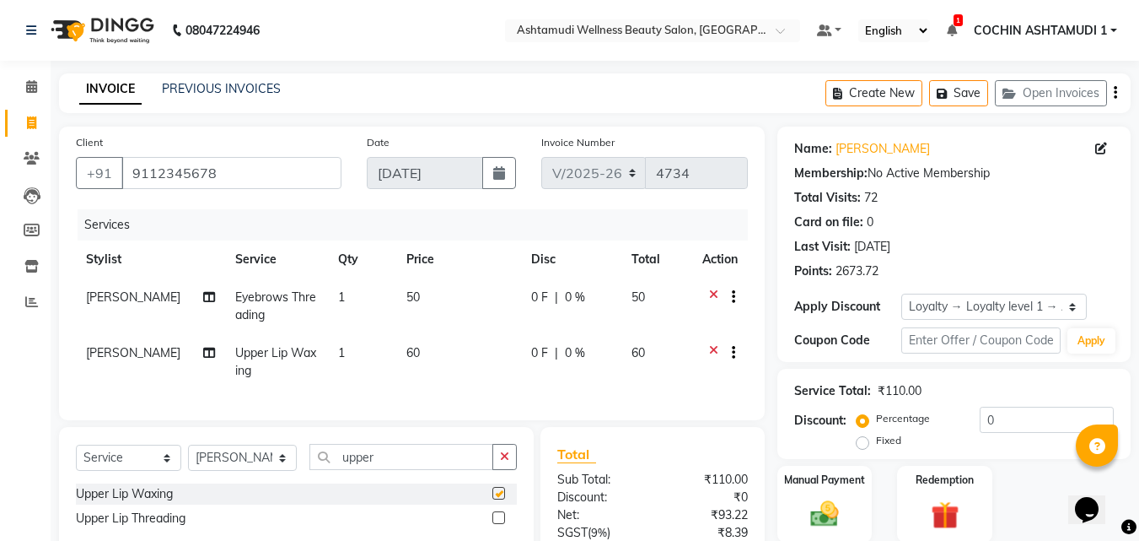
checkbox input "false"
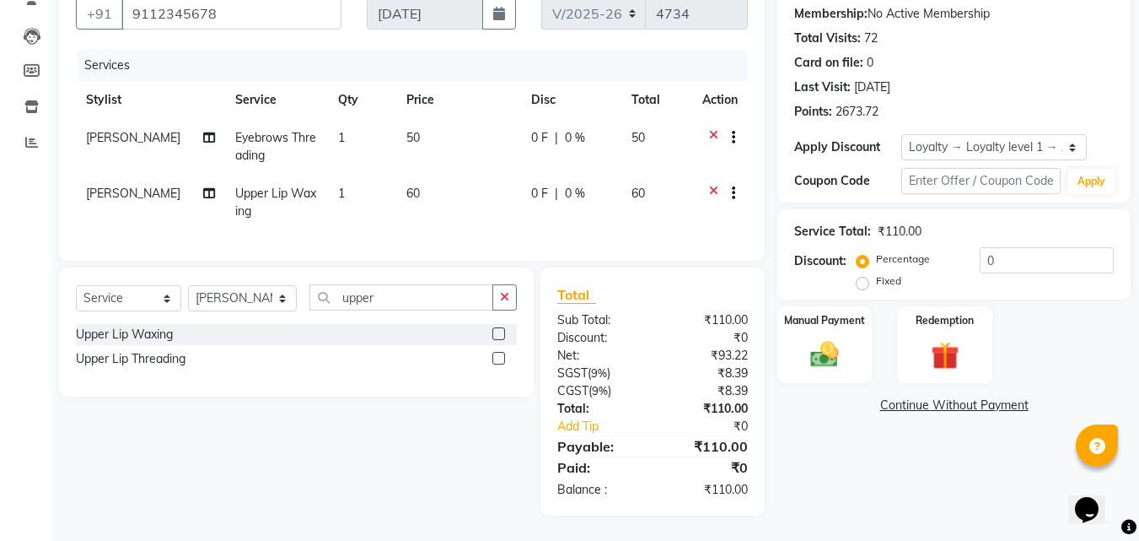
scroll to position [169, 0]
click at [369, 303] on input "upper" at bounding box center [402, 297] width 185 height 26
type input "chin"
click at [136, 331] on div "Chin Threading" at bounding box center [117, 335] width 82 height 18
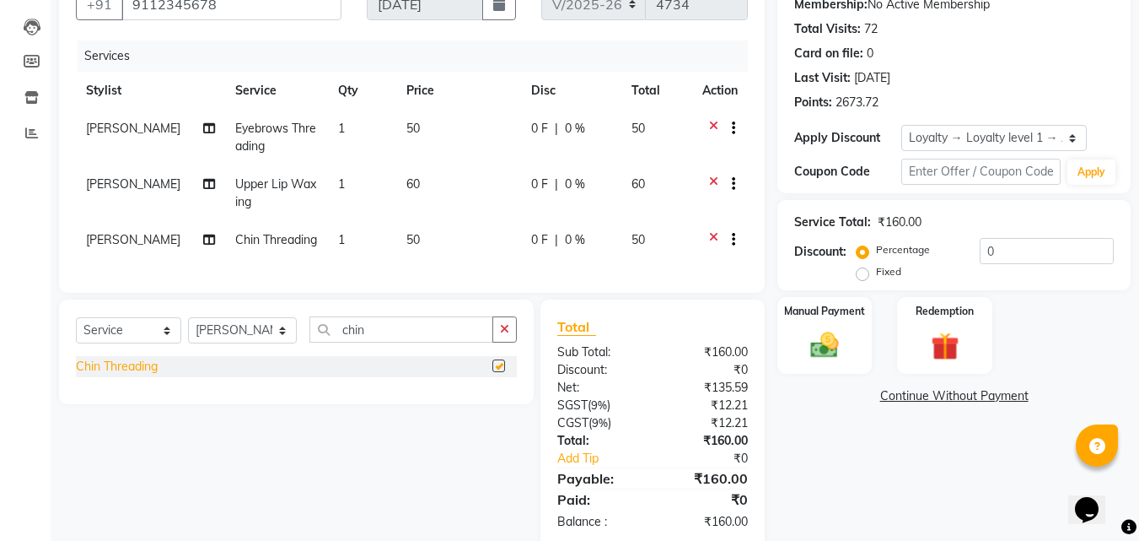
checkbox input "false"
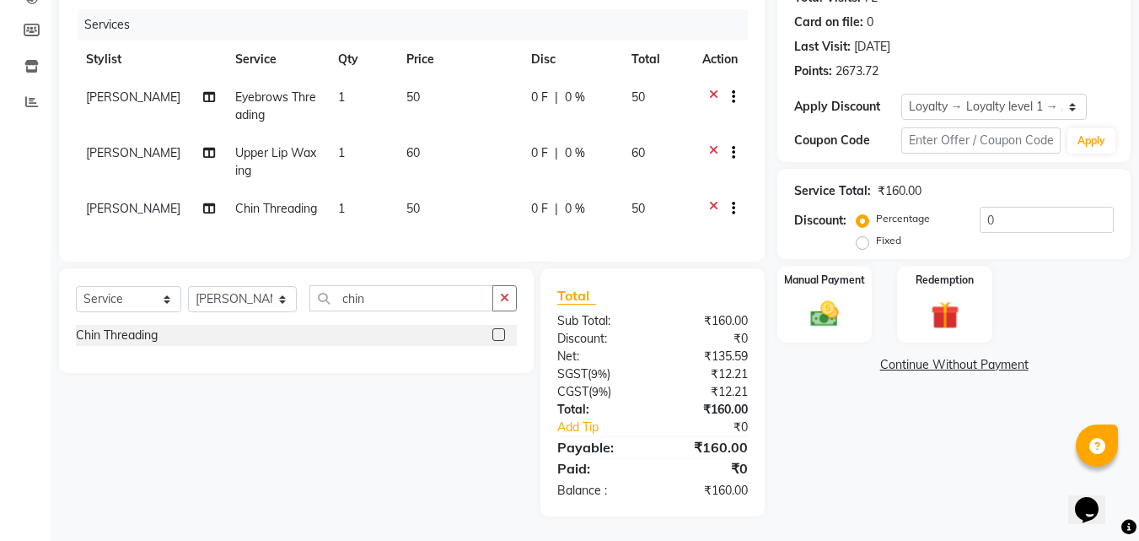
scroll to position [213, 0]
click at [709, 199] on icon at bounding box center [713, 209] width 9 height 21
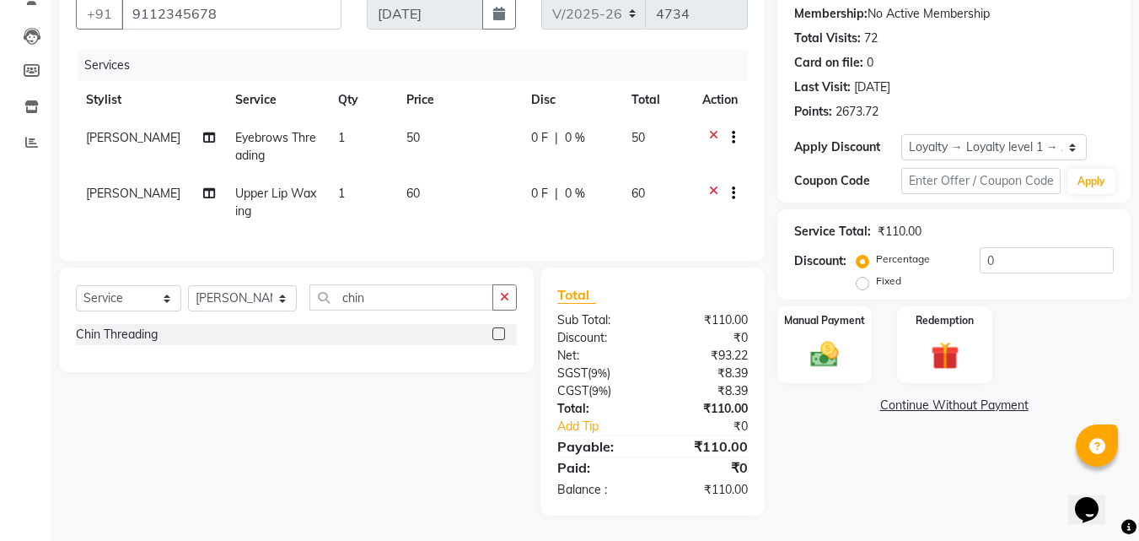
scroll to position [172, 0]
click at [409, 310] on div "Select Service Product Membership Package Voucher Prepaid Gift Card Select Styl…" at bounding box center [296, 304] width 441 height 40
click at [399, 294] on input "chin" at bounding box center [402, 297] width 185 height 26
click at [388, 288] on input "chin" at bounding box center [402, 297] width 185 height 26
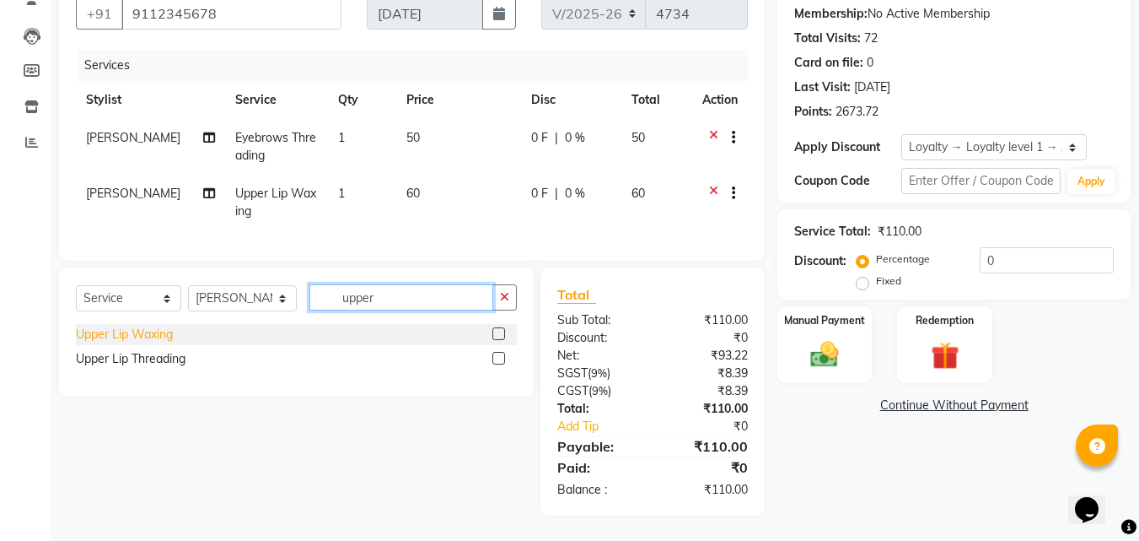
type input "upper"
click at [100, 334] on div "Upper Lip Waxing" at bounding box center [124, 335] width 97 height 18
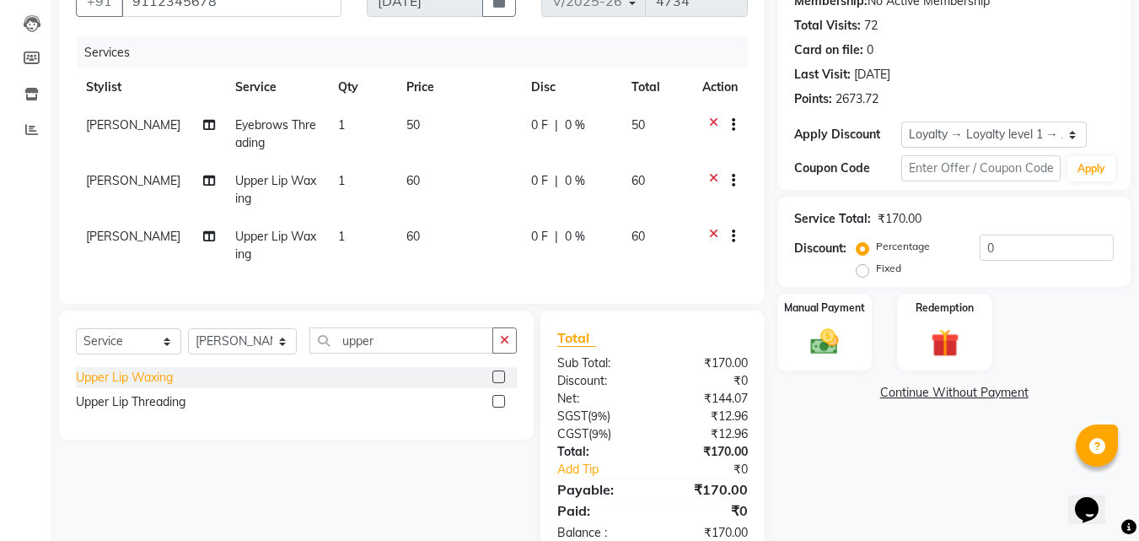
click at [105, 386] on div "Upper Lip Waxing" at bounding box center [124, 378] width 97 height 18
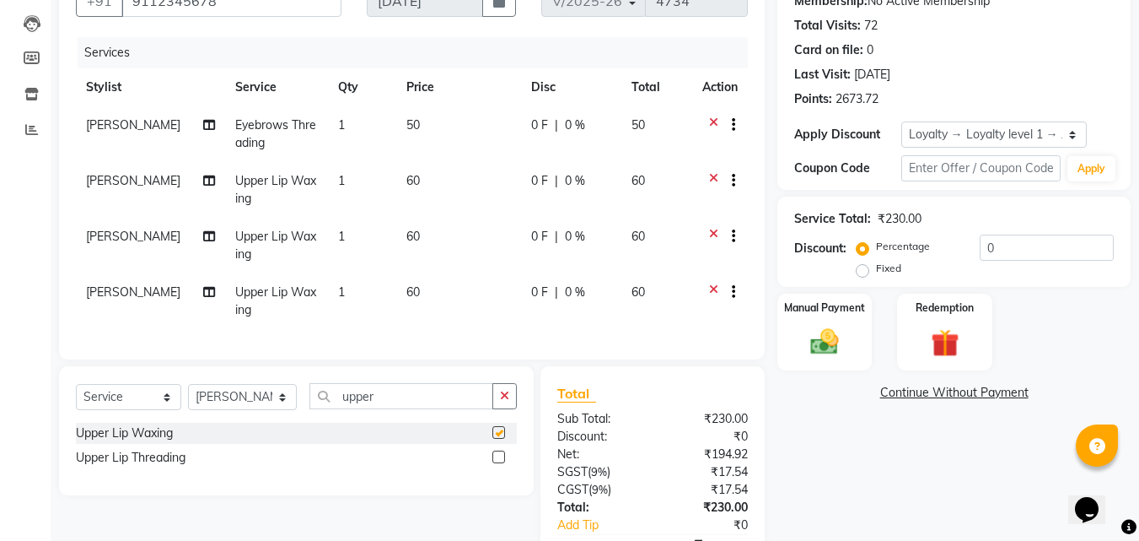
checkbox input "false"
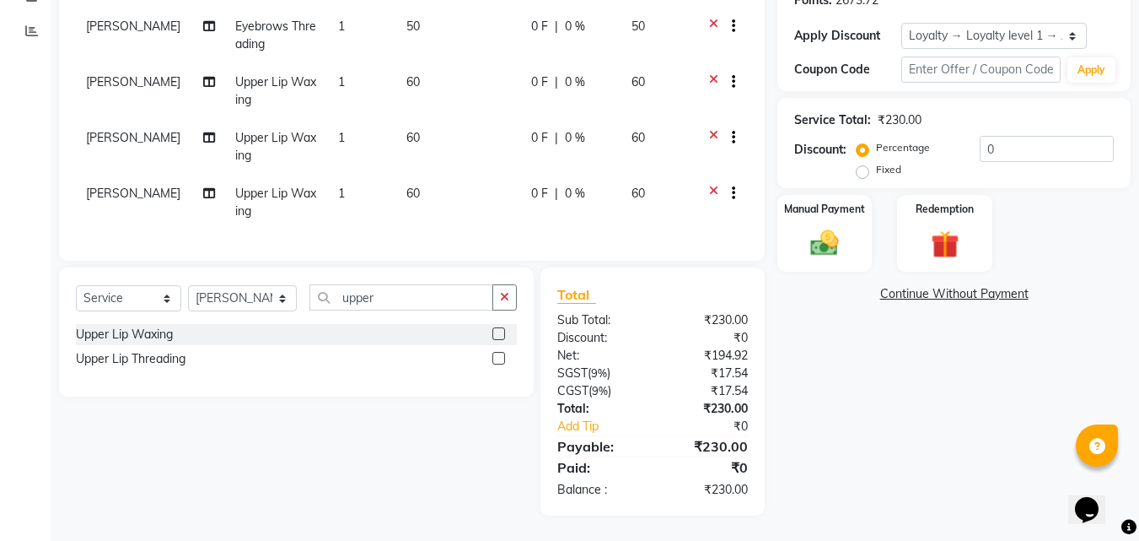
scroll to position [283, 0]
click at [712, 185] on icon at bounding box center [713, 195] width 9 height 21
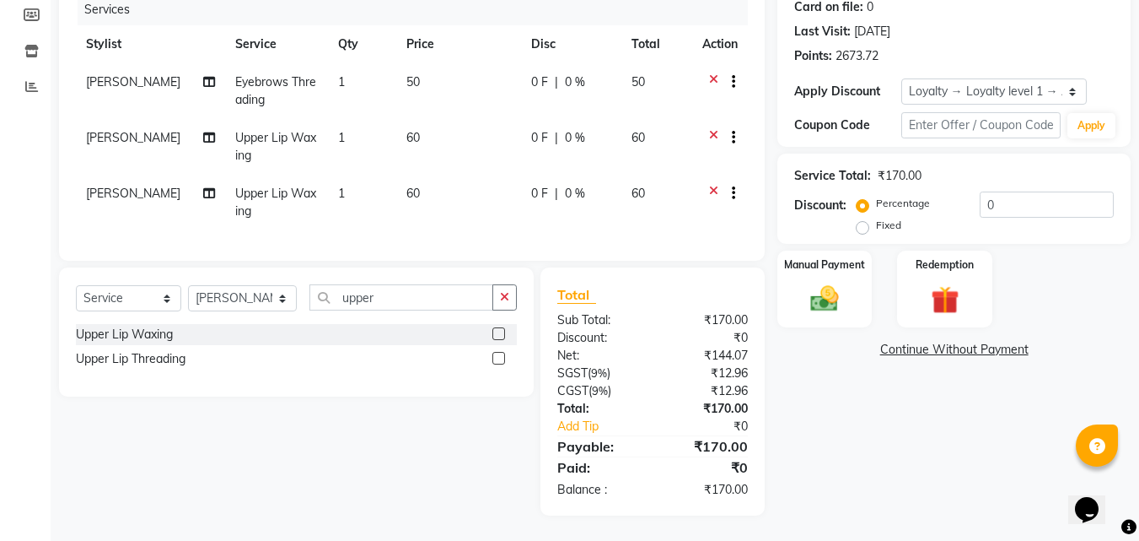
click at [719, 73] on div at bounding box center [727, 83] width 17 height 21
click at [713, 73] on icon at bounding box center [713, 83] width 9 height 21
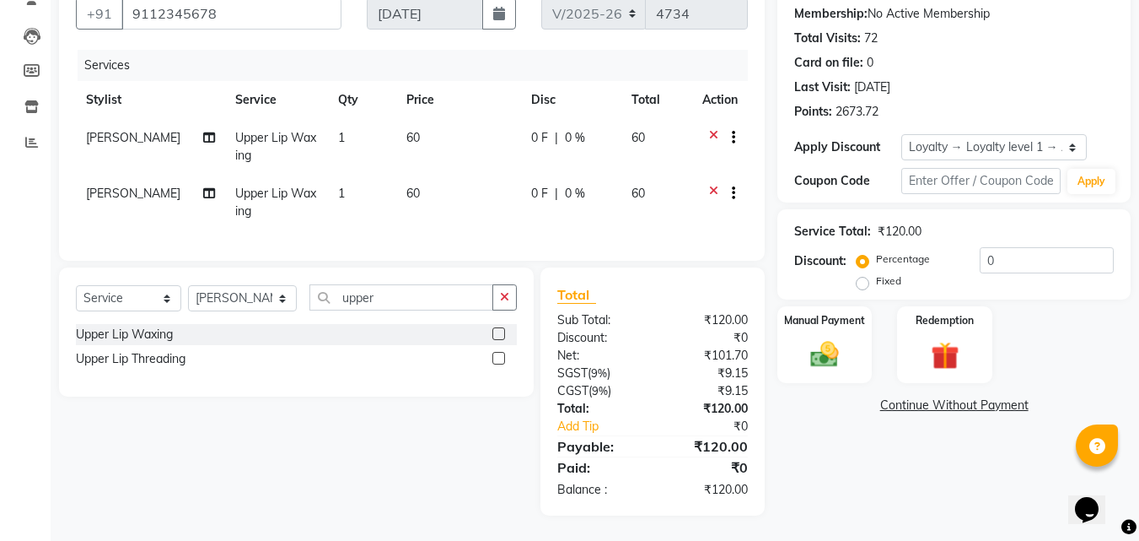
scroll to position [172, 0]
click at [834, 338] on img at bounding box center [824, 354] width 47 height 34
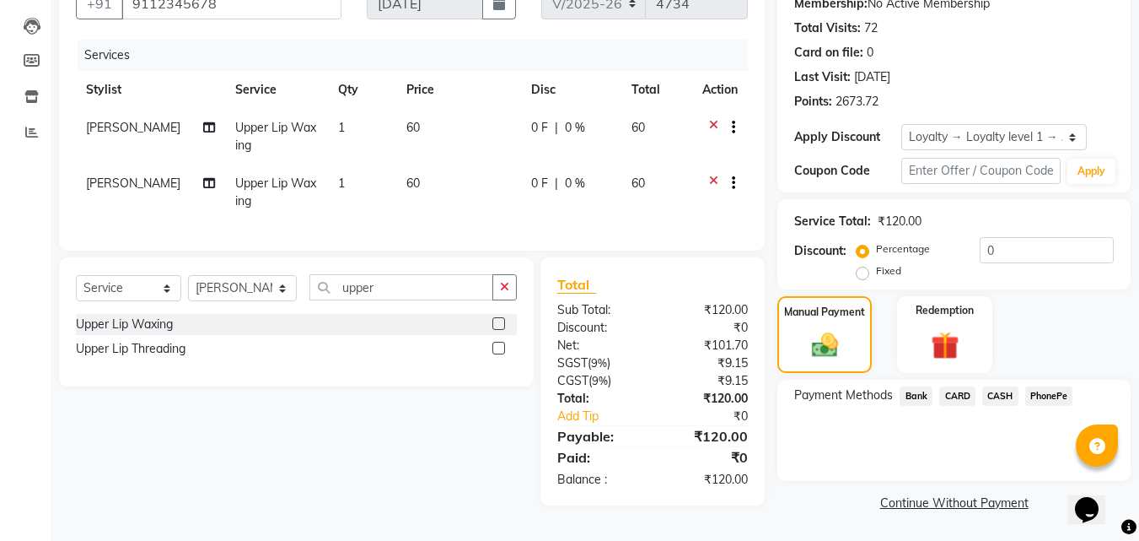
click at [1048, 391] on span "PhonePe" at bounding box center [1050, 395] width 48 height 19
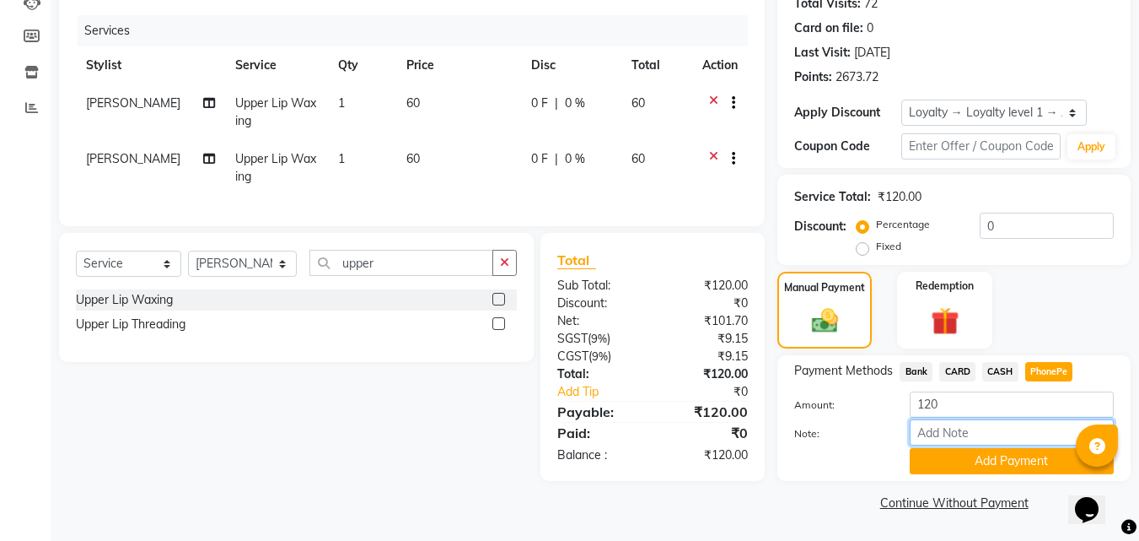
click at [980, 428] on input "Note:" at bounding box center [1012, 432] width 204 height 26
type input "[PERSON_NAME]"
click at [992, 458] on button "Add Payment" at bounding box center [1012, 461] width 204 height 26
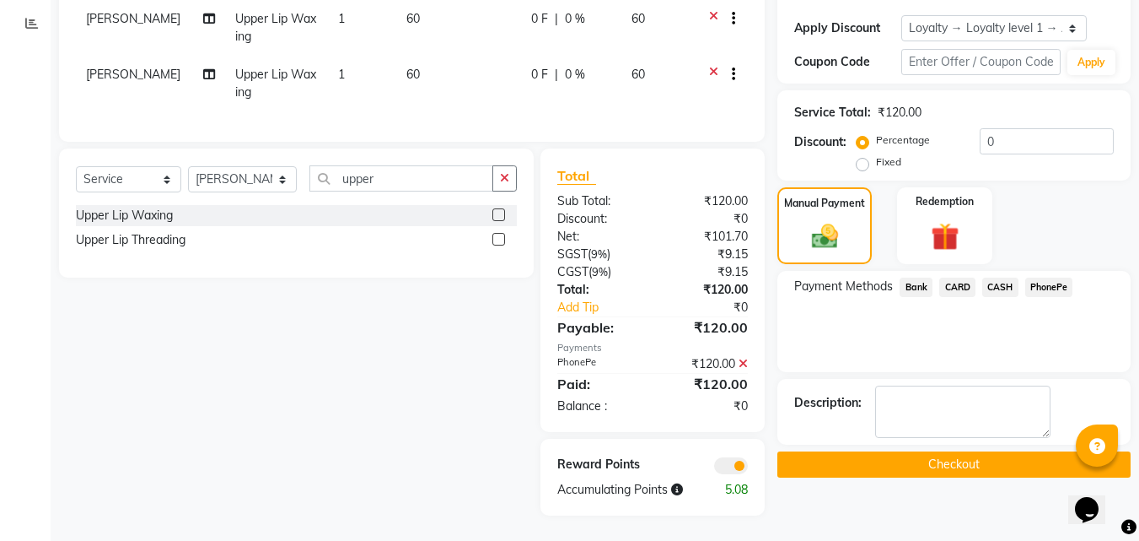
scroll to position [291, 0]
click at [978, 451] on button "Checkout" at bounding box center [954, 464] width 353 height 26
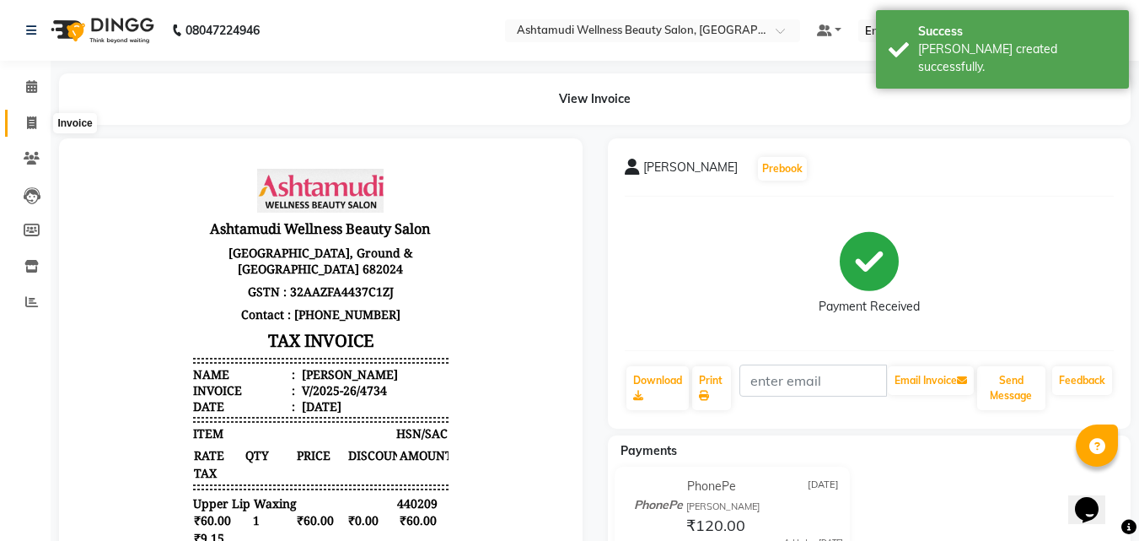
click at [32, 128] on icon at bounding box center [31, 122] width 9 height 13
select select "4632"
select select "service"
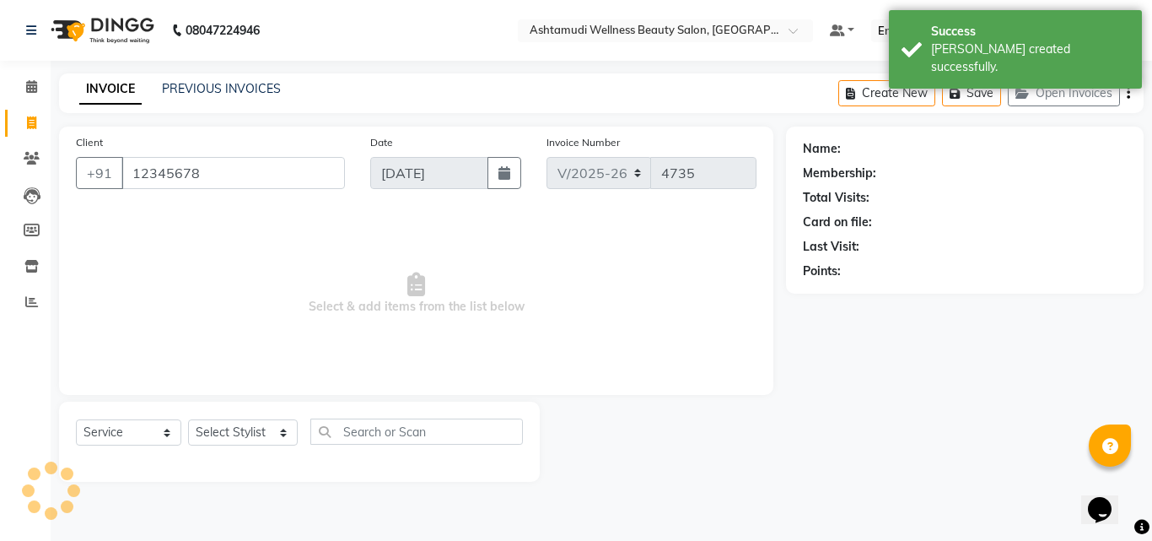
type input "12345678"
select select "1: Object"
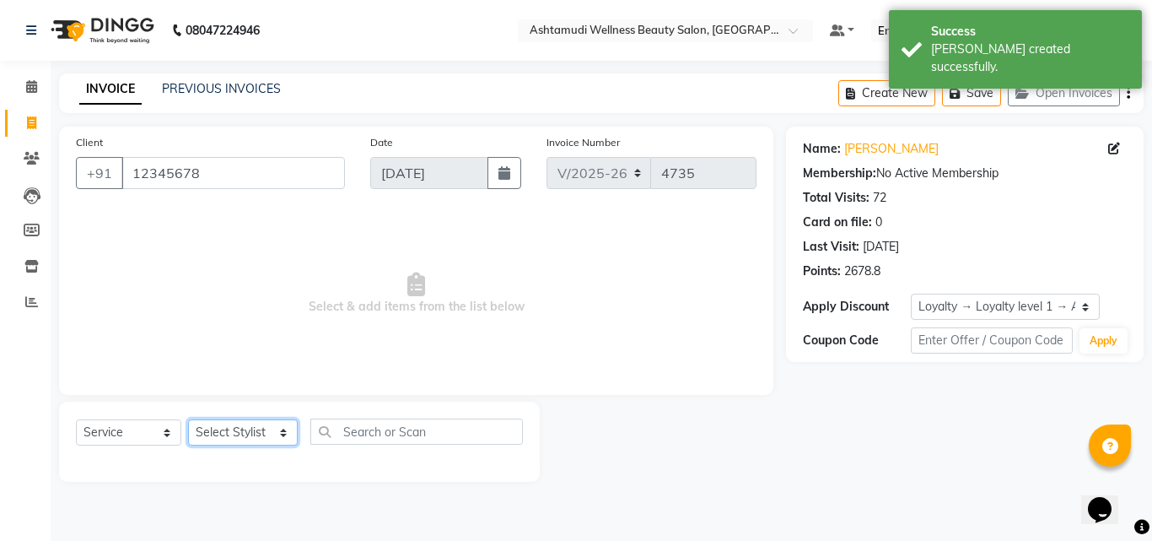
click at [235, 429] on select "Select Stylist [PERSON_NAME](URAJ) [PERSON_NAME] COCHIN ASHTAMUDI Danish [PERSO…" at bounding box center [243, 432] width 110 height 26
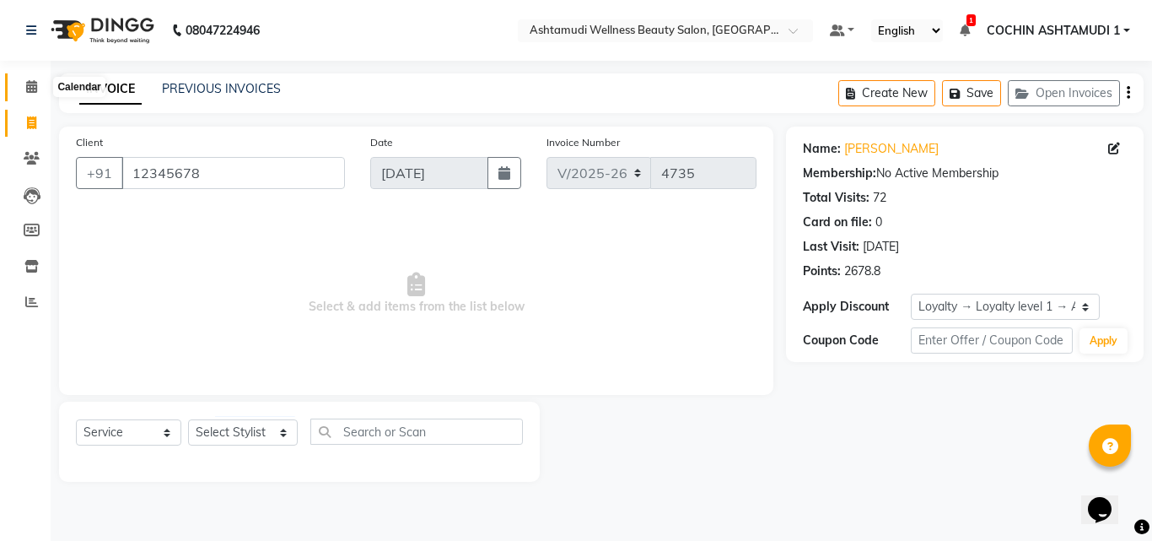
click at [30, 85] on icon at bounding box center [31, 86] width 11 height 13
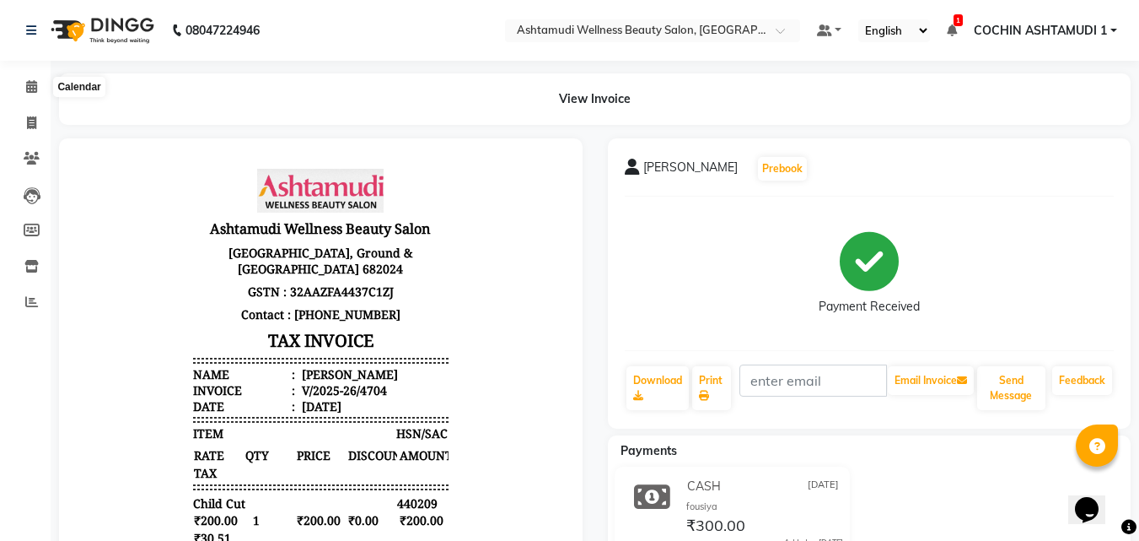
click at [38, 86] on span at bounding box center [32, 87] width 30 height 19
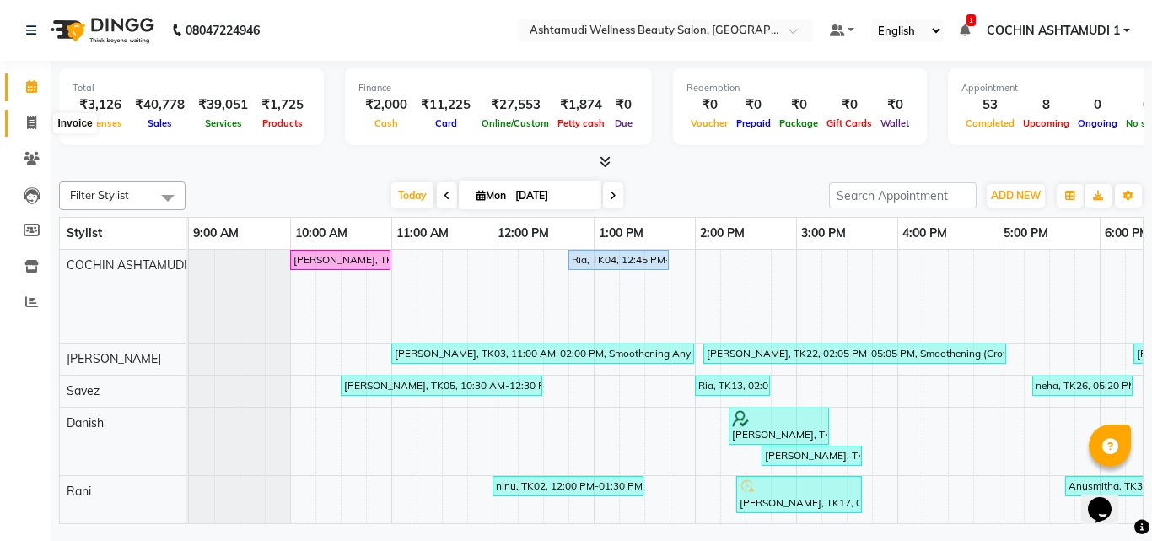
click at [24, 121] on span at bounding box center [32, 123] width 30 height 19
select select "service"
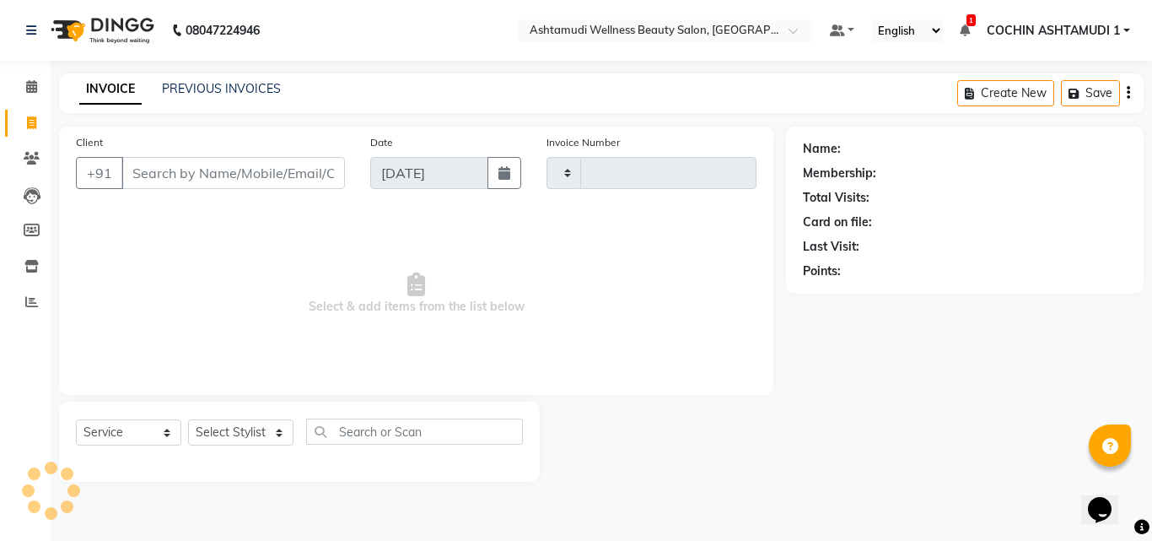
type input "4735"
select select "4632"
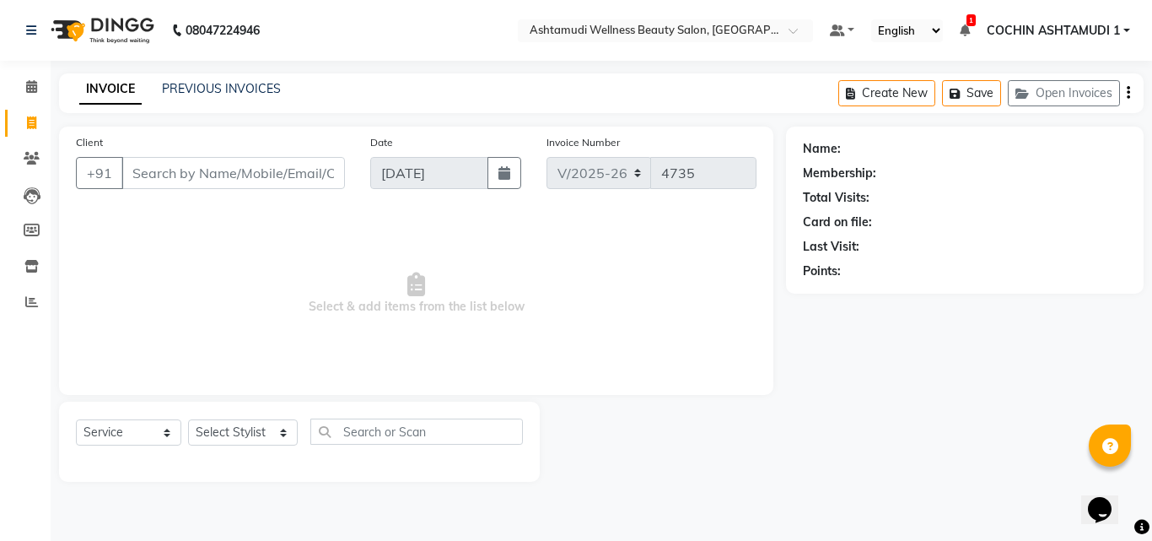
click at [180, 186] on input "Client" at bounding box center [233, 173] width 224 height 32
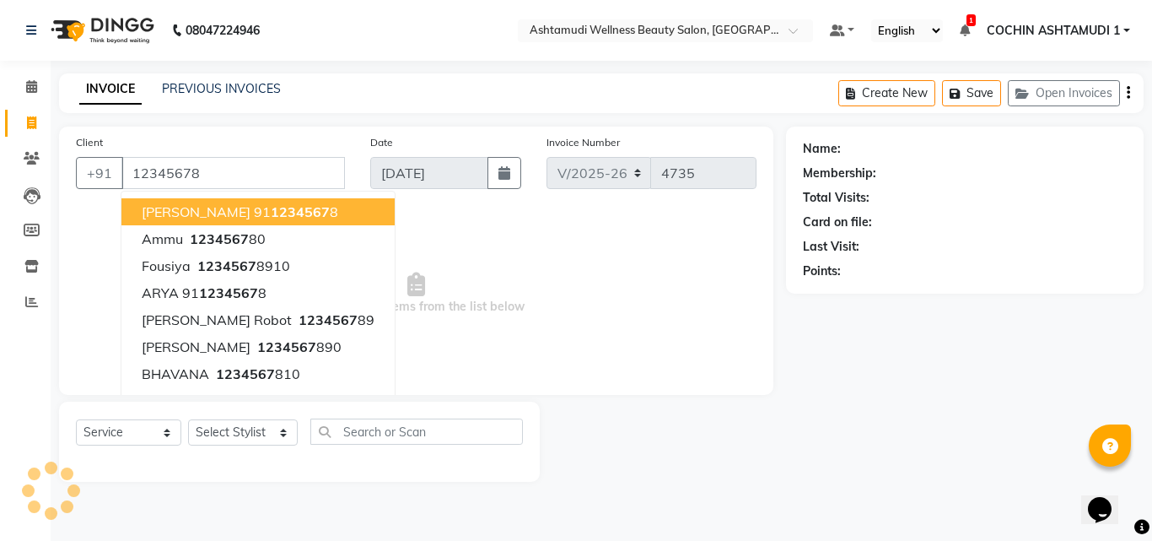
type input "12345678"
select select "1: Object"
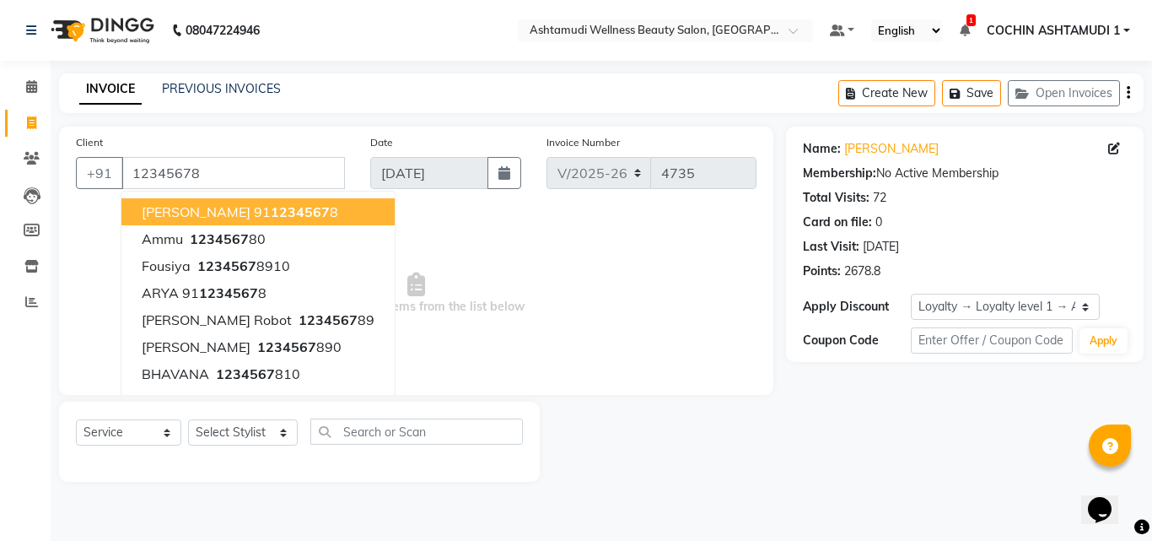
click at [505, 271] on span "Select & add items from the list below" at bounding box center [416, 293] width 681 height 169
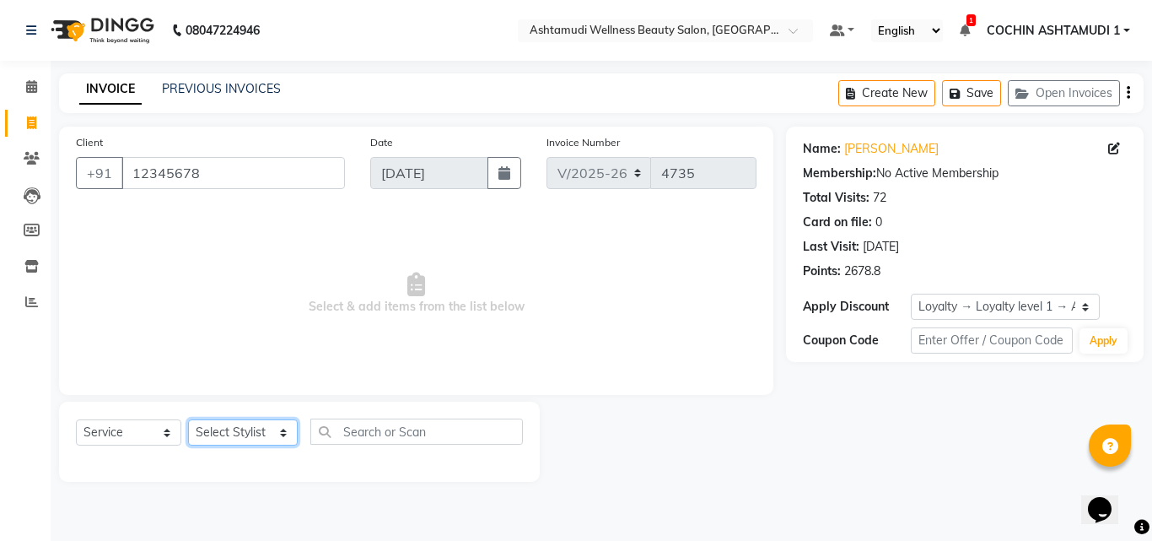
click at [227, 439] on select "Select Stylist [PERSON_NAME](URAJ) [PERSON_NAME] COCHIN ASHTAMUDI Danish [PERSO…" at bounding box center [243, 432] width 110 height 26
select select "45927"
click at [188, 419] on select "Select Stylist [PERSON_NAME](URAJ) [PERSON_NAME] COCHIN ASHTAMUDI Danish [PERSO…" at bounding box center [243, 432] width 110 height 26
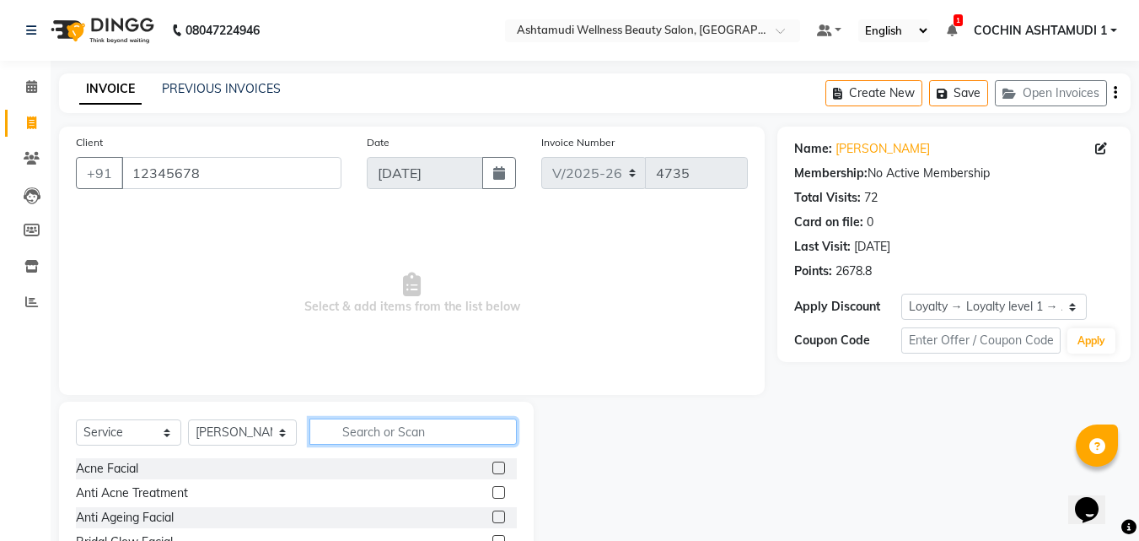
click at [354, 441] on input "text" at bounding box center [414, 431] width 208 height 26
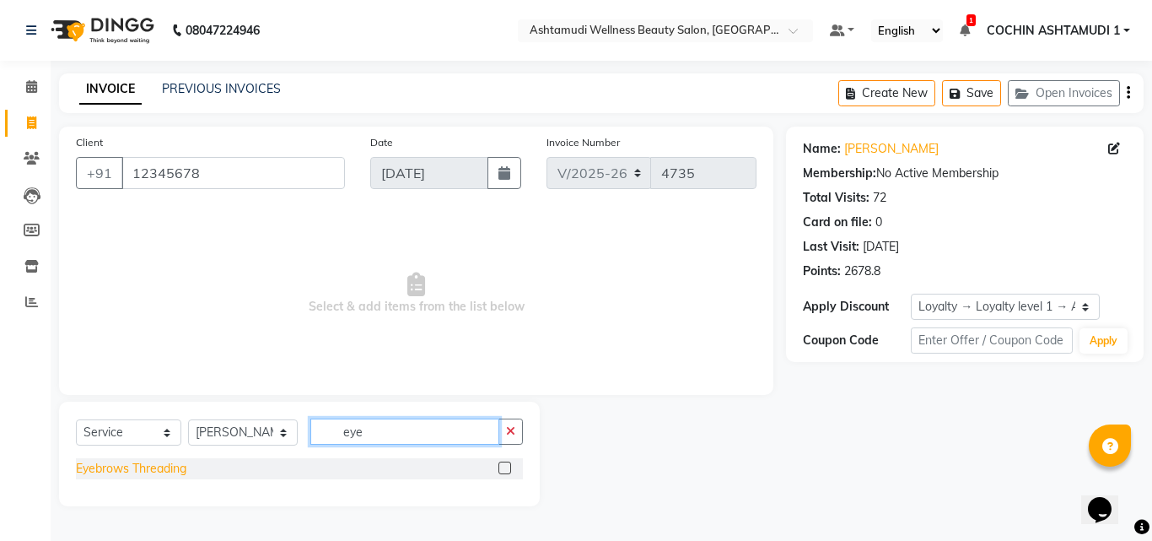
type input "eye"
click at [103, 470] on div "Eyebrows Threading" at bounding box center [131, 469] width 110 height 18
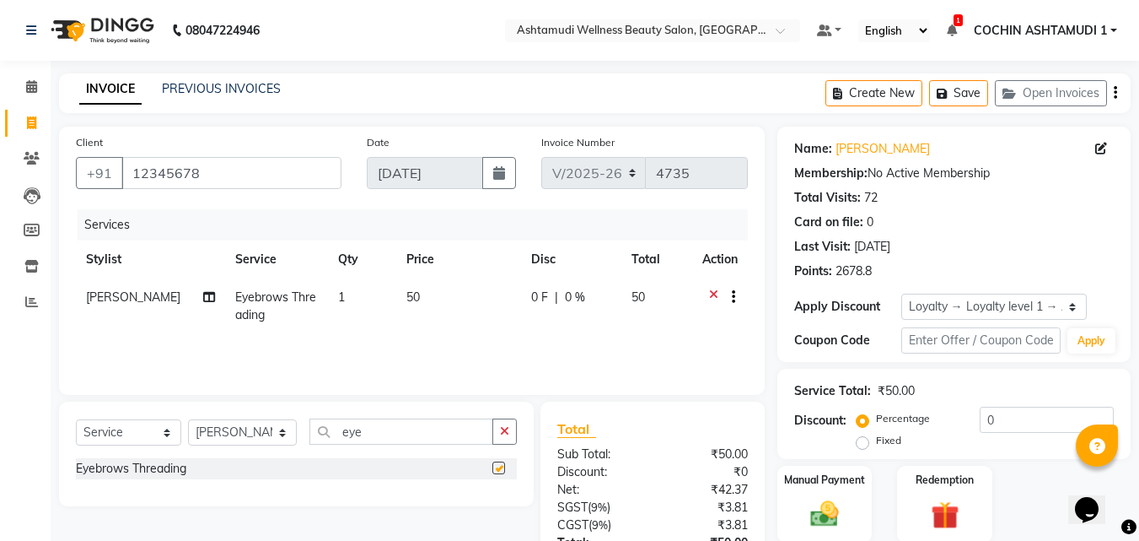
checkbox input "false"
click at [392, 431] on input "eye" at bounding box center [402, 431] width 185 height 26
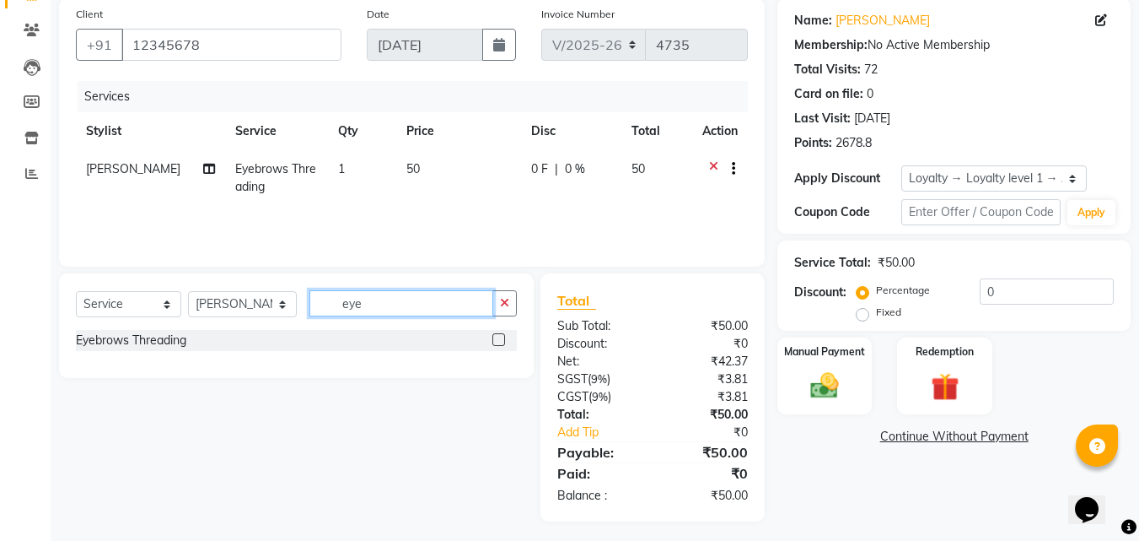
scroll to position [134, 0]
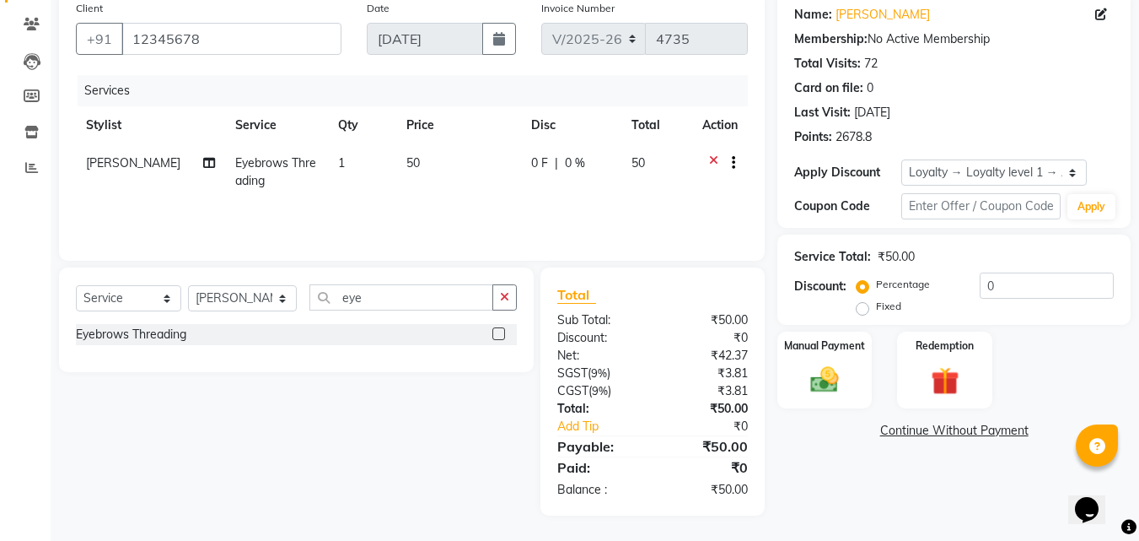
click at [714, 159] on icon at bounding box center [713, 164] width 9 height 21
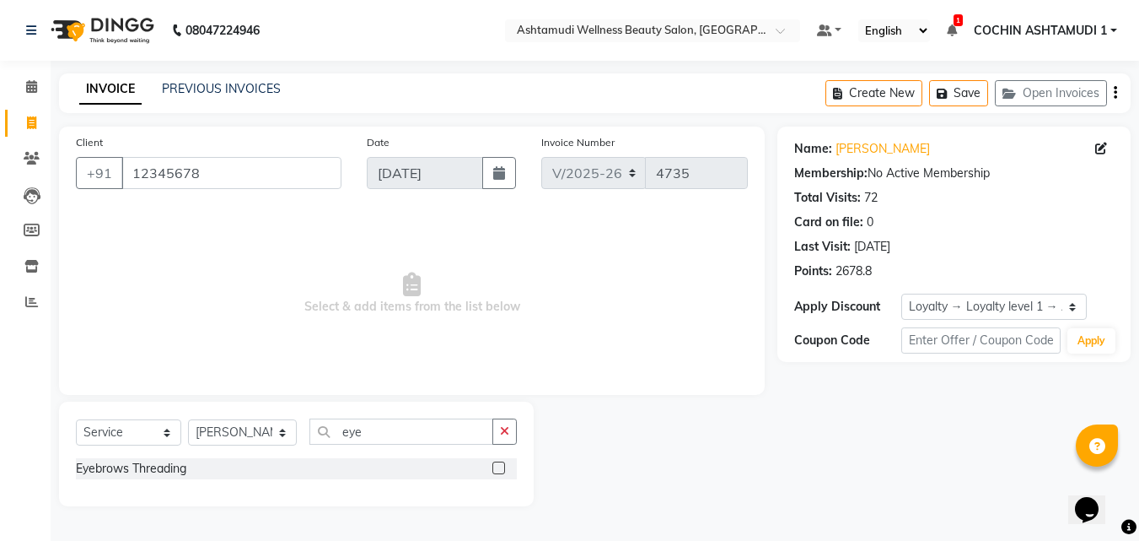
scroll to position [0, 0]
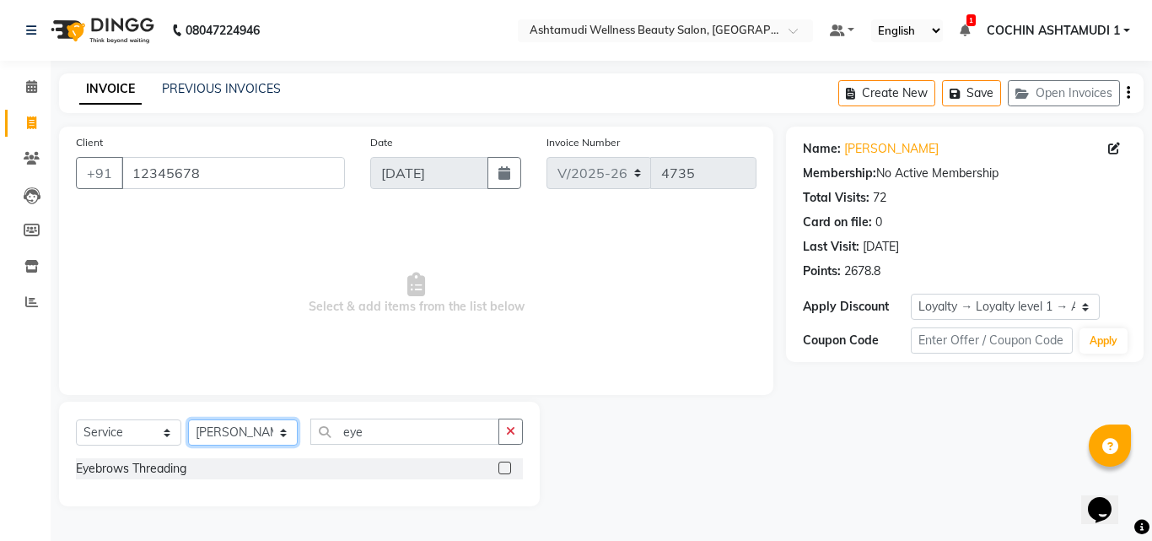
click at [251, 427] on select "Select Stylist [PERSON_NAME](URAJ) [PERSON_NAME] COCHIN ASHTAMUDI Danish [PERSO…" at bounding box center [243, 432] width 110 height 26
select select "80731"
click at [188, 419] on select "Select Stylist [PERSON_NAME](URAJ) [PERSON_NAME] COCHIN ASHTAMUDI Danish [PERSO…" at bounding box center [243, 432] width 110 height 26
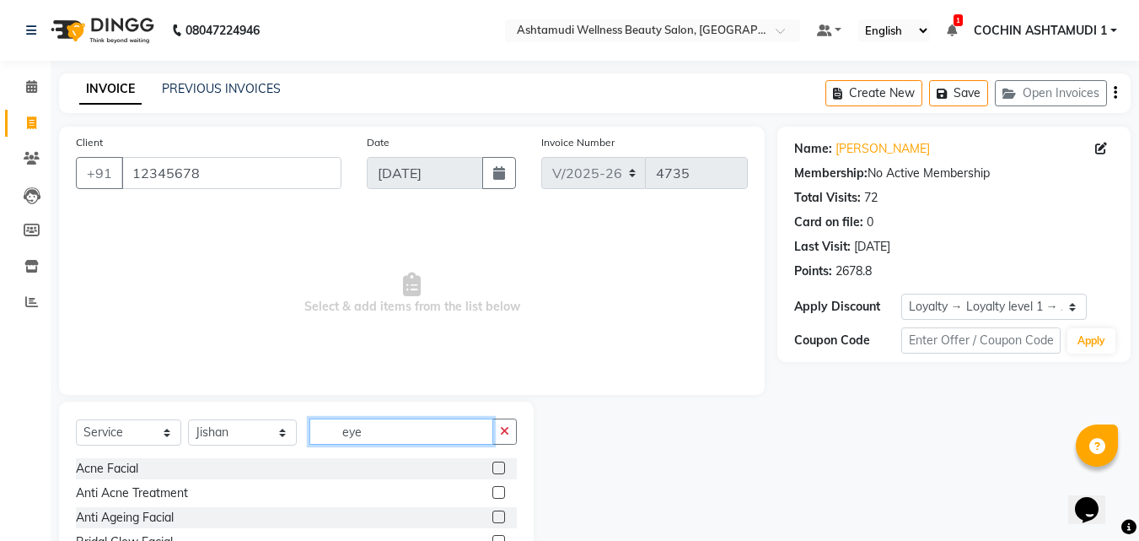
click at [380, 437] on input "eye" at bounding box center [402, 431] width 185 height 26
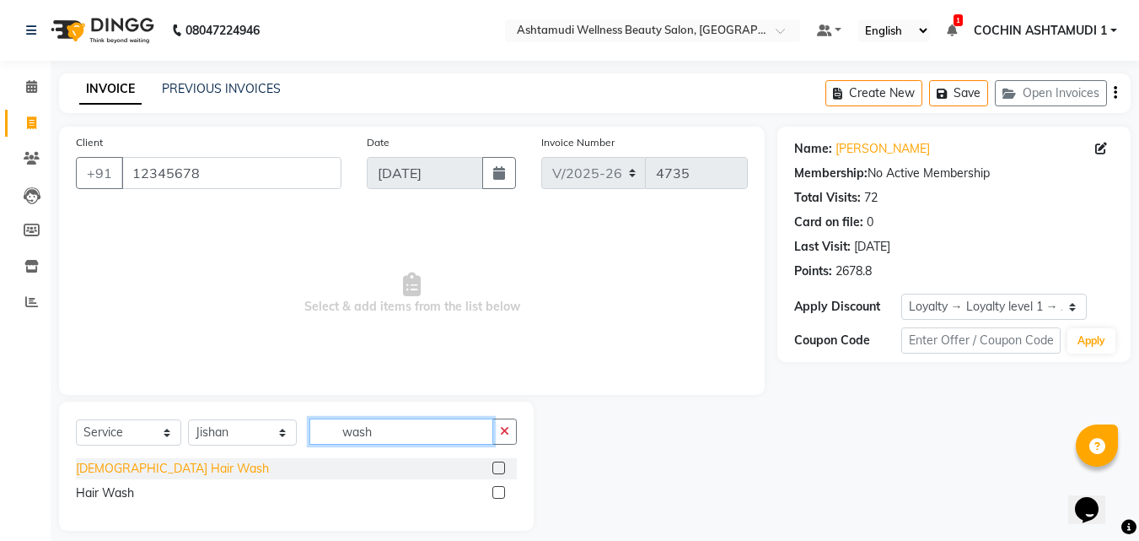
type input "wash"
click at [111, 468] on div "[DEMOGRAPHIC_DATA] Hair Wash" at bounding box center [172, 469] width 193 height 18
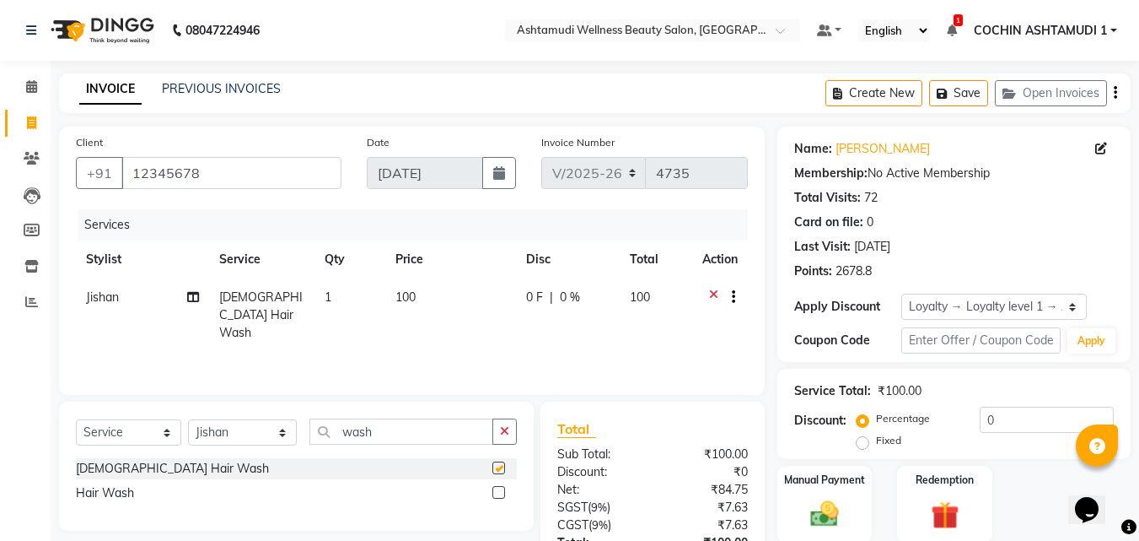
checkbox input "false"
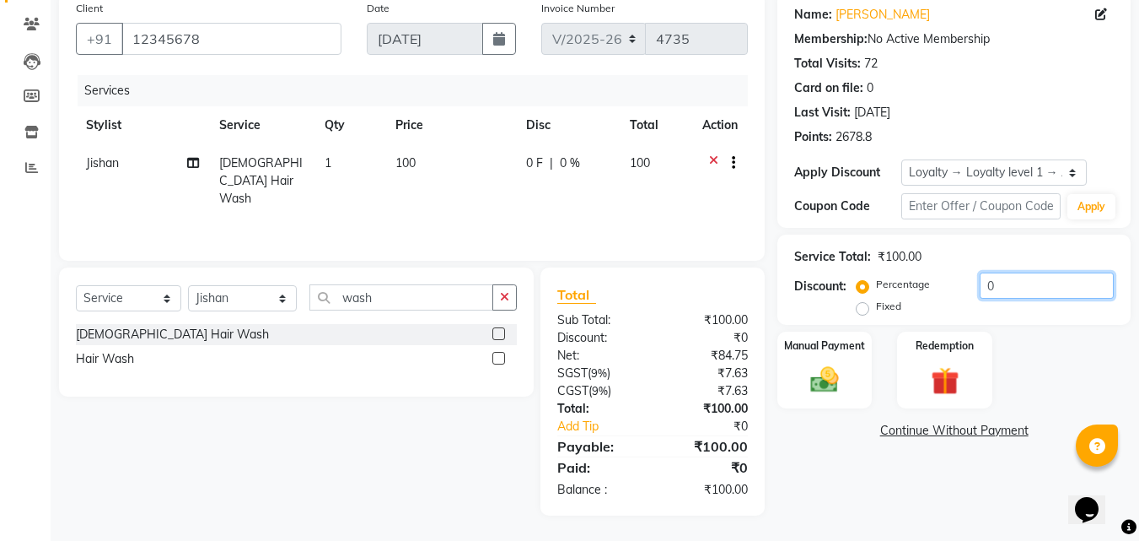
click at [1059, 292] on input "0" at bounding box center [1047, 285] width 134 height 26
type input "1"
type input "3"
click at [711, 163] on icon at bounding box center [713, 164] width 9 height 21
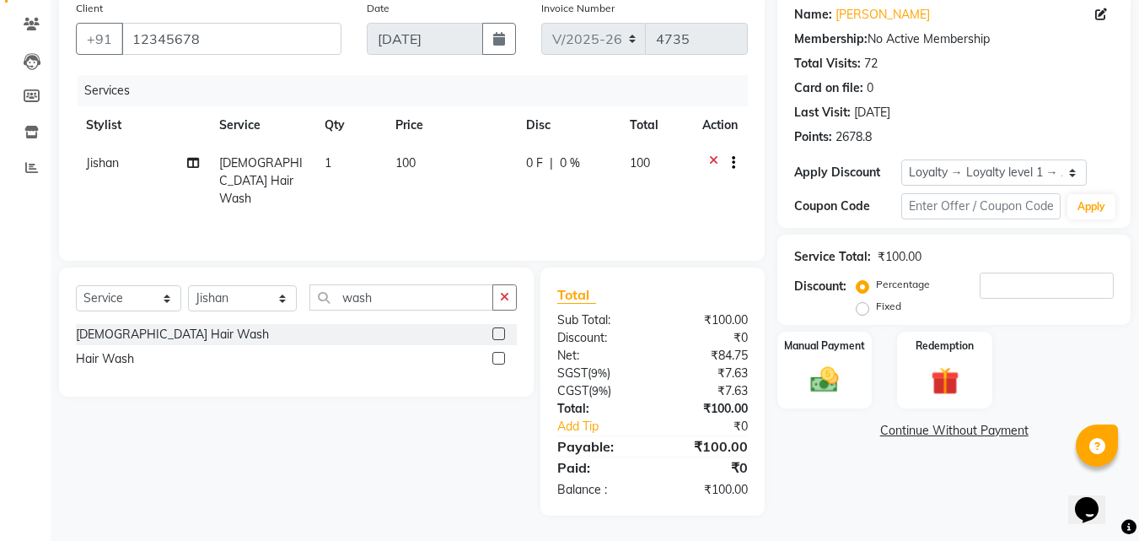
scroll to position [15, 0]
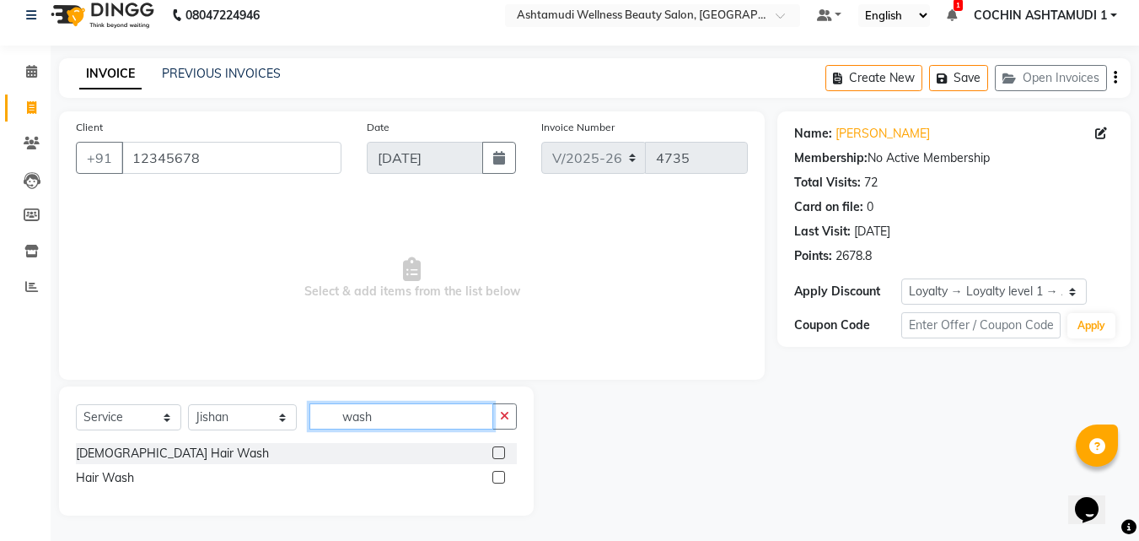
click at [394, 419] on input "wash" at bounding box center [402, 416] width 185 height 26
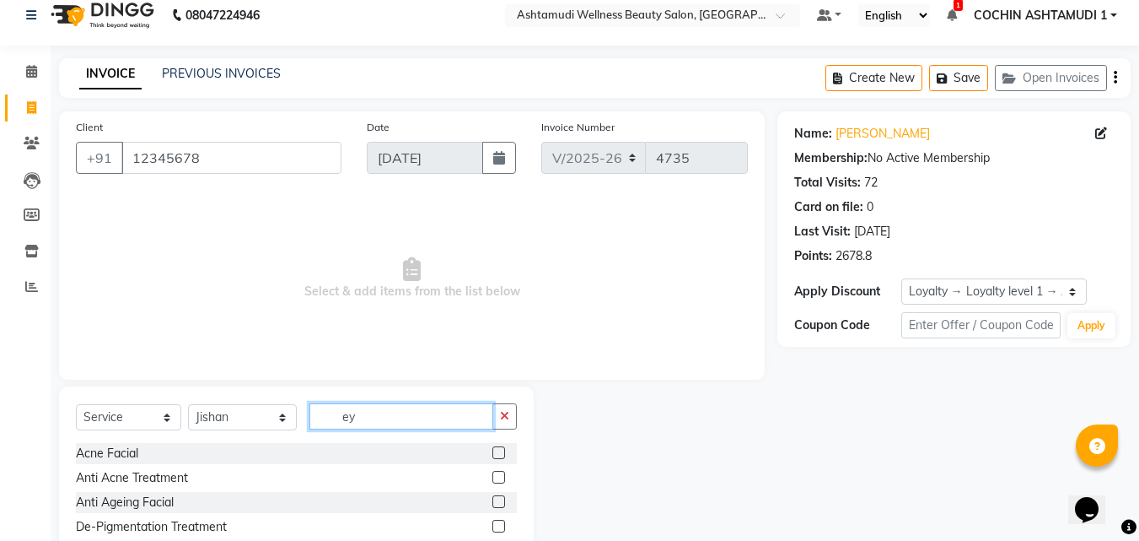
scroll to position [0, 0]
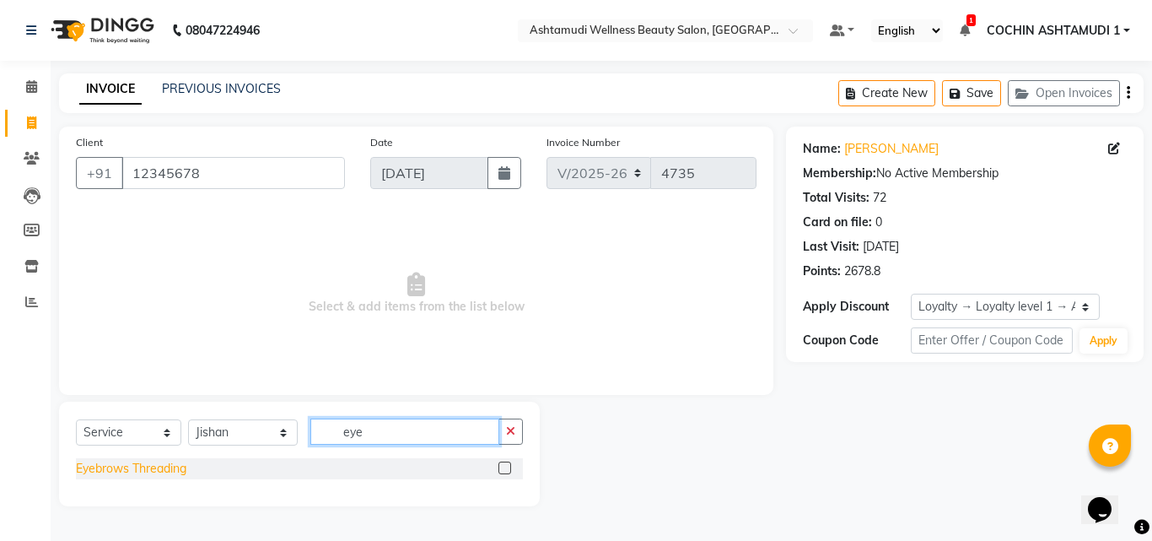
type input "eye"
click at [154, 469] on div "Eyebrows Threading" at bounding box center [131, 469] width 110 height 18
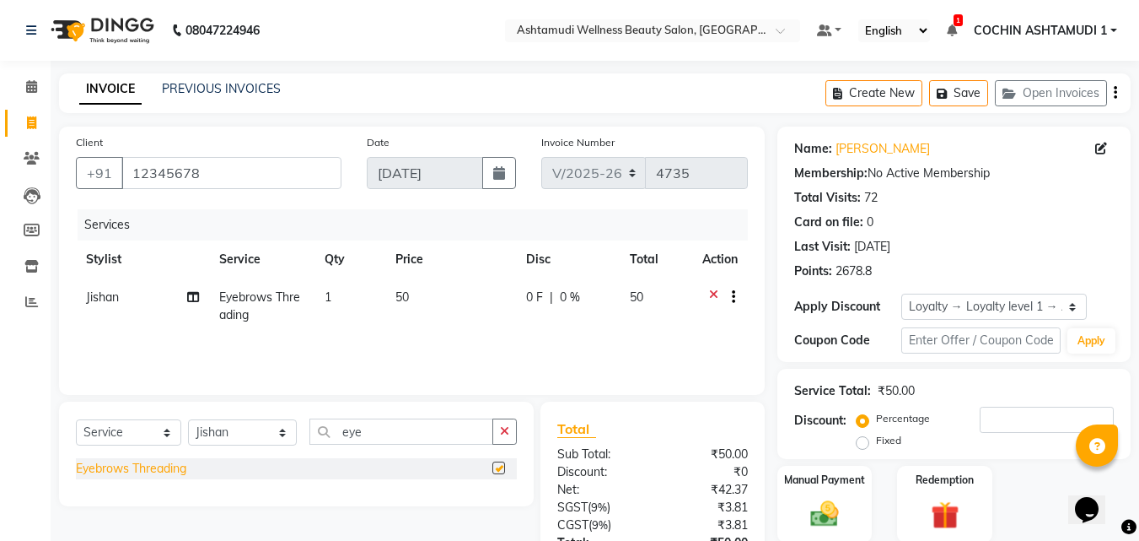
checkbox input "false"
click at [380, 430] on input "eye" at bounding box center [402, 431] width 185 height 26
click at [111, 304] on span "Jishan" at bounding box center [102, 296] width 33 height 15
select select "80731"
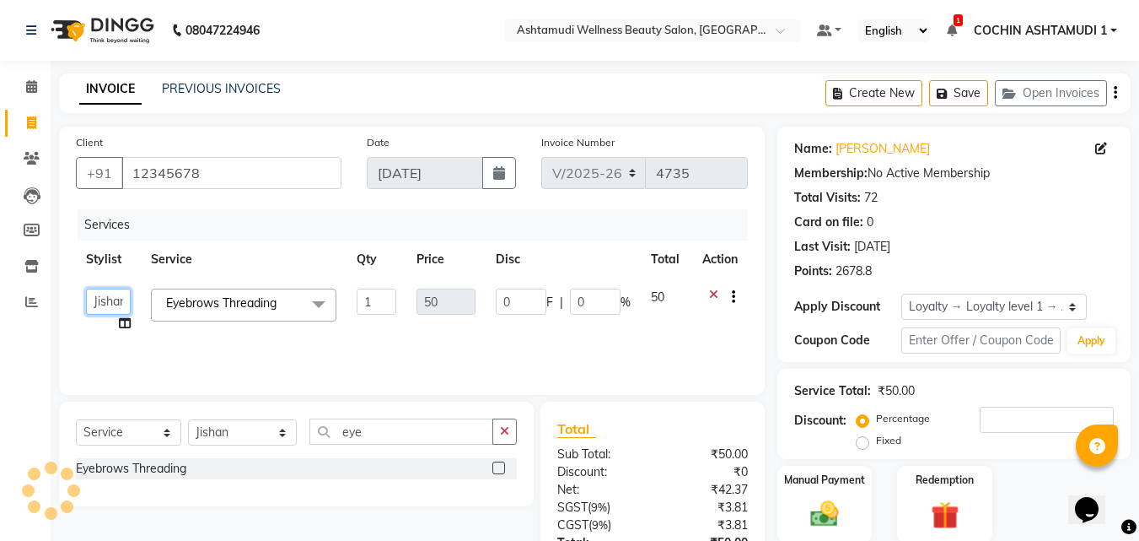
click at [111, 304] on select "Aiswarya B Ankith(URAJ) BINU MANGAR COCHIN ASHTAMUDI Danish Diksha Thapa (Anami…" at bounding box center [108, 301] width 45 height 26
select select "45927"
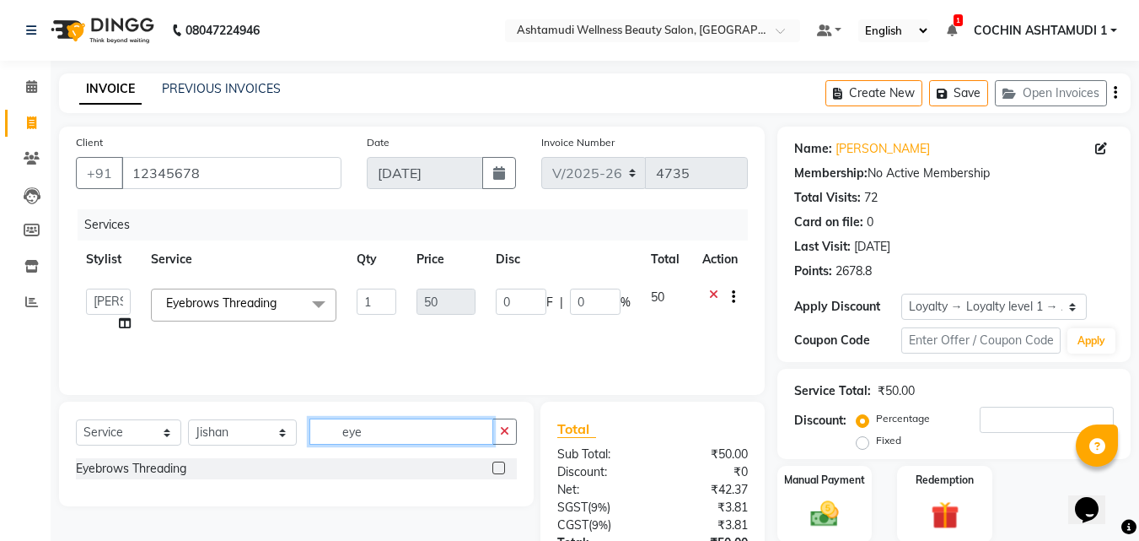
click at [369, 432] on input "eye" at bounding box center [402, 431] width 185 height 26
click at [369, 433] on input "eye" at bounding box center [402, 431] width 185 height 26
click at [210, 435] on select "Select Stylist Aiswarya B Ankith(URAJ) BINU MANGAR COCHIN ASHTAMUDI Danish Diks…" at bounding box center [242, 432] width 109 height 26
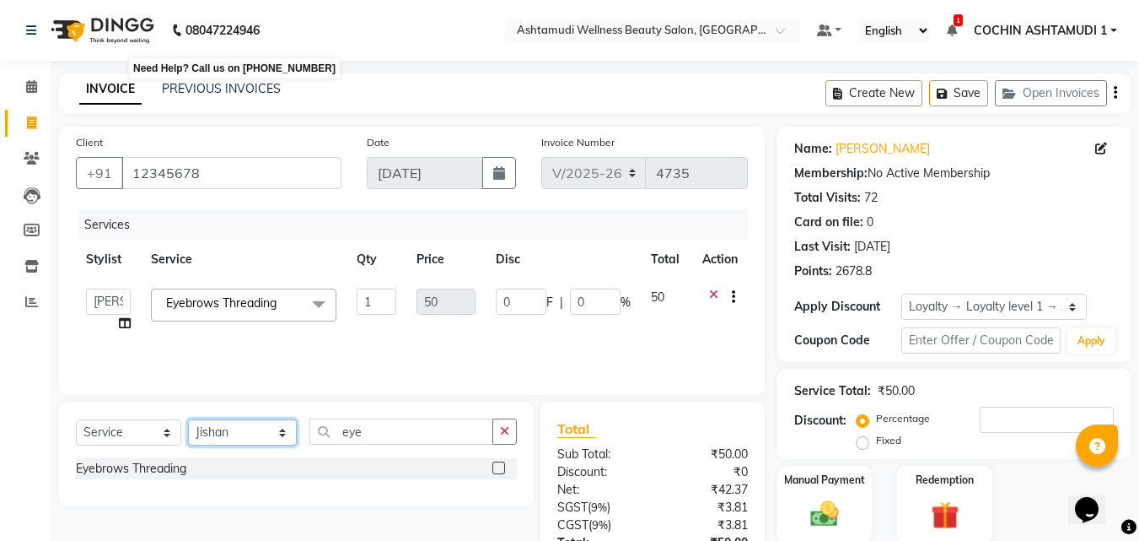
select select "45927"
click at [188, 419] on select "Select Stylist Aiswarya B Ankith(URAJ) BINU MANGAR COCHIN ASHTAMUDI Danish Diks…" at bounding box center [242, 432] width 109 height 26
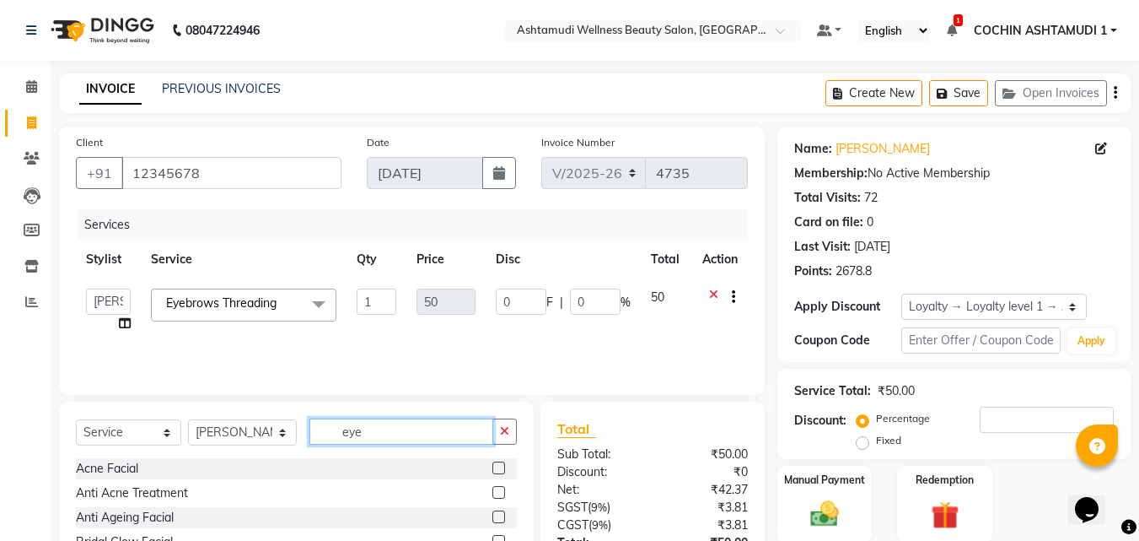
click at [397, 423] on input "eye" at bounding box center [402, 431] width 185 height 26
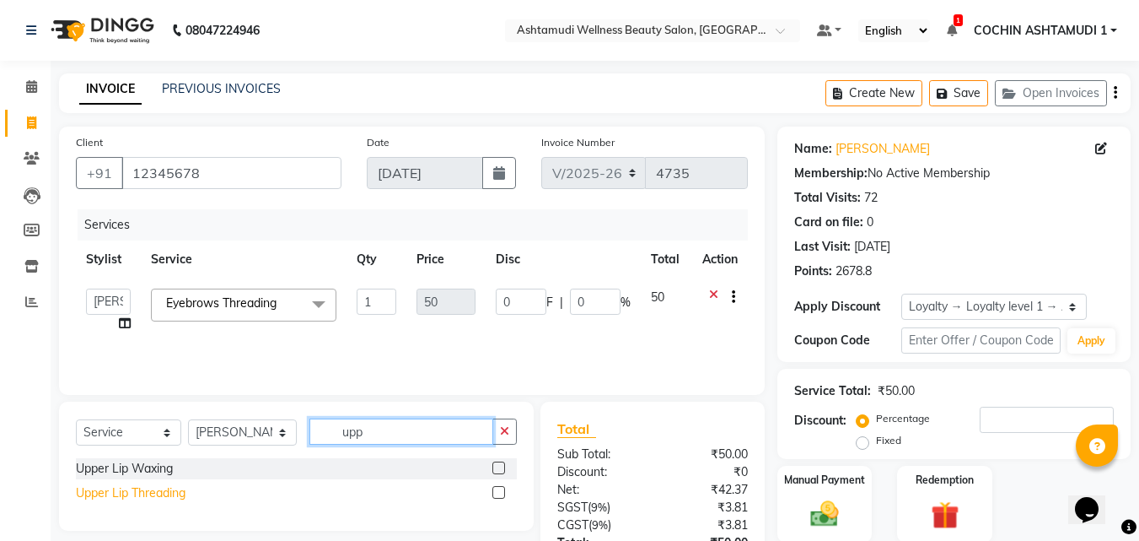
type input "upp"
click at [118, 490] on div "Upper Lip Threading" at bounding box center [131, 493] width 110 height 18
checkbox input "false"
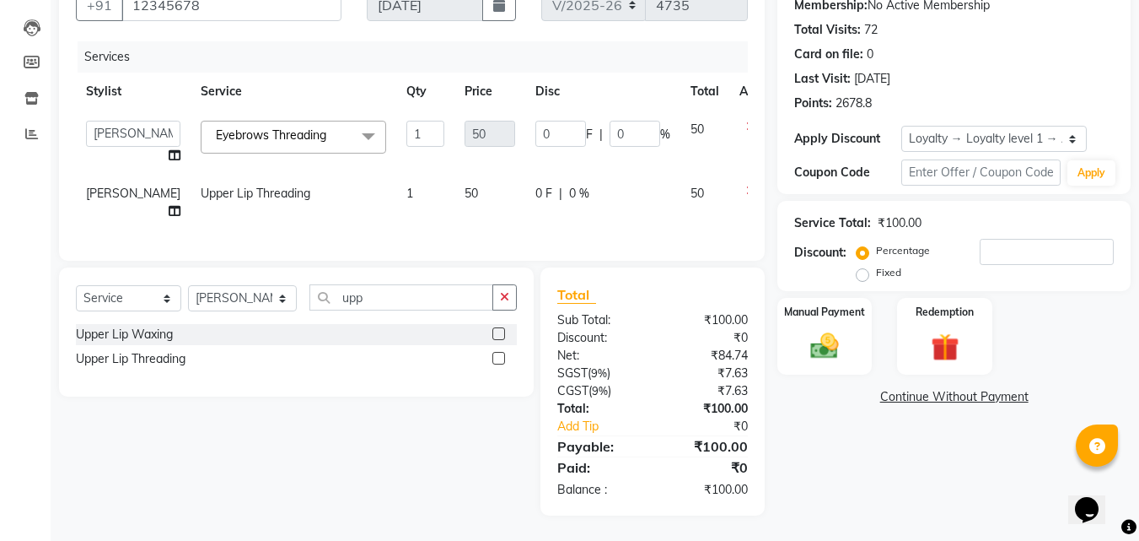
scroll to position [198, 0]
click at [1007, 239] on input "number" at bounding box center [1047, 252] width 134 height 26
click at [876, 265] on label "Fixed" at bounding box center [888, 272] width 25 height 15
click at [864, 267] on input "Fixed" at bounding box center [866, 273] width 12 height 12
radio input "true"
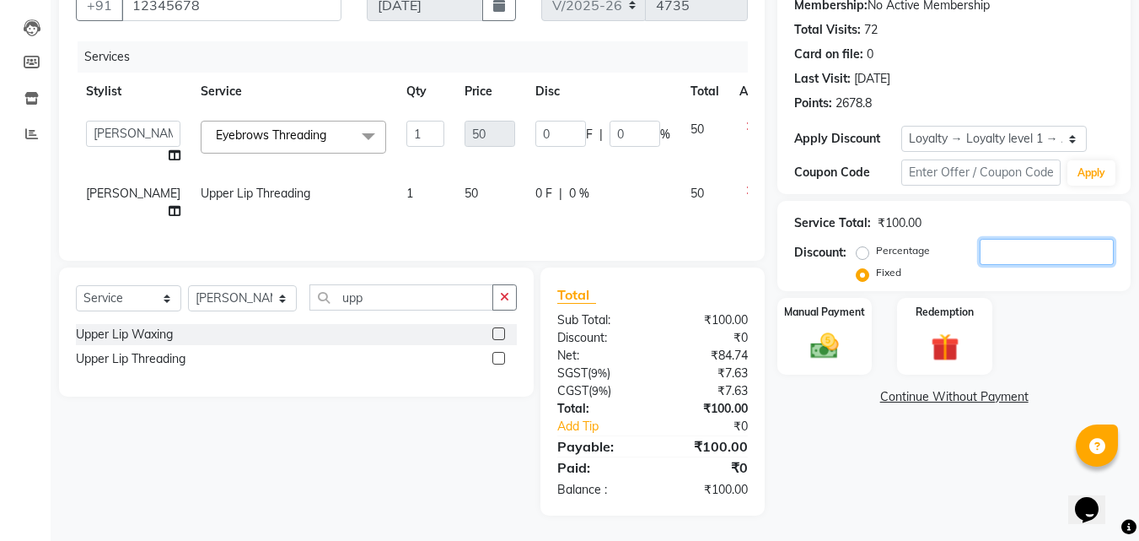
click at [1015, 239] on input "number" at bounding box center [1047, 252] width 134 height 26
type input "3"
type input "1.5"
type input "3"
type input "30"
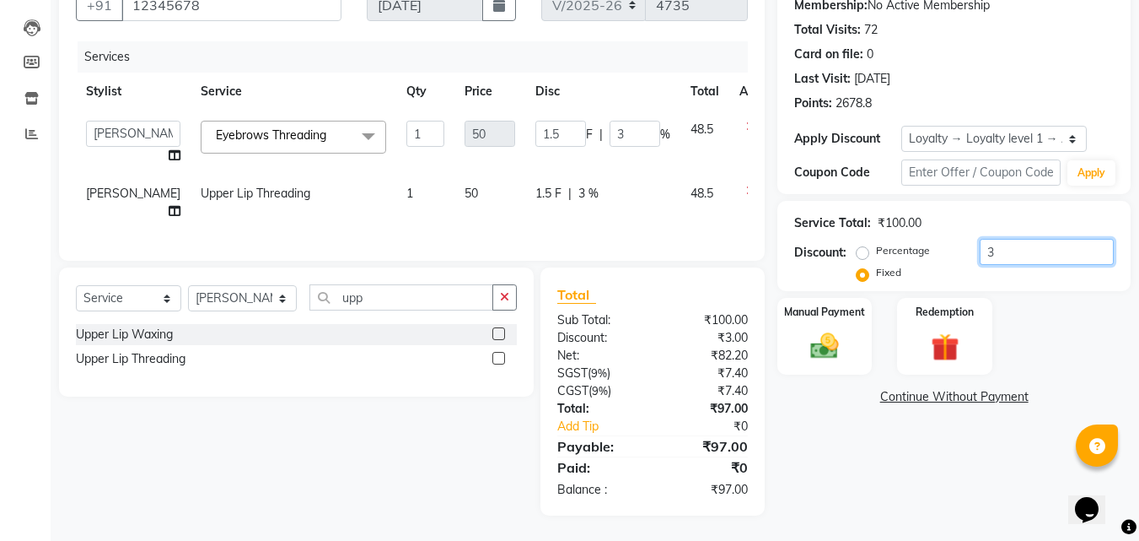
type input "15"
type input "30"
type input "3"
type input "1.5"
type input "3"
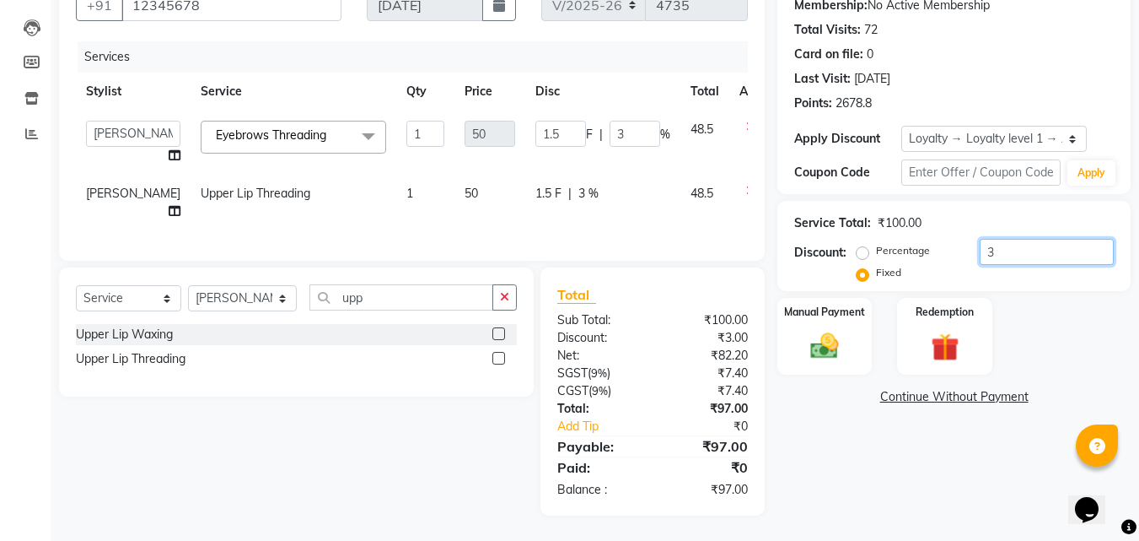
type input "0"
click at [746, 185] on icon at bounding box center [750, 195] width 9 height 21
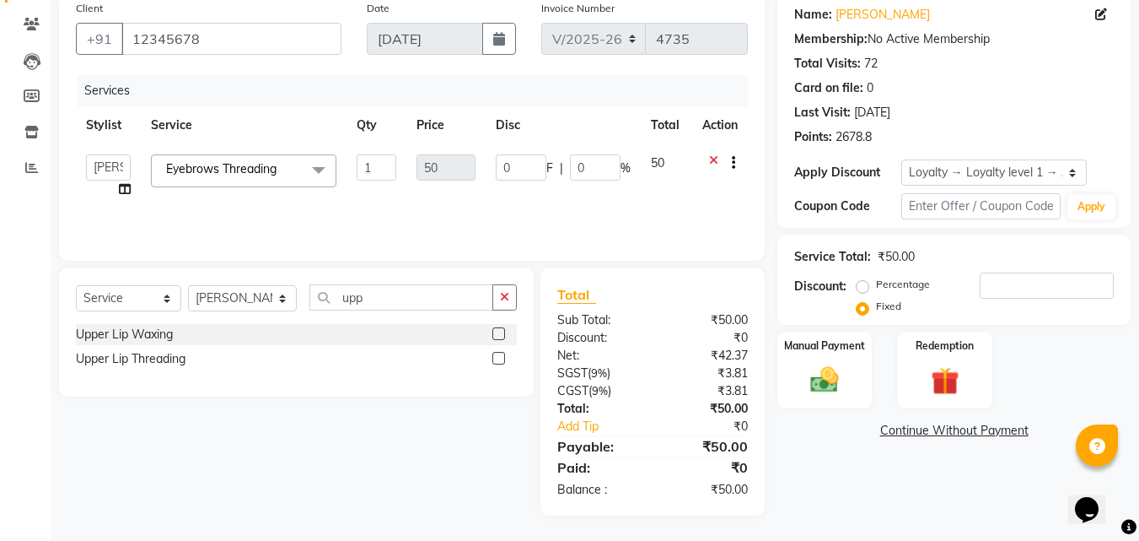
scroll to position [134, 0]
click at [855, 391] on div "Manual Payment" at bounding box center [825, 370] width 99 height 80
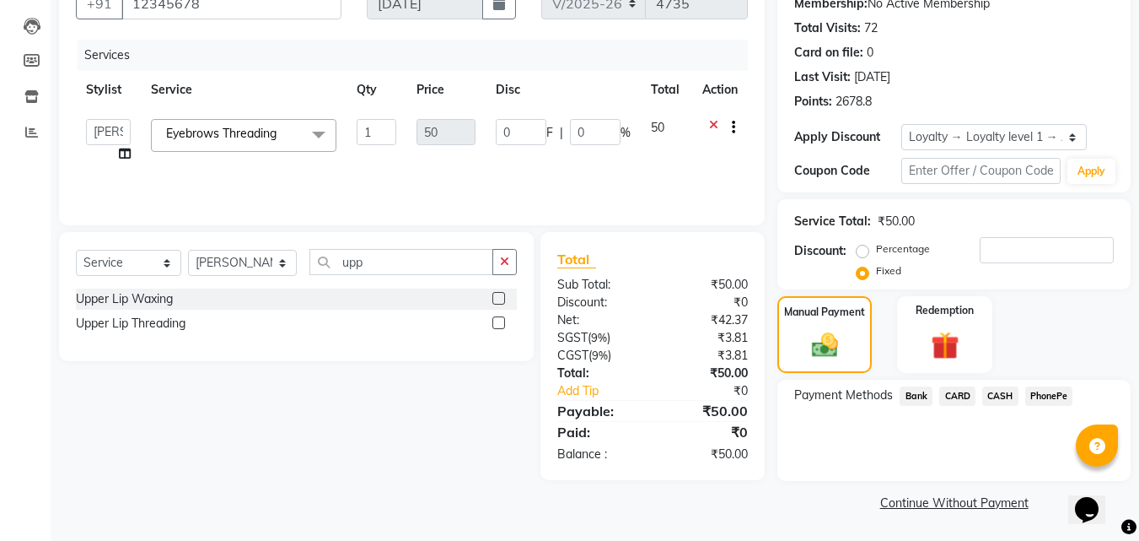
click at [712, 122] on icon at bounding box center [713, 129] width 9 height 21
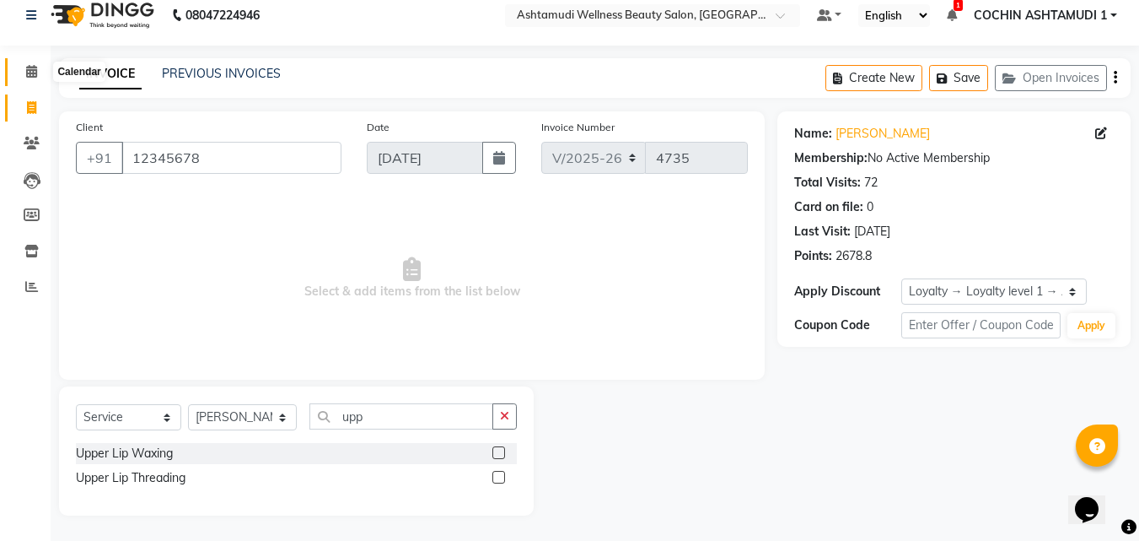
click at [36, 72] on icon at bounding box center [31, 71] width 11 height 13
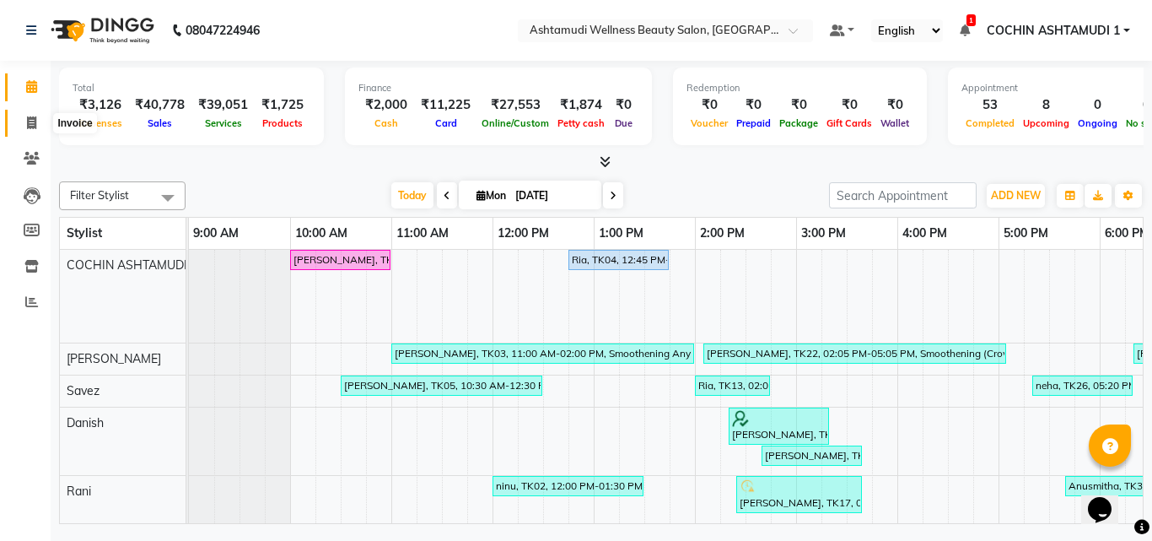
click at [33, 122] on icon at bounding box center [31, 122] width 9 height 13
select select "service"
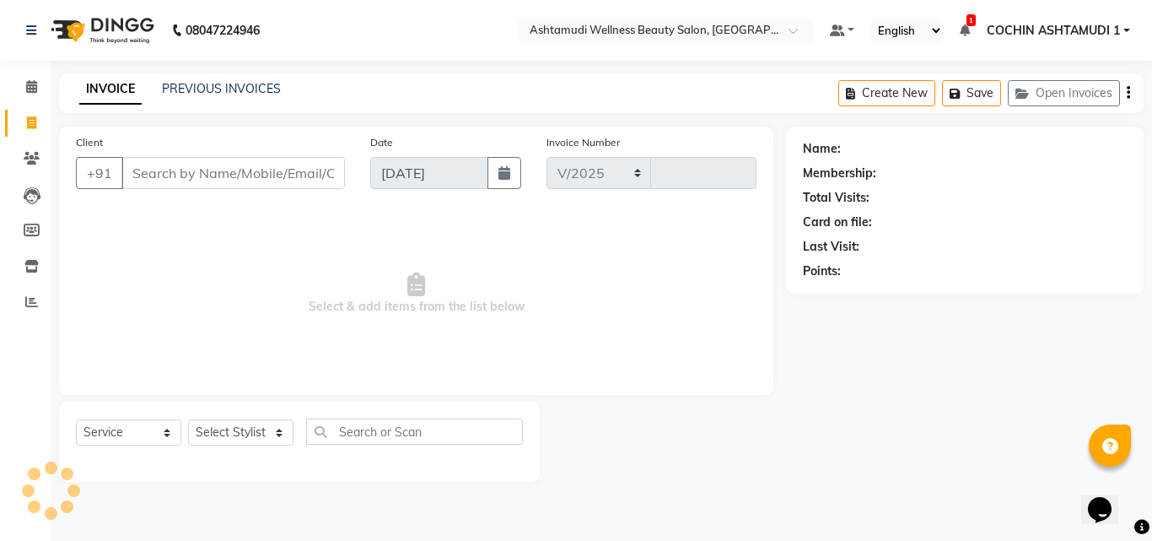
select select "4632"
type input "4735"
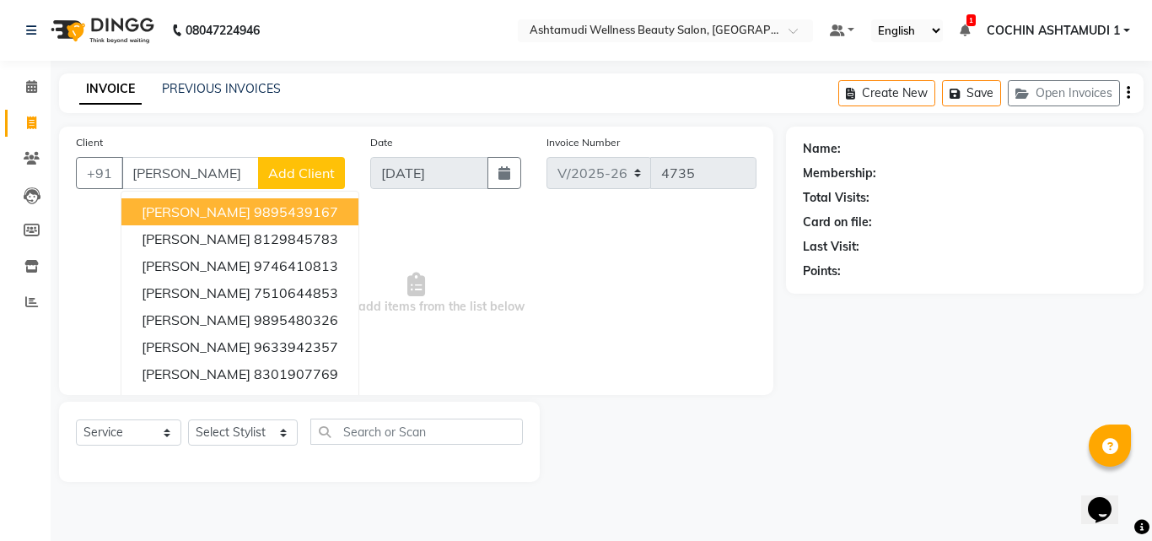
click at [254, 216] on ngb-highlight "9895439167" at bounding box center [296, 211] width 84 height 17
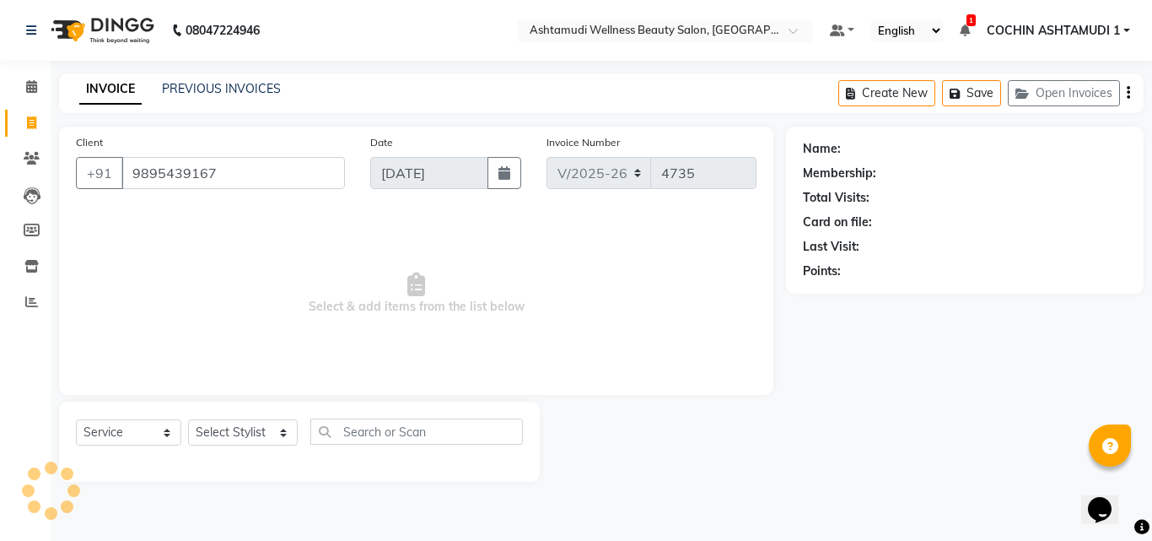
type input "9895439167"
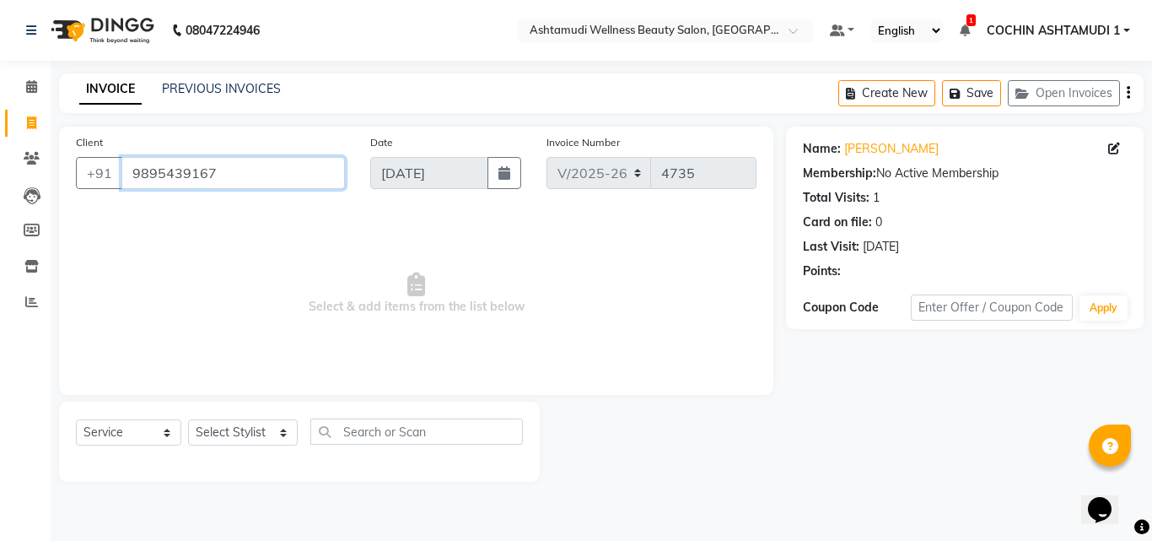
click at [272, 173] on input "9895439167" at bounding box center [233, 173] width 224 height 32
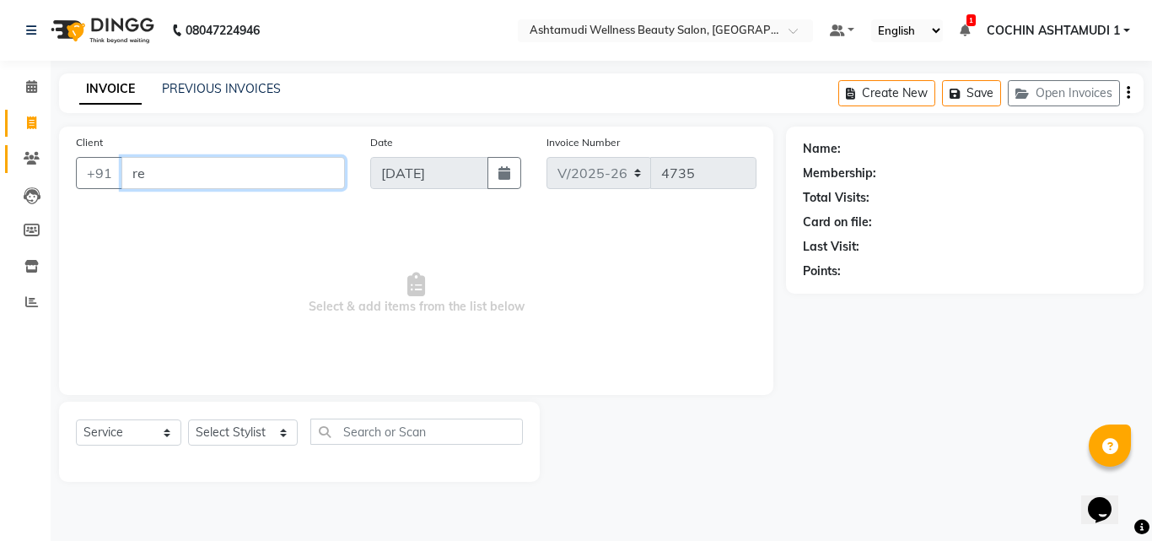
type input "r"
click at [23, 154] on span at bounding box center [32, 158] width 30 height 19
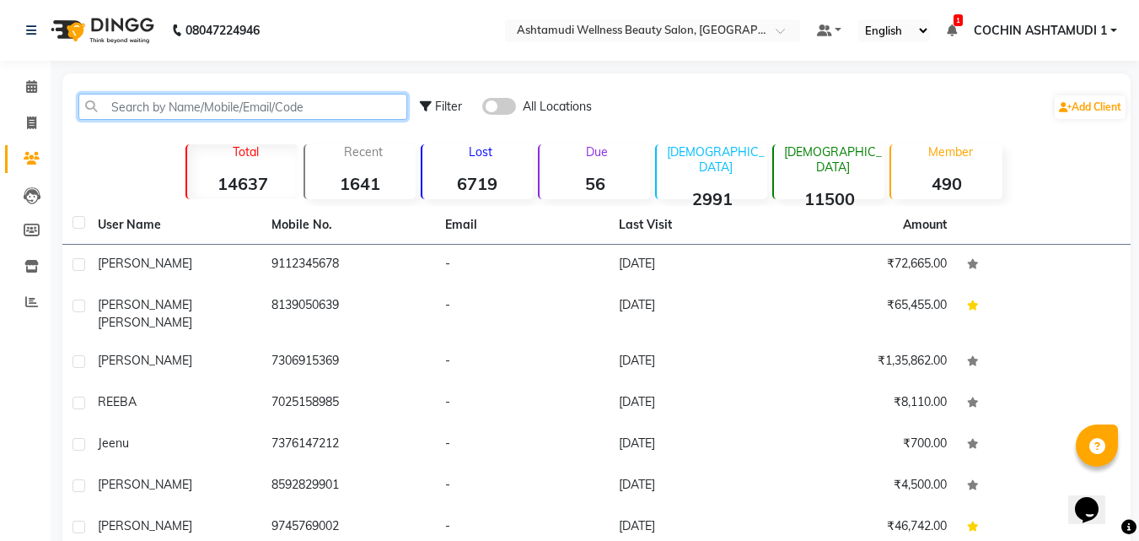
click at [202, 98] on input "text" at bounding box center [242, 107] width 329 height 26
type input "t"
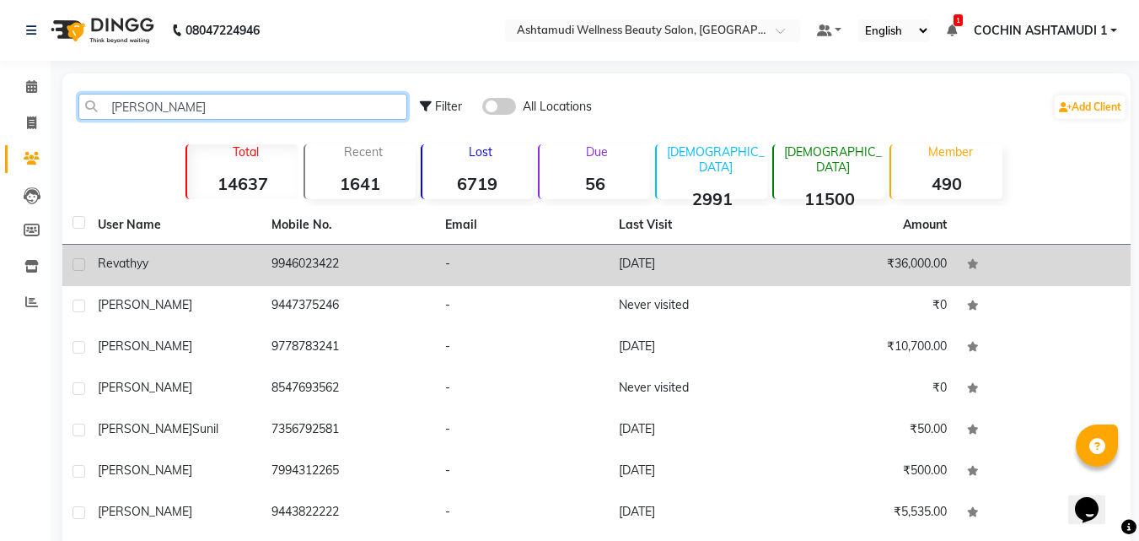
type input "revathy"
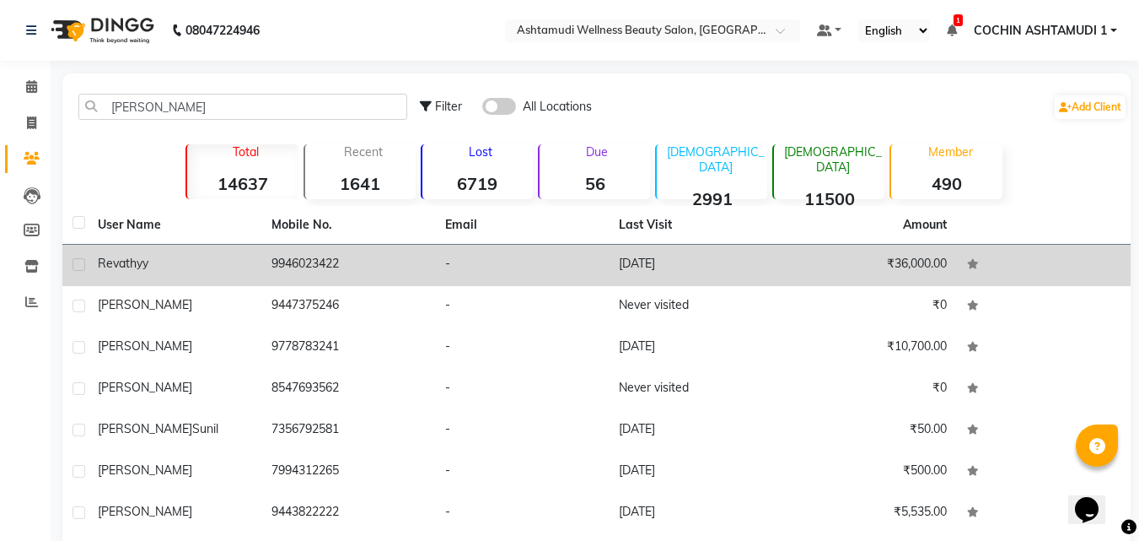
drag, startPoint x: 277, startPoint y: 260, endPoint x: 348, endPoint y: 264, distance: 71.8
click at [348, 264] on td "9946023422" at bounding box center [348, 265] width 174 height 41
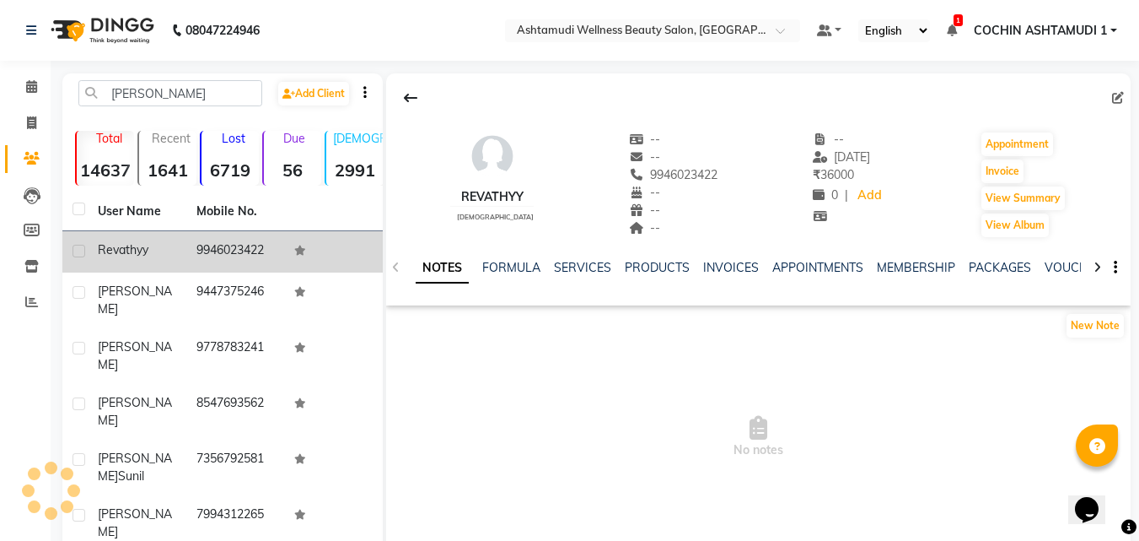
click at [348, 264] on td at bounding box center [333, 251] width 99 height 41
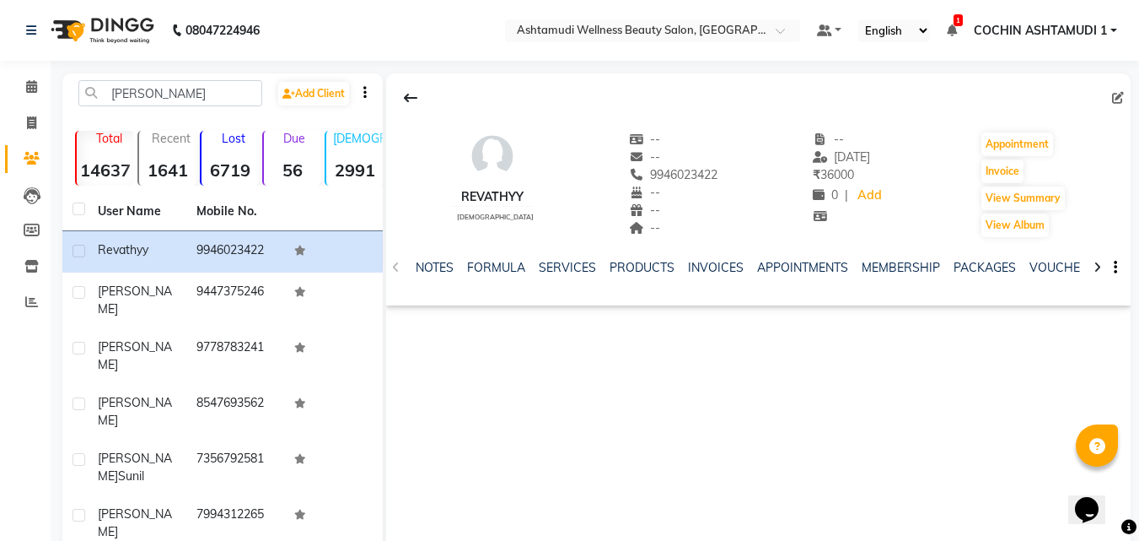
drag, startPoint x: 634, startPoint y: 176, endPoint x: 721, endPoint y: 169, distance: 87.2
click at [721, 169] on div "revathyy female -- -- 9946023422 -- -- -- -- 31-08-2025 ₹ 36000 0 | Add Appoint…" at bounding box center [758, 176] width 745 height 125
copy span "9946023422"
click at [29, 93] on span at bounding box center [32, 87] width 30 height 19
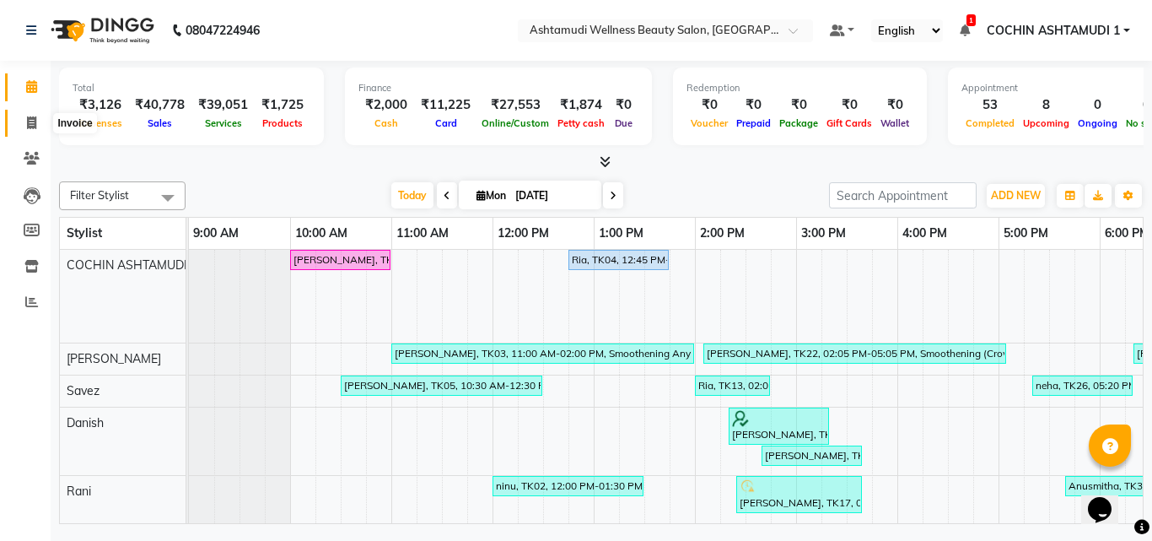
click at [25, 123] on span at bounding box center [32, 123] width 30 height 19
select select "4632"
select select "service"
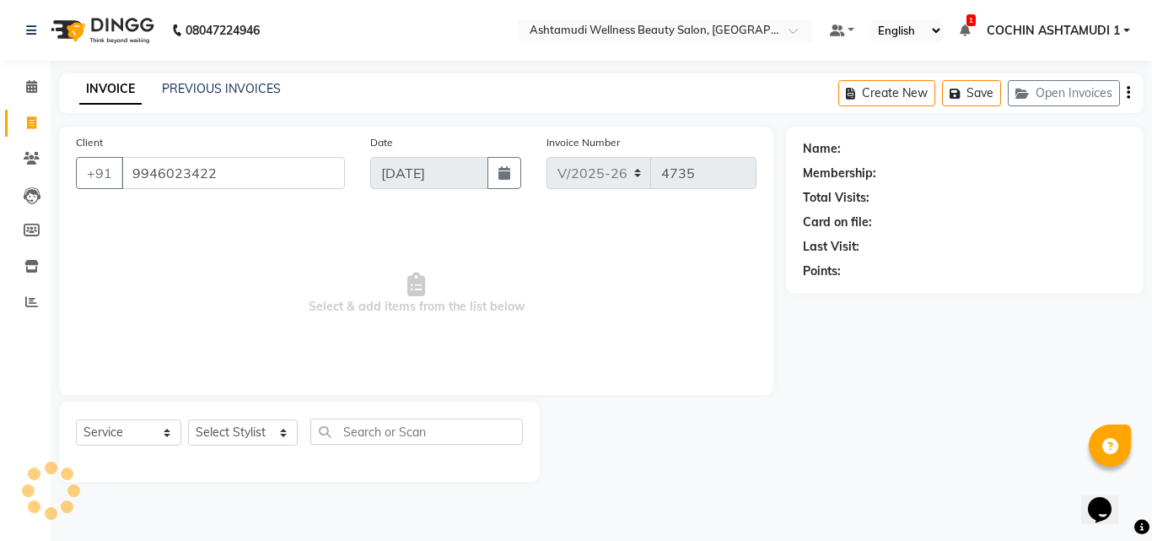
type input "9946023422"
select select "1: Object"
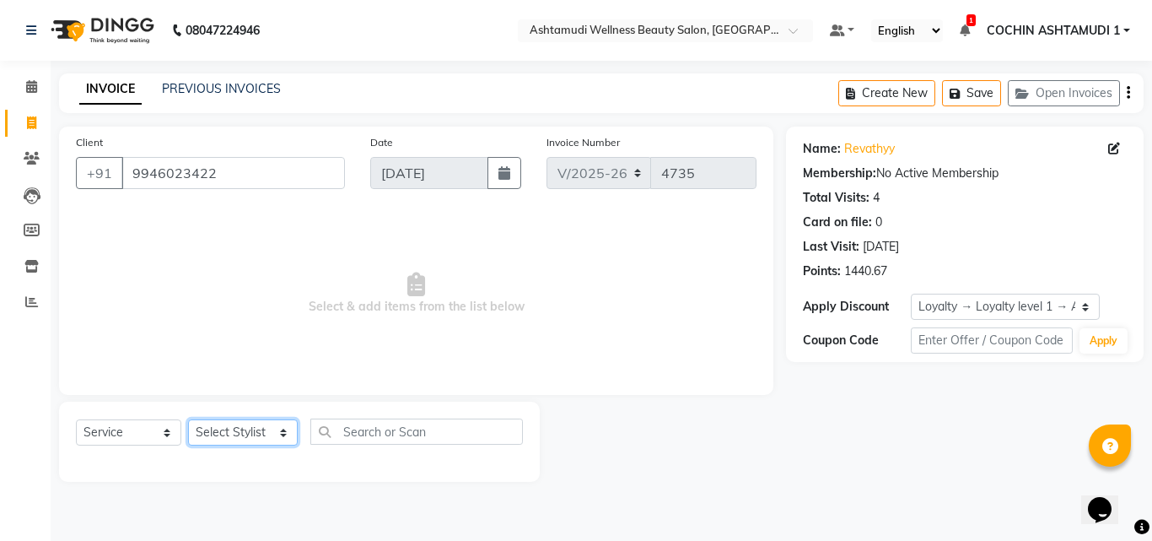
click at [236, 423] on select "Select Stylist Aiswarya B Ankith(URAJ) BINU MANGAR COCHIN ASHTAMUDI Danish Diks…" at bounding box center [243, 432] width 110 height 26
select select "27313"
click at [188, 419] on select "Select Stylist Aiswarya B Ankith(URAJ) BINU MANGAR COCHIN ASHTAMUDI Danish Diks…" at bounding box center [243, 432] width 110 height 26
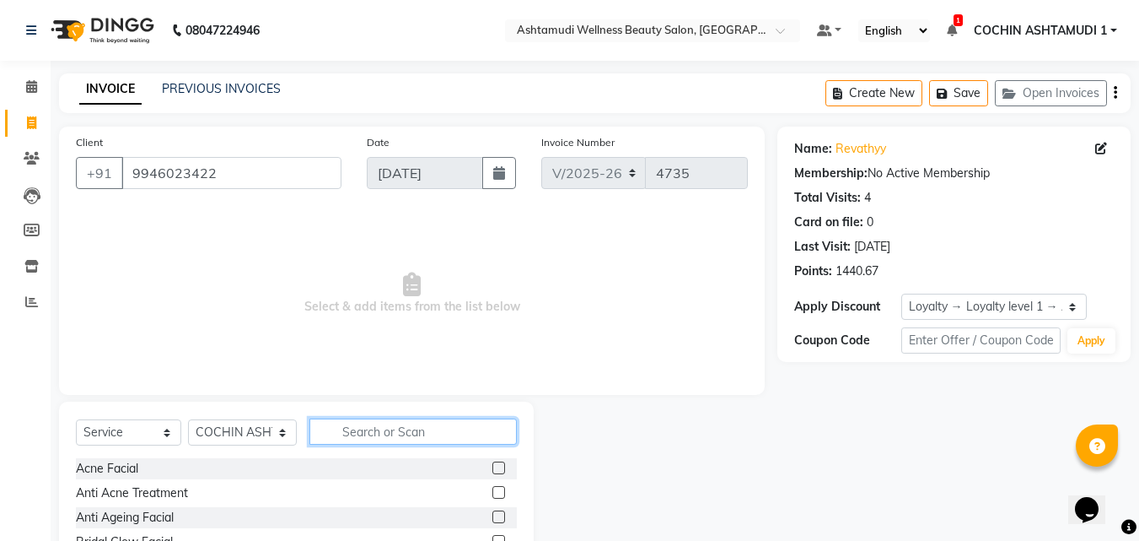
click at [359, 428] on input "text" at bounding box center [414, 431] width 208 height 26
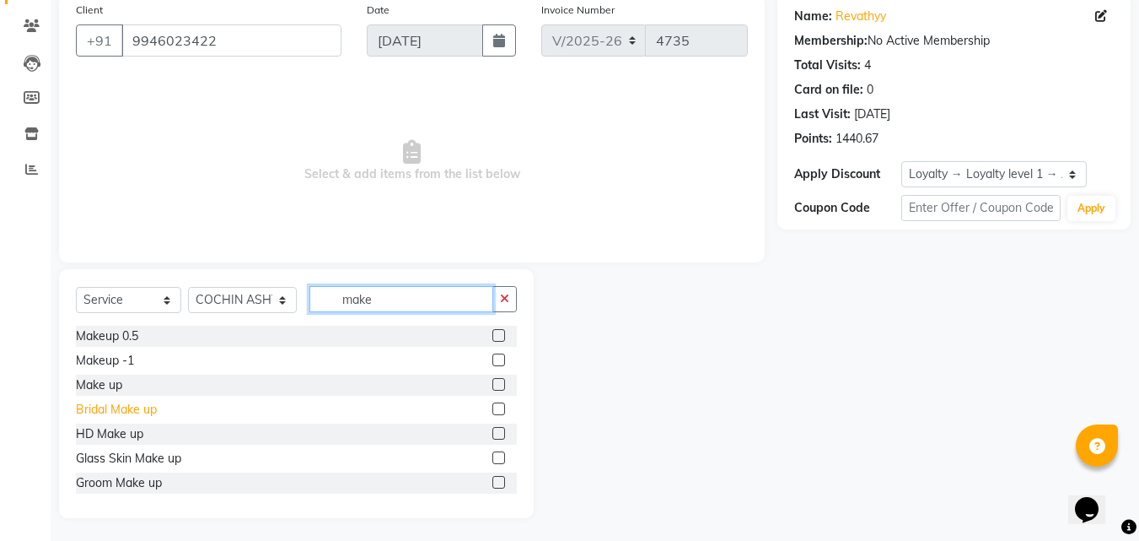
scroll to position [135, 0]
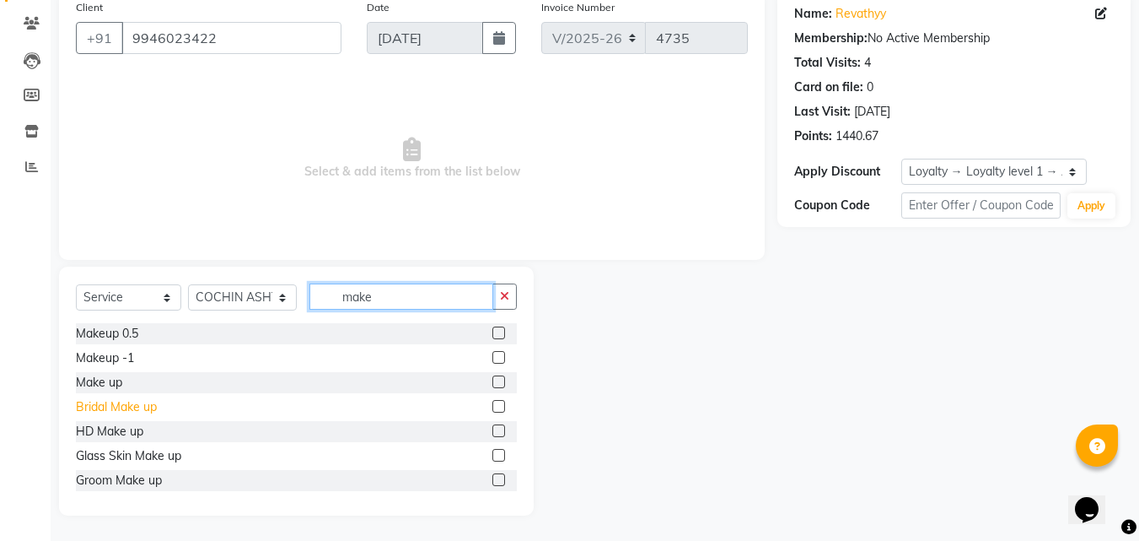
type input "make"
click at [122, 410] on div "Bridal Make up" at bounding box center [116, 407] width 81 height 18
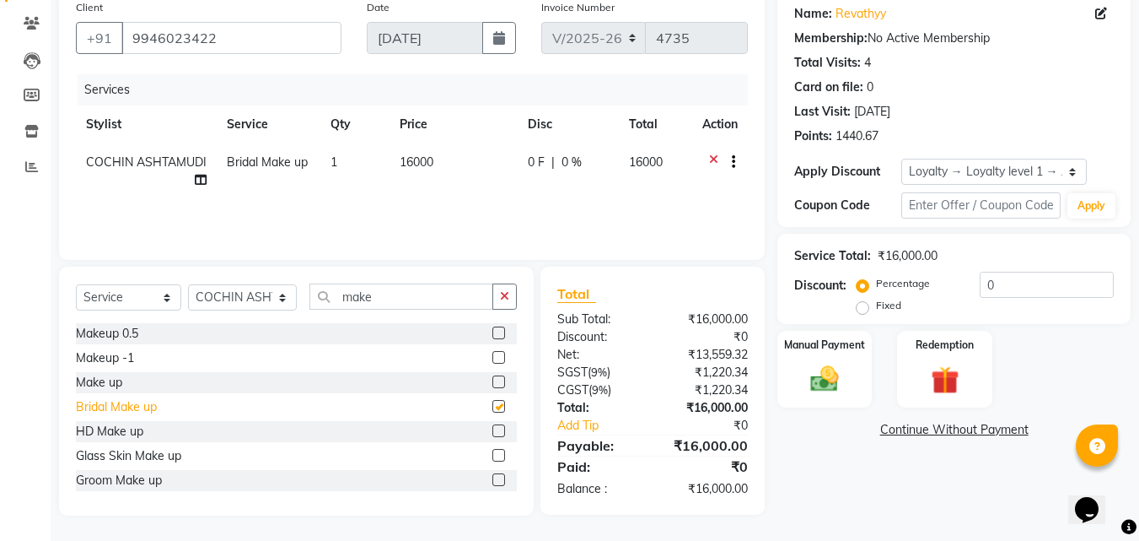
checkbox input "false"
click at [714, 161] on icon at bounding box center [713, 164] width 9 height 21
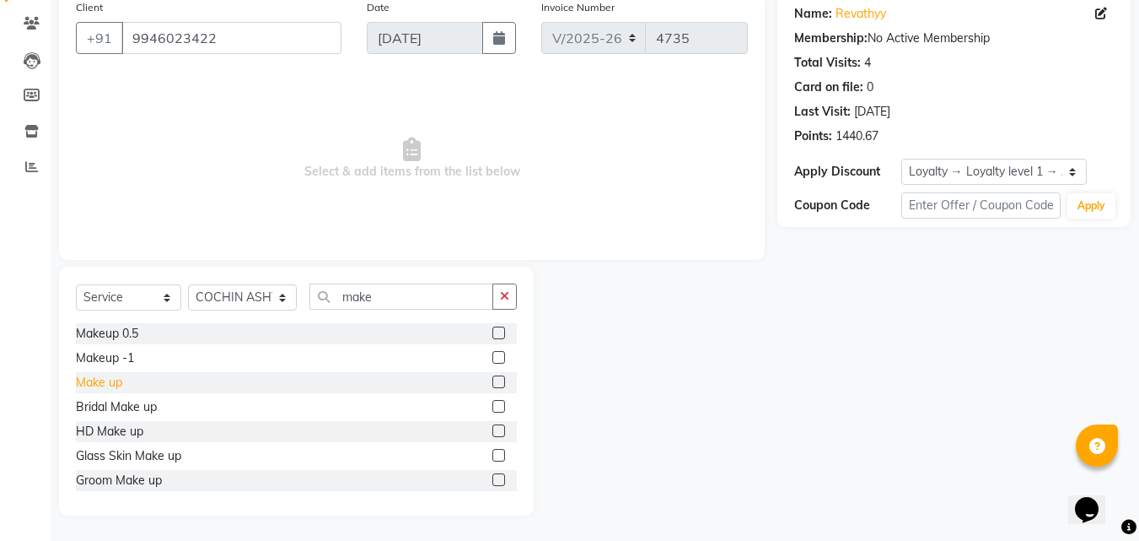
click at [107, 389] on div "Make up" at bounding box center [99, 383] width 46 height 18
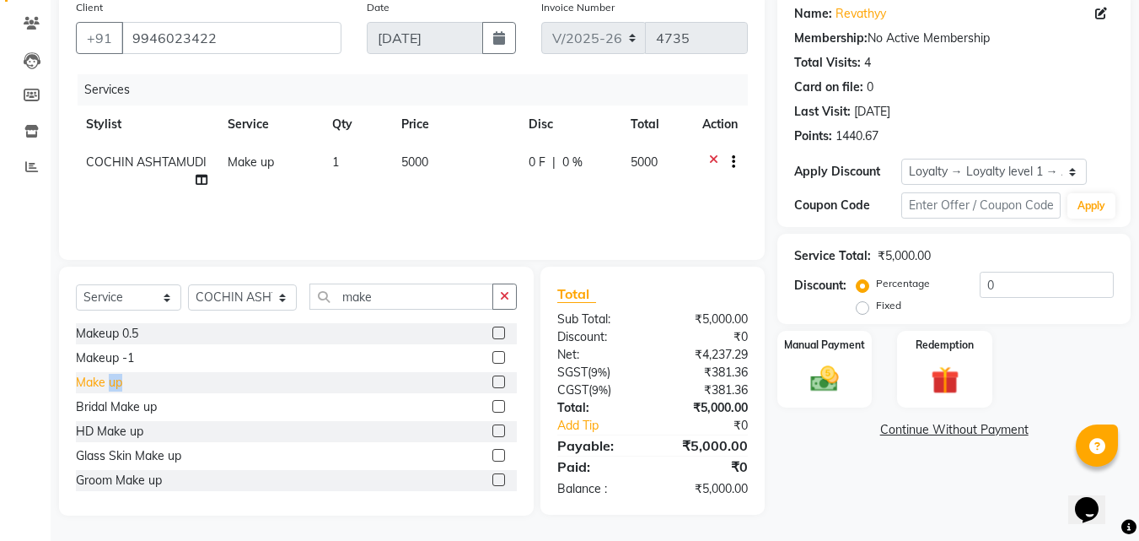
click at [107, 389] on div "Make up" at bounding box center [99, 383] width 46 height 18
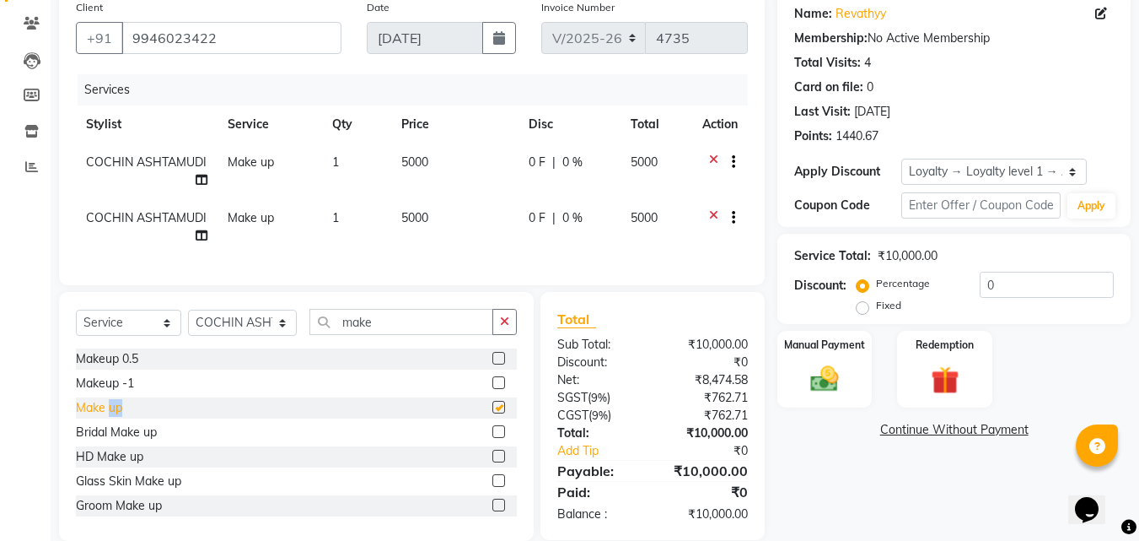
checkbox input "false"
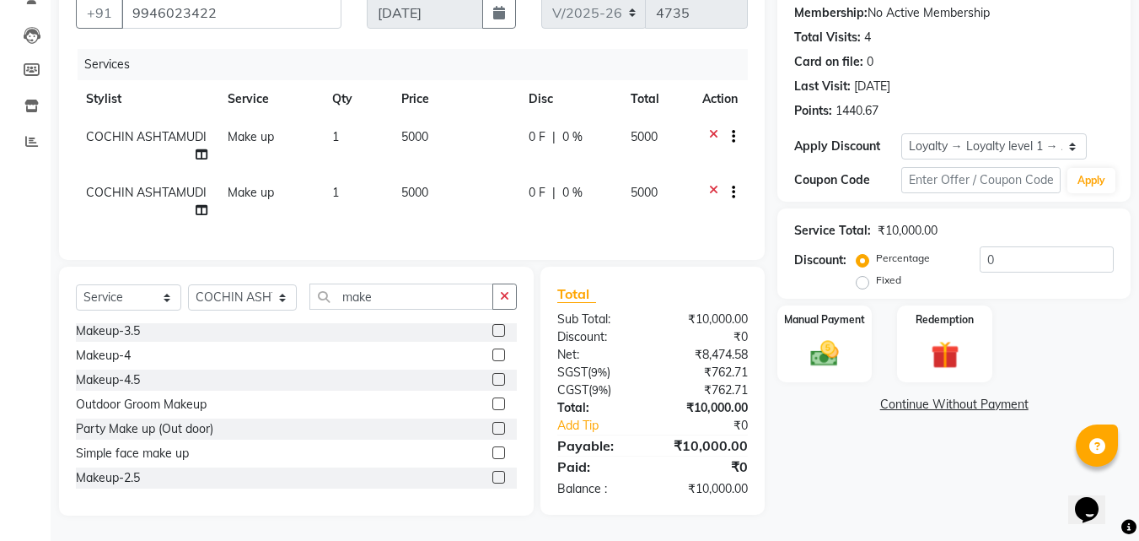
scroll to position [163, 0]
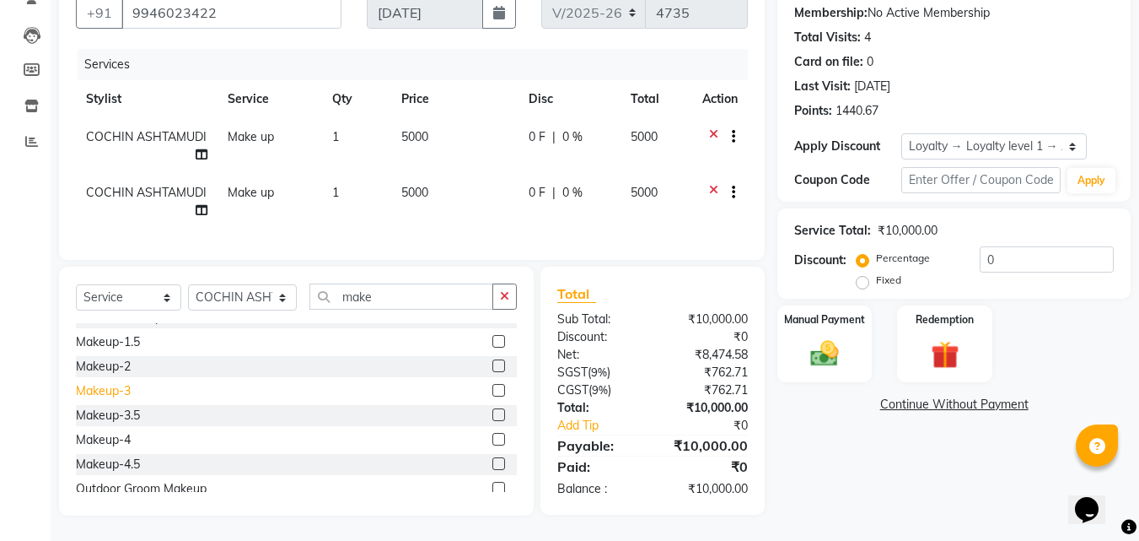
click at [116, 391] on div "Makeup-3" at bounding box center [103, 391] width 55 height 18
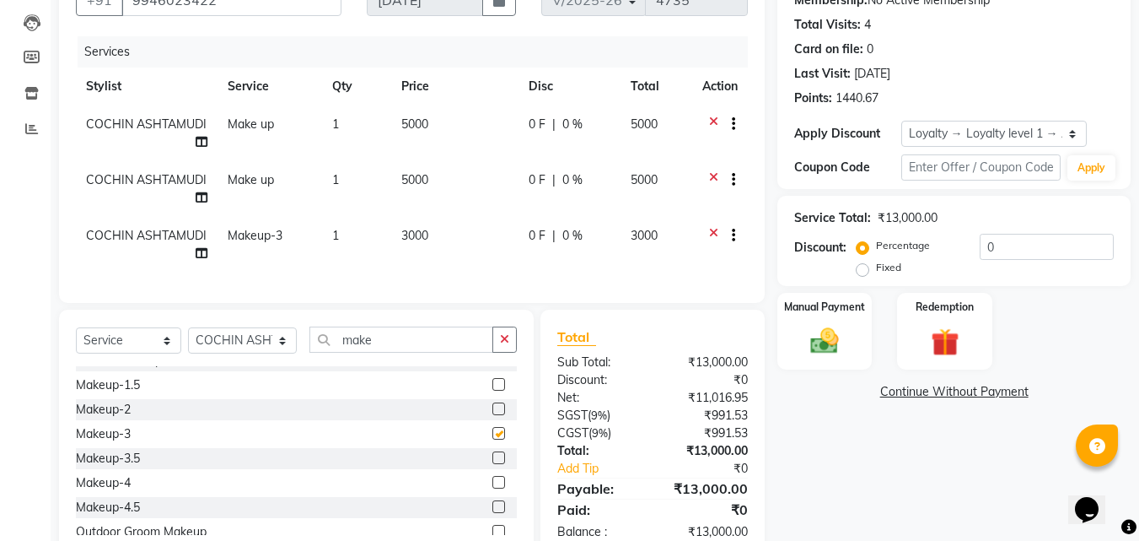
checkbox input "false"
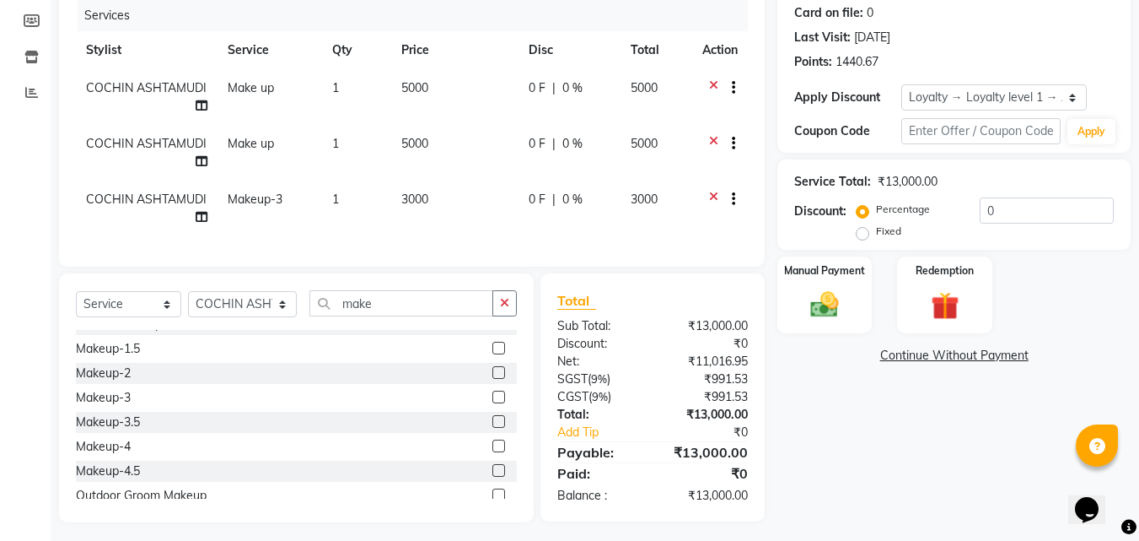
scroll to position [229, 0]
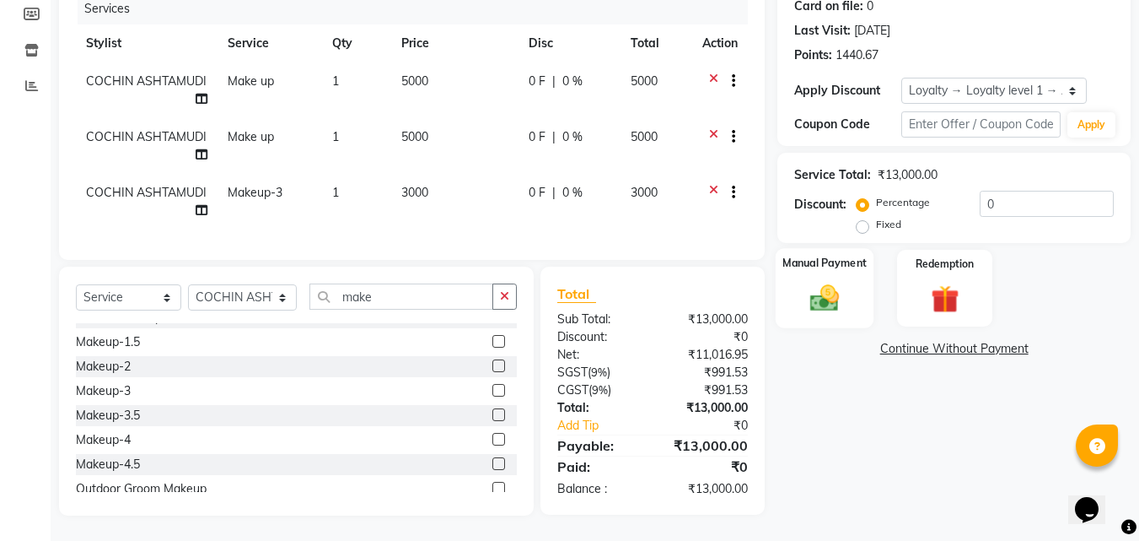
click at [814, 291] on img at bounding box center [824, 298] width 47 height 34
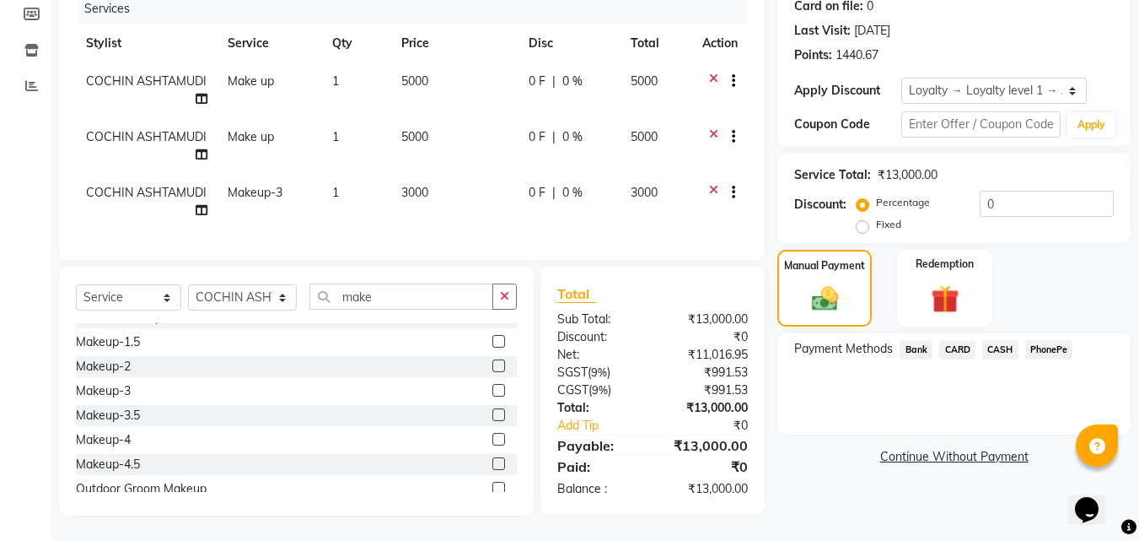
click at [953, 340] on span "CARD" at bounding box center [958, 349] width 36 height 19
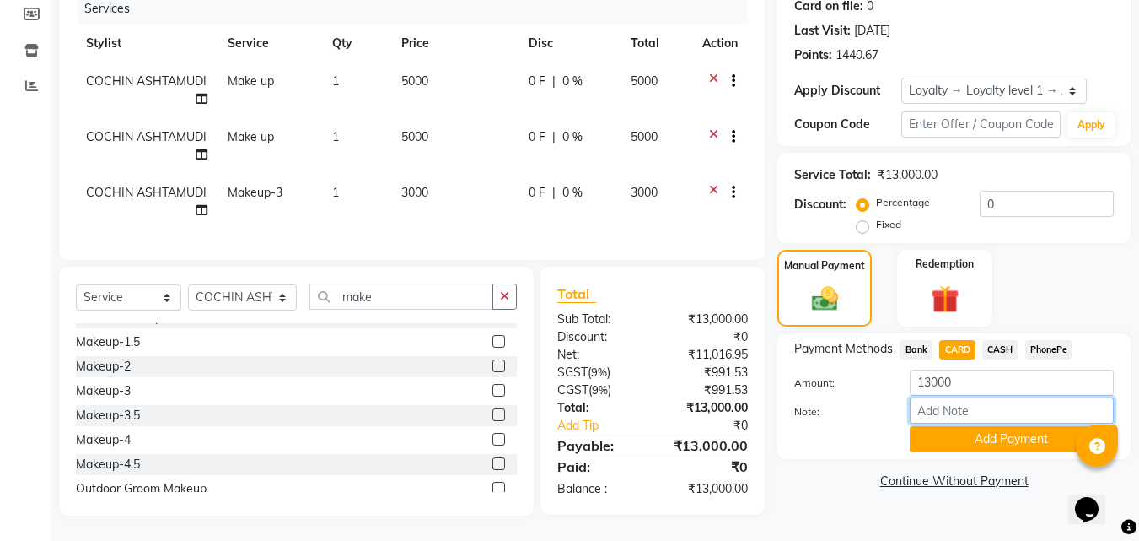
click at [923, 397] on input "Note:" at bounding box center [1012, 410] width 204 height 26
type input "Aiswarya"
click at [966, 434] on button "Add Payment" at bounding box center [1012, 439] width 204 height 26
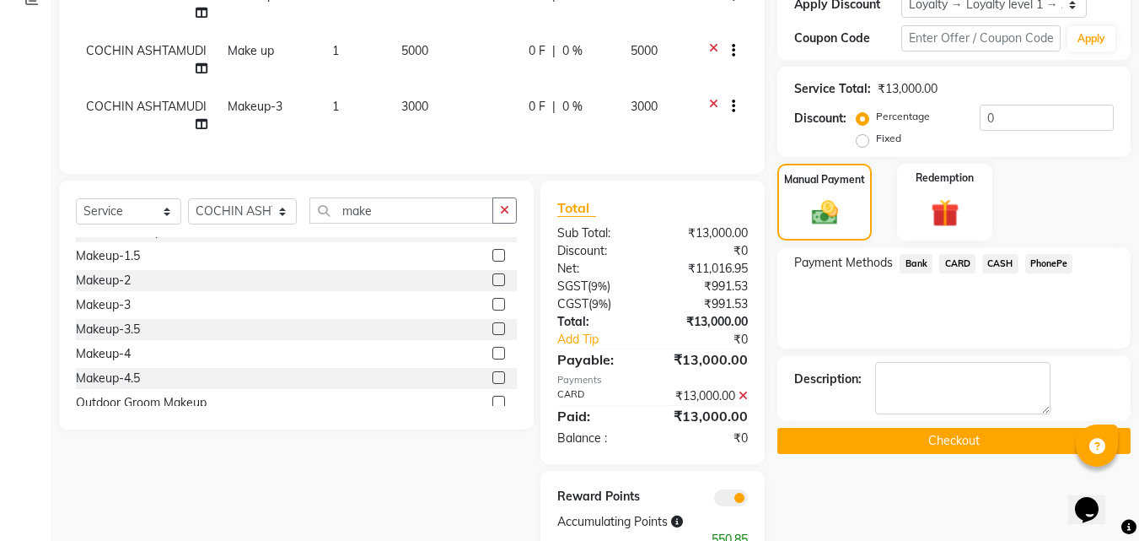
scroll to position [364, 0]
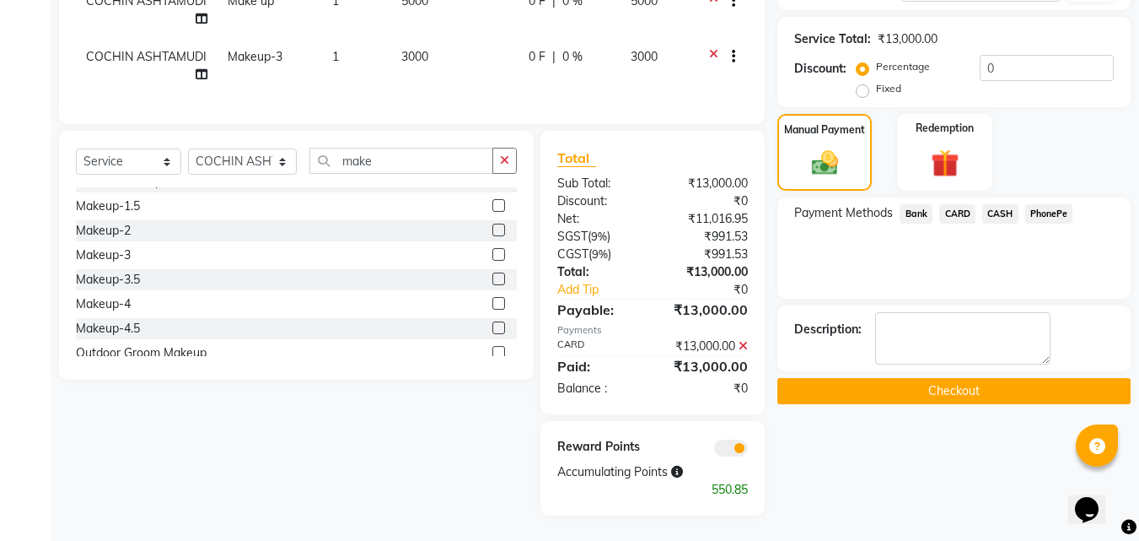
click at [962, 385] on button "Checkout" at bounding box center [954, 391] width 353 height 26
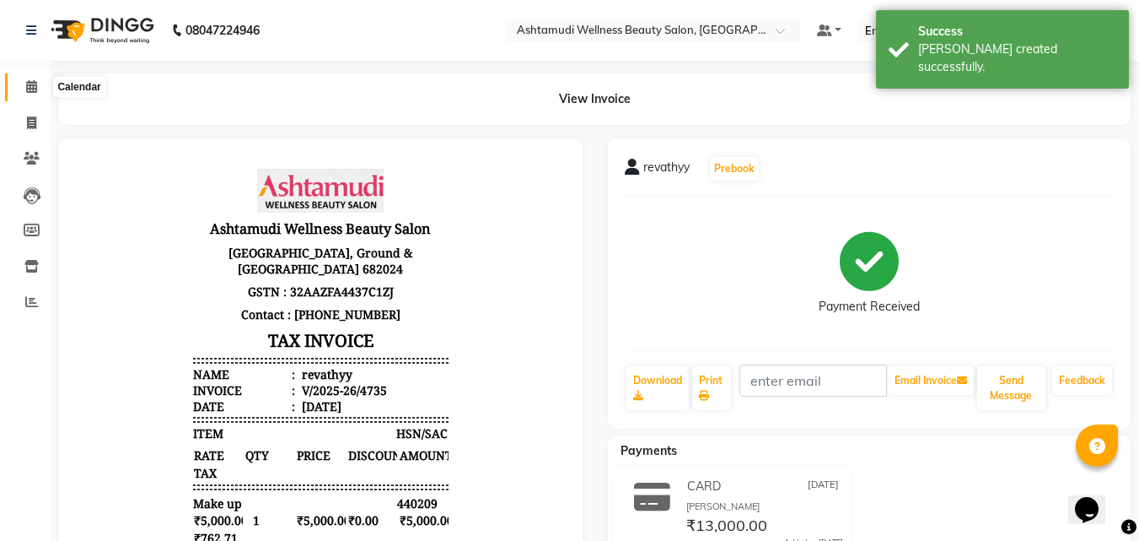
click at [29, 83] on icon at bounding box center [31, 86] width 11 height 13
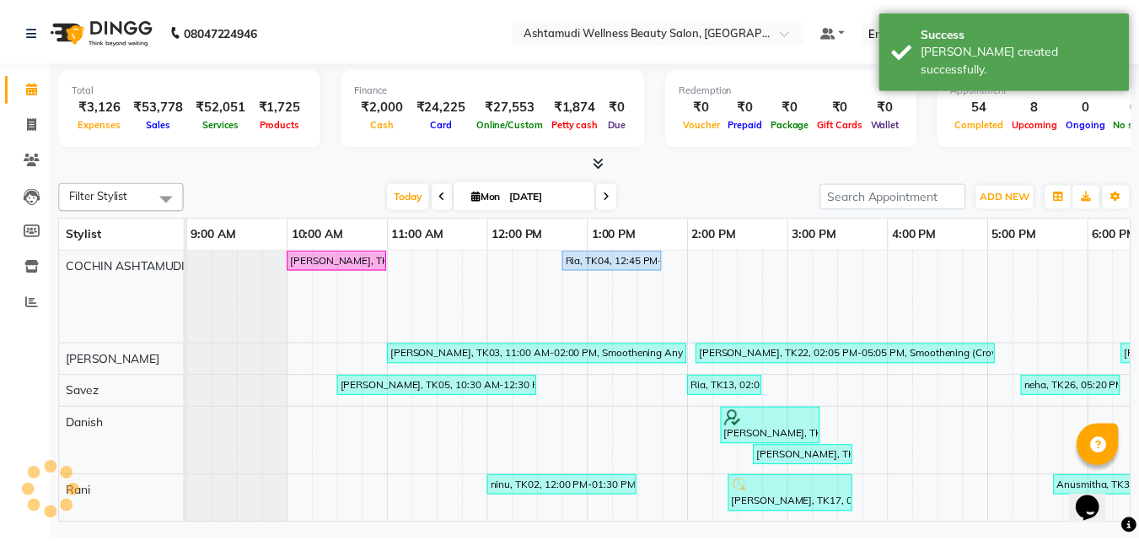
scroll to position [0, 264]
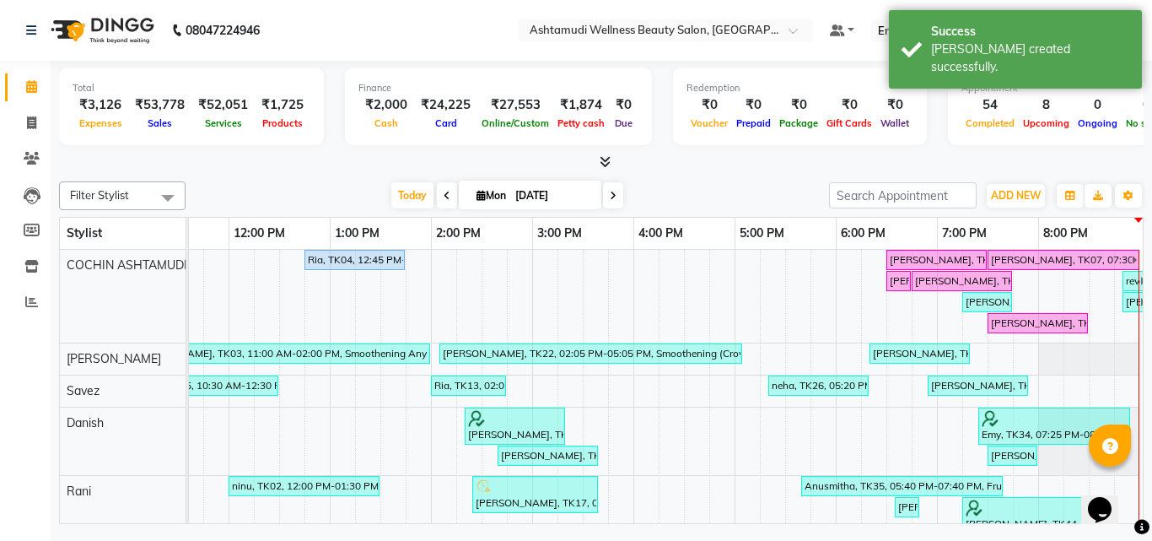
click at [605, 159] on icon at bounding box center [605, 161] width 11 height 13
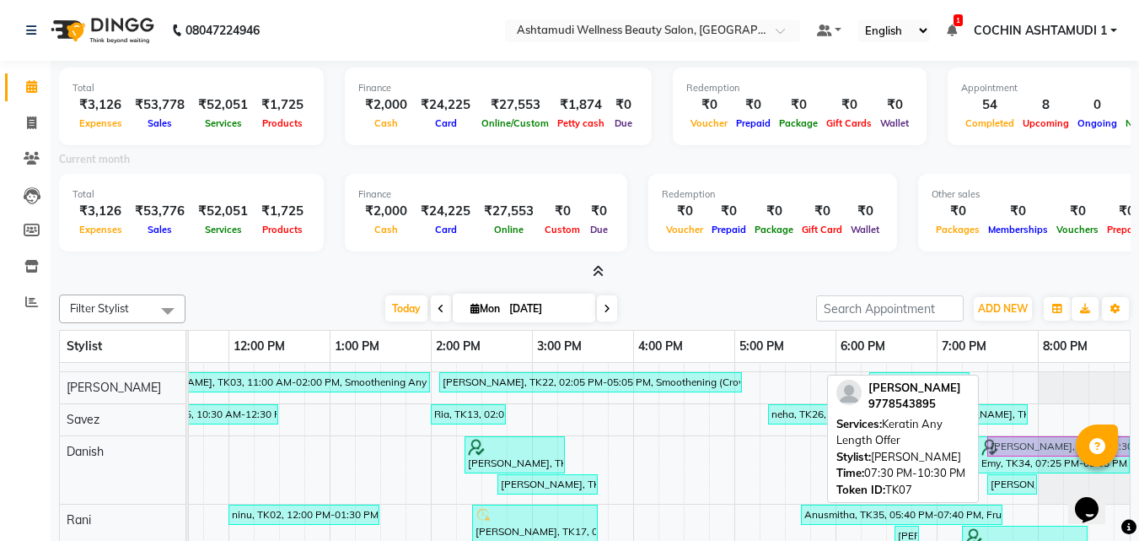
scroll to position [0, 0]
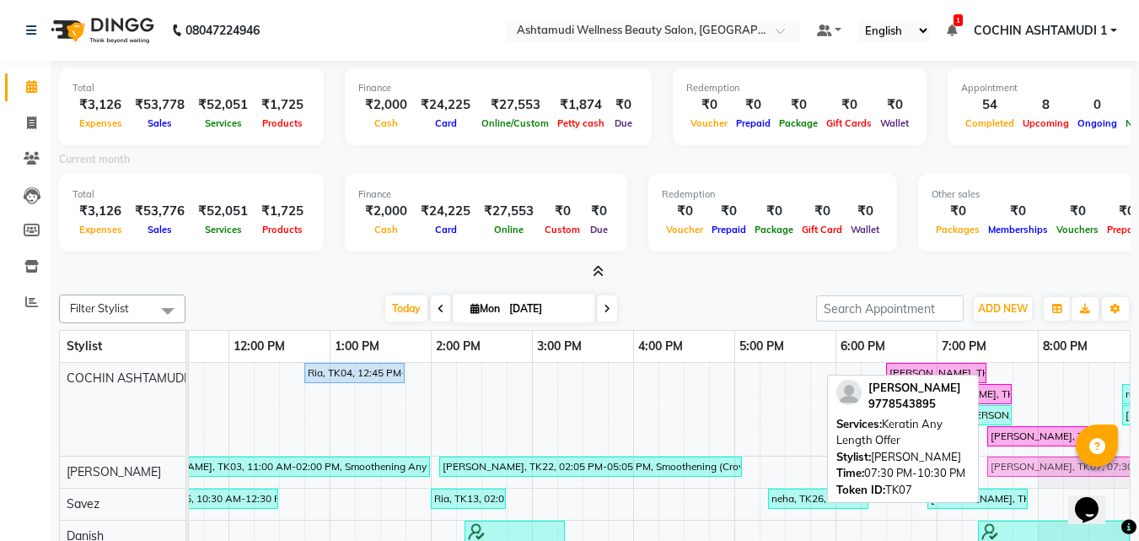
drag, startPoint x: 1015, startPoint y: 375, endPoint x: 1015, endPoint y: 490, distance: 114.7
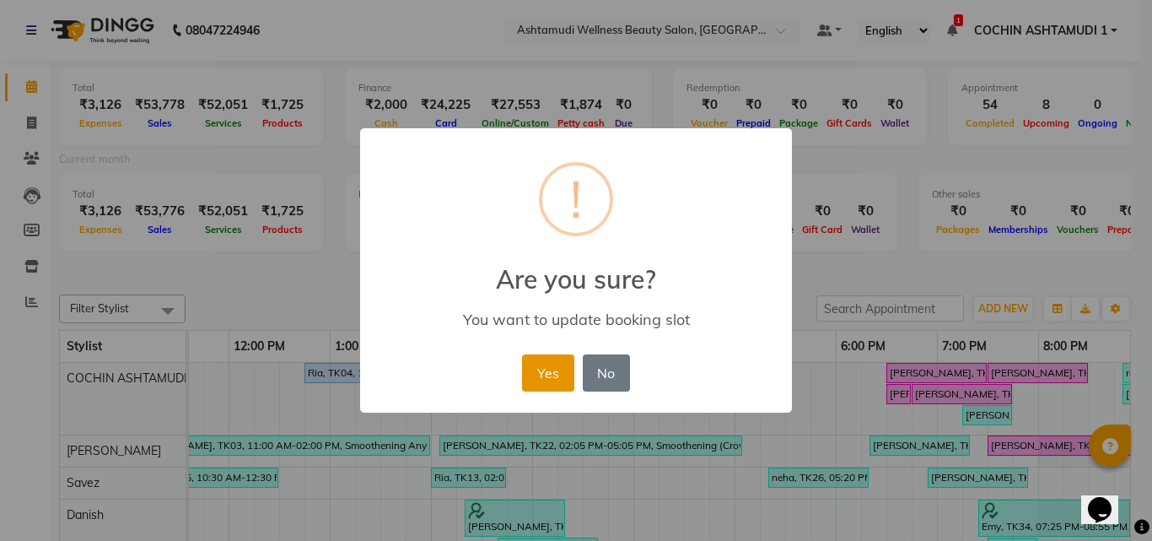
click at [548, 365] on button "Yes" at bounding box center [547, 372] width 51 height 37
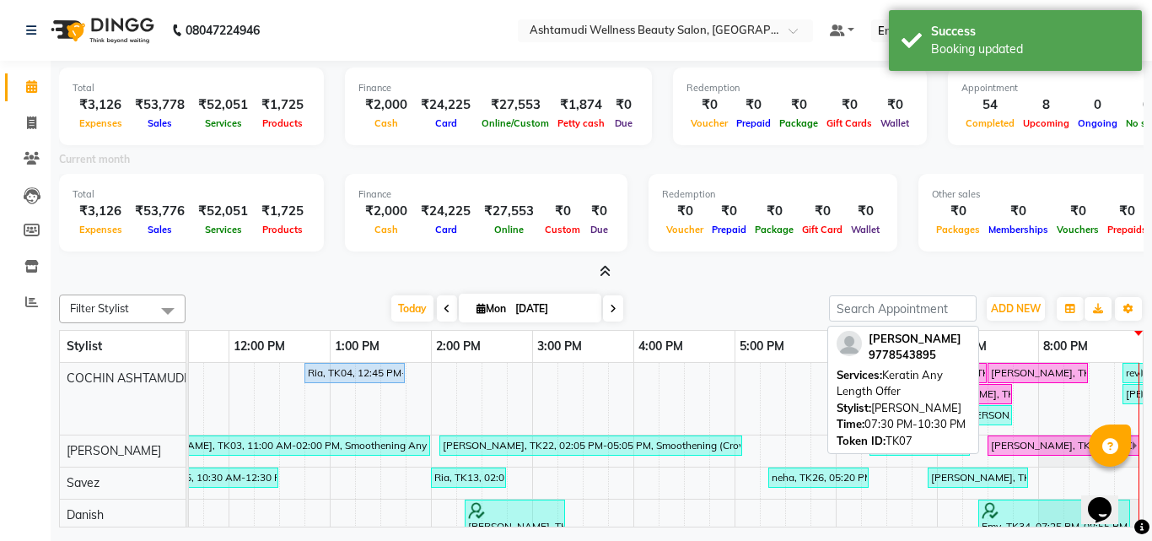
click at [1008, 444] on div "chinchu, TK07, 07:30 PM-10:30 PM, Keratin Any Length Offer" at bounding box center [1060, 445] width 143 height 15
select select "6"
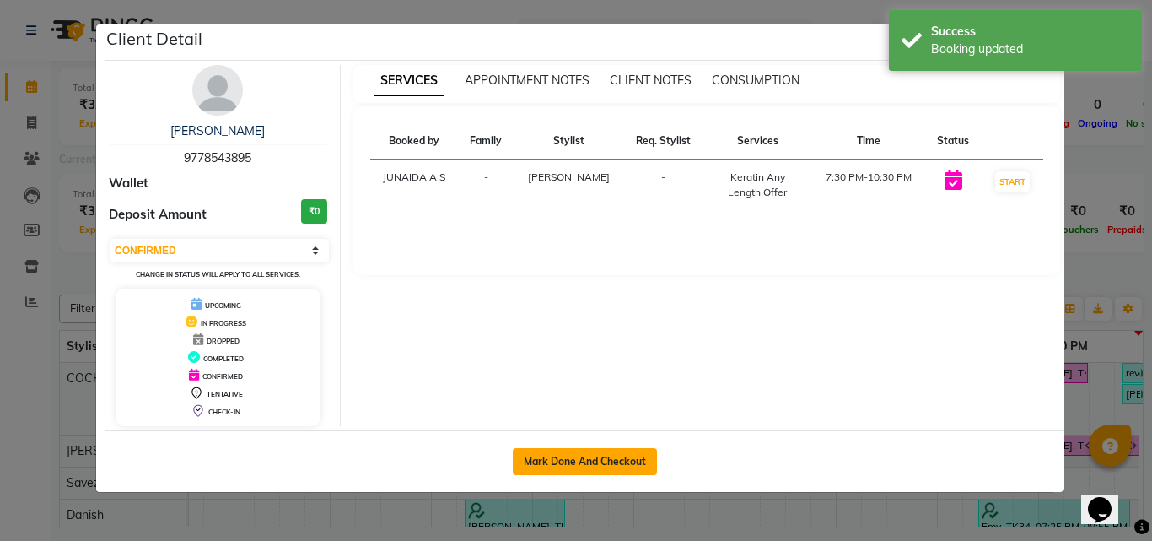
click at [617, 462] on button "Mark Done And Checkout" at bounding box center [585, 461] width 144 height 27
select select "4632"
select select "service"
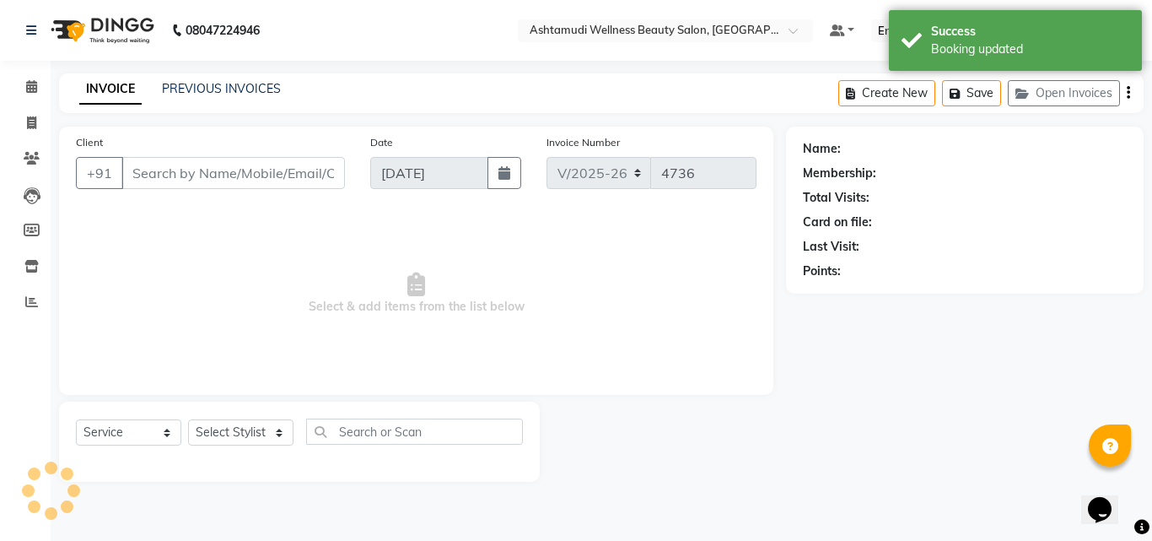
select select "3"
type input "9778543895"
select select "49932"
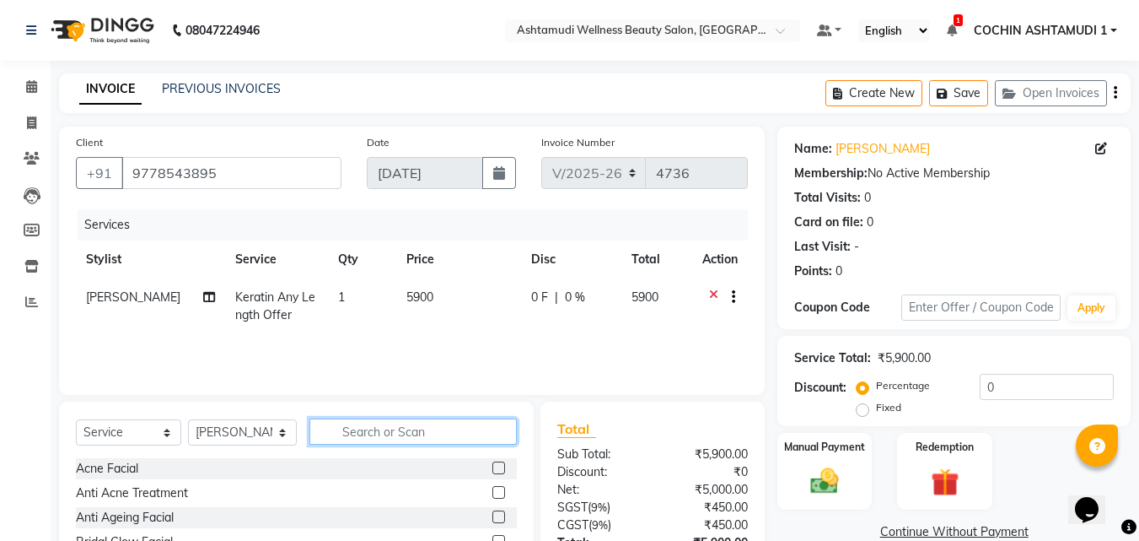
click at [338, 426] on input "text" at bounding box center [414, 431] width 208 height 26
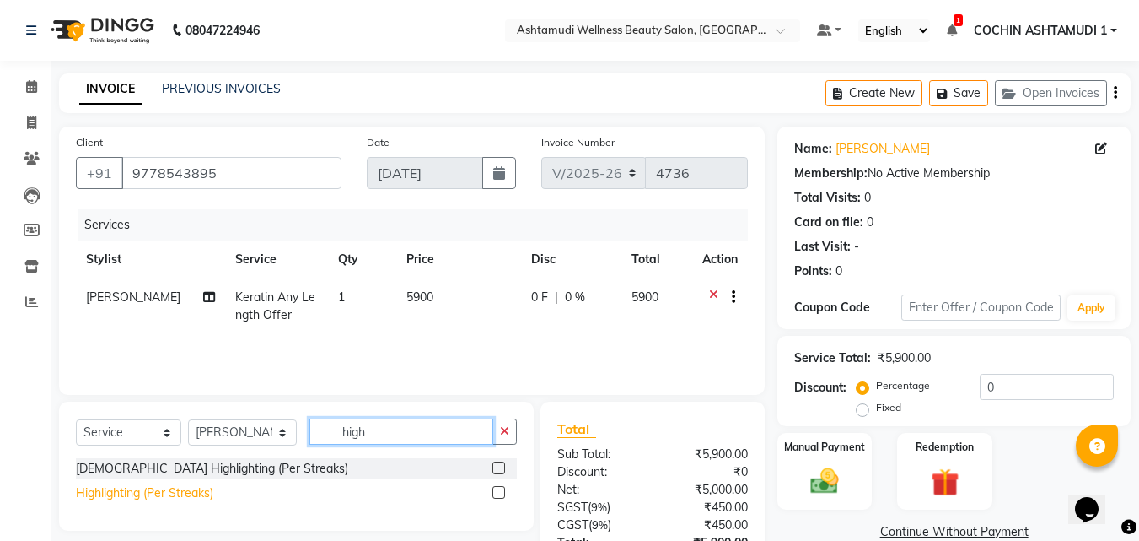
type input "high"
click at [141, 495] on div "Highlighting (Per Streaks)" at bounding box center [144, 493] width 137 height 18
checkbox input "false"
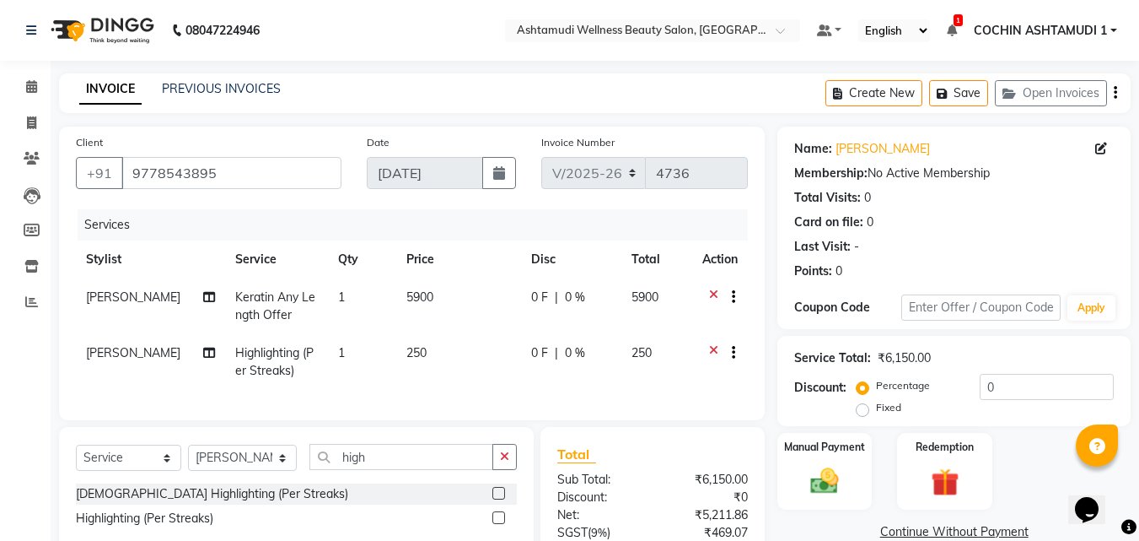
click at [351, 355] on td "1" at bounding box center [362, 362] width 68 height 56
select select "49932"
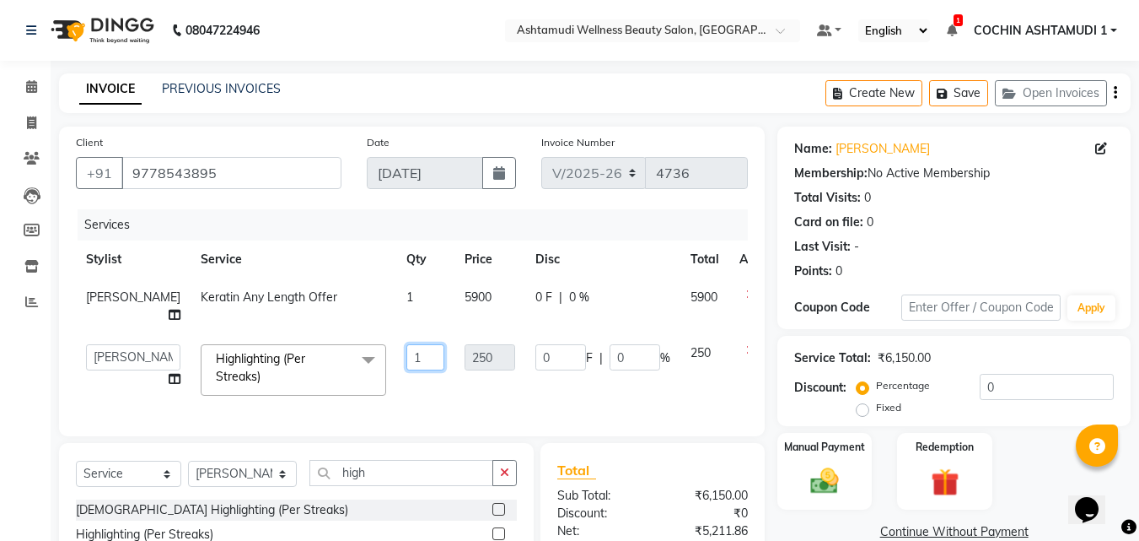
click at [407, 351] on input "1" at bounding box center [426, 357] width 38 height 26
type input "12"
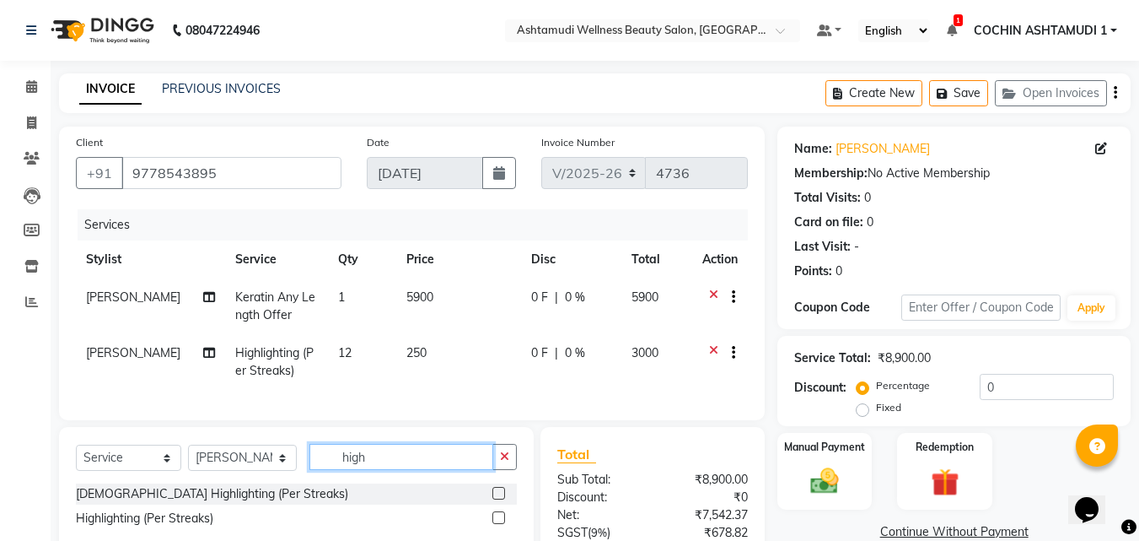
click at [387, 496] on div "Select Service Product Membership Package Voucher Prepaid Gift Card Select Styl…" at bounding box center [296, 491] width 475 height 129
click at [387, 496] on div "Gents Highlighting (Per Streaks)" at bounding box center [296, 493] width 441 height 21
click at [391, 462] on input "high" at bounding box center [402, 457] width 185 height 26
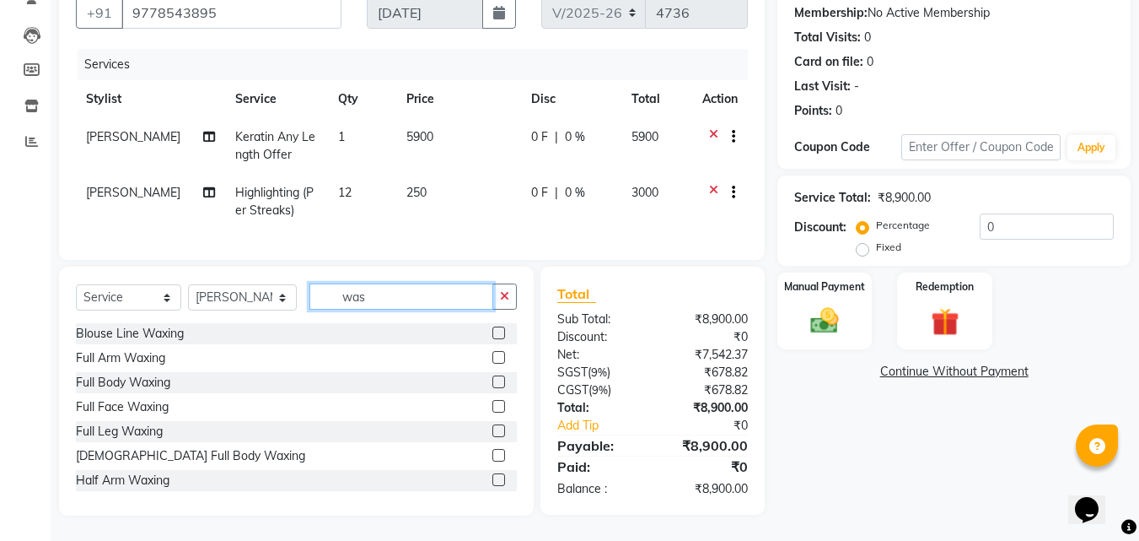
scroll to position [172, 0]
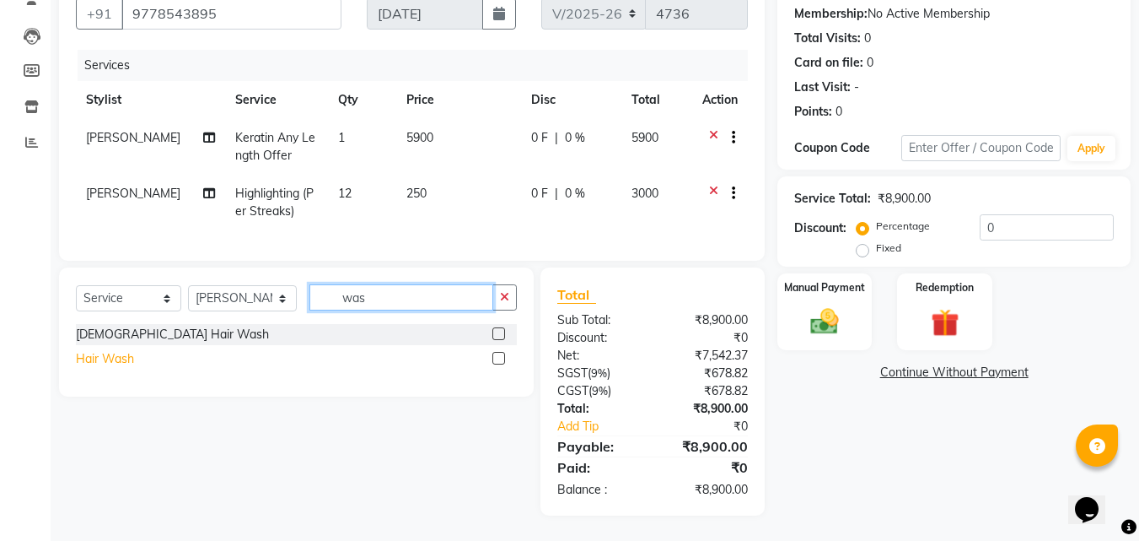
type input "was"
click at [105, 358] on div "Hair Wash" at bounding box center [105, 359] width 58 height 18
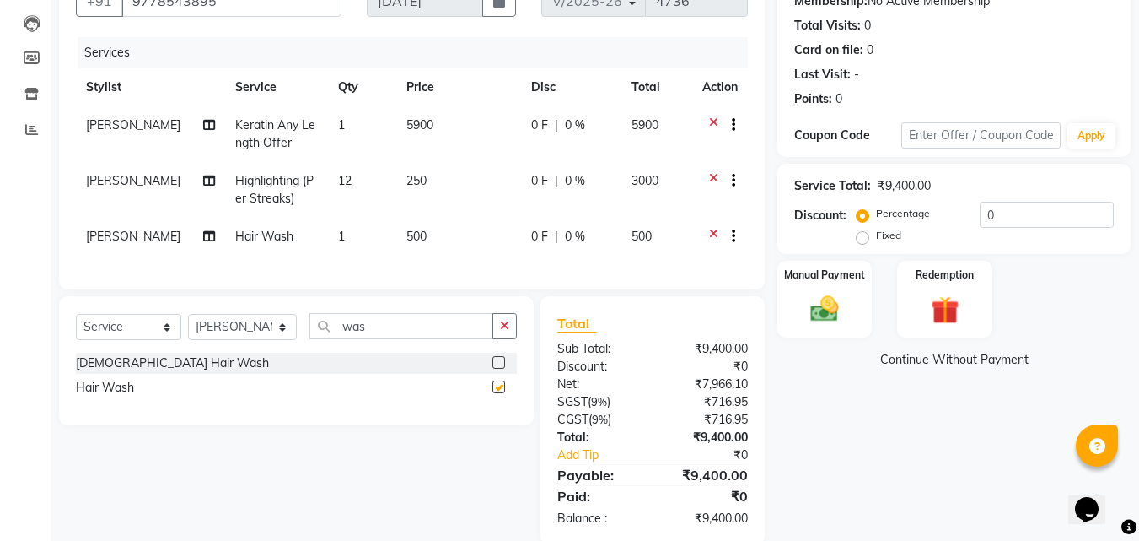
checkbox input "false"
click at [715, 235] on icon at bounding box center [713, 238] width 9 height 21
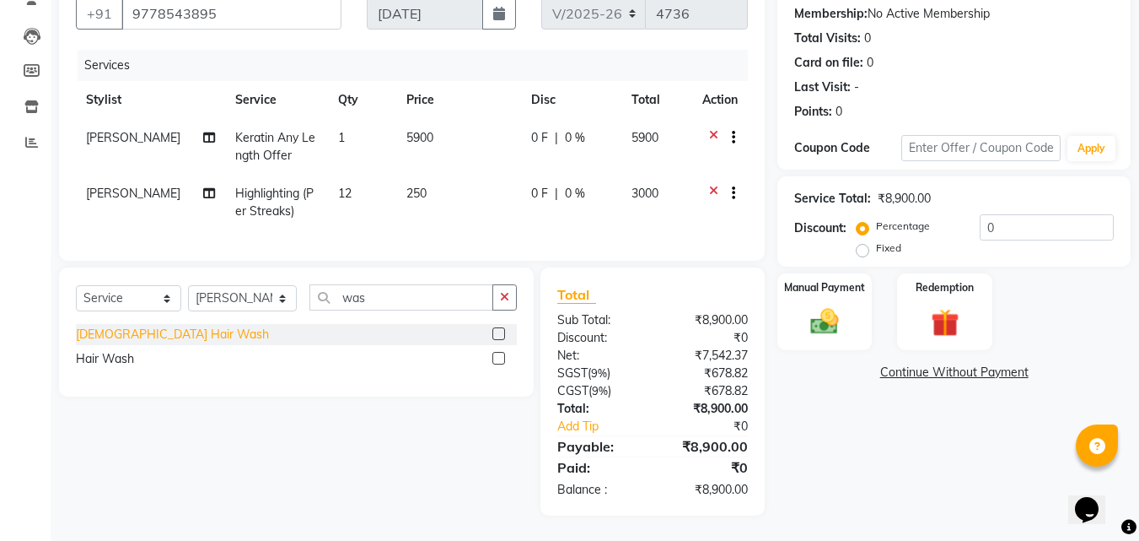
click at [119, 338] on div "Gents Hair Wash" at bounding box center [172, 335] width 193 height 18
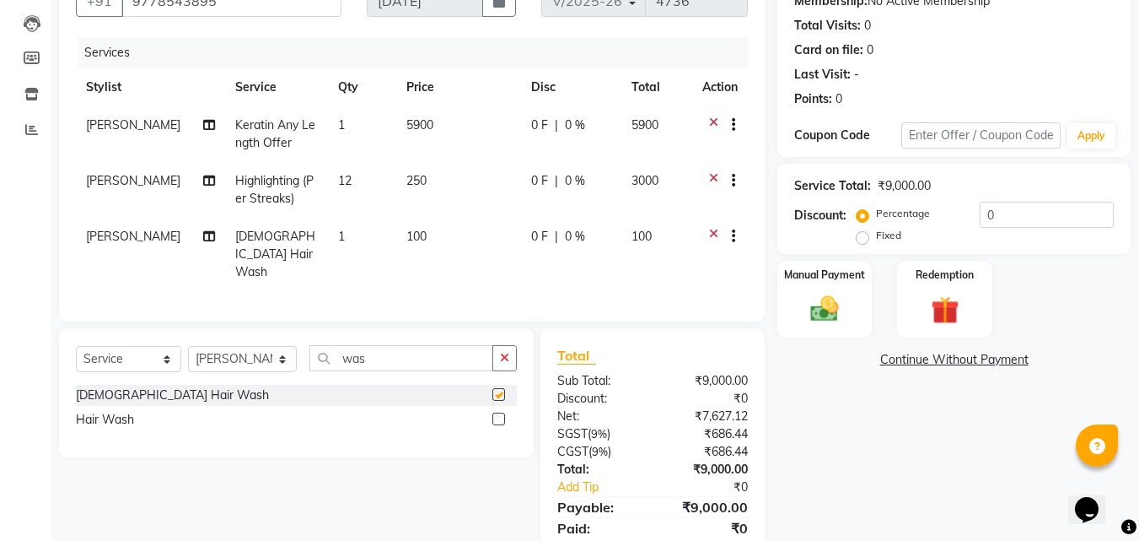
checkbox input "false"
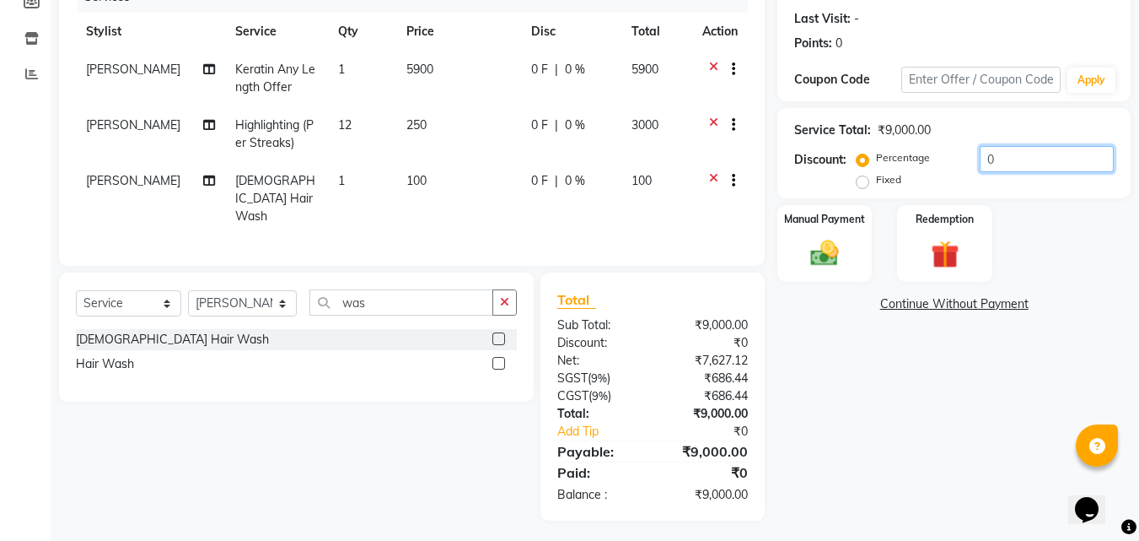
click at [997, 159] on input "0" at bounding box center [1047, 159] width 134 height 26
type input "30"
click at [585, 72] on span "30 %" at bounding box center [592, 70] width 27 height 18
select select "49932"
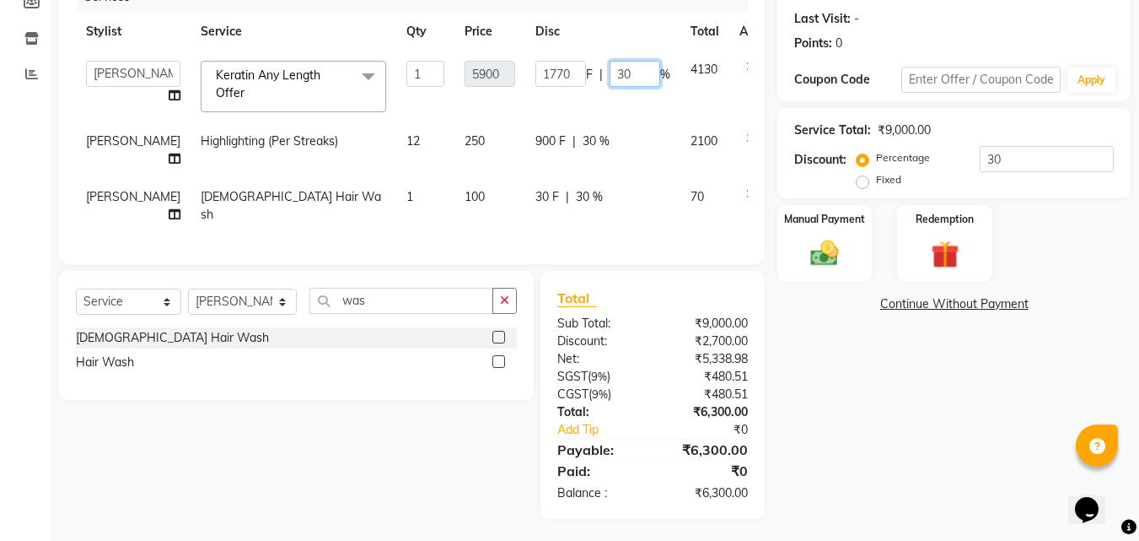
click at [610, 69] on input "30" at bounding box center [635, 74] width 51 height 26
type input "3"
click at [1013, 161] on input "30" at bounding box center [1047, 159] width 134 height 26
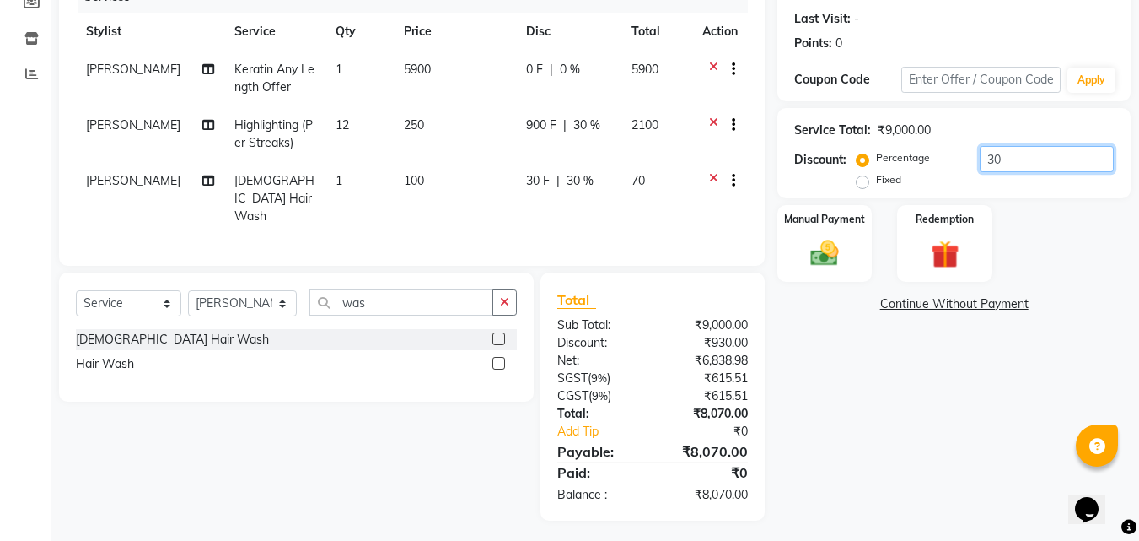
click at [1013, 161] on input "30" at bounding box center [1047, 159] width 134 height 26
type input "3"
click at [876, 187] on label "Fixed" at bounding box center [888, 179] width 25 height 15
click at [865, 186] on input "Fixed" at bounding box center [866, 180] width 12 height 12
radio input "true"
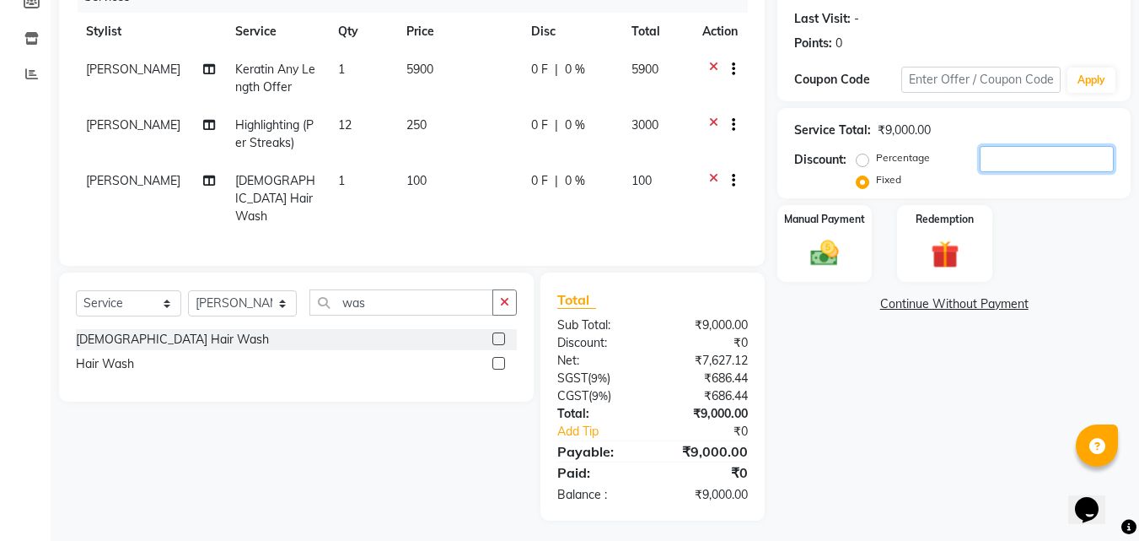
click at [1005, 165] on input "number" at bounding box center [1047, 159] width 134 height 26
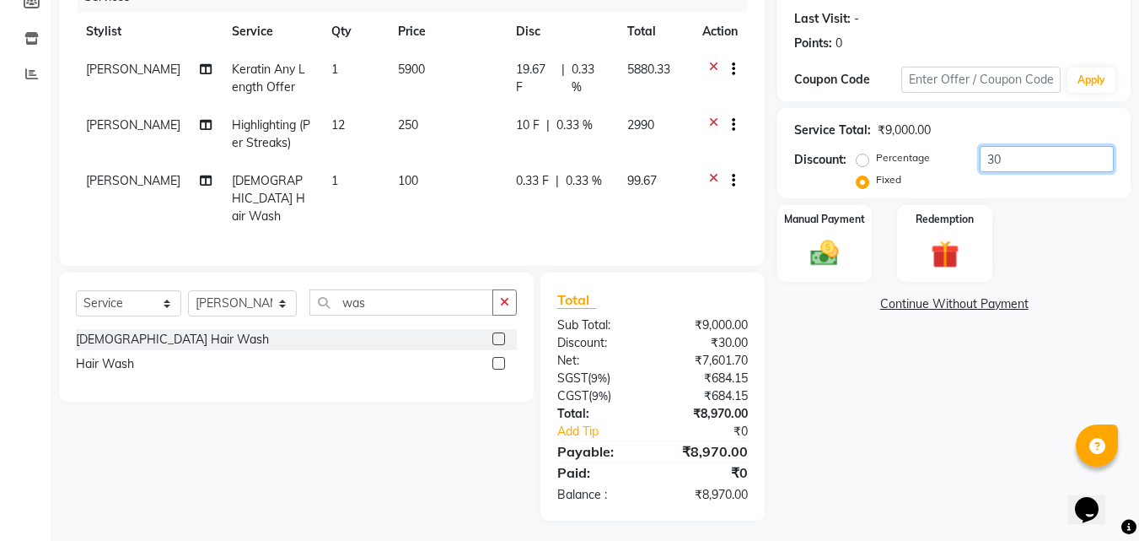
type input "30"
click at [590, 69] on span "0.33 %" at bounding box center [589, 78] width 35 height 35
select select "49932"
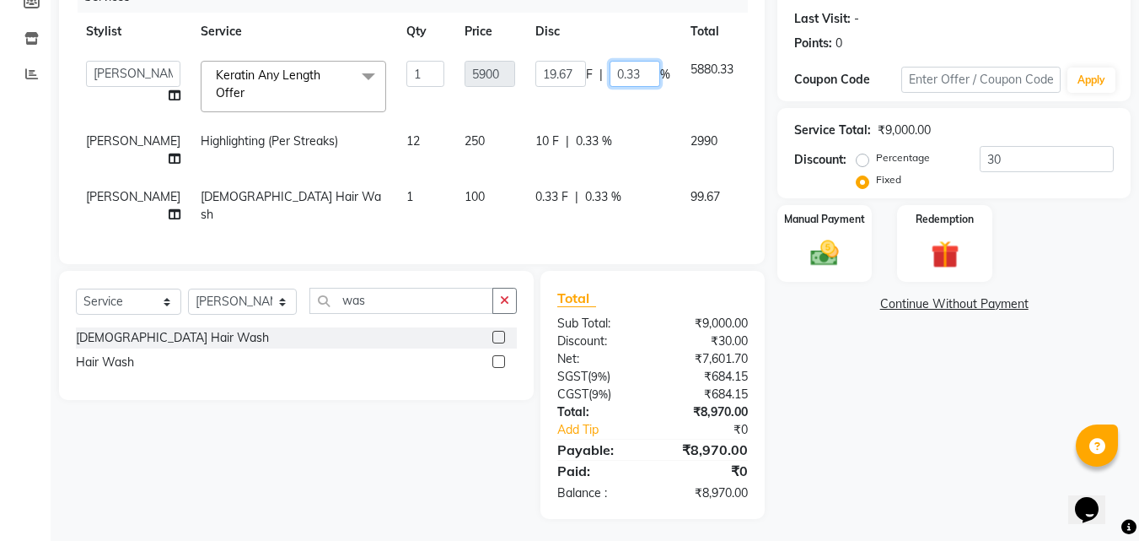
click at [610, 69] on input "0.33" at bounding box center [635, 74] width 51 height 26
type input "0"
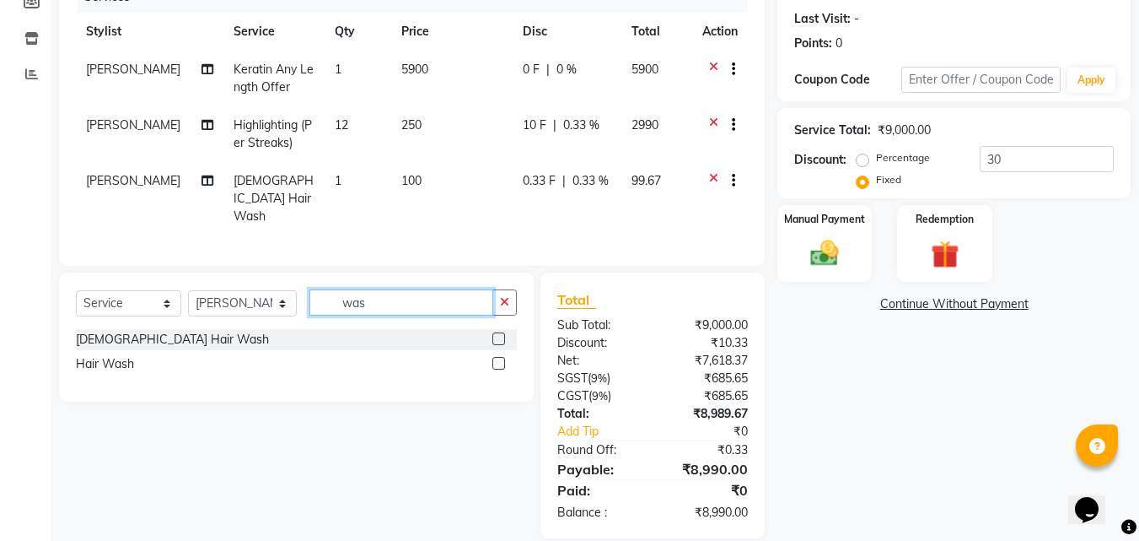
click at [406, 308] on input "was" at bounding box center [402, 302] width 185 height 26
click at [584, 131] on span "0.33 %" at bounding box center [581, 125] width 36 height 18
select select "49932"
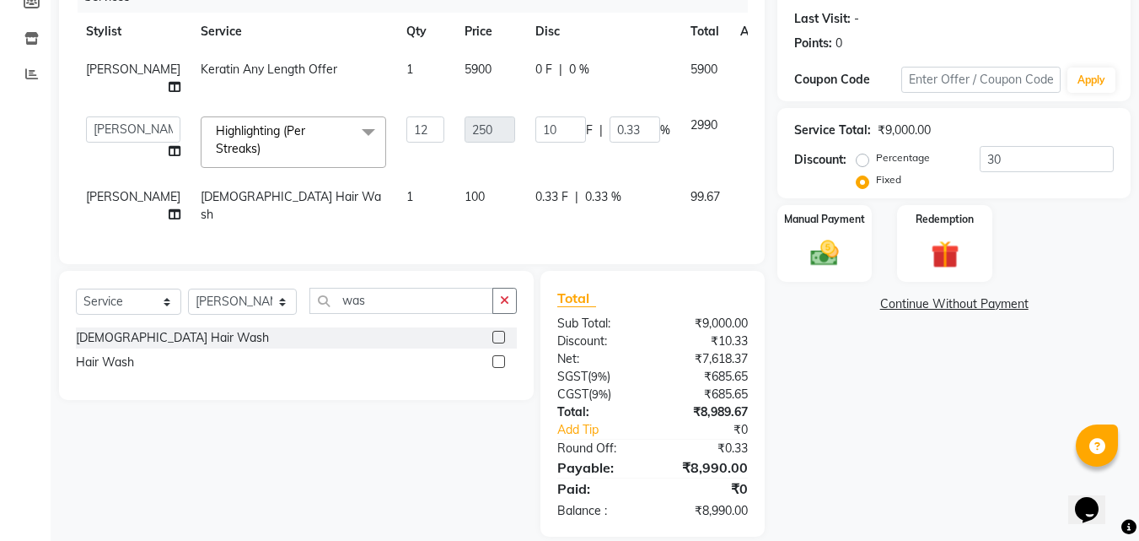
click at [691, 196] on span "99.67" at bounding box center [706, 196] width 30 height 15
select select "49932"
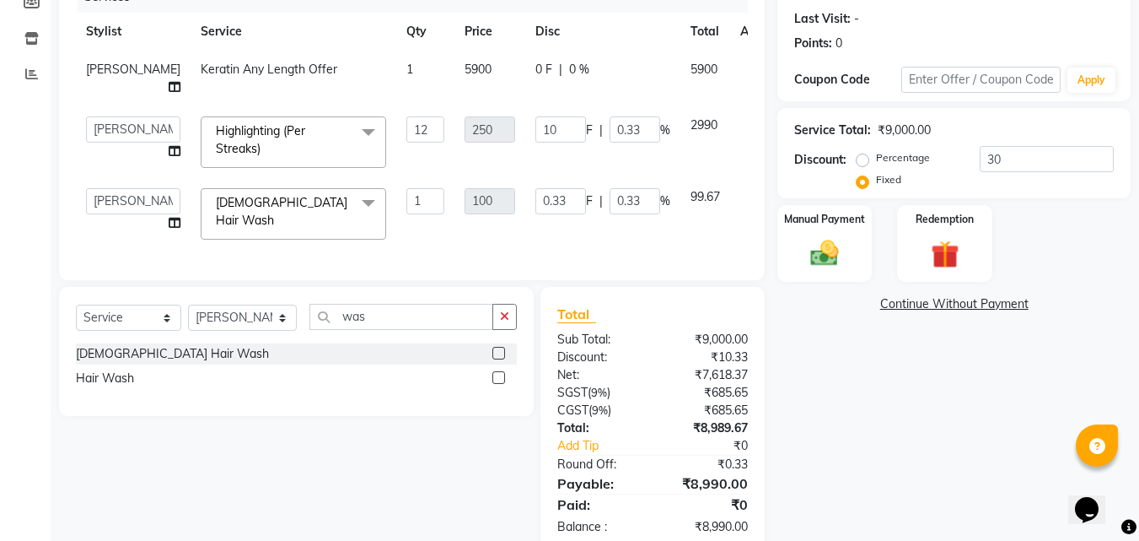
click at [691, 198] on span "99.67" at bounding box center [706, 196] width 30 height 15
click at [610, 204] on input "0.33" at bounding box center [635, 201] width 51 height 26
type input "0.36"
click at [428, 315] on input "was" at bounding box center [402, 317] width 185 height 26
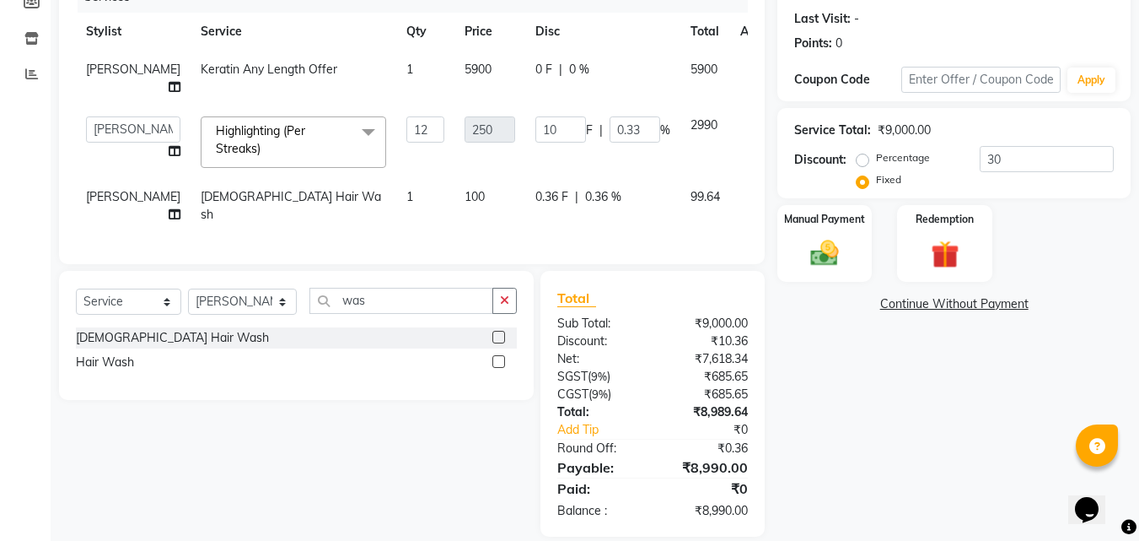
click at [585, 197] on span "0.36 %" at bounding box center [603, 197] width 36 height 18
select select "49932"
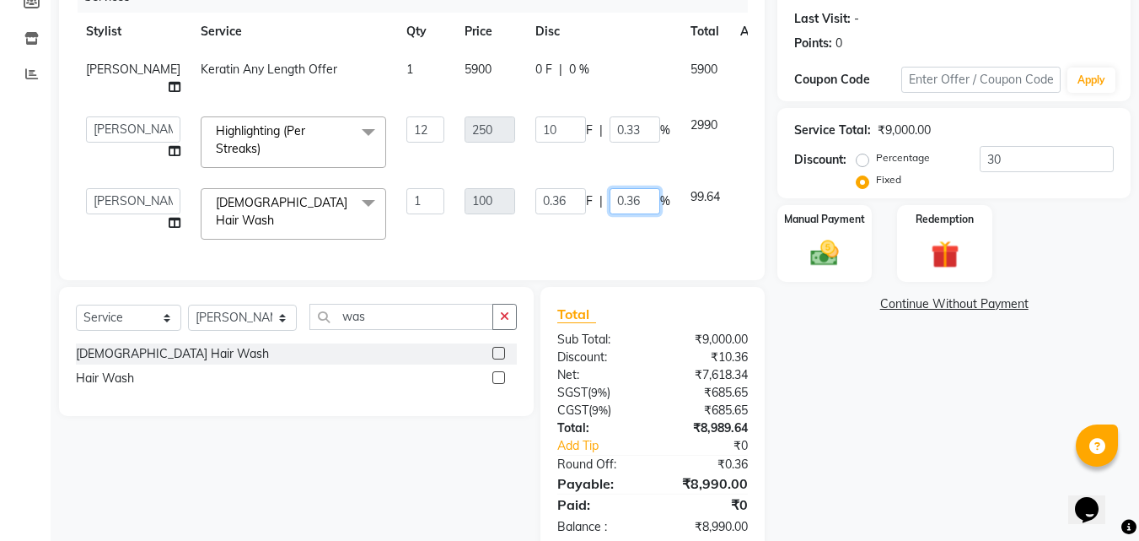
click at [610, 193] on input "0.36" at bounding box center [635, 201] width 51 height 26
type input "0.40"
click at [430, 329] on div "Select Service Product Membership Package Voucher Prepaid Gift Card Select Styl…" at bounding box center [296, 324] width 441 height 40
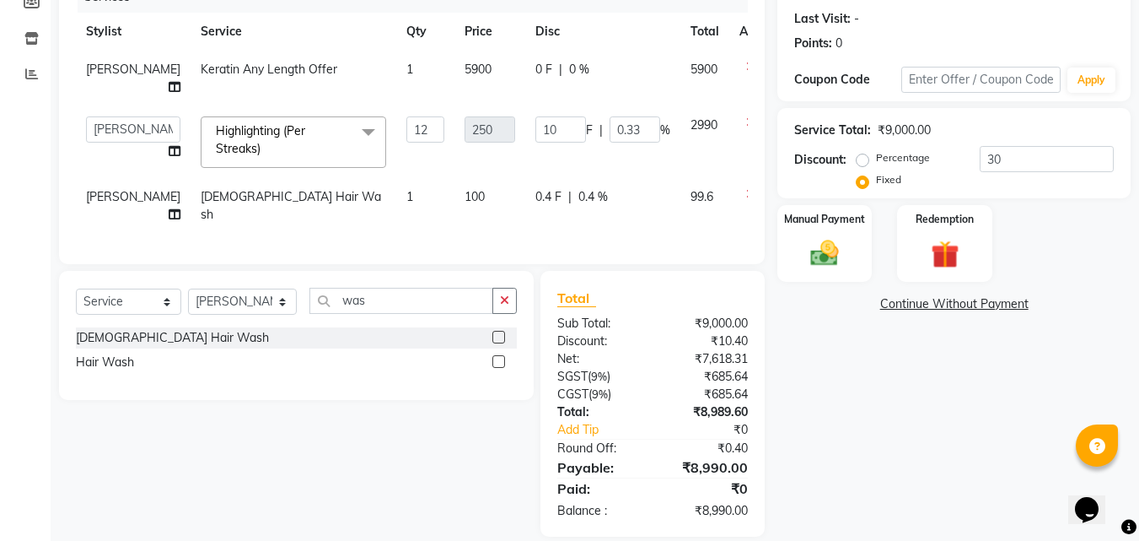
click at [579, 198] on span "0.4 %" at bounding box center [594, 197] width 30 height 18
select select "49932"
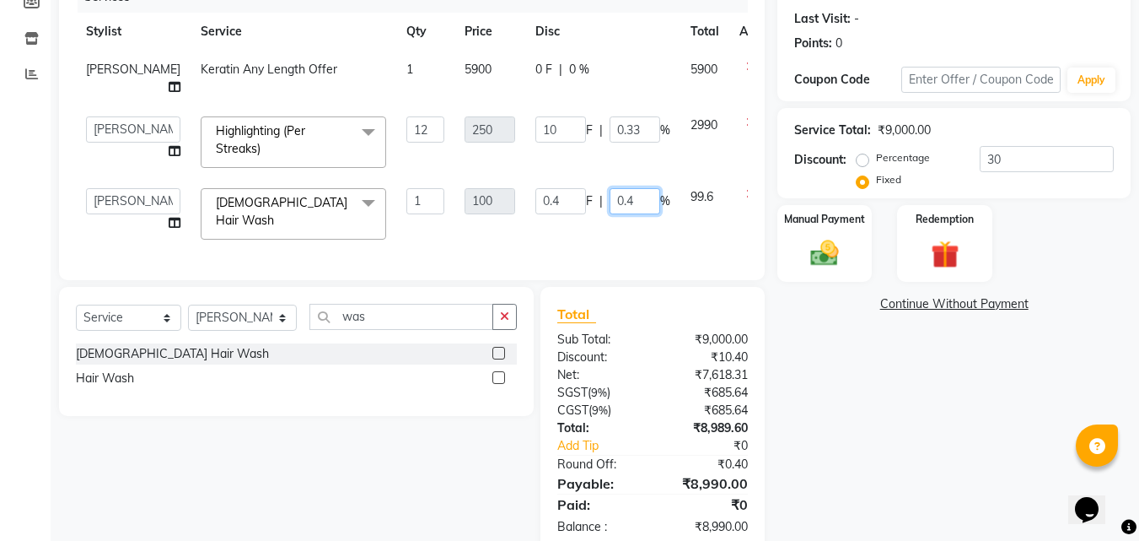
drag, startPoint x: 603, startPoint y: 203, endPoint x: 571, endPoint y: 211, distance: 32.9
click at [610, 211] on input "0.4" at bounding box center [635, 201] width 51 height 26
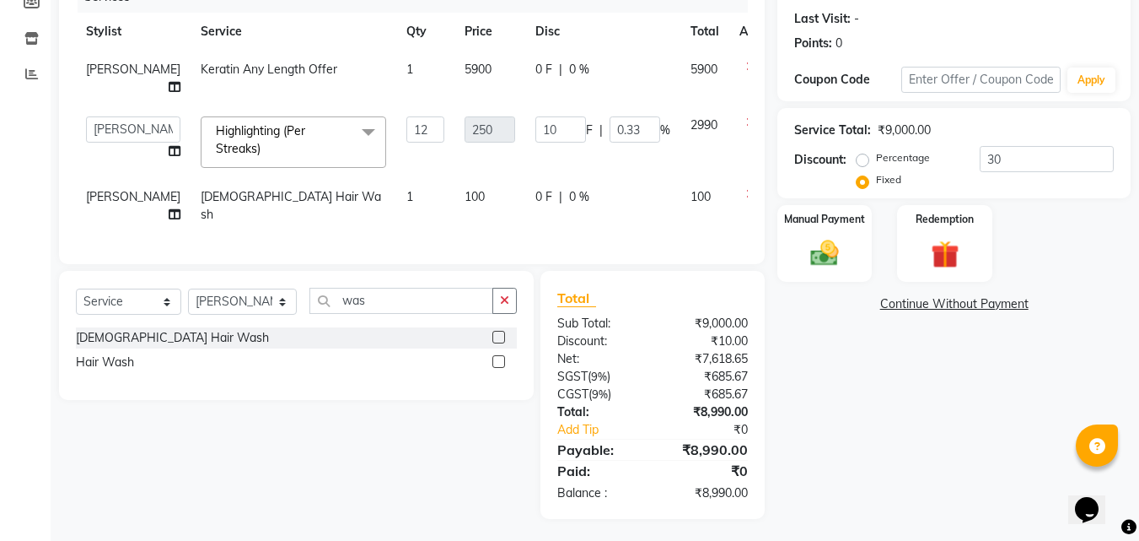
click at [536, 197] on span "0 F" at bounding box center [544, 197] width 17 height 18
select select "49932"
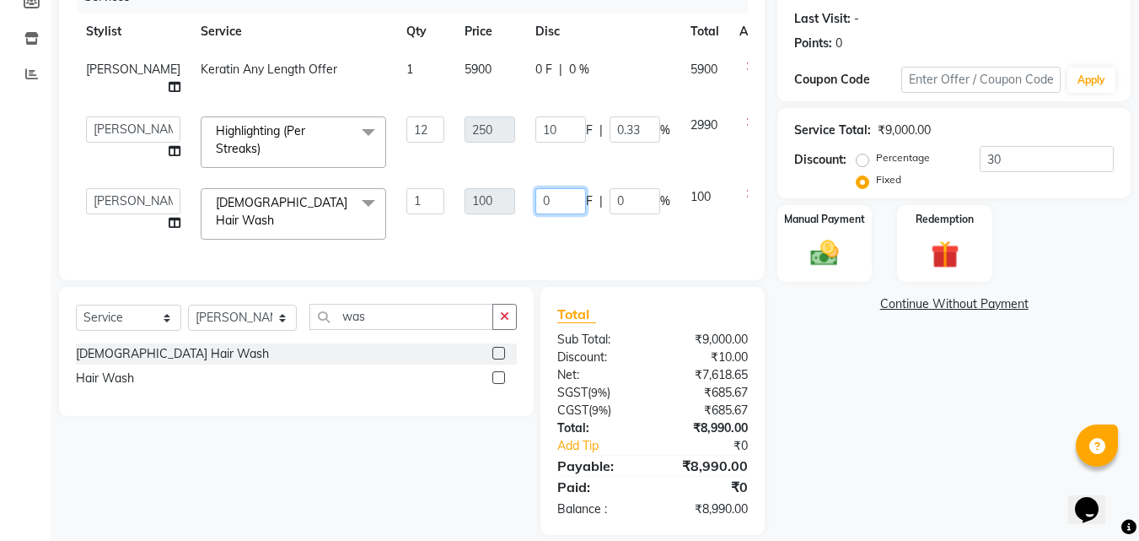
click at [536, 199] on input "0" at bounding box center [561, 201] width 51 height 26
type input "30"
click at [428, 318] on input "was" at bounding box center [402, 317] width 185 height 26
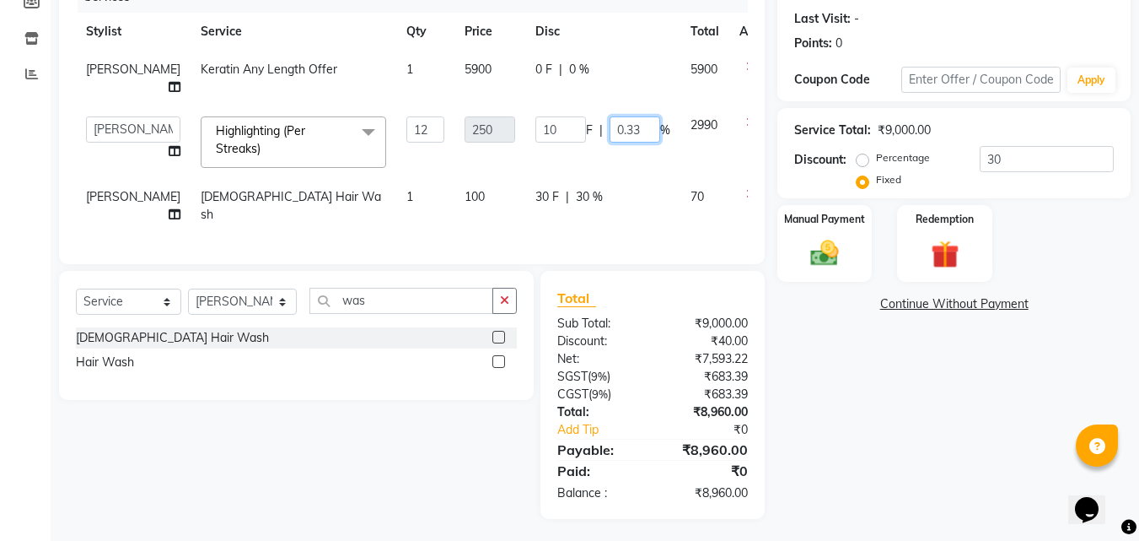
drag, startPoint x: 614, startPoint y: 127, endPoint x: 581, endPoint y: 136, distance: 34.2
click at [610, 136] on input "0.33" at bounding box center [635, 129] width 51 height 26
type input "0"
click at [399, 315] on div "Select Service Product Membership Package Voucher Prepaid Gift Card Select Styl…" at bounding box center [296, 308] width 441 height 40
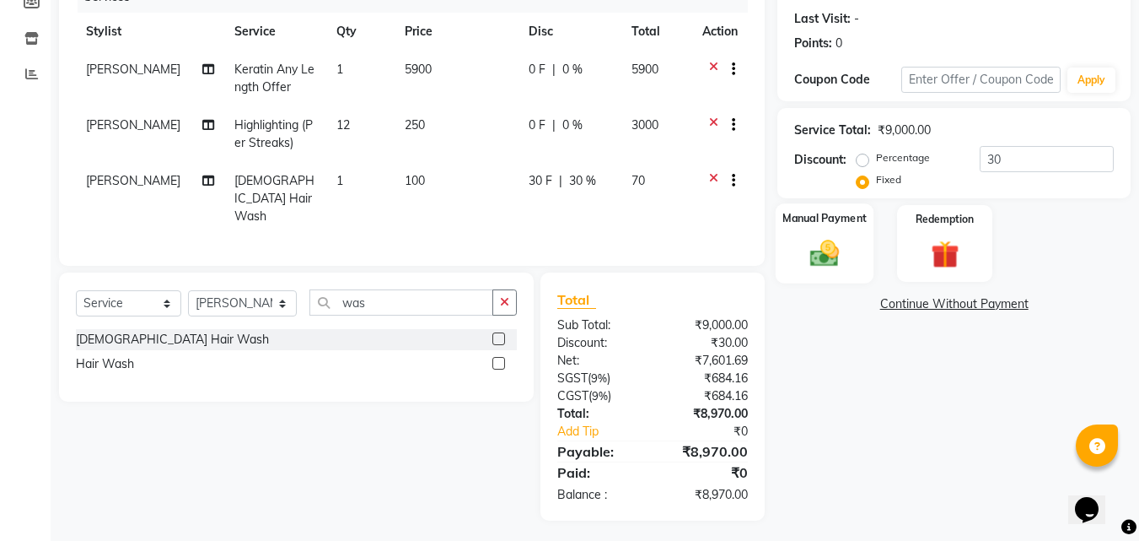
click at [827, 234] on div "Manual Payment" at bounding box center [825, 243] width 99 height 80
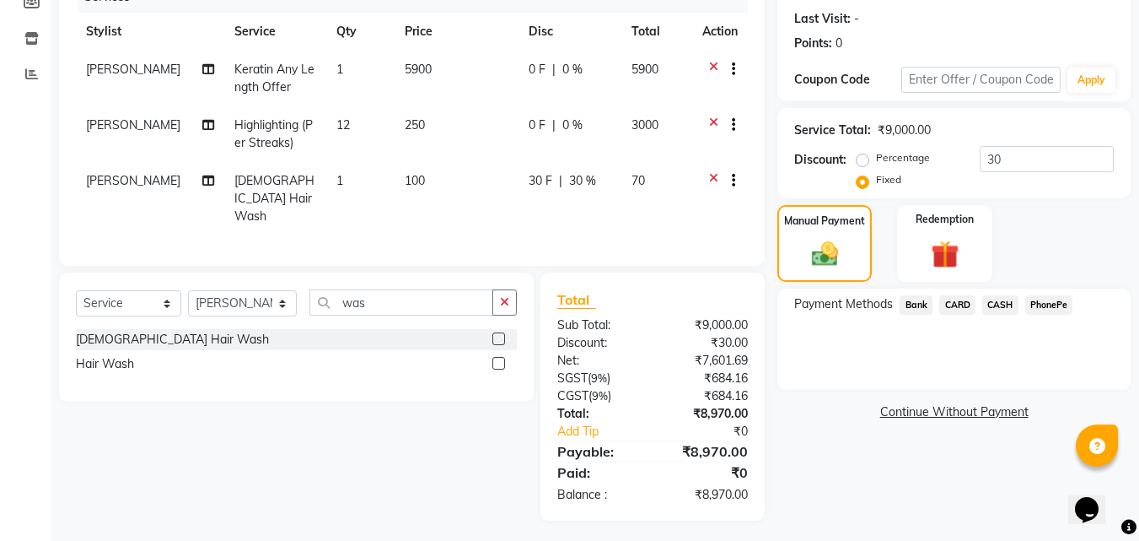
click at [1058, 305] on span "PhonePe" at bounding box center [1050, 304] width 48 height 19
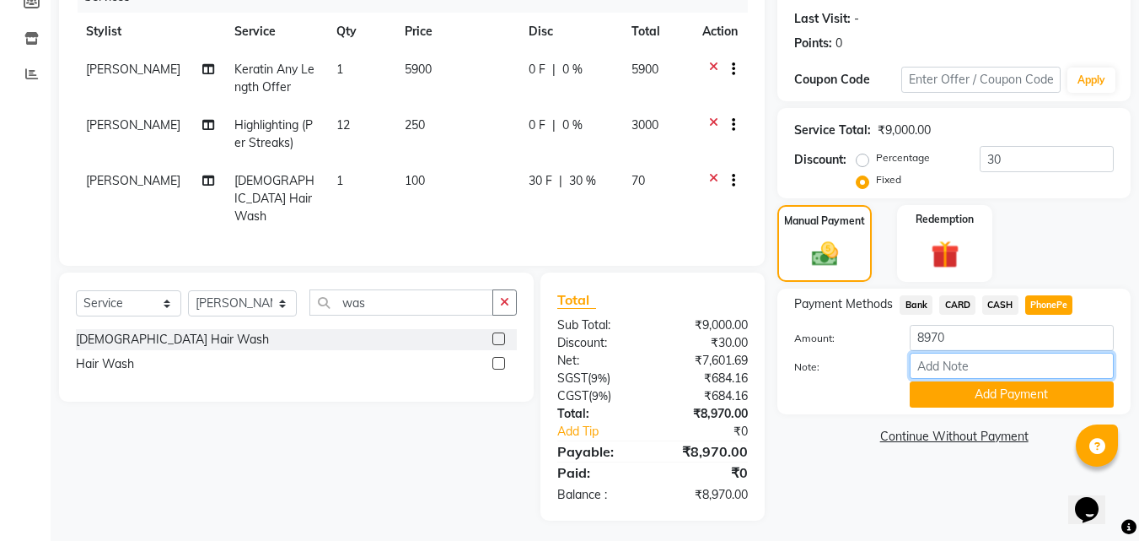
click at [970, 368] on input "Note:" at bounding box center [1012, 366] width 204 height 26
type input "Aiswarya"
click at [983, 397] on button "Add Payment" at bounding box center [1012, 394] width 204 height 26
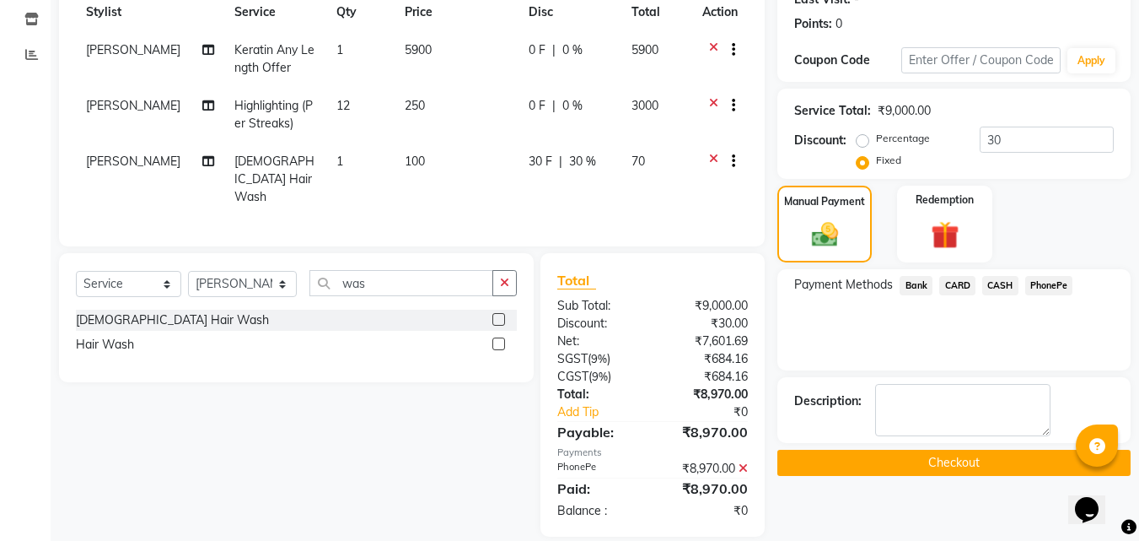
scroll to position [263, 0]
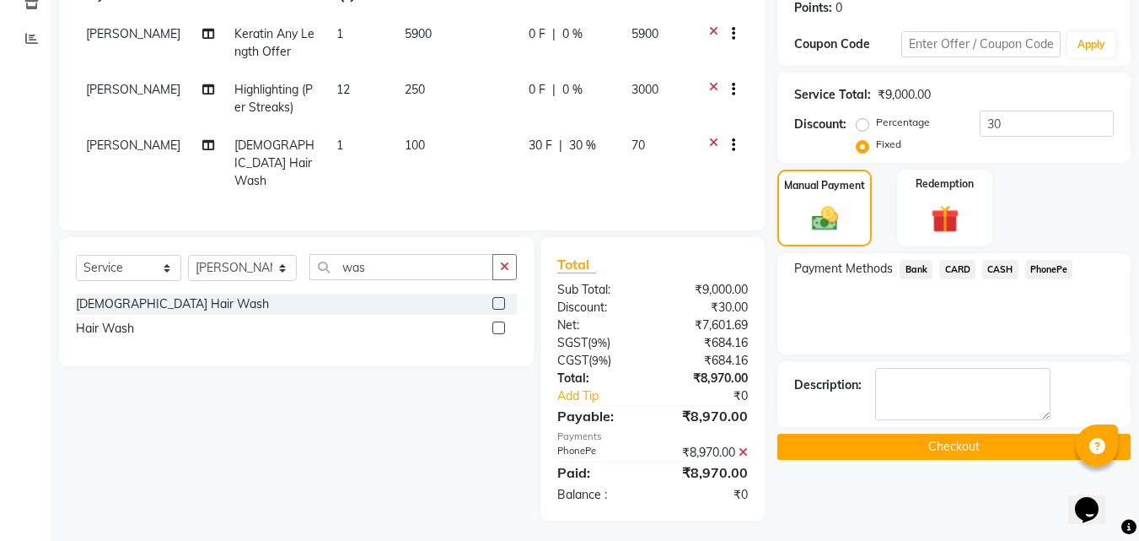
click at [950, 446] on button "Checkout" at bounding box center [954, 447] width 353 height 26
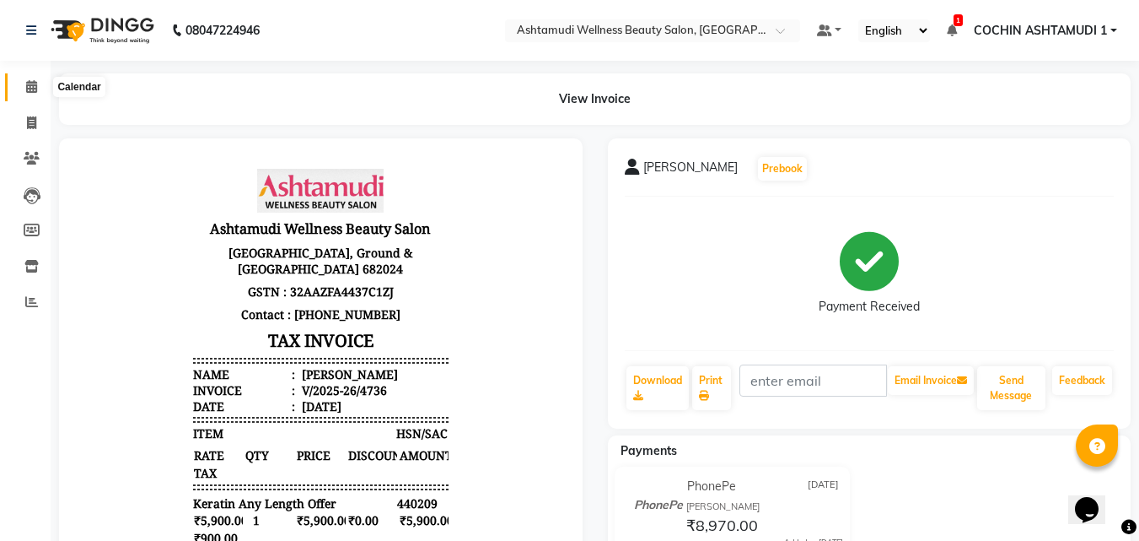
click at [24, 88] on span at bounding box center [32, 87] width 30 height 19
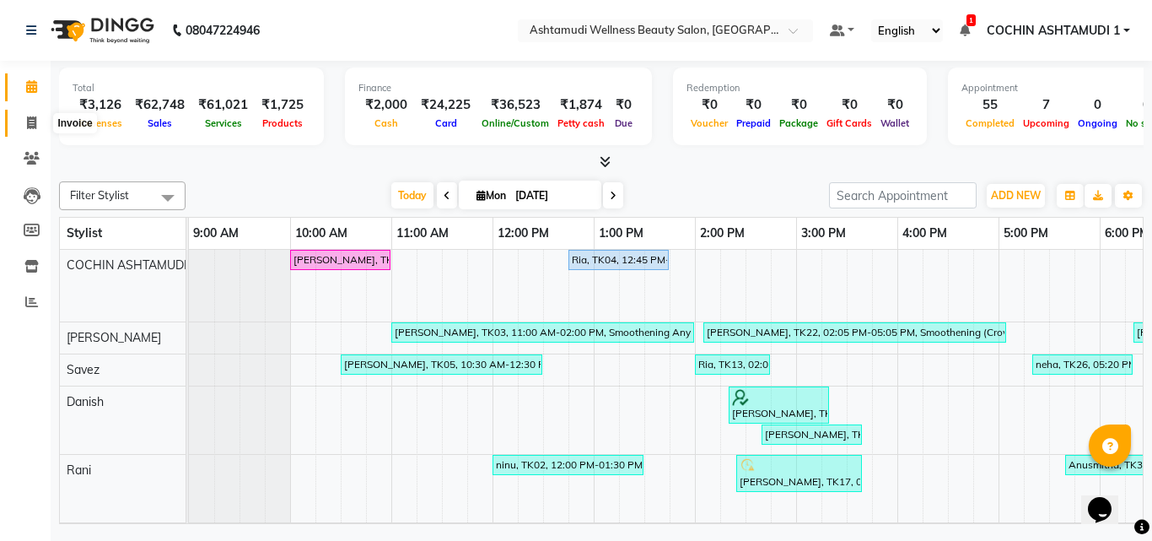
click at [33, 119] on icon at bounding box center [31, 122] width 9 height 13
select select "4632"
select select "service"
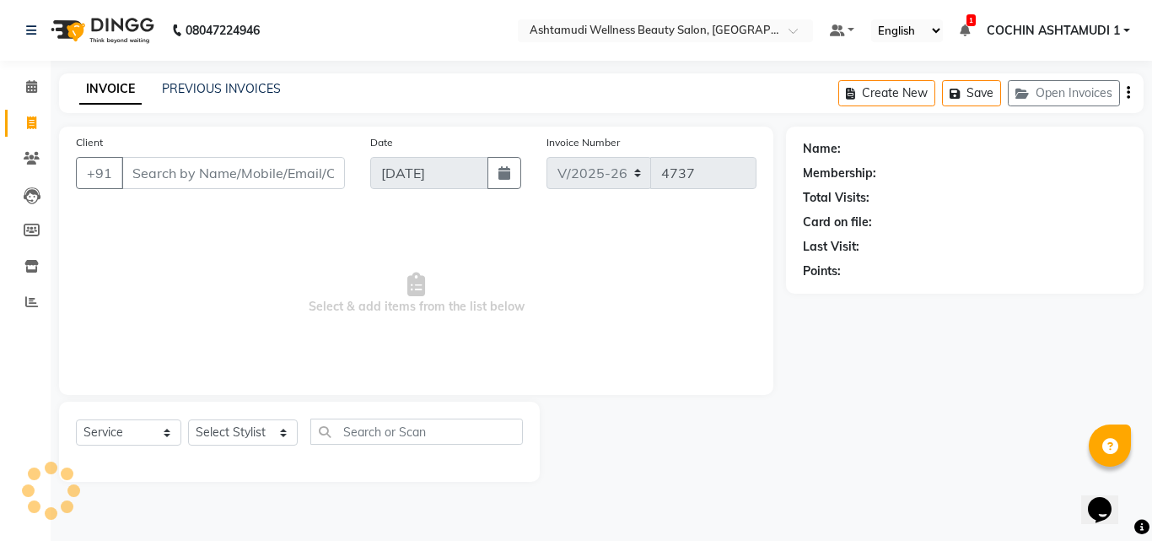
click at [172, 170] on input "Client" at bounding box center [233, 173] width 224 height 32
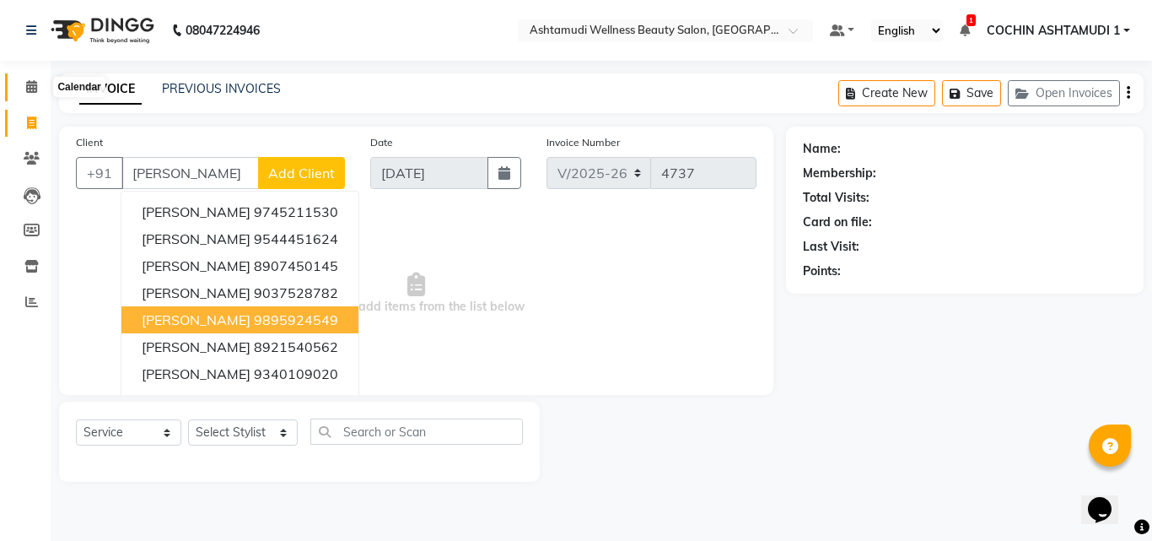
type input "juby"
click at [30, 90] on icon at bounding box center [31, 86] width 11 height 13
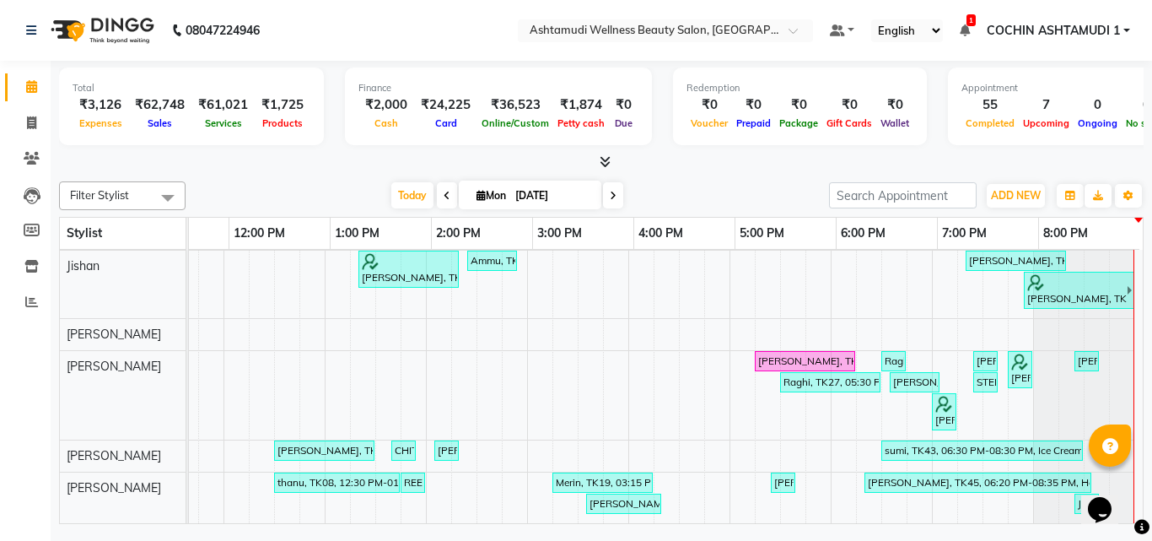
scroll to position [535, 0]
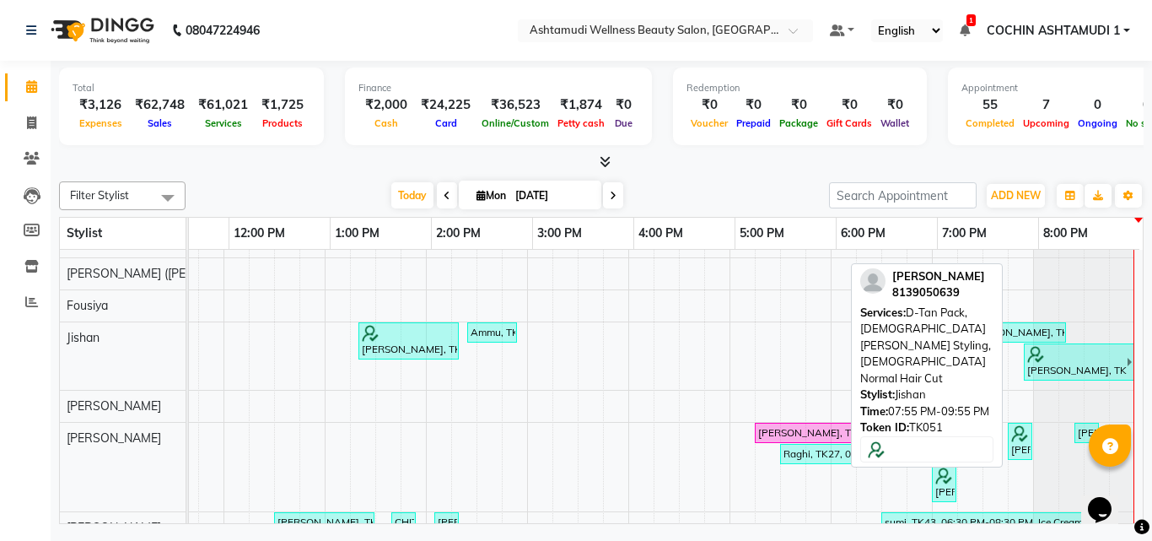
click at [1035, 357] on div at bounding box center [1076, 354] width 98 height 17
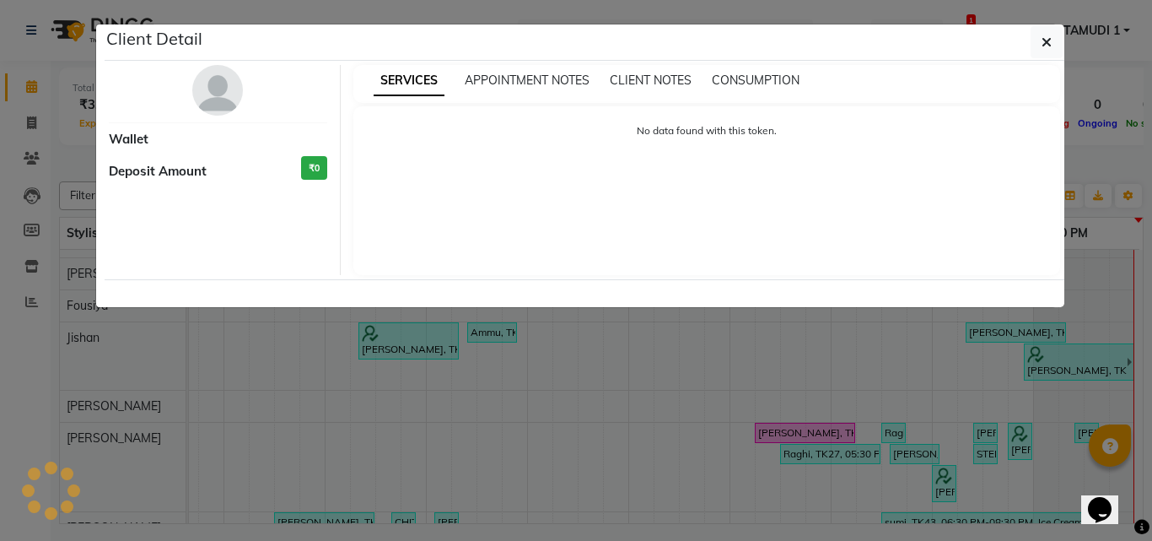
select select "3"
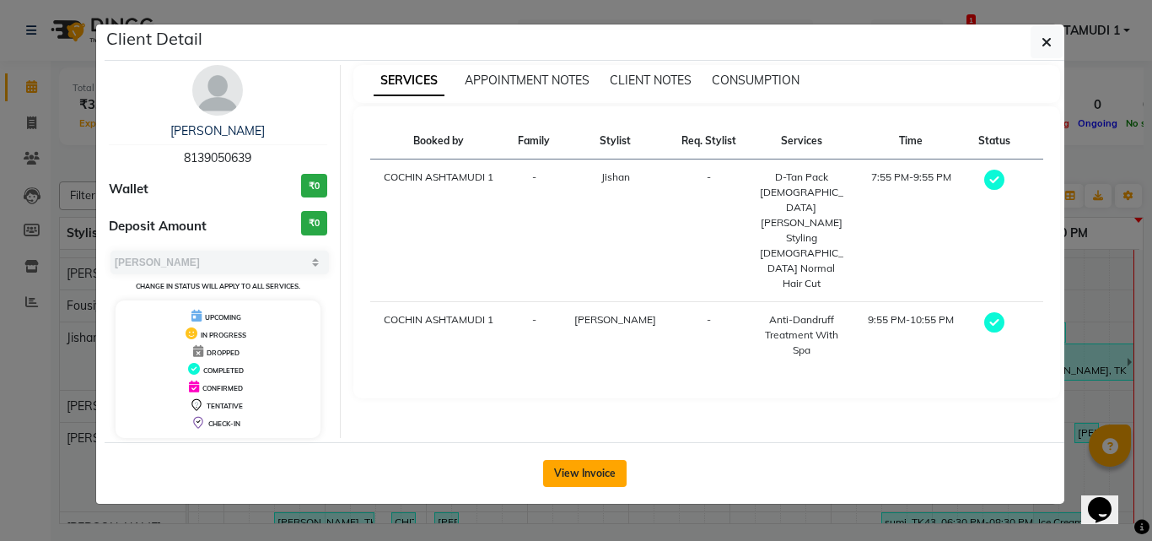
click at [583, 482] on button "View Invoice" at bounding box center [585, 473] width 84 height 27
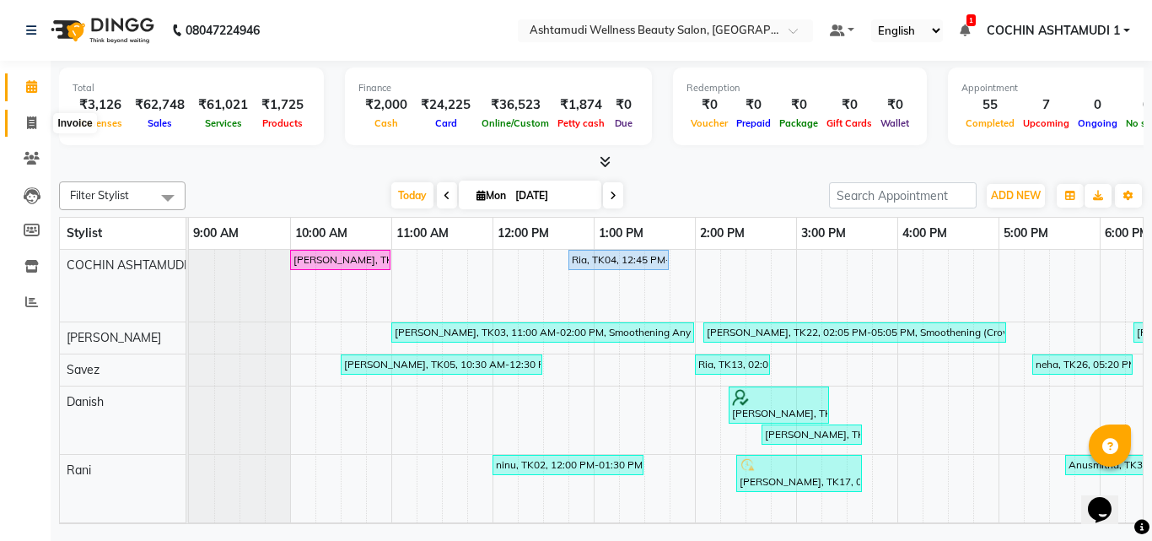
click at [34, 121] on icon at bounding box center [31, 122] width 9 height 13
select select "service"
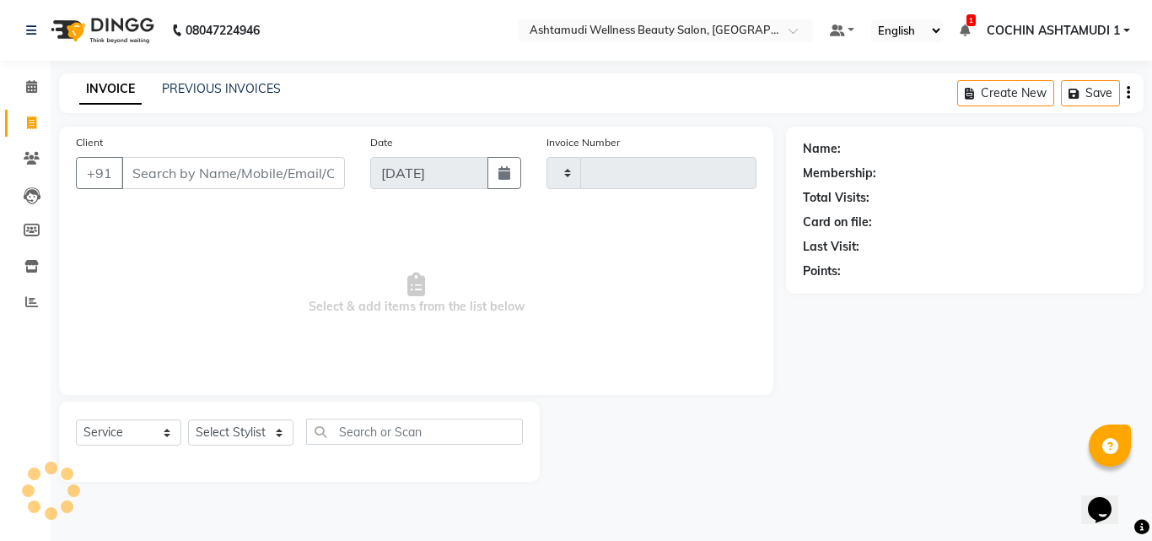
type input "4737"
select select "4632"
click at [187, 175] on input "Client" at bounding box center [233, 173] width 224 height 32
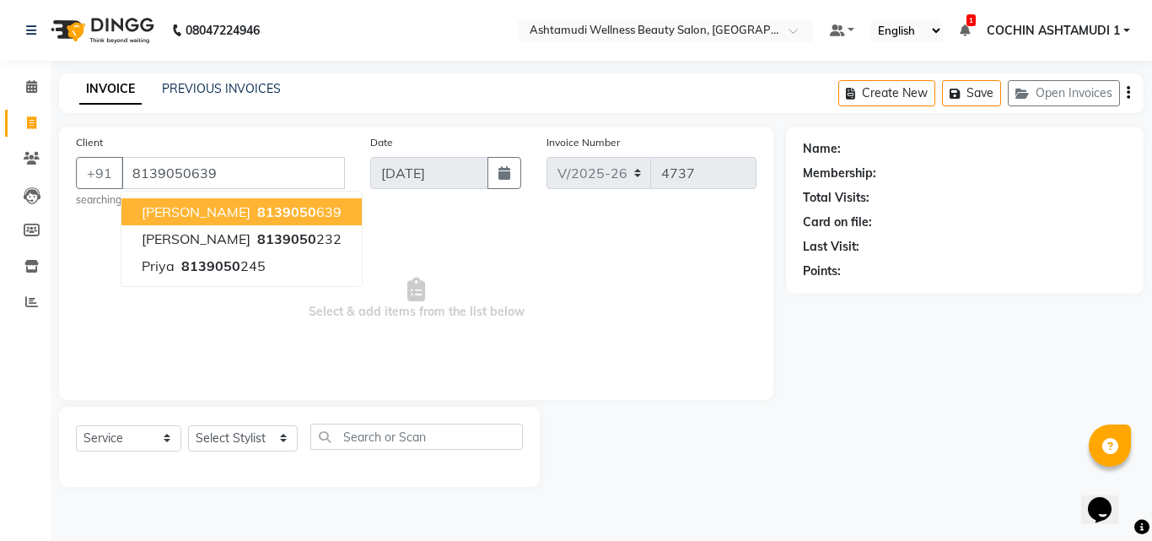
type input "8139050639"
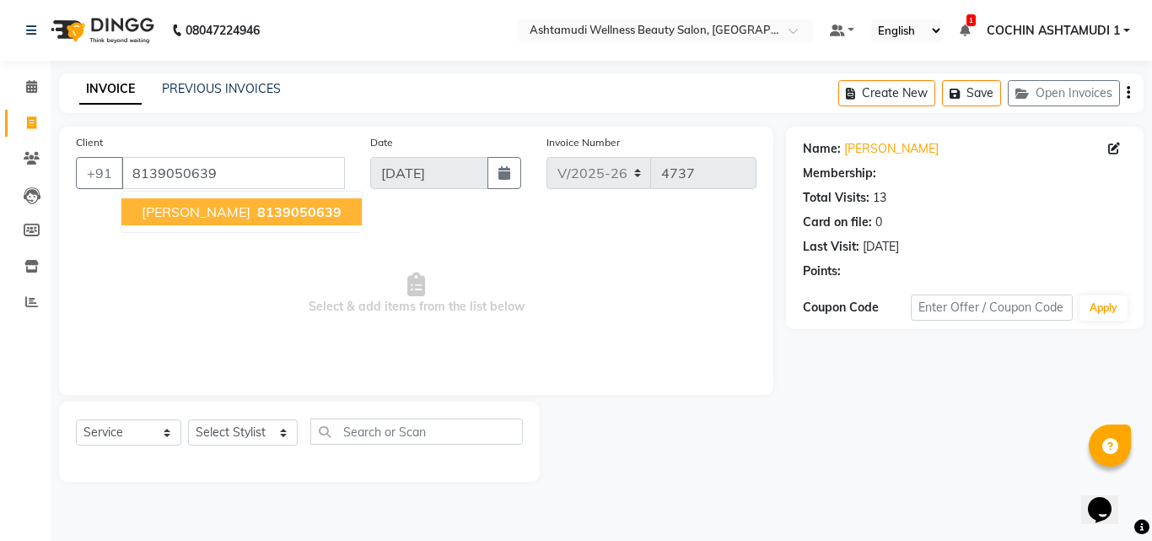
select select "2: Object"
click at [191, 211] on span "Juby Mathew" at bounding box center [196, 211] width 109 height 17
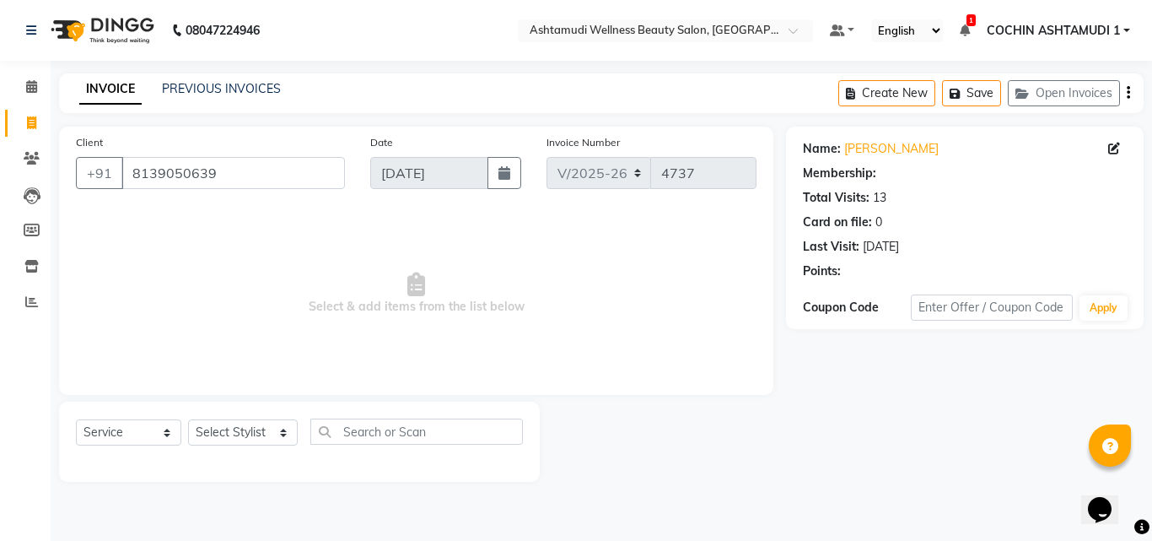
select select "2: Object"
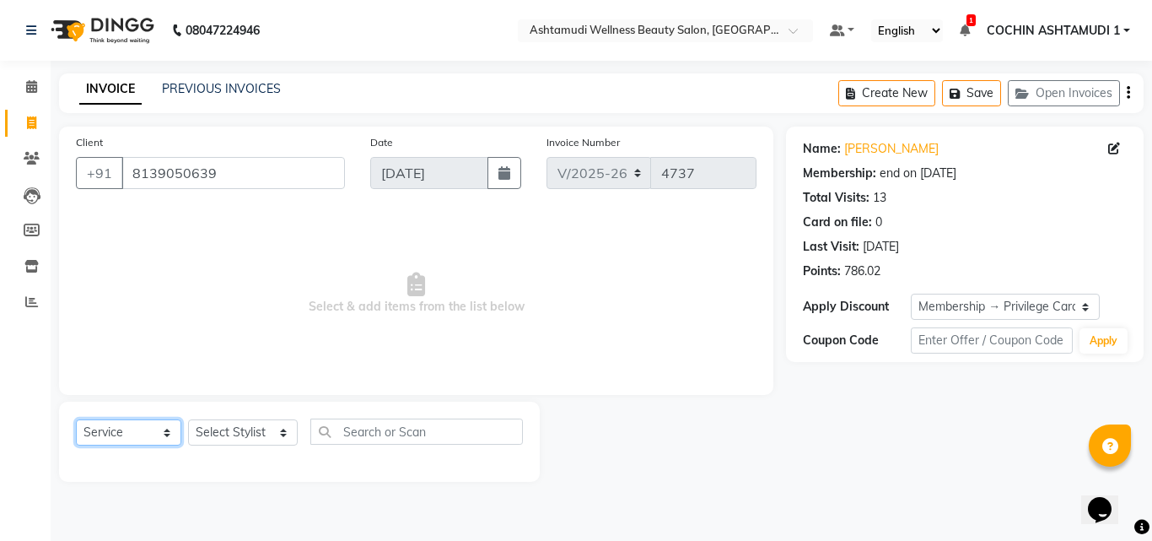
drag, startPoint x: 119, startPoint y: 435, endPoint x: 119, endPoint y: 422, distance: 13.5
click at [119, 435] on select "Select Service Product Membership Package Voucher Prepaid Gift Card" at bounding box center [128, 432] width 105 height 26
select select "product"
click at [76, 419] on select "Select Service Product Membership Package Voucher Prepaid Gift Card" at bounding box center [128, 432] width 105 height 26
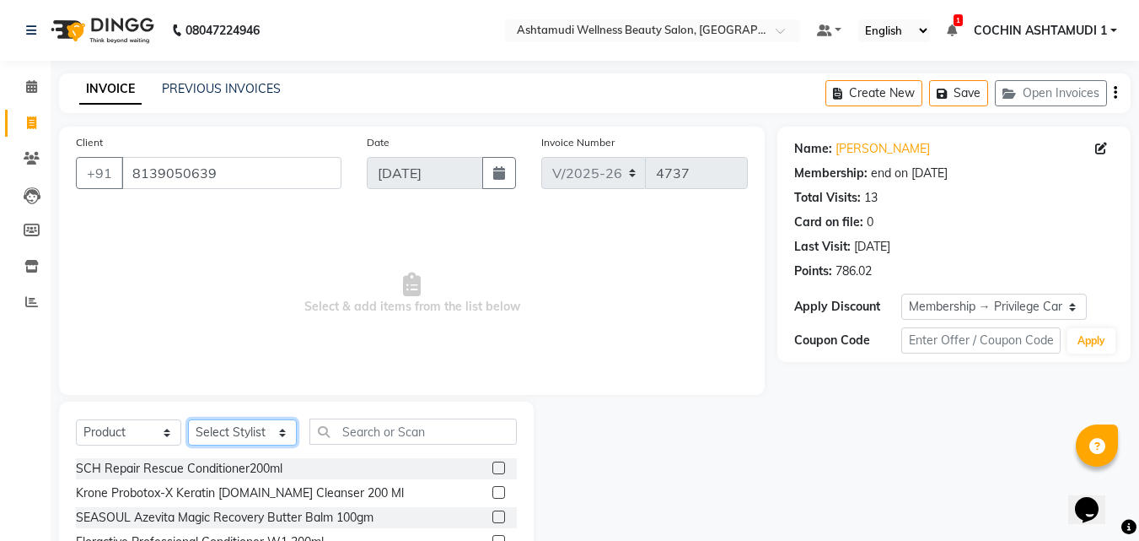
click at [251, 433] on select "Select Stylist Aiswarya B Ankith(URAJ) BINU MANGAR COCHIN ASHTAMUDI Danish Diks…" at bounding box center [242, 432] width 109 height 26
select select "77499"
click at [188, 419] on select "Select Stylist Aiswarya B Ankith(URAJ) BINU MANGAR COCHIN ASHTAMUDI Danish Diks…" at bounding box center [242, 432] width 109 height 26
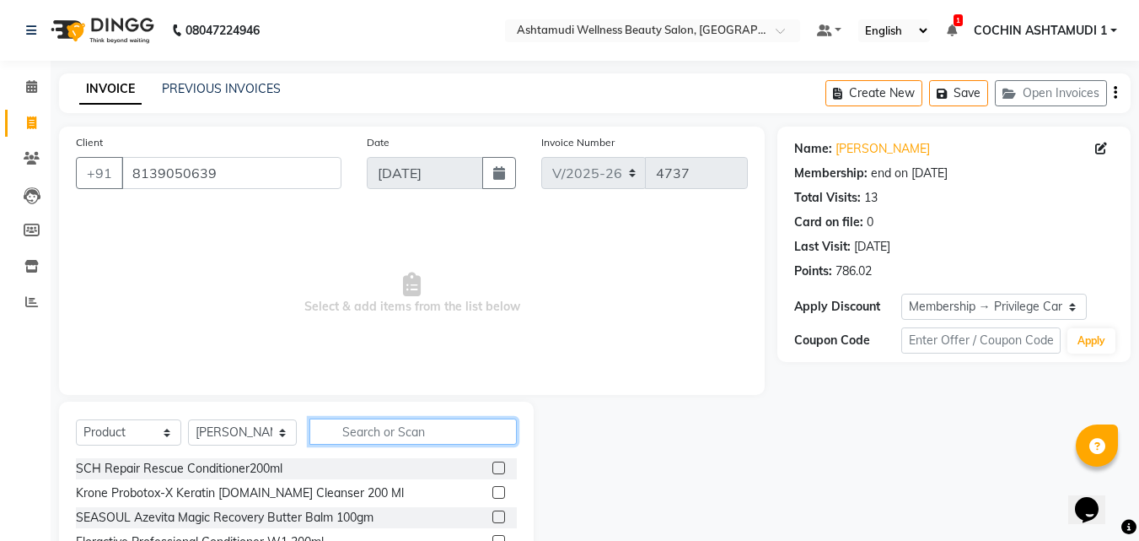
click at [372, 434] on input "text" at bounding box center [414, 431] width 208 height 26
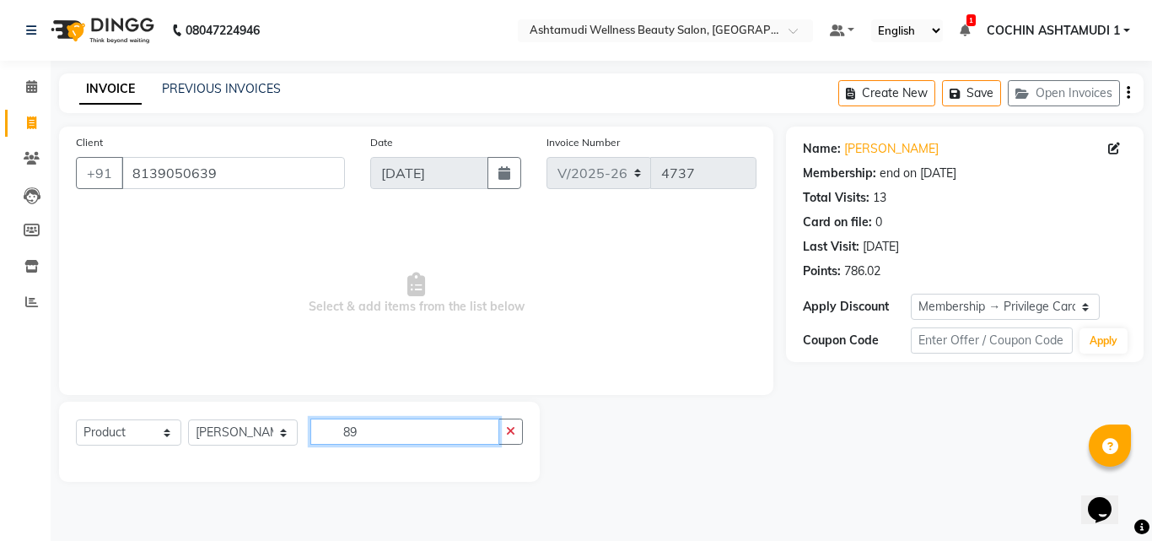
type input "8"
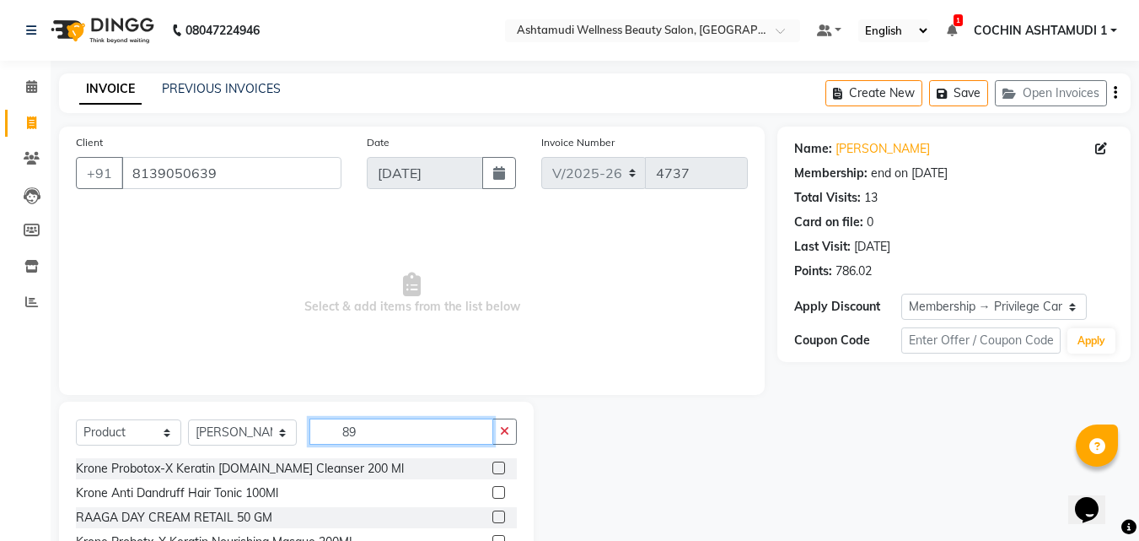
type input "8"
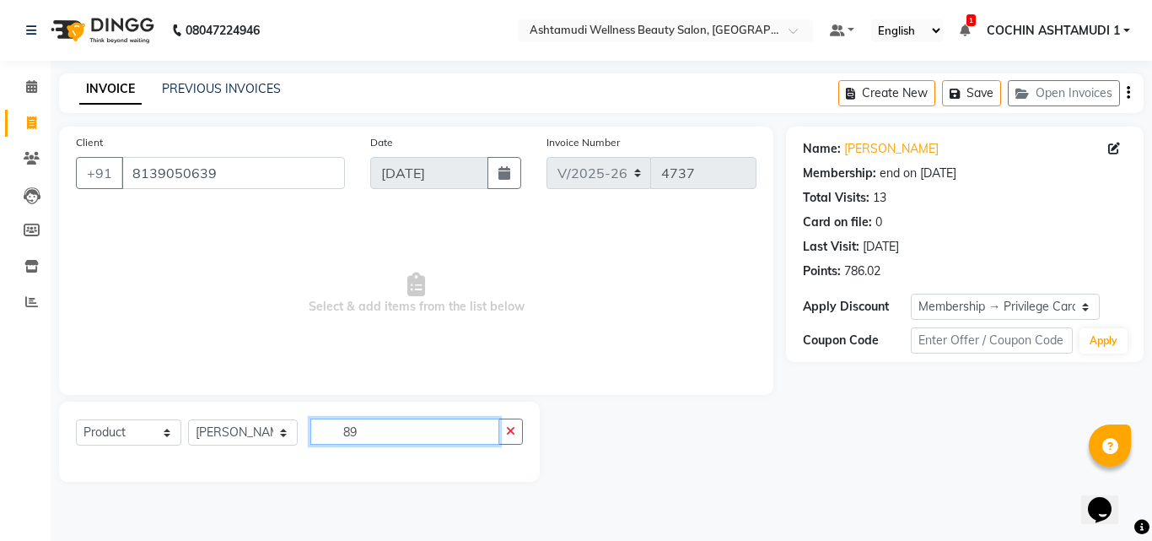
type input "8"
type input "8902979004978"
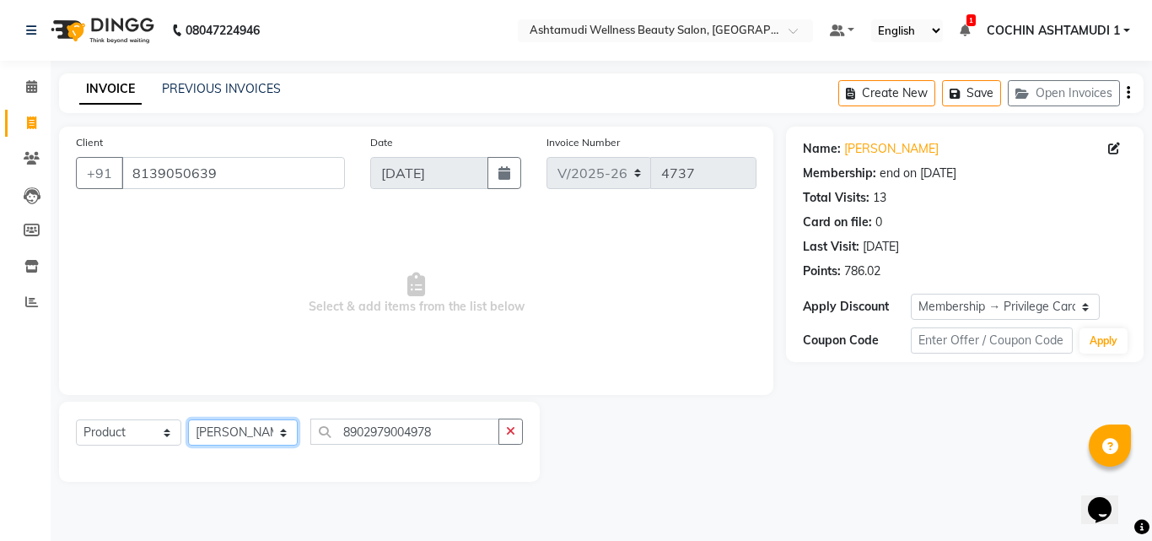
click at [232, 444] on select "Select Stylist Aiswarya B Ankith(URAJ) BINU MANGAR COCHIN ASHTAMUDI Danish Diks…" at bounding box center [243, 432] width 110 height 26
select select "88294"
click at [188, 419] on select "Select Stylist Aiswarya B Ankith(URAJ) BINU MANGAR COCHIN ASHTAMUDI Danish Diks…" at bounding box center [243, 432] width 110 height 26
click at [511, 428] on icon "button" at bounding box center [510, 431] width 9 height 12
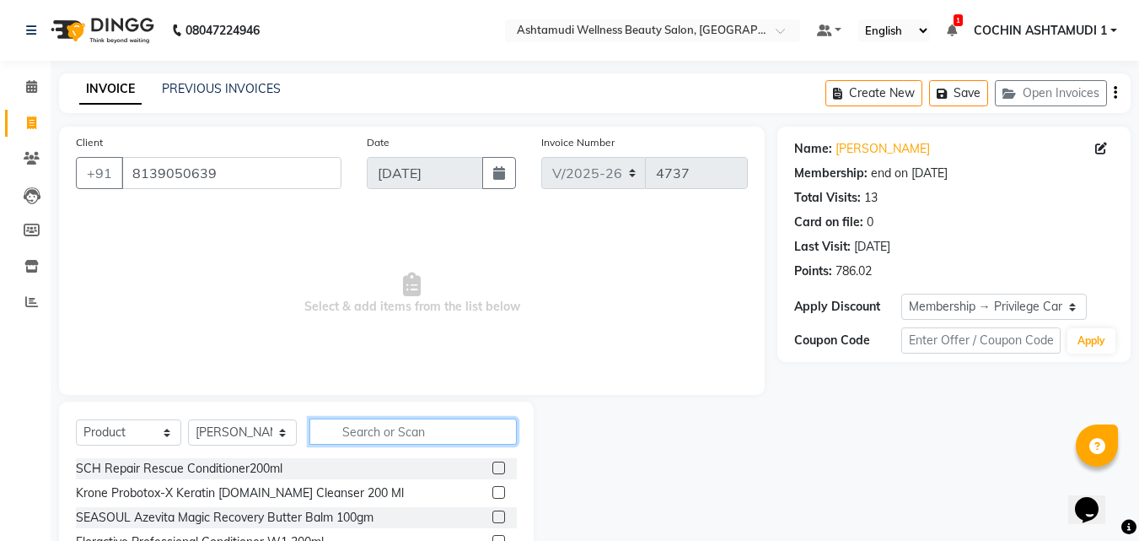
click at [428, 439] on input "text" at bounding box center [414, 431] width 208 height 26
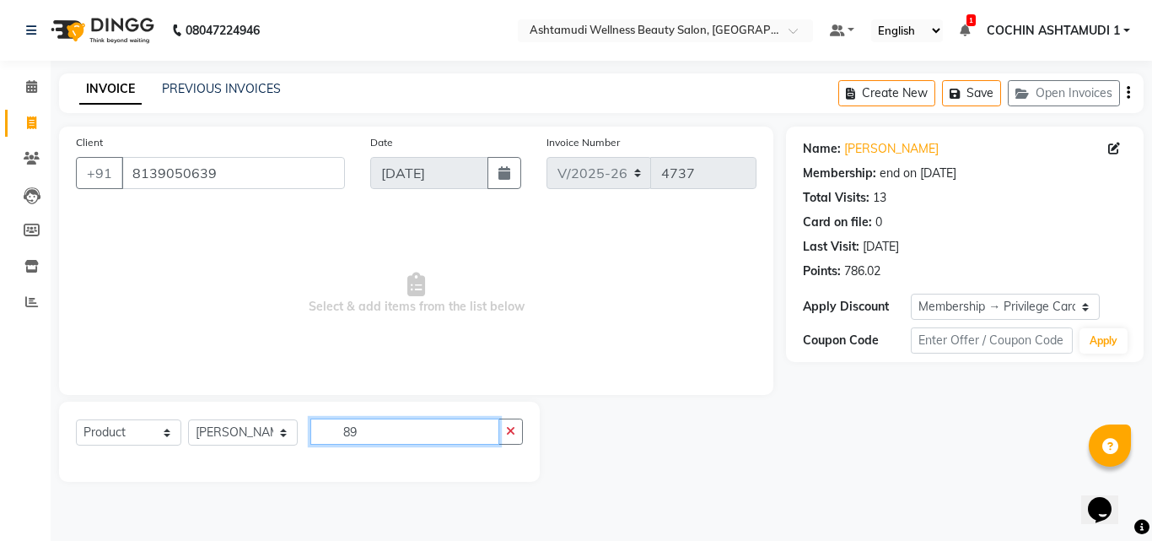
type input "8"
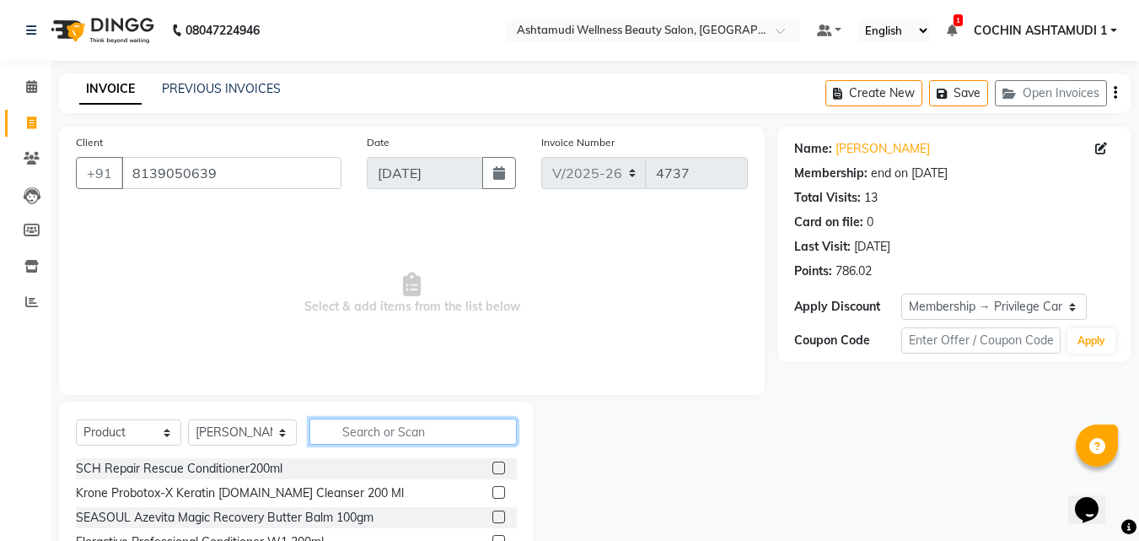
click at [427, 439] on input "text" at bounding box center [414, 431] width 208 height 26
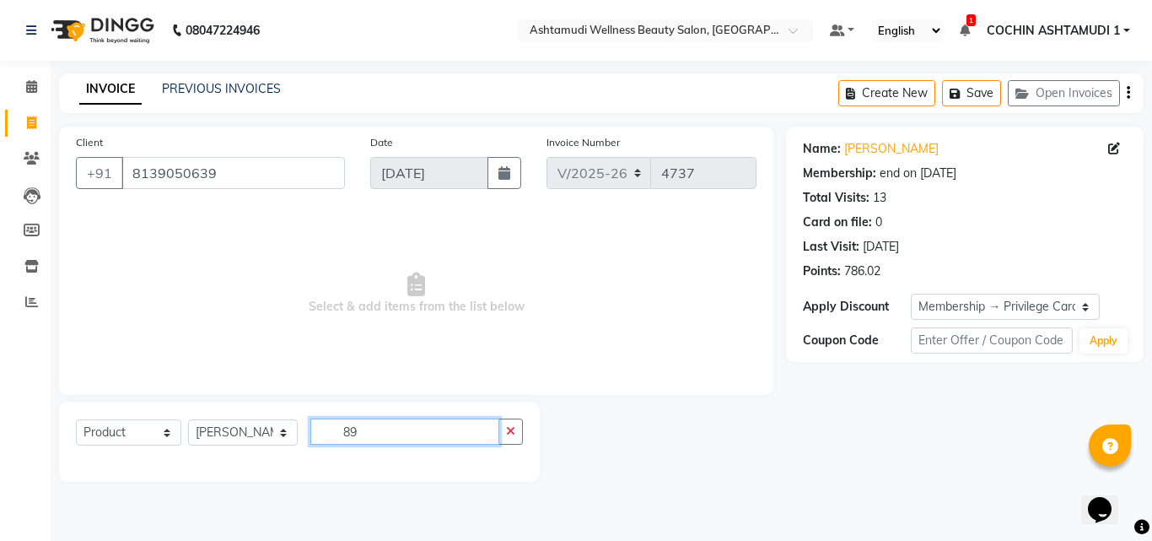
type input "8"
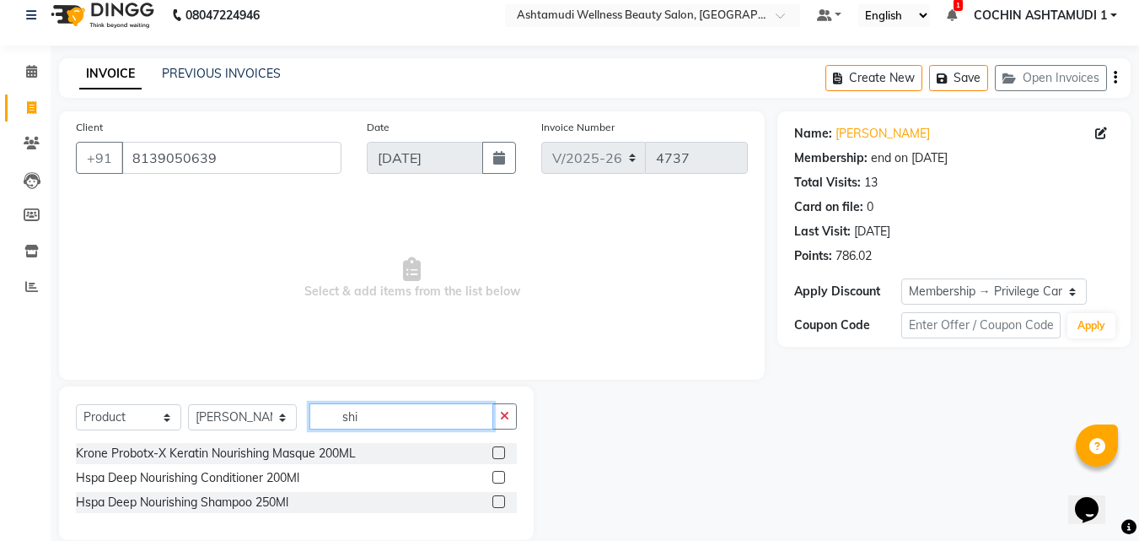
scroll to position [40, 0]
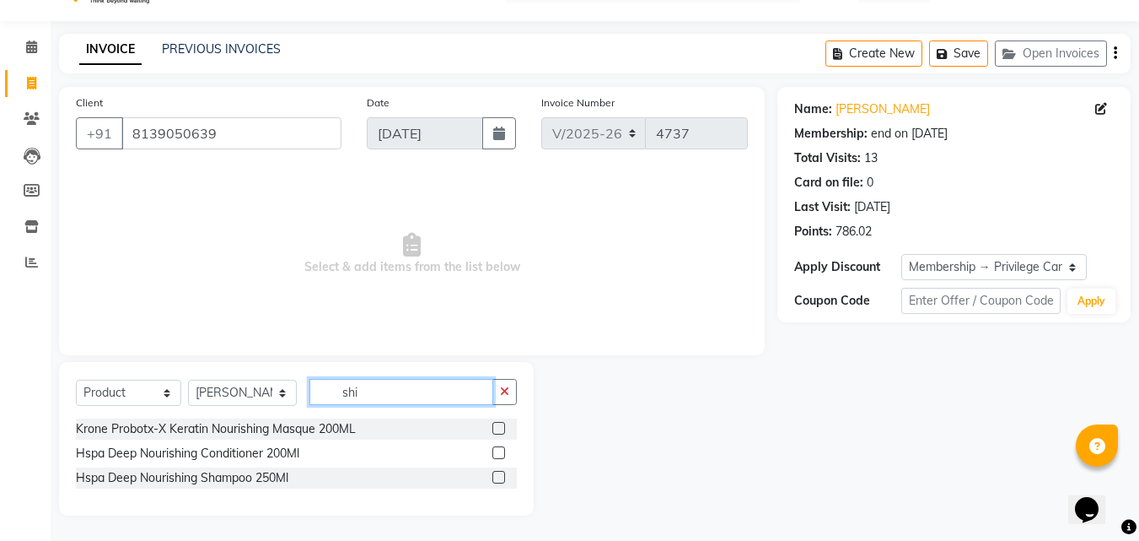
click at [368, 401] on input "shi" at bounding box center [402, 392] width 185 height 26
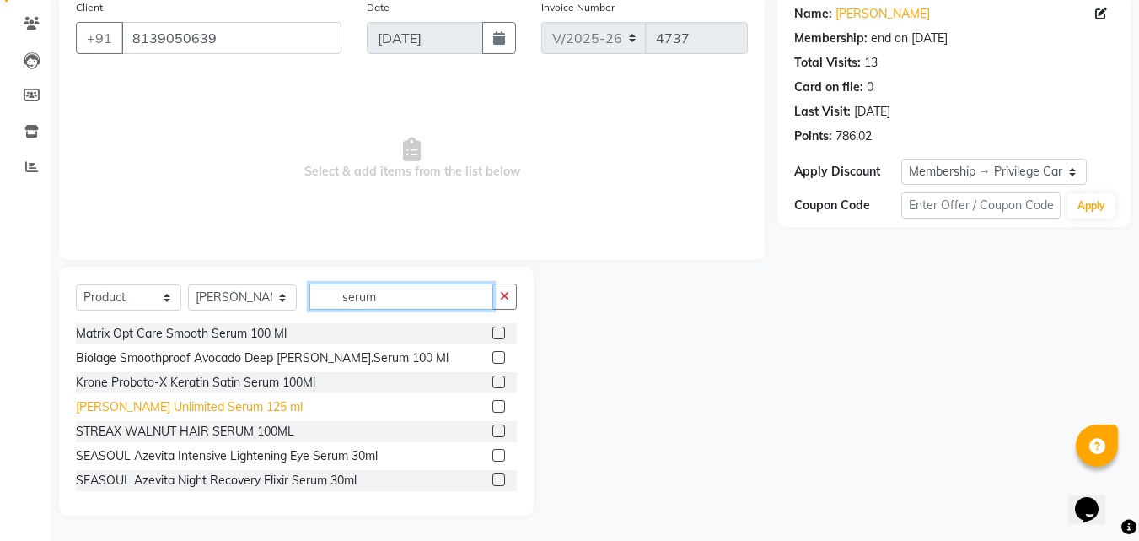
scroll to position [3, 0]
click at [400, 294] on input "serum" at bounding box center [402, 296] width 185 height 26
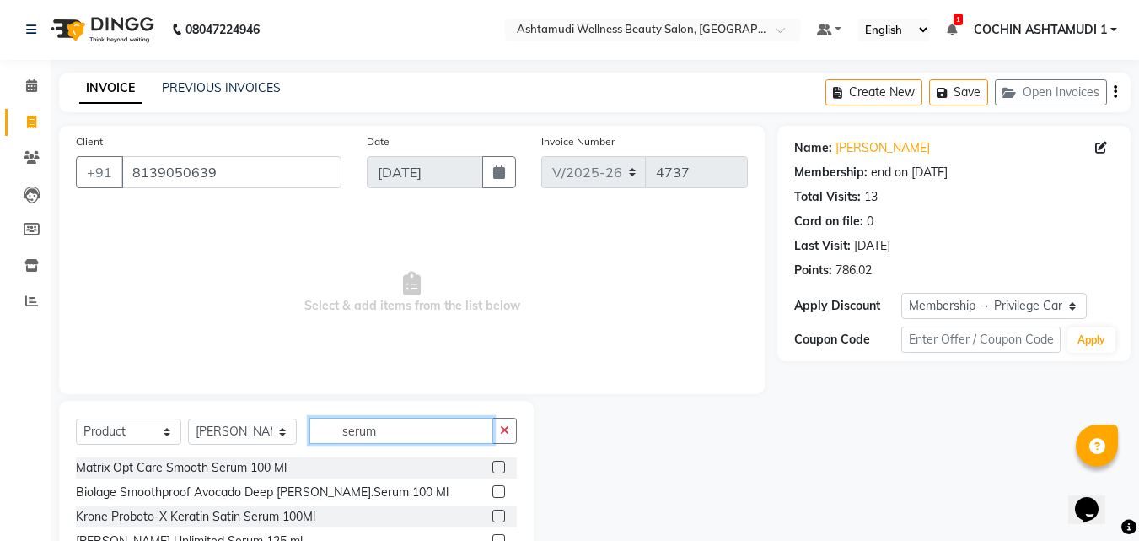
scroll to position [0, 0]
type input "serum"
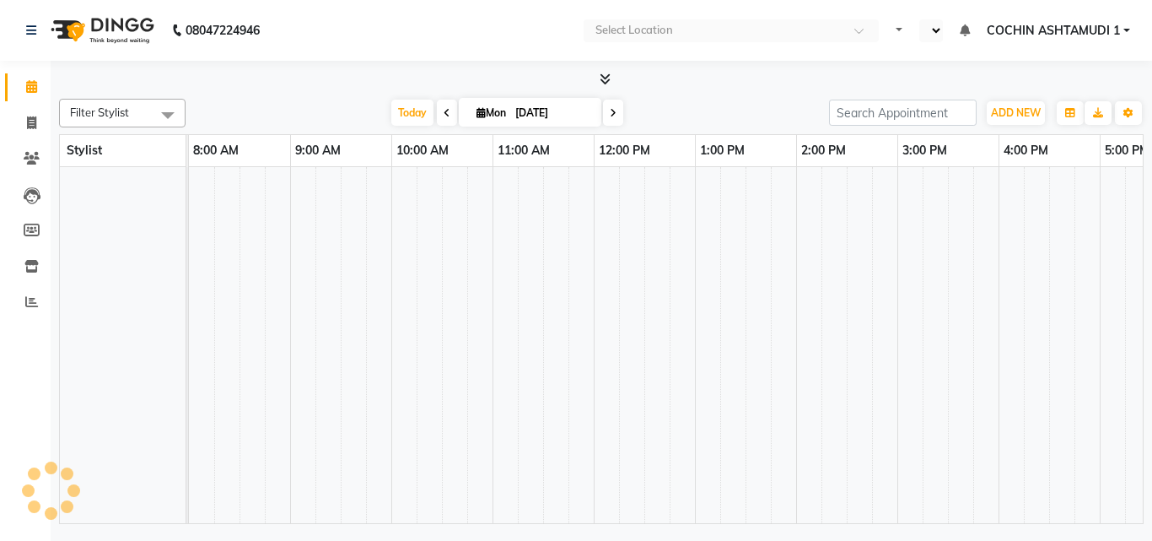
select select "en"
